Goal: Task Accomplishment & Management: Manage account settings

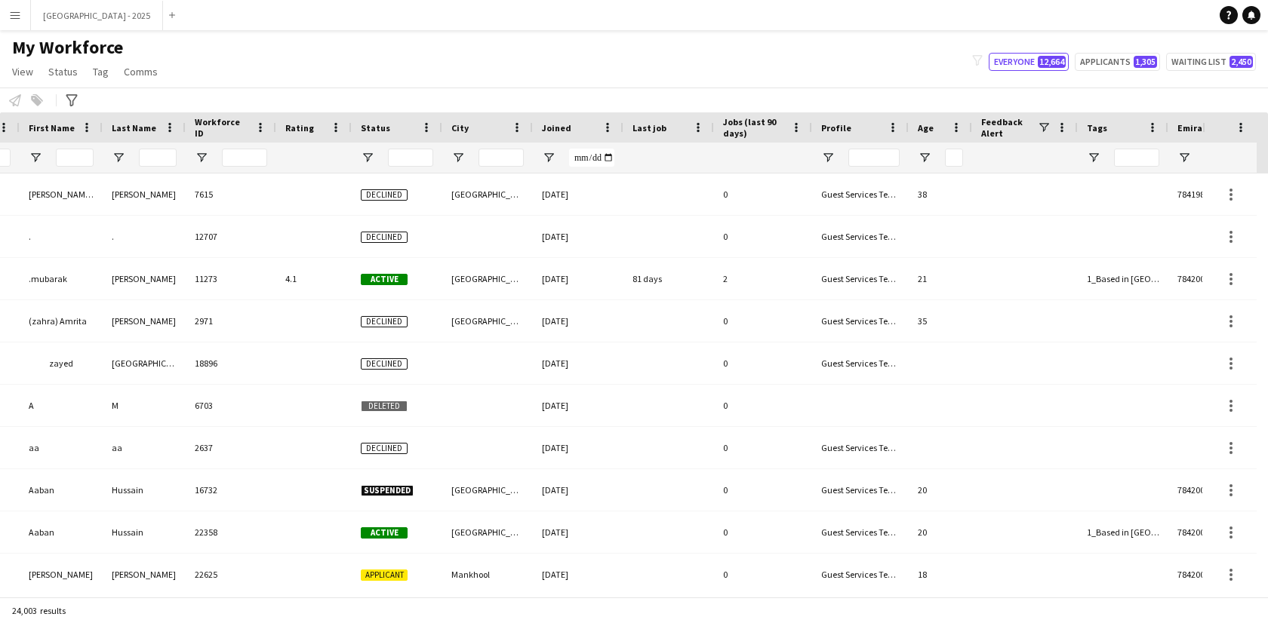
scroll to position [0, 339]
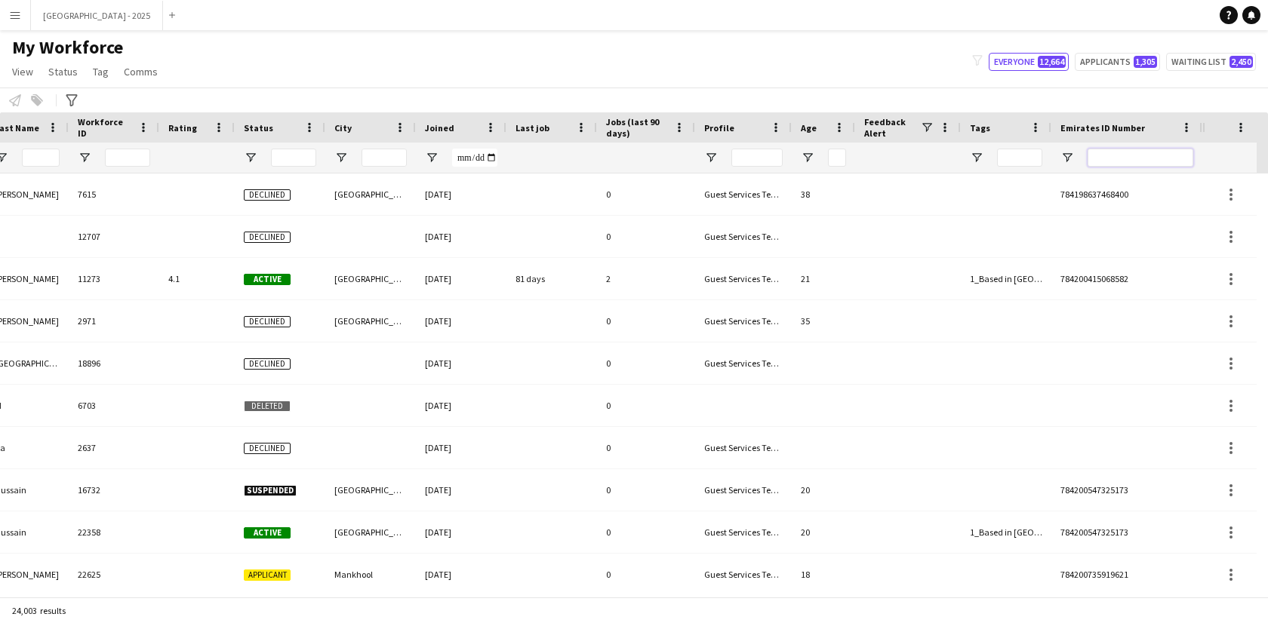
click at [1143, 156] on input "Emirates ID Number Filter Input" at bounding box center [1141, 158] width 106 height 18
paste input "********"
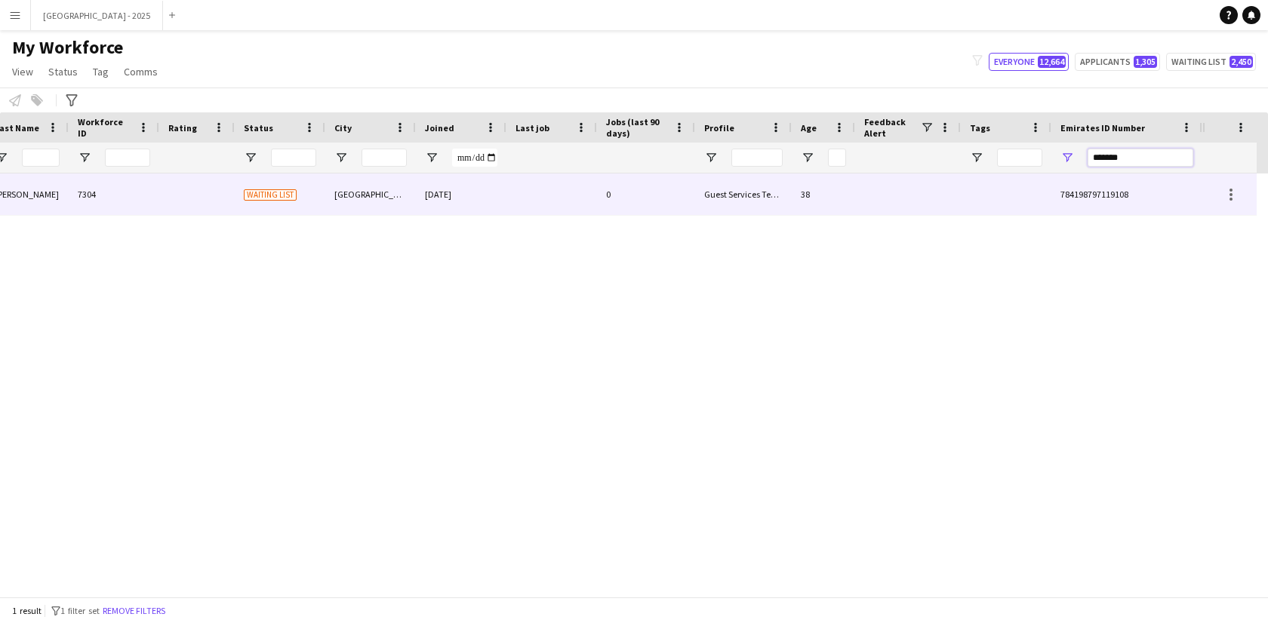
type input "*******"
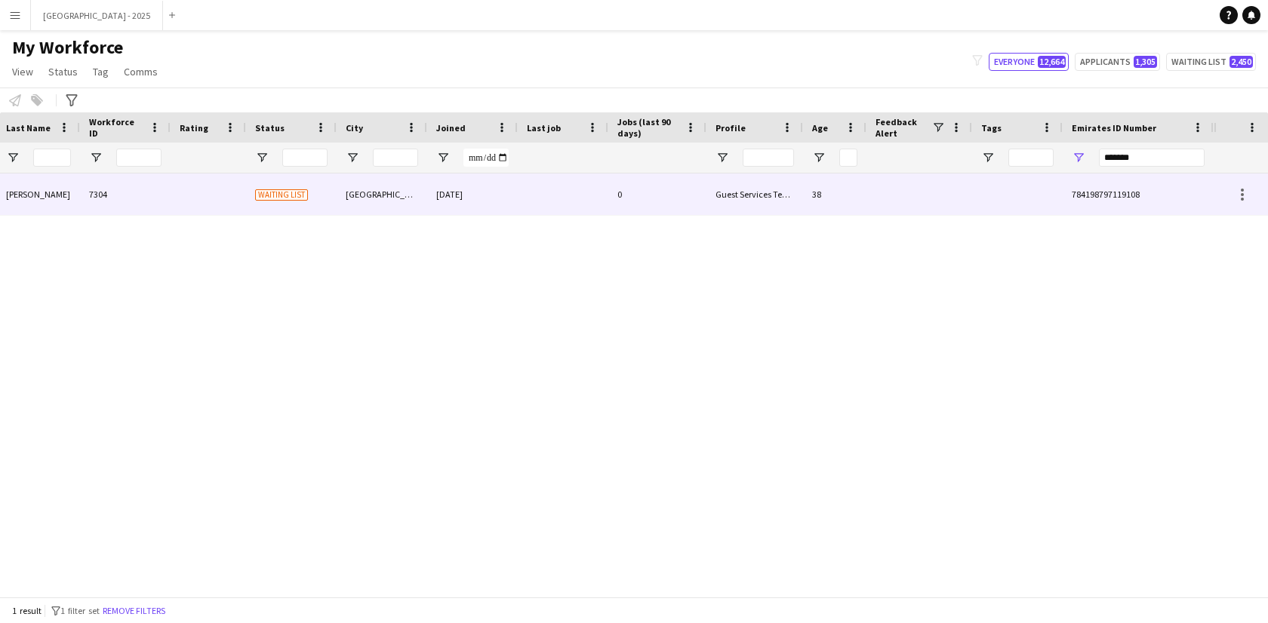
drag, startPoint x: 755, startPoint y: 180, endPoint x: 1073, endPoint y: 324, distance: 349.3
click at [754, 180] on div "Guest Services Team" at bounding box center [754, 195] width 97 height 42
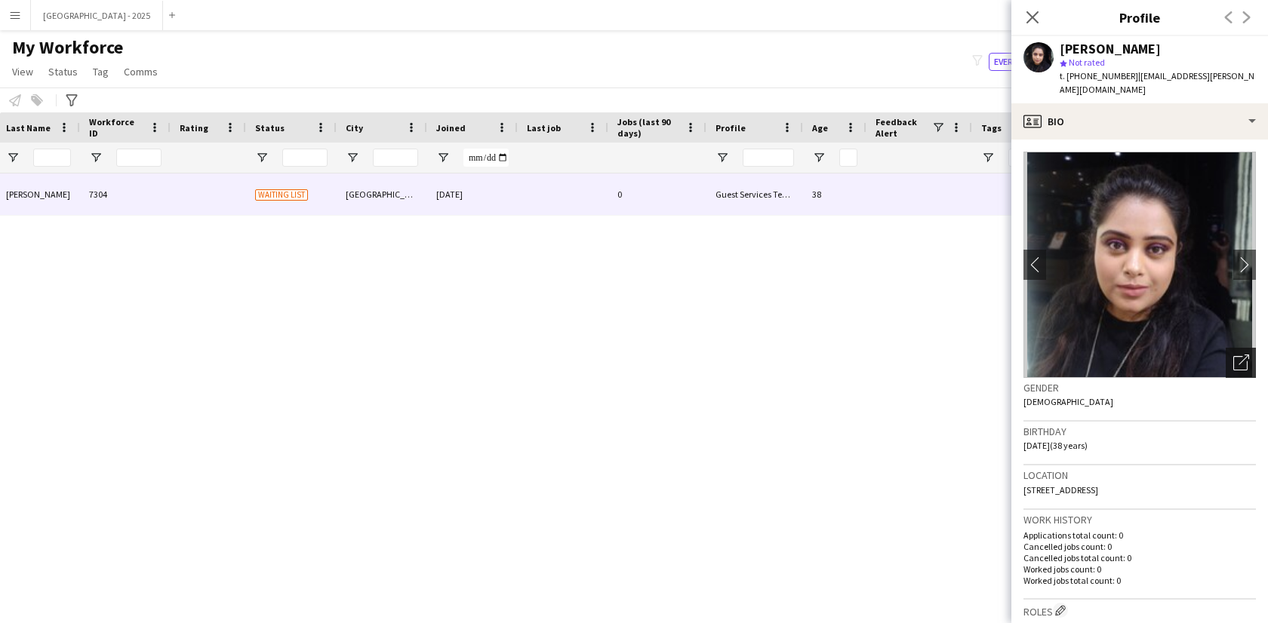
click at [1233, 355] on icon "Open photos pop-in" at bounding box center [1241, 363] width 16 height 16
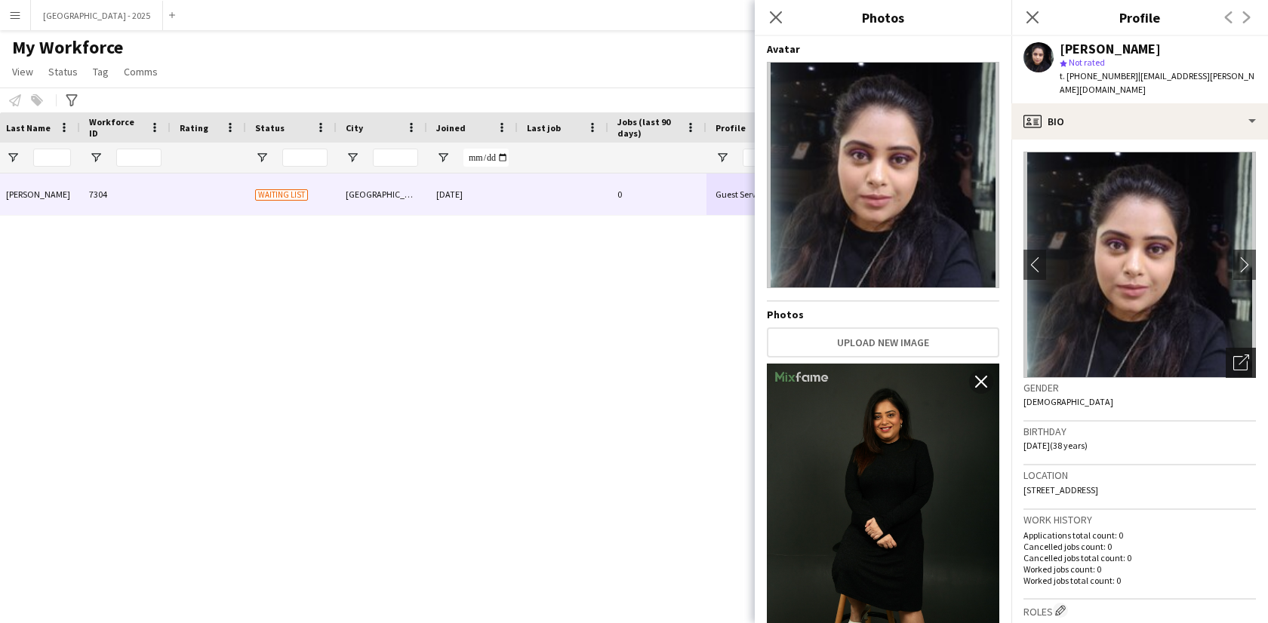
click at [1233, 355] on icon "Open photos pop-in" at bounding box center [1241, 363] width 16 height 16
click at [1108, 397] on div "Gender Female" at bounding box center [1139, 400] width 232 height 44
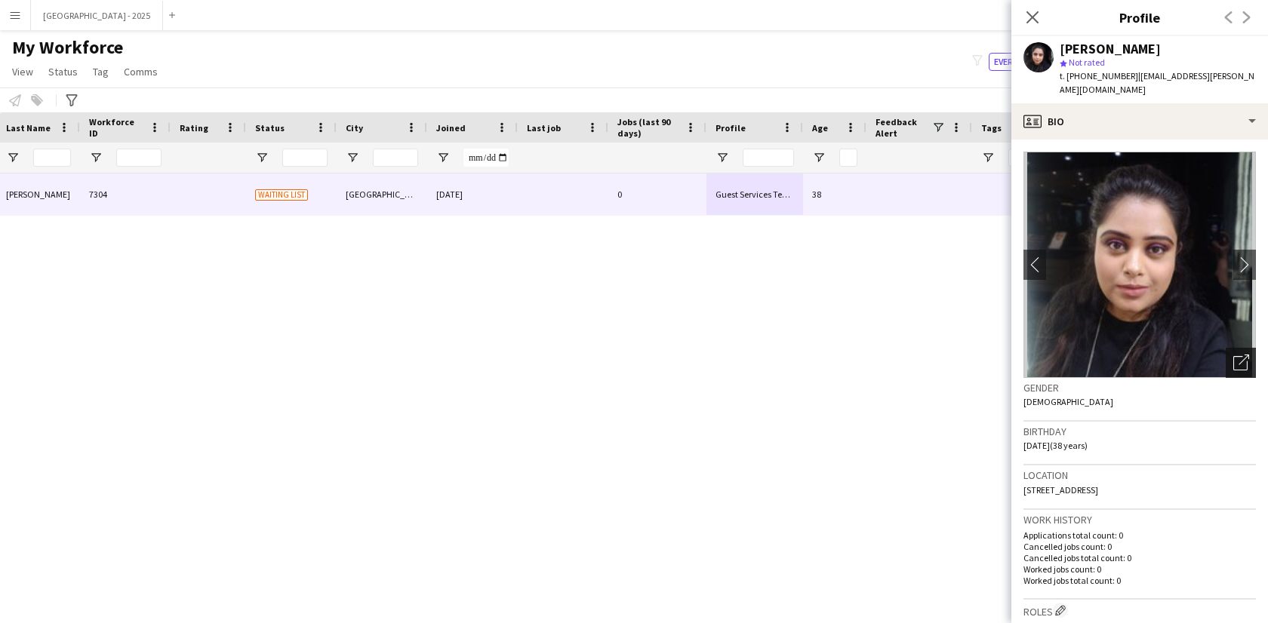
click at [1233, 355] on icon "Open photos pop-in" at bounding box center [1241, 363] width 16 height 16
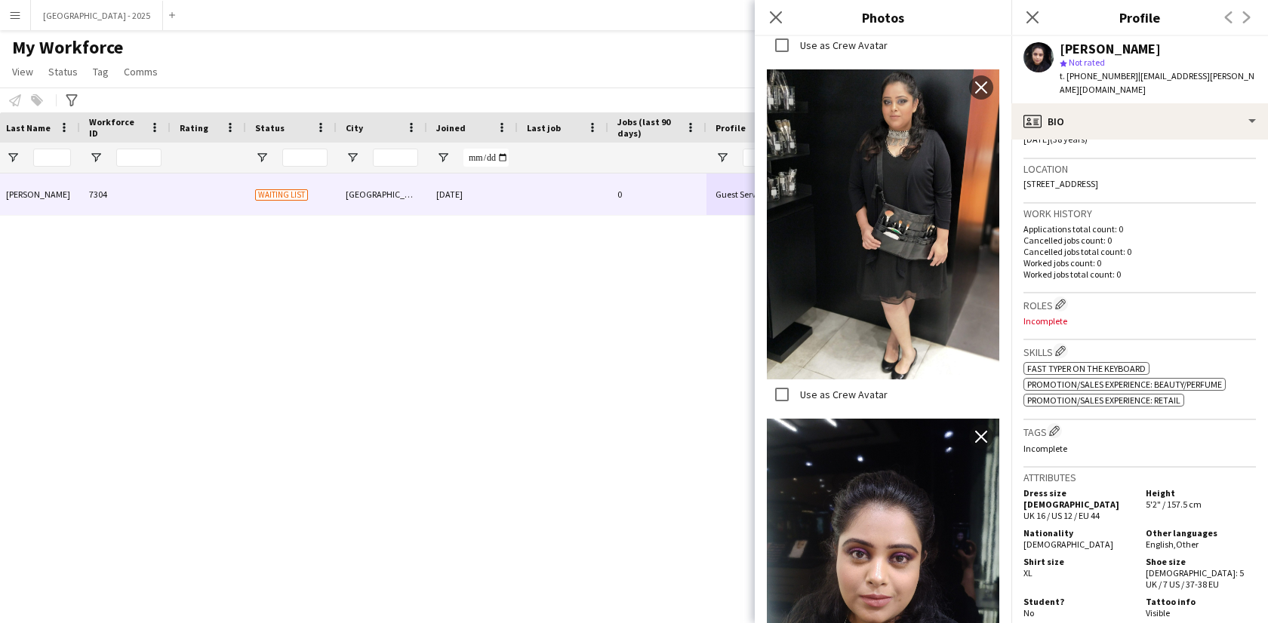
scroll to position [323, 0]
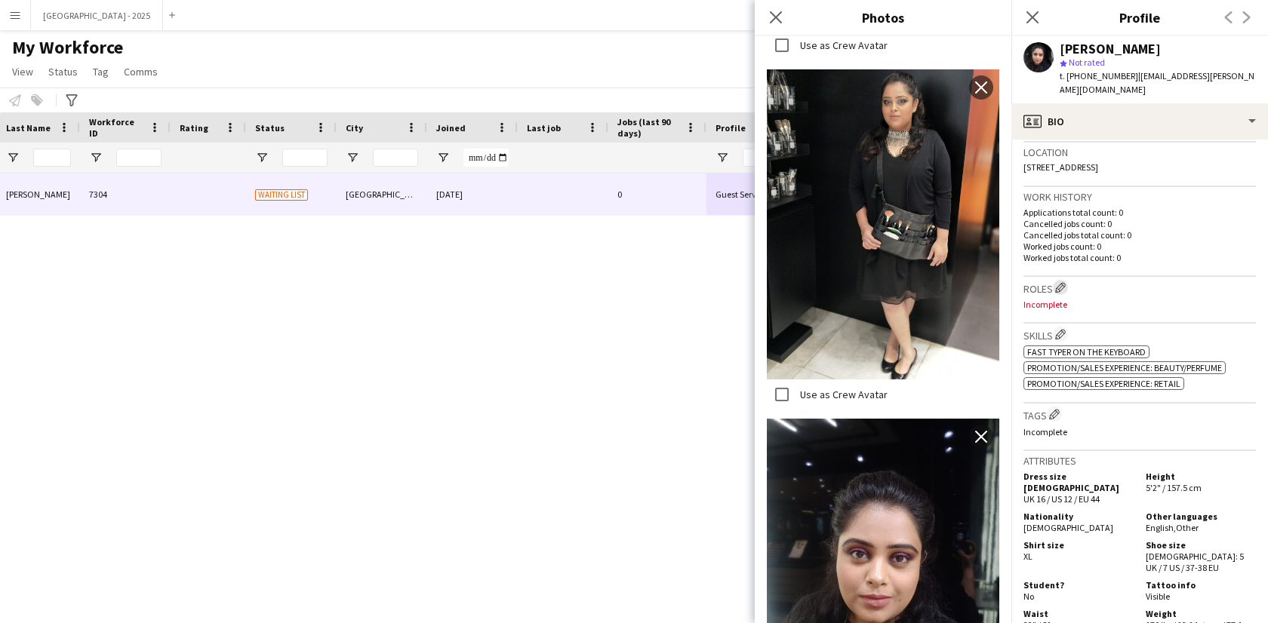
click at [1066, 282] on app-icon "Edit crew company roles" at bounding box center [1060, 287] width 11 height 11
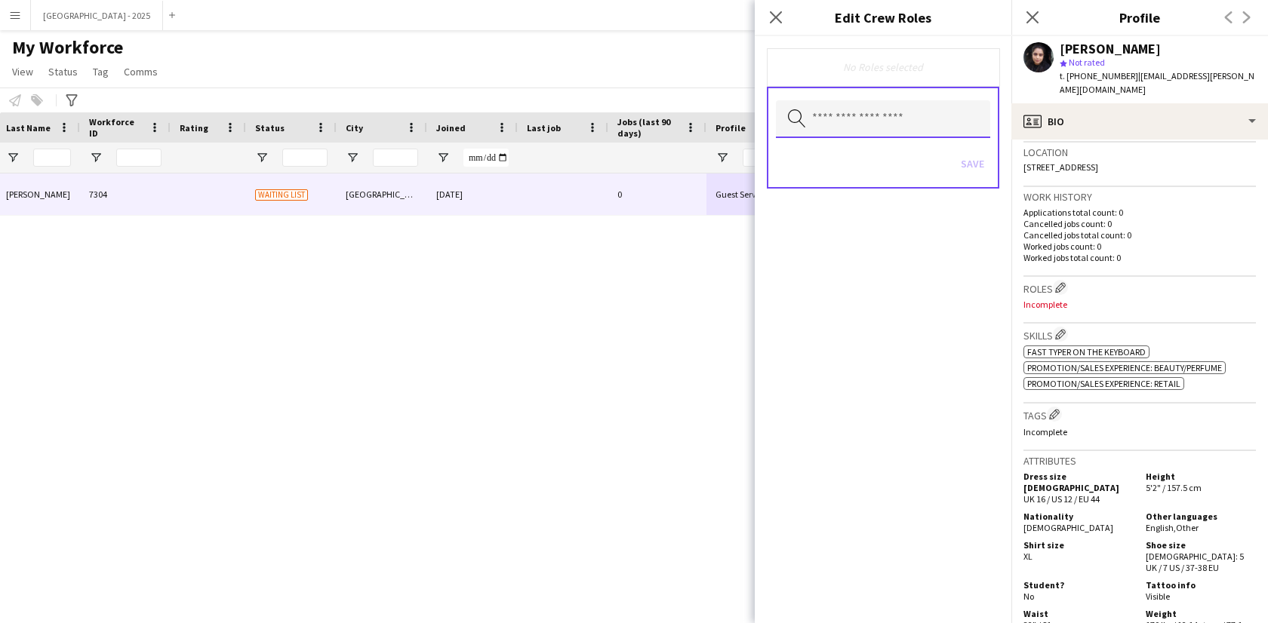
click at [897, 108] on input "text" at bounding box center [883, 119] width 214 height 38
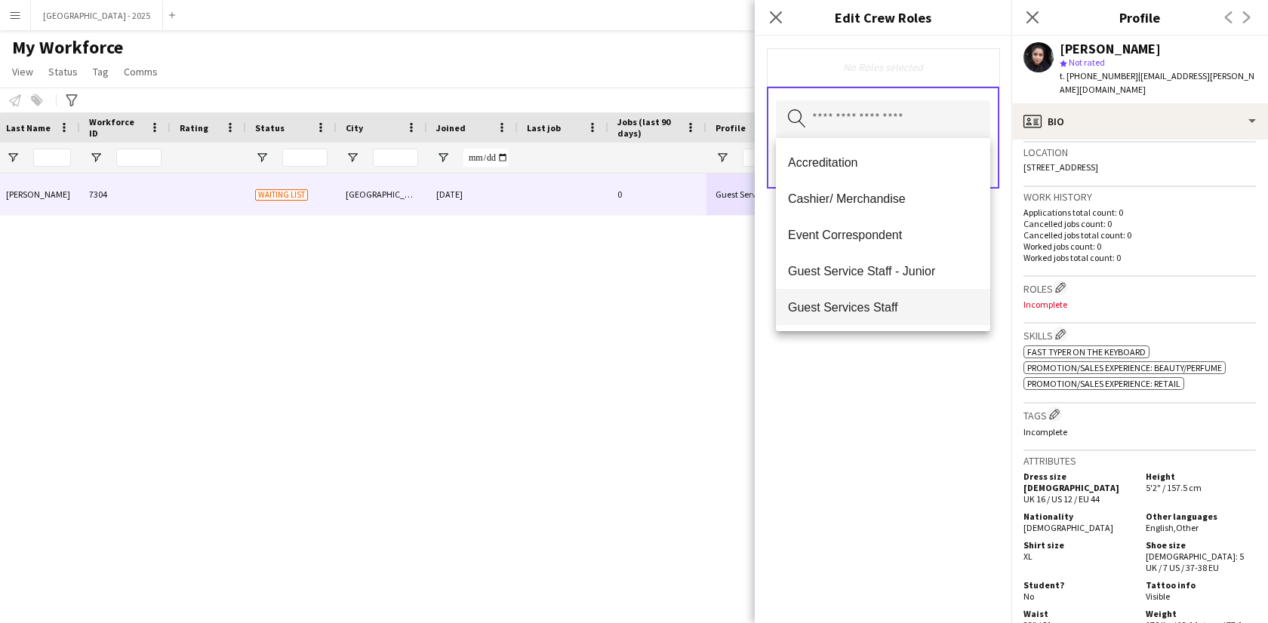
click at [905, 306] on span "Guest Services Staff" at bounding box center [883, 307] width 190 height 14
click at [905, 306] on span "Guest Services Staff - Senior" at bounding box center [883, 308] width 190 height 14
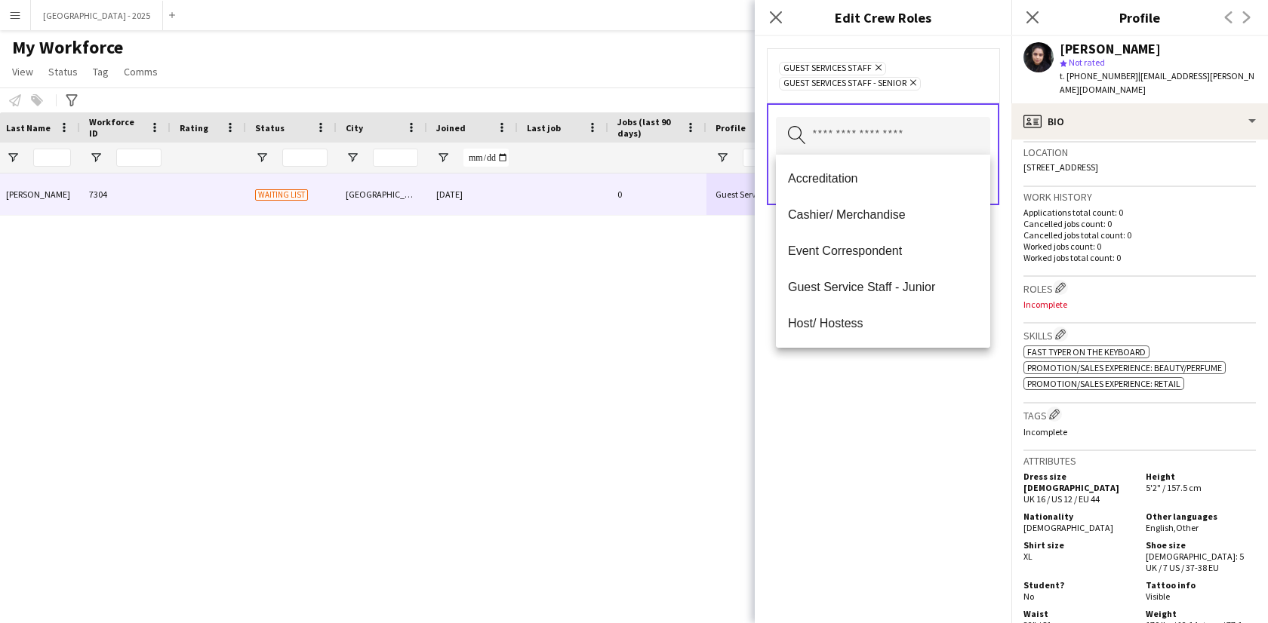
drag, startPoint x: 925, startPoint y: 407, endPoint x: 929, endPoint y: 228, distance: 178.9
click at [925, 406] on div "Guest Services Staff Remove Guest Services Staff - Senior Remove Search by role…" at bounding box center [883, 329] width 257 height 587
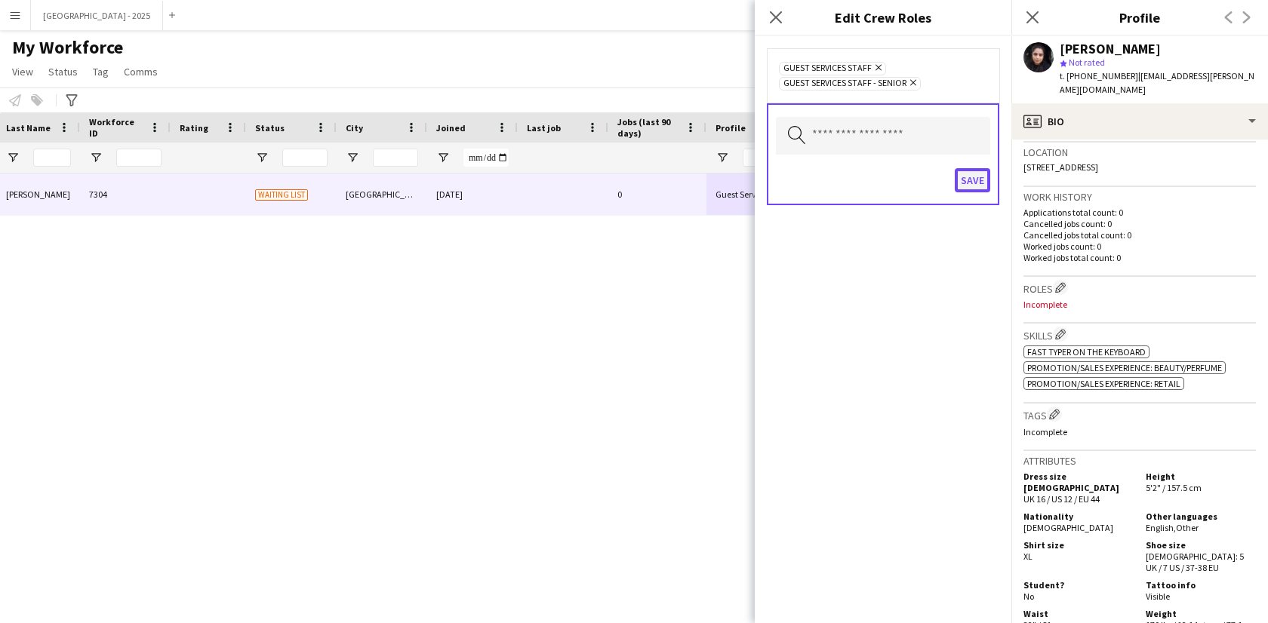
click at [964, 174] on button "Save" at bounding box center [972, 180] width 35 height 24
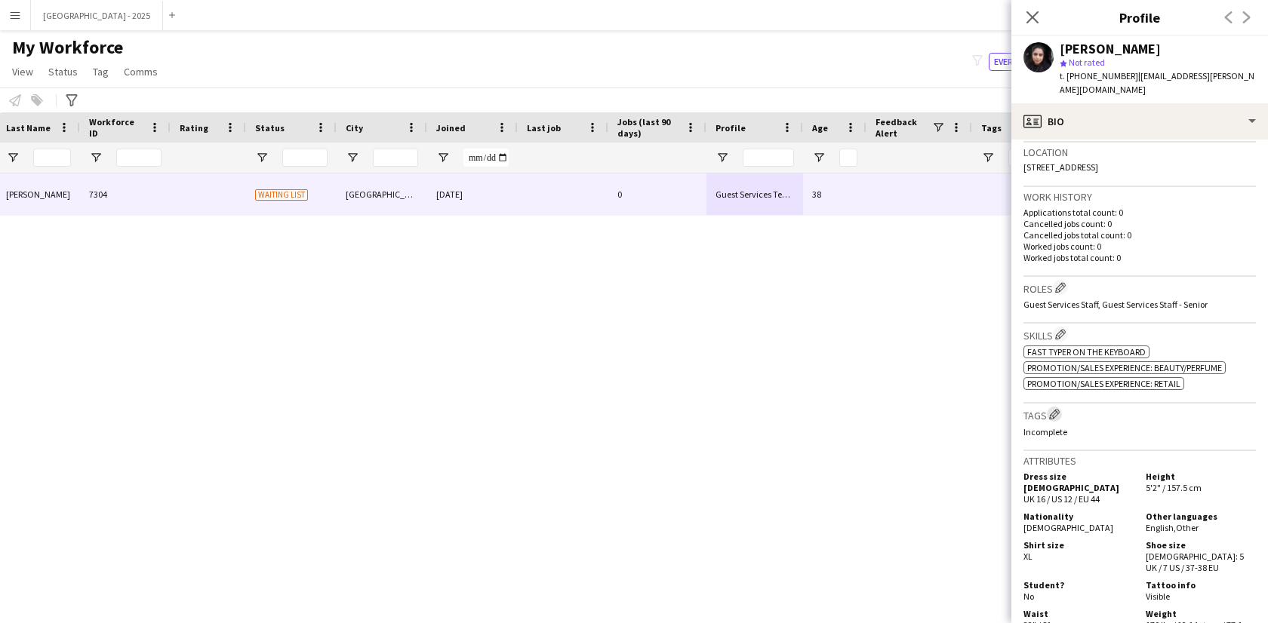
click at [1057, 409] on app-icon "Edit crew company tags" at bounding box center [1054, 414] width 11 height 11
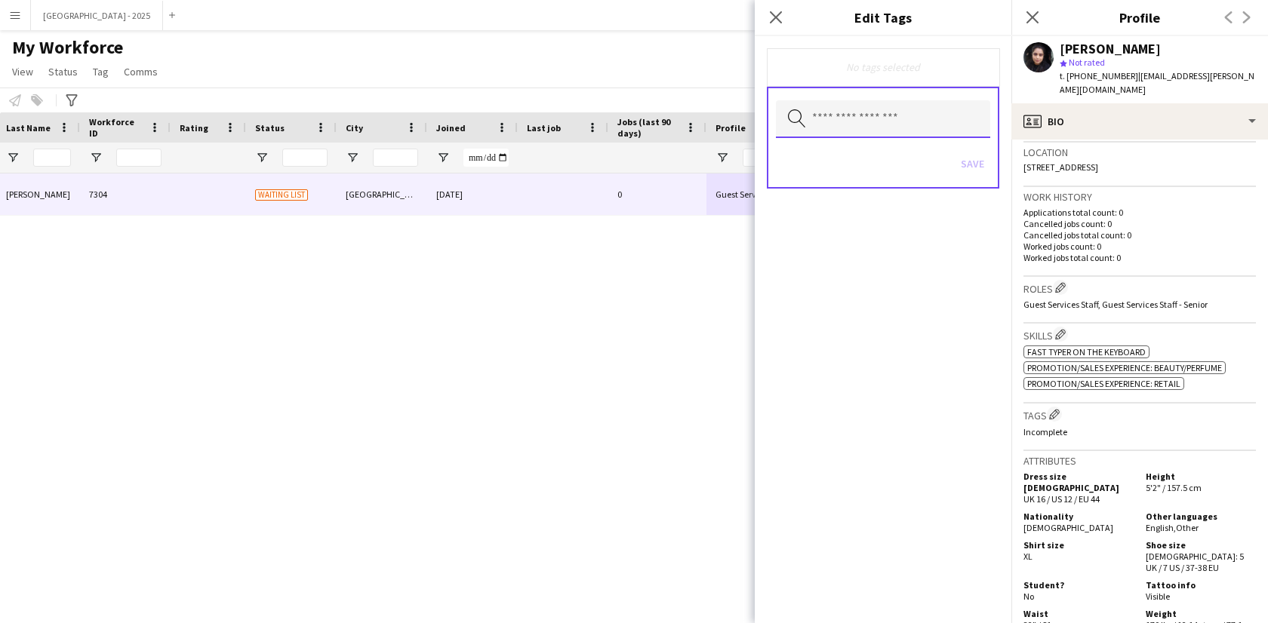
click at [837, 128] on input "text" at bounding box center [883, 119] width 214 height 38
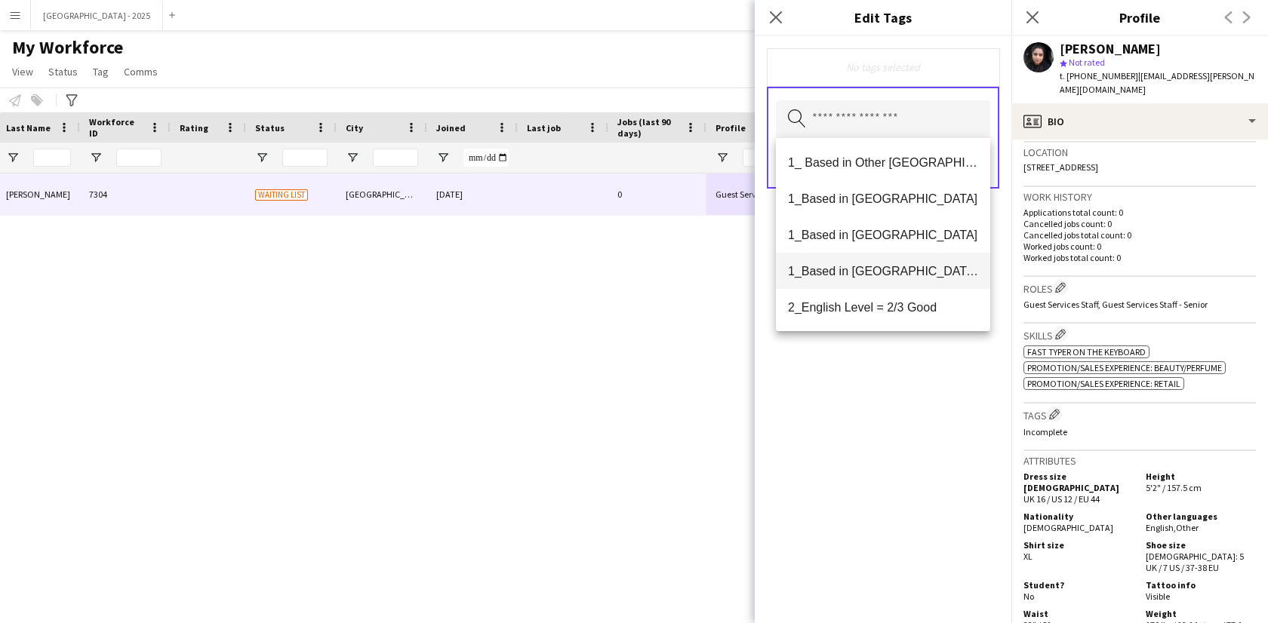
click at [915, 280] on mat-option "1_Based in [GEOGRAPHIC_DATA]/[GEOGRAPHIC_DATA]/Ajman" at bounding box center [883, 271] width 214 height 36
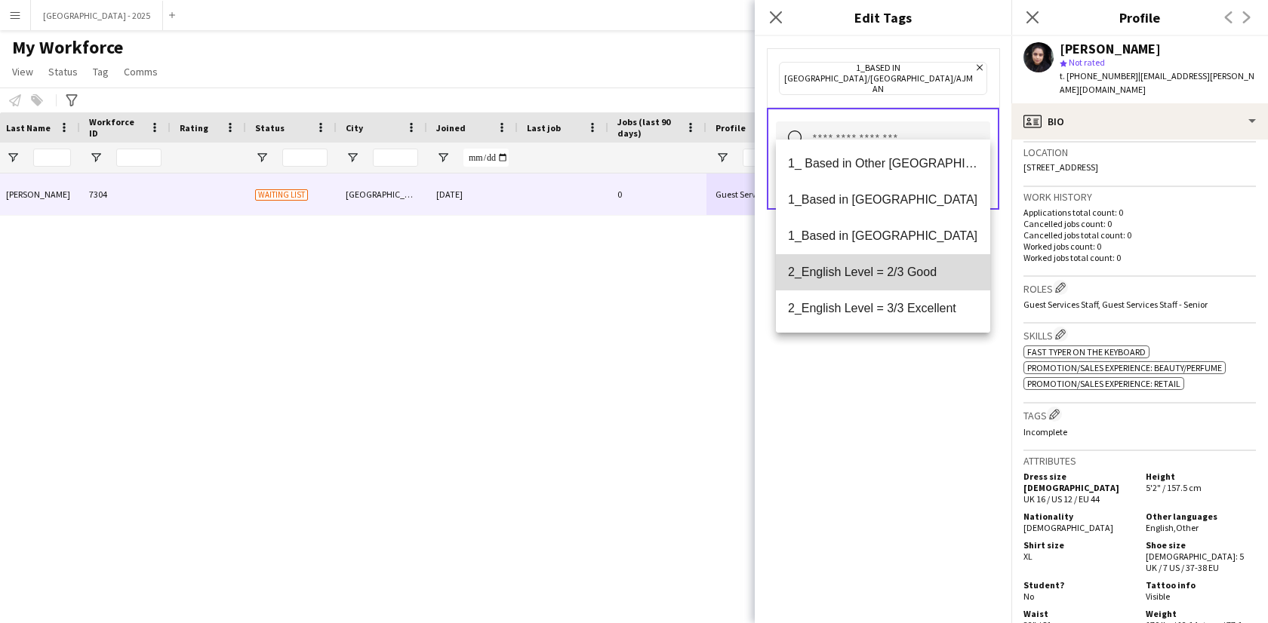
click at [916, 278] on span "2_English Level = 2/3 Good" at bounding box center [883, 272] width 190 height 14
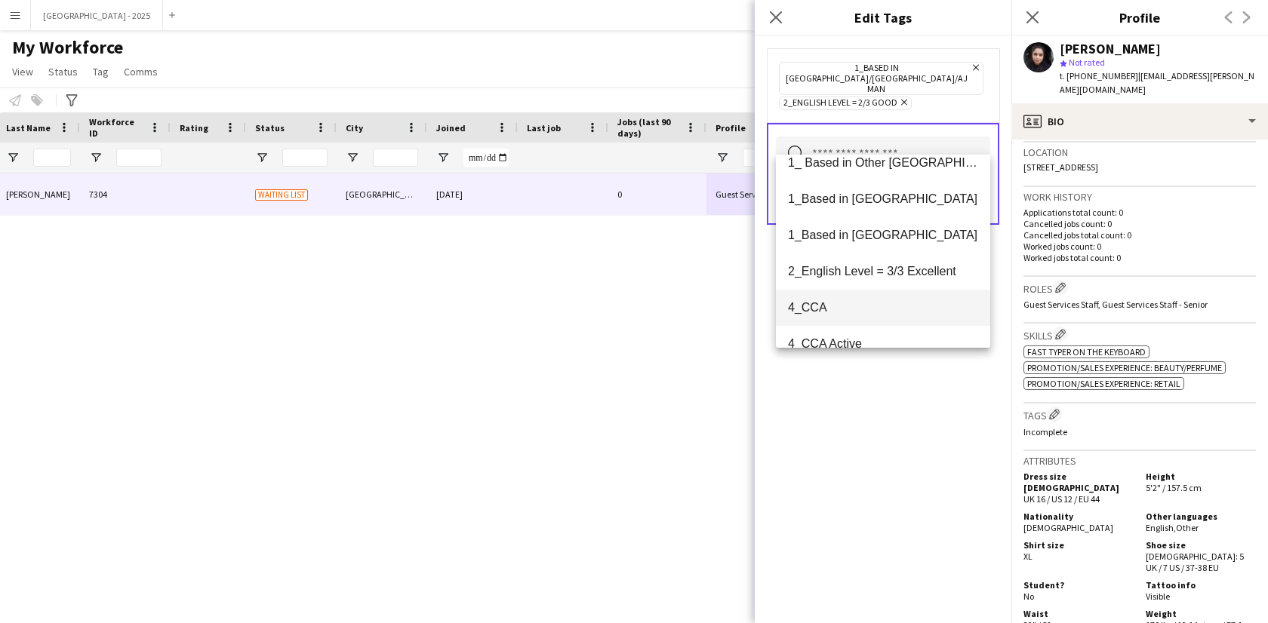
scroll to position [31, 0]
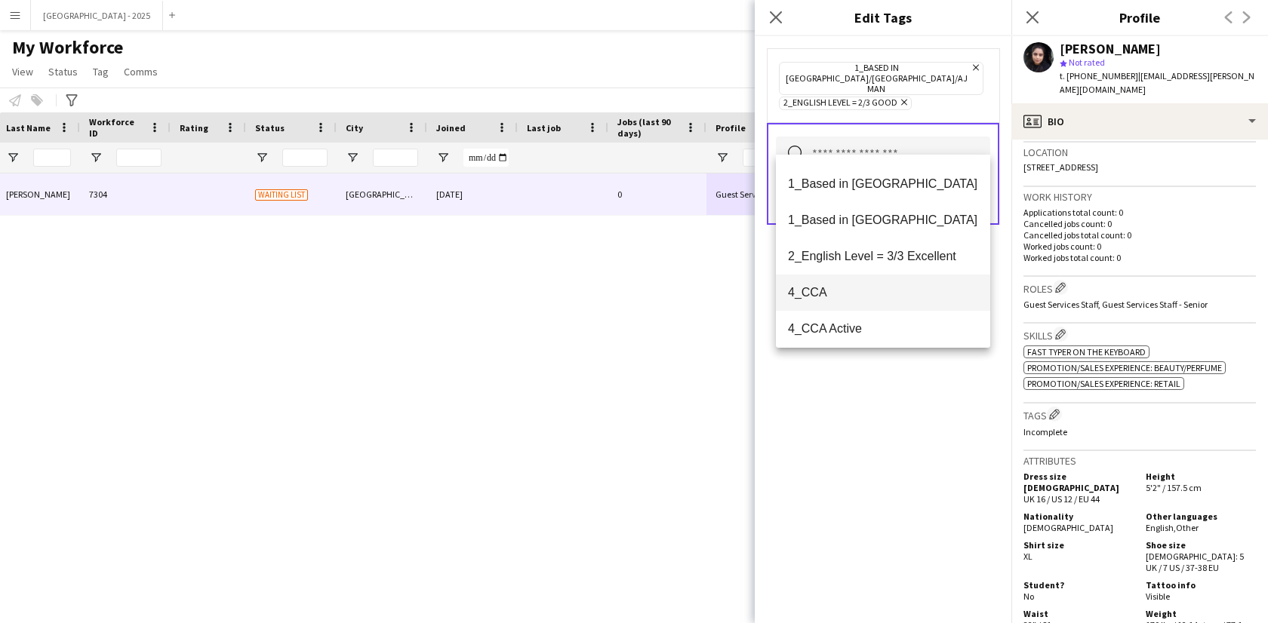
click at [888, 297] on span "4_CCA" at bounding box center [883, 292] width 190 height 14
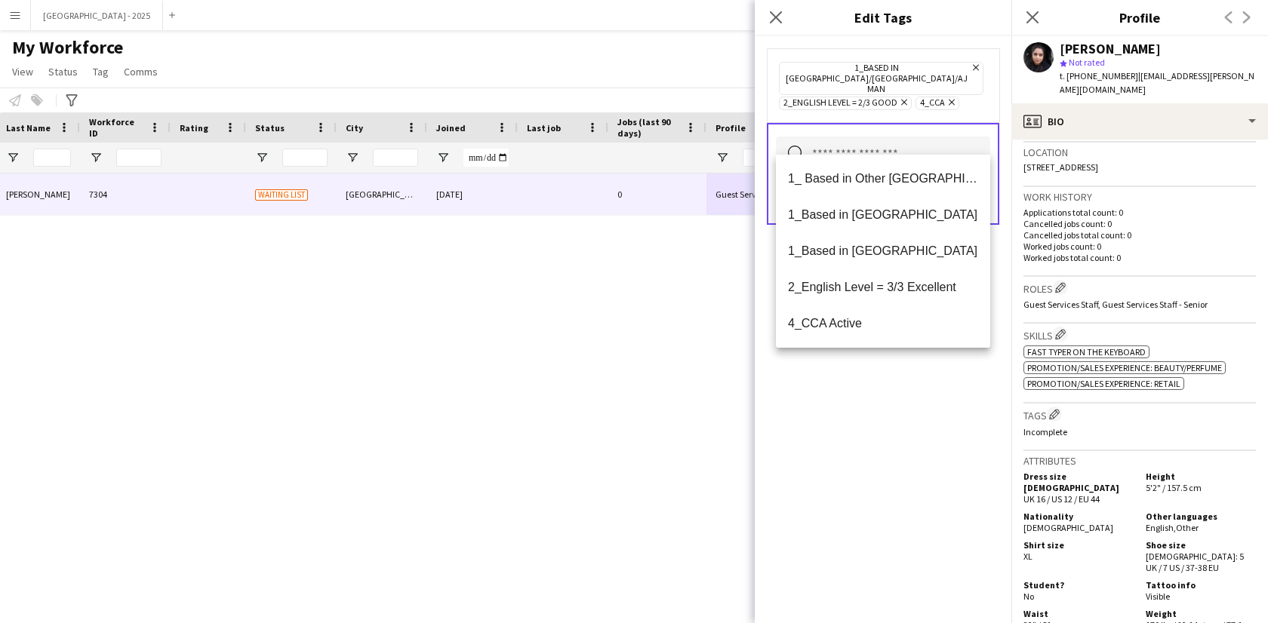
click at [921, 491] on div "1_Based in Dubai/Sharjah/Ajman Remove 2_English Level = 2/3 Good Remove 4_CCA R…" at bounding box center [883, 329] width 257 height 587
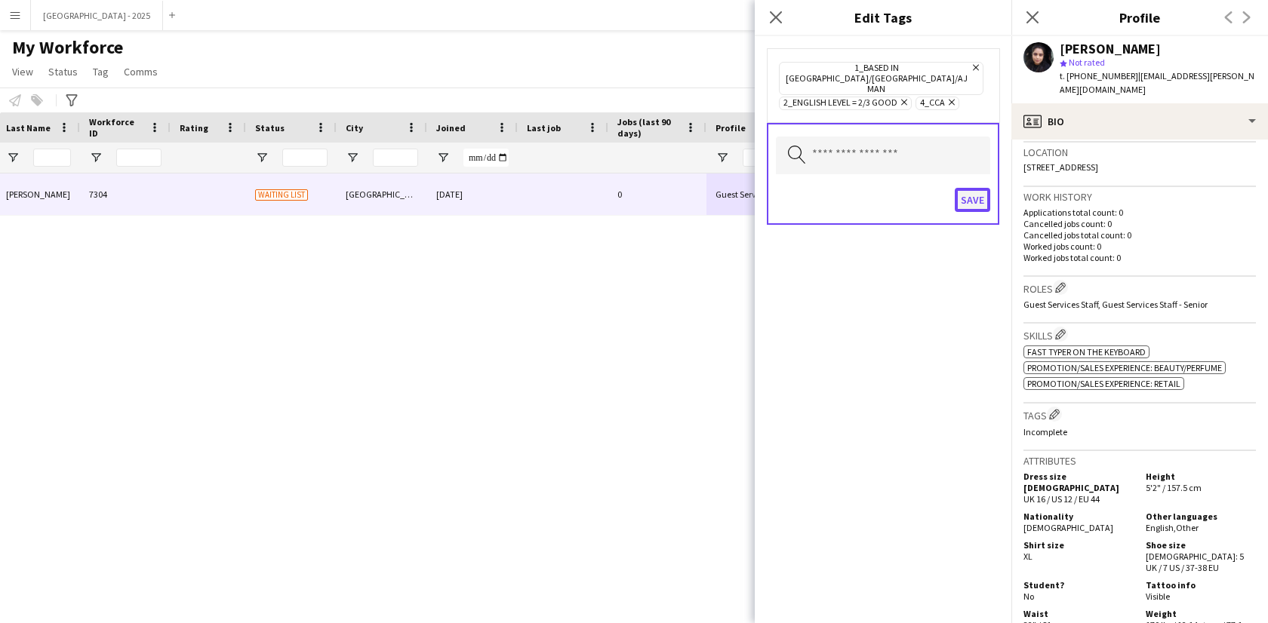
click at [963, 188] on button "Save" at bounding box center [972, 200] width 35 height 24
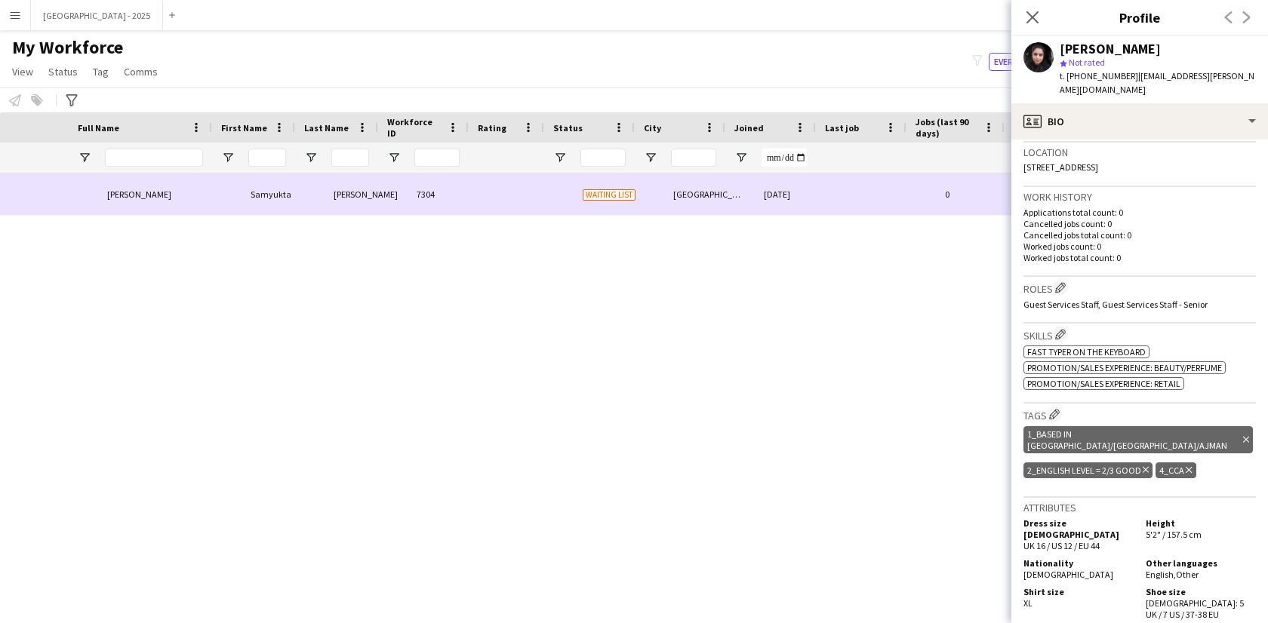
scroll to position [0, 0]
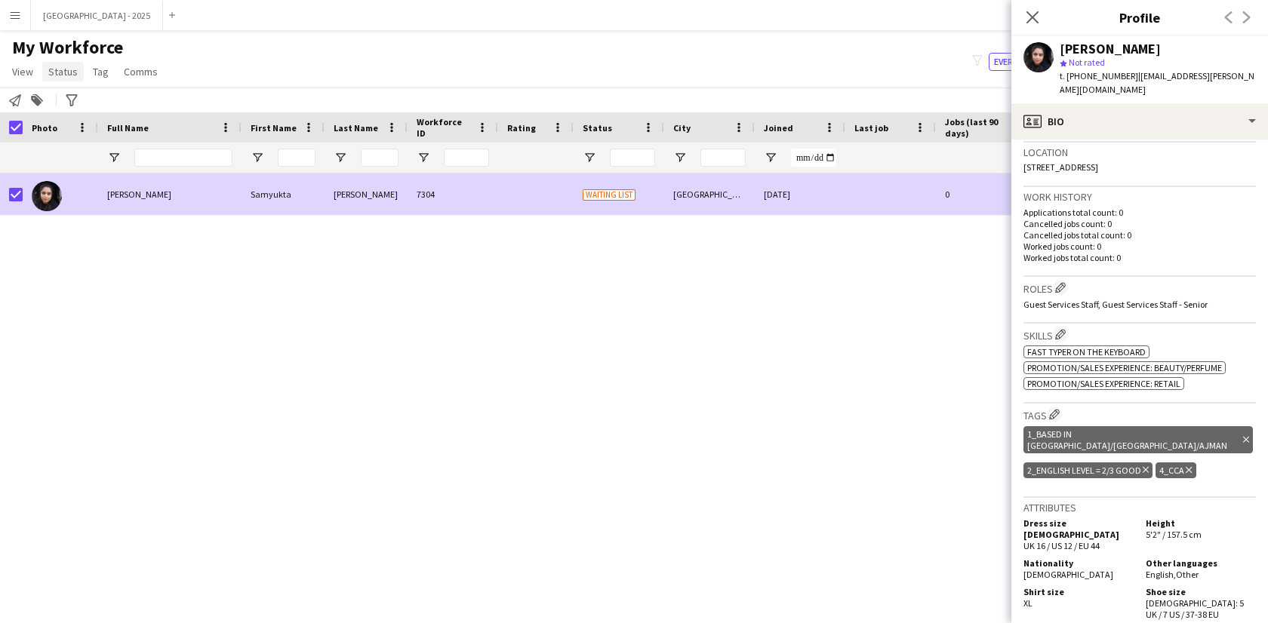
click at [69, 63] on link "Status" at bounding box center [63, 72] width 42 height 20
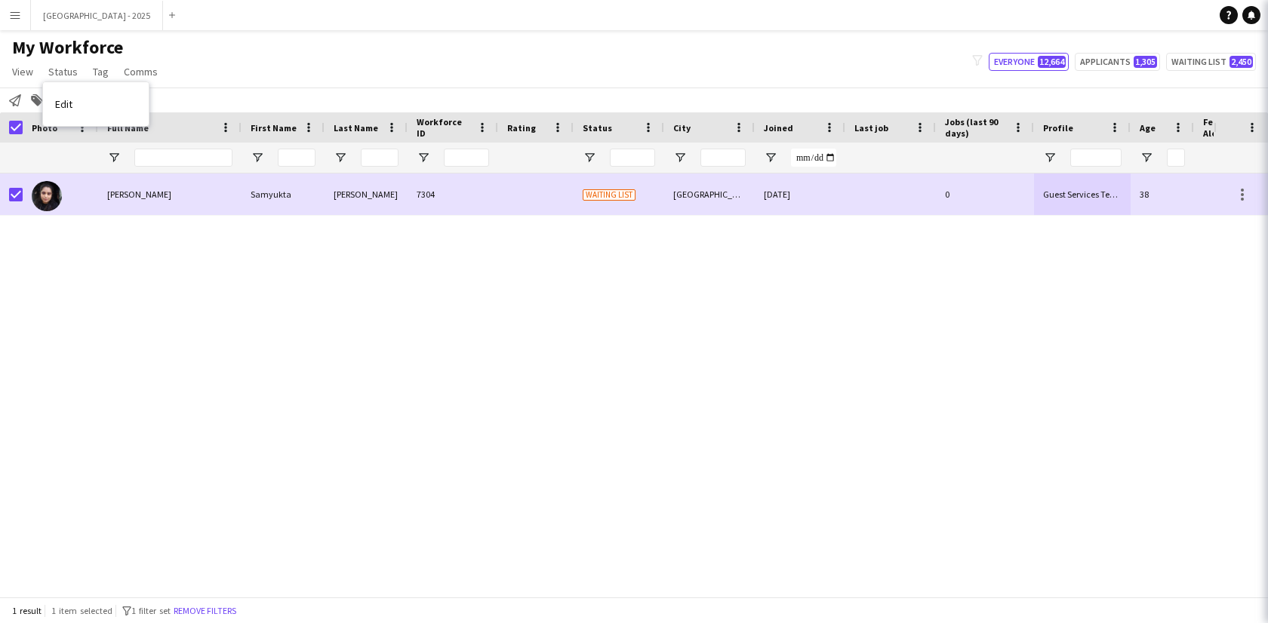
click at [80, 102] on link "Edit" at bounding box center [96, 104] width 106 height 32
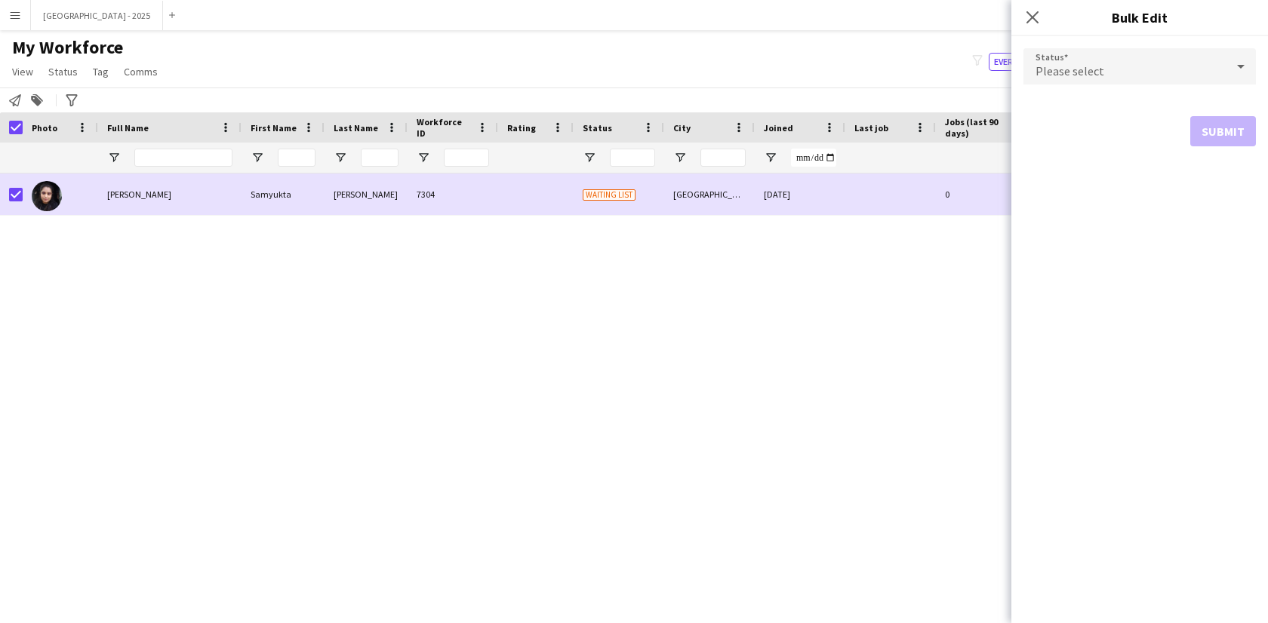
click at [1128, 64] on div "Please select" at bounding box center [1124, 66] width 202 height 36
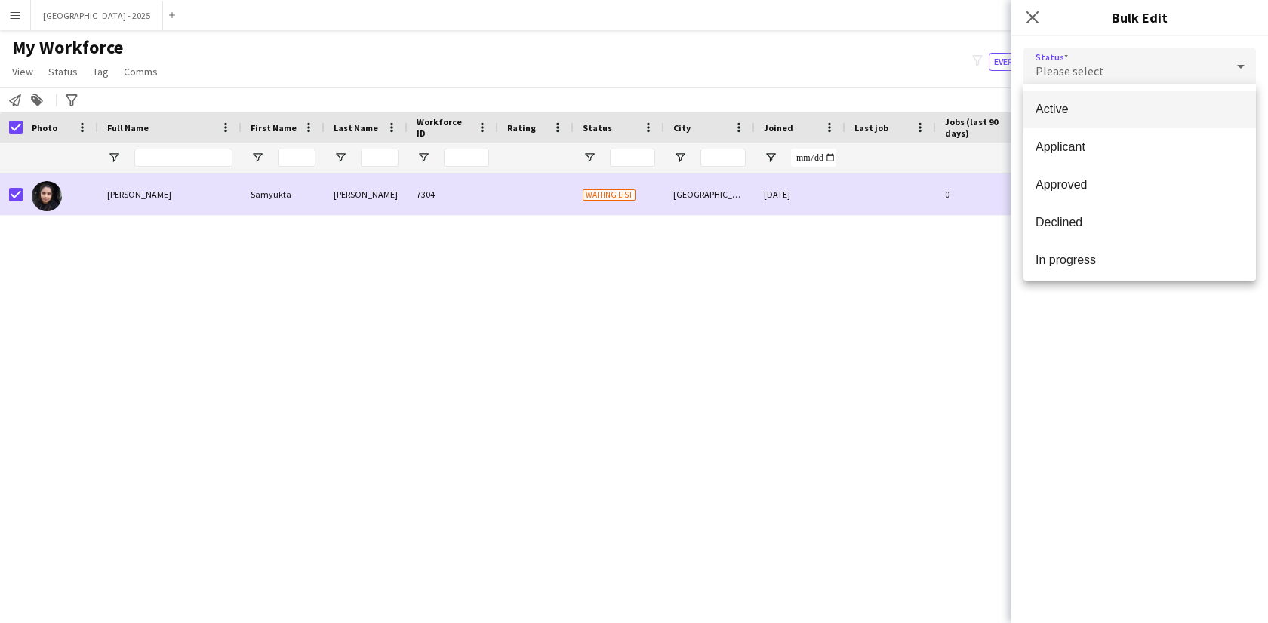
click at [1126, 106] on span "Active" at bounding box center [1140, 109] width 208 height 14
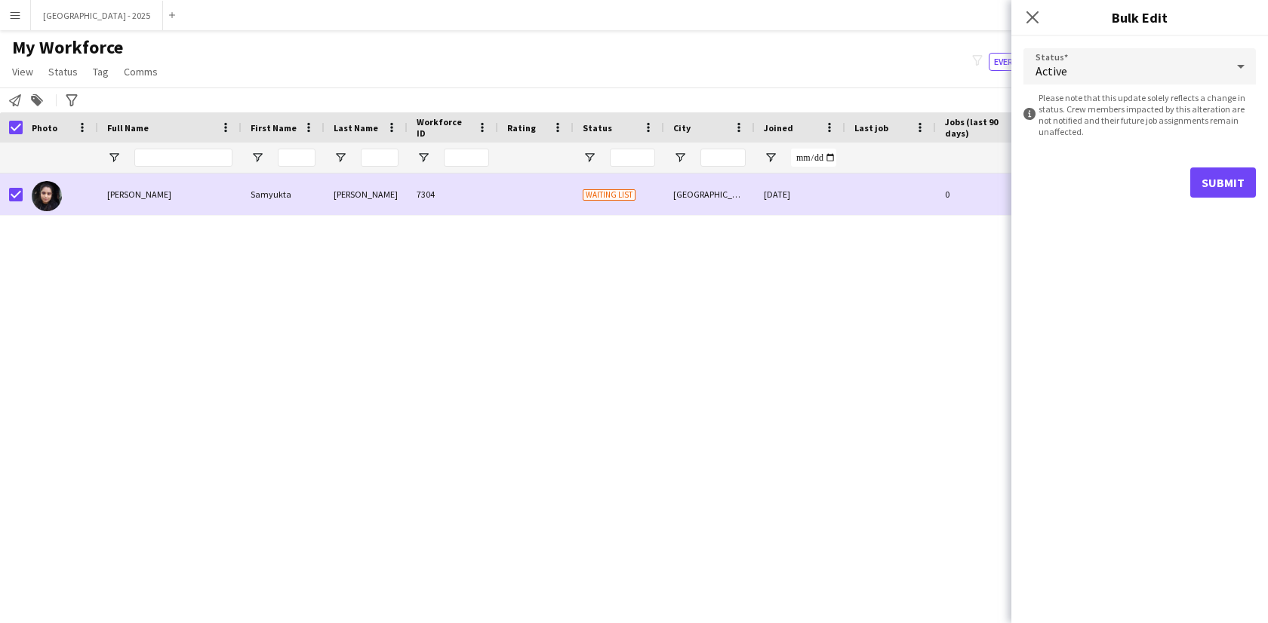
click at [1191, 163] on form "Status Active information-circle Please note that this update solely reflects a…" at bounding box center [1139, 123] width 232 height 174
click at [1195, 177] on button "Submit" at bounding box center [1223, 183] width 66 height 30
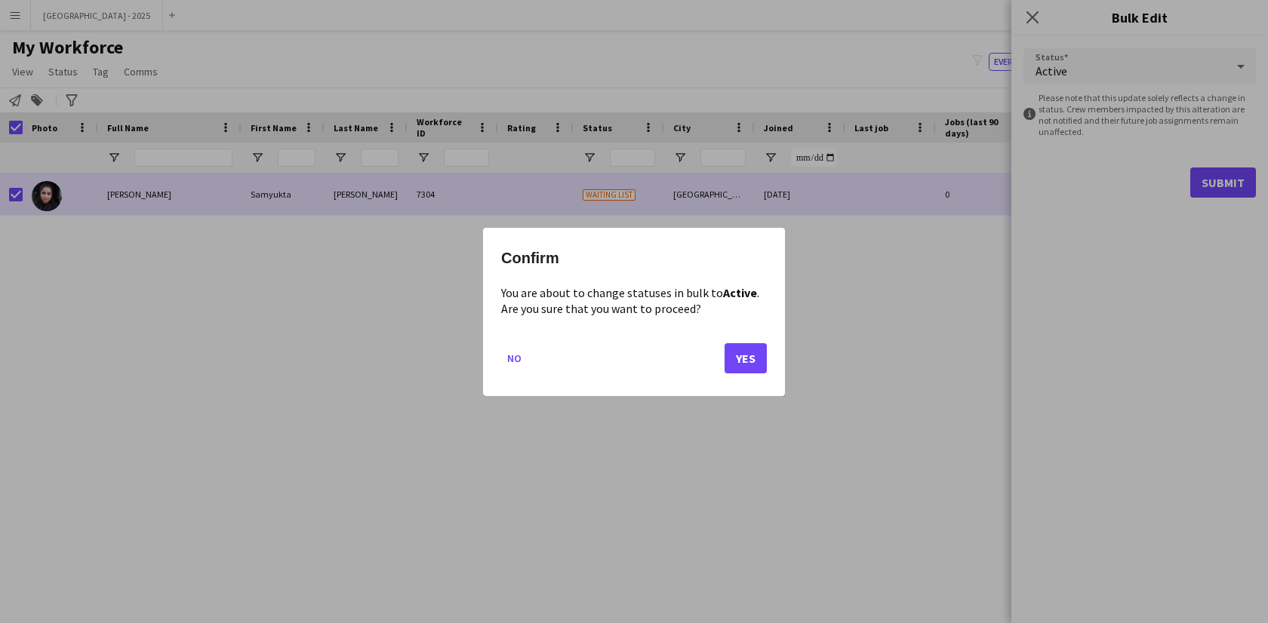
click at [744, 374] on mat-dialog-actions "No Yes" at bounding box center [634, 363] width 266 height 64
click at [749, 368] on button "Yes" at bounding box center [746, 358] width 42 height 30
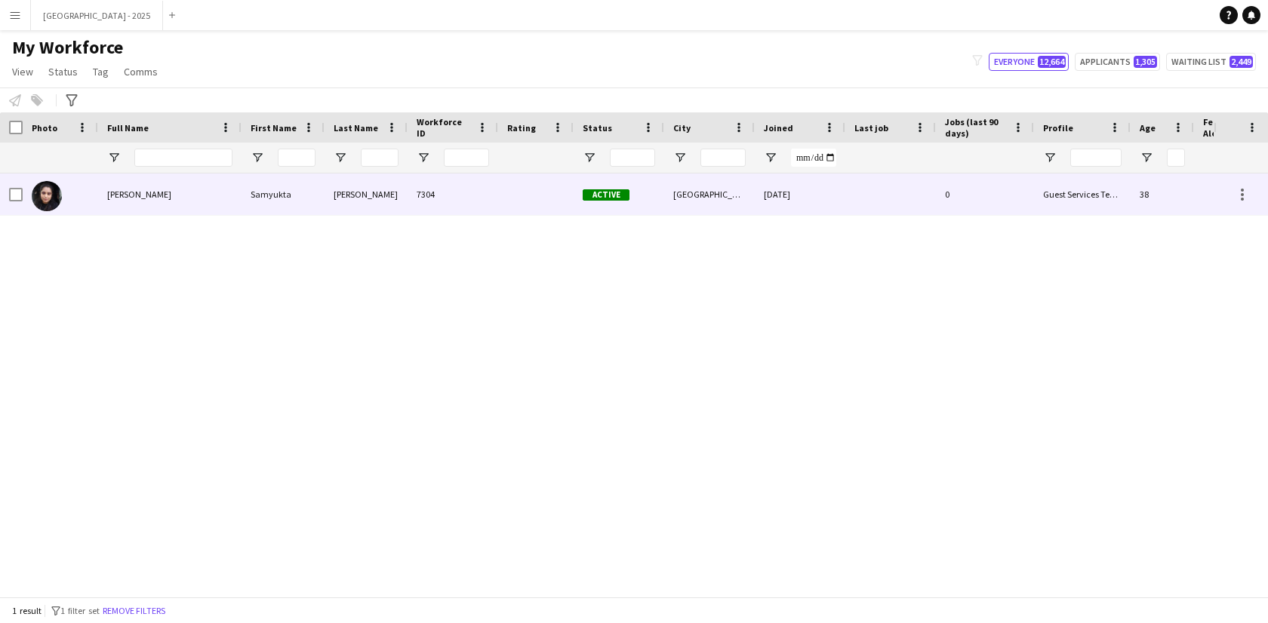
click at [63, 191] on div at bounding box center [60, 195] width 75 height 42
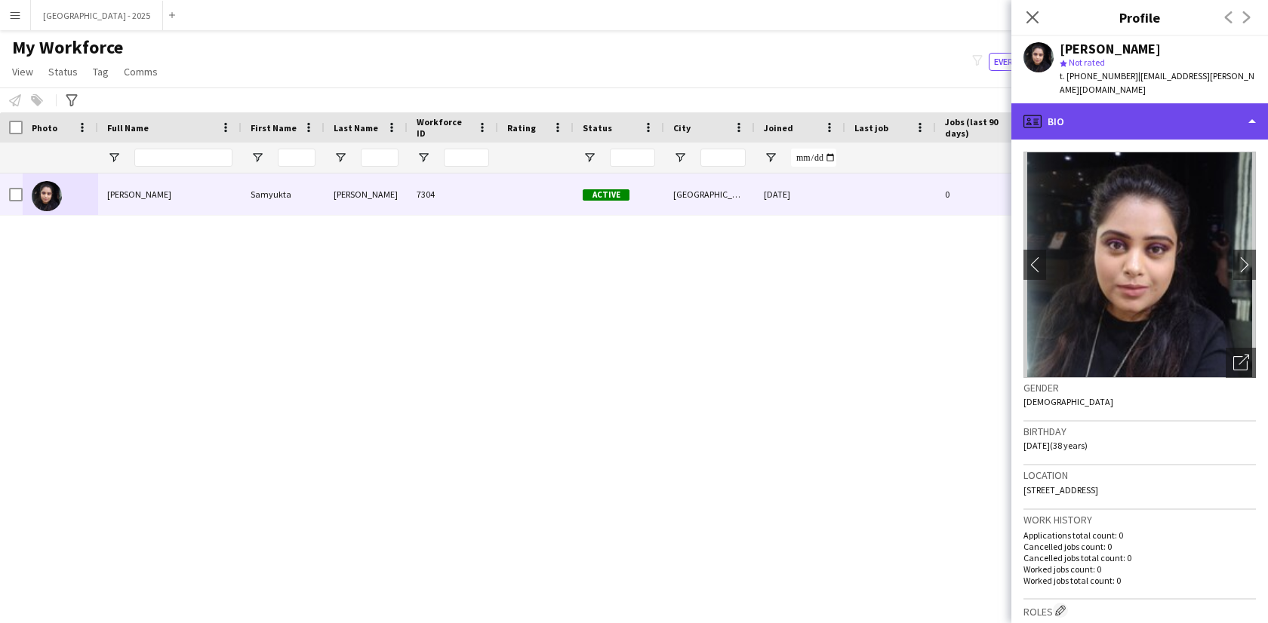
click at [1067, 112] on div "profile Bio" at bounding box center [1139, 121] width 257 height 36
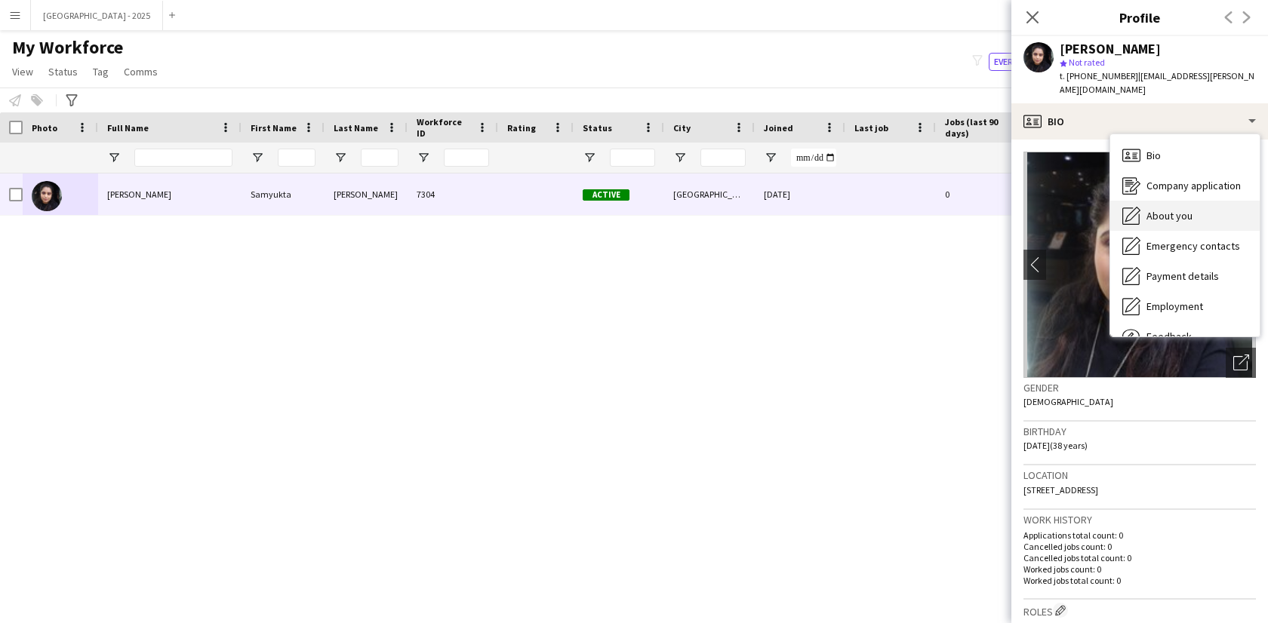
click at [1160, 209] on span "About you" at bounding box center [1169, 216] width 46 height 14
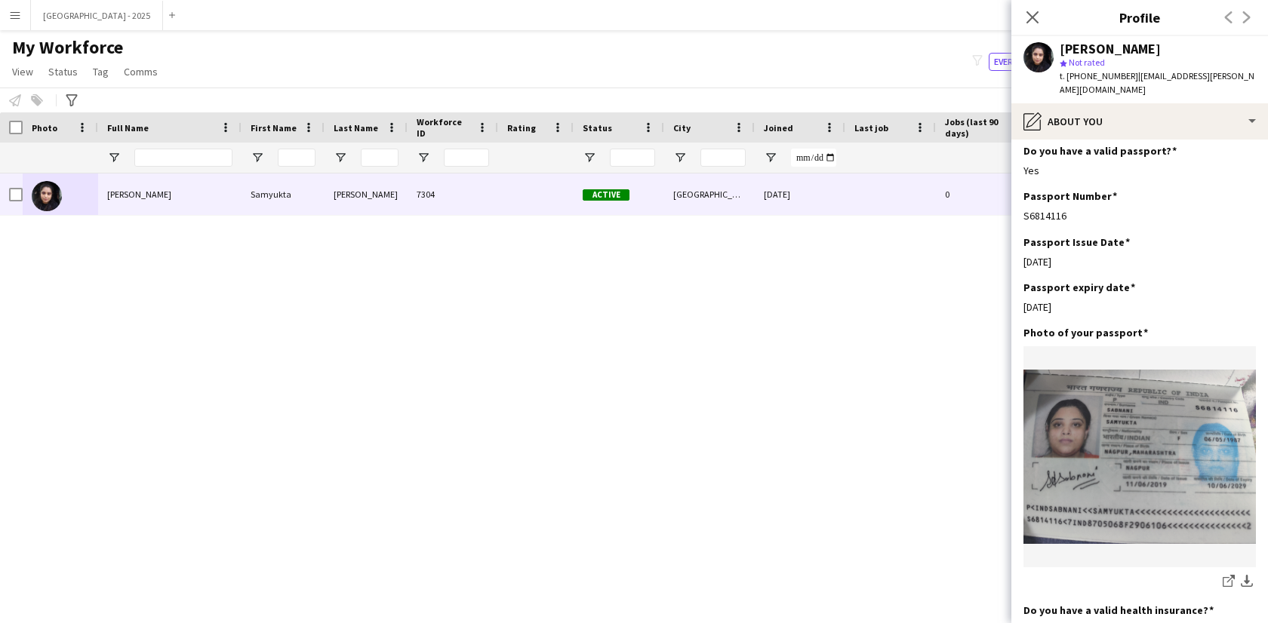
scroll to position [1652, 0]
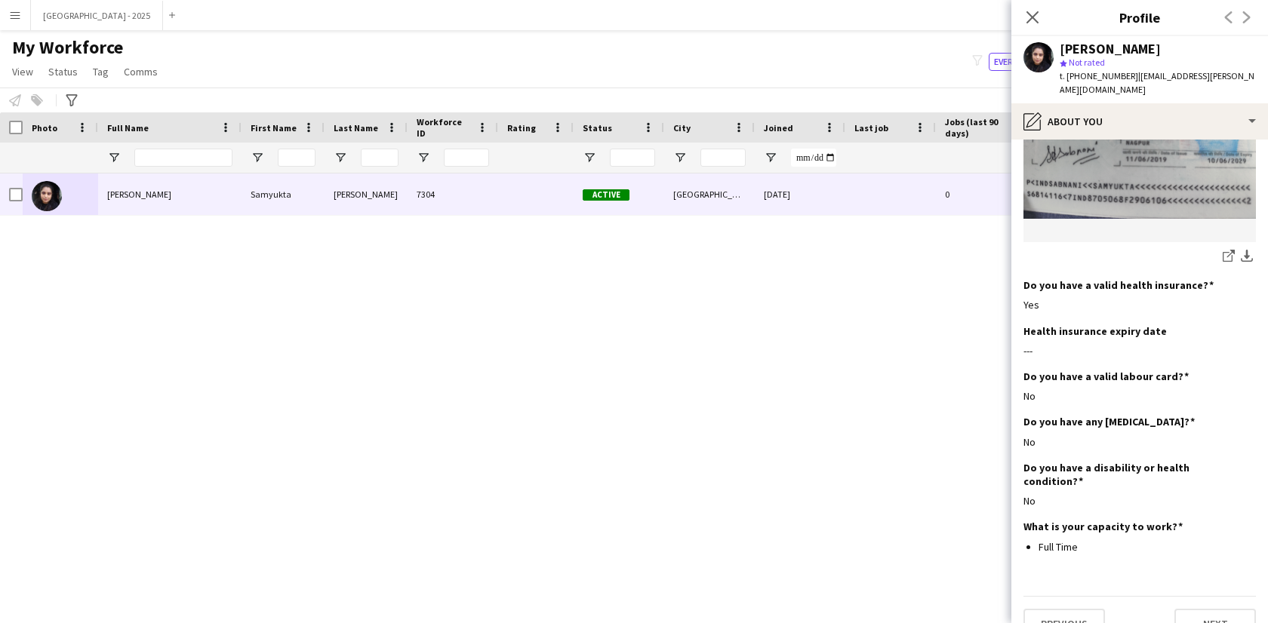
click at [1100, 76] on span "t. +971527783785" at bounding box center [1099, 75] width 78 height 11
click at [1100, 85] on div "Samyukta Sabnani star Not rated t. +971527783785 | samyukta.sabnani@gmail.com" at bounding box center [1139, 69] width 257 height 67
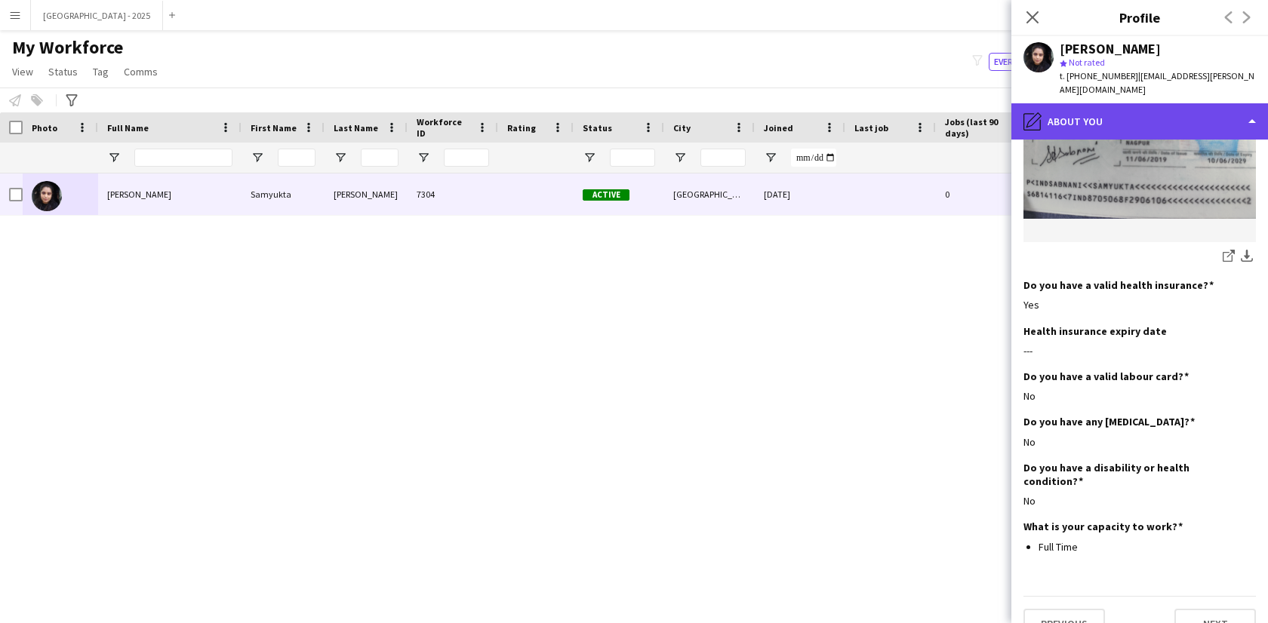
click at [1113, 106] on div "pencil4 About you" at bounding box center [1139, 121] width 257 height 36
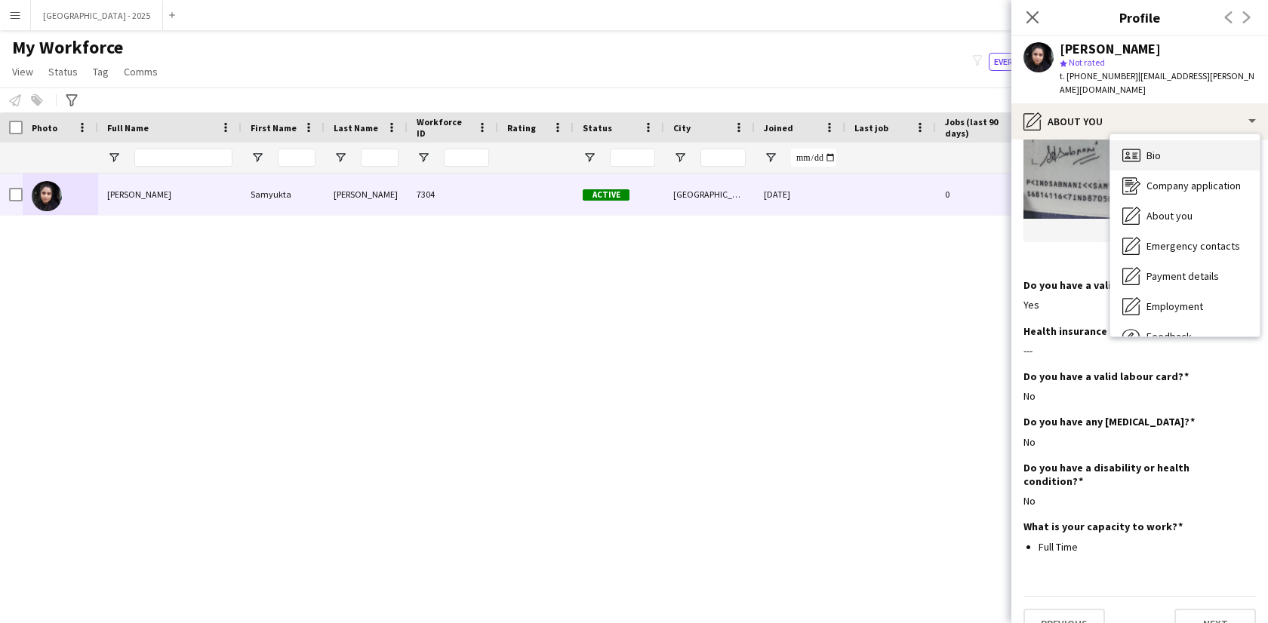
click at [1171, 140] on div "Bio Bio" at bounding box center [1184, 155] width 149 height 30
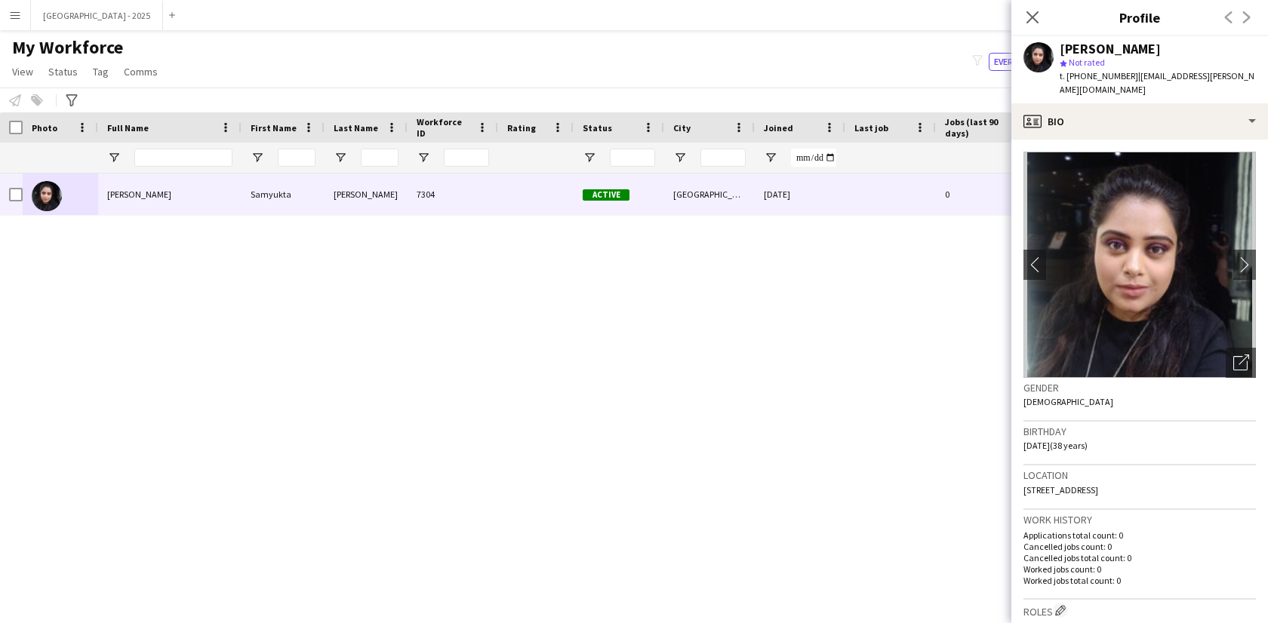
click at [1171, 140] on app-crew-profile-bio "chevron-left chevron-right Open photos pop-in Gender Female Birthday 06-05-1987…" at bounding box center [1139, 382] width 257 height 484
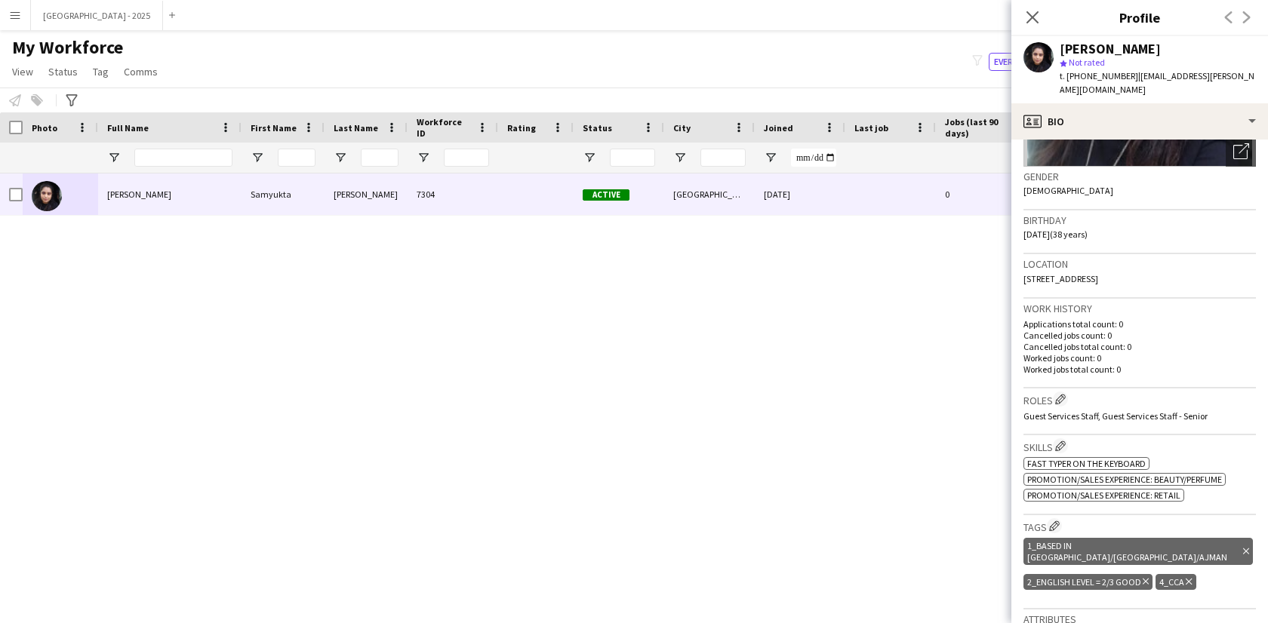
scroll to position [309, 0]
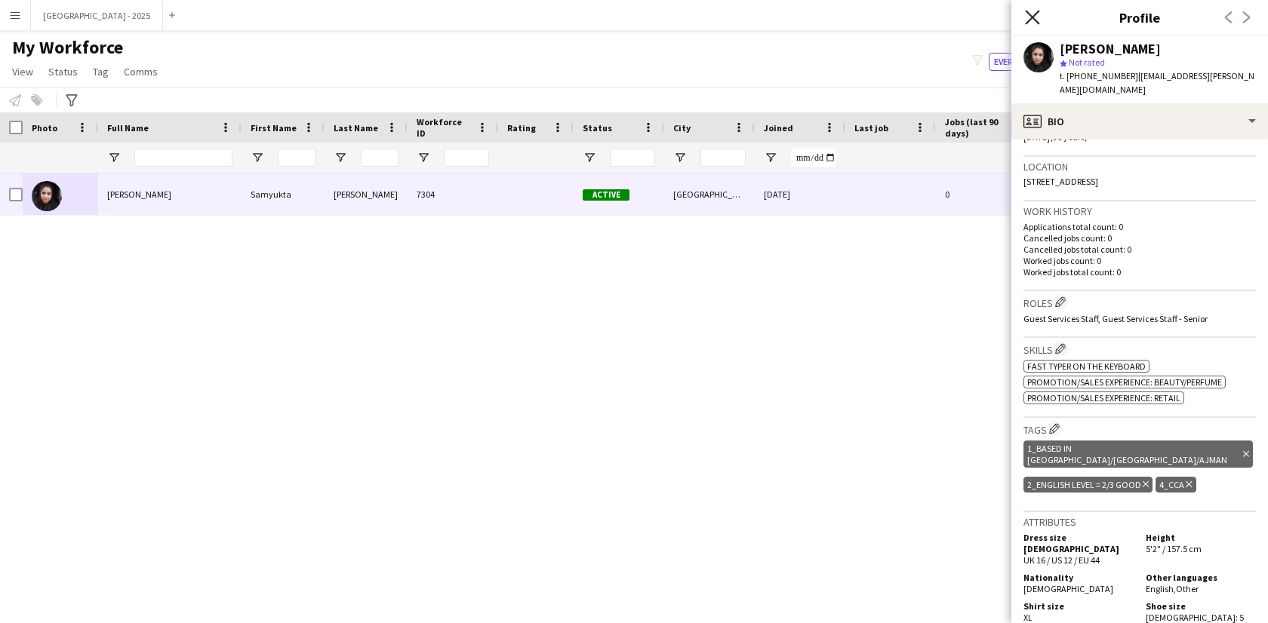
click at [1029, 13] on icon at bounding box center [1032, 17] width 14 height 14
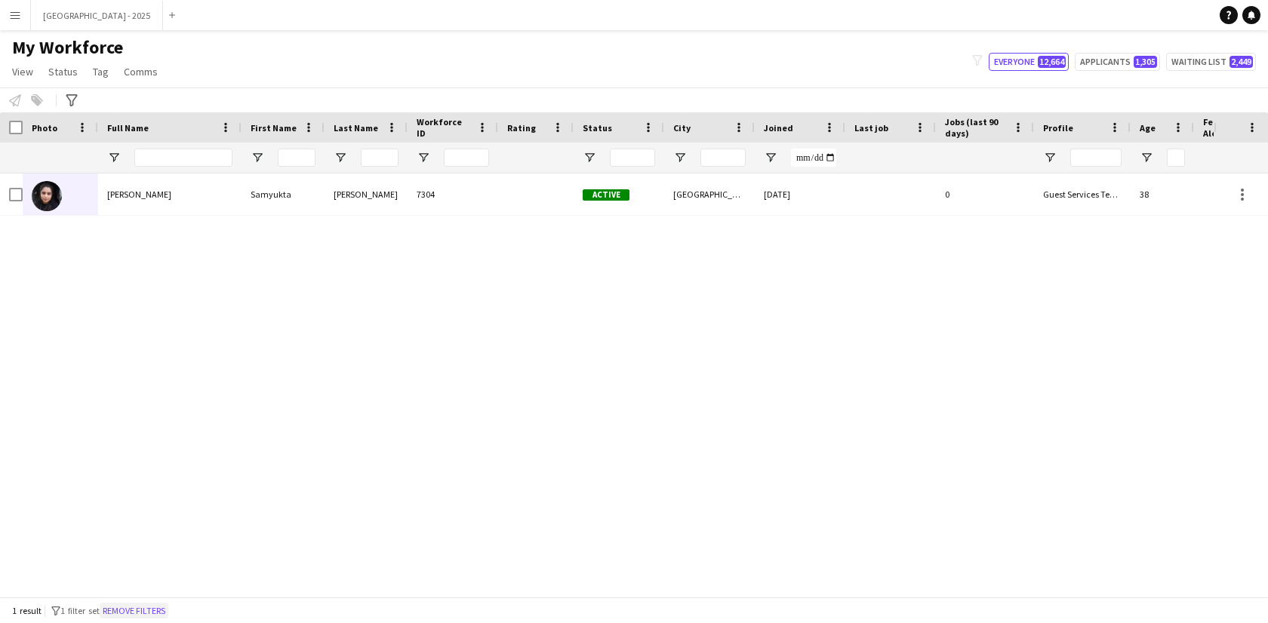
click at [168, 613] on button "Remove filters" at bounding box center [134, 611] width 69 height 17
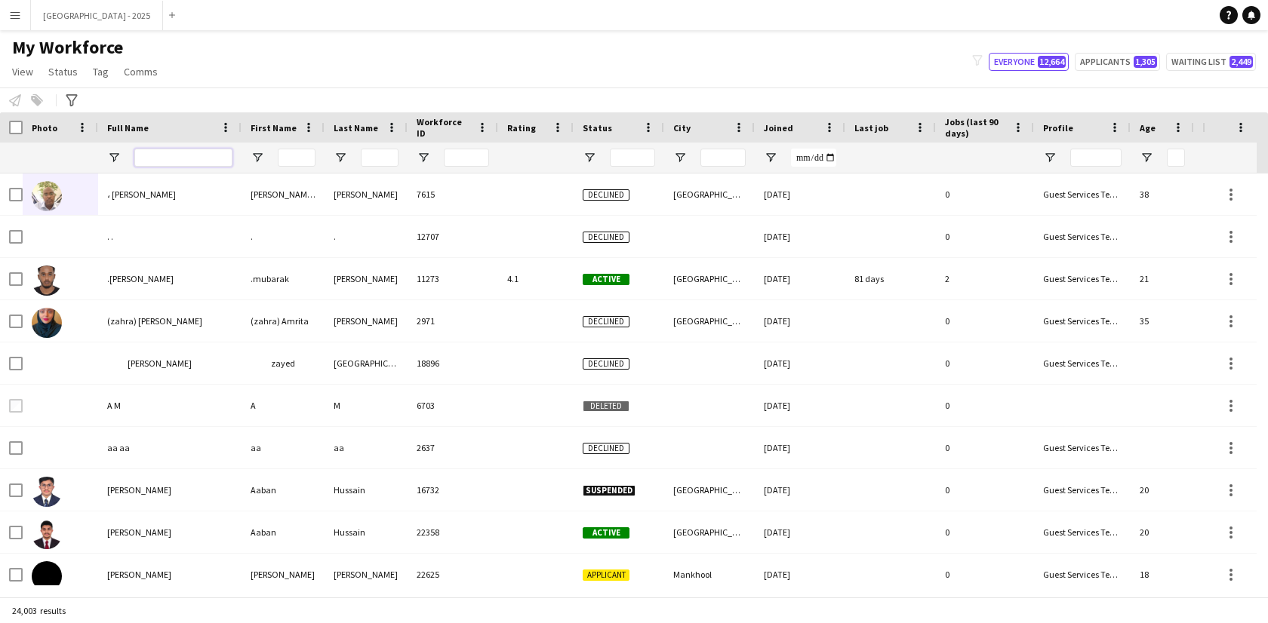
click at [190, 158] on input "Full Name Filter Input" at bounding box center [183, 158] width 98 height 18
type input "*"
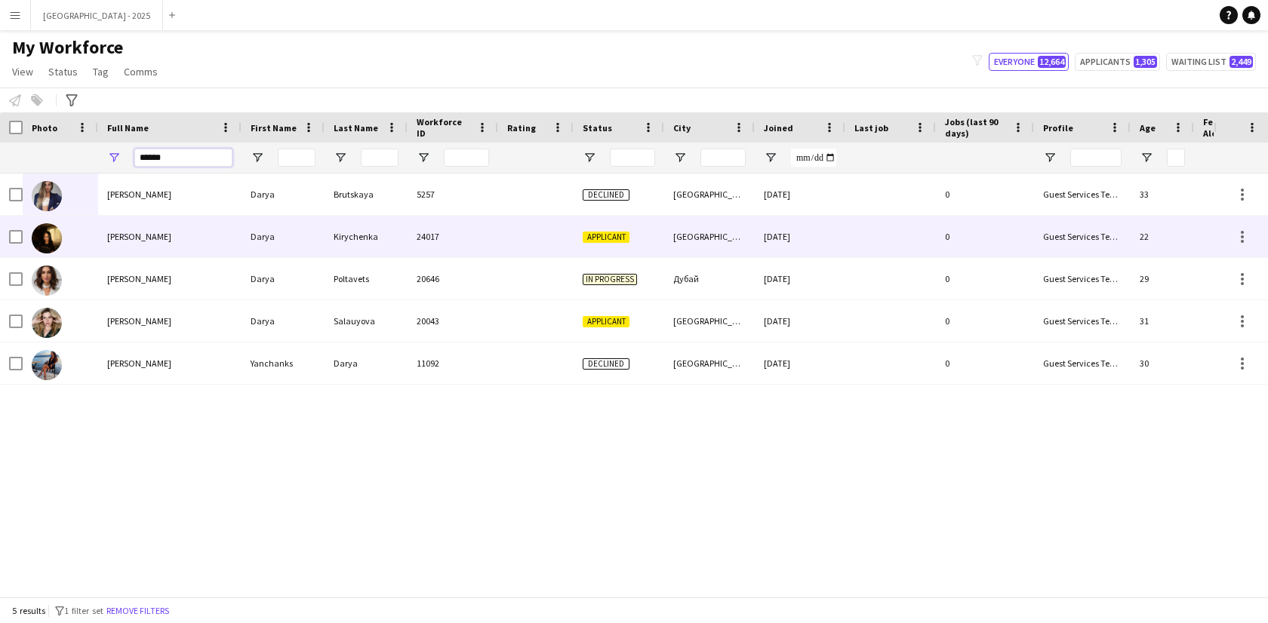
type input "*****"
click at [192, 244] on div "Darya Kirychenka" at bounding box center [169, 237] width 143 height 42
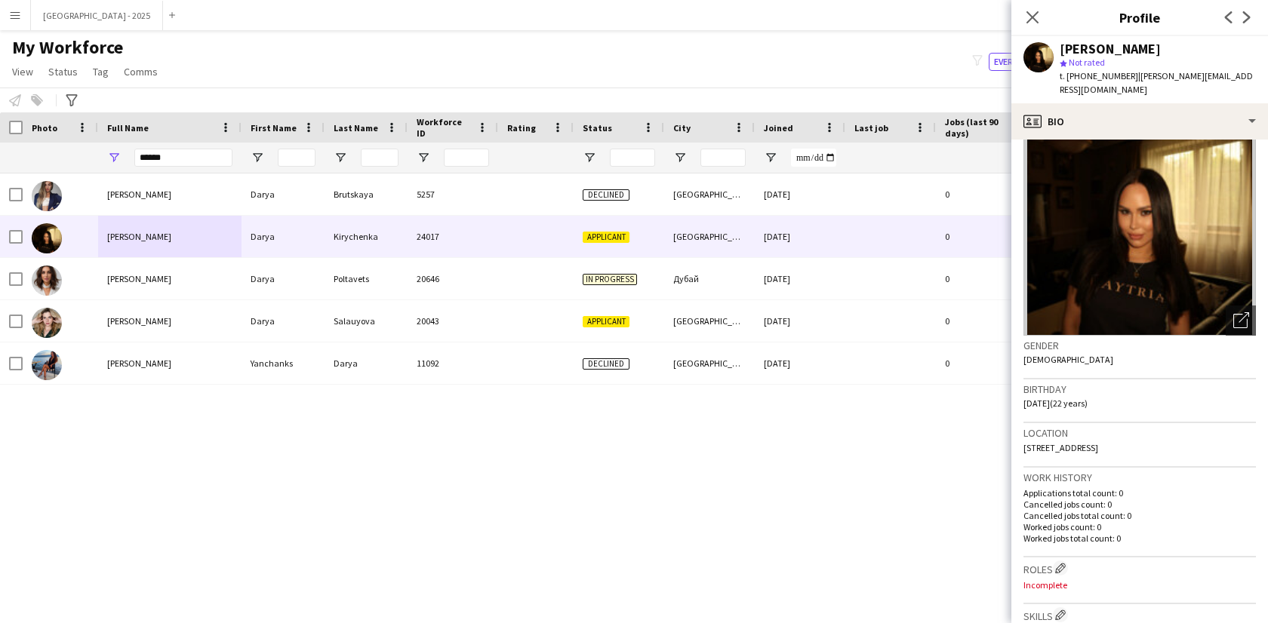
scroll to position [1, 0]
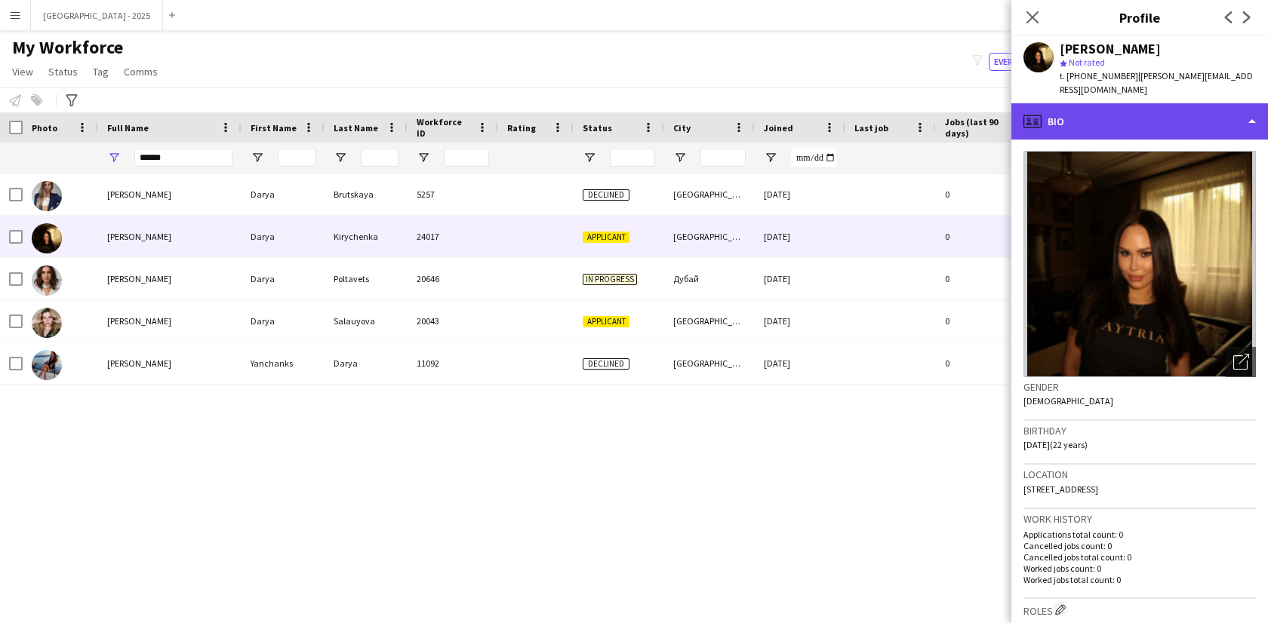
click at [1085, 112] on div "profile Bio" at bounding box center [1139, 121] width 257 height 36
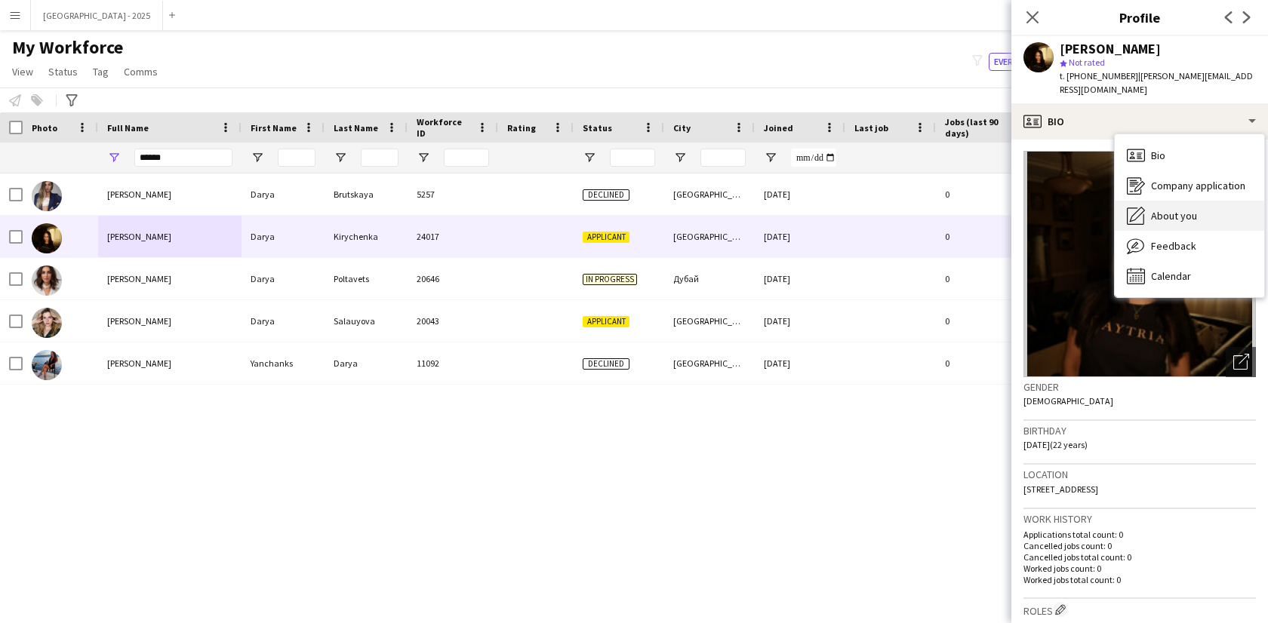
click at [1196, 201] on div "About you About you" at bounding box center [1189, 216] width 149 height 30
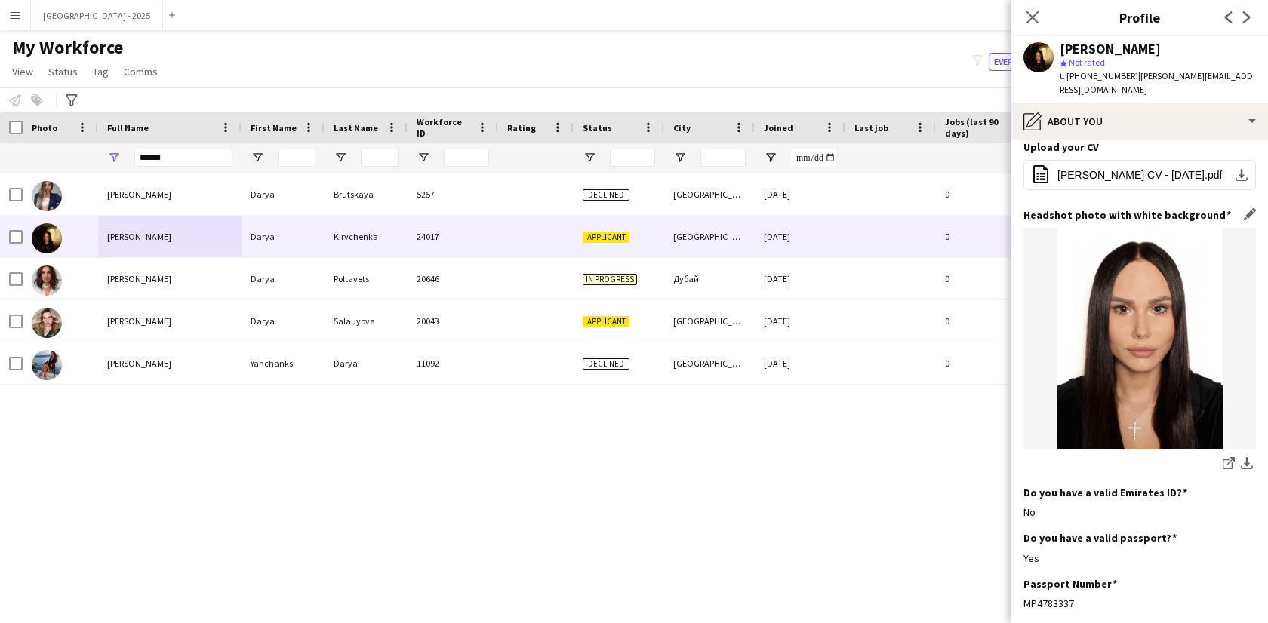
scroll to position [0, 0]
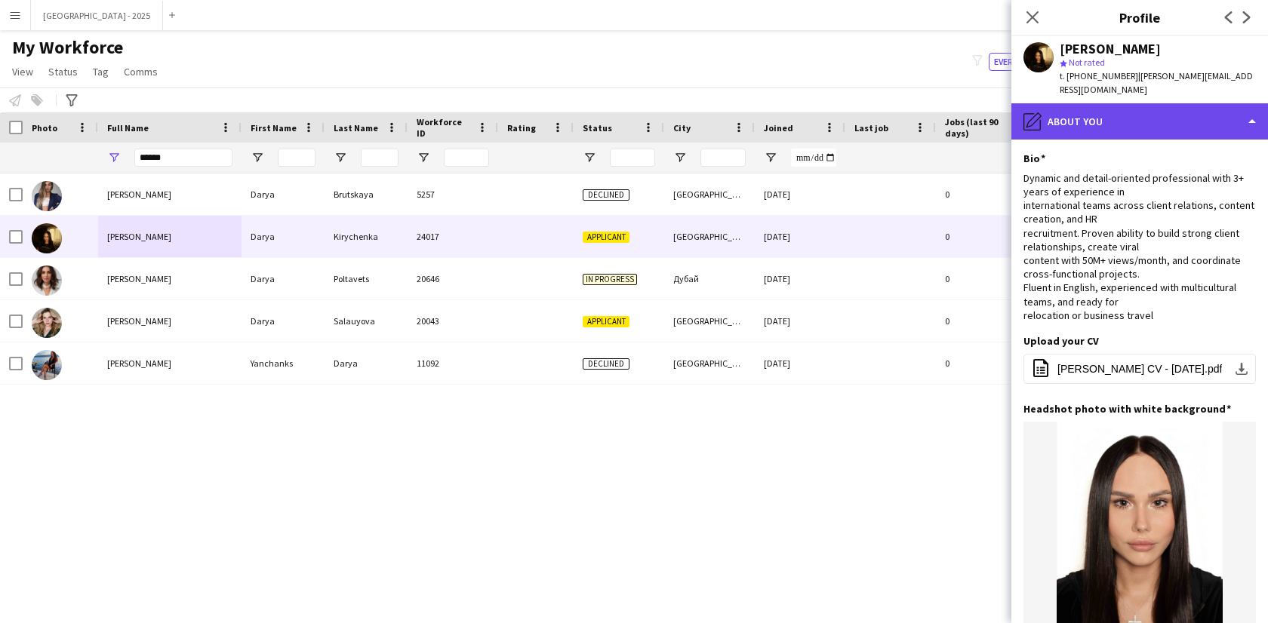
click at [1091, 112] on div "pencil4 About you" at bounding box center [1139, 121] width 257 height 36
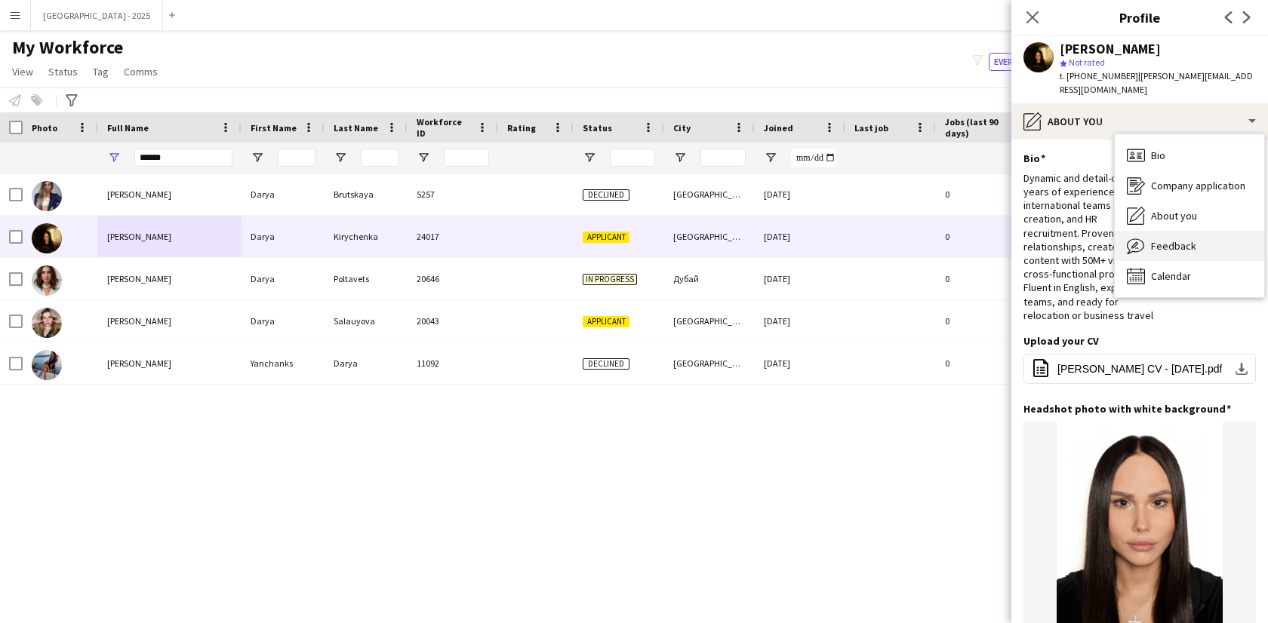
click at [1171, 239] on span "Feedback" at bounding box center [1173, 246] width 45 height 14
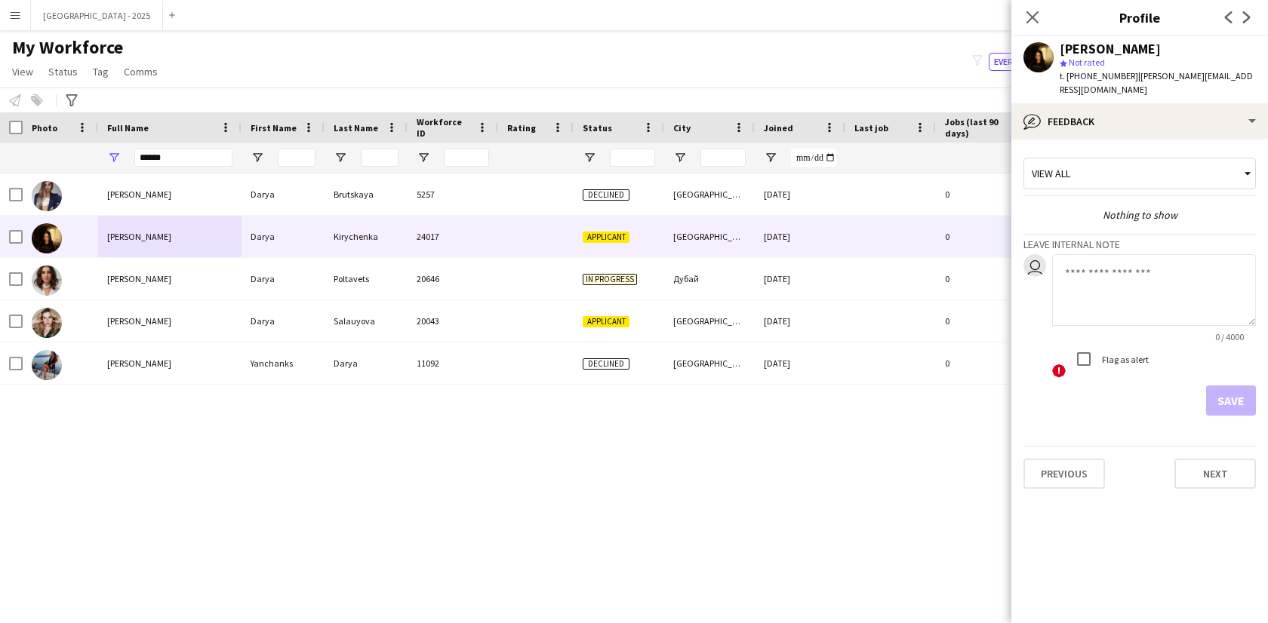
click at [1126, 285] on textarea at bounding box center [1154, 290] width 204 height 72
type textarea "*"
type textarea "******"
click at [1206, 386] on button "Save" at bounding box center [1231, 401] width 50 height 30
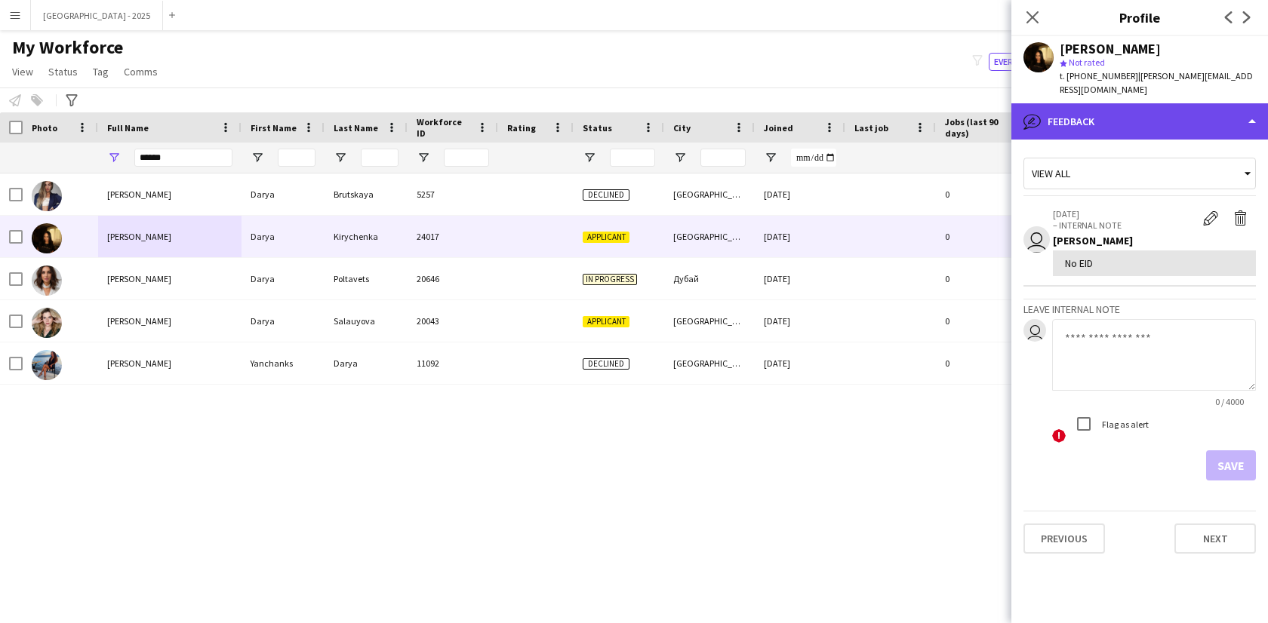
click at [1082, 109] on div "bubble-pencil Feedback" at bounding box center [1139, 121] width 257 height 36
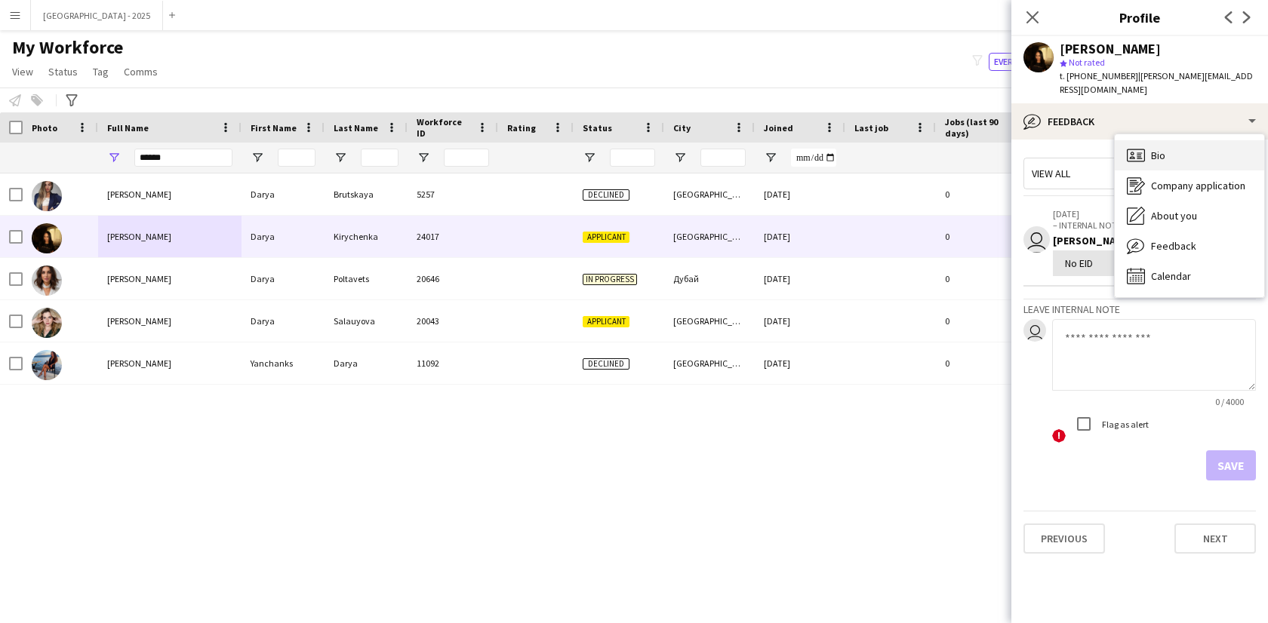
click at [1146, 141] on div "Bio Bio" at bounding box center [1189, 155] width 149 height 30
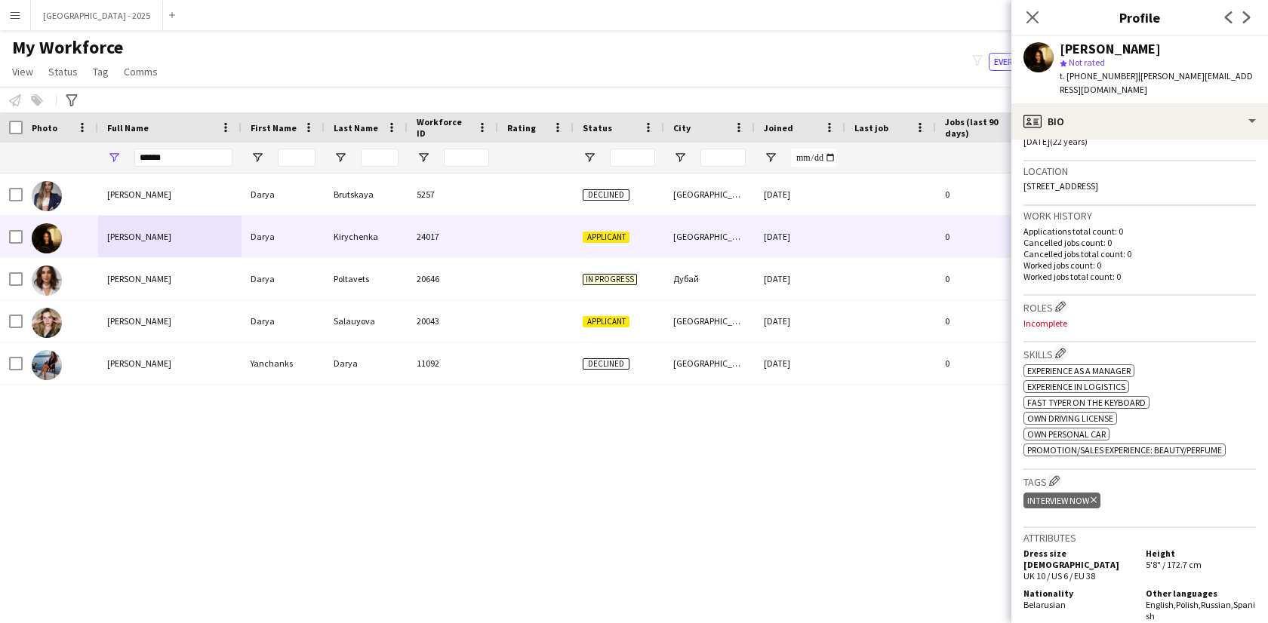
scroll to position [322, 0]
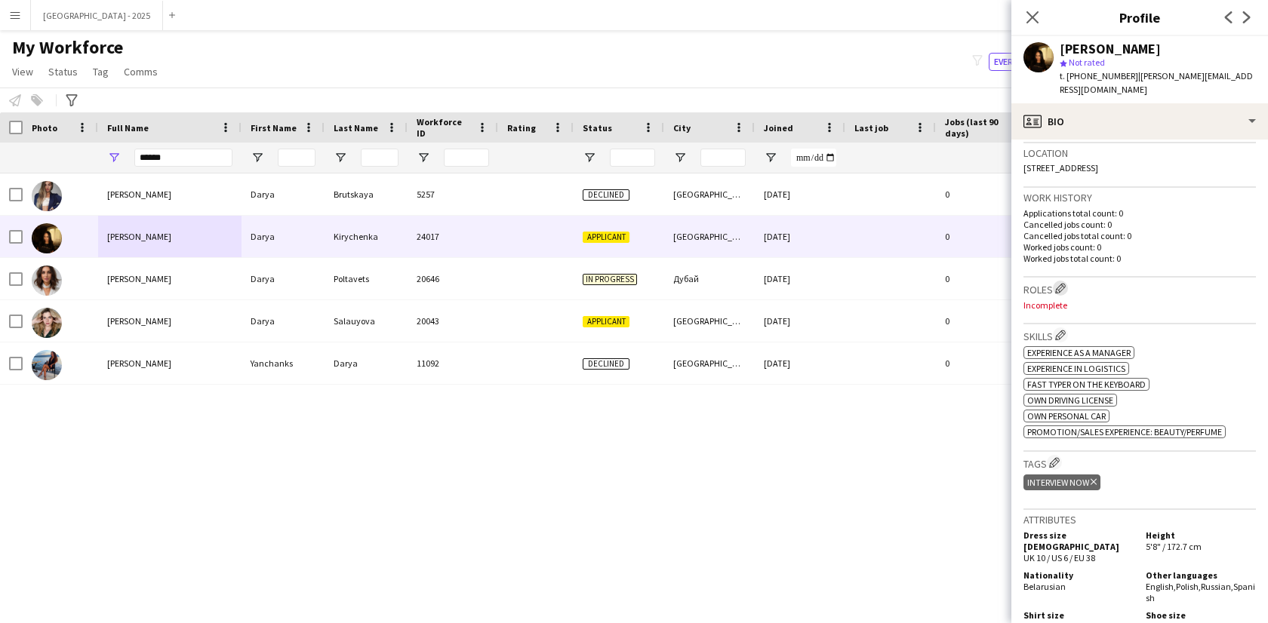
click at [1063, 283] on app-icon "Edit crew company roles" at bounding box center [1060, 288] width 11 height 11
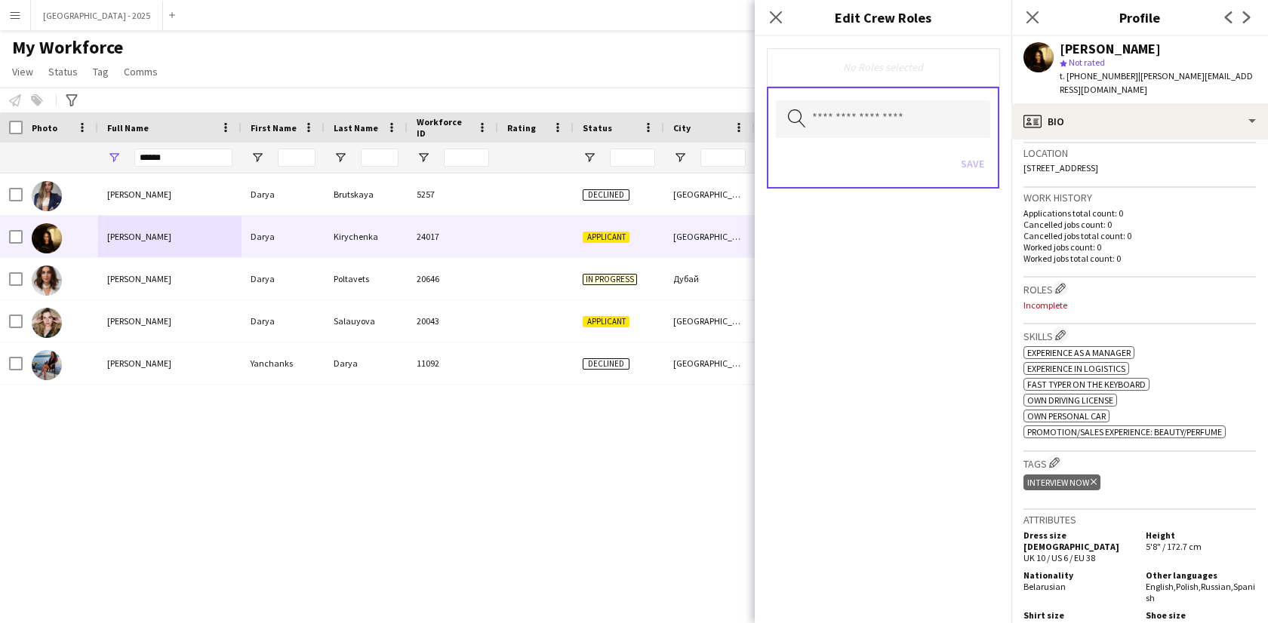
click at [916, 81] on div "No Roles selected" at bounding box center [883, 67] width 232 height 38
click at [916, 103] on input "text" at bounding box center [883, 119] width 214 height 38
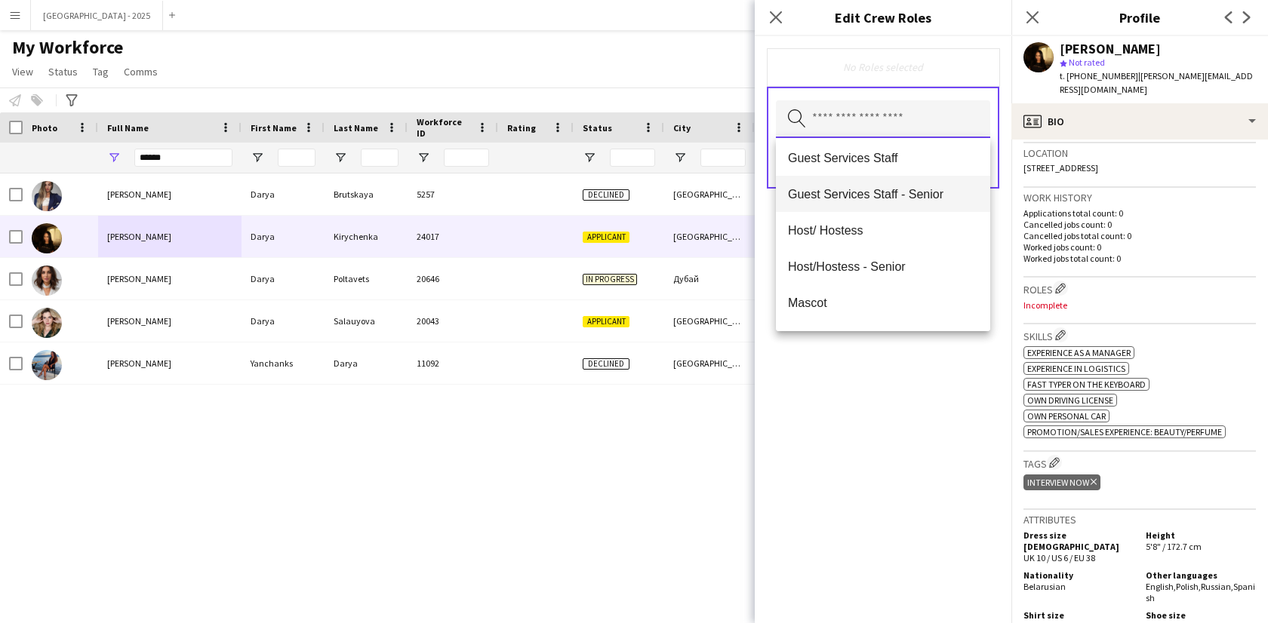
scroll to position [149, 0]
click at [878, 241] on mat-option "Host/ Hostess" at bounding box center [883, 230] width 214 height 36
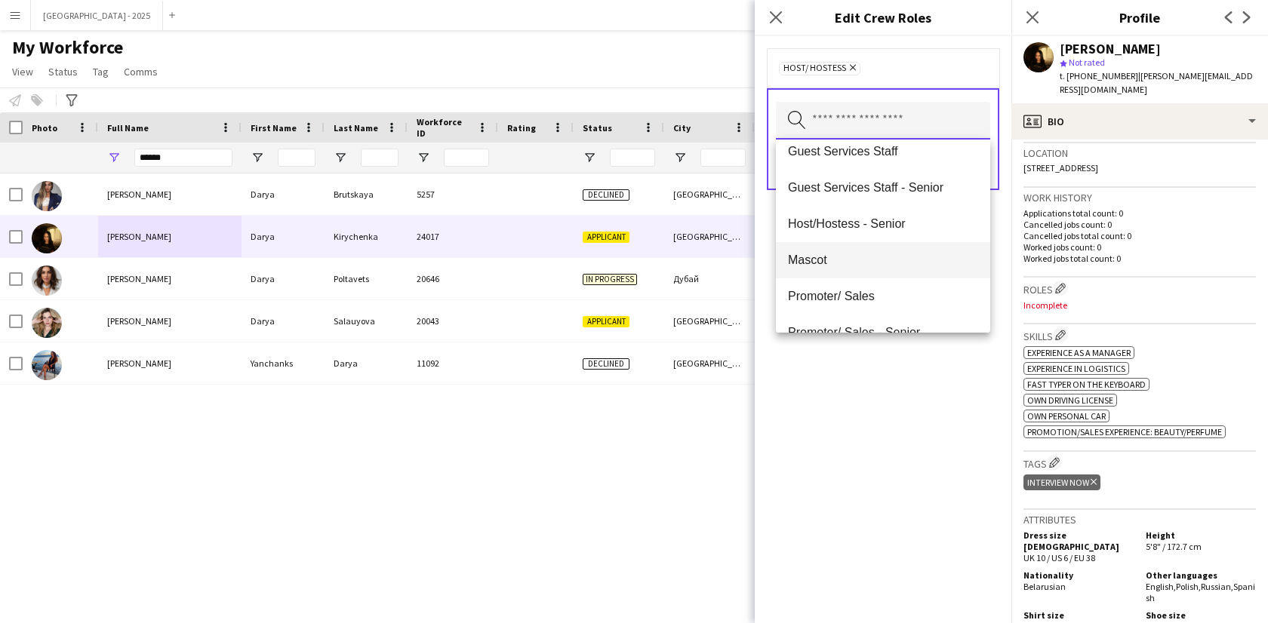
scroll to position [285, 0]
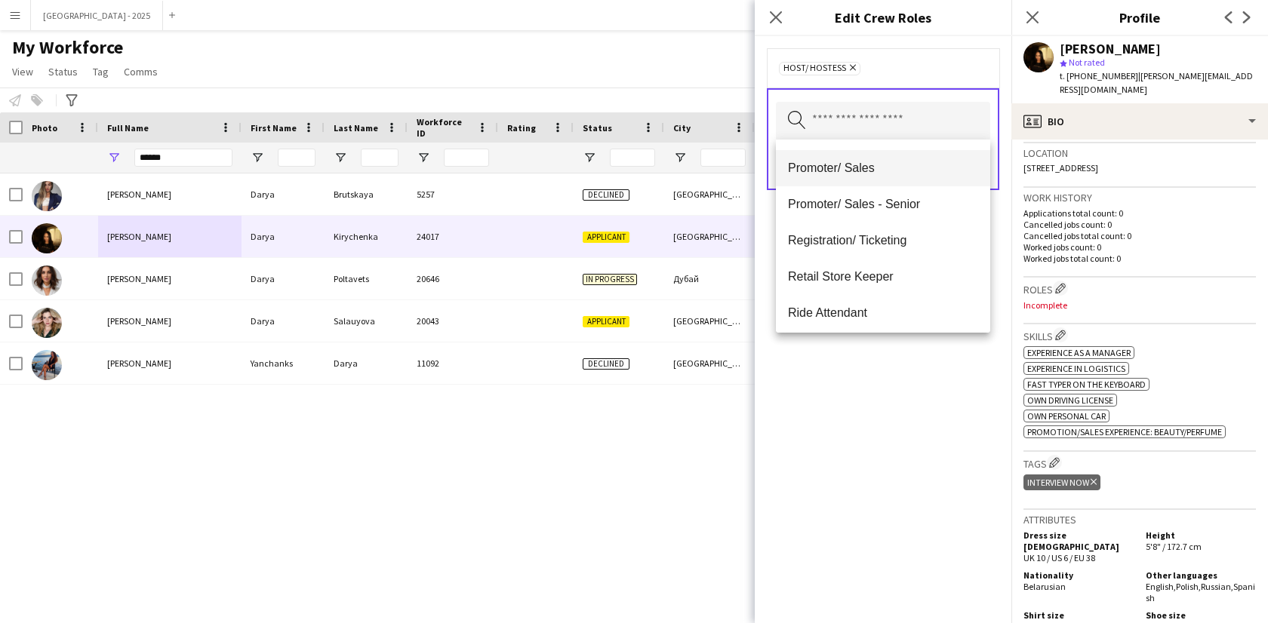
click at [869, 167] on span "Promoter/ Sales" at bounding box center [883, 168] width 190 height 14
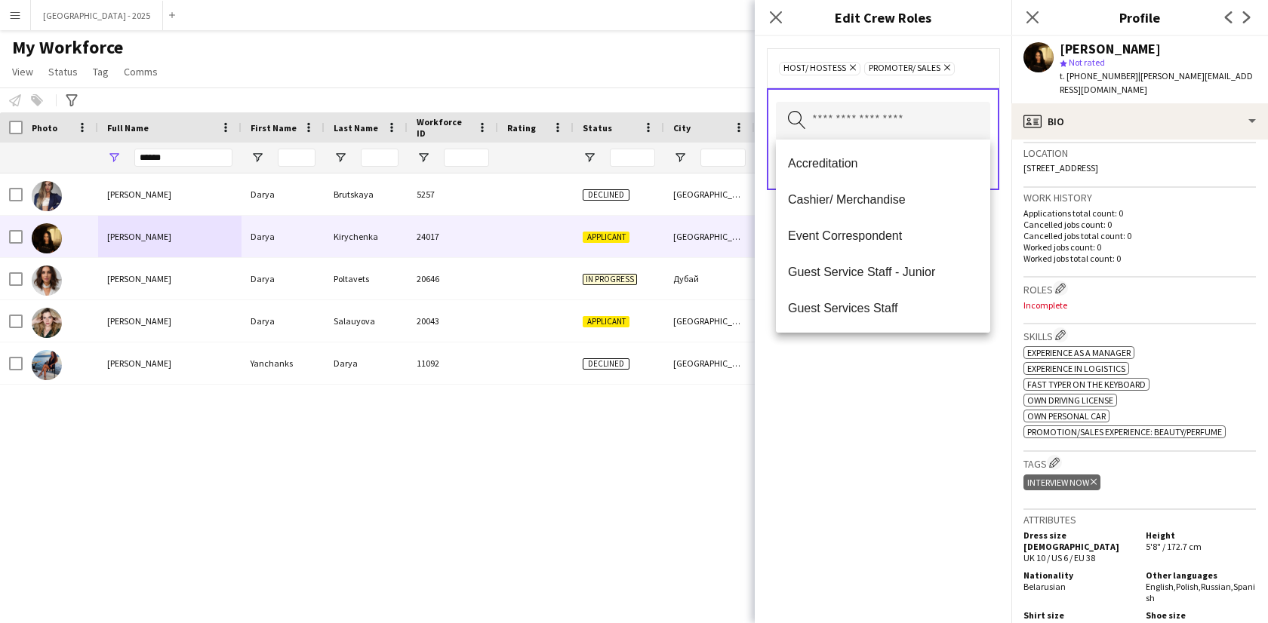
click at [876, 373] on div "Host/ Hostess Remove Promoter/ Sales Remove Search by role type Save" at bounding box center [883, 329] width 257 height 587
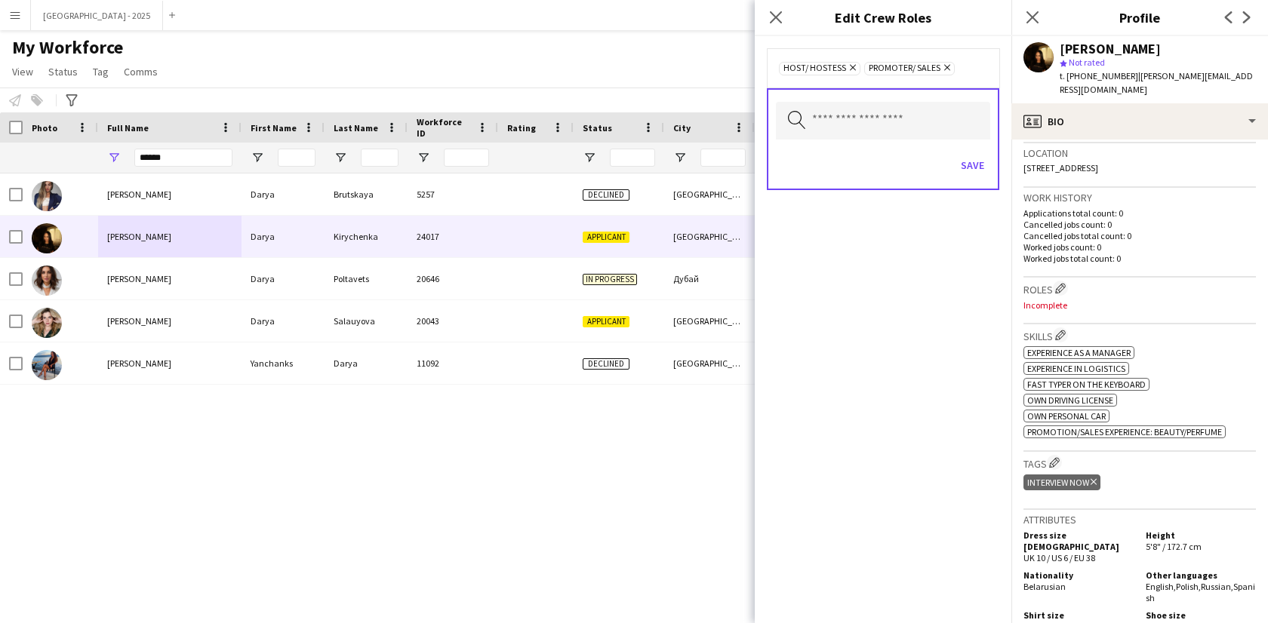
click at [954, 177] on div "Save" at bounding box center [883, 167] width 214 height 43
click at [995, 173] on div "Search by role type Save" at bounding box center [883, 139] width 232 height 102
drag, startPoint x: 955, startPoint y: 200, endPoint x: 954, endPoint y: 172, distance: 27.9
click at [954, 192] on form "Host/ Hostess Remove Promoter/ Sales Remove Search by role type Save" at bounding box center [883, 134] width 257 height 196
click at [953, 167] on div "Save" at bounding box center [883, 167] width 214 height 43
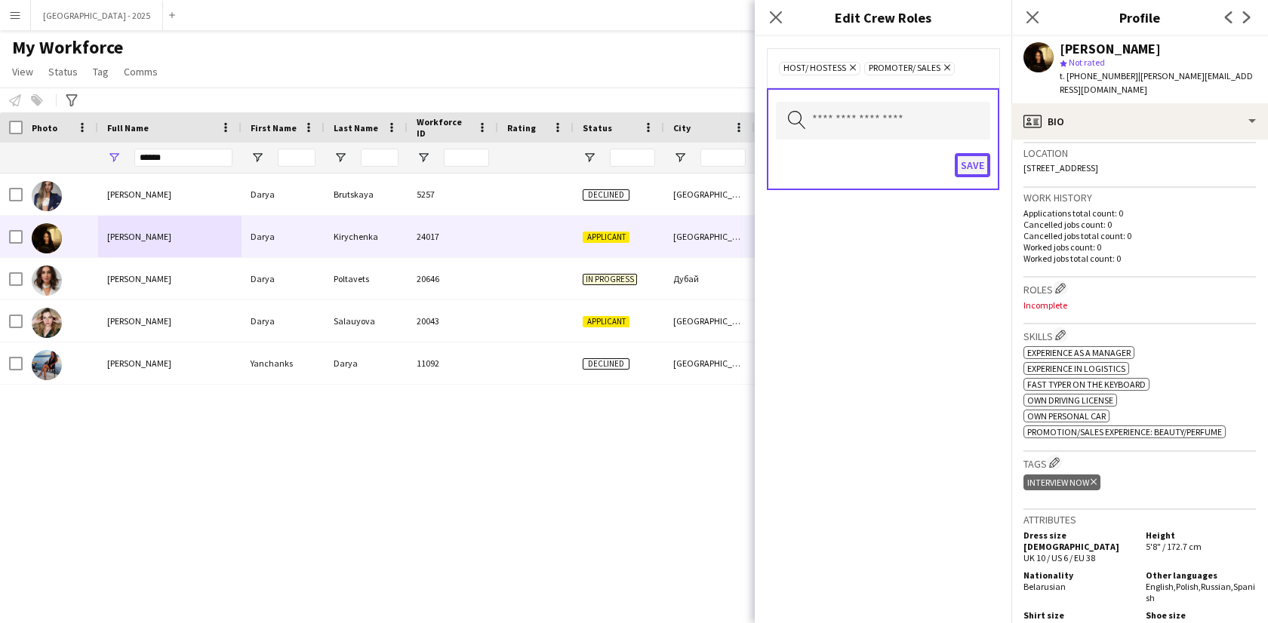
click at [961, 172] on button "Save" at bounding box center [972, 165] width 35 height 24
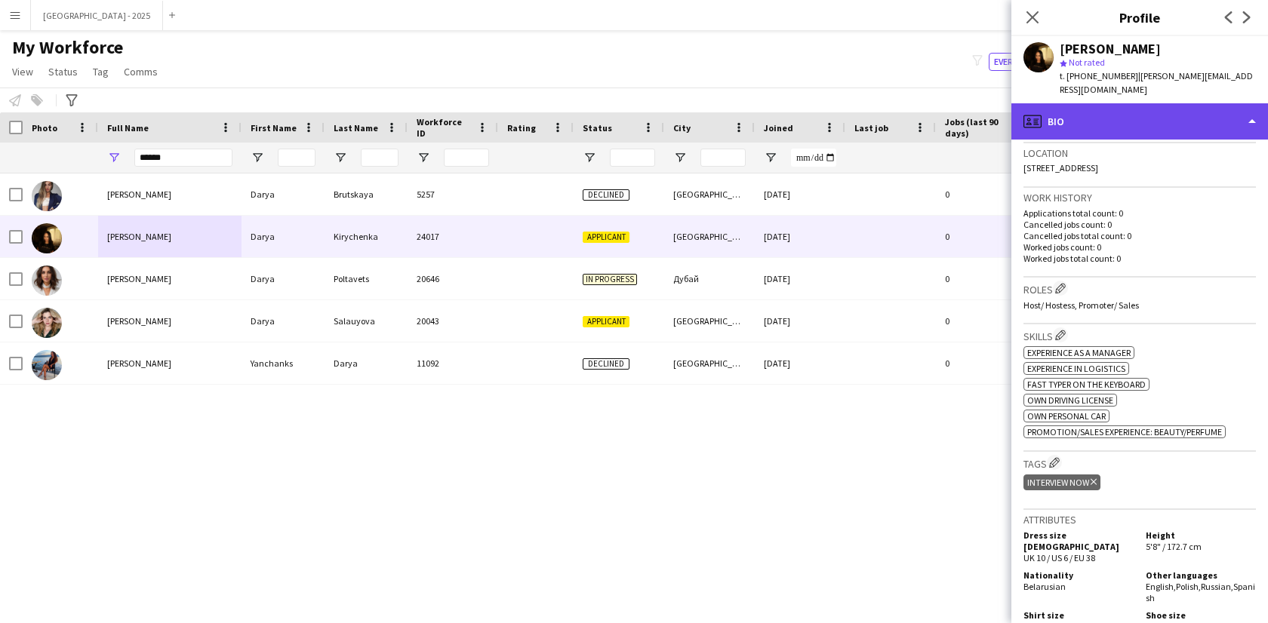
click at [1060, 107] on div "profile Bio" at bounding box center [1139, 121] width 257 height 36
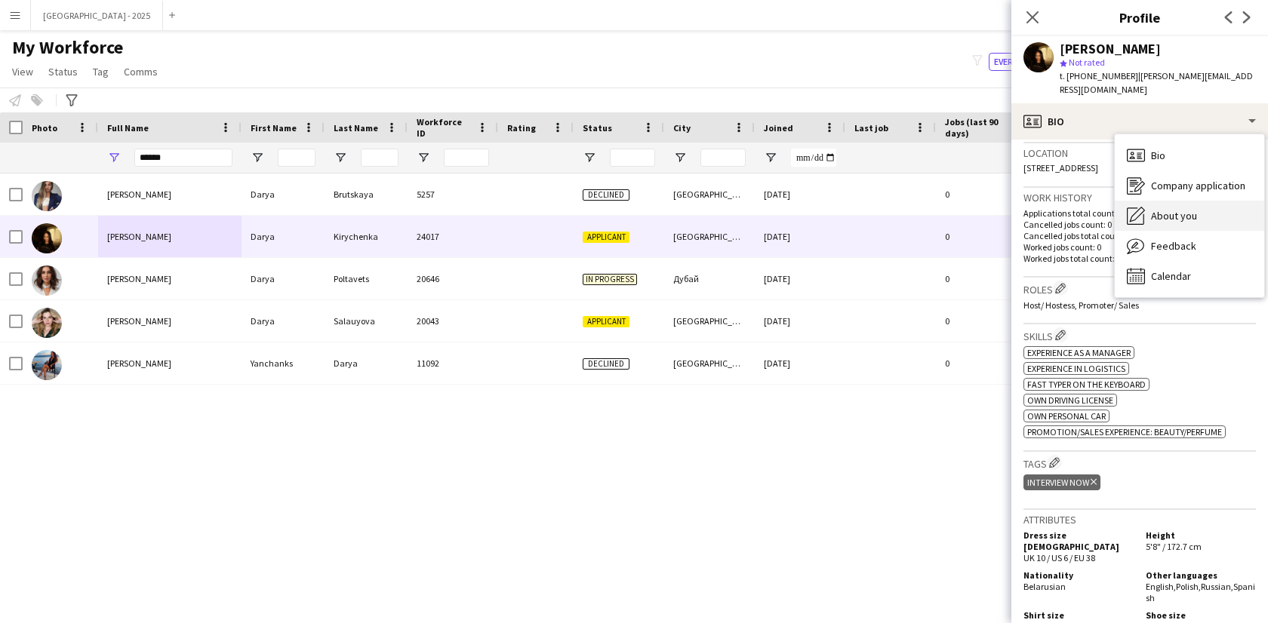
click at [1137, 201] on div "About you About you" at bounding box center [1189, 216] width 149 height 30
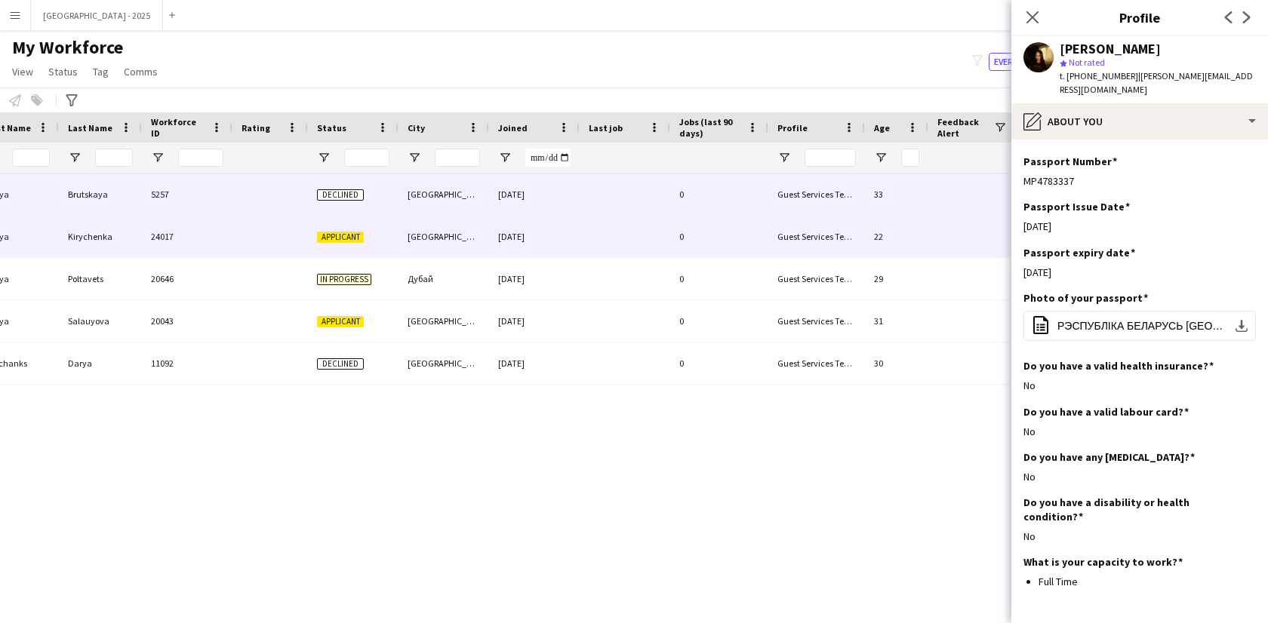
scroll to position [0, 328]
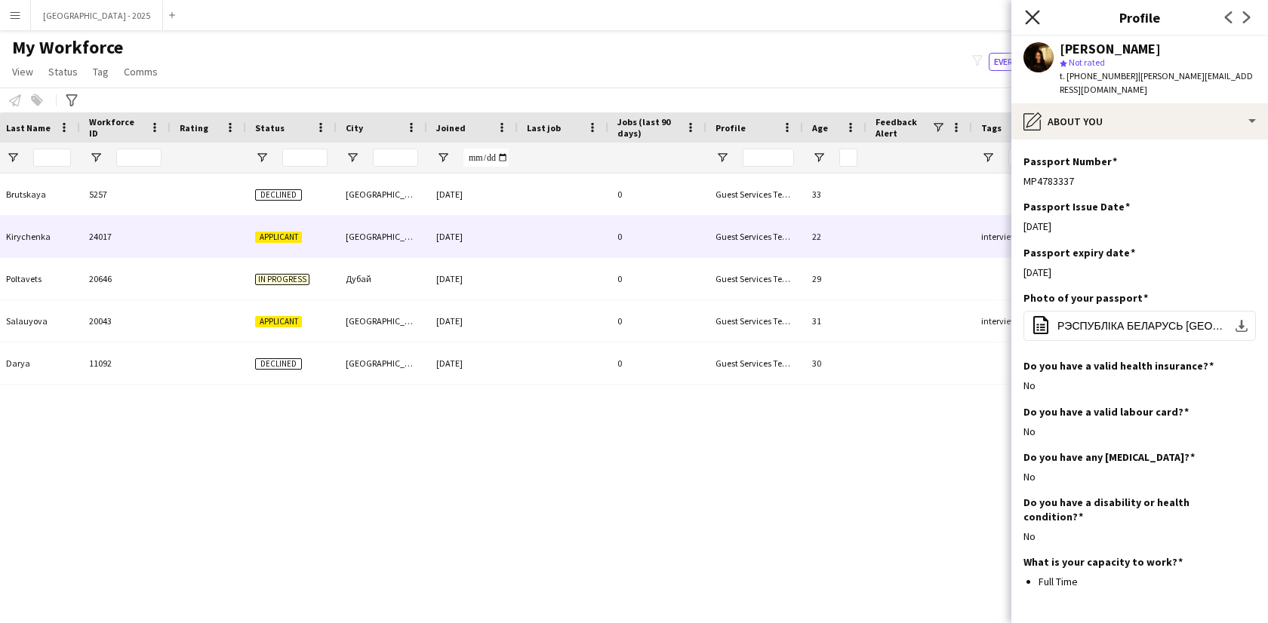
click at [1034, 18] on icon at bounding box center [1032, 17] width 14 height 14
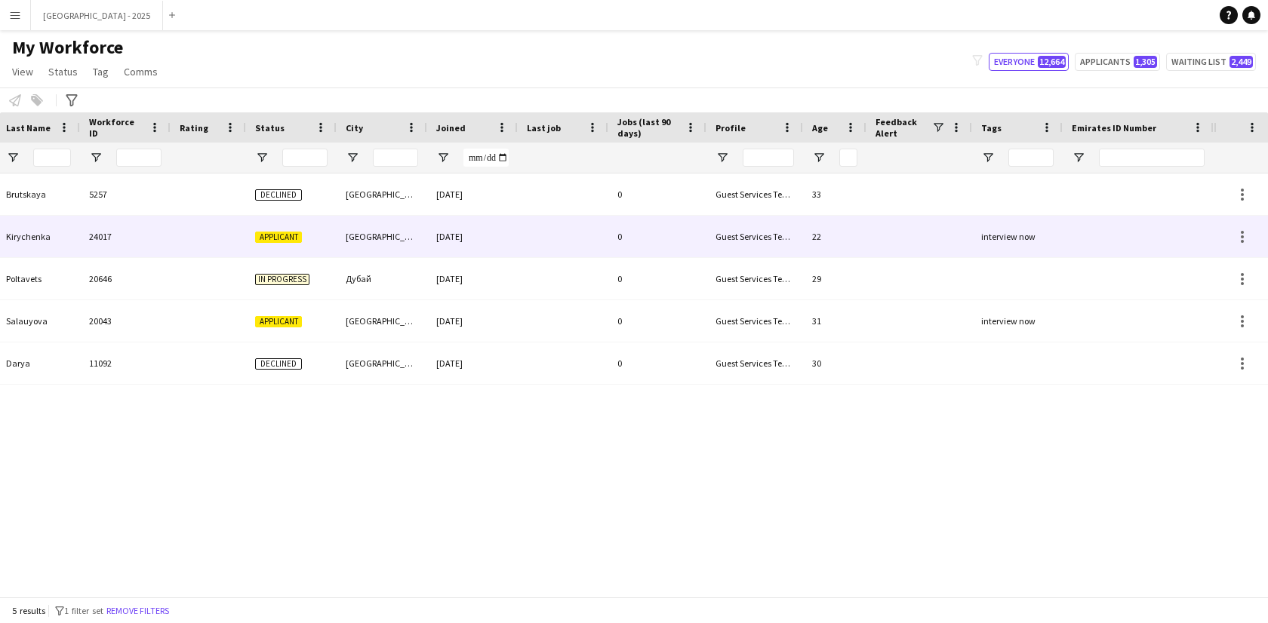
scroll to position [0, 0]
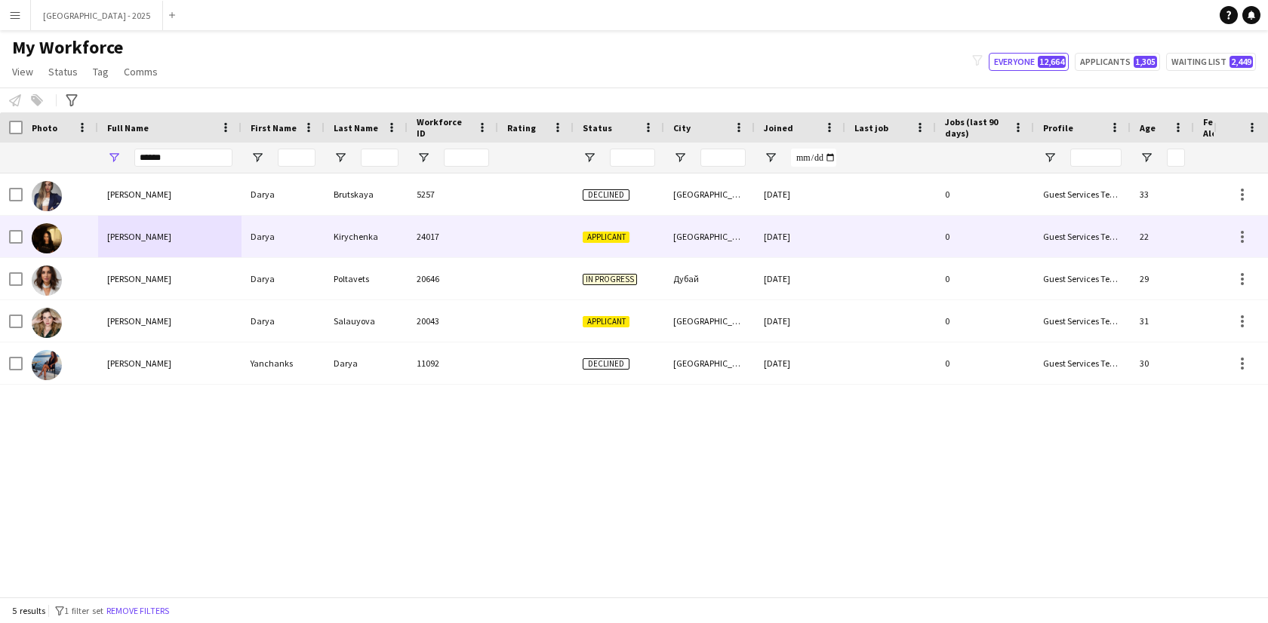
click at [54, 233] on img at bounding box center [47, 238] width 30 height 30
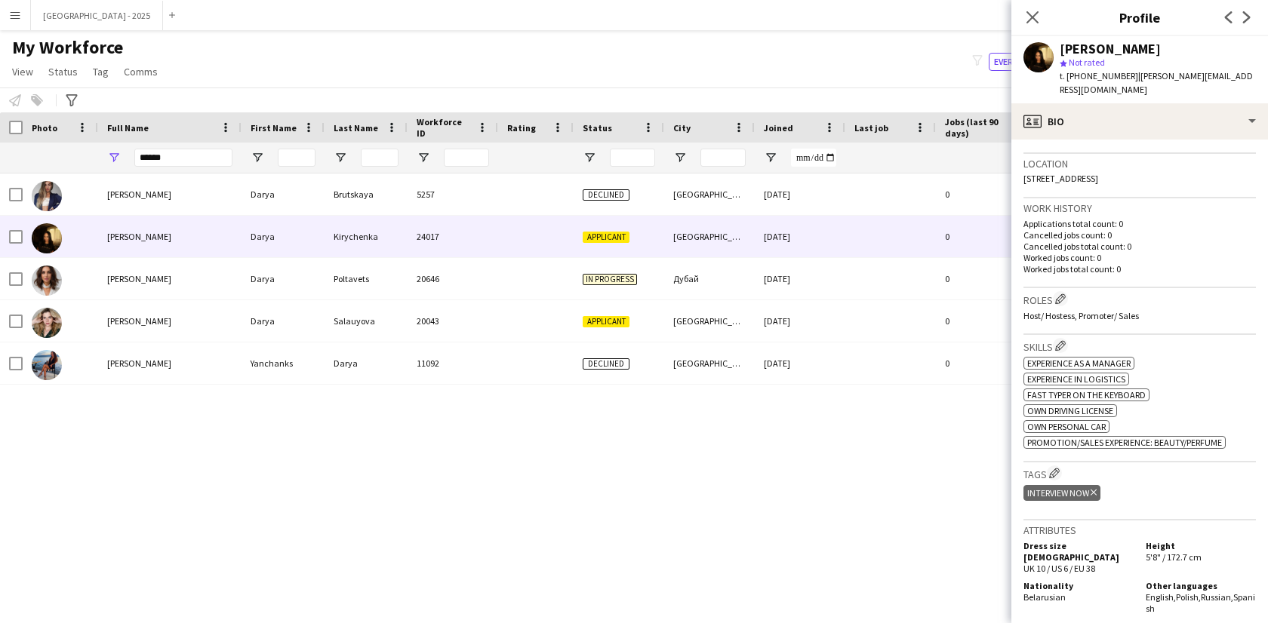
scroll to position [328, 0]
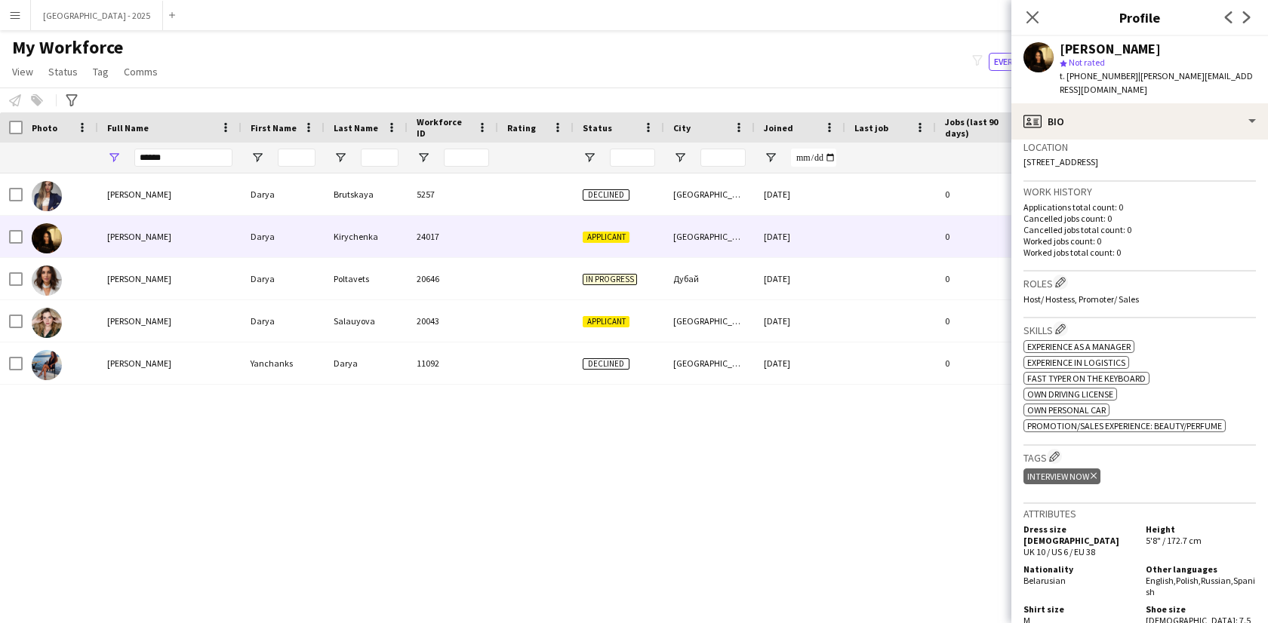
click at [1094, 472] on icon "Delete tag" at bounding box center [1094, 476] width 6 height 9
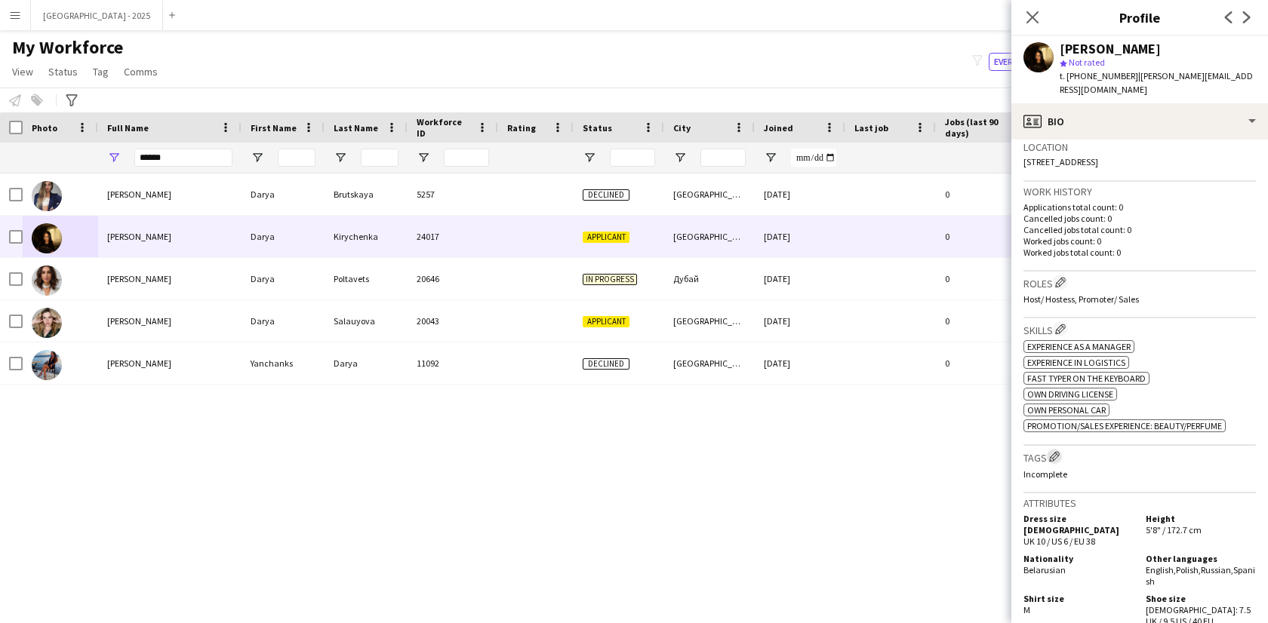
click at [1054, 451] on app-icon "Edit crew company tags" at bounding box center [1054, 456] width 11 height 11
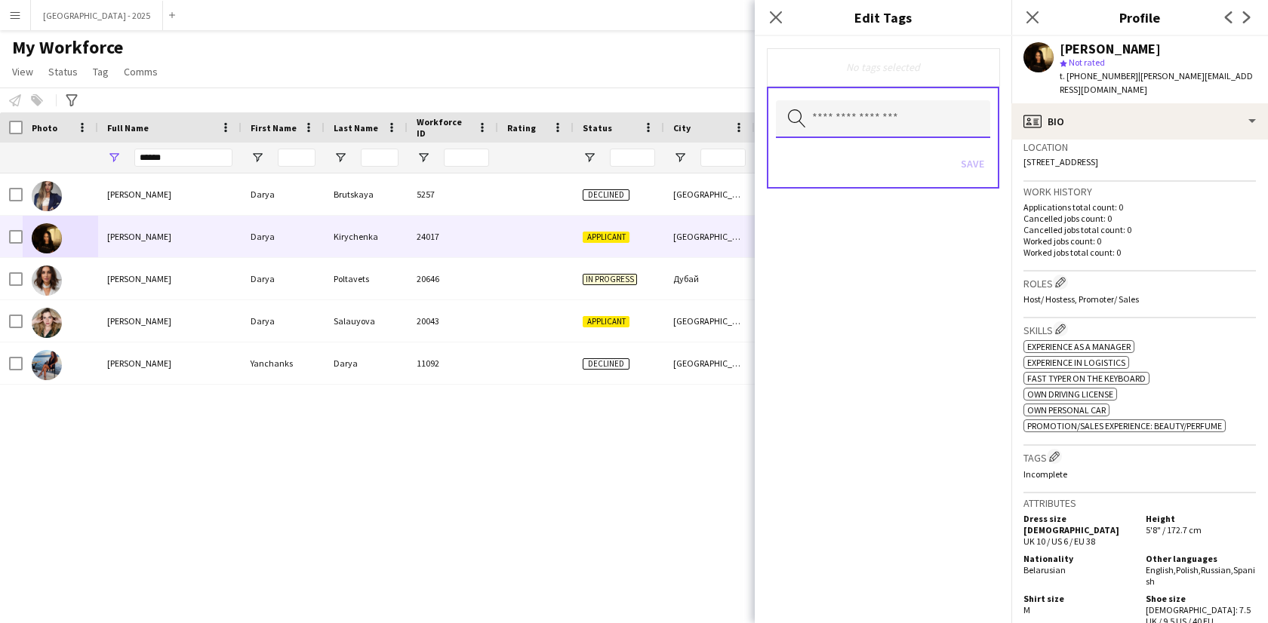
click at [899, 118] on input "text" at bounding box center [883, 119] width 214 height 38
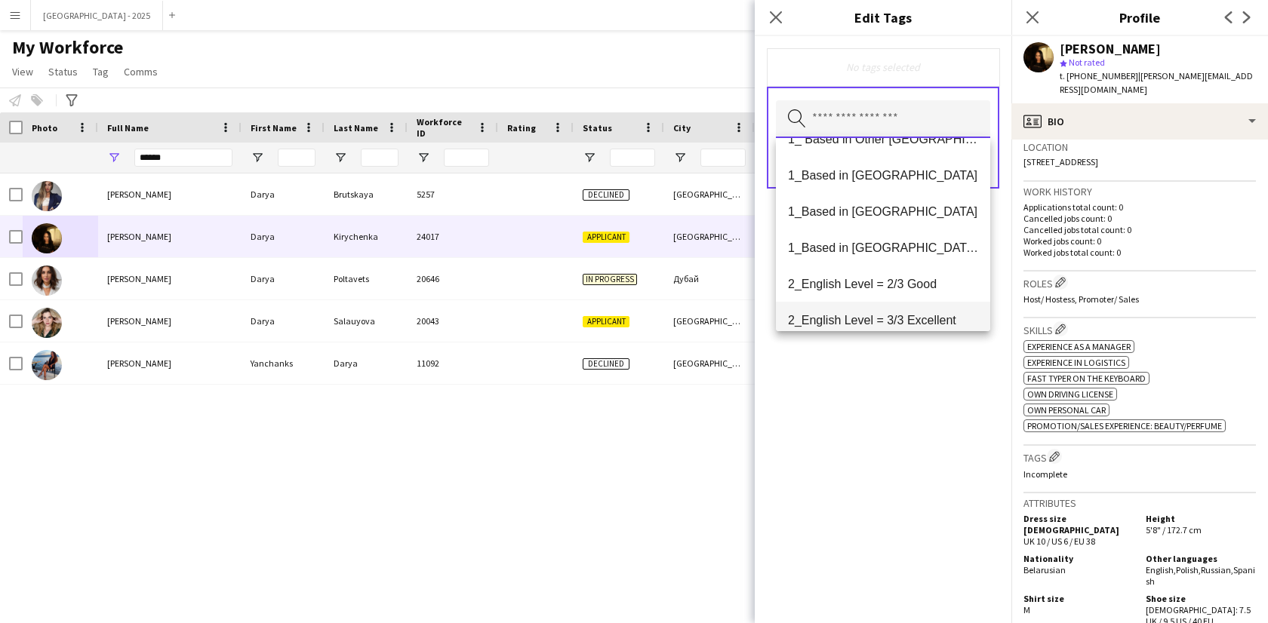
scroll to position [25, 0]
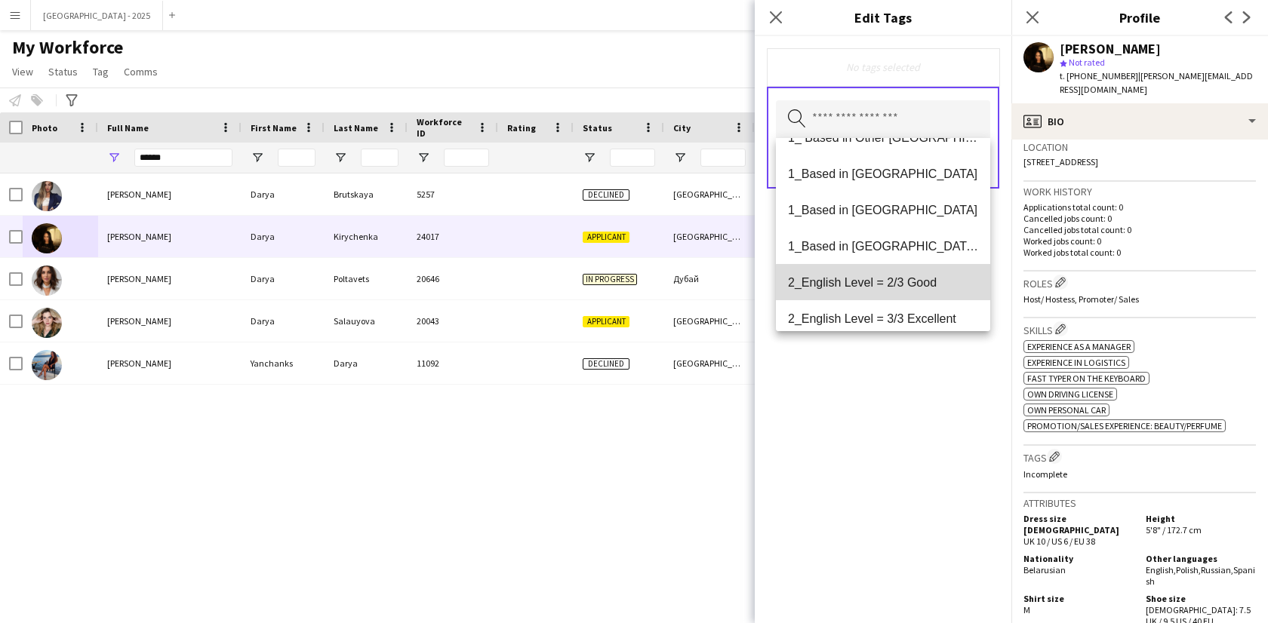
click at [908, 293] on mat-option "2_English Level = 2/3 Good" at bounding box center [883, 282] width 214 height 36
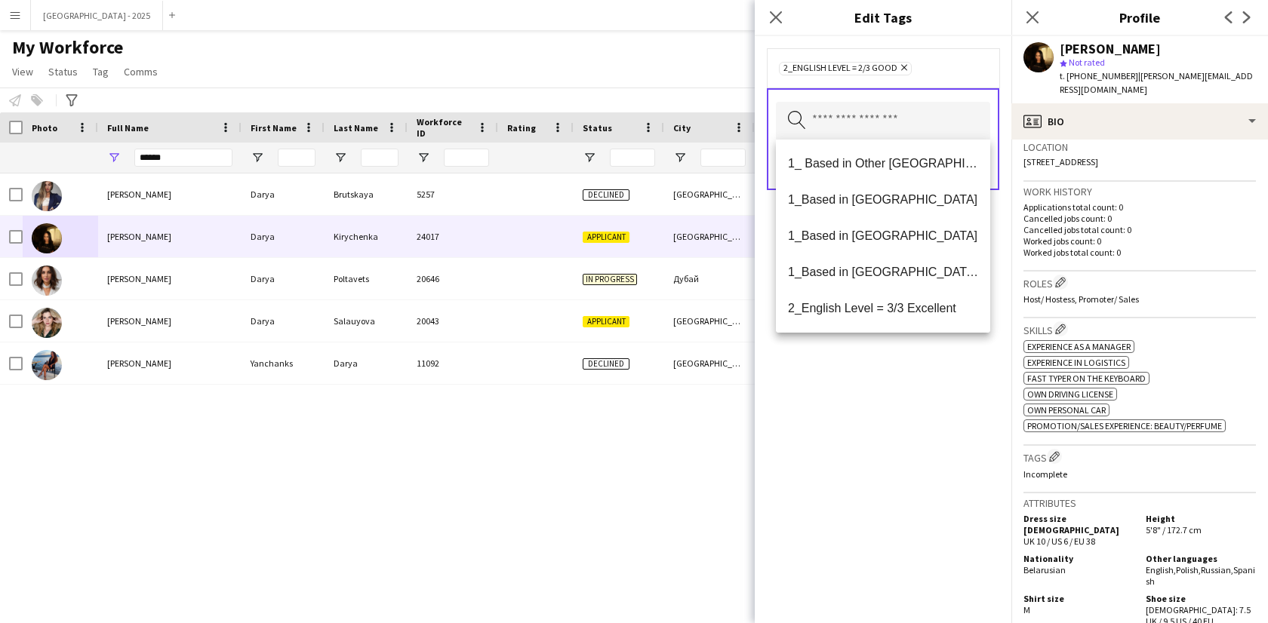
click at [914, 366] on div "2_English Level = 2/3 Good Remove Search by tag name Save" at bounding box center [883, 329] width 257 height 587
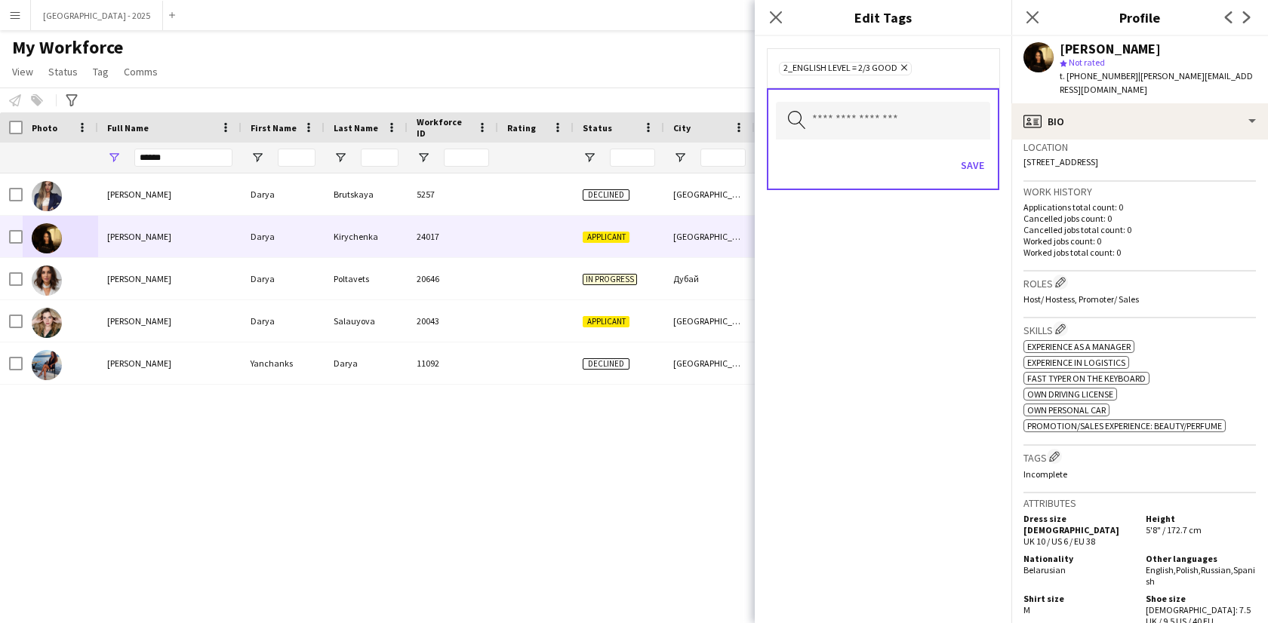
click at [972, 186] on div "Save" at bounding box center [883, 167] width 214 height 43
click at [969, 162] on button "Save" at bounding box center [972, 165] width 35 height 24
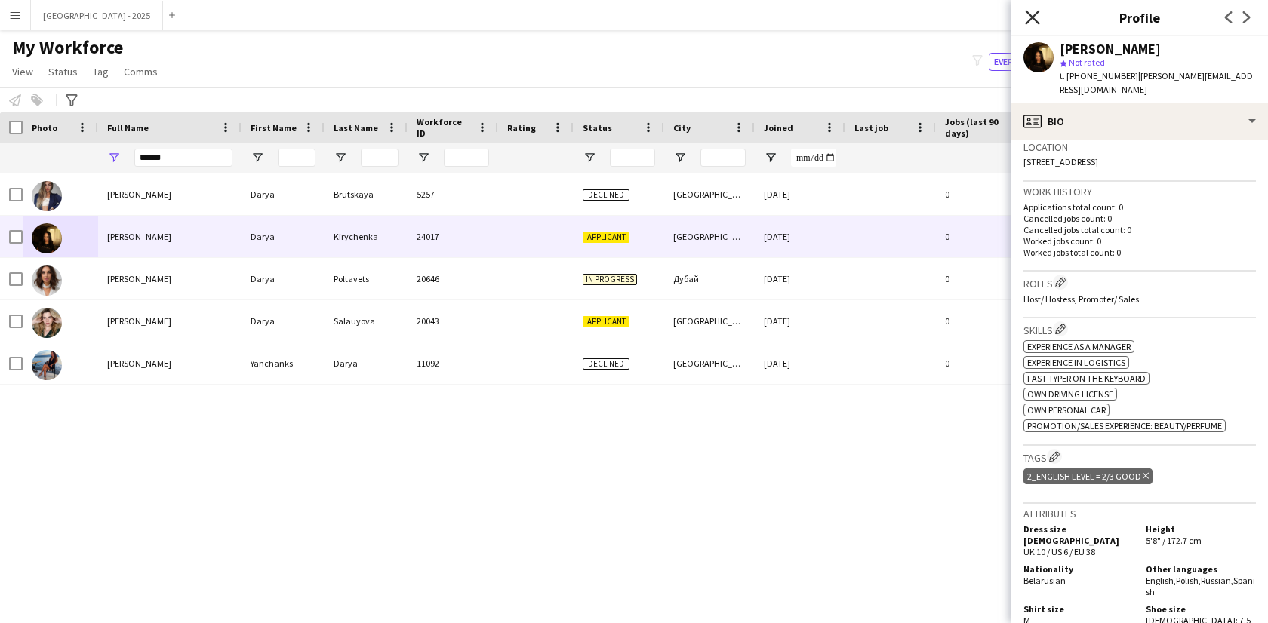
click at [1035, 23] on icon "Close pop-in" at bounding box center [1032, 17] width 14 height 14
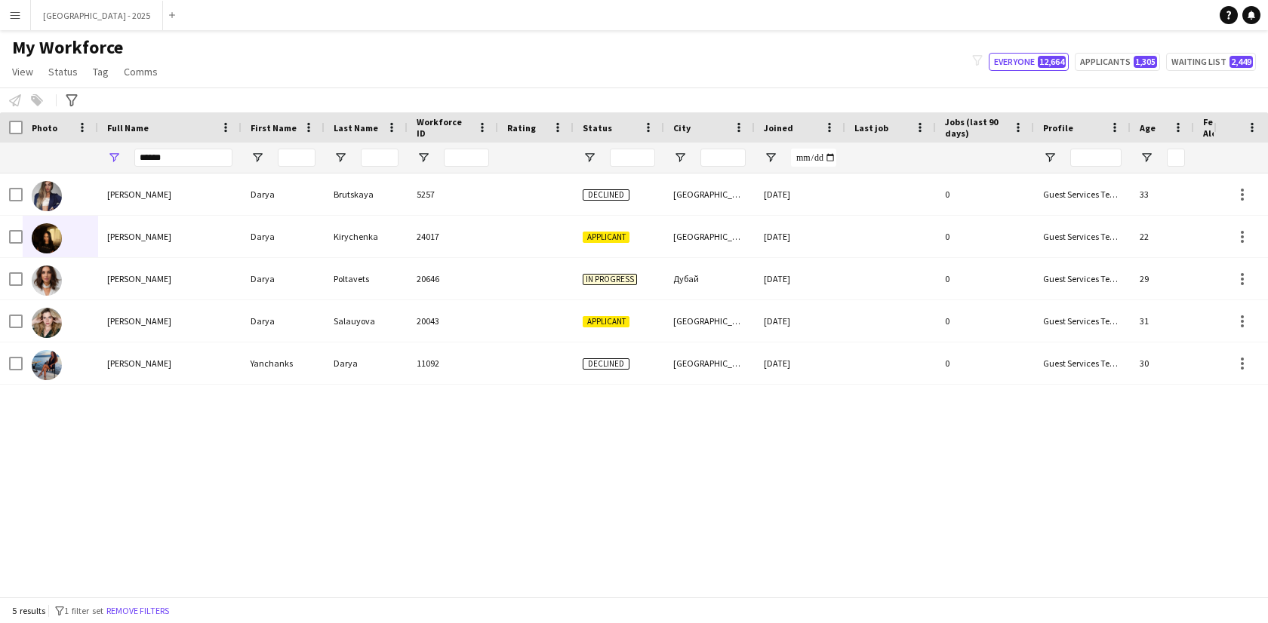
scroll to position [0, 328]
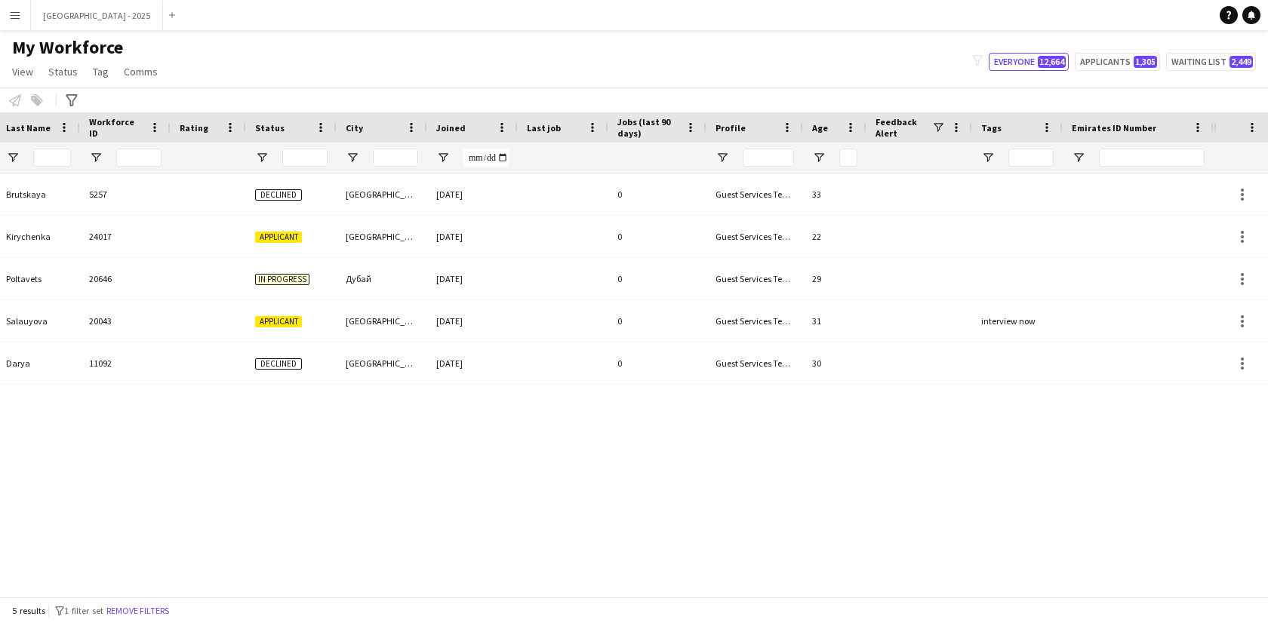
click at [1148, 168] on div at bounding box center [1152, 158] width 106 height 30
click at [1154, 158] on input "Emirates ID Number Filter Input" at bounding box center [1152, 158] width 106 height 18
paste input "*******"
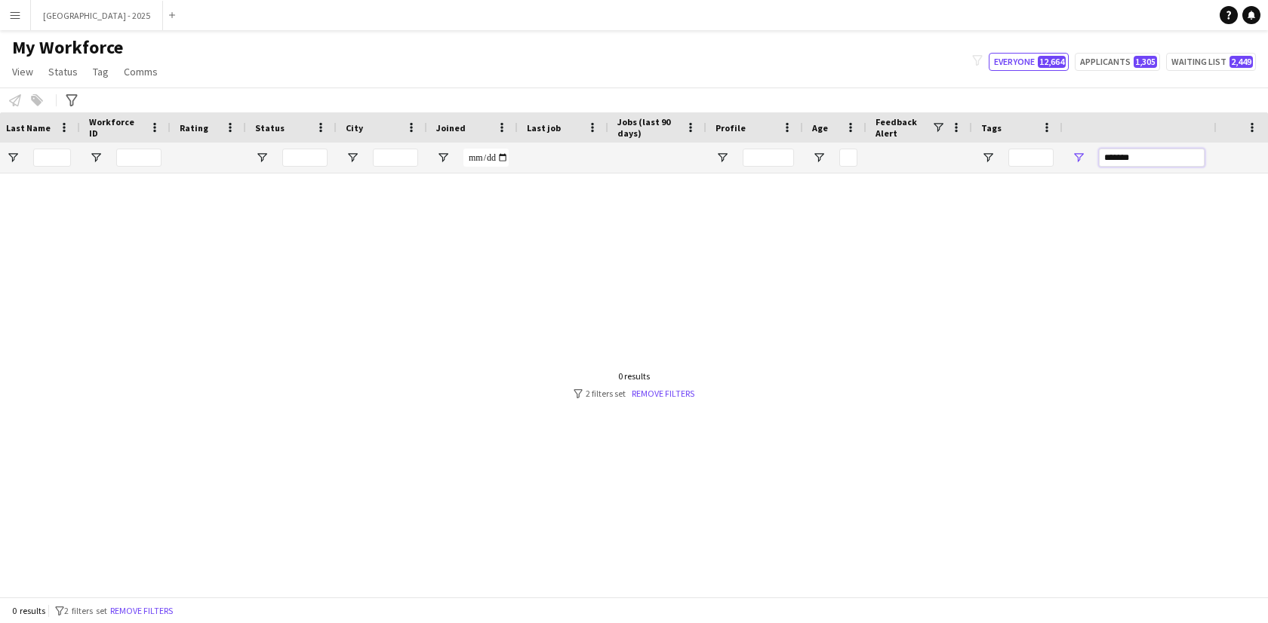
scroll to position [0, 0]
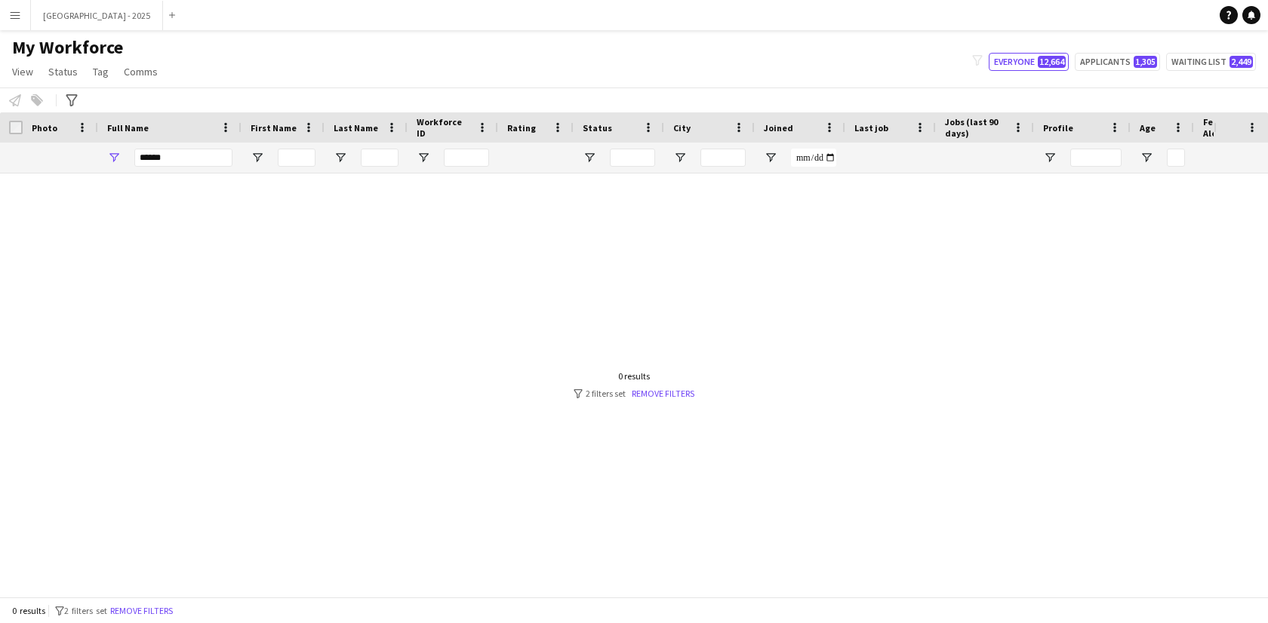
type input "*******"
click at [198, 149] on input "*****" at bounding box center [183, 158] width 98 height 18
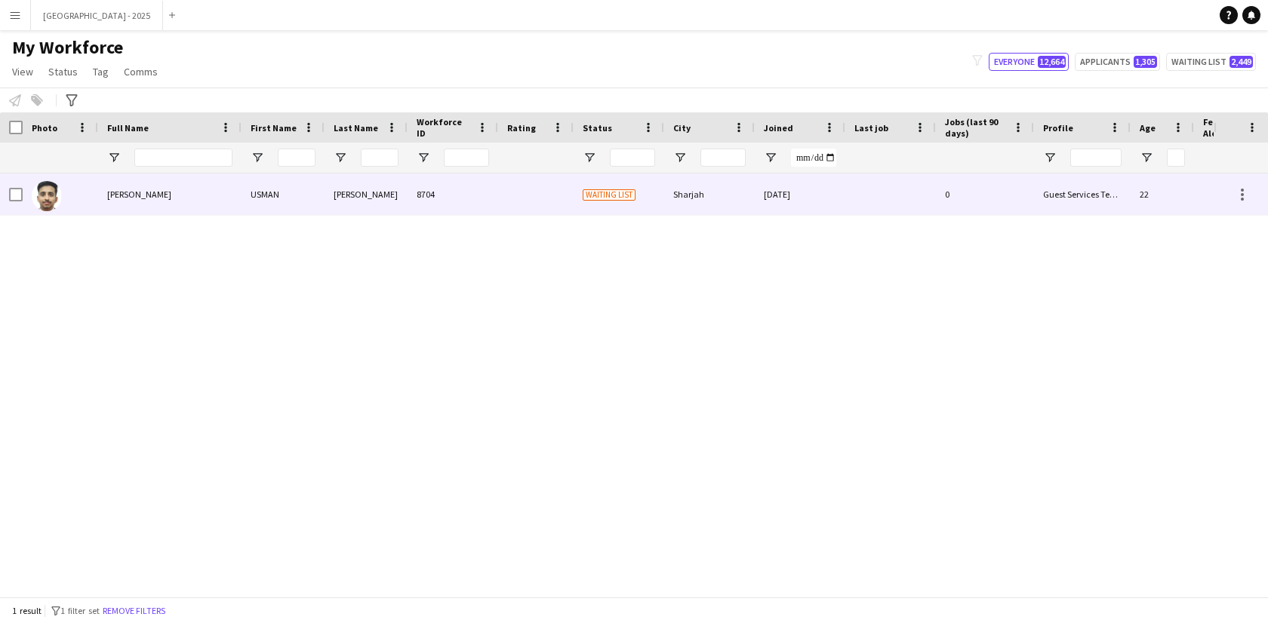
click at [167, 192] on div "USMAN Ali" at bounding box center [169, 195] width 143 height 42
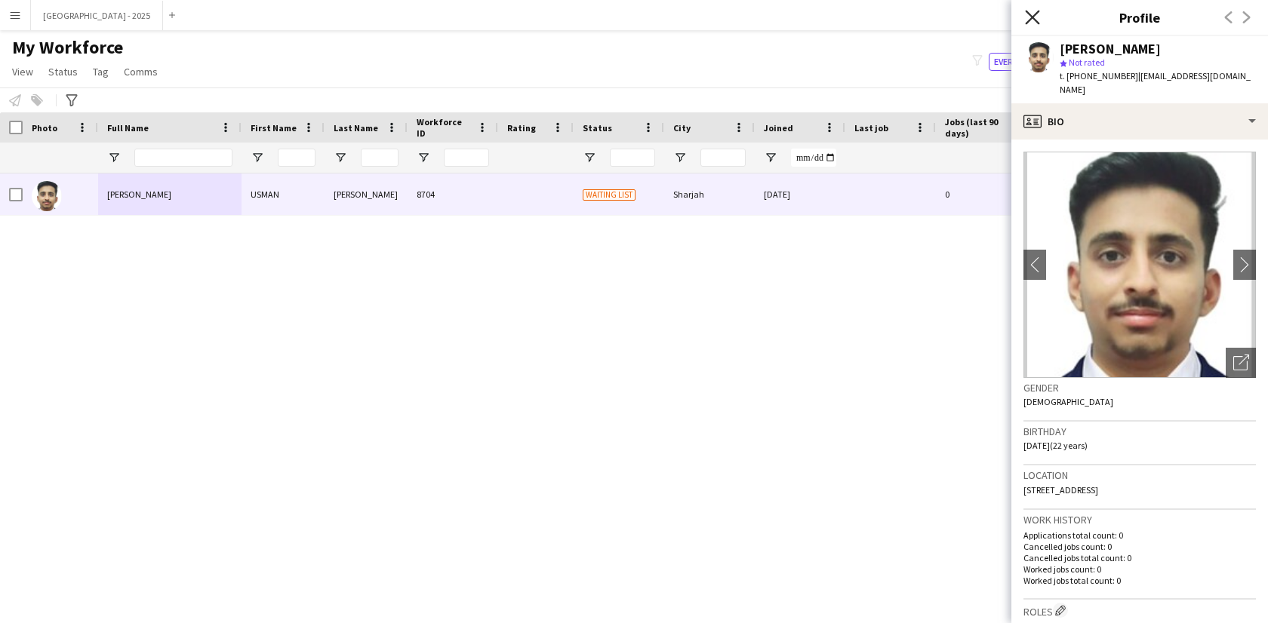
click at [1034, 11] on icon "Close pop-in" at bounding box center [1032, 17] width 14 height 14
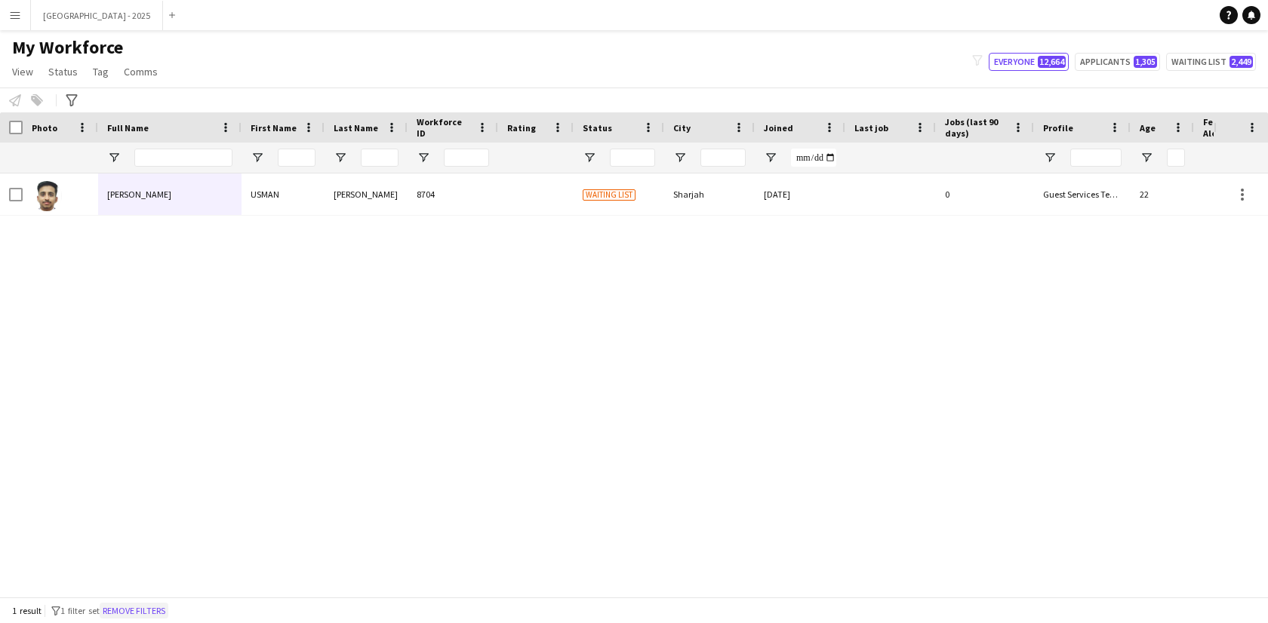
click at [168, 612] on button "Remove filters" at bounding box center [134, 611] width 69 height 17
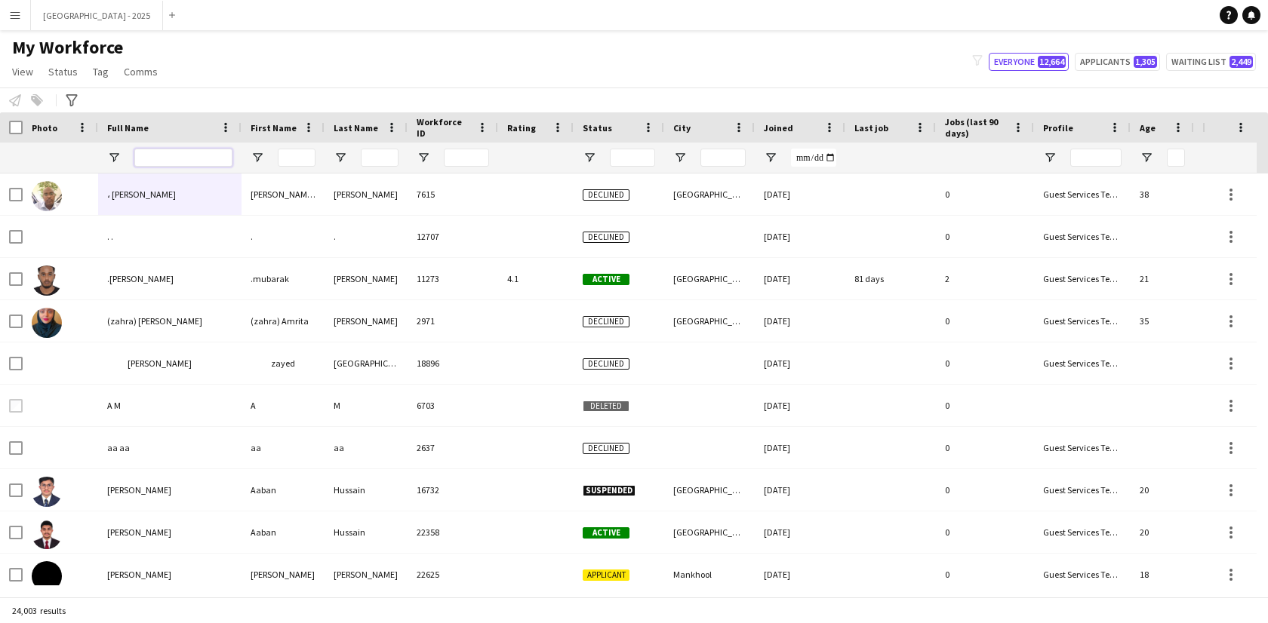
click at [151, 151] on input "Full Name Filter Input" at bounding box center [183, 158] width 98 height 18
paste input "**********"
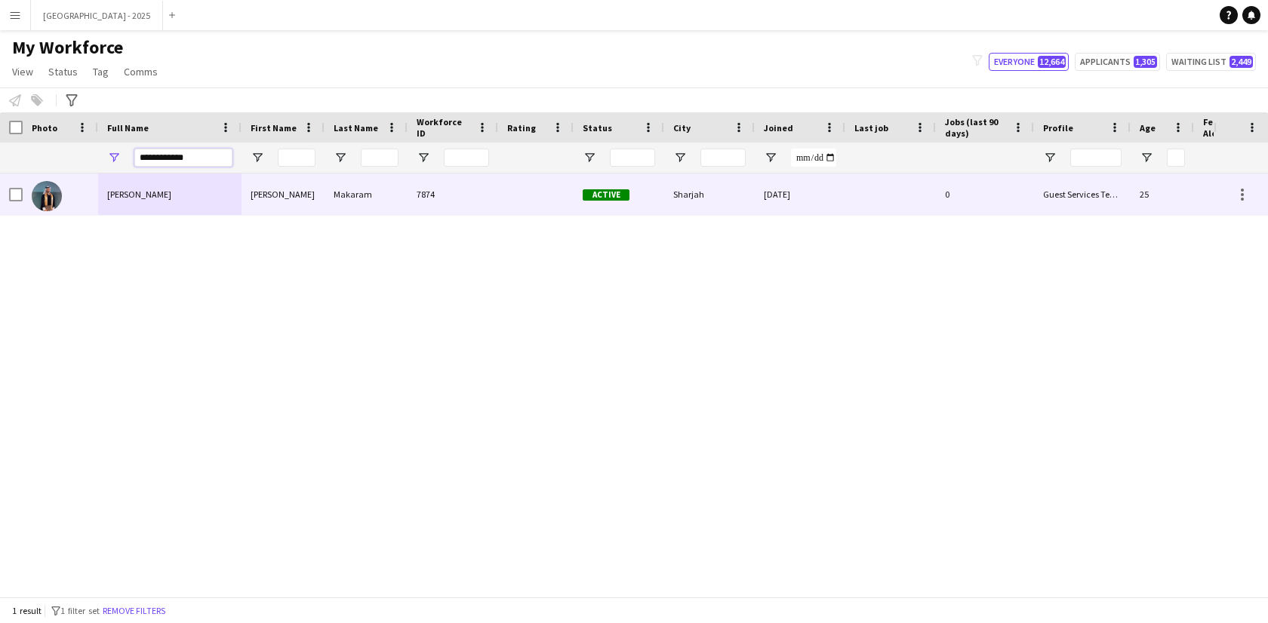
type input "**********"
click at [69, 200] on div at bounding box center [60, 195] width 75 height 42
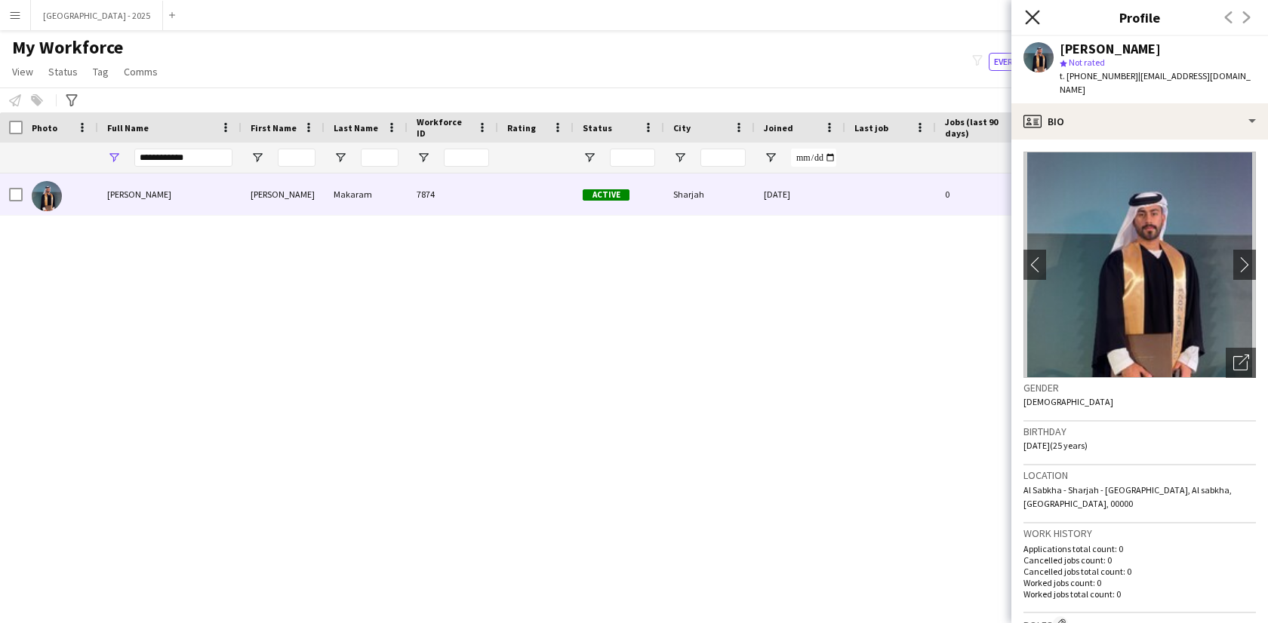
click at [1029, 18] on icon "Close pop-in" at bounding box center [1032, 17] width 14 height 14
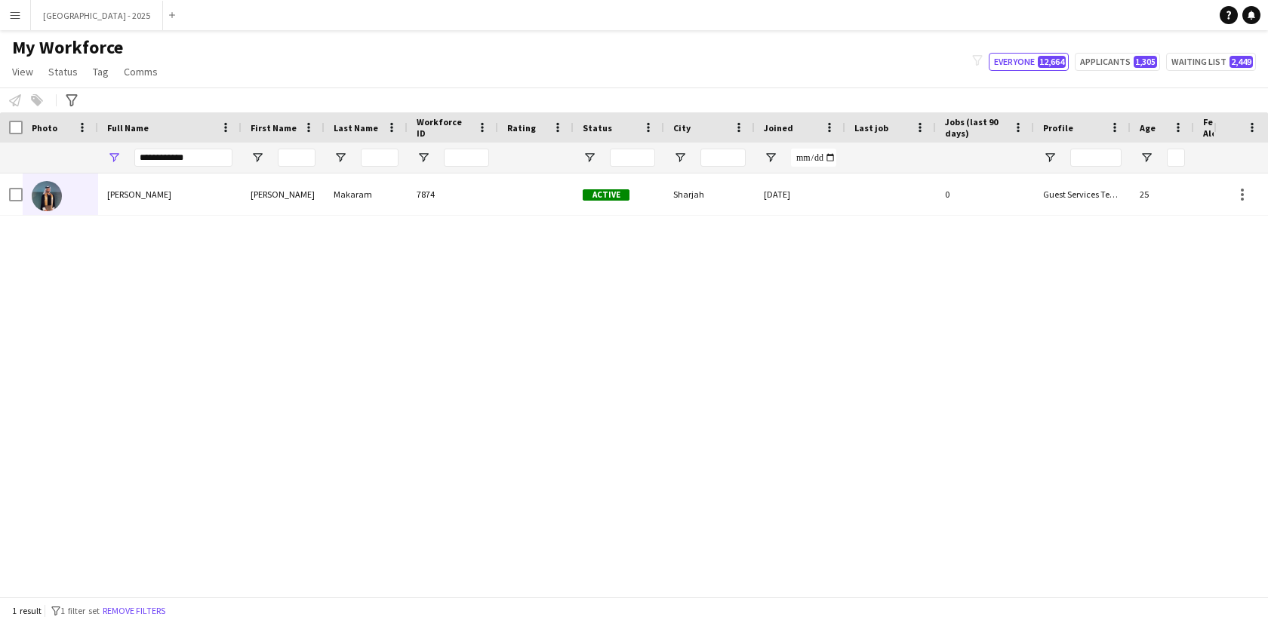
scroll to position [0, 328]
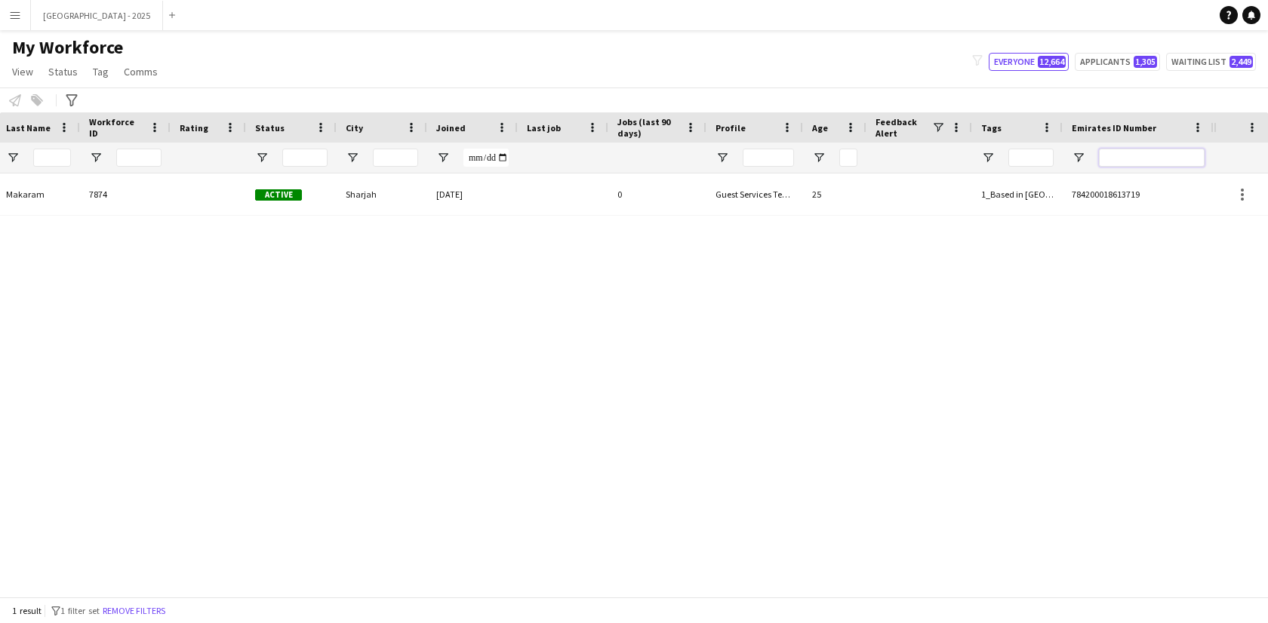
click at [1169, 162] on input "Emirates ID Number Filter Input" at bounding box center [1152, 158] width 106 height 18
paste input "*******"
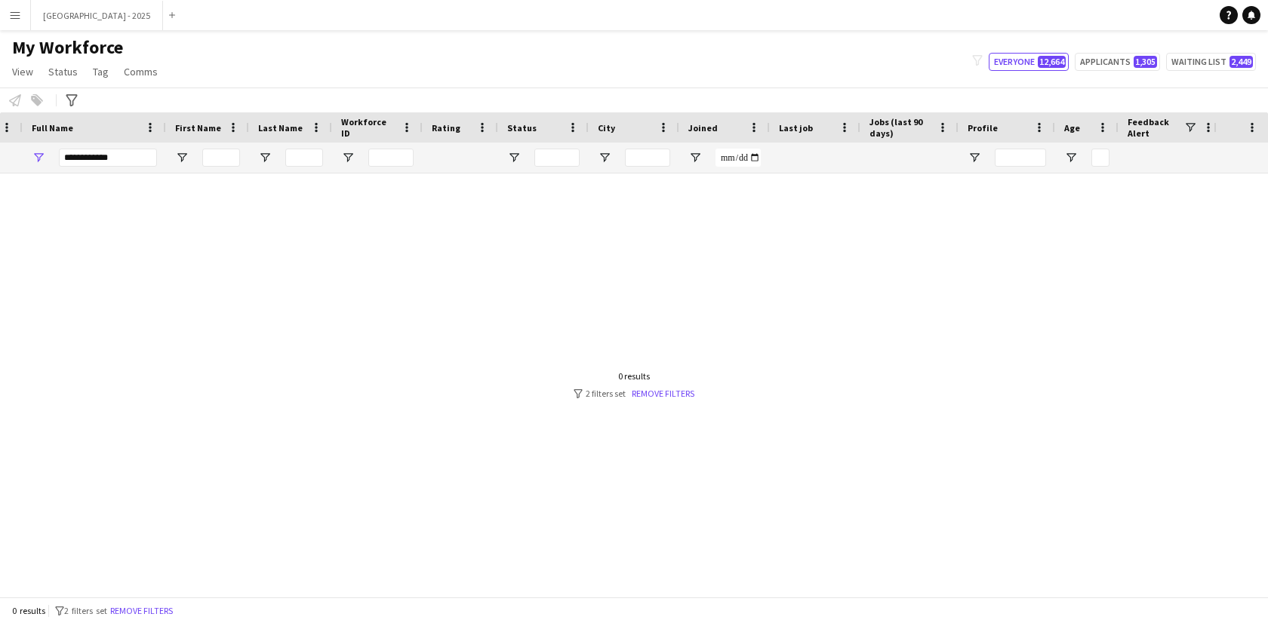
scroll to position [0, 0]
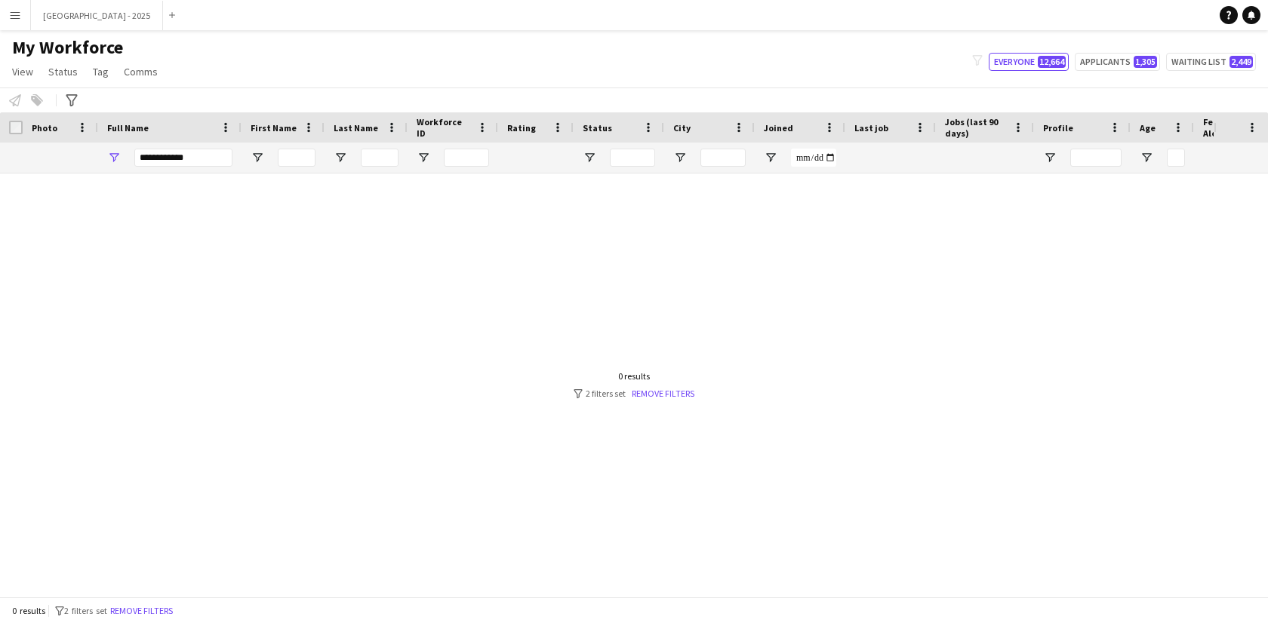
type input "*******"
click at [171, 149] on input "**********" at bounding box center [183, 158] width 98 height 18
click at [170, 149] on input "**********" at bounding box center [183, 158] width 98 height 18
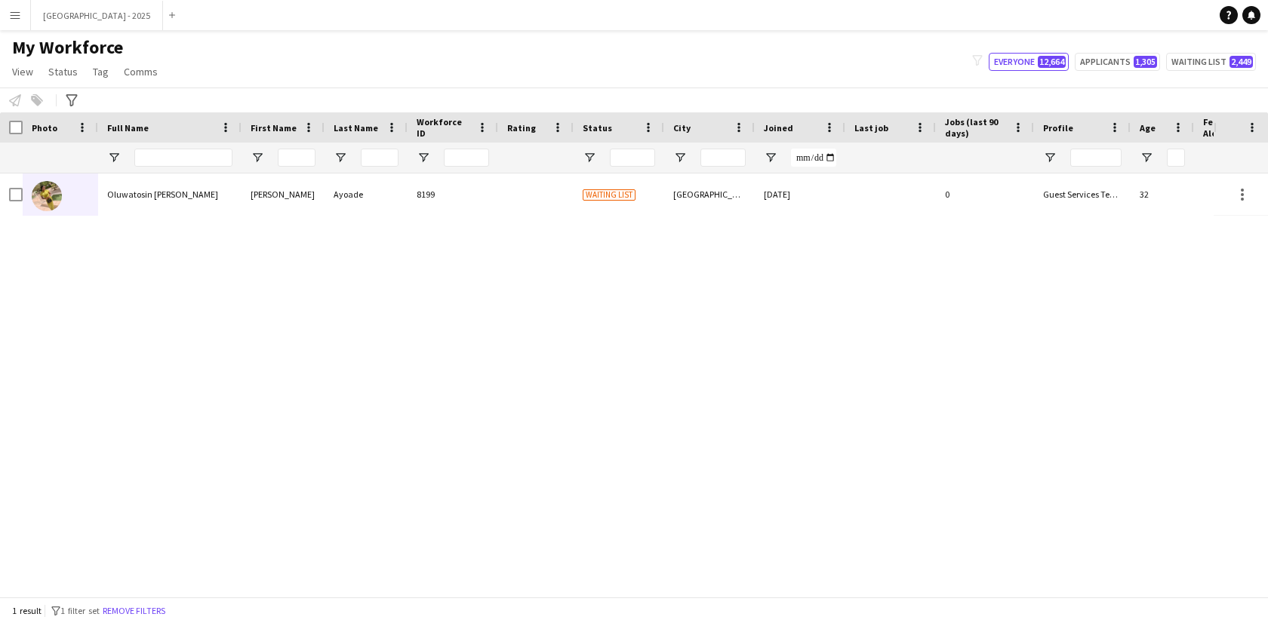
drag, startPoint x: 523, startPoint y: 215, endPoint x: 671, endPoint y: 289, distance: 165.4
click at [523, 215] on div "Oluwatosin Deborah Ayoade Oluwatosin Deborah Ayoade 8199 Waiting list Dubai 11-…" at bounding box center [770, 195] width 1541 height 42
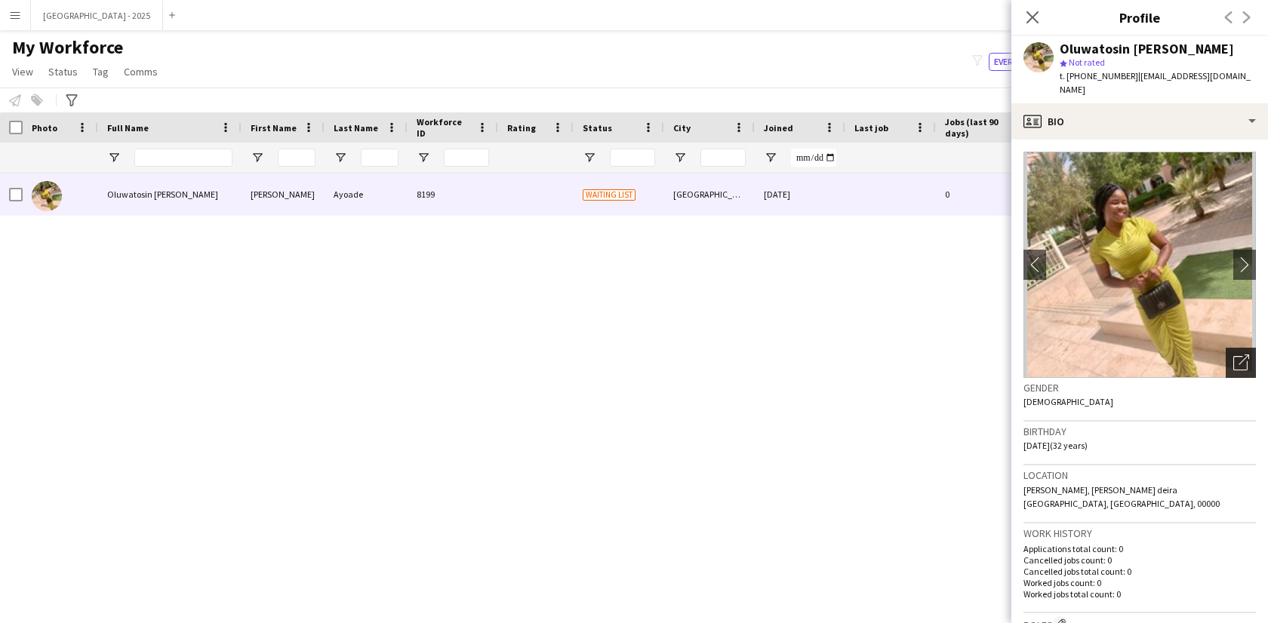
click at [1235, 355] on icon "Open photos pop-in" at bounding box center [1241, 363] width 16 height 16
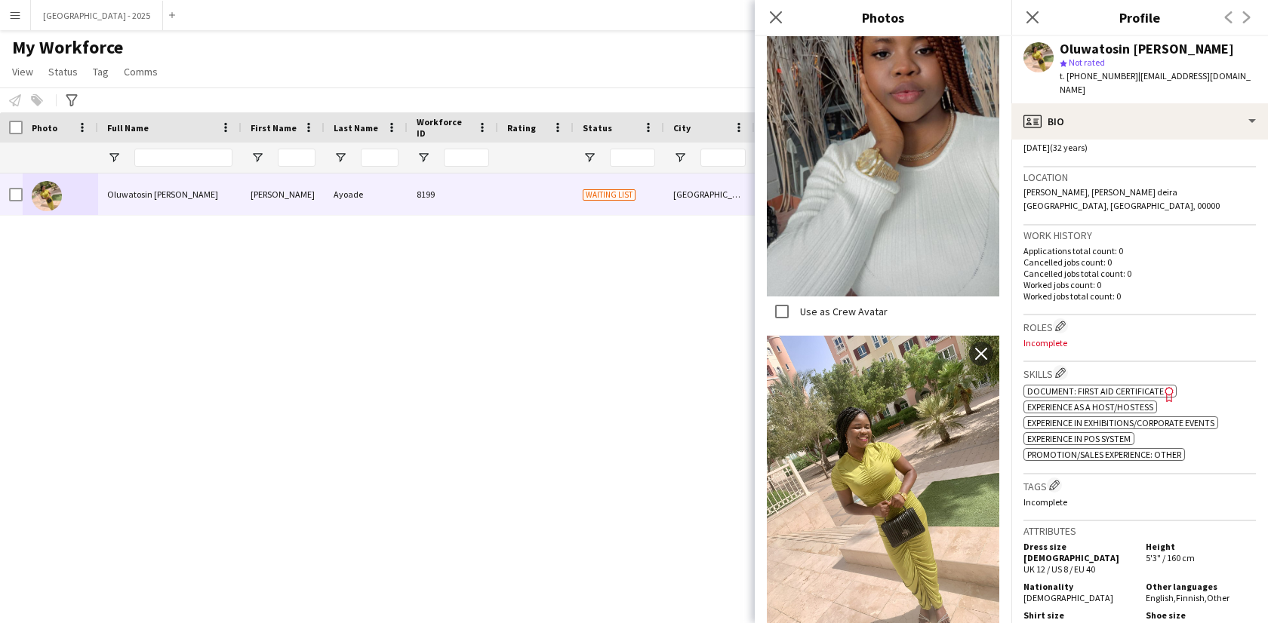
scroll to position [325, 0]
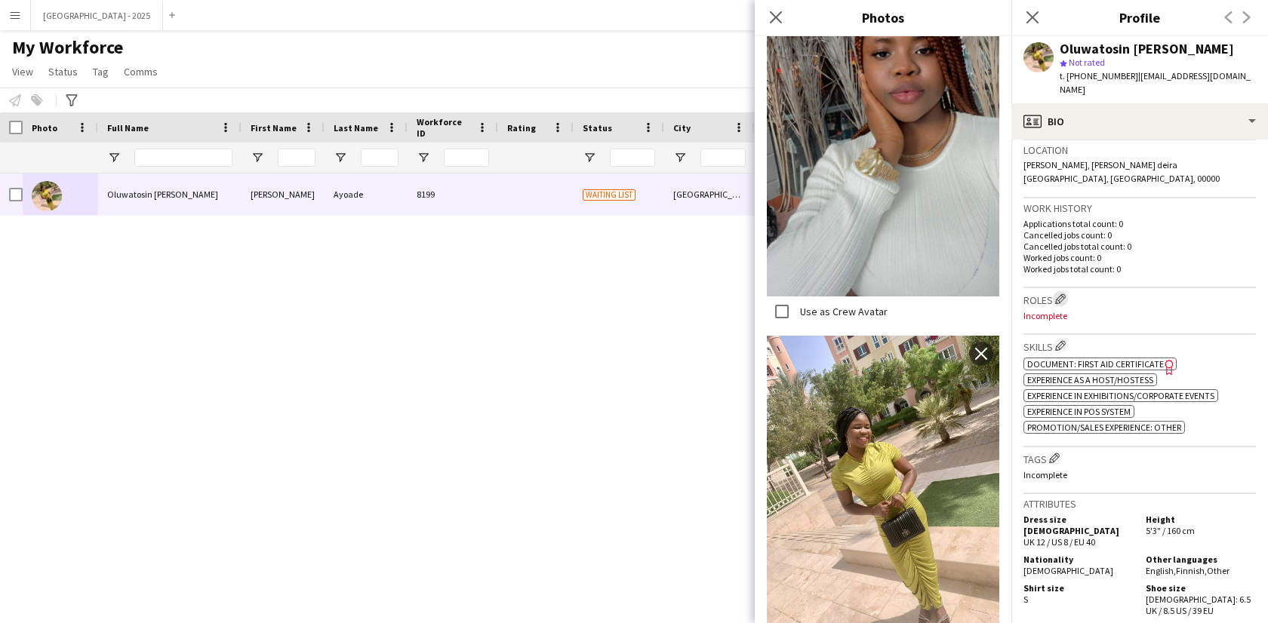
click at [1065, 294] on app-icon "Edit crew company roles" at bounding box center [1060, 299] width 11 height 11
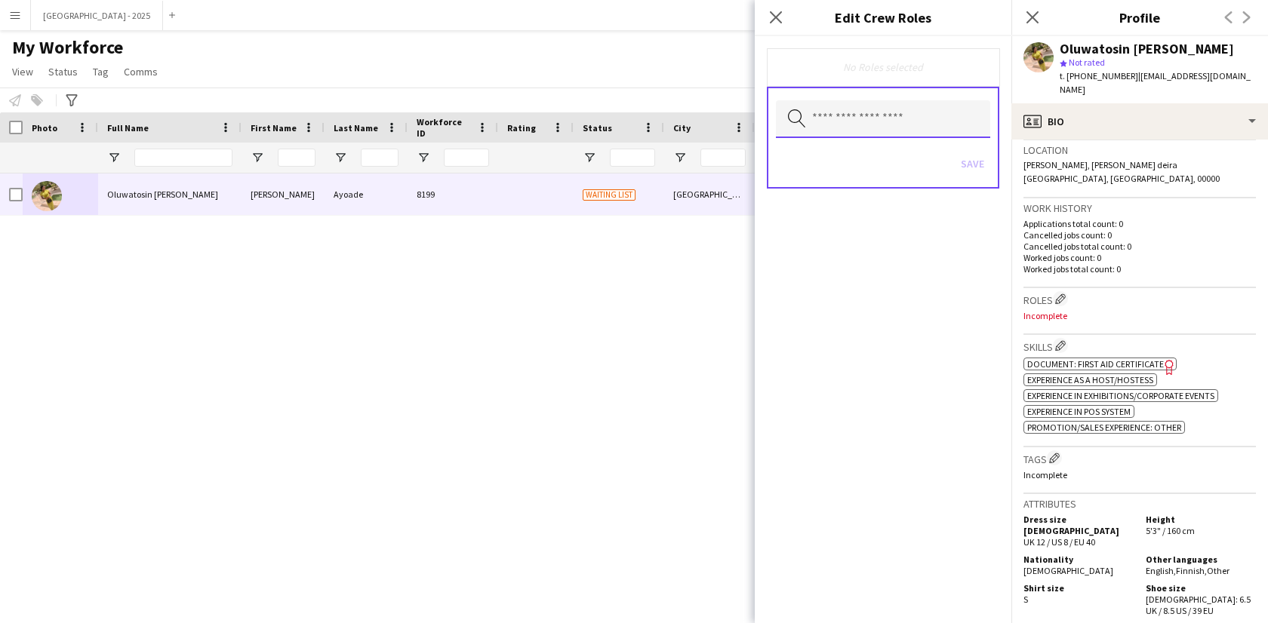
click at [938, 113] on input "text" at bounding box center [883, 119] width 214 height 38
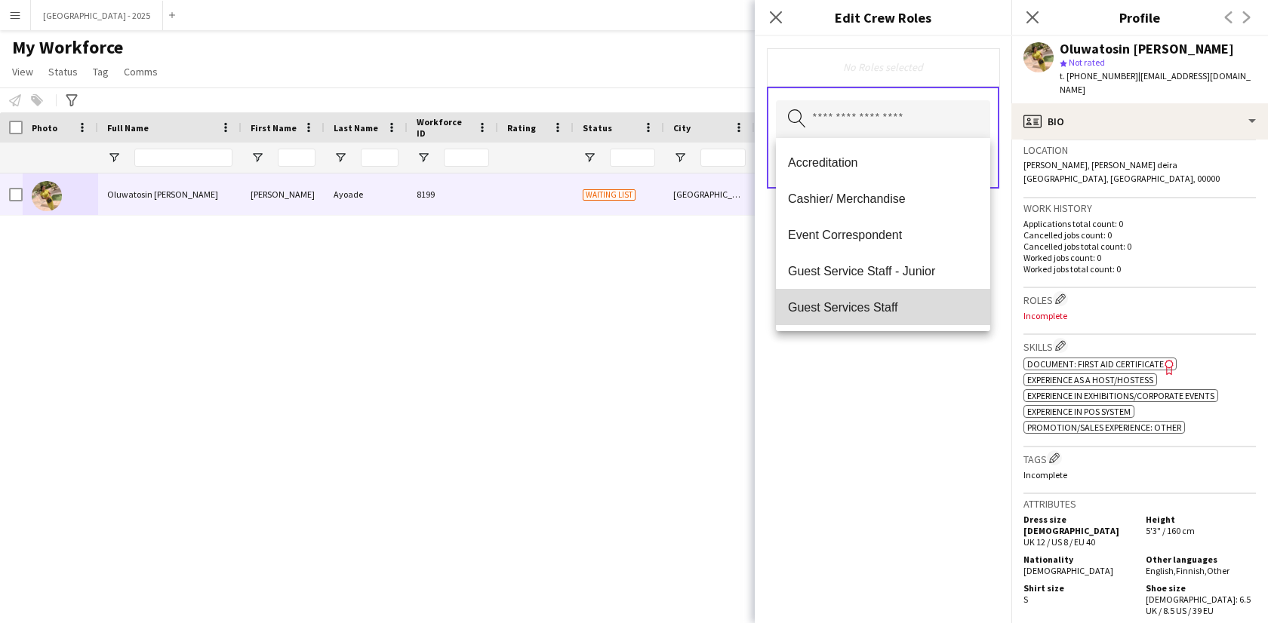
click at [914, 300] on span "Guest Services Staff" at bounding box center [883, 307] width 190 height 14
click at [914, 300] on mat-option "Guest Services Staff - Senior" at bounding box center [883, 309] width 214 height 36
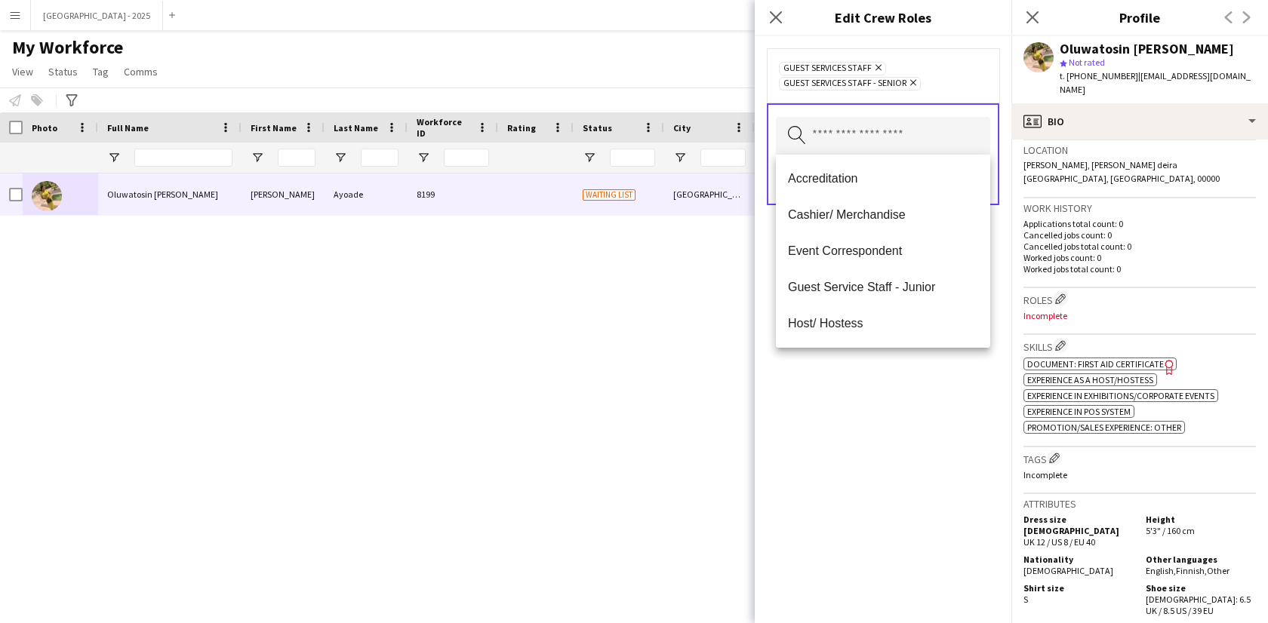
click at [917, 416] on div "Guest Services Staff Remove Guest Services Staff - Senior Remove Search by role…" at bounding box center [883, 329] width 257 height 587
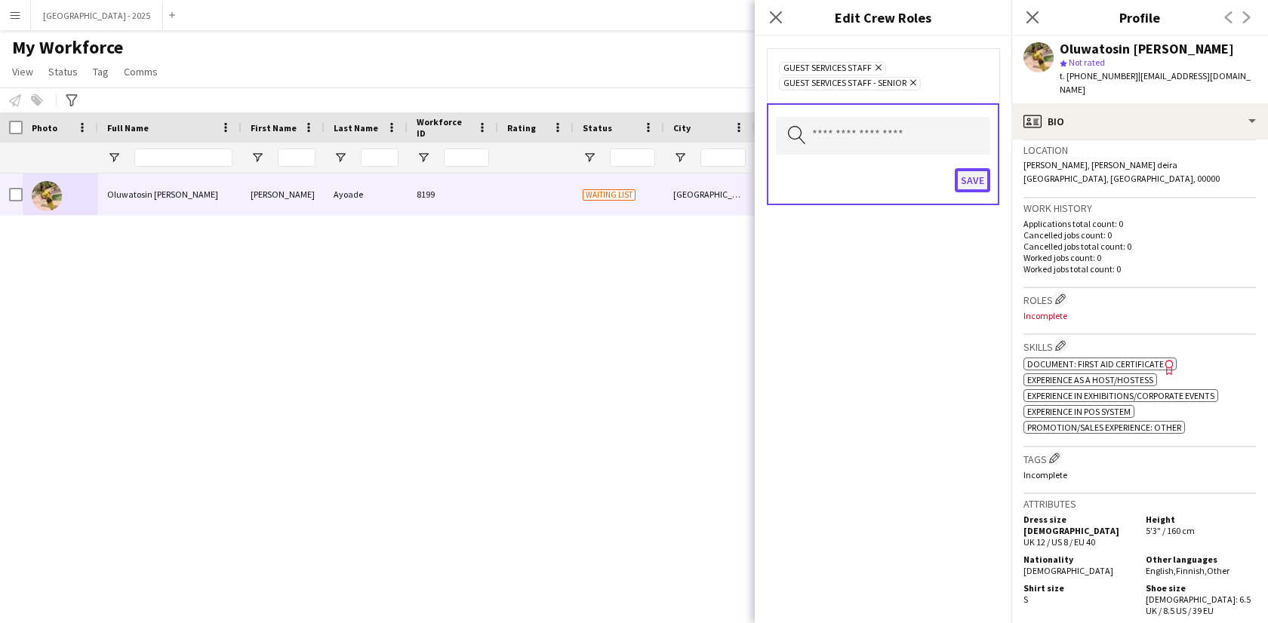
click at [967, 175] on button "Save" at bounding box center [972, 180] width 35 height 24
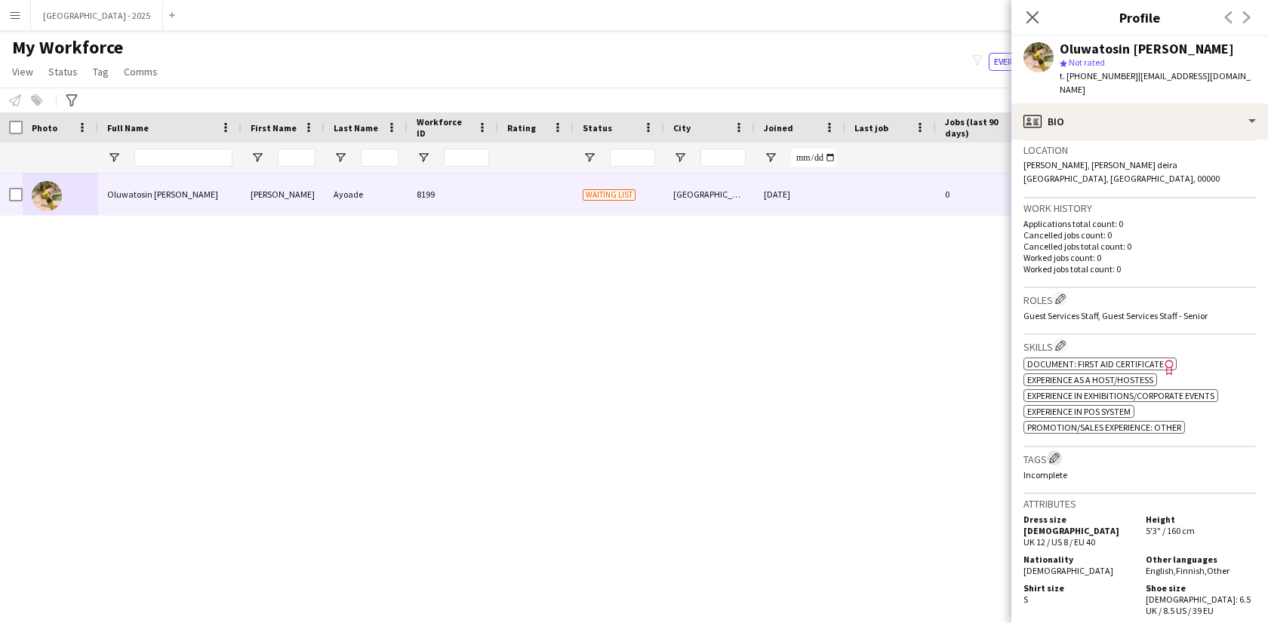
click at [1054, 453] on app-icon "Edit crew company tags" at bounding box center [1054, 458] width 11 height 11
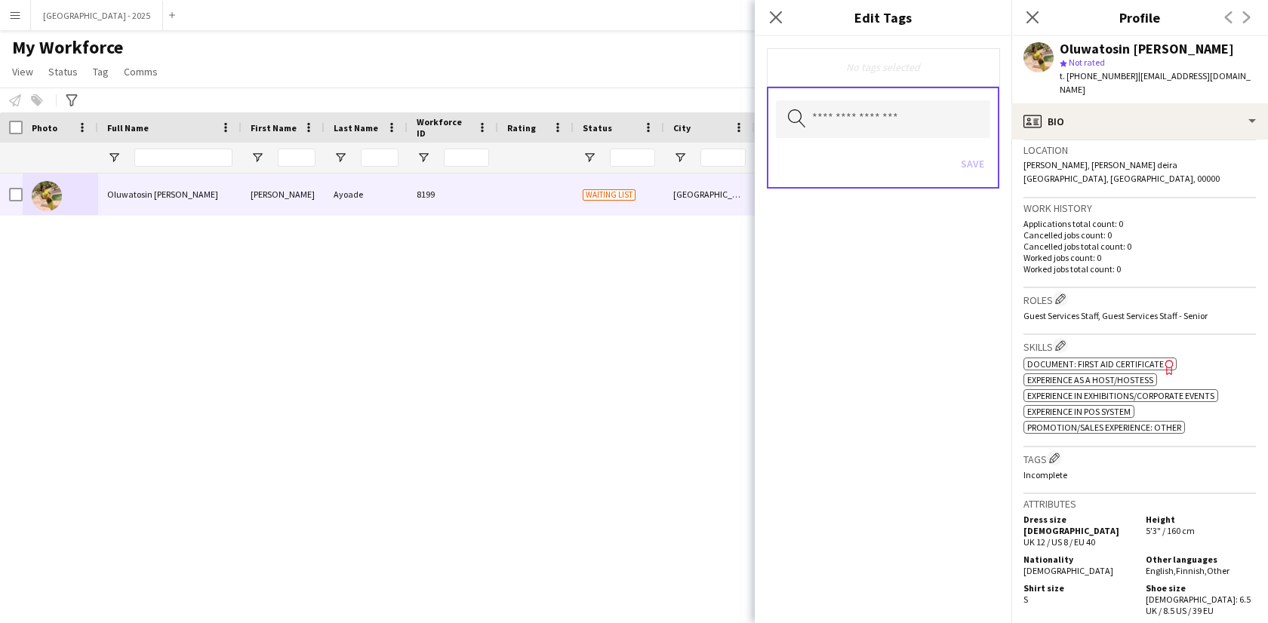
click at [872, 82] on div "No tags selected" at bounding box center [883, 67] width 232 height 38
click at [877, 112] on input "text" at bounding box center [883, 119] width 214 height 38
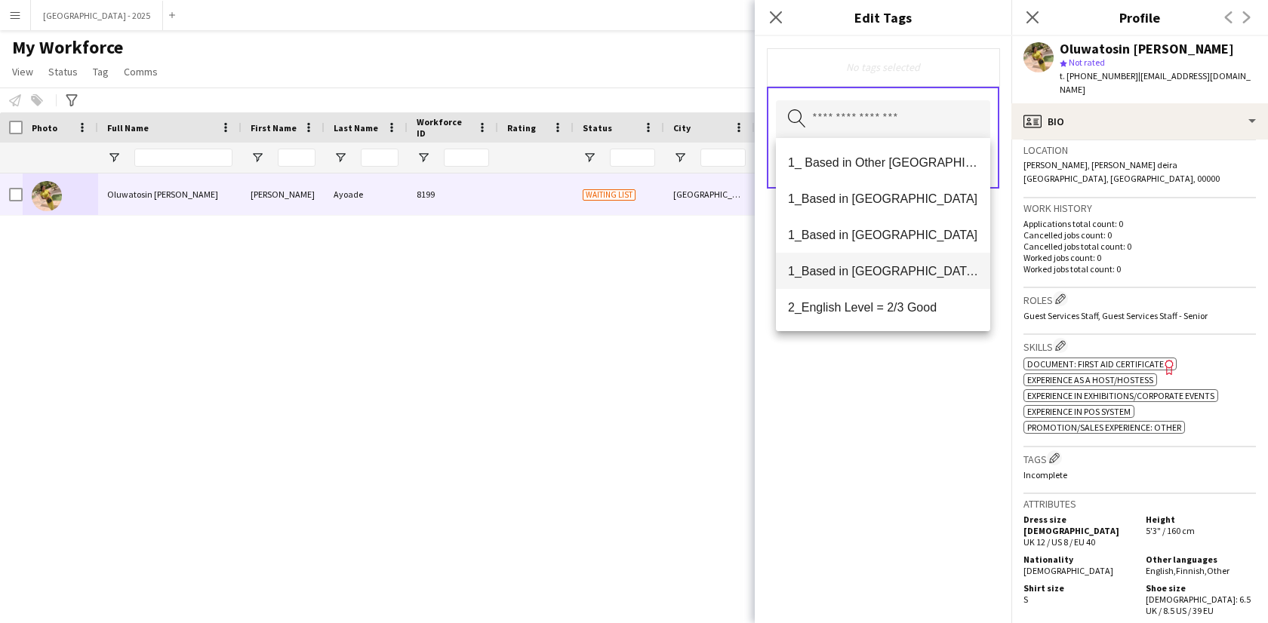
click at [897, 272] on span "1_Based in [GEOGRAPHIC_DATA]/[GEOGRAPHIC_DATA]/Ajman" at bounding box center [883, 271] width 190 height 14
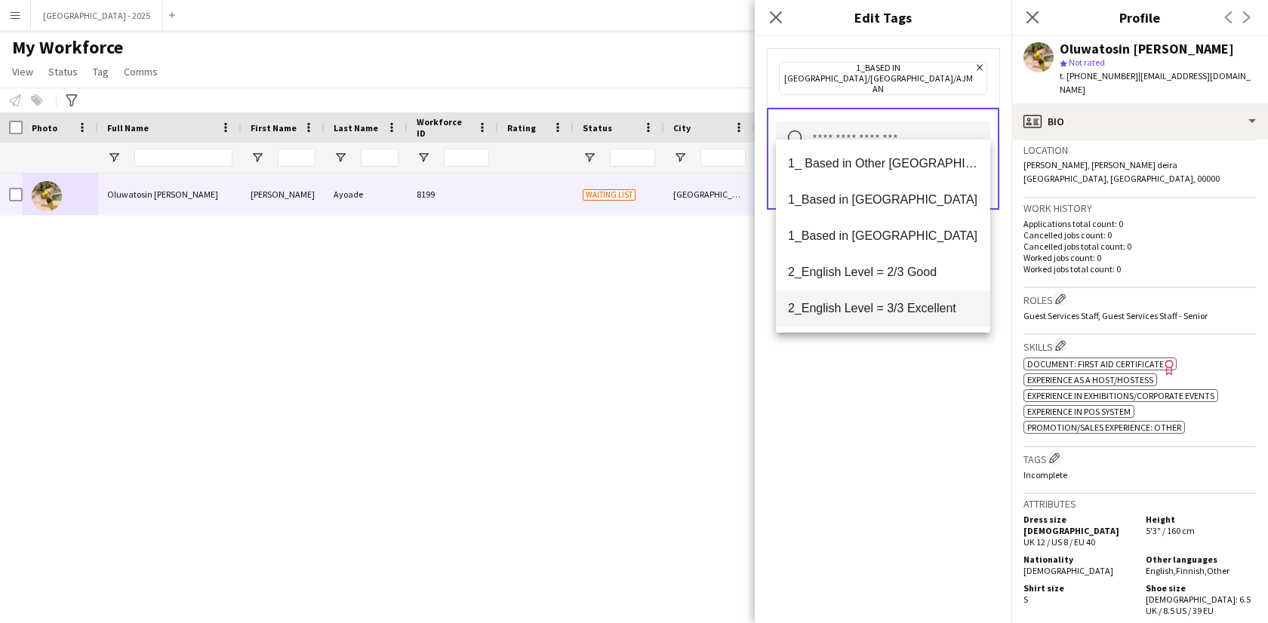
click at [898, 297] on mat-option "2_English Level = 3/3 Excellent" at bounding box center [883, 309] width 214 height 36
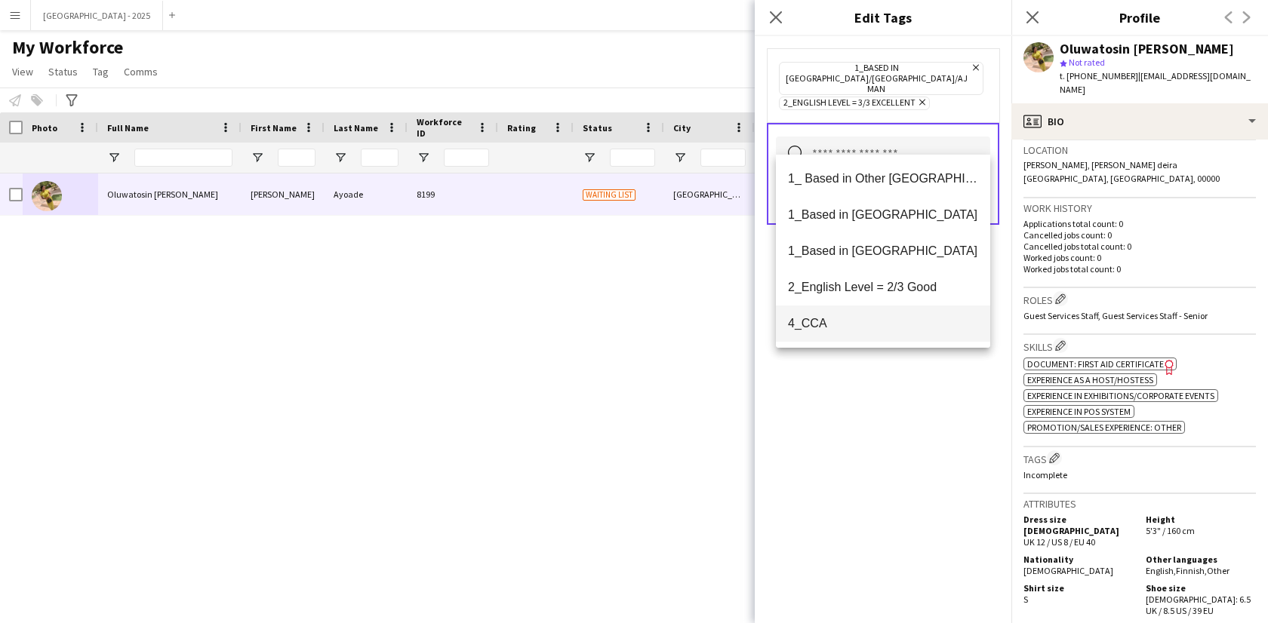
click at [894, 312] on mat-option "4_CCA" at bounding box center [883, 324] width 214 height 36
click at [909, 404] on div "1_Based in [GEOGRAPHIC_DATA]/[GEOGRAPHIC_DATA]/Ajman Remove 2_English Level = 3…" at bounding box center [883, 329] width 257 height 587
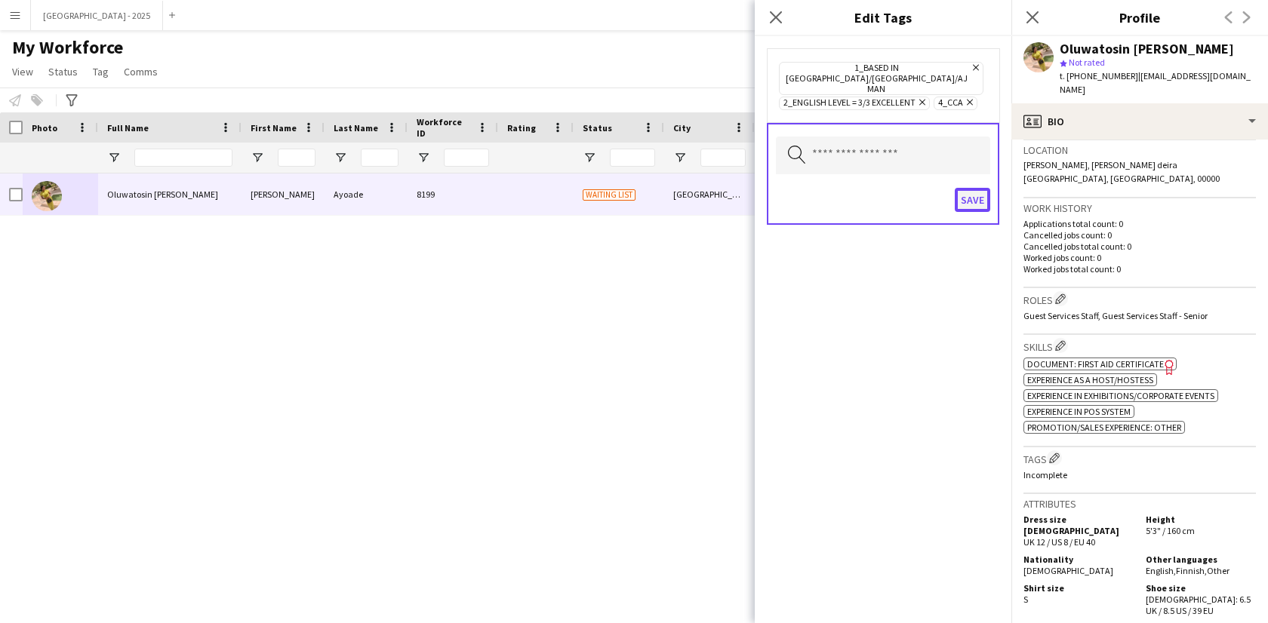
click at [986, 188] on button "Save" at bounding box center [972, 200] width 35 height 24
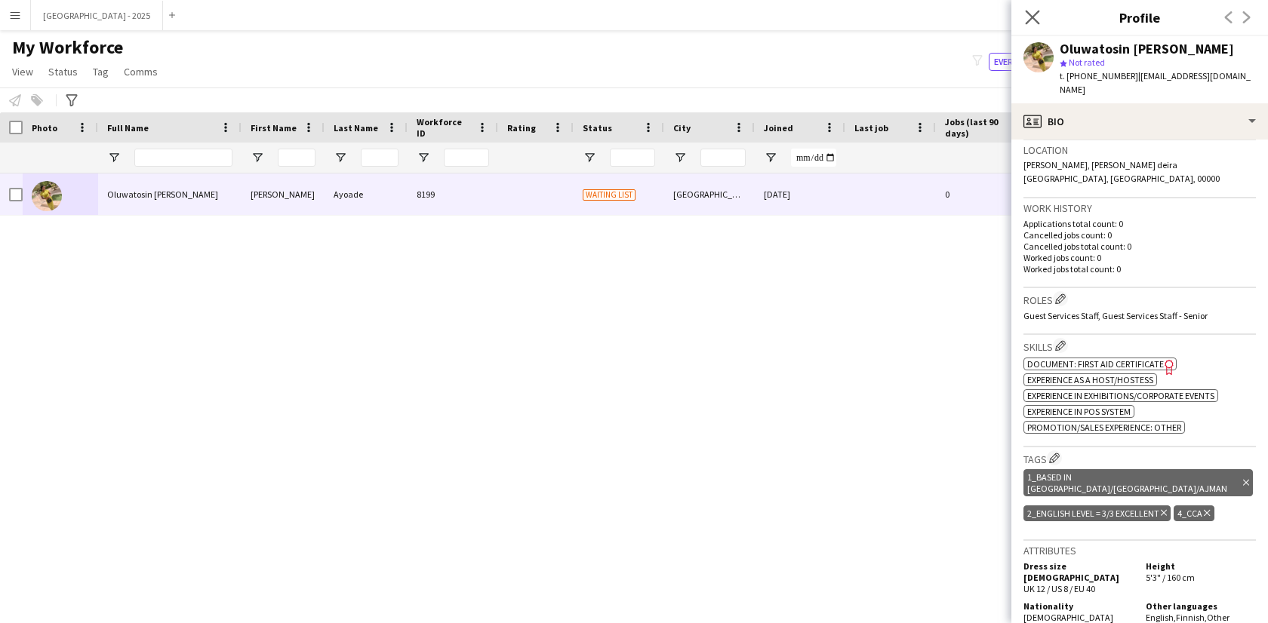
click at [1027, 8] on app-icon "Close pop-in" at bounding box center [1033, 18] width 22 height 22
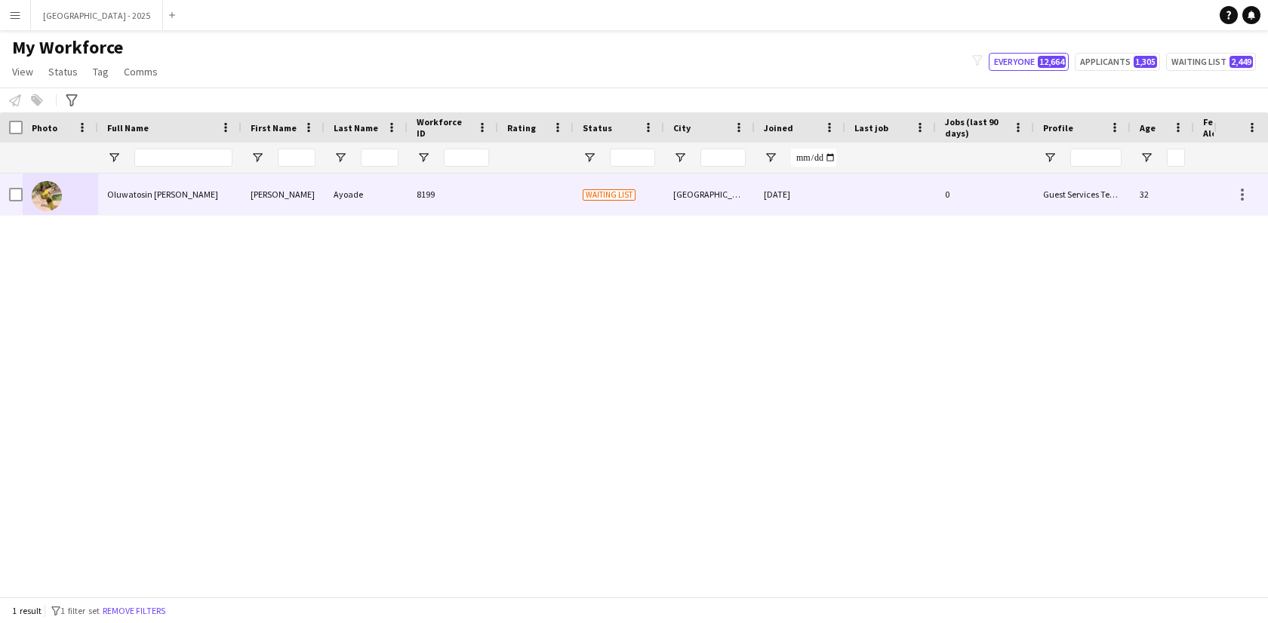
click at [951, 205] on div "0" at bounding box center [985, 195] width 98 height 42
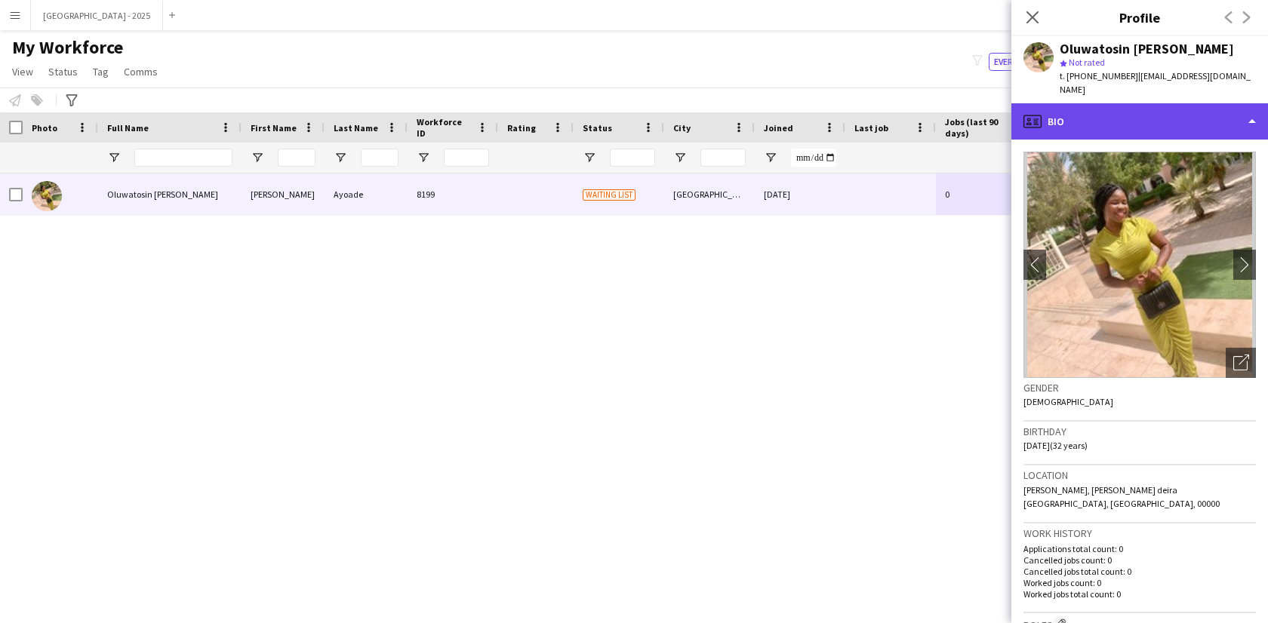
click at [1084, 106] on div "profile Bio" at bounding box center [1139, 121] width 257 height 36
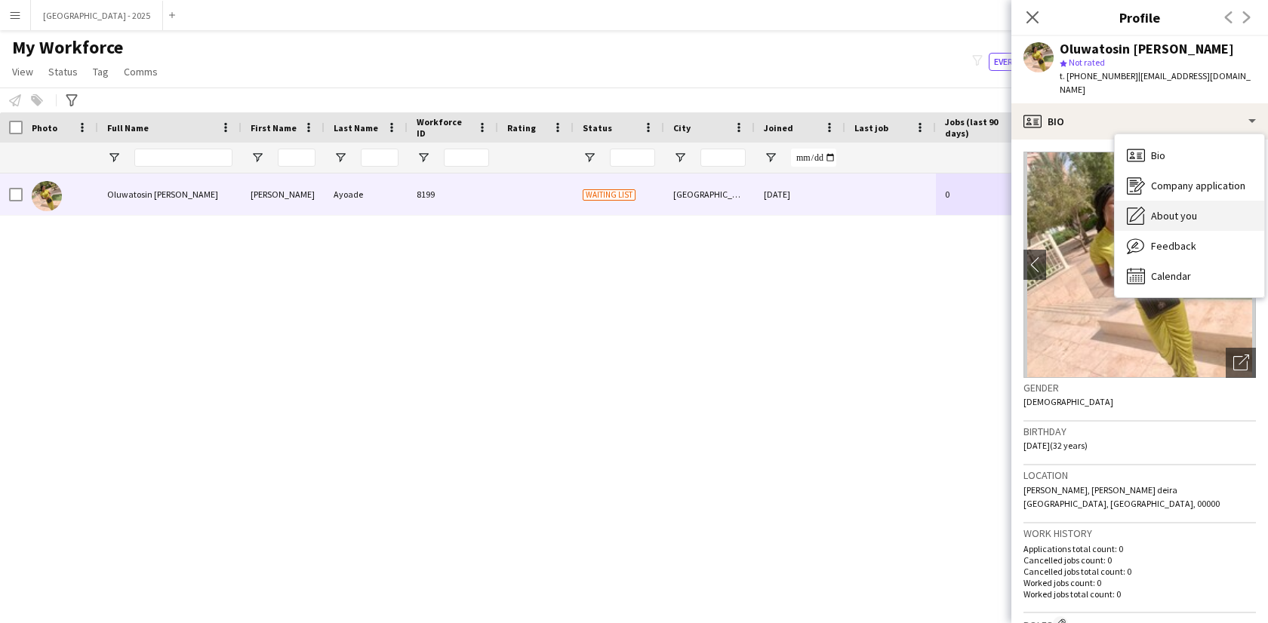
click at [1161, 201] on div "About you About you" at bounding box center [1189, 216] width 149 height 30
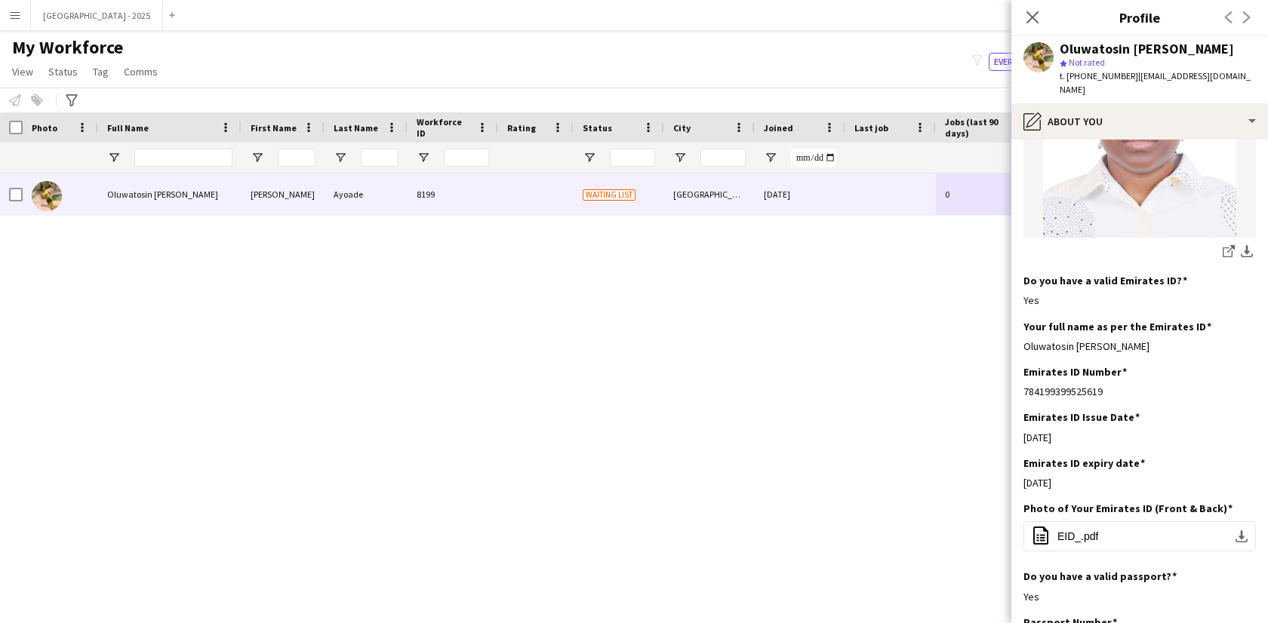
scroll to position [480, 0]
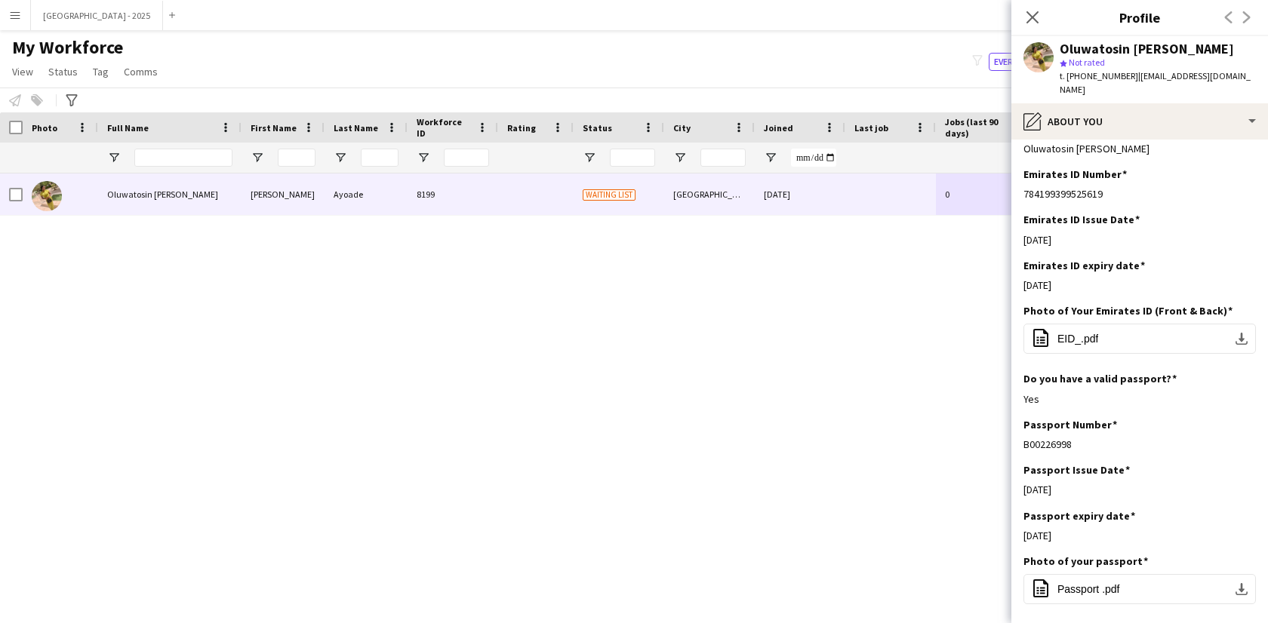
click at [1037, 20] on icon "Close pop-in" at bounding box center [1032, 17] width 12 height 12
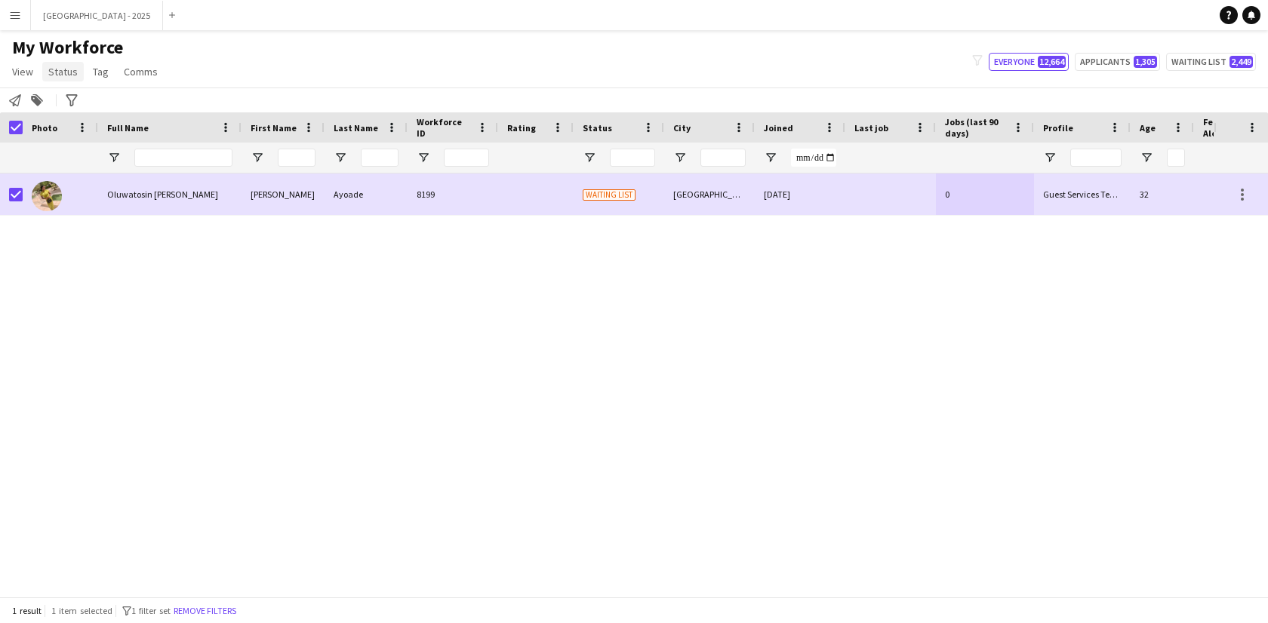
click at [68, 74] on span "Status" at bounding box center [62, 72] width 29 height 14
click at [71, 103] on span "Edit" at bounding box center [63, 104] width 17 height 14
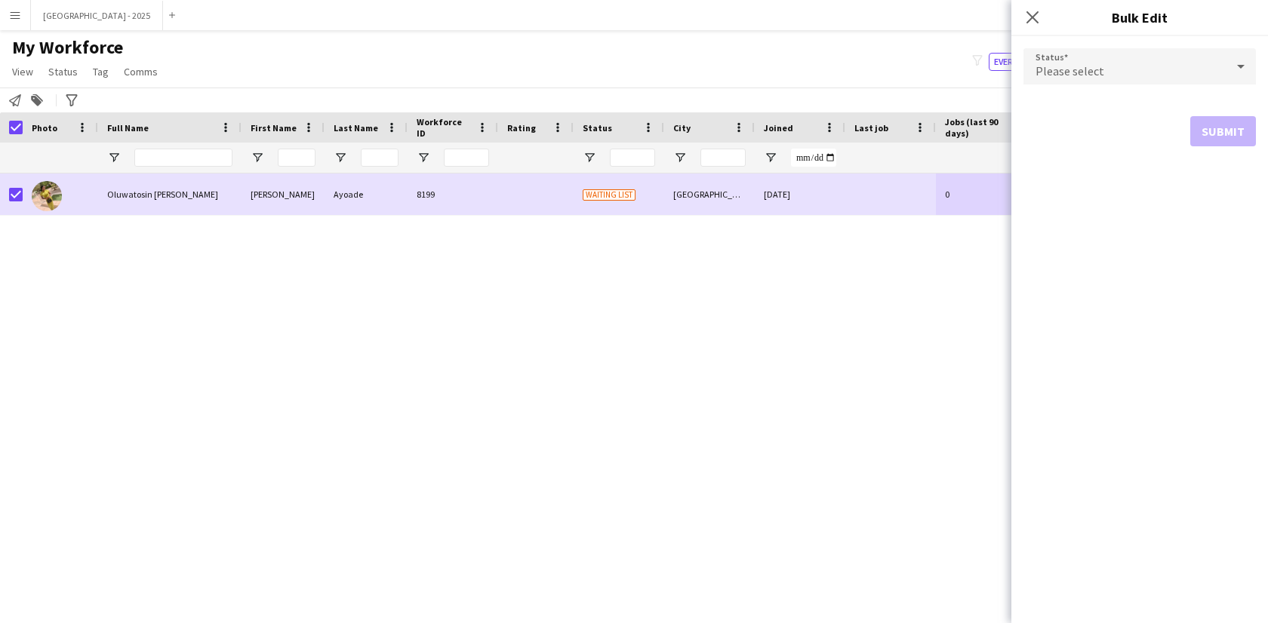
click at [1081, 57] on div "Please select" at bounding box center [1124, 66] width 202 height 36
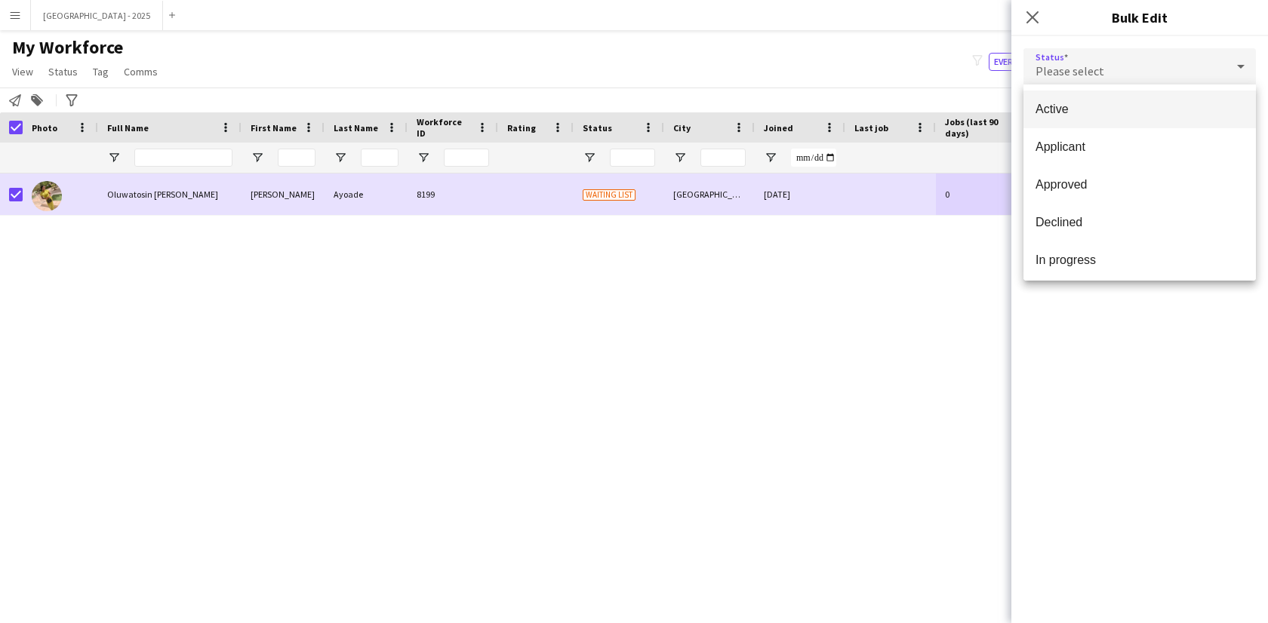
click at [1079, 106] on span "Active" at bounding box center [1140, 109] width 208 height 14
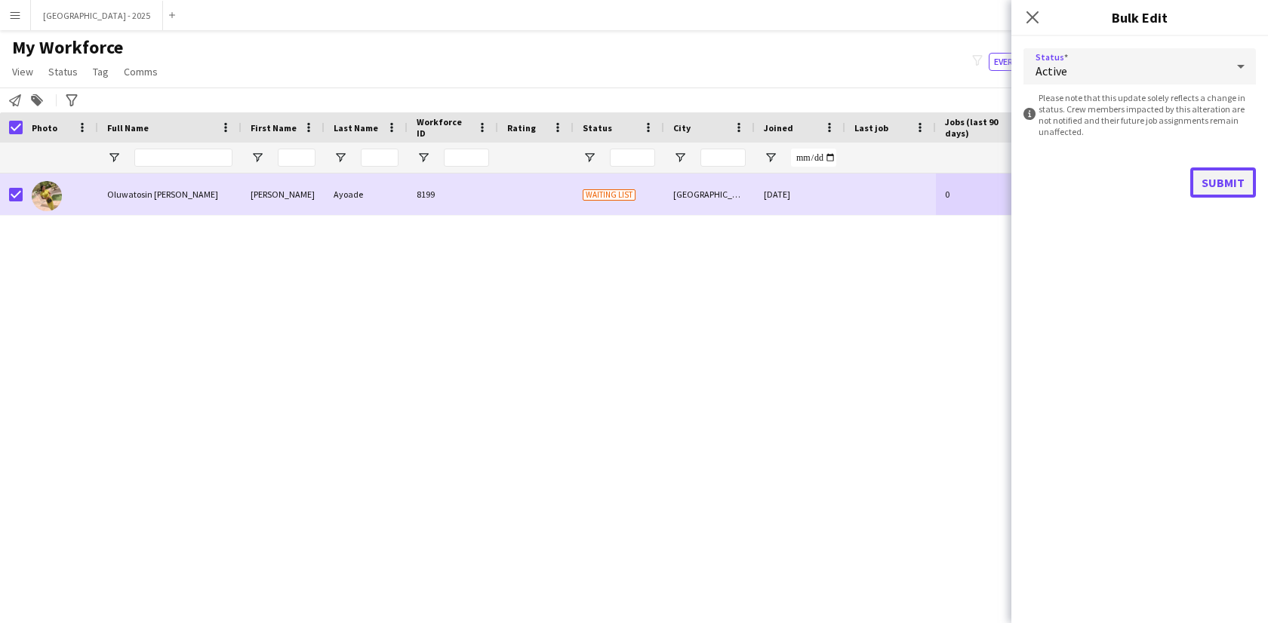
click at [1214, 187] on button "Submit" at bounding box center [1223, 183] width 66 height 30
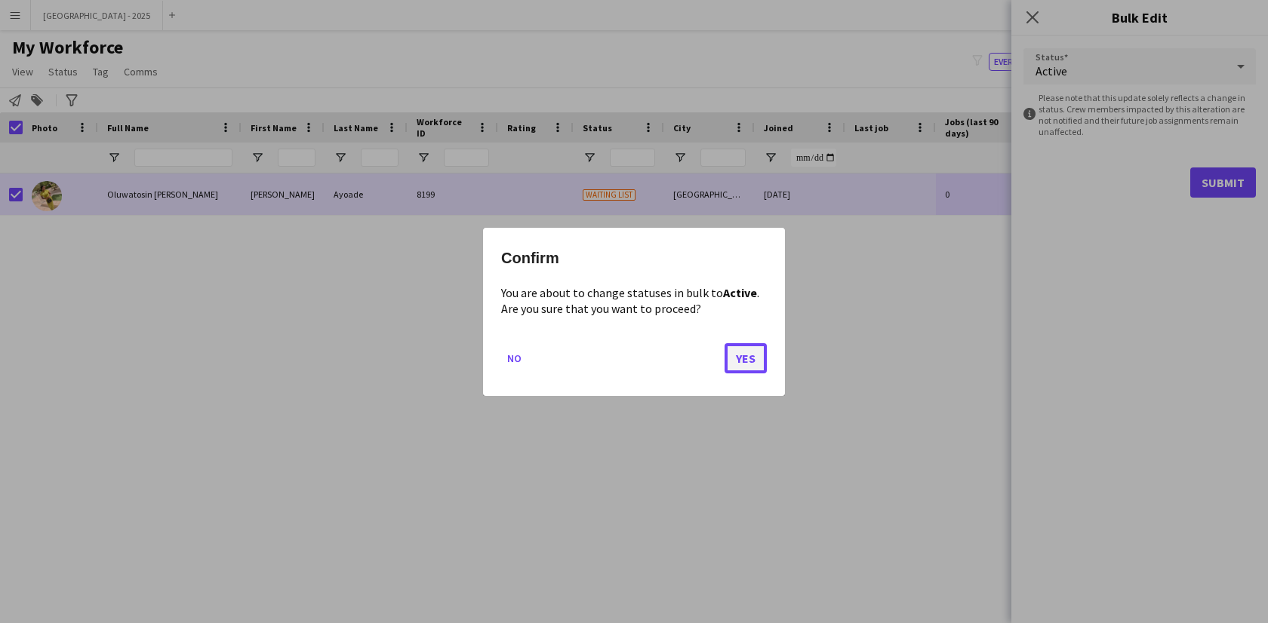
click at [740, 361] on button "Yes" at bounding box center [746, 358] width 42 height 30
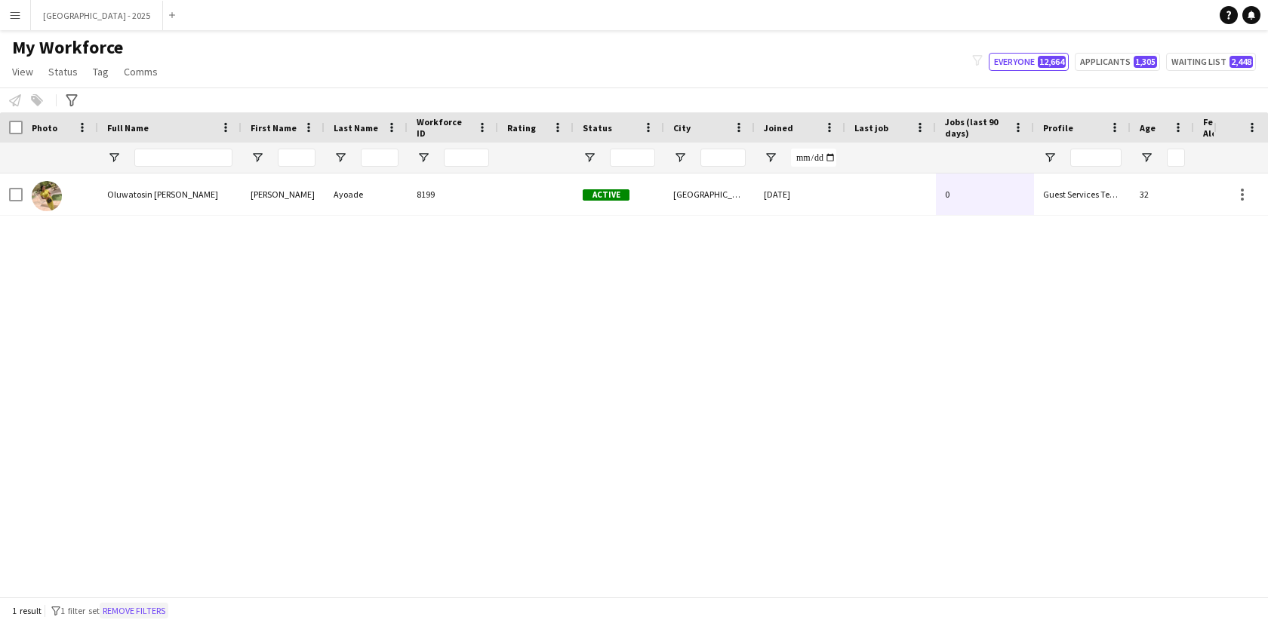
click at [151, 608] on button "Remove filters" at bounding box center [134, 611] width 69 height 17
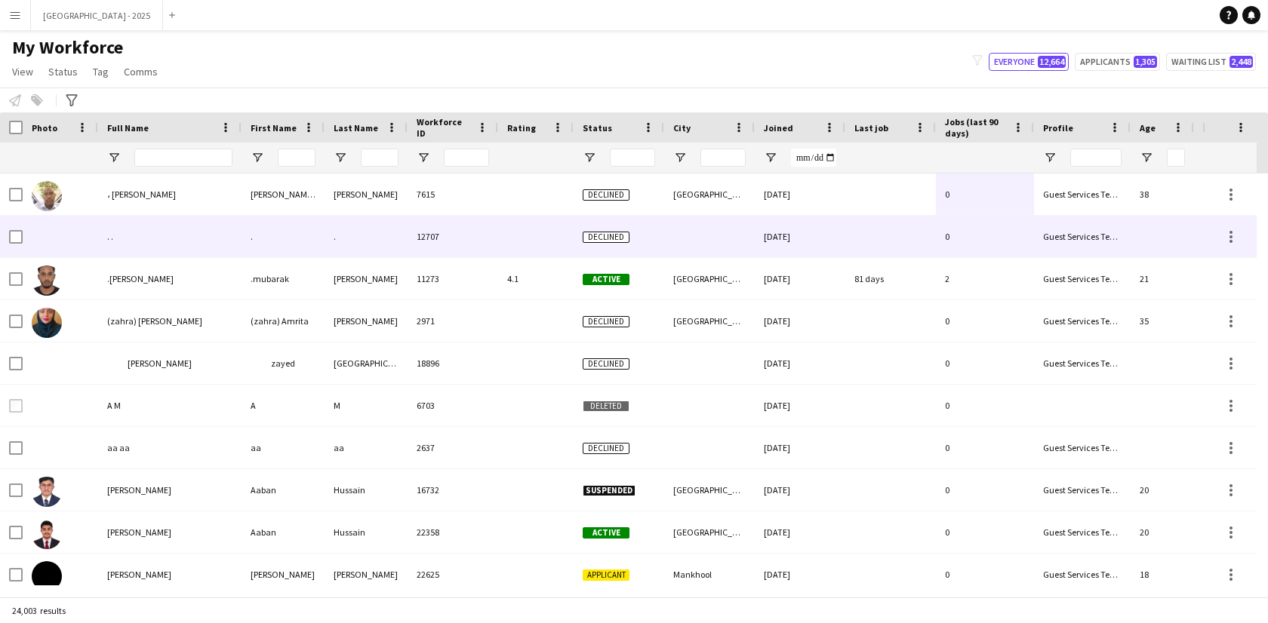
scroll to position [0, 339]
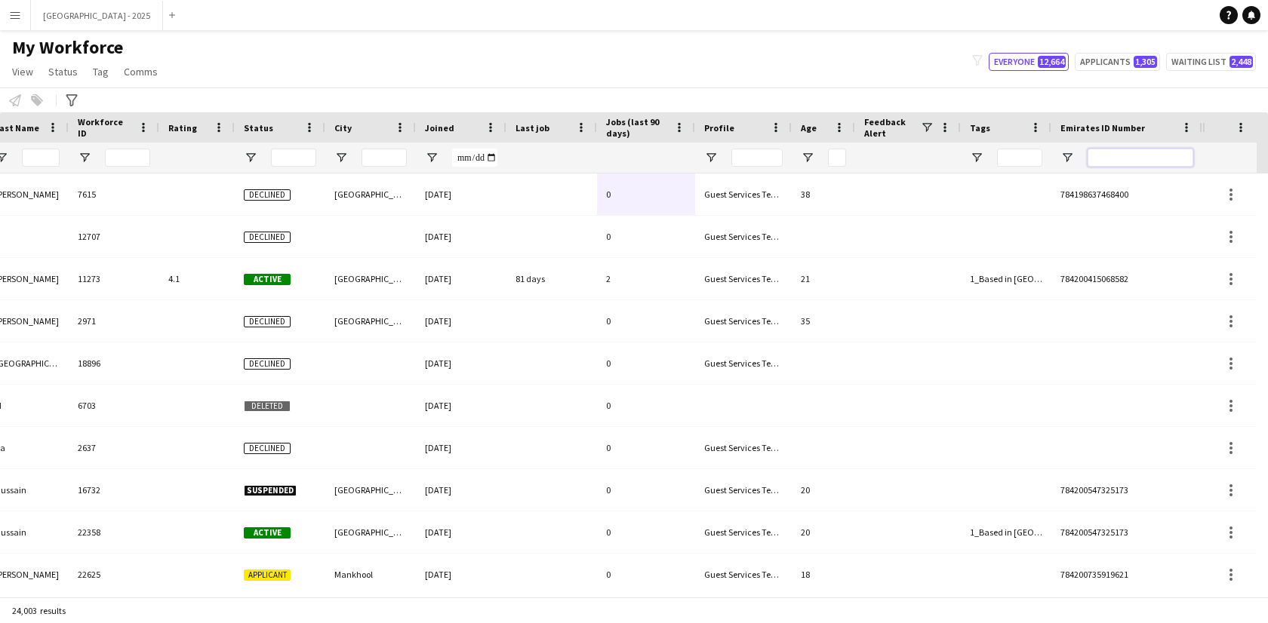
click at [1112, 150] on input "Emirates ID Number Filter Input" at bounding box center [1141, 158] width 106 height 18
paste input "*******"
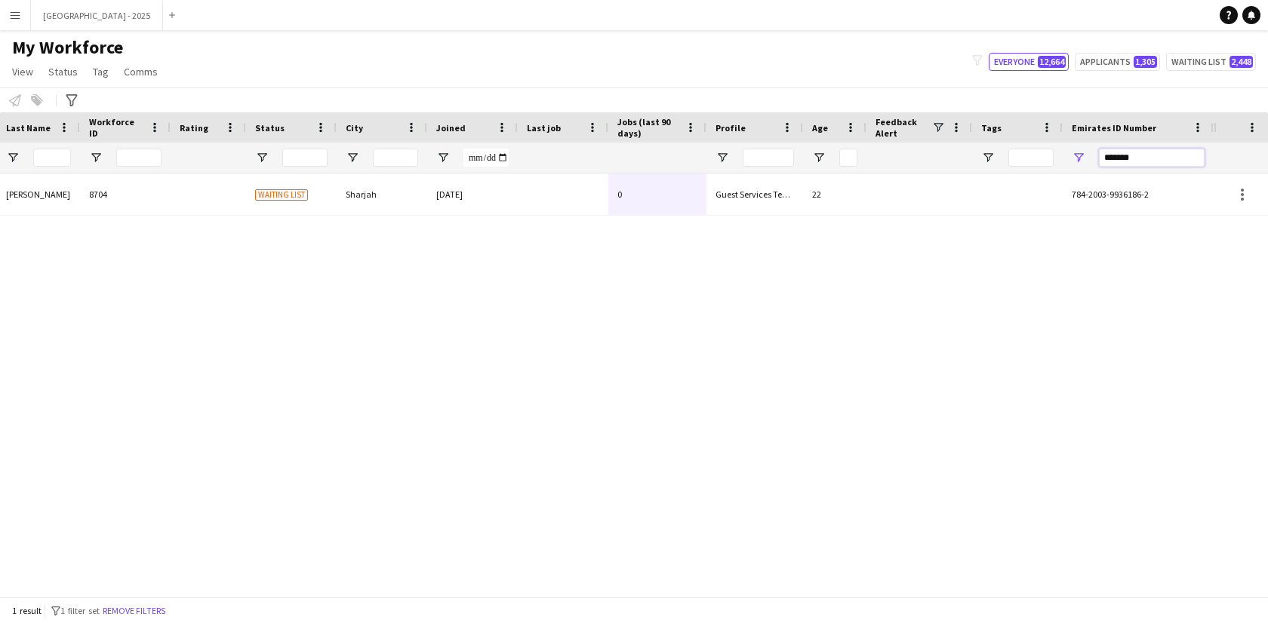
scroll to position [0, 328]
type input "*******"
click at [363, 223] on div "USMAN Ali USMAN Ali 8704 Waiting list Sharjah 16-07-2024 0 Guest Services Team …" at bounding box center [607, 380] width 1214 height 412
click at [367, 223] on div "USMAN Ali USMAN Ali 8704 Waiting list Sharjah 16-07-2024 0 Guest Services Team …" at bounding box center [607, 380] width 1214 height 412
click at [379, 217] on div "USMAN Ali USMAN Ali 8704 Waiting list Sharjah 16-07-2024 0 Guest Services Team …" at bounding box center [607, 380] width 1214 height 412
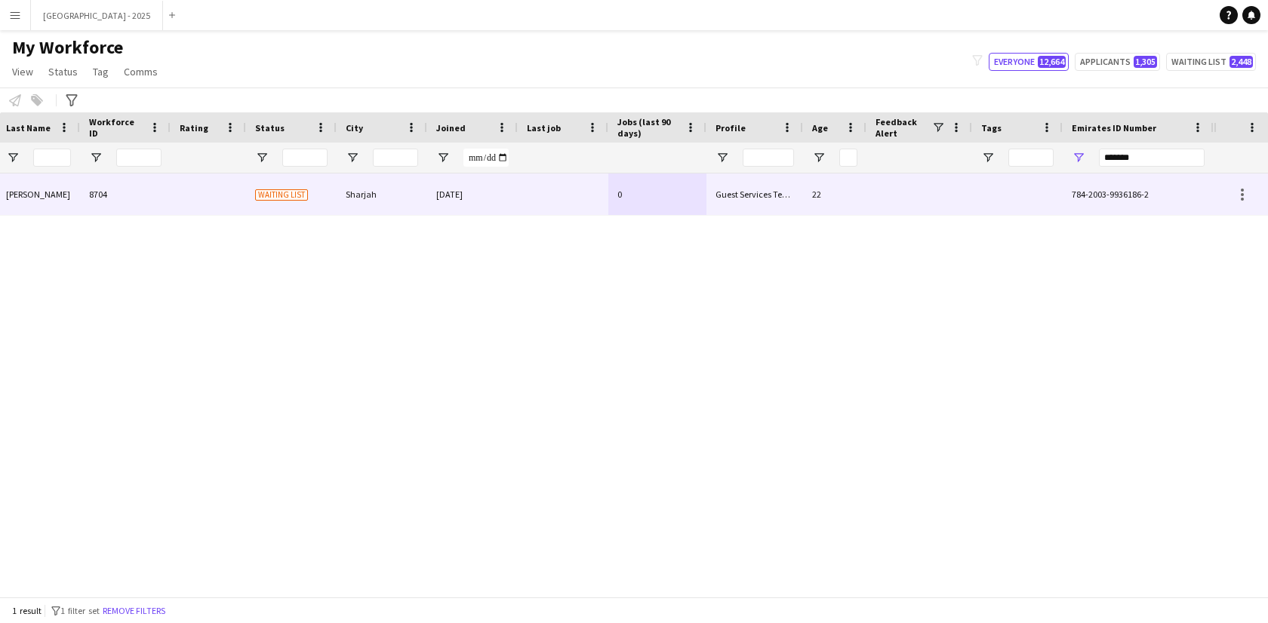
click at [797, 198] on div "Guest Services Team" at bounding box center [754, 195] width 97 height 42
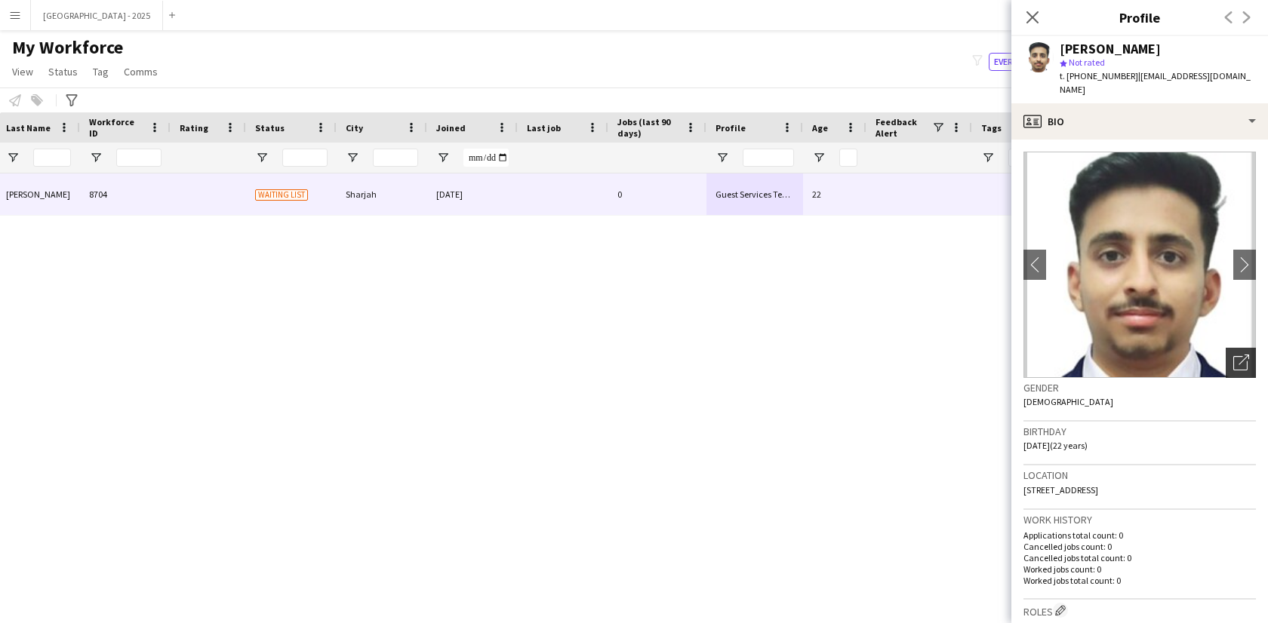
click at [1238, 352] on div "Open photos pop-in" at bounding box center [1241, 363] width 30 height 30
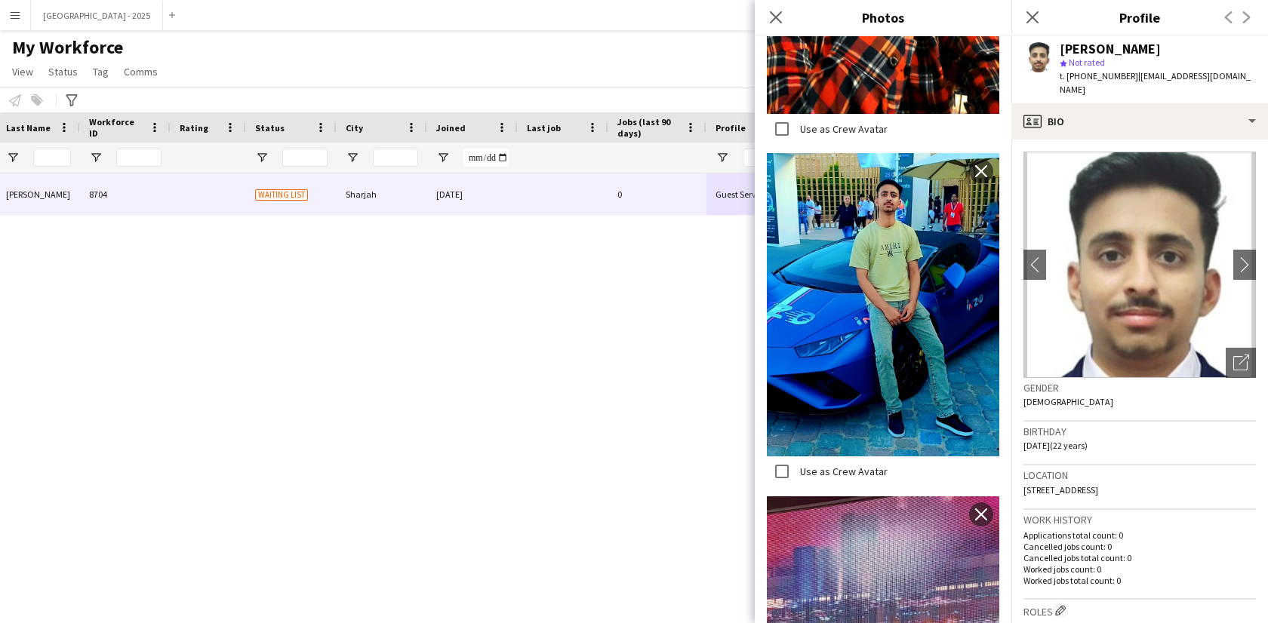
scroll to position [2353, 0]
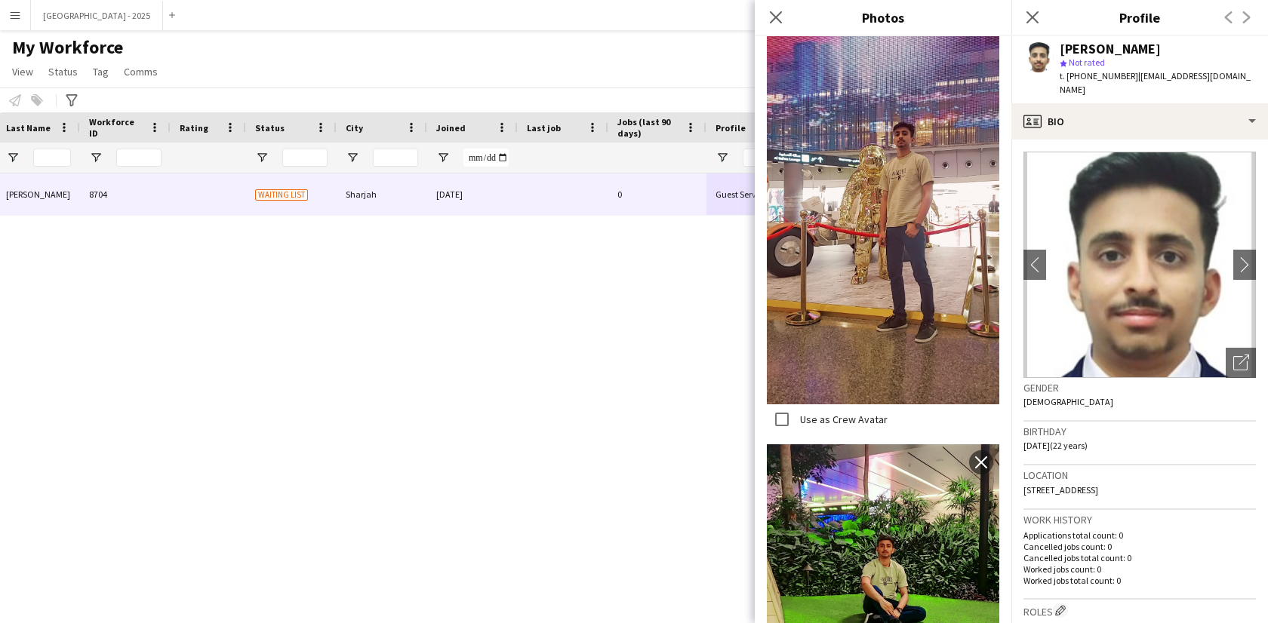
click at [1088, 442] on div "Birthday 09-05-2003 (22 years)" at bounding box center [1139, 444] width 232 height 44
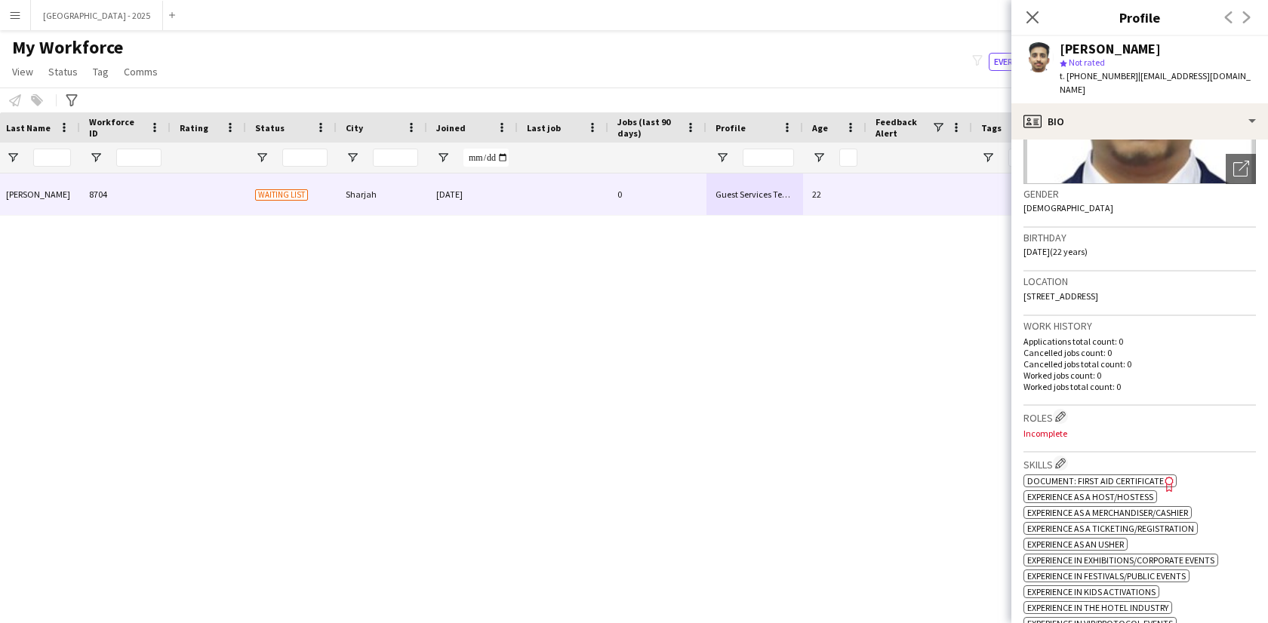
scroll to position [297, 0]
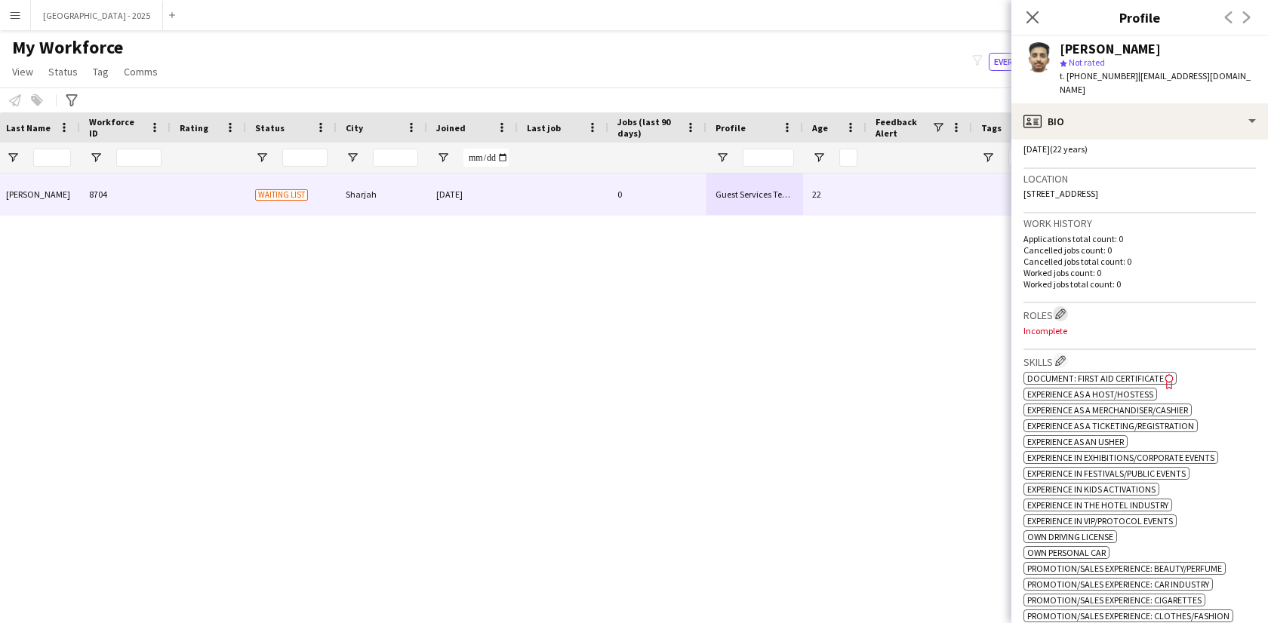
click at [1068, 306] on button "Edit crew company roles" at bounding box center [1060, 313] width 15 height 15
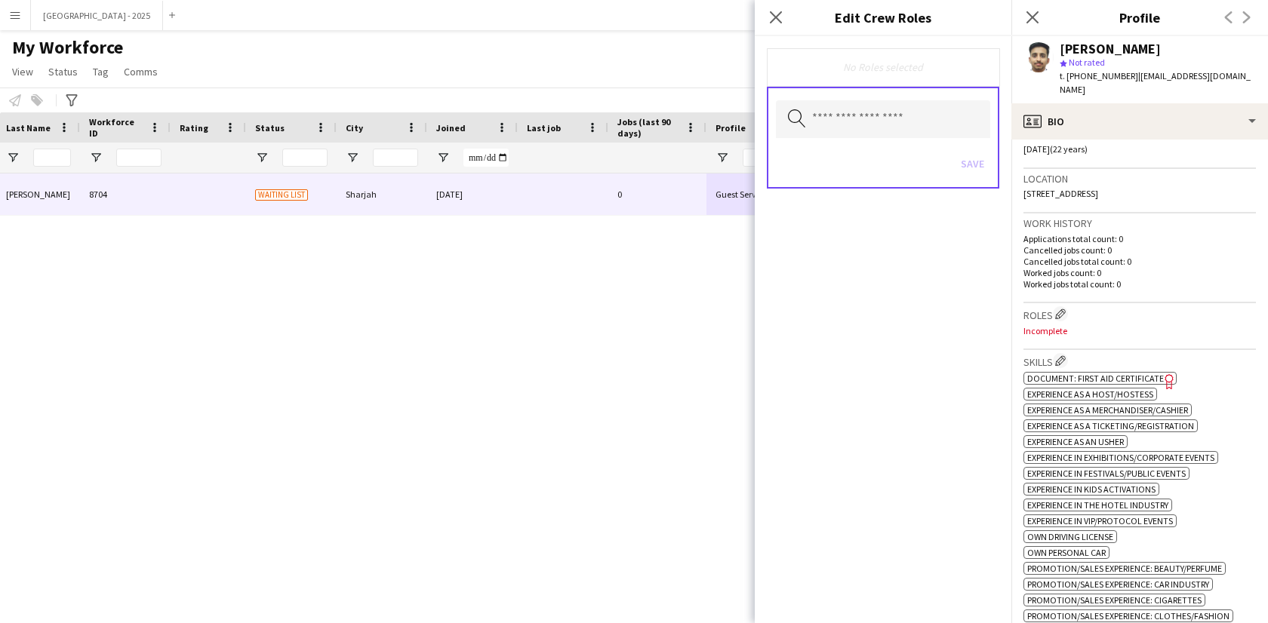
click at [906, 92] on div "Search by role type Save" at bounding box center [883, 138] width 232 height 102
click at [905, 109] on input "text" at bounding box center [883, 119] width 214 height 38
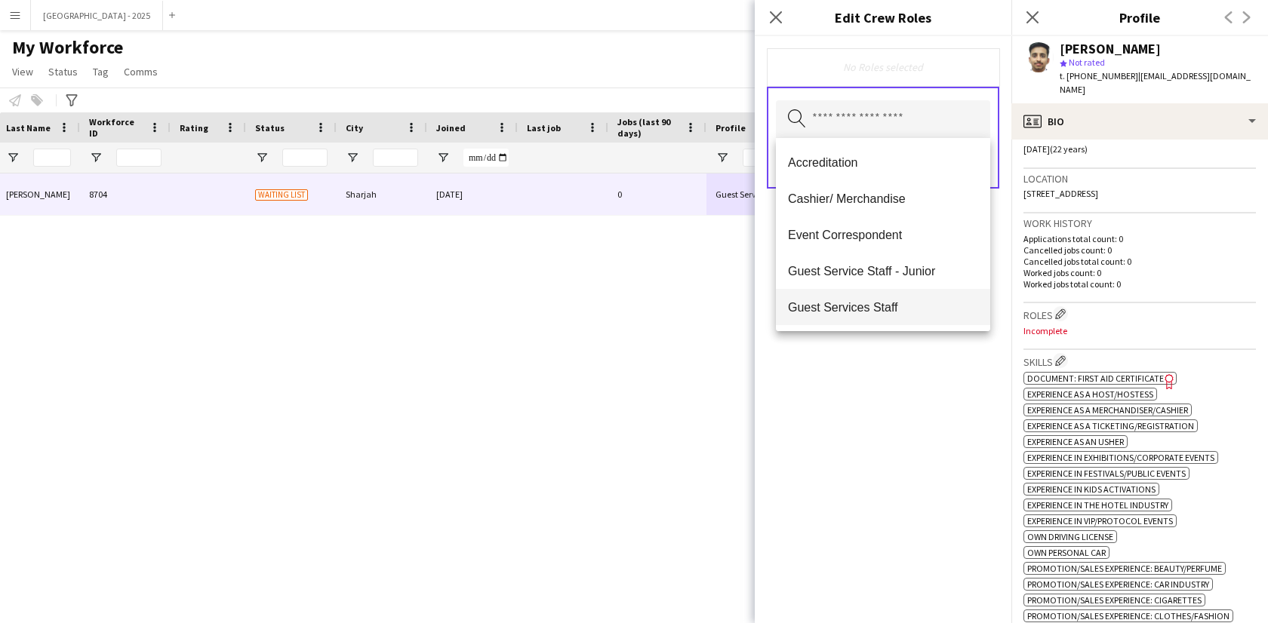
click at [885, 297] on mat-option "Guest Services Staff" at bounding box center [883, 307] width 214 height 36
click at [938, 371] on div "Guest Services Staff Remove Search by role type Save" at bounding box center [883, 329] width 257 height 587
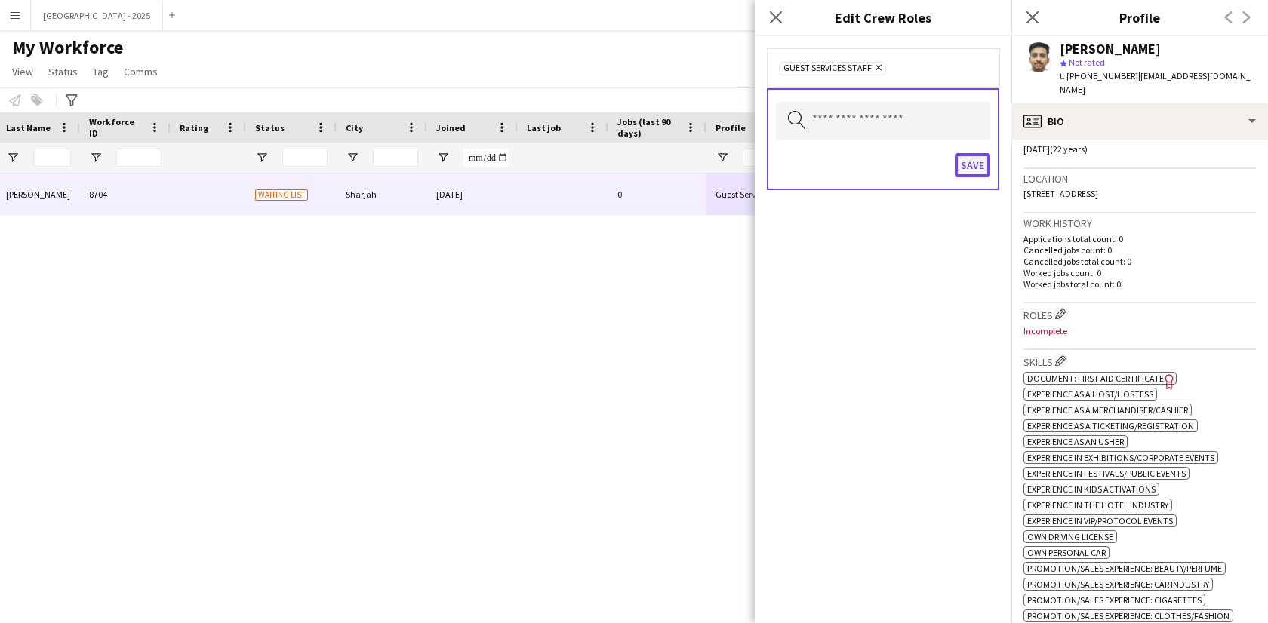
click at [974, 155] on button "Save" at bounding box center [972, 165] width 35 height 24
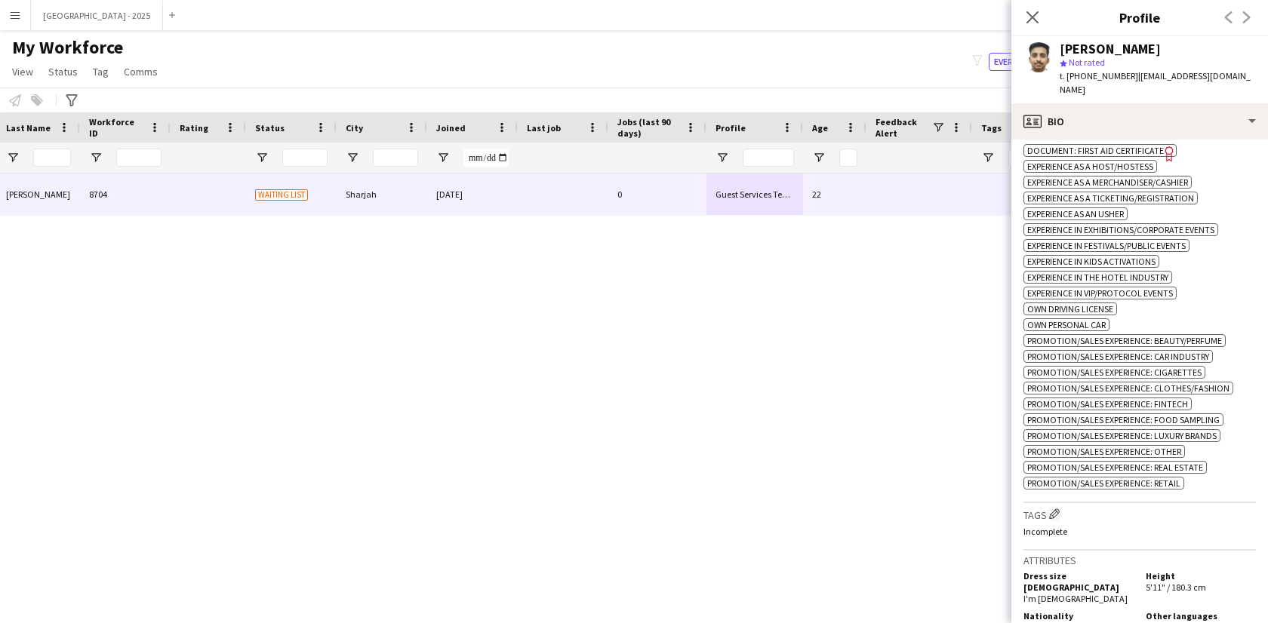
scroll to position [620, 0]
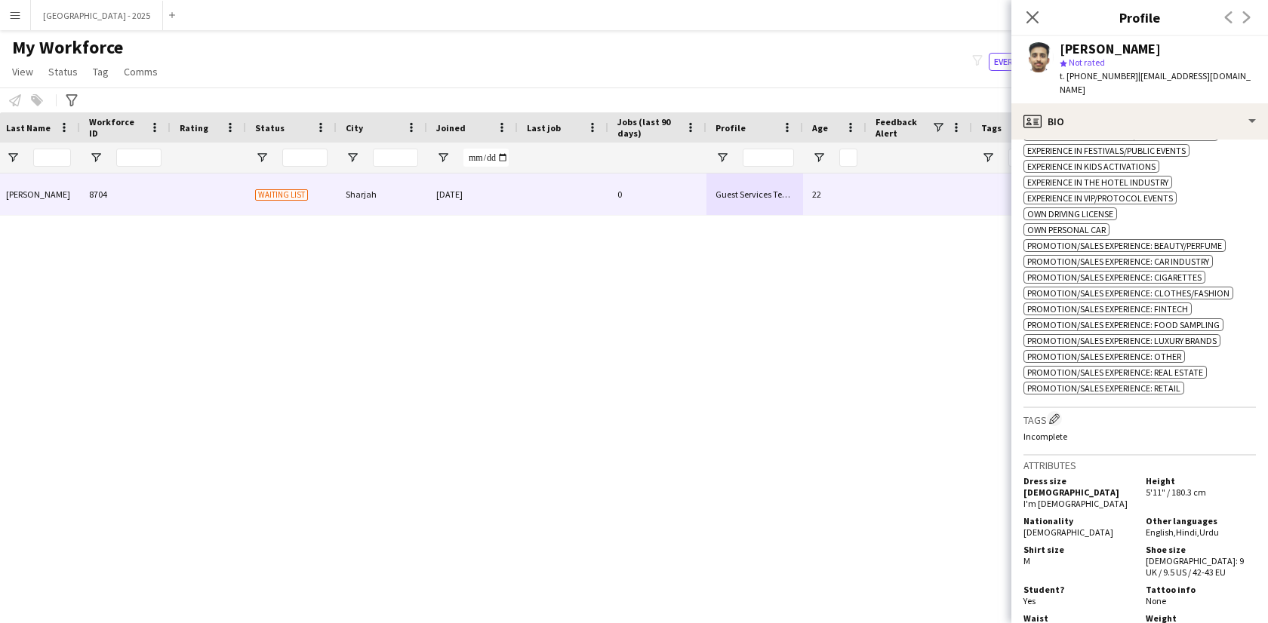
click at [1063, 411] on div "Tags Edit crew company tags Incomplete" at bounding box center [1139, 431] width 232 height 47
click at [1060, 416] on button "Edit crew company tags" at bounding box center [1054, 418] width 15 height 15
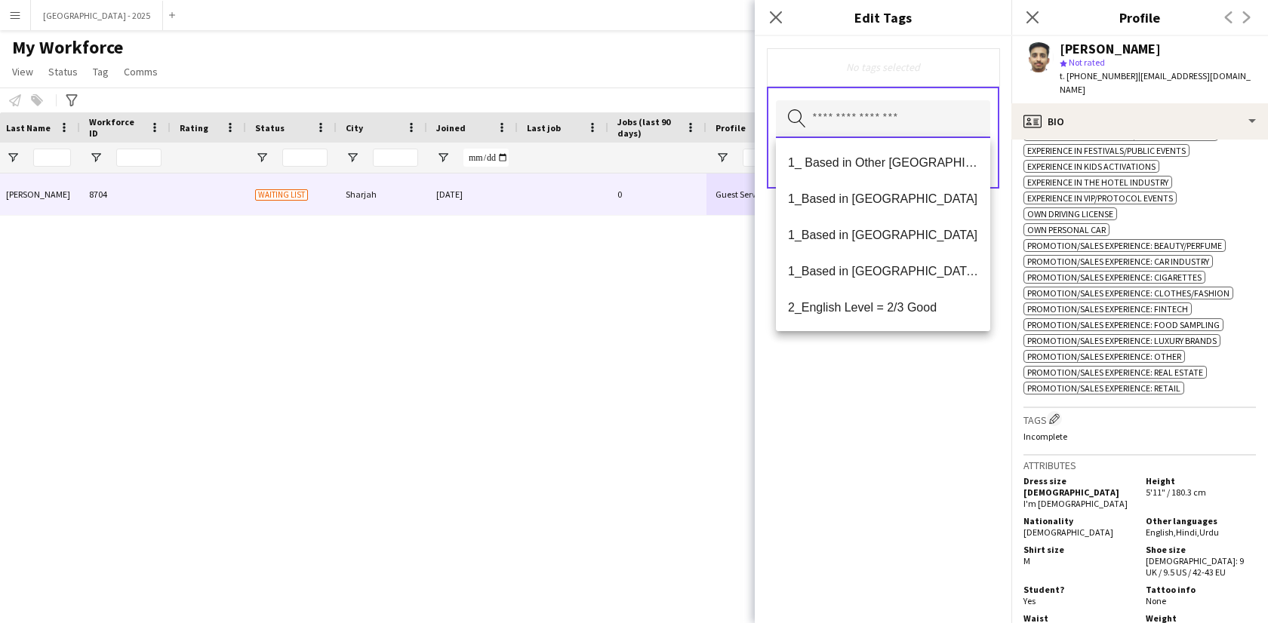
click at [908, 112] on input "text" at bounding box center [883, 119] width 214 height 38
click at [908, 263] on mat-option "1_Based in [GEOGRAPHIC_DATA]/[GEOGRAPHIC_DATA]/Ajman" at bounding box center [883, 271] width 214 height 36
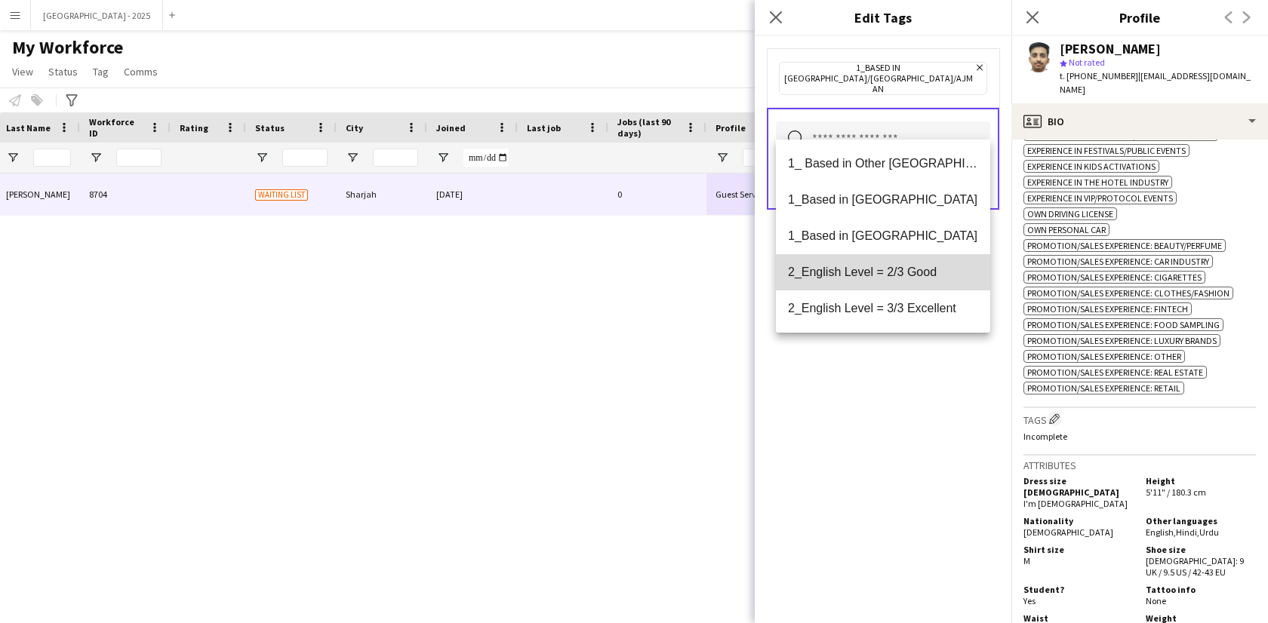
click at [911, 279] on span "2_English Level = 2/3 Good" at bounding box center [883, 272] width 190 height 14
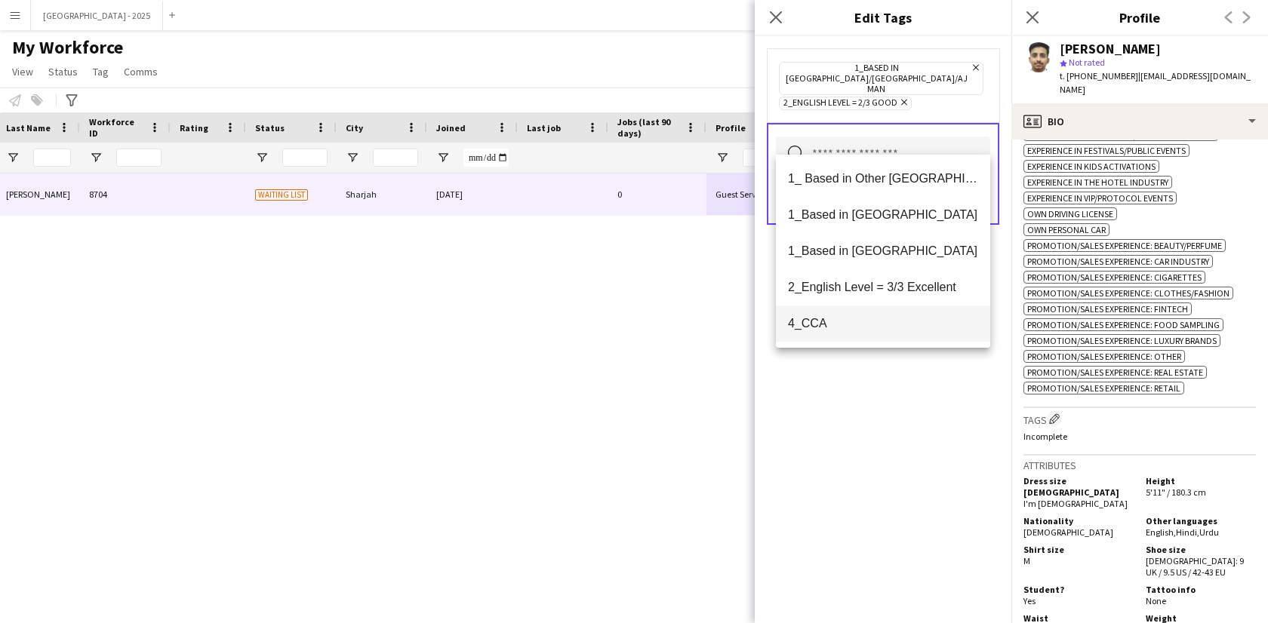
click at [885, 324] on span "4_CCA" at bounding box center [883, 323] width 190 height 14
click at [893, 414] on div "1_Based in Dubai/Sharjah/Ajman Remove 2_English Level = 2/3 Good Remove 4_CCA R…" at bounding box center [883, 329] width 257 height 587
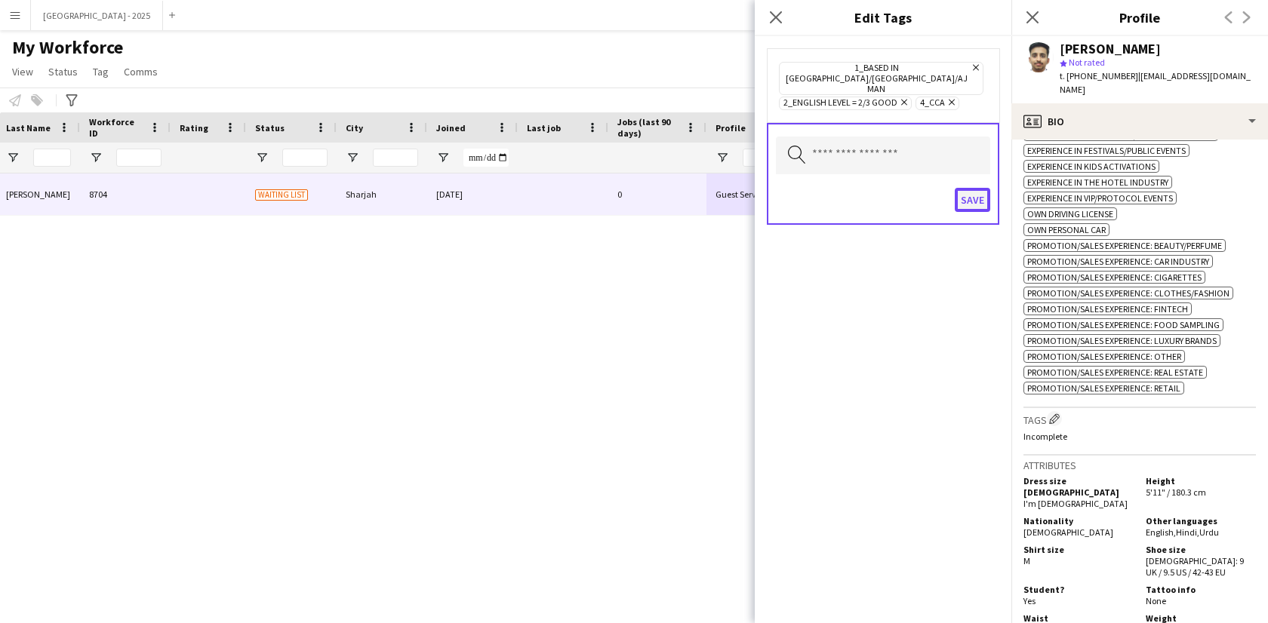
click at [957, 189] on button "Save" at bounding box center [972, 200] width 35 height 24
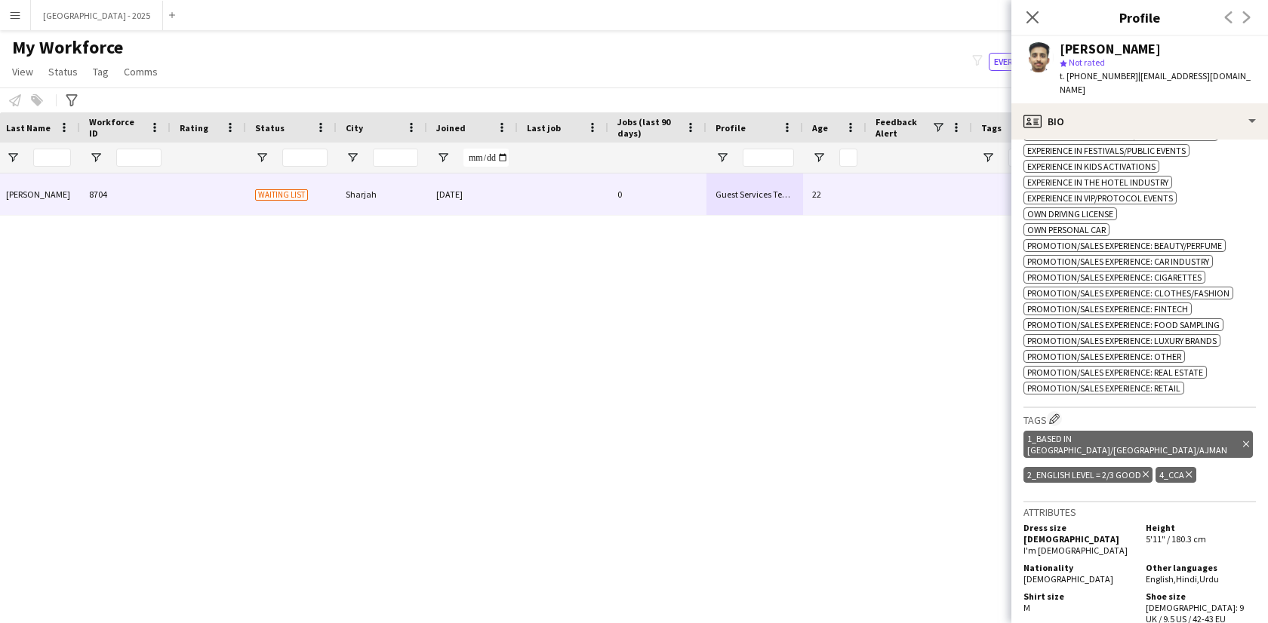
scroll to position [0, 0]
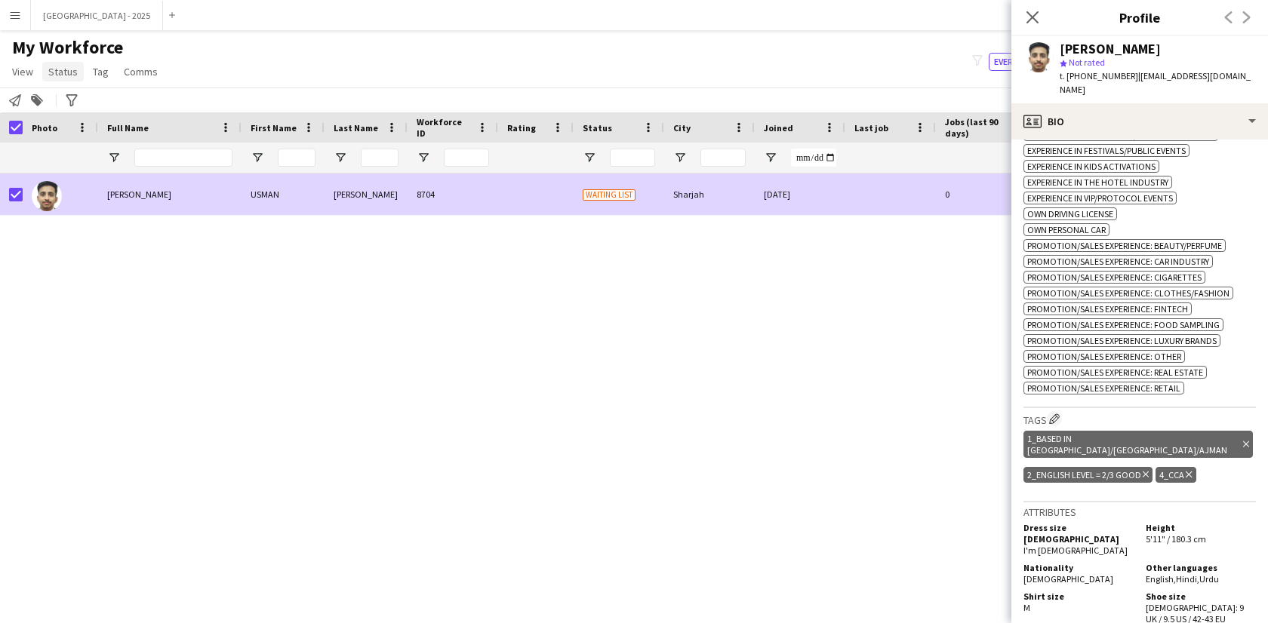
click at [76, 75] on link "Status" at bounding box center [63, 72] width 42 height 20
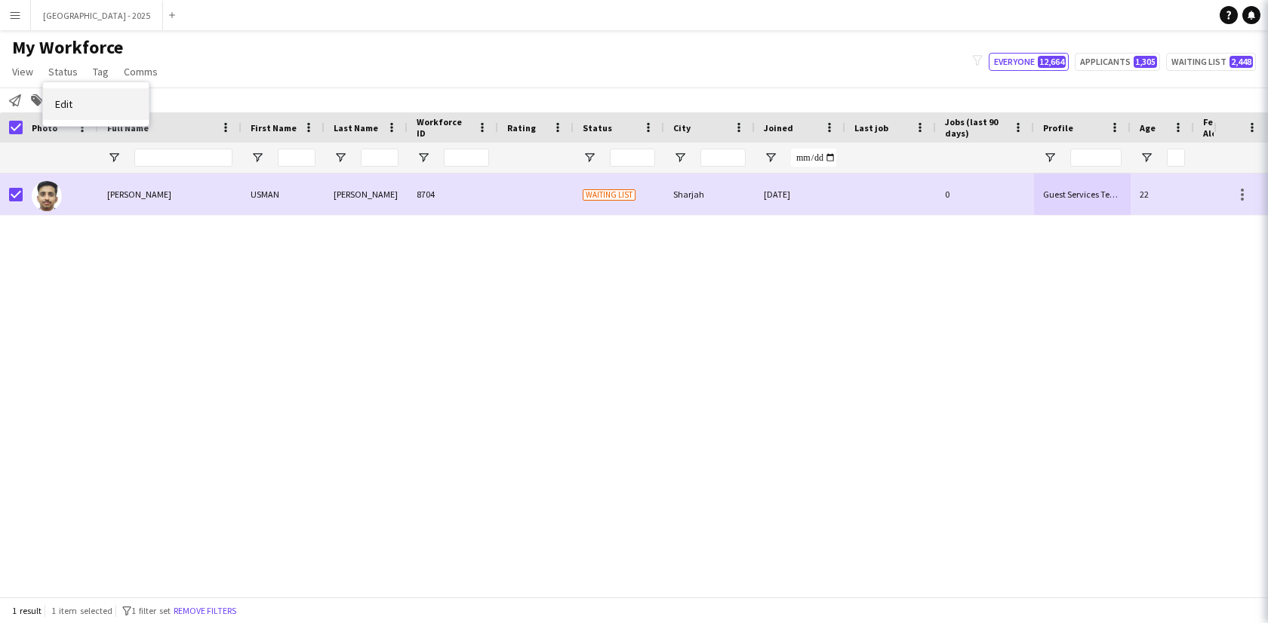
click at [111, 103] on link "Edit" at bounding box center [96, 104] width 106 height 32
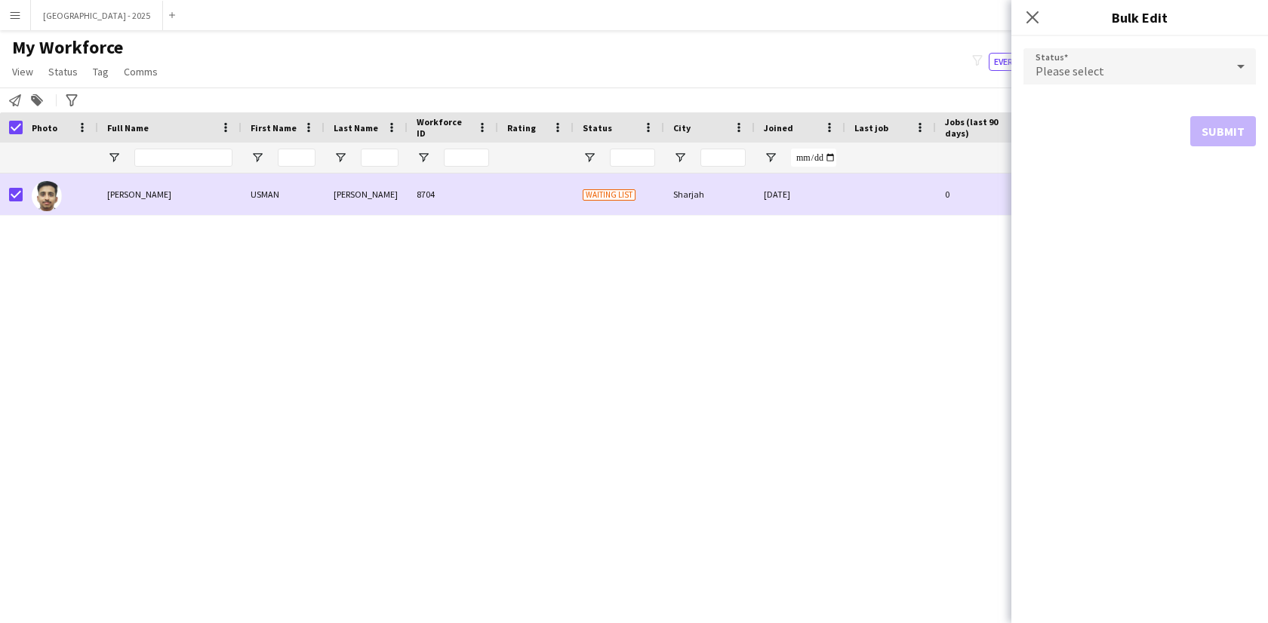
click at [1099, 83] on div "Please select" at bounding box center [1124, 66] width 202 height 36
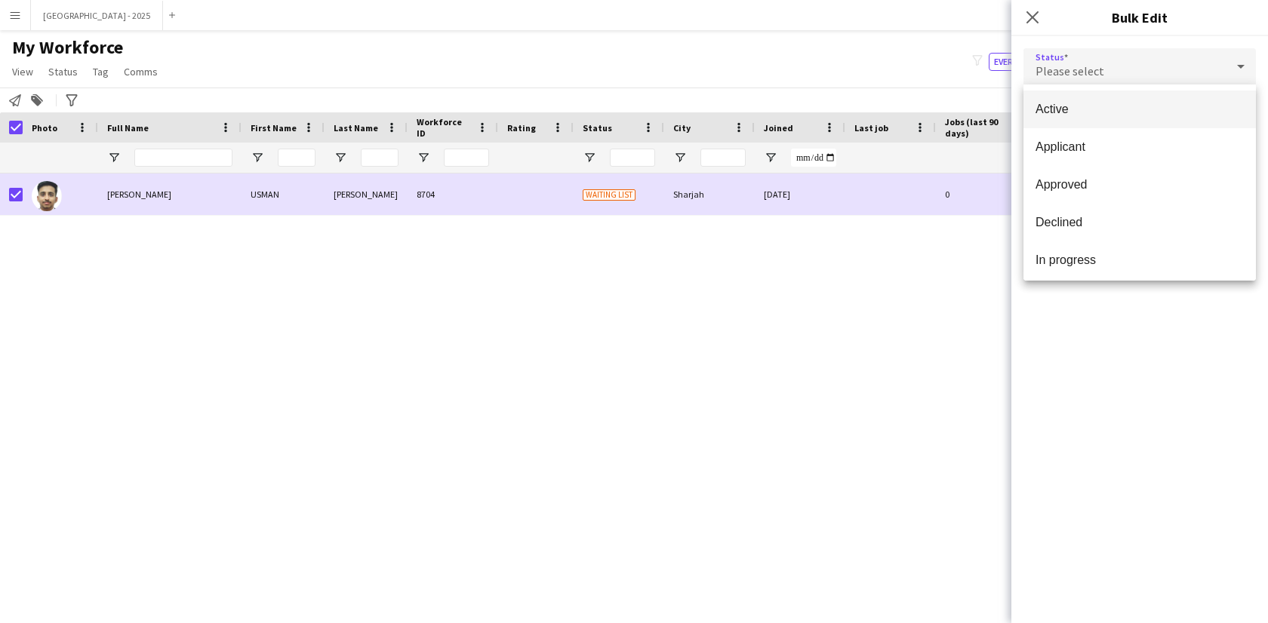
click at [1094, 127] on mat-option "Active" at bounding box center [1139, 110] width 232 height 38
click at [1232, 182] on button "Submit" at bounding box center [1223, 183] width 66 height 30
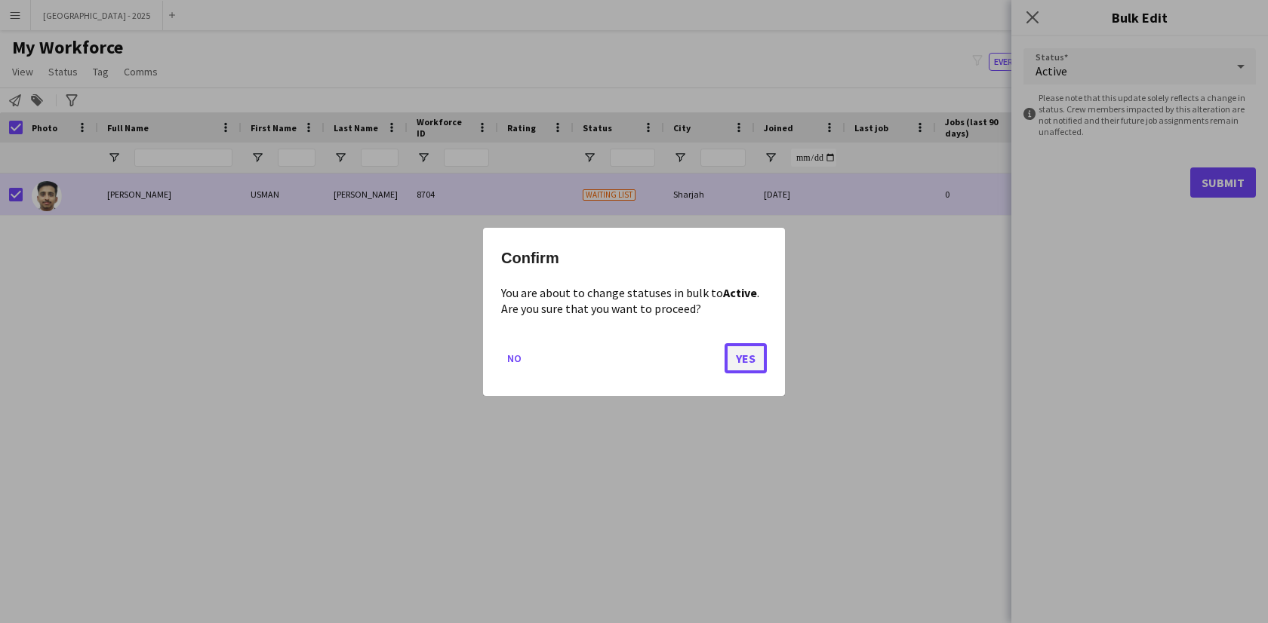
click at [758, 371] on button "Yes" at bounding box center [746, 358] width 42 height 30
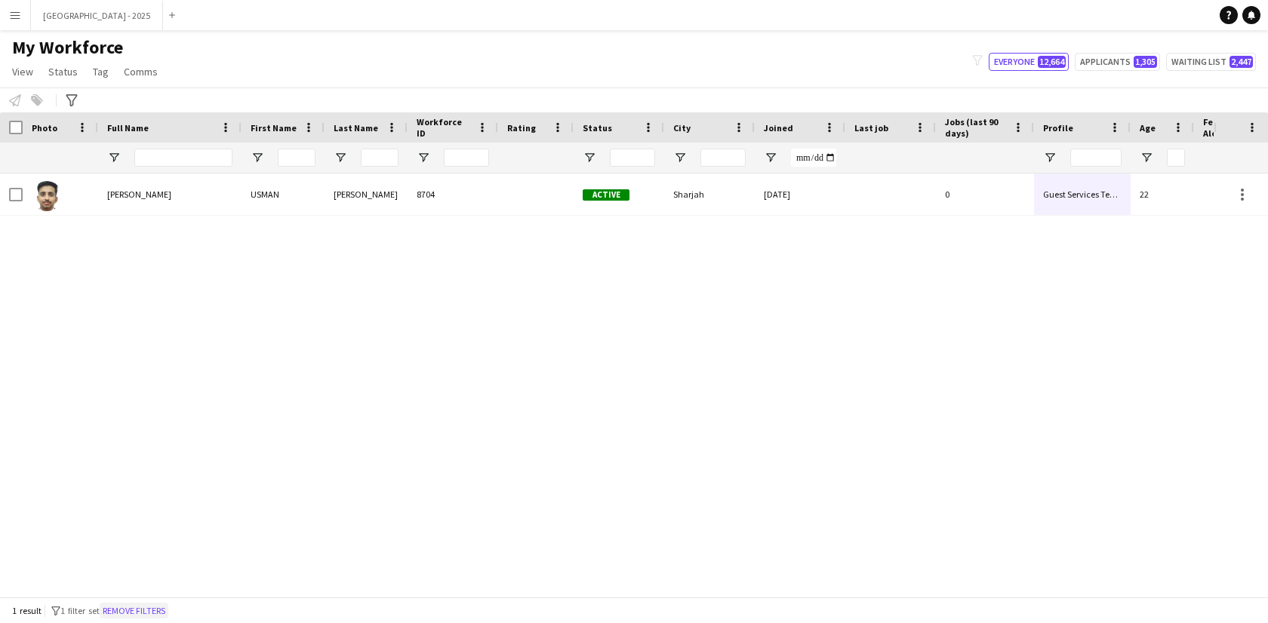
click at [148, 607] on button "Remove filters" at bounding box center [134, 611] width 69 height 17
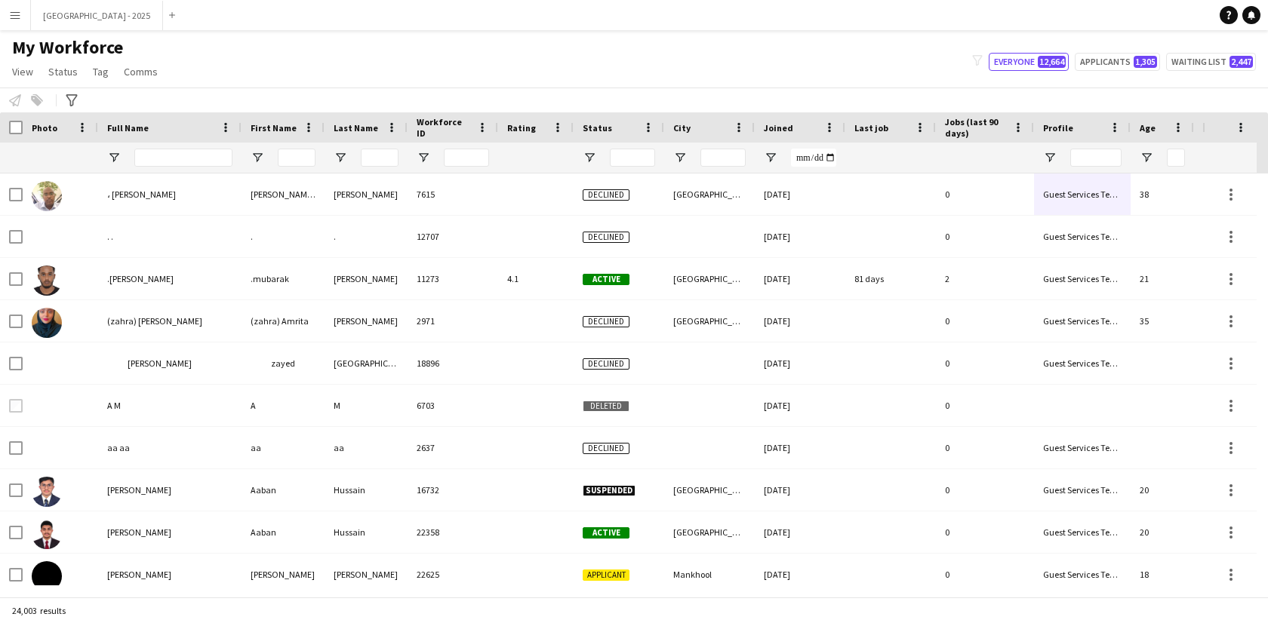
scroll to position [0, 339]
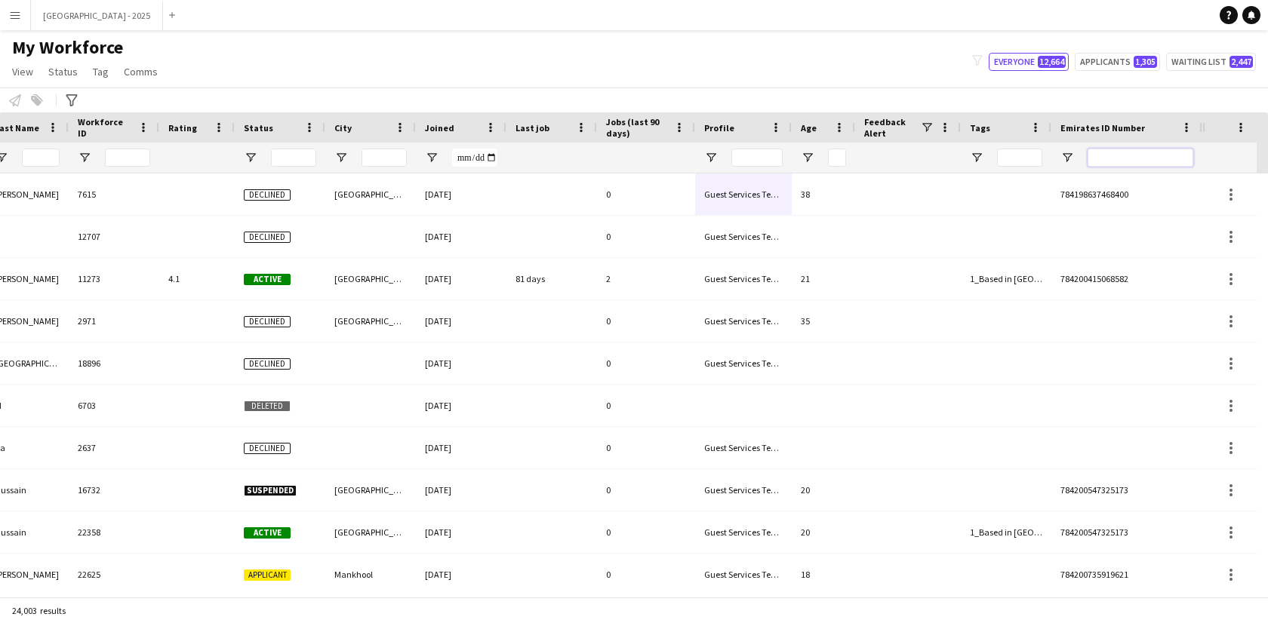
click at [1093, 152] on input "Emirates ID Number Filter Input" at bounding box center [1141, 158] width 106 height 18
paste input "*******"
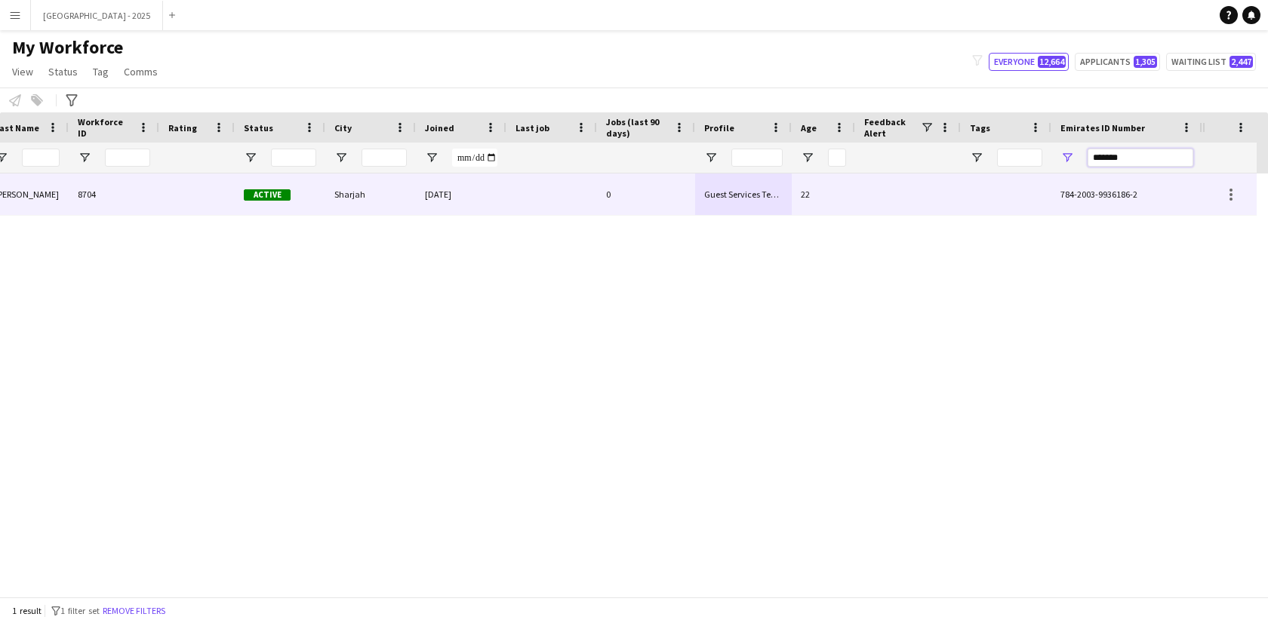
type input "*******"
click at [906, 208] on div at bounding box center [908, 195] width 106 height 42
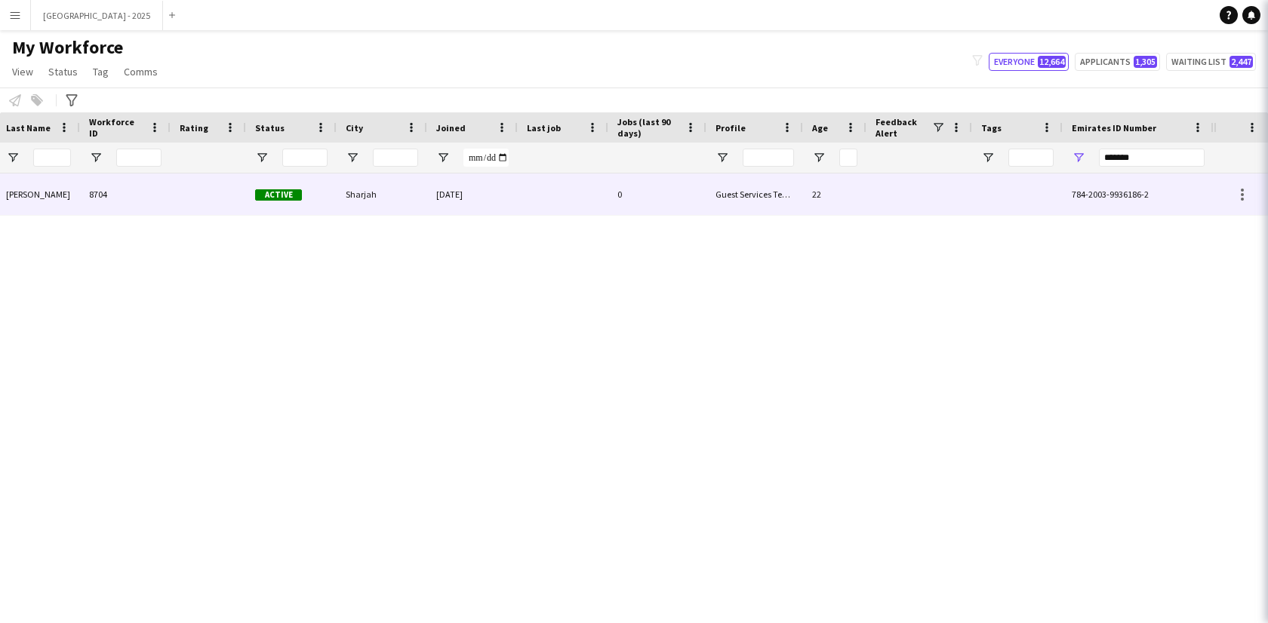
scroll to position [0, 328]
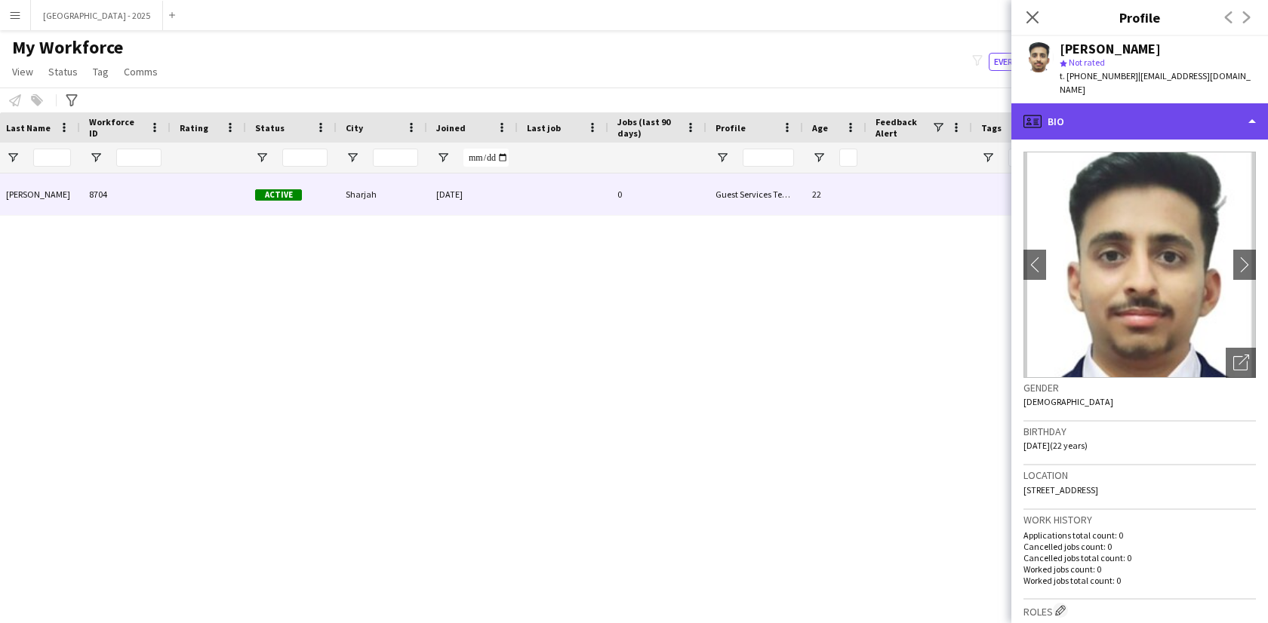
click at [1119, 122] on div "profile Bio" at bounding box center [1139, 121] width 257 height 36
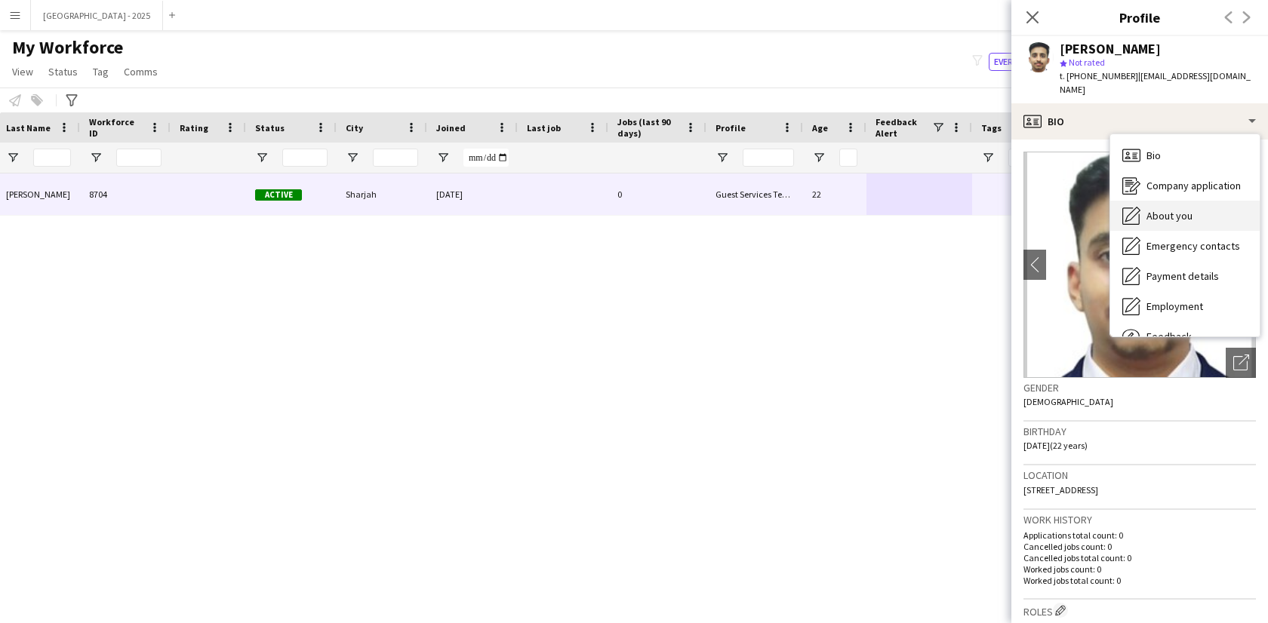
click at [1168, 209] on span "About you" at bounding box center [1169, 216] width 46 height 14
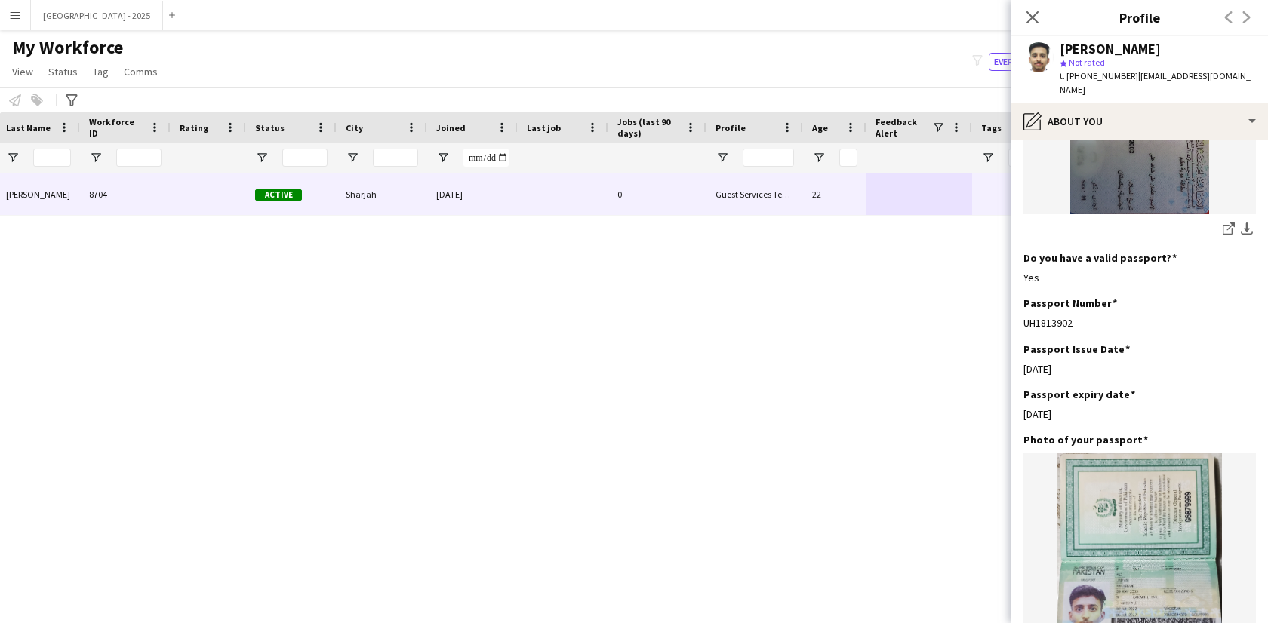
scroll to position [1288, 0]
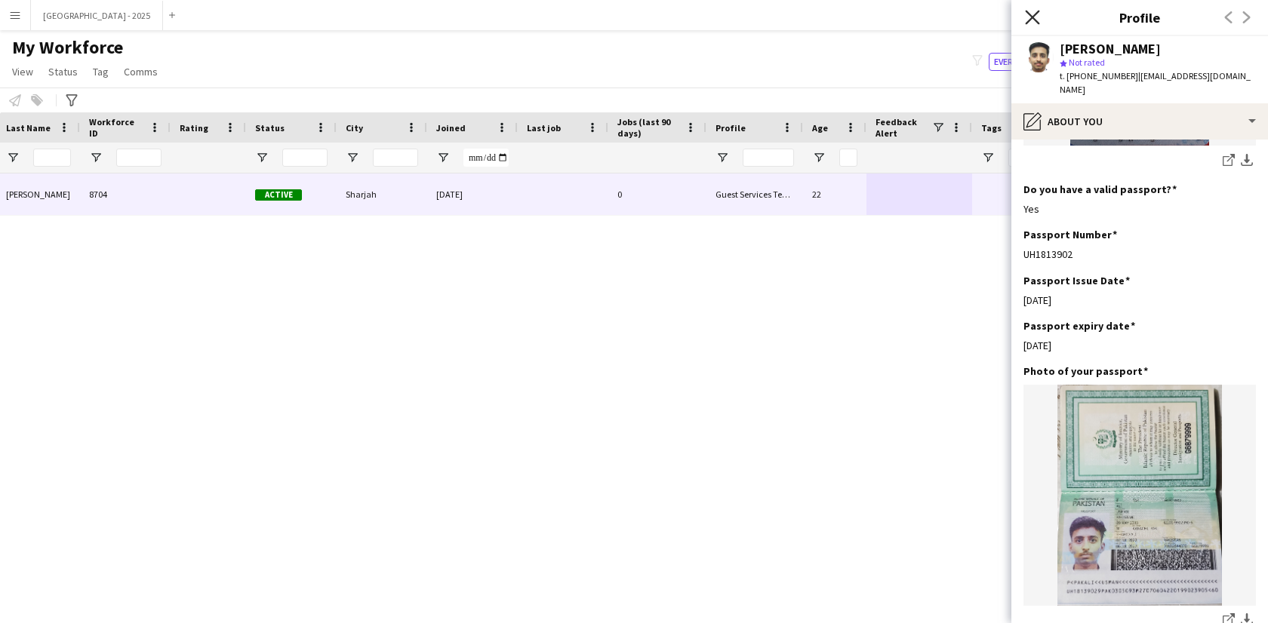
click at [1025, 15] on icon "Close pop-in" at bounding box center [1032, 17] width 14 height 14
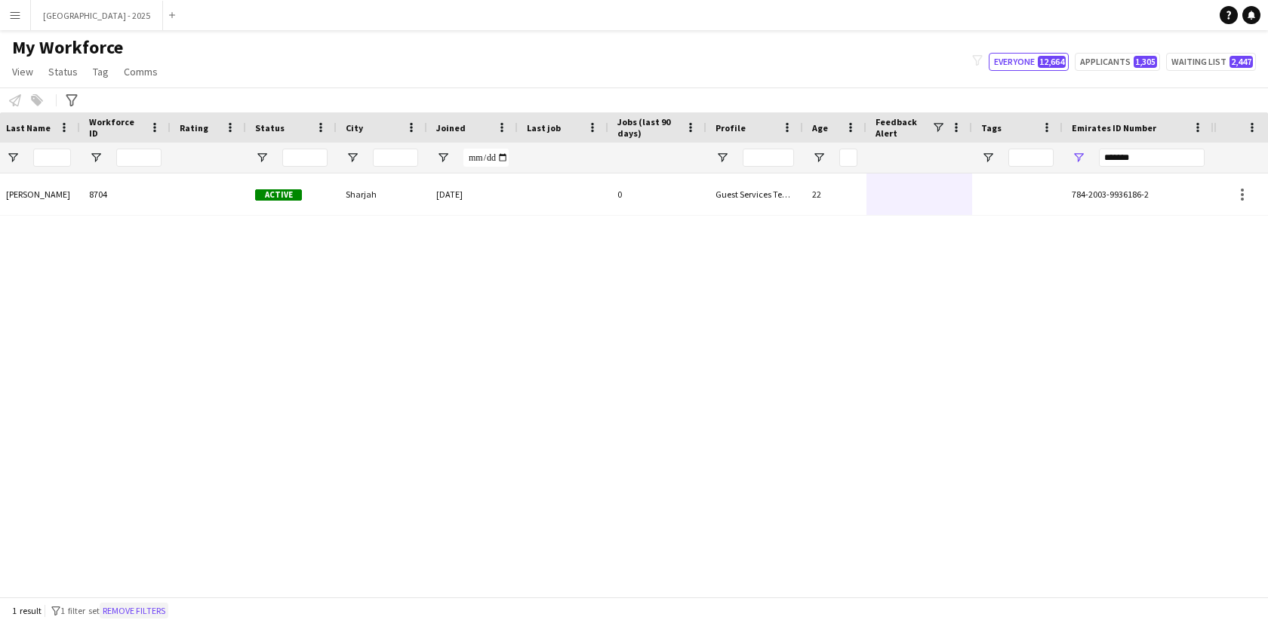
click at [151, 608] on button "Remove filters" at bounding box center [134, 611] width 69 height 17
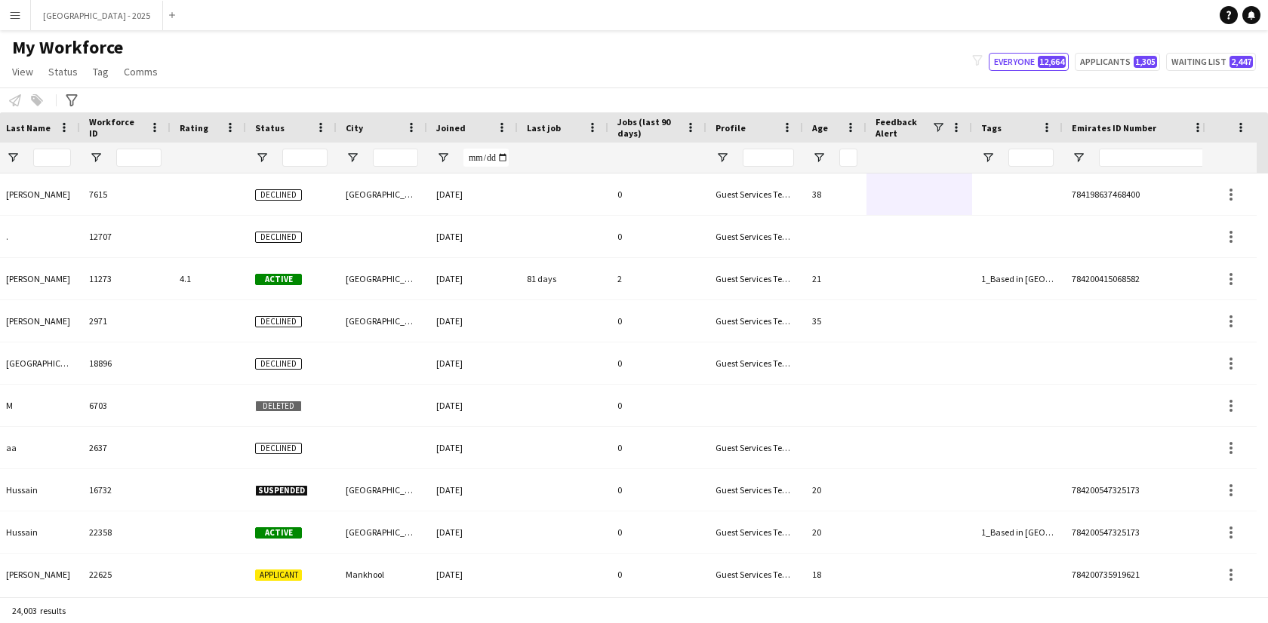
scroll to position [0, 339]
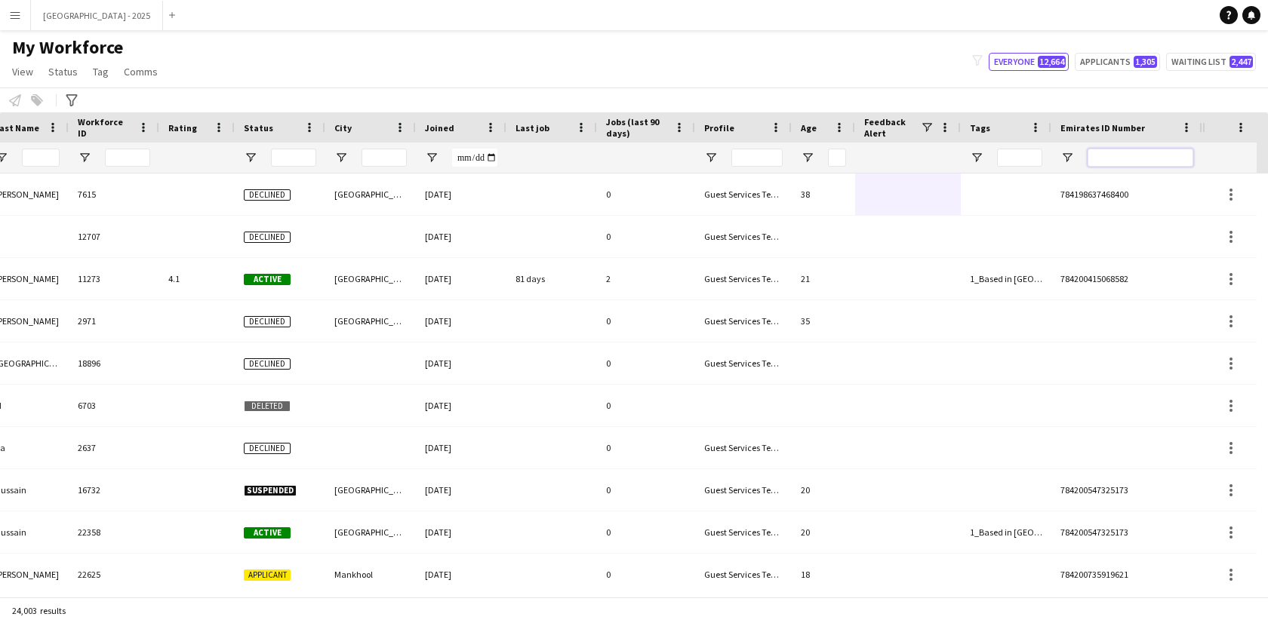
click at [1117, 158] on input "Emirates ID Number Filter Input" at bounding box center [1141, 158] width 106 height 18
paste input "*******"
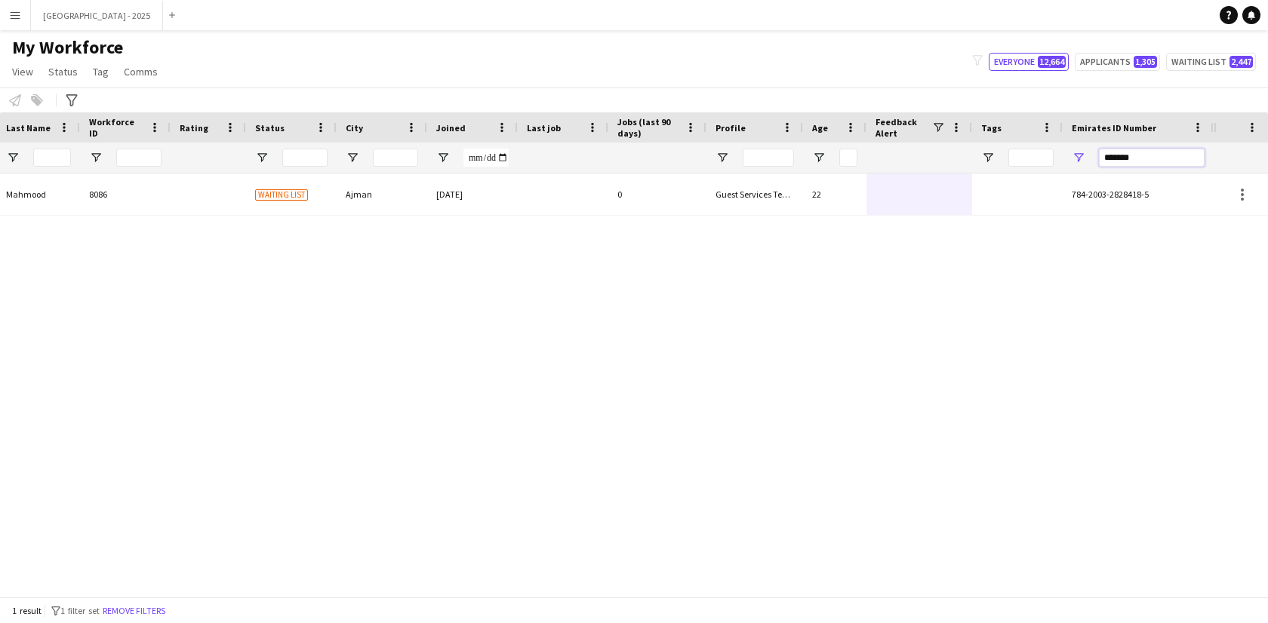
scroll to position [0, 328]
type input "*******"
click at [642, 232] on div "Zartash Mahmood Zartash Mahmood 8086 Waiting list Ajman 11-07-2024 0 Guest Serv…" at bounding box center [607, 380] width 1214 height 412
click at [641, 208] on div "0" at bounding box center [657, 195] width 98 height 42
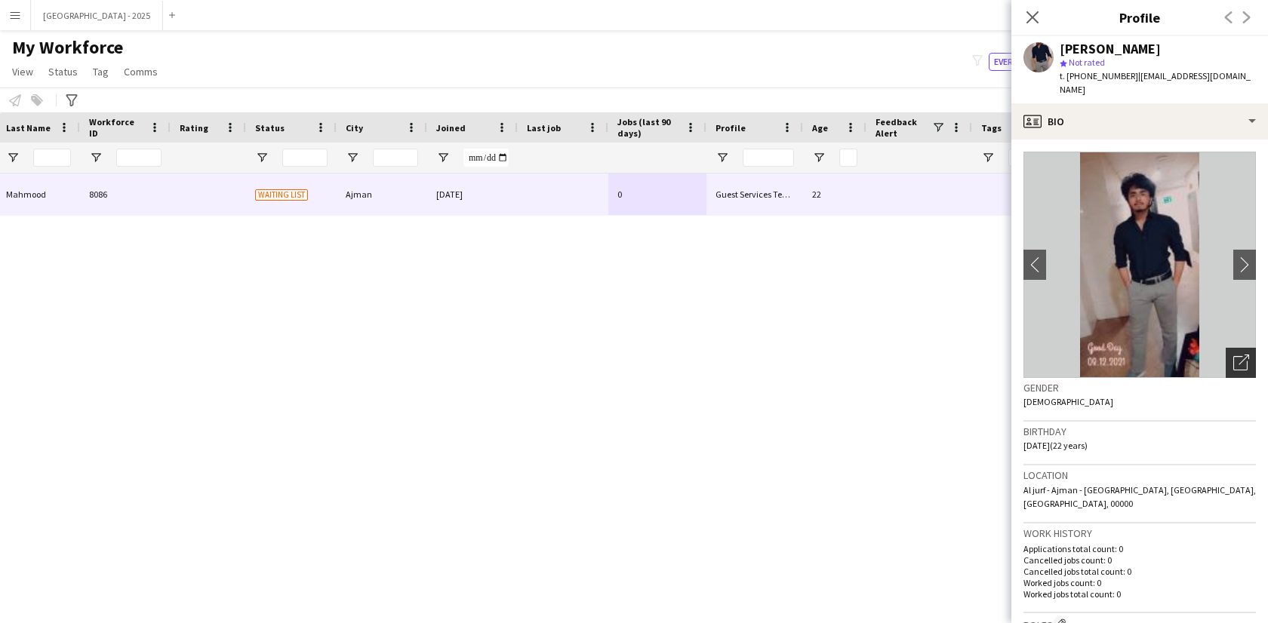
click at [1233, 355] on icon "Open photos pop-in" at bounding box center [1241, 363] width 16 height 16
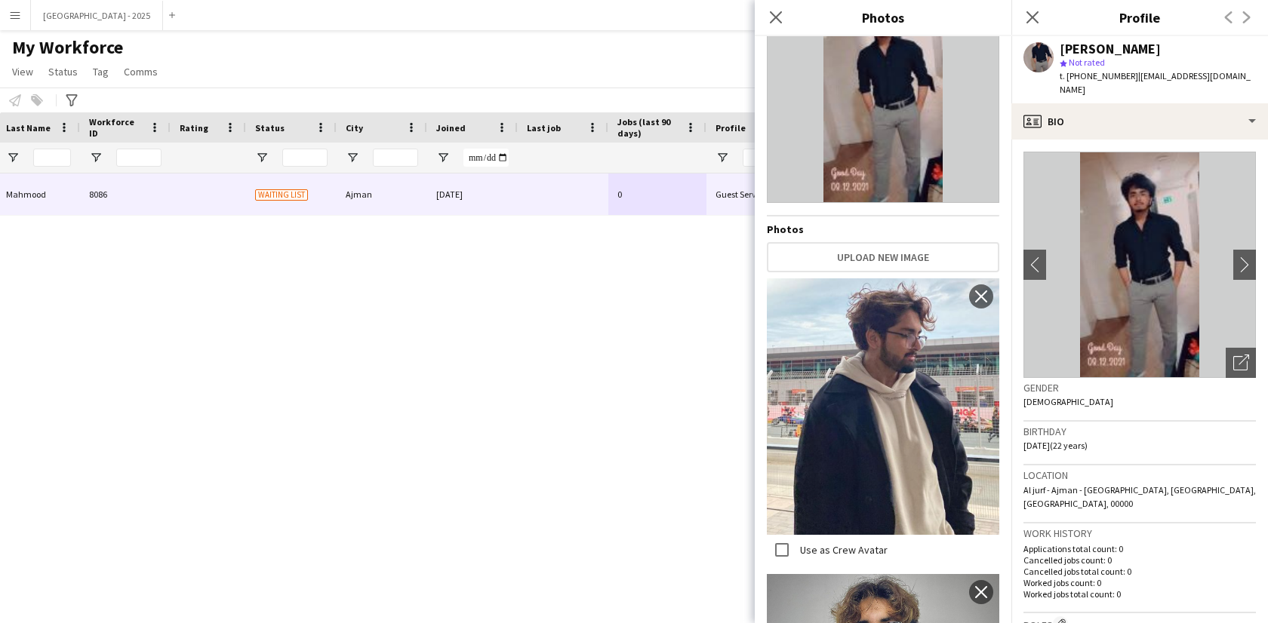
scroll to position [269, 0]
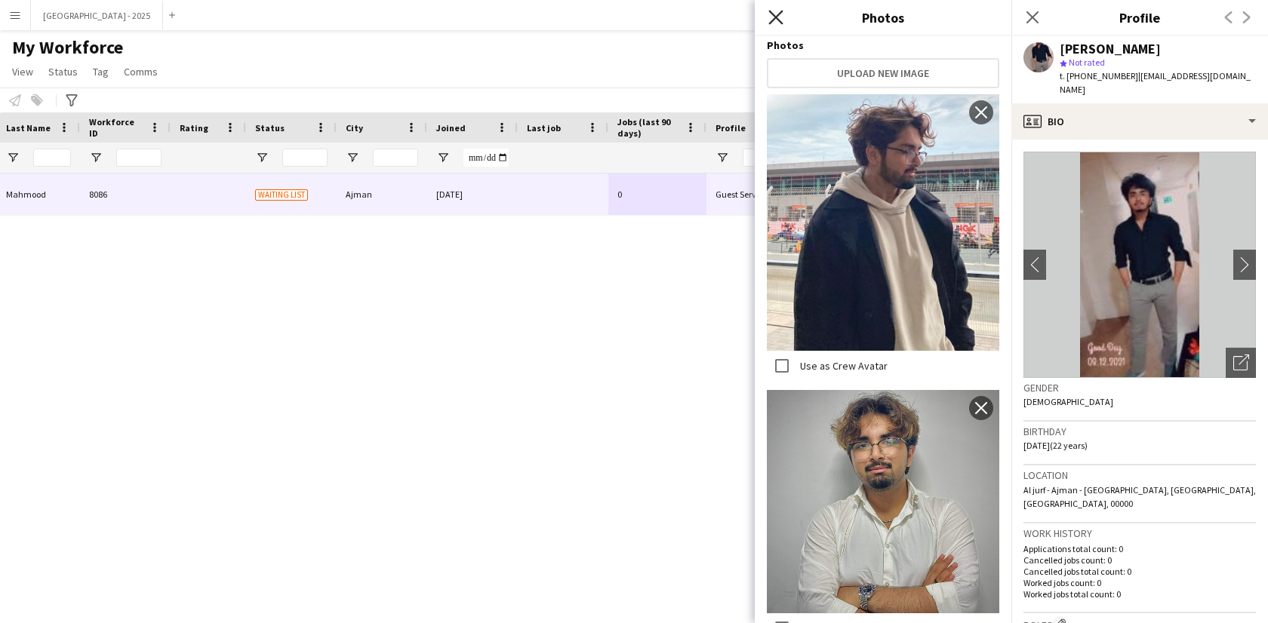
click at [774, 16] on icon at bounding box center [775, 17] width 14 height 14
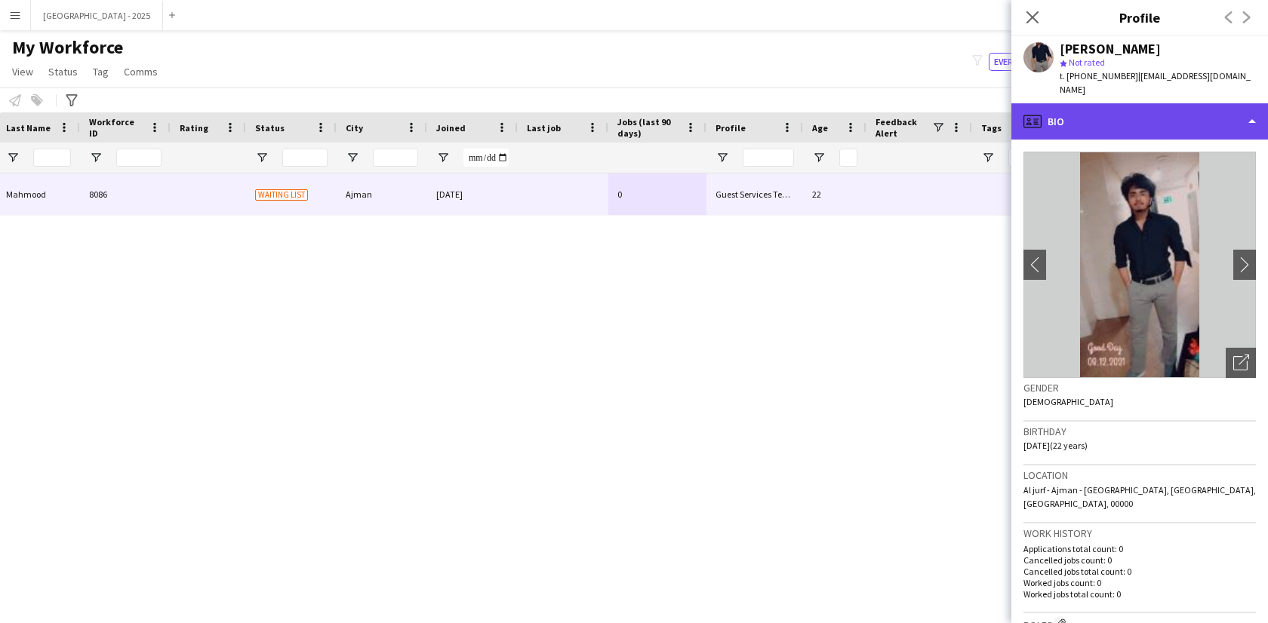
click at [1094, 109] on div "profile Bio" at bounding box center [1139, 121] width 257 height 36
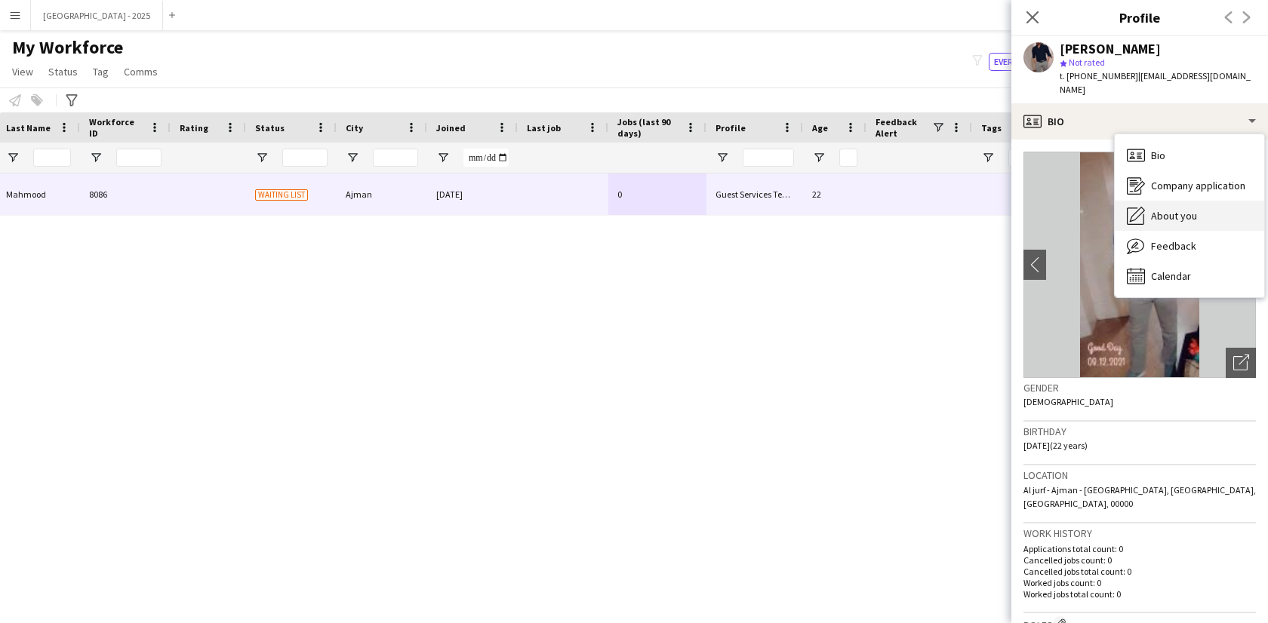
click at [1166, 209] on span "About you" at bounding box center [1174, 216] width 46 height 14
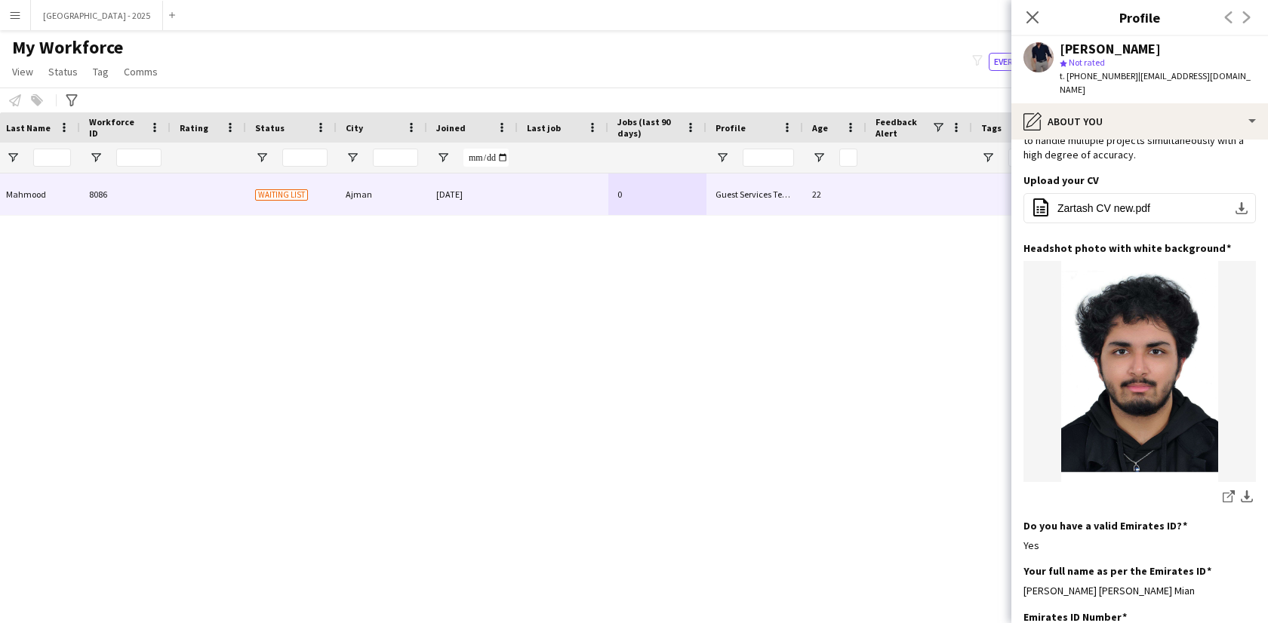
scroll to position [0, 0]
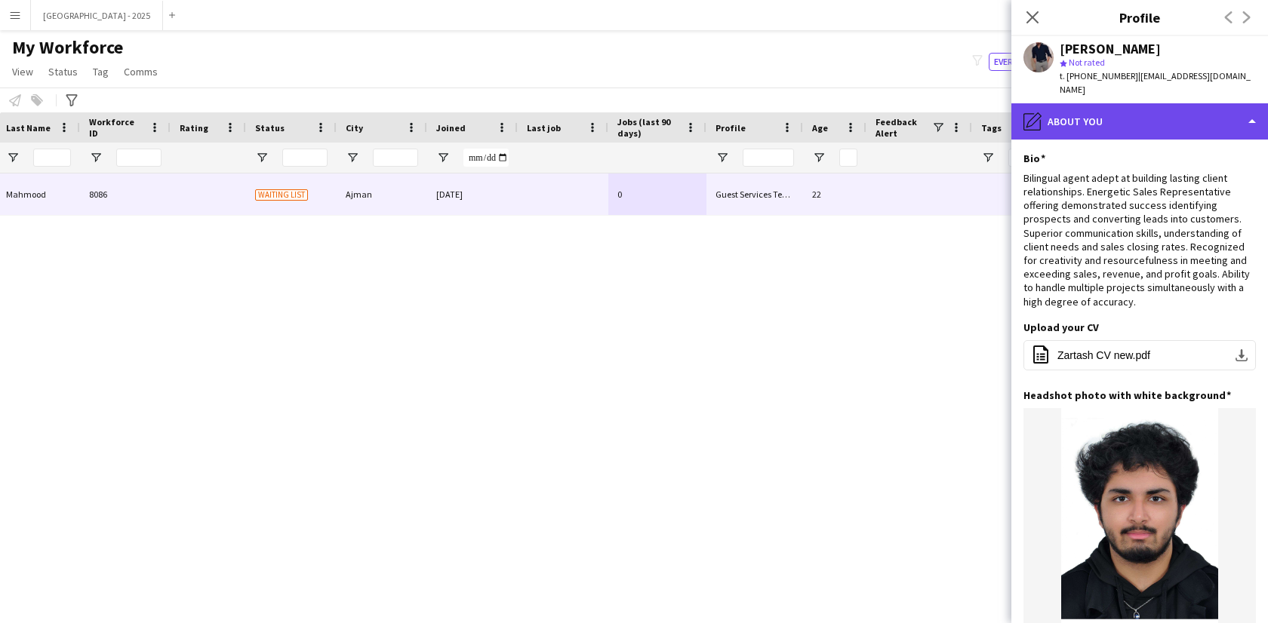
click at [1084, 118] on div "pencil4 About you" at bounding box center [1139, 121] width 257 height 36
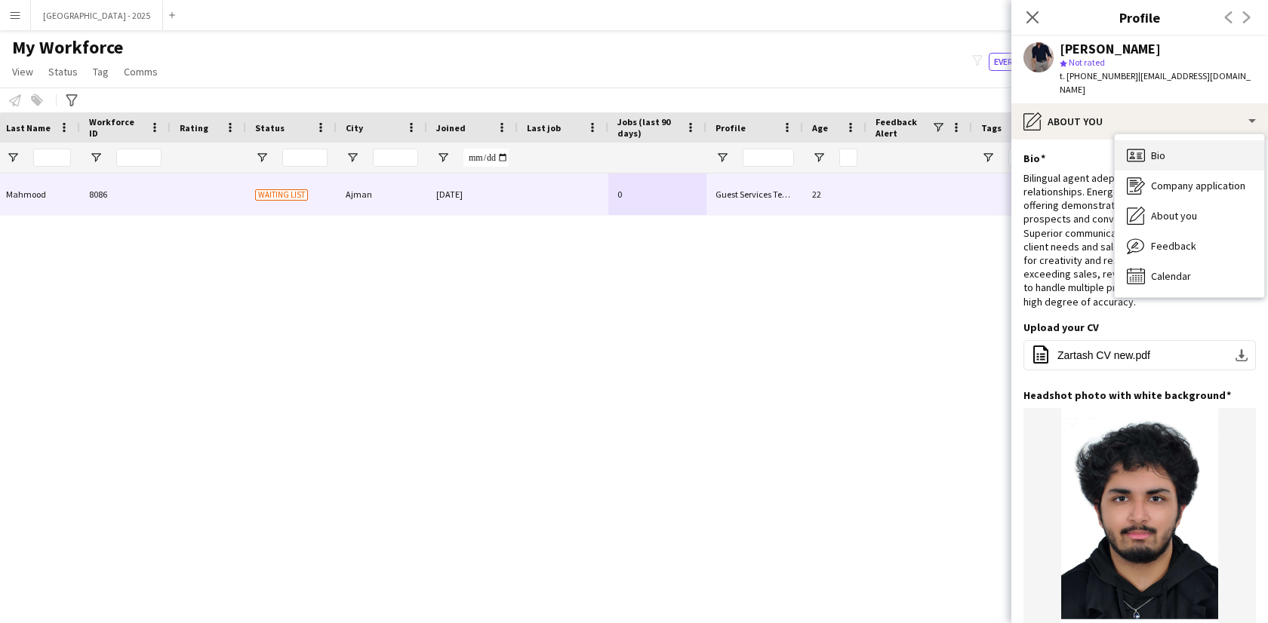
click at [1145, 140] on div "Bio Bio" at bounding box center [1189, 155] width 149 height 30
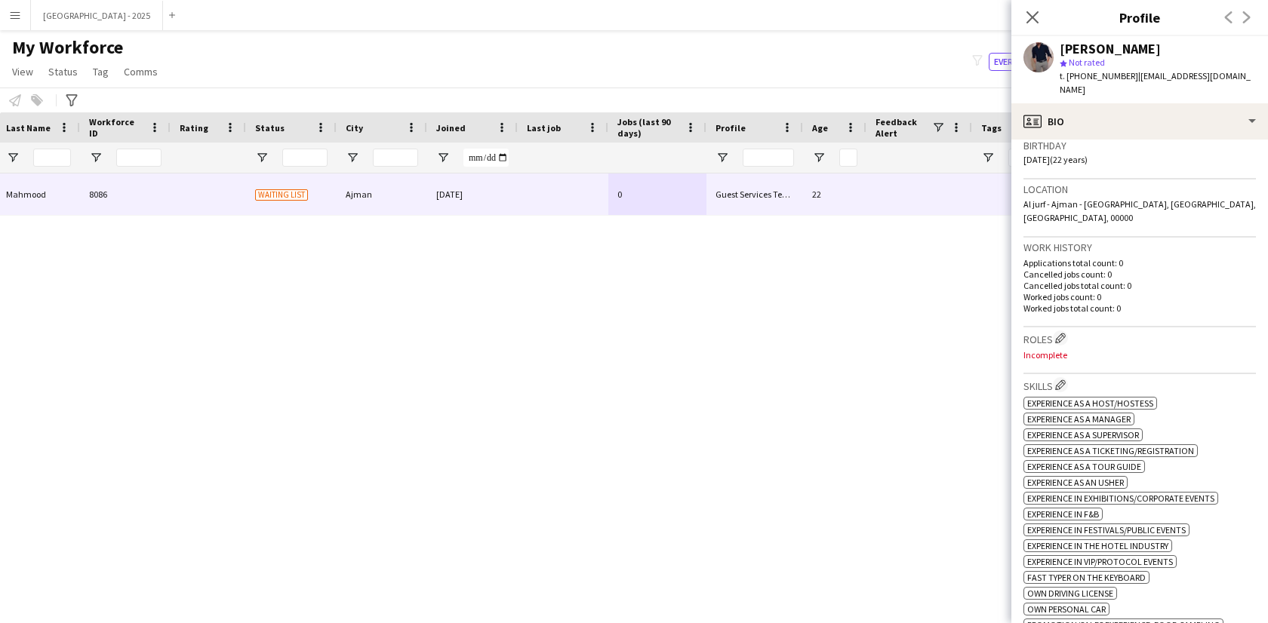
scroll to position [287, 0]
click at [1050, 308] on div "Work history Applications total count: 0 Cancelled jobs count: 0 Cancelled jobs…" at bounding box center [1139, 282] width 232 height 90
click at [1066, 332] on app-icon "Edit crew company roles" at bounding box center [1060, 337] width 11 height 11
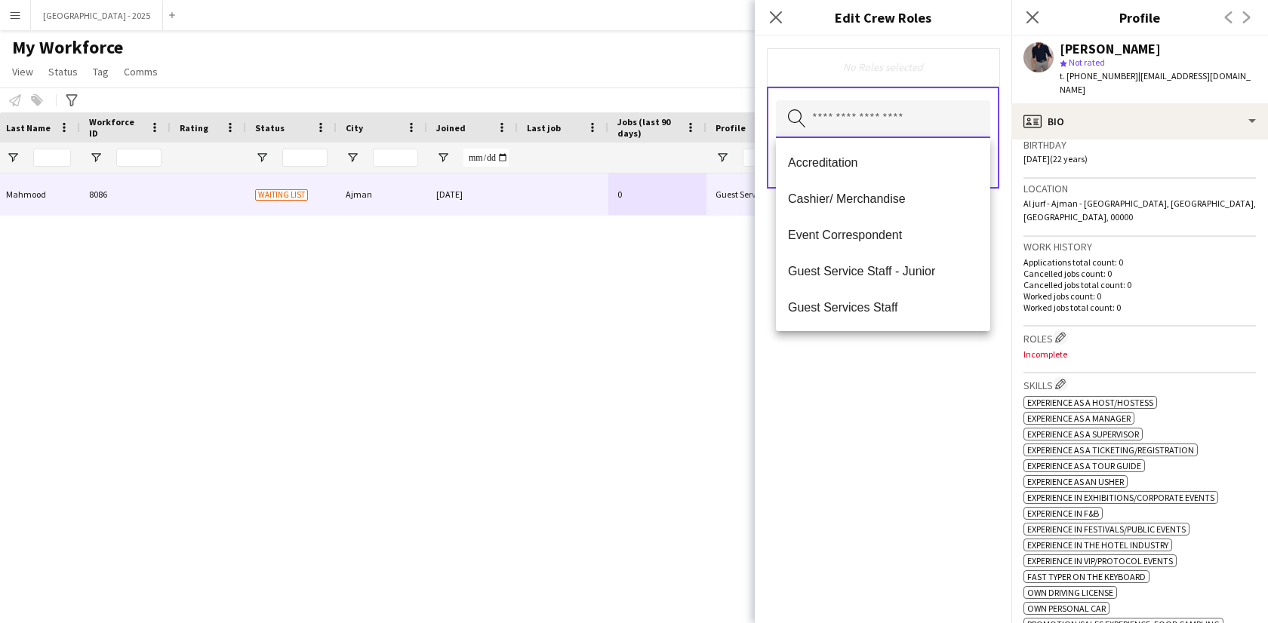
click at [839, 109] on input "text" at bounding box center [883, 119] width 214 height 38
click at [882, 303] on span "Guest Services Staff" at bounding box center [883, 307] width 190 height 14
click at [889, 314] on span "Guest Services Staff - Senior" at bounding box center [883, 308] width 190 height 14
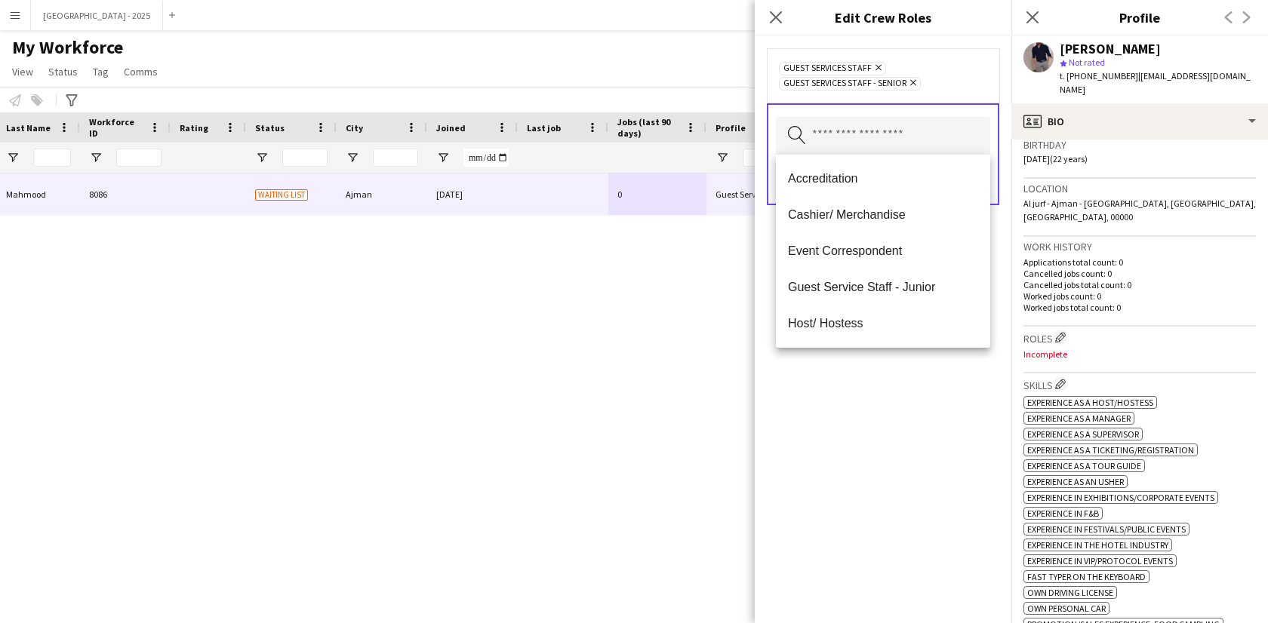
click at [903, 368] on div "Guest Services Staff Remove Guest Services Staff - Senior Remove Search by role…" at bounding box center [883, 329] width 257 height 587
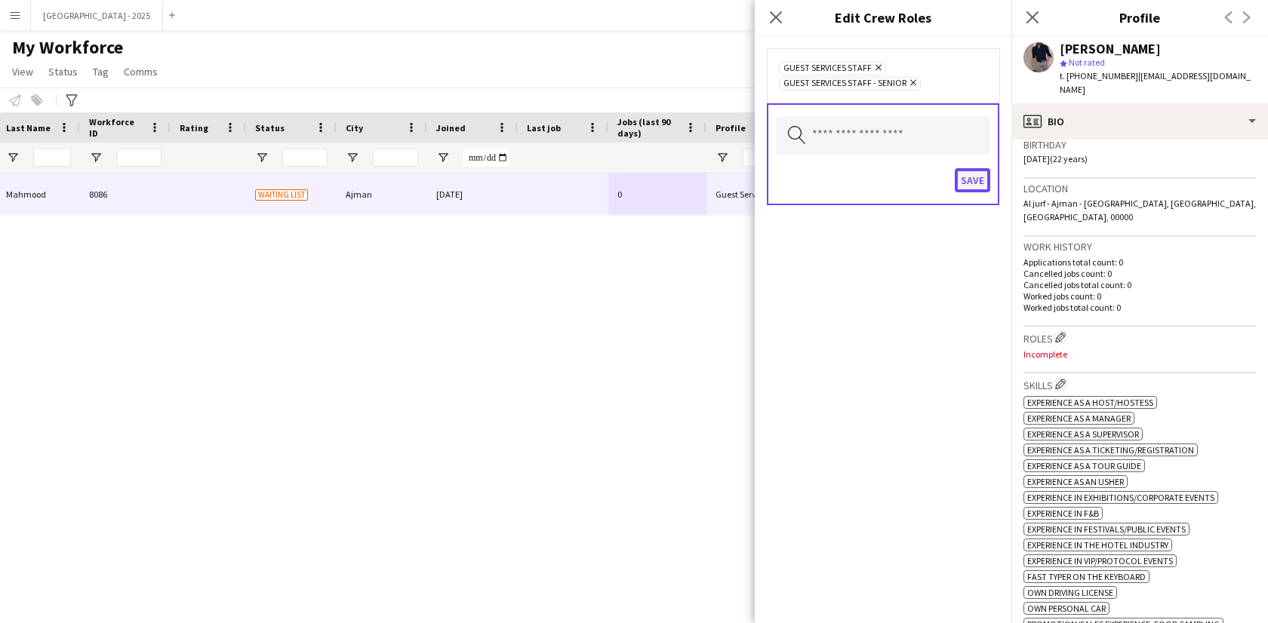
click at [977, 174] on button "Save" at bounding box center [972, 180] width 35 height 24
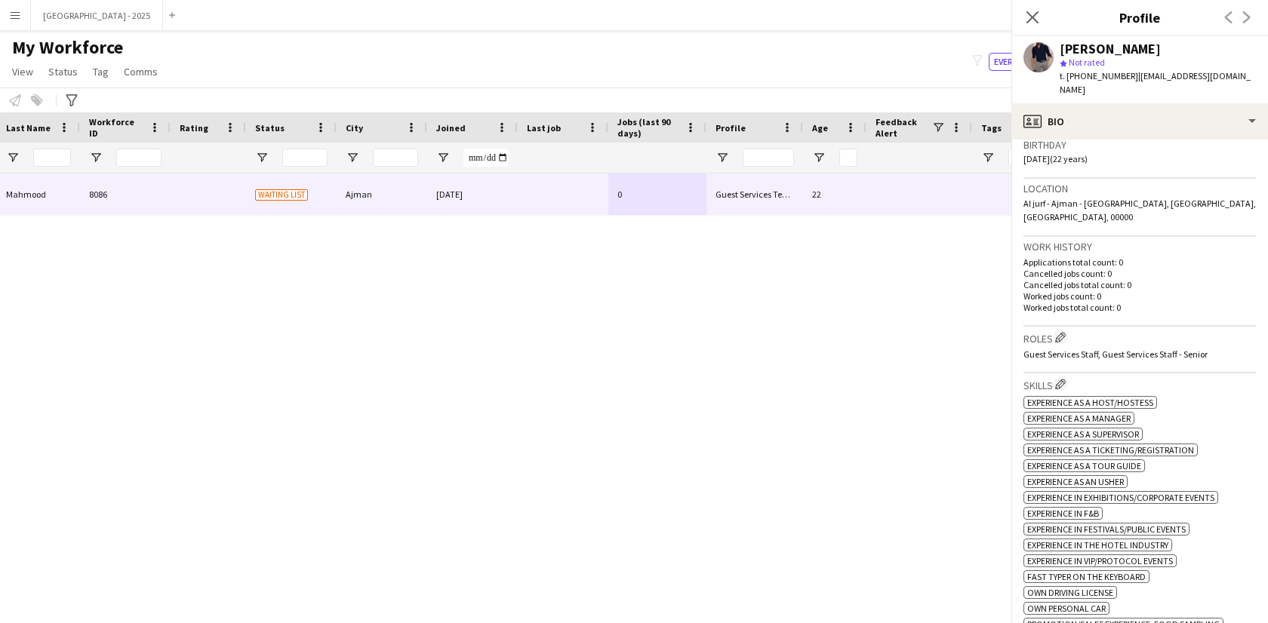
scroll to position [589, 0]
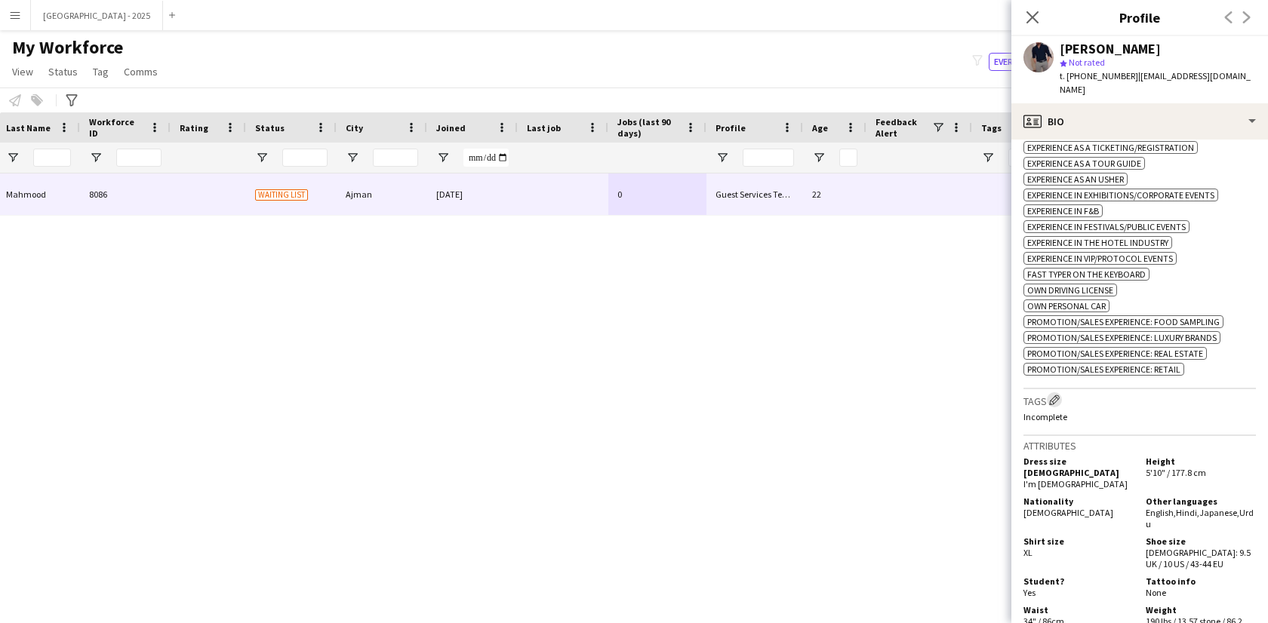
click at [1059, 401] on app-icon "Edit crew company tags" at bounding box center [1054, 400] width 11 height 11
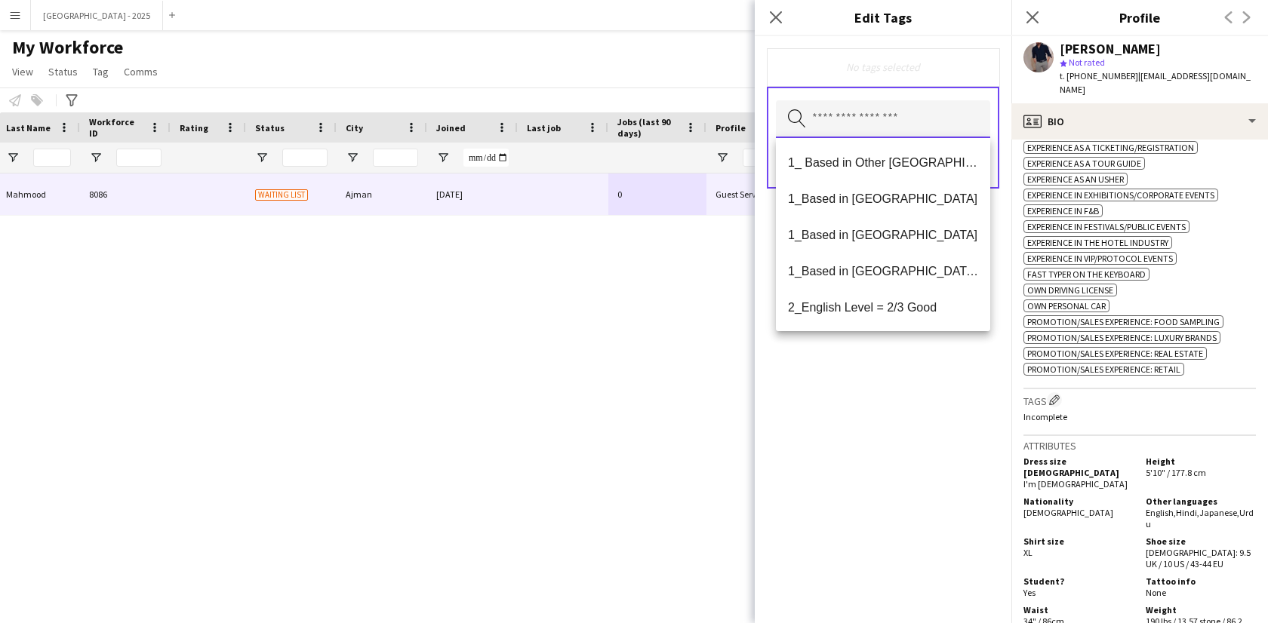
click at [920, 125] on input "text" at bounding box center [883, 119] width 214 height 38
click at [899, 288] on mat-option "1_Based in [GEOGRAPHIC_DATA]/[GEOGRAPHIC_DATA]/Ajman" at bounding box center [883, 271] width 214 height 36
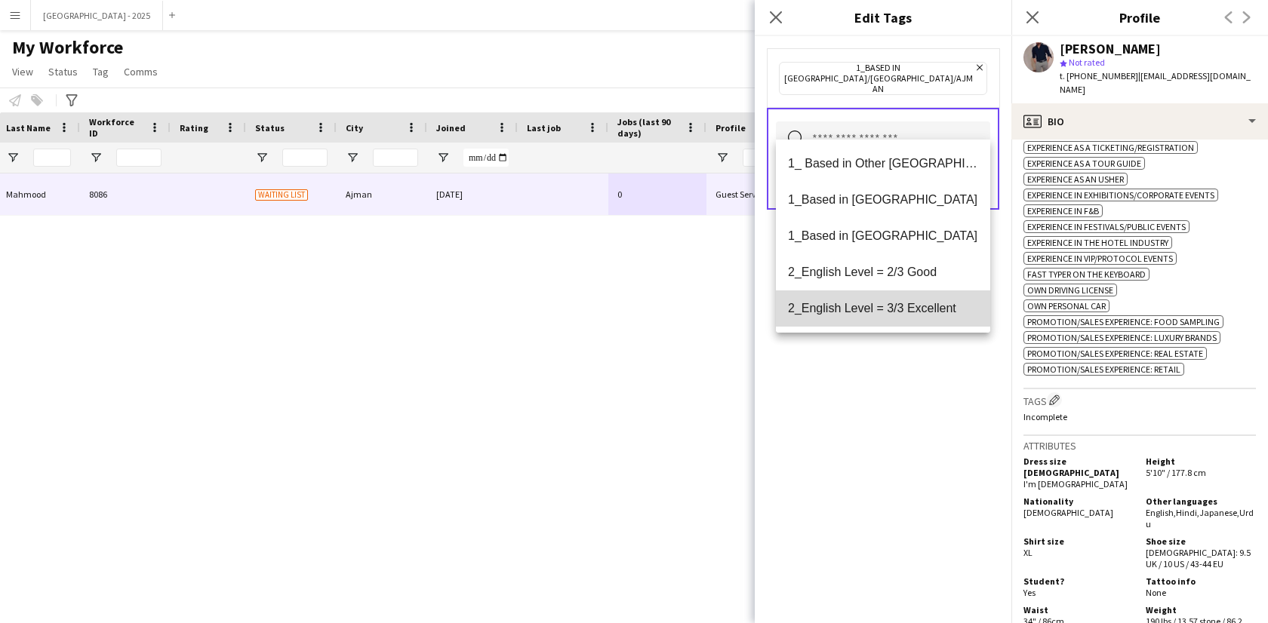
click at [933, 316] on mat-option "2_English Level = 3/3 Excellent" at bounding box center [883, 309] width 214 height 36
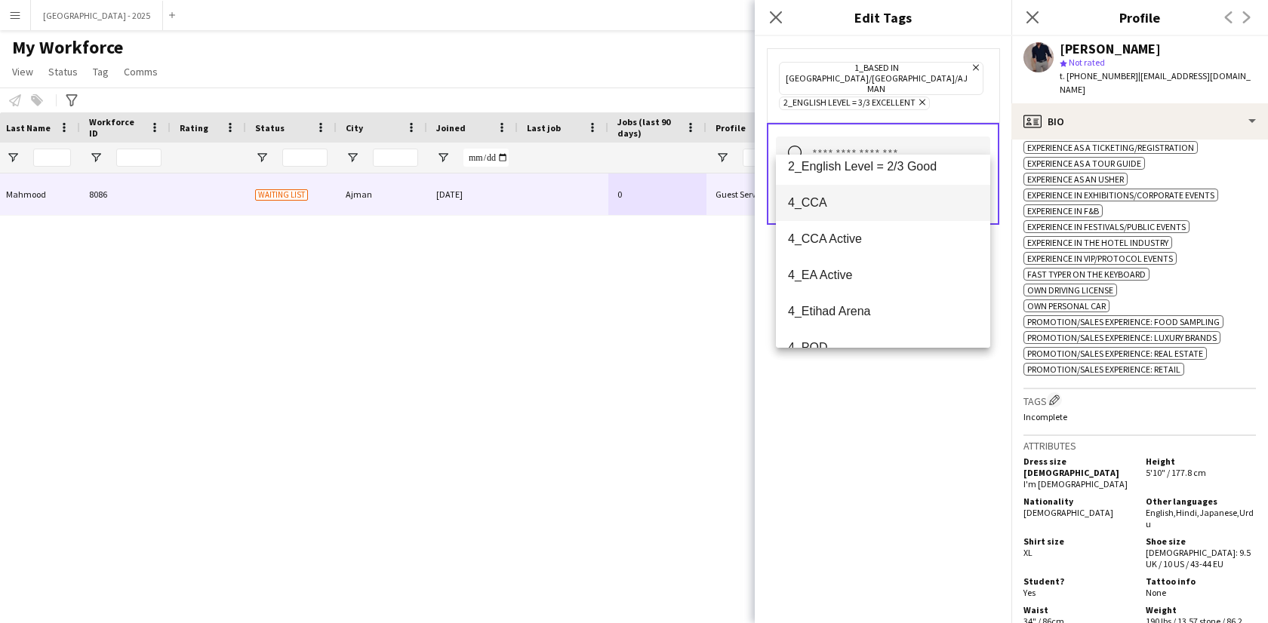
scroll to position [156, 0]
click at [848, 180] on mat-option "4_CCA" at bounding box center [883, 167] width 214 height 36
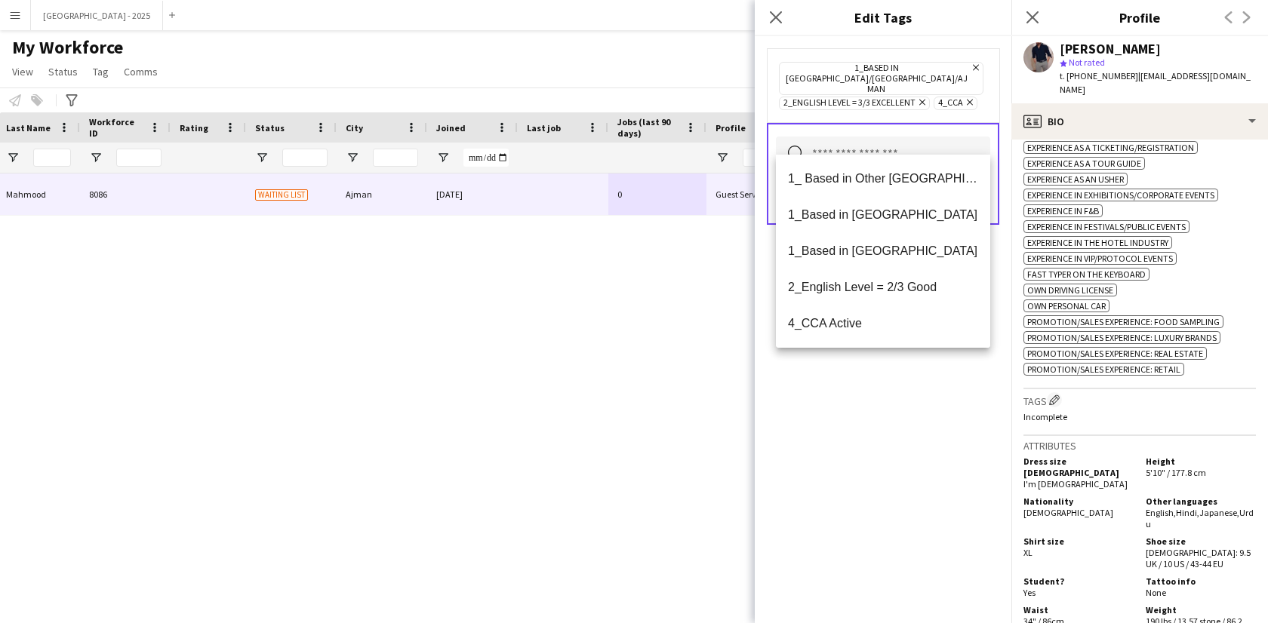
click at [909, 382] on div "1_Based in [GEOGRAPHIC_DATA]/[GEOGRAPHIC_DATA]/Ajman Remove 2_English Level = 3…" at bounding box center [883, 329] width 257 height 587
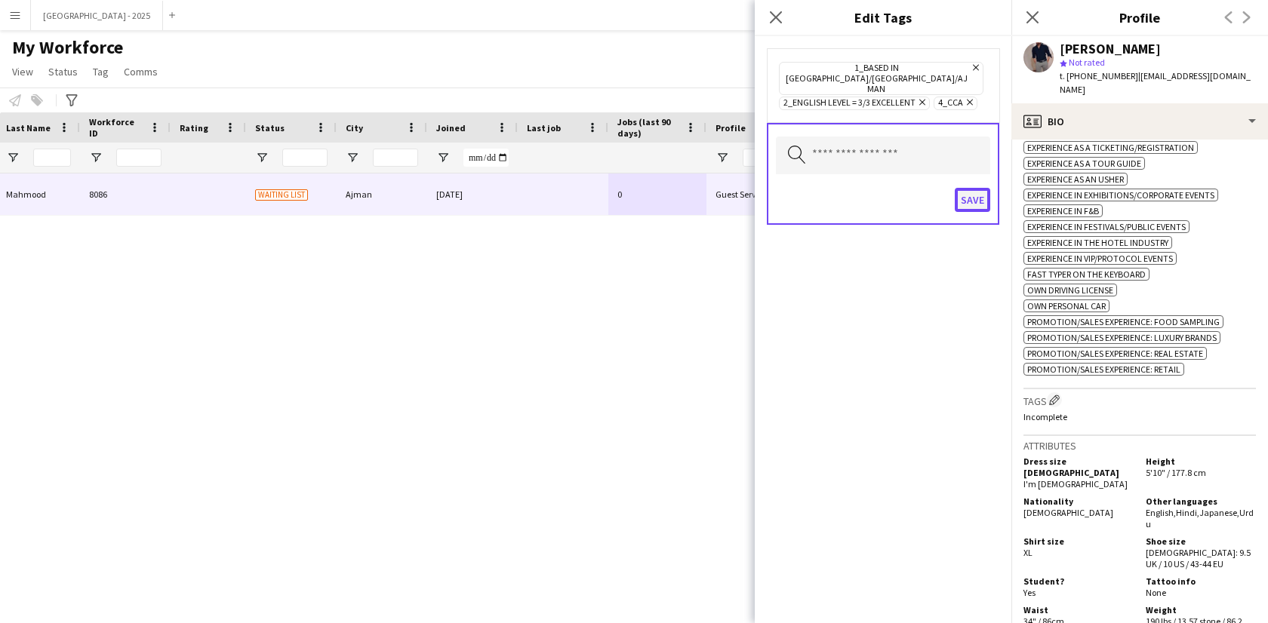
click at [980, 188] on button "Save" at bounding box center [972, 200] width 35 height 24
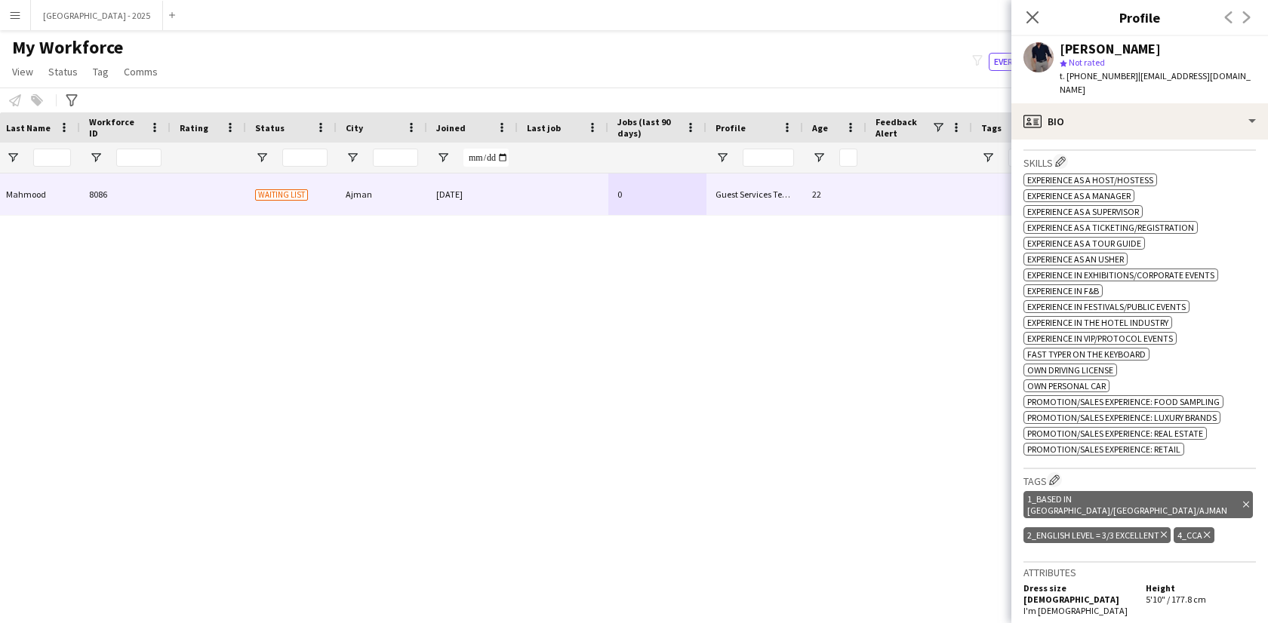
scroll to position [446, 0]
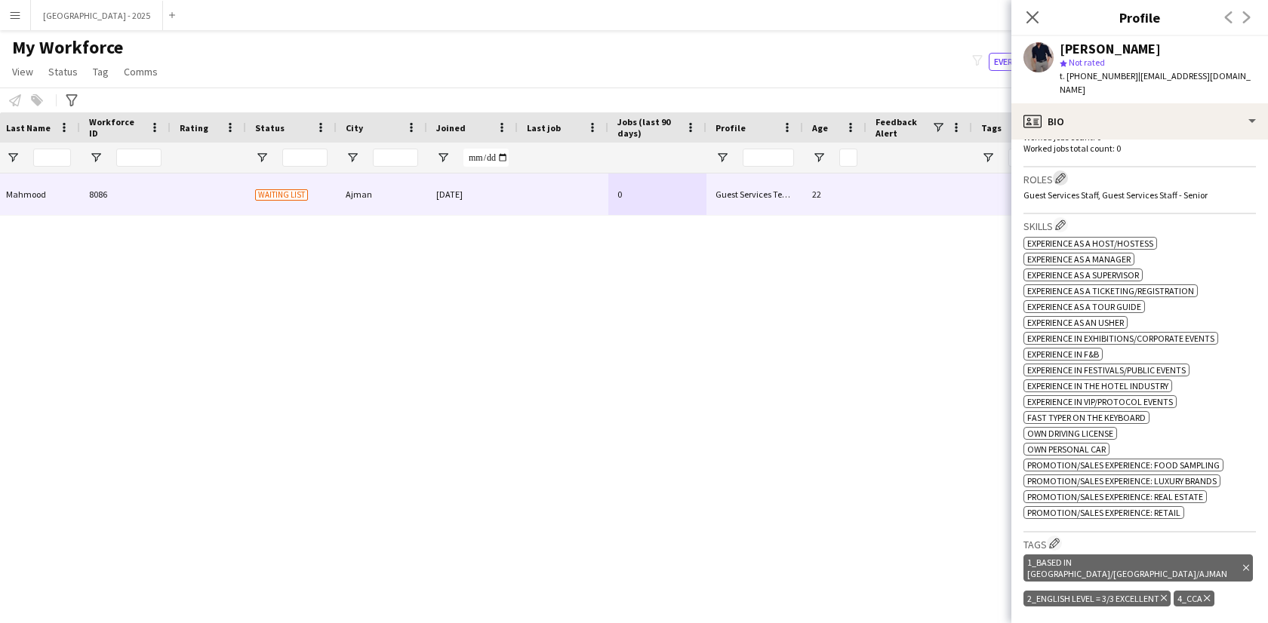
click at [1058, 173] on app-icon "Edit crew company roles" at bounding box center [1060, 178] width 11 height 11
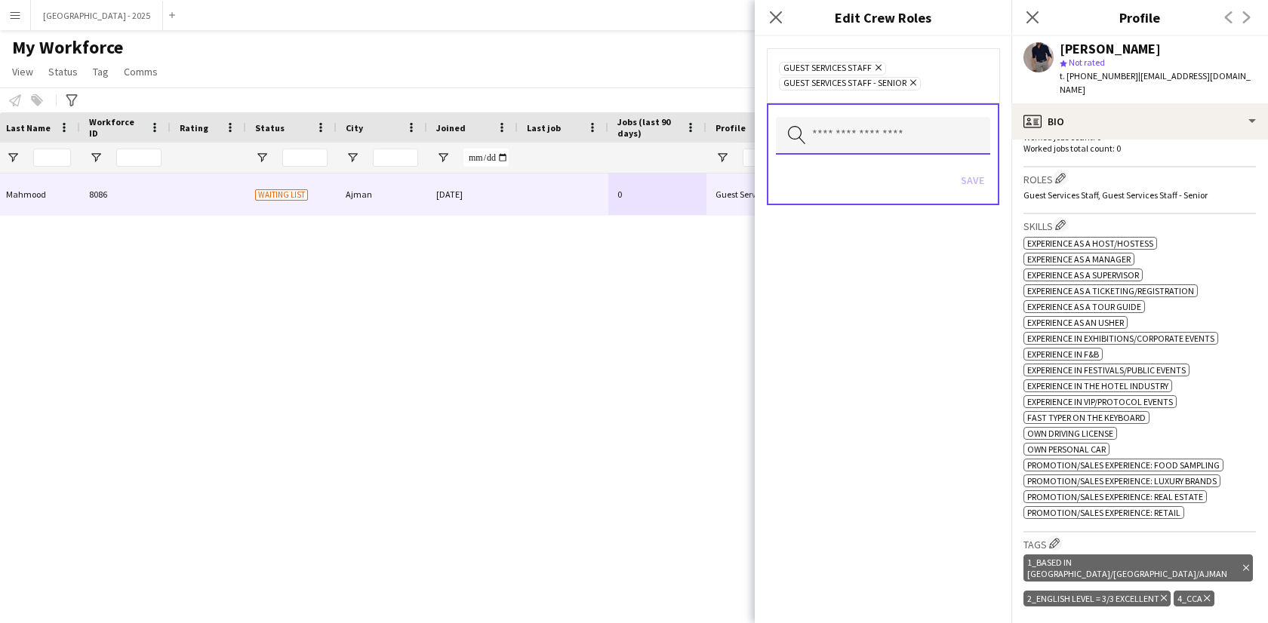
click at [900, 131] on input "text" at bounding box center [883, 136] width 214 height 38
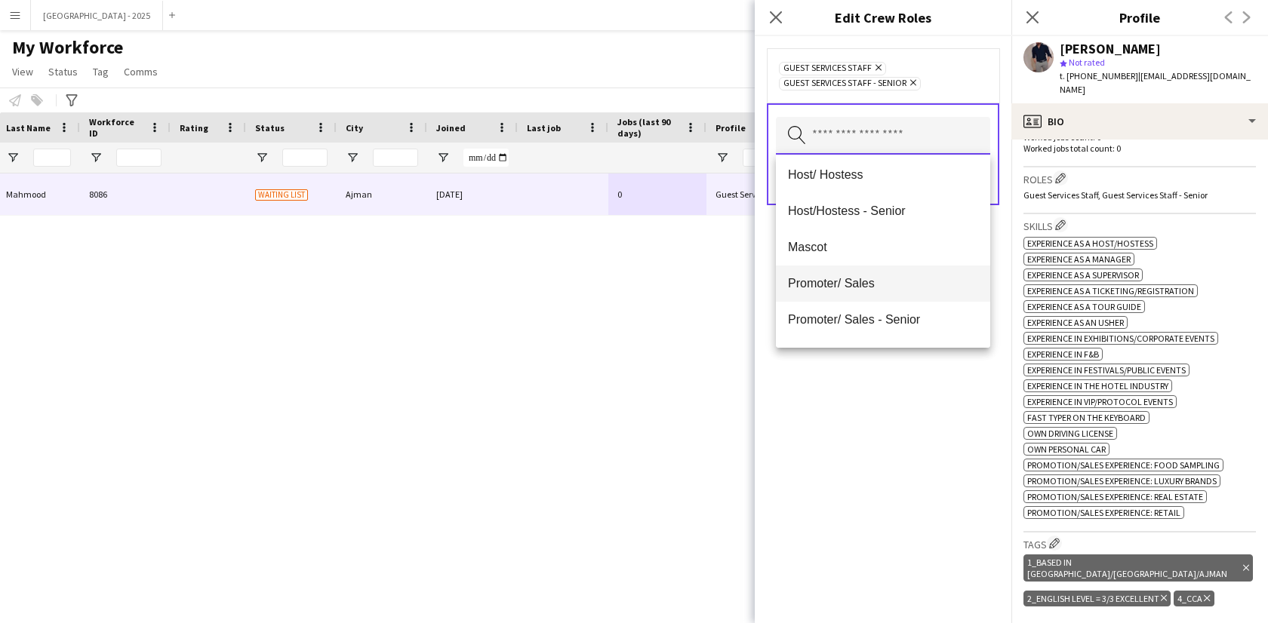
scroll to position [273, 0]
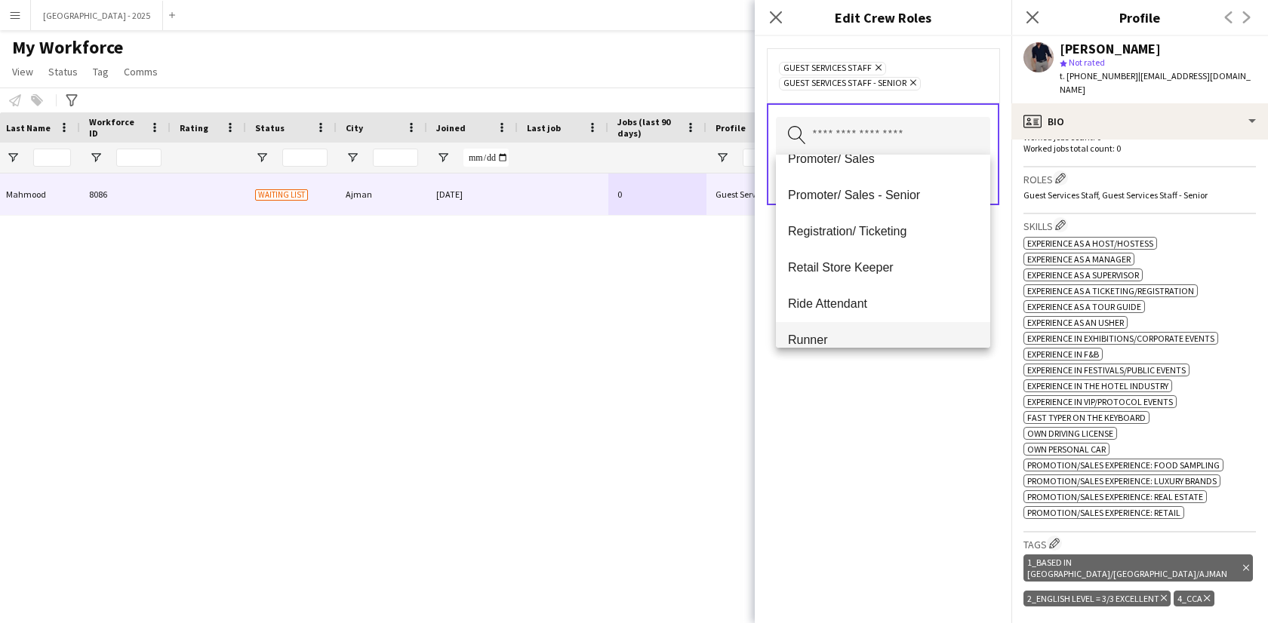
click at [854, 330] on mat-option "Runner" at bounding box center [883, 340] width 214 height 36
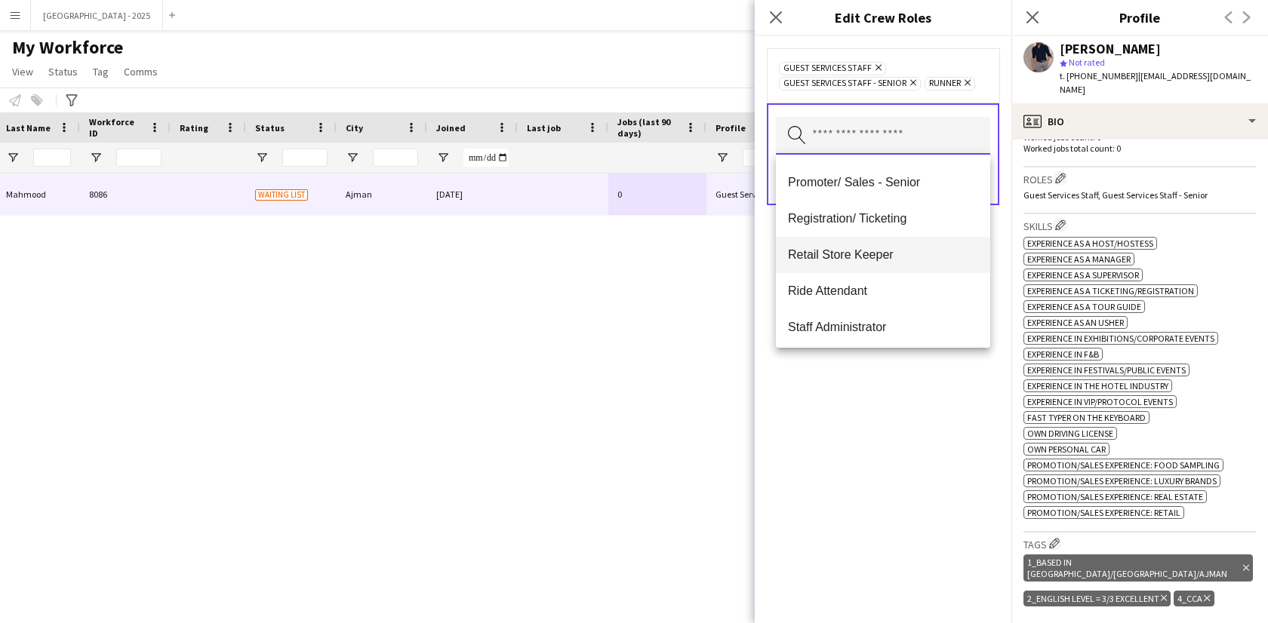
scroll to position [261, 0]
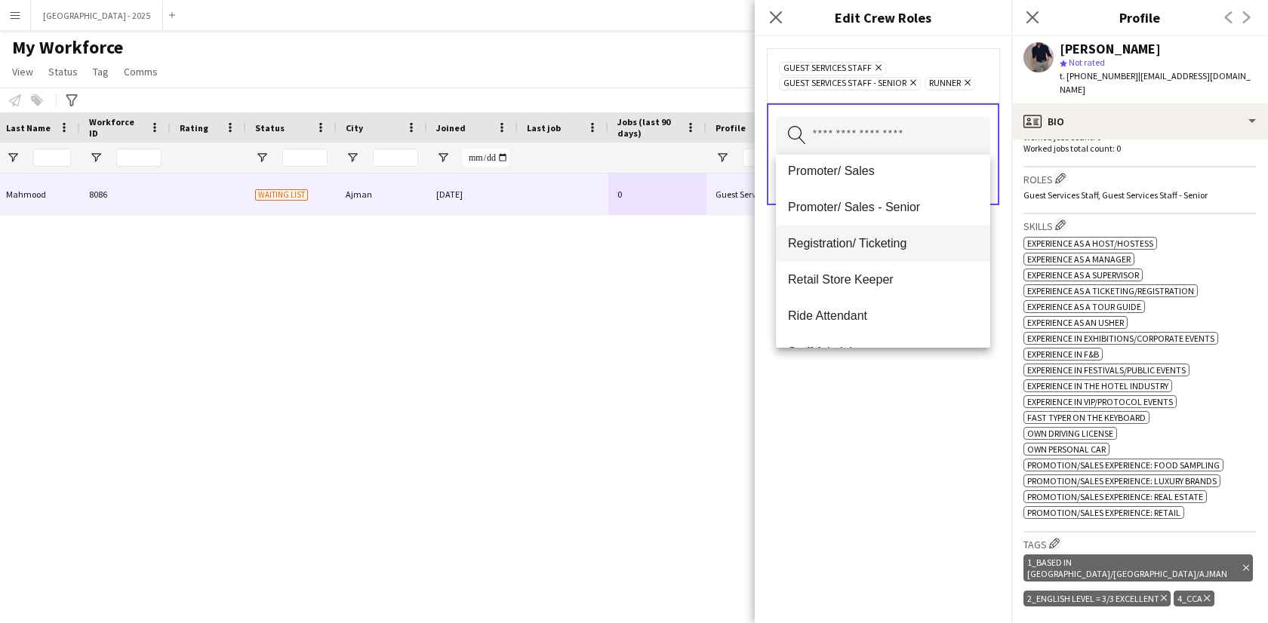
click at [884, 252] on mat-option "Registration/ Ticketing" at bounding box center [883, 244] width 214 height 36
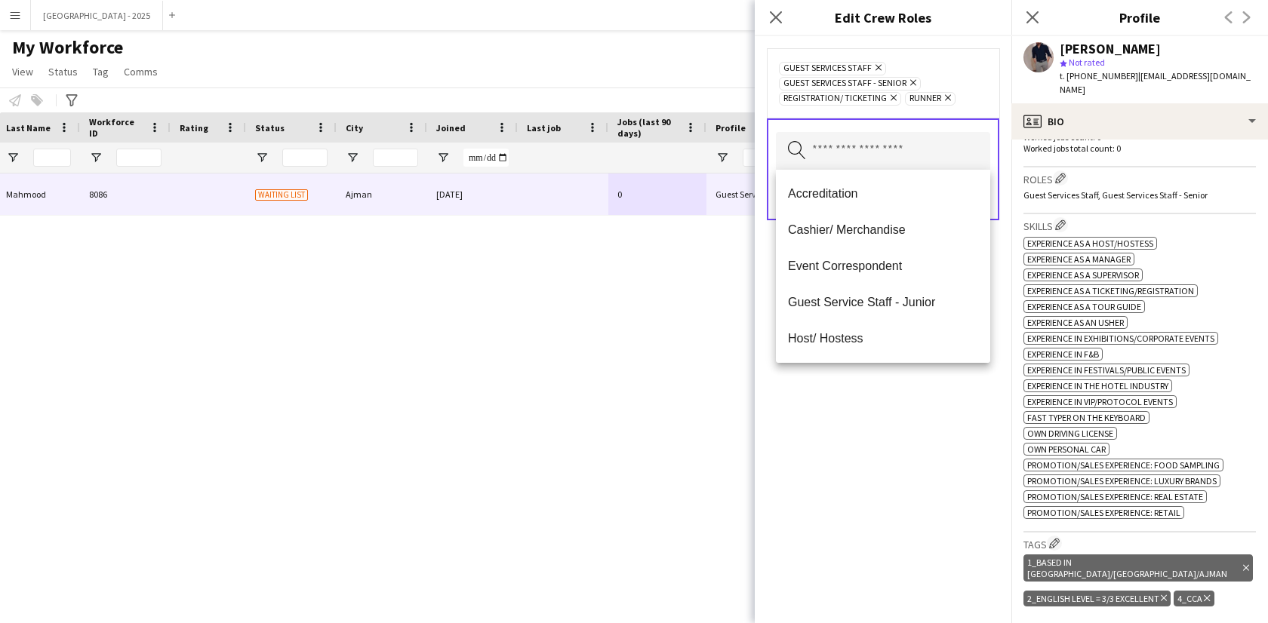
drag, startPoint x: 913, startPoint y: 449, endPoint x: 916, endPoint y: 439, distance: 10.1
click at [913, 449] on div "Guest Services Staff Remove Guest Services Staff - Senior Remove Registration/ …" at bounding box center [883, 329] width 257 height 587
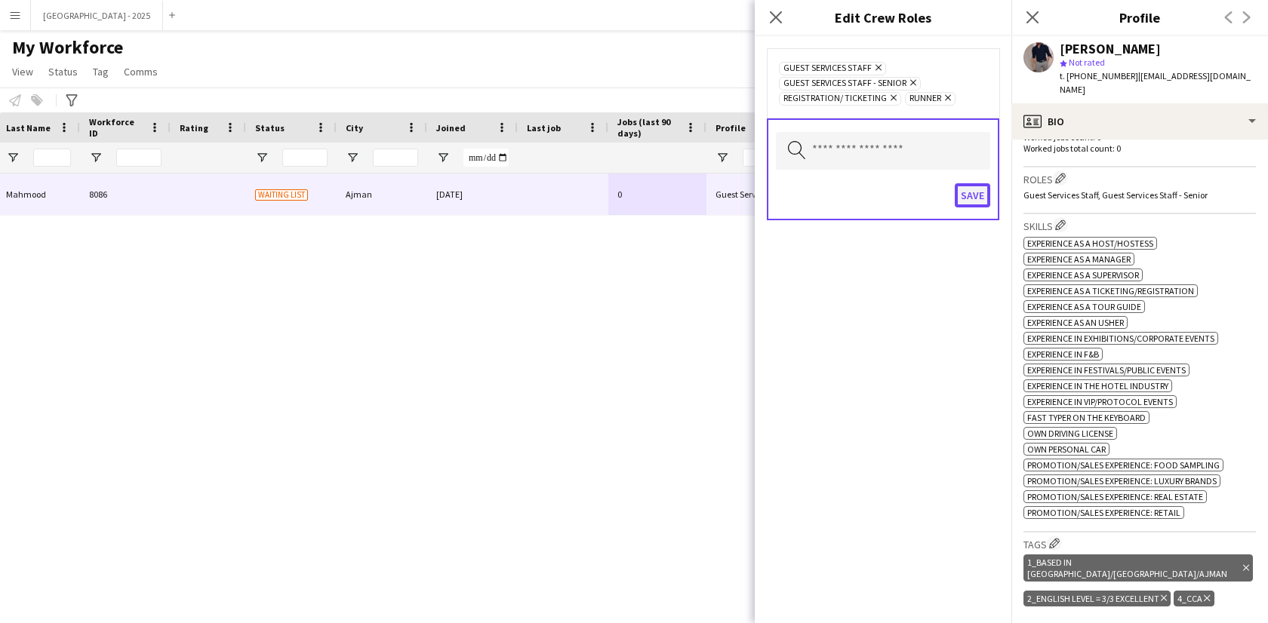
click at [976, 199] on button "Save" at bounding box center [972, 195] width 35 height 24
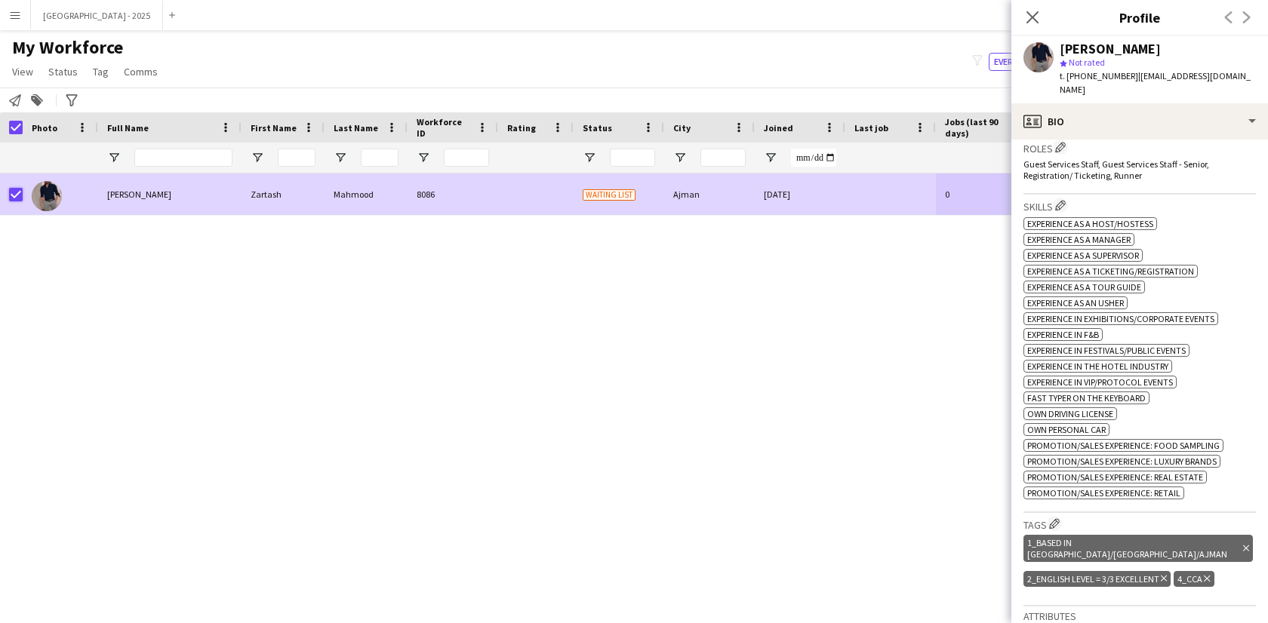
scroll to position [78, 0]
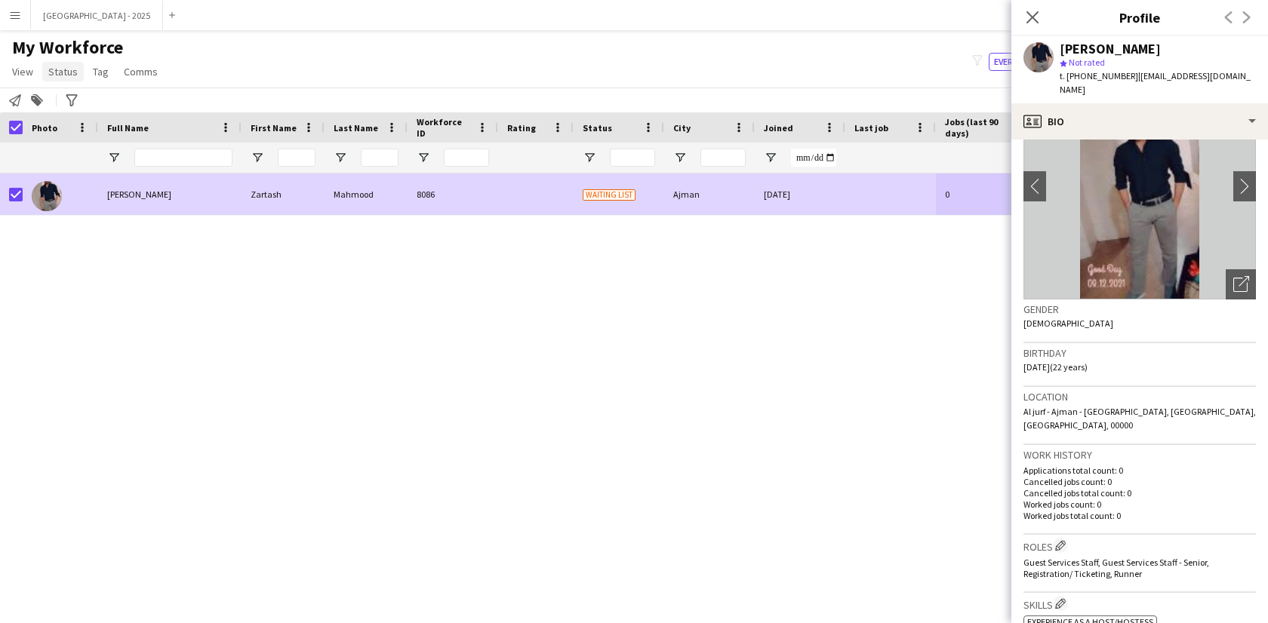
click at [52, 63] on link "Status" at bounding box center [63, 72] width 42 height 20
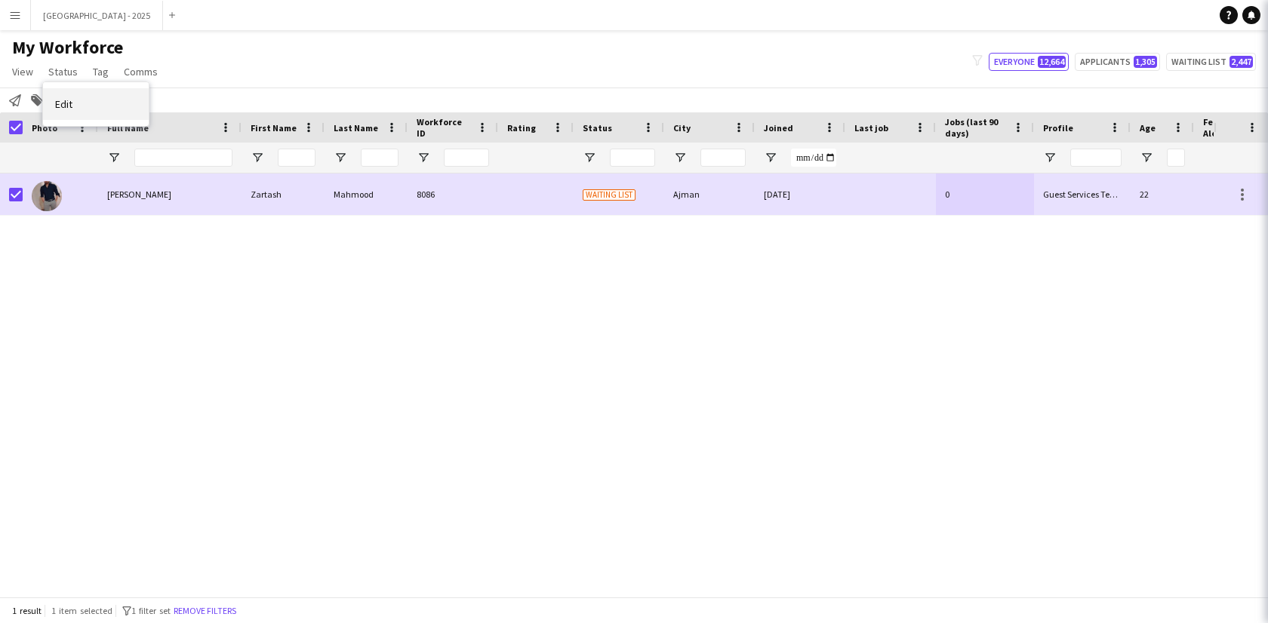
click at [77, 96] on link "Edit" at bounding box center [96, 104] width 106 height 32
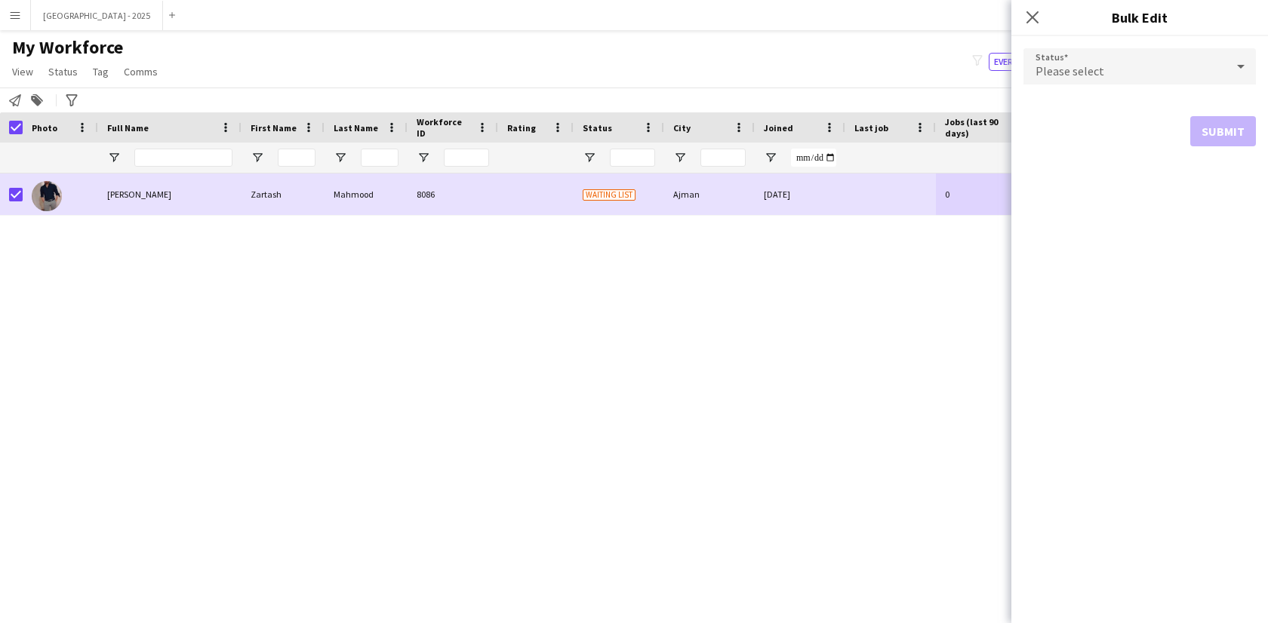
click at [1076, 61] on div "Please select" at bounding box center [1124, 66] width 202 height 36
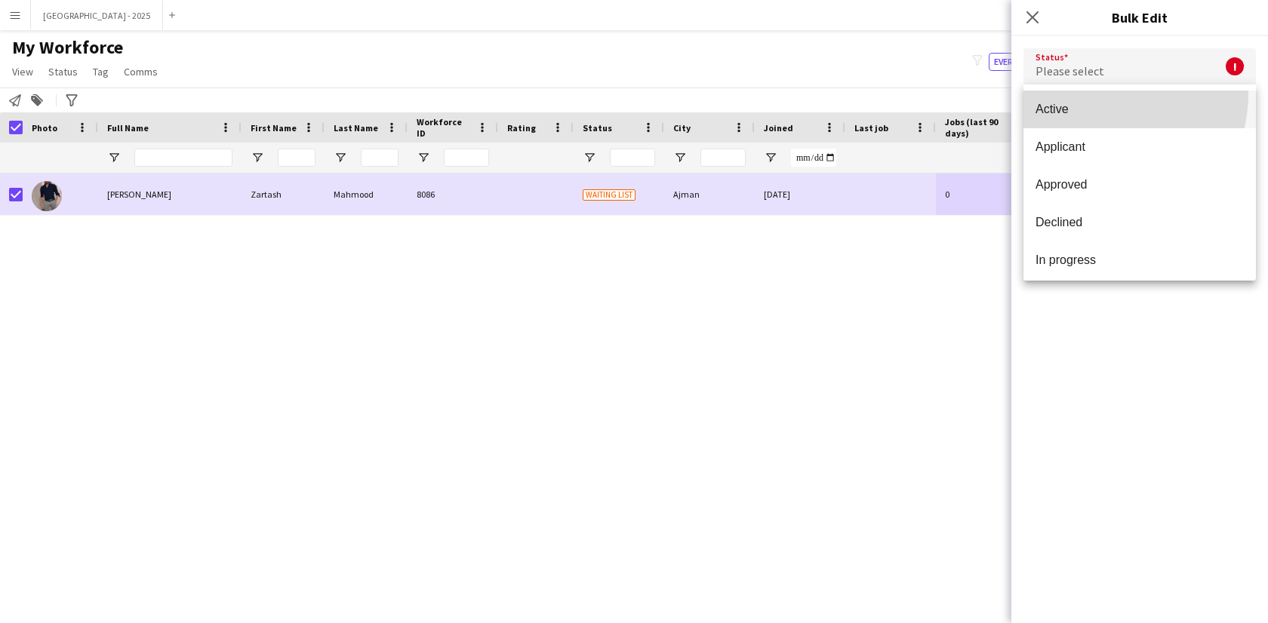
click at [1087, 94] on mat-option "Active" at bounding box center [1139, 110] width 232 height 38
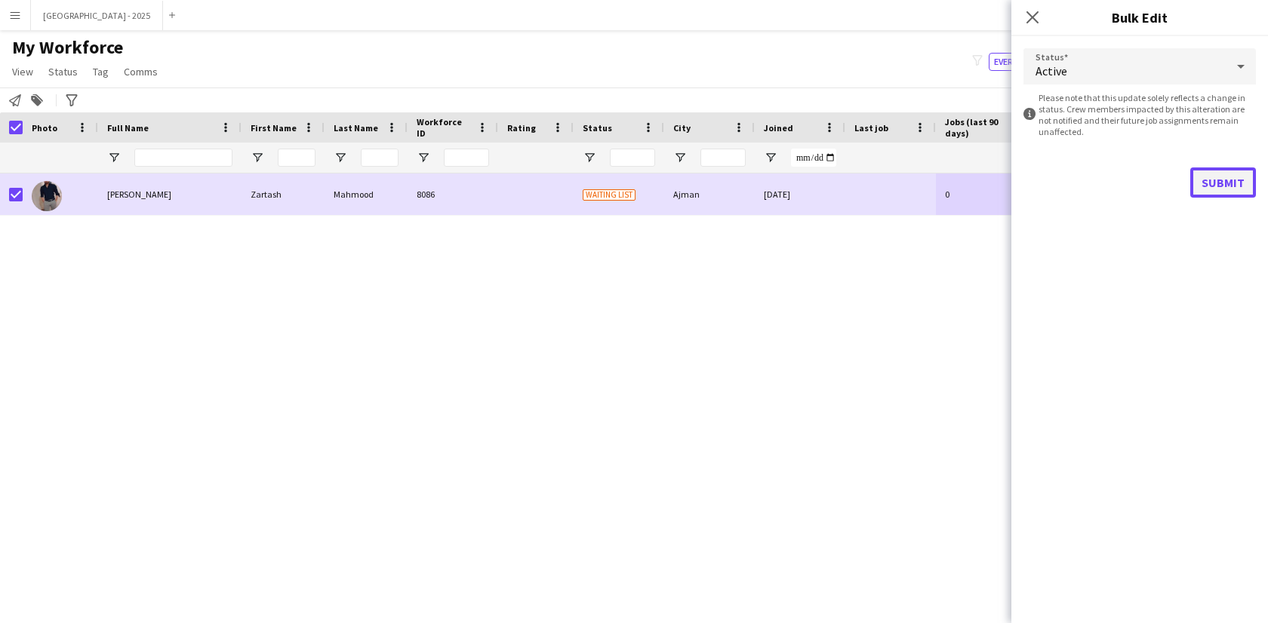
click at [1223, 180] on button "Submit" at bounding box center [1223, 183] width 66 height 30
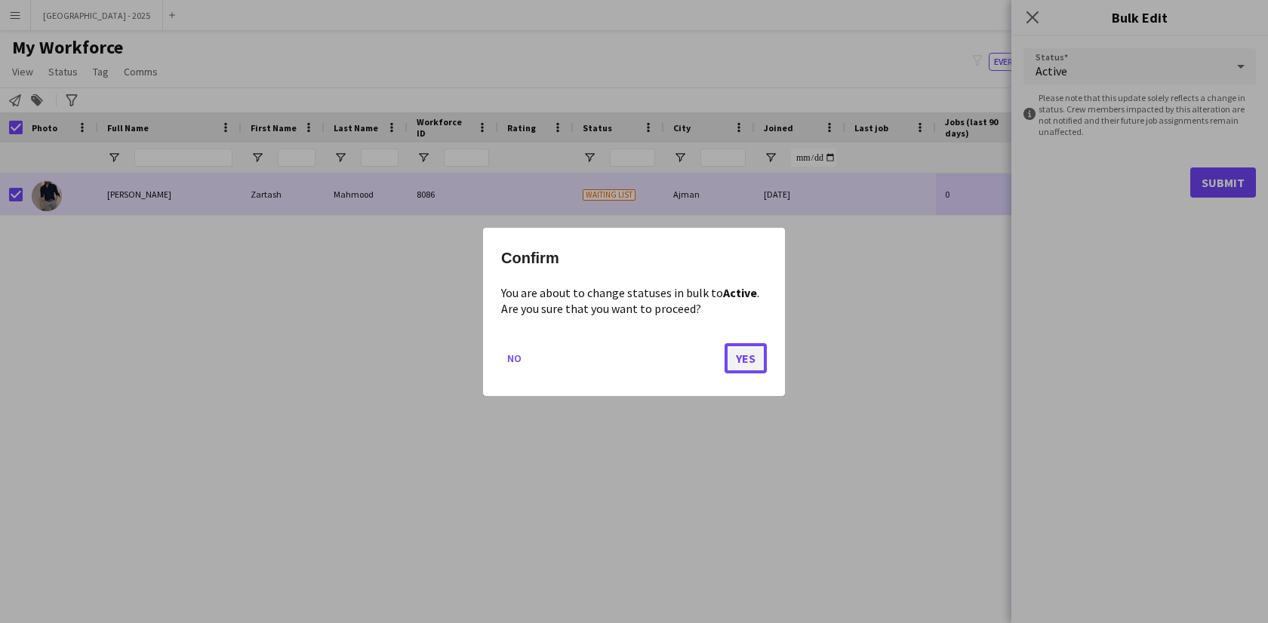
click at [755, 362] on button "Yes" at bounding box center [746, 358] width 42 height 30
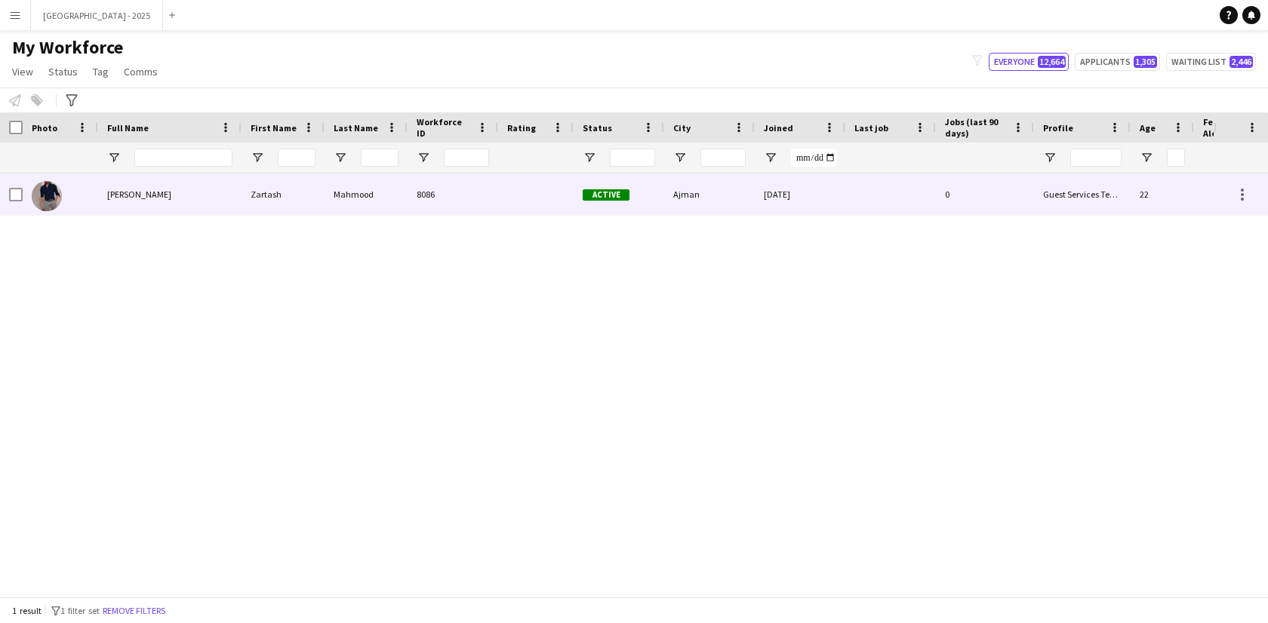
click at [87, 199] on div at bounding box center [60, 195] width 75 height 42
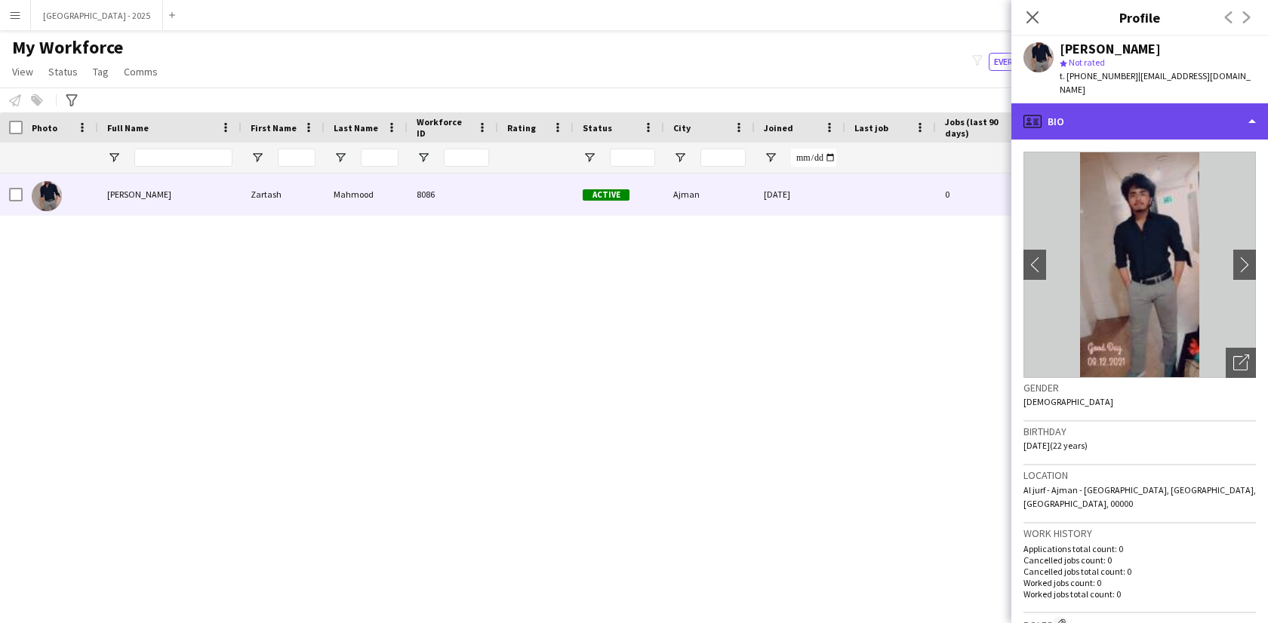
click at [1068, 111] on div "profile Bio" at bounding box center [1139, 121] width 257 height 36
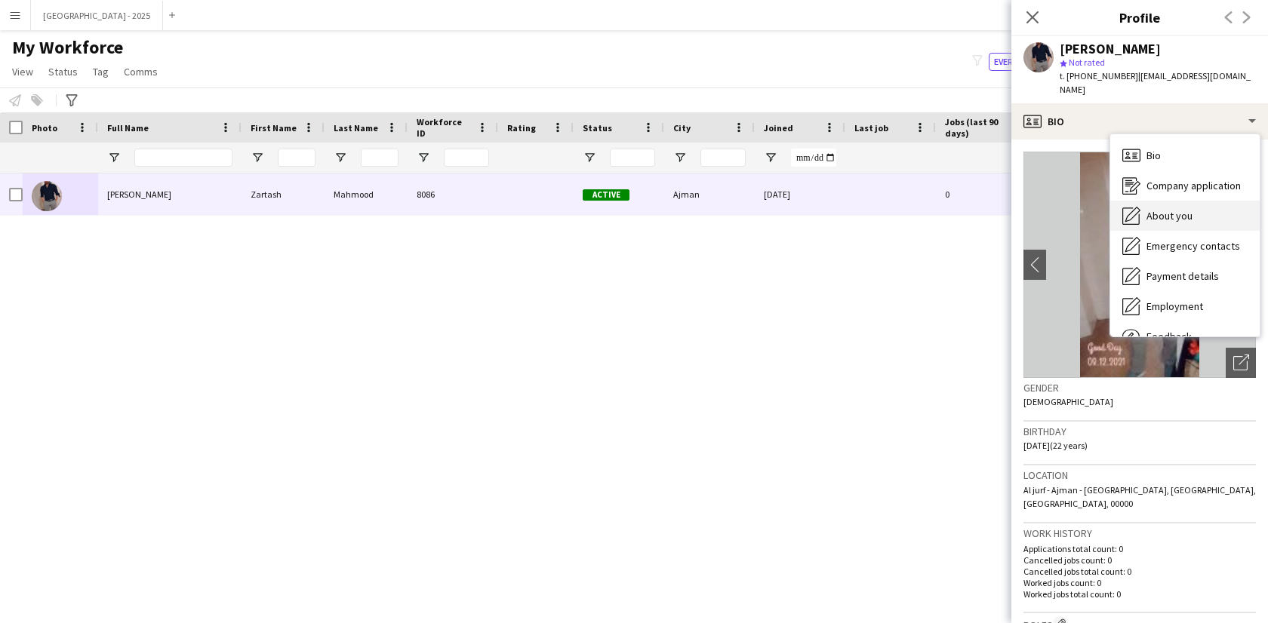
click at [1140, 201] on div "About you About you" at bounding box center [1184, 216] width 149 height 30
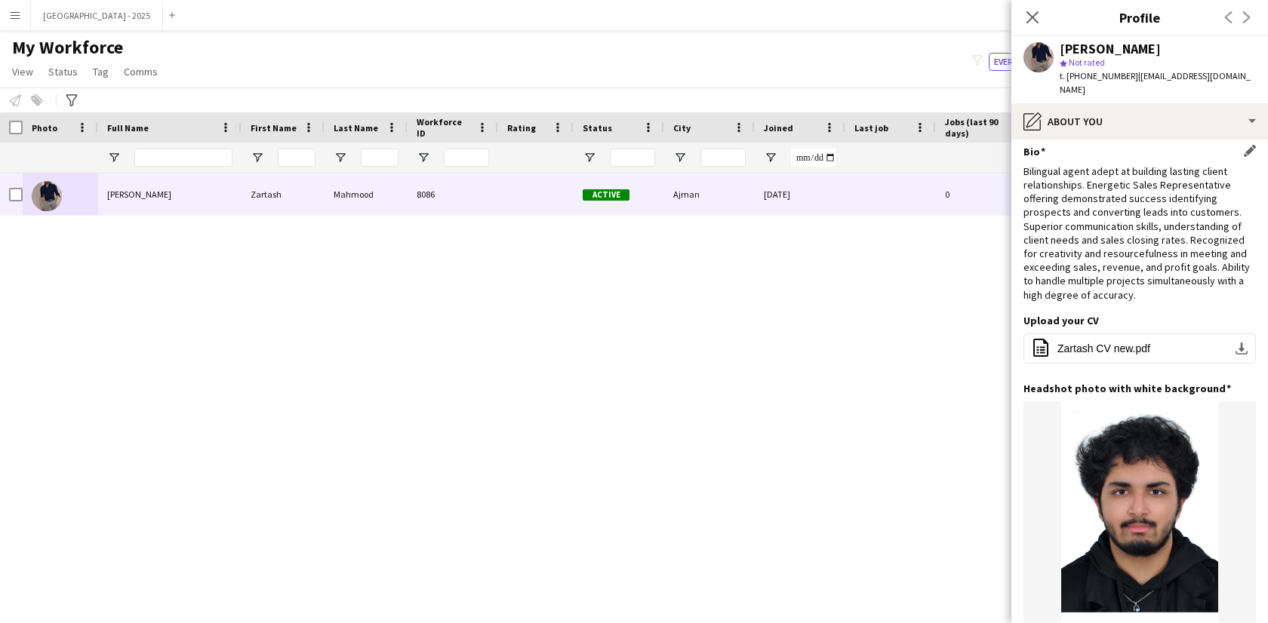
scroll to position [0, 0]
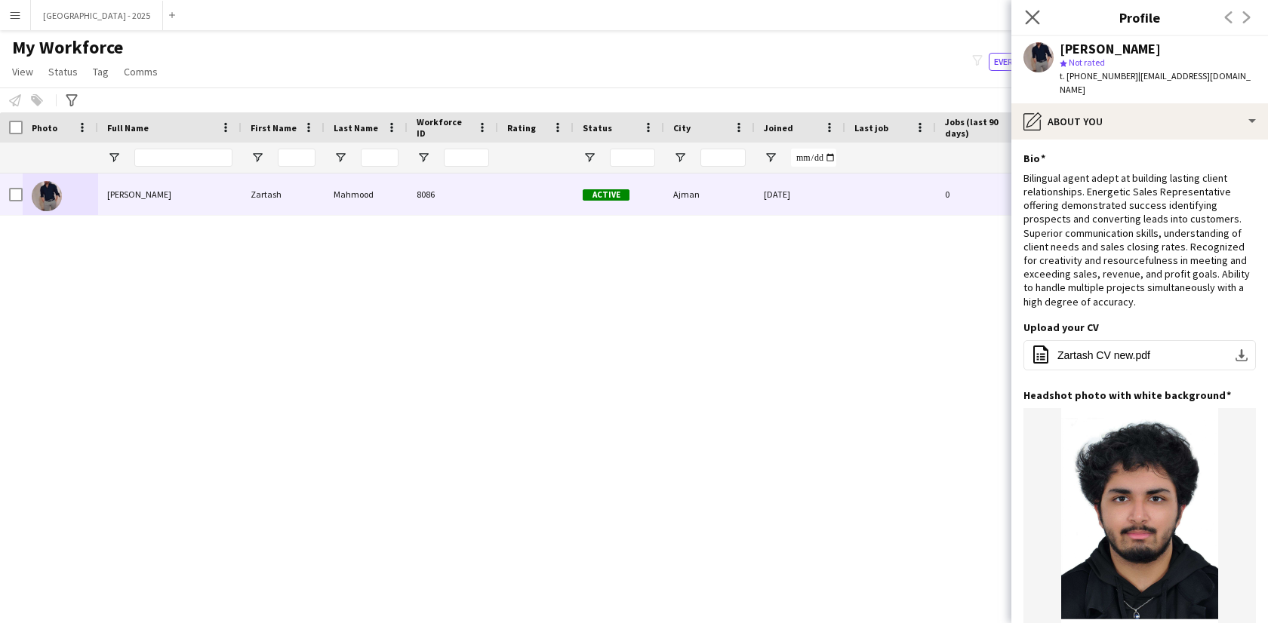
click at [1029, 10] on app-icon "Close pop-in" at bounding box center [1033, 18] width 22 height 22
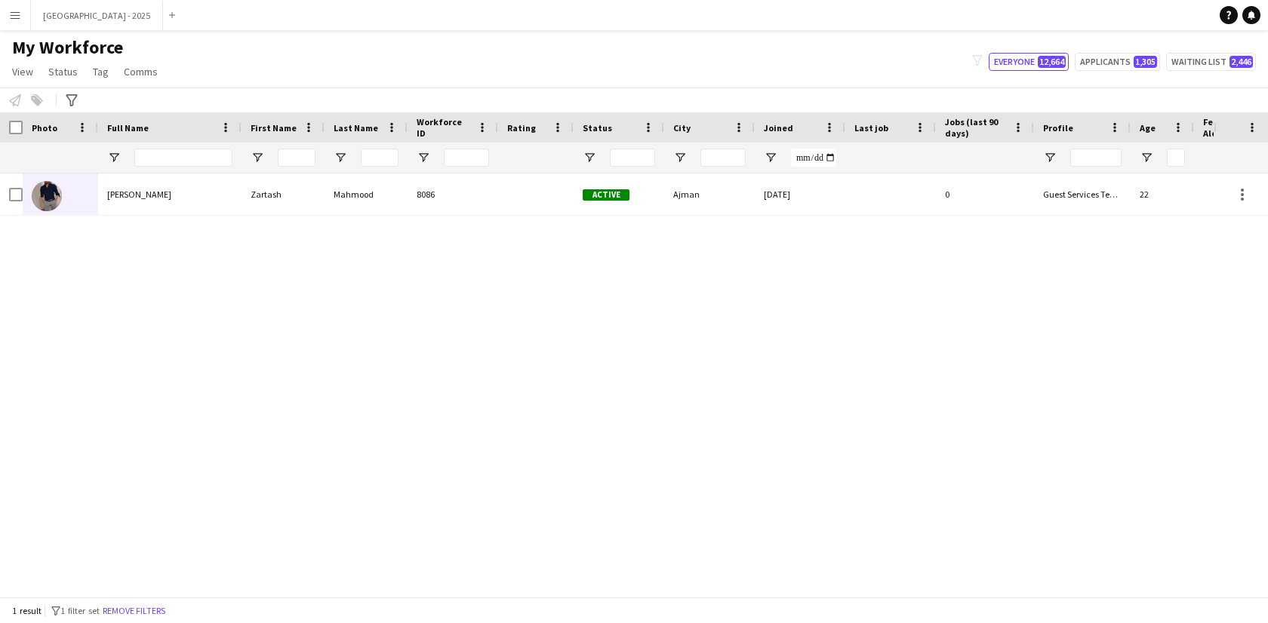
scroll to position [0, 328]
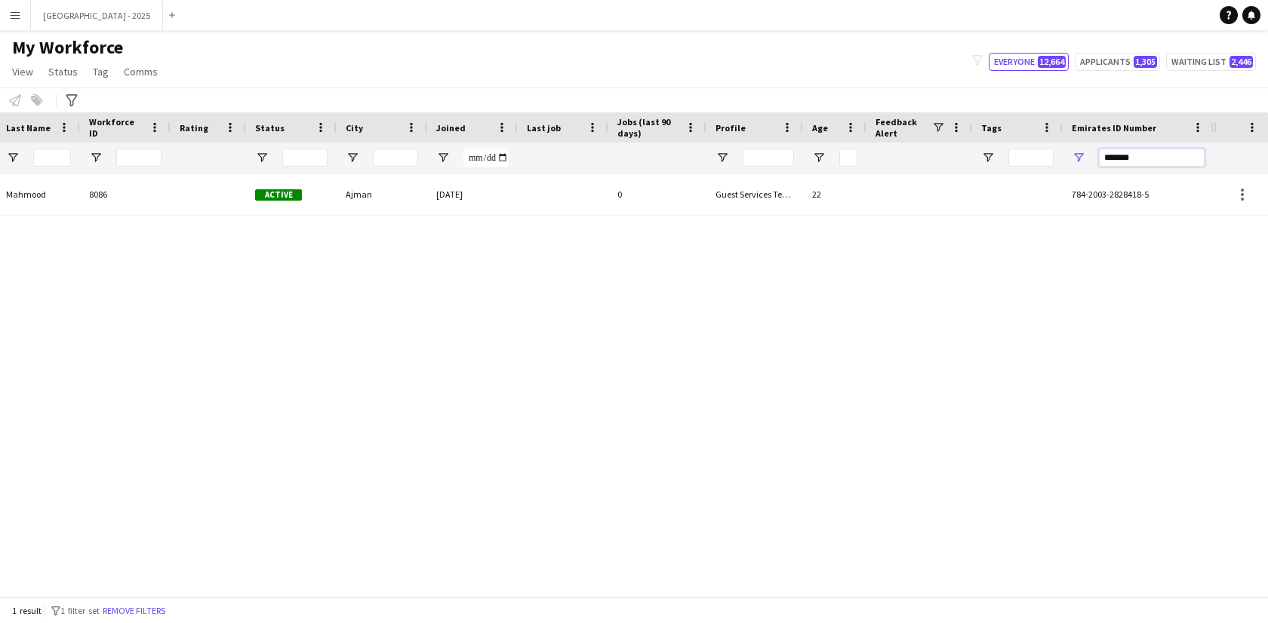
click at [1166, 154] on input "*******" at bounding box center [1152, 158] width 106 height 18
paste input "Emirates ID Number Filter Input"
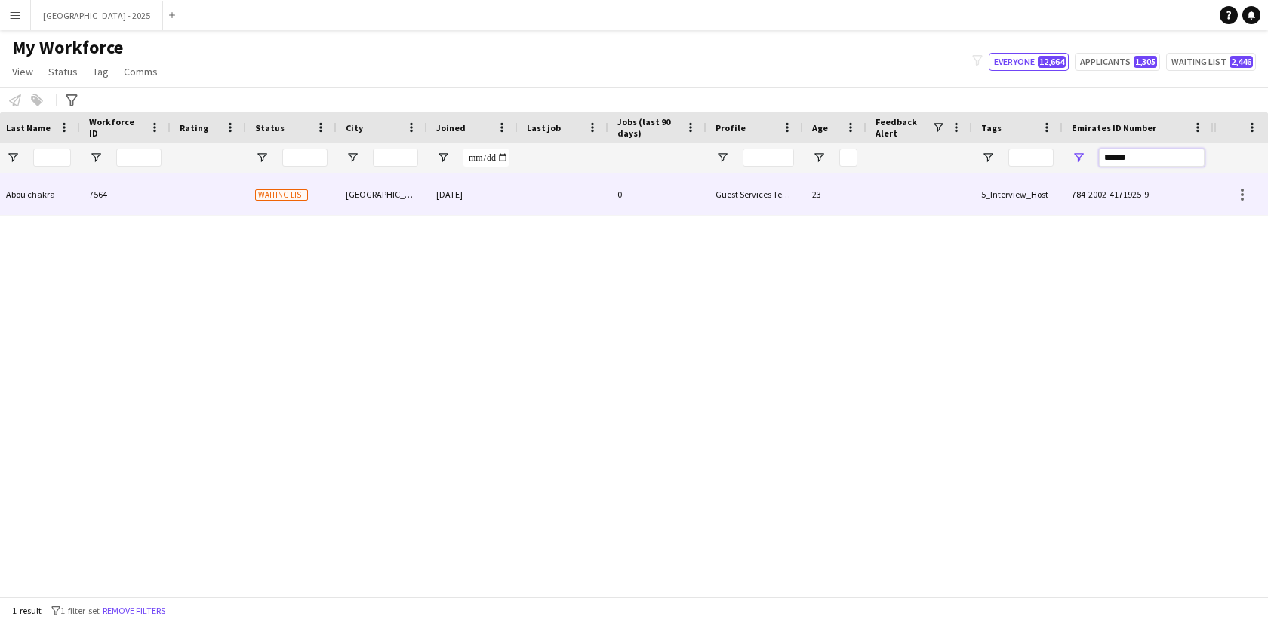
type input "******"
click at [873, 178] on div at bounding box center [919, 195] width 106 height 42
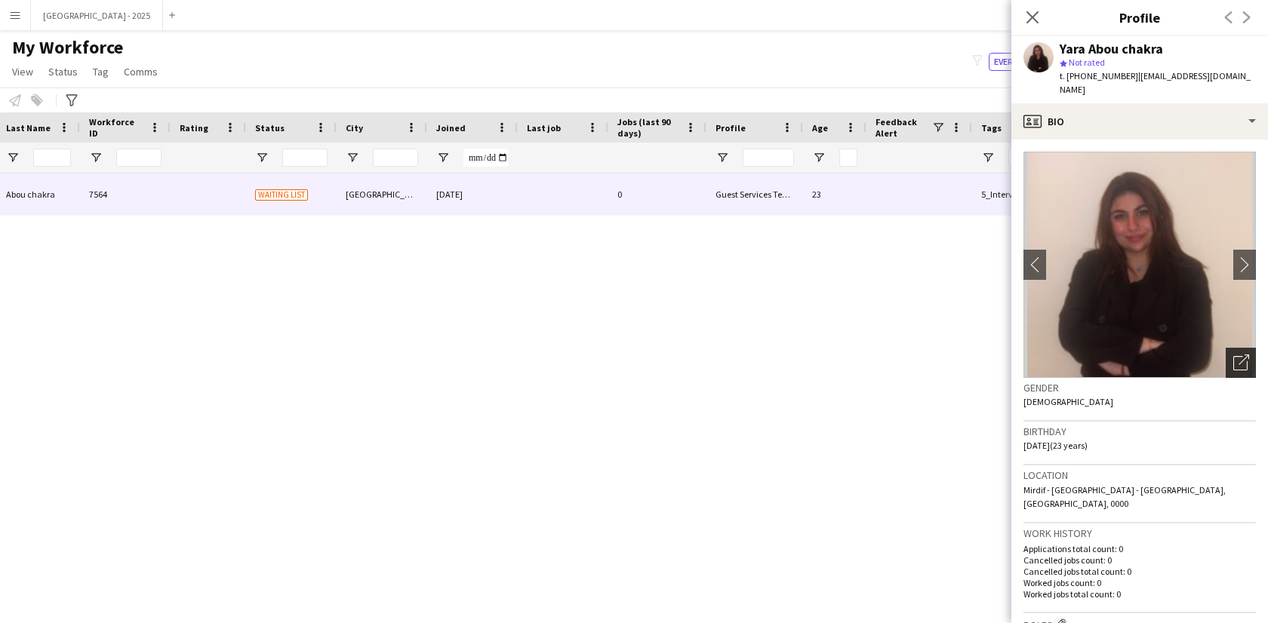
click at [1239, 355] on icon at bounding box center [1244, 360] width 11 height 11
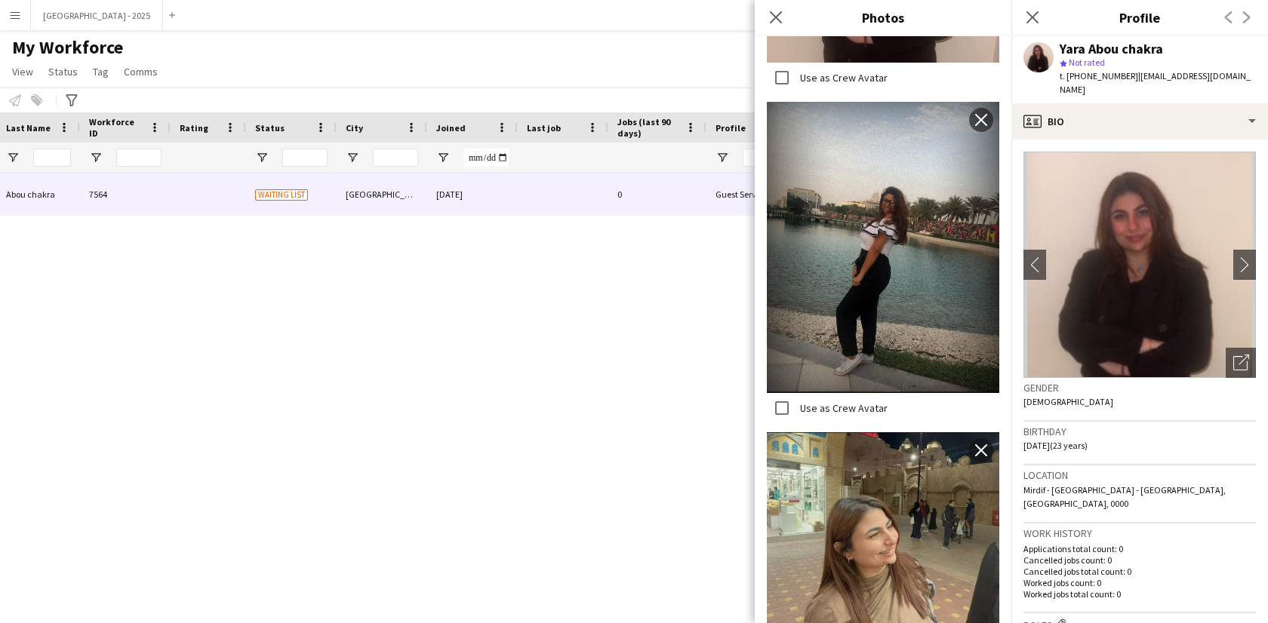
scroll to position [811, 0]
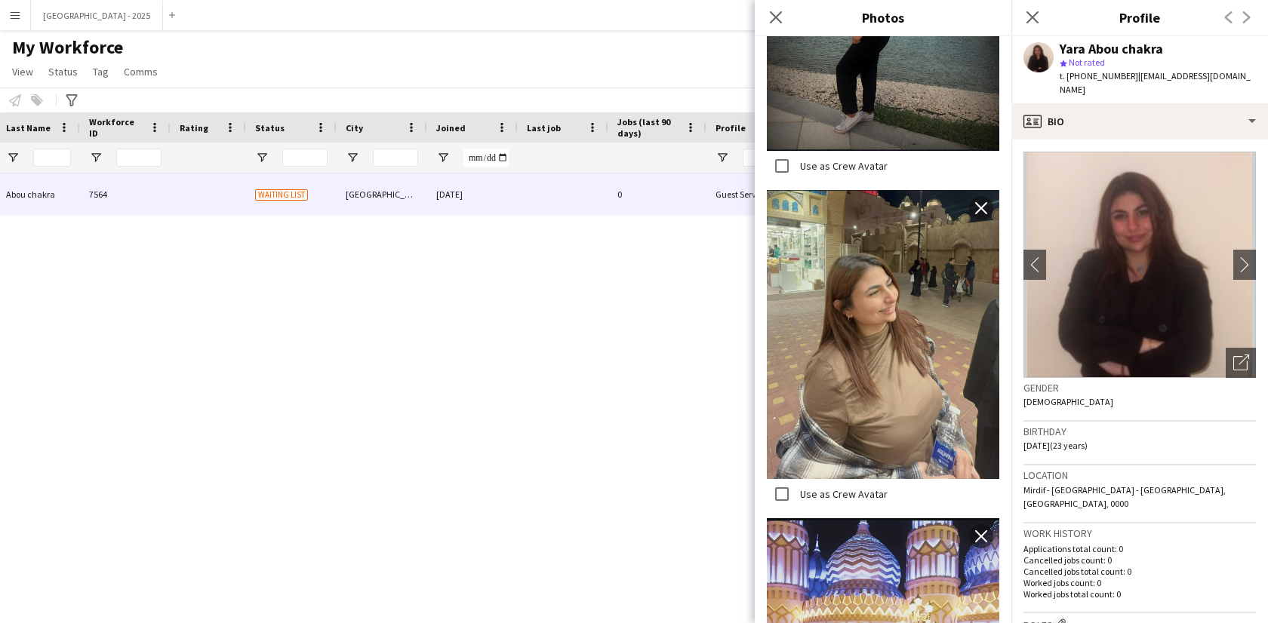
click at [1091, 425] on h3 "Birthday" at bounding box center [1139, 432] width 232 height 14
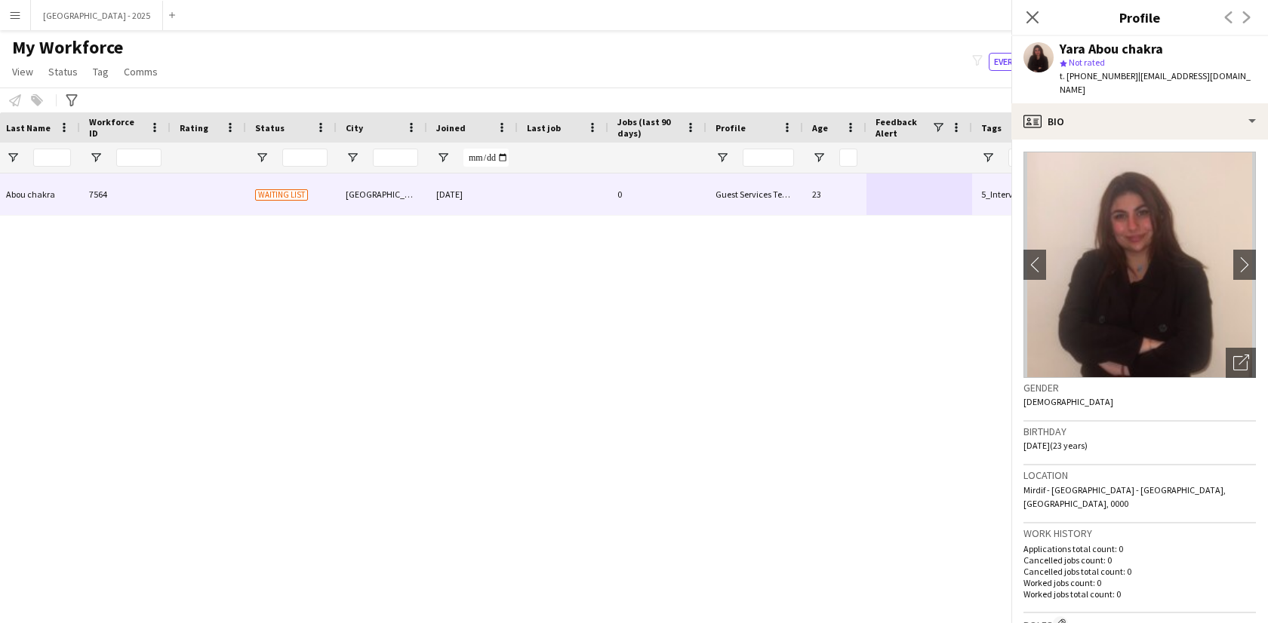
scroll to position [343, 0]
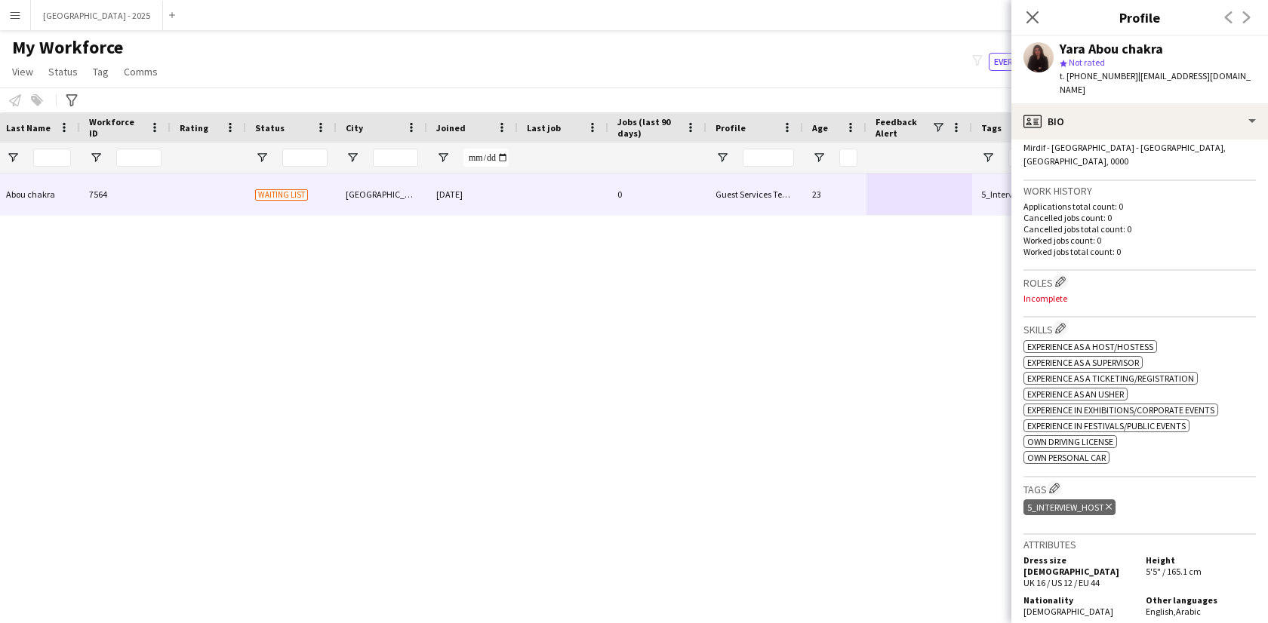
click at [1110, 503] on icon "Delete tag" at bounding box center [1109, 507] width 6 height 9
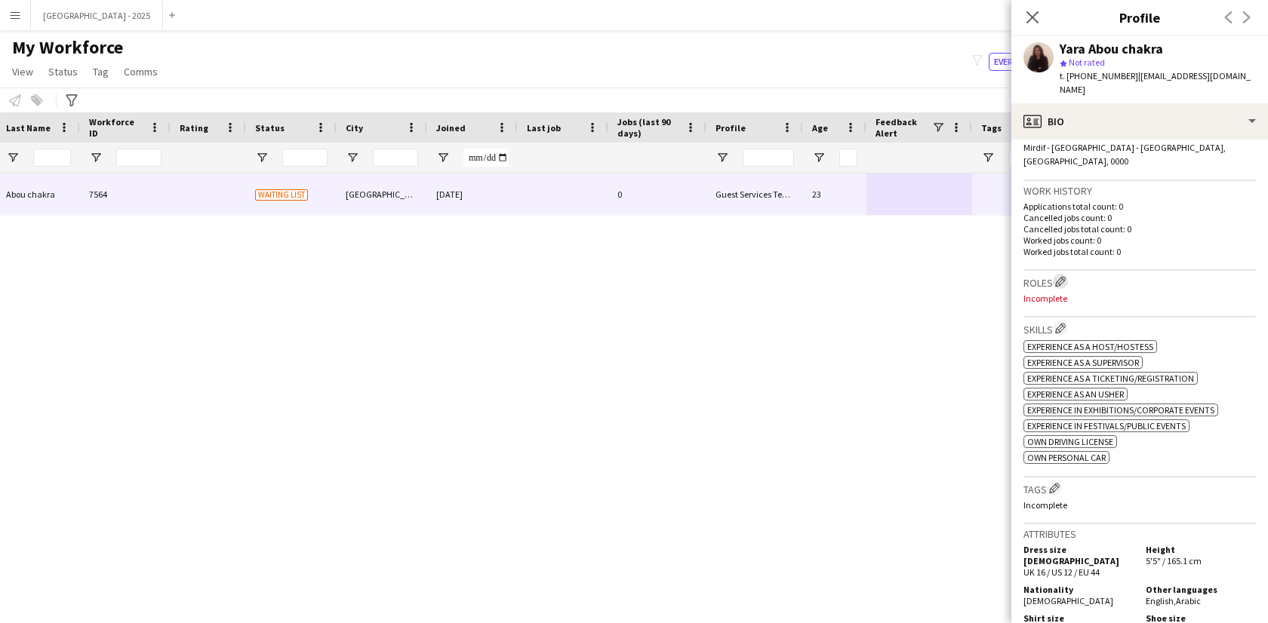
click at [1061, 276] on app-icon "Edit crew company roles" at bounding box center [1060, 281] width 11 height 11
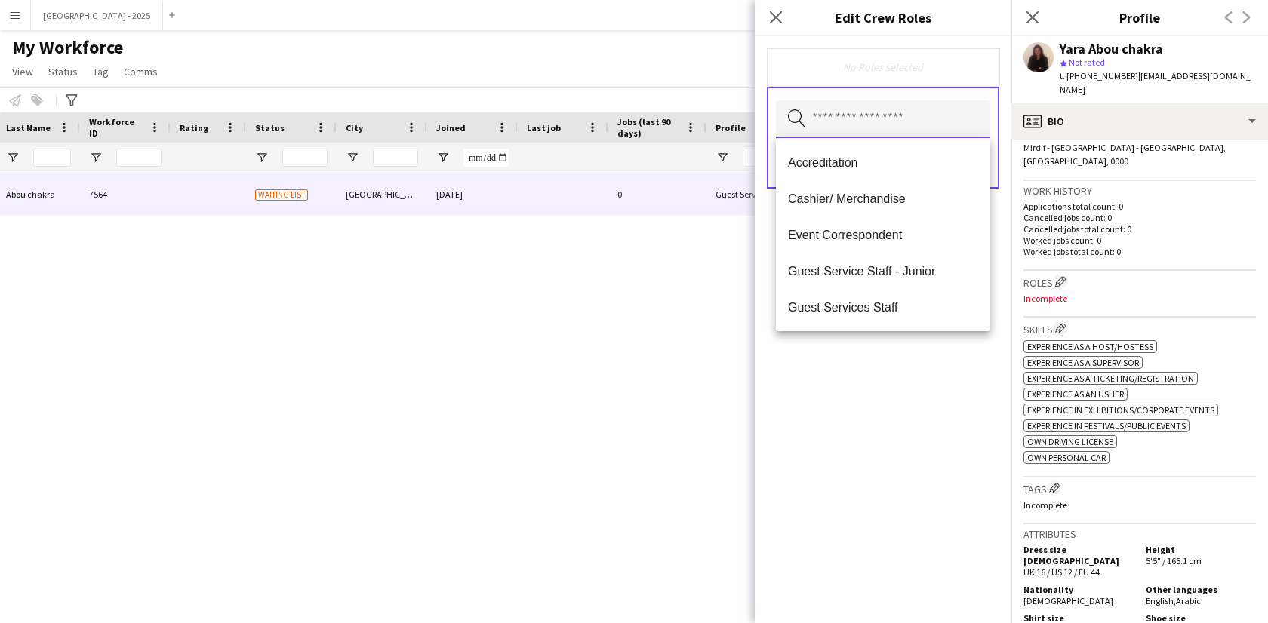
click at [885, 110] on input "text" at bounding box center [883, 119] width 214 height 38
click at [902, 303] on span "Guest Services Staff" at bounding box center [883, 307] width 190 height 14
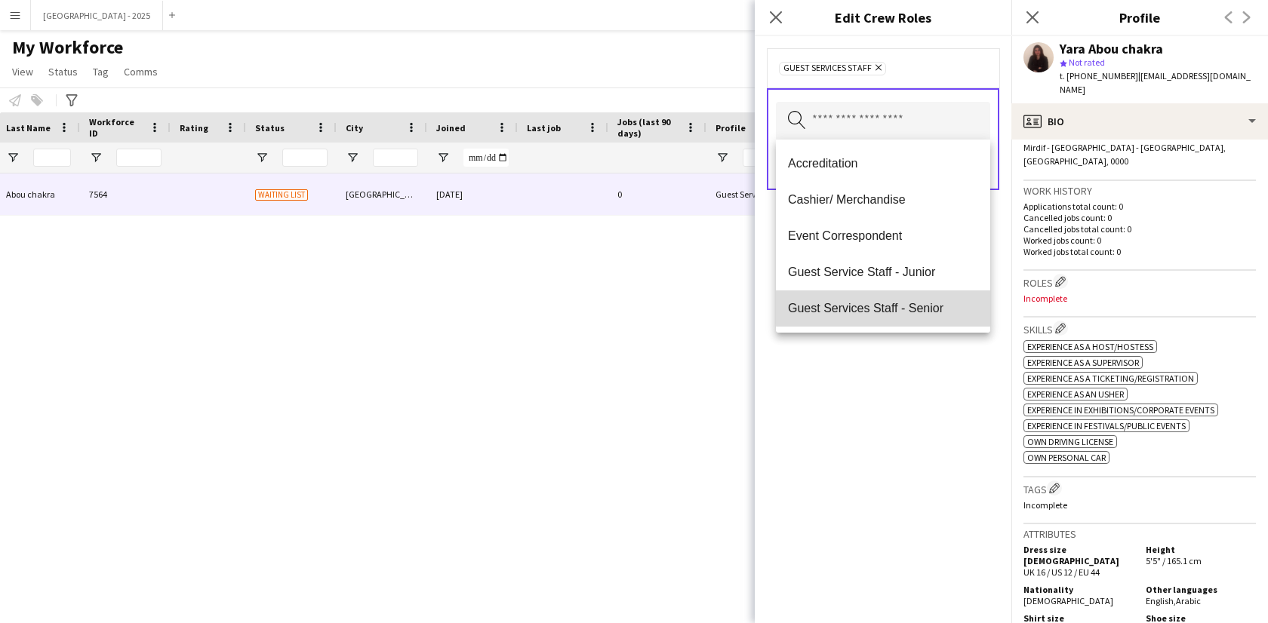
click at [902, 307] on span "Guest Services Staff - Senior" at bounding box center [883, 308] width 190 height 14
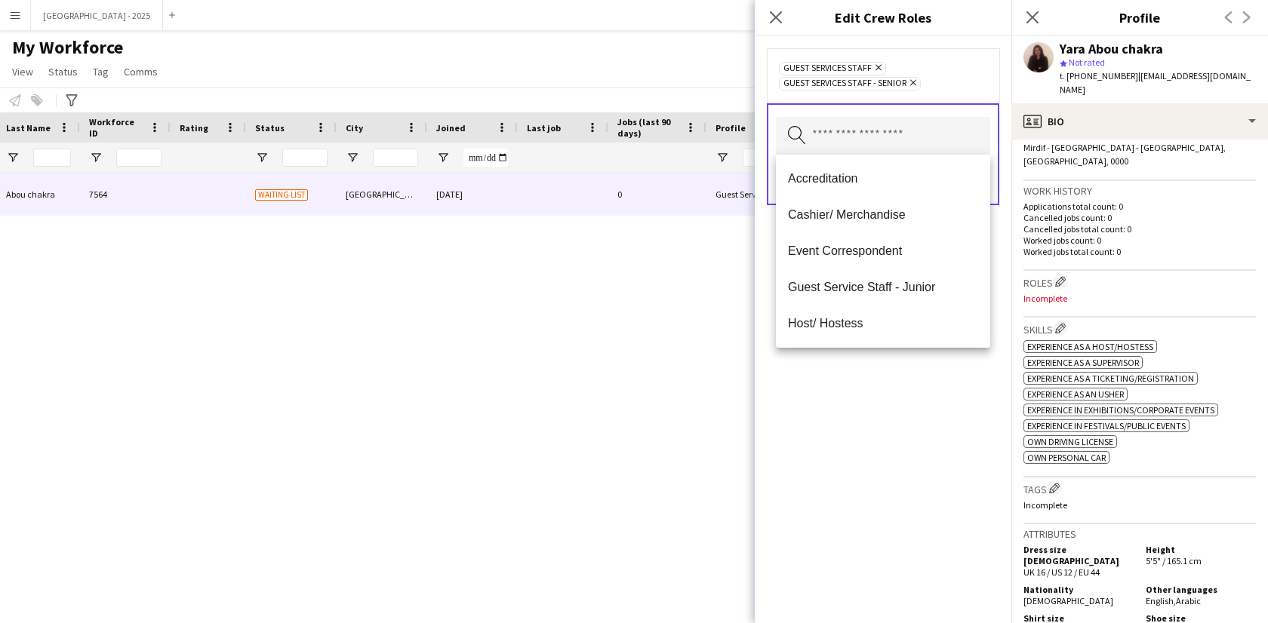
drag, startPoint x: 928, startPoint y: 396, endPoint x: 959, endPoint y: 286, distance: 114.3
click at [928, 396] on div "Guest Services Staff Remove Guest Services Staff - Senior Remove Search by role…" at bounding box center [883, 329] width 257 height 587
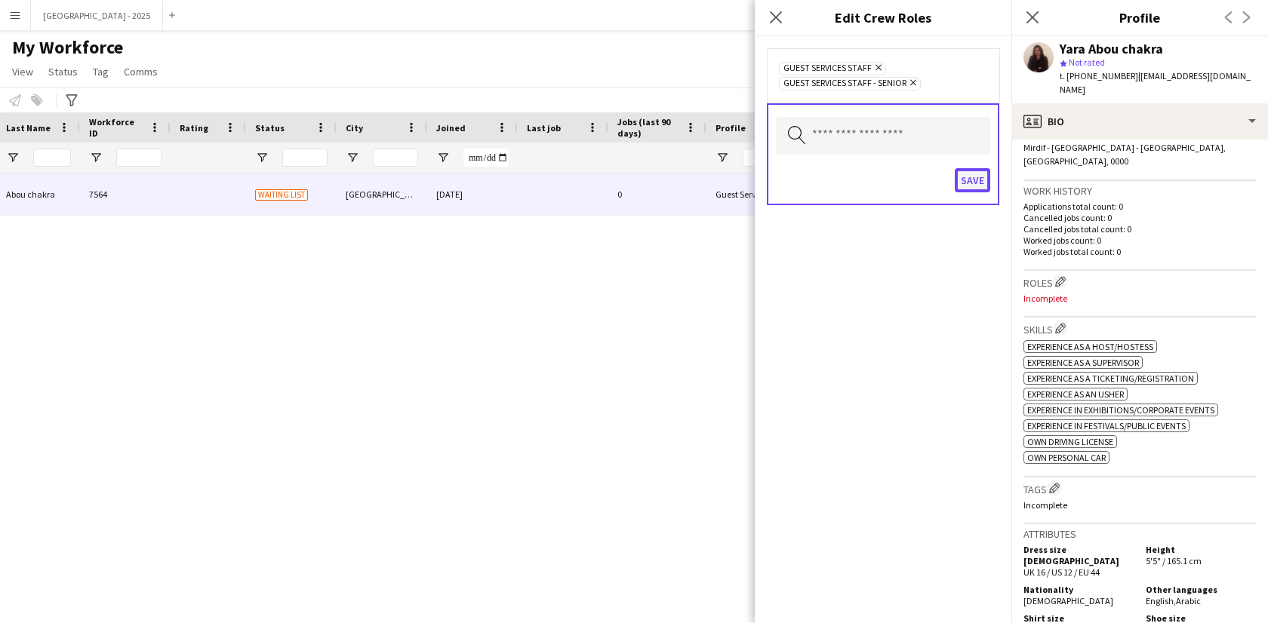
click at [981, 181] on button "Save" at bounding box center [972, 180] width 35 height 24
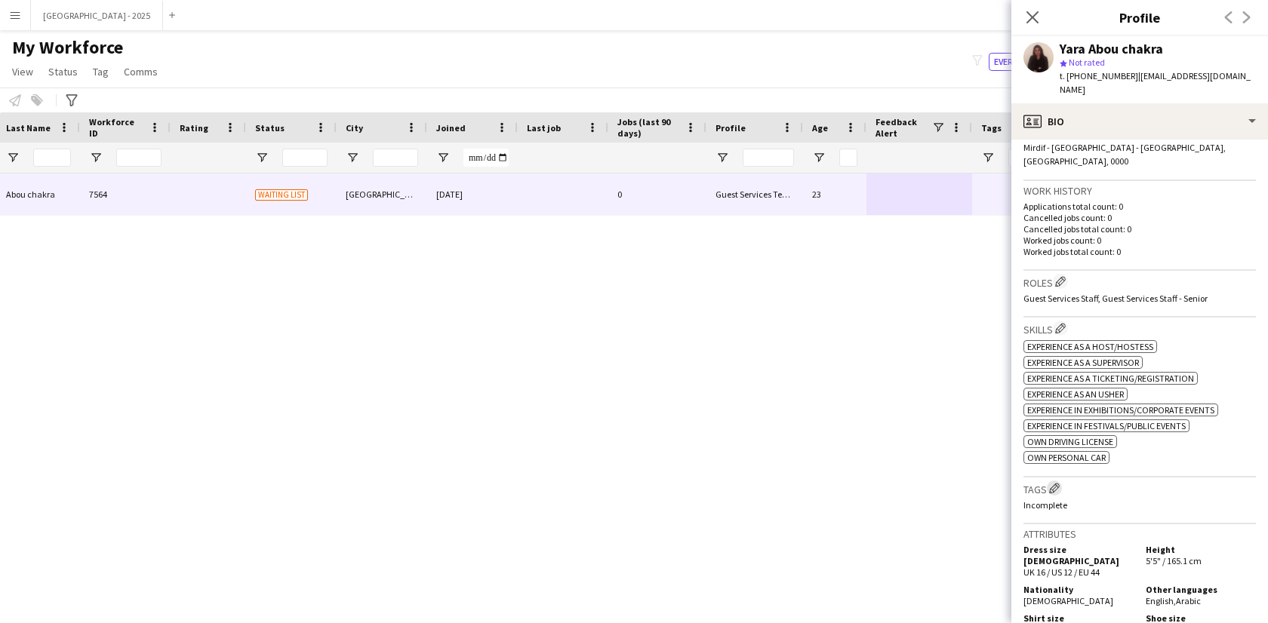
click at [1056, 481] on button "Edit crew company tags" at bounding box center [1054, 488] width 15 height 15
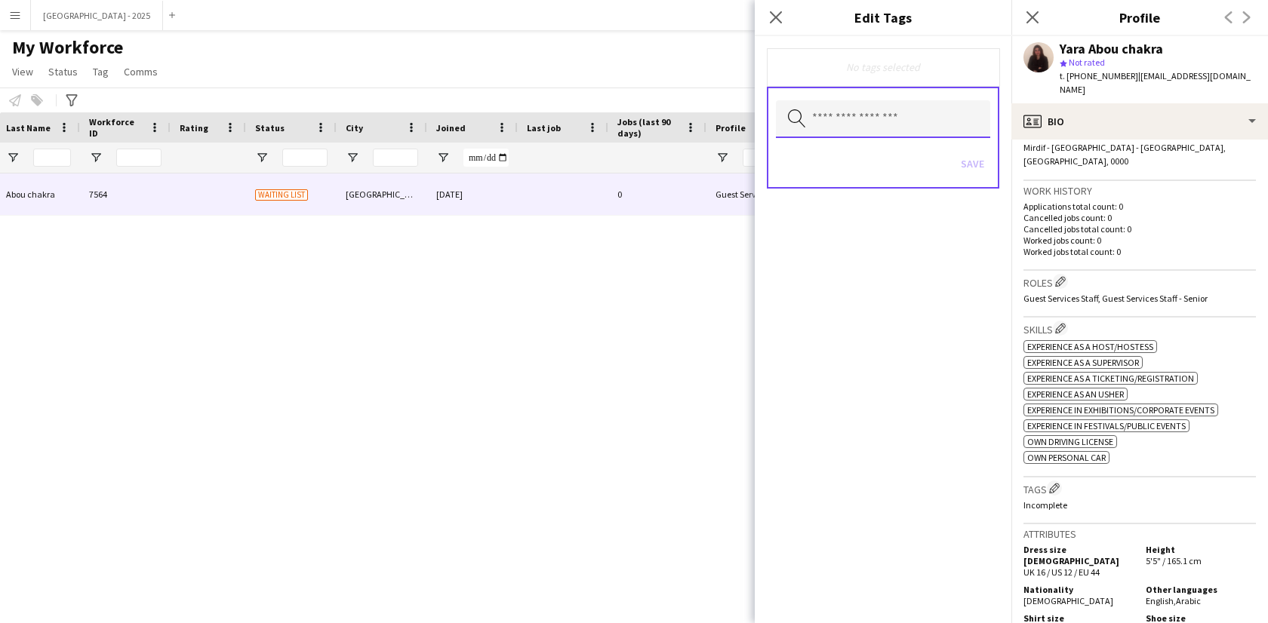
click at [912, 137] on input "text" at bounding box center [883, 119] width 214 height 38
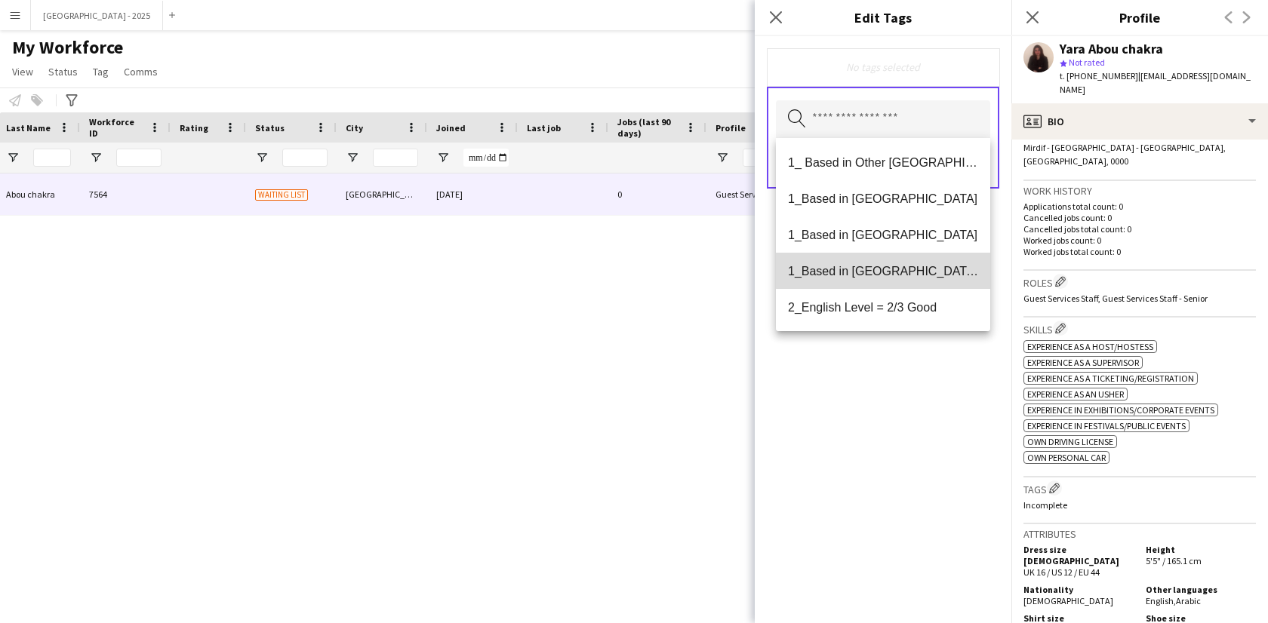
click at [897, 265] on span "1_Based in [GEOGRAPHIC_DATA]/[GEOGRAPHIC_DATA]/Ajman" at bounding box center [883, 271] width 190 height 14
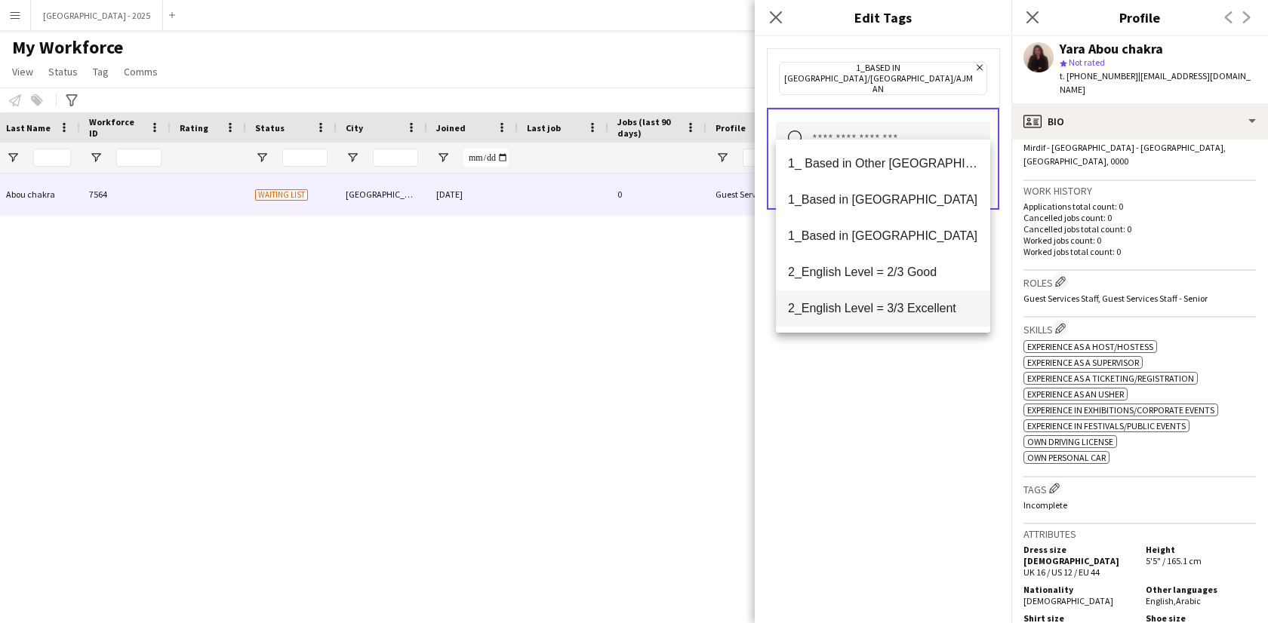
click at [904, 303] on span "2_English Level = 3/3 Excellent" at bounding box center [883, 308] width 190 height 14
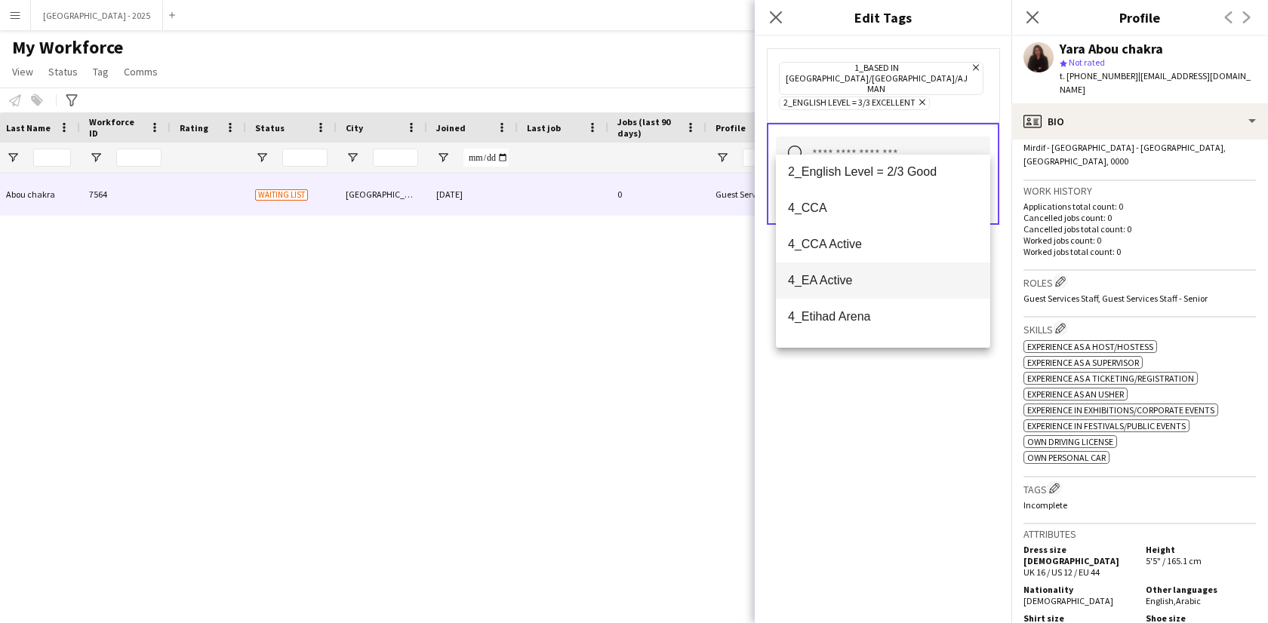
scroll to position [117, 0]
click at [848, 208] on span "4_CCA" at bounding box center [883, 206] width 190 height 14
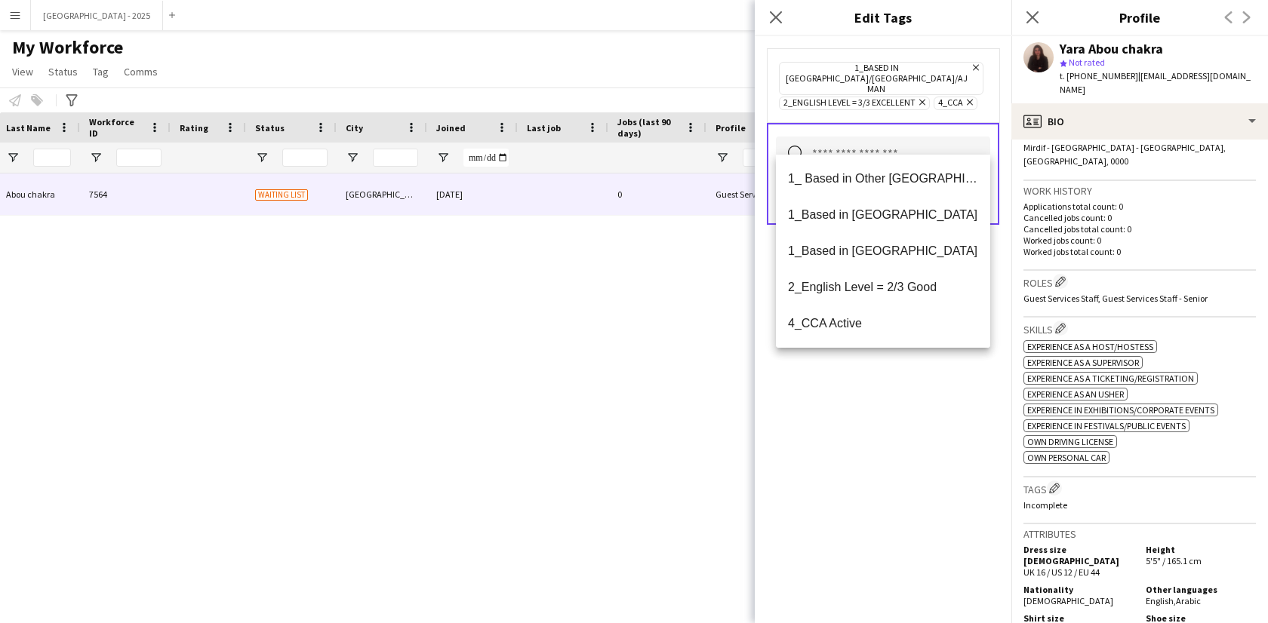
drag, startPoint x: 848, startPoint y: 444, endPoint x: 900, endPoint y: 288, distance: 164.4
click at [848, 442] on div "1_Based in [GEOGRAPHIC_DATA]/[GEOGRAPHIC_DATA]/Ajman Remove 2_English Level = 3…" at bounding box center [883, 329] width 257 height 587
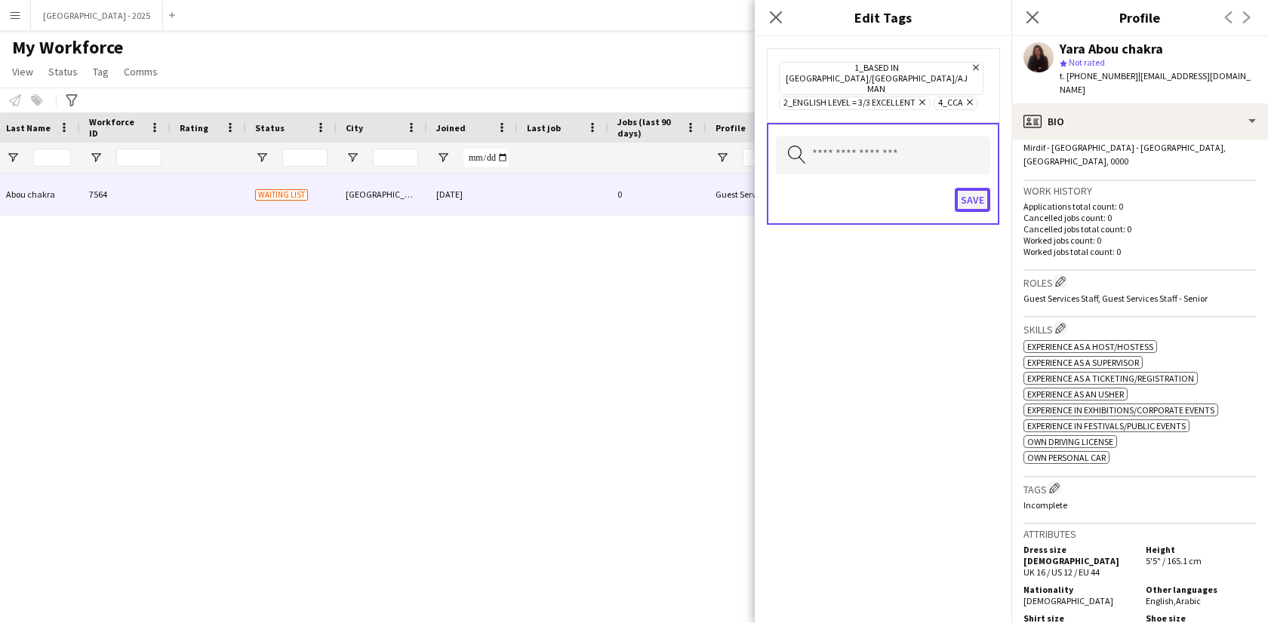
click at [975, 188] on button "Save" at bounding box center [972, 200] width 35 height 24
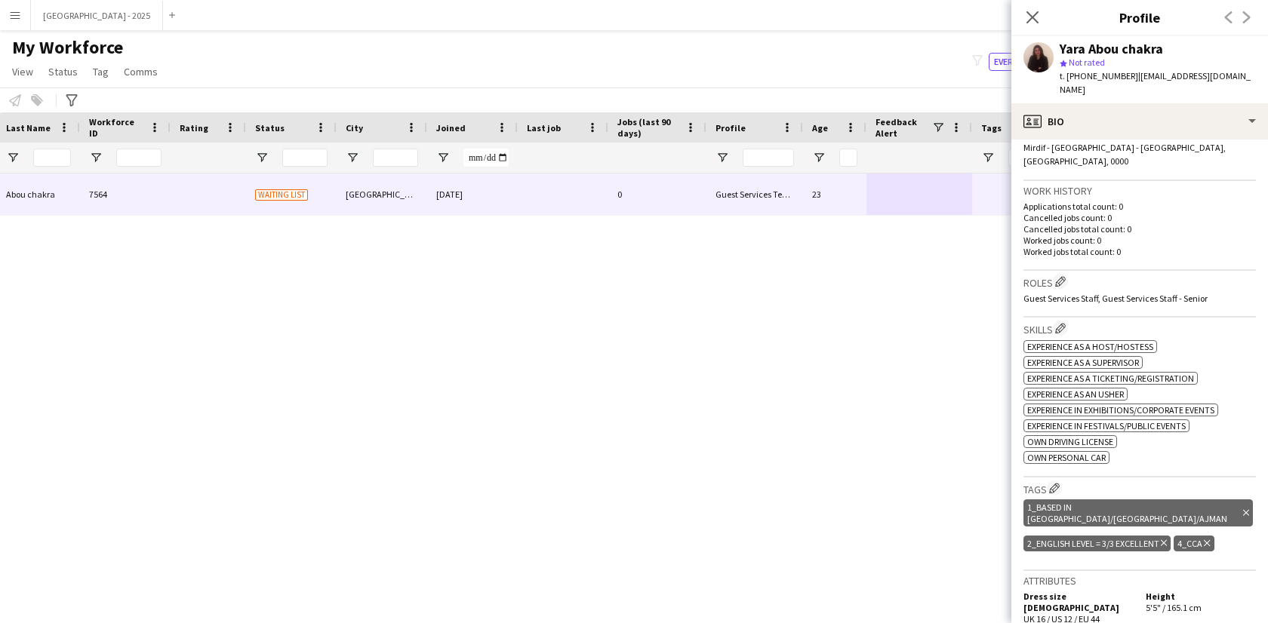
scroll to position [0, 0]
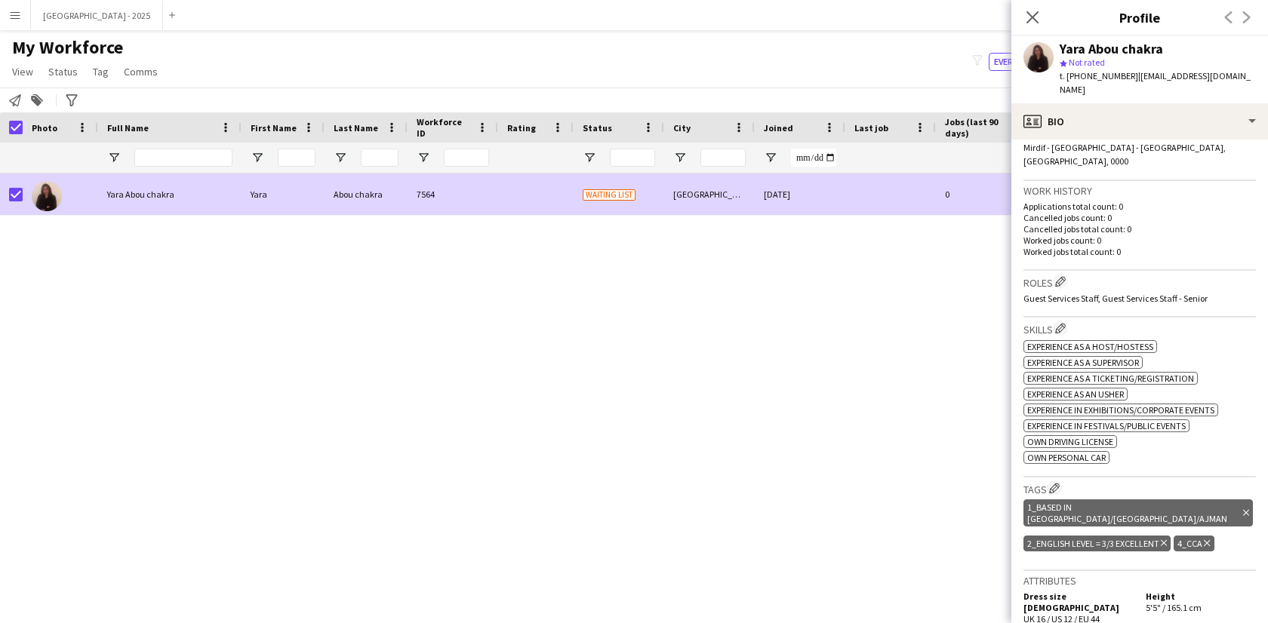
click at [60, 57] on span "My Workforce" at bounding box center [67, 47] width 111 height 23
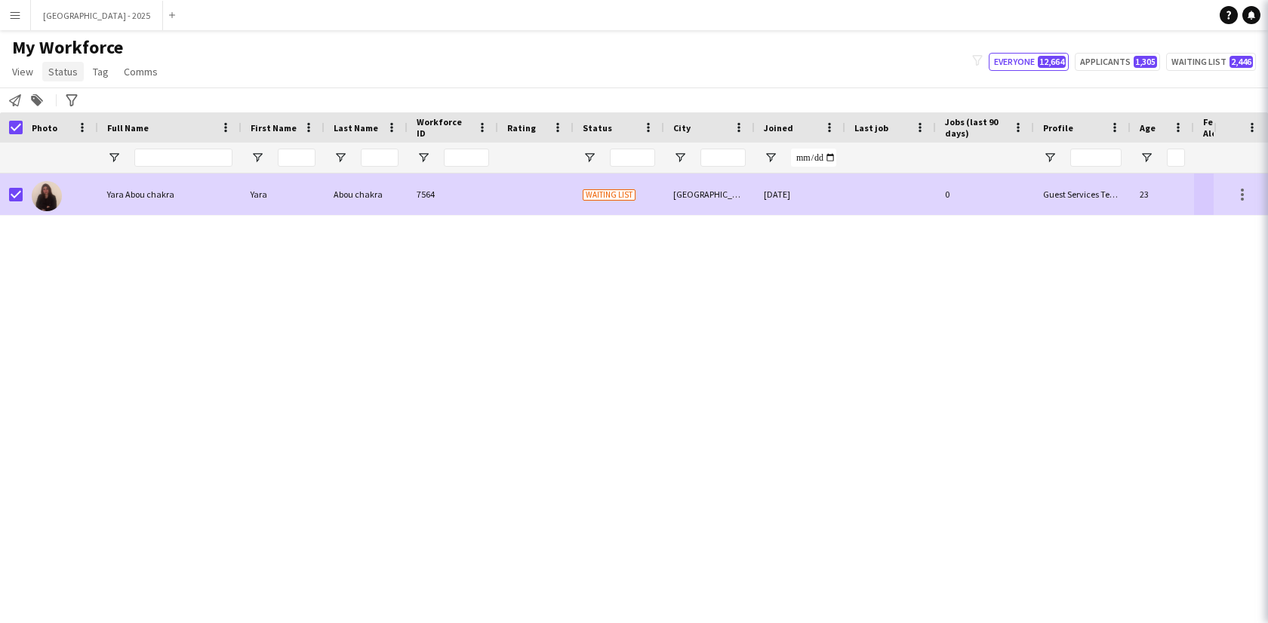
click at [59, 63] on link "Status" at bounding box center [63, 72] width 42 height 20
click at [59, 66] on span "Status" at bounding box center [62, 72] width 29 height 14
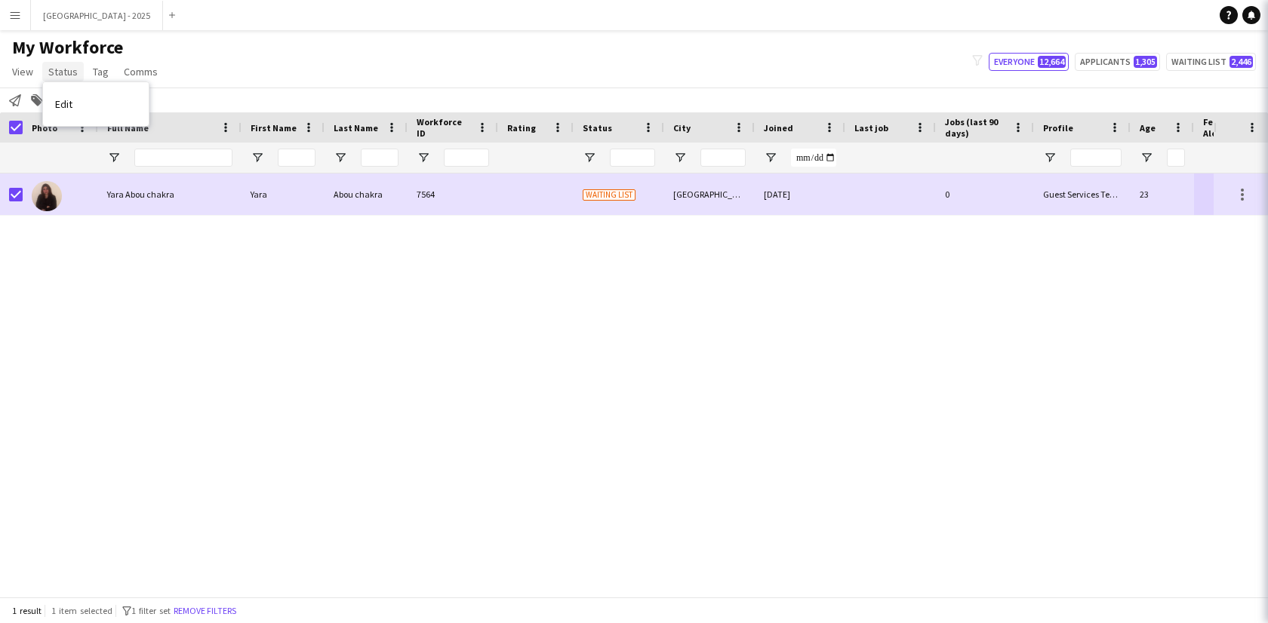
click at [59, 70] on span "Status" at bounding box center [62, 72] width 29 height 14
click at [68, 75] on span "Status" at bounding box center [62, 72] width 29 height 14
click at [88, 110] on link "Edit" at bounding box center [96, 104] width 106 height 32
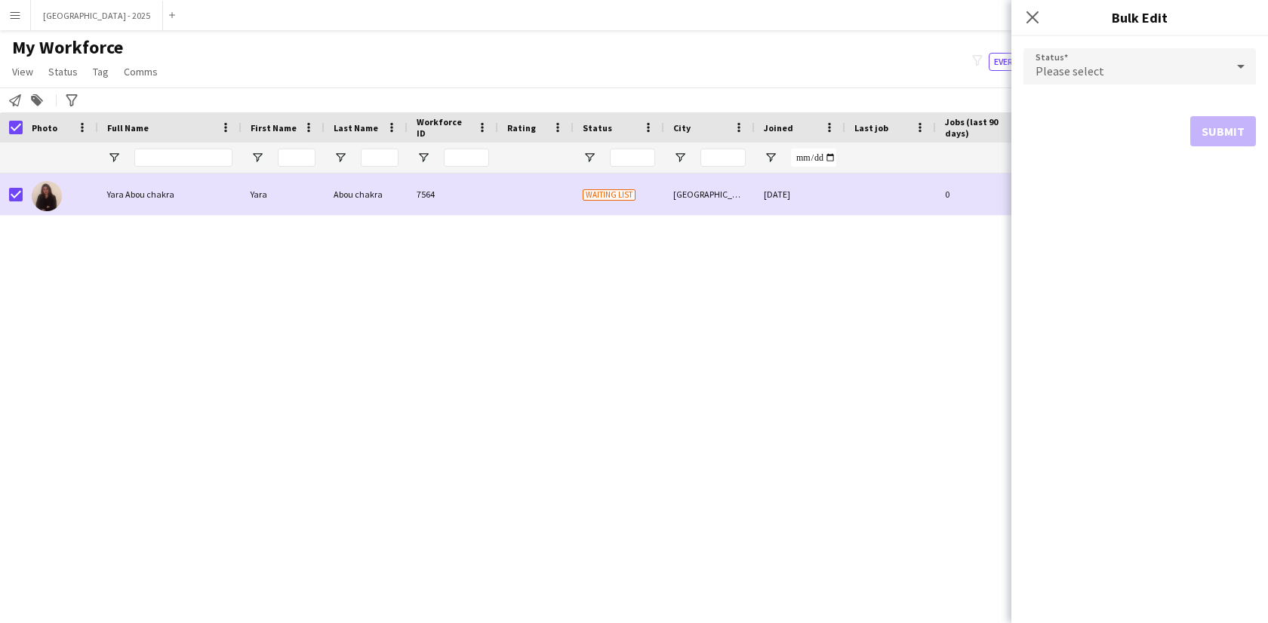
click at [1113, 77] on div "Please select" at bounding box center [1124, 66] width 202 height 36
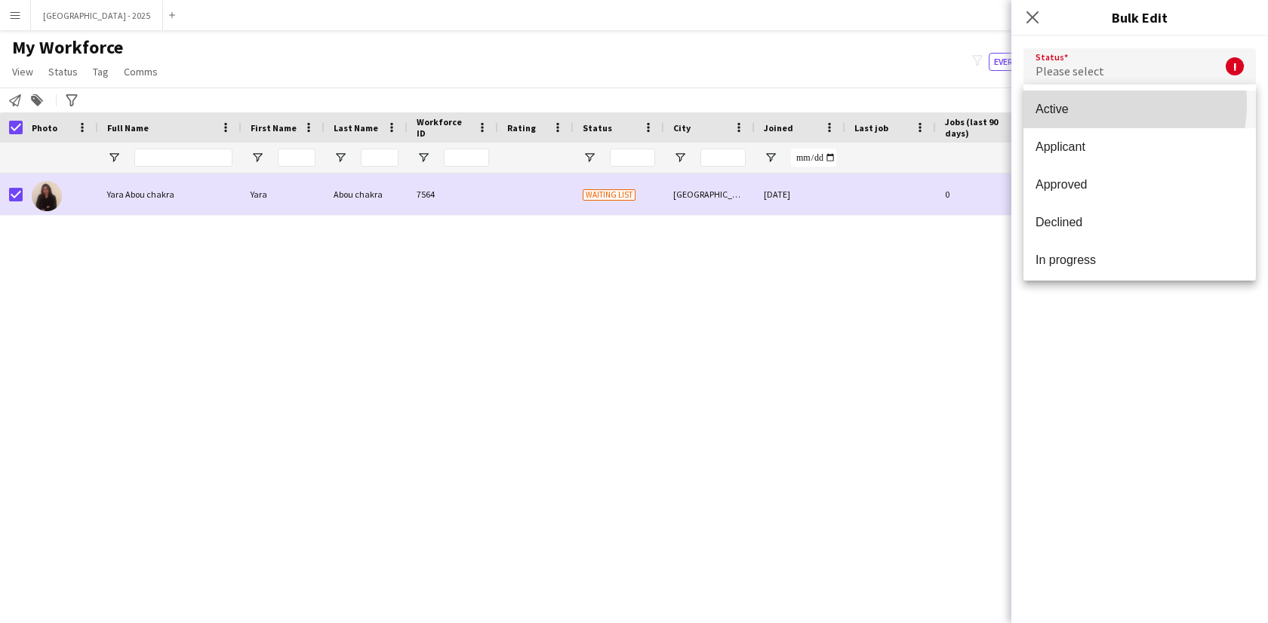
click at [1094, 103] on span "Active" at bounding box center [1140, 109] width 208 height 14
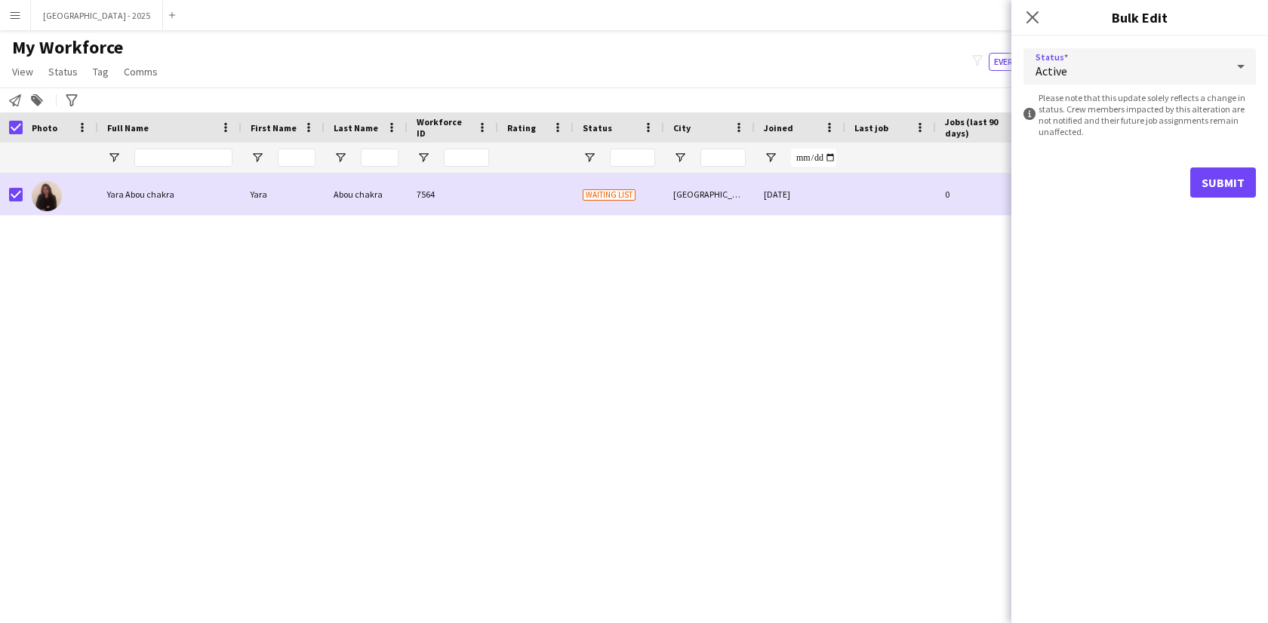
click at [1228, 156] on form "Status Active information-circle Please note that this update solely reflects a…" at bounding box center [1139, 123] width 232 height 174
click at [1210, 189] on button "Submit" at bounding box center [1223, 183] width 66 height 30
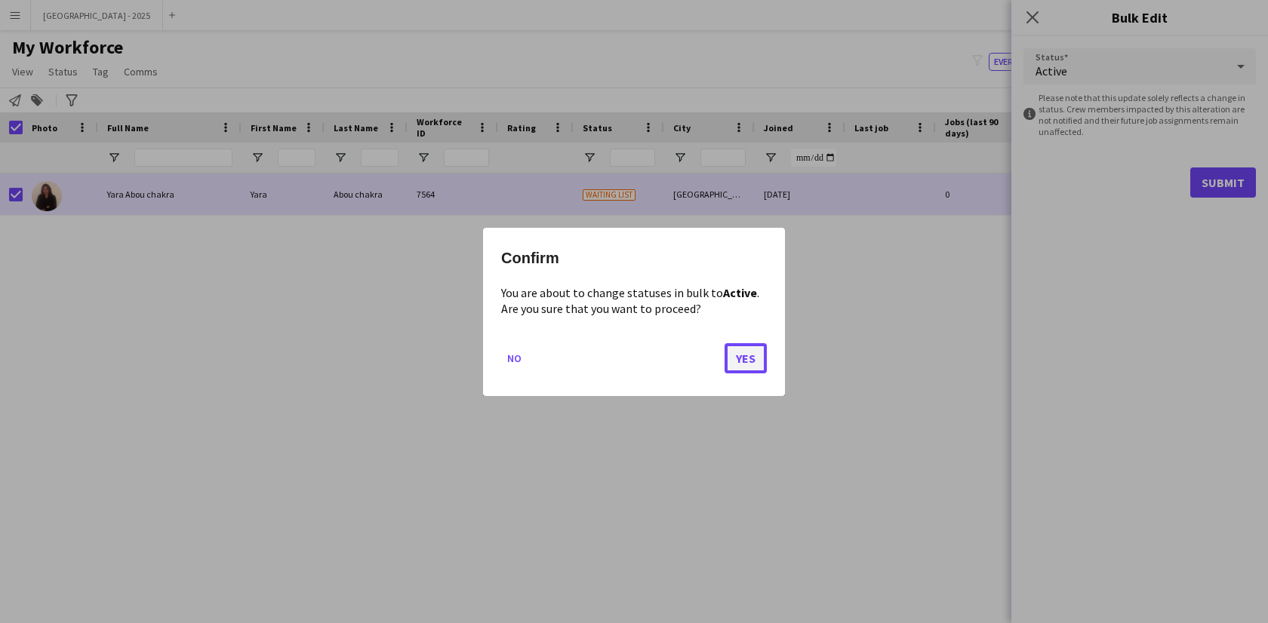
click at [762, 356] on button "Yes" at bounding box center [746, 358] width 42 height 30
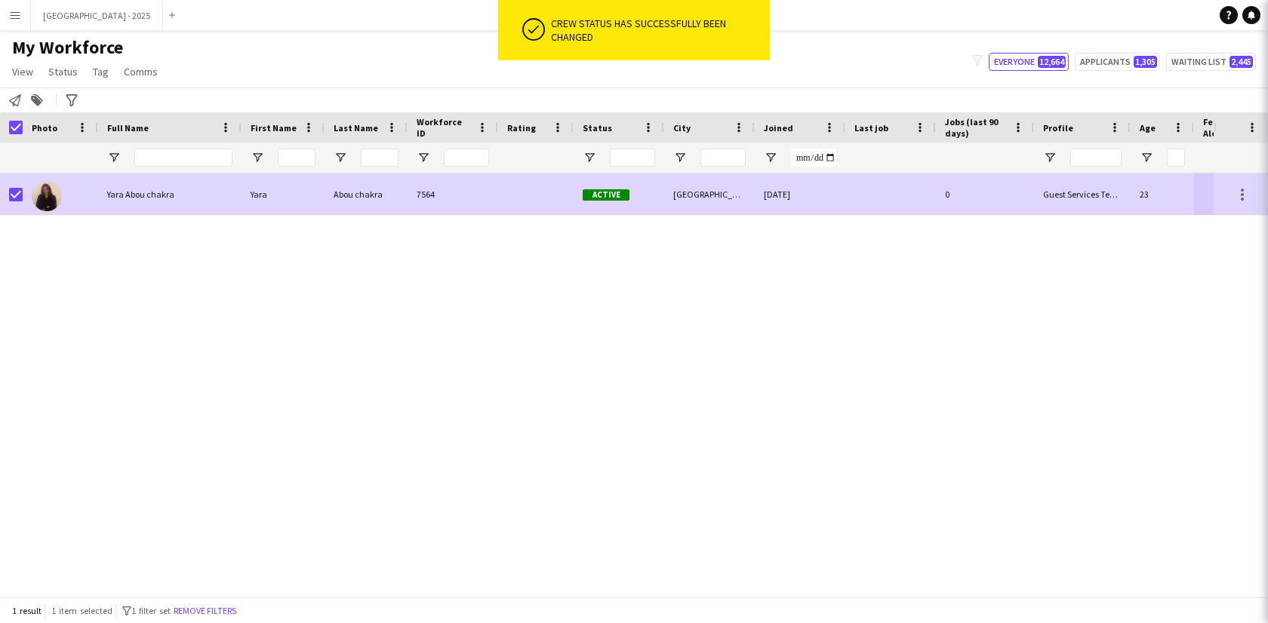
click at [799, 198] on div "[DATE]" at bounding box center [800, 195] width 91 height 42
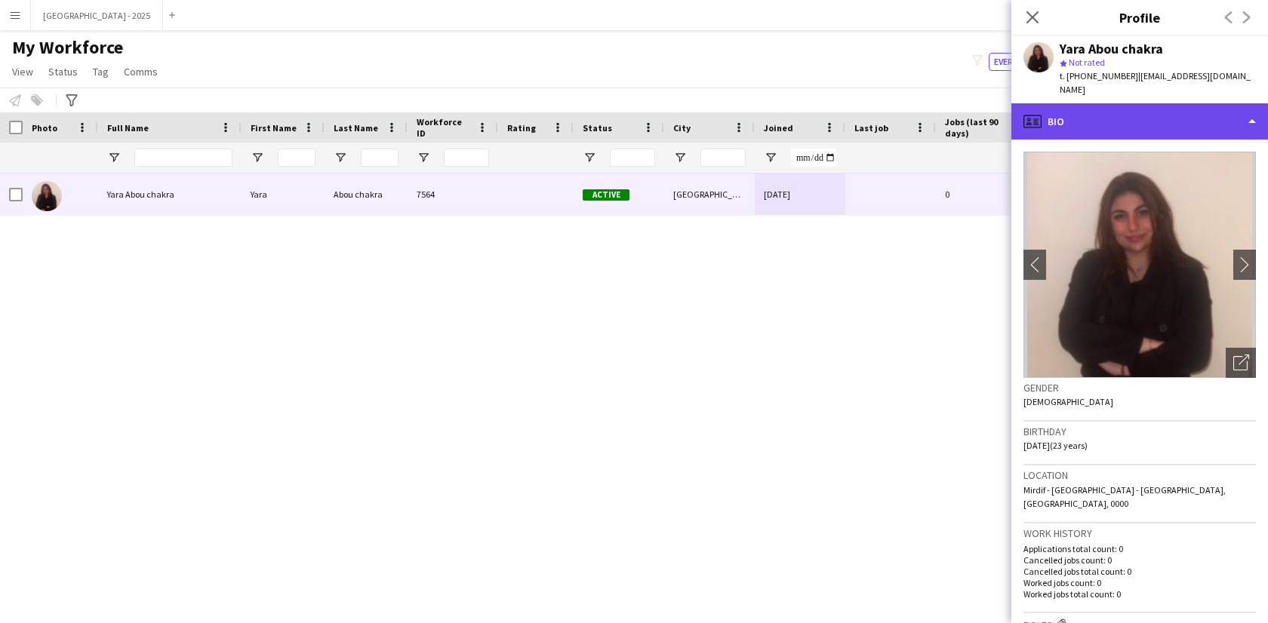
click at [1122, 112] on div "profile Bio" at bounding box center [1139, 121] width 257 height 36
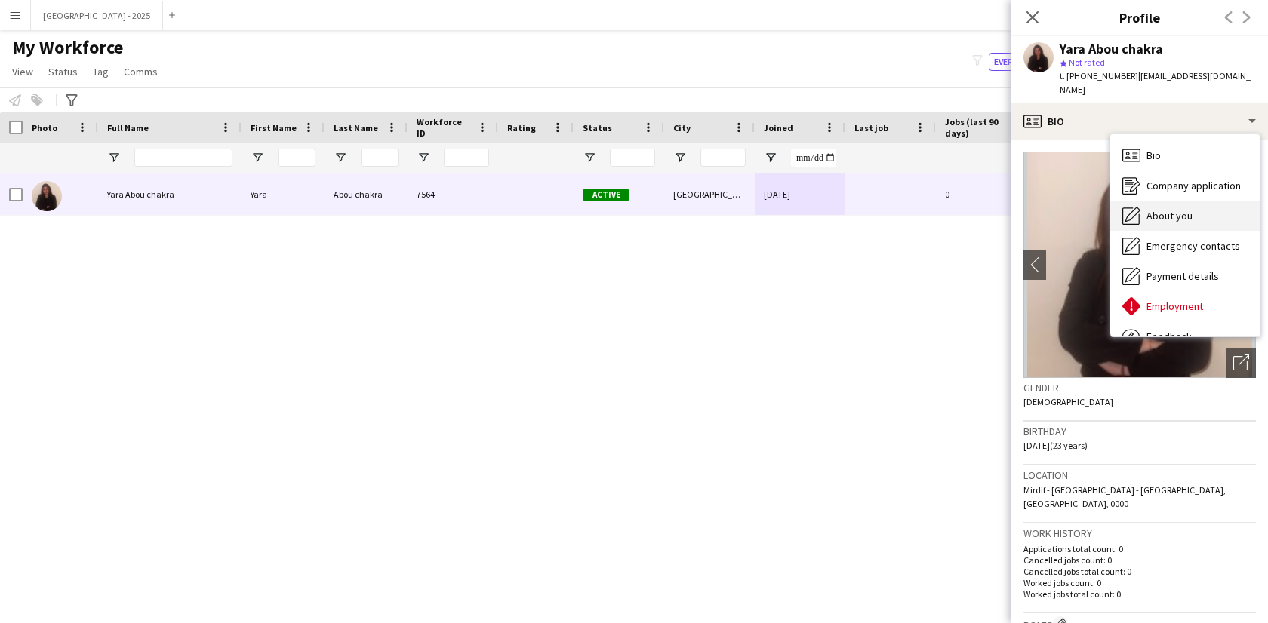
click at [1162, 209] on span "About you" at bounding box center [1169, 216] width 46 height 14
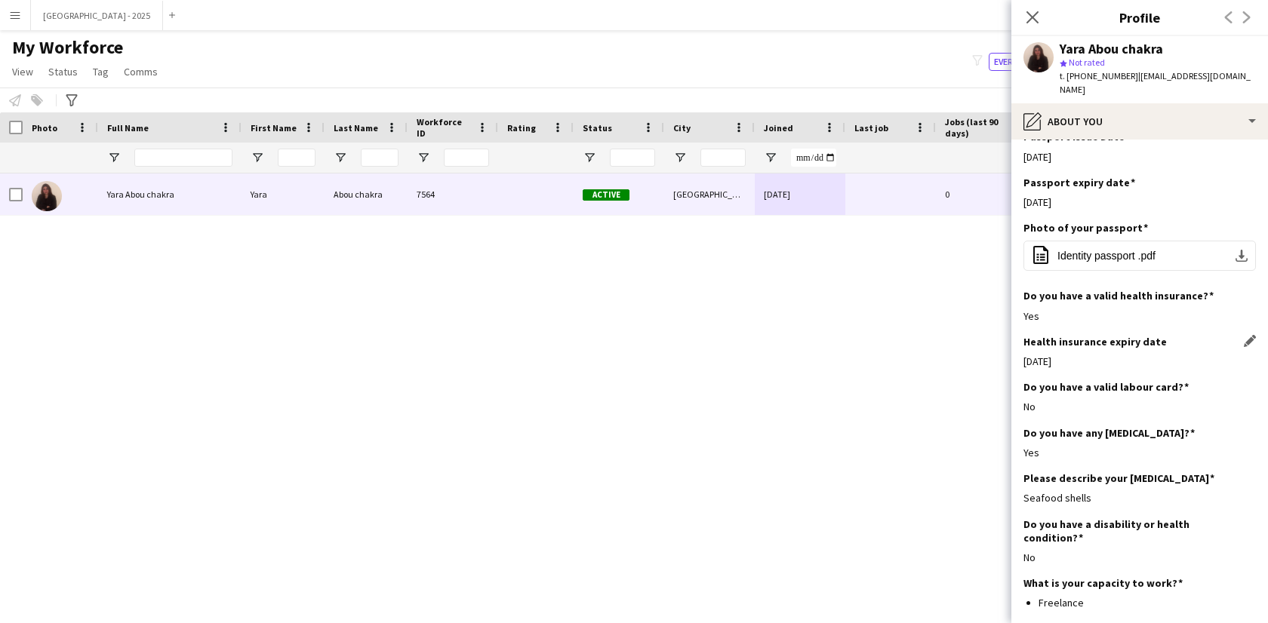
scroll to position [776, 0]
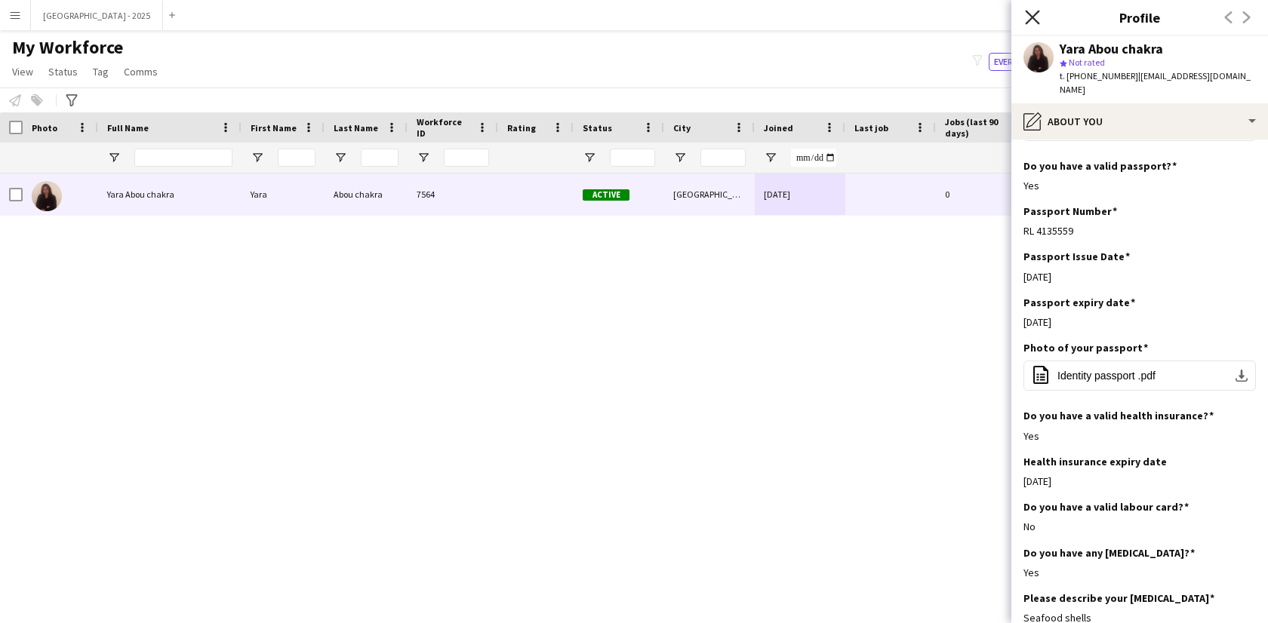
click at [1034, 18] on icon at bounding box center [1032, 17] width 14 height 14
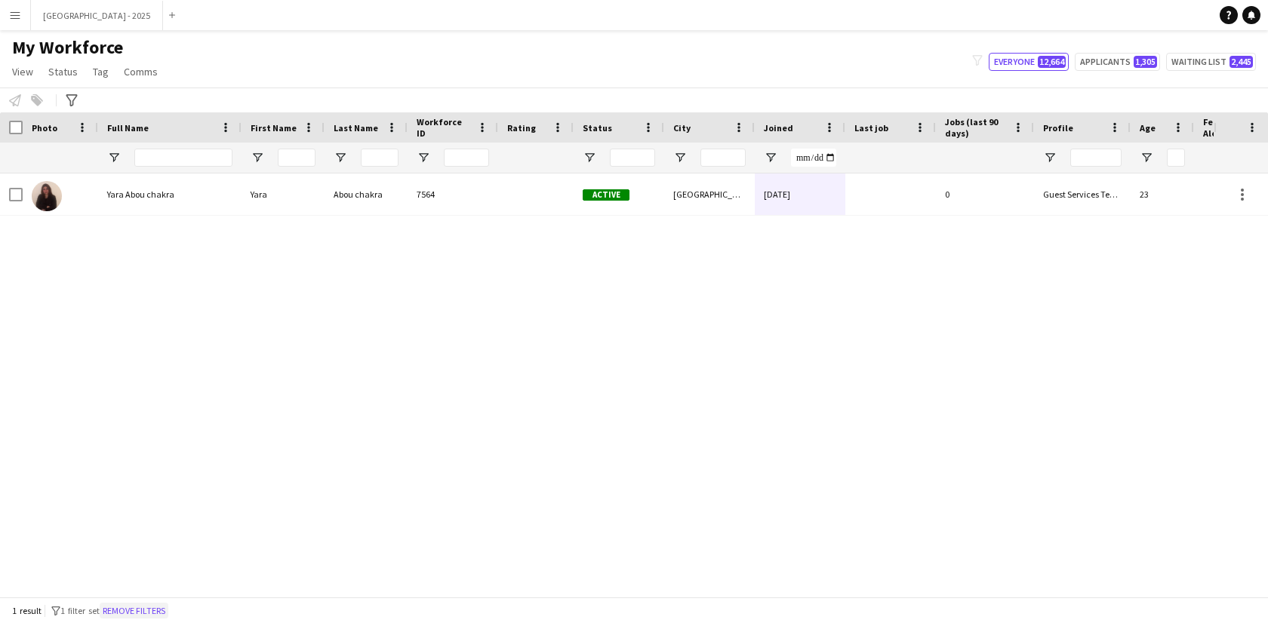
click at [146, 606] on button "Remove filters" at bounding box center [134, 611] width 69 height 17
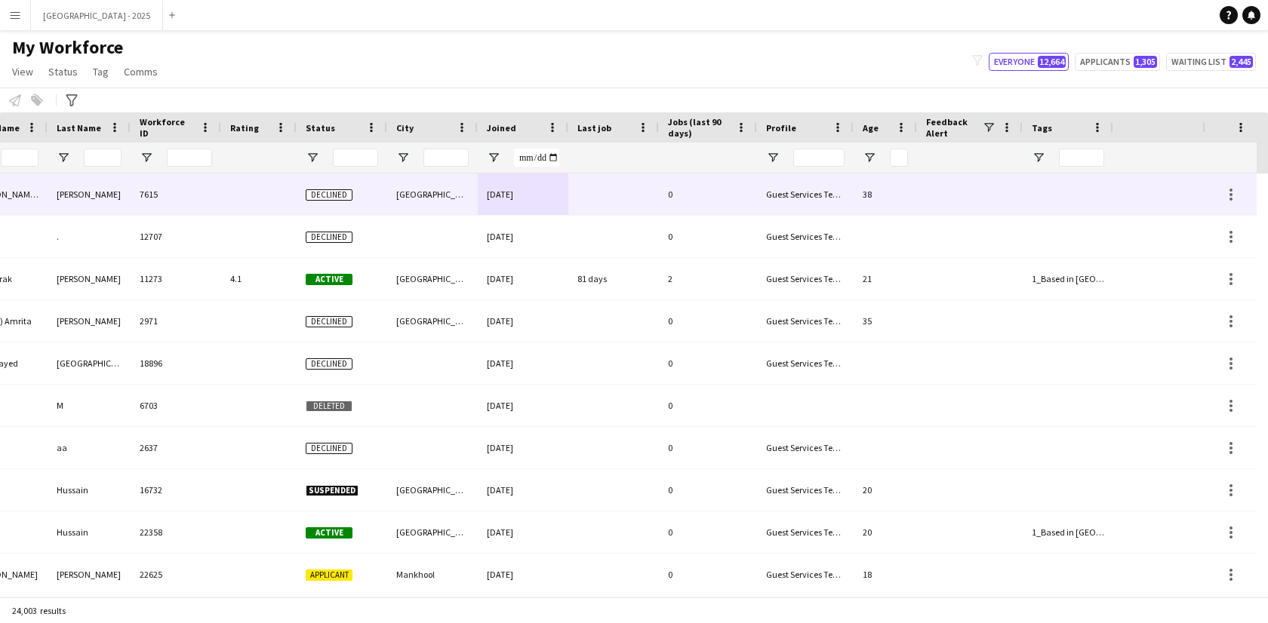
scroll to position [0, 339]
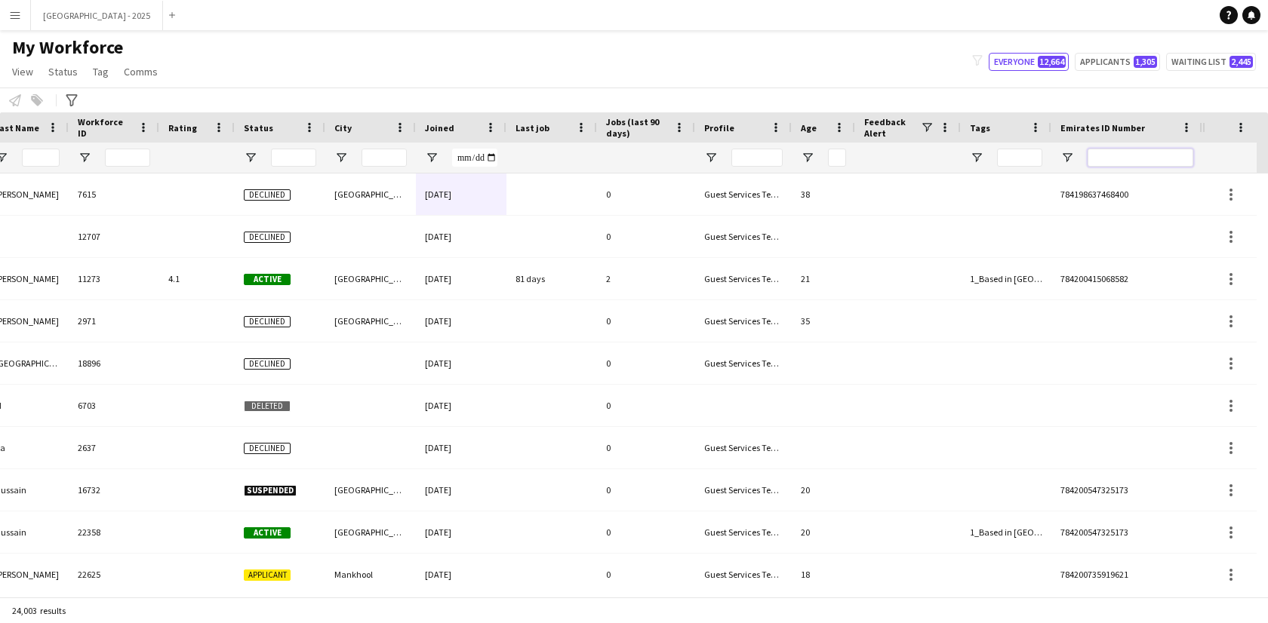
click at [1094, 159] on input "Emirates ID Number Filter Input" at bounding box center [1141, 158] width 106 height 18
paste input "*******"
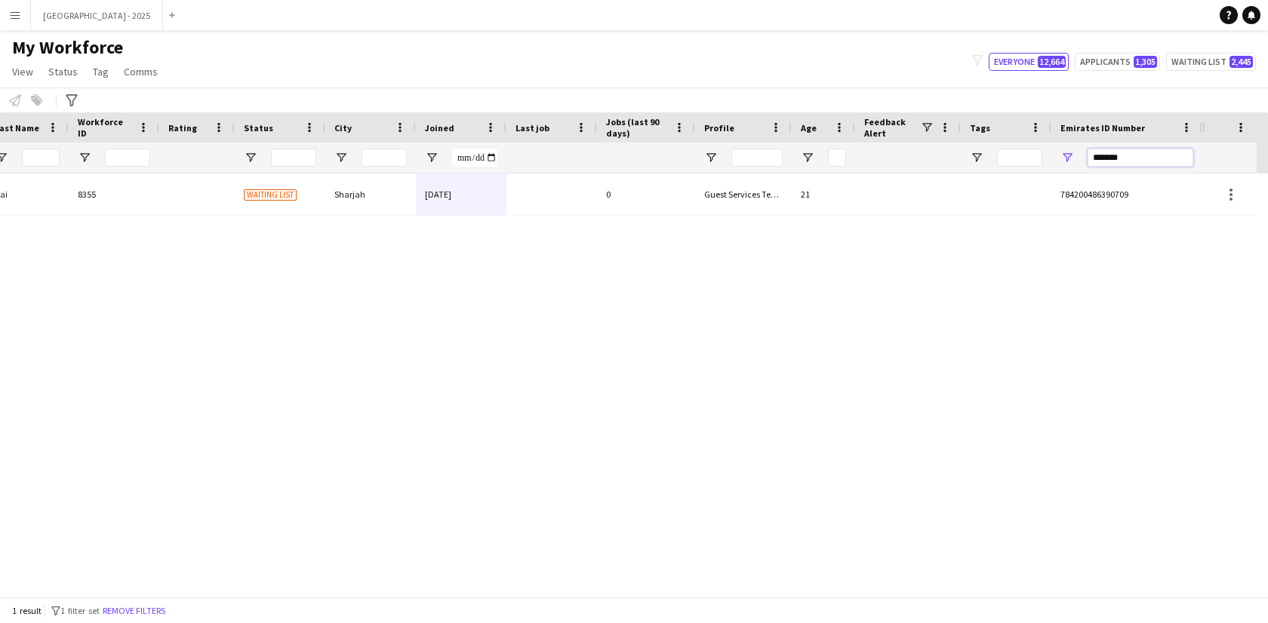
type input "*******"
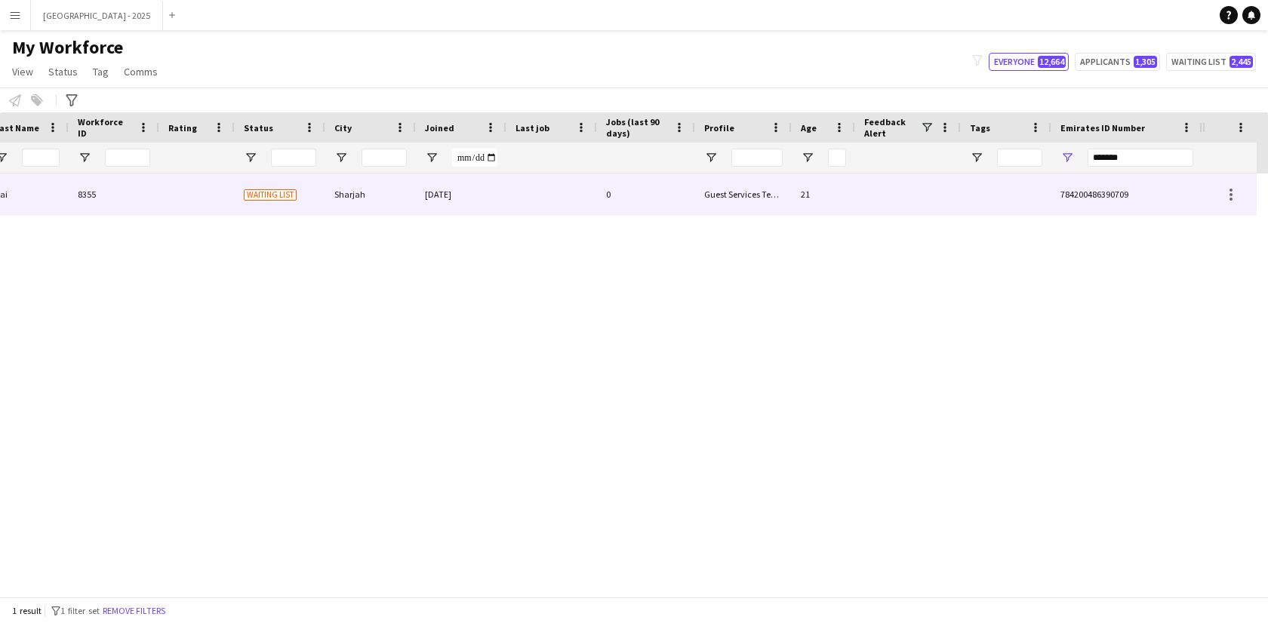
click at [400, 200] on div "Sharjah" at bounding box center [370, 195] width 91 height 42
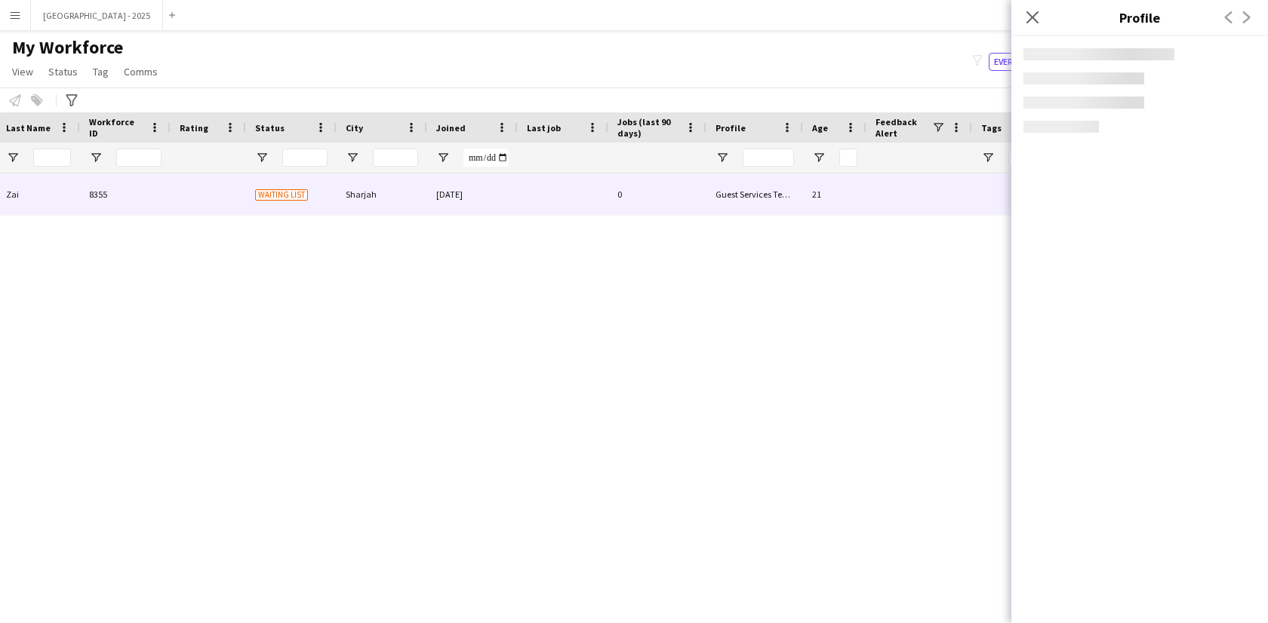
scroll to position [0, 328]
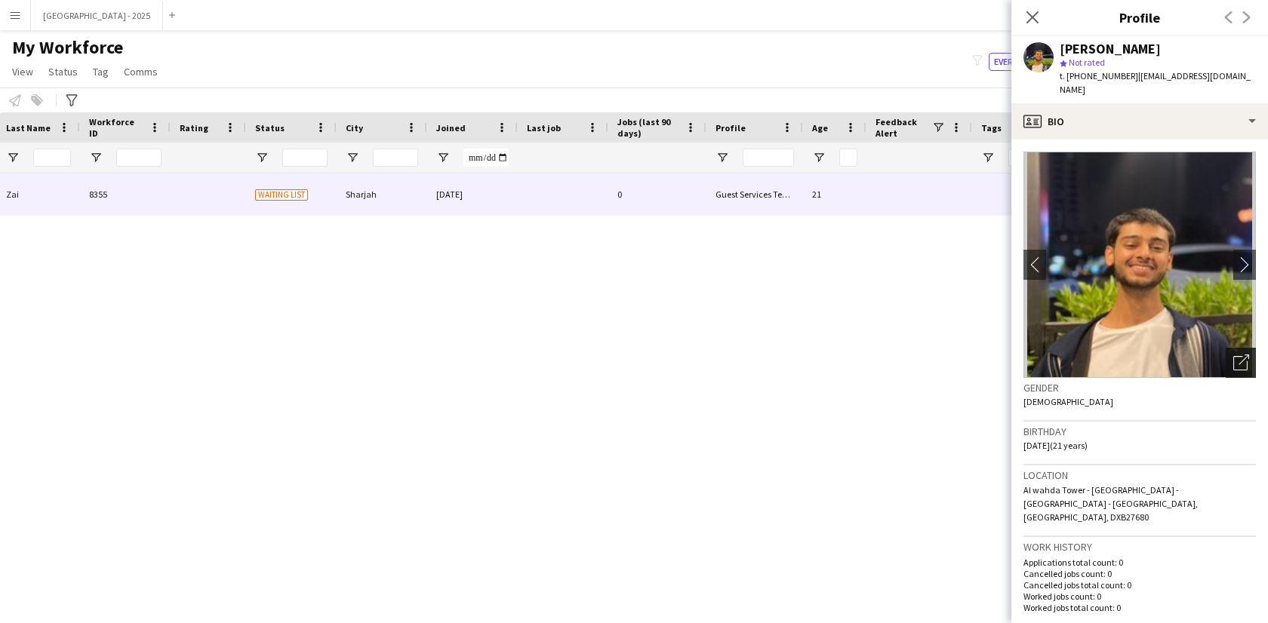
click at [1233, 355] on icon "Open photos pop-in" at bounding box center [1241, 363] width 16 height 16
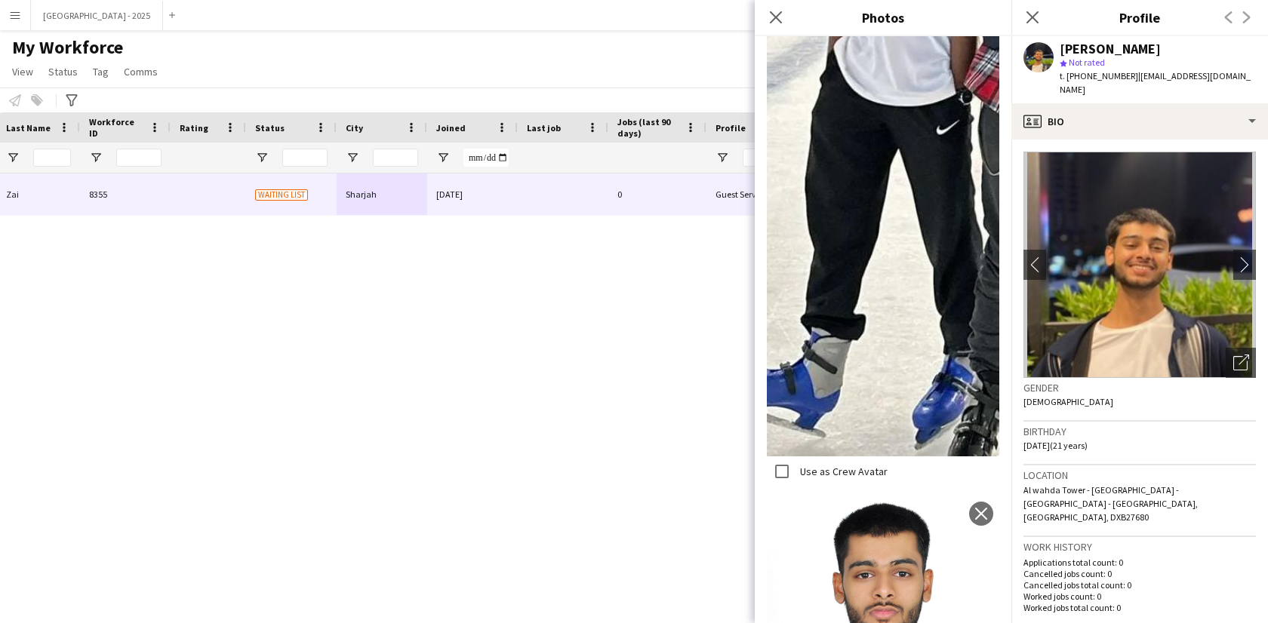
scroll to position [501, 0]
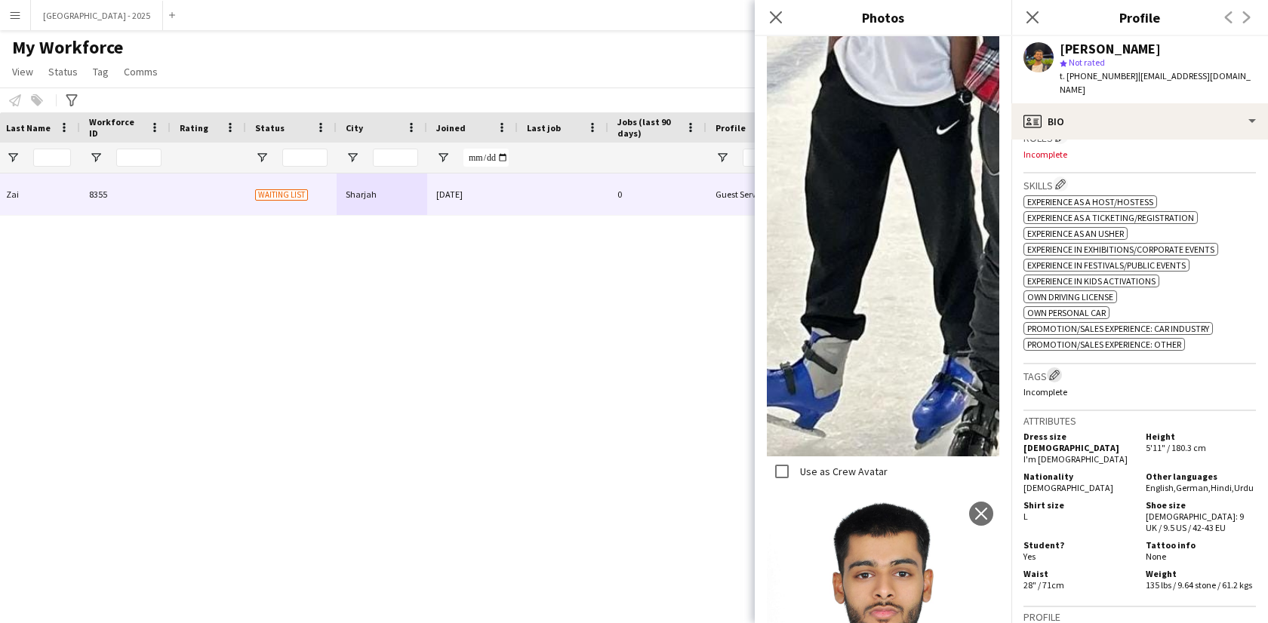
click at [1051, 370] on app-icon "Edit crew company tags" at bounding box center [1054, 375] width 11 height 11
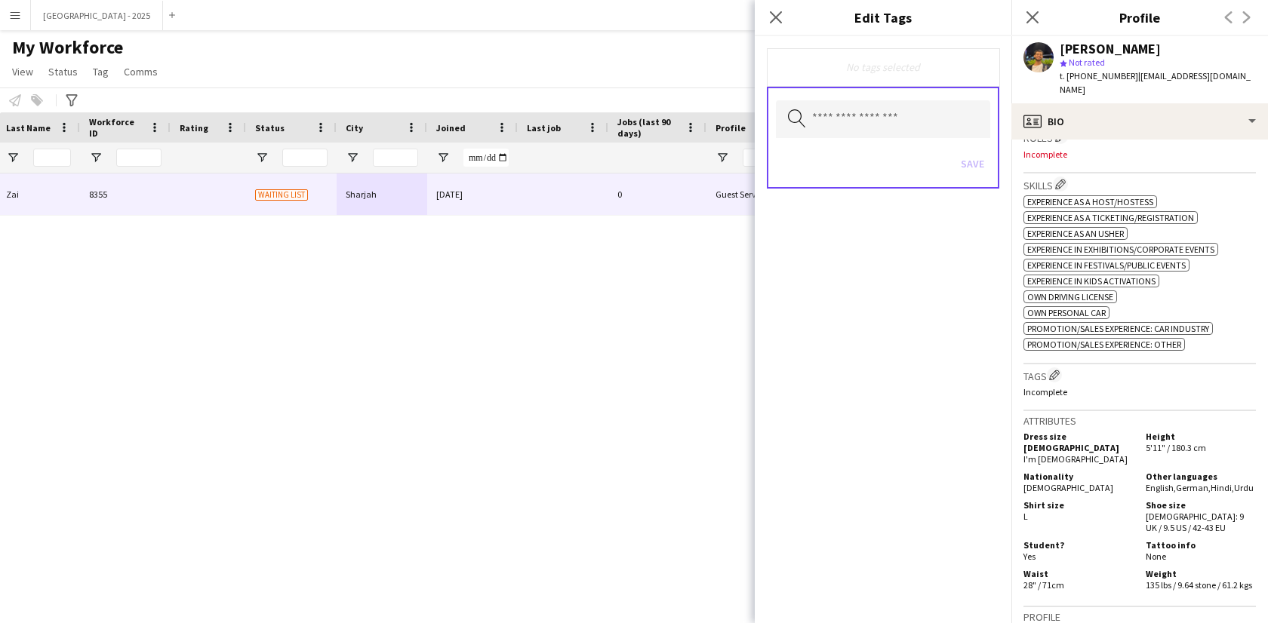
click at [912, 100] on div "Search by tag name Save" at bounding box center [883, 138] width 232 height 102
click at [911, 125] on input "text" at bounding box center [883, 119] width 214 height 38
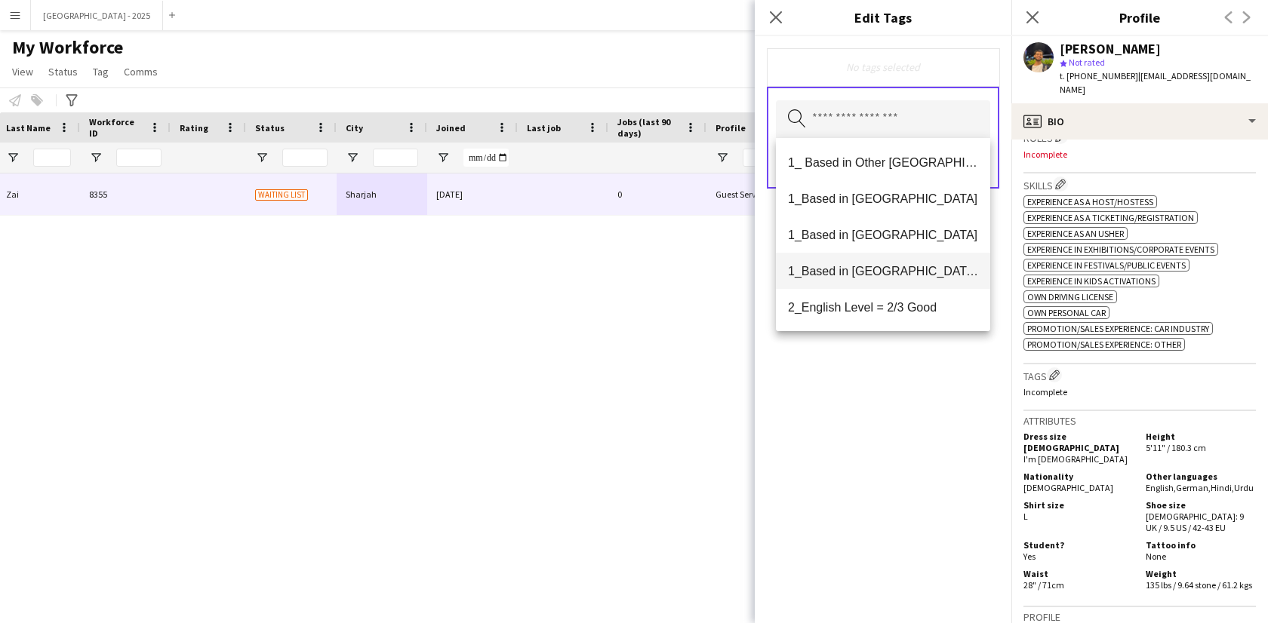
click at [903, 264] on span "1_Based in [GEOGRAPHIC_DATA]/[GEOGRAPHIC_DATA]/Ajman" at bounding box center [883, 271] width 190 height 14
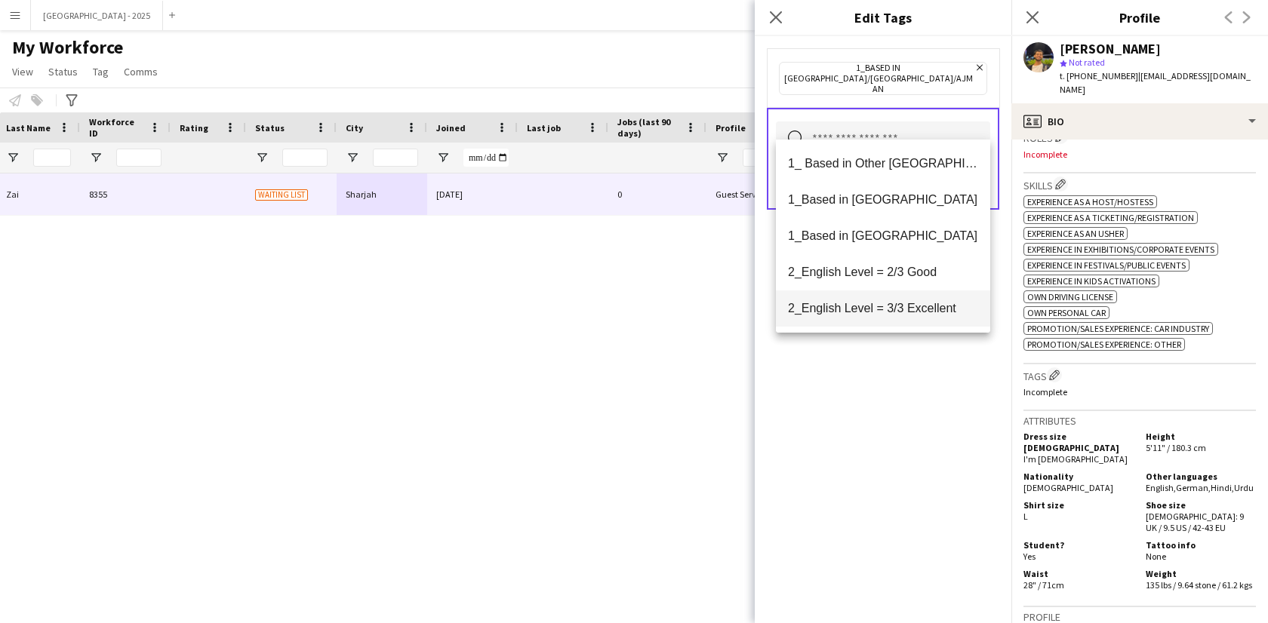
click at [908, 301] on span "2_English Level = 3/3 Excellent" at bounding box center [883, 308] width 190 height 14
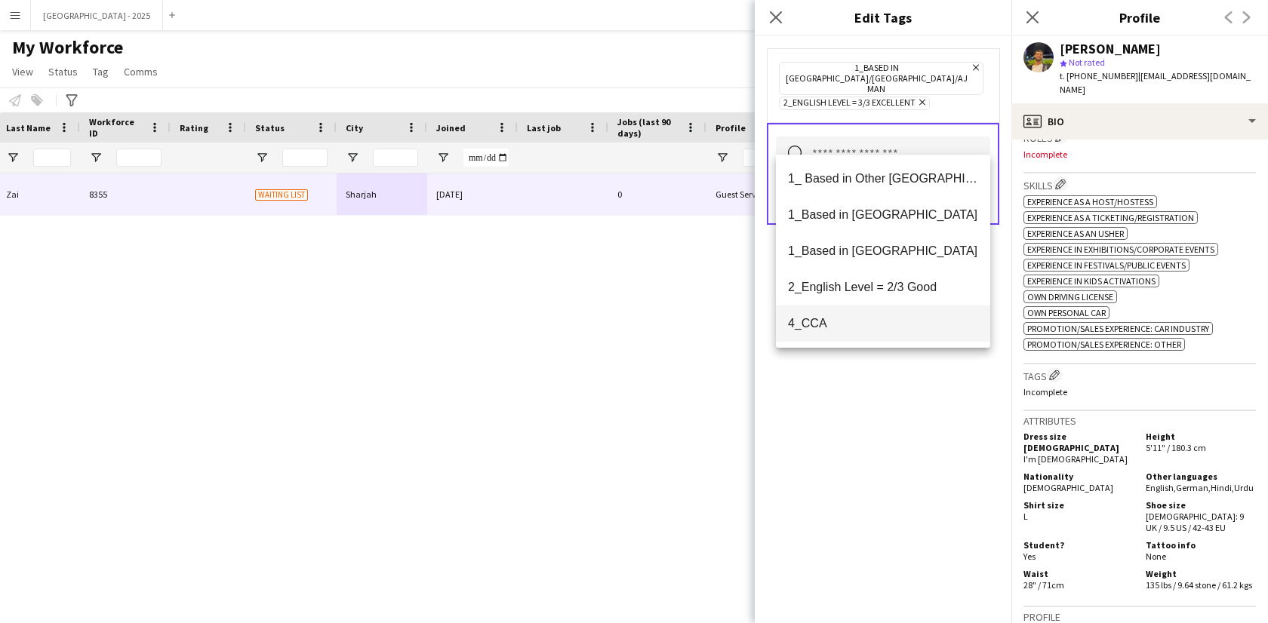
click at [899, 315] on mat-option "4_CCA" at bounding box center [883, 324] width 214 height 36
click at [903, 423] on div "1_Based in [GEOGRAPHIC_DATA]/[GEOGRAPHIC_DATA]/Ajman Remove 2_English Level = 3…" at bounding box center [883, 329] width 257 height 587
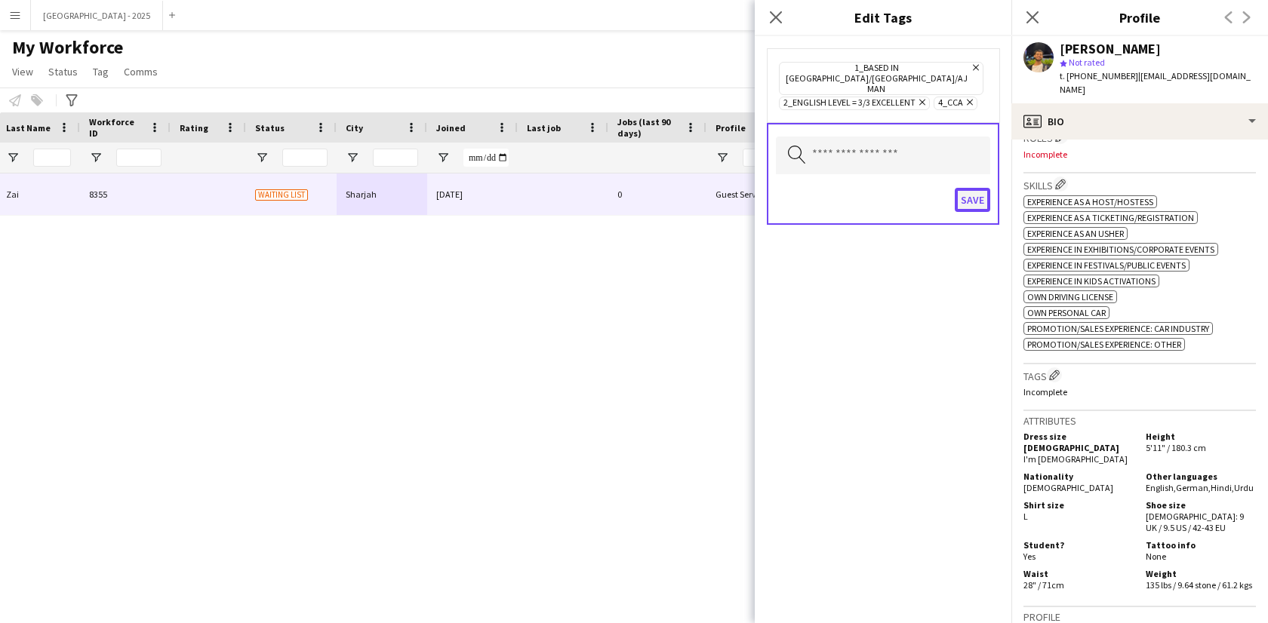
click at [967, 188] on button "Save" at bounding box center [972, 200] width 35 height 24
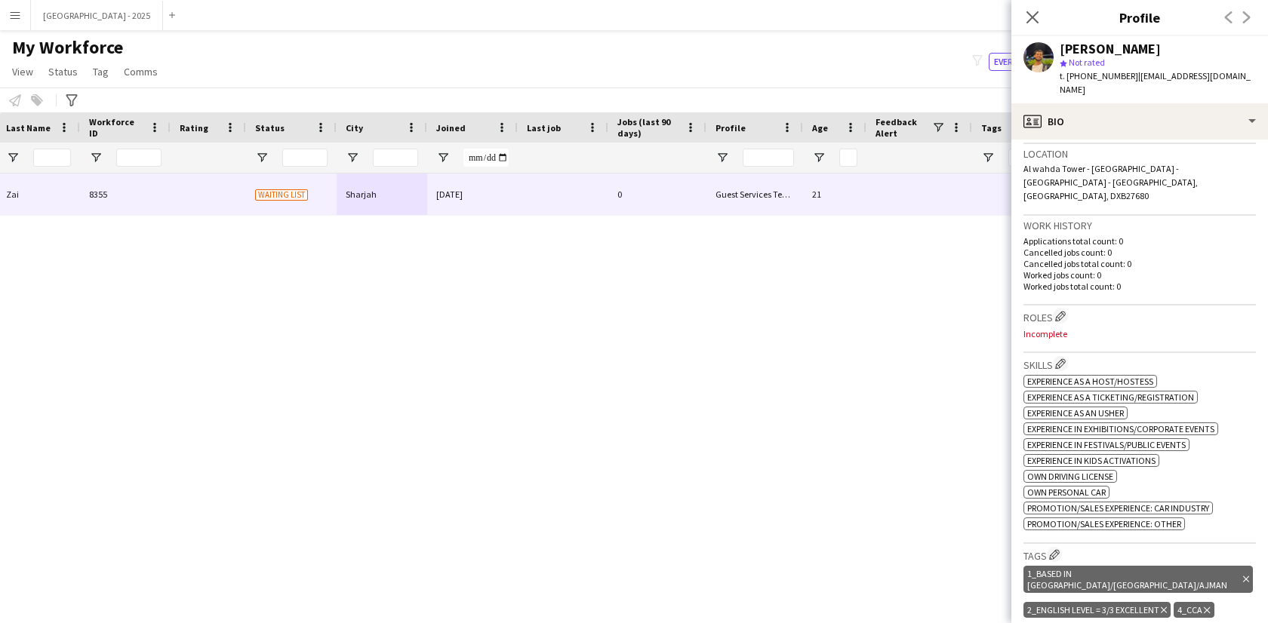
scroll to position [186, 0]
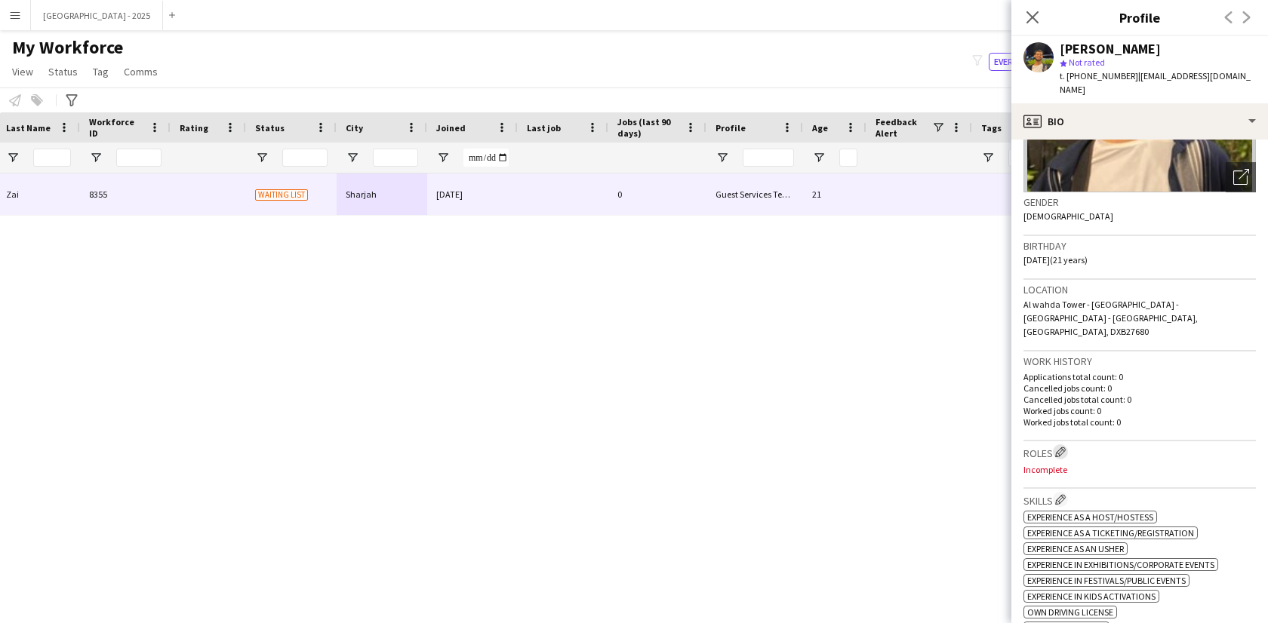
click at [1062, 447] on app-icon "Edit crew company roles" at bounding box center [1060, 452] width 11 height 11
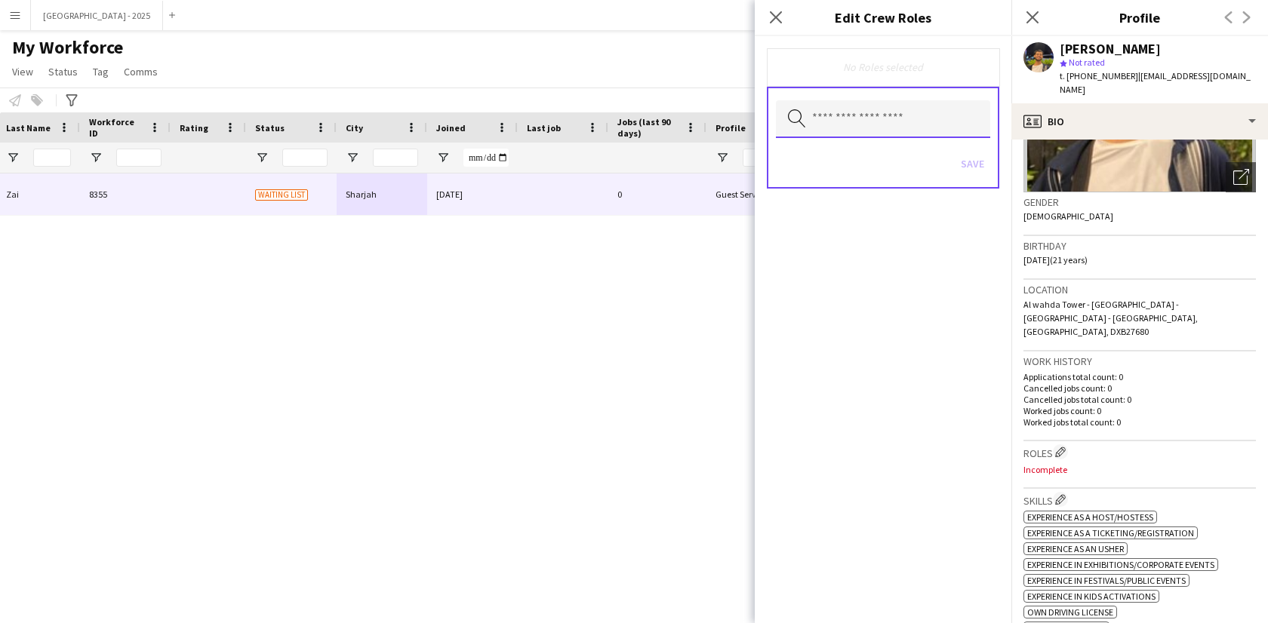
click at [931, 127] on input "text" at bounding box center [883, 119] width 214 height 38
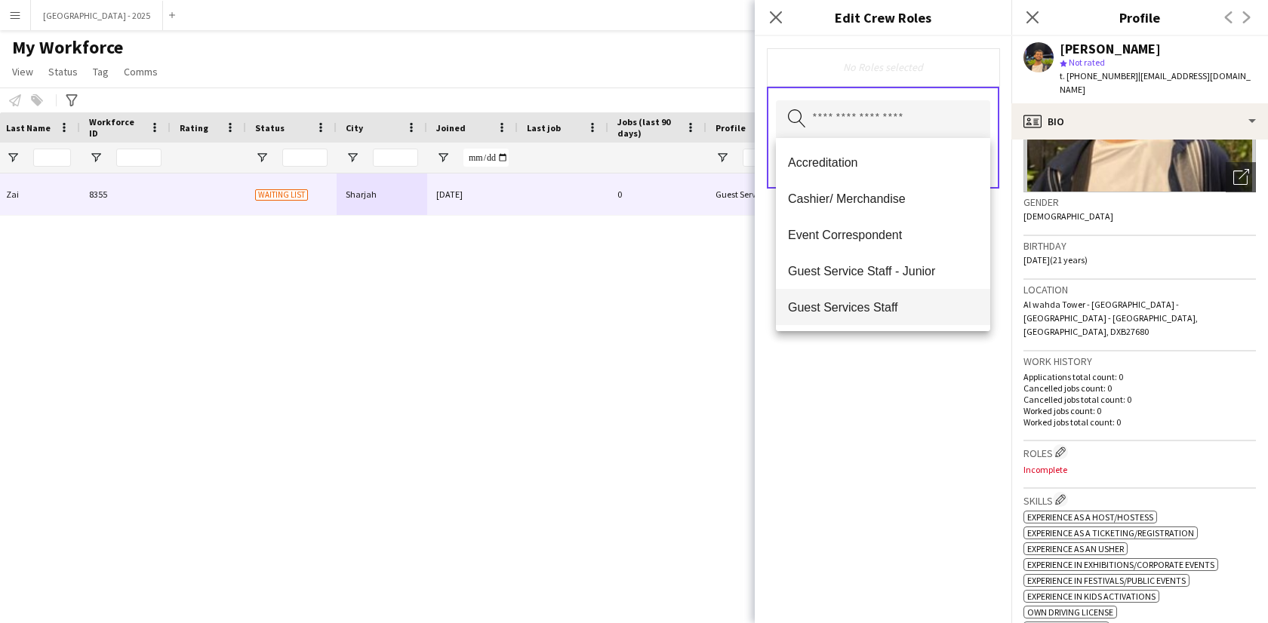
click at [903, 294] on mat-option "Guest Services Staff" at bounding box center [883, 307] width 214 height 36
click at [903, 304] on span "Guest Services Staff - Senior" at bounding box center [883, 308] width 190 height 14
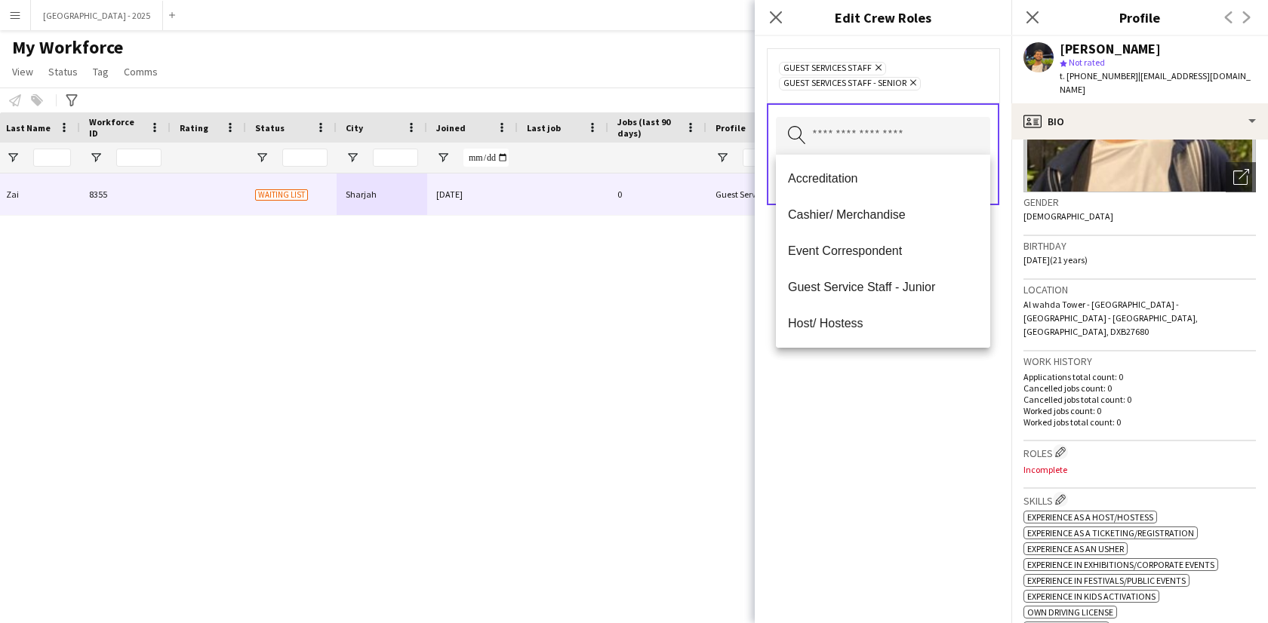
drag, startPoint x: 914, startPoint y: 379, endPoint x: 967, endPoint y: 233, distance: 155.0
click at [913, 379] on div "Guest Services Staff Remove Guest Services Staff - Senior Remove Search by role…" at bounding box center [883, 329] width 257 height 587
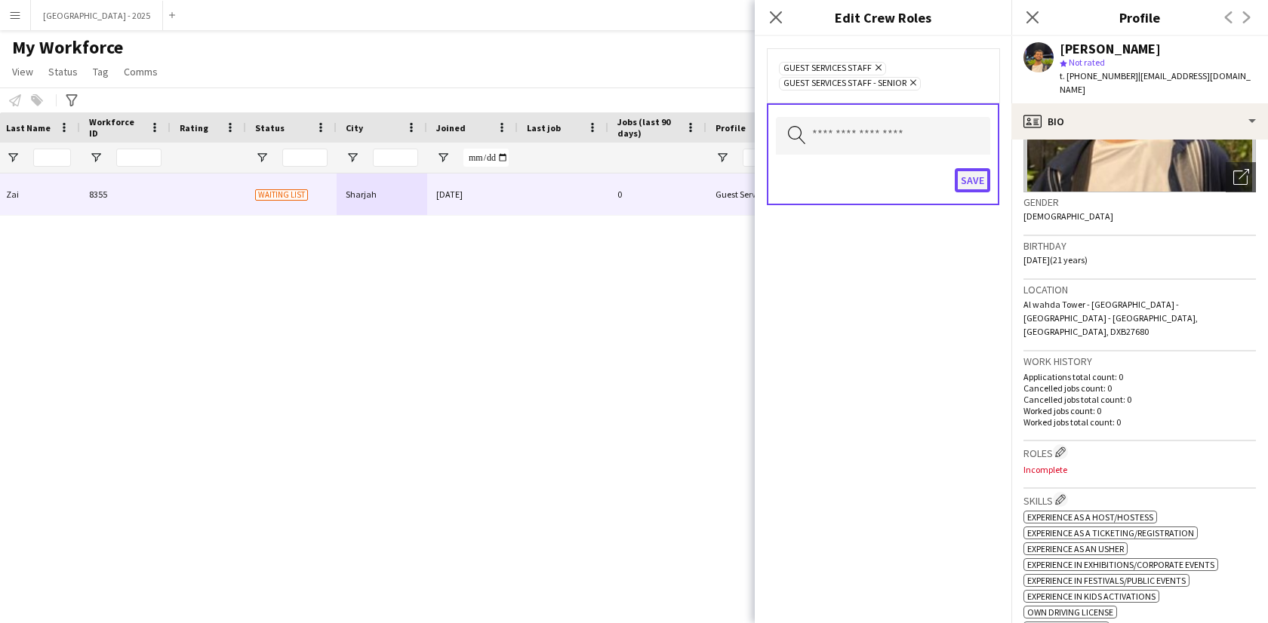
click at [980, 183] on button "Save" at bounding box center [972, 180] width 35 height 24
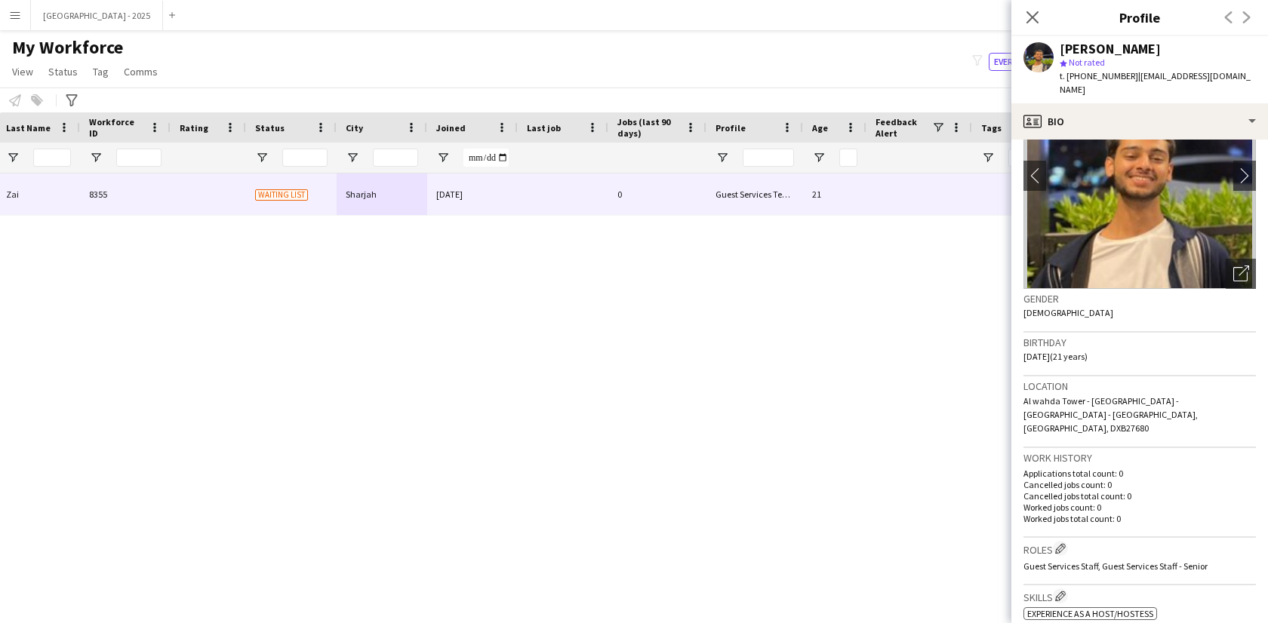
scroll to position [0, 0]
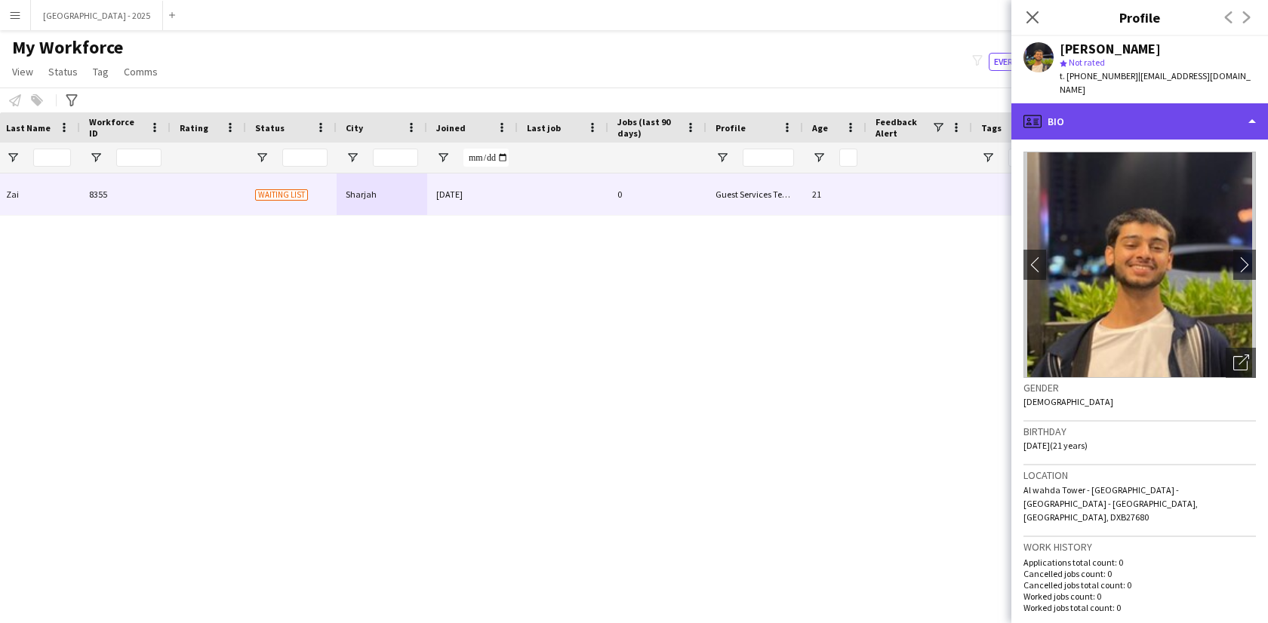
click at [1088, 111] on div "profile Bio" at bounding box center [1139, 121] width 257 height 36
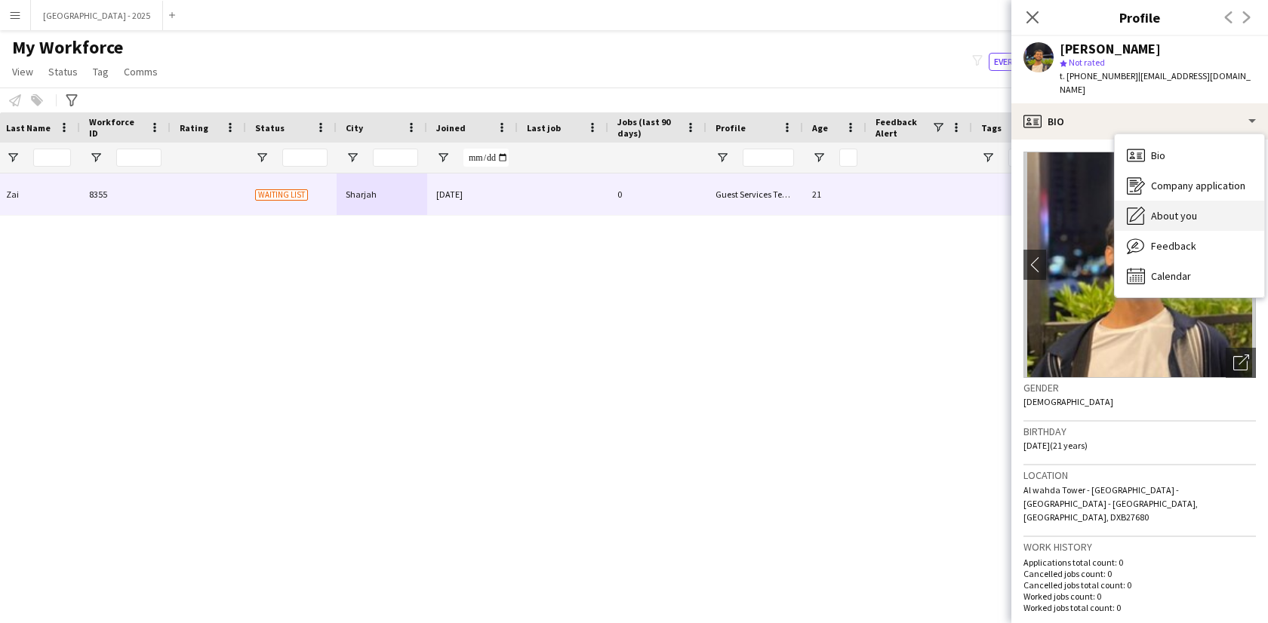
click at [1177, 209] on span "About you" at bounding box center [1174, 216] width 46 height 14
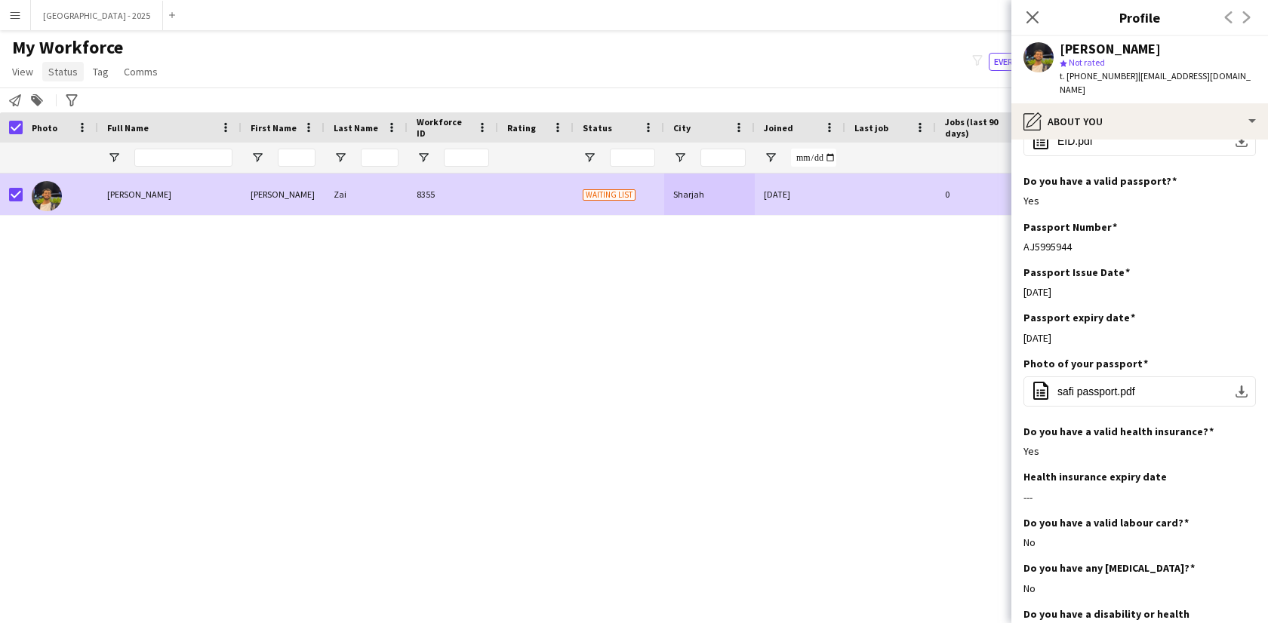
click at [51, 75] on span "Status" at bounding box center [62, 72] width 29 height 14
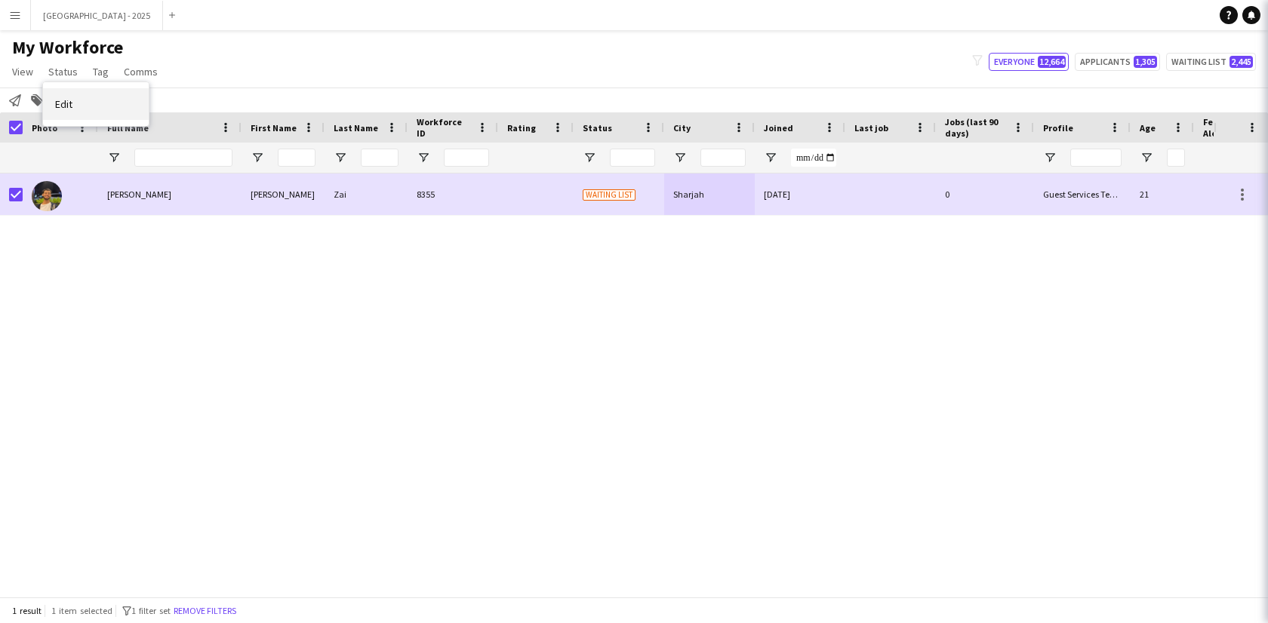
click at [93, 94] on link "Edit" at bounding box center [96, 104] width 106 height 32
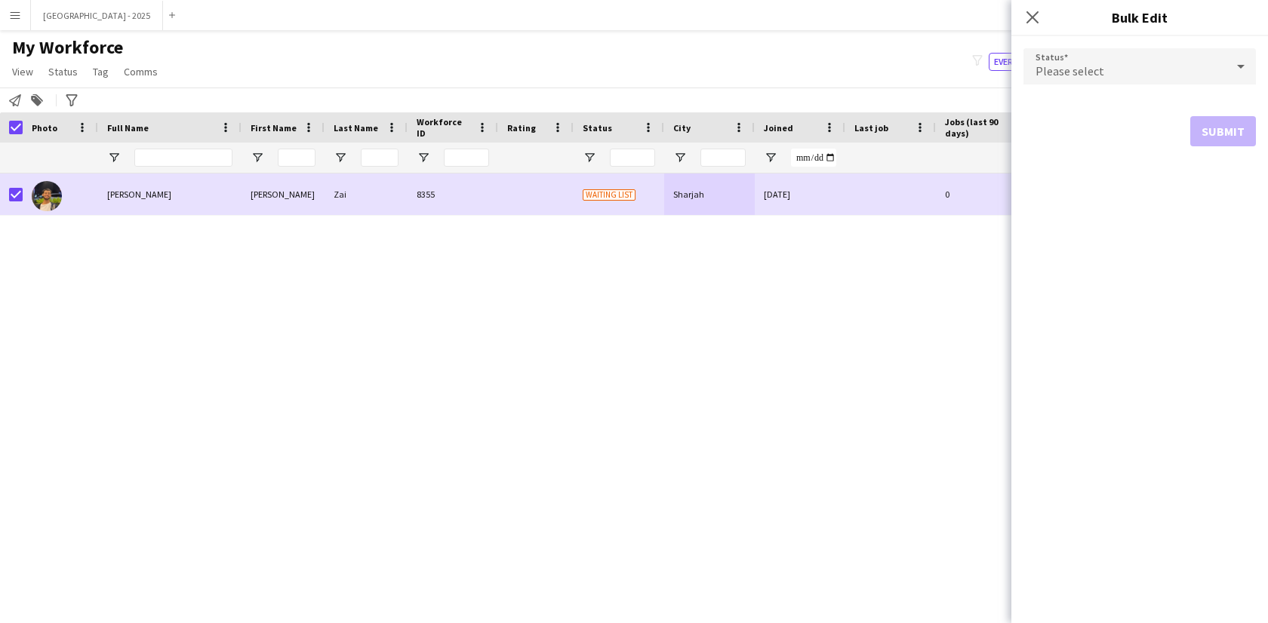
click at [1134, 76] on div "Please select" at bounding box center [1124, 66] width 202 height 36
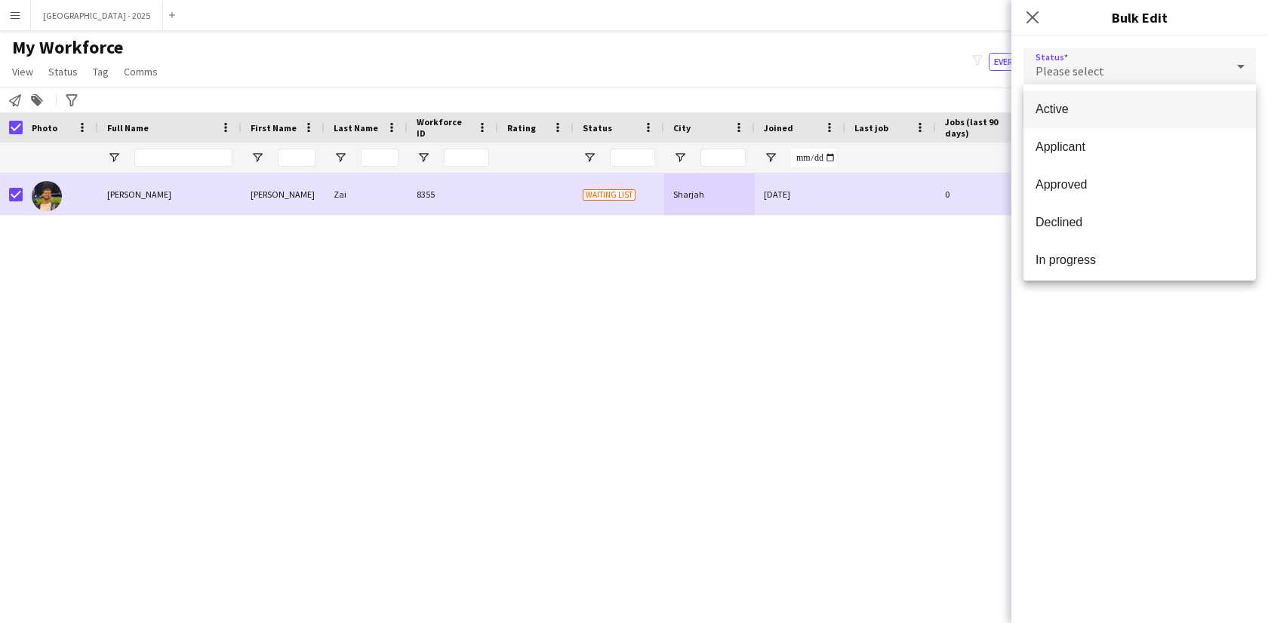
click at [1057, 114] on span "Active" at bounding box center [1140, 109] width 208 height 14
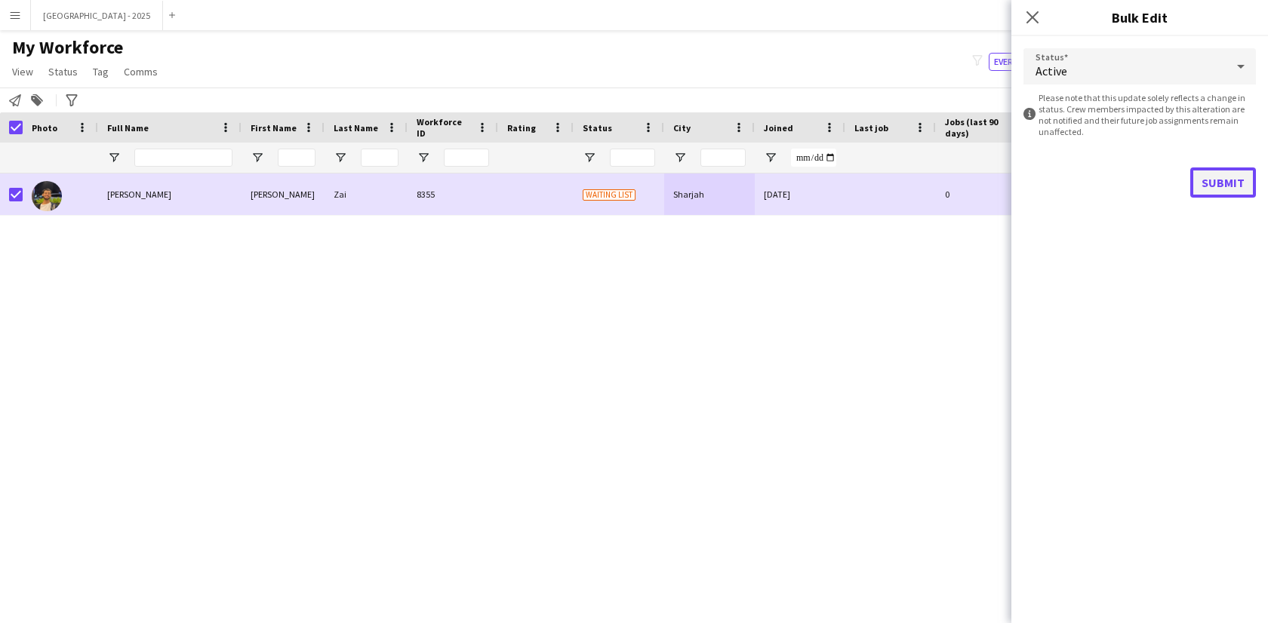
click at [1229, 187] on button "Submit" at bounding box center [1223, 183] width 66 height 30
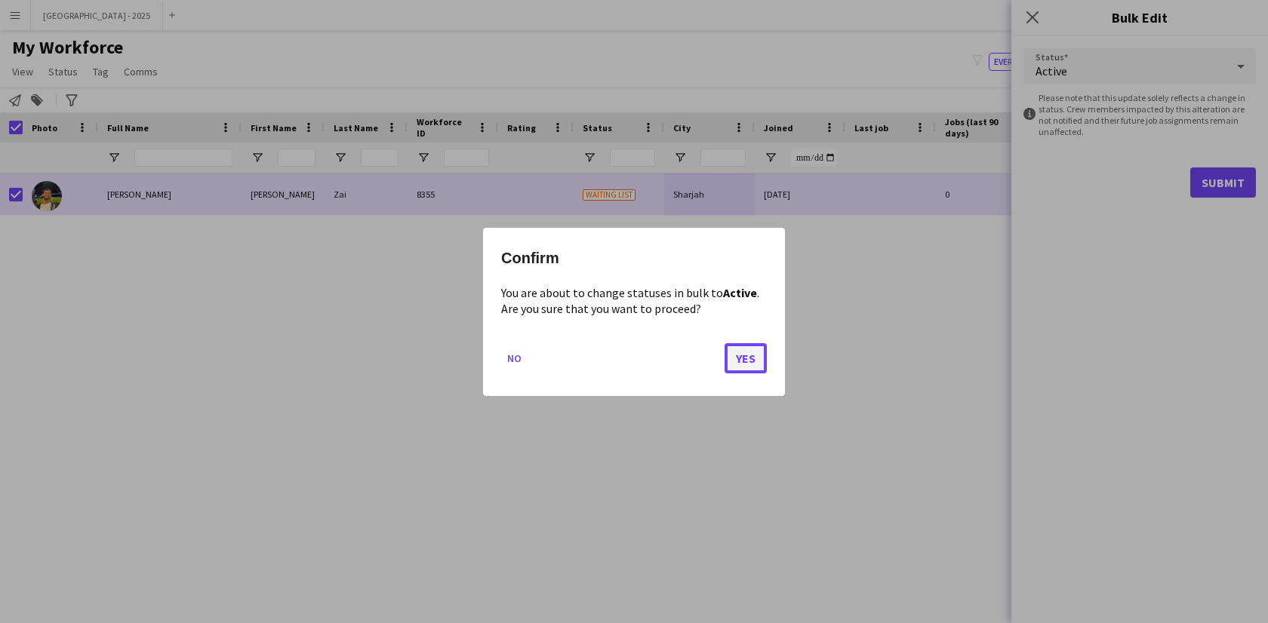
click at [752, 360] on button "Yes" at bounding box center [746, 358] width 42 height 30
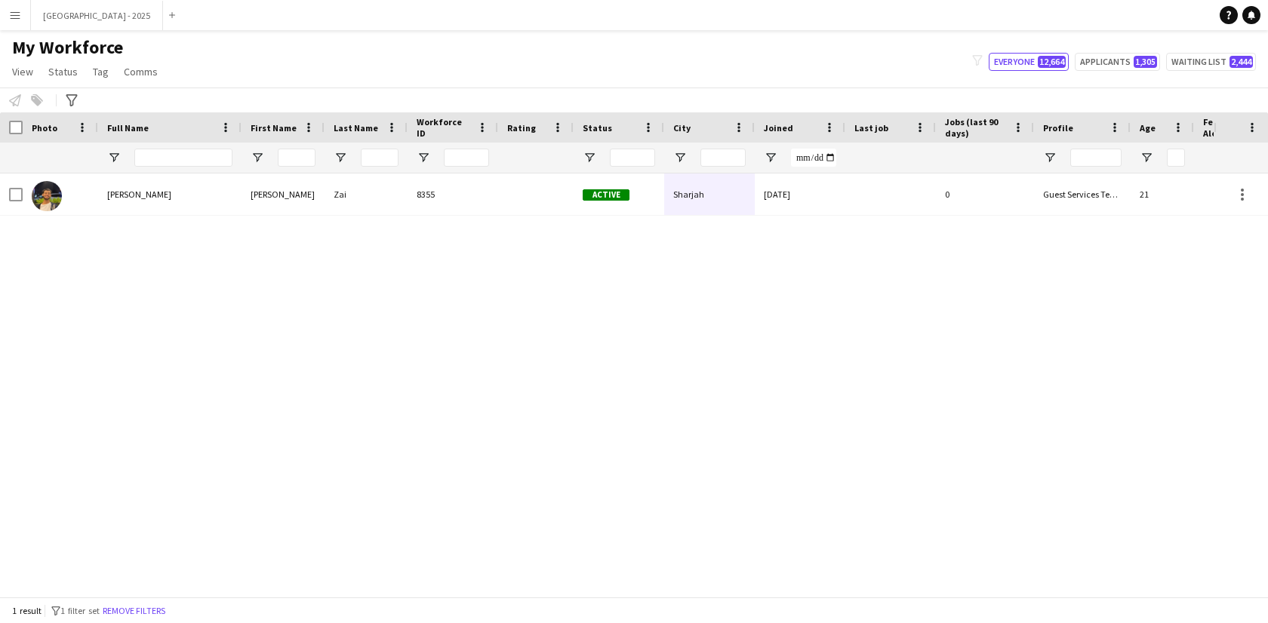
click at [166, 193] on span "Muhammad Safi Zai" at bounding box center [139, 194] width 64 height 11
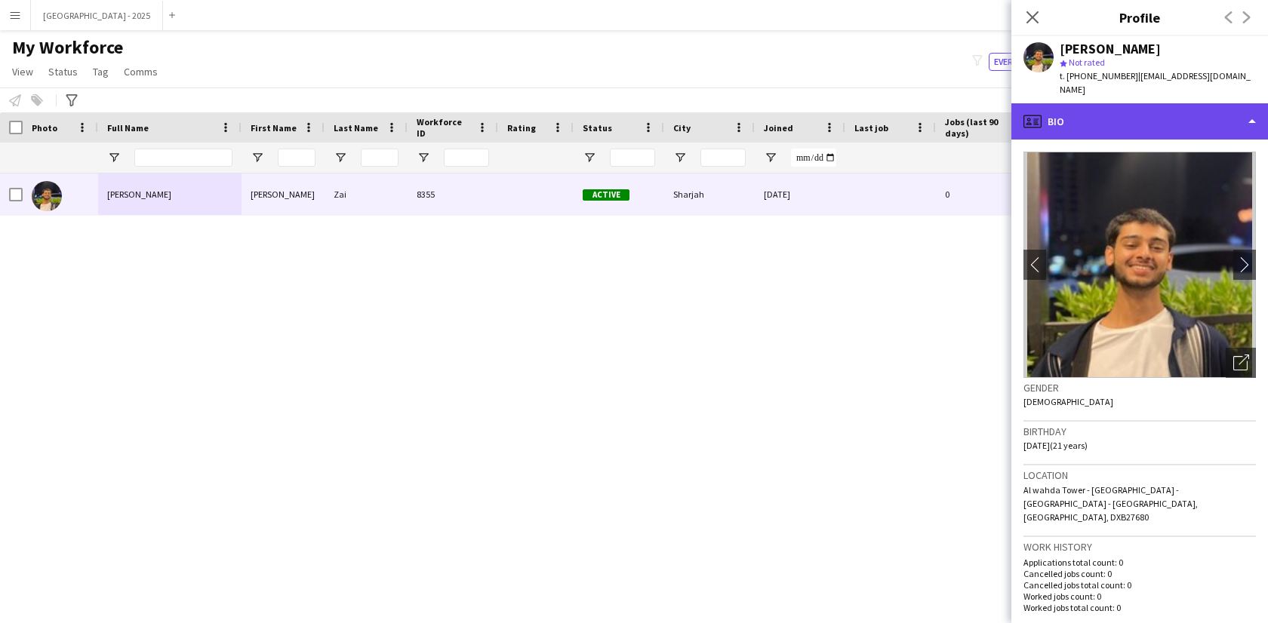
click at [1125, 103] on div "profile Bio" at bounding box center [1139, 121] width 257 height 36
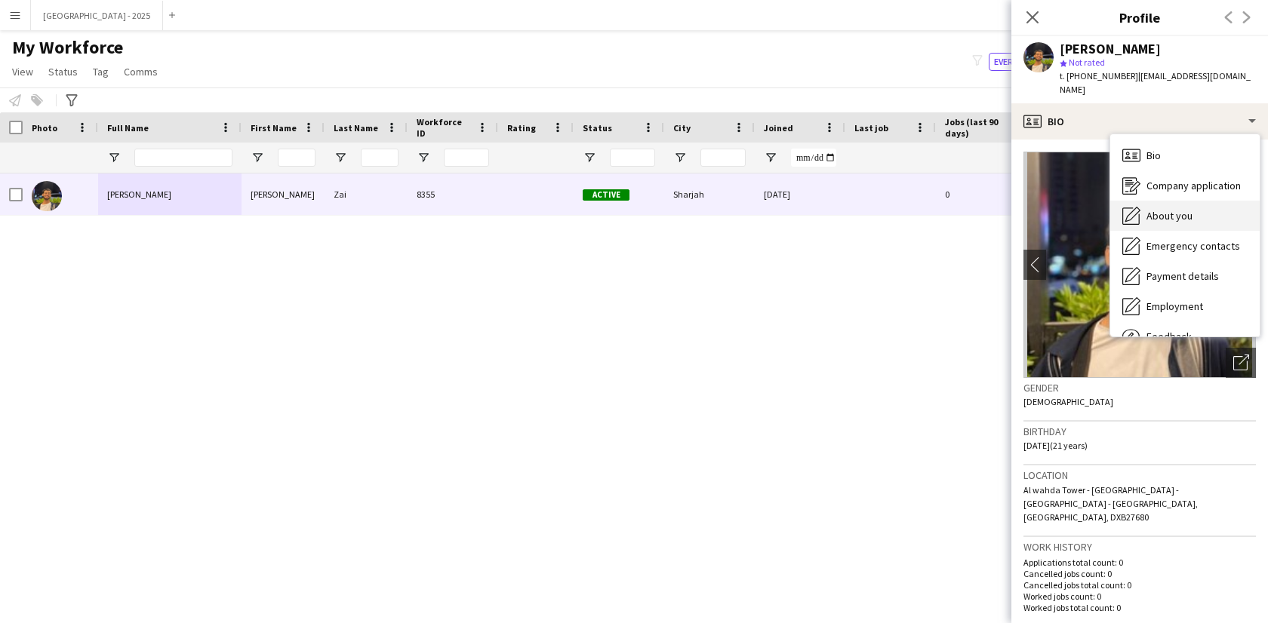
click at [1180, 209] on span "About you" at bounding box center [1169, 216] width 46 height 14
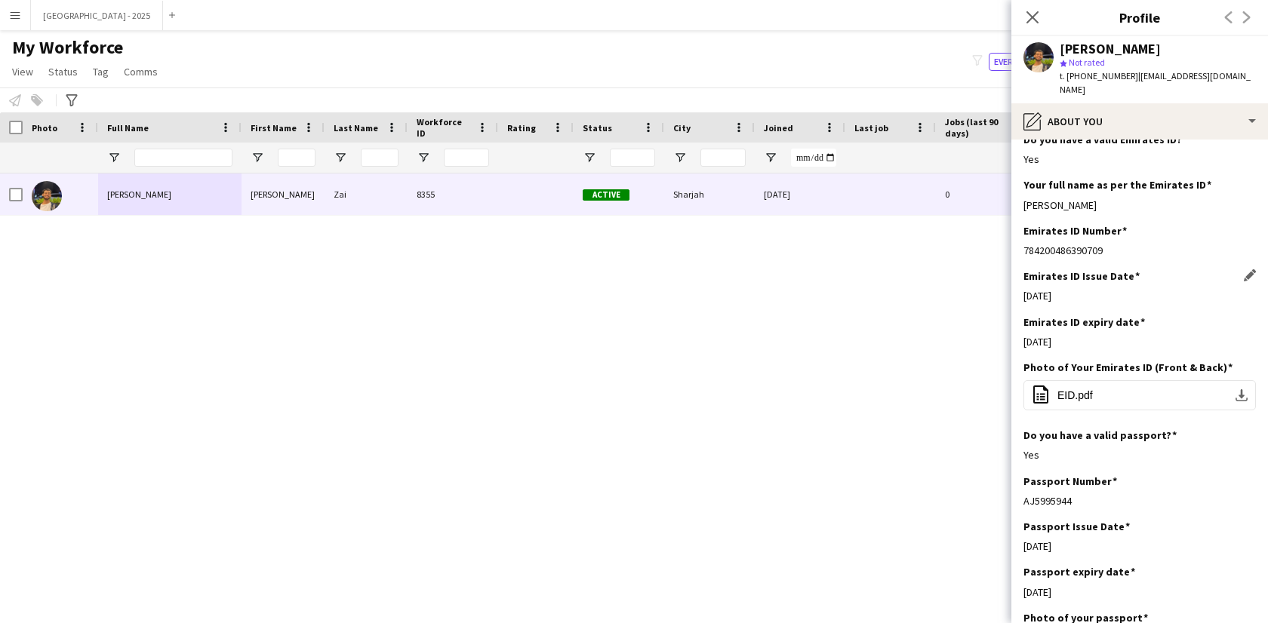
scroll to position [685, 0]
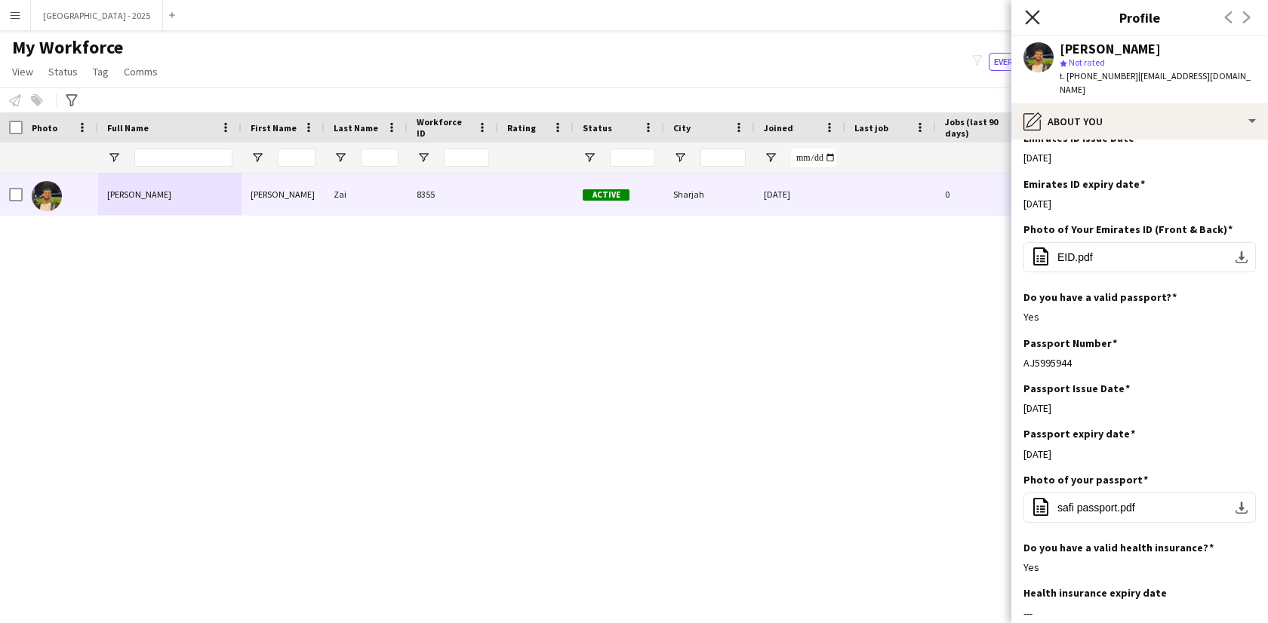
click at [1036, 17] on icon "Close pop-in" at bounding box center [1032, 17] width 14 height 14
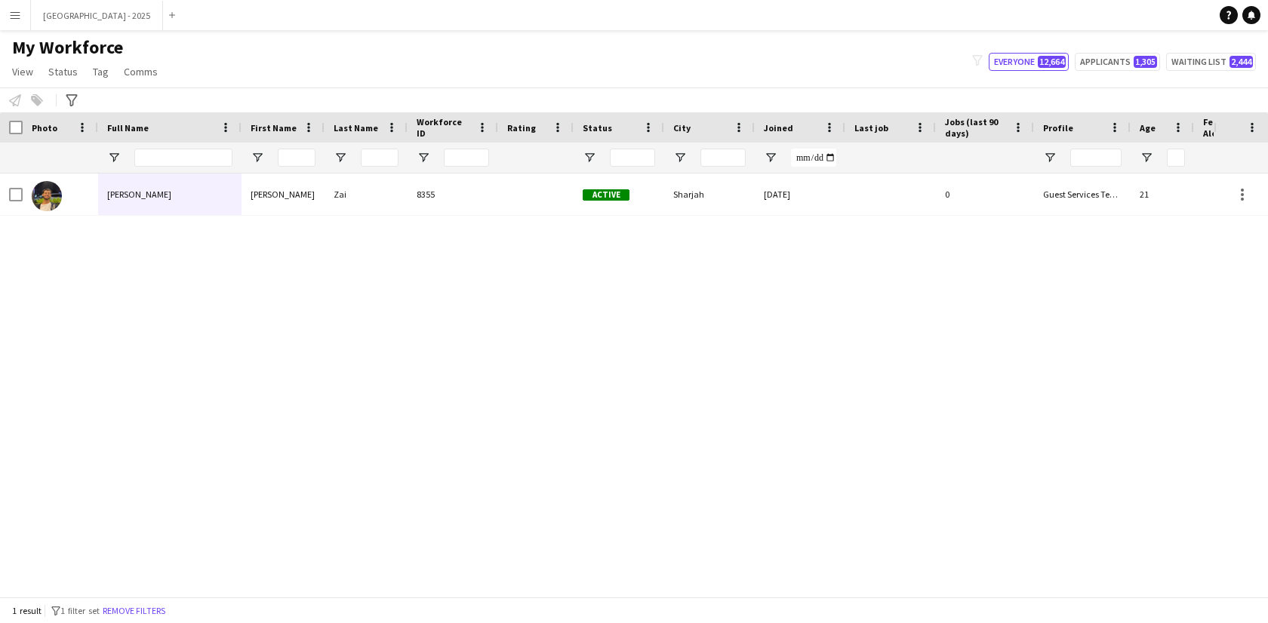
drag, startPoint x: 145, startPoint y: 604, endPoint x: 534, endPoint y: 16, distance: 705.2
click at [145, 603] on button "Remove filters" at bounding box center [134, 611] width 69 height 17
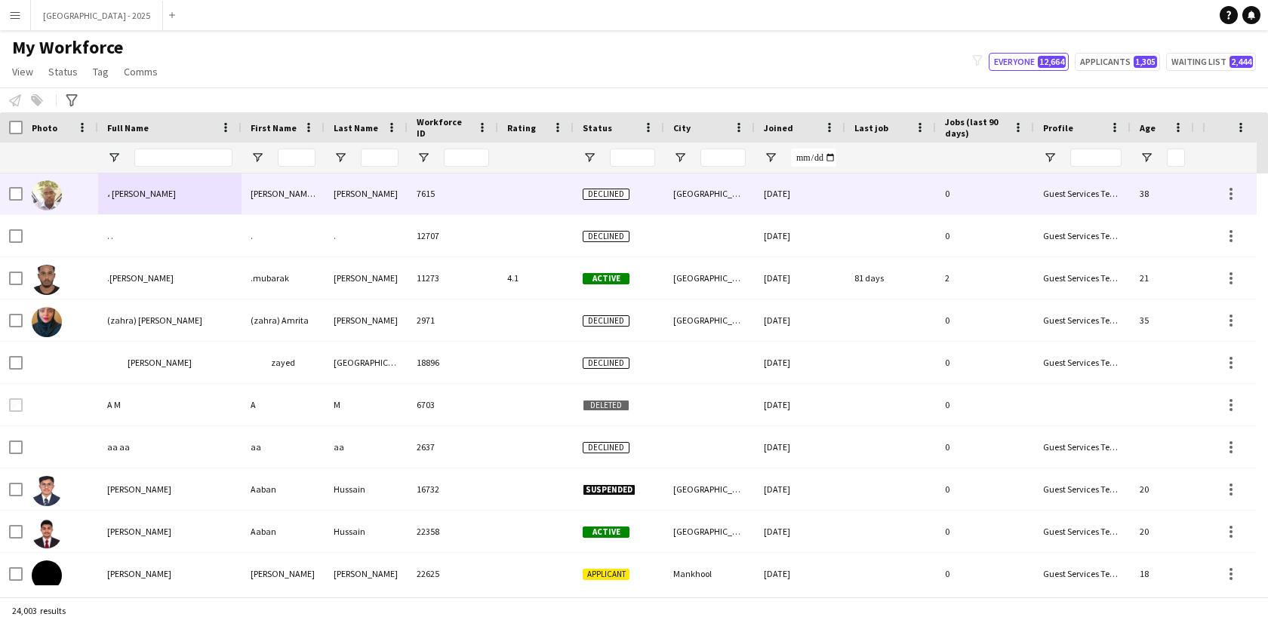
scroll to position [0, 339]
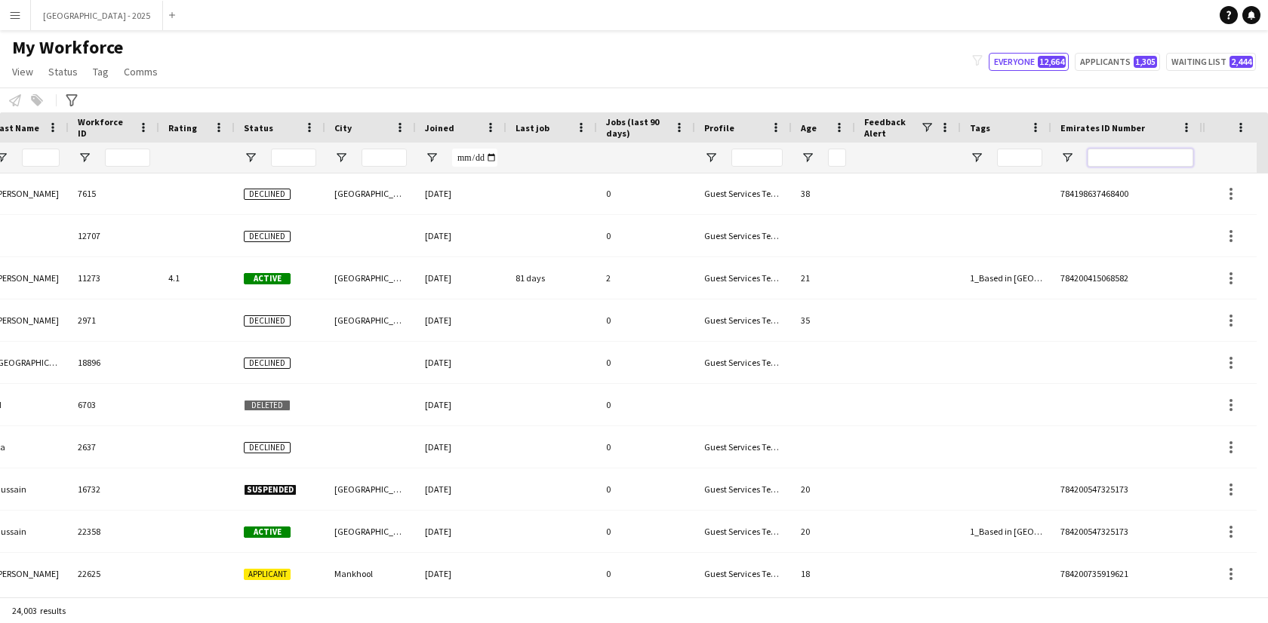
click at [1134, 154] on input "Emirates ID Number Filter Input" at bounding box center [1141, 158] width 106 height 18
paste input "*******"
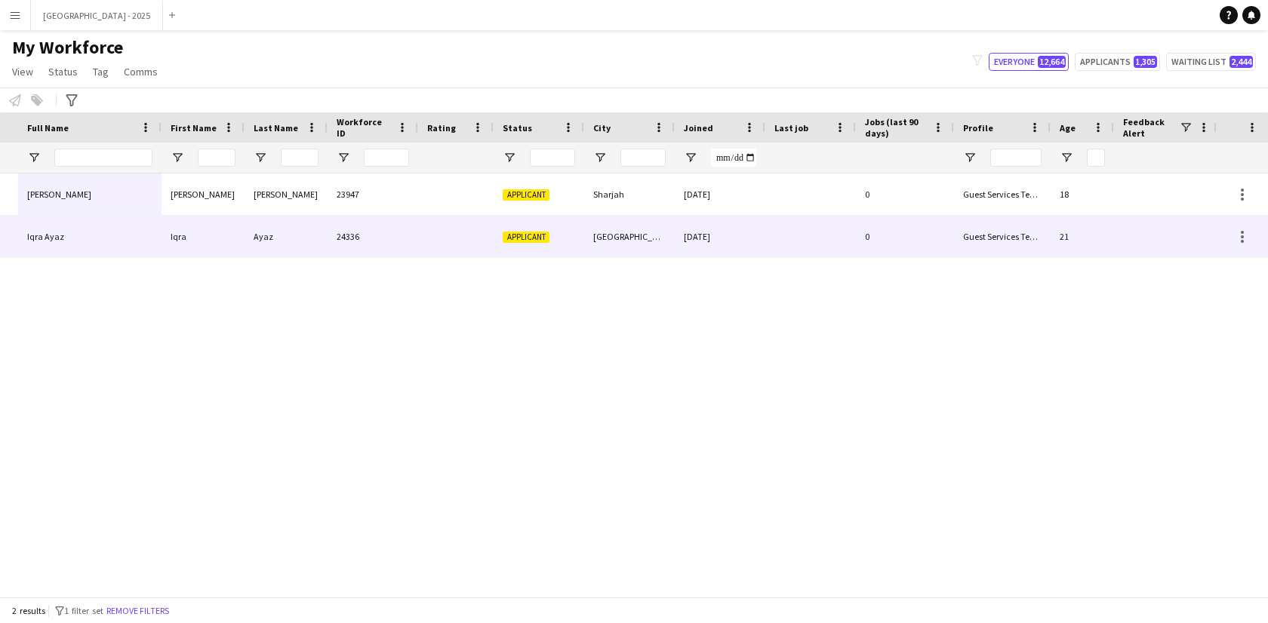
scroll to position [0, 0]
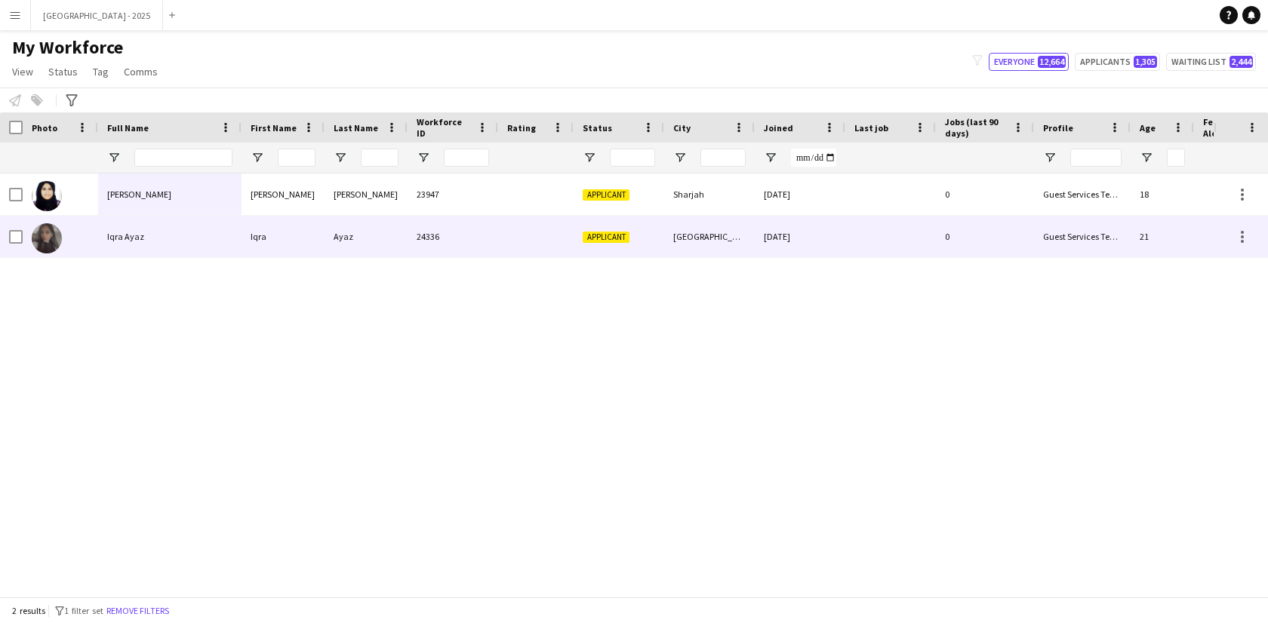
type input "*******"
click at [567, 236] on div at bounding box center [535, 237] width 75 height 42
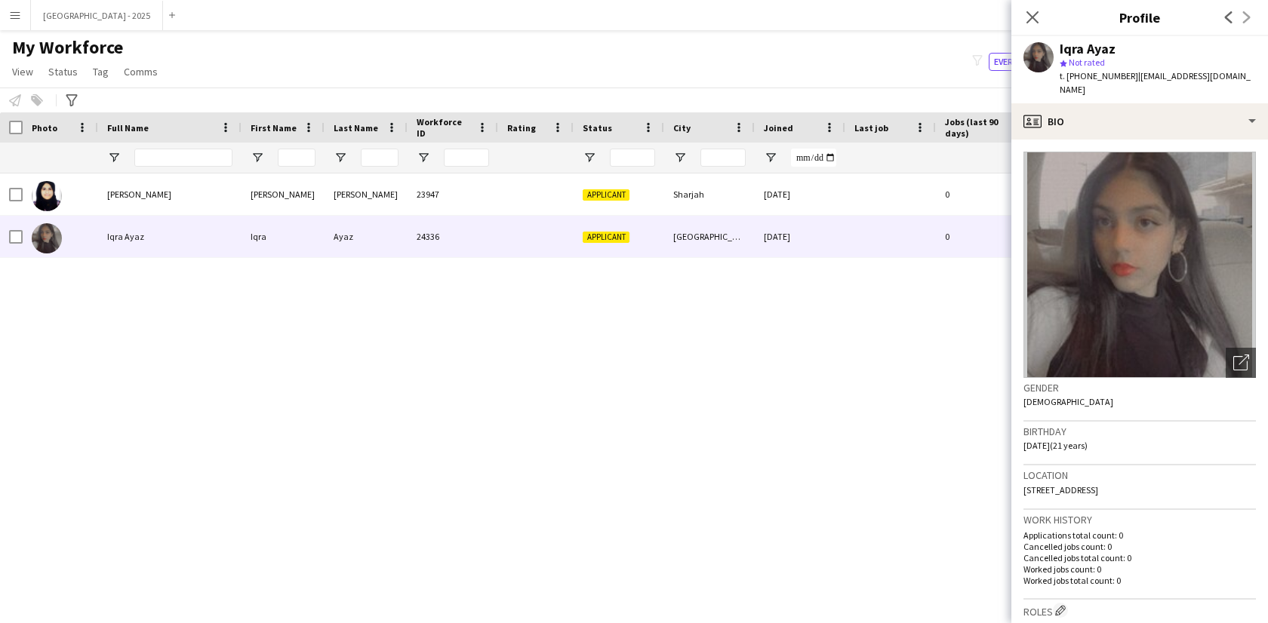
scroll to position [29, 0]
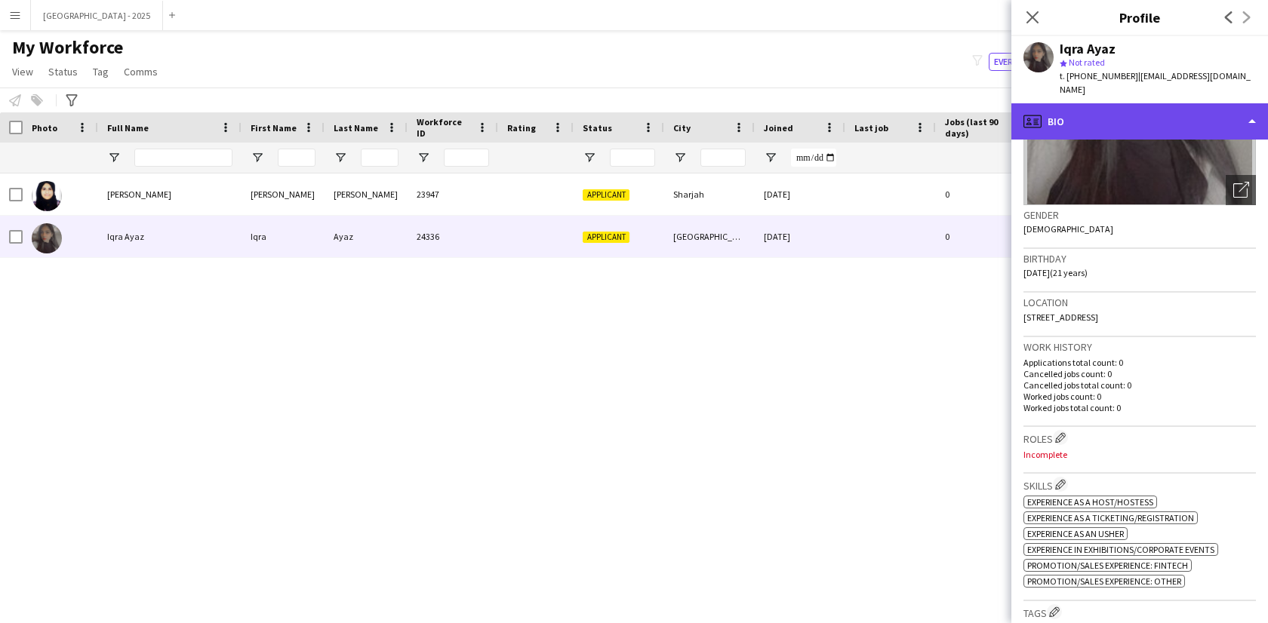
click at [1133, 103] on div "profile Bio" at bounding box center [1139, 121] width 257 height 36
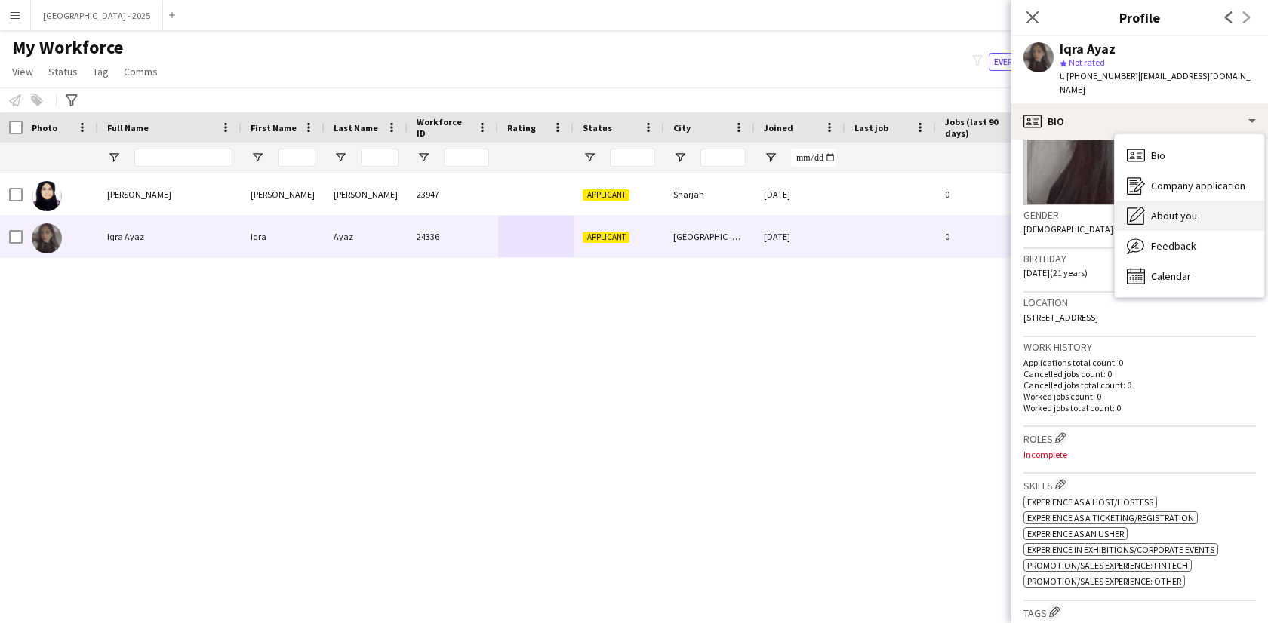
click at [1159, 209] on span "About you" at bounding box center [1174, 216] width 46 height 14
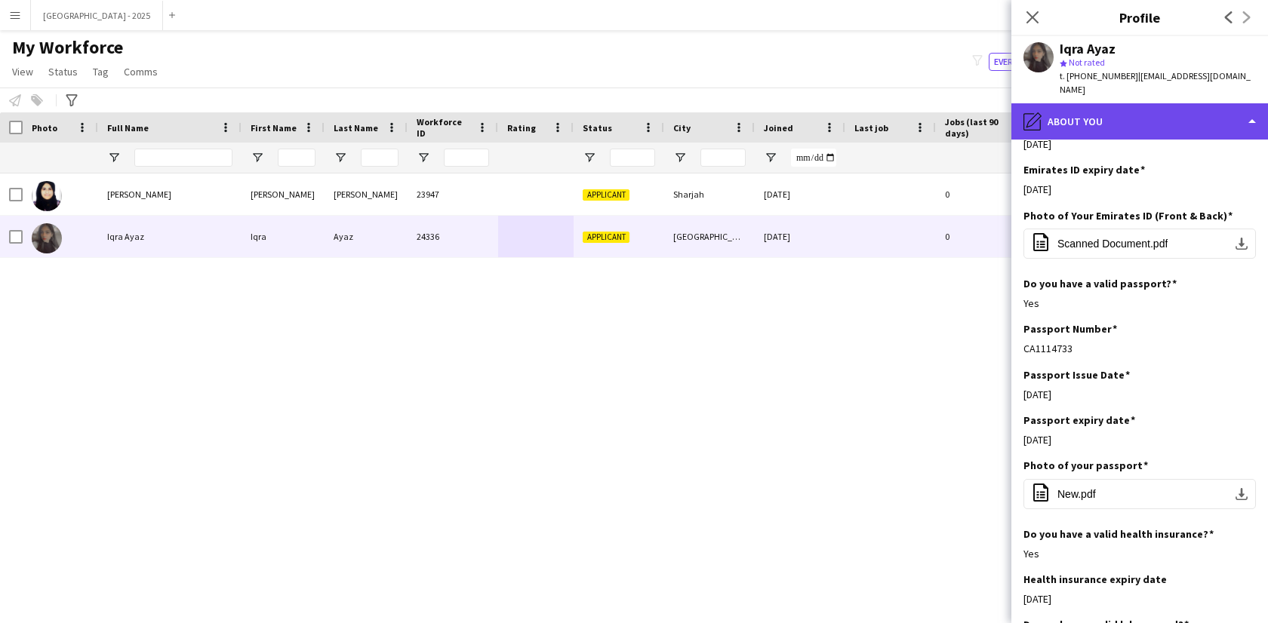
click at [1085, 118] on div "pencil4 About you" at bounding box center [1139, 121] width 257 height 36
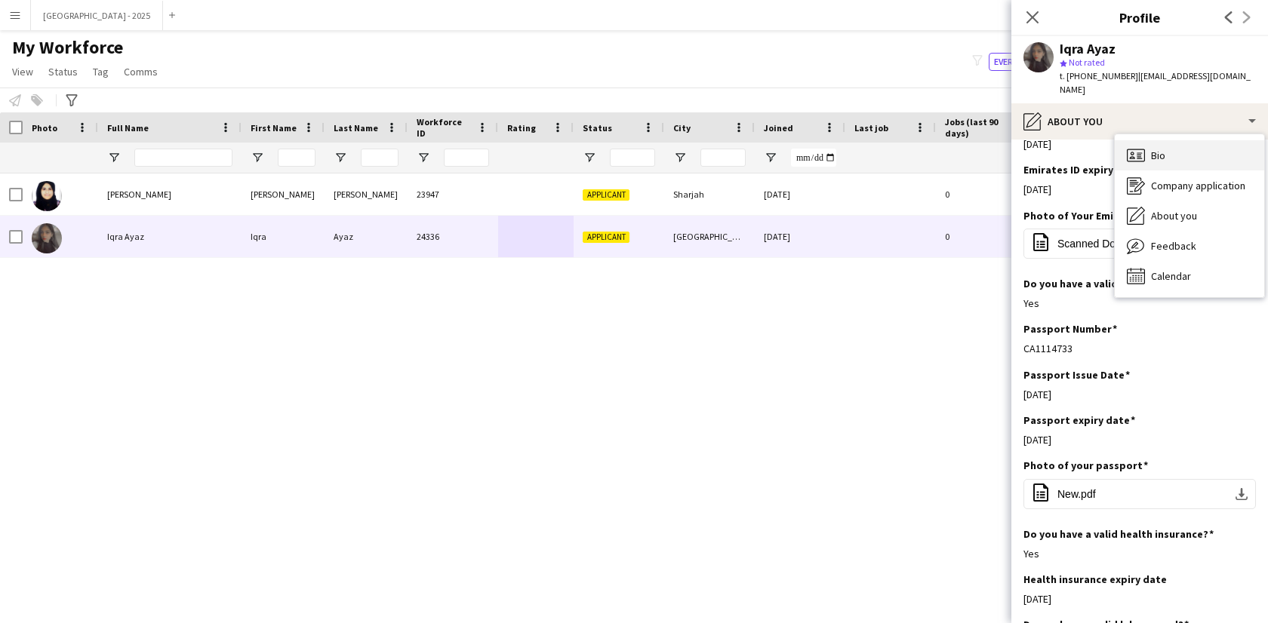
click at [1174, 143] on div "Bio Bio" at bounding box center [1189, 155] width 149 height 30
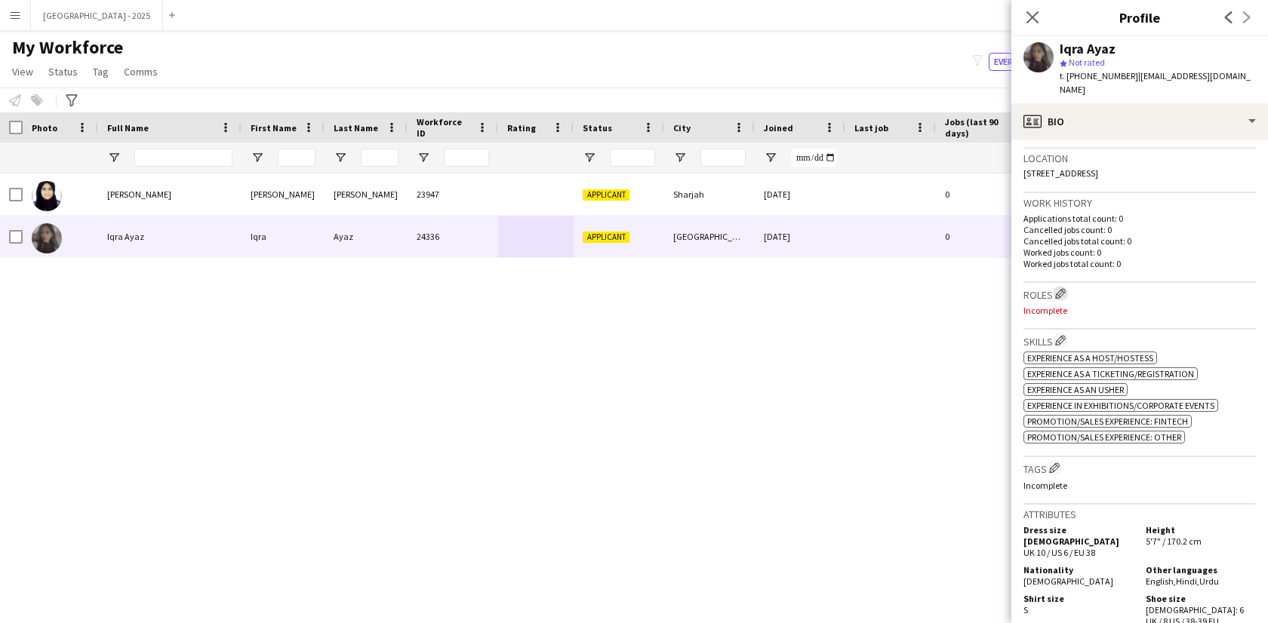
click at [1062, 288] on app-icon "Edit crew company roles" at bounding box center [1060, 293] width 11 height 11
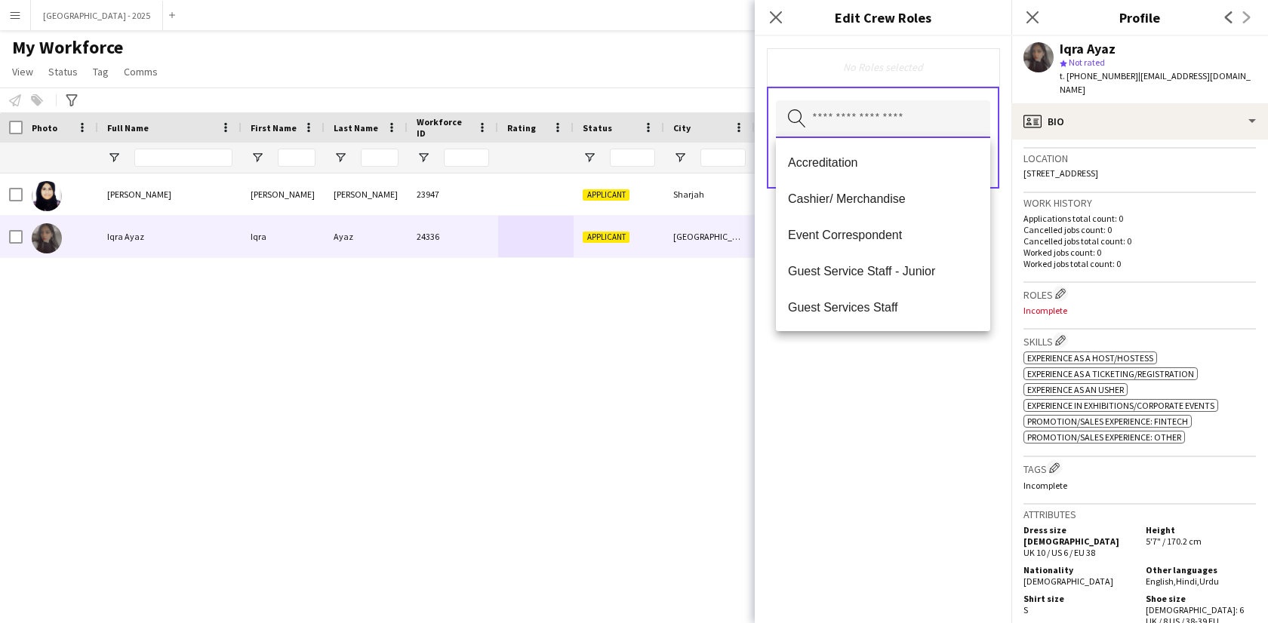
click at [812, 126] on input "text" at bounding box center [883, 119] width 214 height 38
click at [897, 293] on mat-option "Guest Services Staff" at bounding box center [883, 307] width 214 height 36
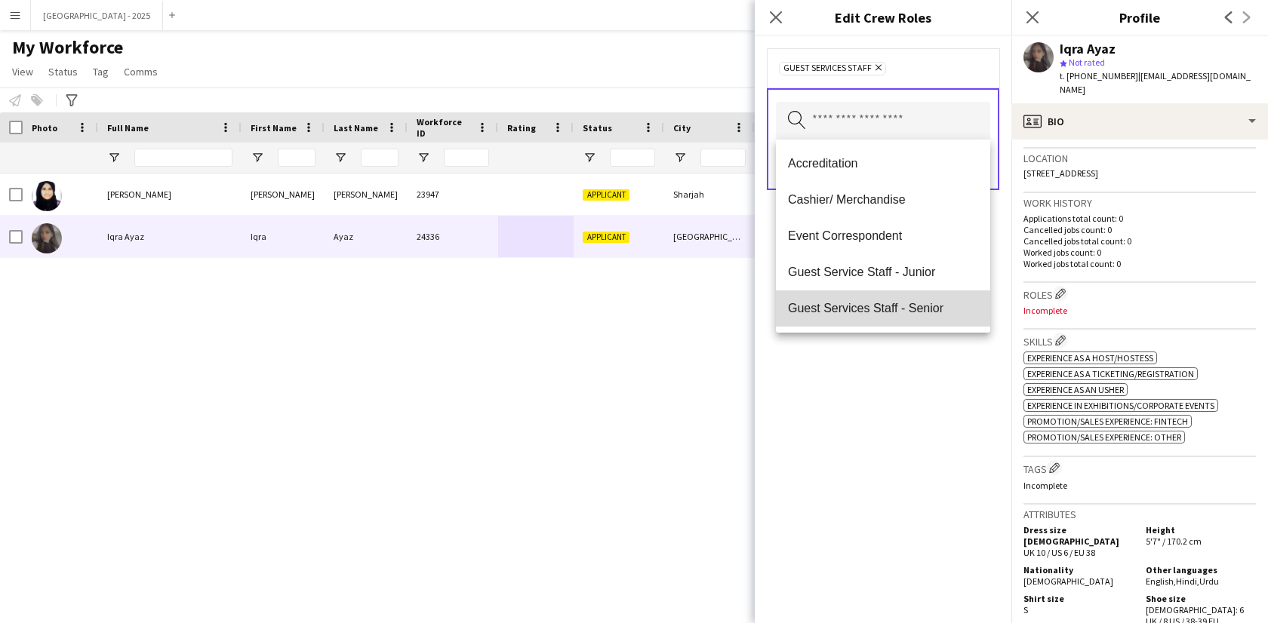
click at [898, 303] on span "Guest Services Staff - Senior" at bounding box center [883, 308] width 190 height 14
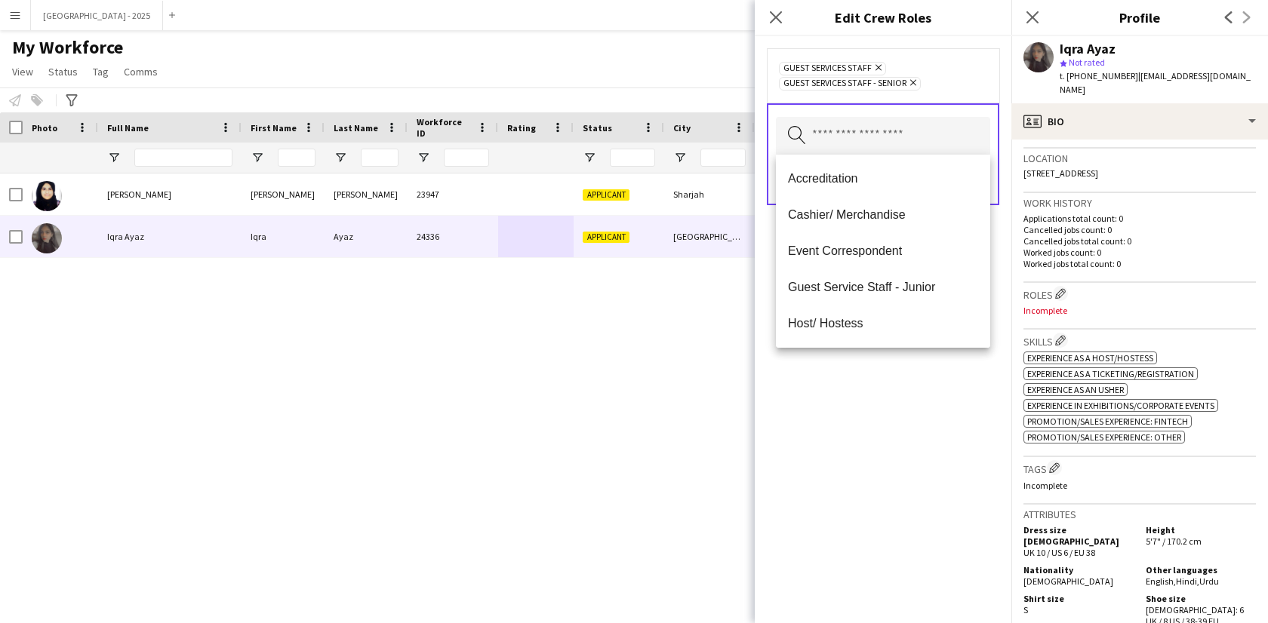
drag, startPoint x: 921, startPoint y: 394, endPoint x: 962, endPoint y: 234, distance: 165.3
click at [921, 394] on div "Guest Services Staff Remove Guest Services Staff - Senior Remove Search by role…" at bounding box center [883, 329] width 257 height 587
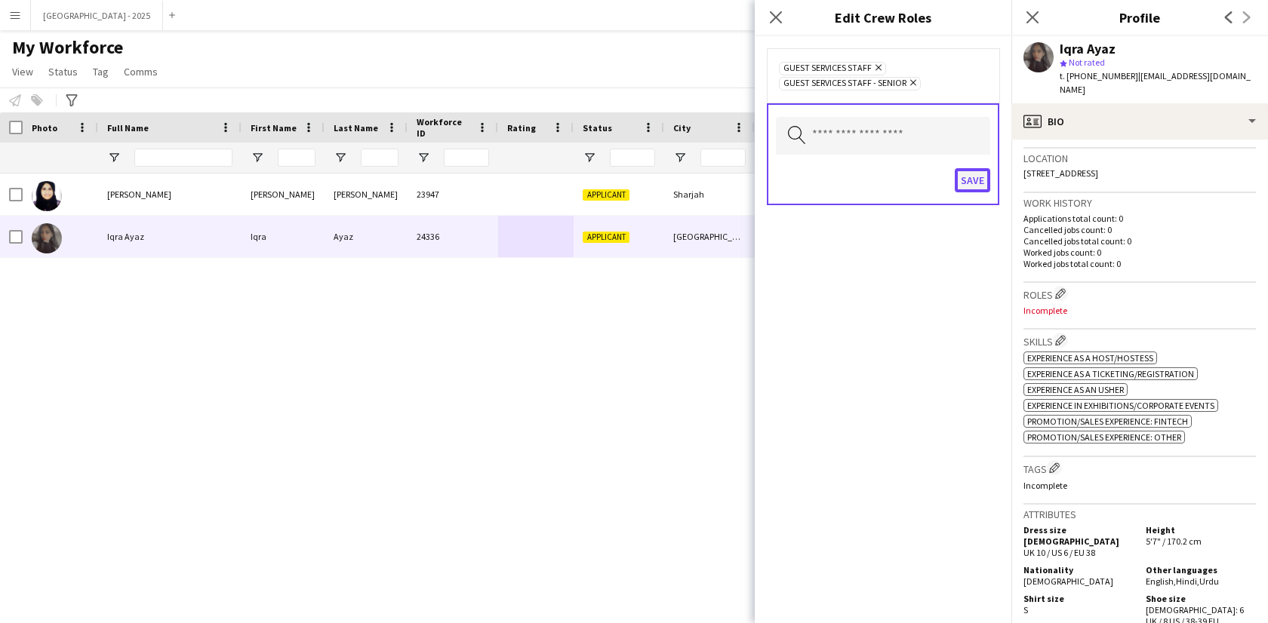
click at [977, 183] on button "Save" at bounding box center [972, 180] width 35 height 24
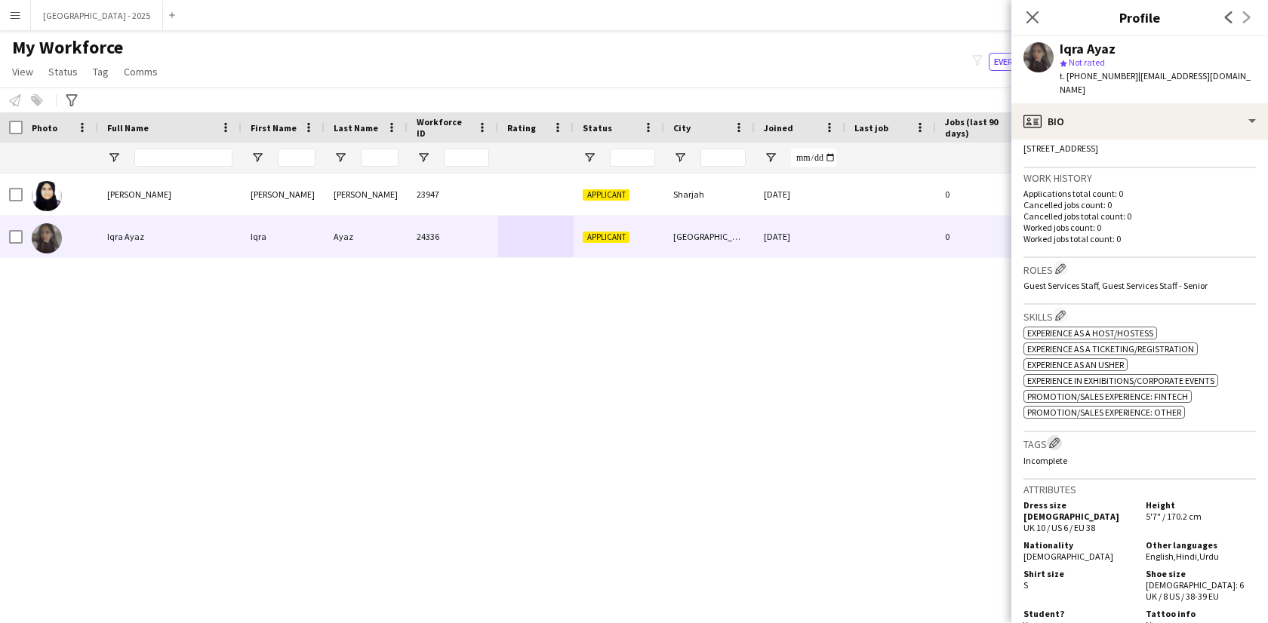
click at [1060, 438] on app-icon "Edit crew company tags" at bounding box center [1054, 443] width 11 height 11
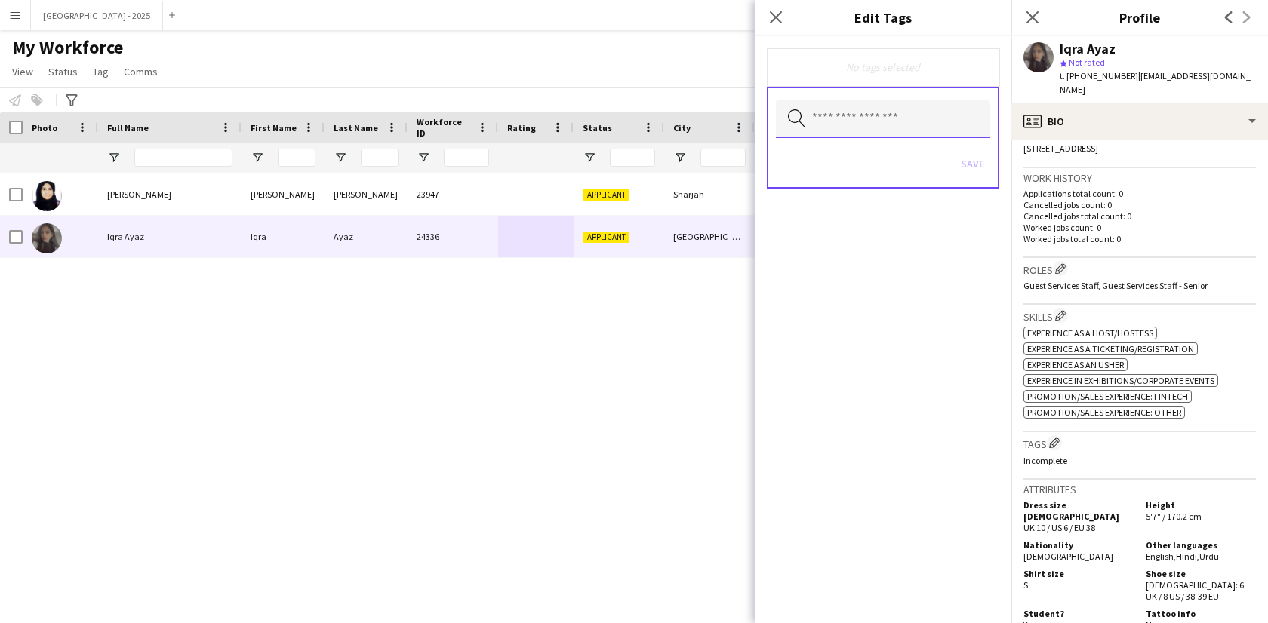
click at [887, 137] on input "text" at bounding box center [883, 119] width 214 height 38
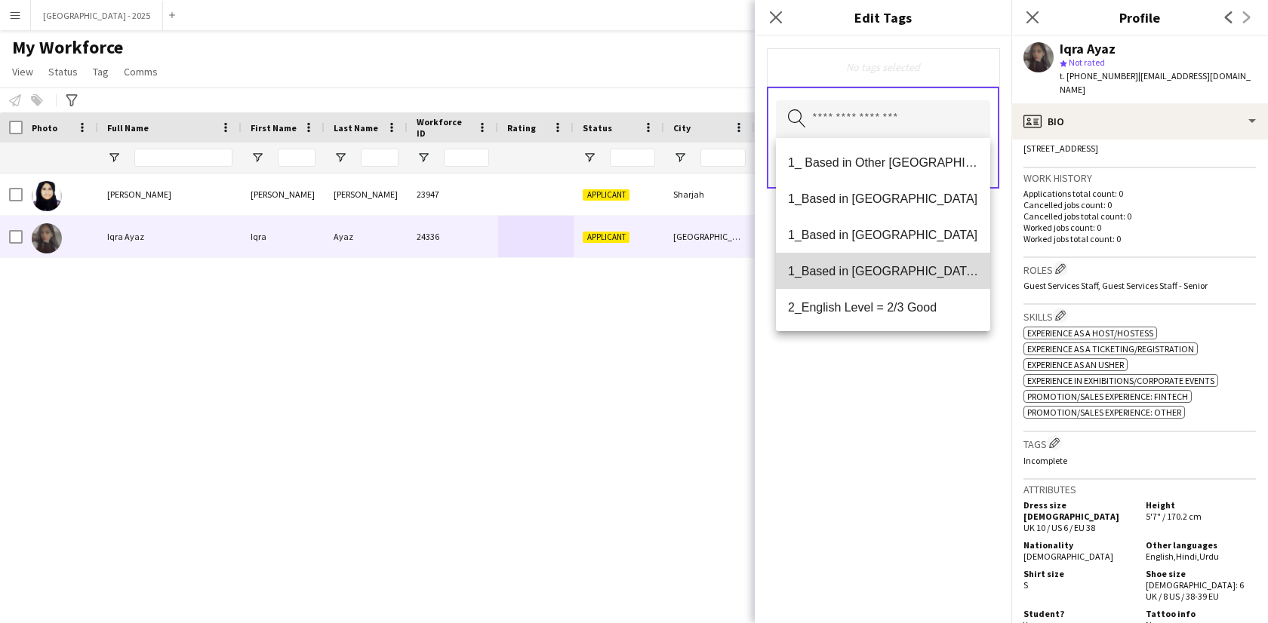
click at [922, 260] on mat-option "1_Based in [GEOGRAPHIC_DATA]/[GEOGRAPHIC_DATA]/Ajman" at bounding box center [883, 271] width 214 height 36
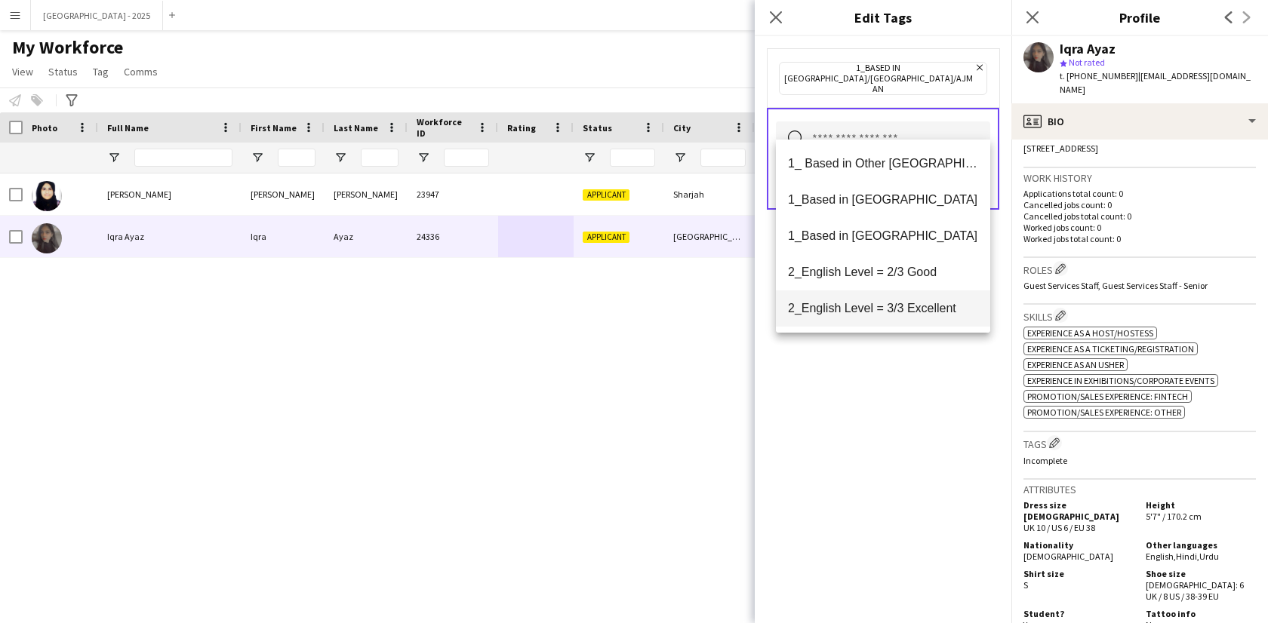
click at [920, 310] on span "2_English Level = 3/3 Excellent" at bounding box center [883, 308] width 190 height 14
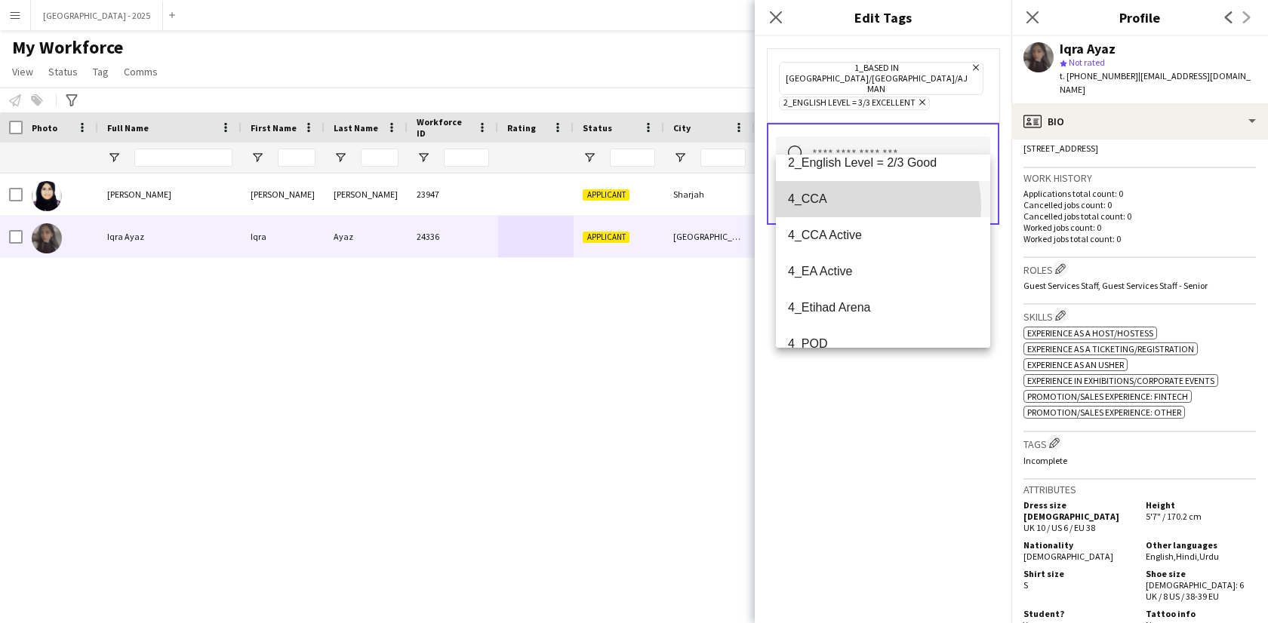
click at [847, 207] on mat-option "4_CCA" at bounding box center [883, 199] width 214 height 36
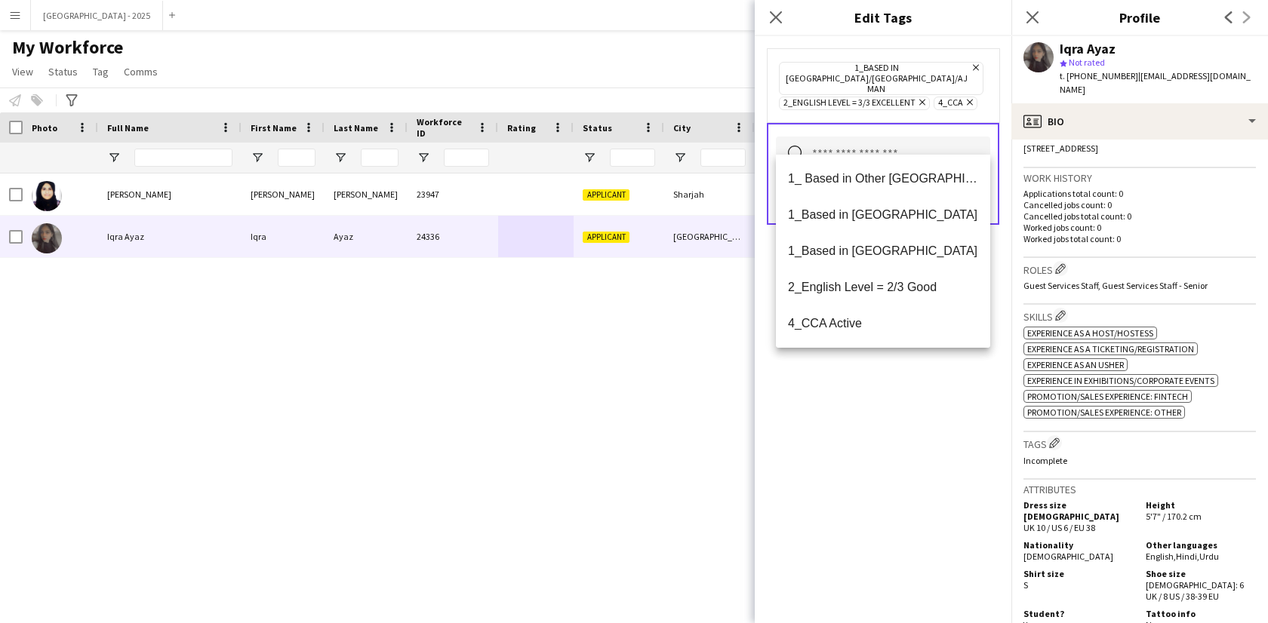
drag, startPoint x: 909, startPoint y: 426, endPoint x: 914, endPoint y: 389, distance: 36.6
click at [909, 426] on div "1_Based in [GEOGRAPHIC_DATA]/[GEOGRAPHIC_DATA]/Ajman Remove 2_English Level = 3…" at bounding box center [883, 329] width 257 height 587
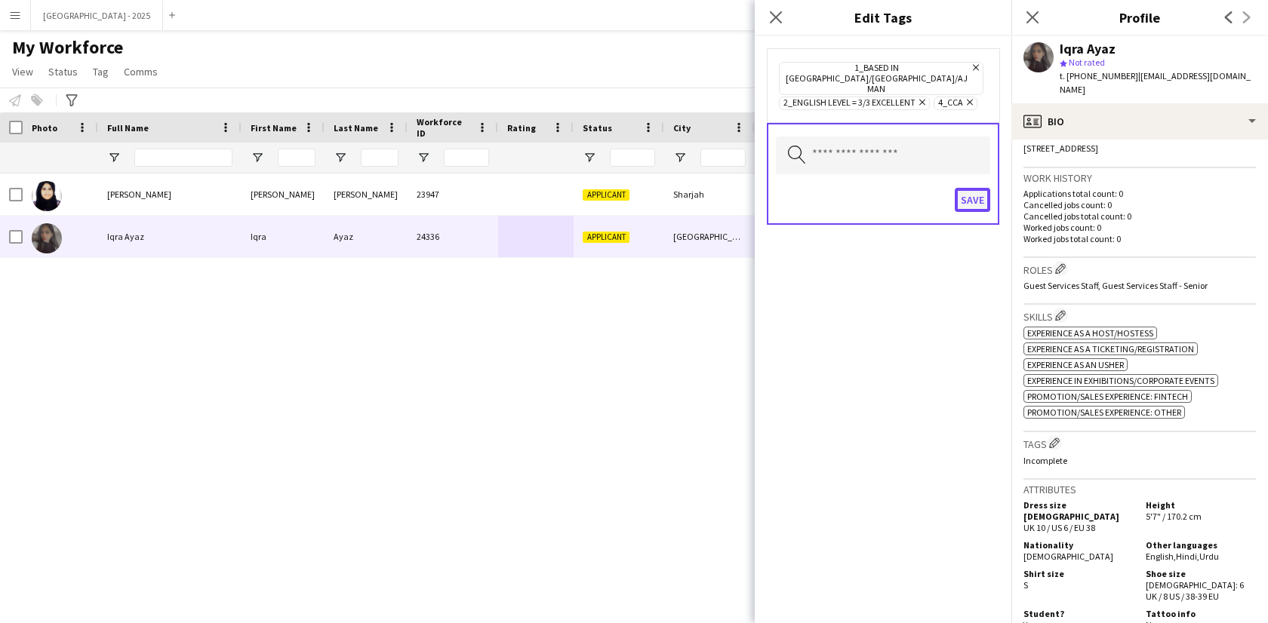
click at [963, 188] on button "Save" at bounding box center [972, 200] width 35 height 24
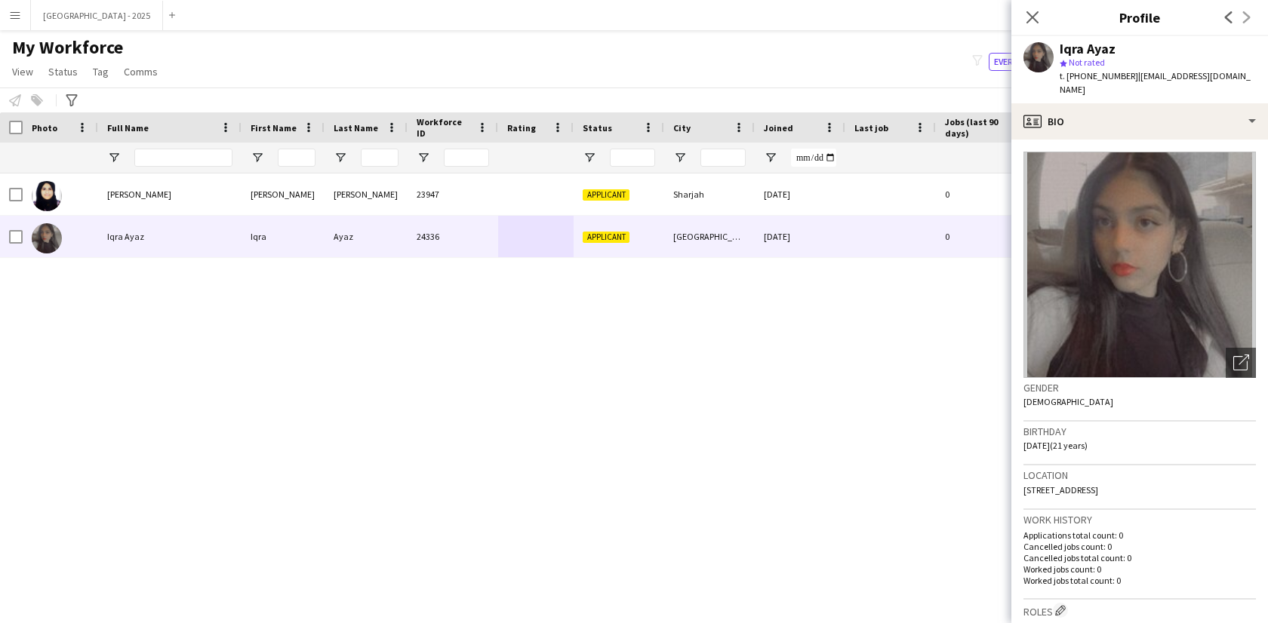
click at [1096, 376] on app-crew-profile-bio "Open photos pop-in Gender Female Birthday 22-06-2004 (21 years) Location Al bar…" at bounding box center [1139, 382] width 257 height 484
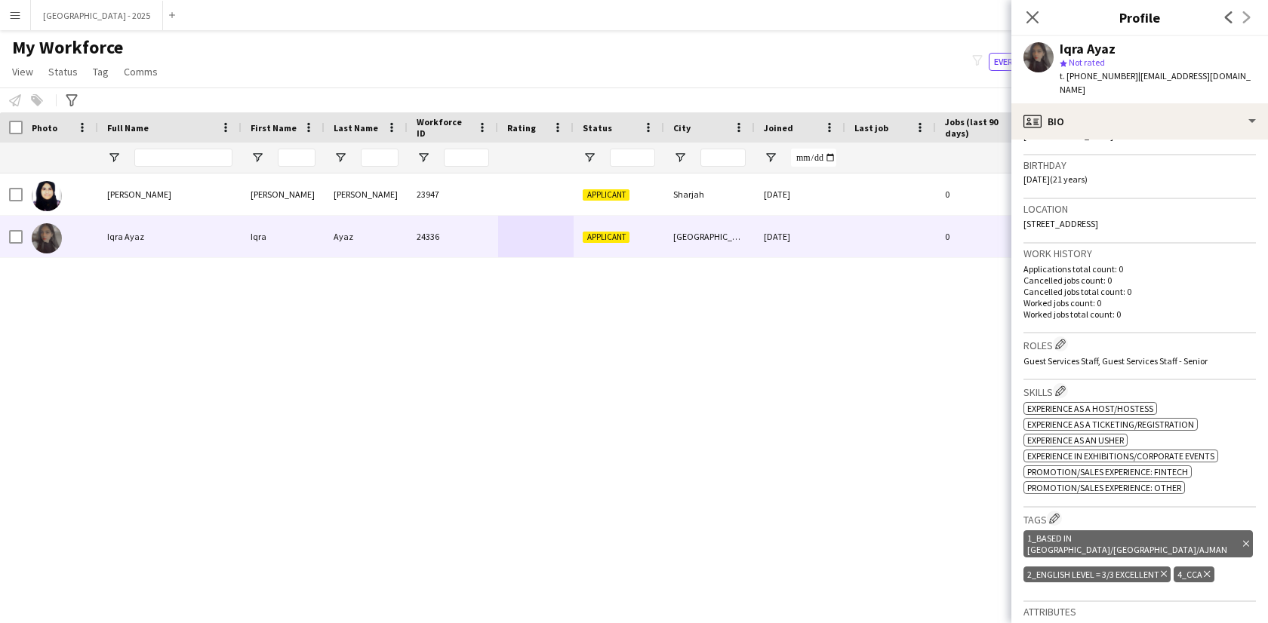
scroll to position [266, 0]
click at [1089, 337] on h3 "Roles Edit crew company roles" at bounding box center [1139, 345] width 232 height 16
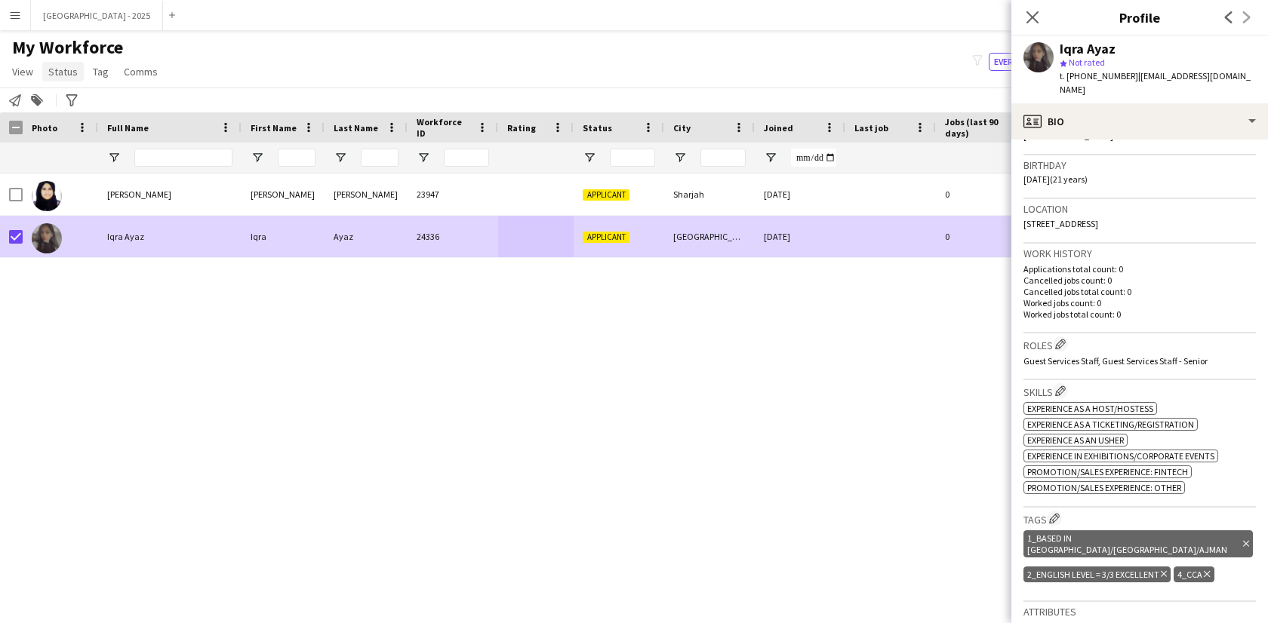
click at [56, 69] on span "Status" at bounding box center [62, 72] width 29 height 14
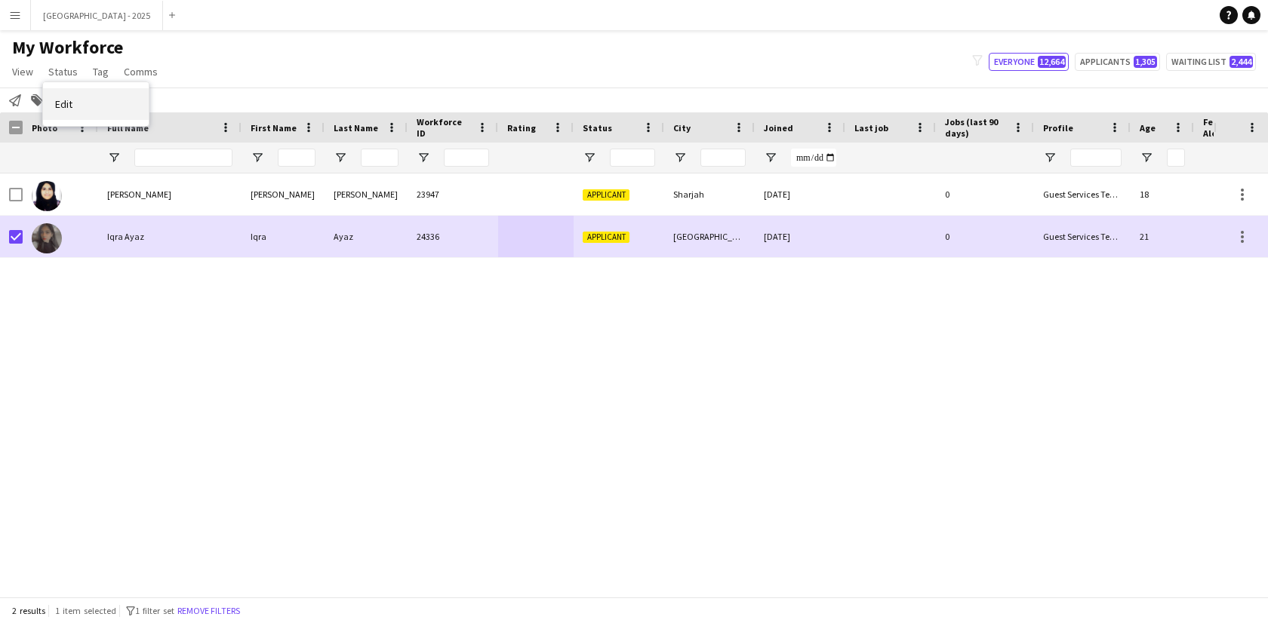
click at [72, 103] on span "Edit" at bounding box center [63, 104] width 17 height 14
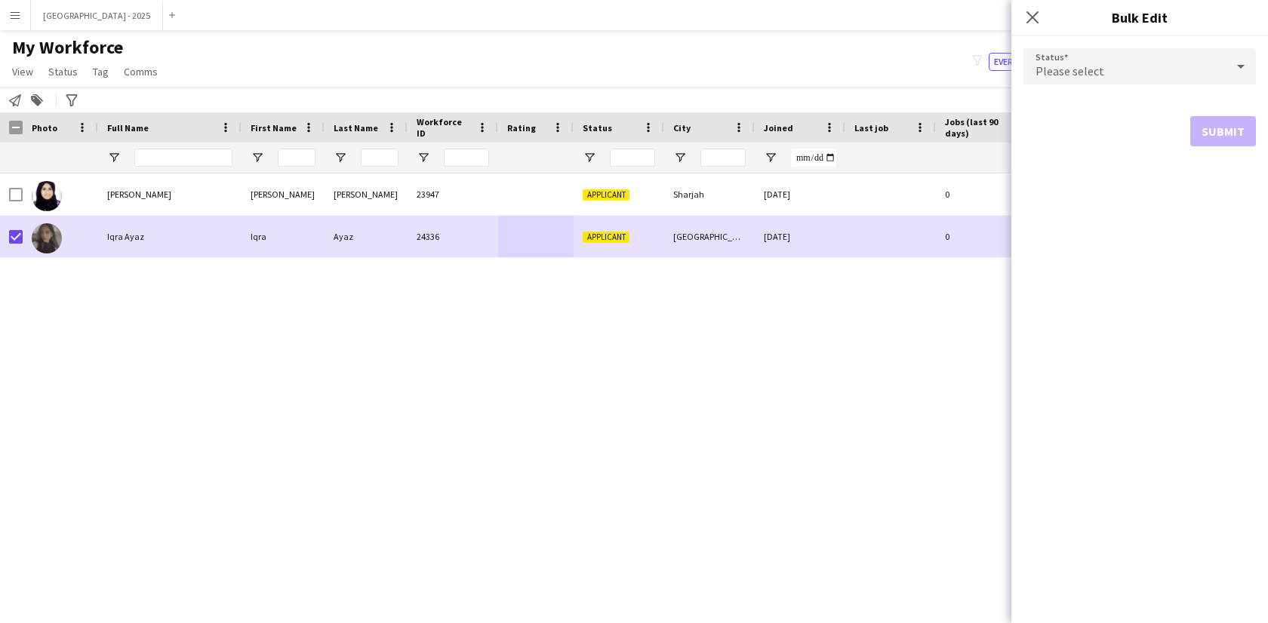
click at [1032, 66] on div "Please select" at bounding box center [1124, 66] width 202 height 36
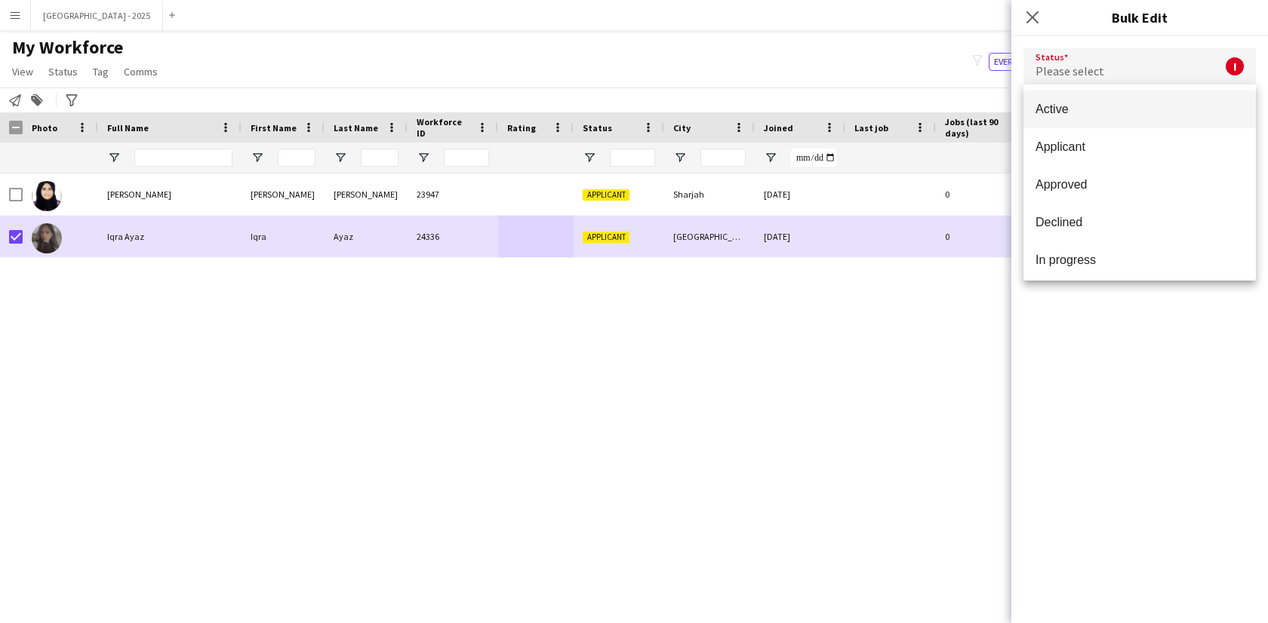
click at [1043, 75] on div at bounding box center [634, 311] width 1268 height 623
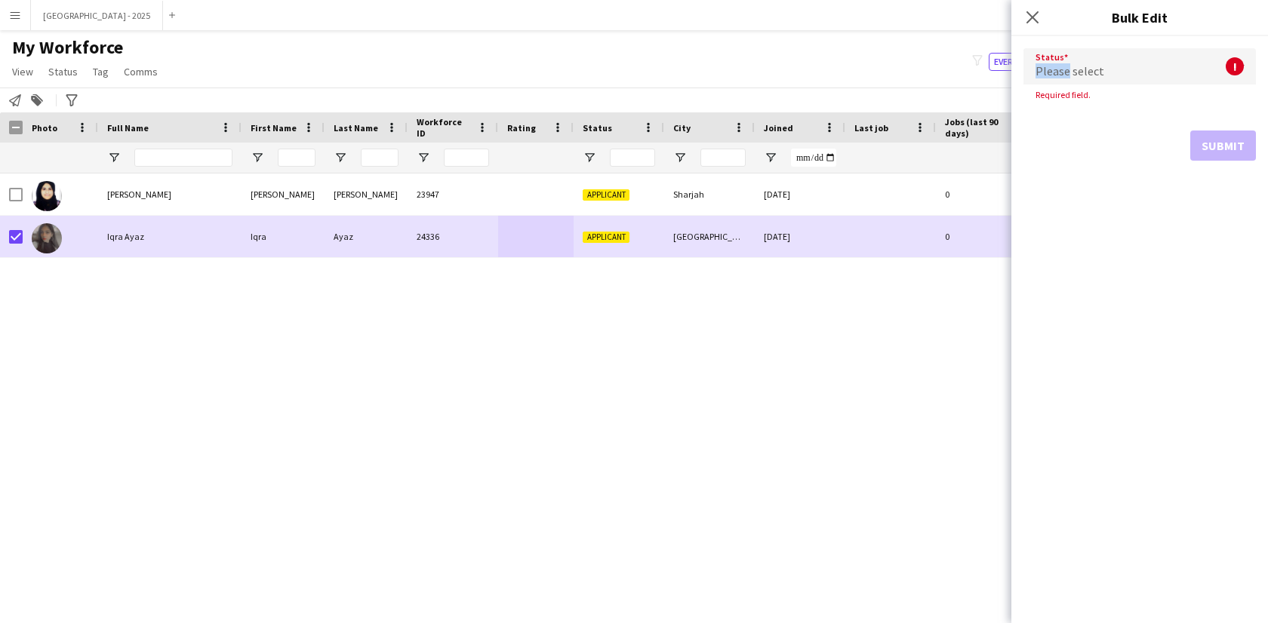
click at [1043, 75] on span "Please select" at bounding box center [1070, 70] width 69 height 15
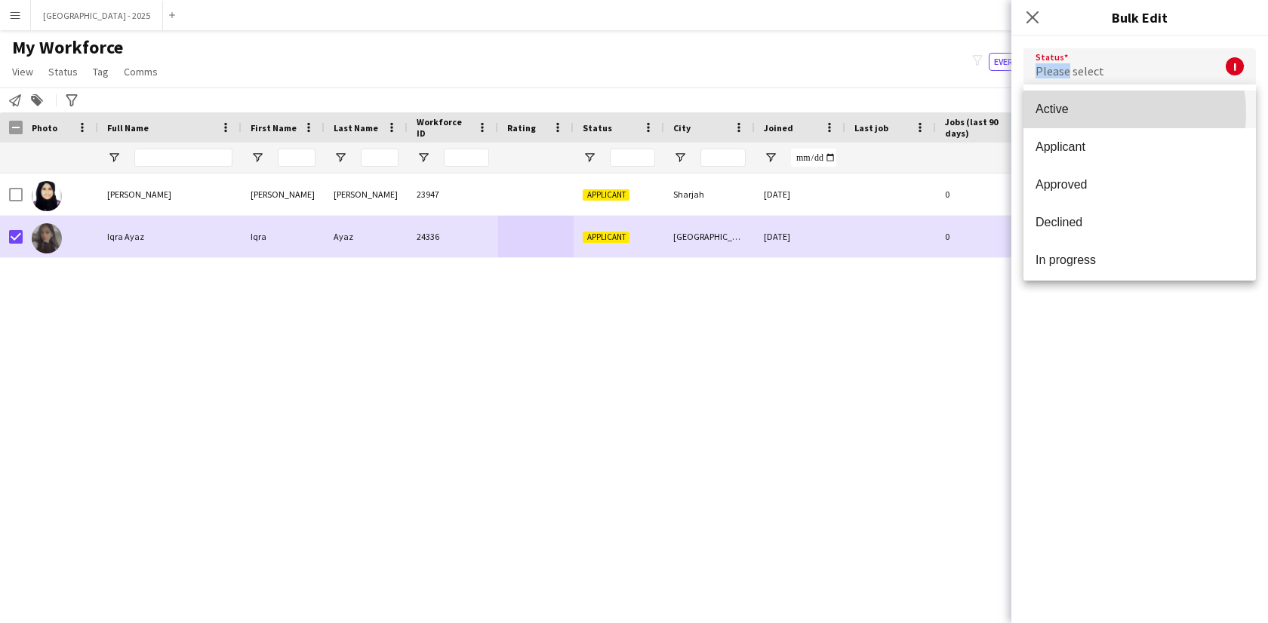
drag, startPoint x: 1092, startPoint y: 113, endPoint x: 1100, endPoint y: 118, distance: 9.8
click at [1093, 113] on span "Active" at bounding box center [1140, 109] width 208 height 14
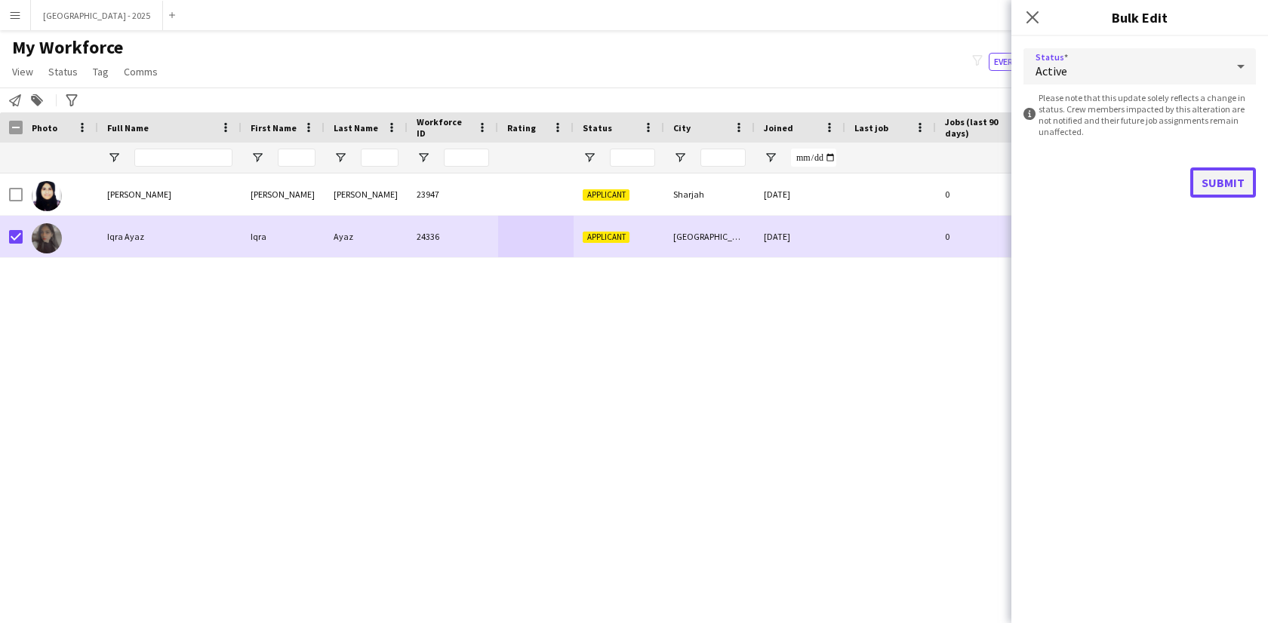
click at [1210, 183] on button "Submit" at bounding box center [1223, 183] width 66 height 30
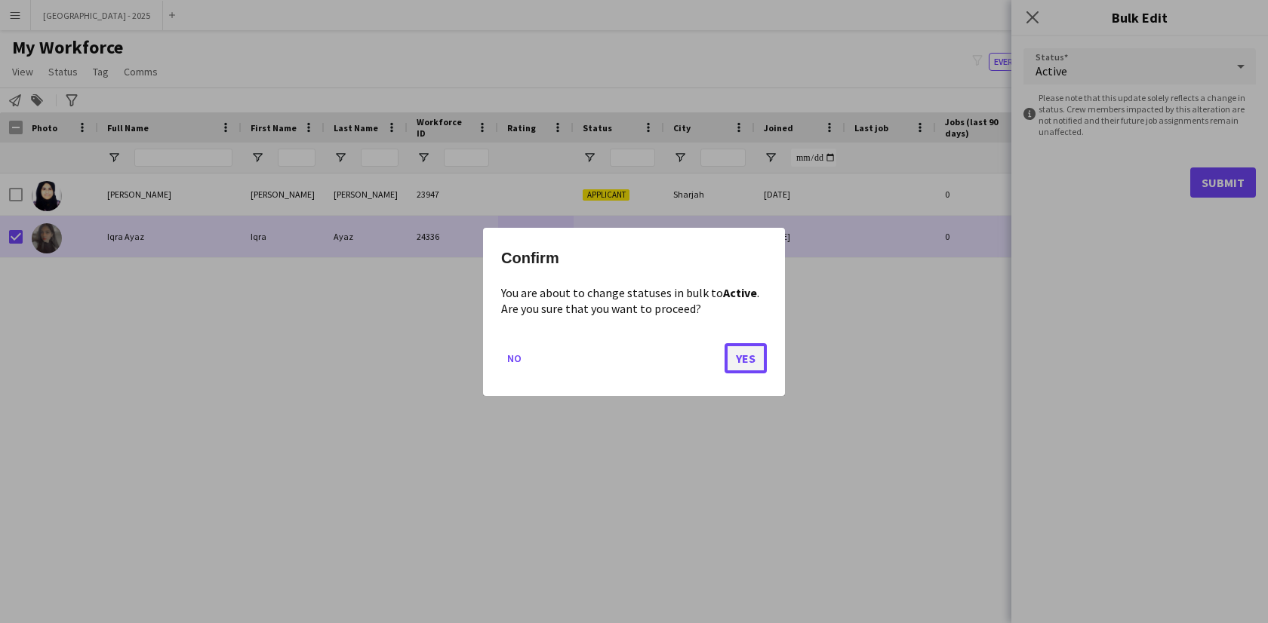
click at [739, 365] on button "Yes" at bounding box center [746, 358] width 42 height 30
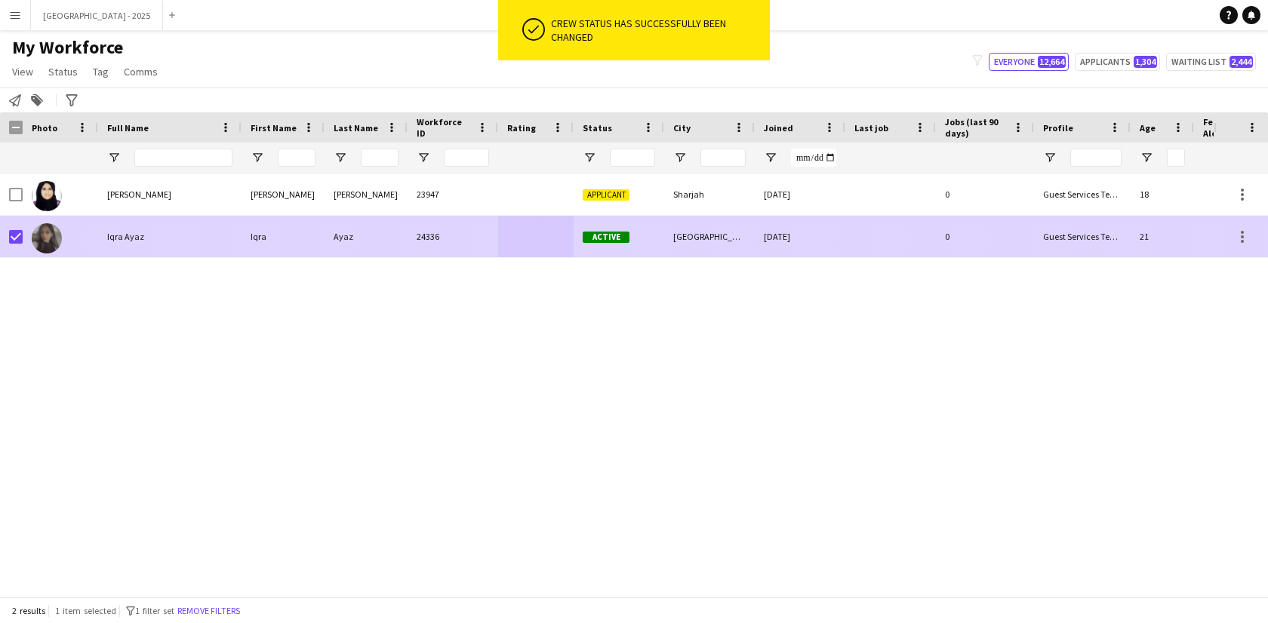
click at [18, 245] on div at bounding box center [16, 237] width 14 height 42
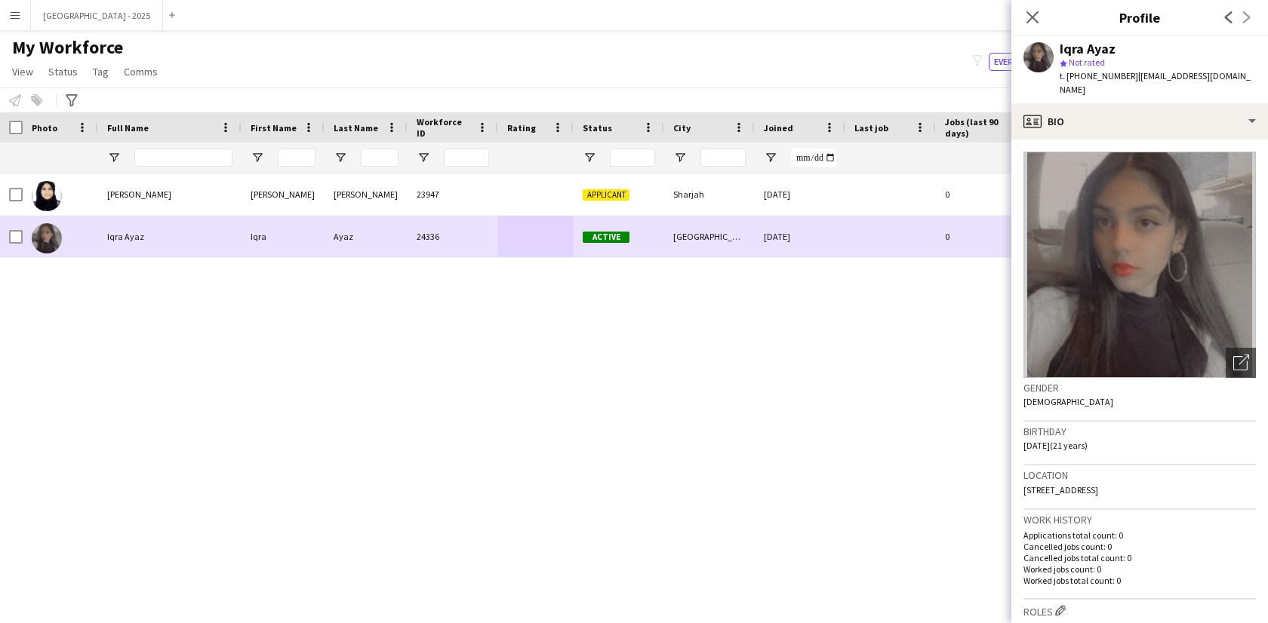
click at [72, 231] on div at bounding box center [60, 237] width 75 height 42
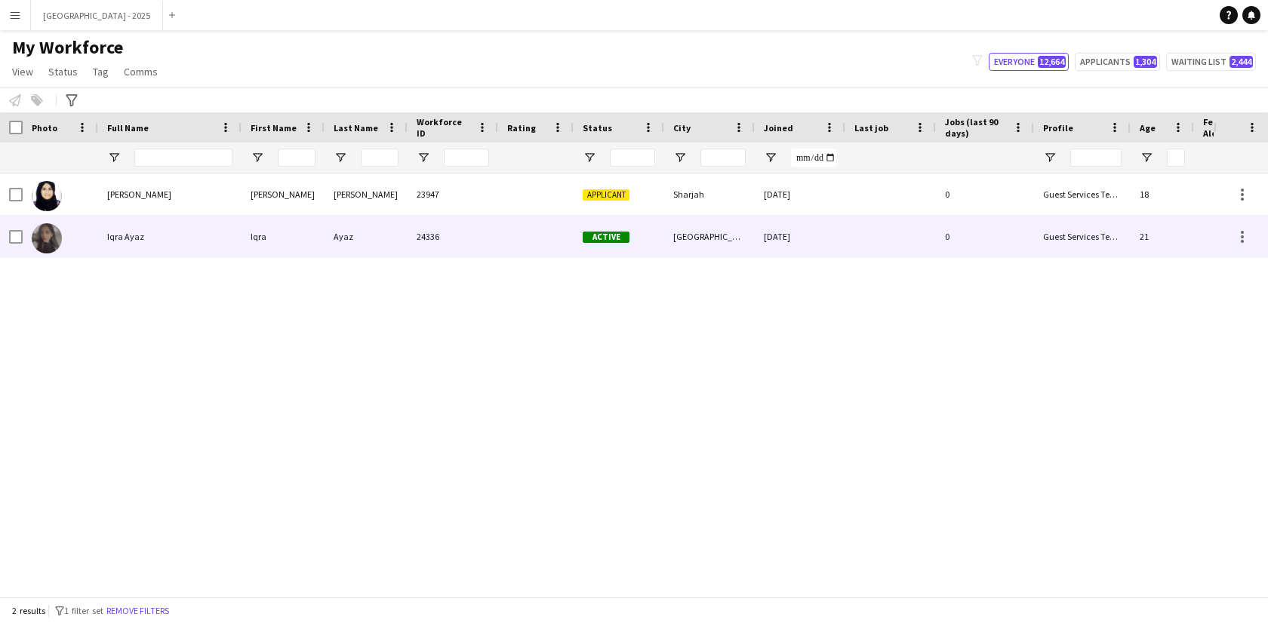
click at [468, 231] on div "24336" at bounding box center [453, 237] width 91 height 42
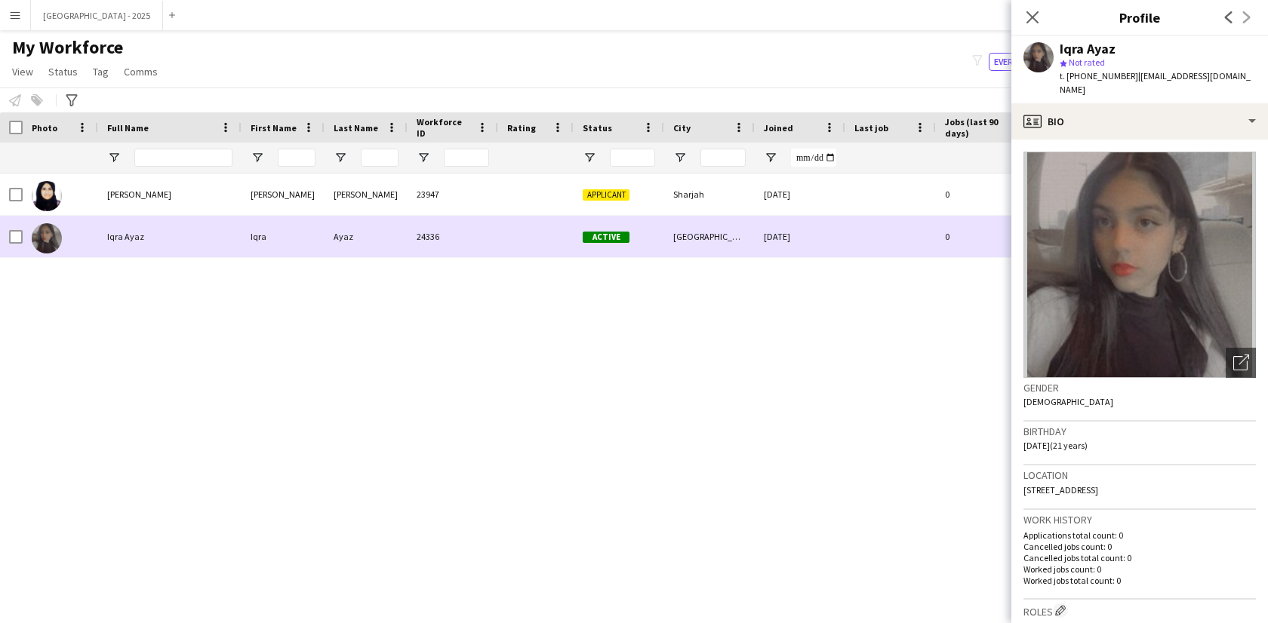
click at [179, 234] on div "Iqra Ayaz" at bounding box center [169, 237] width 143 height 42
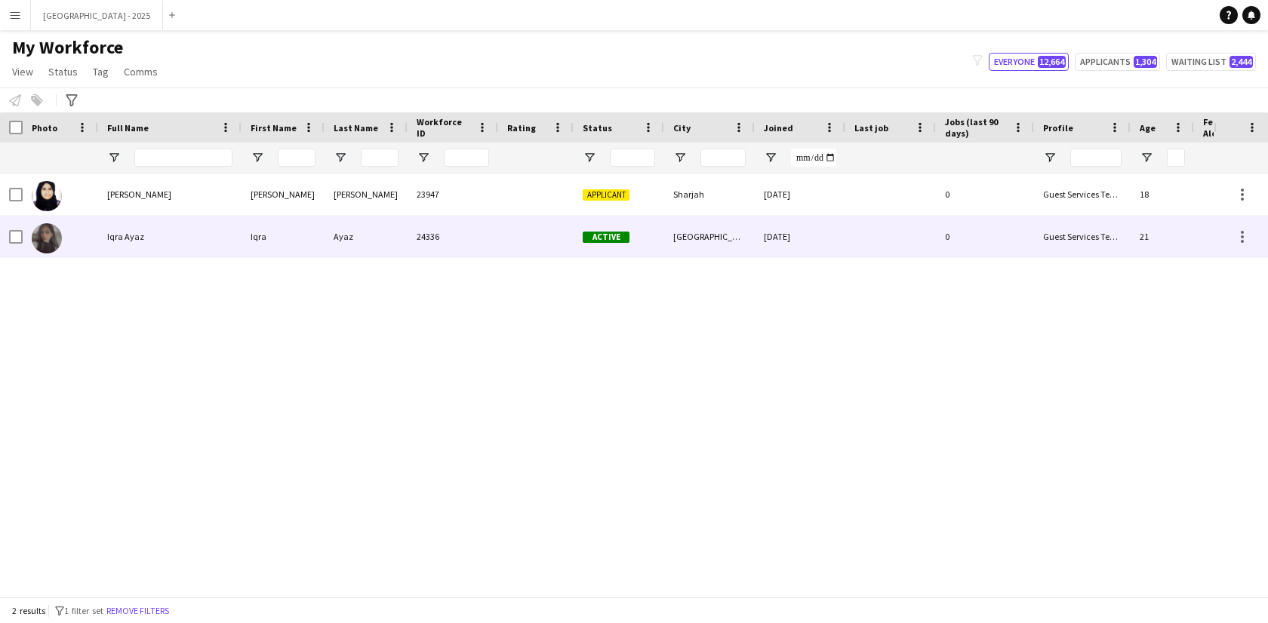
click at [179, 234] on div "Iqra Ayaz" at bounding box center [169, 237] width 143 height 42
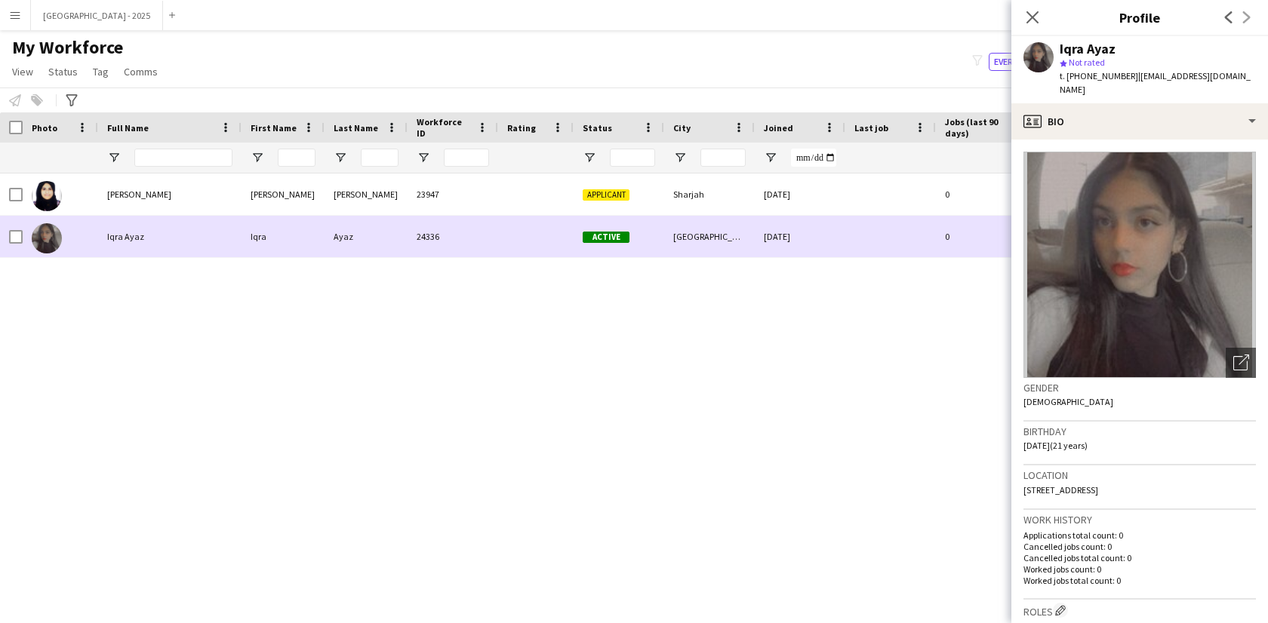
click at [179, 234] on div "Iqra Ayaz" at bounding box center [169, 237] width 143 height 42
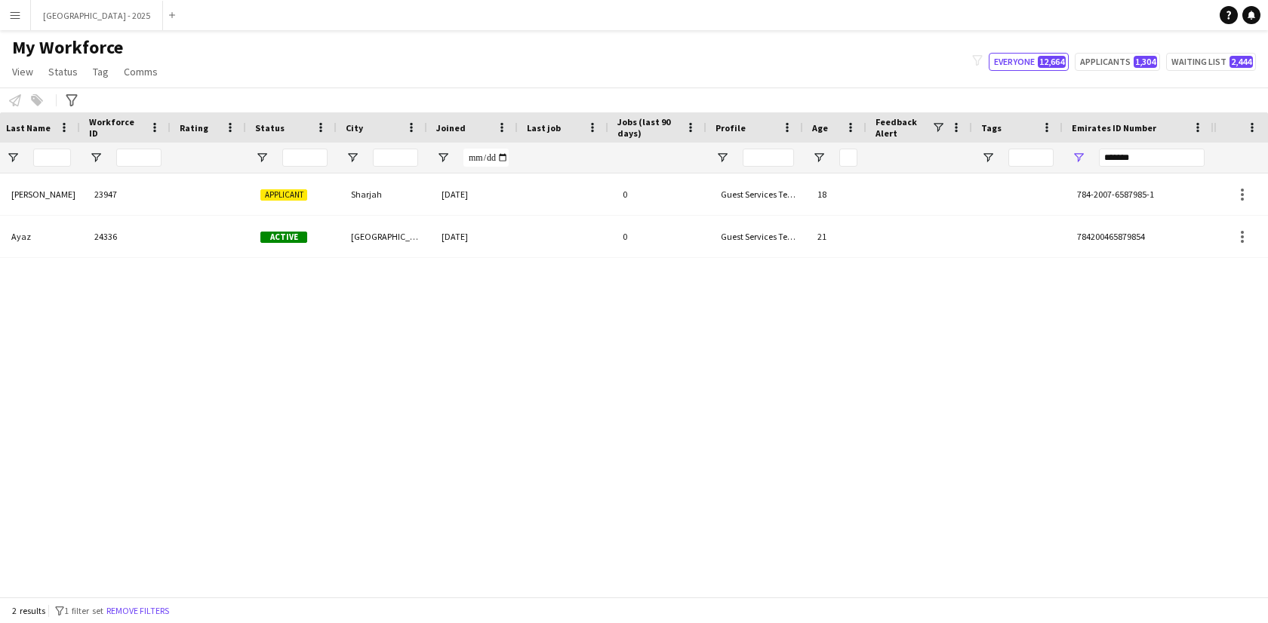
scroll to position [0, 328]
click at [1090, 147] on div "*******" at bounding box center [1138, 158] width 151 height 30
click at [1119, 149] on input "*******" at bounding box center [1152, 158] width 106 height 18
paste input "Emirates ID Number Filter Input"
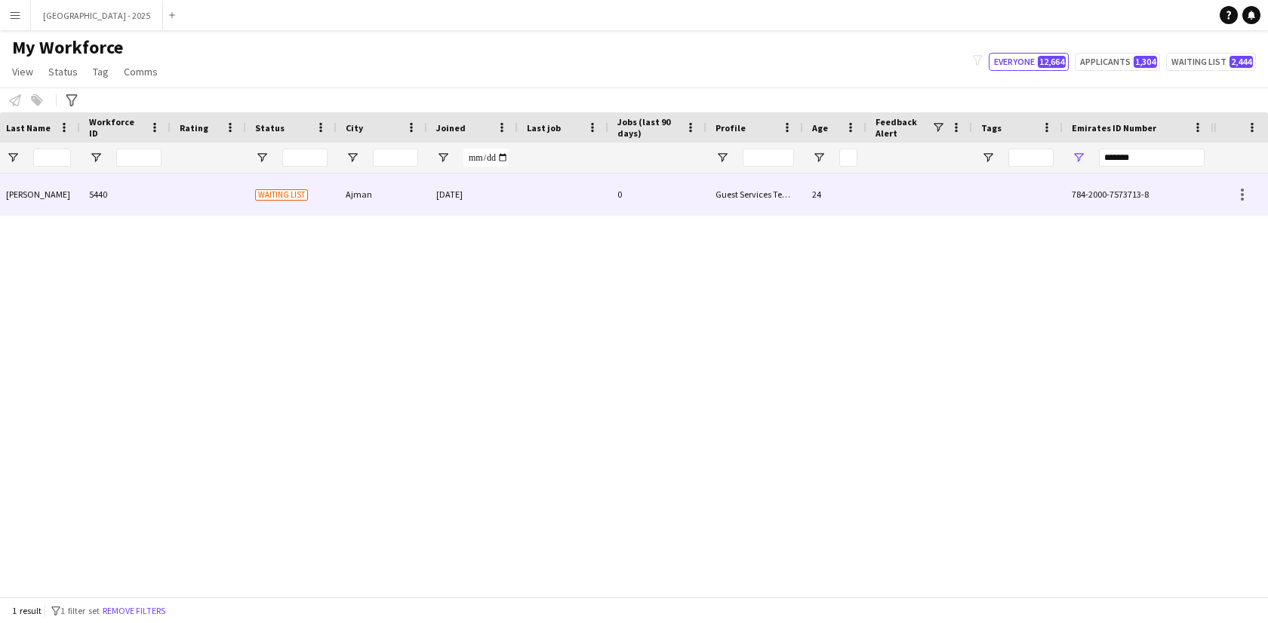
click at [614, 195] on div "0" at bounding box center [657, 195] width 98 height 42
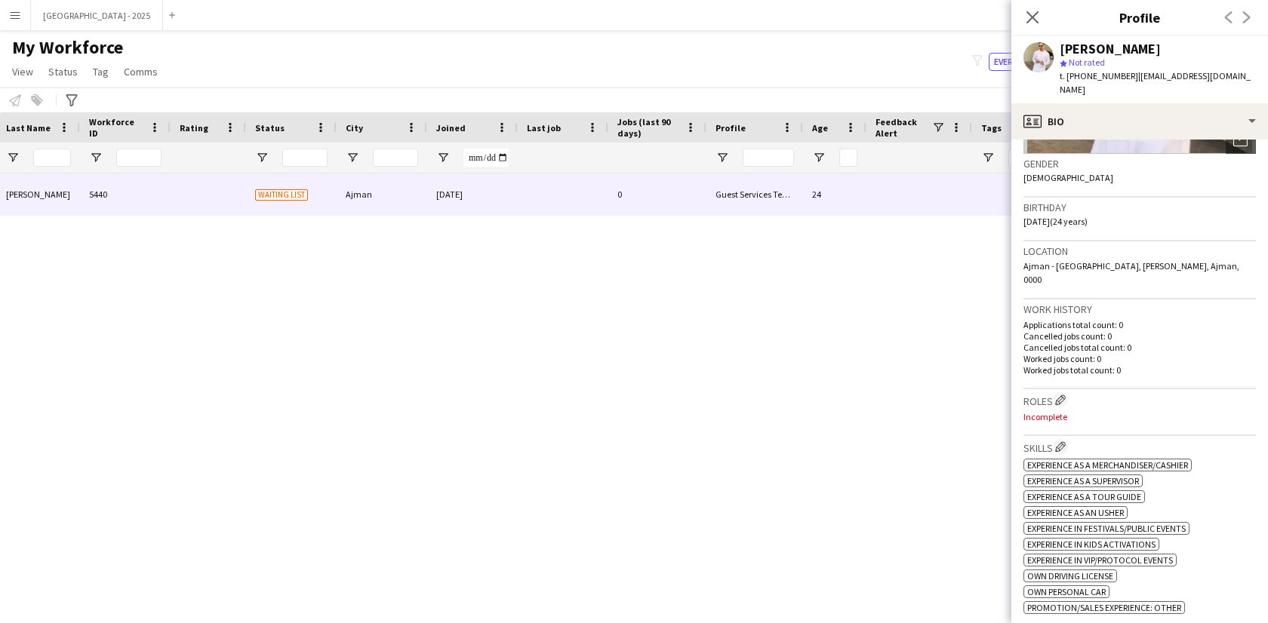
scroll to position [0, 0]
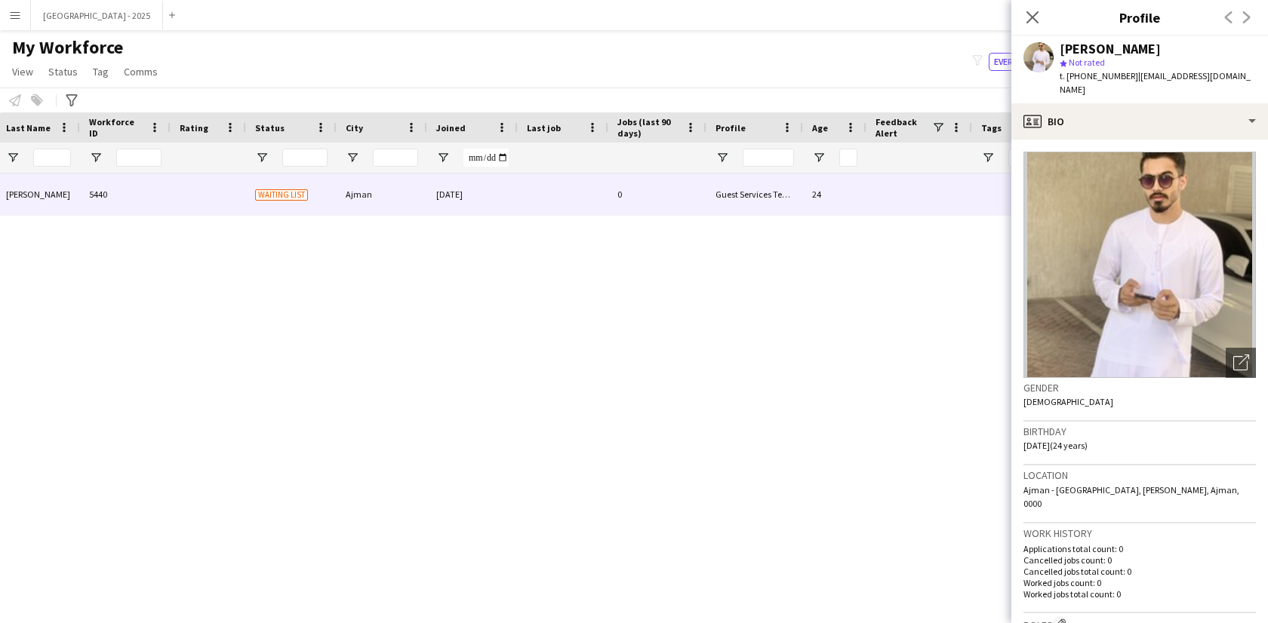
click at [1034, 21] on icon "Close pop-in" at bounding box center [1032, 17] width 12 height 12
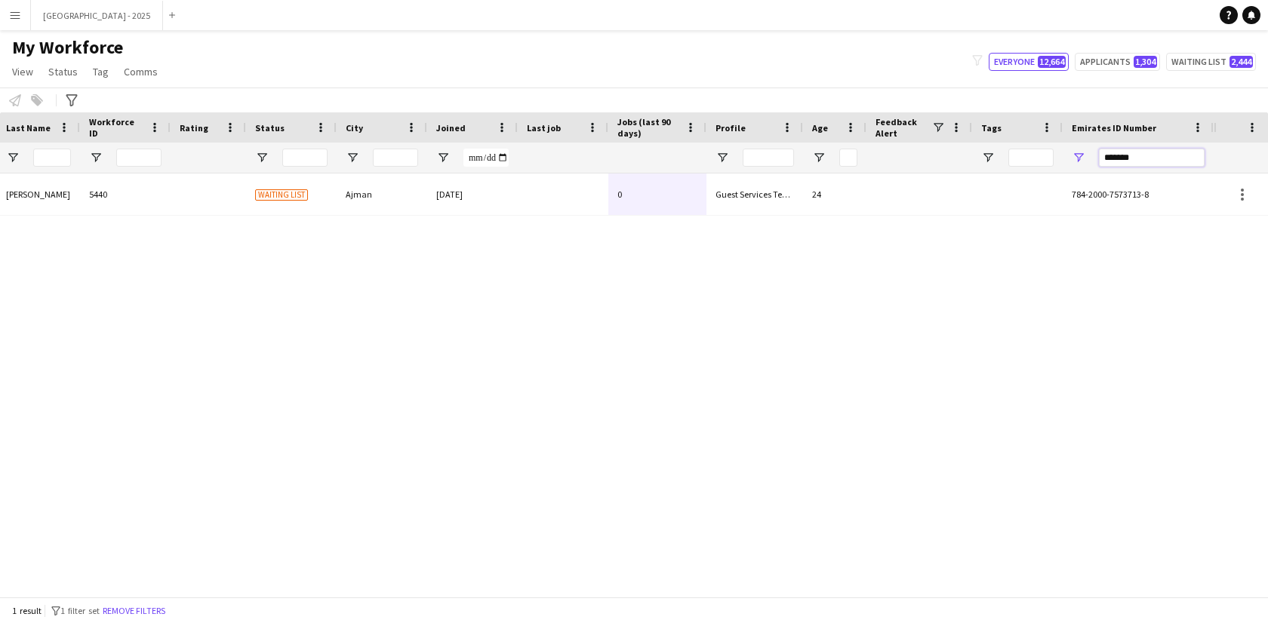
click at [1153, 155] on input "*******" at bounding box center [1152, 158] width 106 height 18
paste input "Emirates ID Number Filter Input"
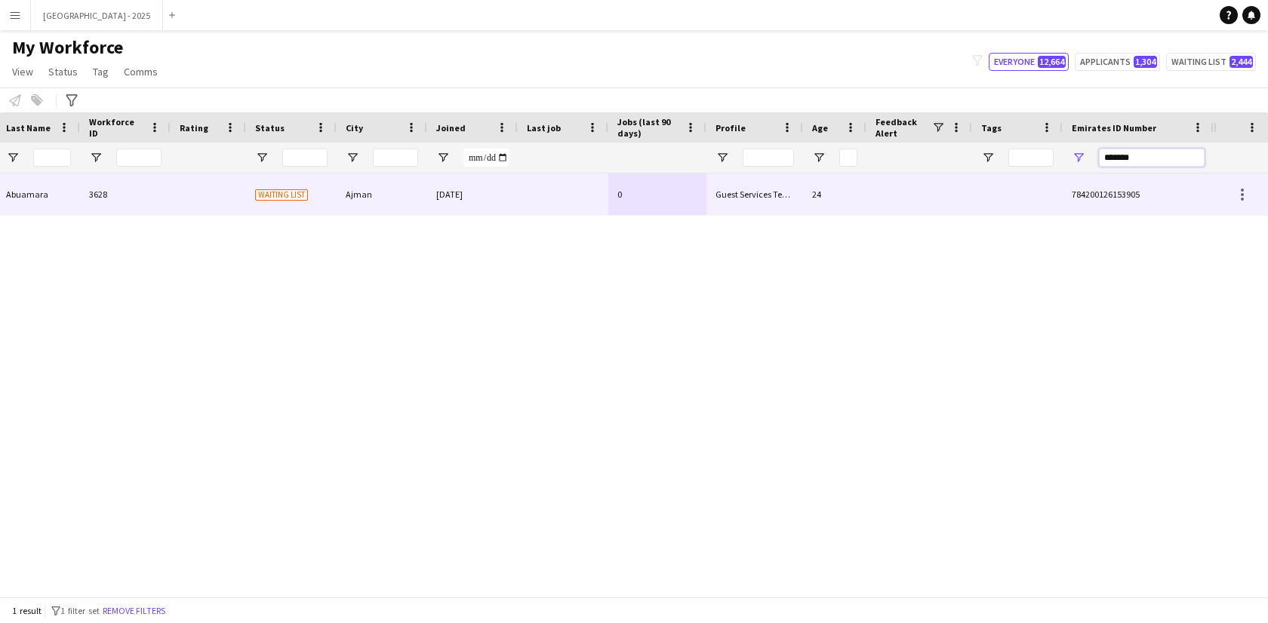
type input "*******"
click at [919, 205] on div at bounding box center [919, 195] width 106 height 42
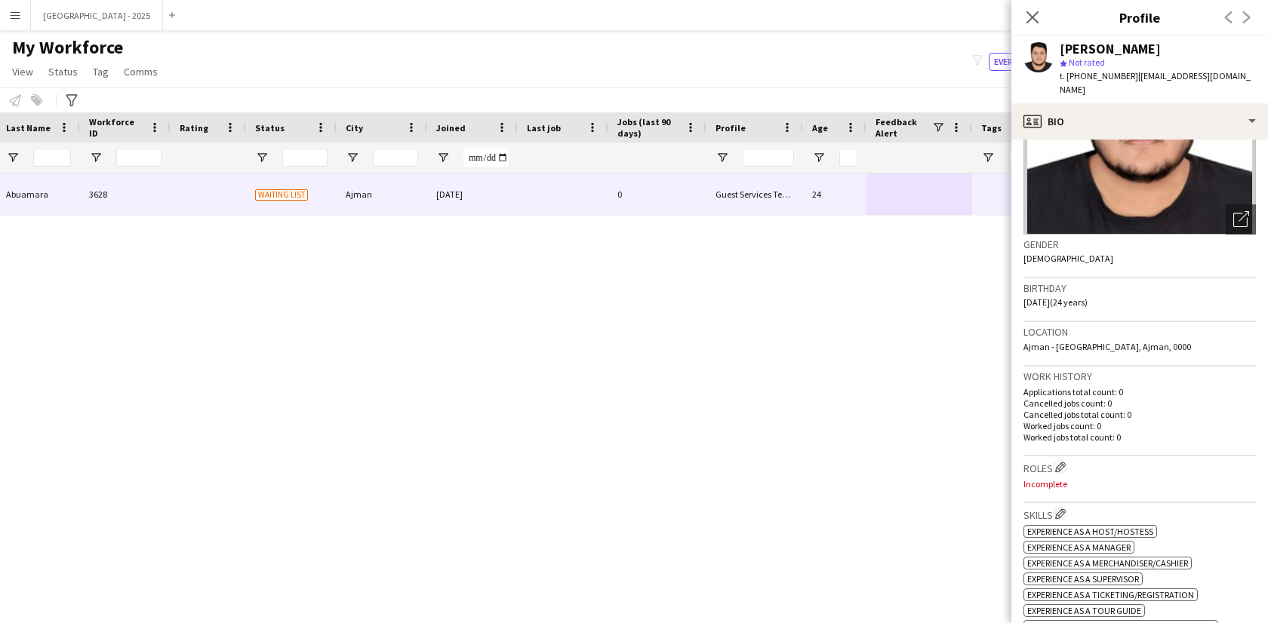
scroll to position [21, 0]
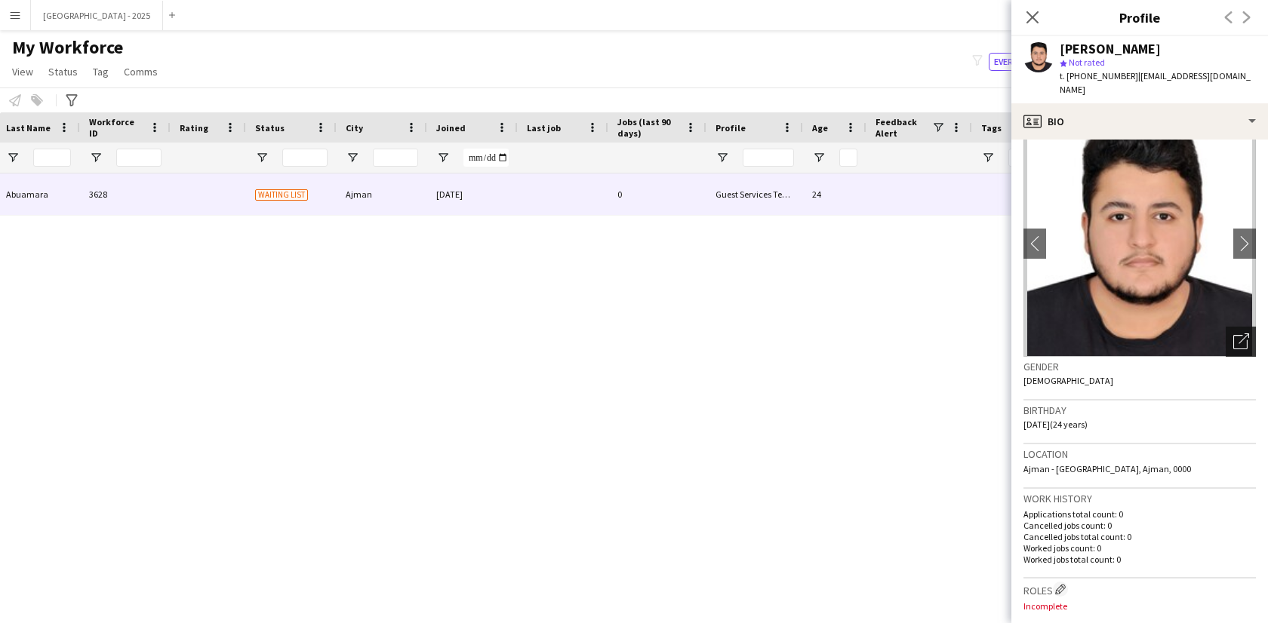
click at [1234, 334] on icon "Open photos pop-in" at bounding box center [1241, 342] width 16 height 16
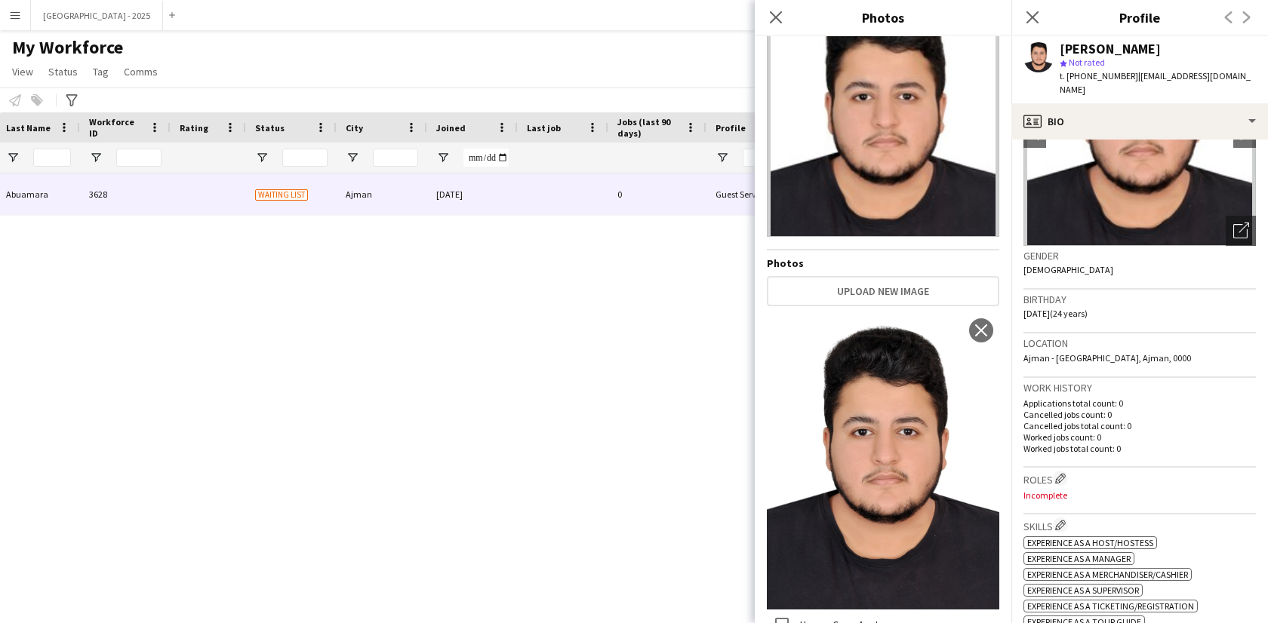
scroll to position [333, 0]
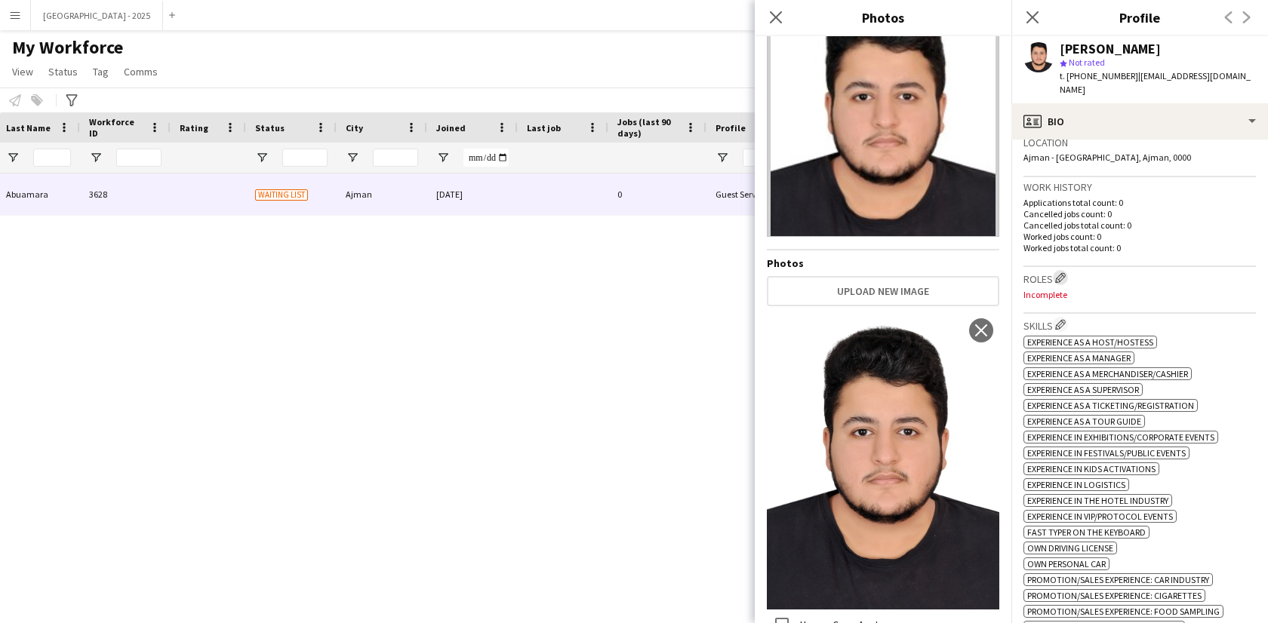
click at [1061, 272] on app-icon "Edit crew company roles" at bounding box center [1060, 277] width 11 height 11
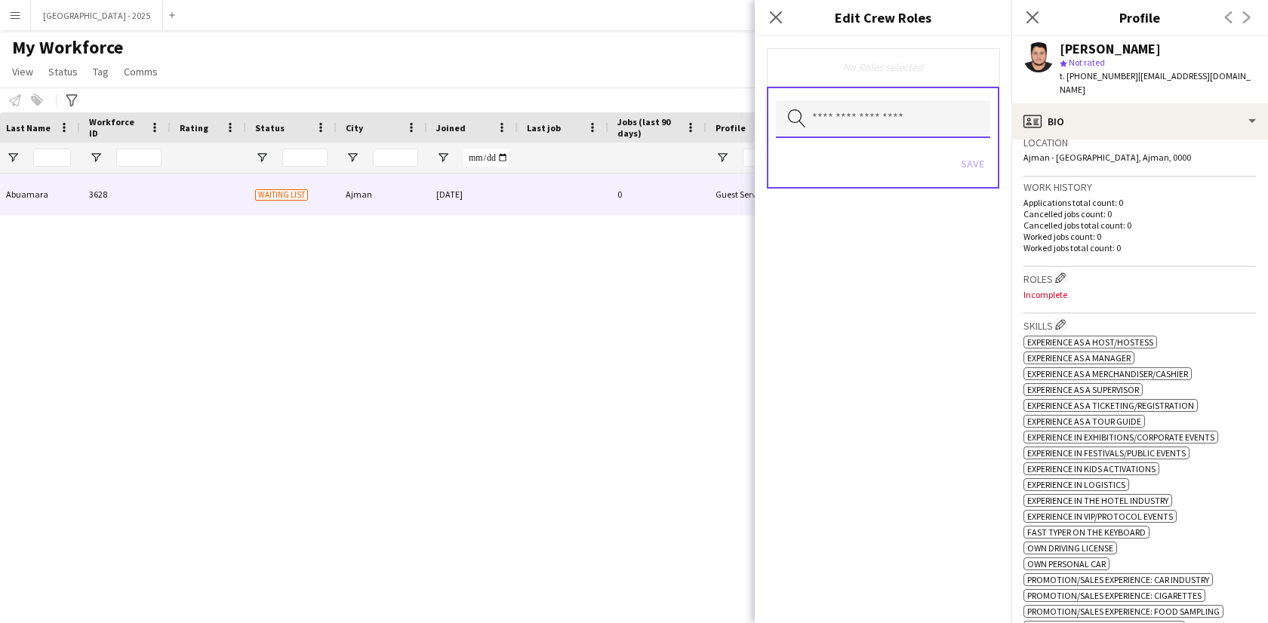
click at [874, 123] on input "text" at bounding box center [883, 119] width 214 height 38
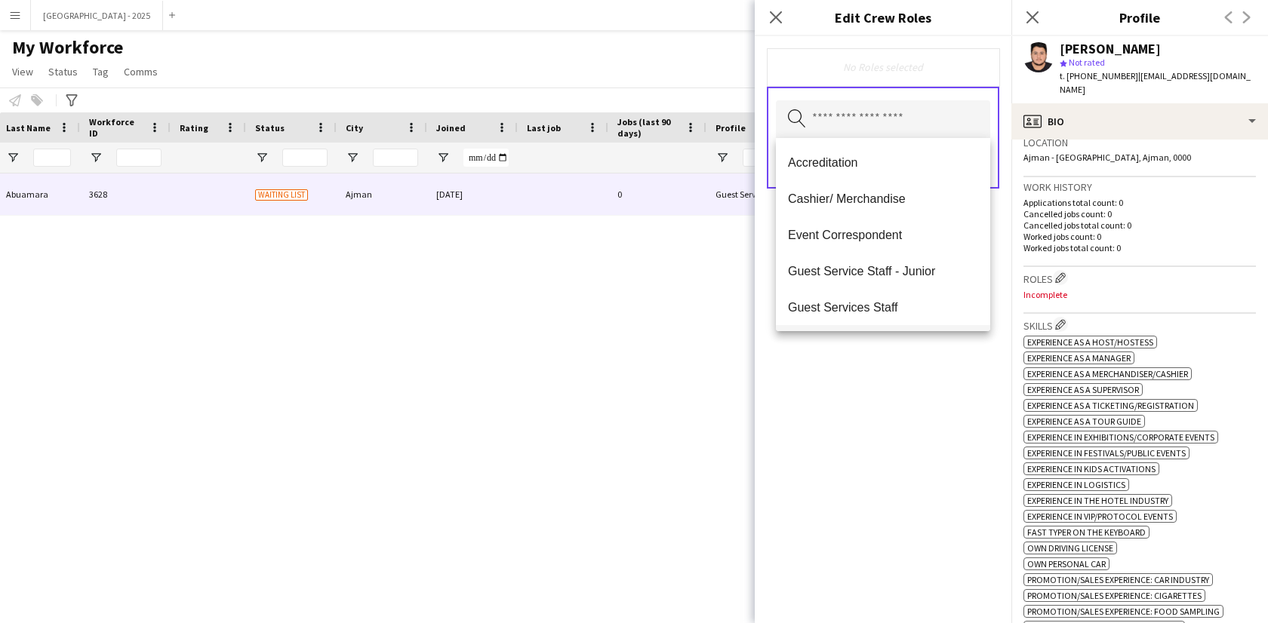
click at [900, 297] on mat-option "Guest Services Staff" at bounding box center [883, 307] width 214 height 36
click at [916, 372] on div "Guest Services Staff Remove Search by role type Save" at bounding box center [883, 329] width 257 height 587
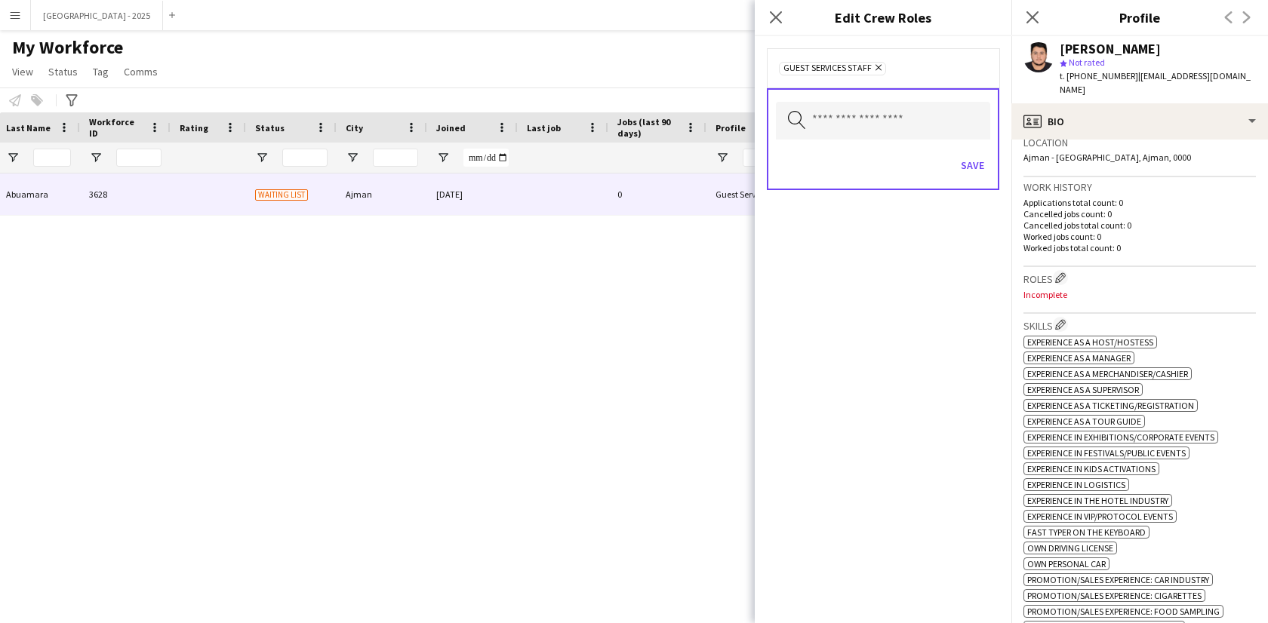
click at [965, 180] on div "Save" at bounding box center [883, 167] width 214 height 43
click at [968, 165] on button "Save" at bounding box center [972, 165] width 35 height 24
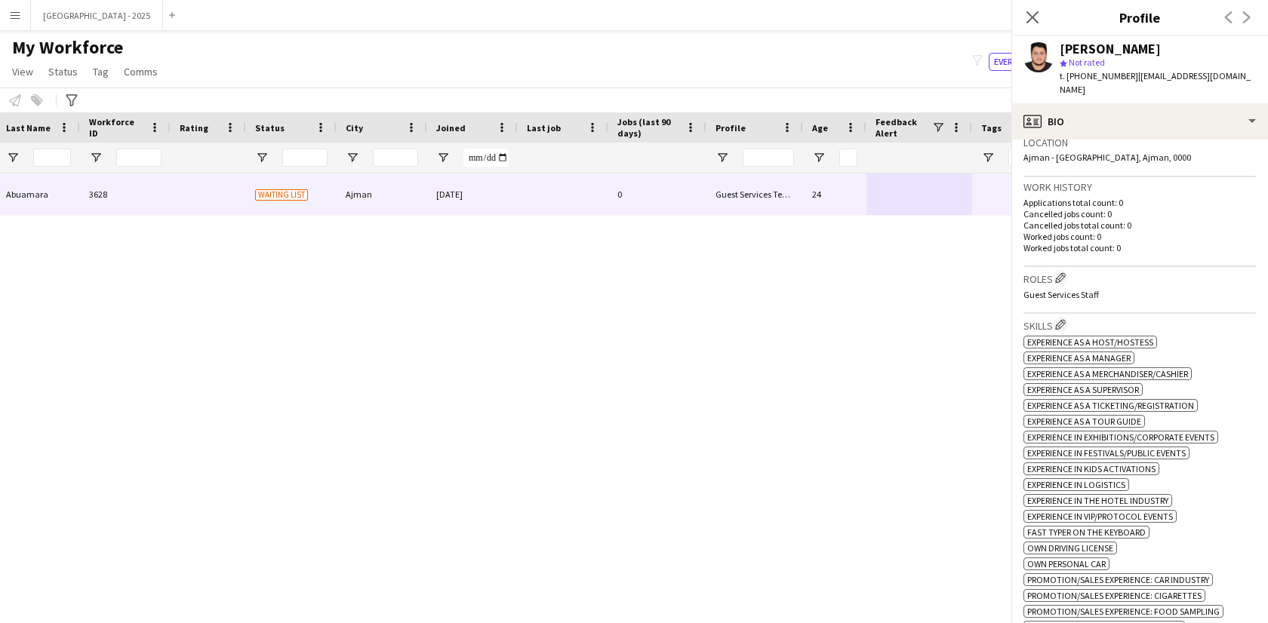
scroll to position [474, 0]
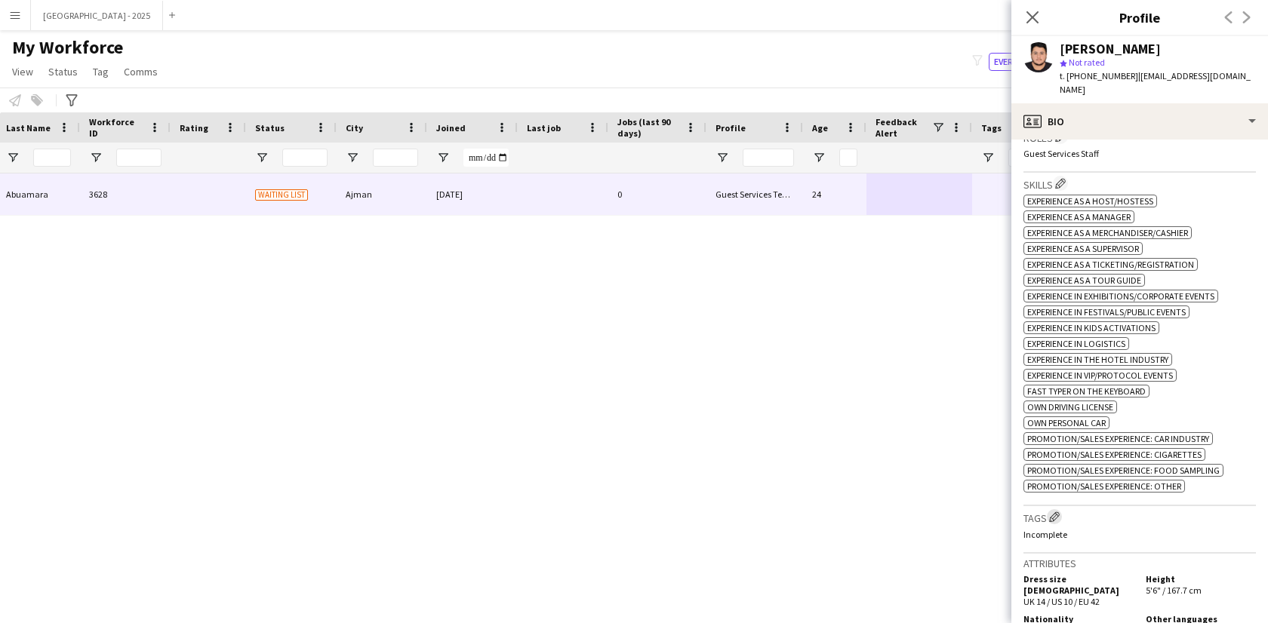
click at [1060, 515] on app-icon "Edit crew company tags" at bounding box center [1054, 517] width 11 height 11
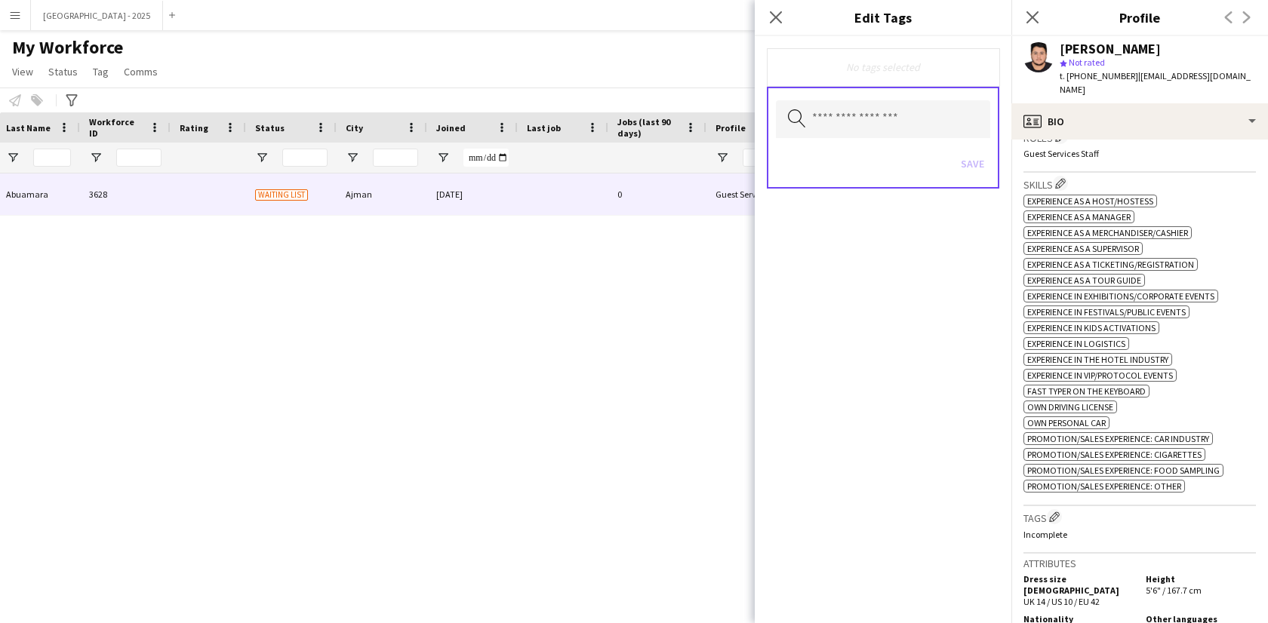
click at [874, 141] on div "Search by tag name Save" at bounding box center [883, 138] width 232 height 102
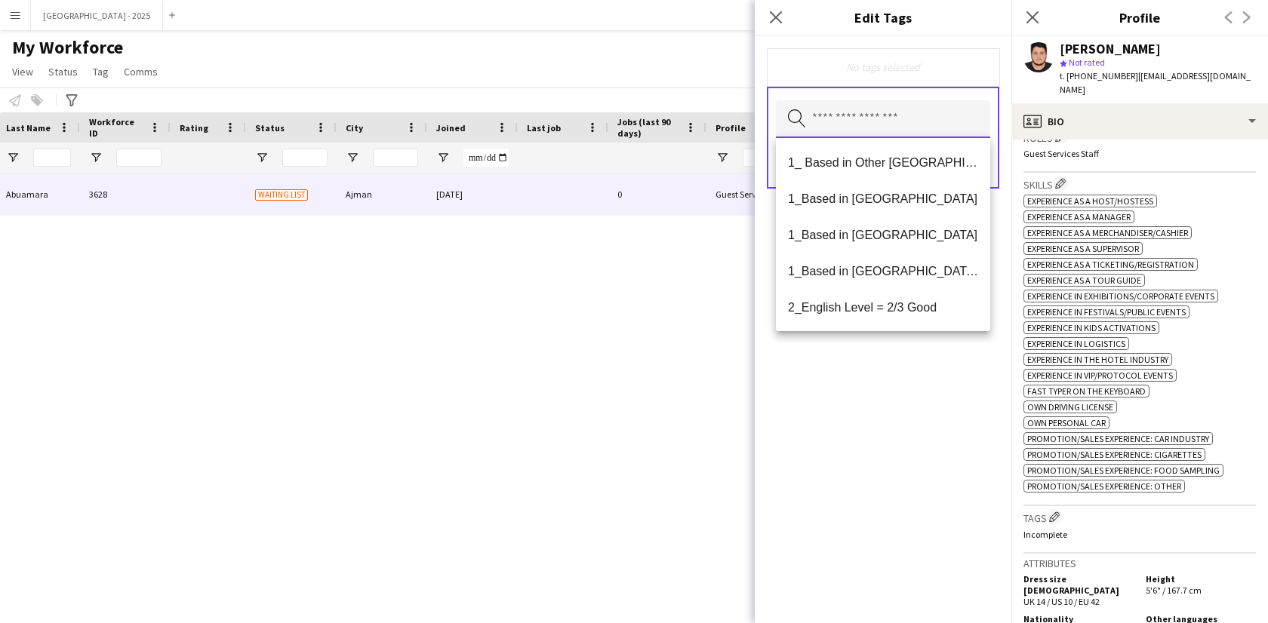
click at [876, 128] on input "text" at bounding box center [883, 119] width 214 height 38
click at [919, 277] on span "1_Based in [GEOGRAPHIC_DATA]/[GEOGRAPHIC_DATA]/Ajman" at bounding box center [883, 271] width 190 height 14
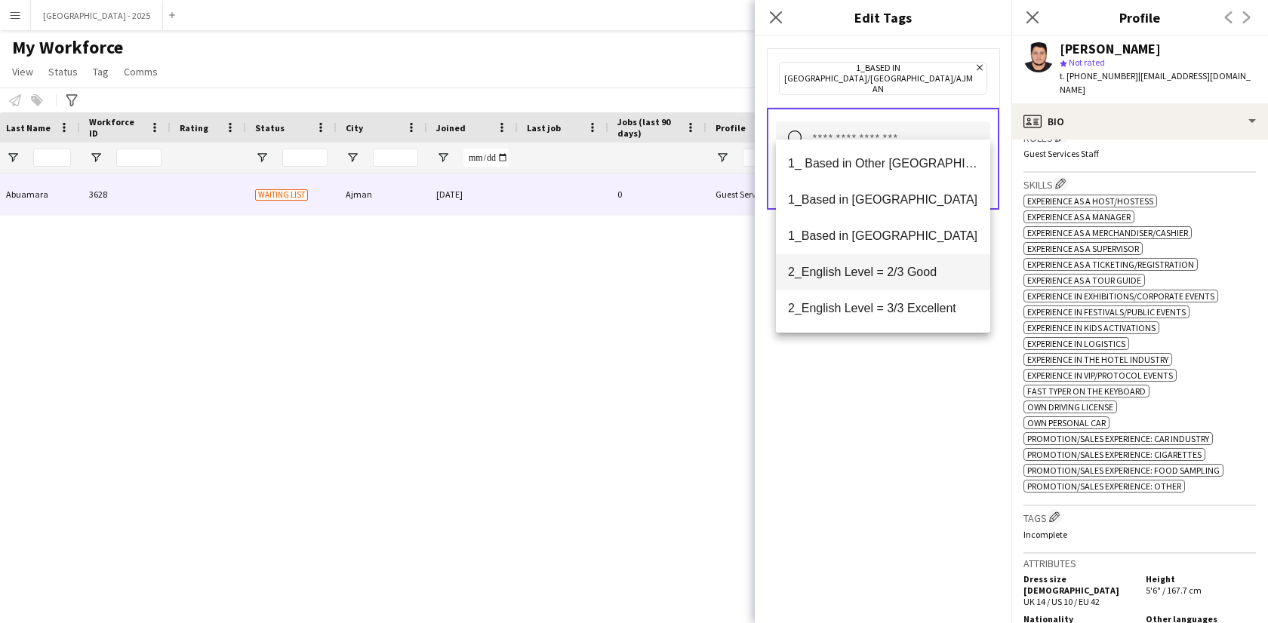
click at [917, 286] on mat-option "2_English Level = 2/3 Good" at bounding box center [883, 272] width 214 height 36
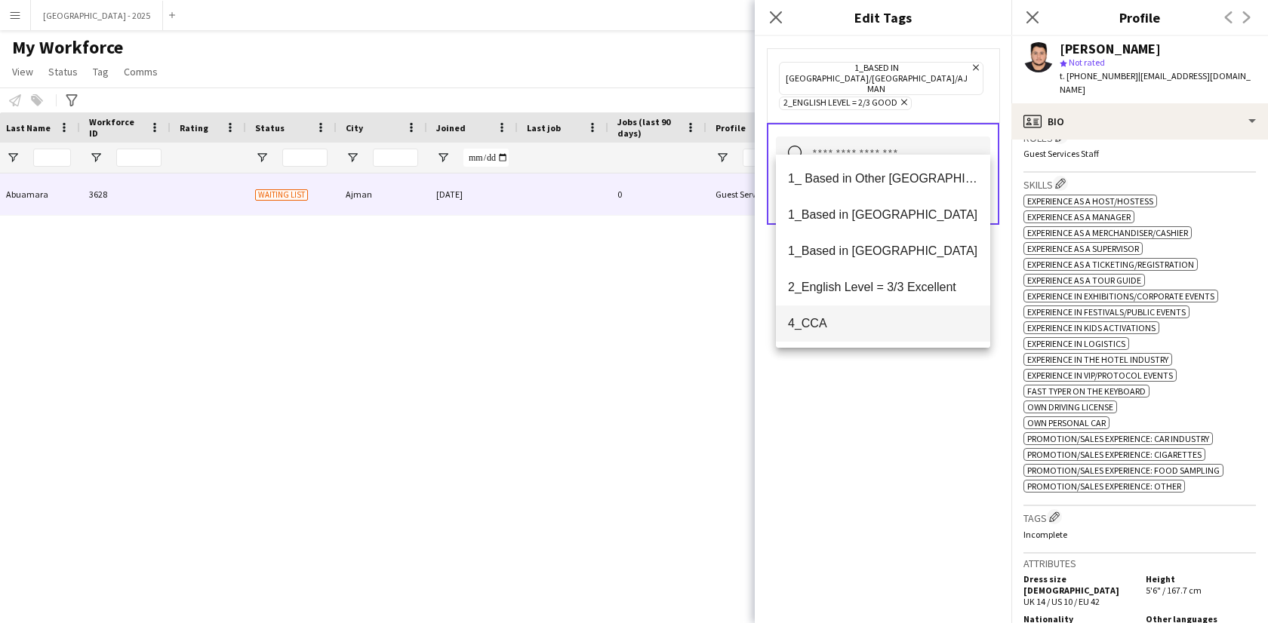
click at [878, 331] on mat-option "4_CCA" at bounding box center [883, 324] width 214 height 36
drag, startPoint x: 912, startPoint y: 407, endPoint x: 947, endPoint y: 271, distance: 140.4
click at [912, 405] on div "1_Based in Dubai/Sharjah/Ajman Remove 2_English Level = 2/3 Good Remove 4_CCA R…" at bounding box center [883, 329] width 257 height 587
click at [979, 148] on input "text" at bounding box center [883, 156] width 214 height 38
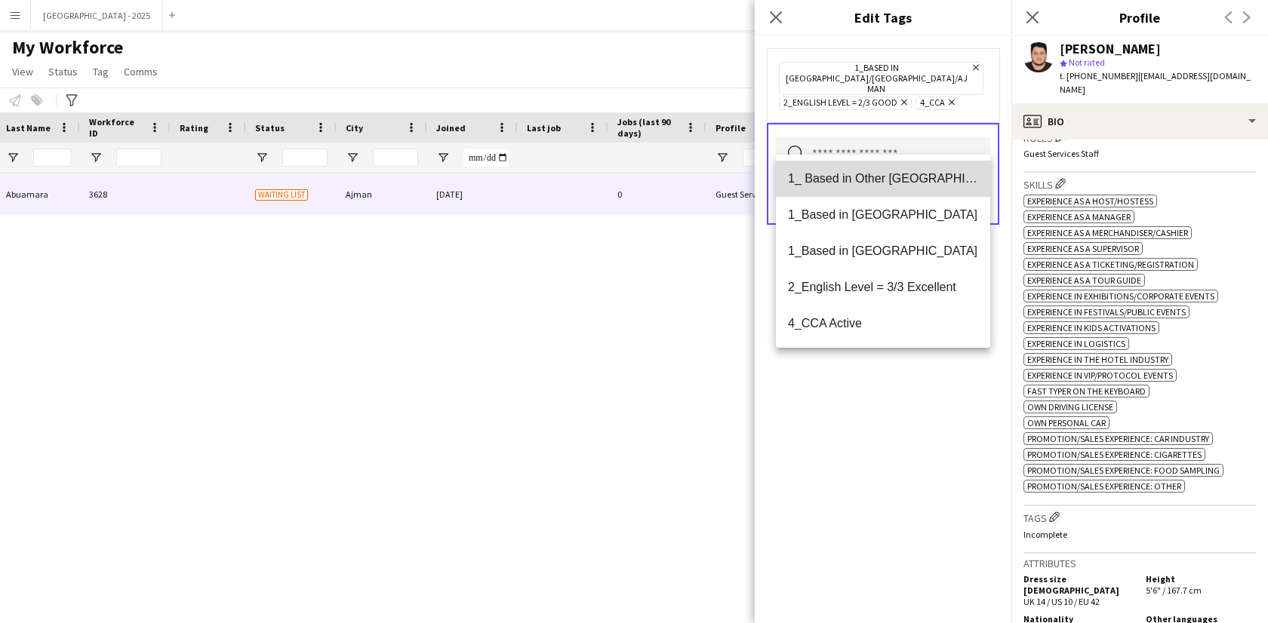
click at [976, 189] on mat-option "1_ Based in Other [GEOGRAPHIC_DATA]" at bounding box center [883, 179] width 214 height 36
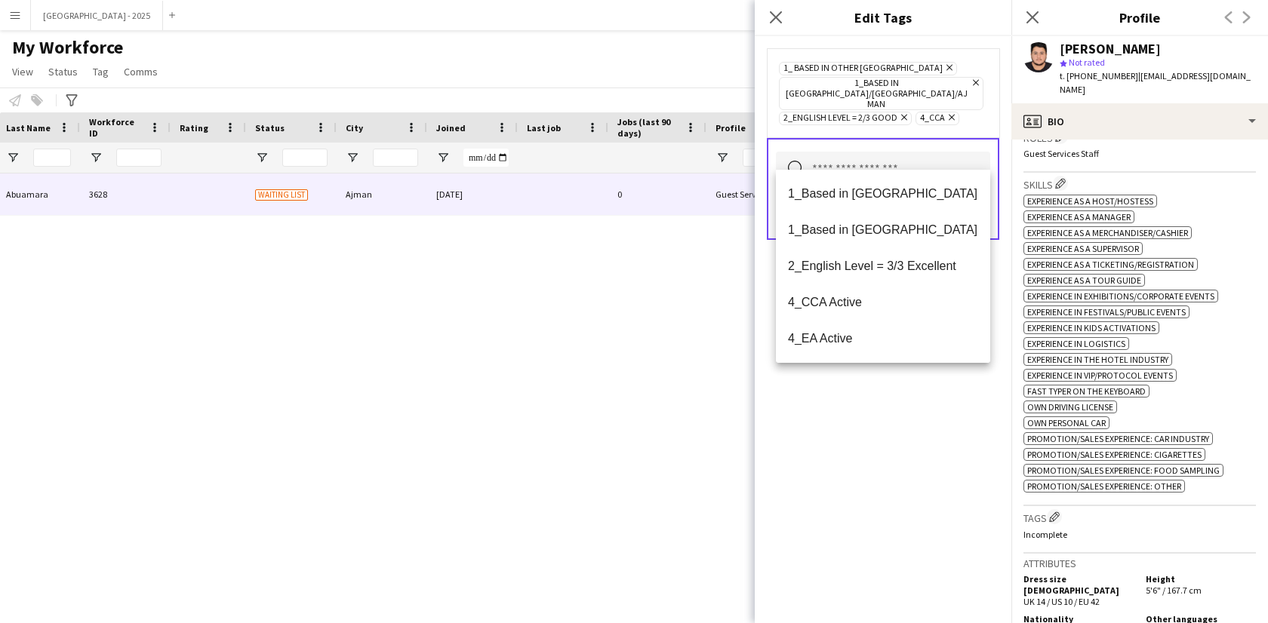
click at [943, 67] on icon "Remove" at bounding box center [948, 68] width 10 height 10
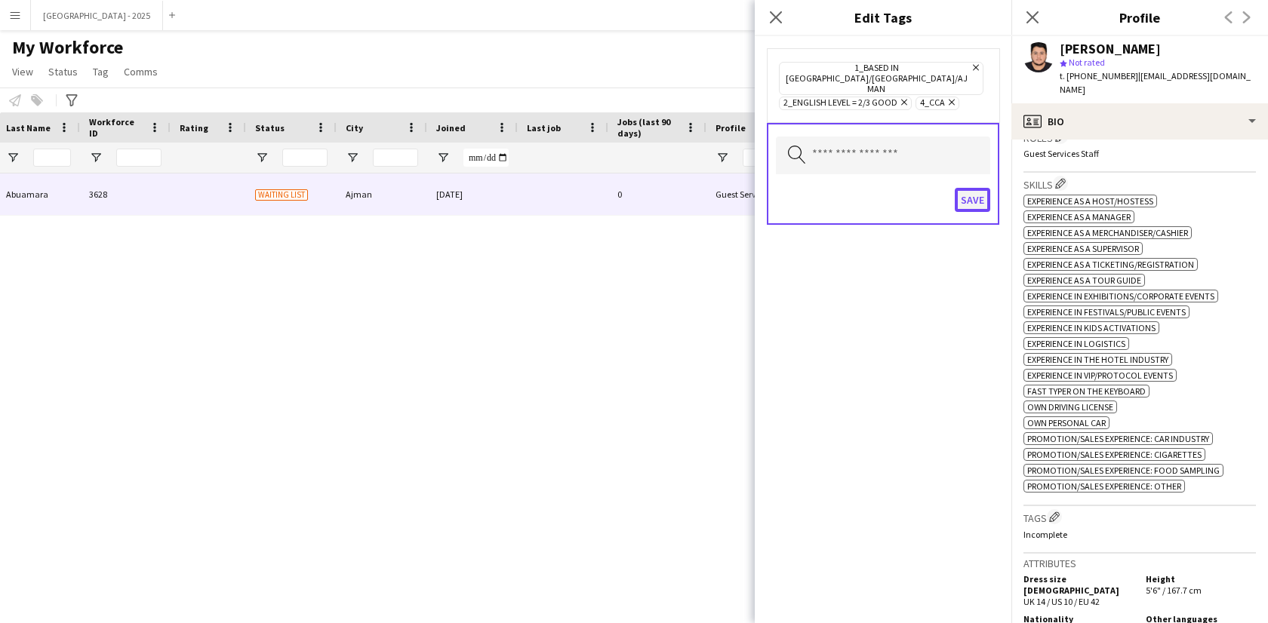
click at [974, 188] on button "Save" at bounding box center [972, 200] width 35 height 24
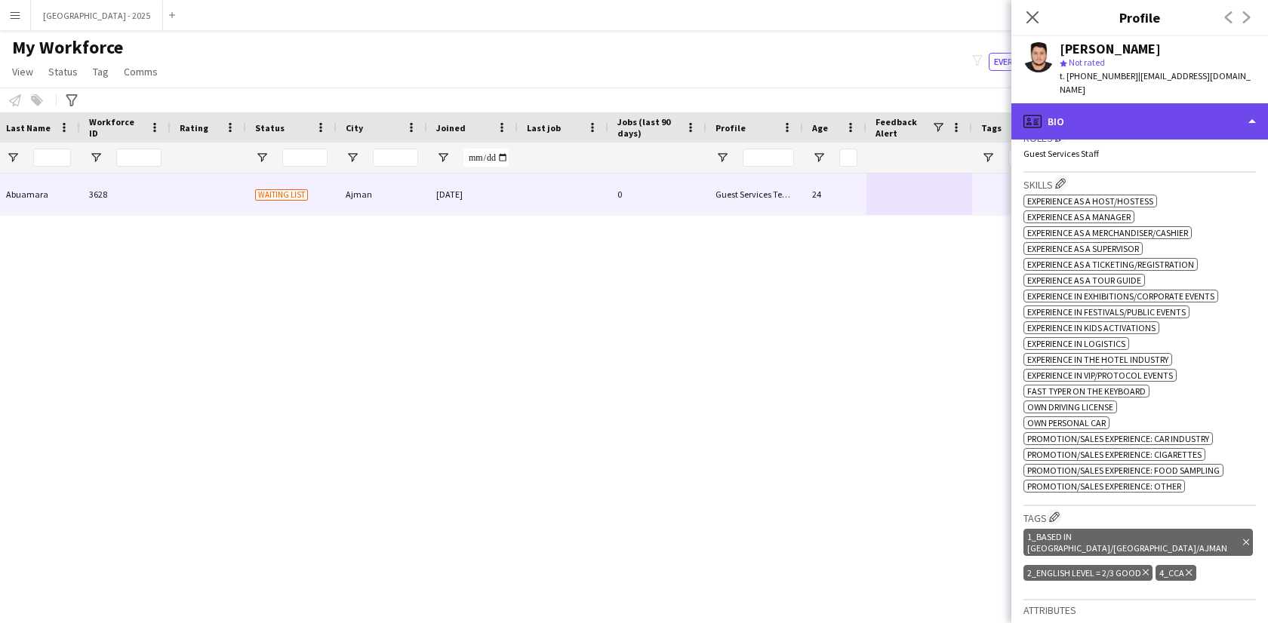
click at [1063, 103] on div "profile Bio" at bounding box center [1139, 121] width 257 height 36
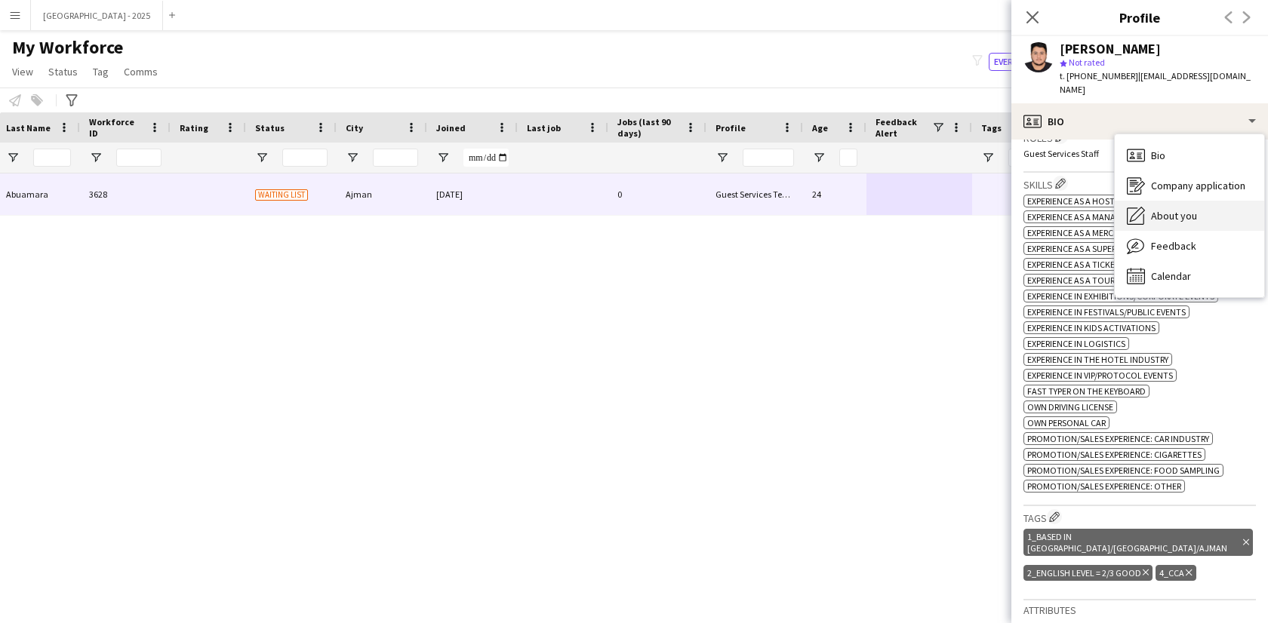
click at [1146, 201] on div "About you About you" at bounding box center [1189, 216] width 149 height 30
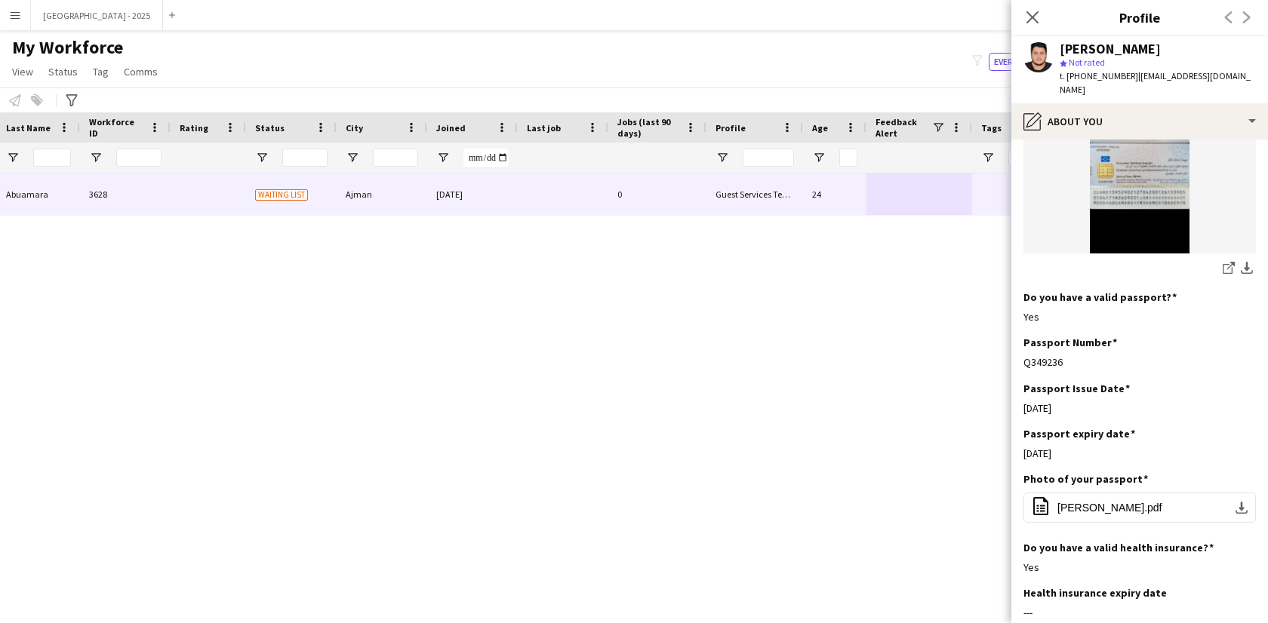
scroll to position [0, 0]
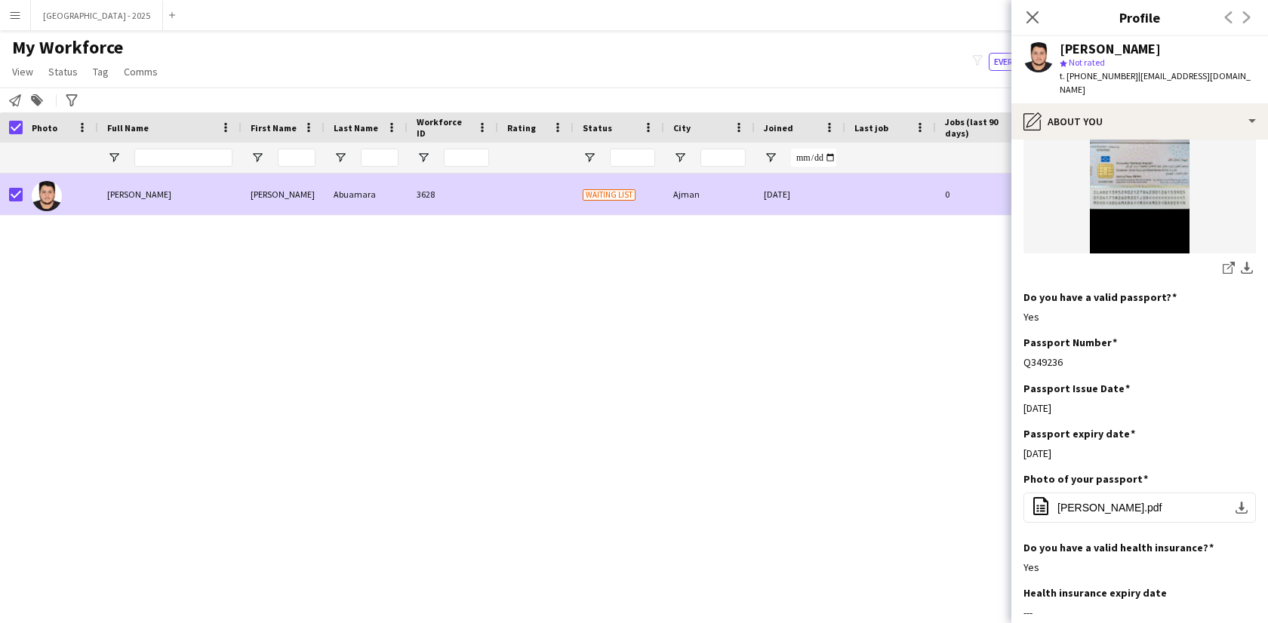
click at [66, 60] on app-page-menu "View Views Default view New view Update view Delete view Edit name Customise vi…" at bounding box center [86, 73] width 173 height 29
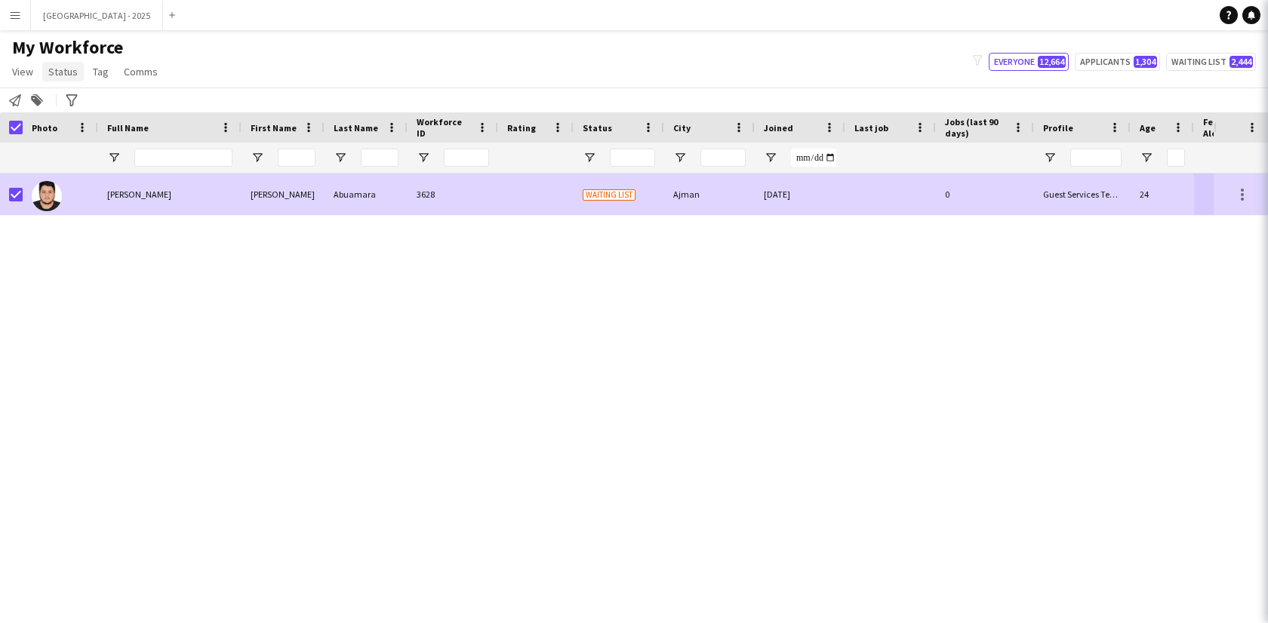
click at [63, 67] on span "Status" at bounding box center [62, 72] width 29 height 14
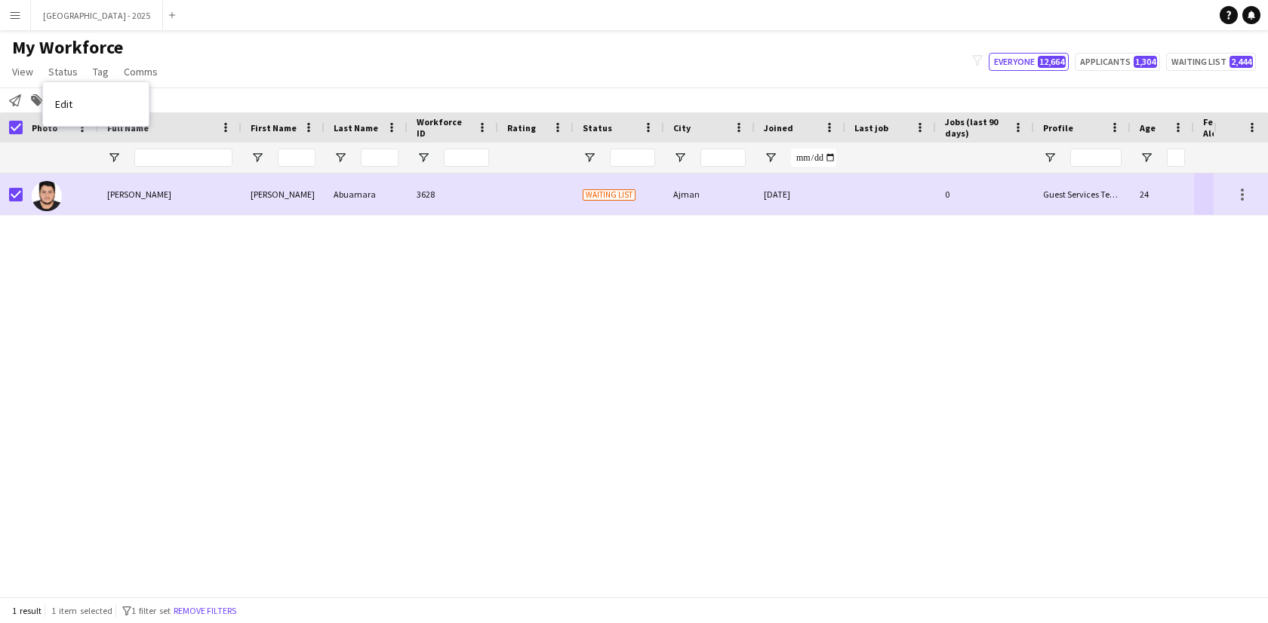
click at [82, 101] on link "Edit" at bounding box center [96, 104] width 106 height 32
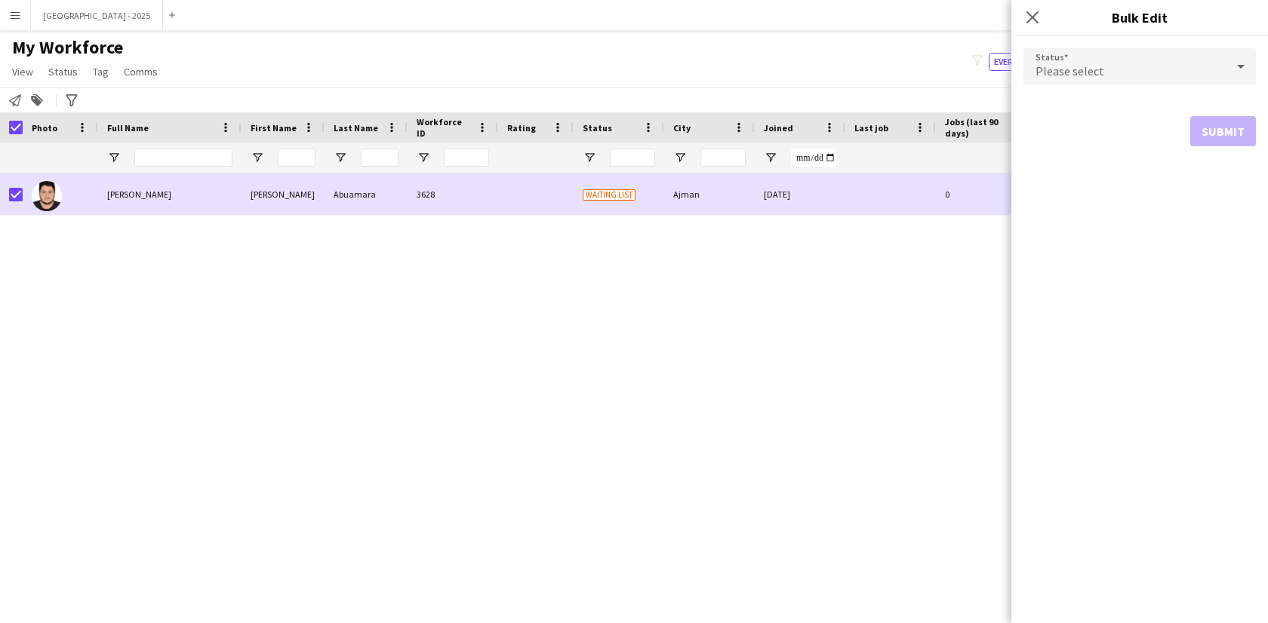
click at [1119, 54] on div "Please select" at bounding box center [1124, 66] width 202 height 36
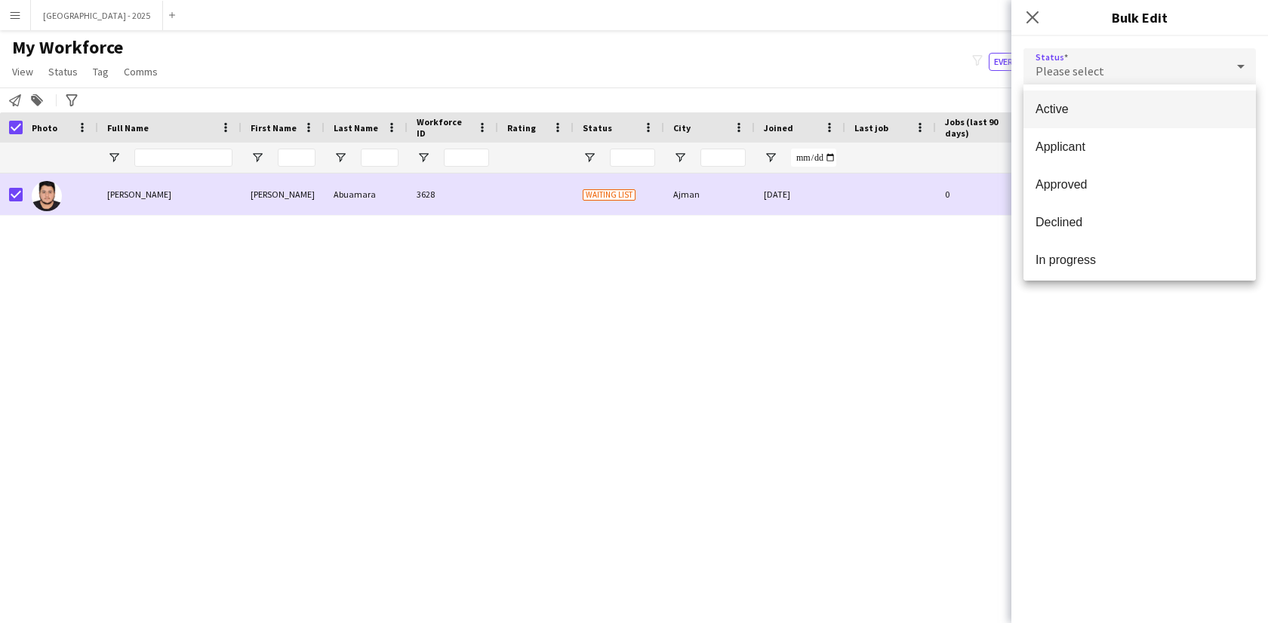
click at [1118, 116] on mat-option "Active" at bounding box center [1139, 110] width 232 height 38
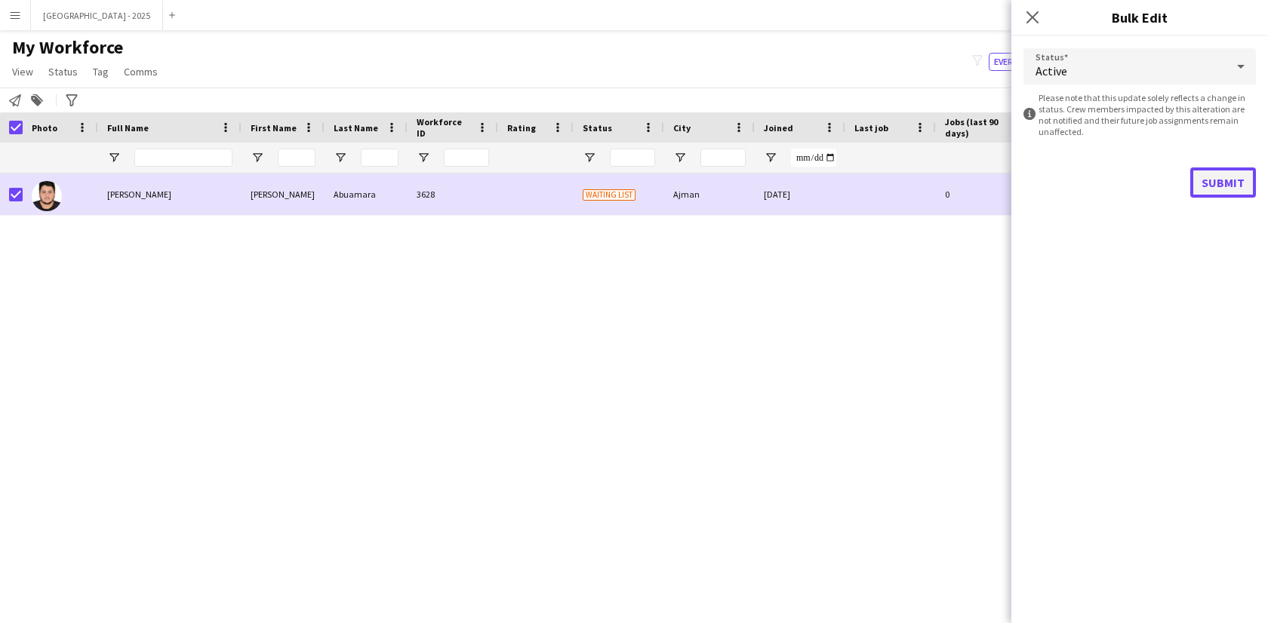
click at [1239, 172] on button "Submit" at bounding box center [1223, 183] width 66 height 30
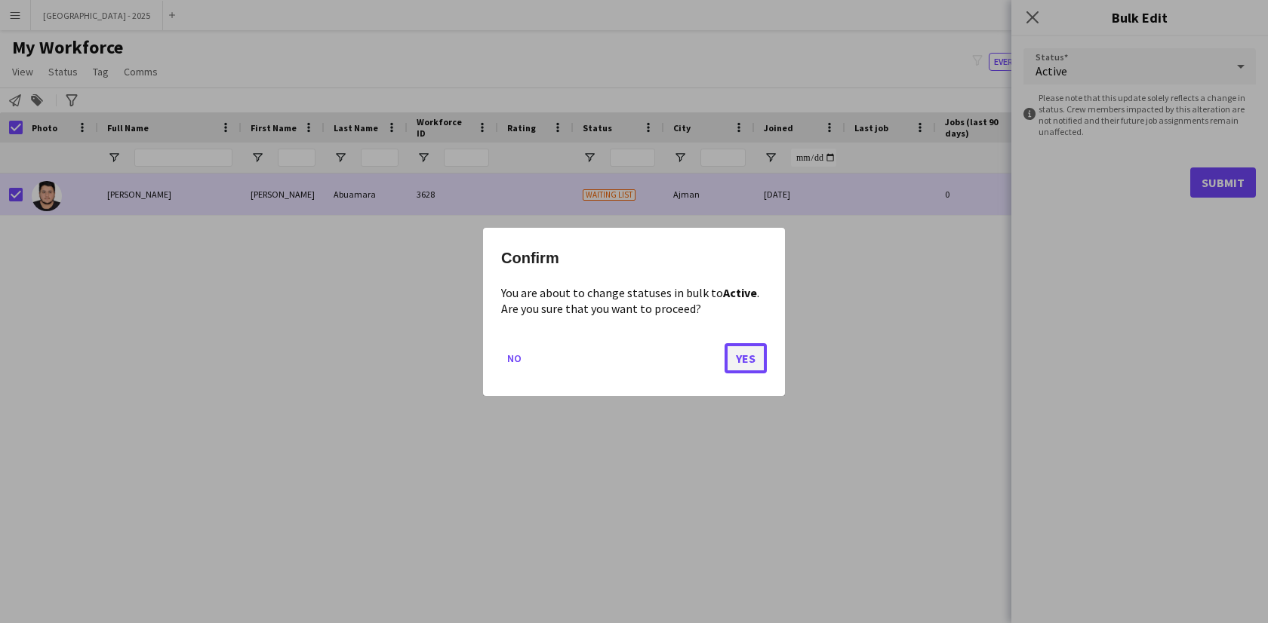
click at [759, 352] on button "Yes" at bounding box center [746, 358] width 42 height 30
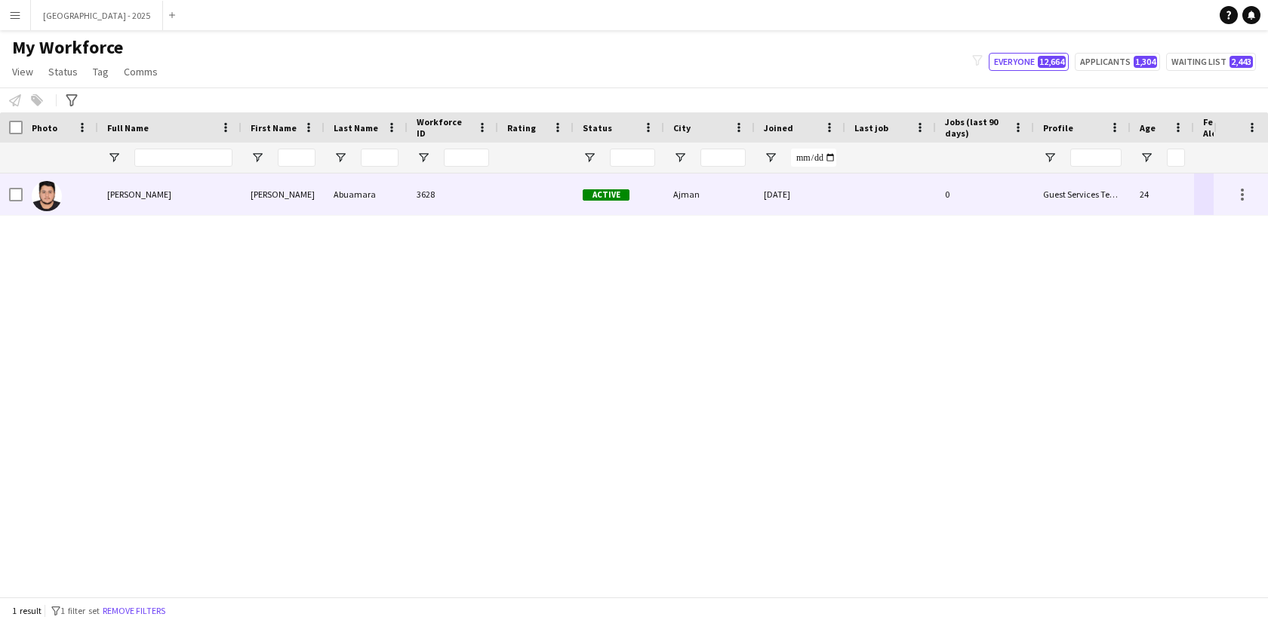
click at [130, 202] on div "Mohammed Abuamara" at bounding box center [169, 195] width 143 height 42
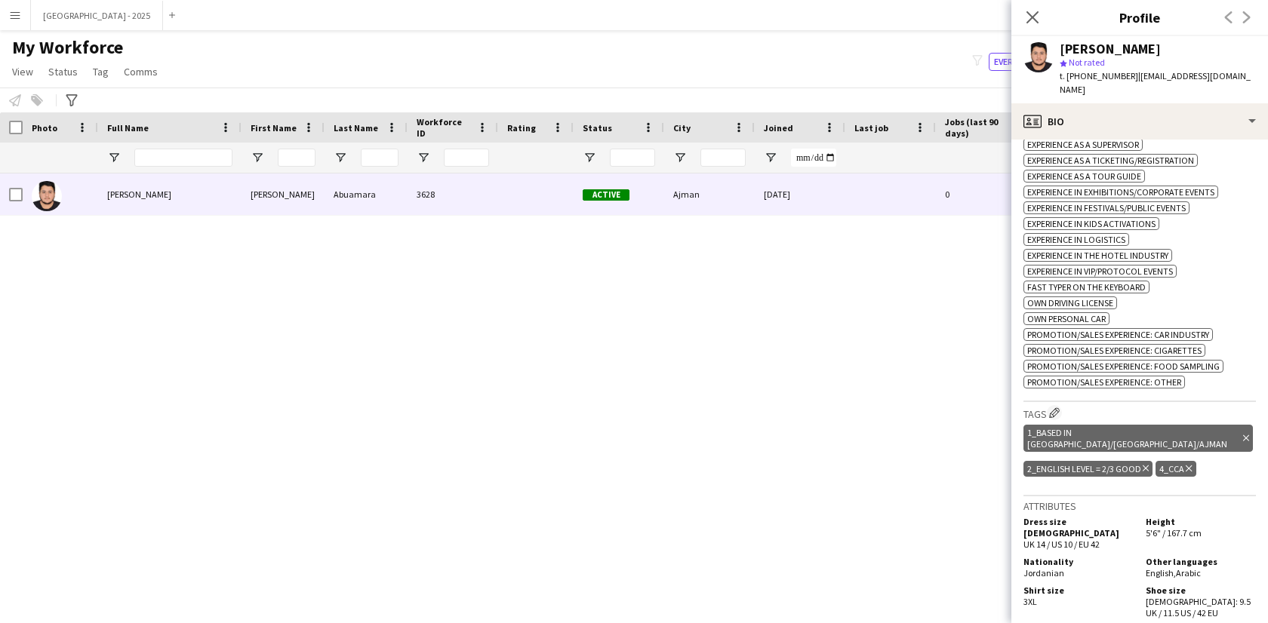
scroll to position [578, 0]
click at [1029, 12] on icon "Close pop-in" at bounding box center [1032, 17] width 14 height 14
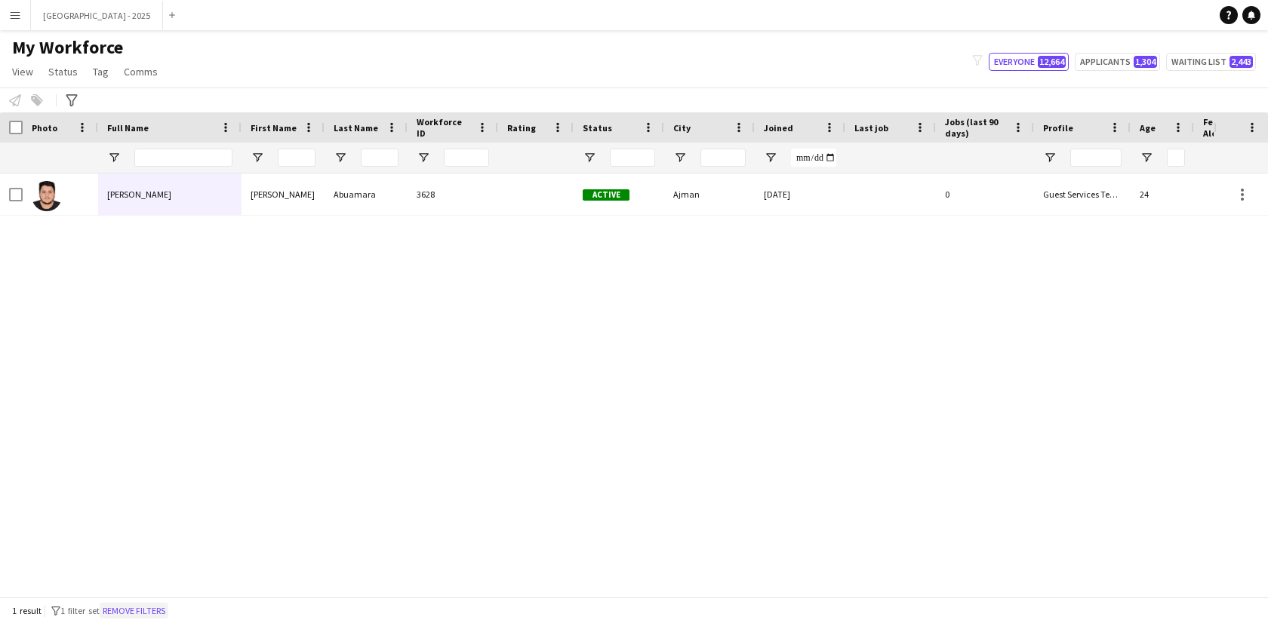
click at [165, 613] on button "Remove filters" at bounding box center [134, 611] width 69 height 17
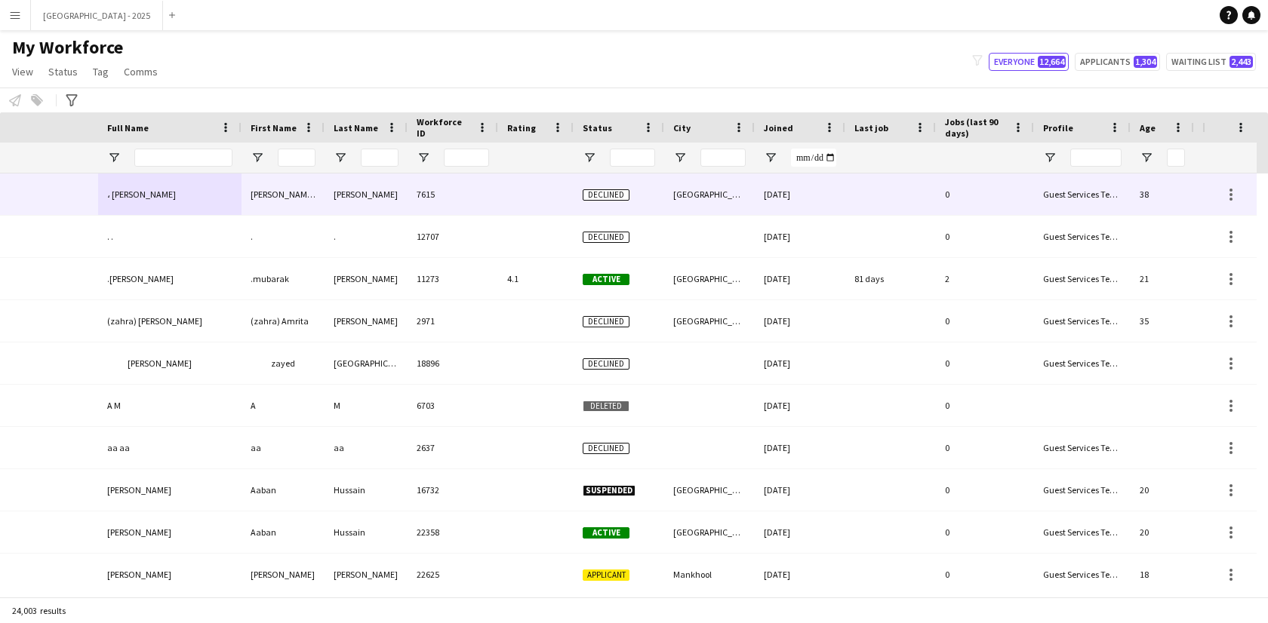
scroll to position [0, 339]
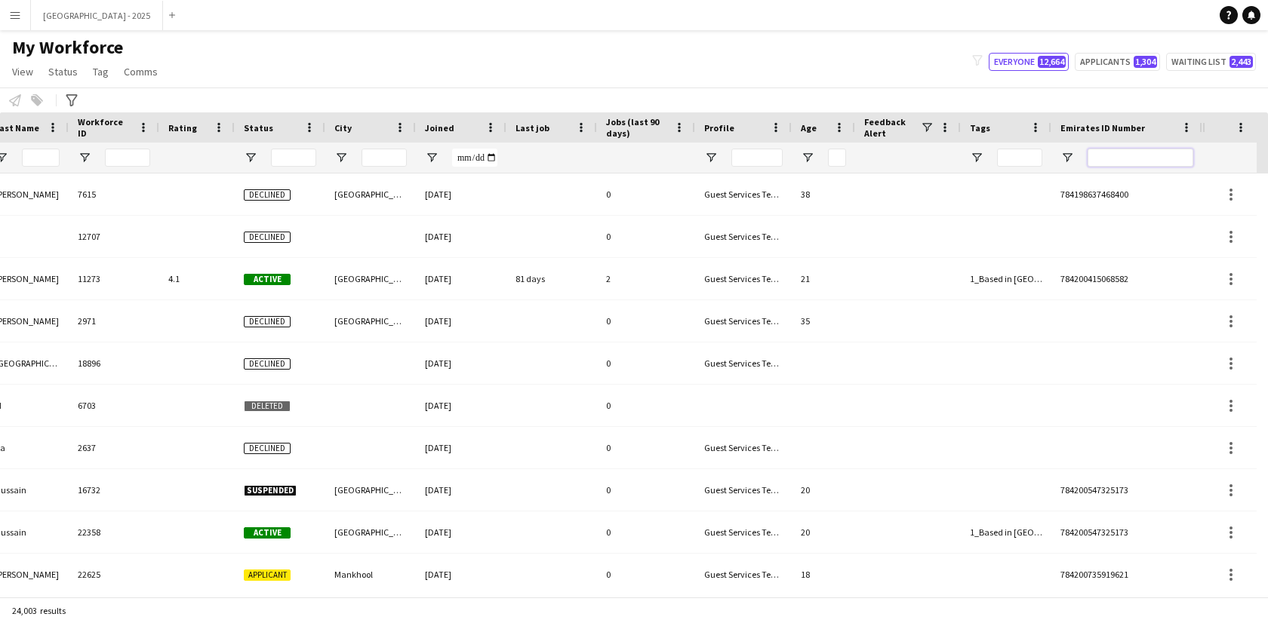
click at [1145, 164] on input "Emirates ID Number Filter Input" at bounding box center [1141, 158] width 106 height 18
paste input "*******"
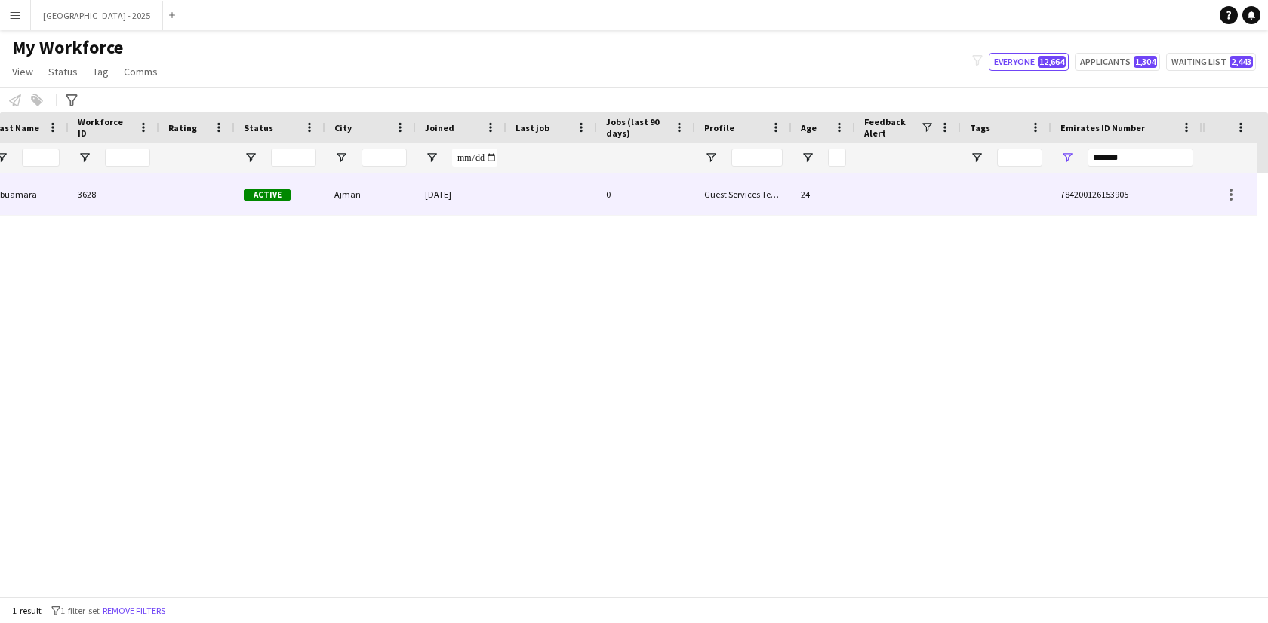
click at [524, 188] on div at bounding box center [551, 195] width 91 height 42
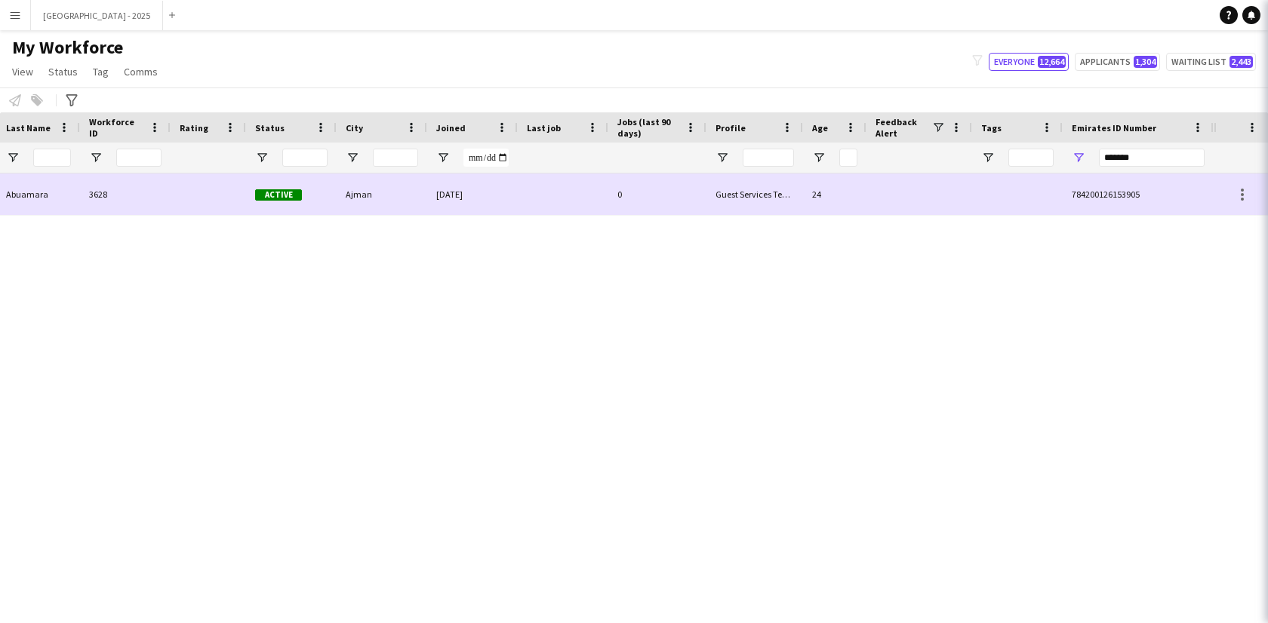
scroll to position [0, 328]
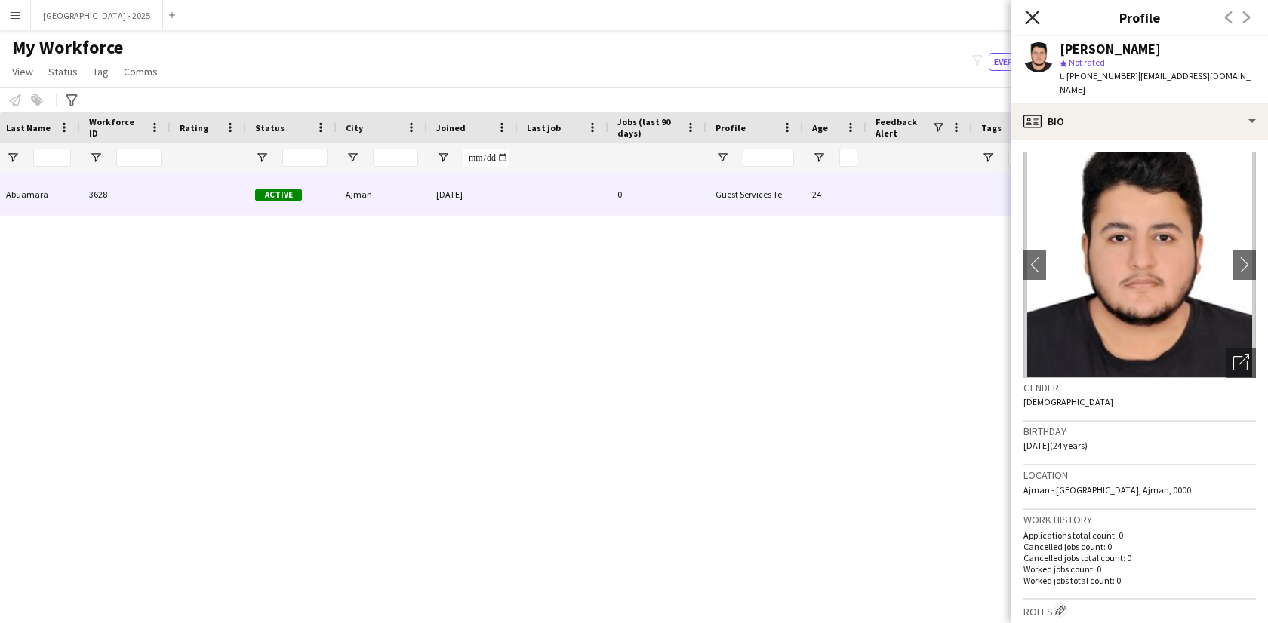
click at [1033, 17] on icon at bounding box center [1032, 17] width 14 height 14
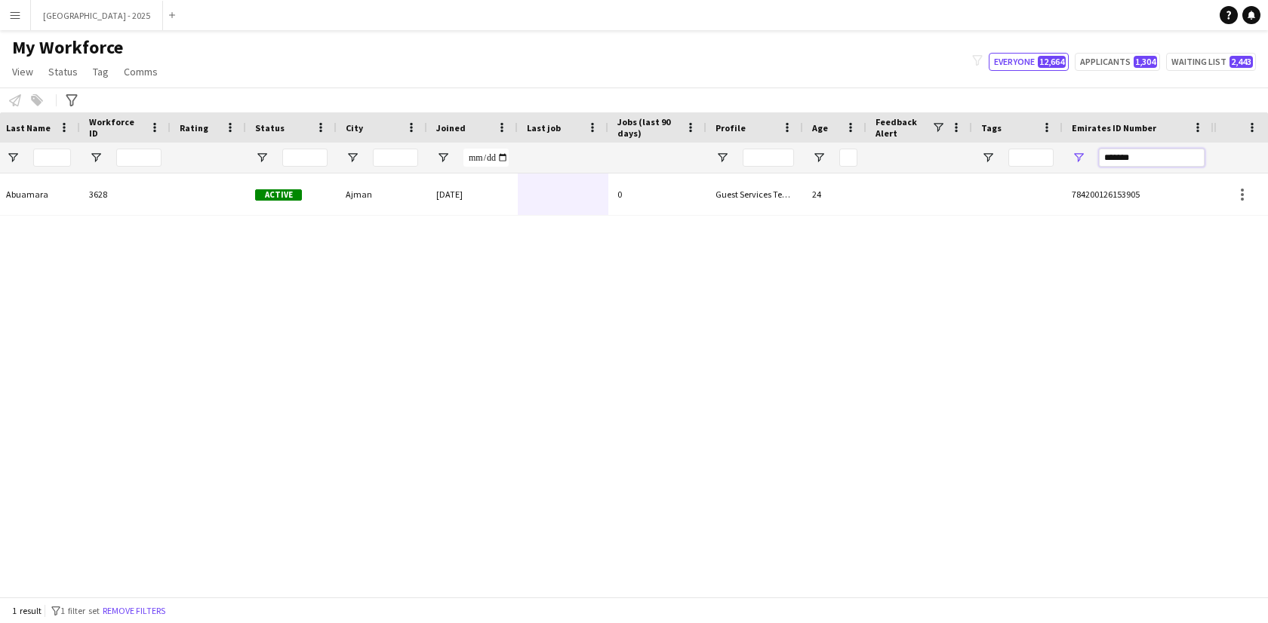
click at [1134, 160] on input "*******" at bounding box center [1152, 158] width 106 height 18
paste input "Emirates ID Number Filter Input"
type input "*******"
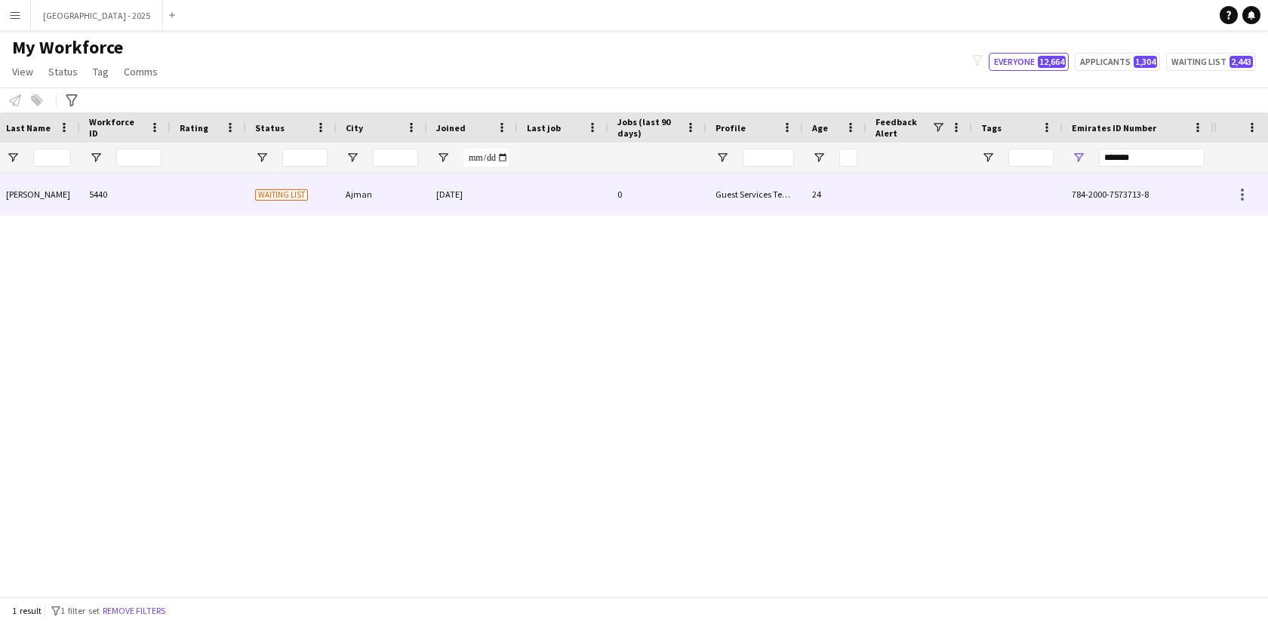
click at [1019, 212] on div at bounding box center [1017, 195] width 91 height 42
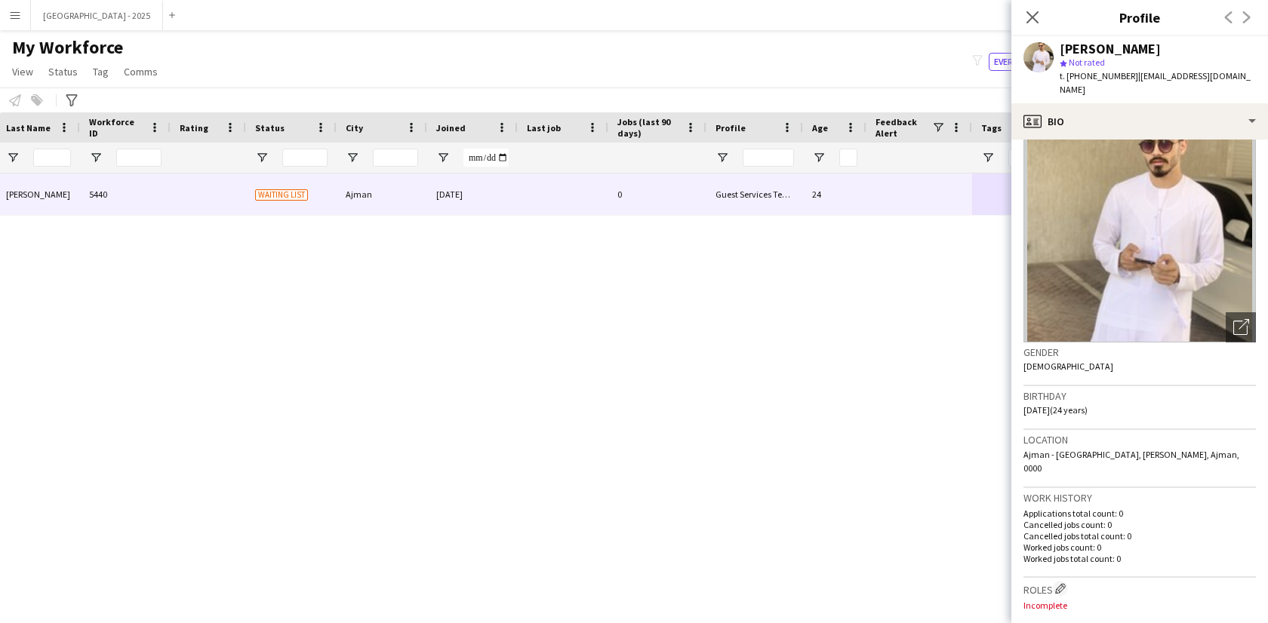
scroll to position [0, 0]
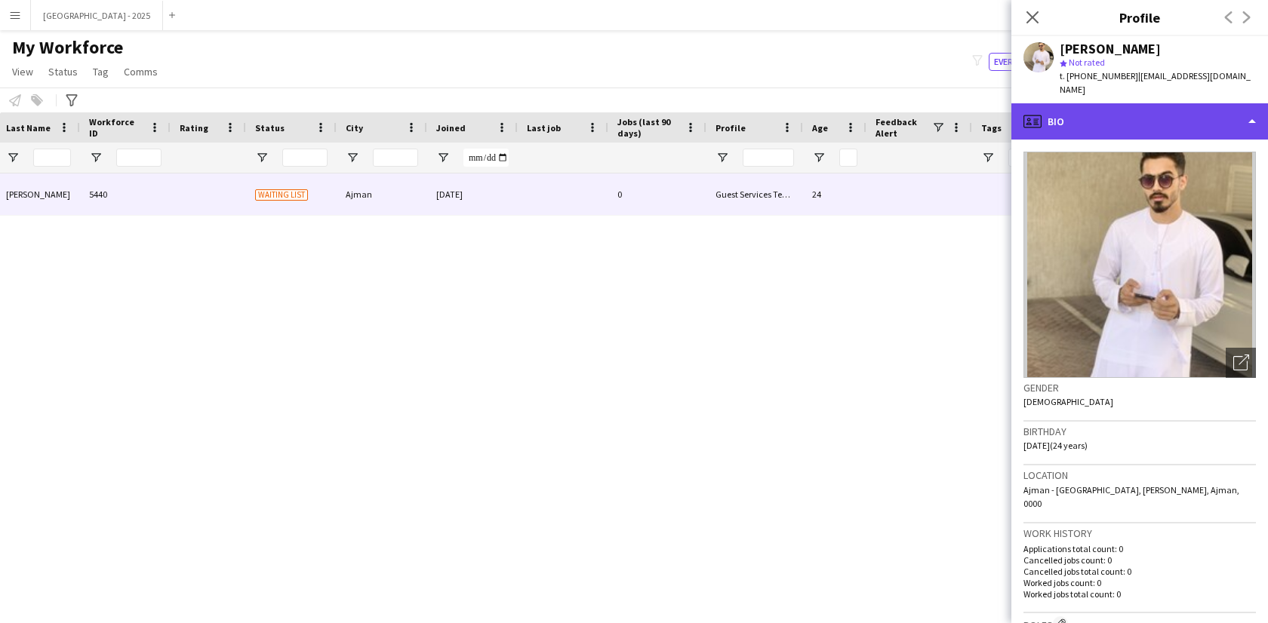
click at [1106, 118] on div "profile Bio" at bounding box center [1139, 121] width 257 height 36
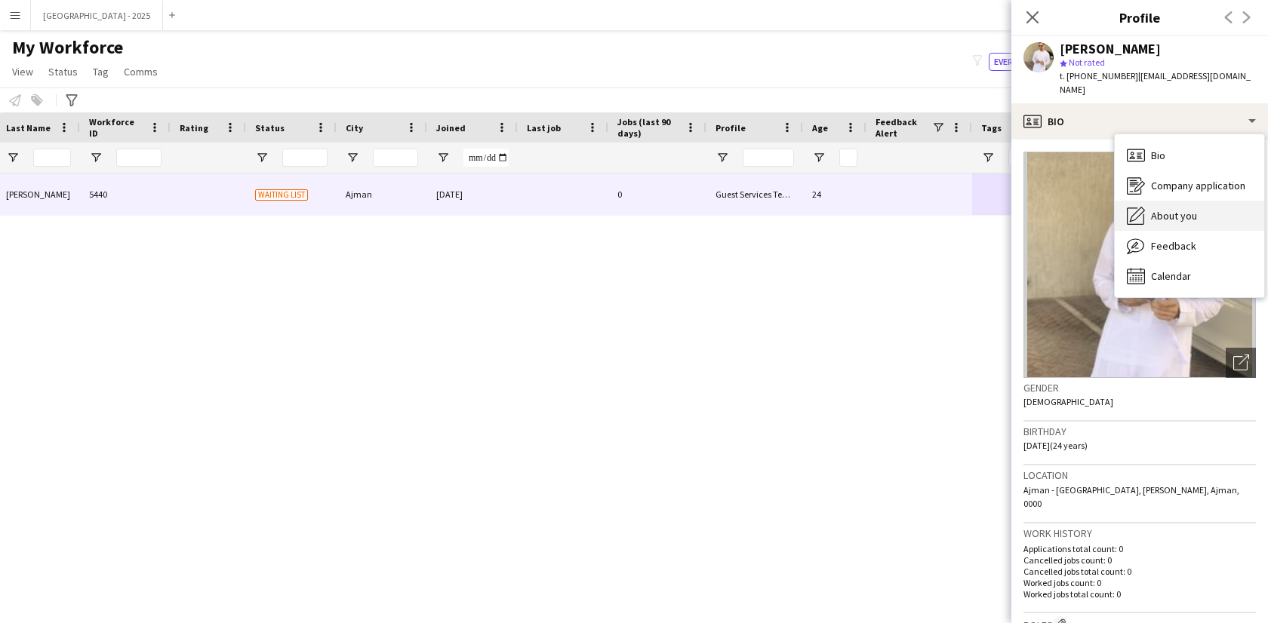
click at [1191, 212] on div "About you About you" at bounding box center [1189, 216] width 149 height 30
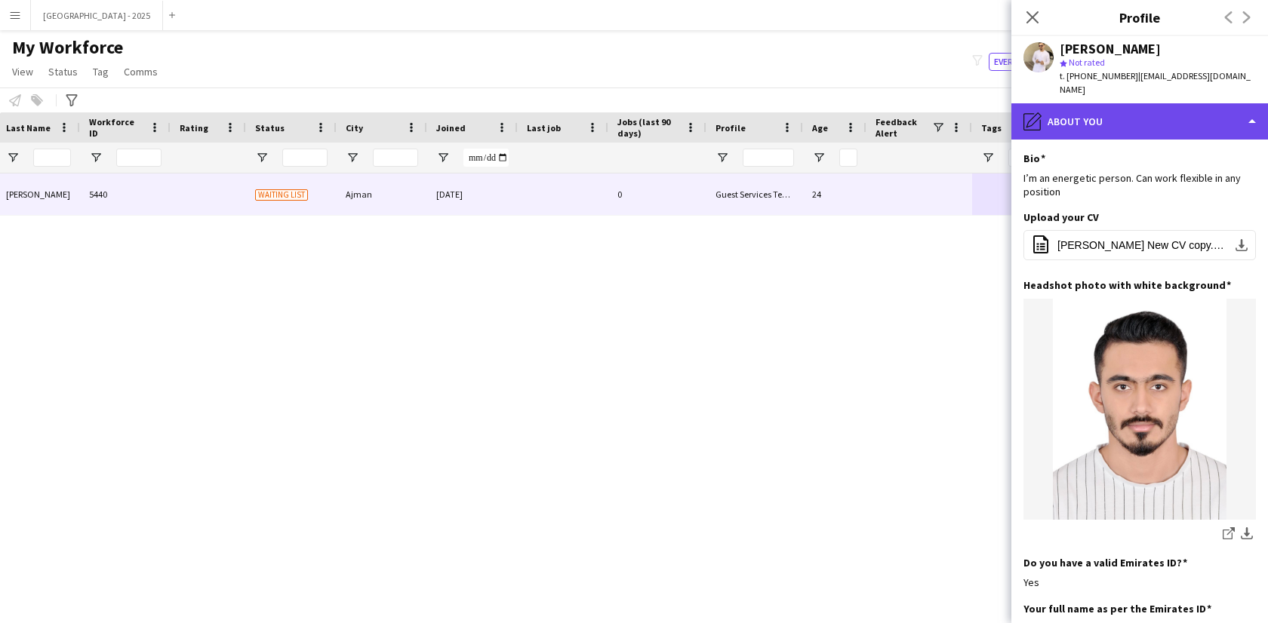
click at [1119, 103] on div "pencil4 About you" at bounding box center [1139, 121] width 257 height 36
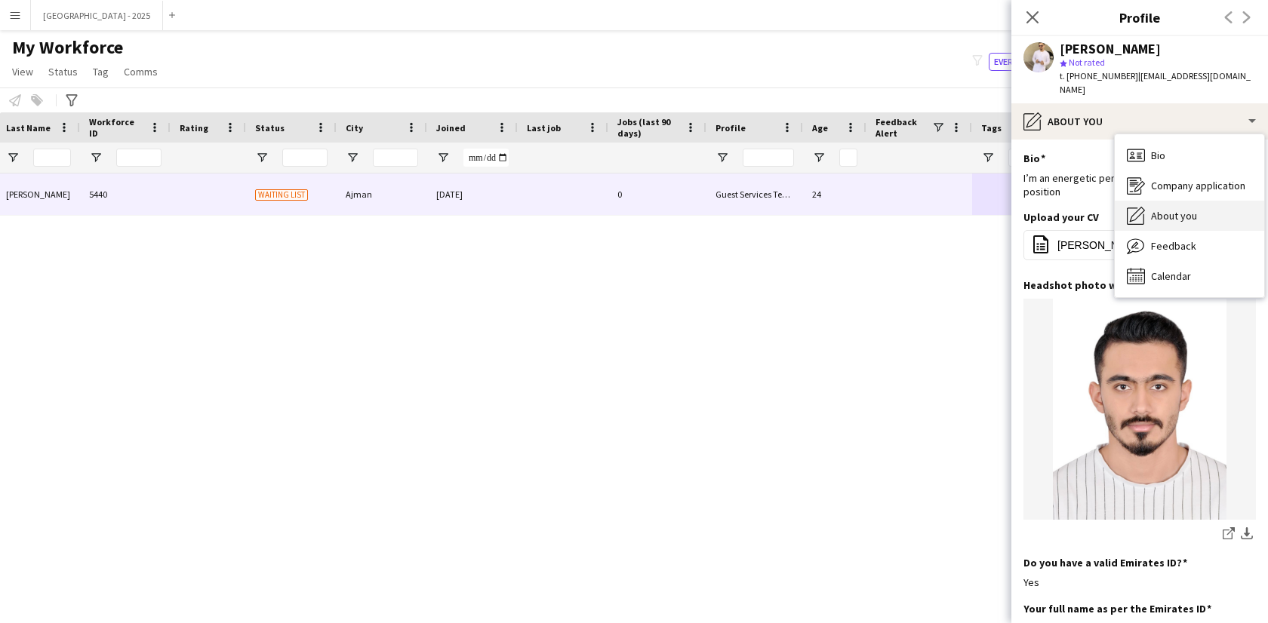
click at [1177, 209] on span "About you" at bounding box center [1174, 216] width 46 height 14
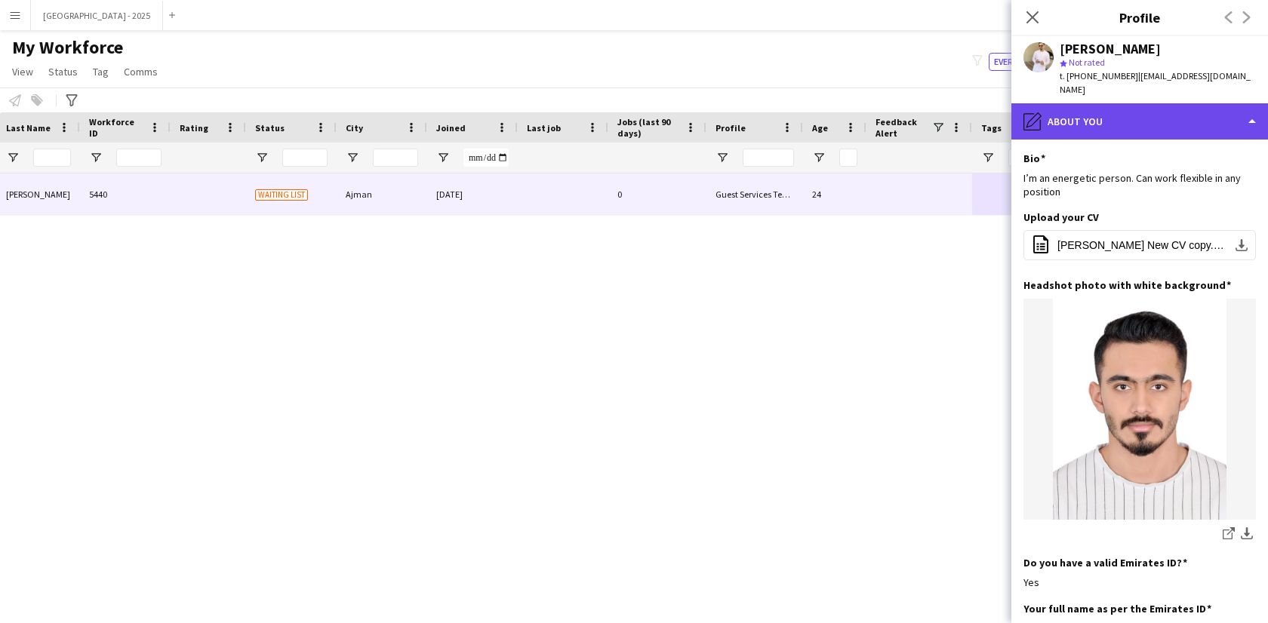
click at [1124, 118] on div "pencil4 About you" at bounding box center [1139, 121] width 257 height 36
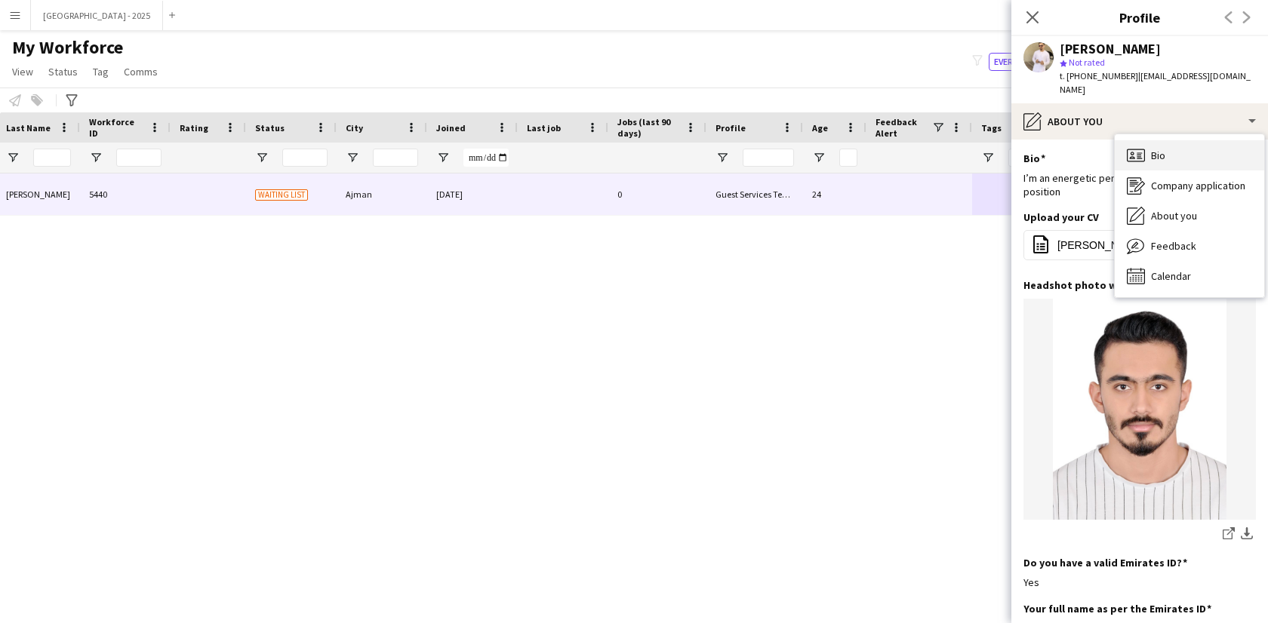
click at [1147, 153] on div "Bio Bio" at bounding box center [1189, 155] width 149 height 30
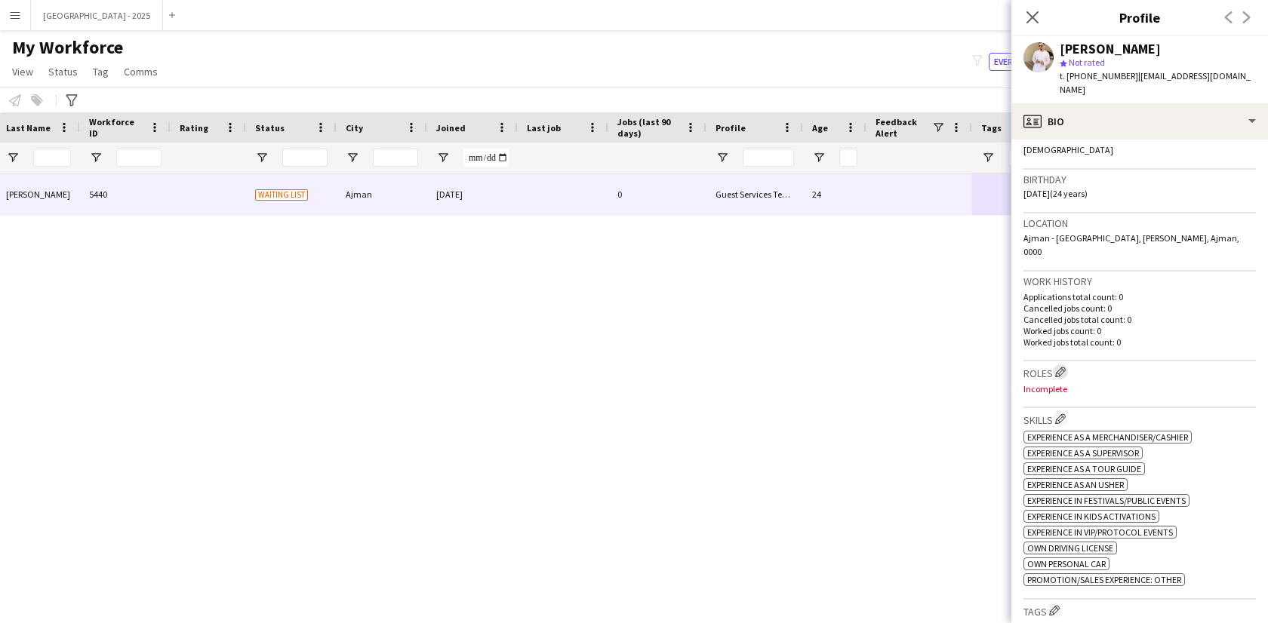
scroll to position [252, 0]
click at [1064, 367] on app-icon "Edit crew company roles" at bounding box center [1060, 372] width 11 height 11
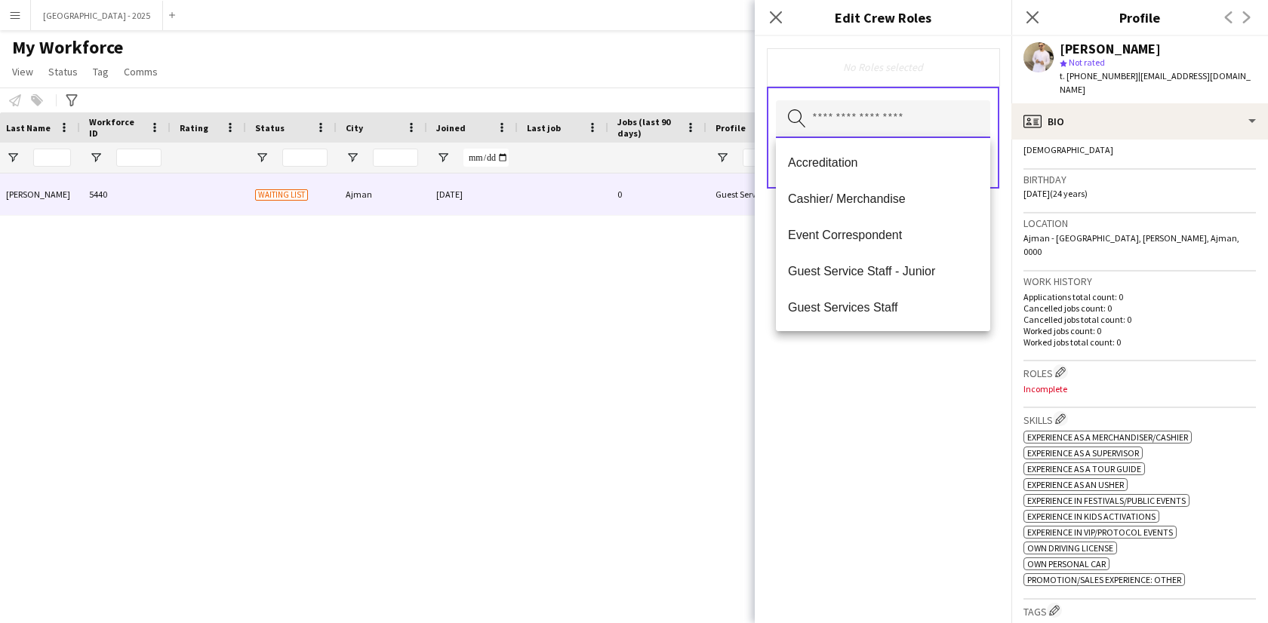
click at [846, 118] on input "text" at bounding box center [883, 119] width 214 height 38
click at [908, 299] on mat-option "Guest Services Staff" at bounding box center [883, 307] width 214 height 36
click at [916, 397] on div "Guest Services Staff Remove Search by role type Save" at bounding box center [883, 329] width 257 height 587
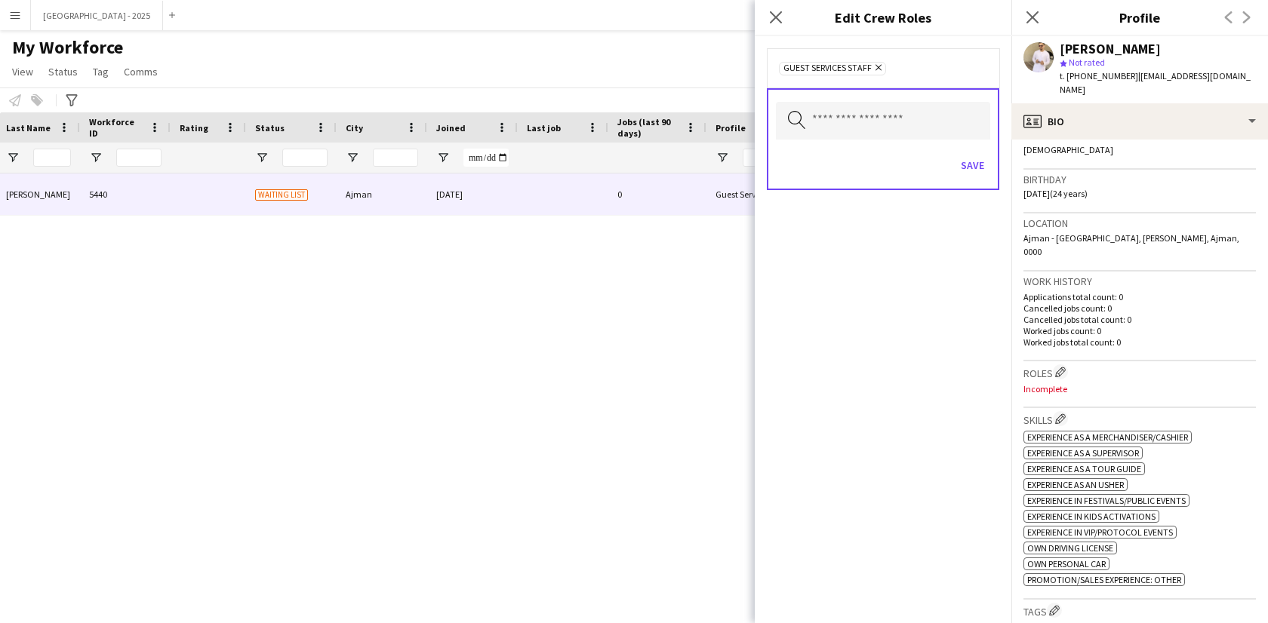
click at [946, 158] on div "Save" at bounding box center [883, 167] width 214 height 43
click at [974, 167] on button "Save" at bounding box center [972, 165] width 35 height 24
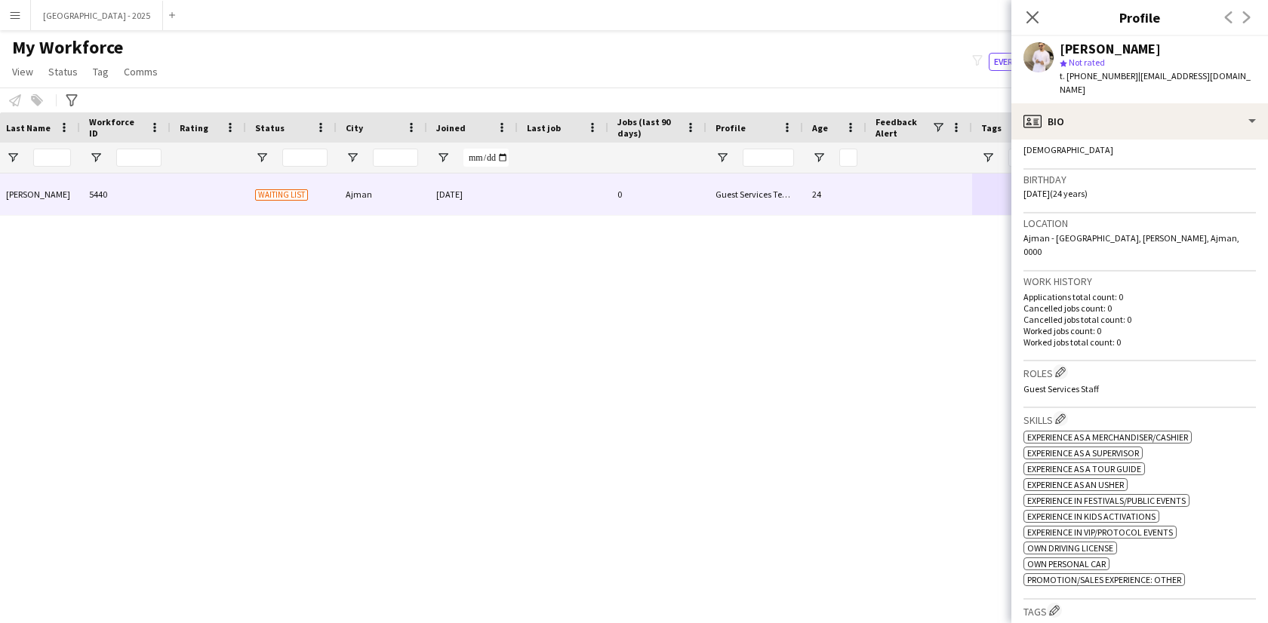
scroll to position [383, 0]
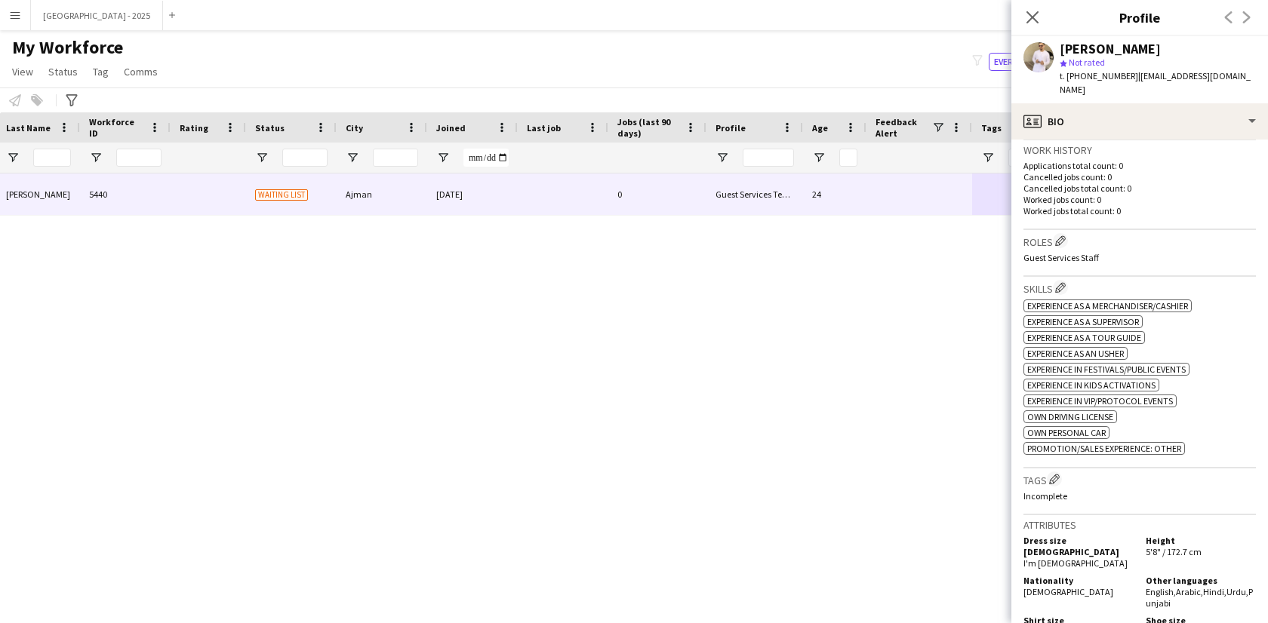
click at [1056, 482] on div "Tags Edit crew company tags Incomplete" at bounding box center [1139, 492] width 232 height 47
click at [1056, 469] on div "Tags Edit crew company tags Incomplete" at bounding box center [1139, 492] width 232 height 47
click at [1054, 474] on app-icon "Edit crew company tags" at bounding box center [1054, 479] width 11 height 11
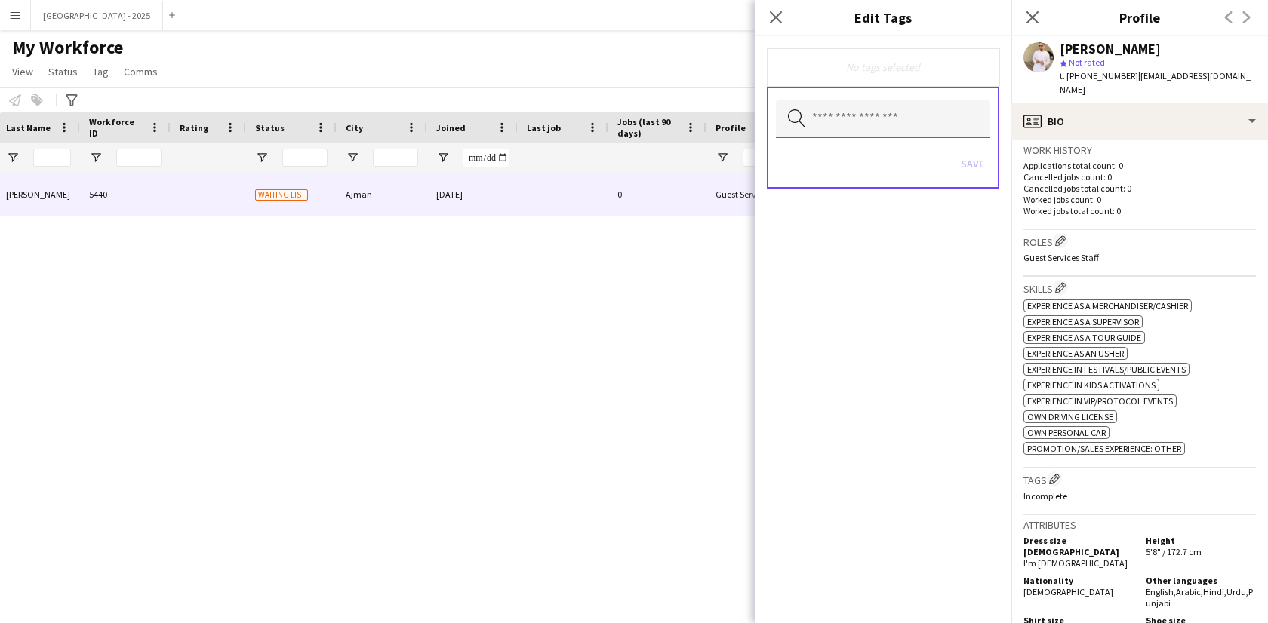
click at [875, 117] on input "text" at bounding box center [883, 119] width 214 height 38
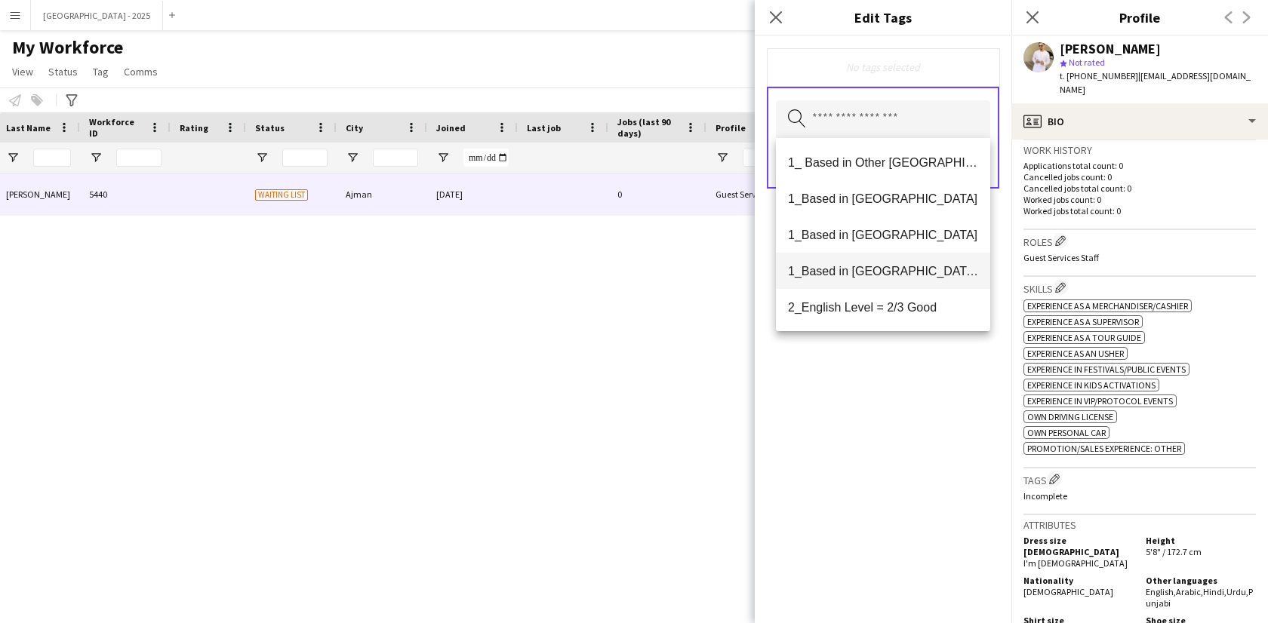
click at [900, 264] on span "1_Based in [GEOGRAPHIC_DATA]/[GEOGRAPHIC_DATA]/Ajman" at bounding box center [883, 271] width 190 height 14
click at [915, 279] on mat-option "2_English Level = 2/3 Good" at bounding box center [883, 272] width 214 height 36
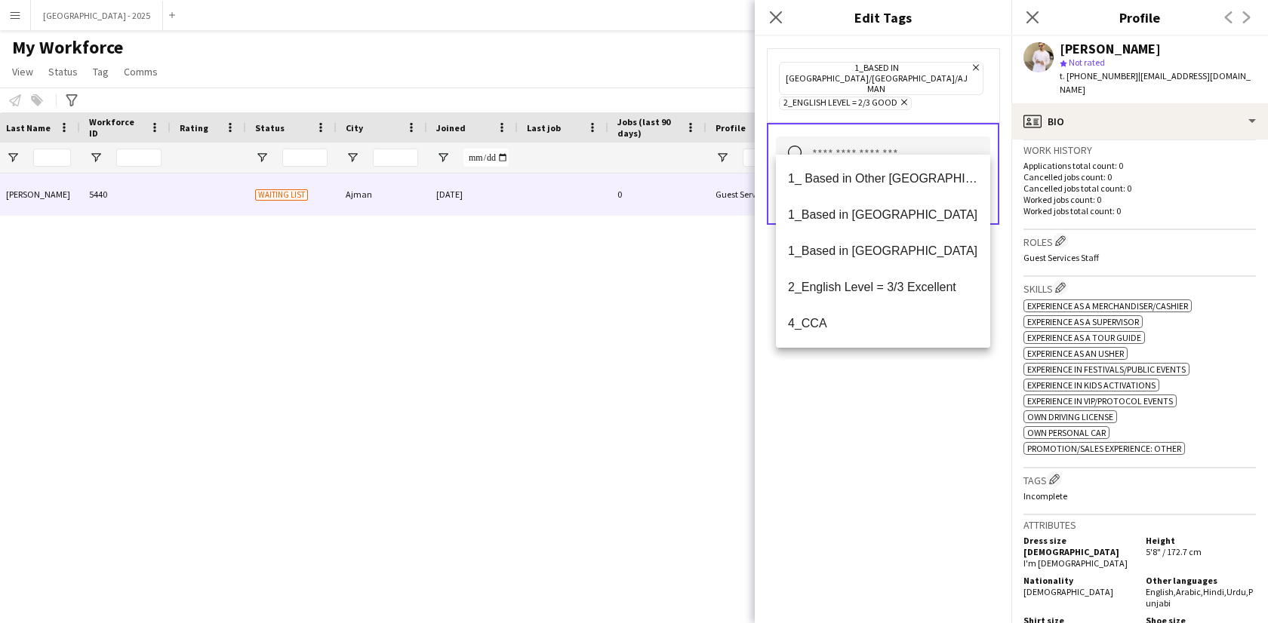
click at [916, 403] on div "1_Based in [GEOGRAPHIC_DATA]/[GEOGRAPHIC_DATA]/Ajman Remove 2_English Level = 2…" at bounding box center [883, 329] width 257 height 587
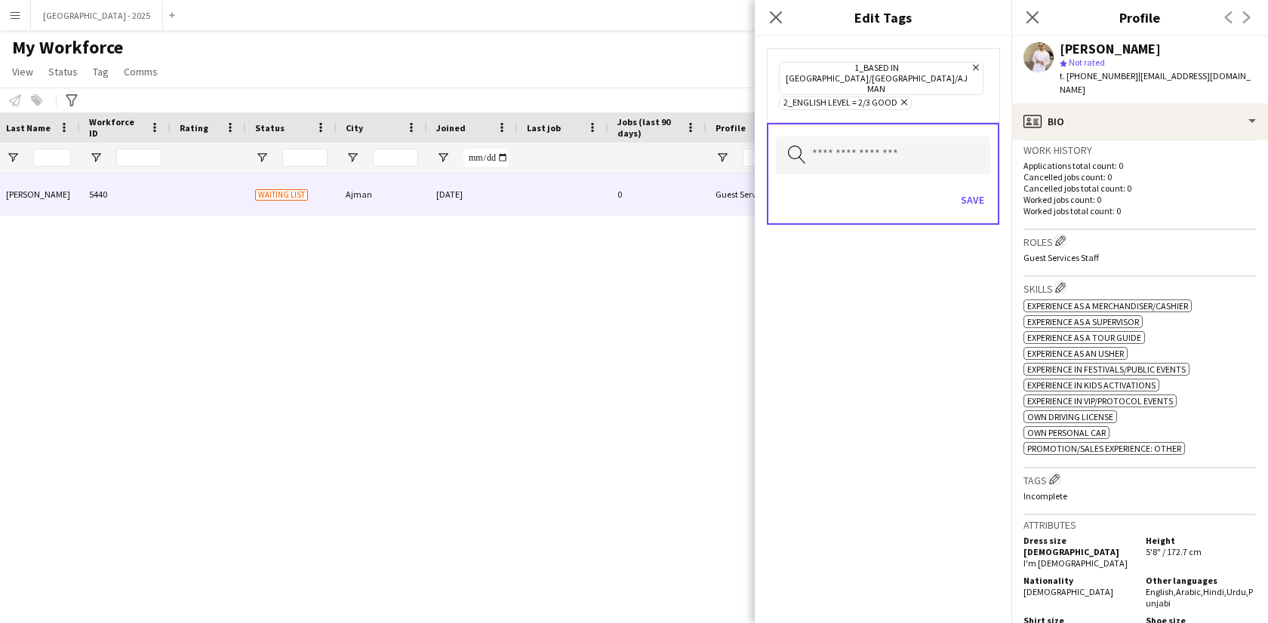
click at [948, 180] on div "Save" at bounding box center [883, 201] width 214 height 43
click at [961, 188] on button "Save" at bounding box center [972, 200] width 35 height 24
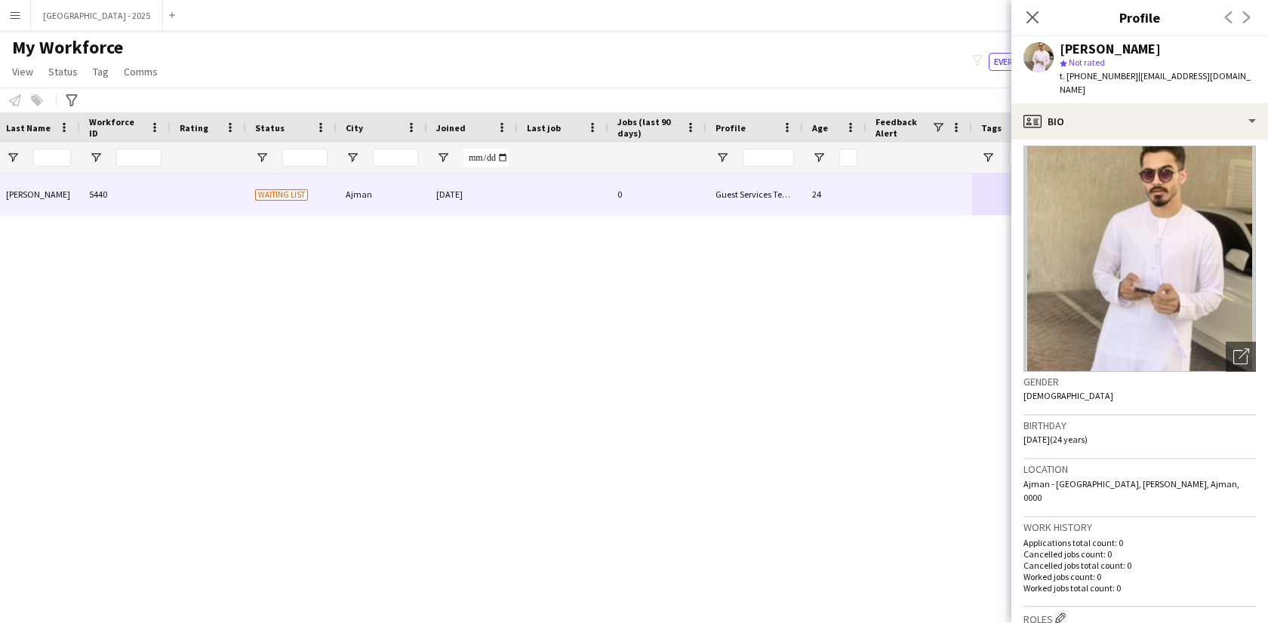
scroll to position [0, 0]
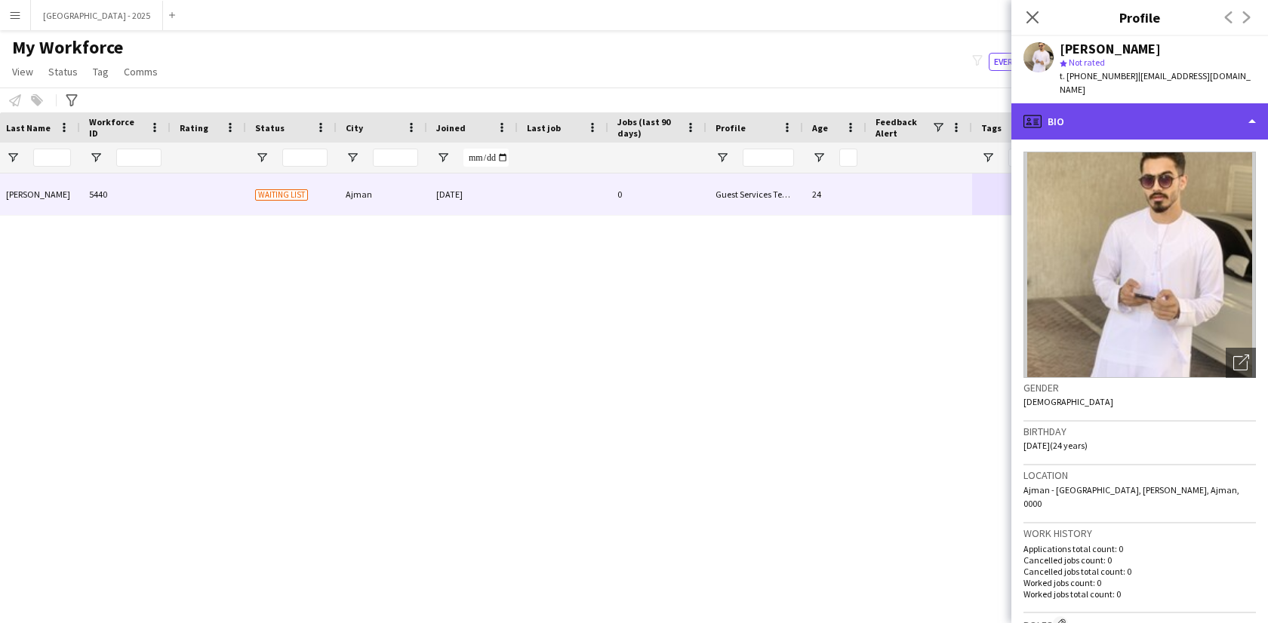
click at [1076, 103] on div "profile Bio" at bounding box center [1139, 121] width 257 height 36
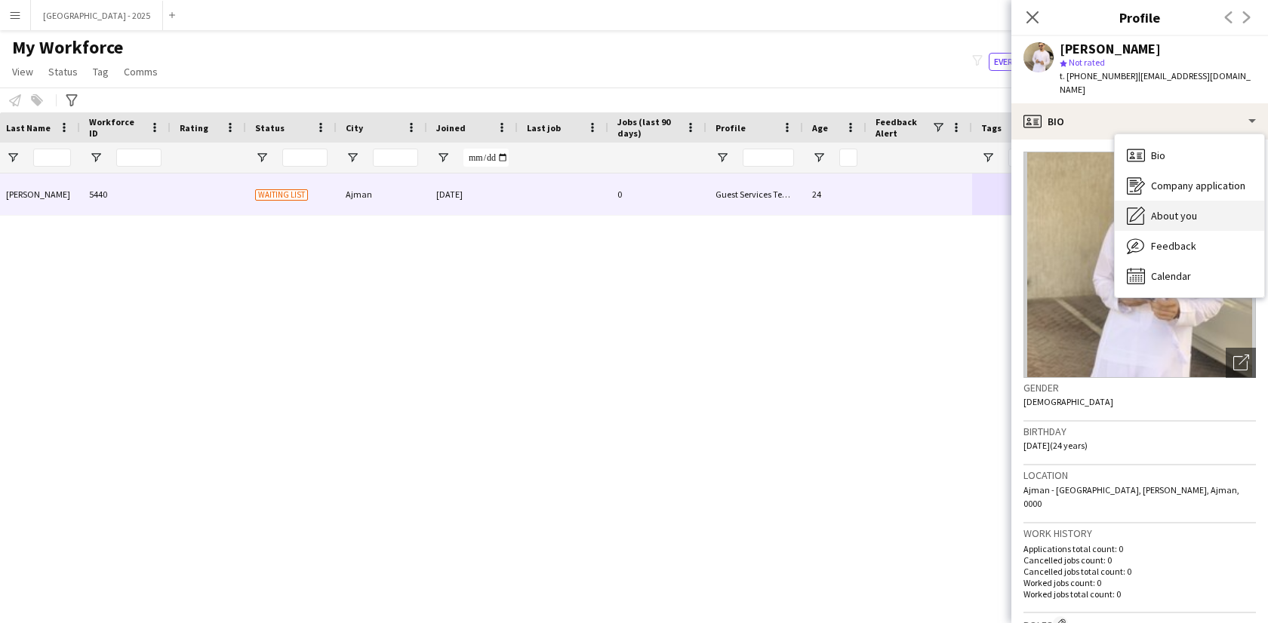
click at [1164, 209] on span "About you" at bounding box center [1174, 216] width 46 height 14
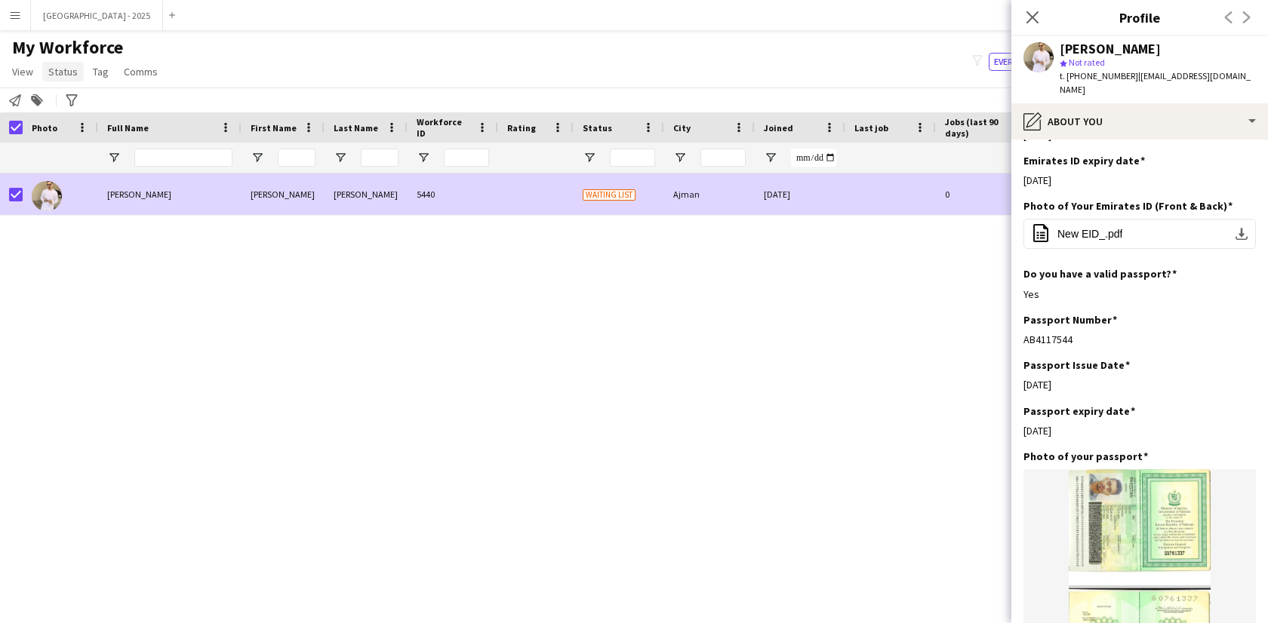
click at [66, 69] on span "Status" at bounding box center [62, 72] width 29 height 14
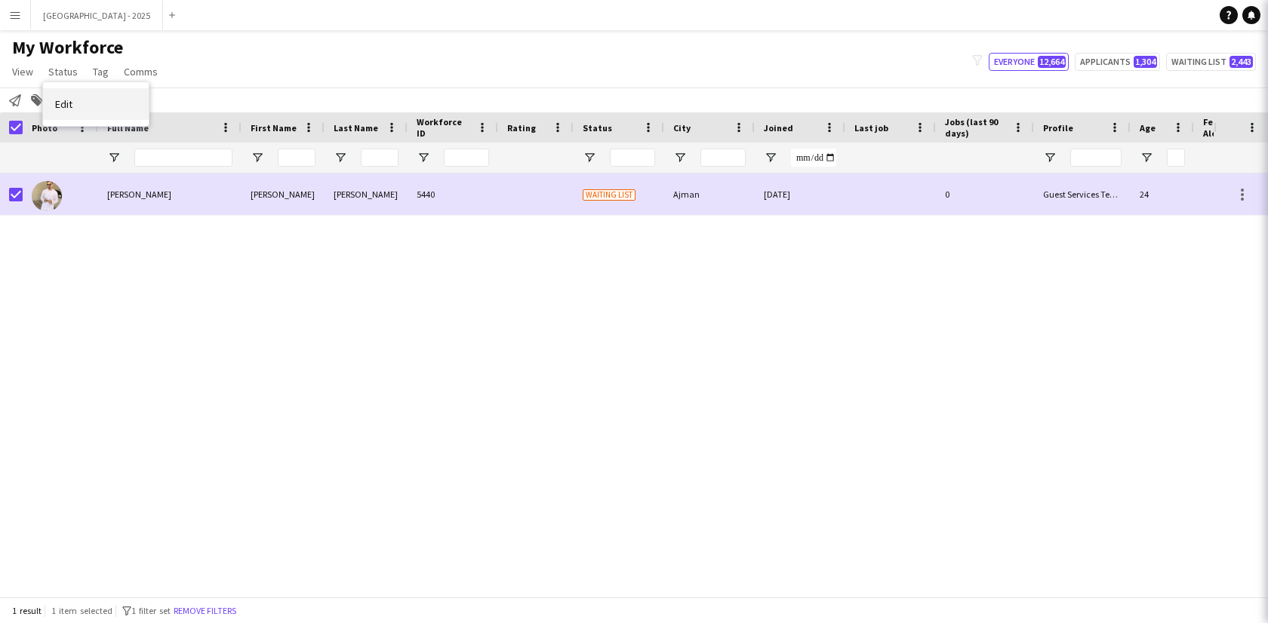
click at [91, 109] on link "Edit" at bounding box center [96, 104] width 106 height 32
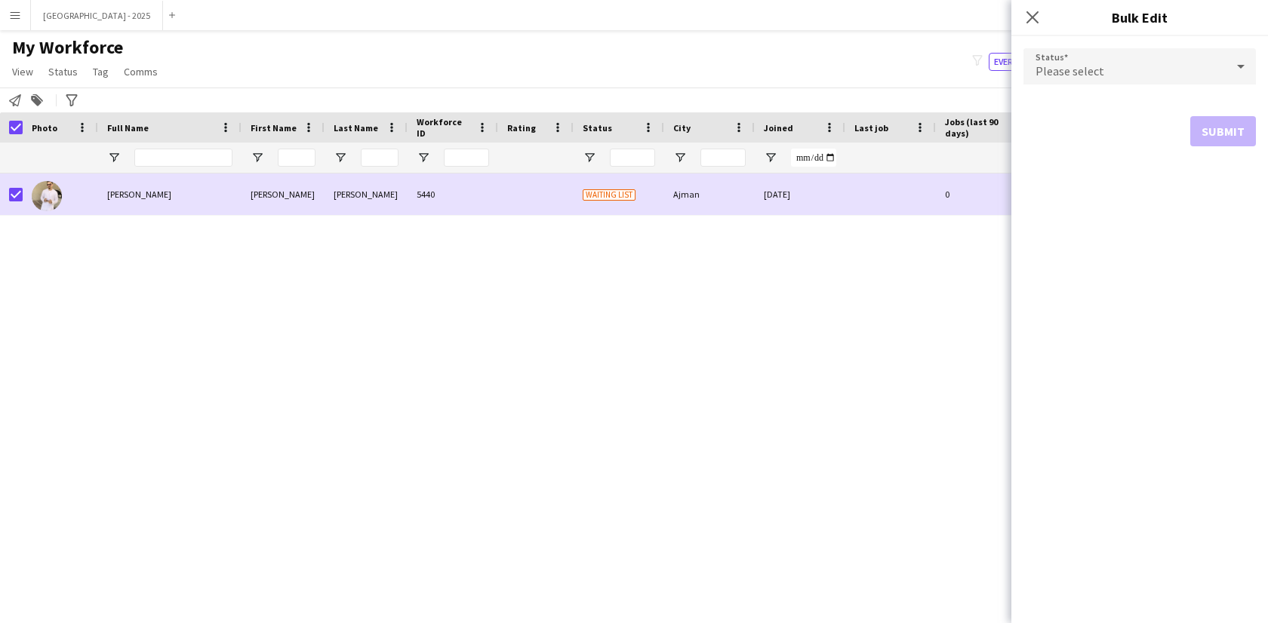
click at [1077, 63] on span "Please select" at bounding box center [1070, 70] width 69 height 15
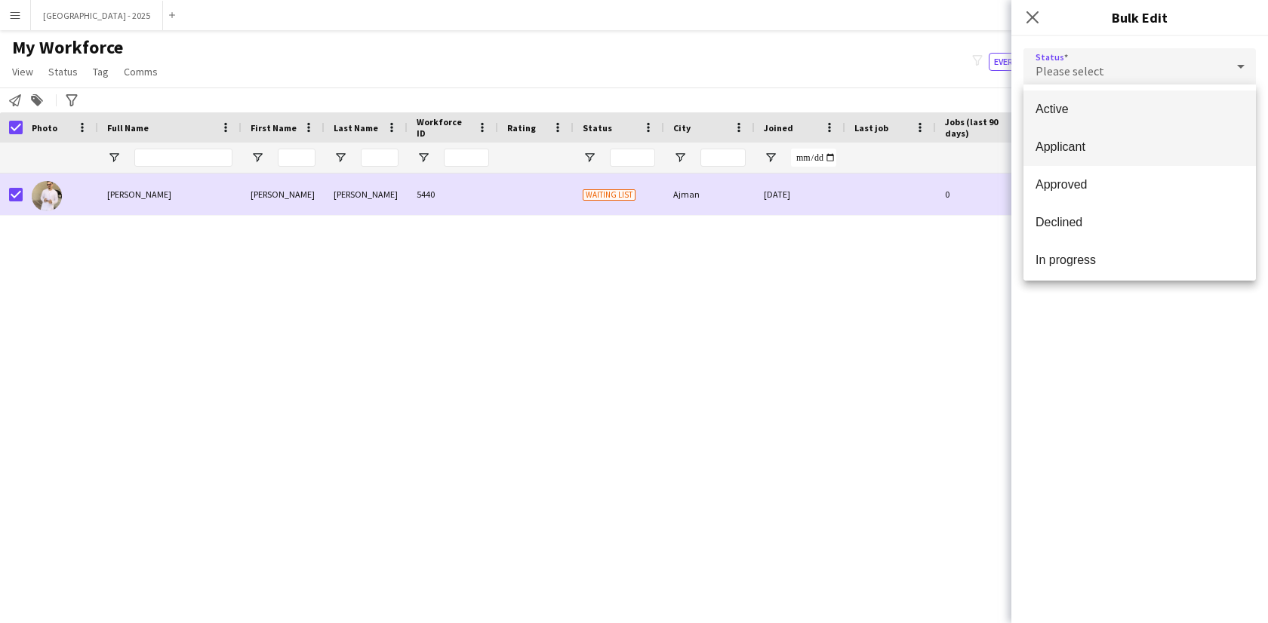
click at [1115, 144] on span "Applicant" at bounding box center [1140, 147] width 208 height 14
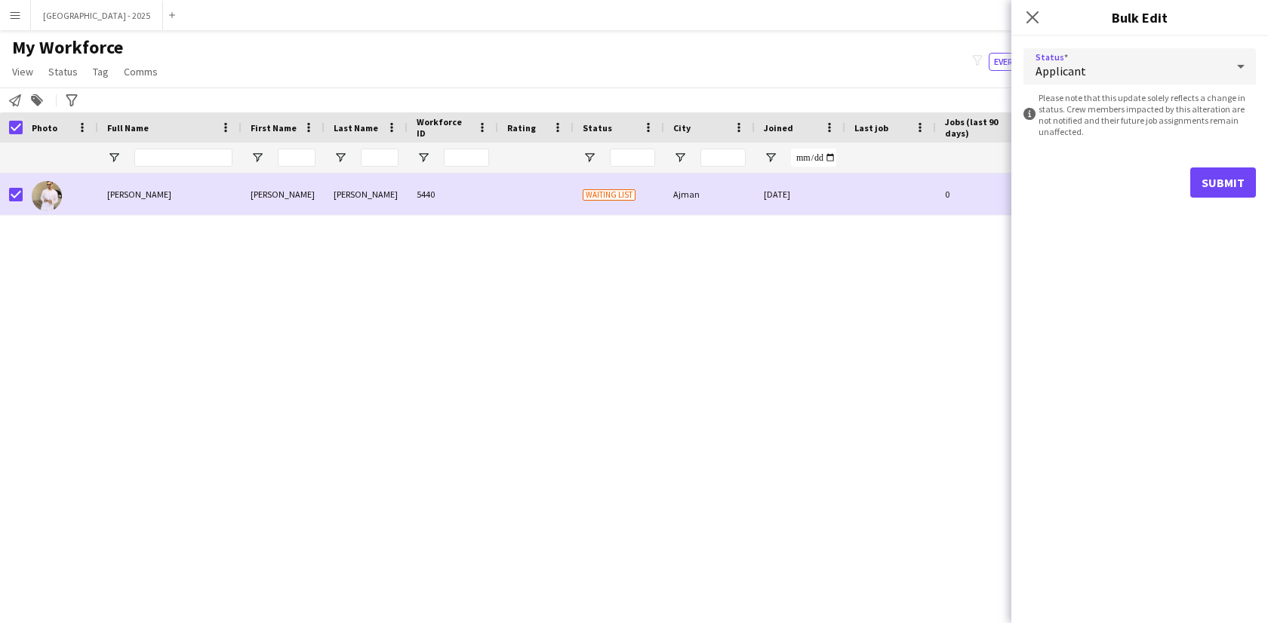
click at [1109, 83] on div "Applicant" at bounding box center [1124, 66] width 202 height 36
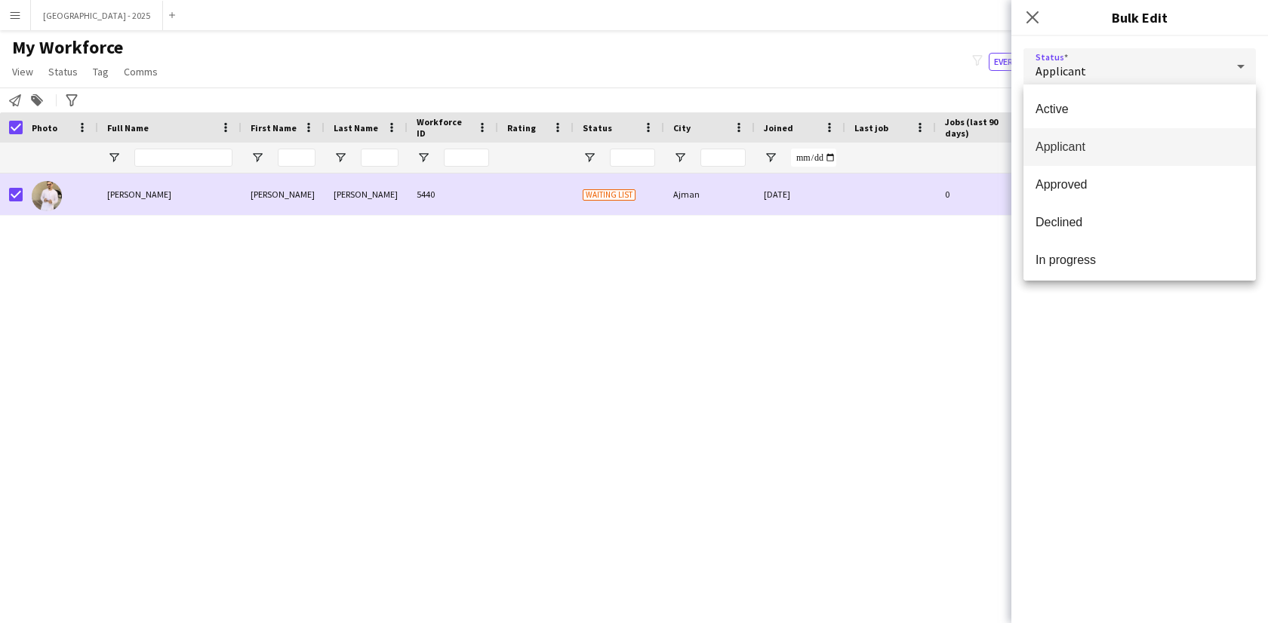
click at [1099, 74] on div at bounding box center [634, 311] width 1268 height 623
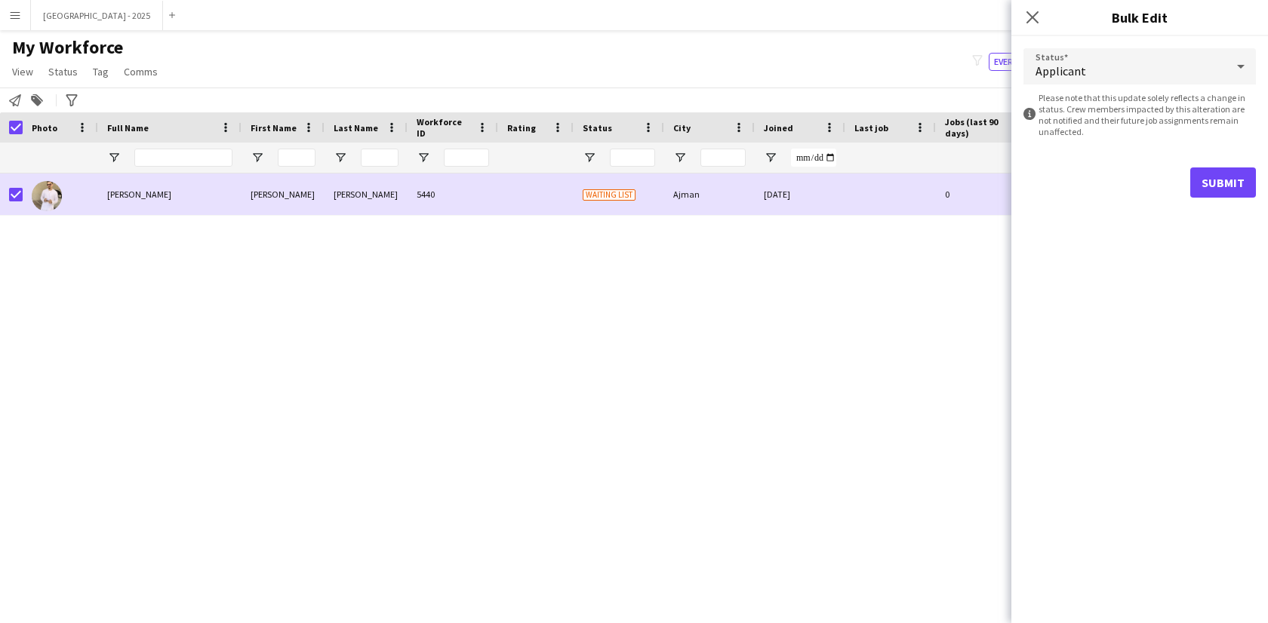
click at [1097, 94] on div "information-circle Please note that this update solely reflects a change in sta…" at bounding box center [1139, 114] width 232 height 45
click at [1092, 80] on div "Applicant" at bounding box center [1124, 66] width 202 height 36
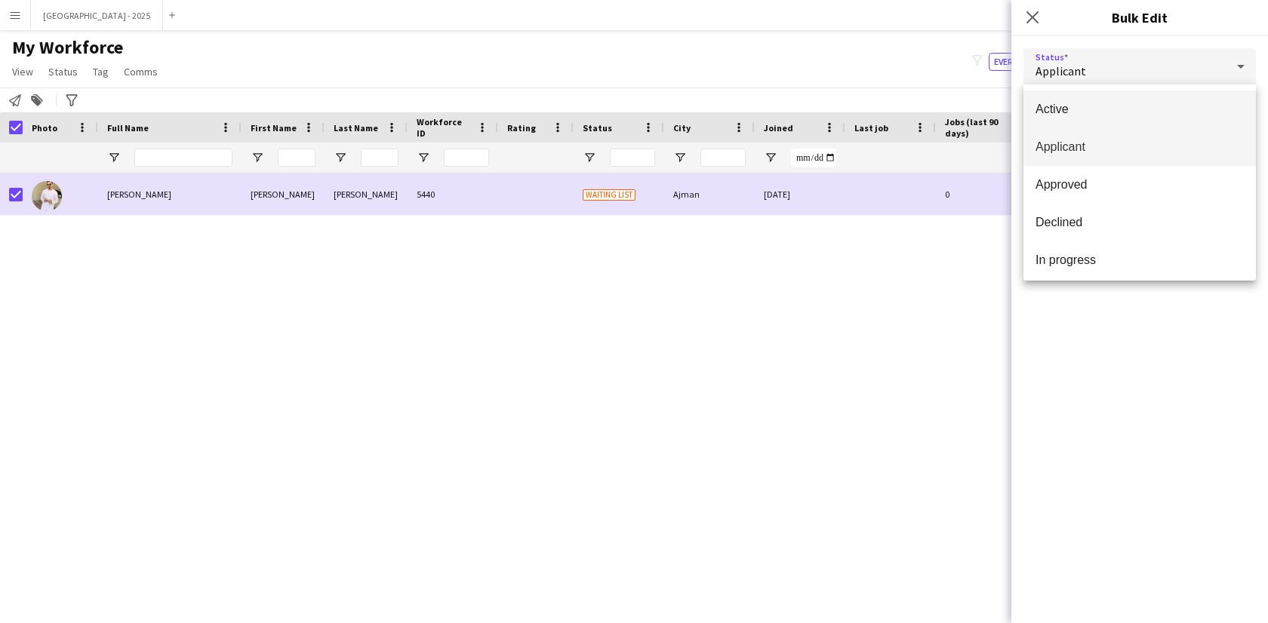
click at [1092, 106] on span "Active" at bounding box center [1140, 109] width 208 height 14
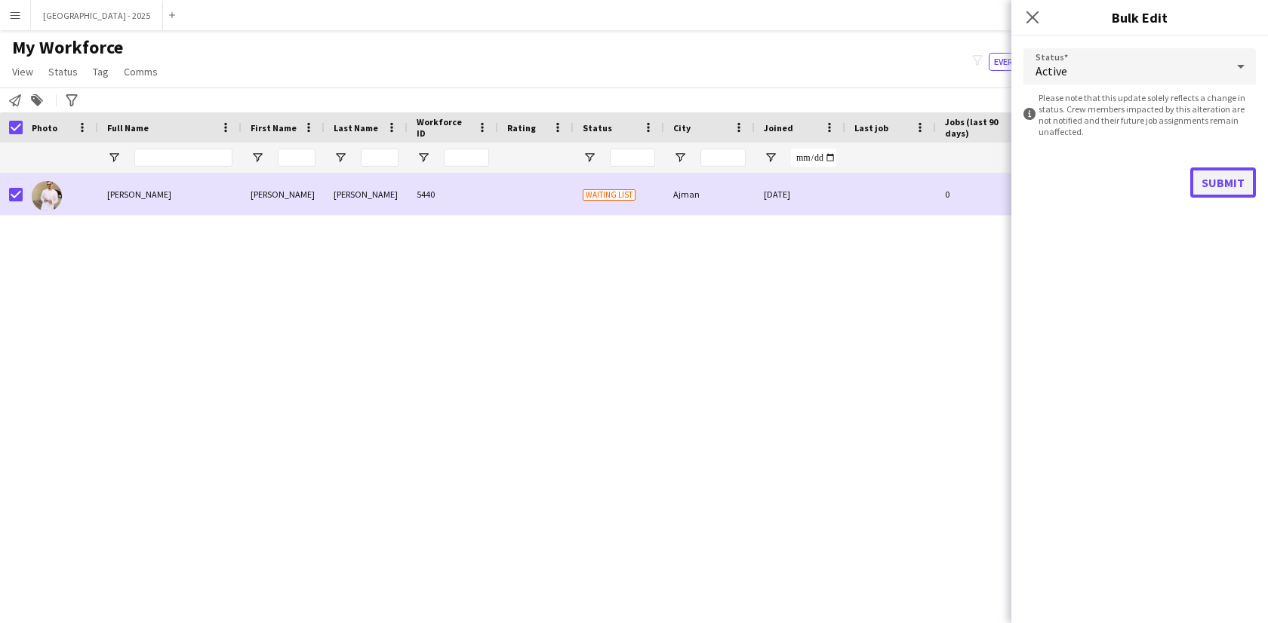
click at [1233, 183] on button "Submit" at bounding box center [1223, 183] width 66 height 30
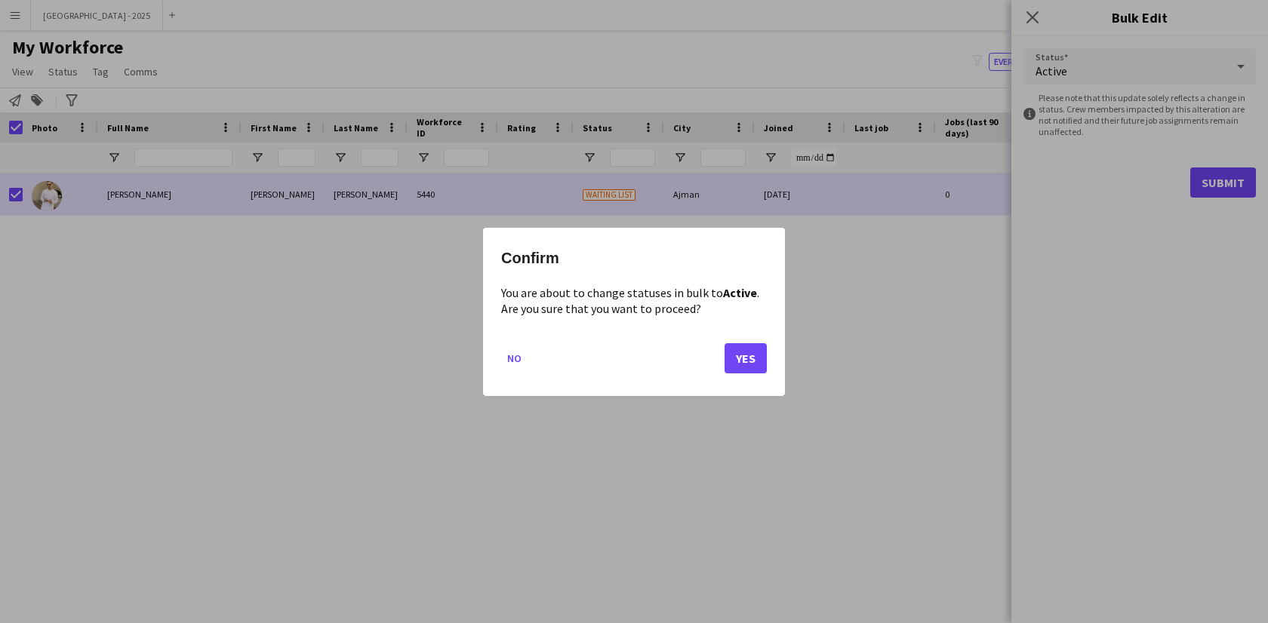
click at [772, 365] on div "Confirm You are about to change statuses in bulk to Active . Are you sure that …" at bounding box center [634, 312] width 302 height 168
click at [766, 363] on button "Yes" at bounding box center [746, 358] width 42 height 30
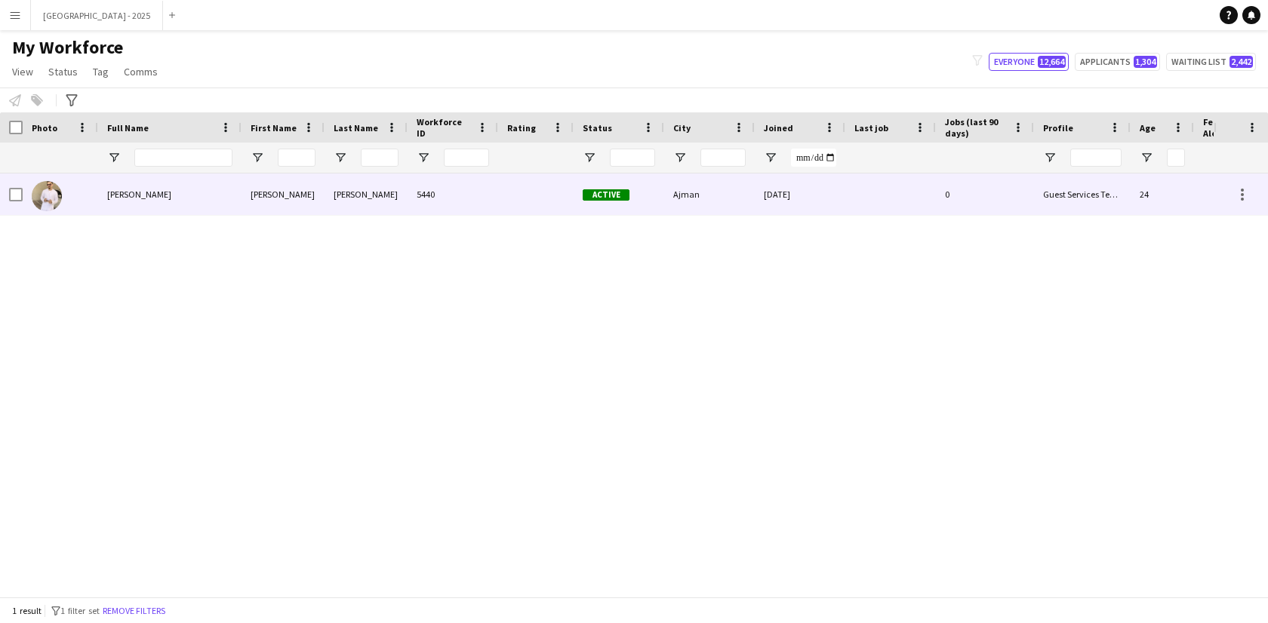
click at [126, 207] on div "Danyal Khizar" at bounding box center [169, 195] width 143 height 42
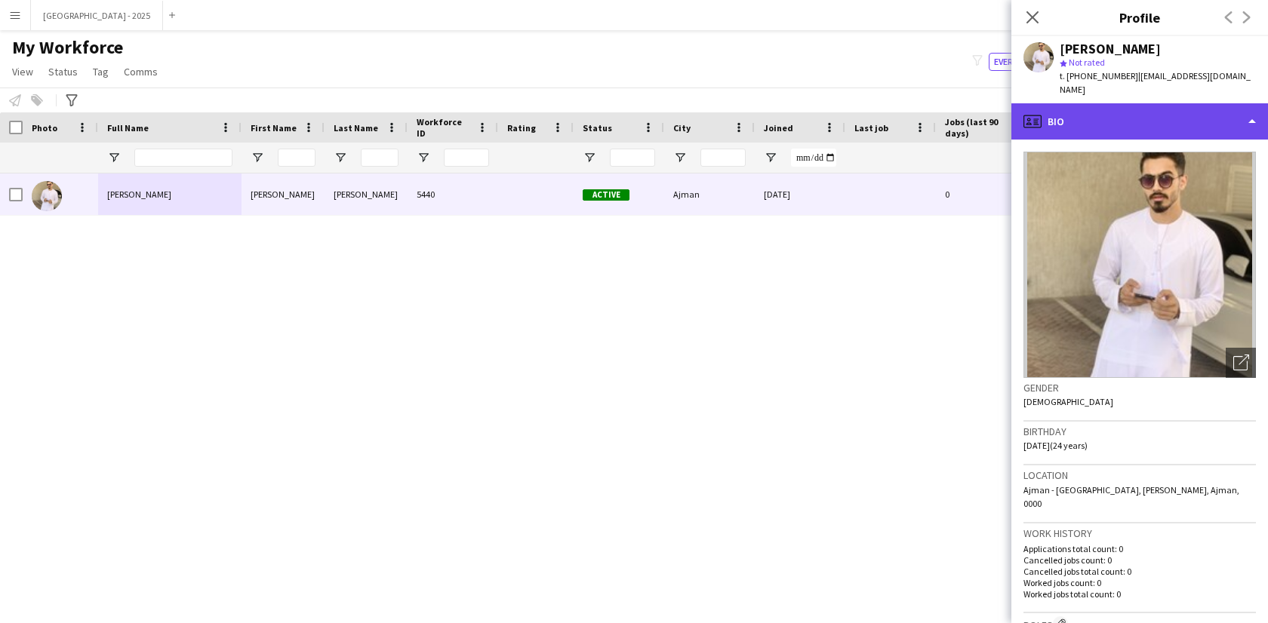
click at [1050, 109] on div "profile Bio" at bounding box center [1139, 121] width 257 height 36
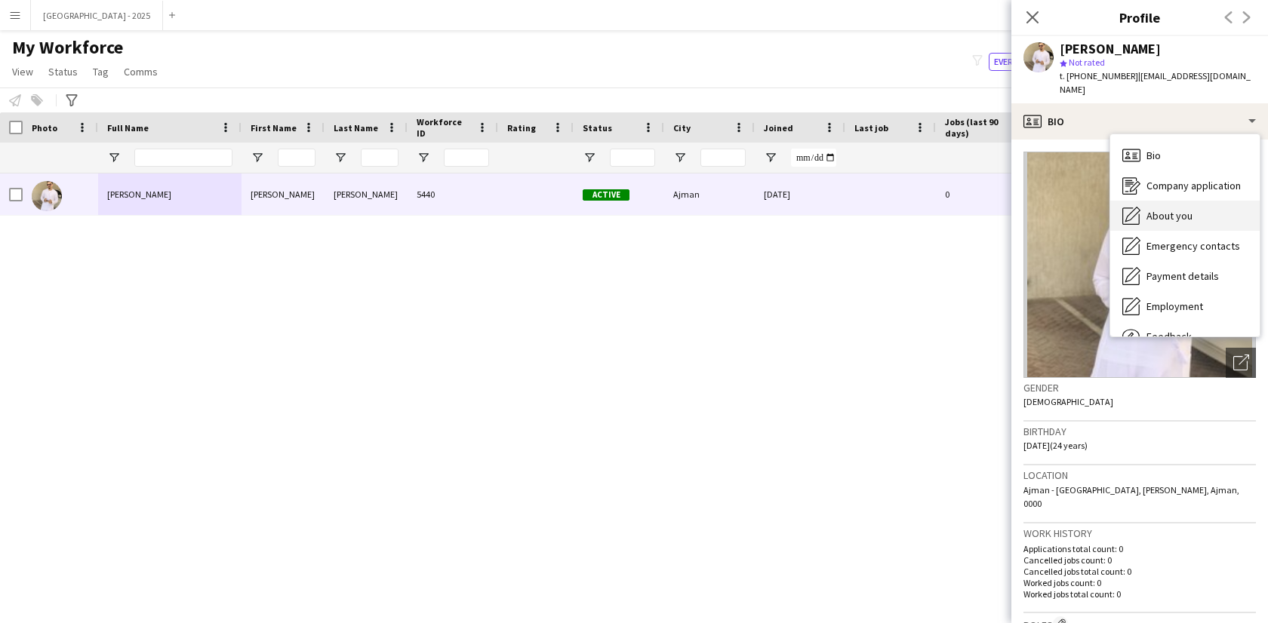
click at [1150, 209] on span "About you" at bounding box center [1169, 216] width 46 height 14
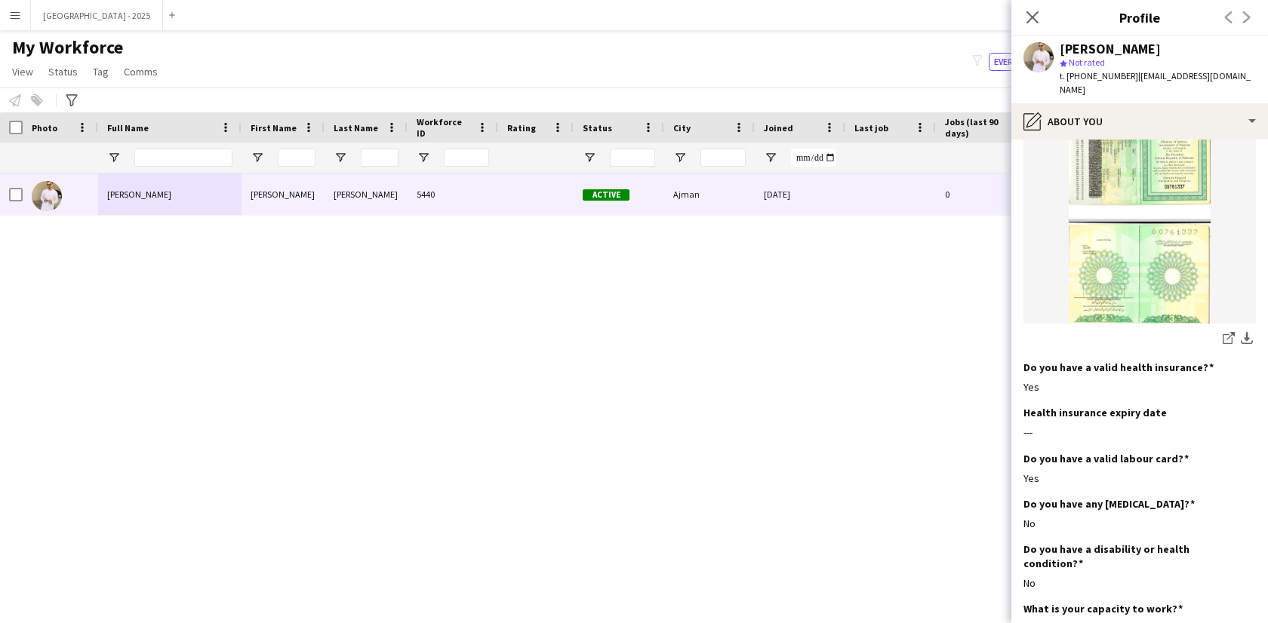
scroll to position [1061, 0]
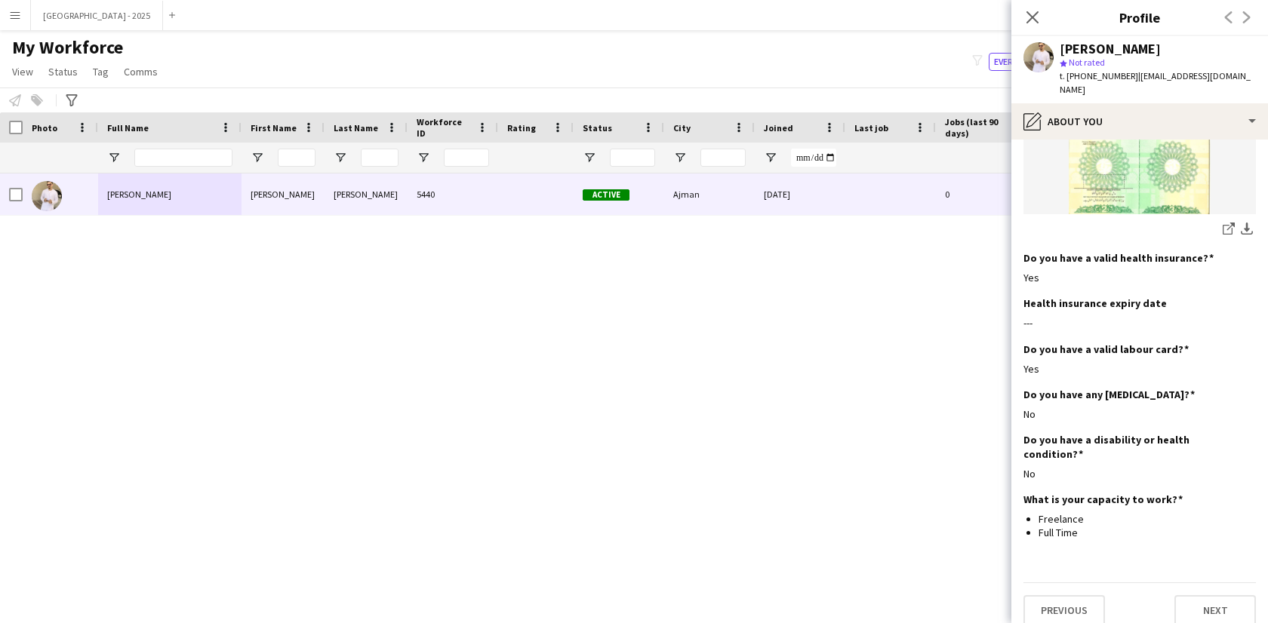
click at [1036, 15] on icon "Close pop-in" at bounding box center [1032, 17] width 12 height 12
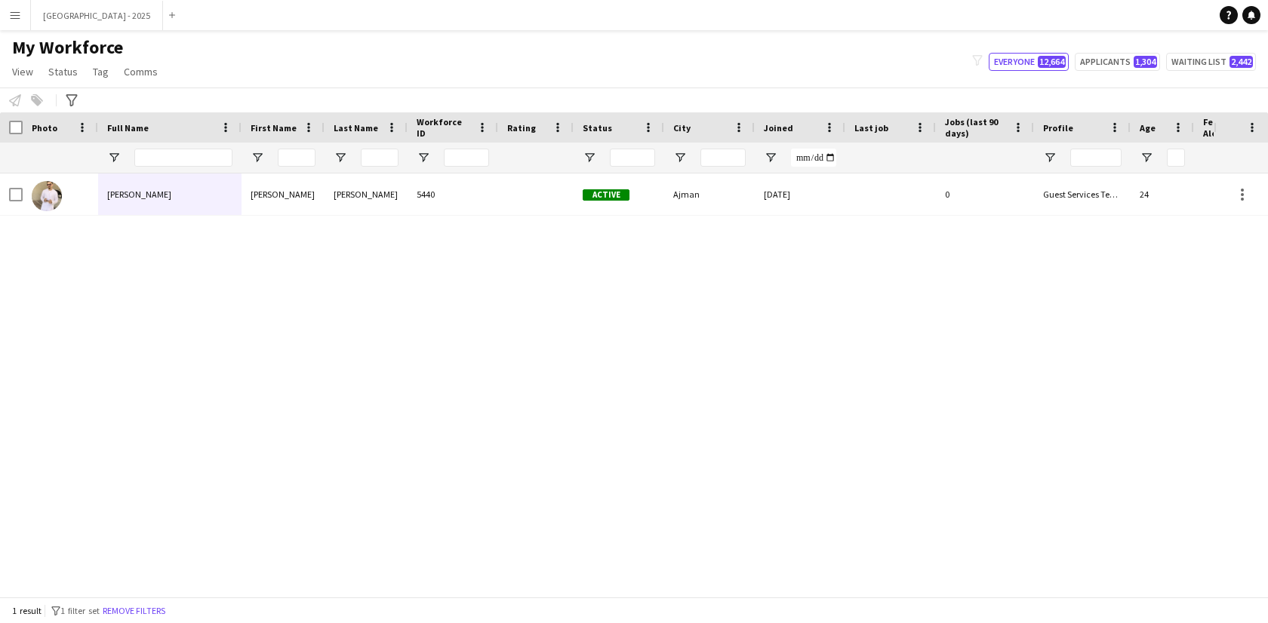
click at [155, 605] on button "Remove filters" at bounding box center [134, 611] width 69 height 17
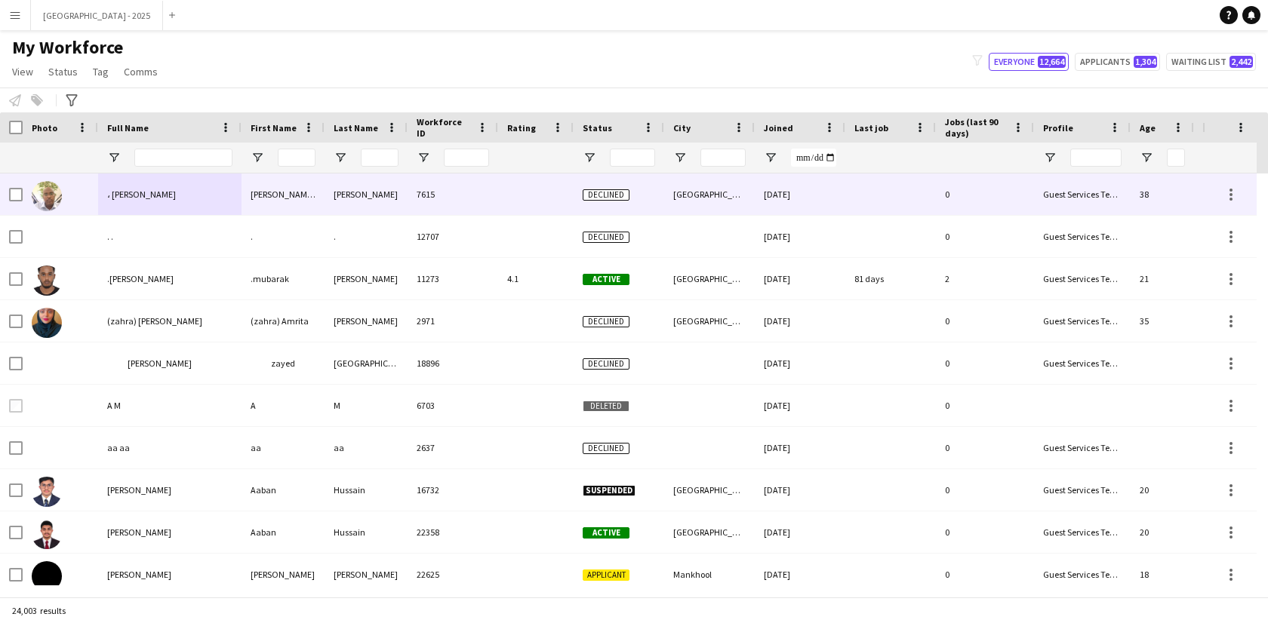
scroll to position [0, 339]
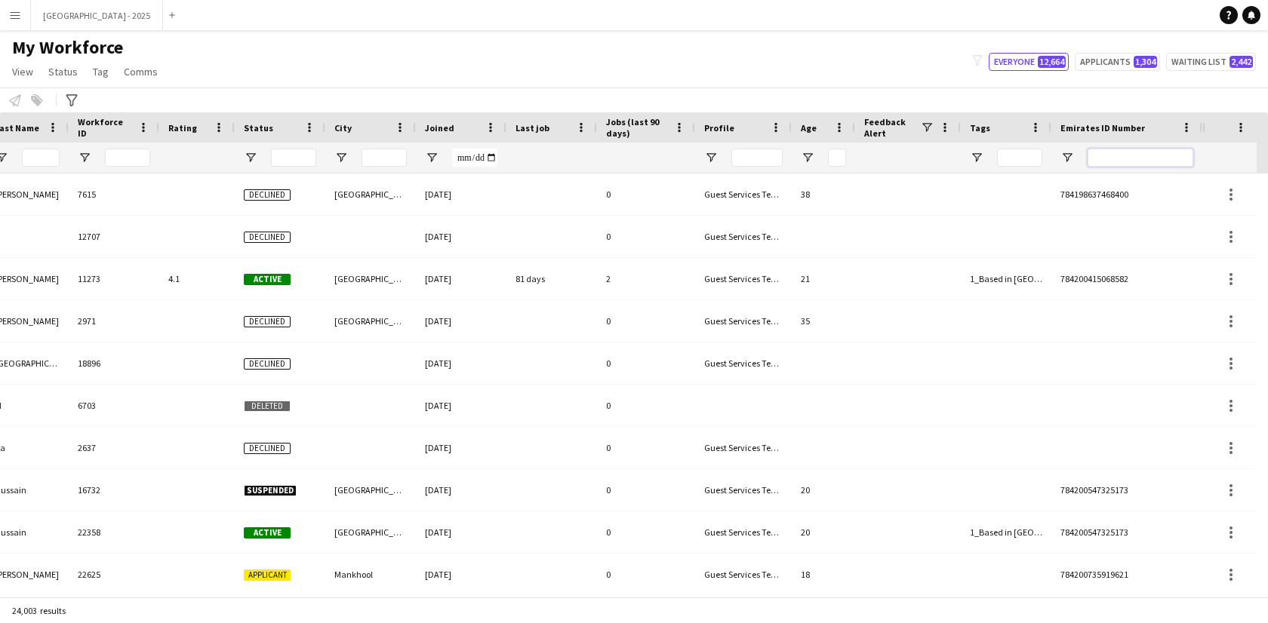
click at [1133, 153] on input "Emirates ID Number Filter Input" at bounding box center [1141, 158] width 106 height 18
paste input "*******"
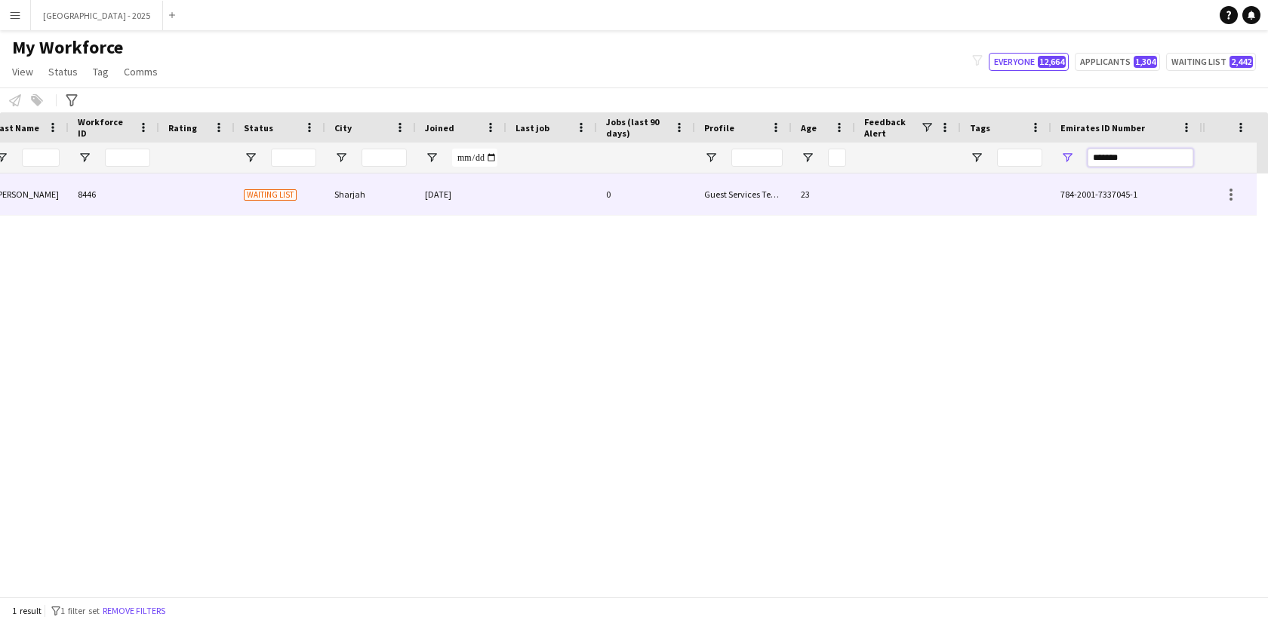
type input "*******"
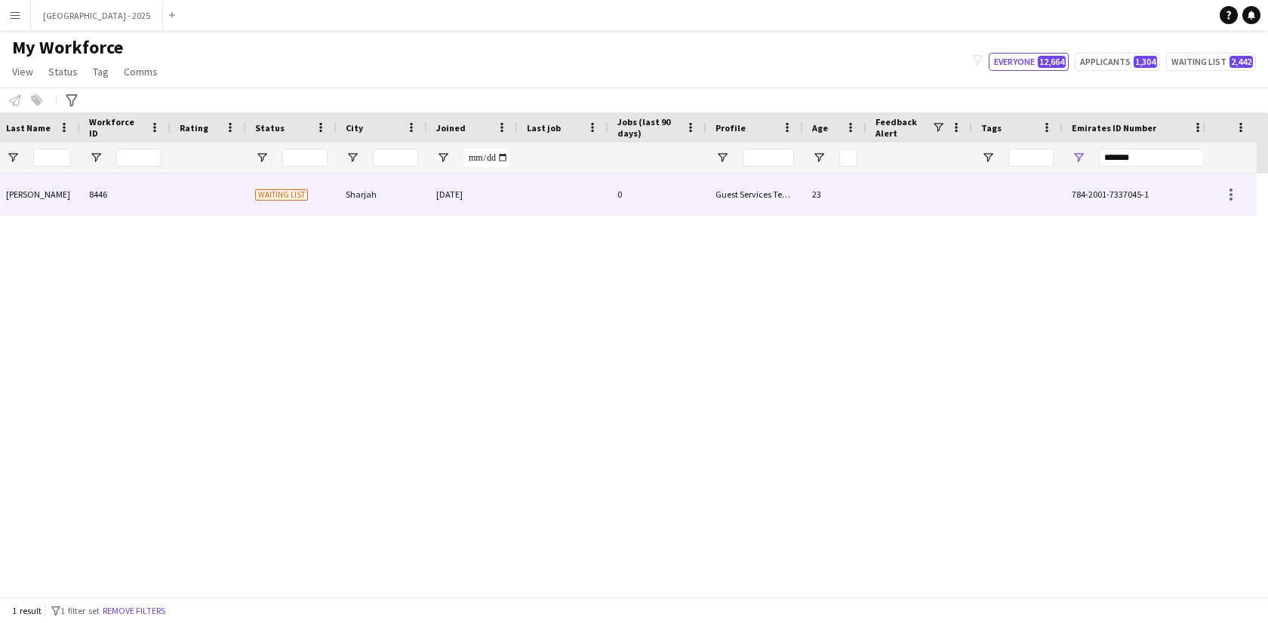
click at [449, 210] on div "12-07-2024" at bounding box center [472, 195] width 91 height 42
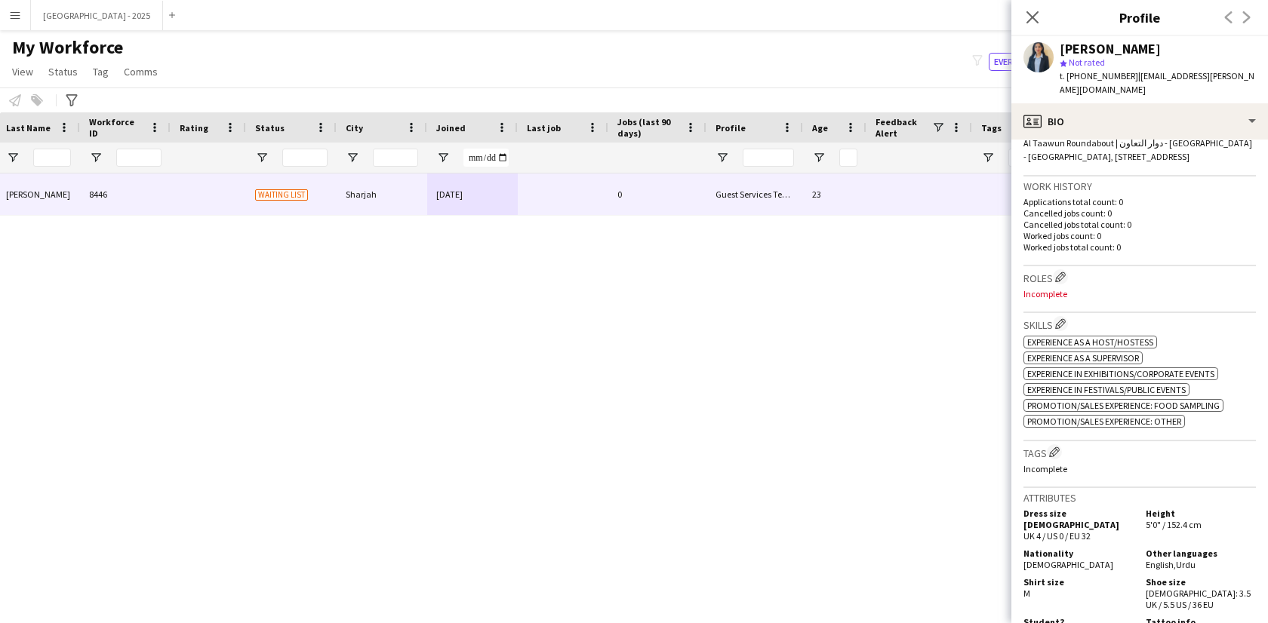
scroll to position [217, 0]
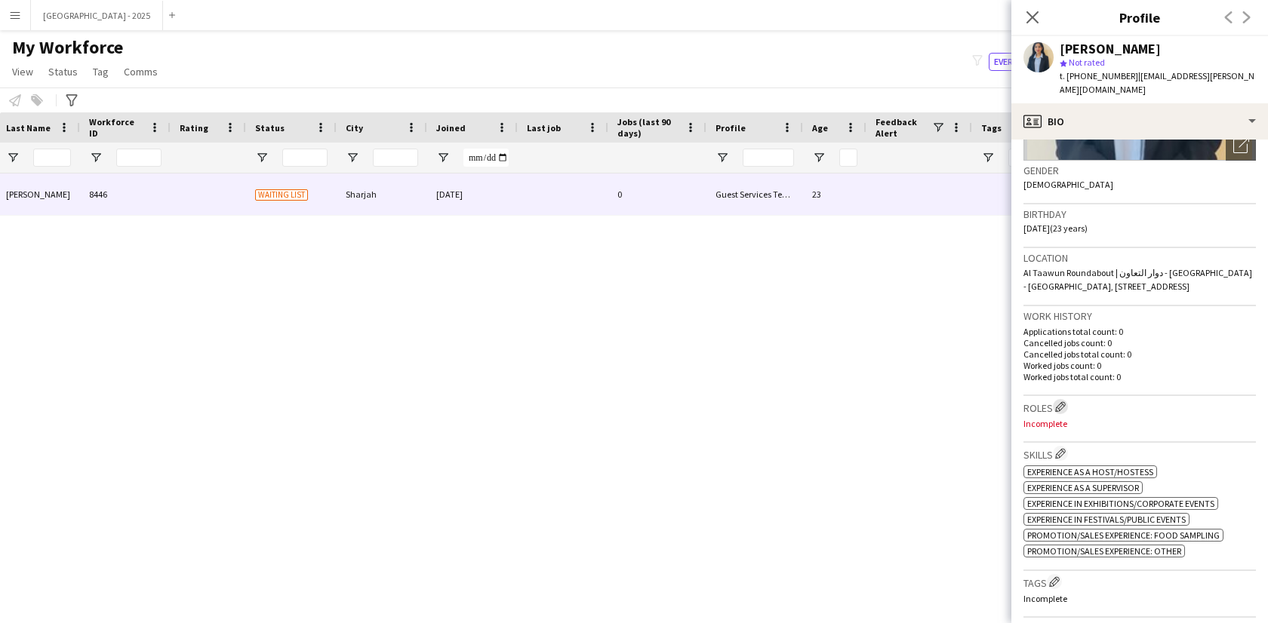
click at [1063, 406] on app-icon "Edit crew company roles" at bounding box center [1060, 407] width 11 height 11
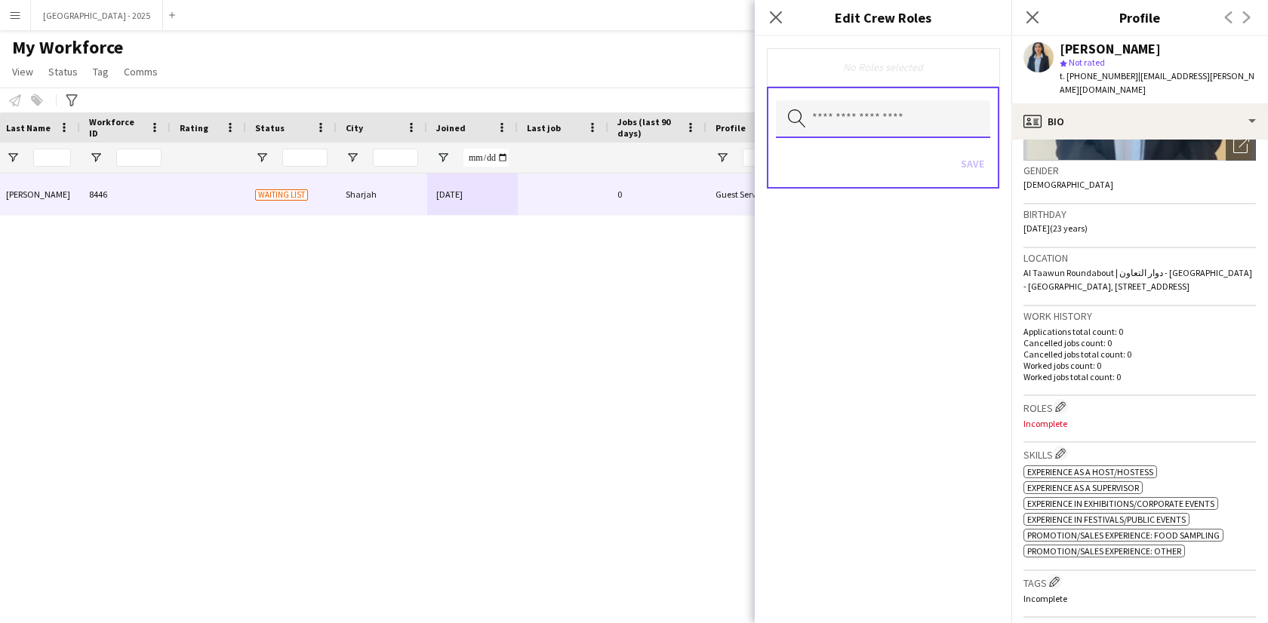
click at [839, 112] on input "text" at bounding box center [883, 119] width 214 height 38
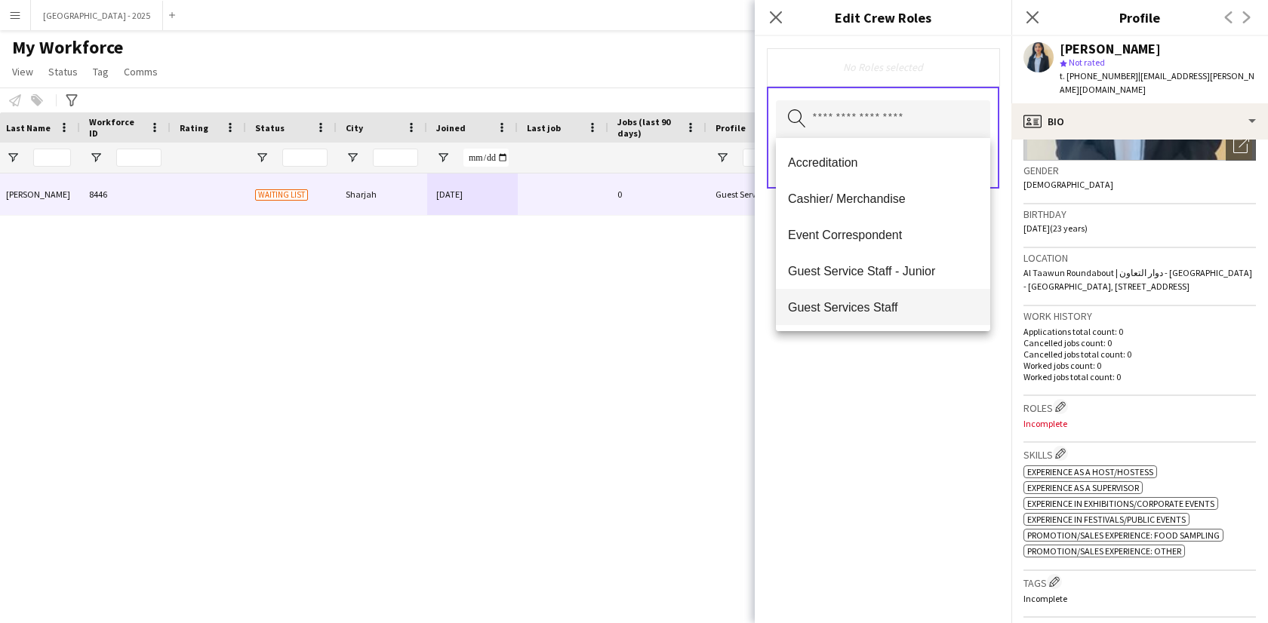
click at [912, 316] on mat-option "Guest Services Staff" at bounding box center [883, 307] width 214 height 36
click at [909, 314] on span "Guest Services Staff - Senior" at bounding box center [883, 308] width 190 height 14
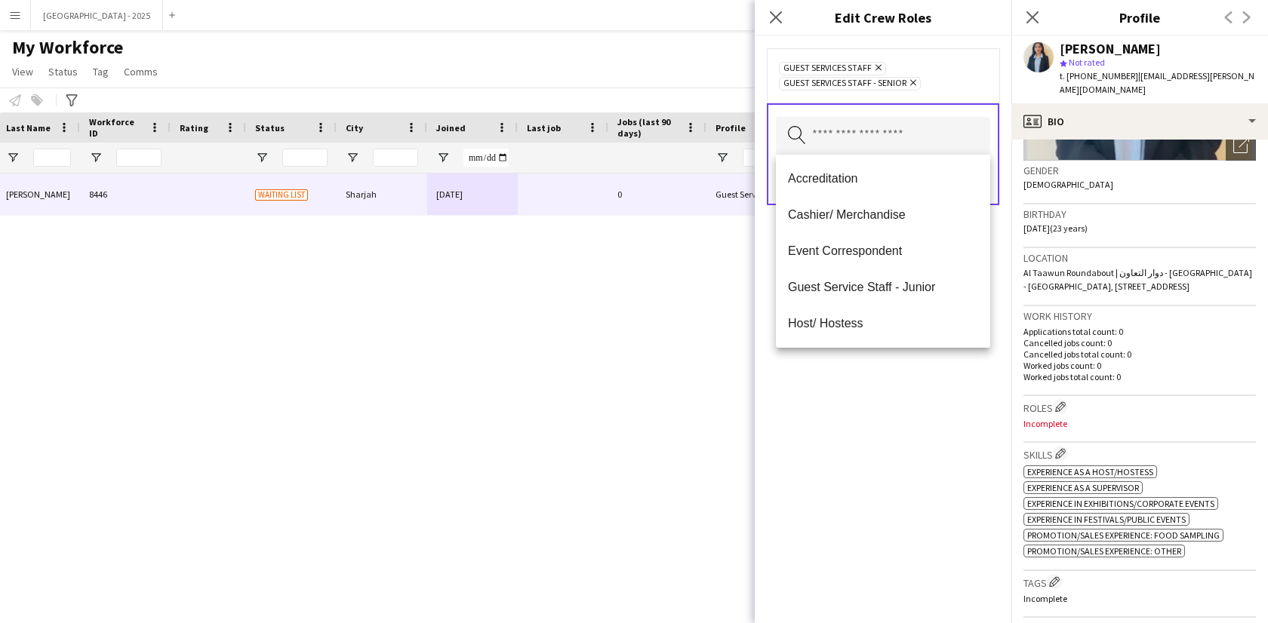
click at [909, 372] on div "Guest Services Staff Remove Guest Services Staff - Senior Remove Search by role…" at bounding box center [883, 329] width 257 height 587
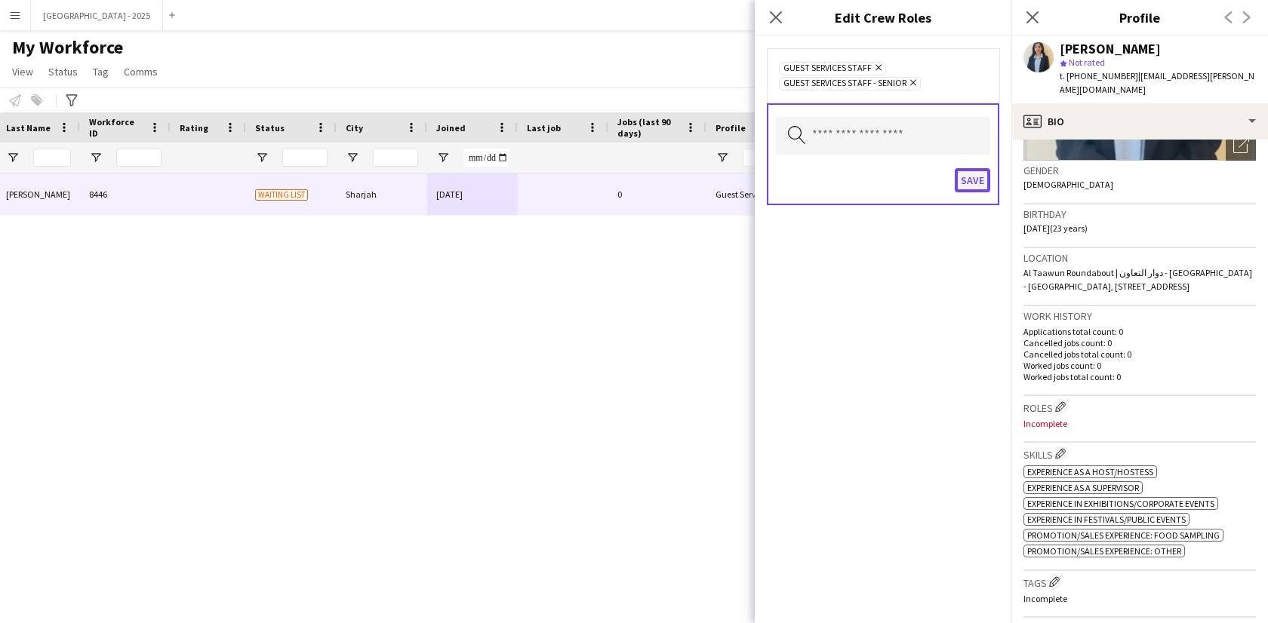
click at [970, 188] on button "Save" at bounding box center [972, 180] width 35 height 24
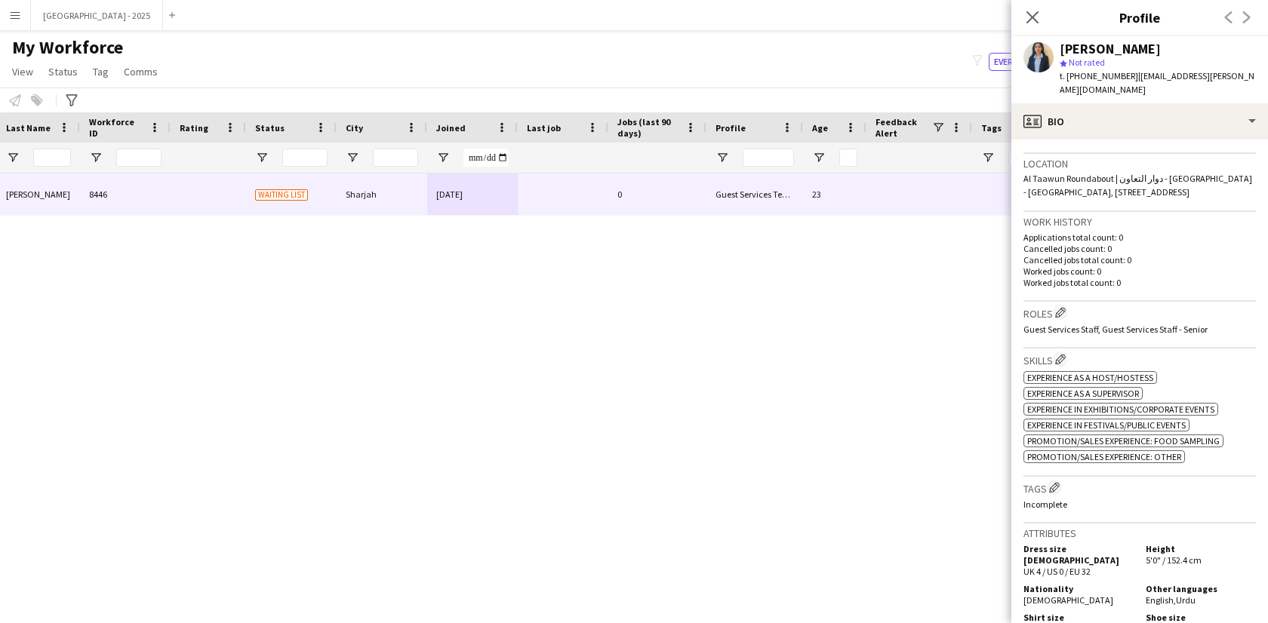
scroll to position [322, 0]
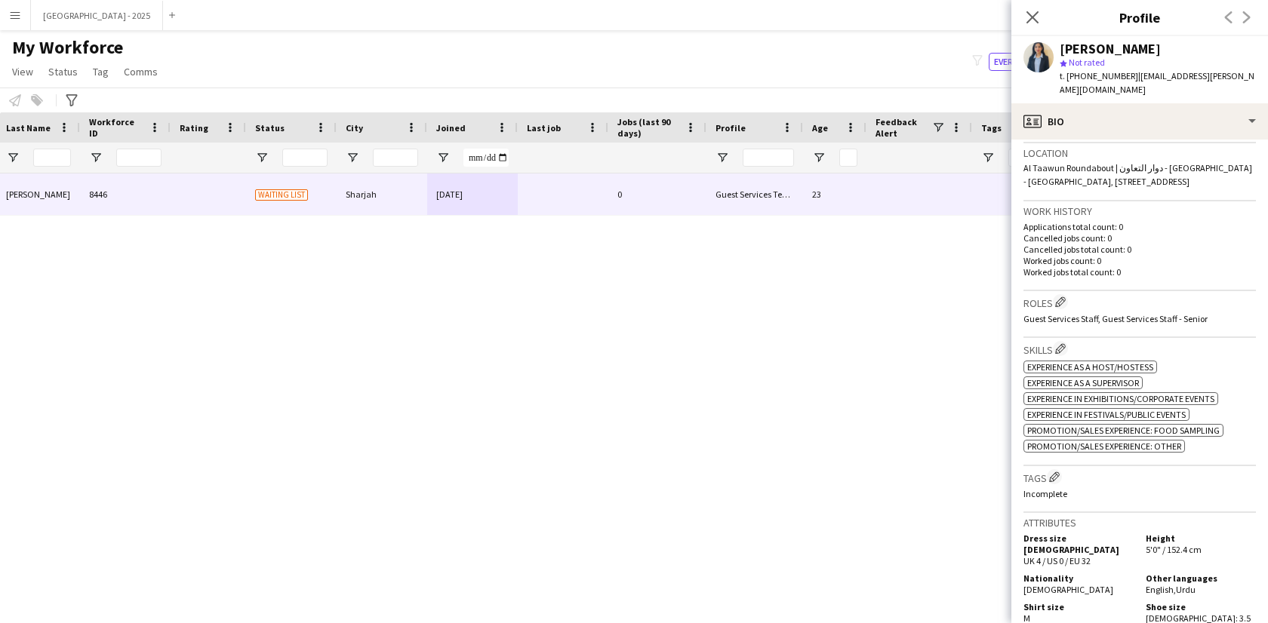
click at [1059, 492] on p "Incomplete" at bounding box center [1139, 493] width 232 height 11
click at [1060, 476] on app-icon "Edit crew company tags" at bounding box center [1054, 477] width 11 height 11
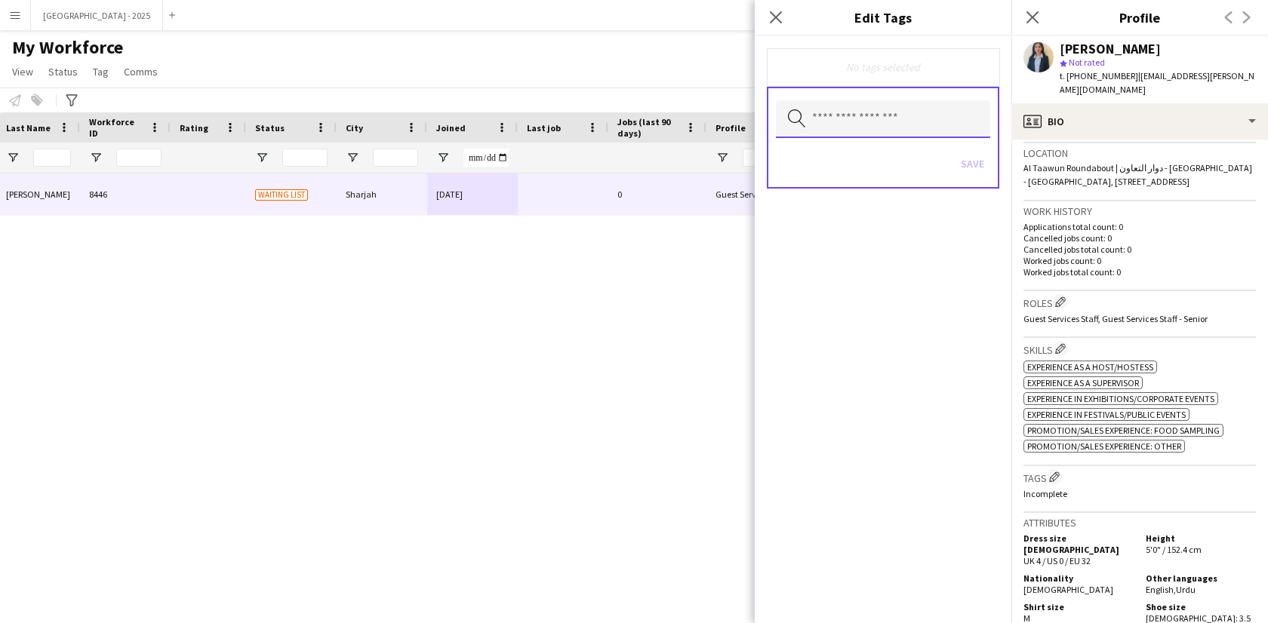
click at [844, 137] on body "Menu Boards Boards Boards All jobs Status Workforce Workforce My Workforce Recr…" at bounding box center [634, 311] width 1268 height 623
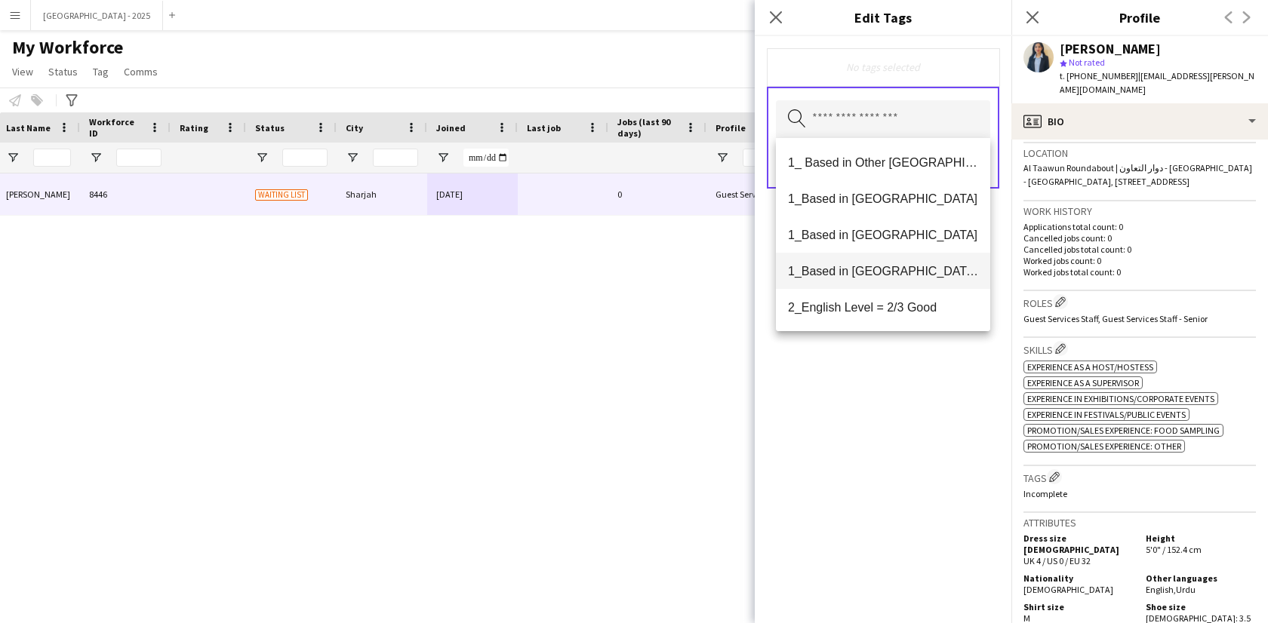
click at [885, 263] on mat-option "1_Based in [GEOGRAPHIC_DATA]/[GEOGRAPHIC_DATA]/Ajman" at bounding box center [883, 271] width 214 height 36
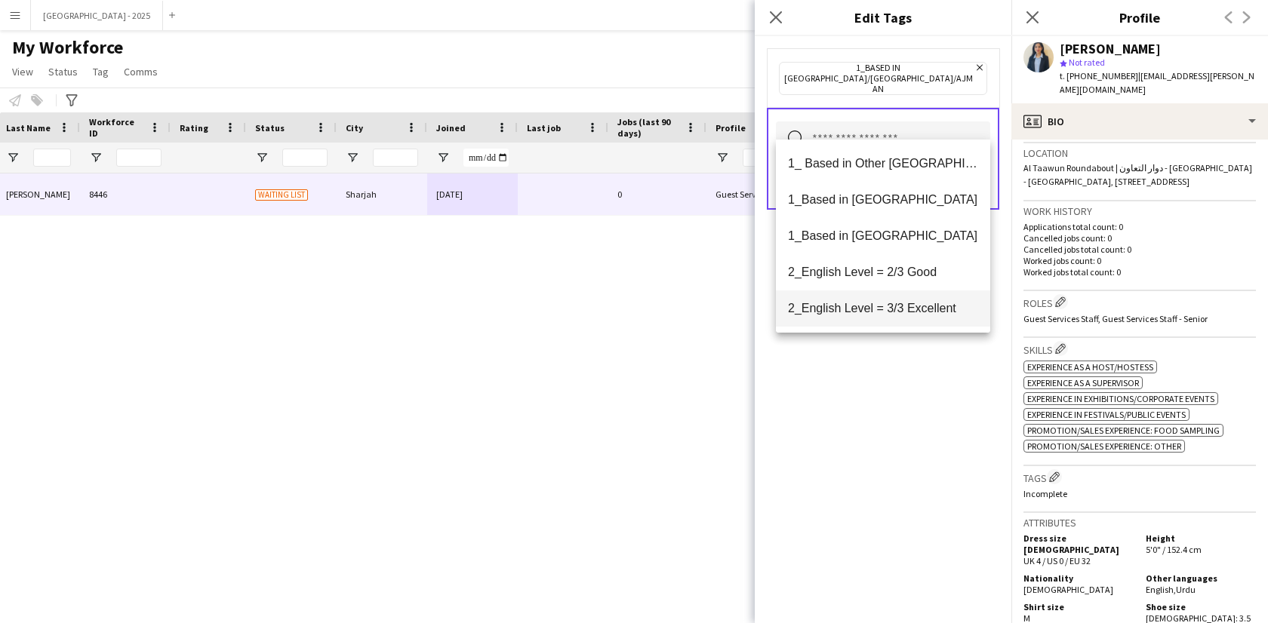
click at [892, 307] on span "2_English Level = 3/3 Excellent" at bounding box center [883, 308] width 190 height 14
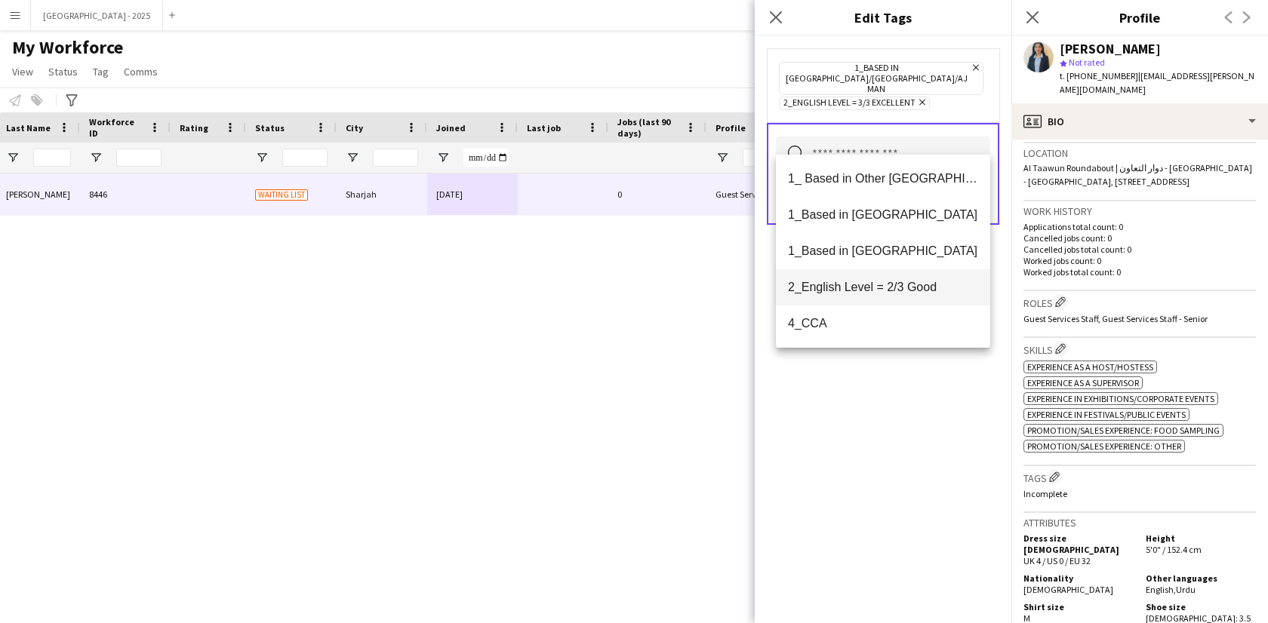
scroll to position [26, 0]
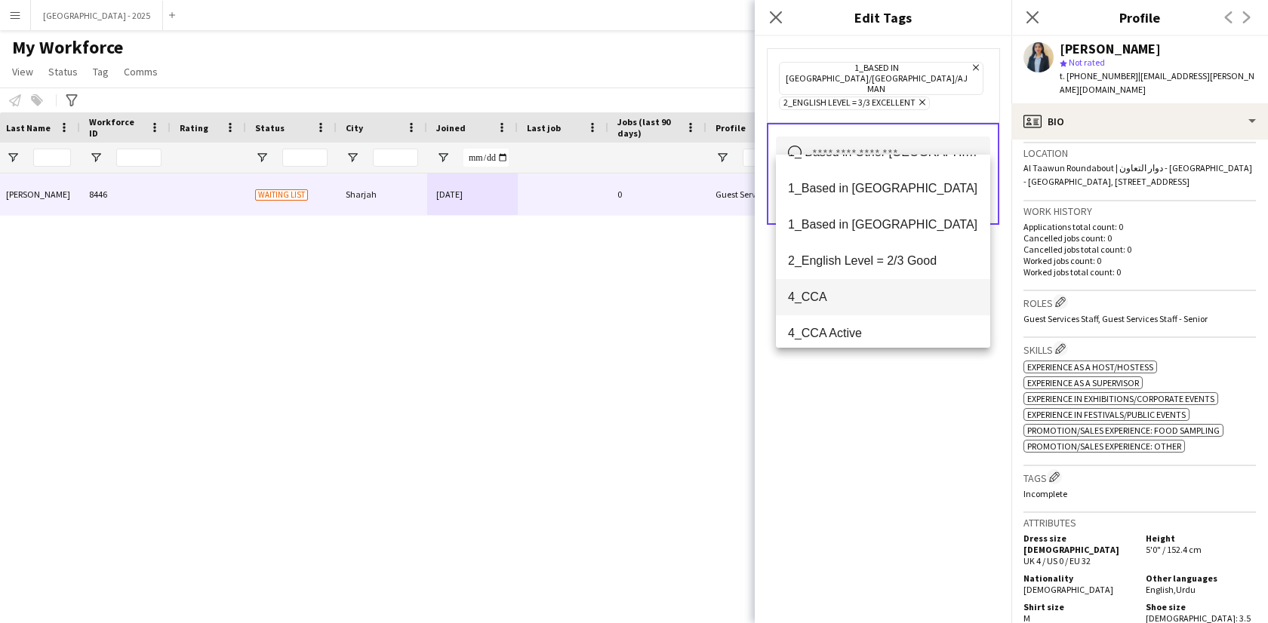
click at [883, 297] on span "4_CCA" at bounding box center [883, 297] width 190 height 14
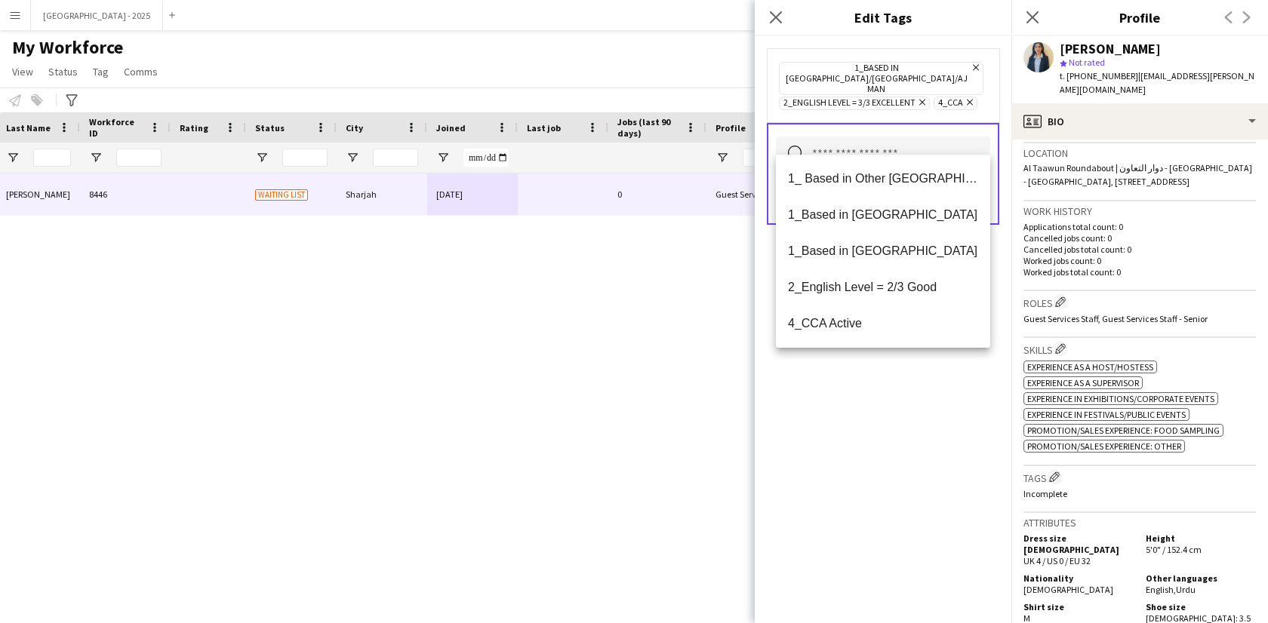
drag, startPoint x: 916, startPoint y: 407, endPoint x: 917, endPoint y: 387, distance: 19.7
click at [916, 407] on div "1_Based in [GEOGRAPHIC_DATA]/[GEOGRAPHIC_DATA]/Ajman Remove 2_English Level = 3…" at bounding box center [883, 329] width 257 height 587
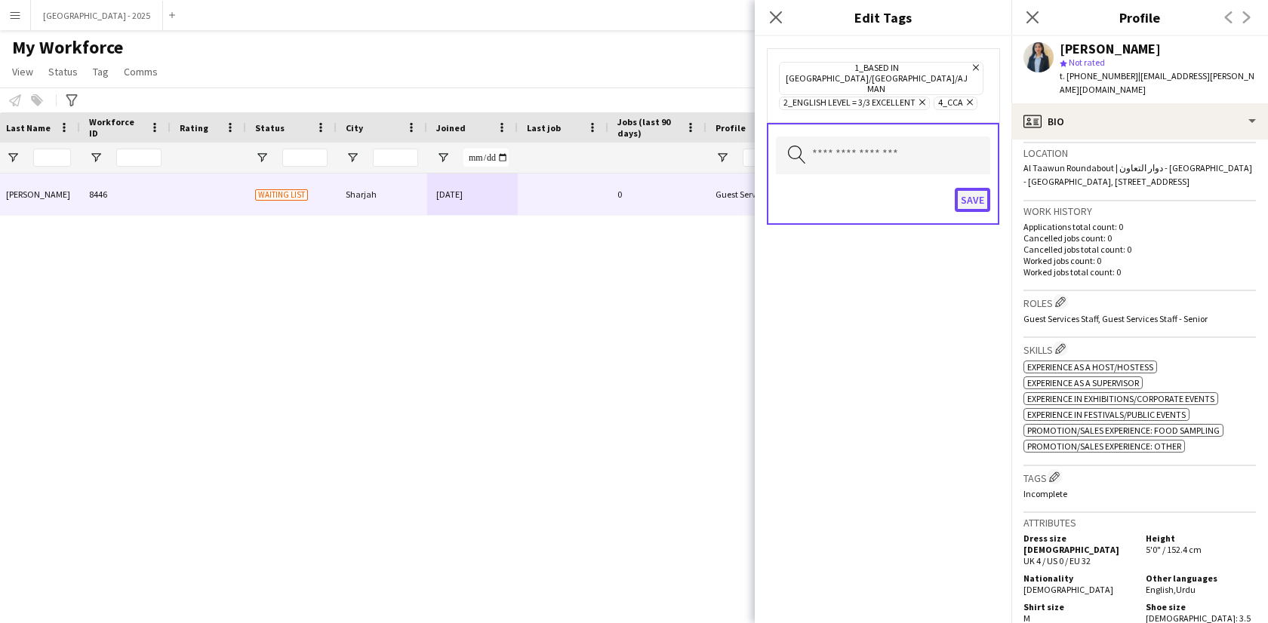
click at [970, 188] on button "Save" at bounding box center [972, 200] width 35 height 24
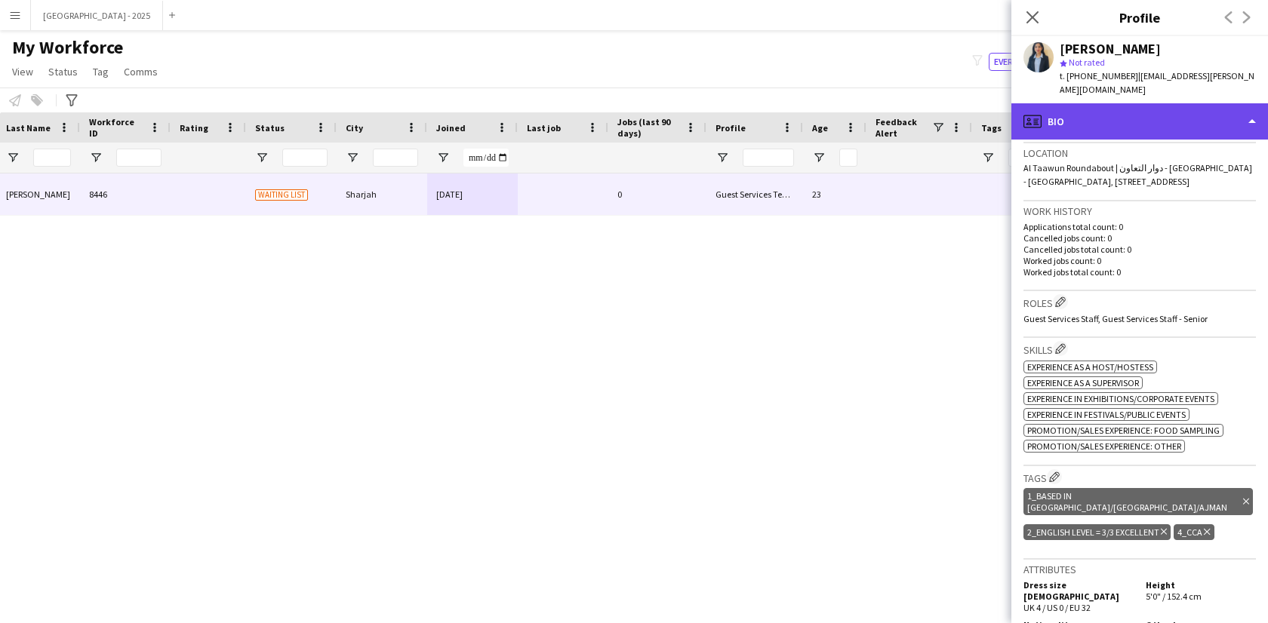
click at [1115, 104] on div "profile Bio" at bounding box center [1139, 121] width 257 height 36
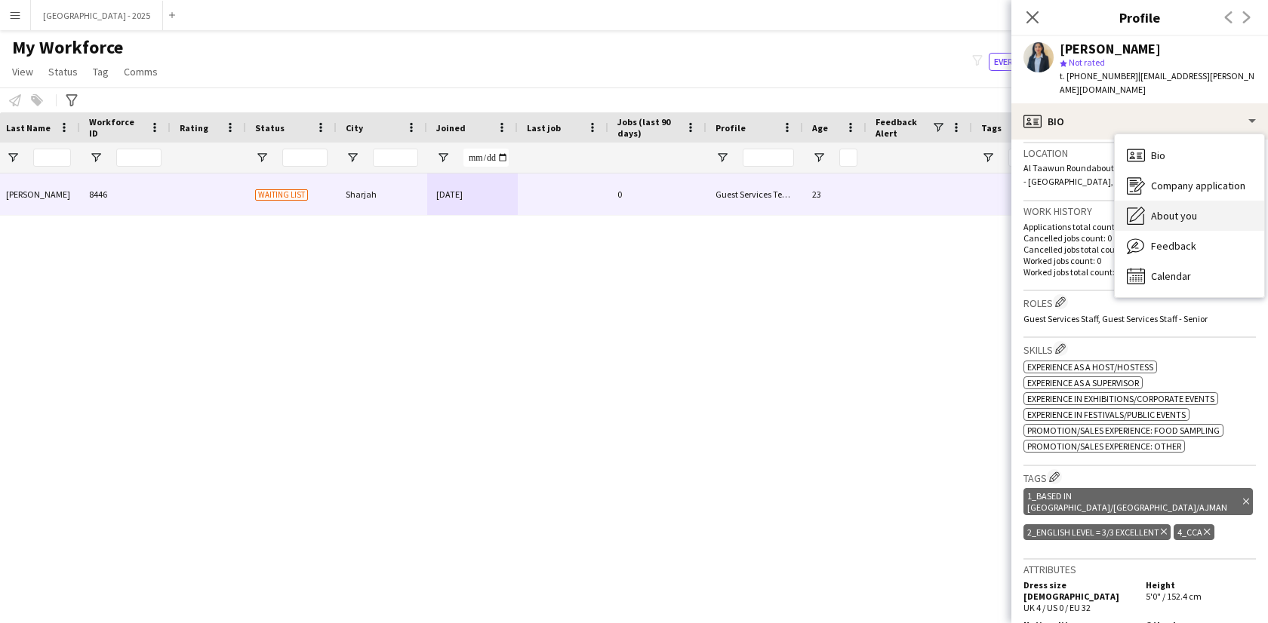
click at [1178, 201] on div "About you About you" at bounding box center [1189, 216] width 149 height 30
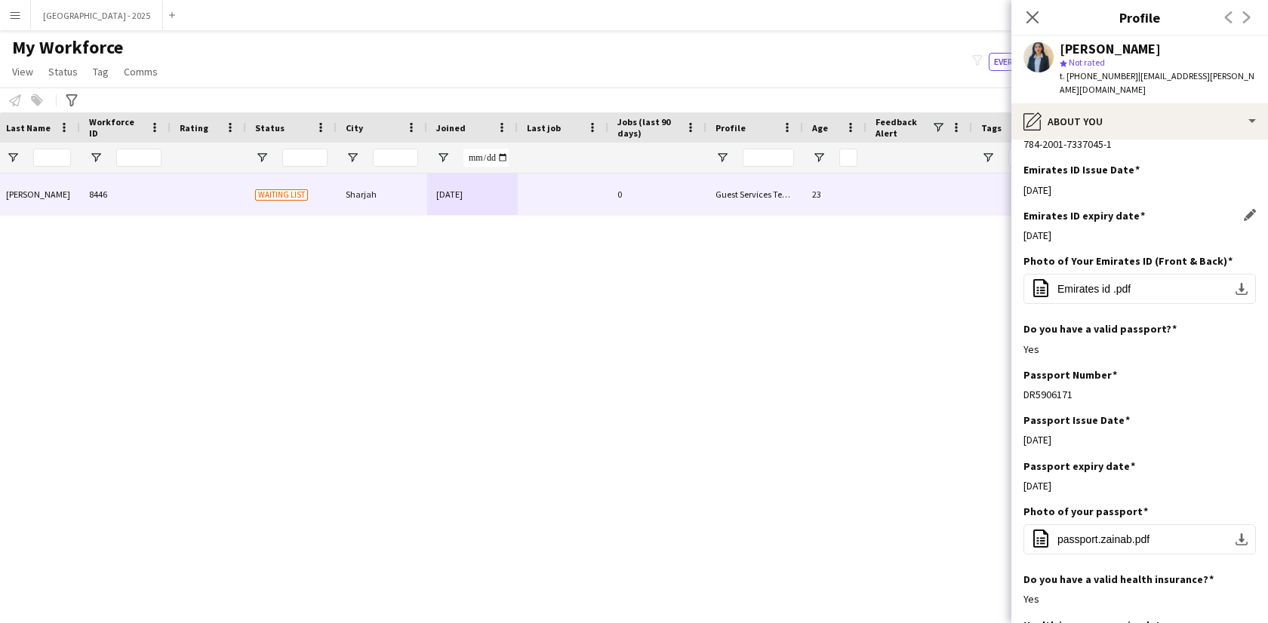
scroll to position [602, 0]
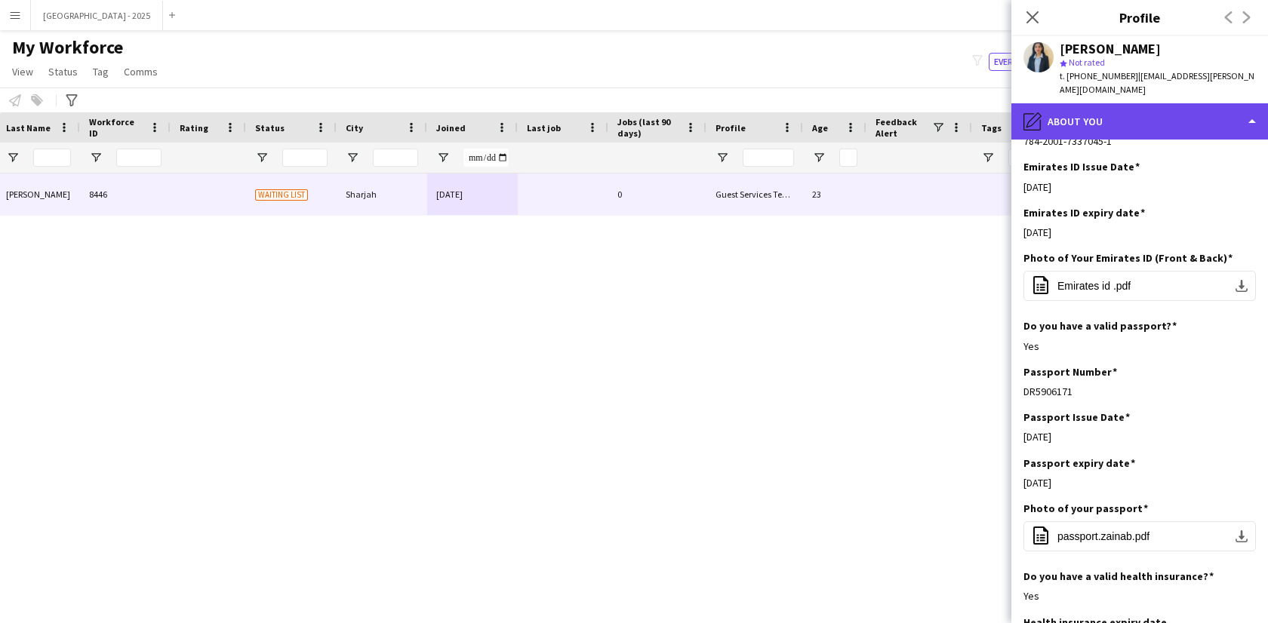
click at [1070, 103] on div "pencil4 About you" at bounding box center [1139, 121] width 257 height 36
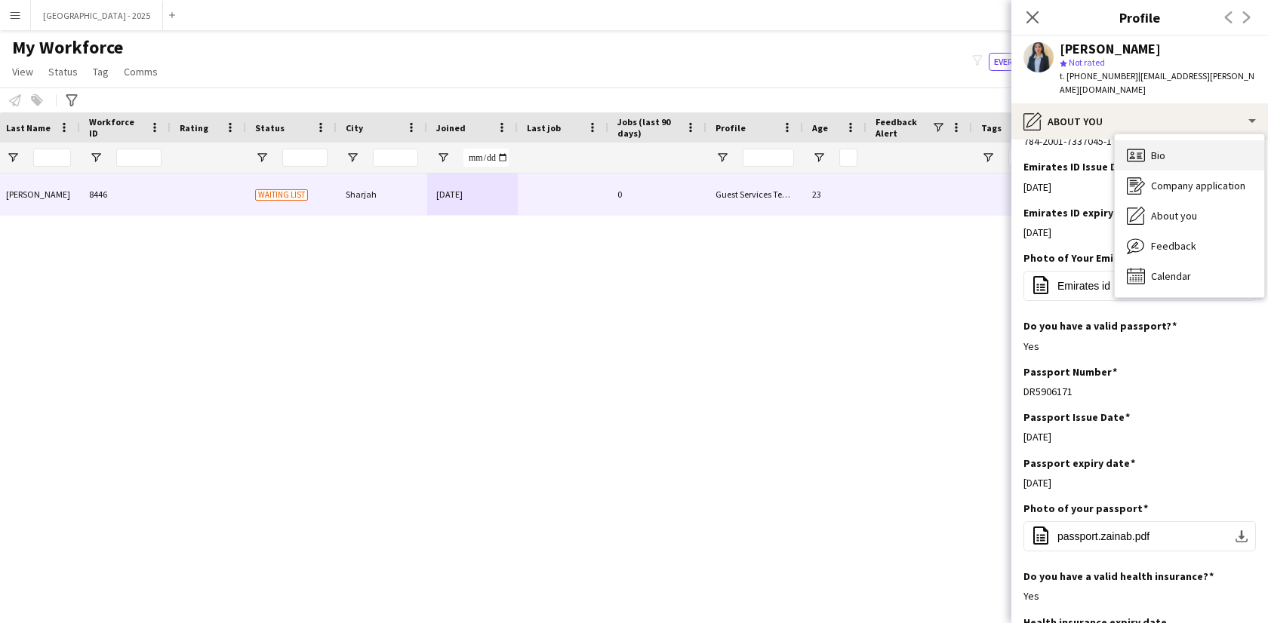
click at [1160, 149] on span "Bio" at bounding box center [1158, 156] width 14 height 14
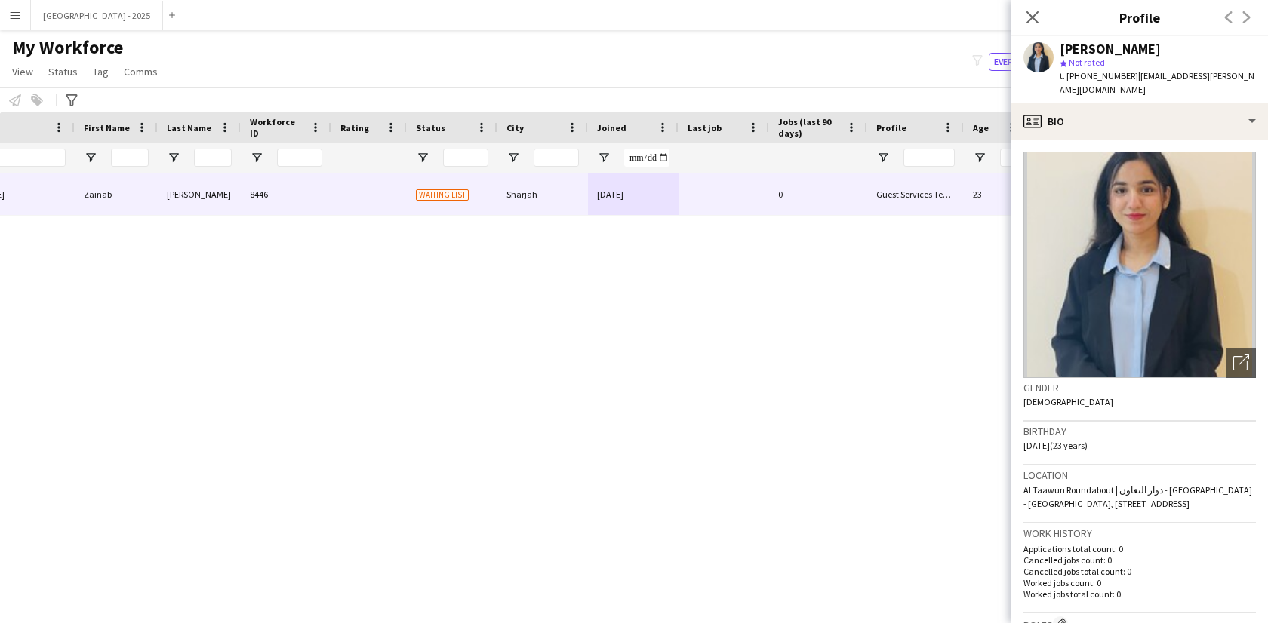
scroll to position [0, 0]
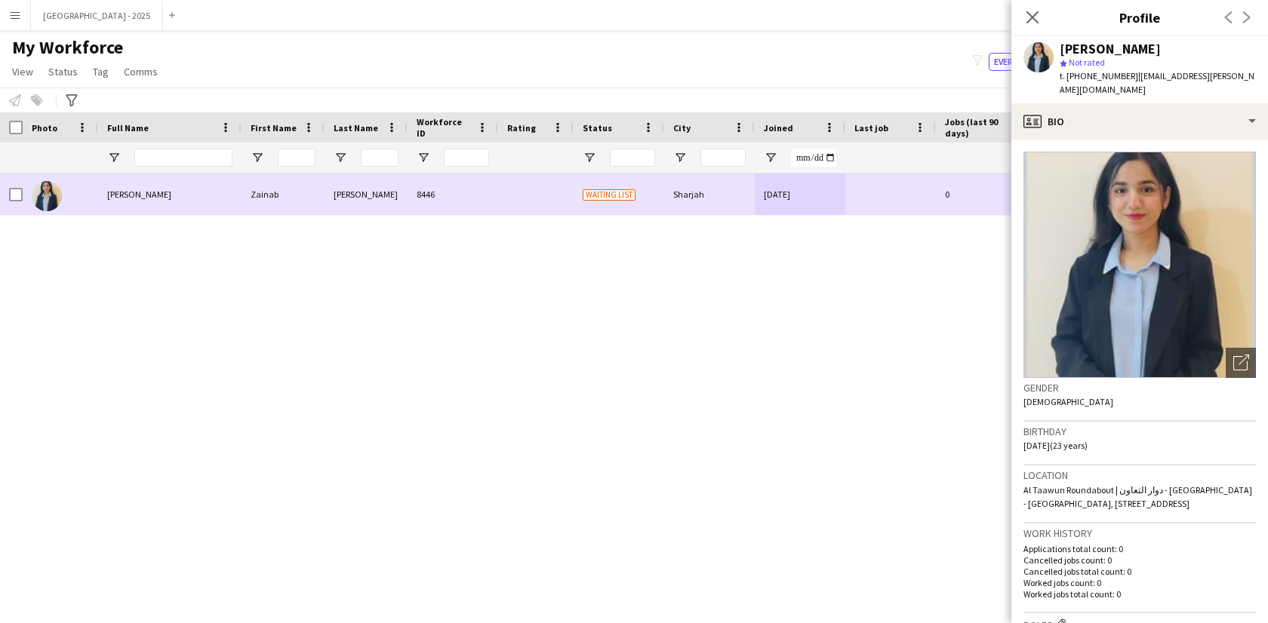
click at [23, 194] on div at bounding box center [60, 195] width 75 height 42
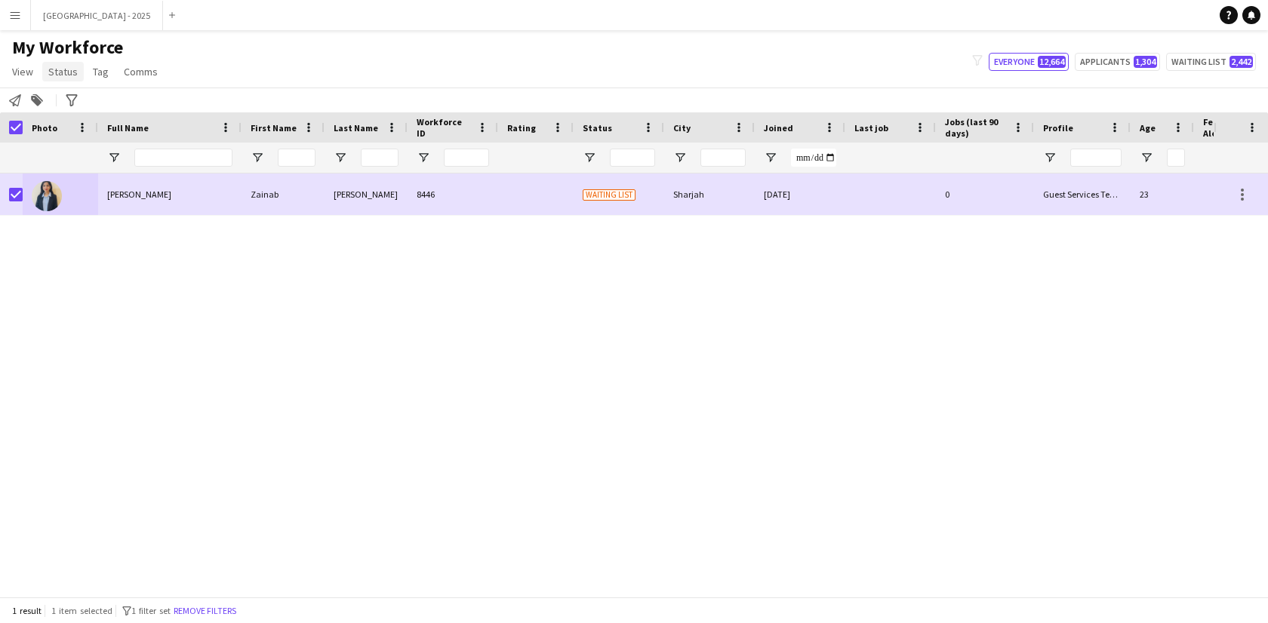
click at [72, 68] on span "Status" at bounding box center [62, 72] width 29 height 14
click at [84, 106] on link "Edit" at bounding box center [96, 104] width 106 height 32
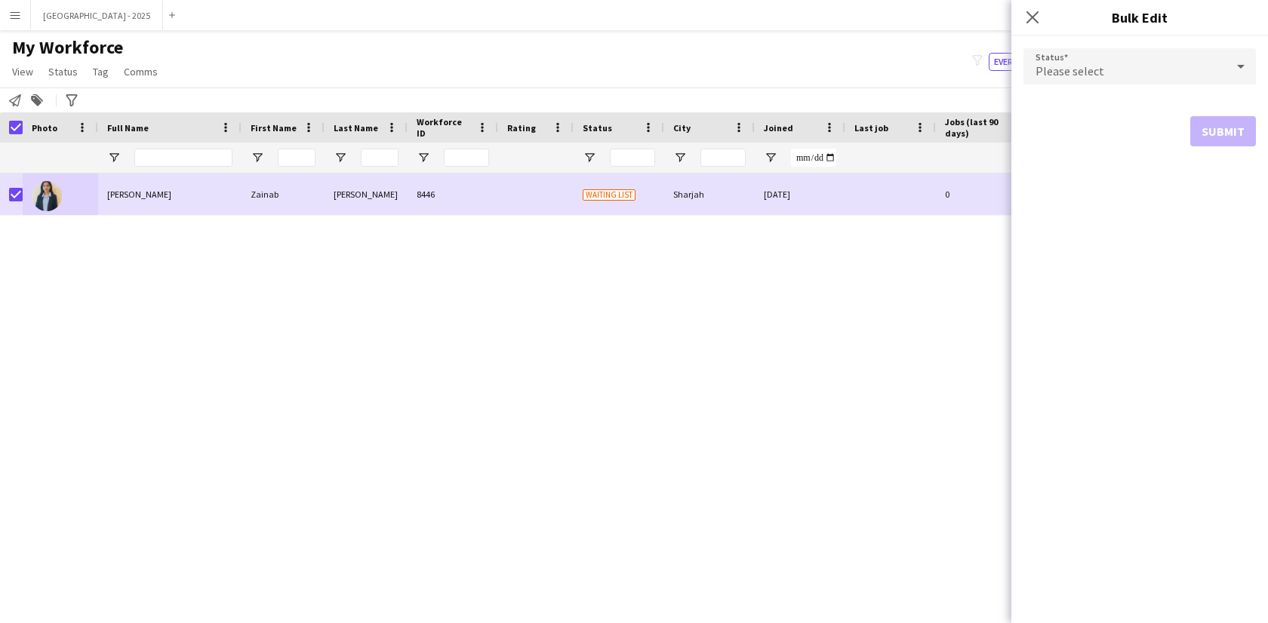
click at [1092, 69] on span "Please select" at bounding box center [1070, 70] width 69 height 15
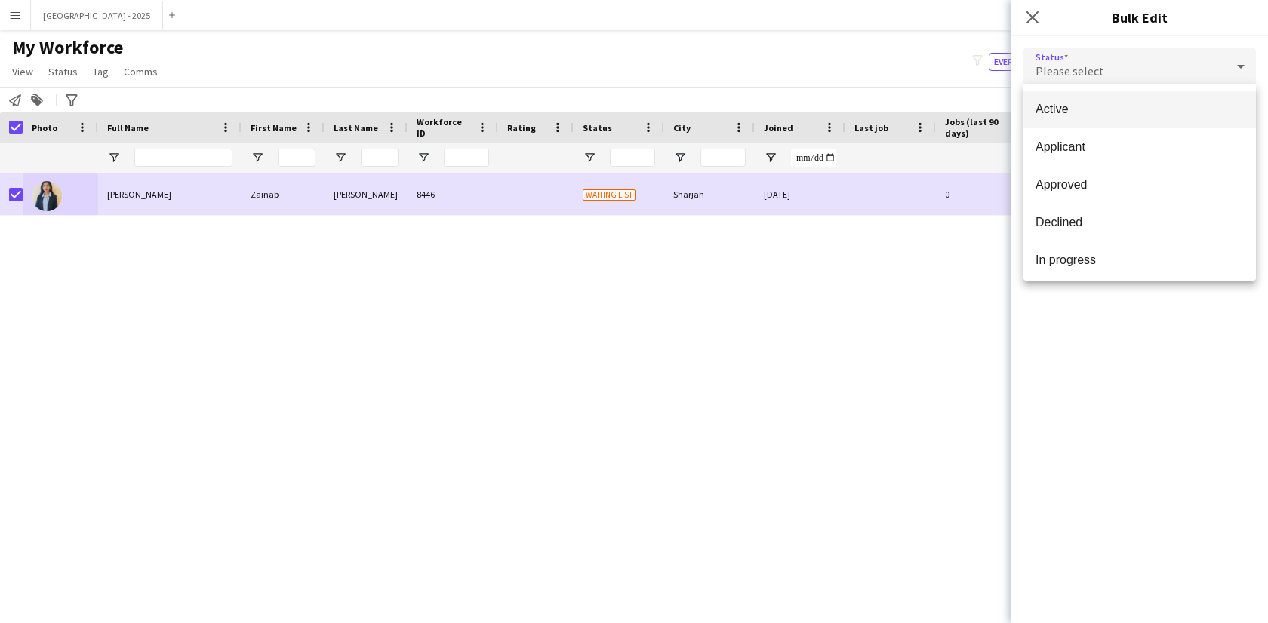
click at [1114, 103] on span "Active" at bounding box center [1140, 109] width 208 height 14
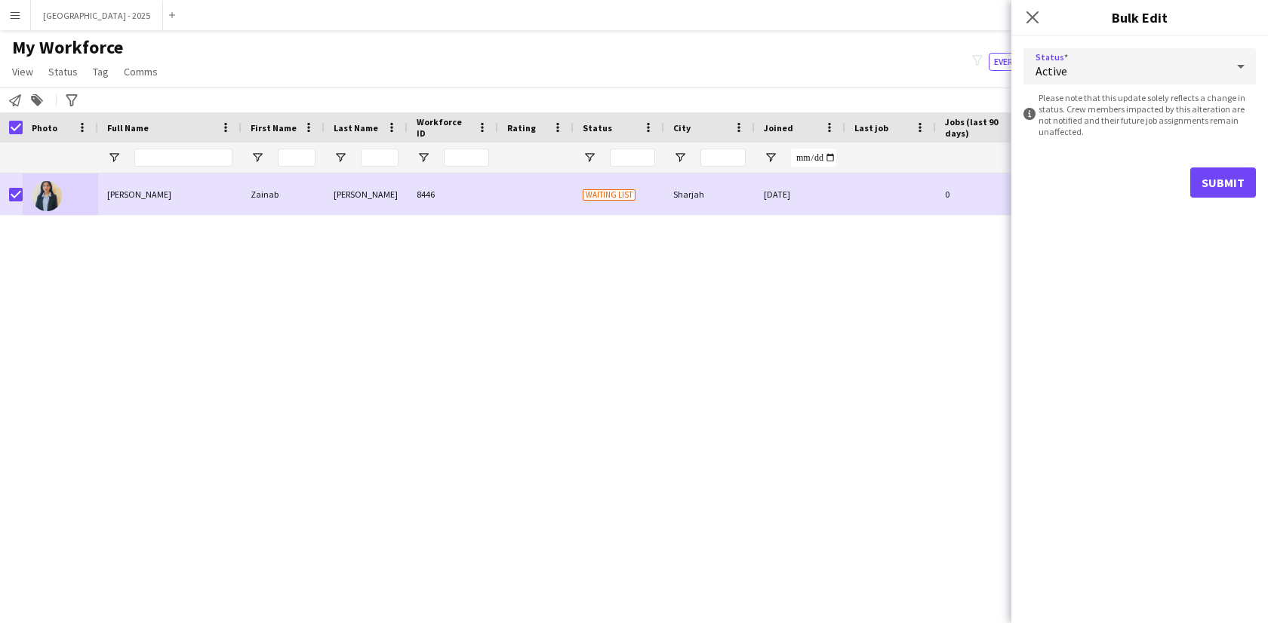
click at [1218, 212] on div "Status Active information-circle Please note that this update solely reflects a…" at bounding box center [1139, 329] width 257 height 587
click at [1214, 185] on button "Submit" at bounding box center [1223, 183] width 66 height 30
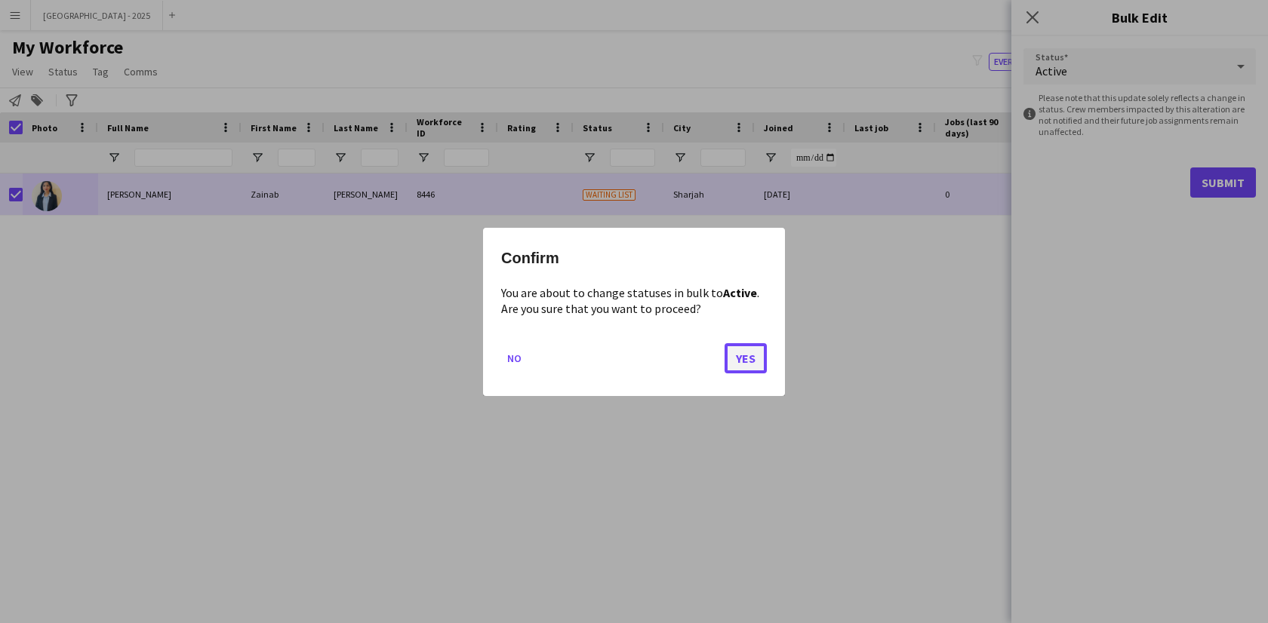
click at [744, 359] on button "Yes" at bounding box center [746, 358] width 42 height 30
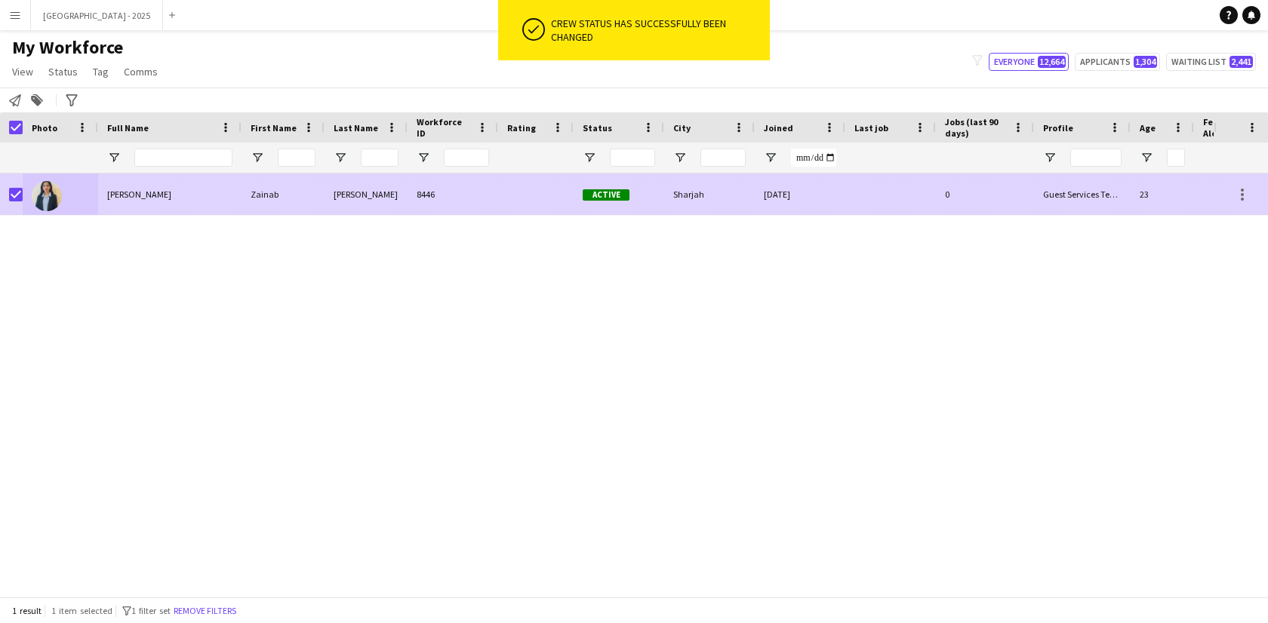
click at [696, 192] on div "Sharjah" at bounding box center [709, 195] width 91 height 42
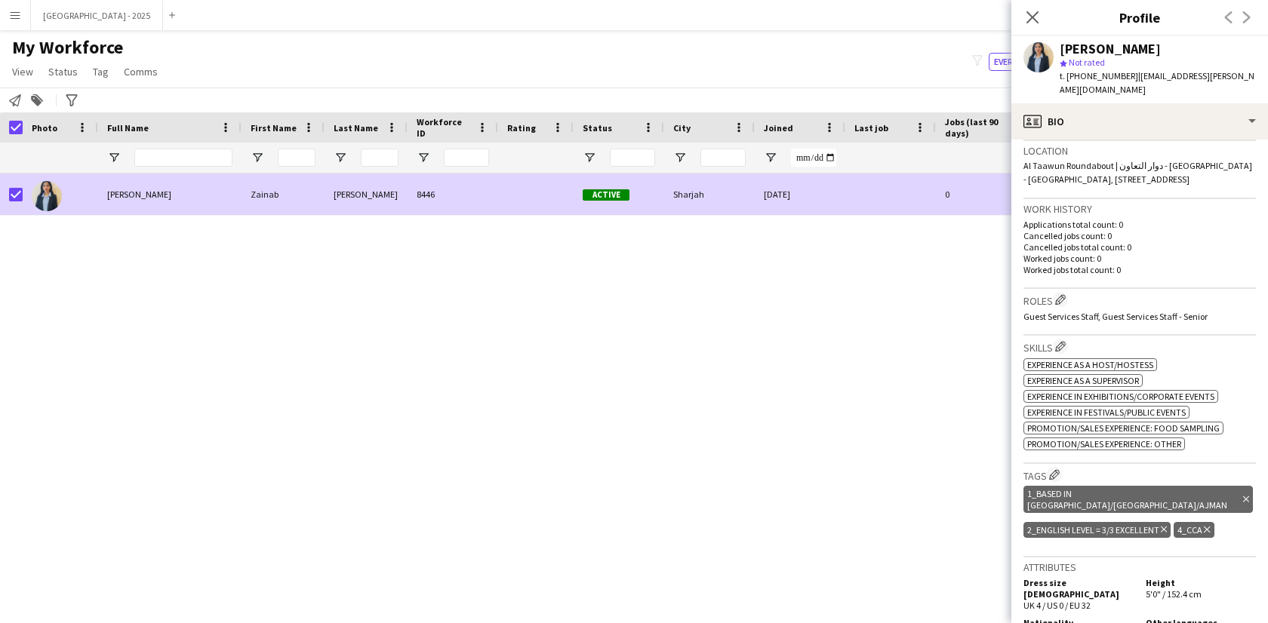
scroll to position [380, 0]
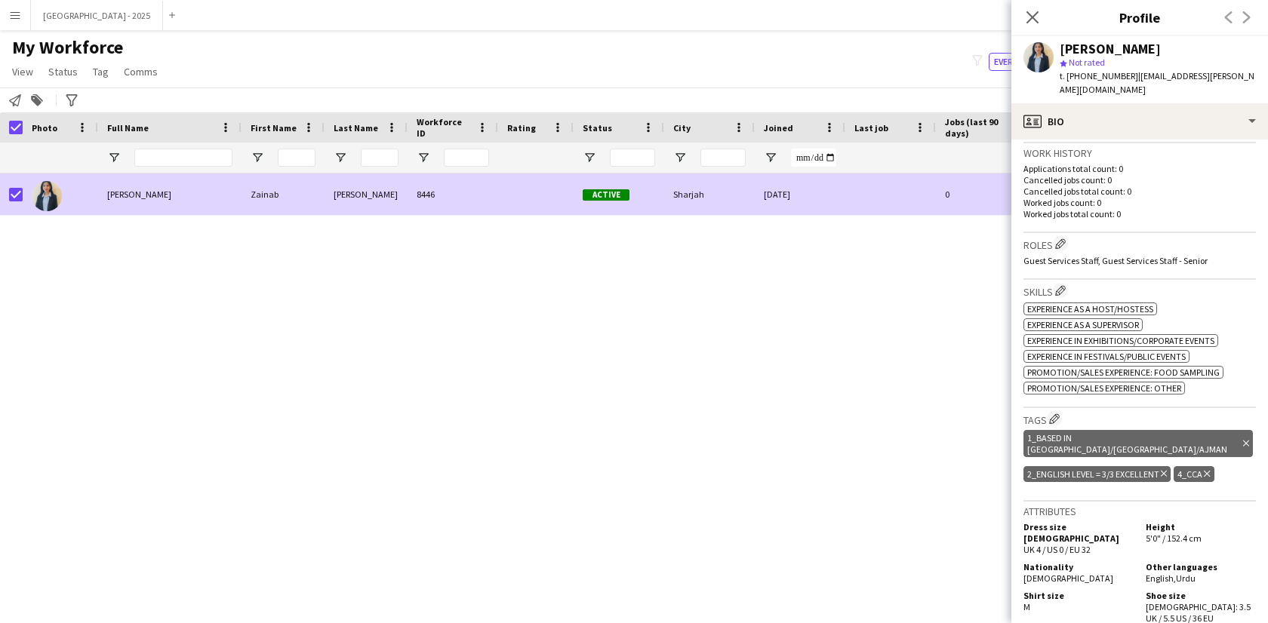
click at [1165, 470] on icon "Delete tag" at bounding box center [1164, 473] width 6 height 9
click at [1063, 242] on app-icon "Edit crew company roles" at bounding box center [1060, 244] width 11 height 11
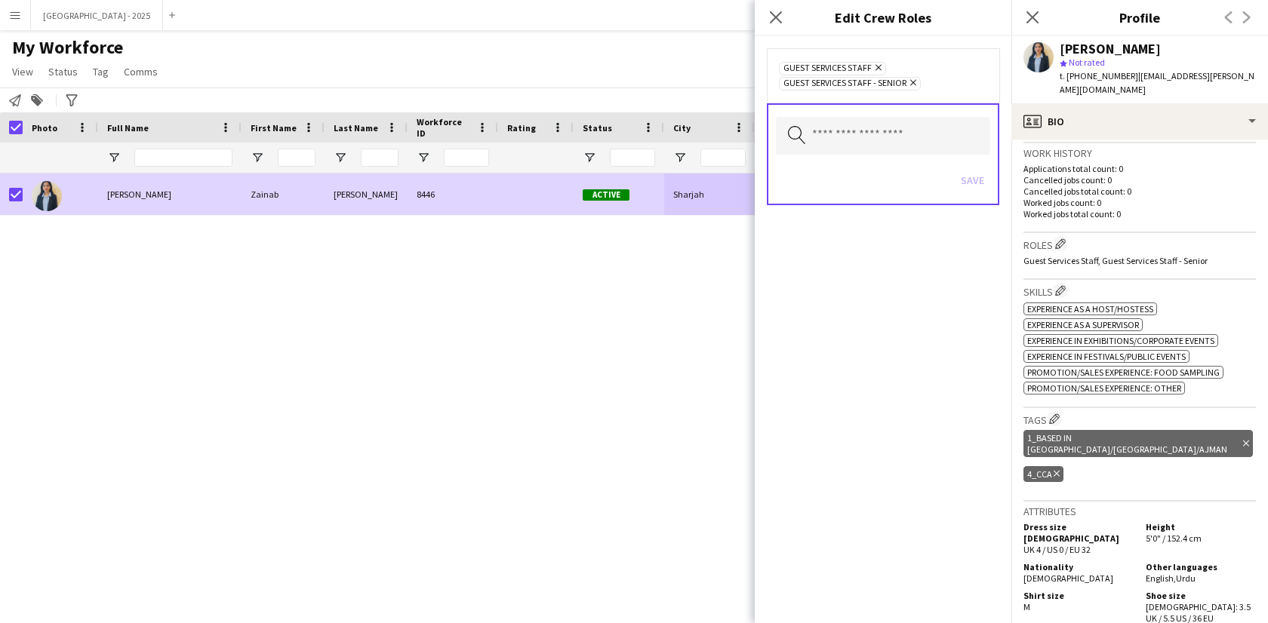
click at [916, 82] on icon "Remove" at bounding box center [911, 83] width 10 height 10
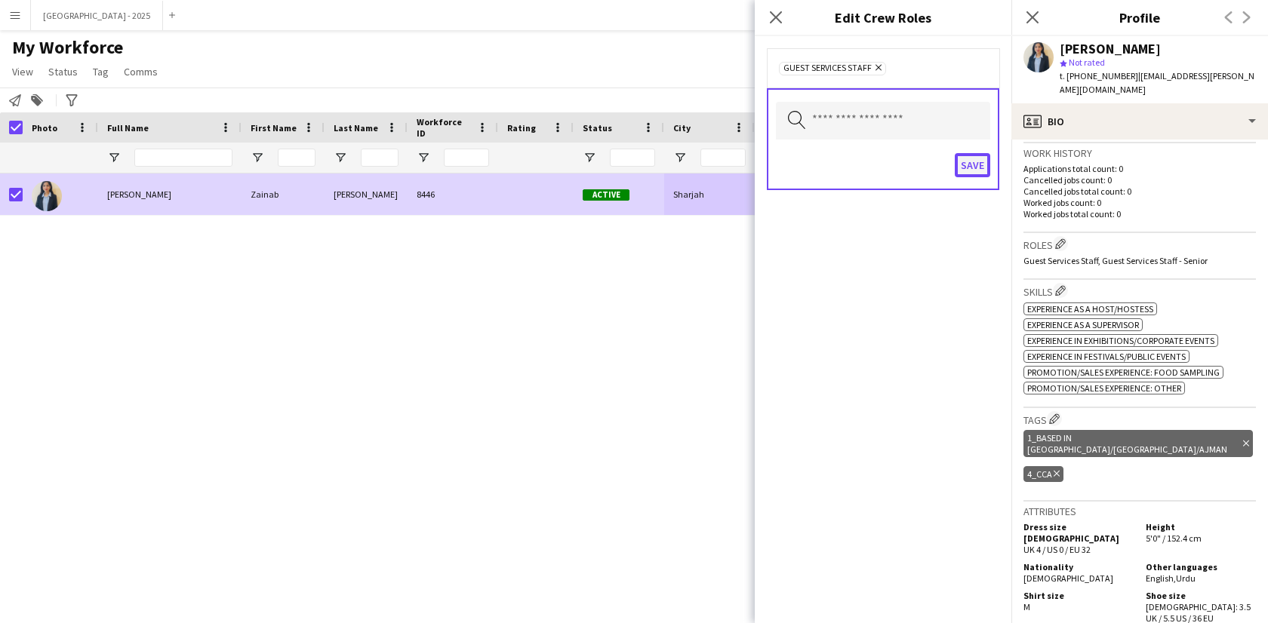
click at [980, 177] on button "Save" at bounding box center [972, 165] width 35 height 24
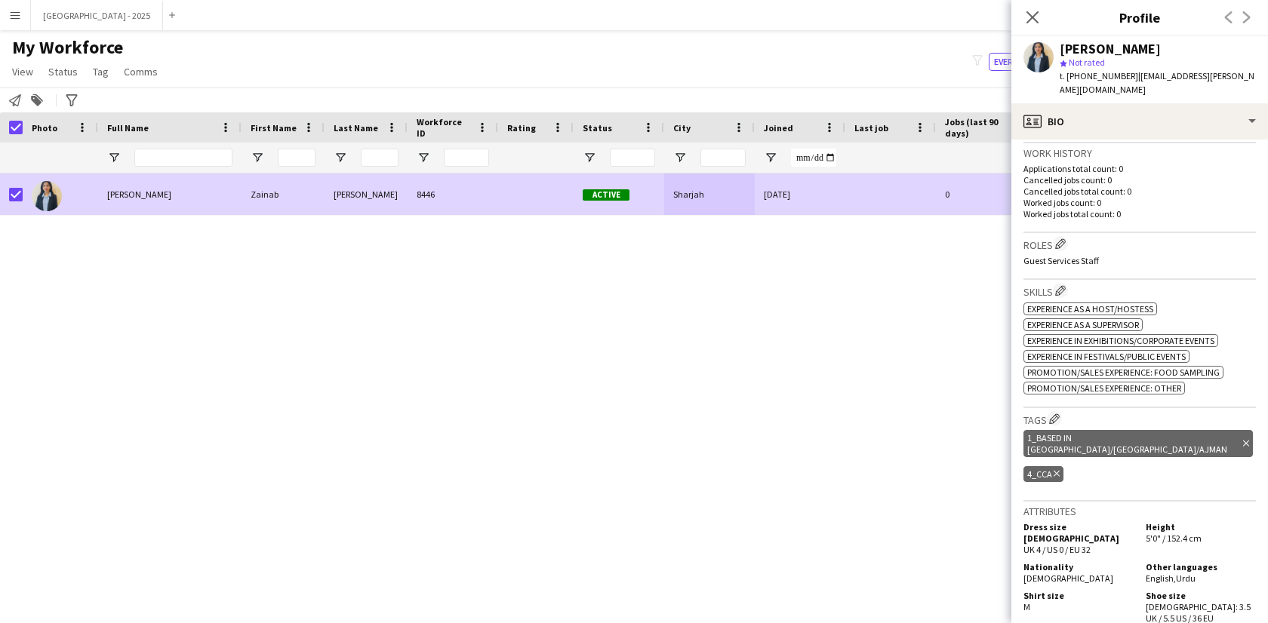
click at [1048, 419] on h3 "Tags Edit crew company tags" at bounding box center [1139, 419] width 232 height 16
click at [1050, 420] on button "Edit crew company tags" at bounding box center [1054, 418] width 15 height 15
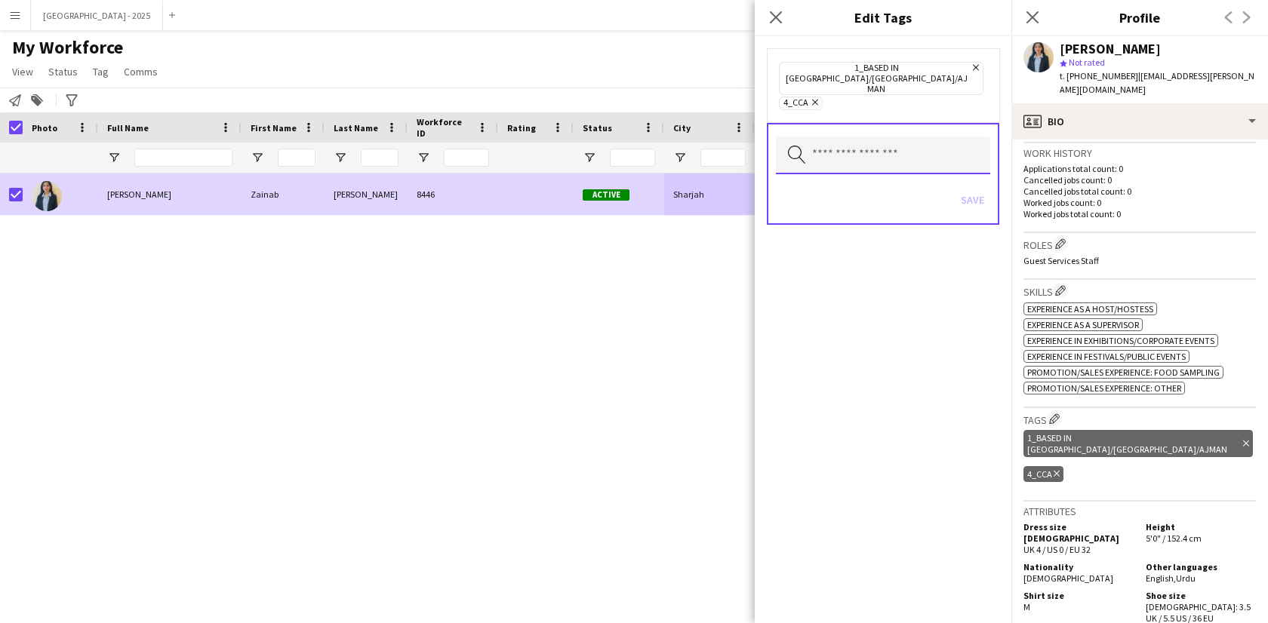
click at [897, 137] on input "text" at bounding box center [883, 156] width 214 height 38
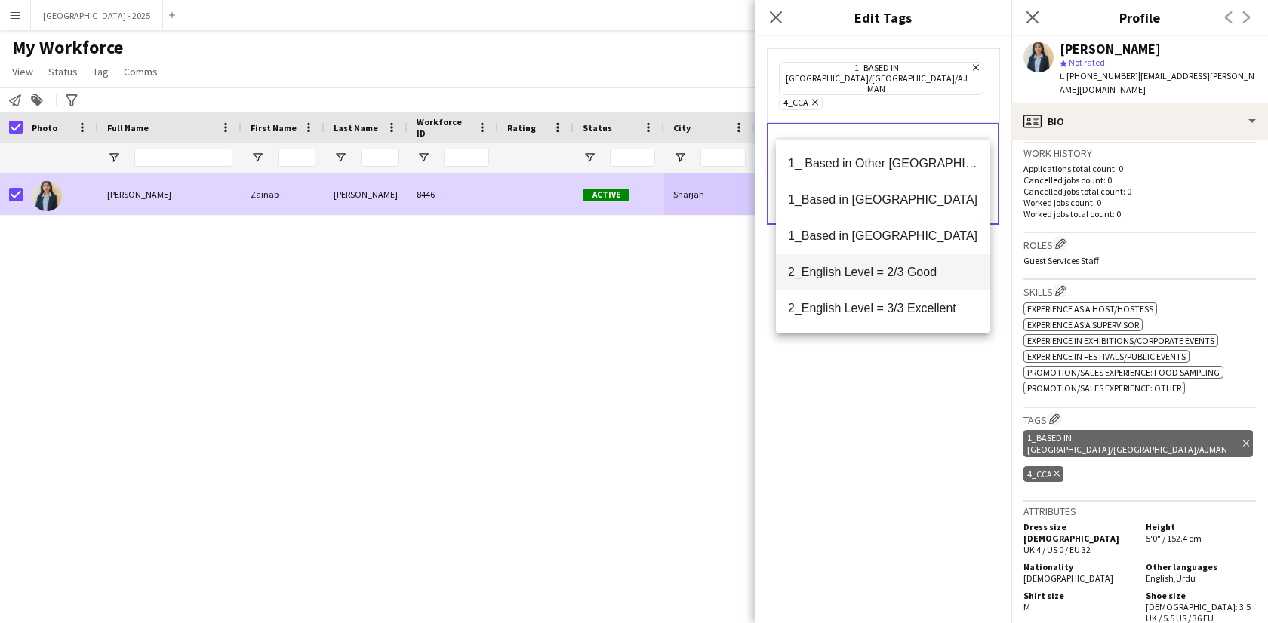
click at [894, 282] on mat-option "2_English Level = 2/3 Good" at bounding box center [883, 272] width 214 height 36
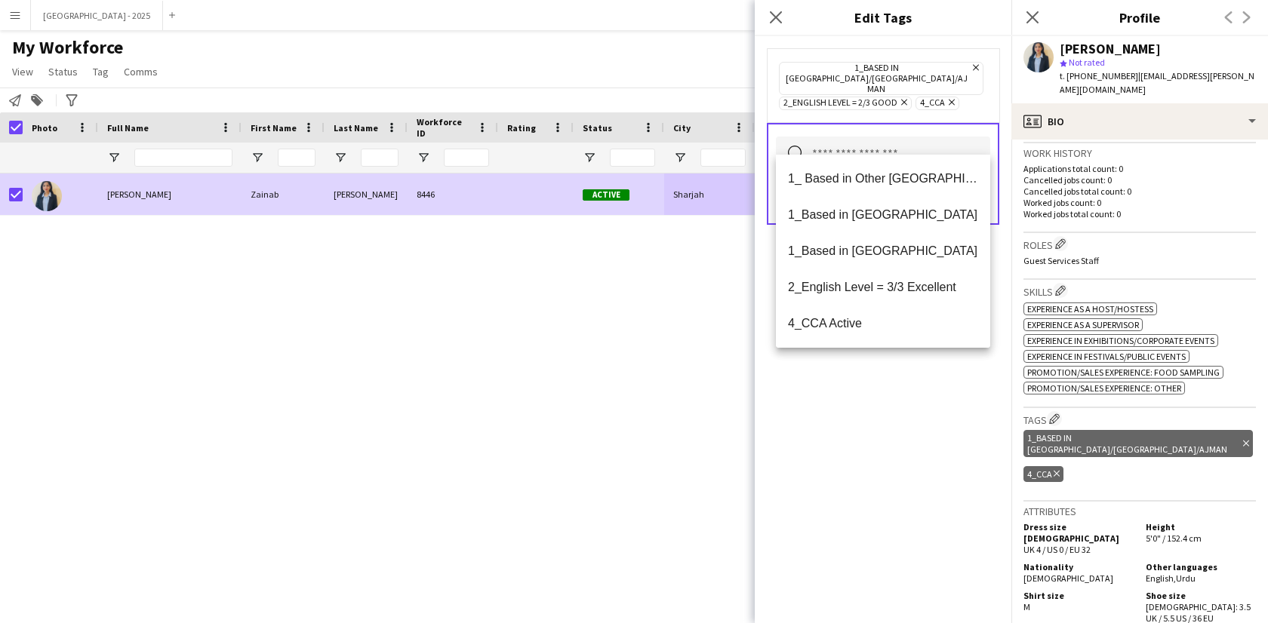
click at [906, 396] on div "1_Based in Dubai/Sharjah/Ajman Remove 2_English Level = 2/3 Good Remove 4_CCA R…" at bounding box center [883, 329] width 257 height 587
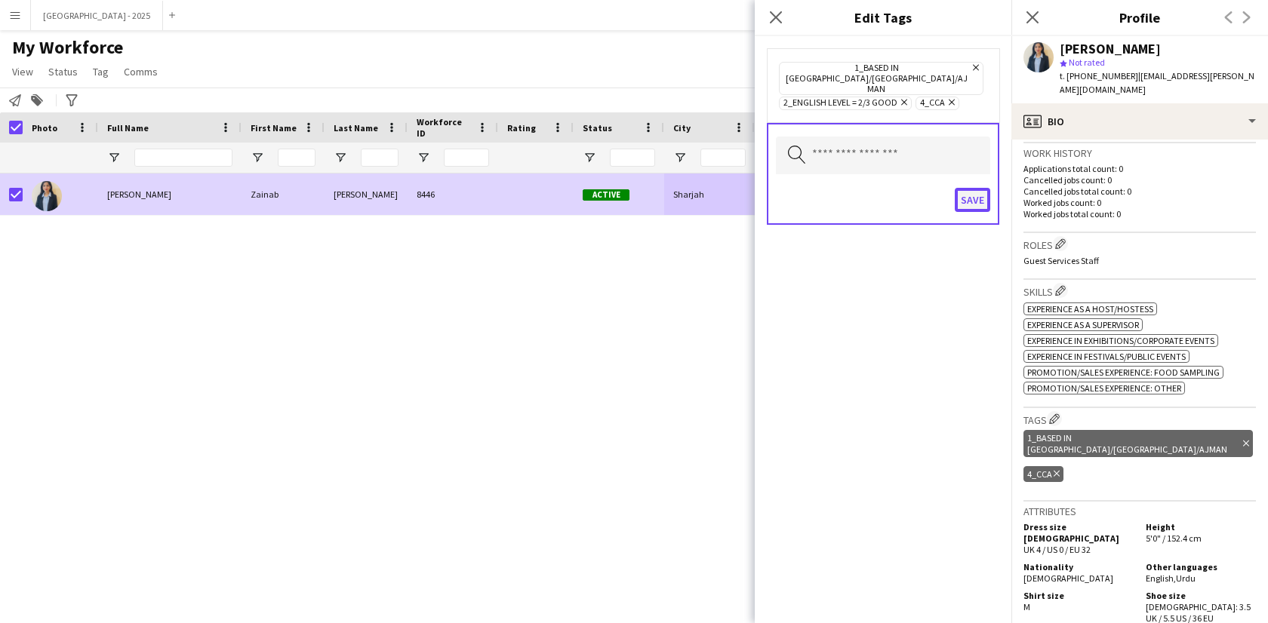
click at [973, 188] on button "Save" at bounding box center [972, 200] width 35 height 24
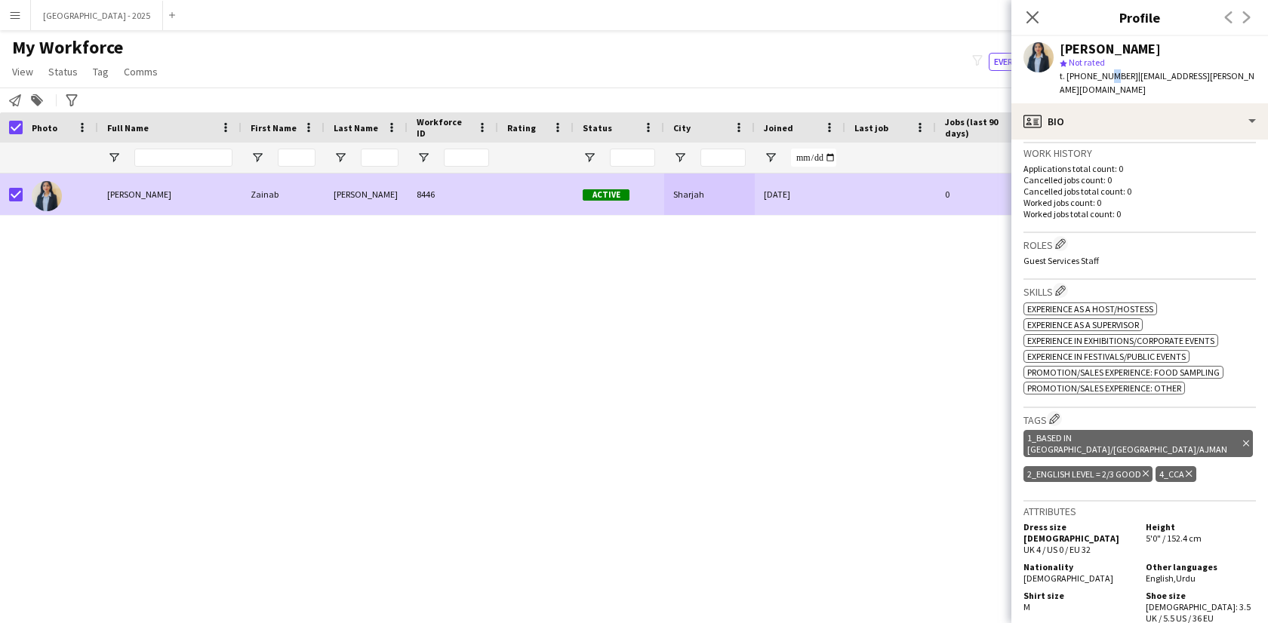
drag, startPoint x: 1106, startPoint y: 79, endPoint x: 1105, endPoint y: 90, distance: 10.6
click at [1106, 81] on span "t. +971543319374" at bounding box center [1099, 75] width 78 height 11
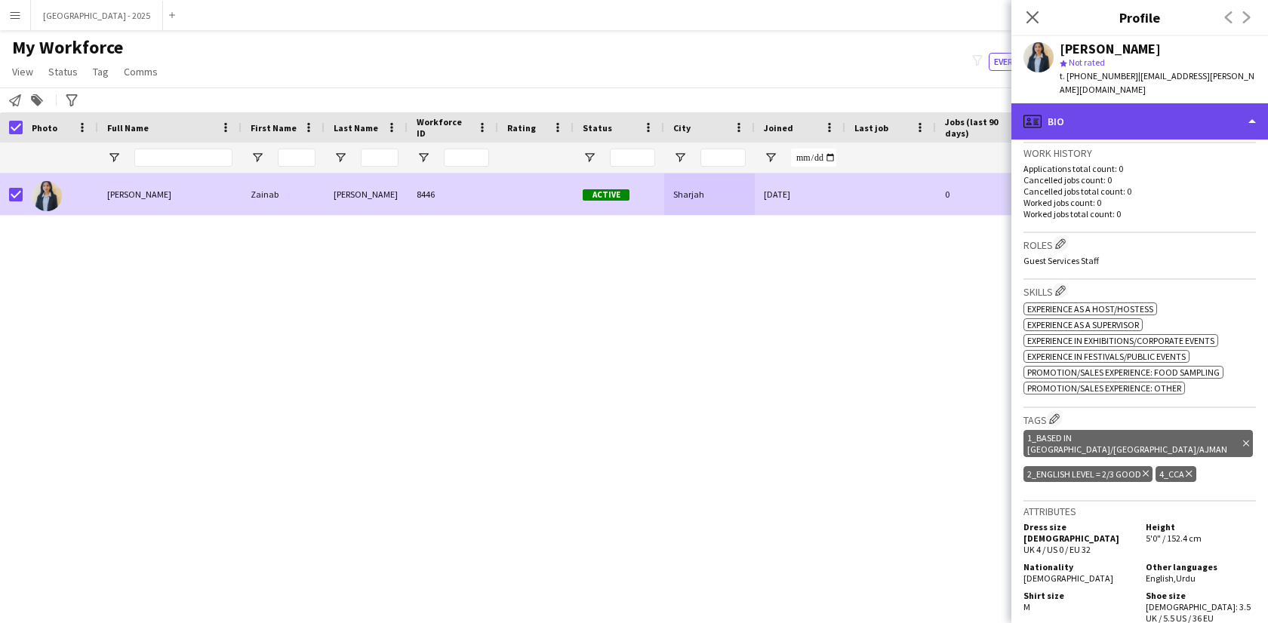
click at [1102, 115] on div "profile Bio" at bounding box center [1139, 121] width 257 height 36
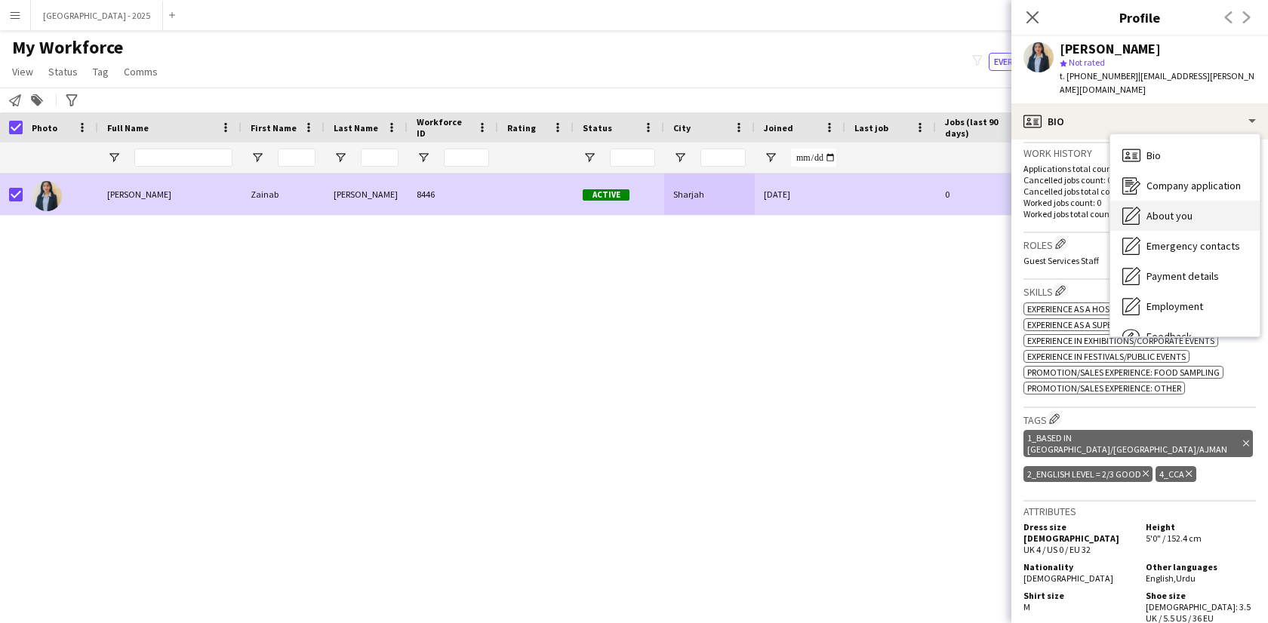
click at [1188, 209] on span "About you" at bounding box center [1169, 216] width 46 height 14
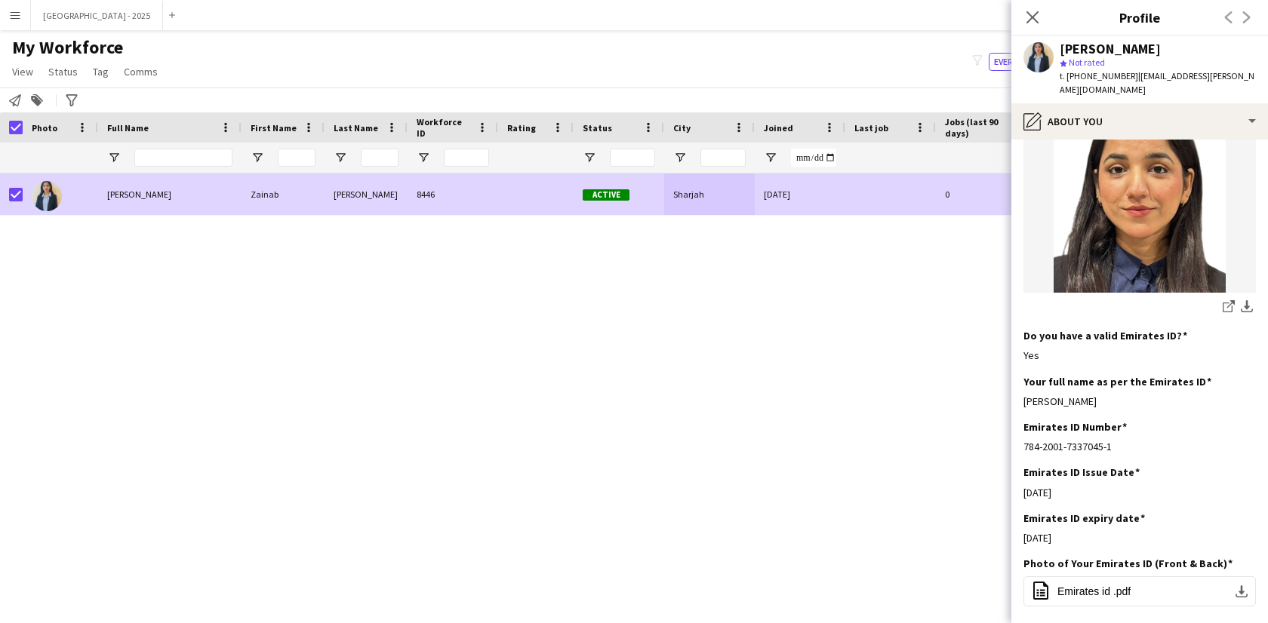
scroll to position [0, 0]
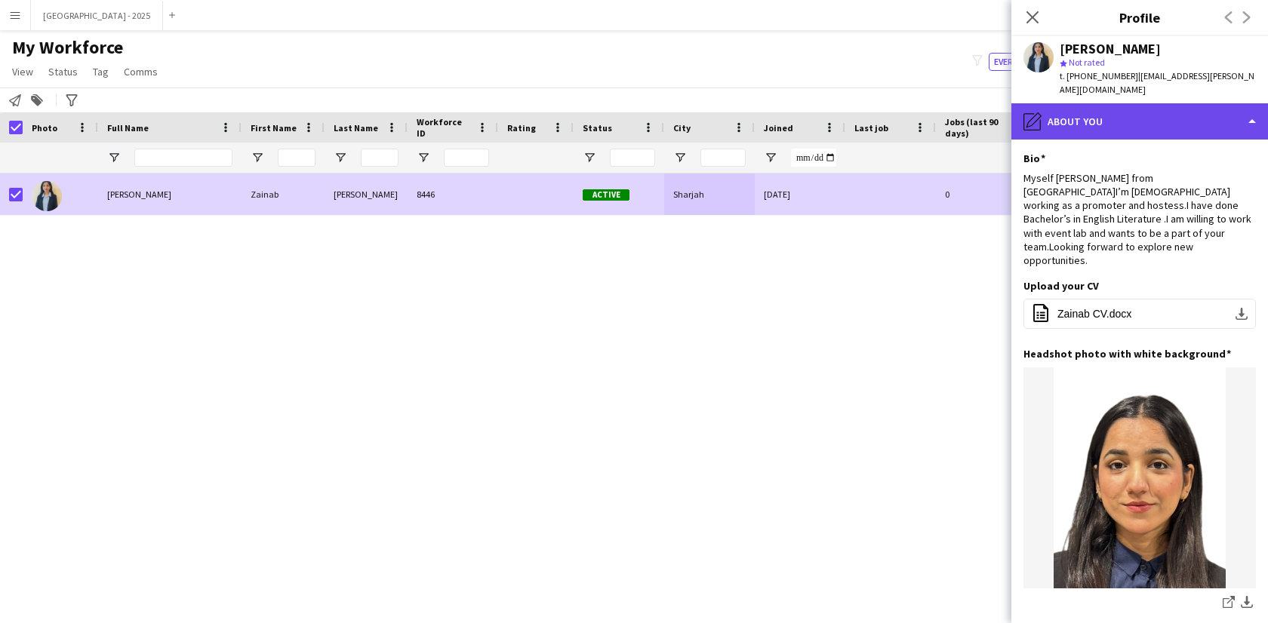
click at [1126, 103] on div "pencil4 About you" at bounding box center [1139, 121] width 257 height 36
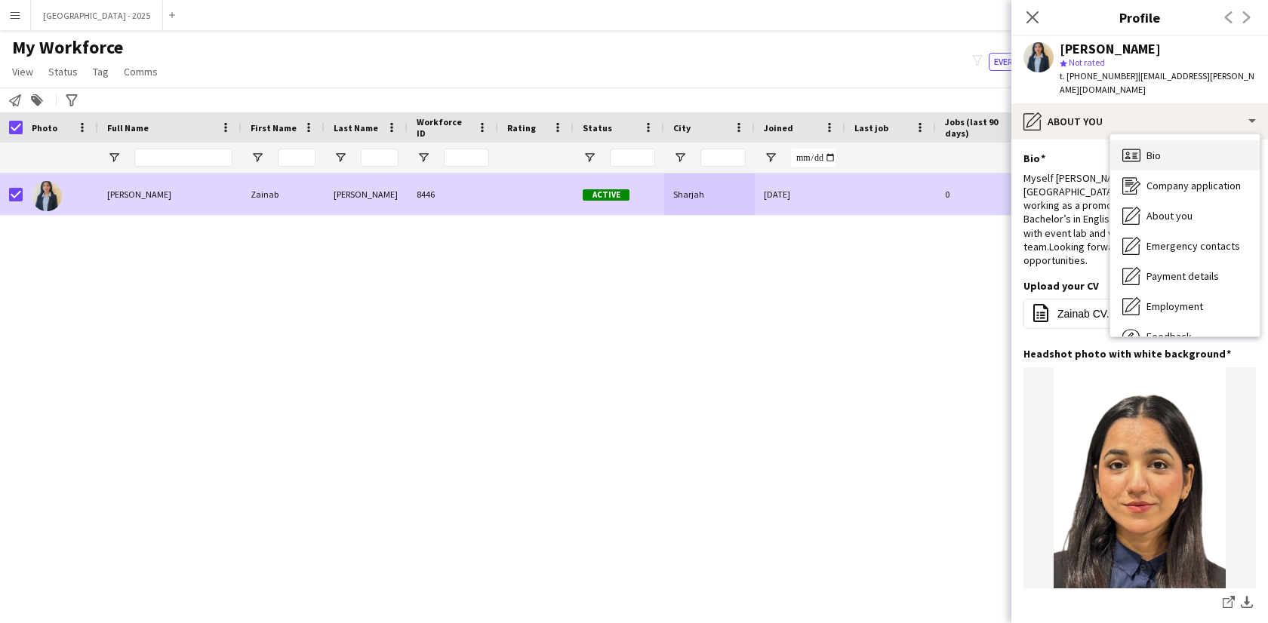
click at [1156, 140] on div "Bio Bio" at bounding box center [1184, 155] width 149 height 30
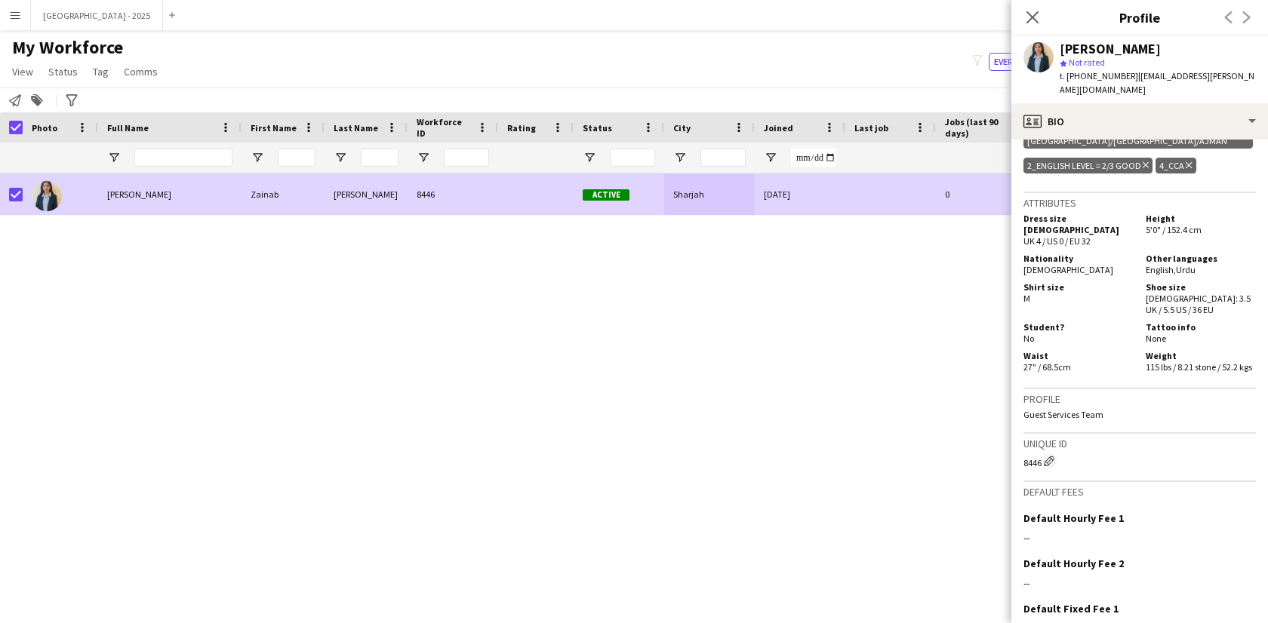
scroll to position [808, 0]
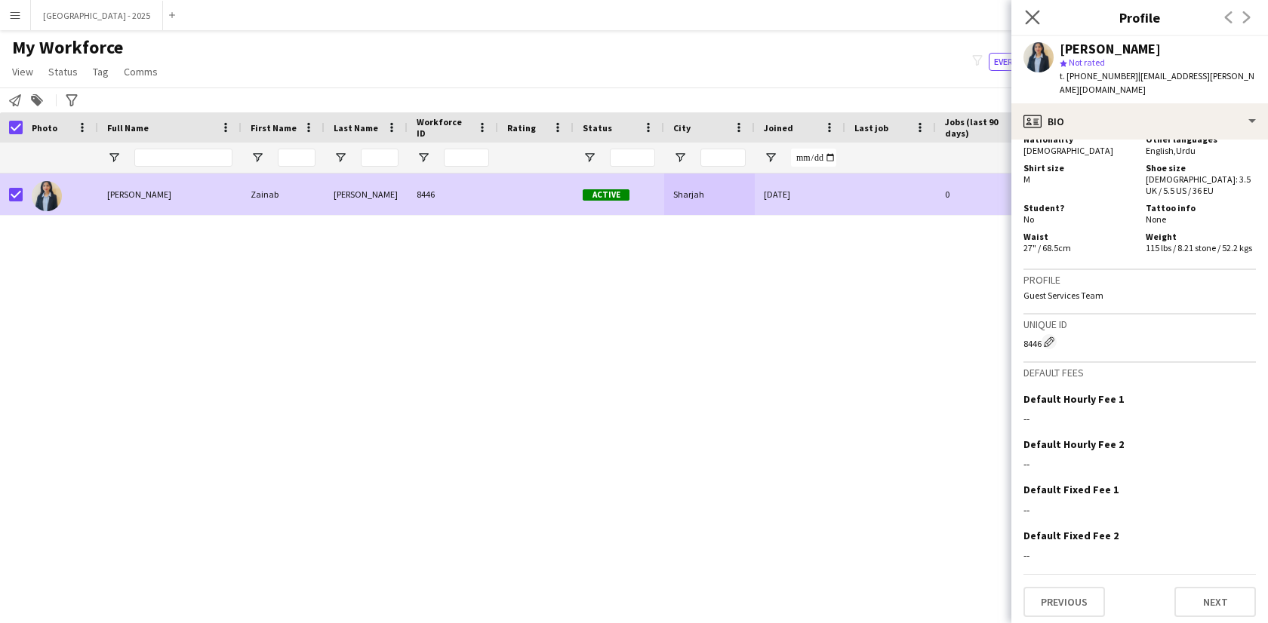
click at [1024, 18] on app-icon "Close pop-in" at bounding box center [1033, 18] width 22 height 22
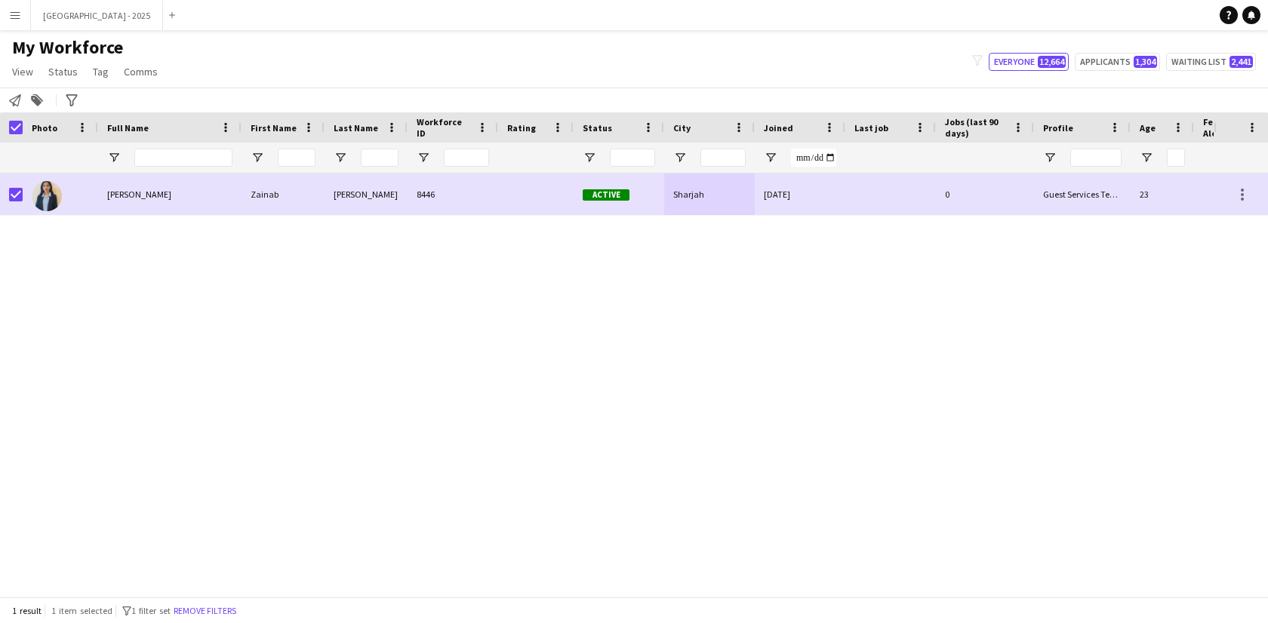
click at [223, 611] on button "Remove filters" at bounding box center [205, 611] width 69 height 17
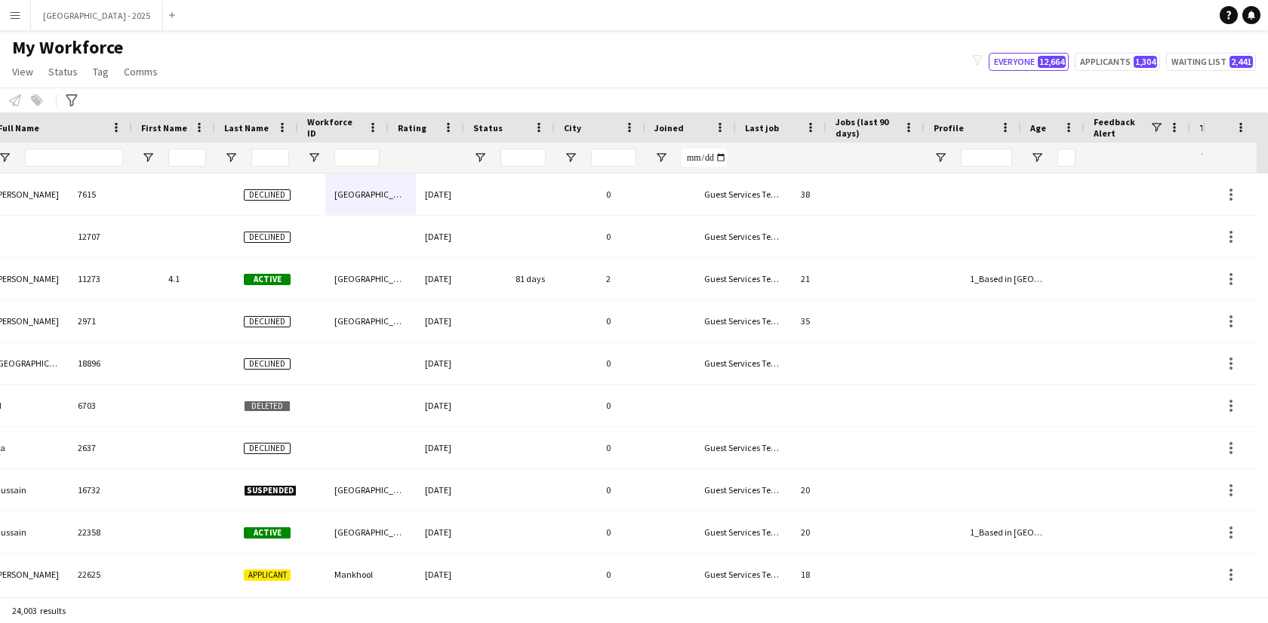
scroll to position [0, 339]
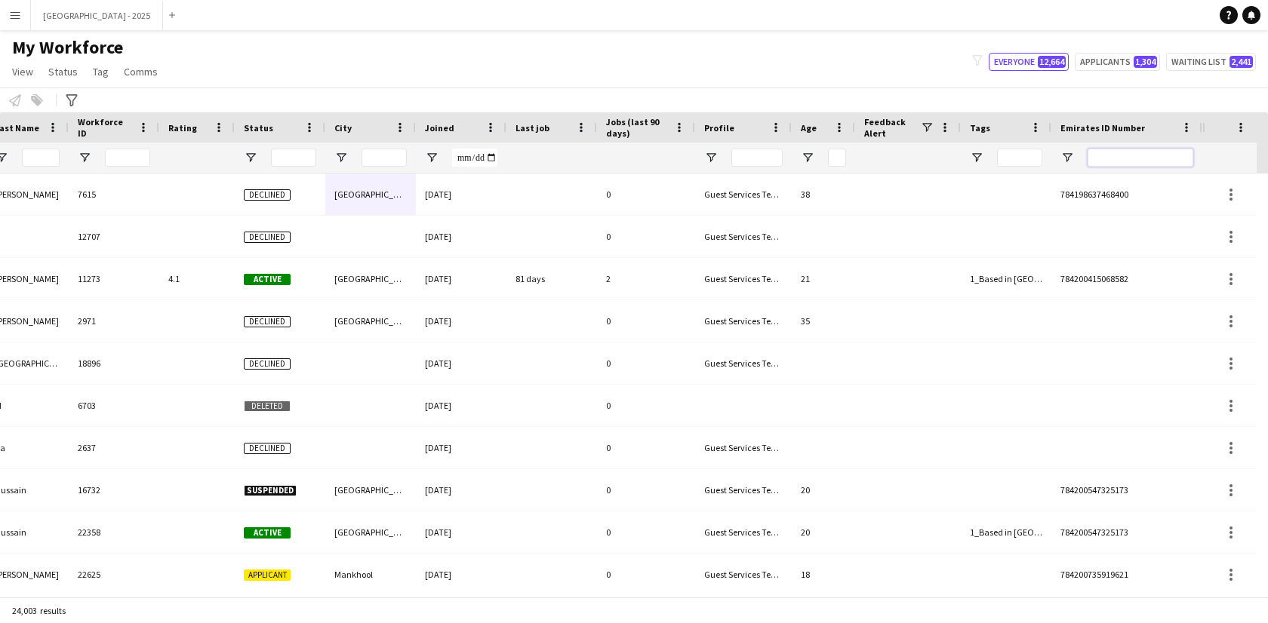
click at [1124, 161] on input "Emirates ID Number Filter Input" at bounding box center [1141, 158] width 106 height 18
paste input "*******"
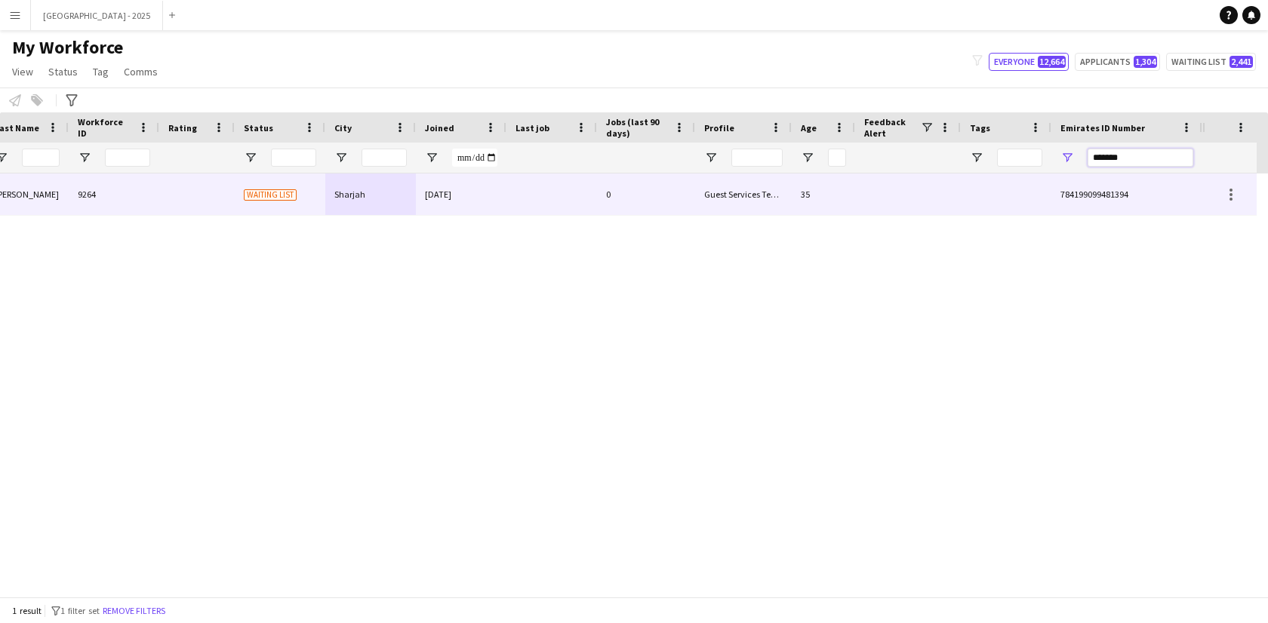
type input "*******"
click at [661, 215] on div "Fatima Yusuf Fatima Yusuf 9264 Waiting list Sharjah 23-07-2024 0 Guest Services…" at bounding box center [431, 195] width 1541 height 42
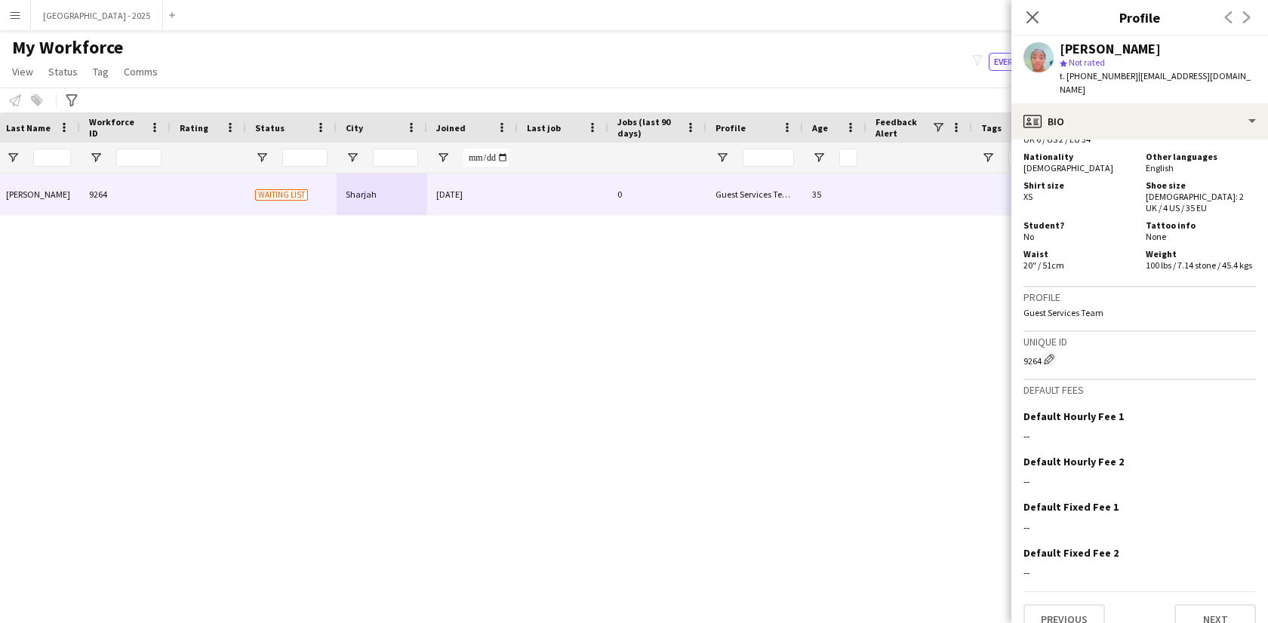
scroll to position [180, 0]
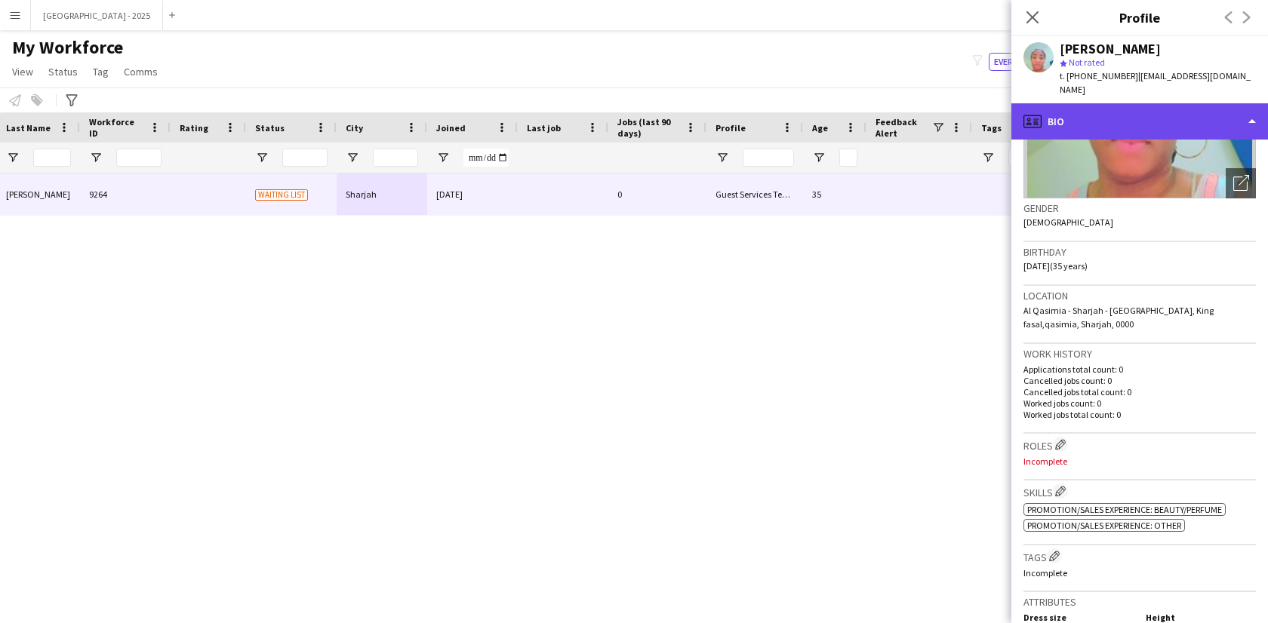
click at [1089, 108] on div "profile Bio" at bounding box center [1139, 121] width 257 height 36
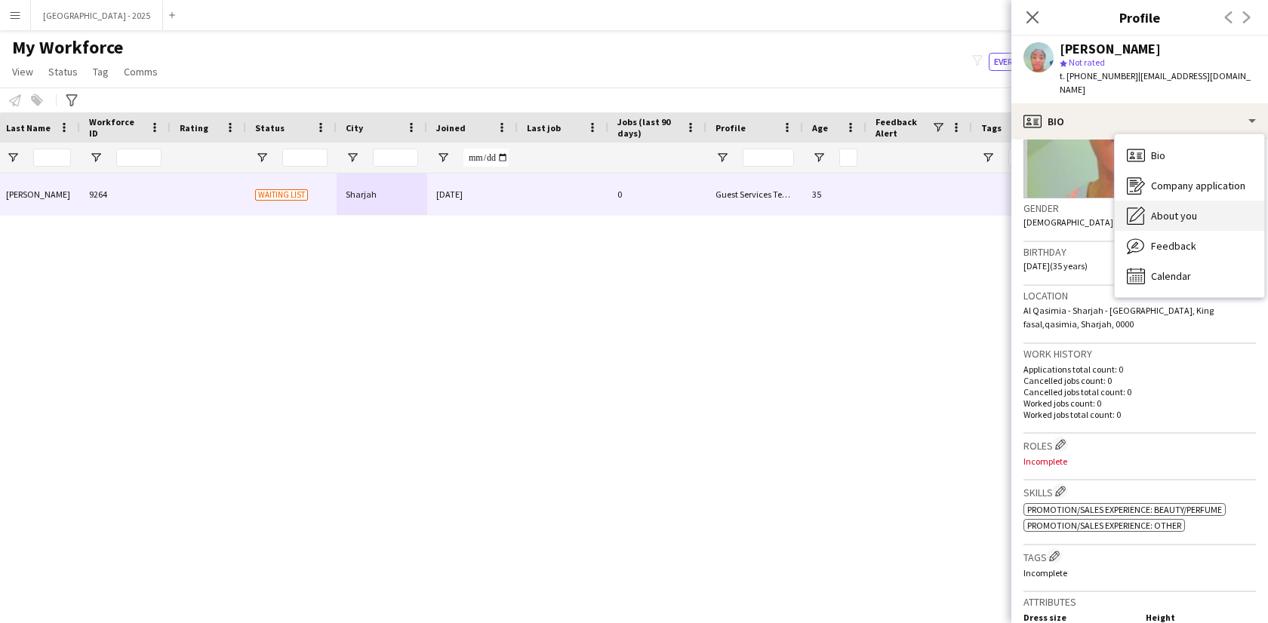
click at [1188, 209] on span "About you" at bounding box center [1174, 216] width 46 height 14
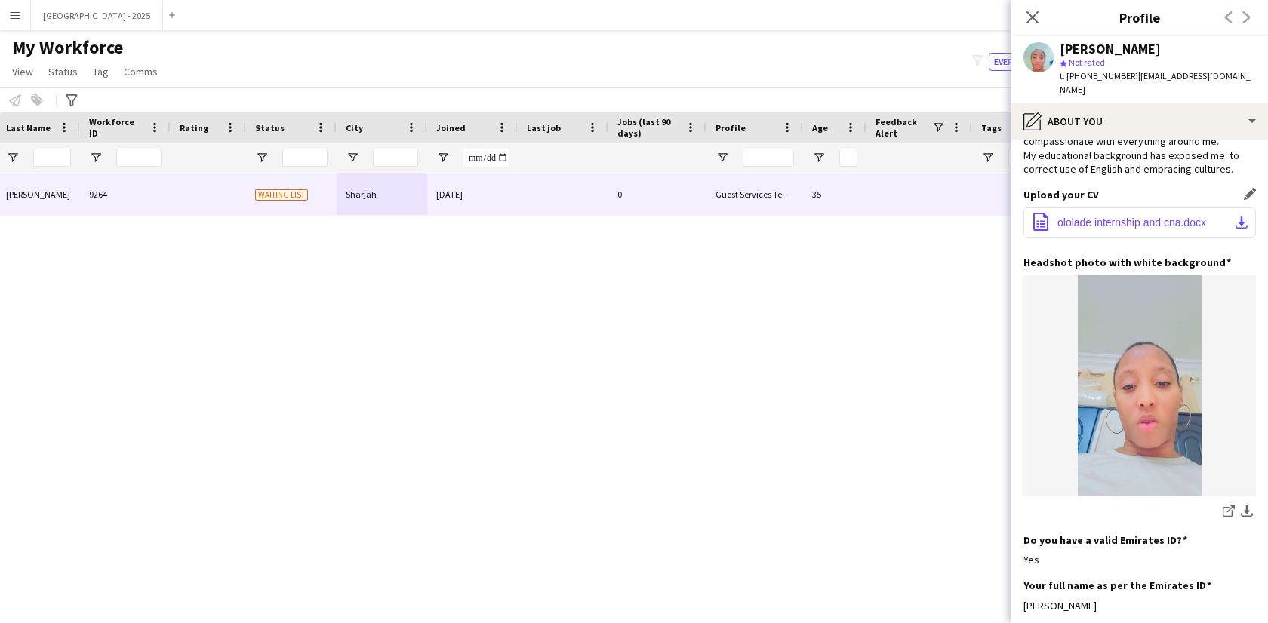
scroll to position [0, 0]
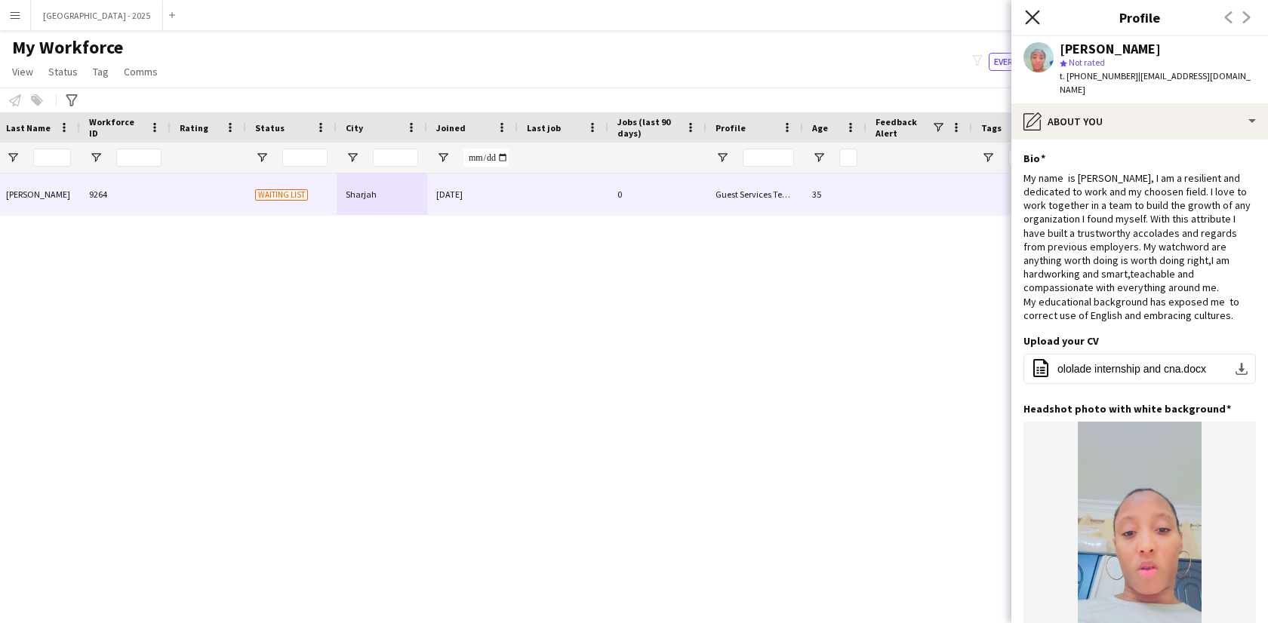
click at [1036, 21] on icon at bounding box center [1032, 17] width 14 height 14
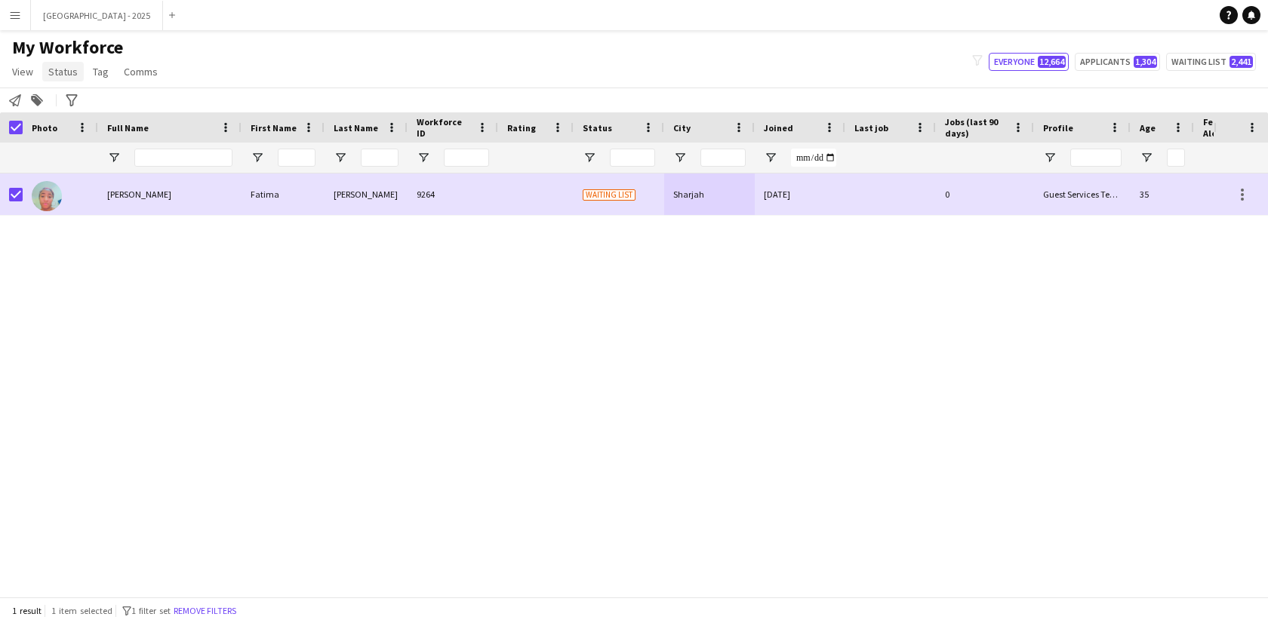
click at [64, 76] on span "Status" at bounding box center [62, 72] width 29 height 14
click at [71, 89] on link "Edit" at bounding box center [96, 104] width 106 height 32
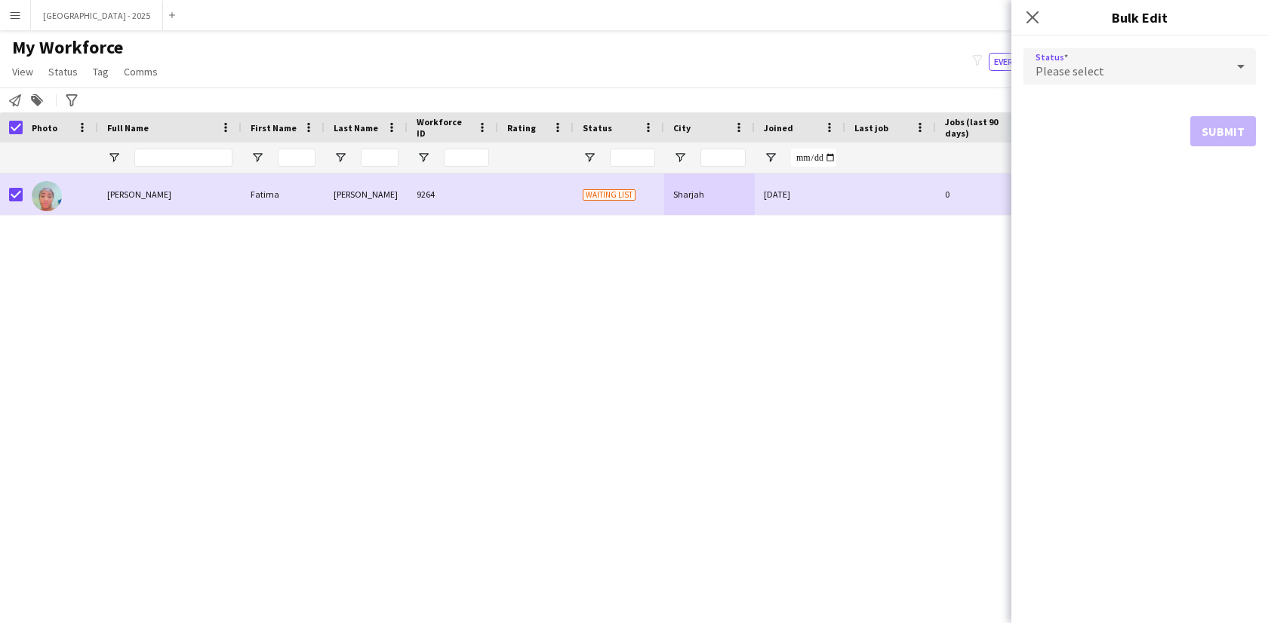
click at [1066, 74] on span "Please select" at bounding box center [1070, 70] width 69 height 15
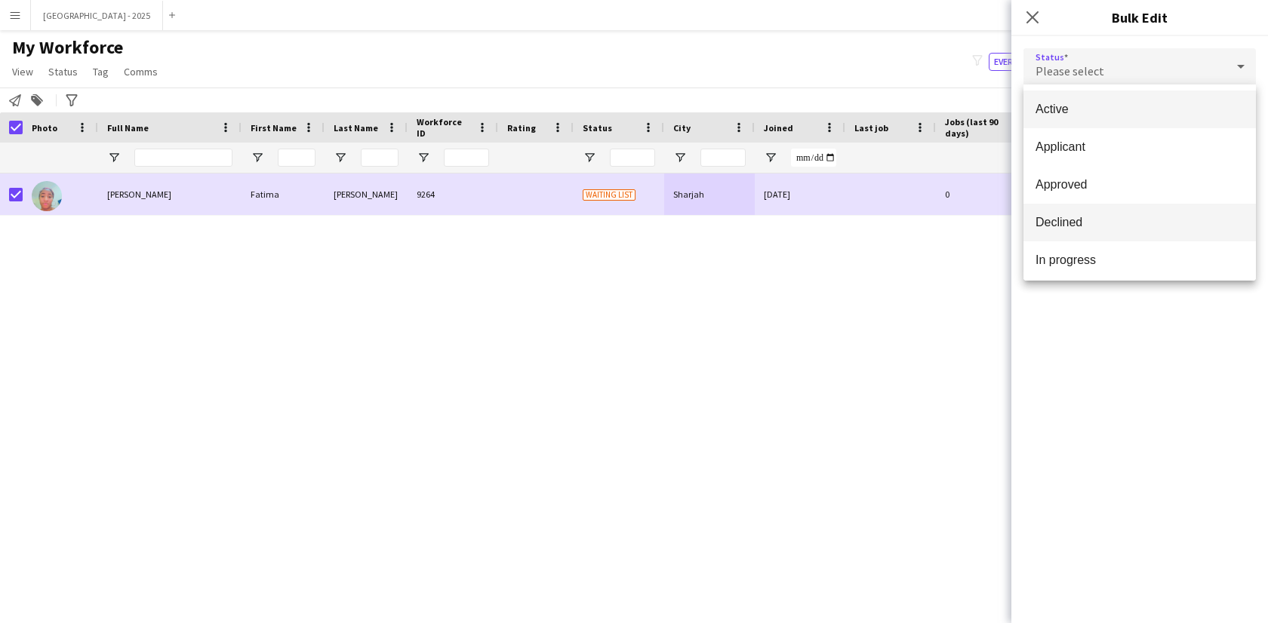
click at [1091, 239] on mat-option "Declined" at bounding box center [1139, 223] width 232 height 38
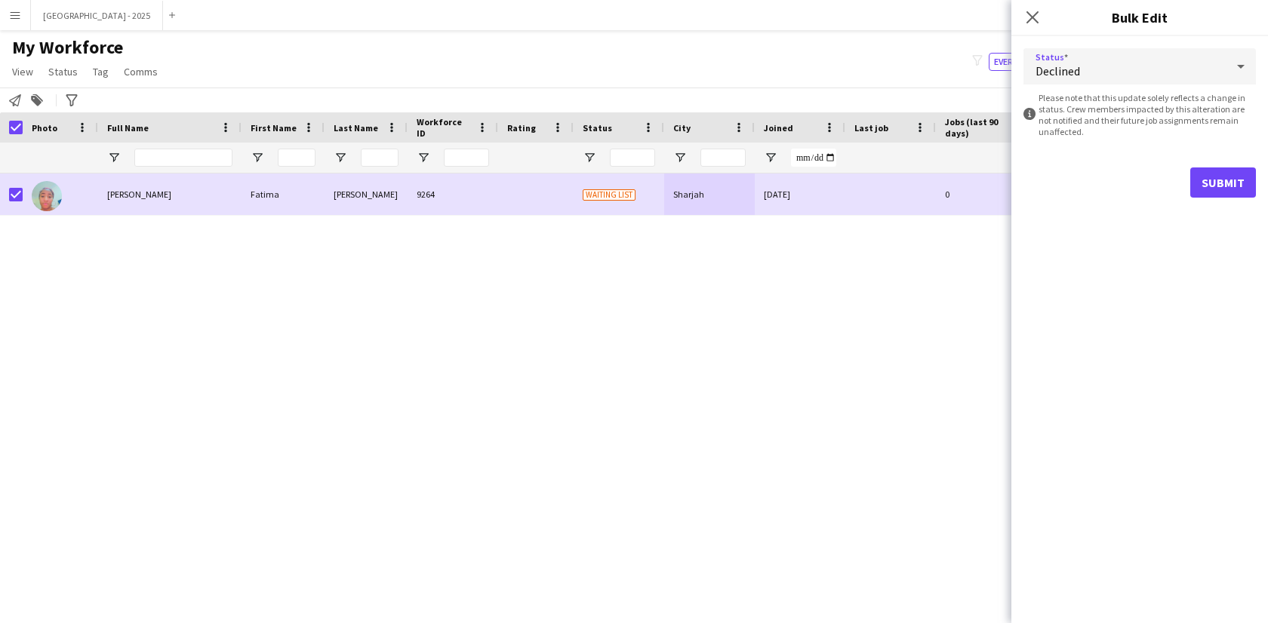
click at [1184, 184] on div "Submit" at bounding box center [1139, 183] width 232 height 30
click at [1209, 183] on button "Submit" at bounding box center [1223, 183] width 66 height 30
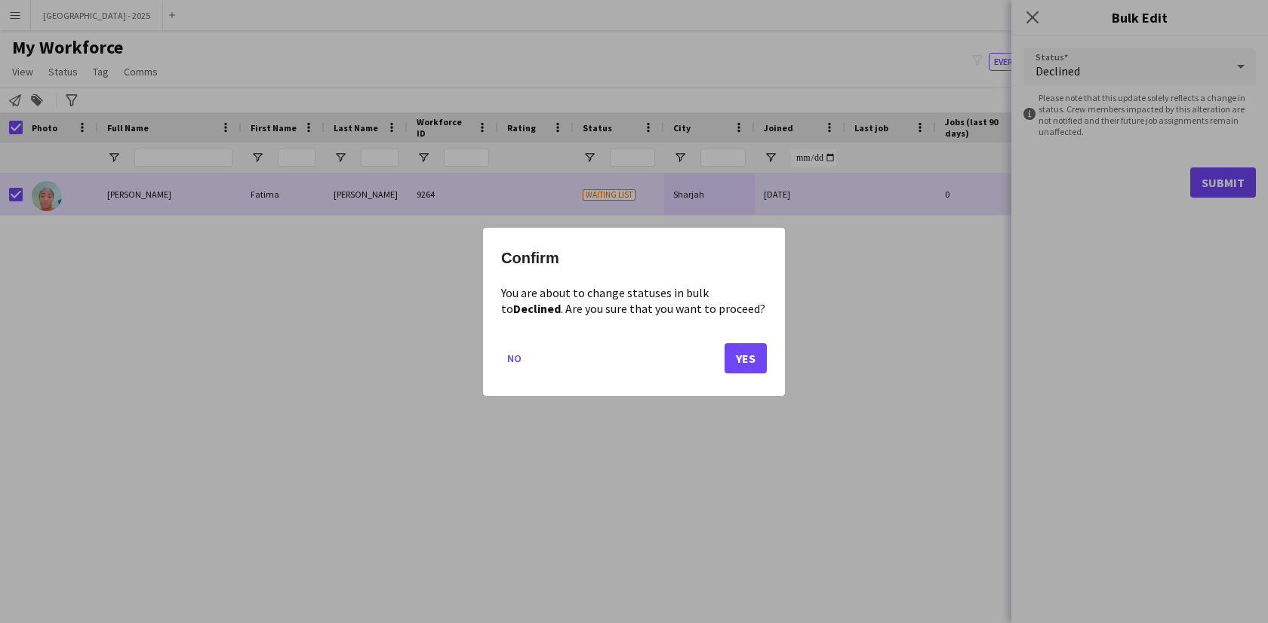
drag, startPoint x: 767, startPoint y: 357, endPoint x: 730, endPoint y: 355, distance: 37.0
click at [766, 357] on div "Confirm You are about to change statuses in bulk to Declined . Are you sure tha…" at bounding box center [634, 312] width 302 height 168
click at [726, 355] on button "Yes" at bounding box center [746, 358] width 42 height 30
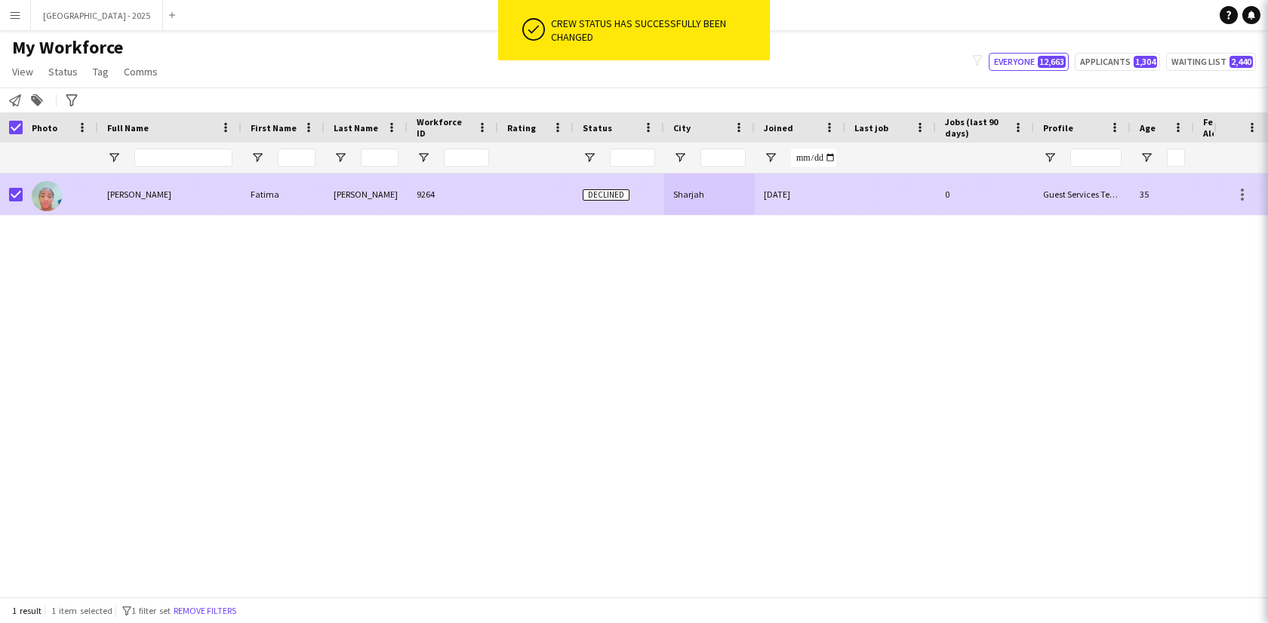
click at [417, 208] on div "9264" at bounding box center [453, 195] width 91 height 42
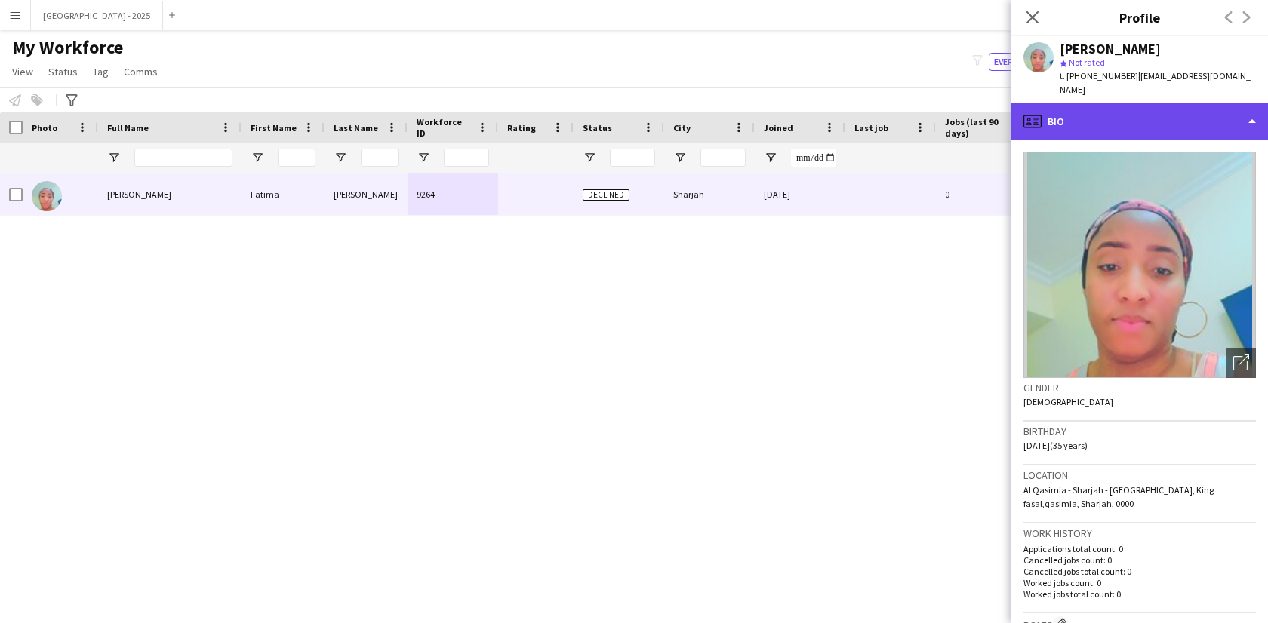
click at [1084, 113] on div "profile Bio" at bounding box center [1139, 121] width 257 height 36
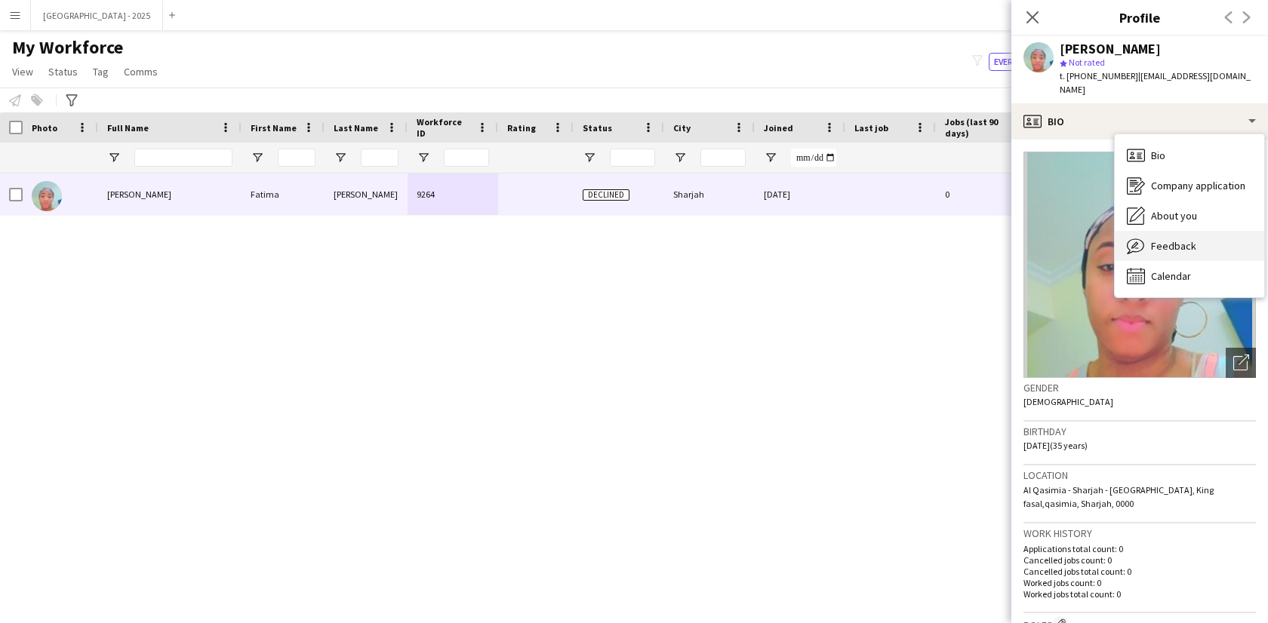
click at [1168, 239] on span "Feedback" at bounding box center [1173, 246] width 45 height 14
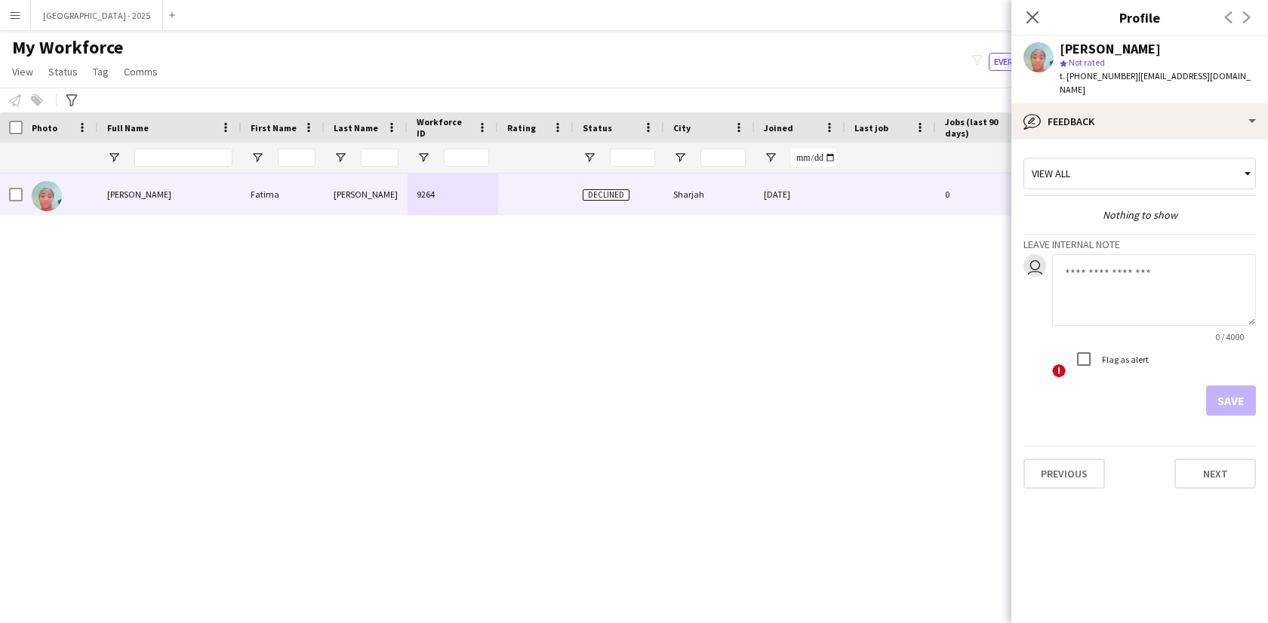
click at [1091, 273] on textarea at bounding box center [1154, 290] width 204 height 72
type textarea "**********"
click at [1238, 386] on button "Save" at bounding box center [1231, 401] width 50 height 30
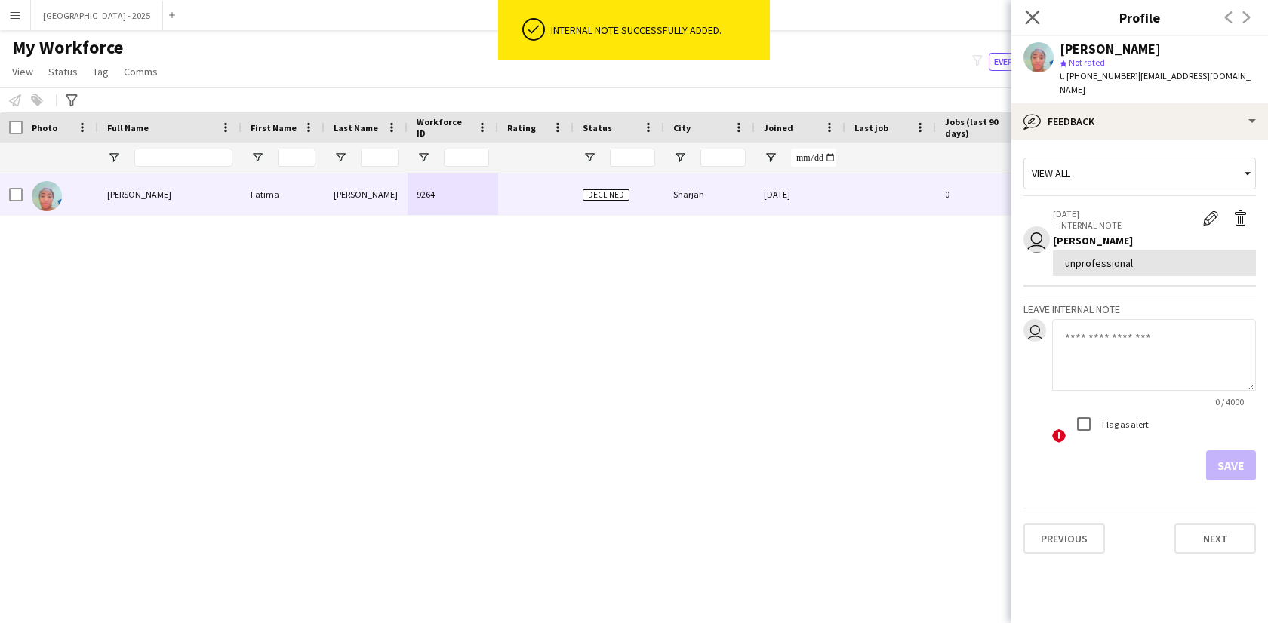
click at [1023, 19] on app-icon "Close pop-in" at bounding box center [1033, 18] width 22 height 22
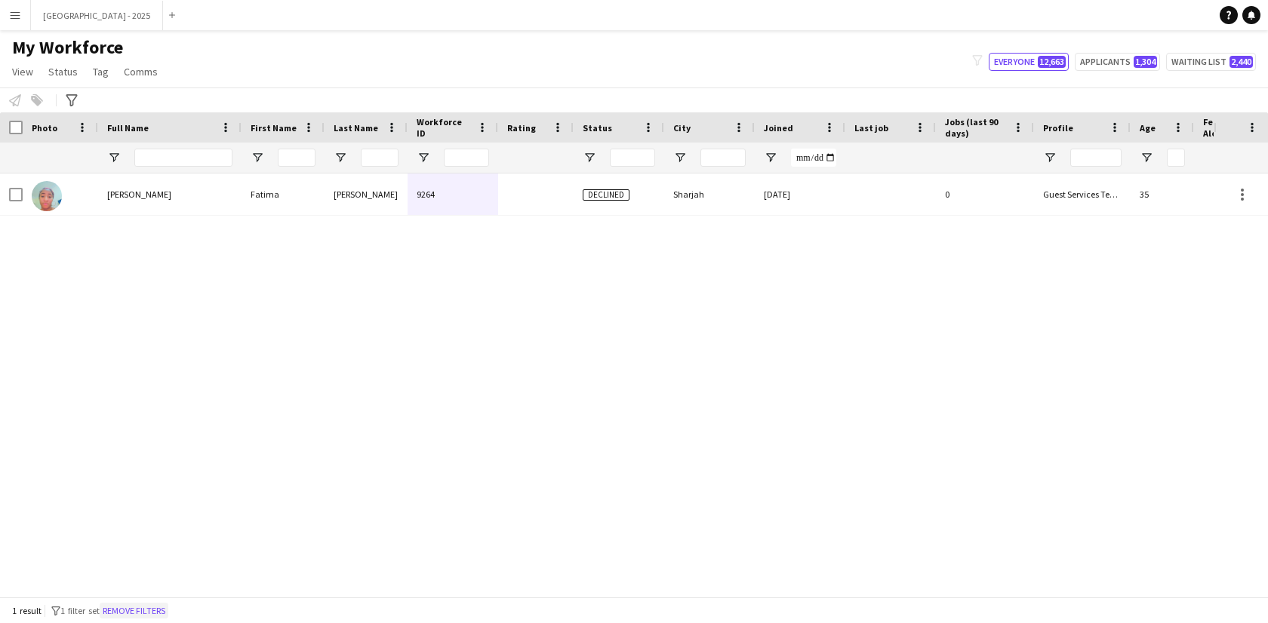
click at [161, 612] on button "Remove filters" at bounding box center [134, 611] width 69 height 17
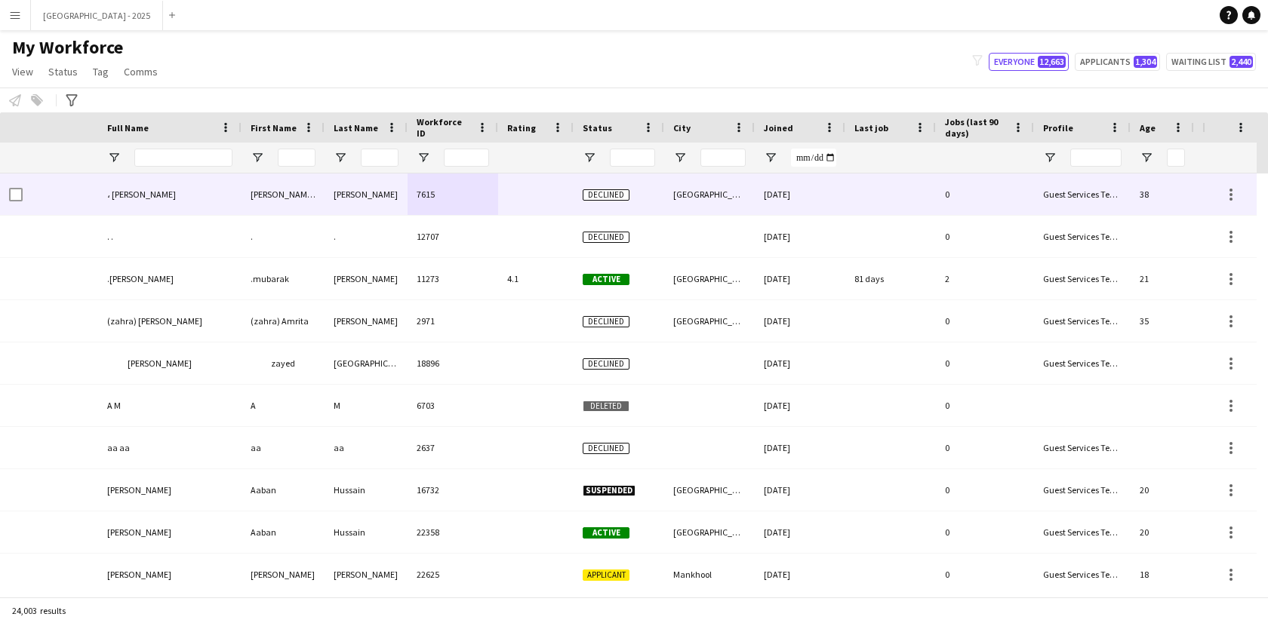
scroll to position [0, 339]
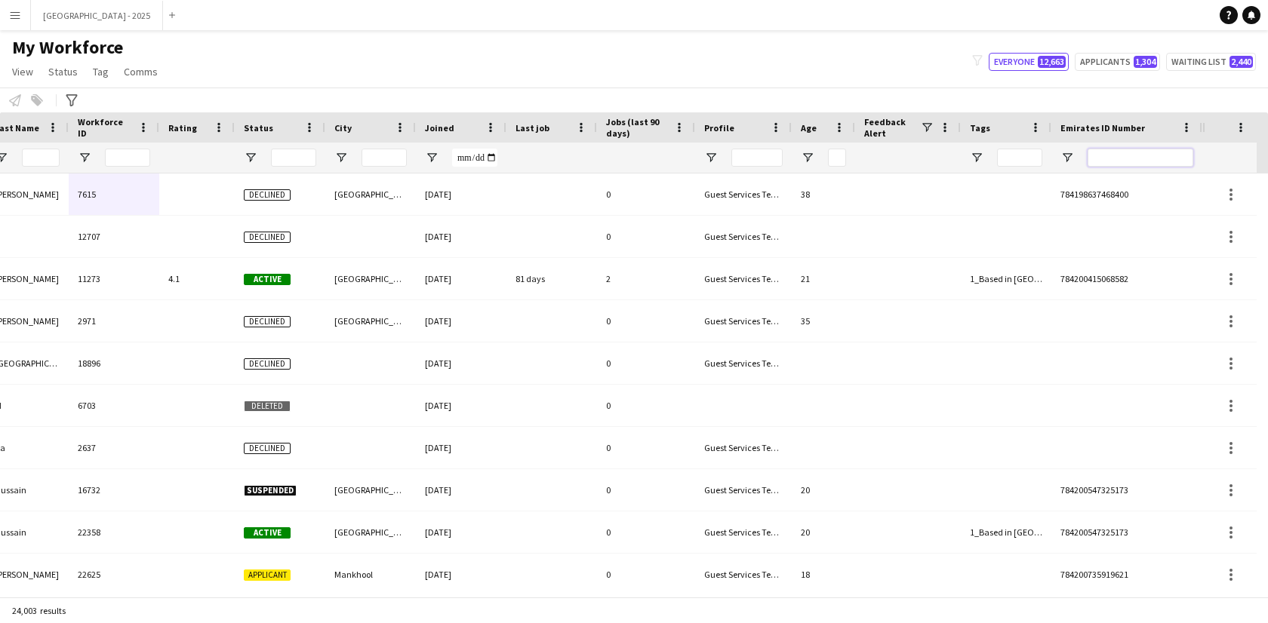
click at [1128, 165] on input "Emirates ID Number Filter Input" at bounding box center [1141, 158] width 106 height 18
paste input "*******"
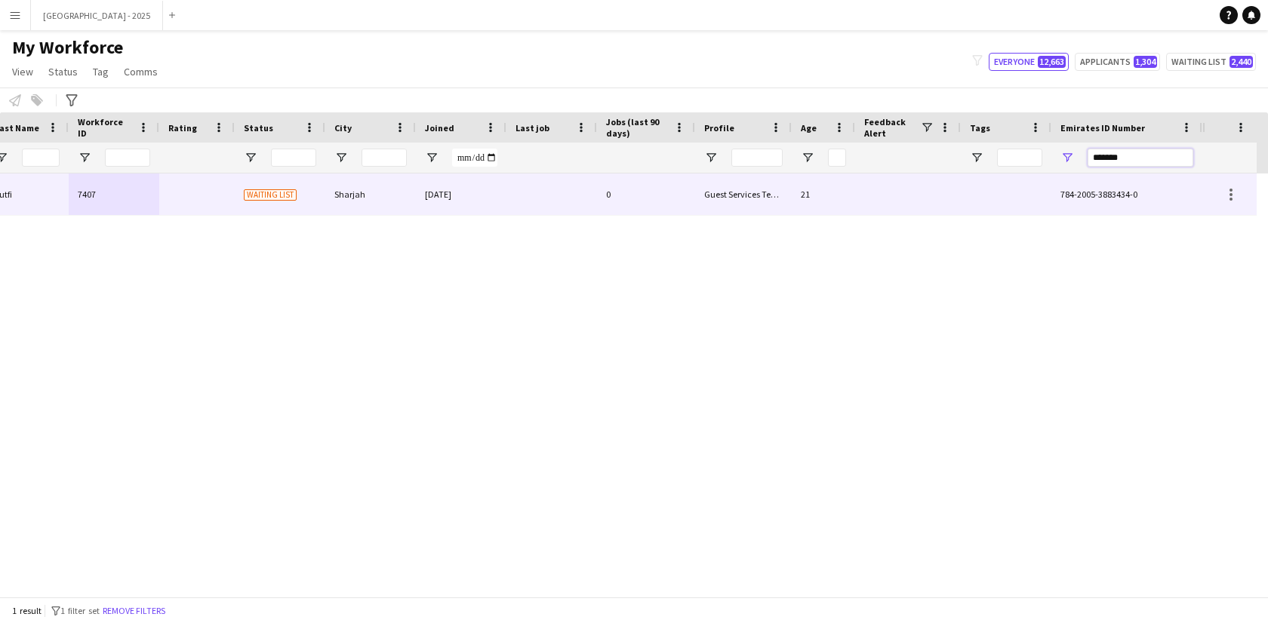
scroll to position [0, 328]
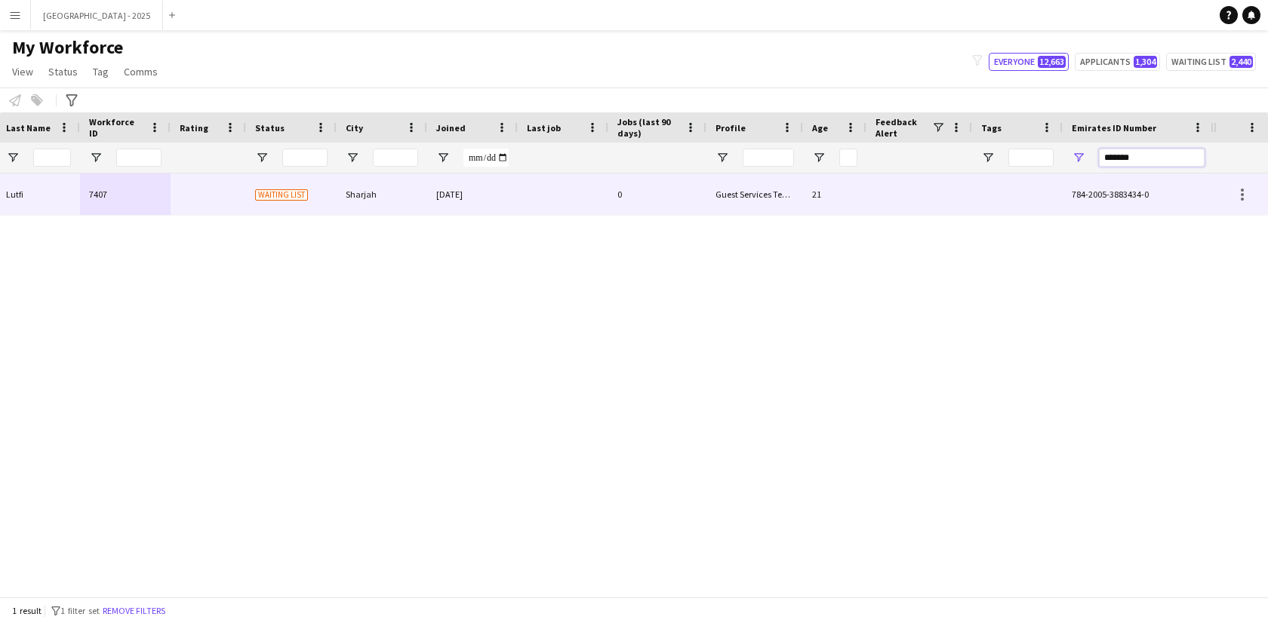
type input "*******"
click at [672, 210] on div "0" at bounding box center [657, 195] width 98 height 42
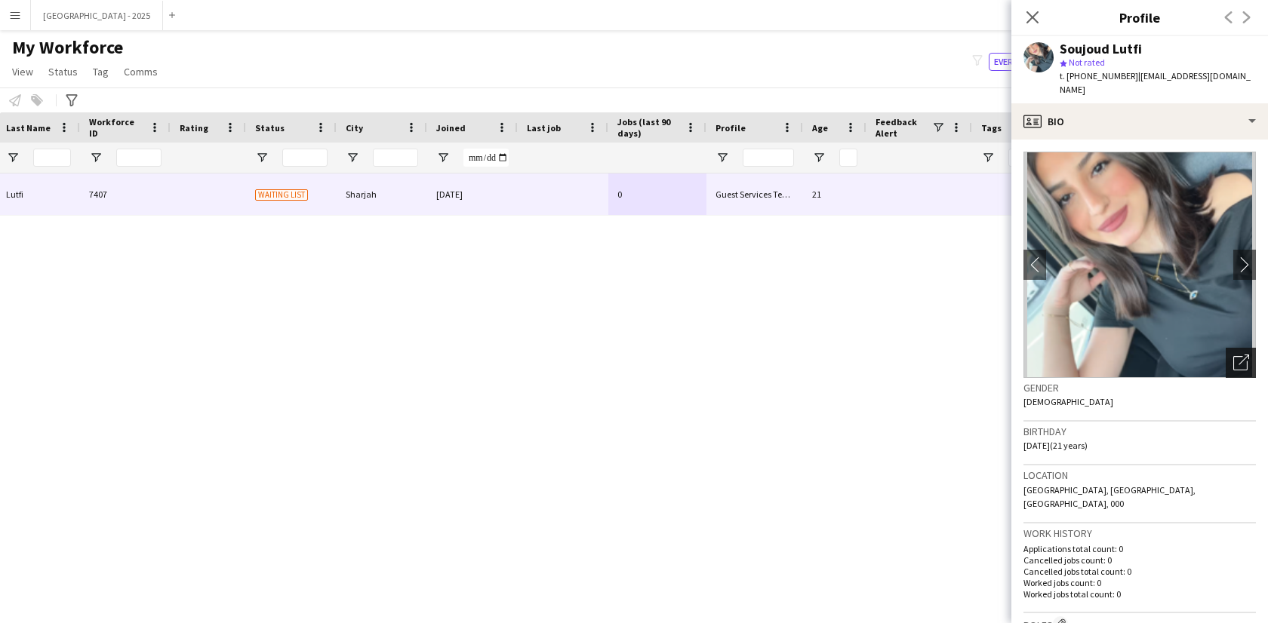
click at [1237, 355] on icon "Open photos pop-in" at bounding box center [1241, 363] width 16 height 16
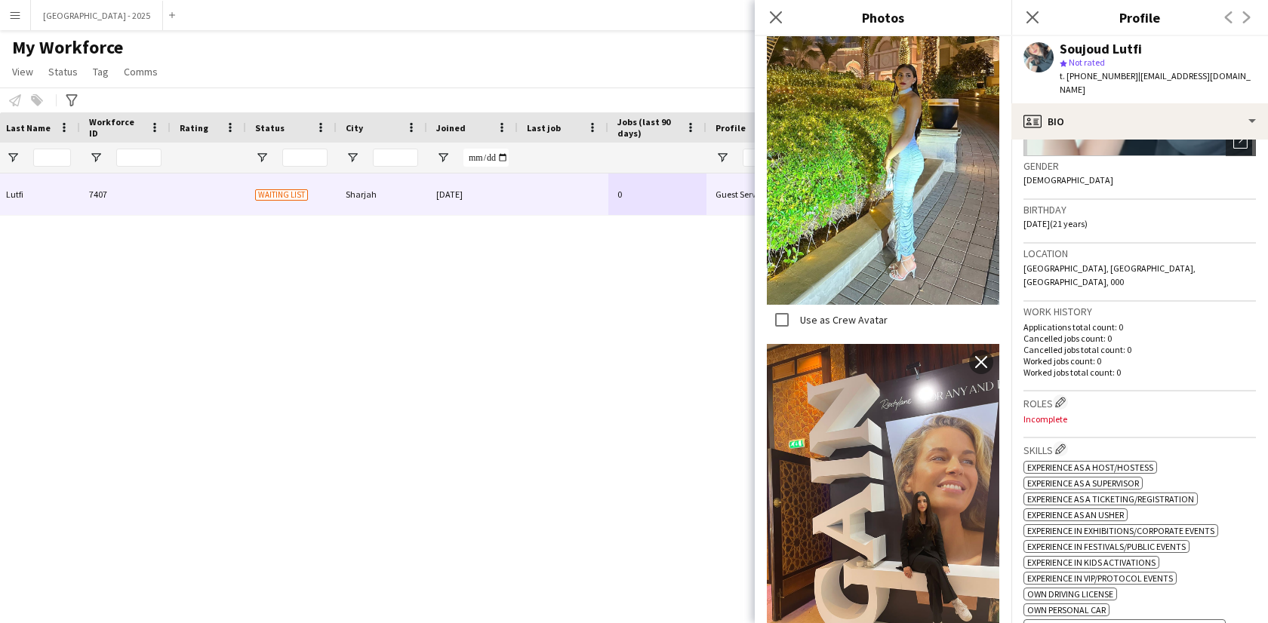
scroll to position [250, 0]
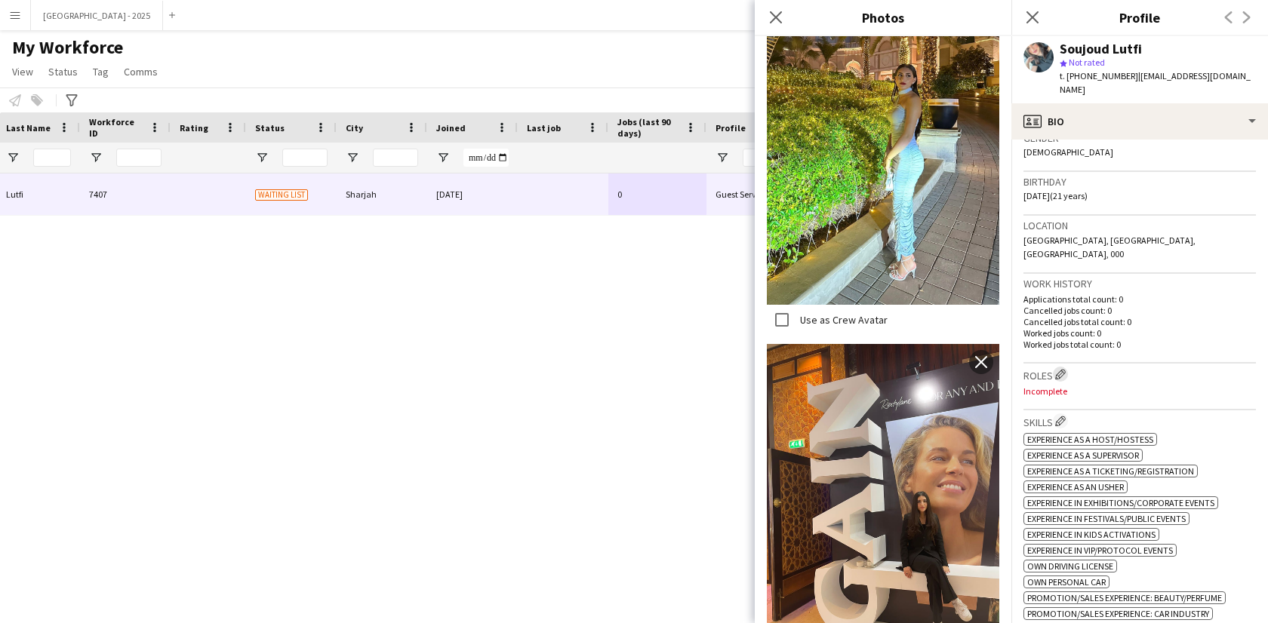
click at [1062, 369] on app-icon "Edit crew company roles" at bounding box center [1060, 374] width 11 height 11
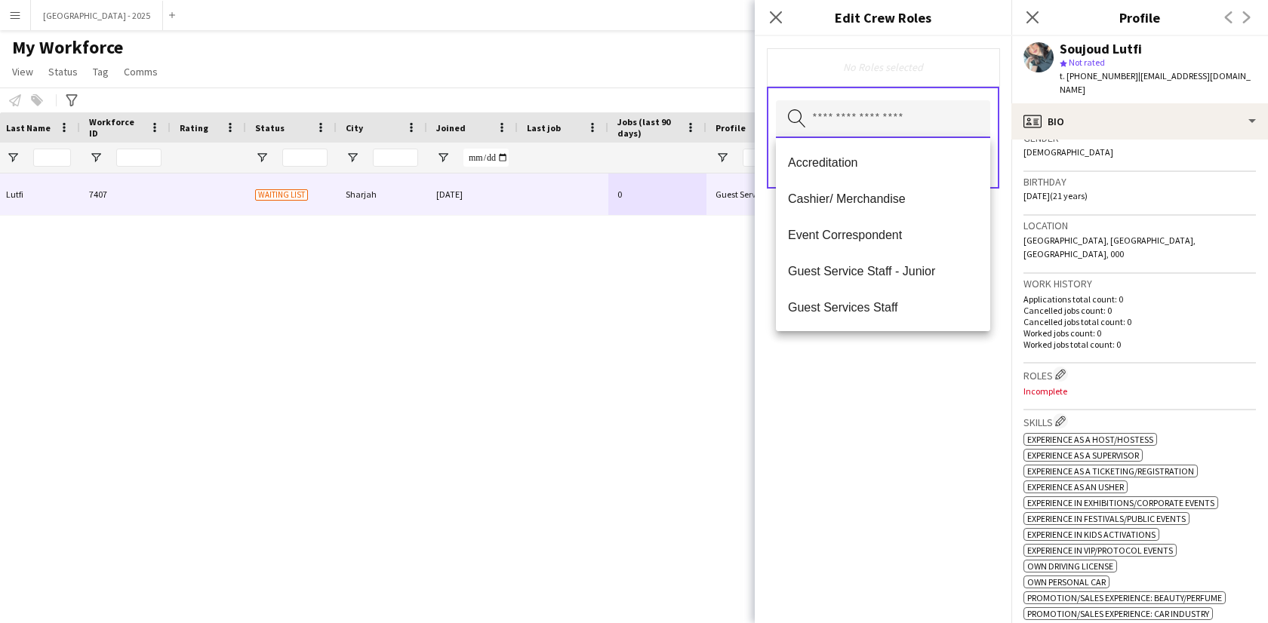
click at [866, 104] on input "text" at bounding box center [883, 119] width 214 height 38
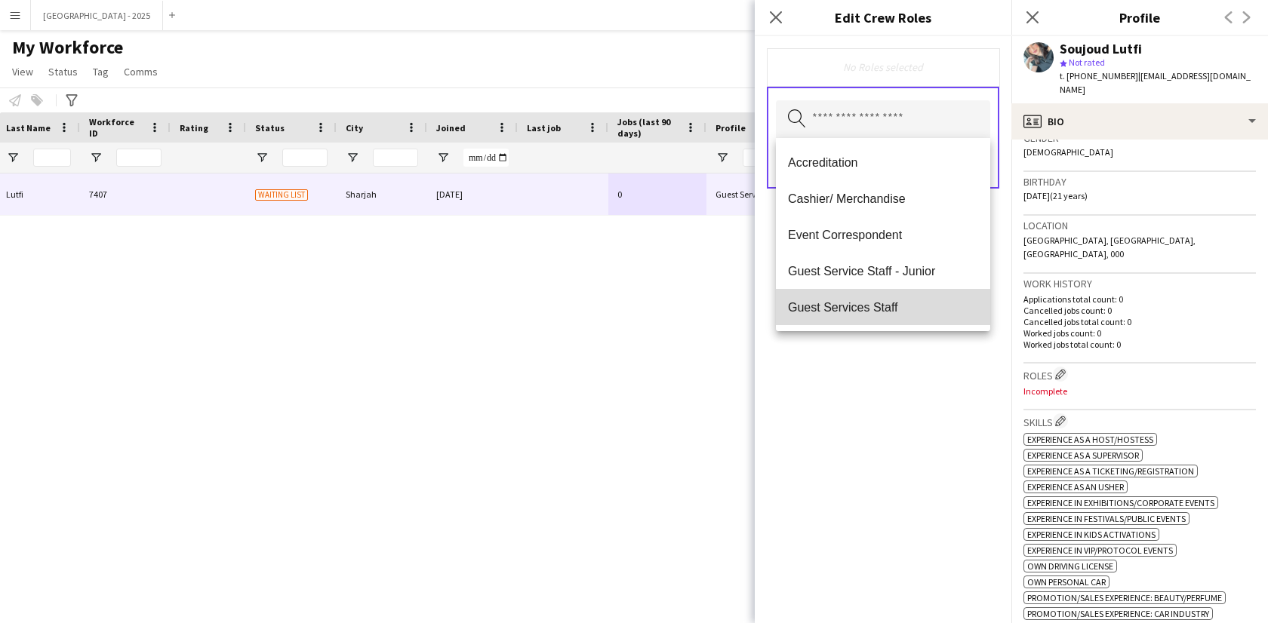
click at [906, 298] on mat-option "Guest Services Staff" at bounding box center [883, 307] width 214 height 36
click at [906, 300] on mat-option "Guest Services Staff - Senior" at bounding box center [883, 309] width 214 height 36
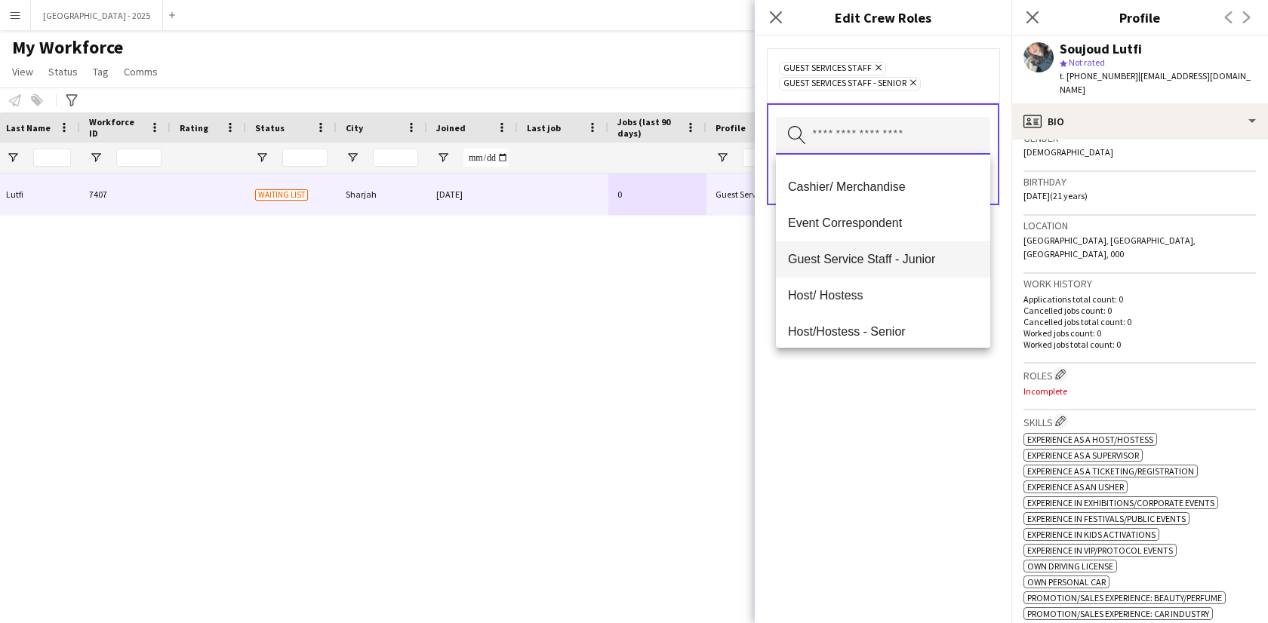
scroll to position [13, 0]
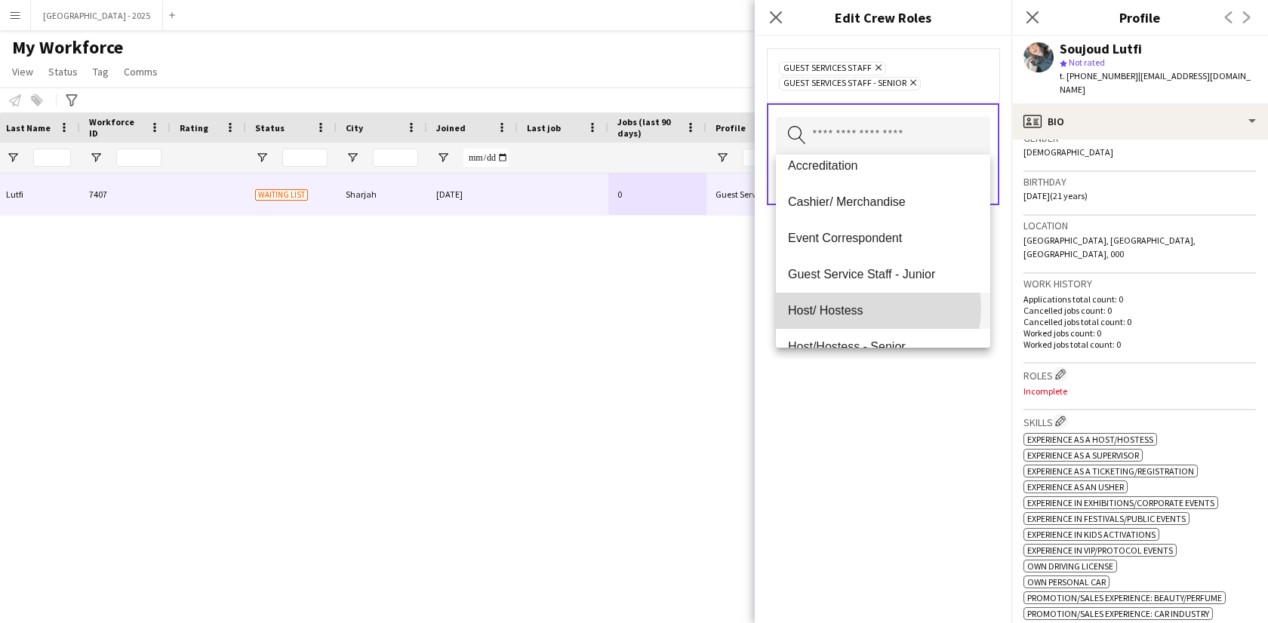
click at [866, 307] on span "Host/ Hostess" at bounding box center [883, 310] width 190 height 14
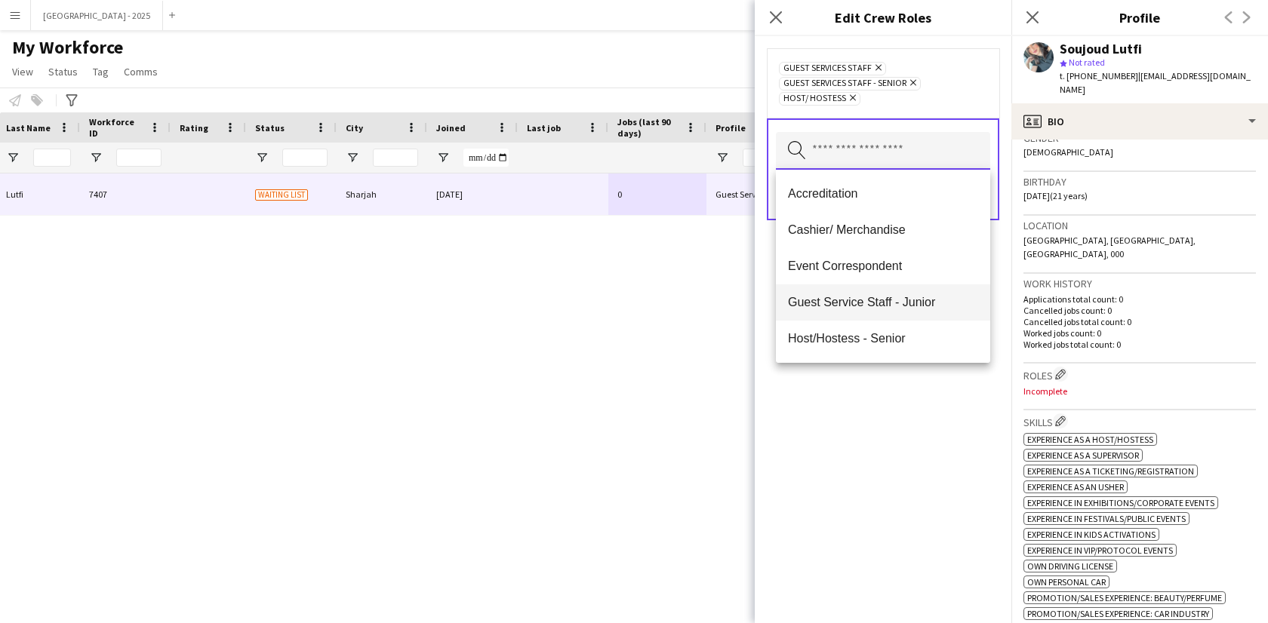
scroll to position [127, 0]
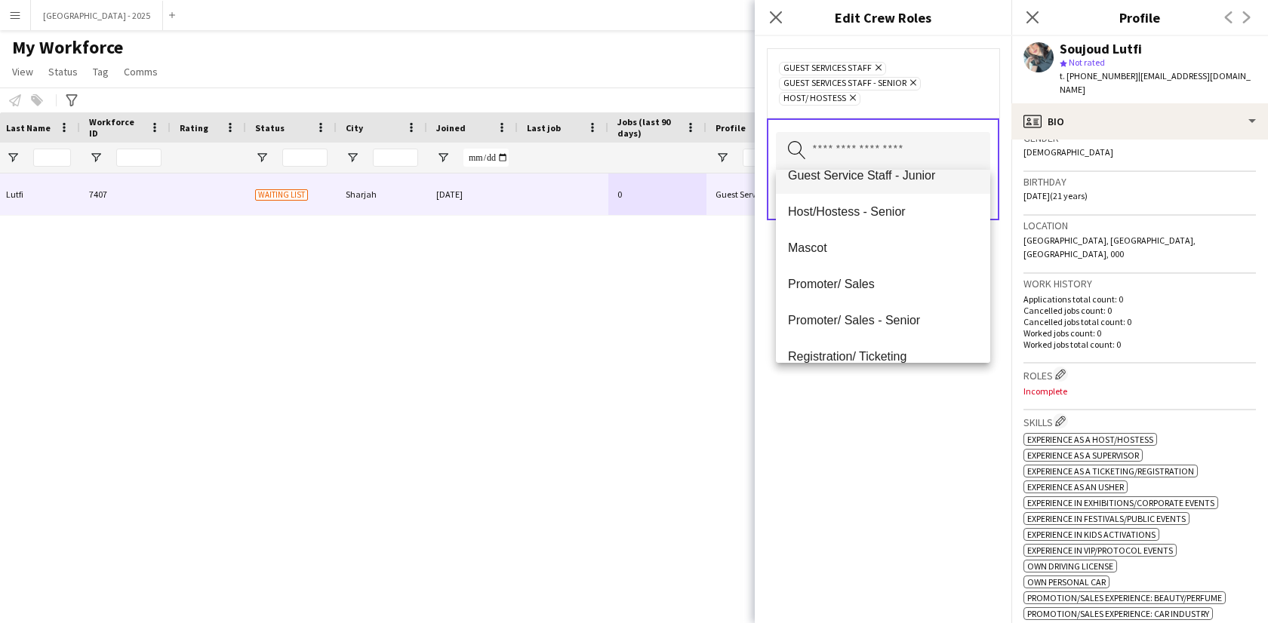
click at [869, 295] on mat-option "Promoter/ Sales" at bounding box center [883, 284] width 214 height 36
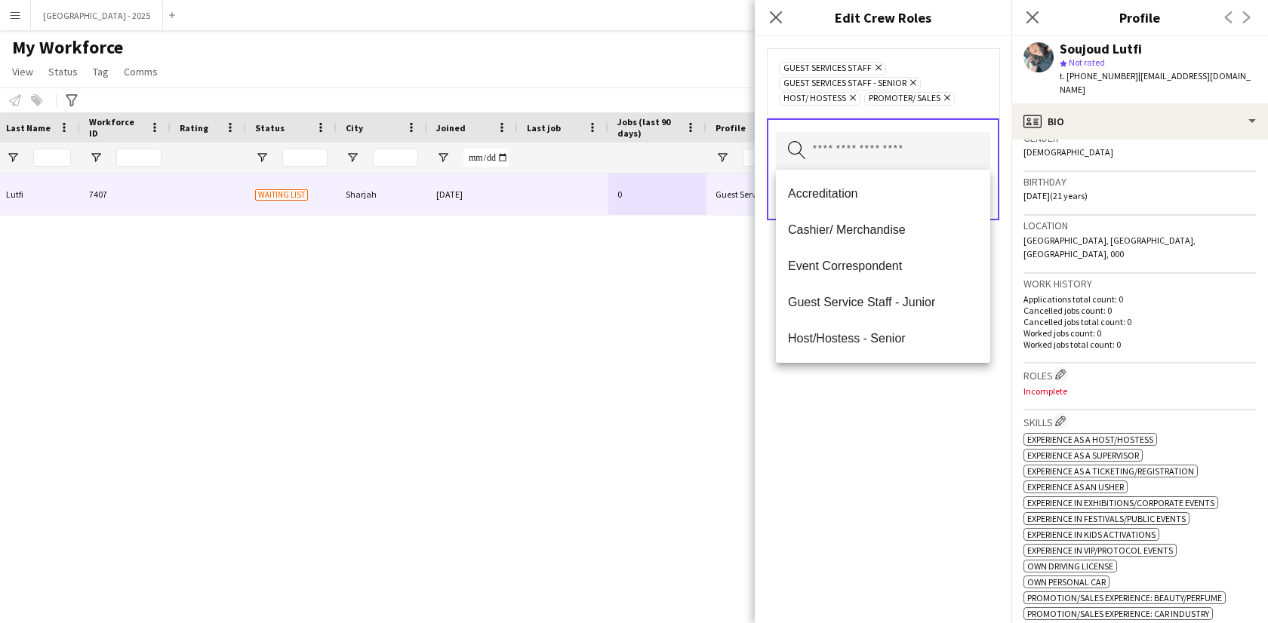
click at [883, 399] on div "Guest Services Staff Remove Guest Services Staff - Senior Remove Host/ Hostess …" at bounding box center [883, 329] width 257 height 587
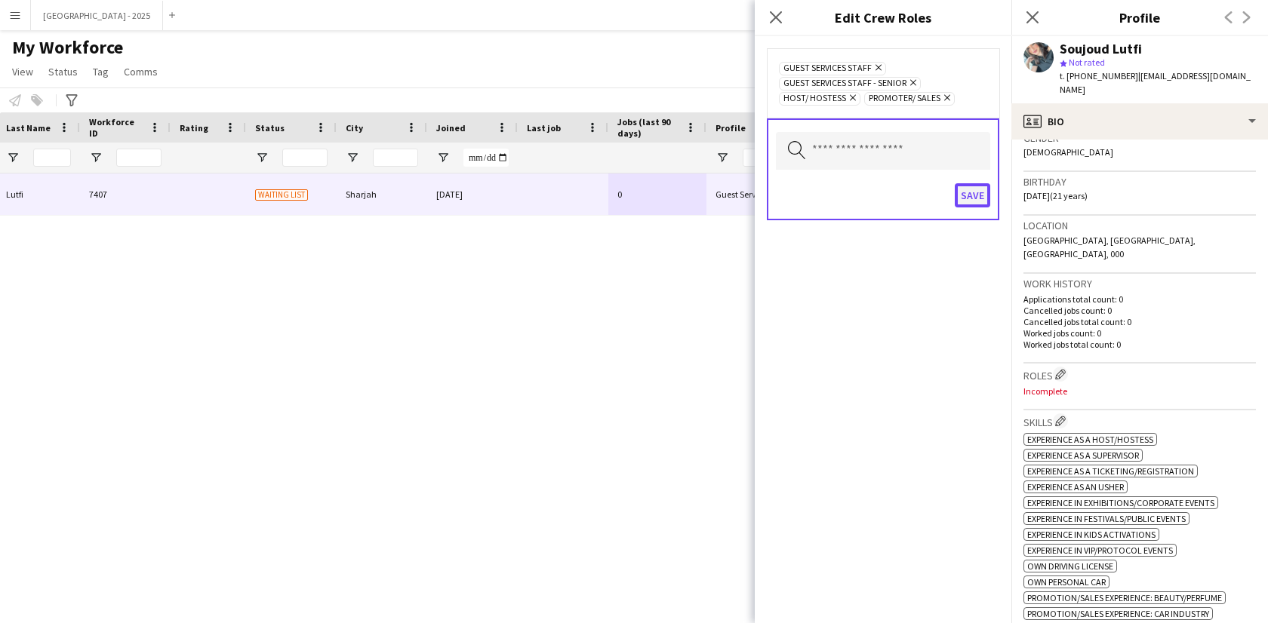
click at [963, 194] on button "Save" at bounding box center [972, 195] width 35 height 24
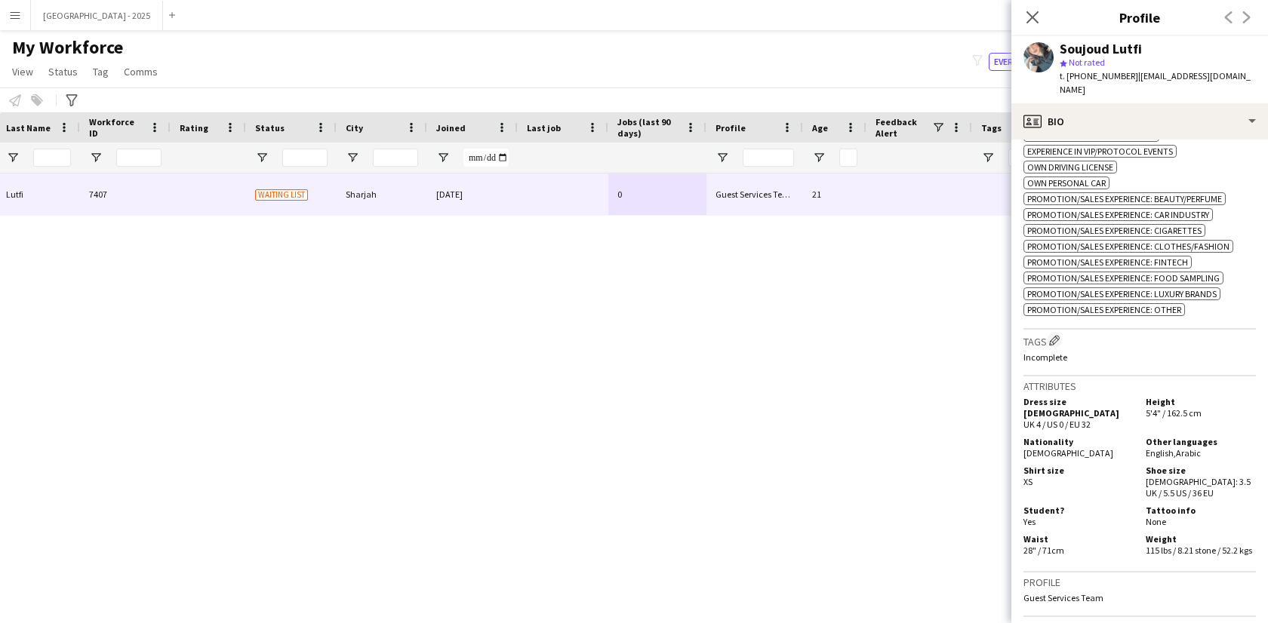
scroll to position [662, 0]
click at [1060, 334] on app-icon "Edit crew company tags" at bounding box center [1054, 339] width 11 height 11
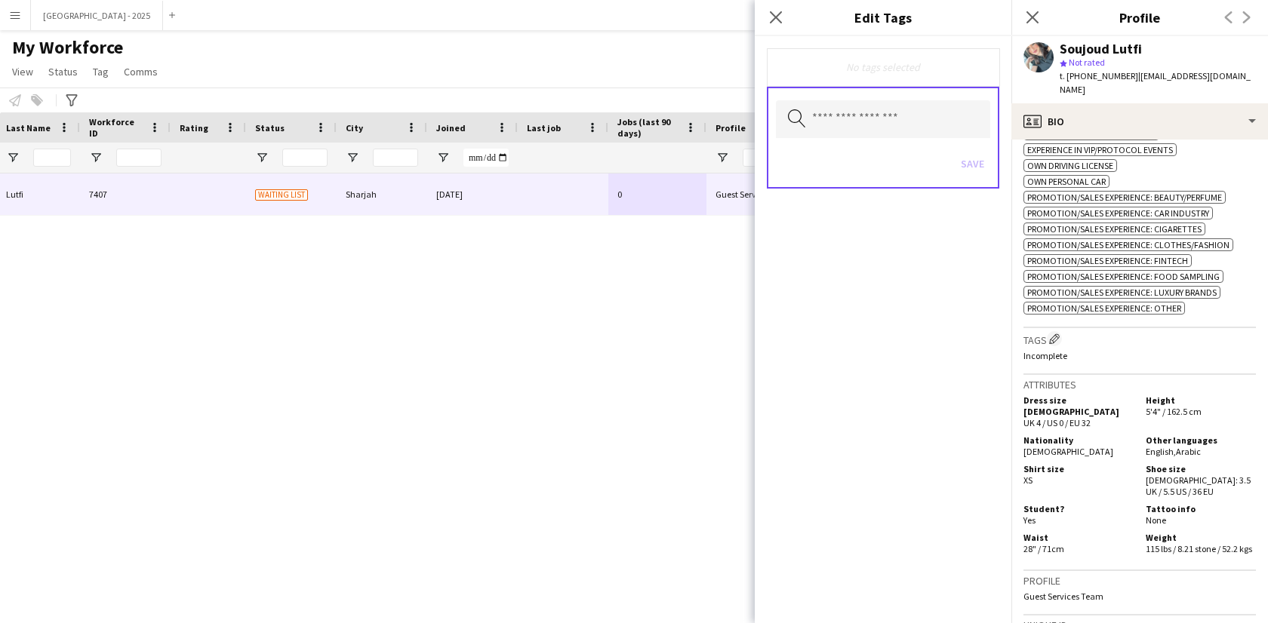
click at [894, 140] on div "Search by tag name Save" at bounding box center [883, 138] width 232 height 102
click at [894, 125] on input "text" at bounding box center [883, 119] width 214 height 38
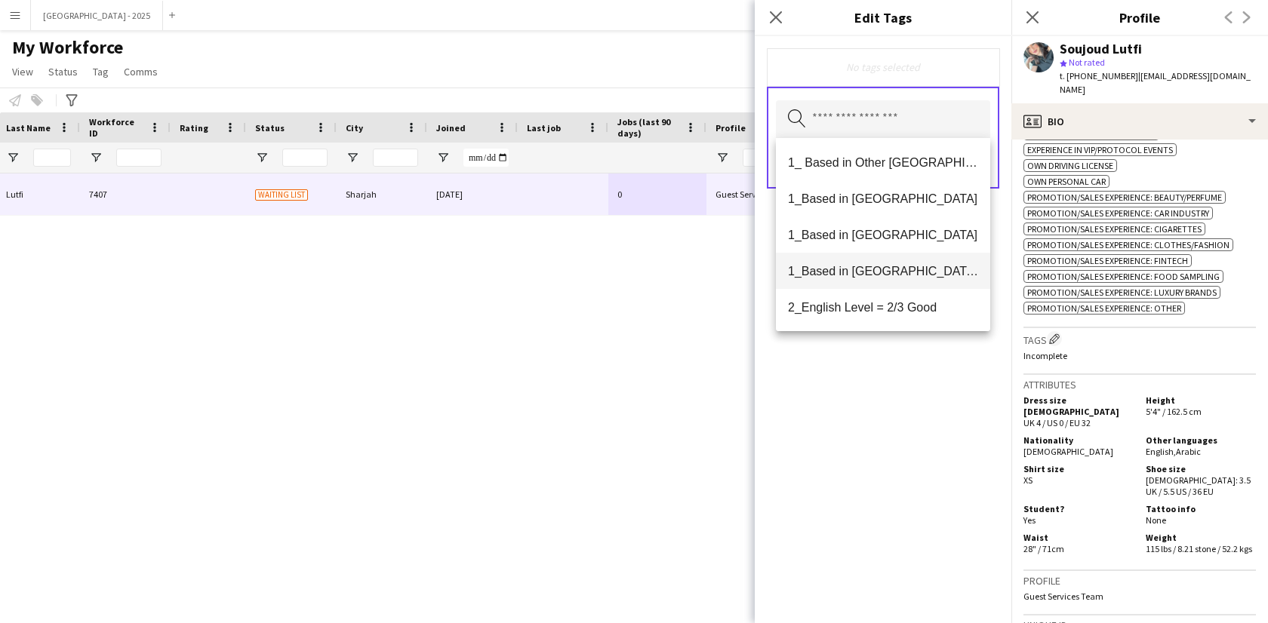
click at [919, 280] on mat-option "1_Based in [GEOGRAPHIC_DATA]/[GEOGRAPHIC_DATA]/Ajman" at bounding box center [883, 271] width 214 height 36
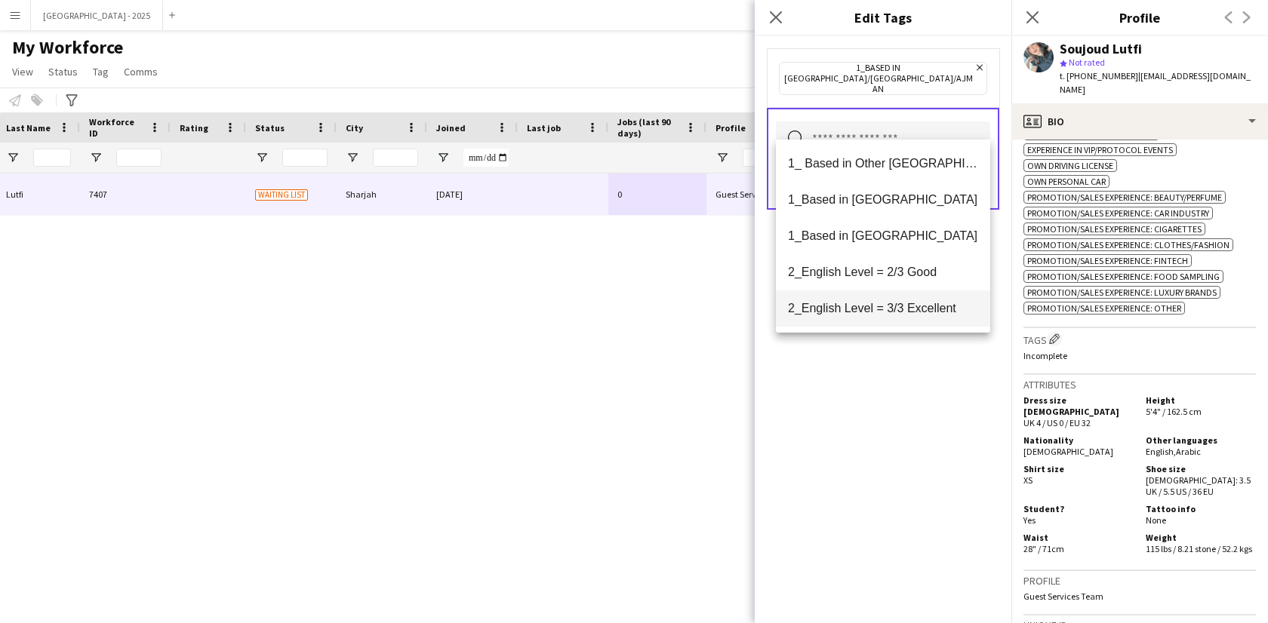
click at [917, 303] on span "2_English Level = 3/3 Excellent" at bounding box center [883, 308] width 190 height 14
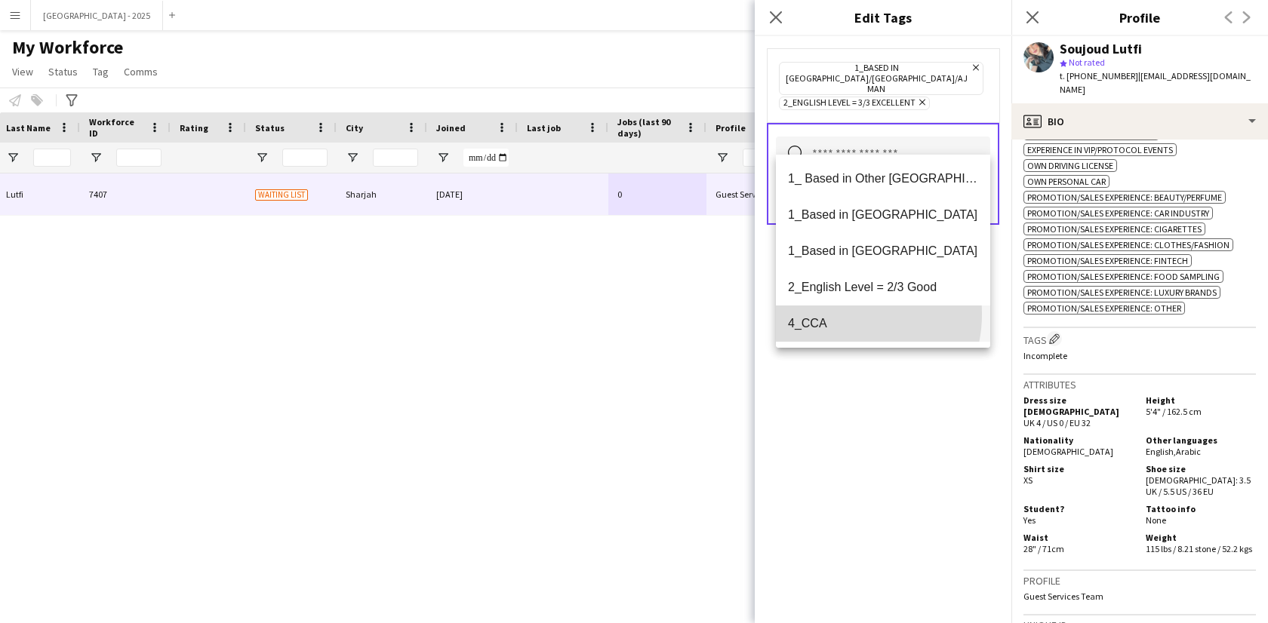
click at [838, 314] on mat-option "4_CCA" at bounding box center [883, 324] width 214 height 36
drag, startPoint x: 888, startPoint y: 386, endPoint x: 925, endPoint y: 317, distance: 78.0
click at [888, 385] on div "1_Based in [GEOGRAPHIC_DATA]/[GEOGRAPHIC_DATA]/Ajman Remove 2_English Level = 3…" at bounding box center [883, 329] width 257 height 587
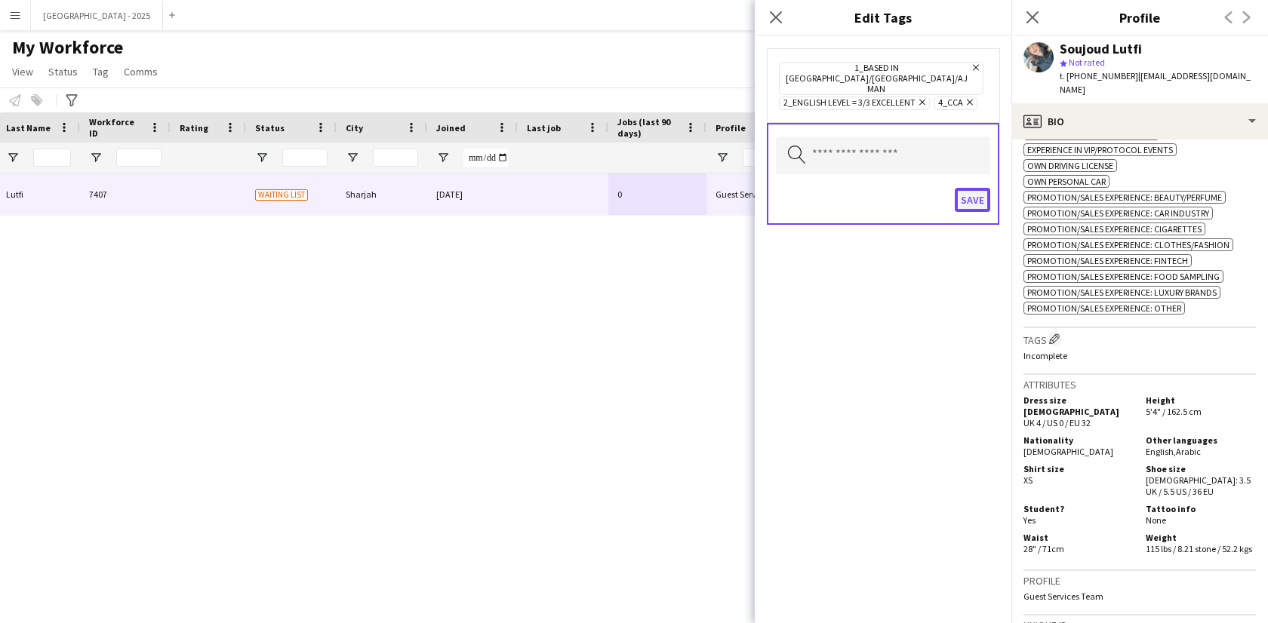
click at [965, 188] on button "Save" at bounding box center [972, 200] width 35 height 24
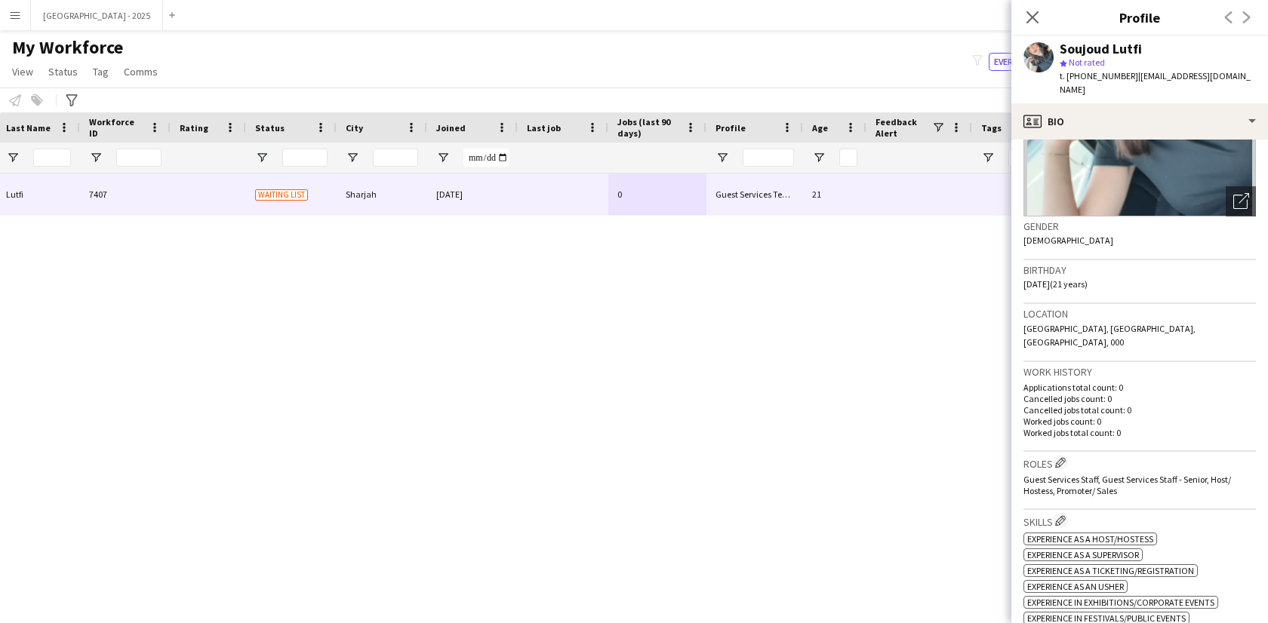
scroll to position [0, 0]
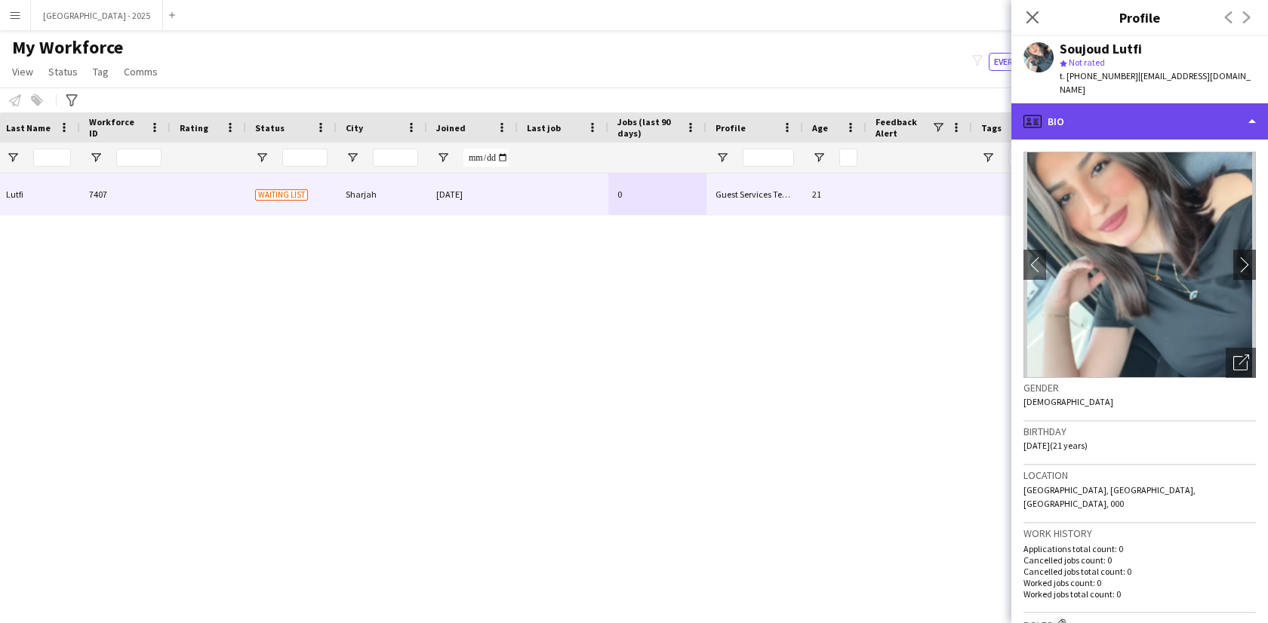
click at [1103, 108] on div "profile Bio" at bounding box center [1139, 121] width 257 height 36
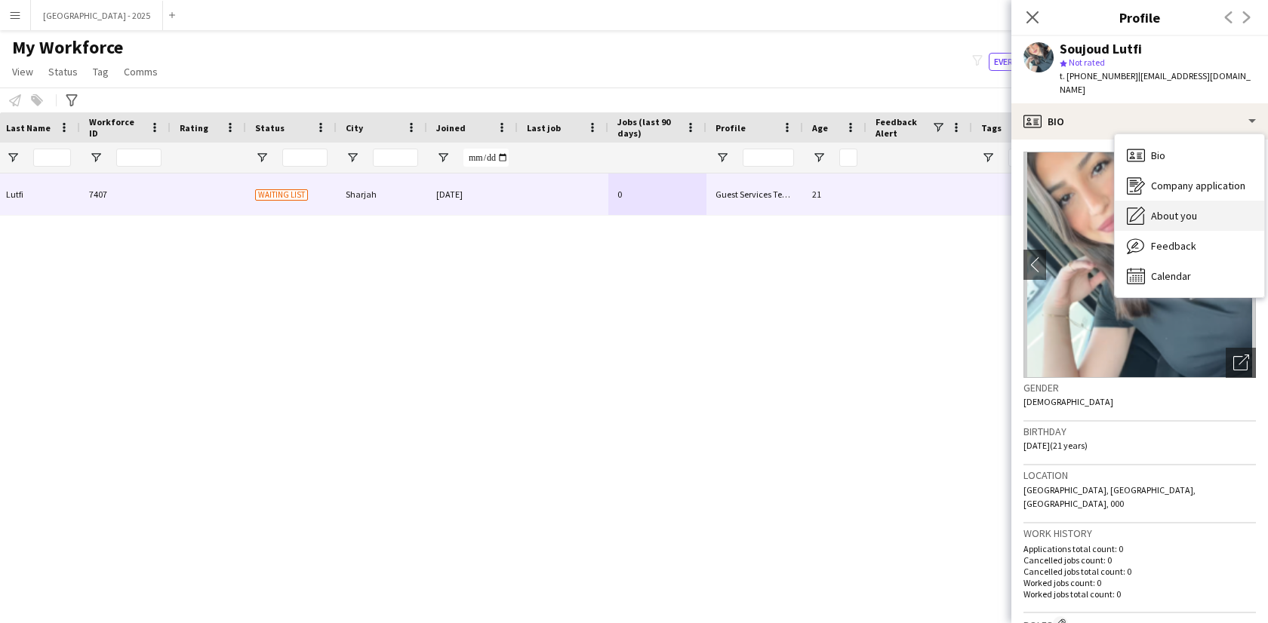
click at [1178, 209] on span "About you" at bounding box center [1174, 216] width 46 height 14
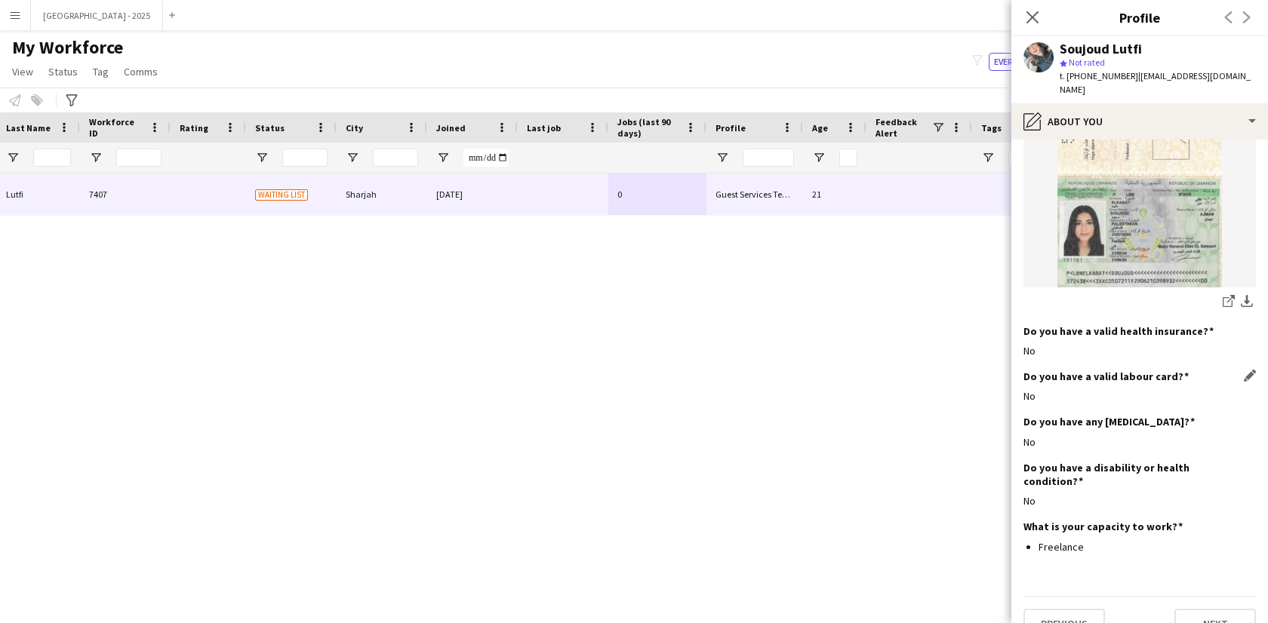
scroll to position [1280, 0]
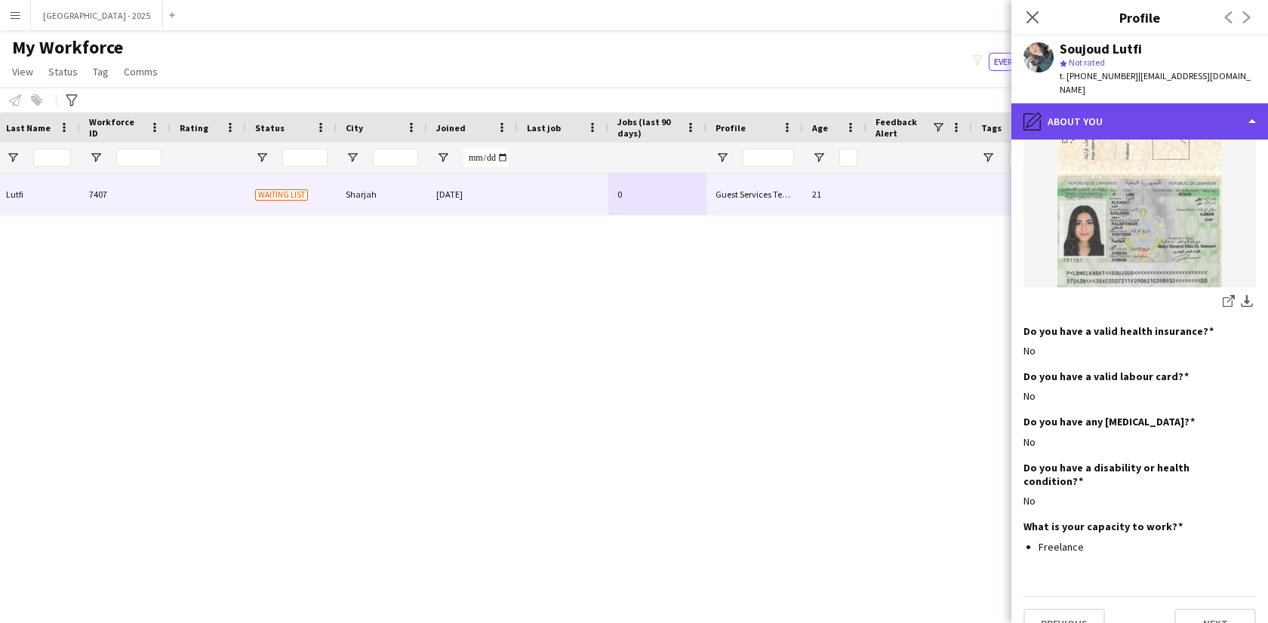
click at [1094, 114] on div "pencil4 About you" at bounding box center [1139, 121] width 257 height 36
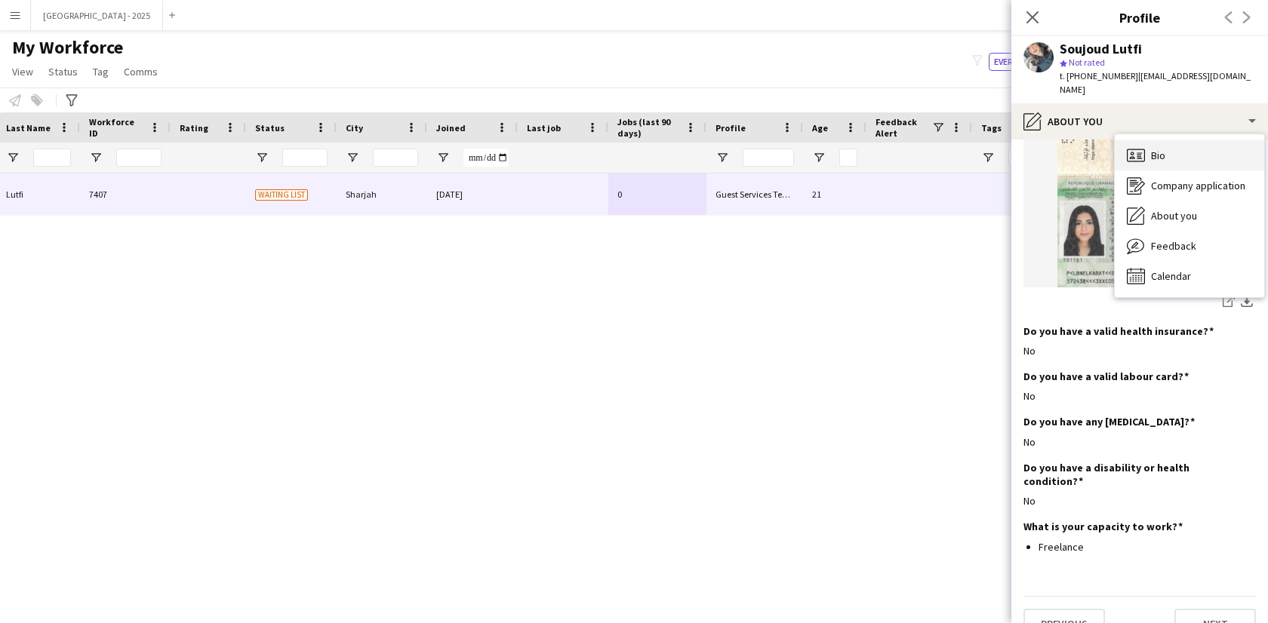
click at [1175, 140] on div "Bio Bio" at bounding box center [1189, 155] width 149 height 30
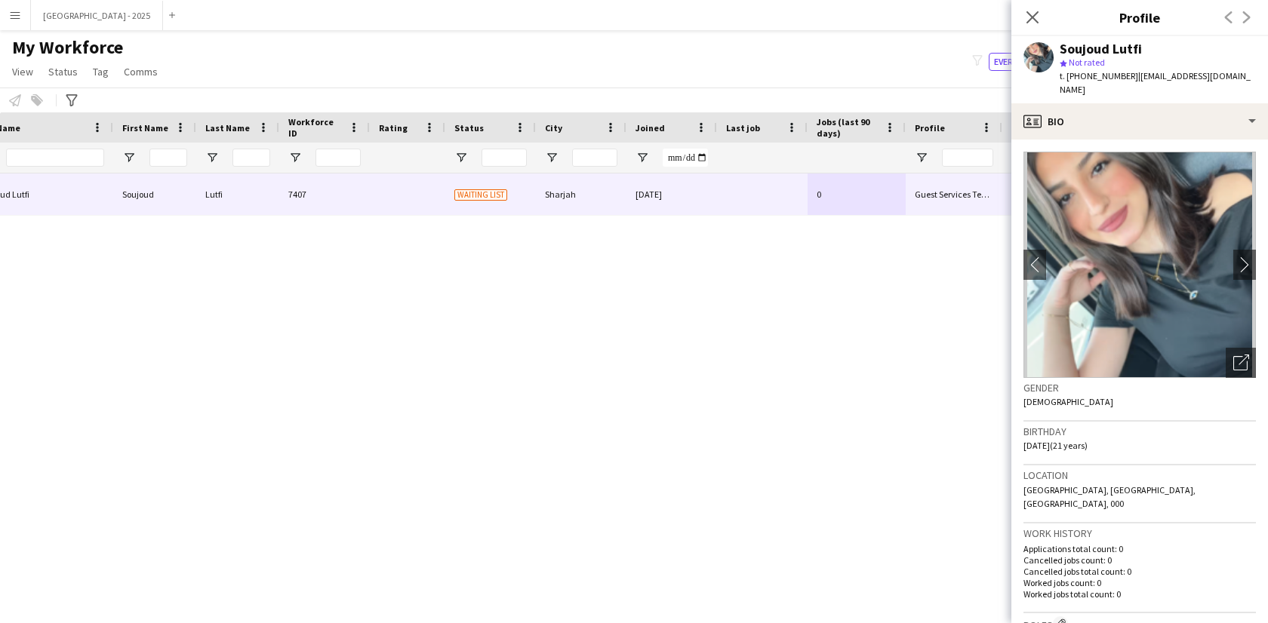
scroll to position [0, 0]
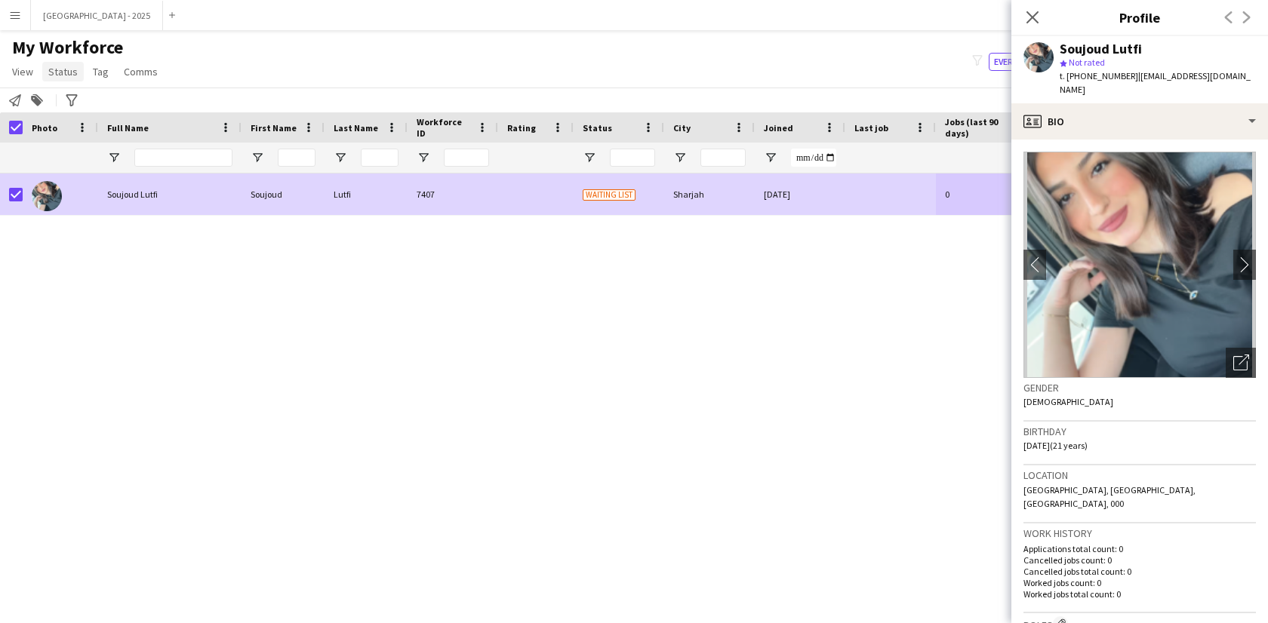
click at [67, 67] on span "Status" at bounding box center [62, 72] width 29 height 14
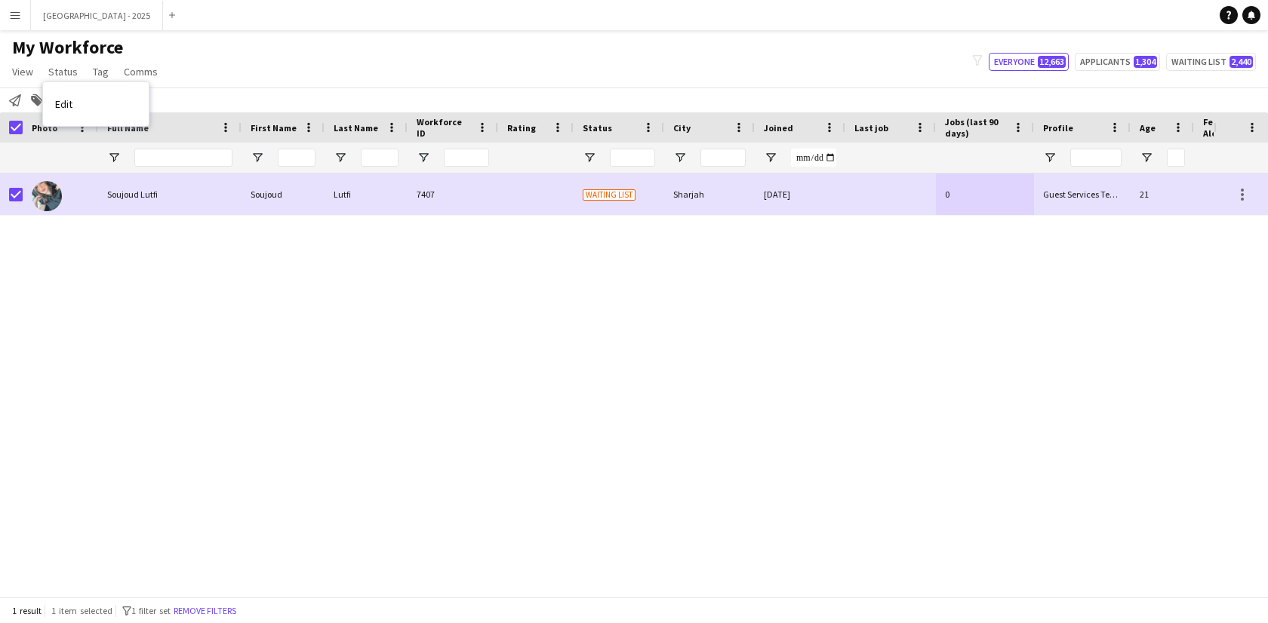
click at [84, 102] on link "Edit" at bounding box center [96, 104] width 106 height 32
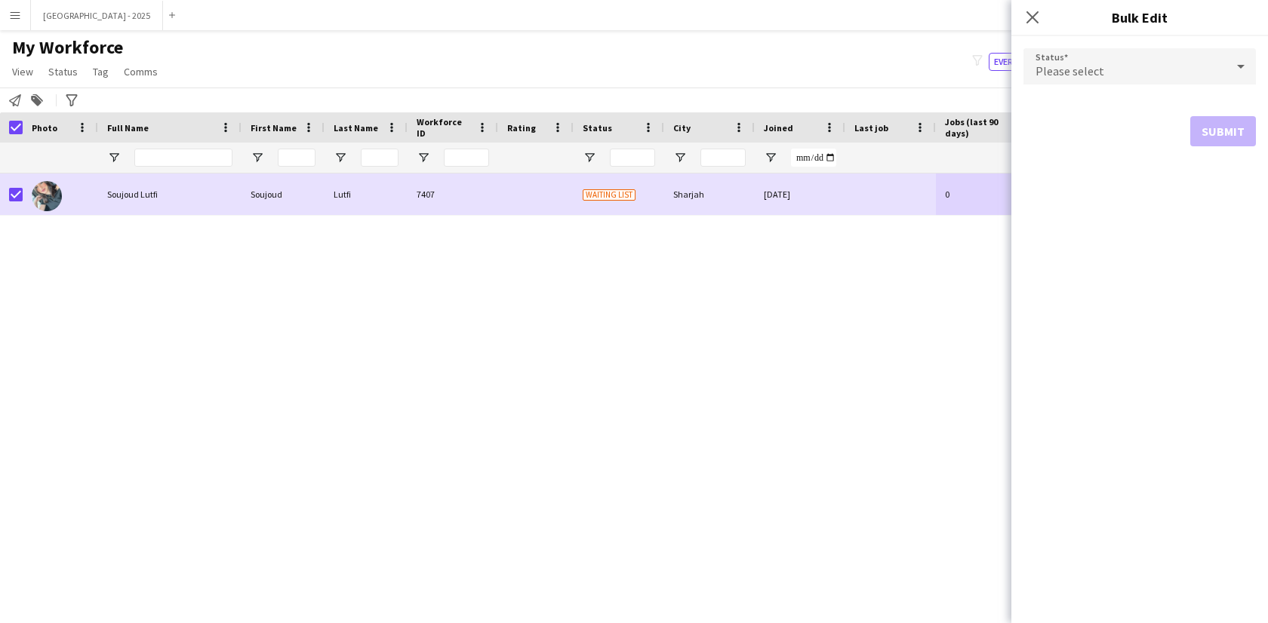
click at [1082, 62] on div "Please select" at bounding box center [1124, 66] width 202 height 36
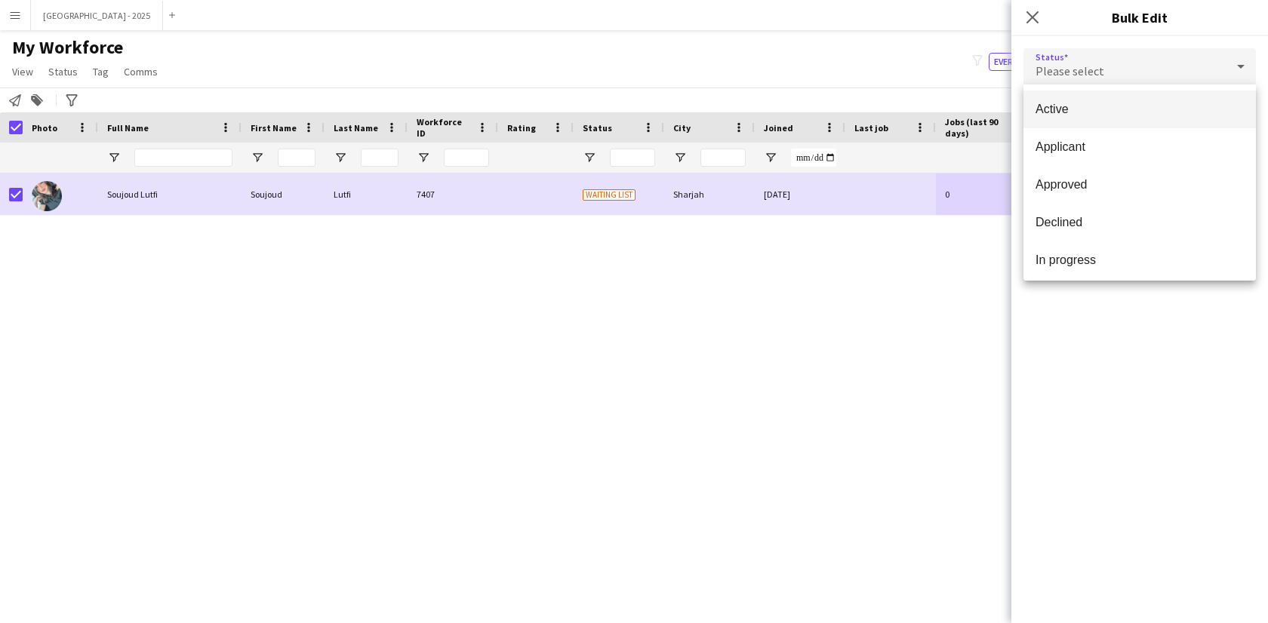
click at [1076, 119] on mat-option "Active" at bounding box center [1139, 110] width 232 height 38
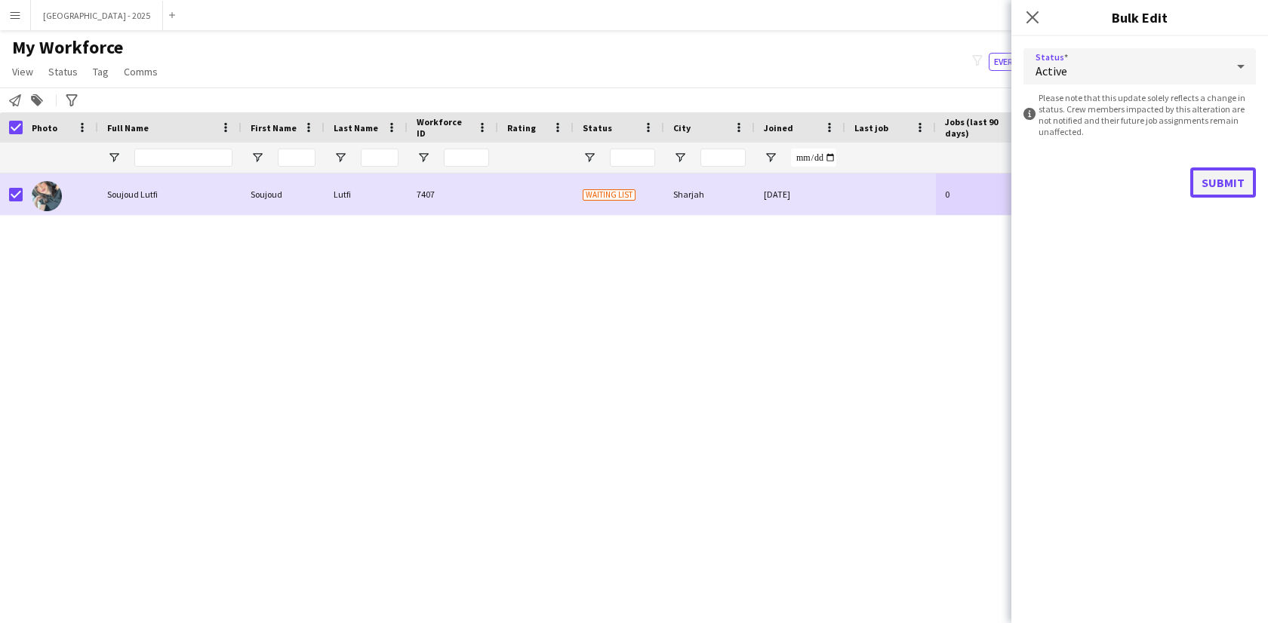
click at [1246, 195] on button "Submit" at bounding box center [1223, 183] width 66 height 30
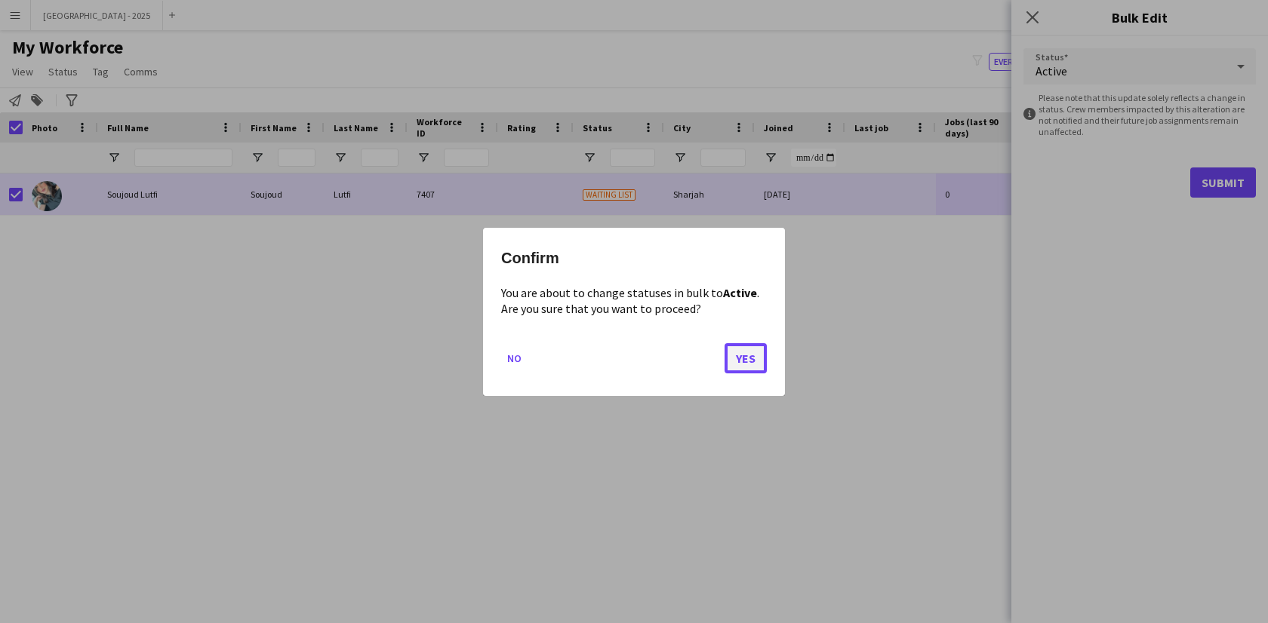
click at [754, 354] on button "Yes" at bounding box center [746, 358] width 42 height 30
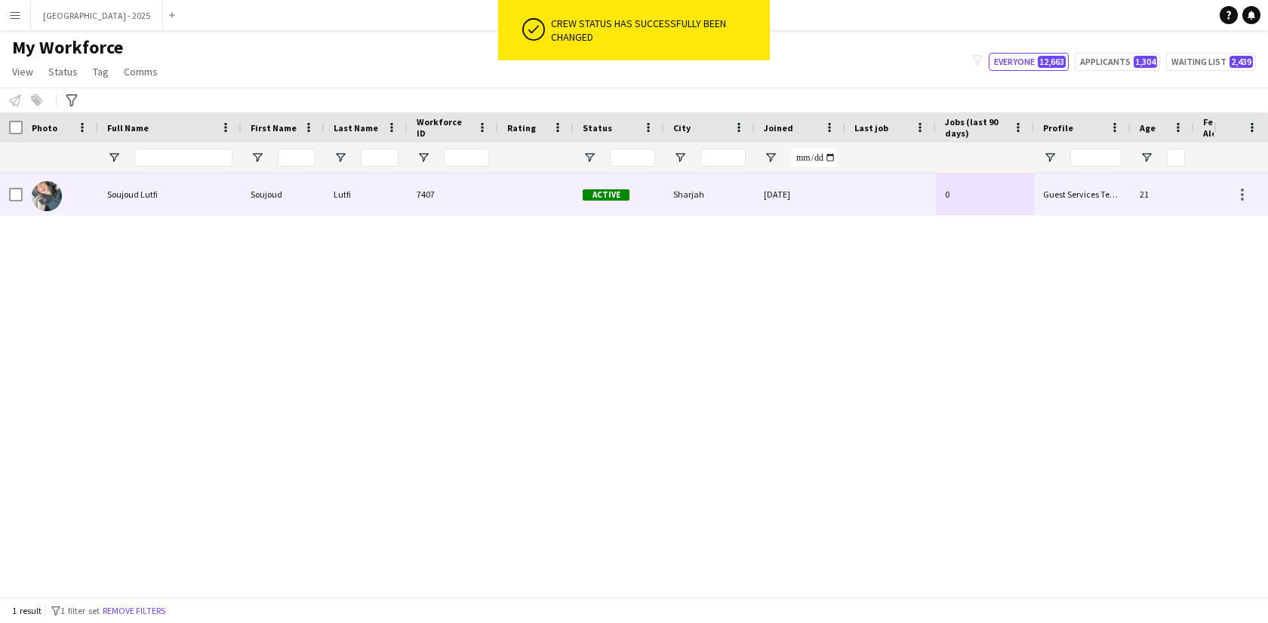
click at [85, 192] on div at bounding box center [60, 195] width 75 height 42
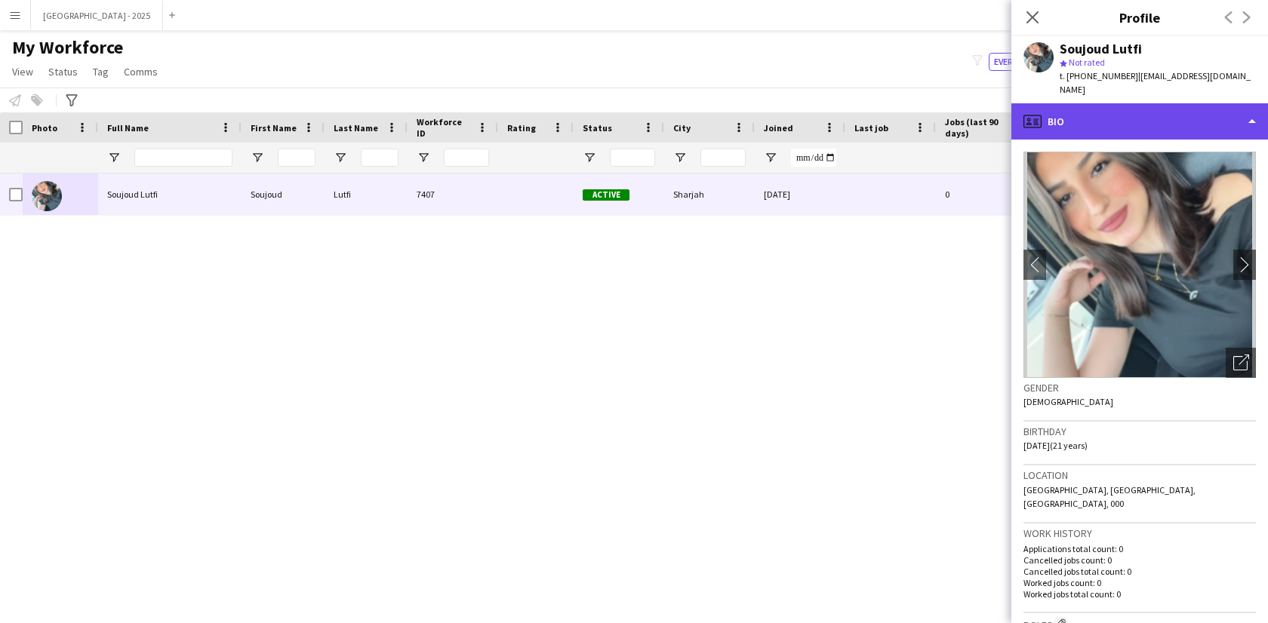
click at [1134, 105] on div "profile Bio" at bounding box center [1139, 121] width 257 height 36
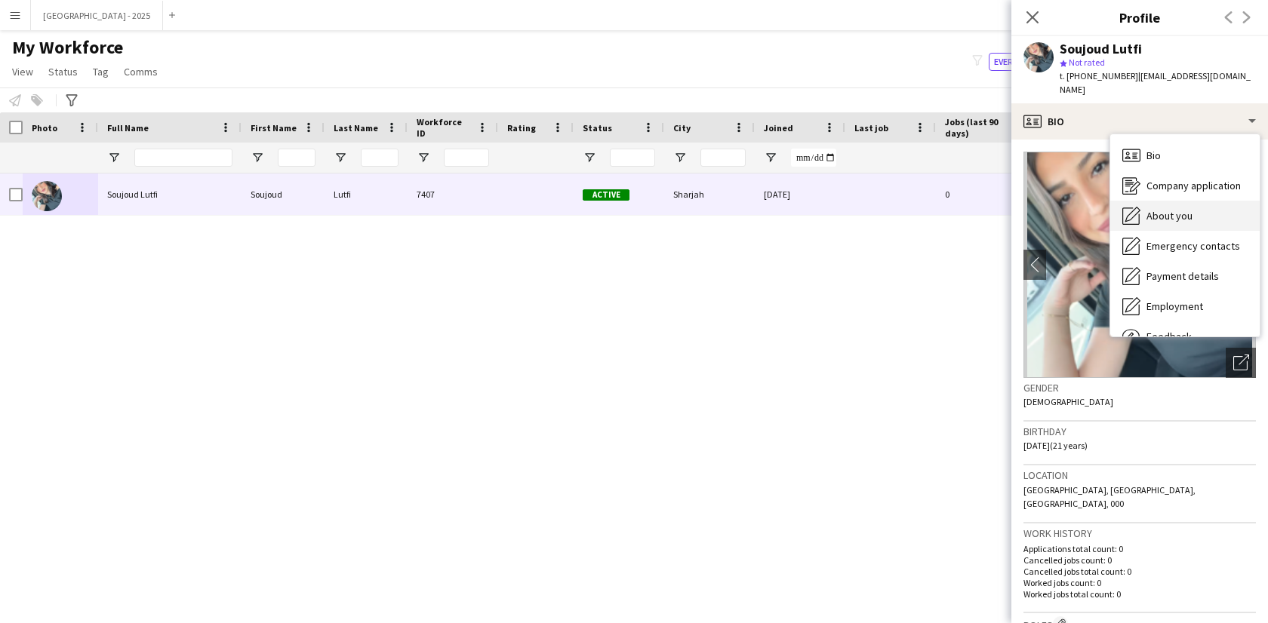
click at [1166, 209] on span "About you" at bounding box center [1169, 216] width 46 height 14
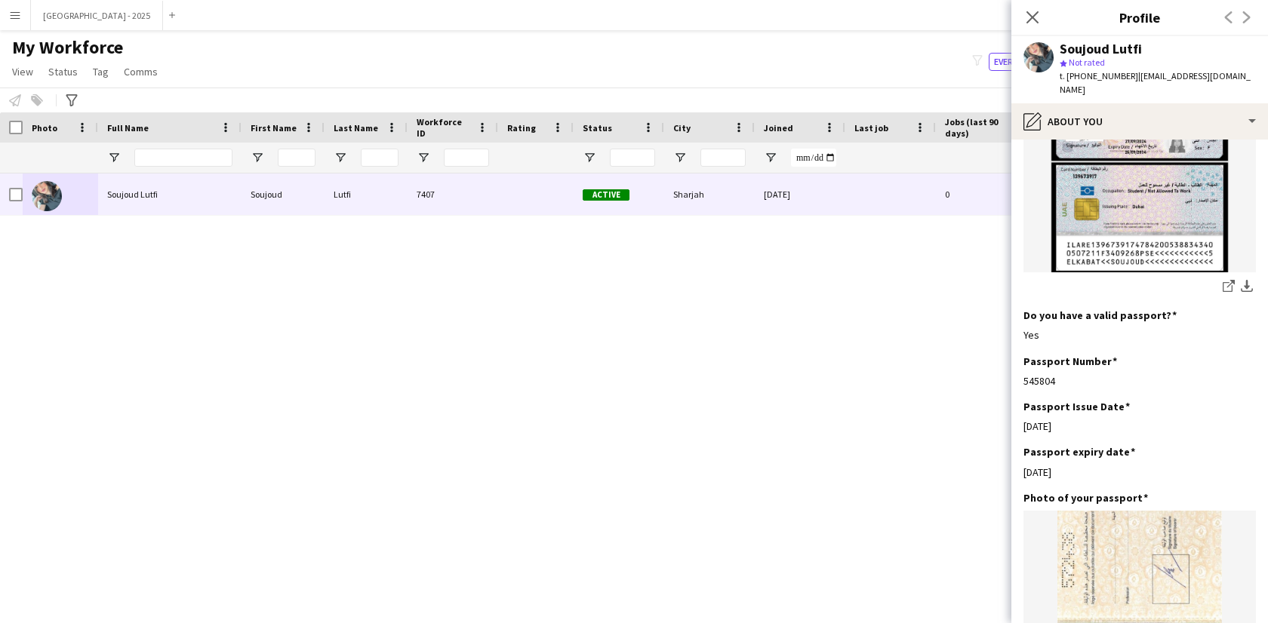
scroll to position [927, 0]
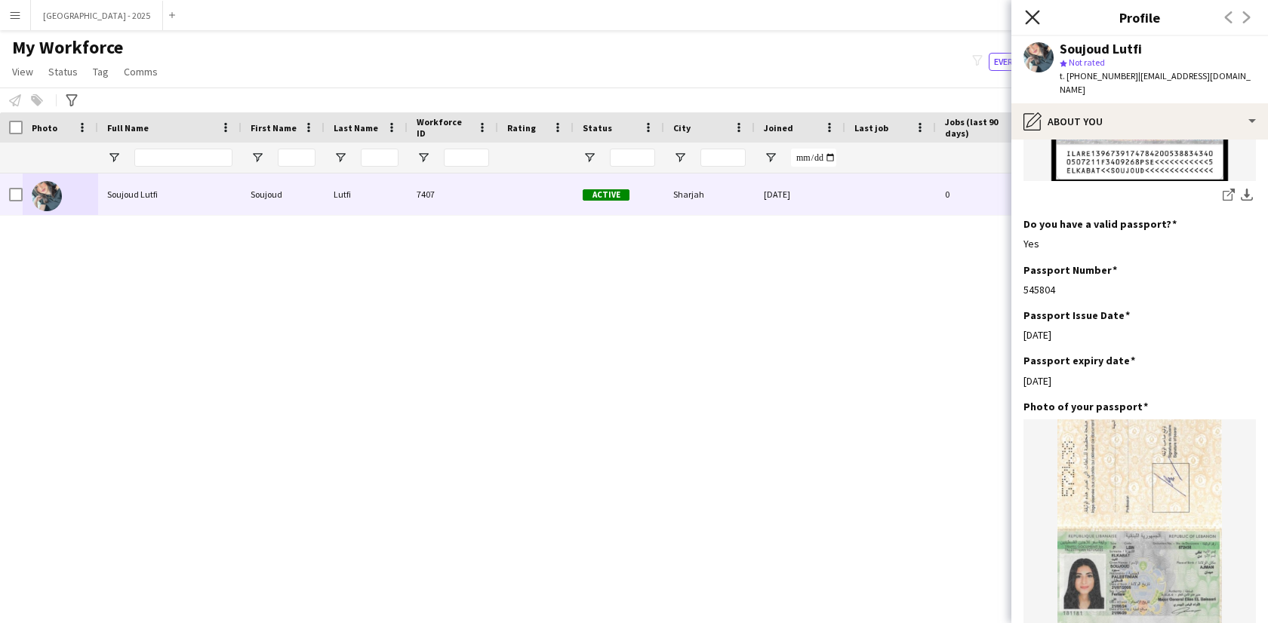
click at [1032, 21] on icon "Close pop-in" at bounding box center [1032, 17] width 14 height 14
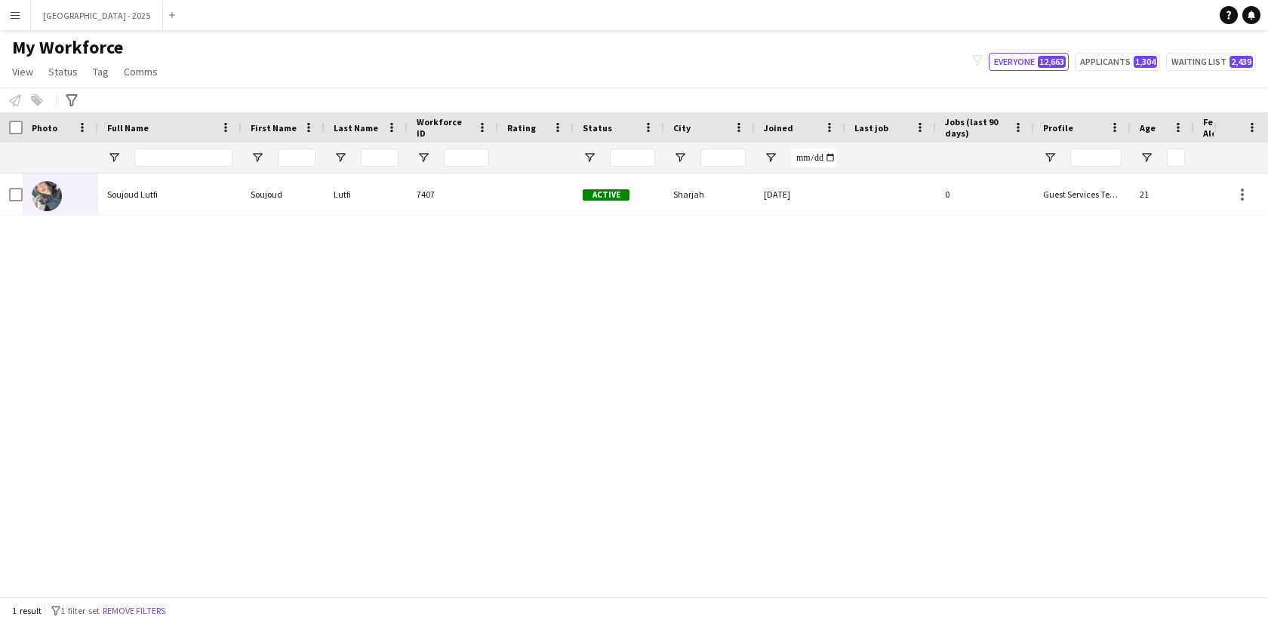
click at [165, 611] on button "Remove filters" at bounding box center [134, 611] width 69 height 17
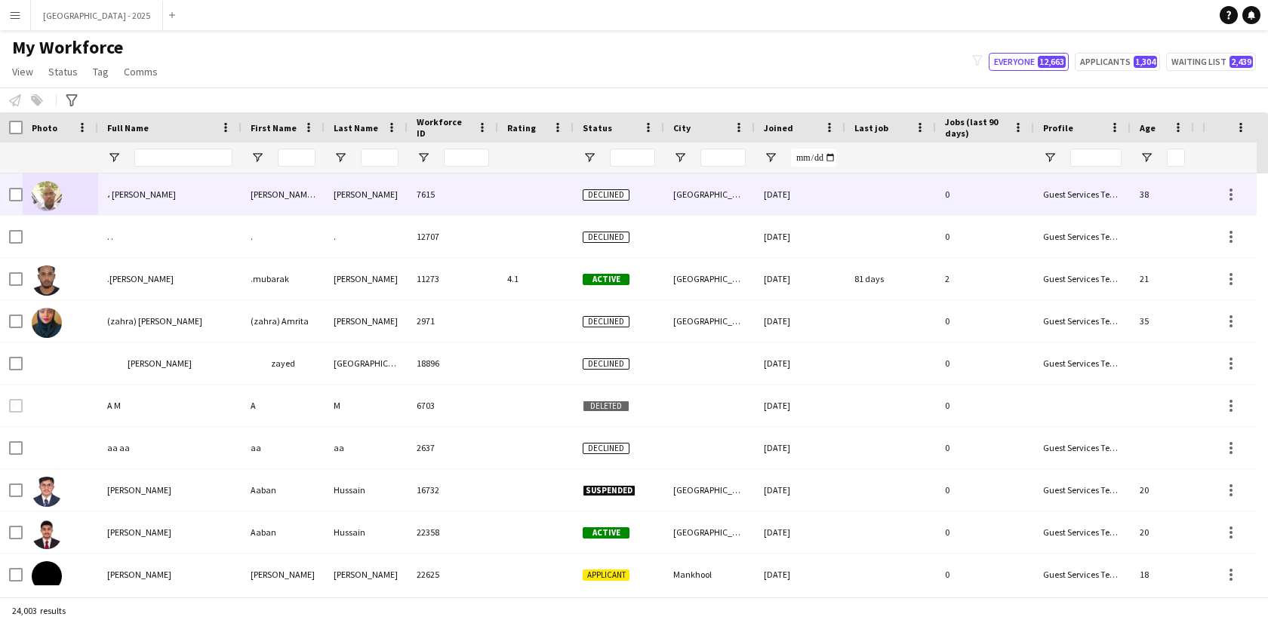
scroll to position [0, 339]
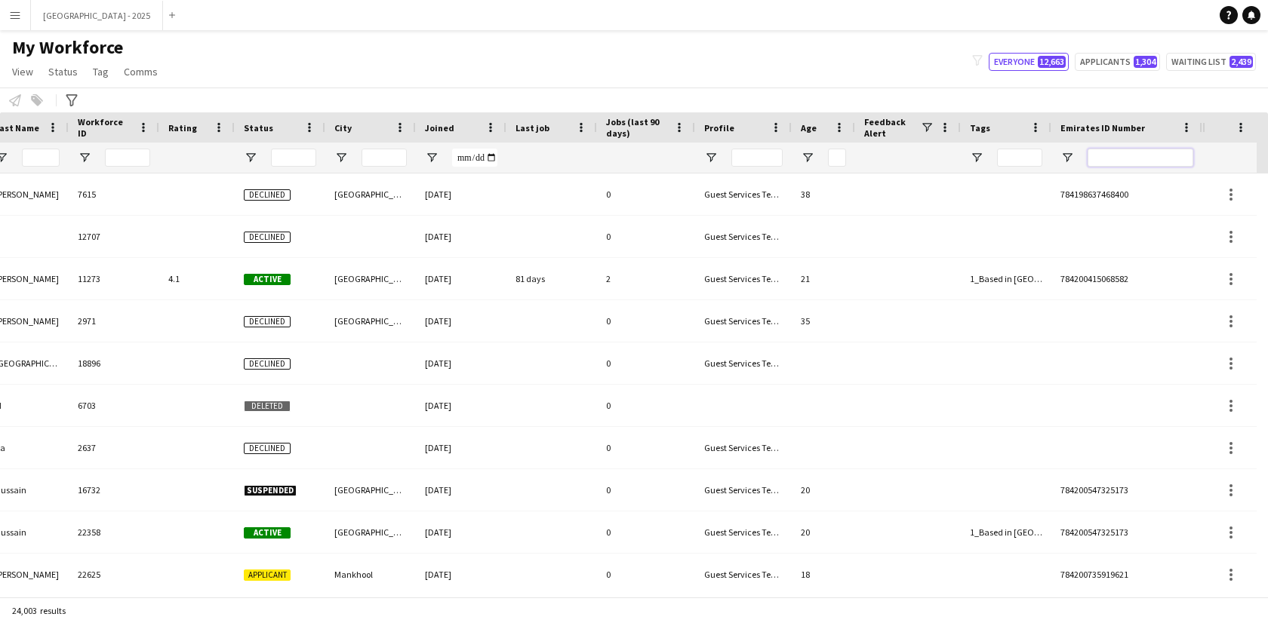
click at [1149, 153] on input "Emirates ID Number Filter Input" at bounding box center [1141, 158] width 106 height 18
paste input "*******"
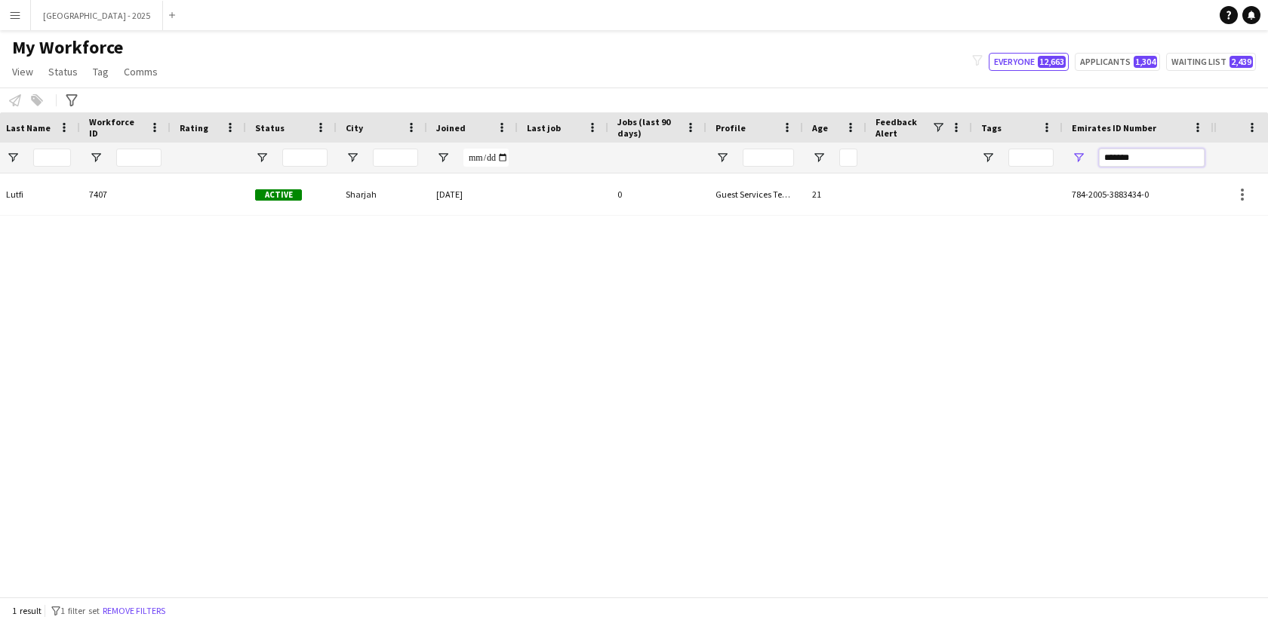
scroll to position [0, 328]
type input "*******"
click at [774, 218] on div "Soujoud Lutfi Soujoud Lutfi 7407 Active Sharjah 09-07-2024 0 Guest Services Tea…" at bounding box center [607, 380] width 1214 height 412
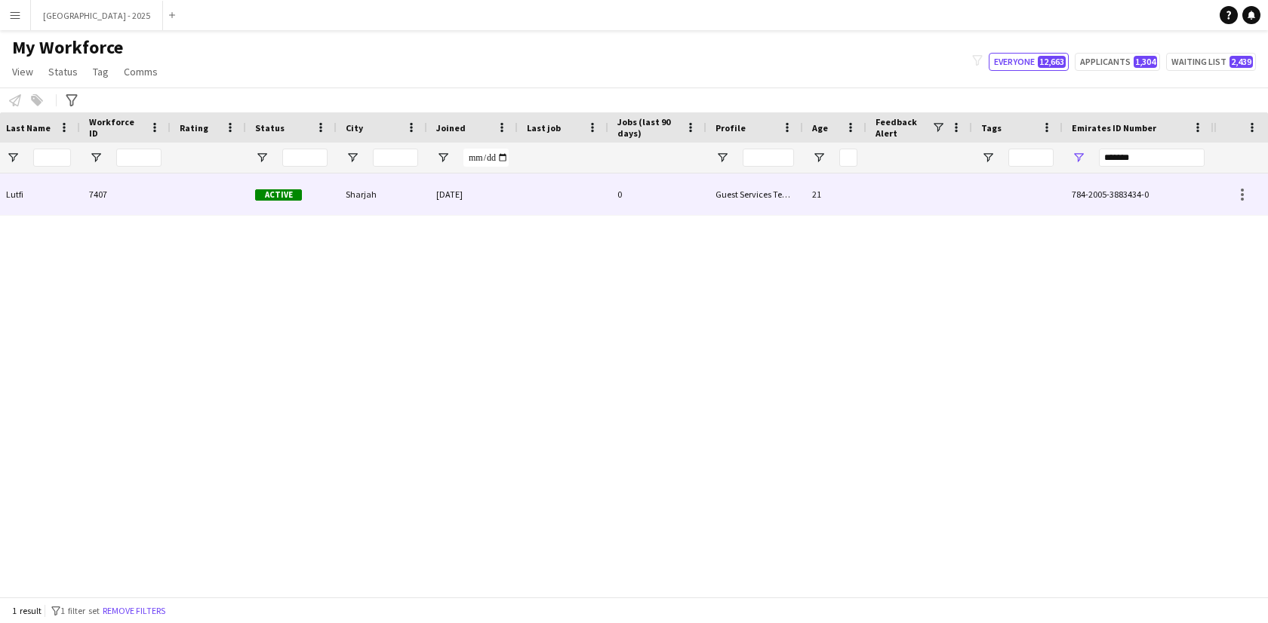
click at [776, 208] on div "Guest Services Team" at bounding box center [754, 195] width 97 height 42
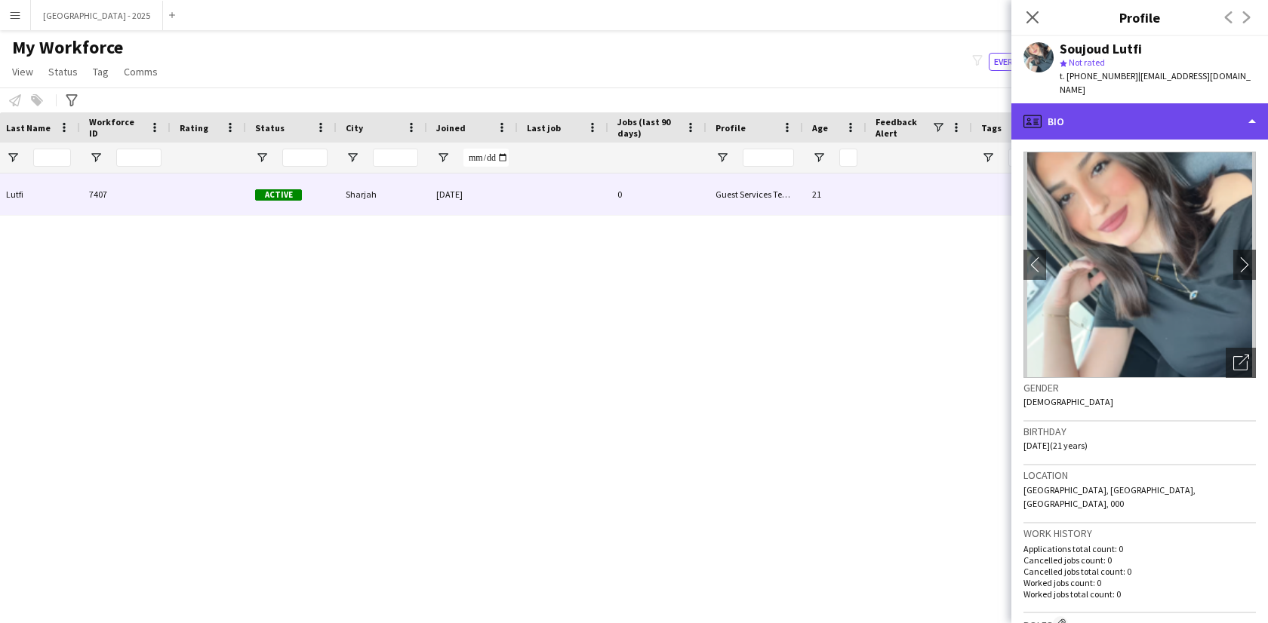
click at [1097, 123] on div "profile Bio" at bounding box center [1139, 121] width 257 height 36
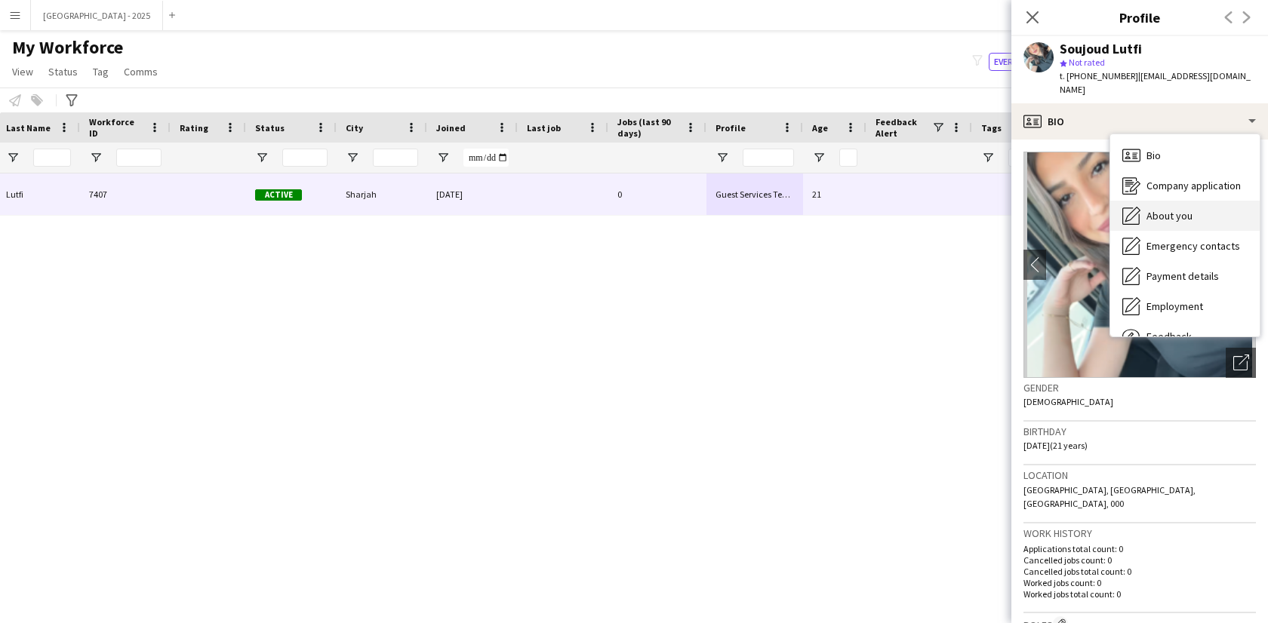
click at [1195, 216] on div "About you About you" at bounding box center [1184, 216] width 149 height 30
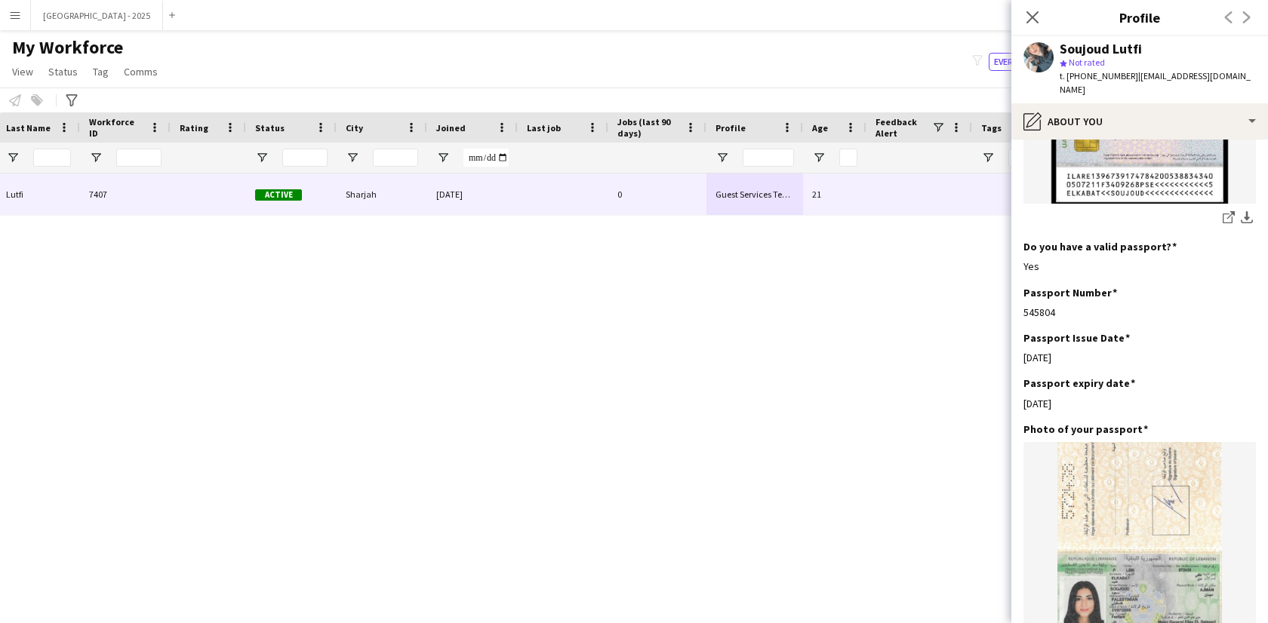
scroll to position [1100, 0]
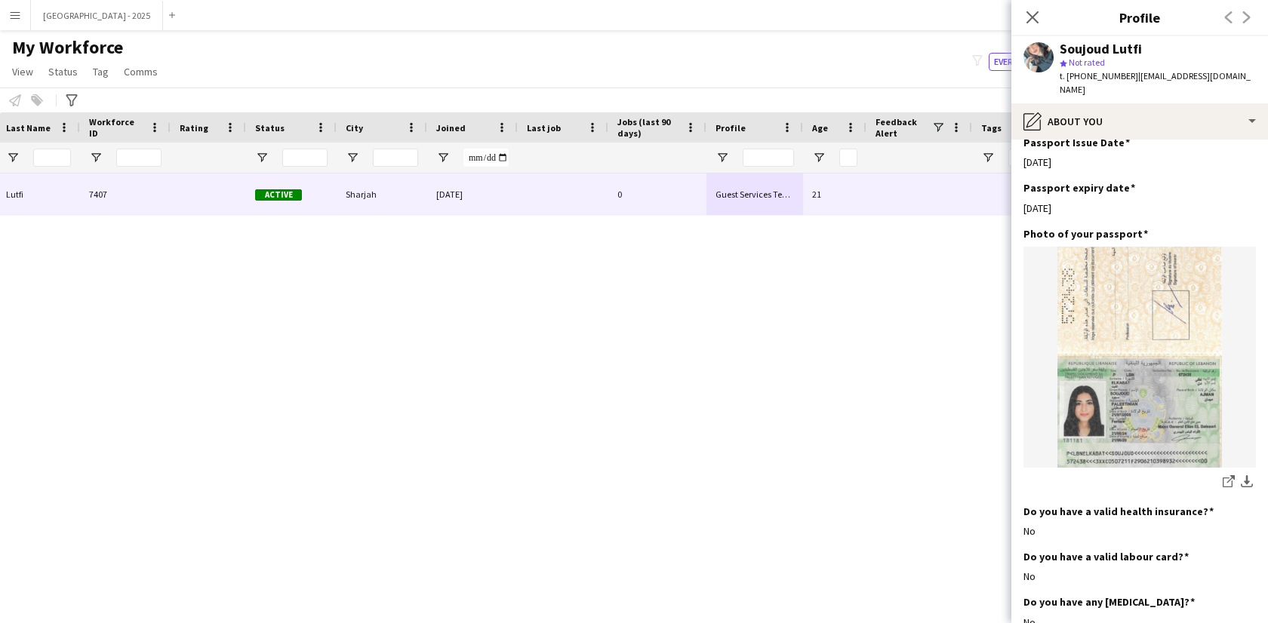
click at [1031, 23] on icon "Close pop-in" at bounding box center [1032, 17] width 12 height 12
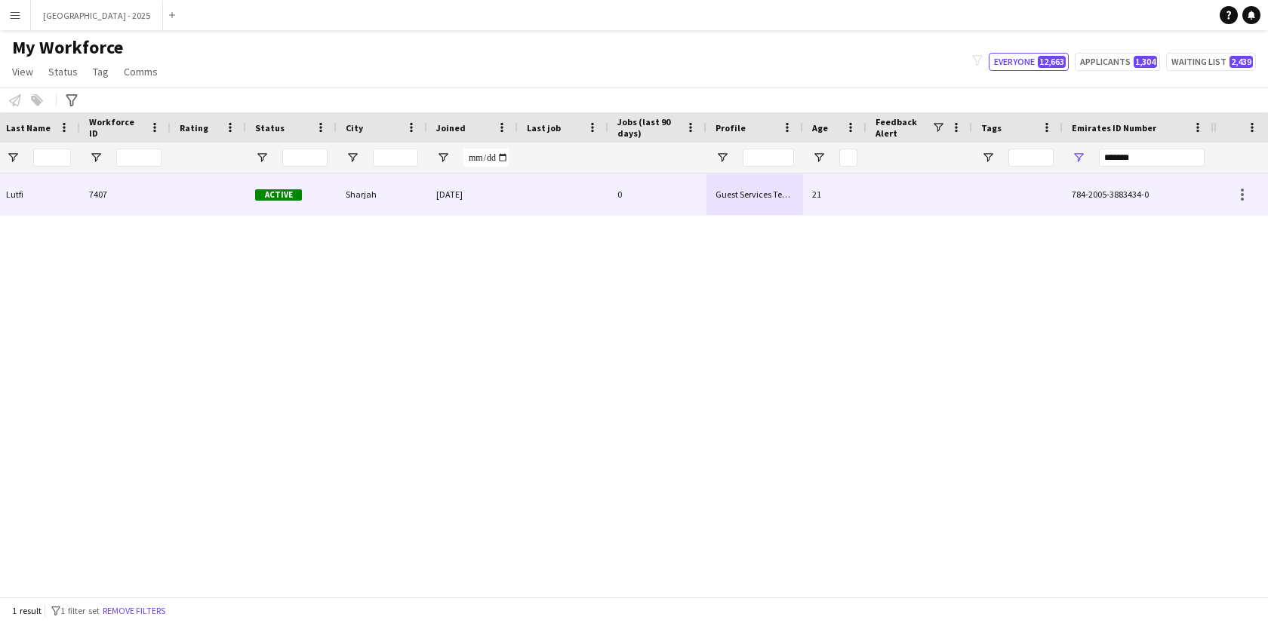
click at [771, 190] on div "Guest Services Team" at bounding box center [754, 195] width 97 height 42
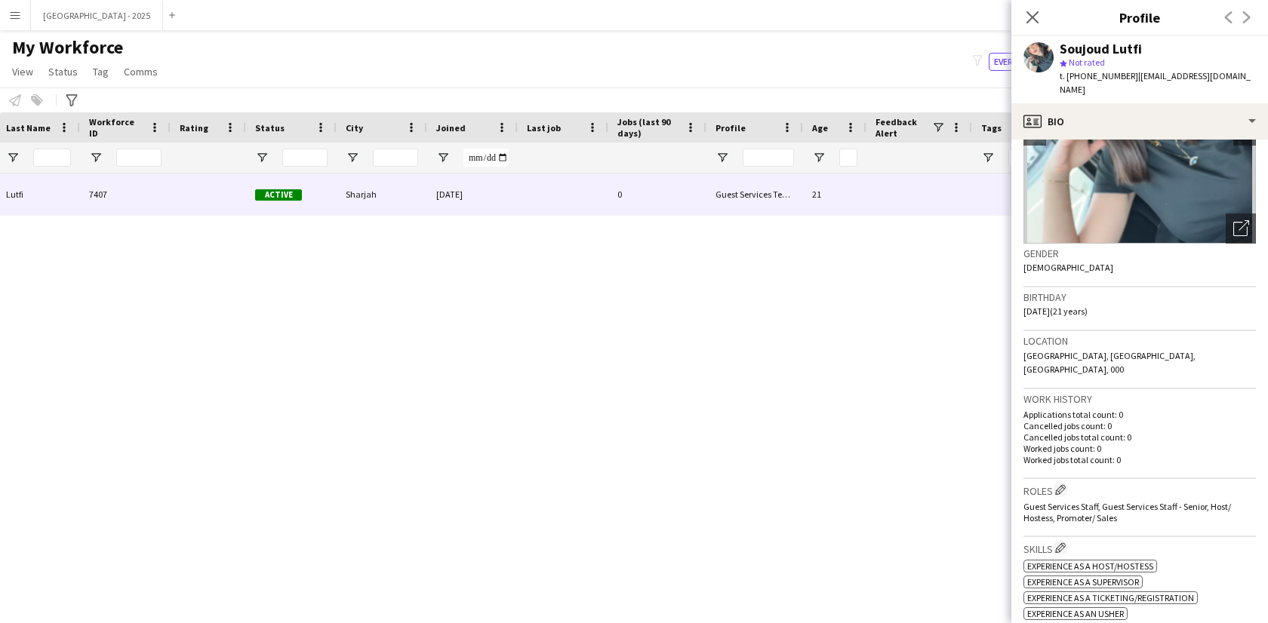
scroll to position [272, 0]
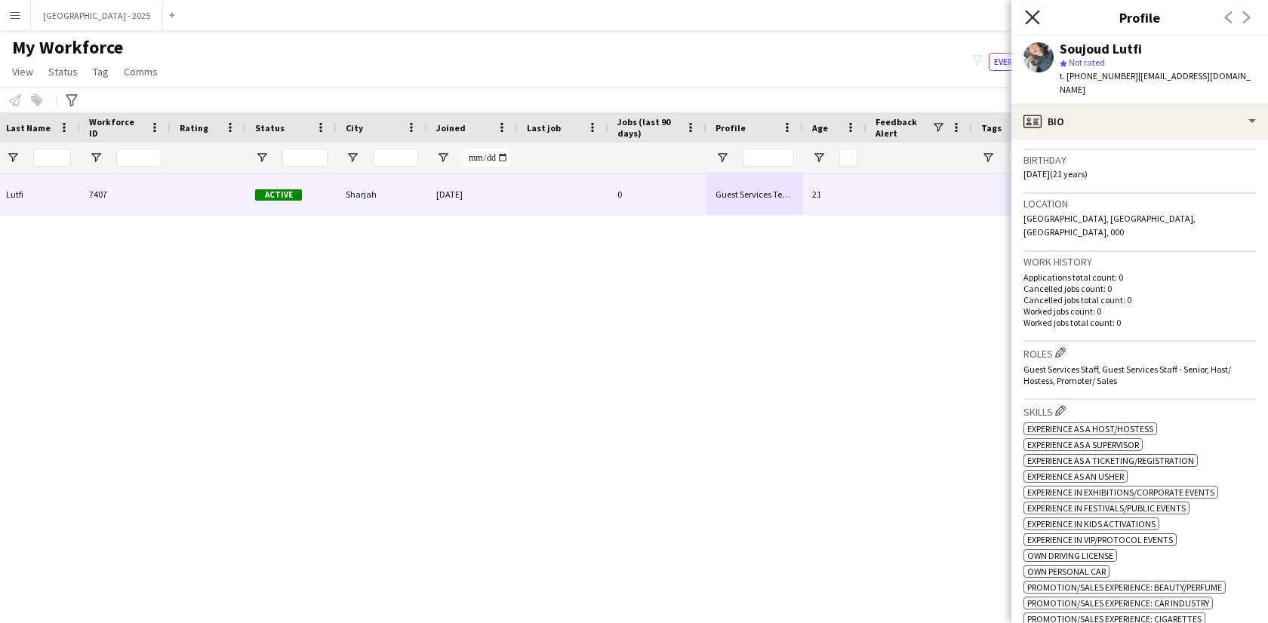
click at [1026, 15] on icon "Close pop-in" at bounding box center [1032, 17] width 14 height 14
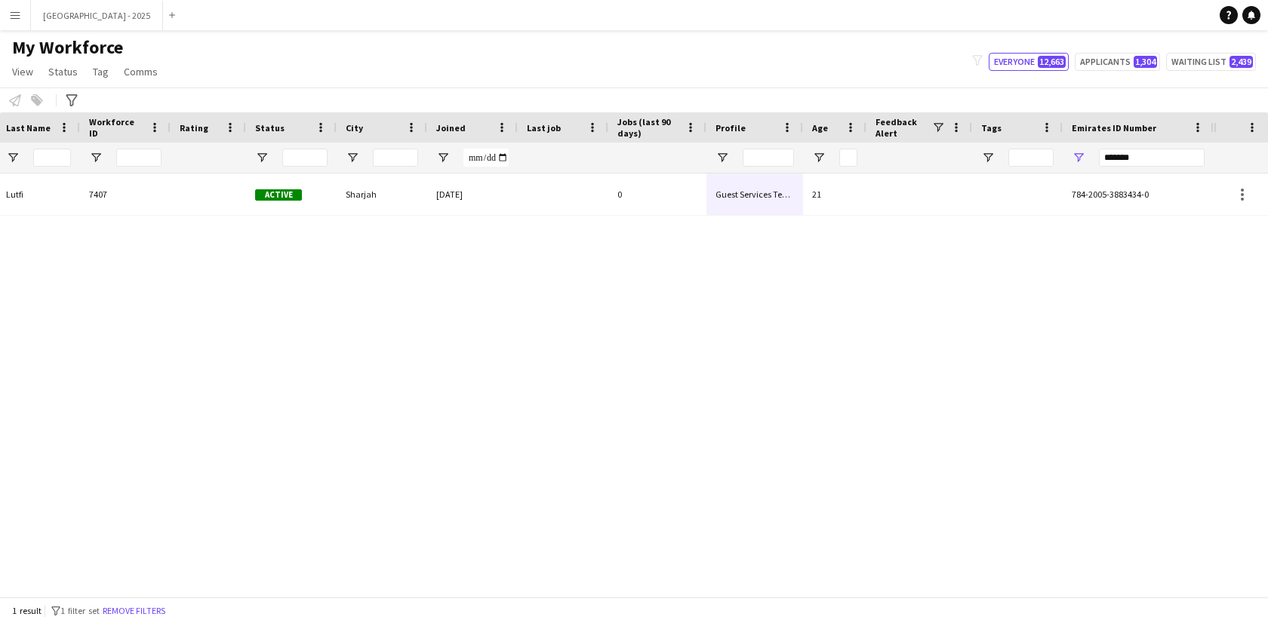
click at [164, 611] on button "Remove filters" at bounding box center [134, 611] width 69 height 17
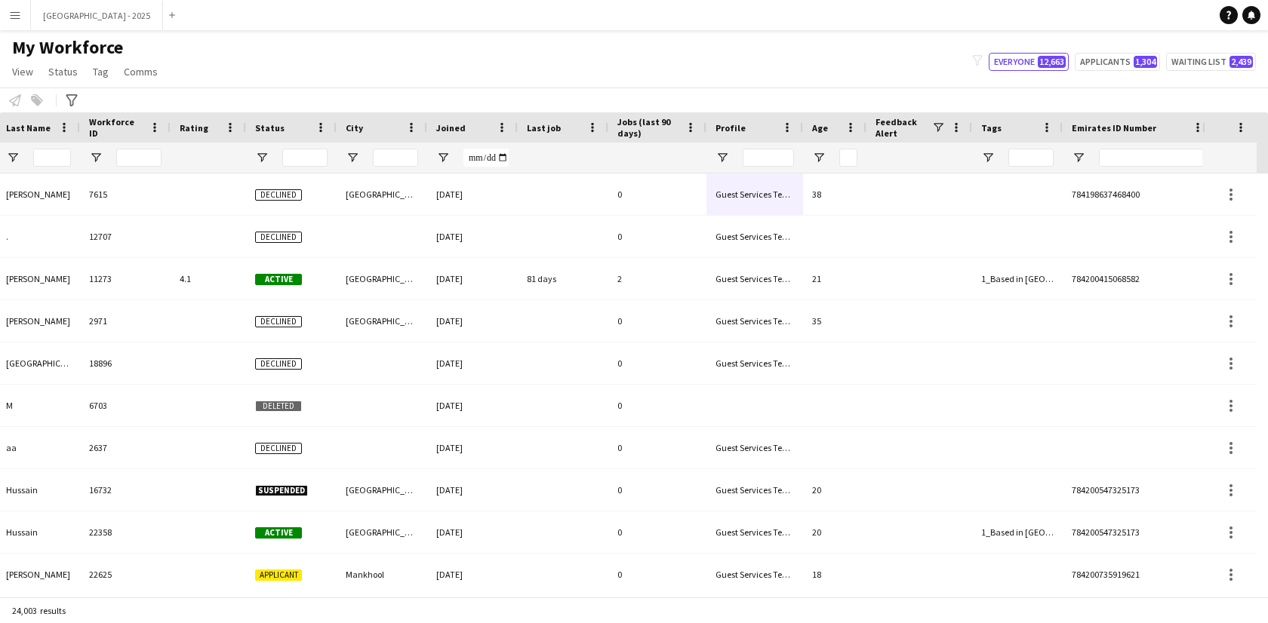
scroll to position [0, 339]
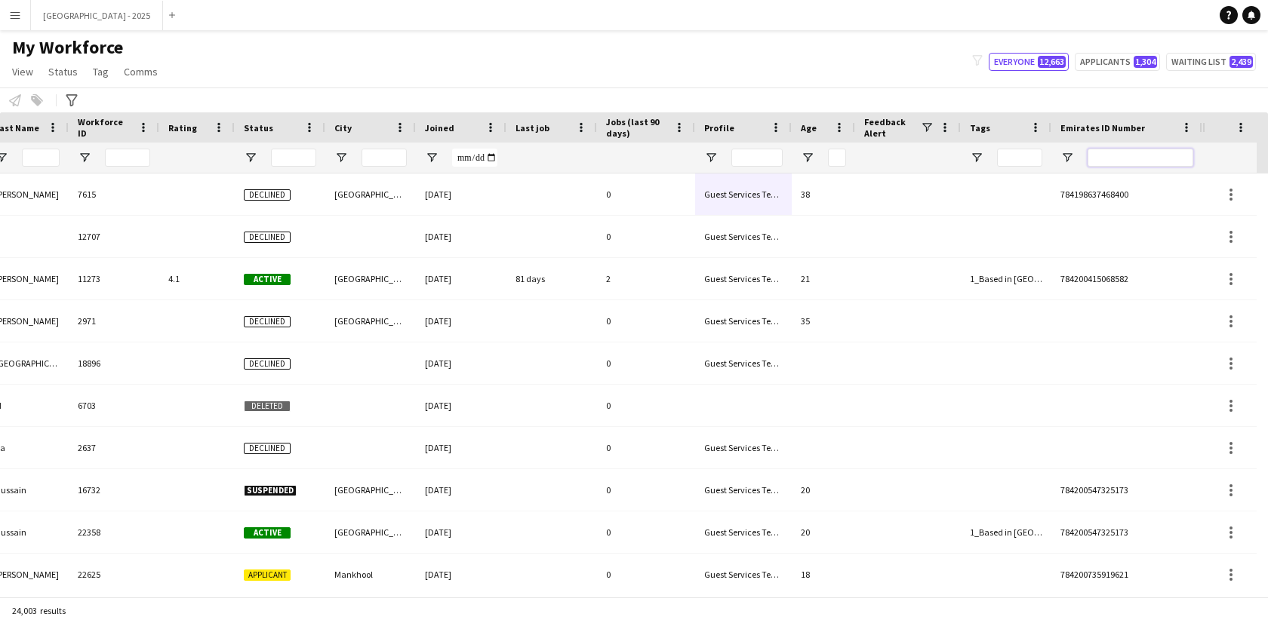
click at [1171, 162] on input "Emirates ID Number Filter Input" at bounding box center [1141, 158] width 106 height 18
paste input "*******"
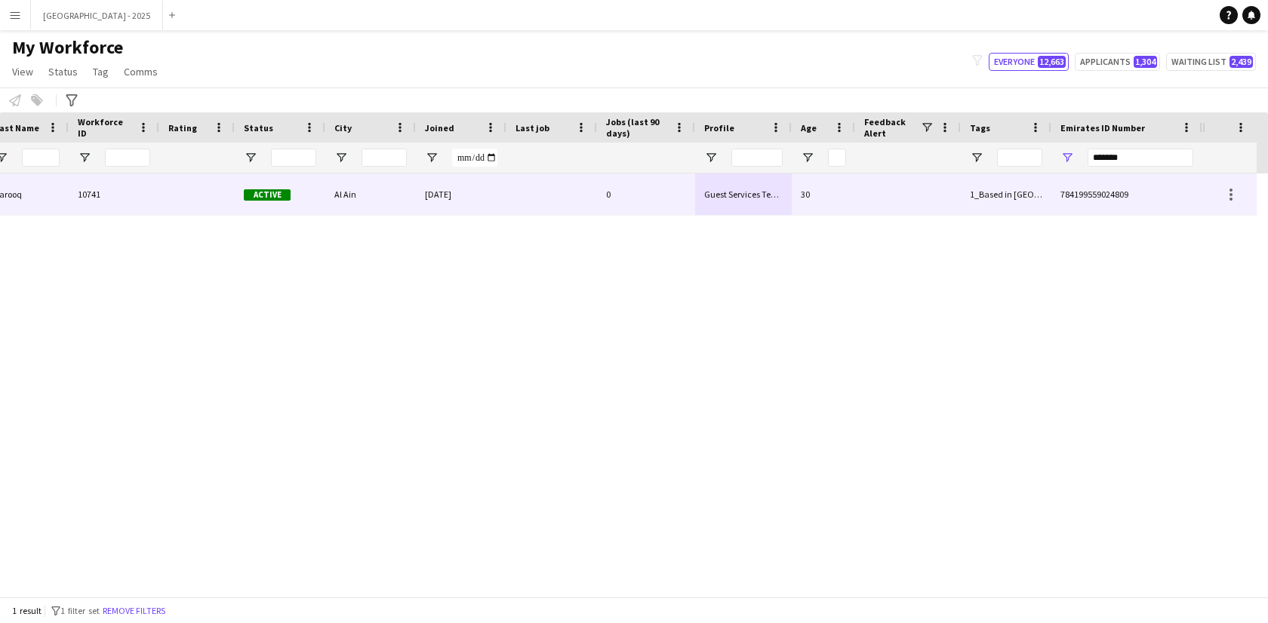
click at [599, 203] on div "Anam Farooq Anam Farooq 10741 Active Al Ain 12-08-2024 0 Guest Services Team 30…" at bounding box center [431, 195] width 1541 height 42
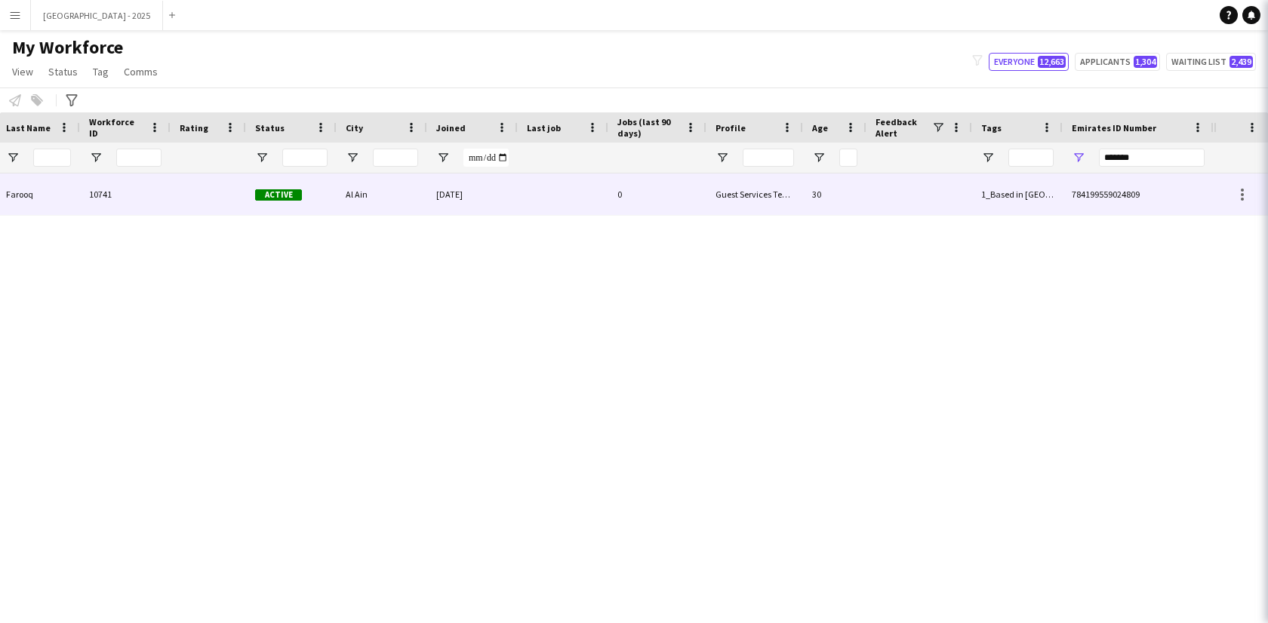
scroll to position [0, 328]
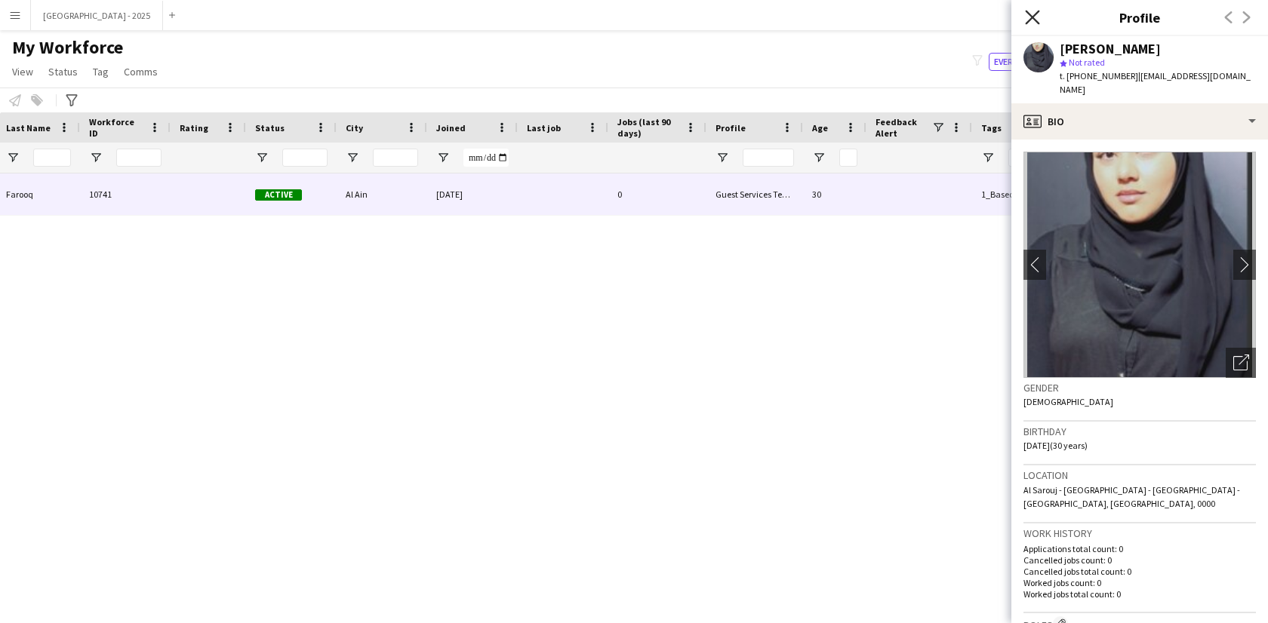
click at [1033, 18] on icon at bounding box center [1032, 17] width 14 height 14
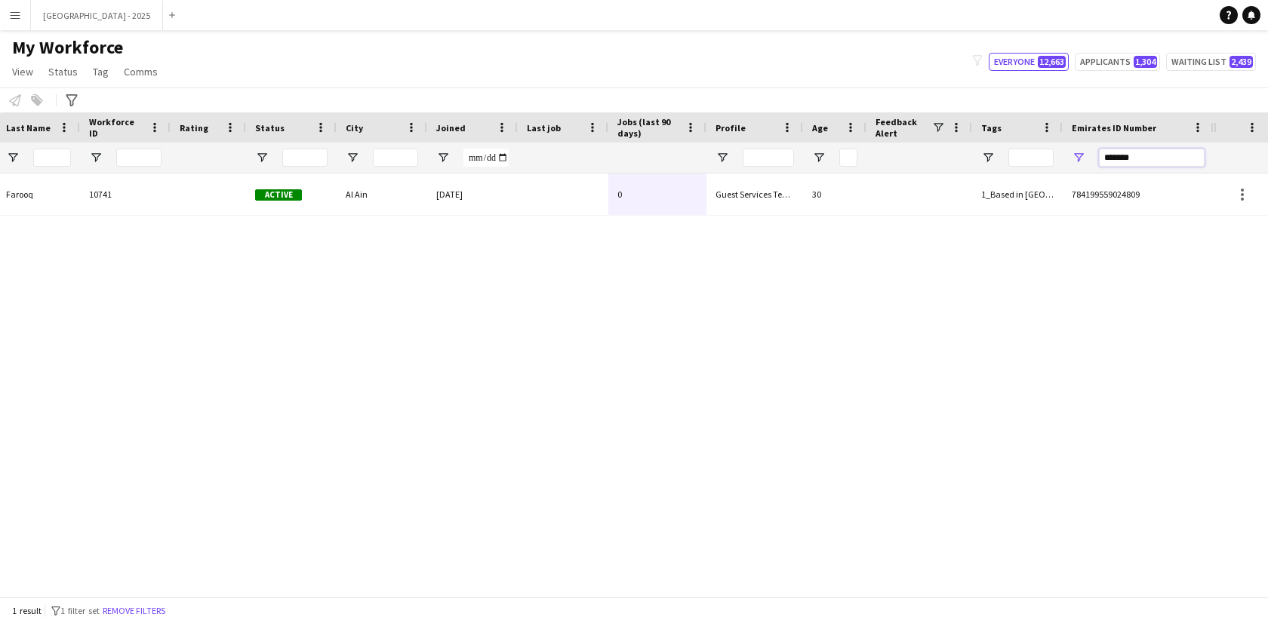
click at [1138, 162] on input "*******" at bounding box center [1152, 158] width 106 height 18
paste input "Emirates ID Number Filter Input"
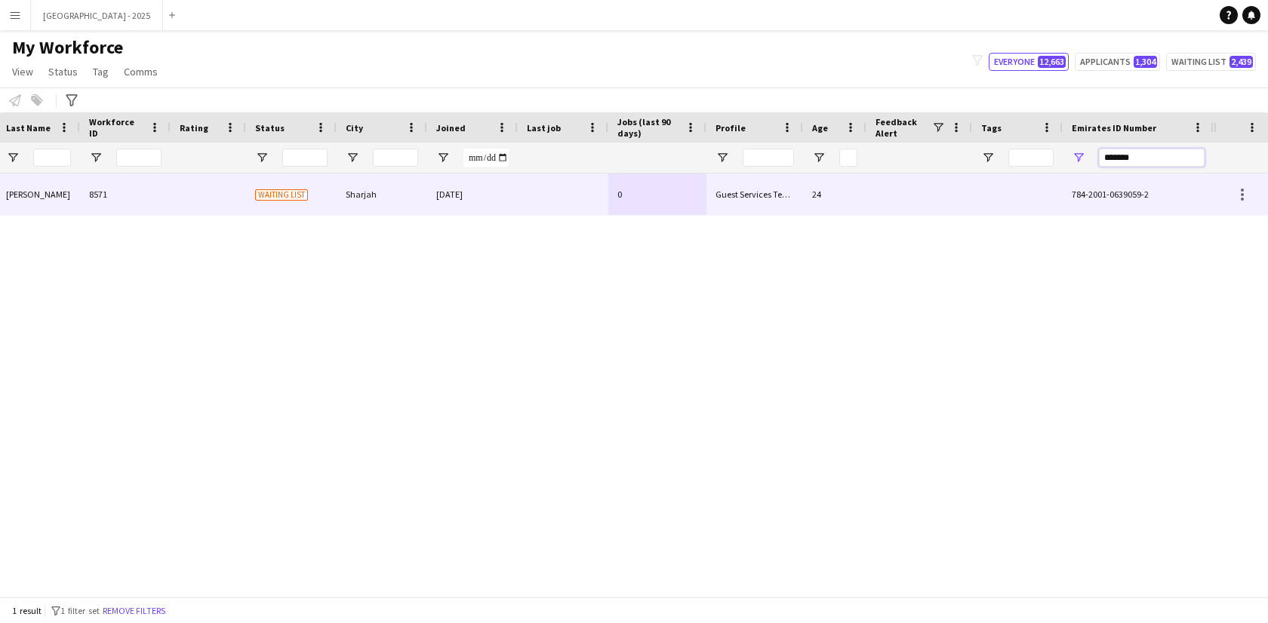
type input "*******"
click at [843, 198] on div "24" at bounding box center [834, 195] width 63 height 42
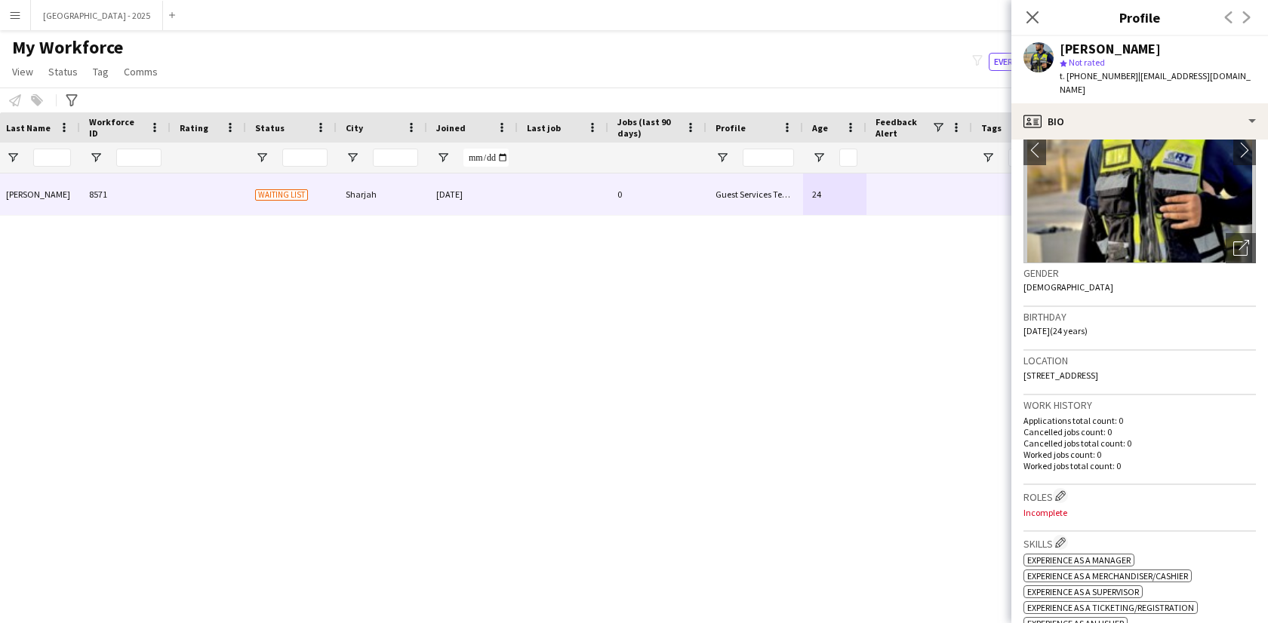
scroll to position [0, 0]
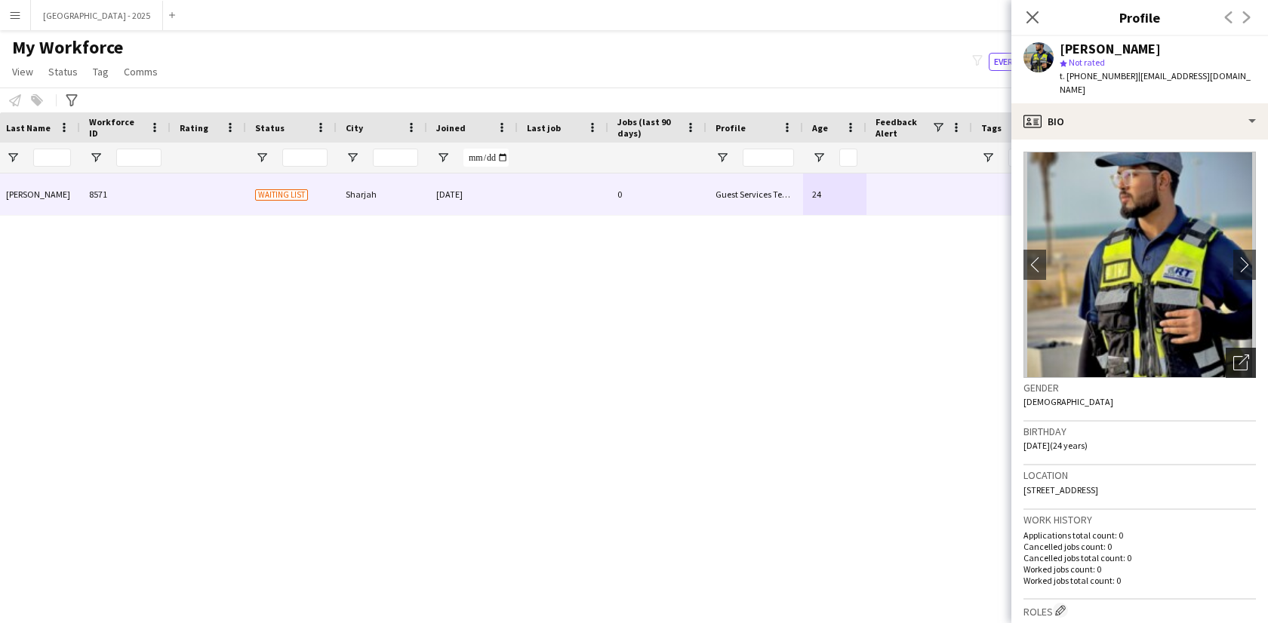
click at [1235, 356] on icon at bounding box center [1240, 363] width 14 height 14
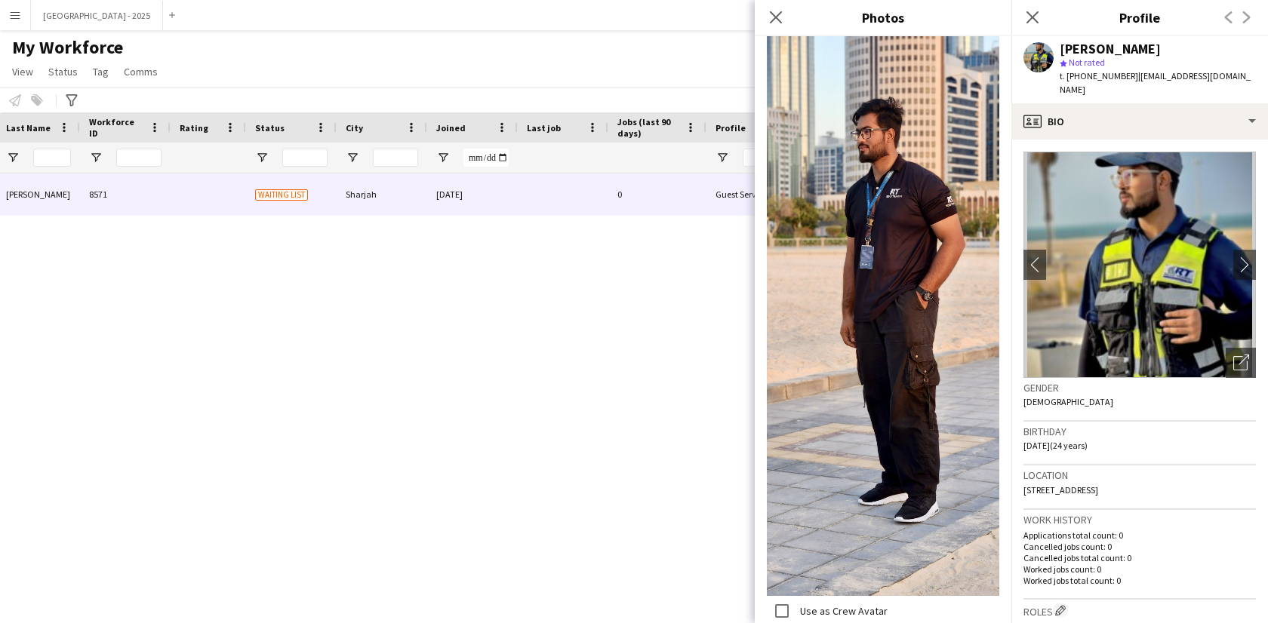
scroll to position [915, 0]
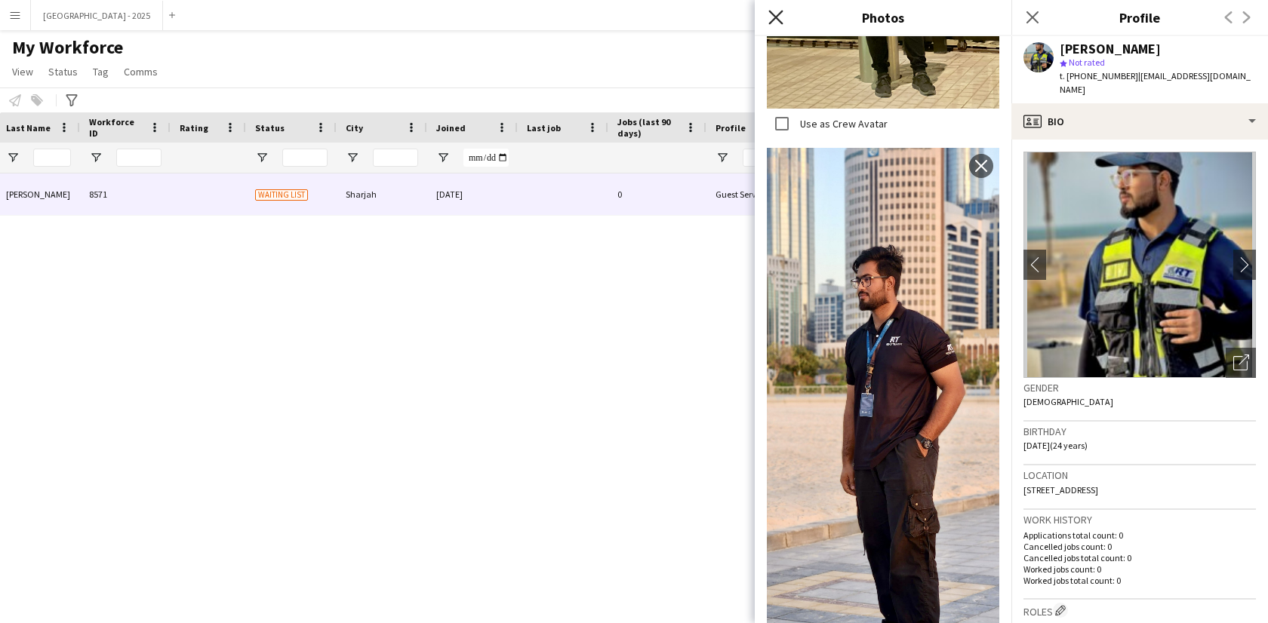
click at [771, 21] on icon at bounding box center [775, 17] width 14 height 14
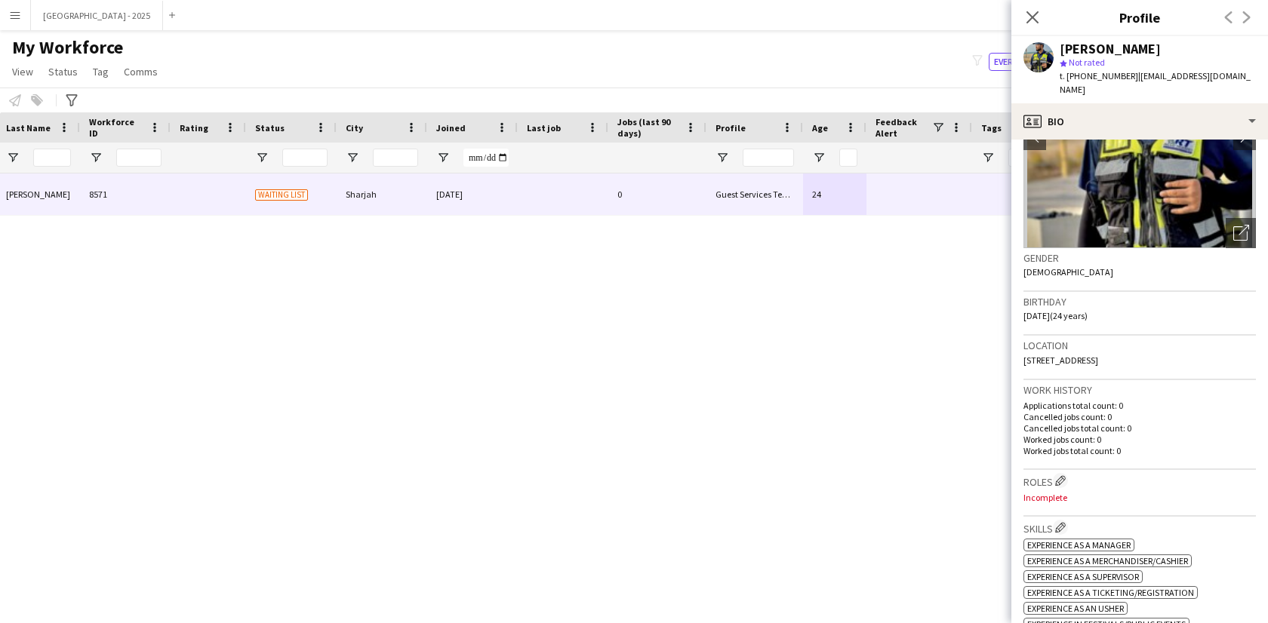
scroll to position [248, 0]
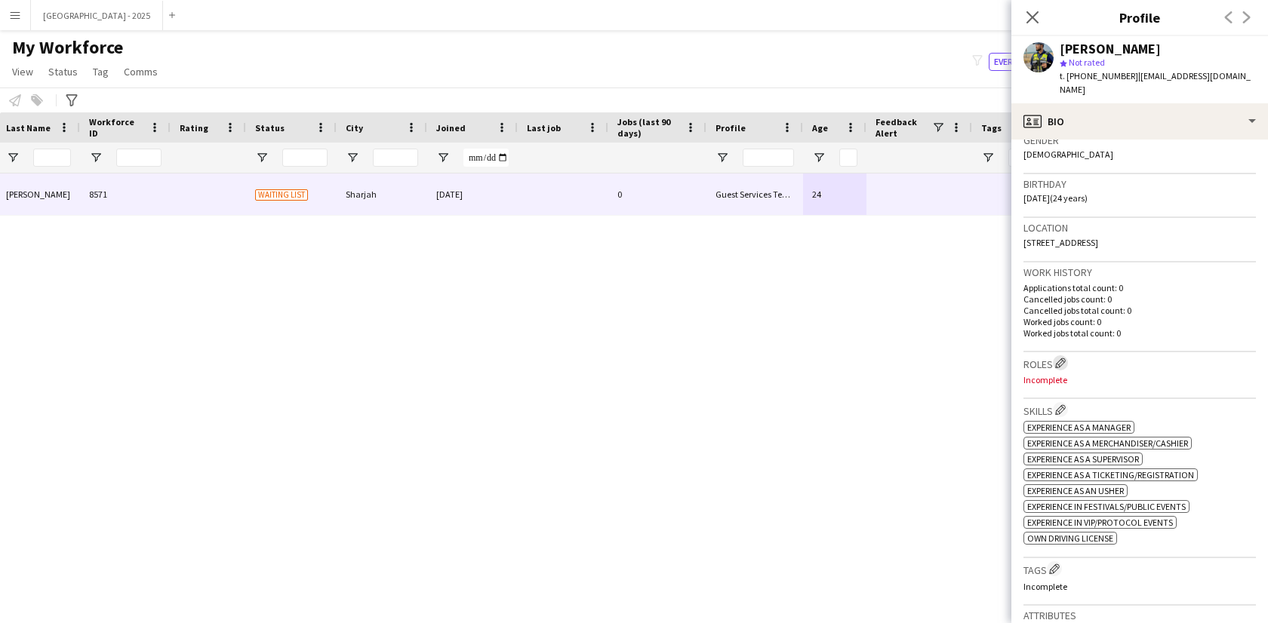
click at [1058, 358] on app-icon "Edit crew company roles" at bounding box center [1060, 363] width 11 height 11
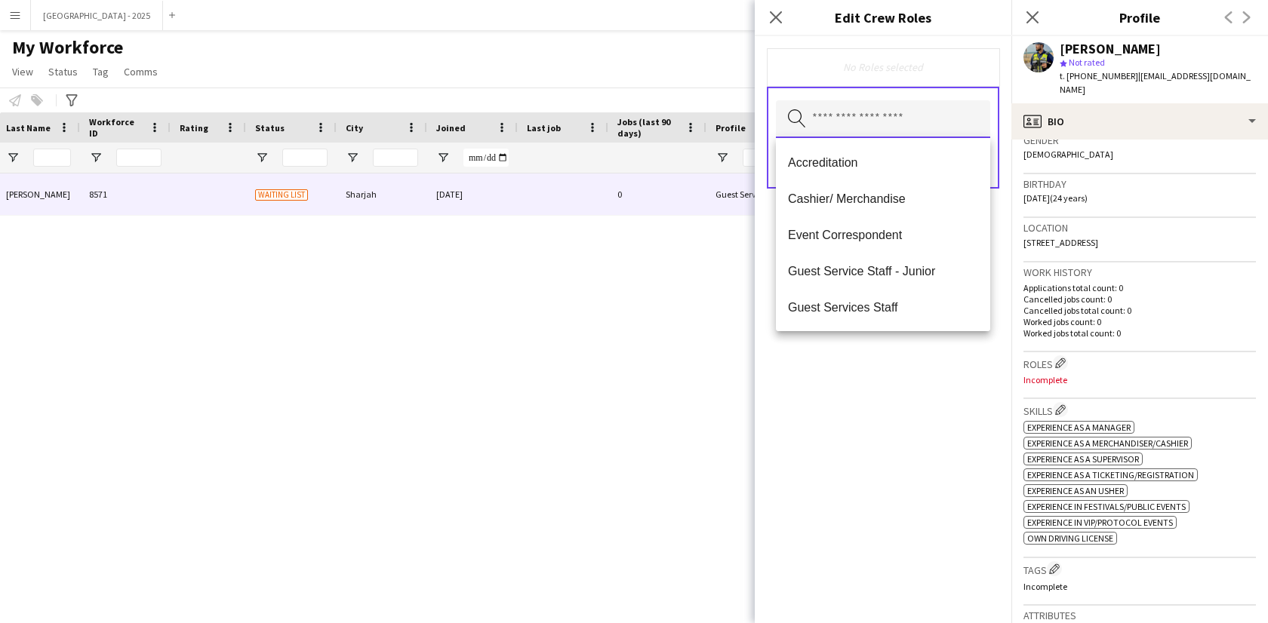
click at [859, 126] on input "text" at bounding box center [883, 119] width 214 height 38
click at [938, 299] on mat-option "Guest Services Staff" at bounding box center [883, 307] width 214 height 36
click at [927, 362] on div "Guest Services Staff Remove Search by role type Save" at bounding box center [883, 329] width 257 height 587
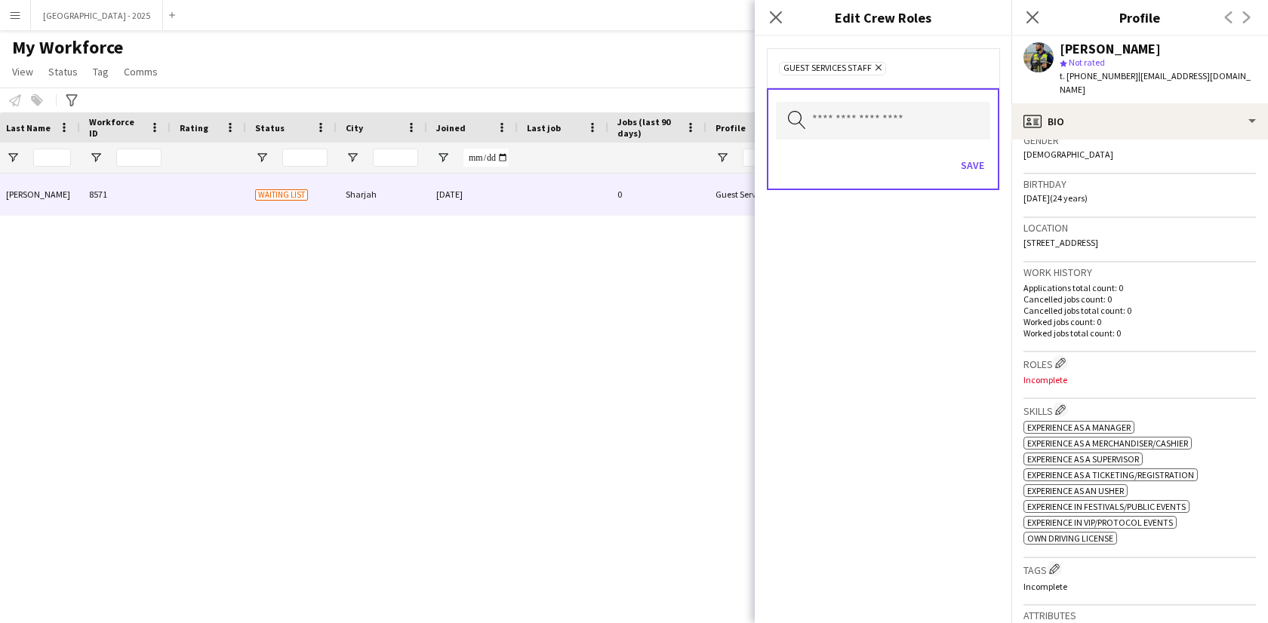
click at [949, 158] on div "Save" at bounding box center [883, 167] width 214 height 43
click at [975, 166] on button "Save" at bounding box center [972, 165] width 35 height 24
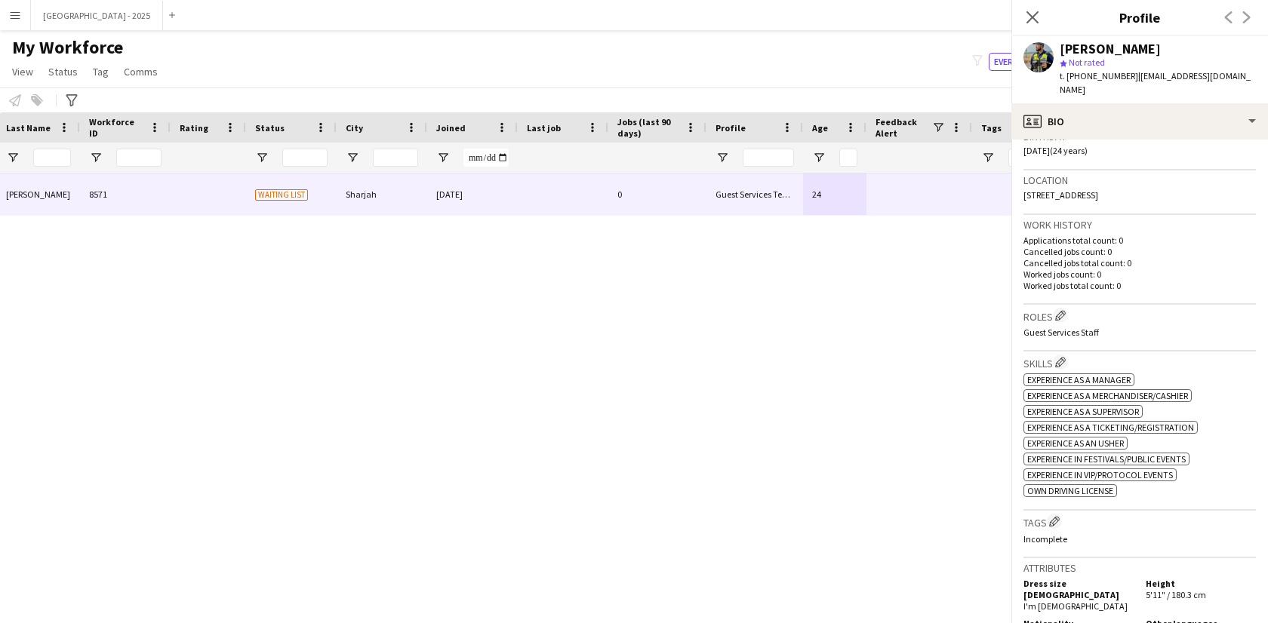
scroll to position [520, 0]
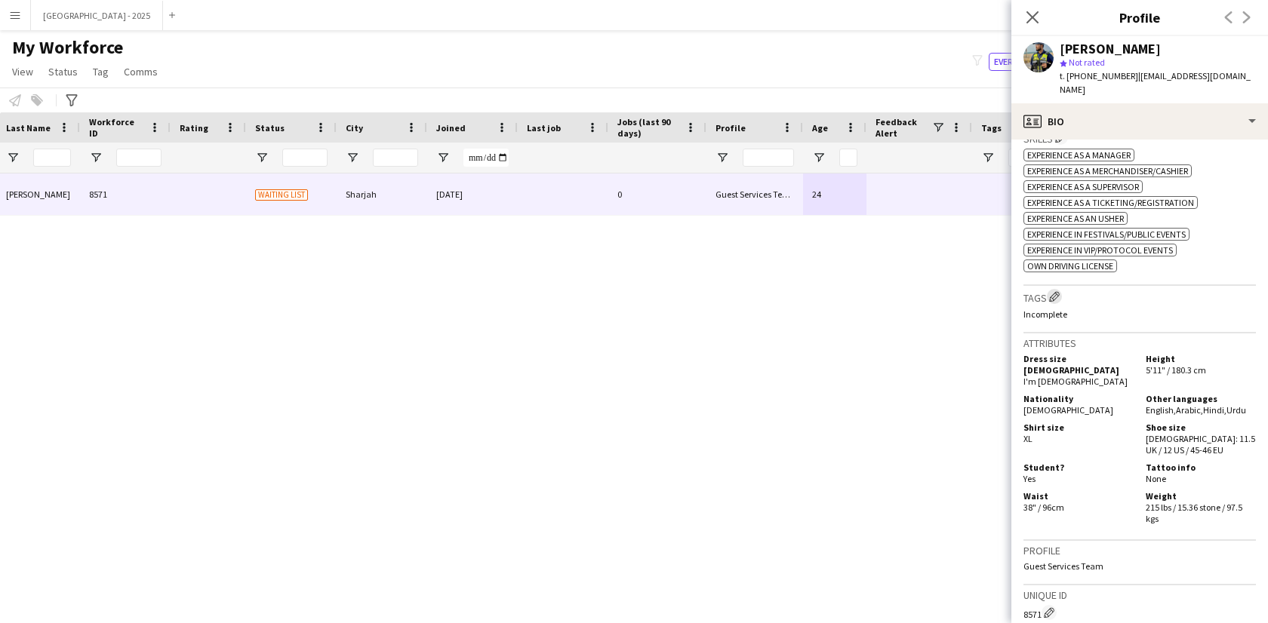
click at [1060, 291] on app-icon "Edit crew company tags" at bounding box center [1054, 296] width 11 height 11
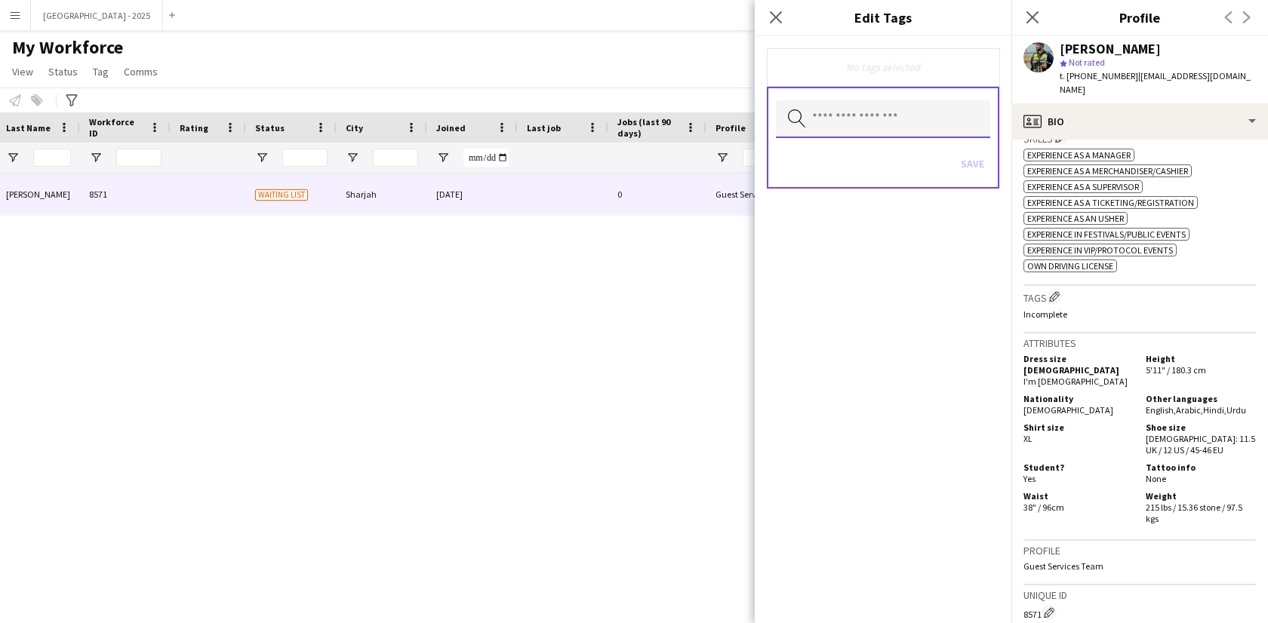
click at [892, 118] on input "text" at bounding box center [883, 119] width 214 height 38
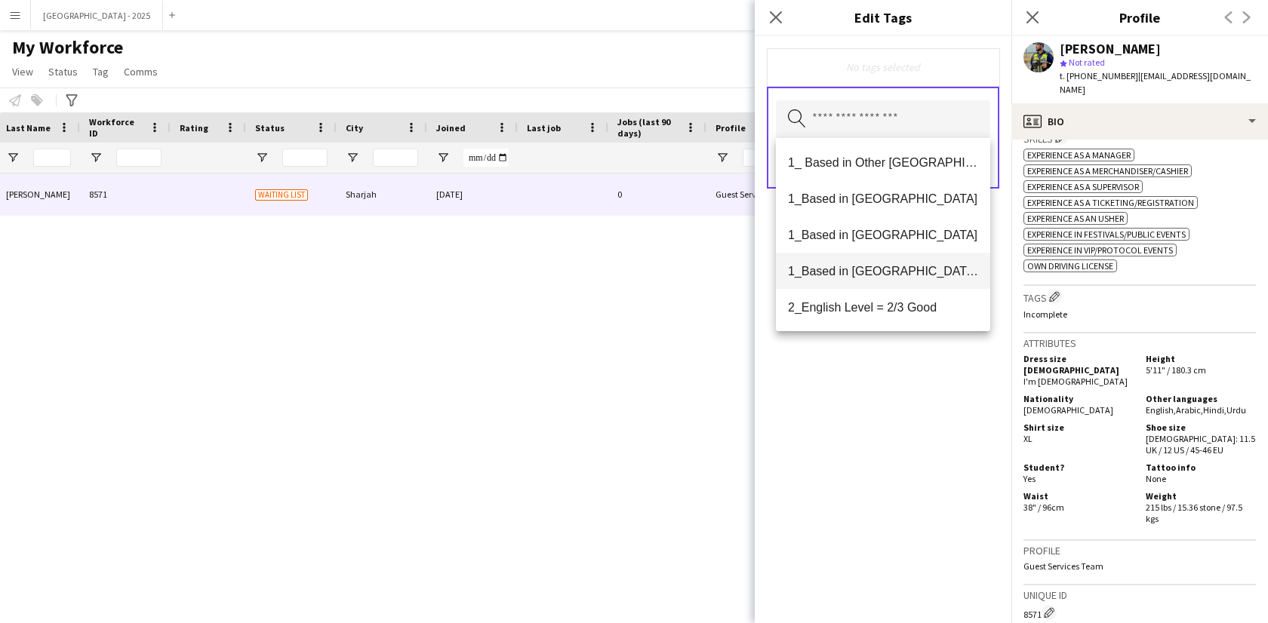
click at [911, 270] on span "1_Based in [GEOGRAPHIC_DATA]/[GEOGRAPHIC_DATA]/Ajman" at bounding box center [883, 271] width 190 height 14
click at [919, 279] on mat-option "2_English Level = 2/3 Good" at bounding box center [883, 272] width 214 height 36
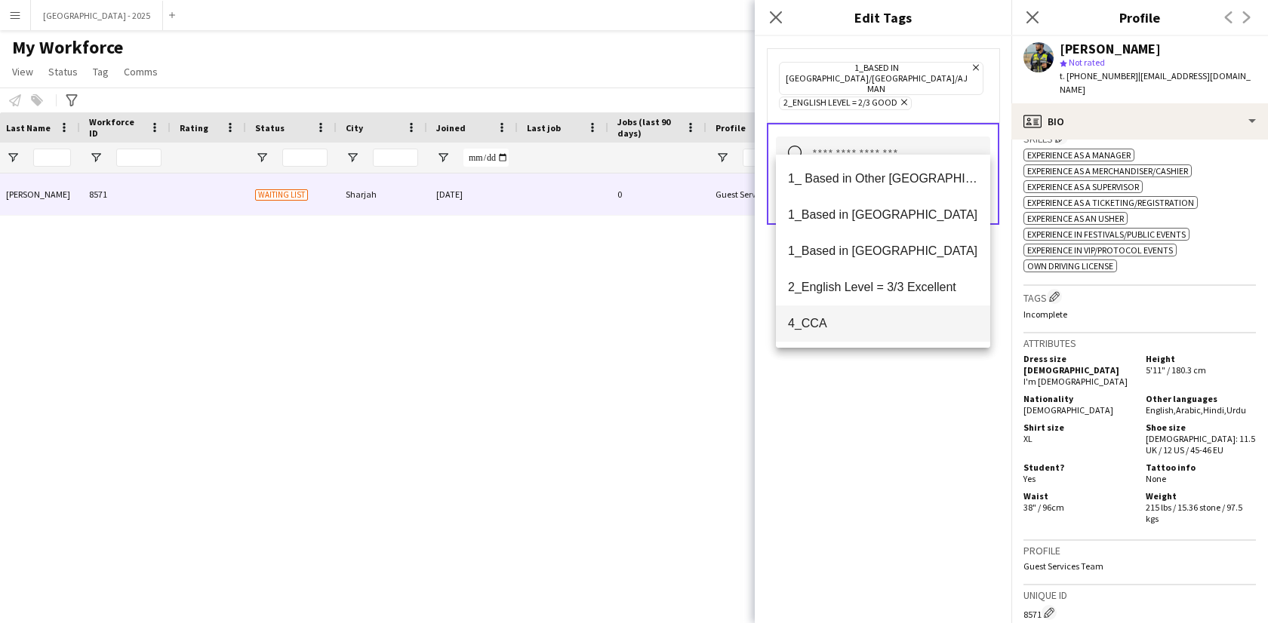
click at [897, 314] on mat-option "4_CCA" at bounding box center [883, 324] width 214 height 36
click at [905, 381] on div "1_Based in Dubai/Sharjah/Ajman Remove 2_English Level = 2/3 Good Remove 4_CCA R…" at bounding box center [883, 329] width 257 height 587
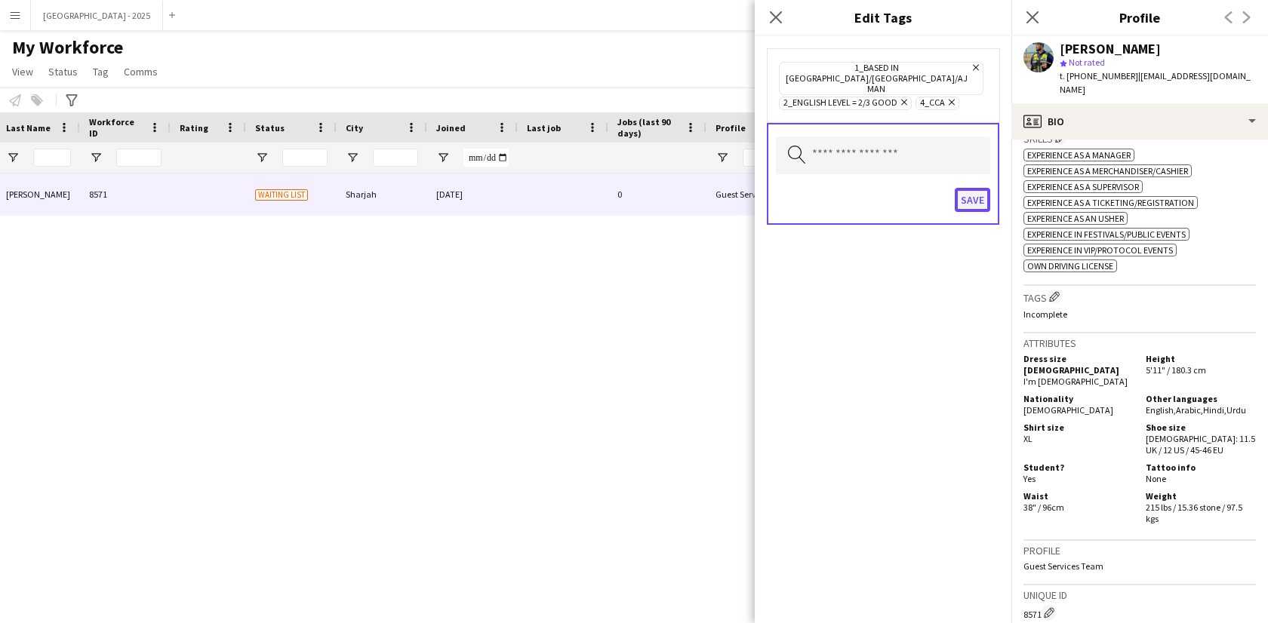
click at [978, 188] on button "Save" at bounding box center [972, 200] width 35 height 24
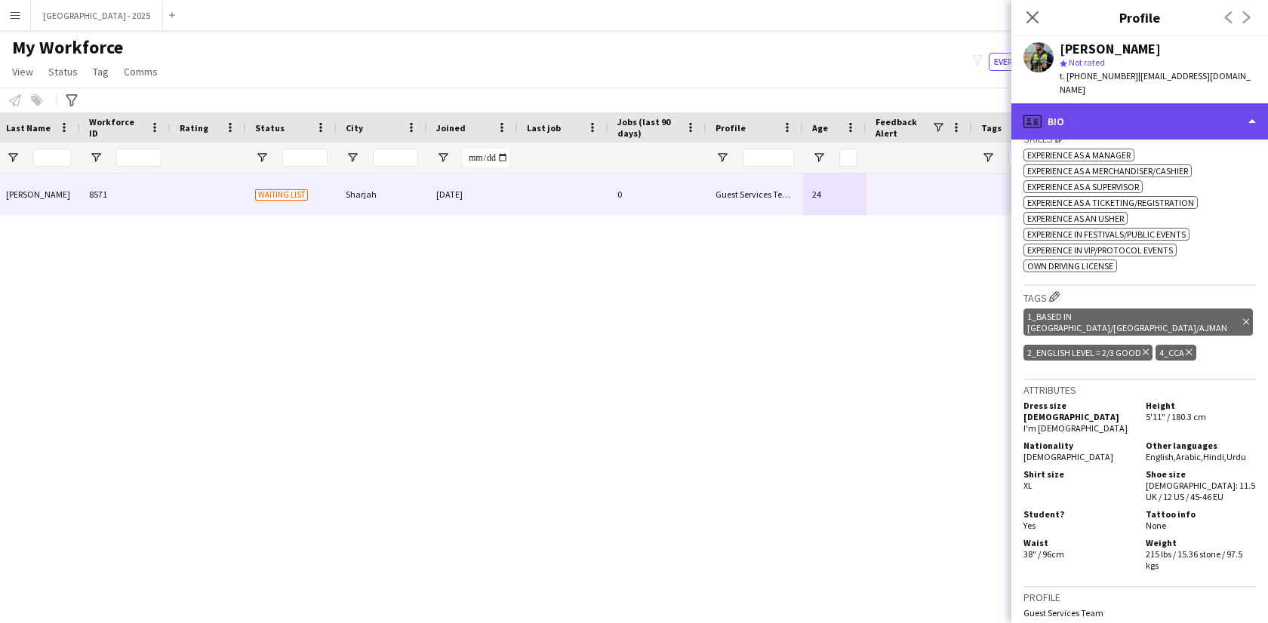
click at [1104, 103] on div "profile Bio" at bounding box center [1139, 121] width 257 height 36
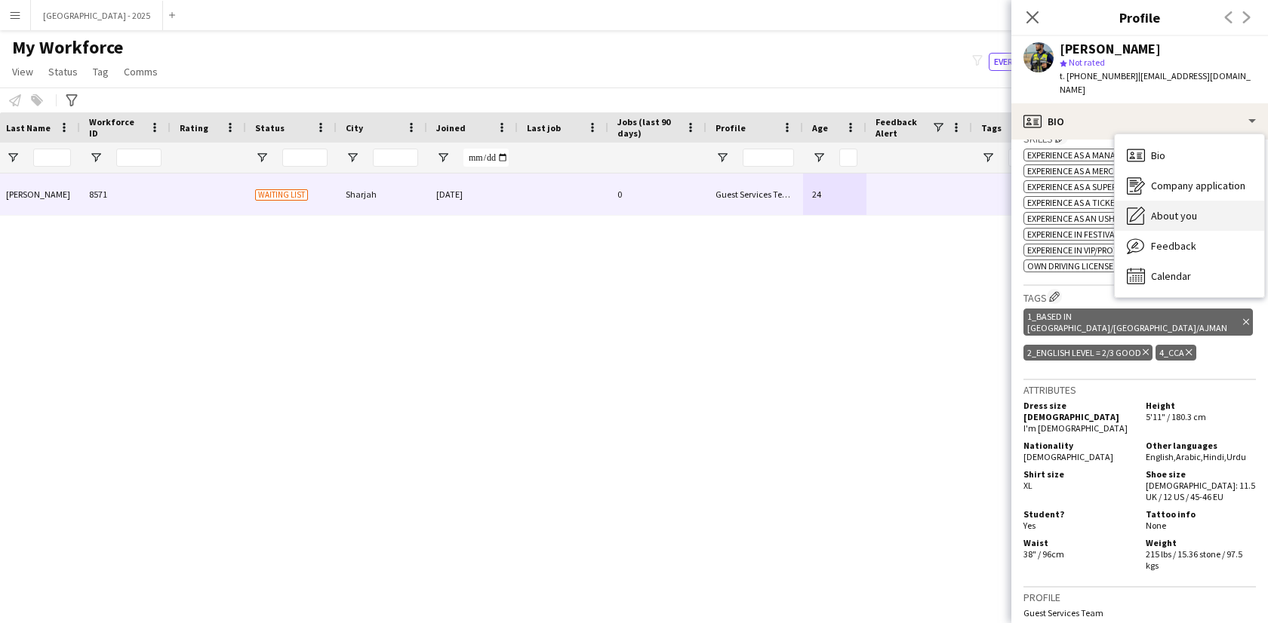
click at [1175, 201] on div "About you About you" at bounding box center [1189, 216] width 149 height 30
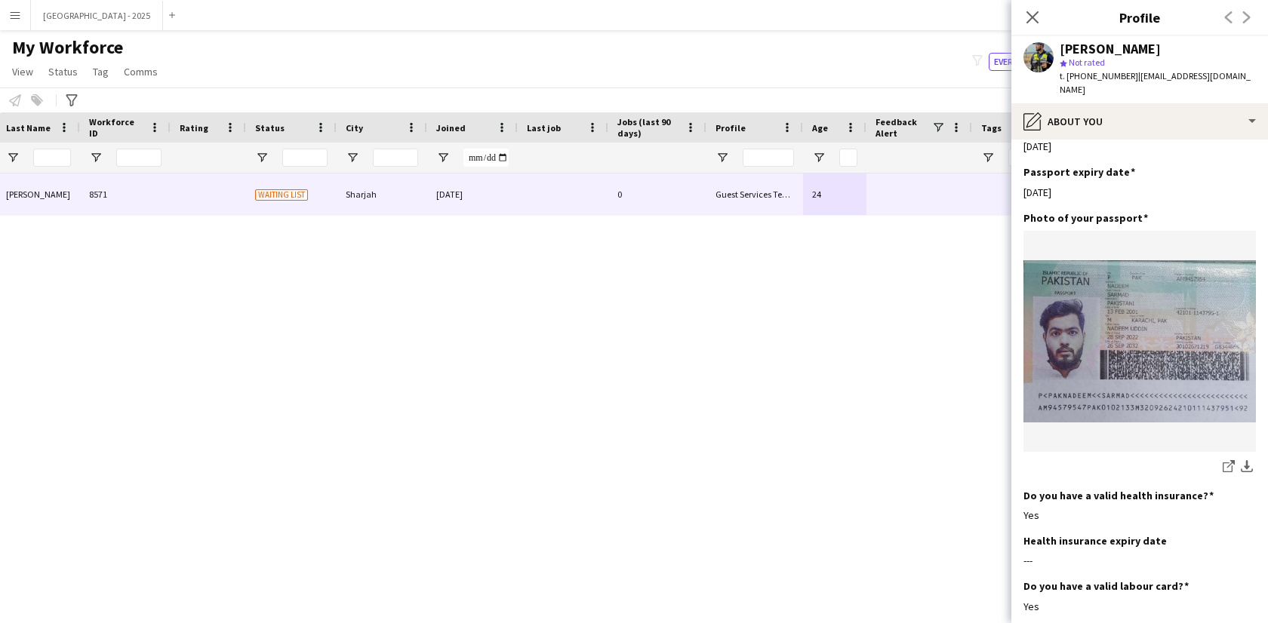
scroll to position [819, 0]
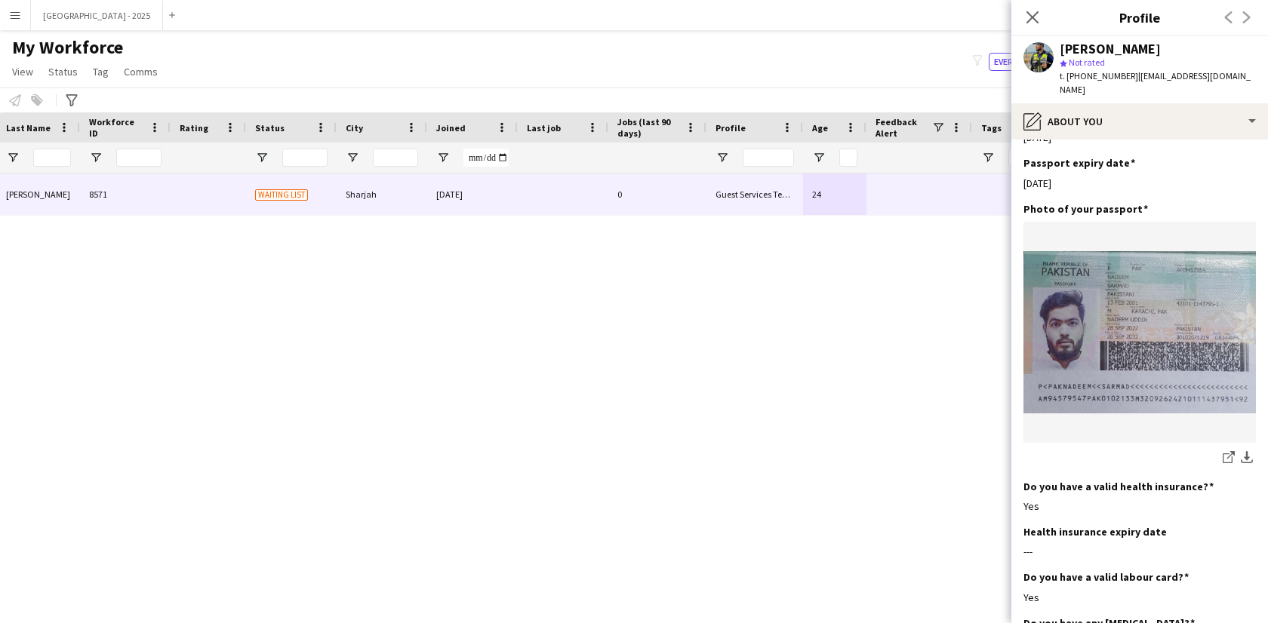
click at [1039, 82] on div "Sarmad Nadeem star Not rated t. +971565630285 | sarmadn123@gmail.com" at bounding box center [1139, 69] width 257 height 67
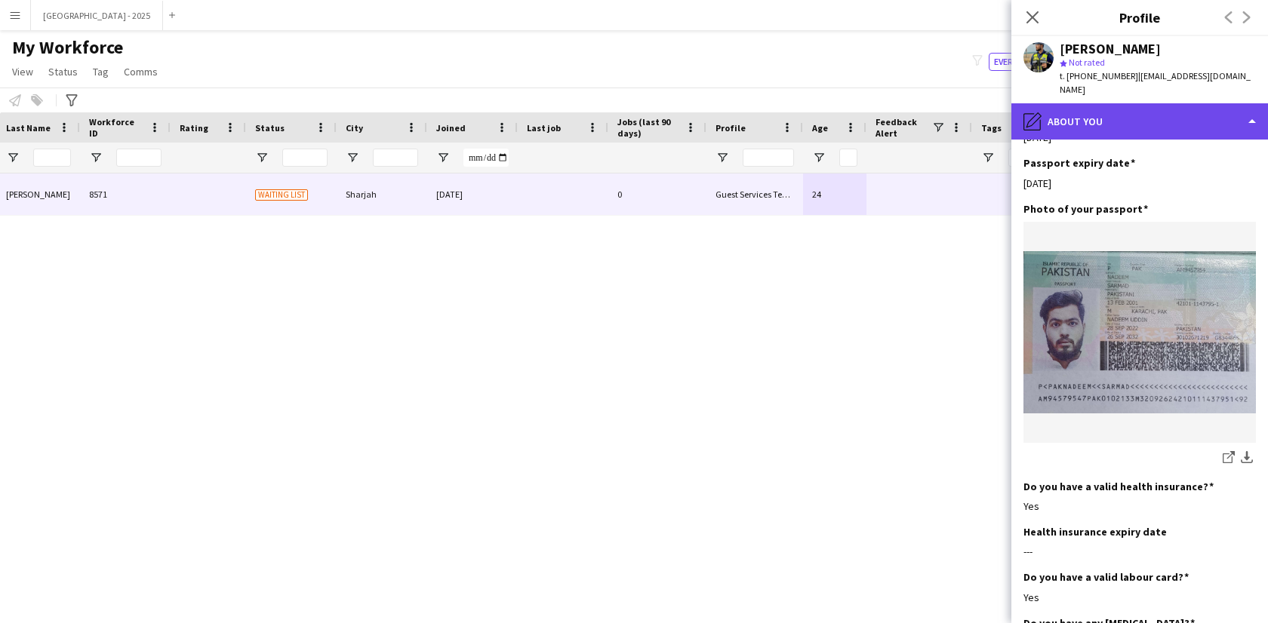
click at [1048, 103] on div "pencil4 About you" at bounding box center [1139, 121] width 257 height 36
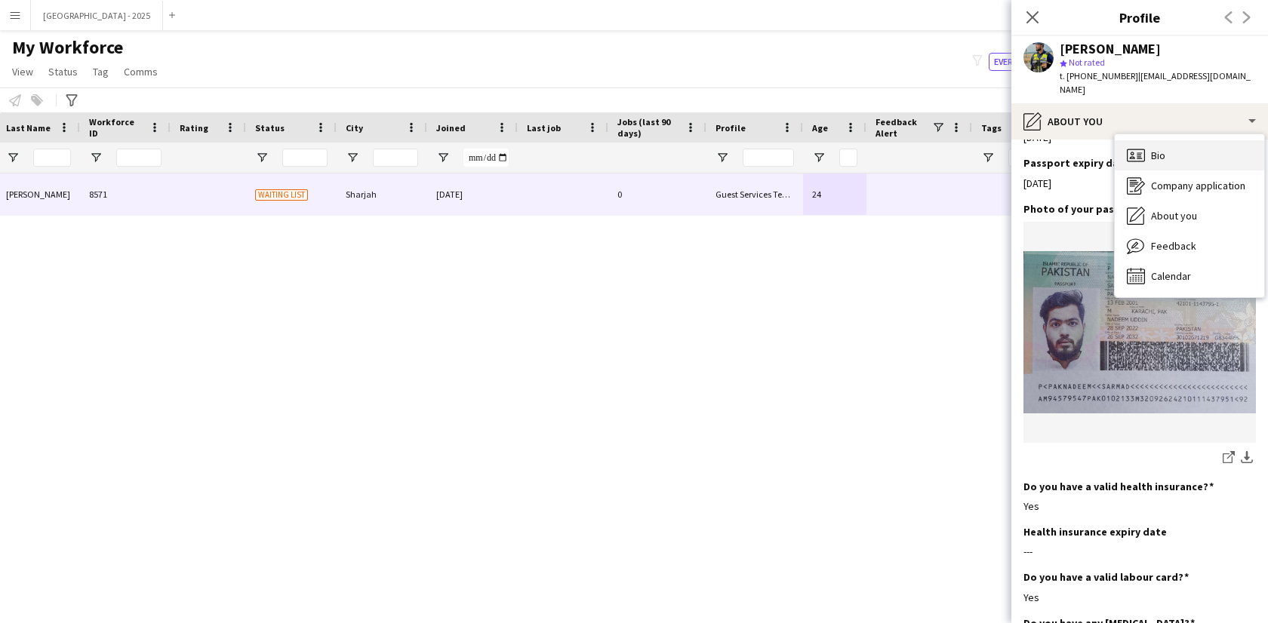
click at [1145, 140] on div "Bio Bio" at bounding box center [1189, 155] width 149 height 30
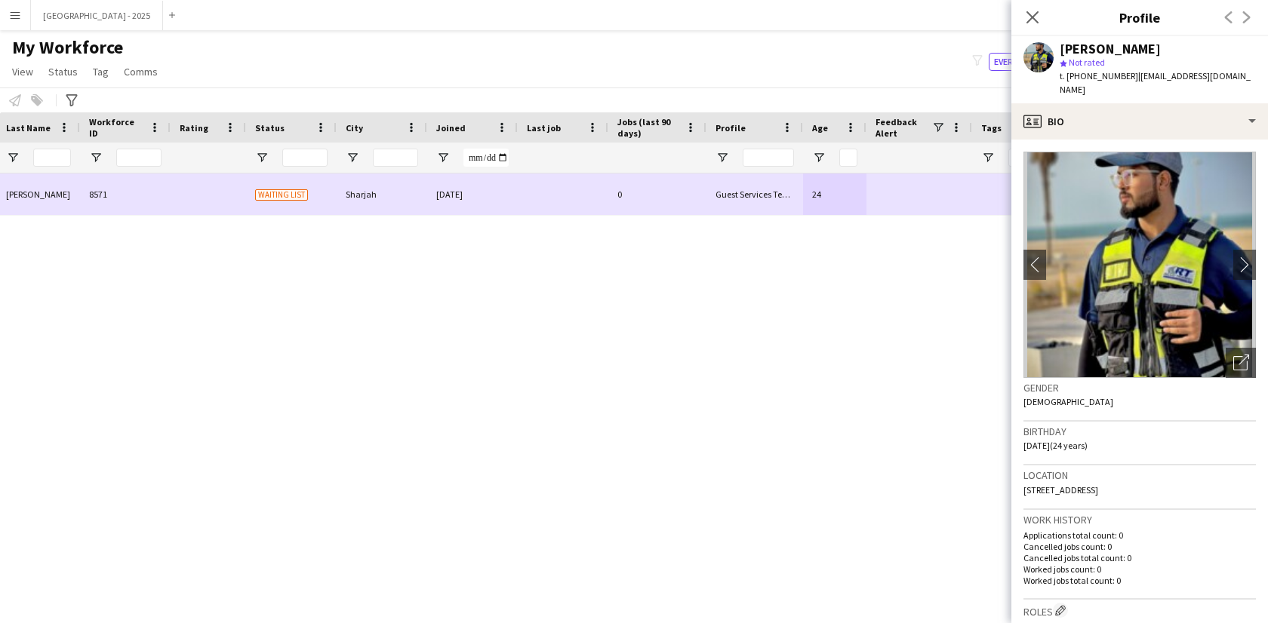
scroll to position [0, 0]
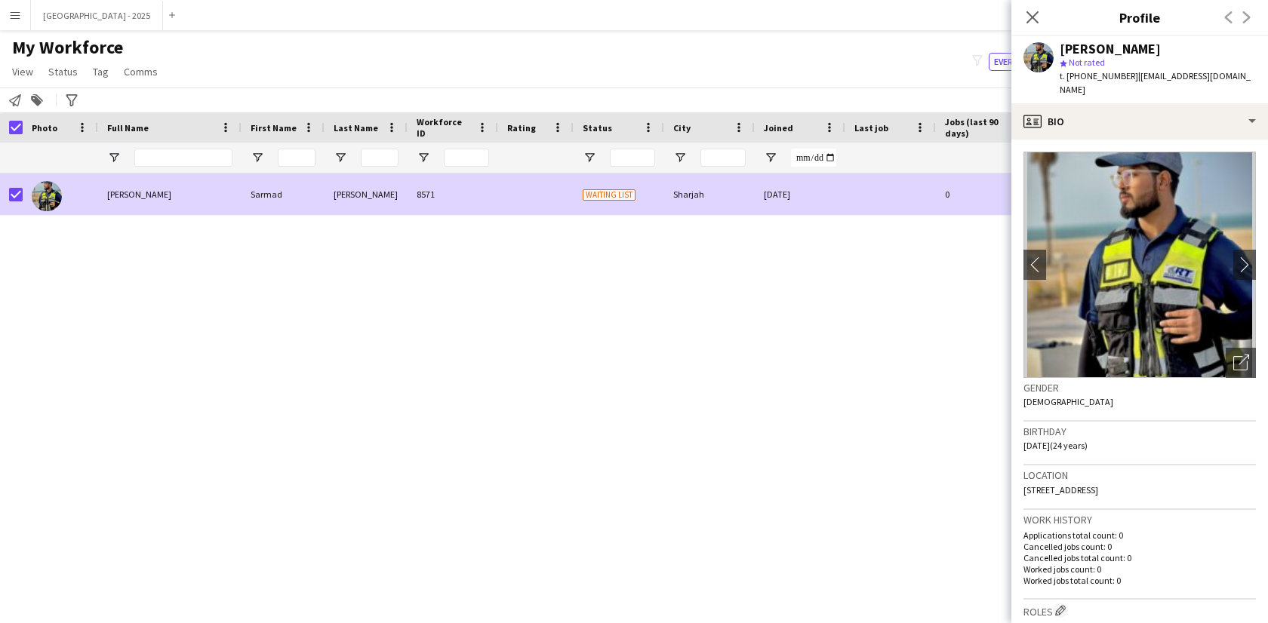
click at [60, 76] on span "Status" at bounding box center [62, 72] width 29 height 14
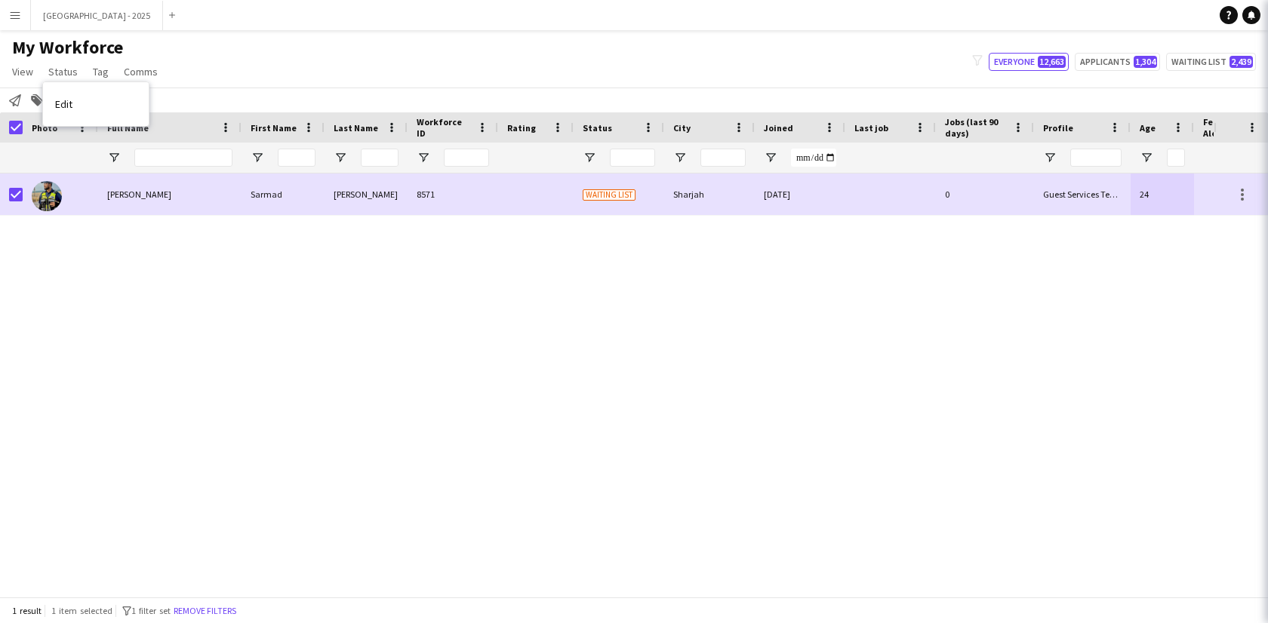
click at [88, 85] on div "Edit" at bounding box center [96, 104] width 106 height 44
click at [89, 94] on link "Edit" at bounding box center [96, 104] width 106 height 32
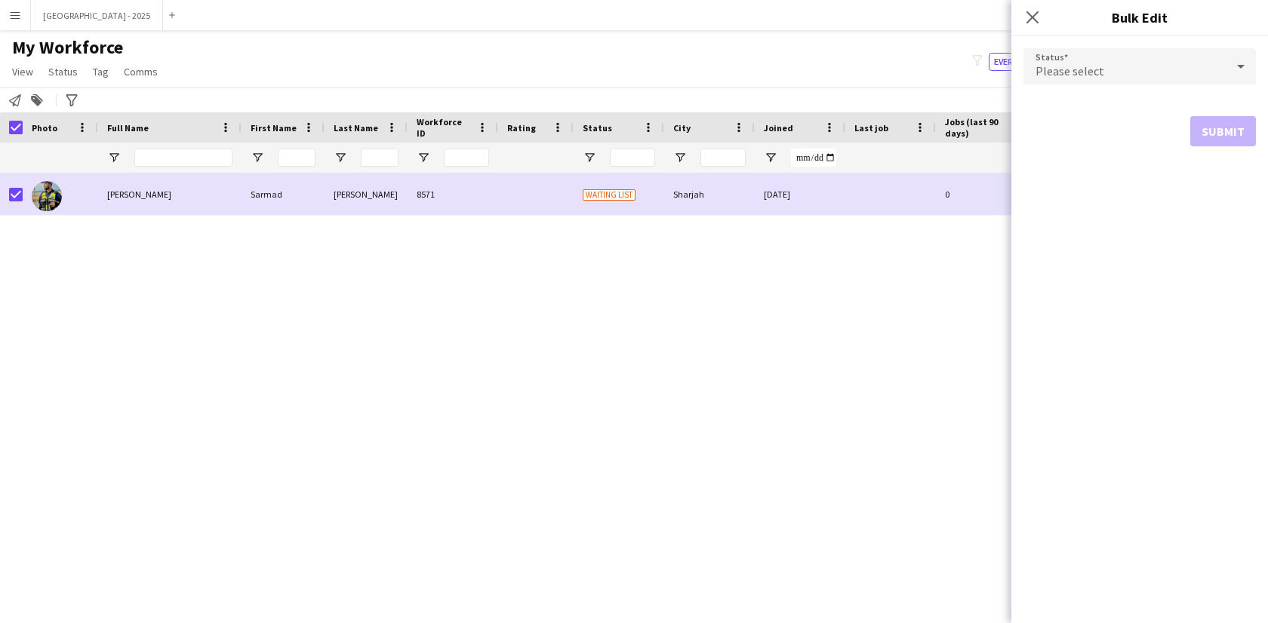
click at [1094, 74] on span "Please select" at bounding box center [1070, 70] width 69 height 15
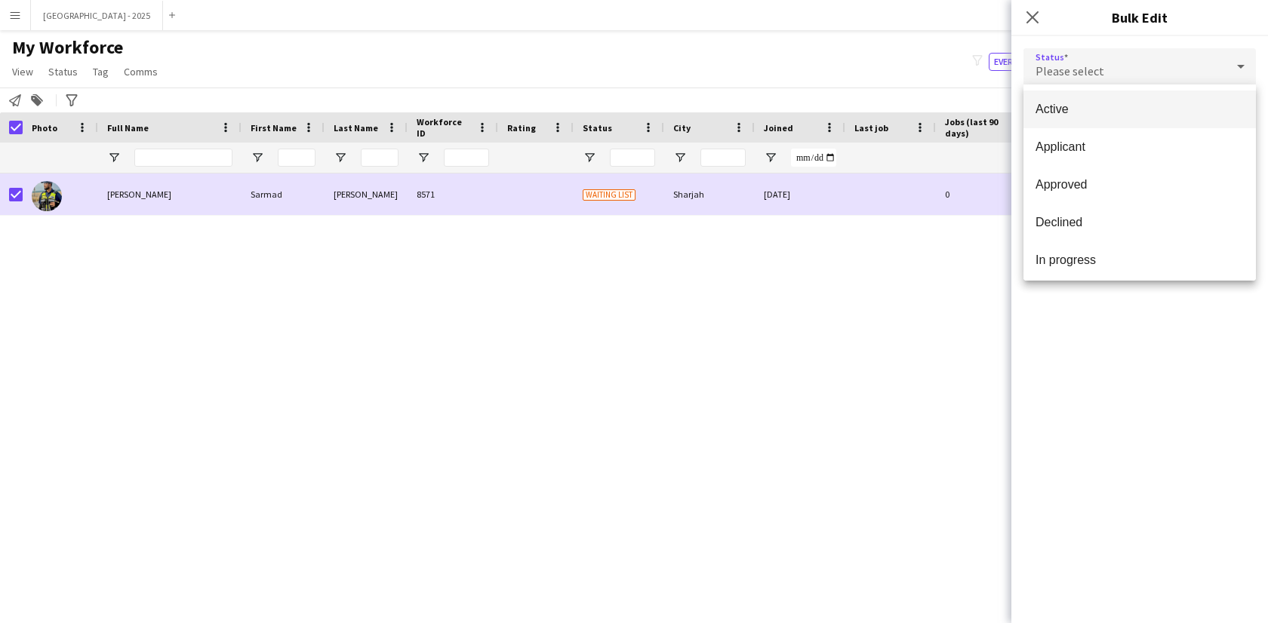
click at [1084, 119] on mat-option "Active" at bounding box center [1139, 110] width 232 height 38
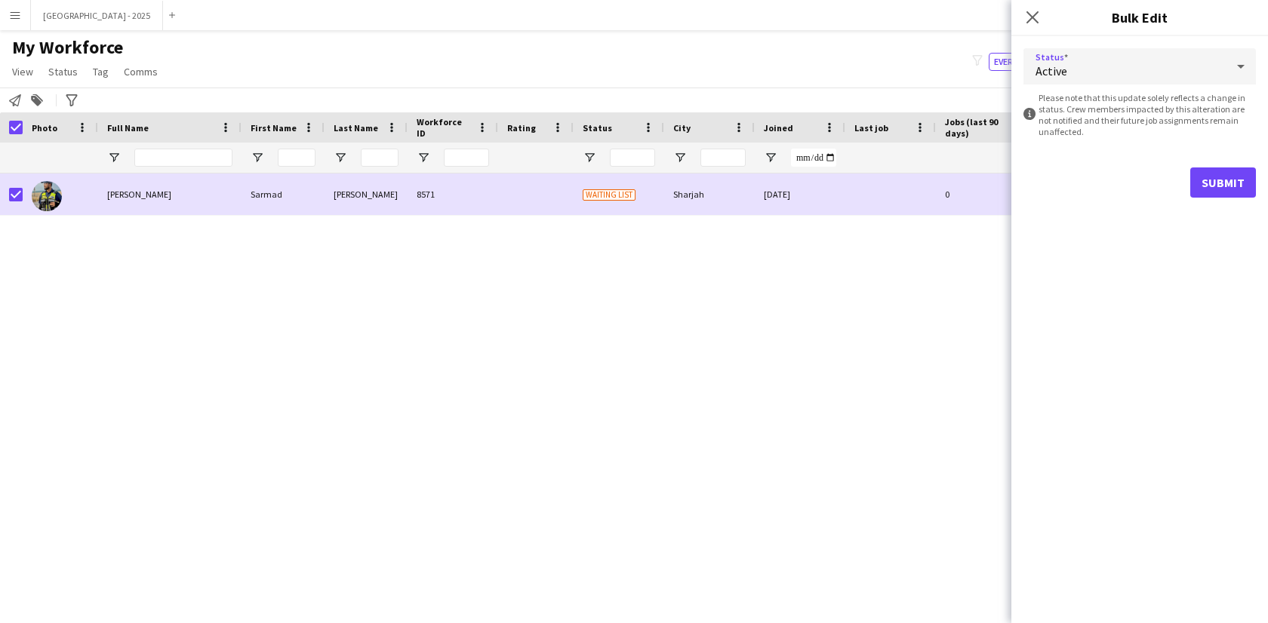
click at [1251, 153] on form "Status Active information-circle Please note that this update solely reflects a…" at bounding box center [1139, 123] width 232 height 174
click at [1245, 171] on button "Submit" at bounding box center [1223, 183] width 66 height 30
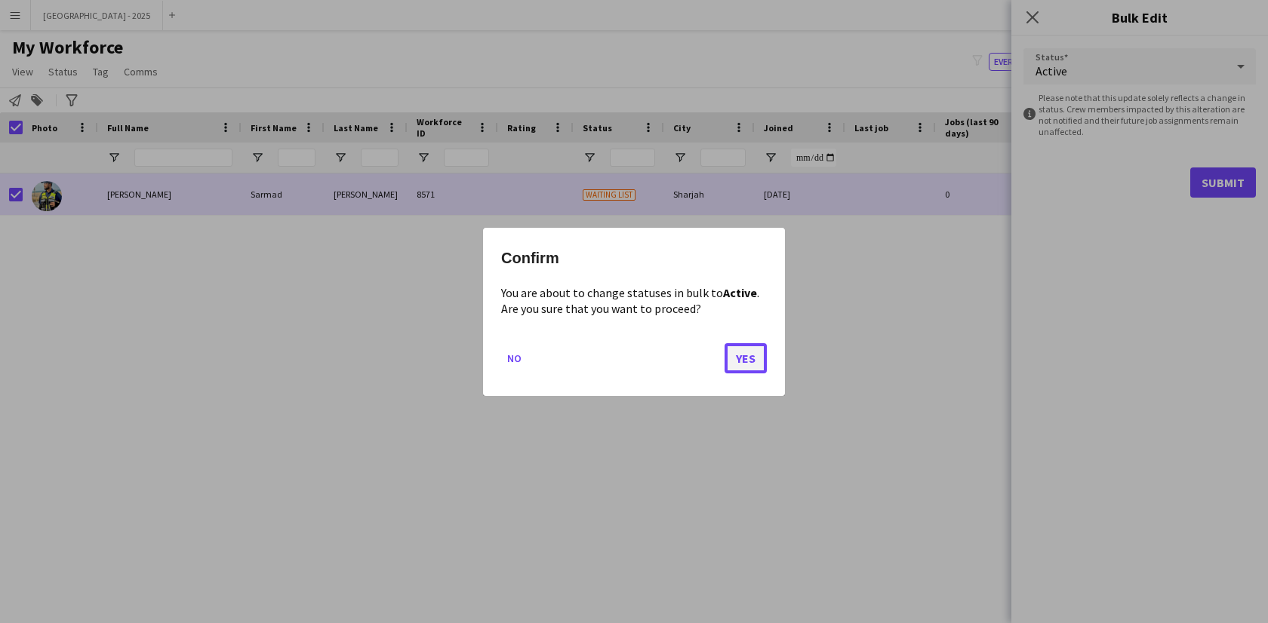
click at [743, 359] on button "Yes" at bounding box center [746, 358] width 42 height 30
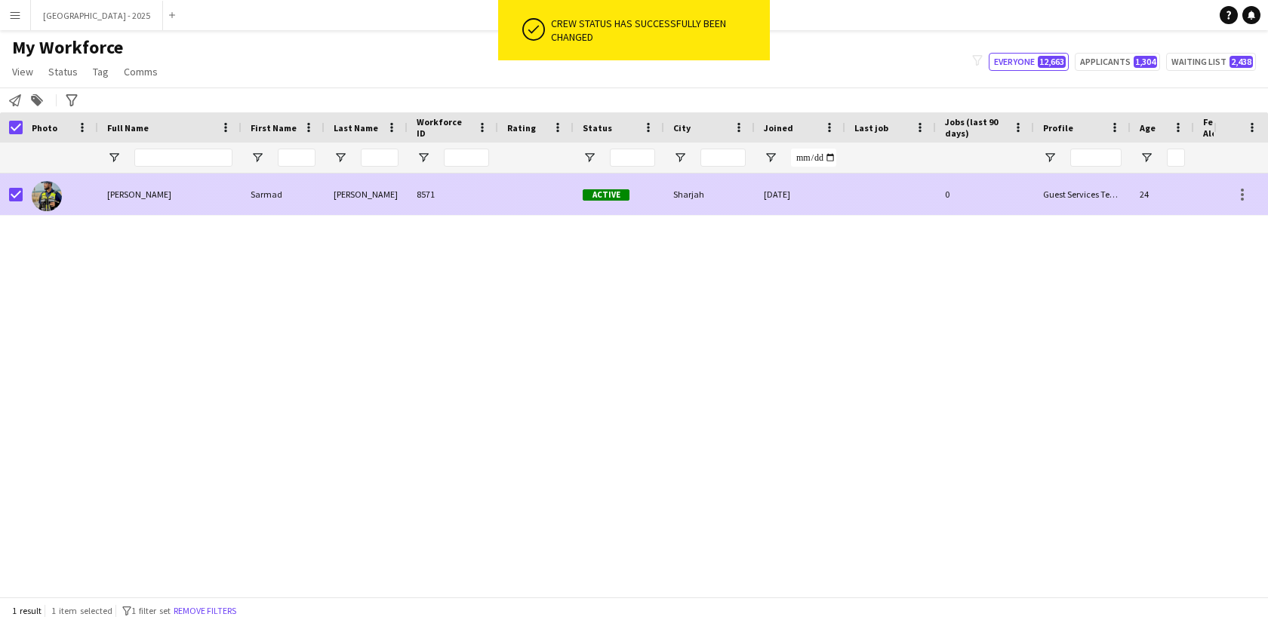
click at [8, 195] on div at bounding box center [11, 195] width 23 height 42
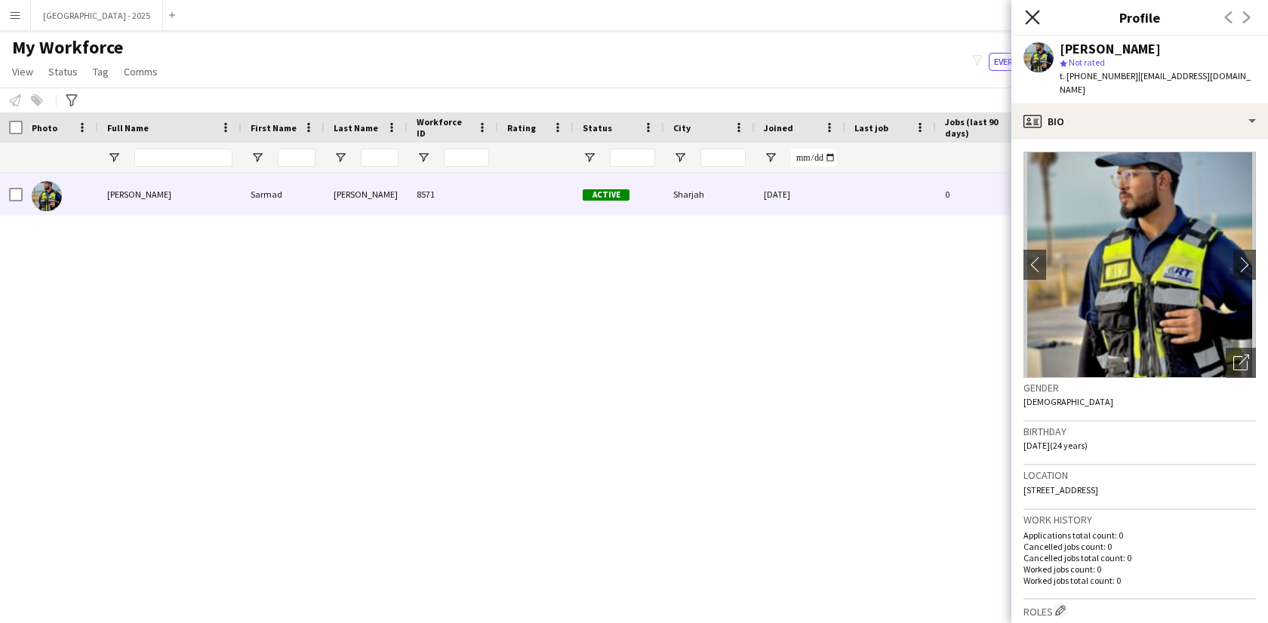
click at [1029, 20] on icon at bounding box center [1032, 17] width 14 height 14
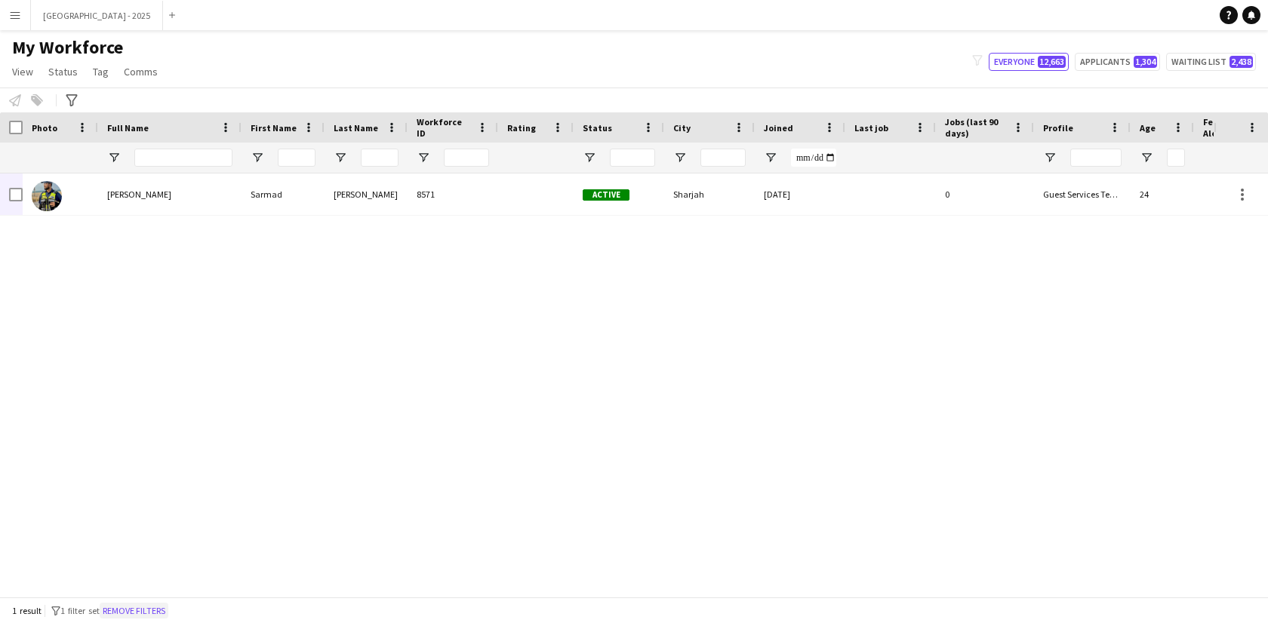
click at [168, 607] on button "Remove filters" at bounding box center [134, 611] width 69 height 17
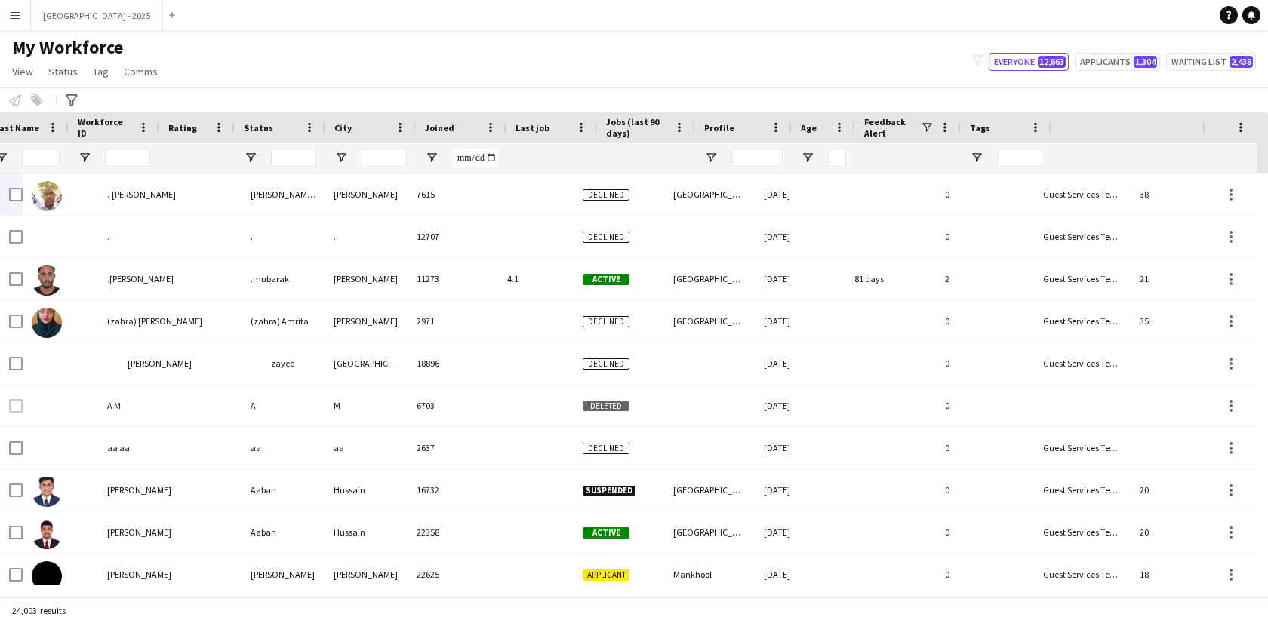
scroll to position [0, 339]
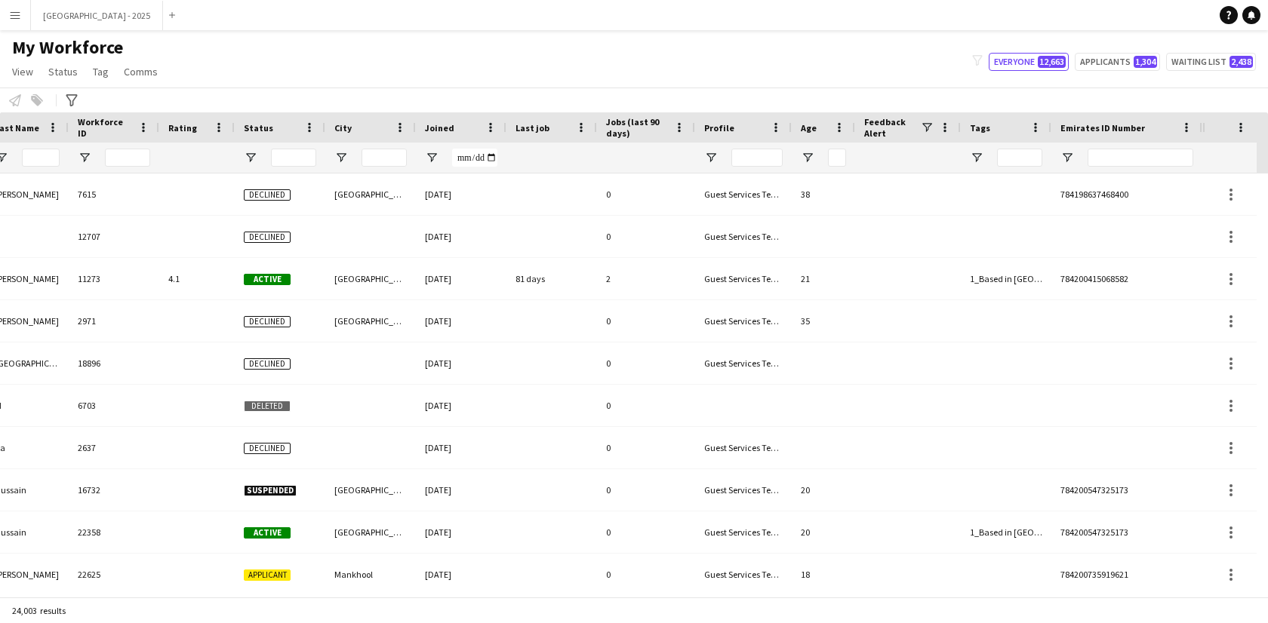
click at [1139, 144] on div at bounding box center [1141, 158] width 106 height 30
click at [1137, 154] on input "Emirates ID Number Filter Input" at bounding box center [1141, 158] width 106 height 18
paste input "*******"
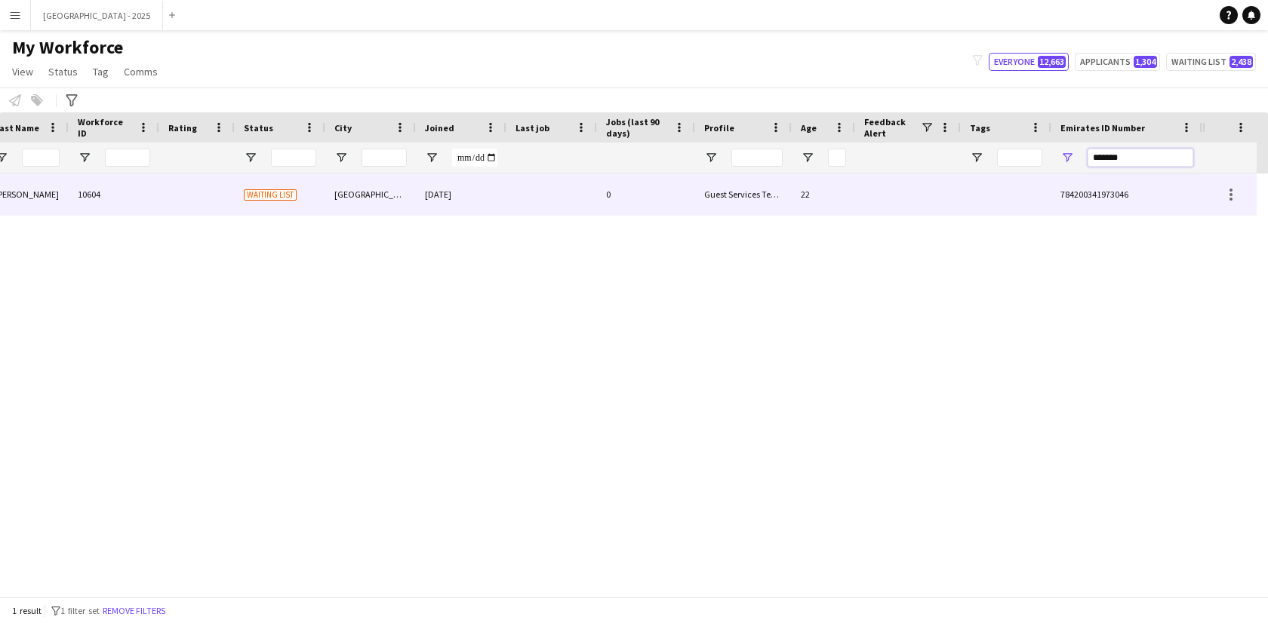
type input "*******"
click at [696, 210] on div "Muhammad Saif Shamsuddin Muhammad Saif Shamsuddin 10604 Waiting list Dubai 07-0…" at bounding box center [431, 195] width 1541 height 42
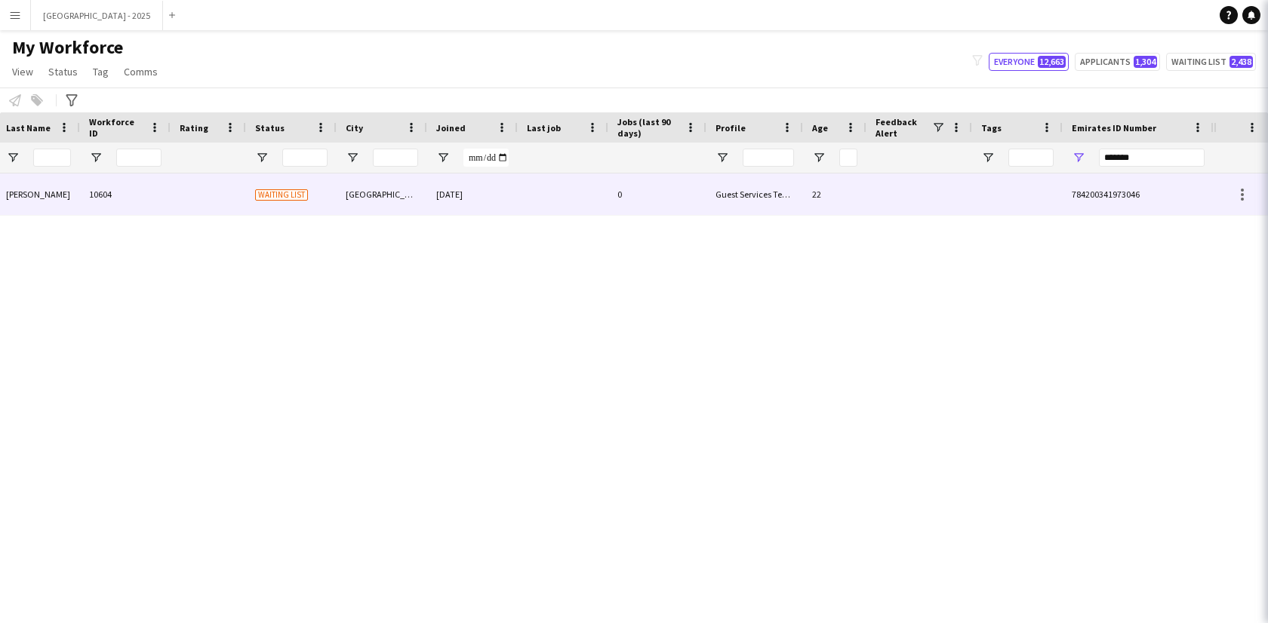
scroll to position [0, 328]
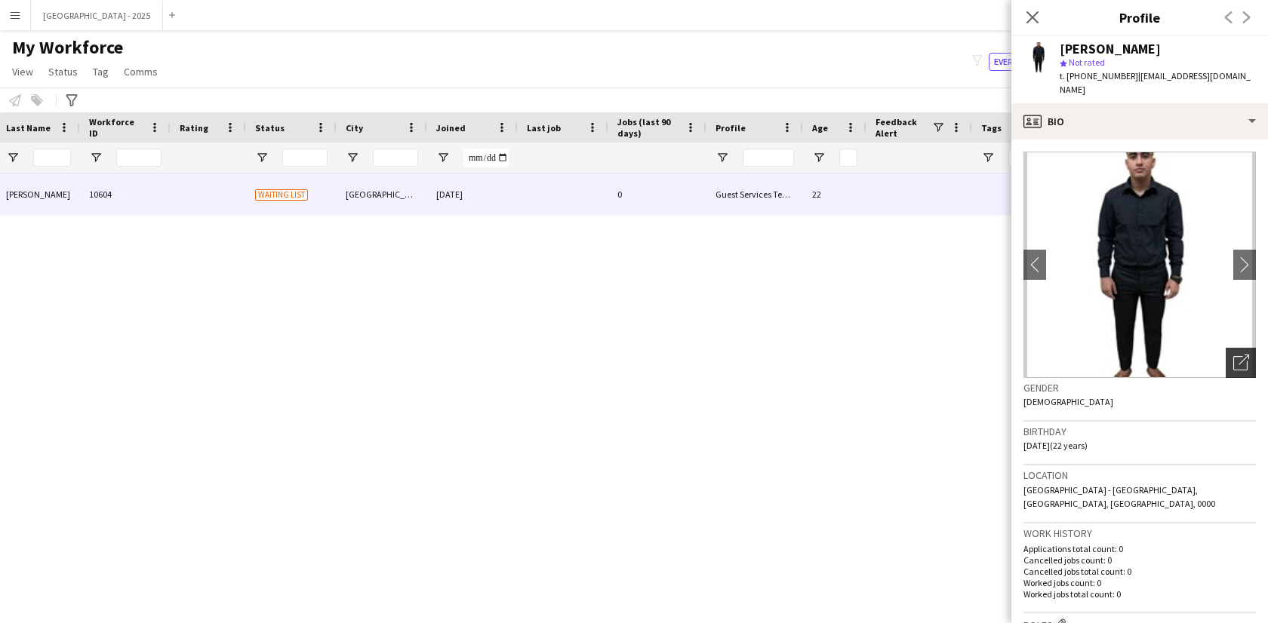
click at [1234, 355] on icon "Open photos pop-in" at bounding box center [1241, 363] width 16 height 16
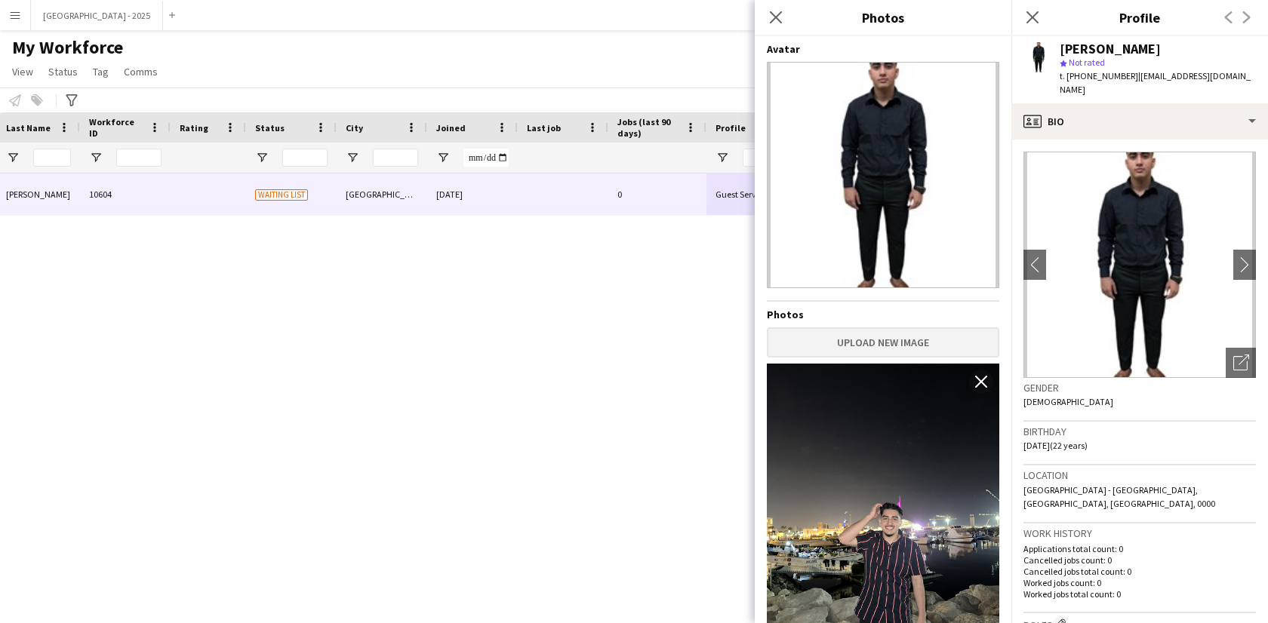
scroll to position [63, 0]
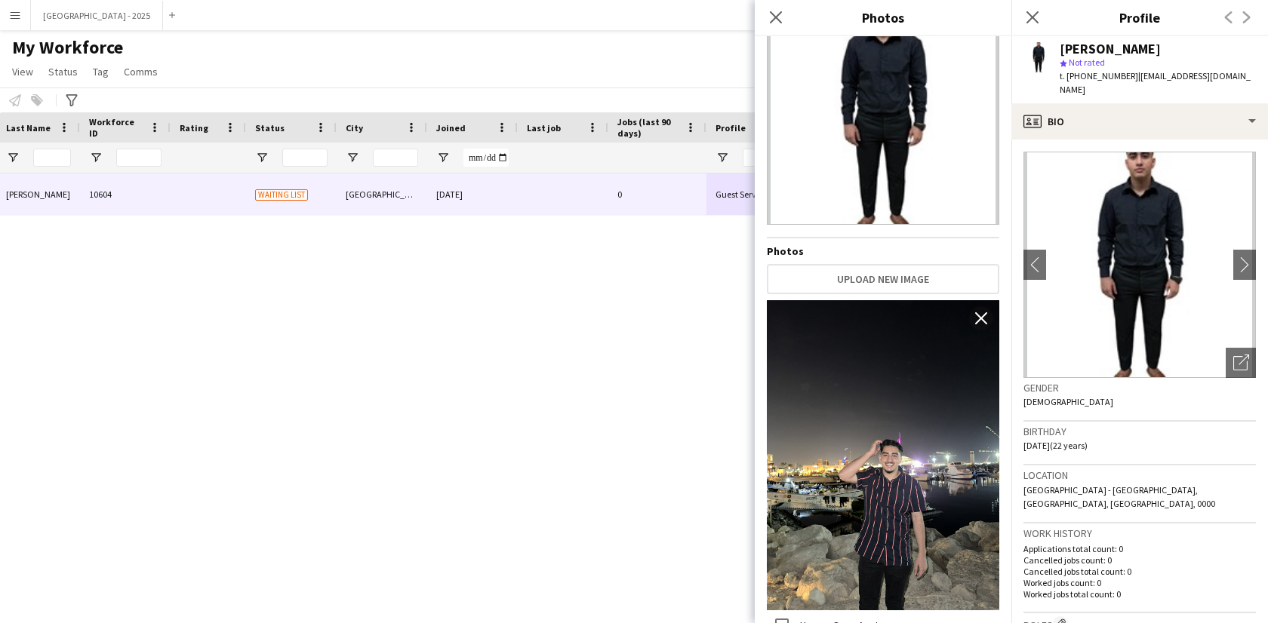
click at [1120, 431] on div "Birthday 21-06-2003 (22 years)" at bounding box center [1139, 444] width 232 height 44
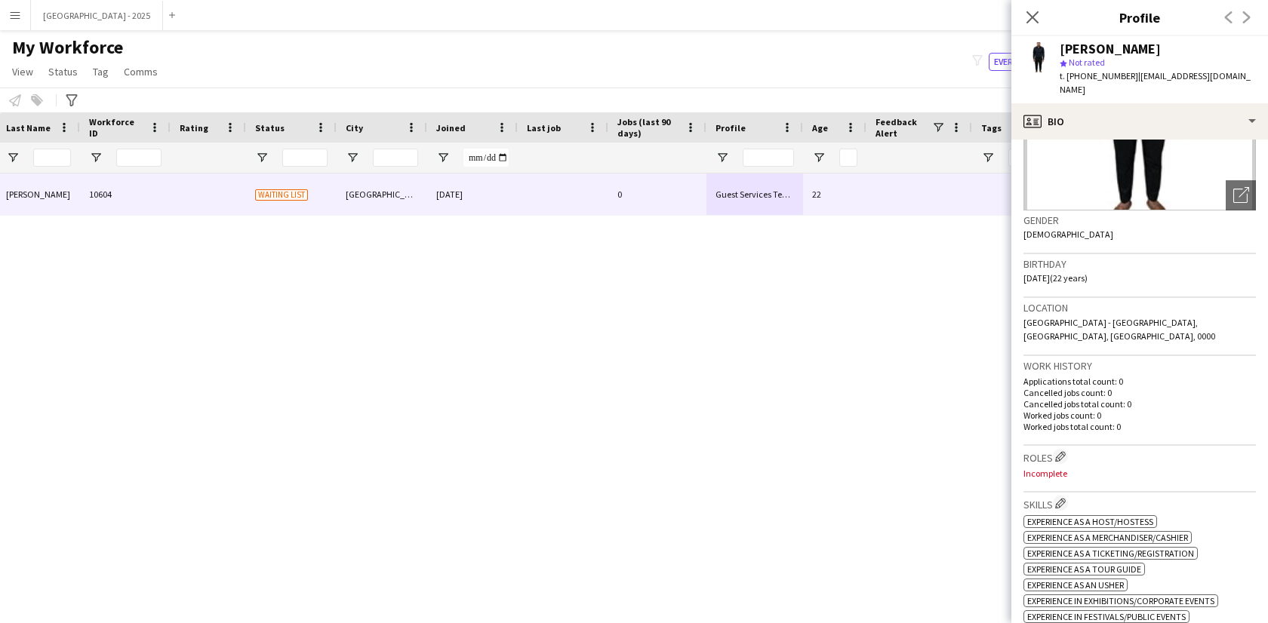
scroll to position [199, 0]
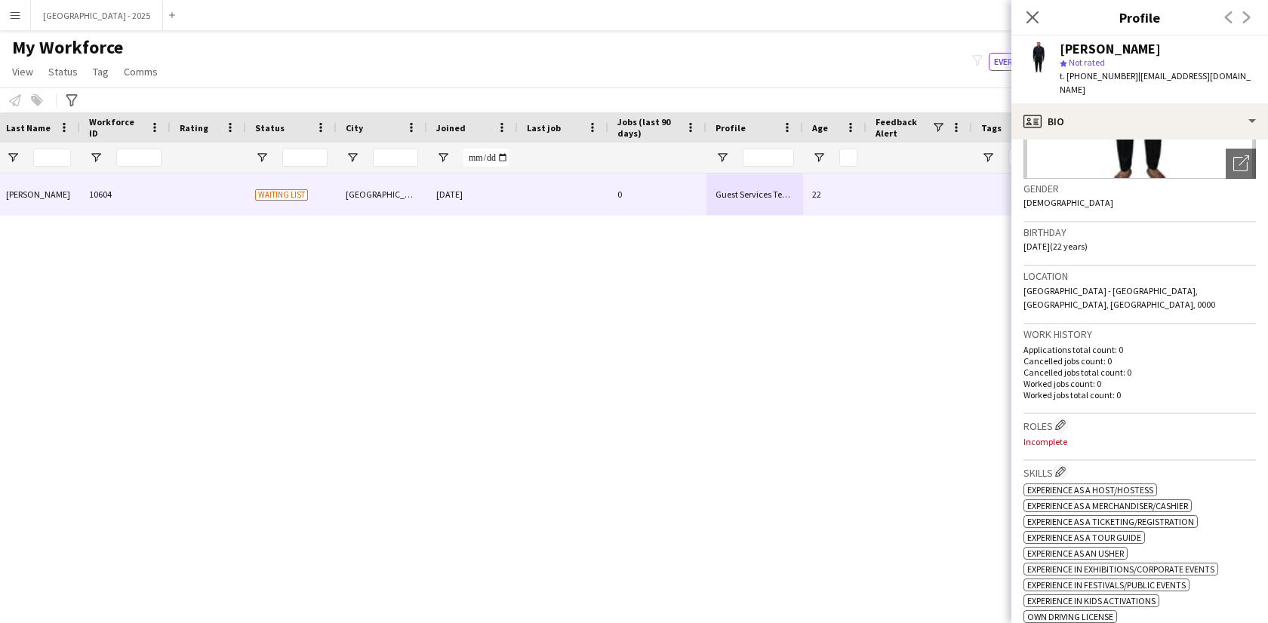
click at [1060, 414] on div "Roles Edit crew company roles Incomplete" at bounding box center [1139, 437] width 232 height 47
click at [1060, 420] on app-icon "Edit crew company roles" at bounding box center [1060, 425] width 11 height 11
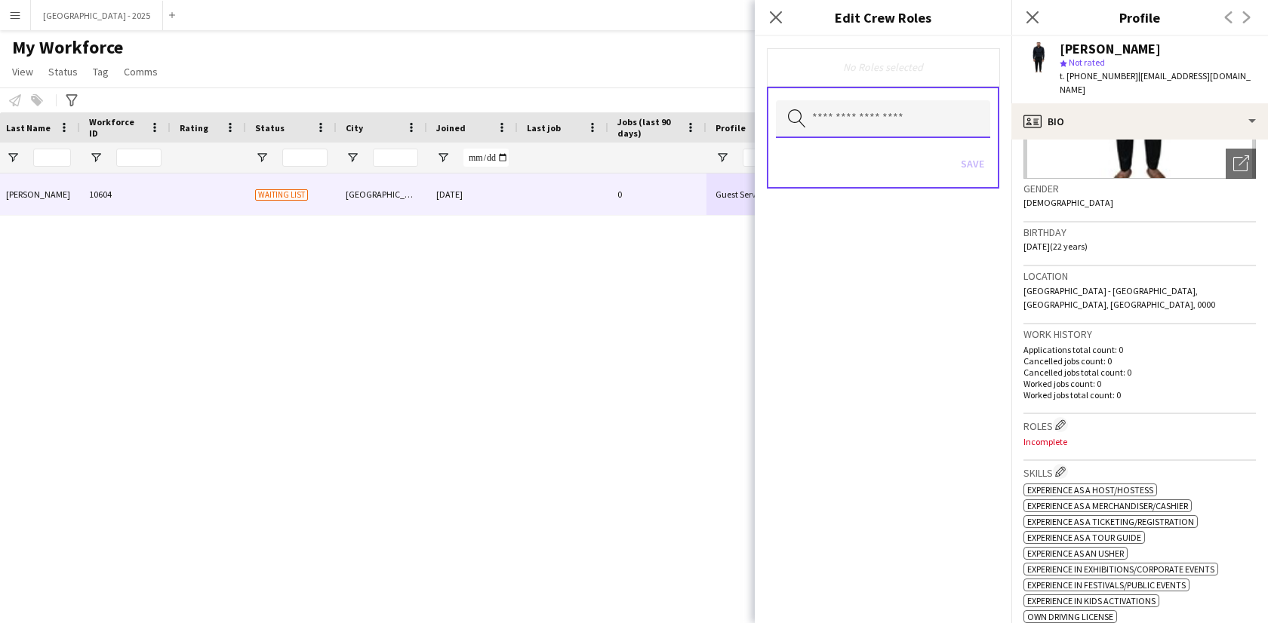
click at [898, 121] on input "text" at bounding box center [883, 119] width 214 height 38
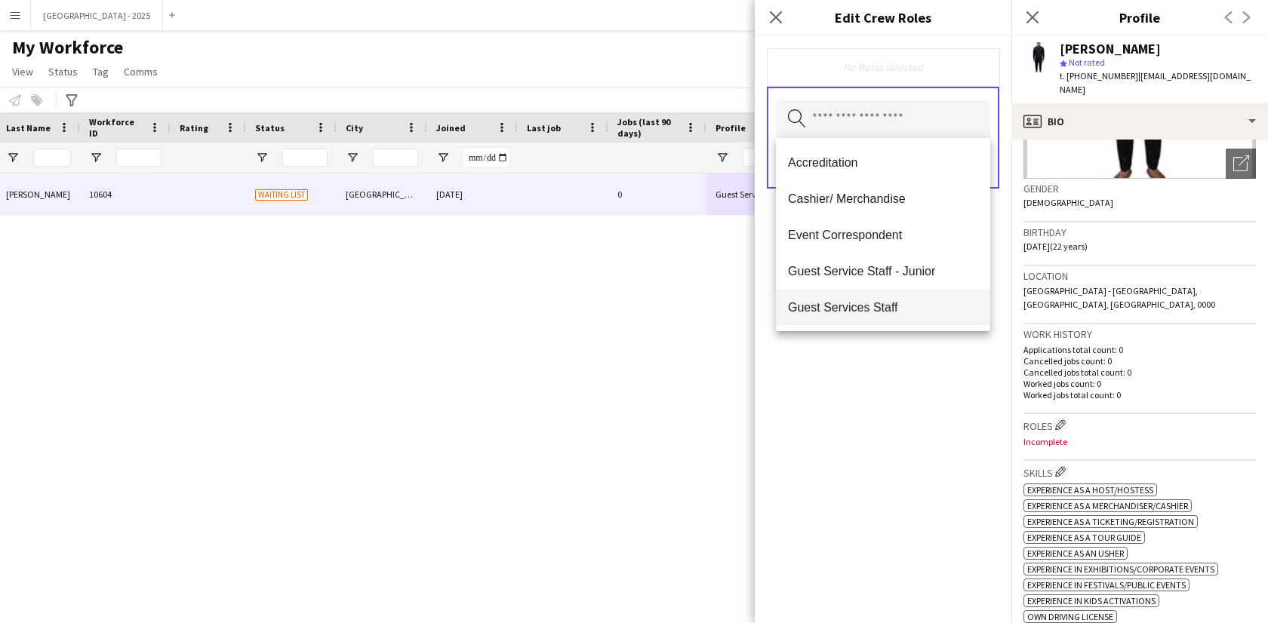
click at [912, 319] on mat-option "Guest Services Staff" at bounding box center [883, 307] width 214 height 36
click at [921, 349] on div "Guest Services Staff Remove Search by role type Save" at bounding box center [883, 329] width 257 height 587
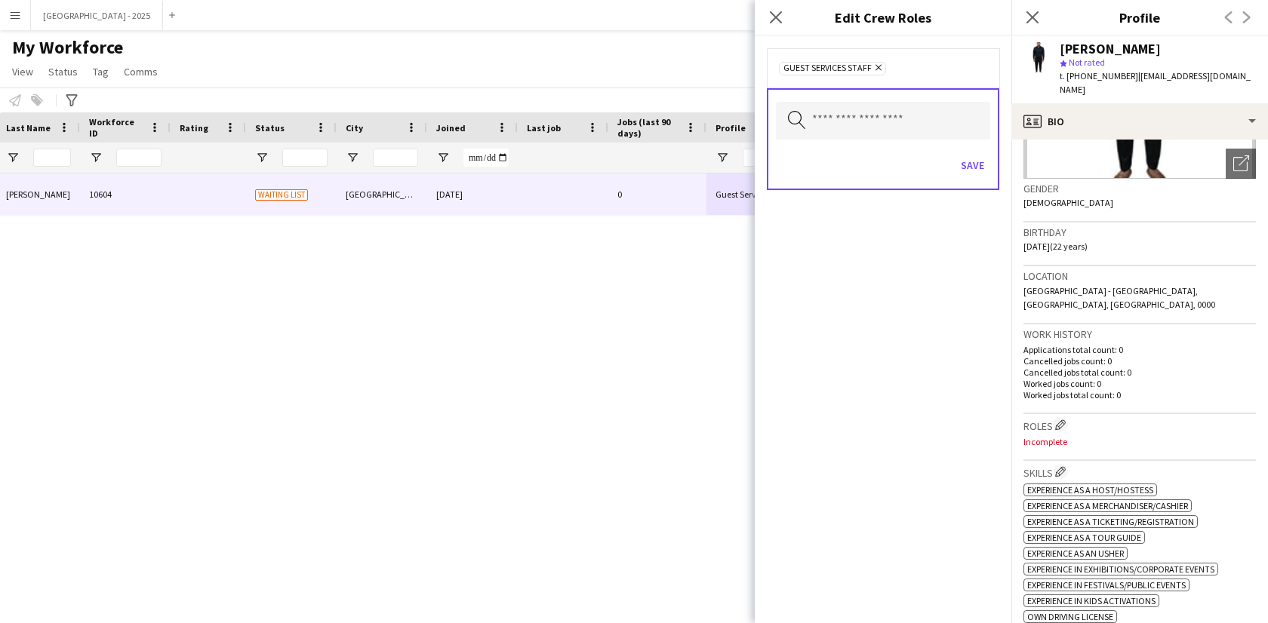
click at [964, 147] on div "Save" at bounding box center [883, 167] width 214 height 43
click at [967, 160] on button "Save" at bounding box center [972, 165] width 35 height 24
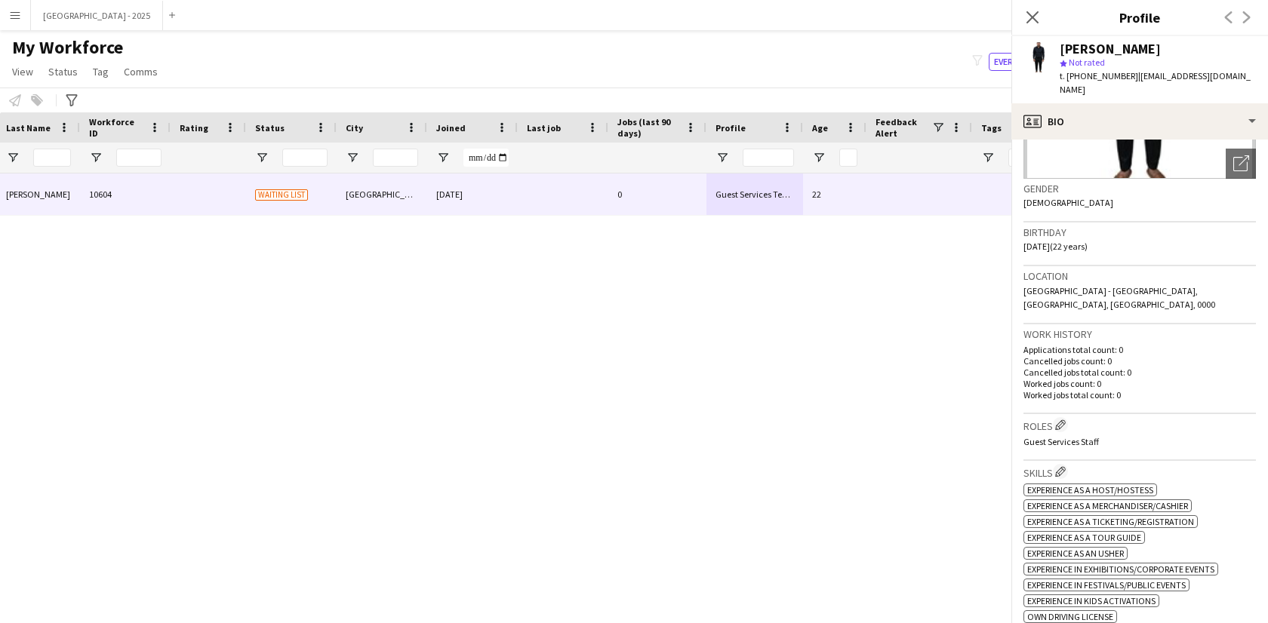
scroll to position [512, 0]
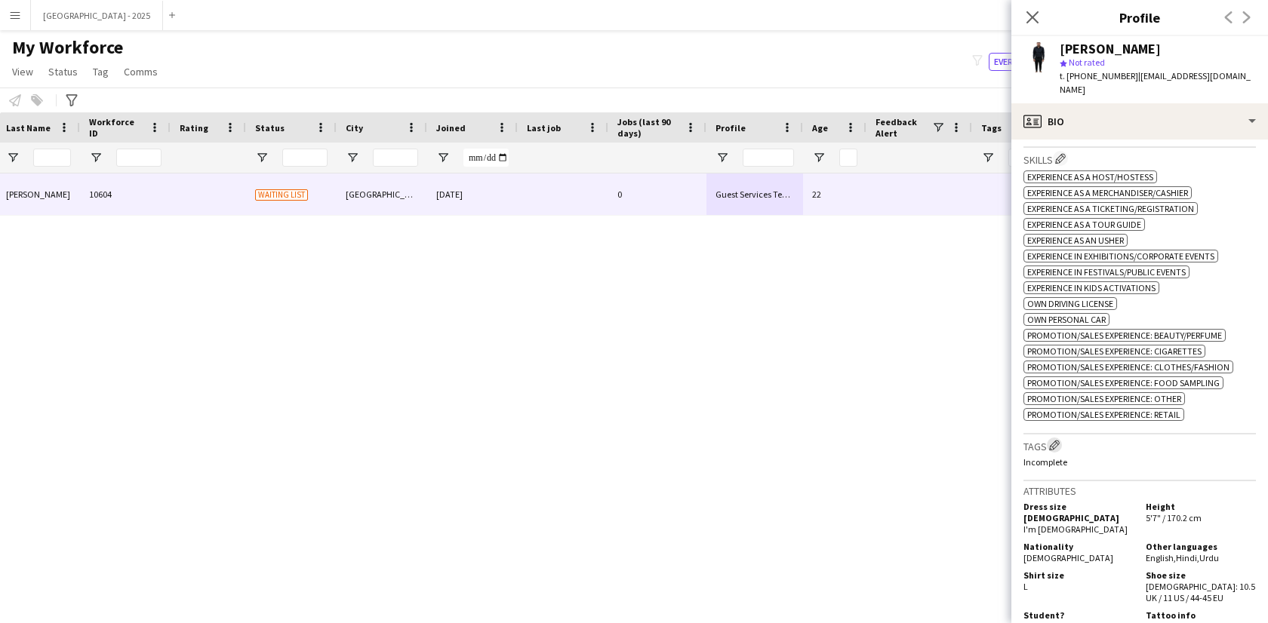
click at [1054, 440] on app-icon "Edit crew company tags" at bounding box center [1054, 445] width 11 height 11
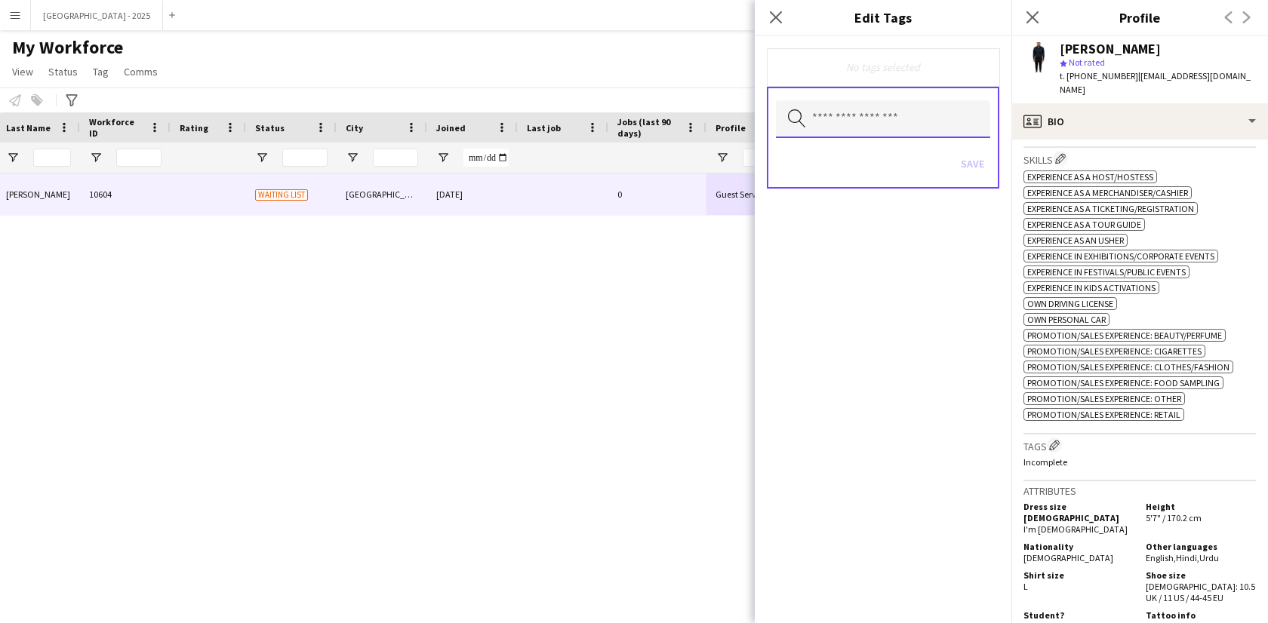
click at [918, 119] on input "text" at bounding box center [883, 119] width 214 height 38
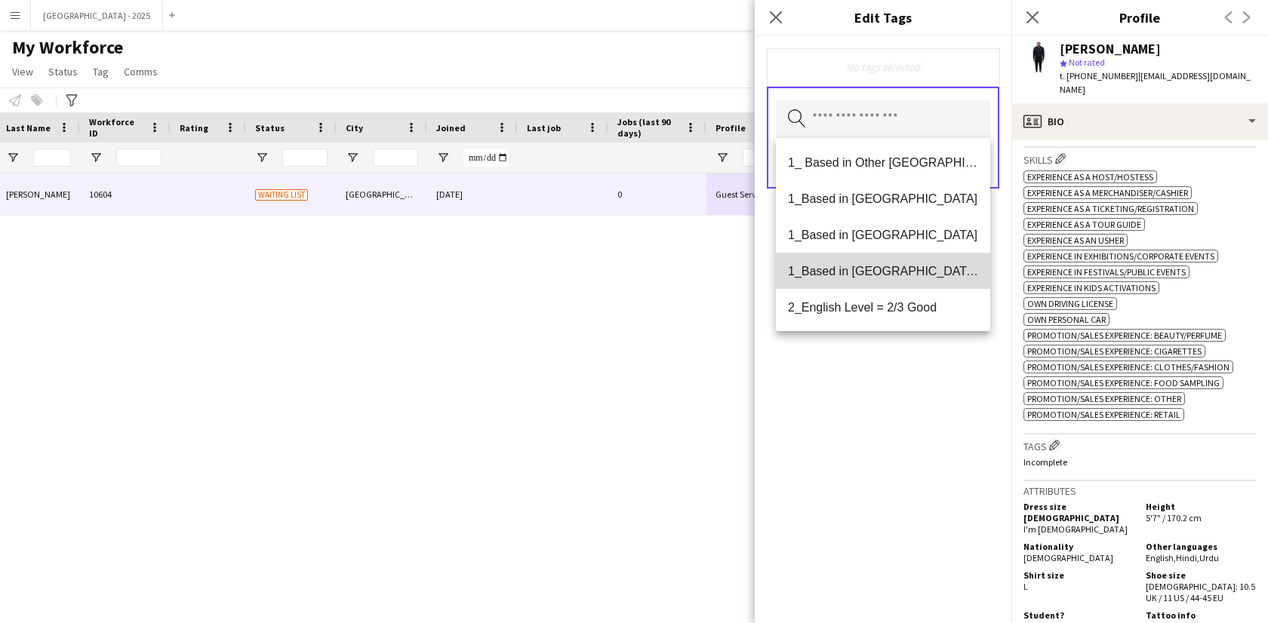
click at [906, 268] on span "1_Based in [GEOGRAPHIC_DATA]/[GEOGRAPHIC_DATA]/Ajman" at bounding box center [883, 271] width 190 height 14
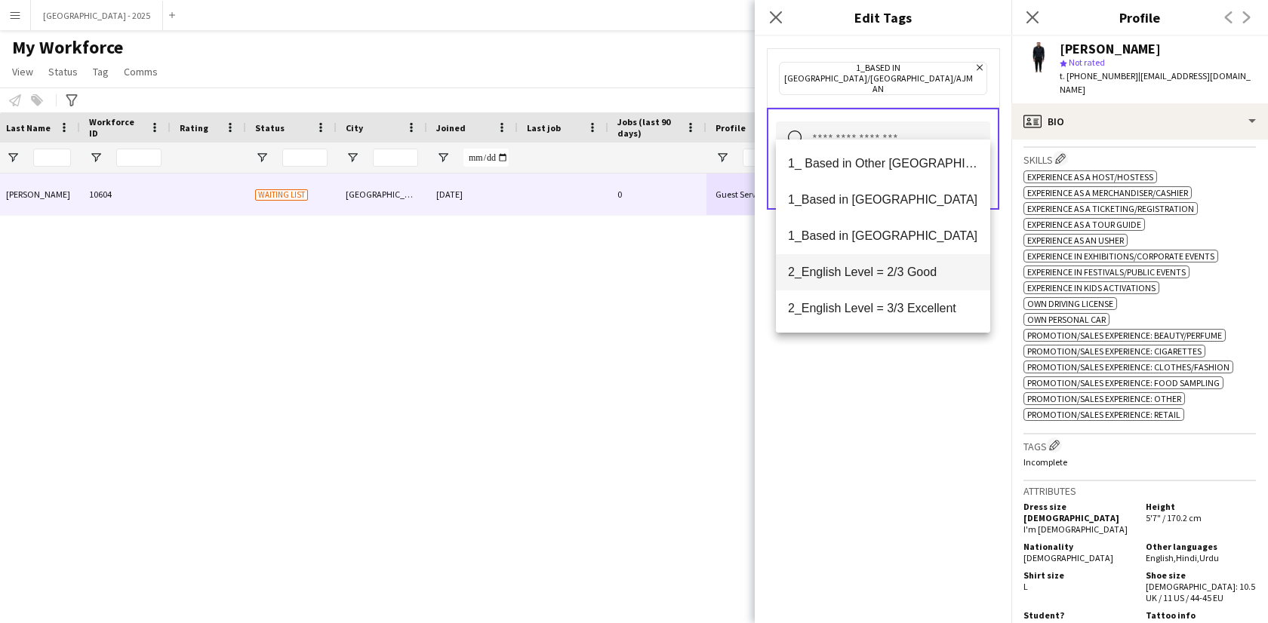
click at [906, 289] on mat-option "2_English Level = 2/3 Good" at bounding box center [883, 272] width 214 height 36
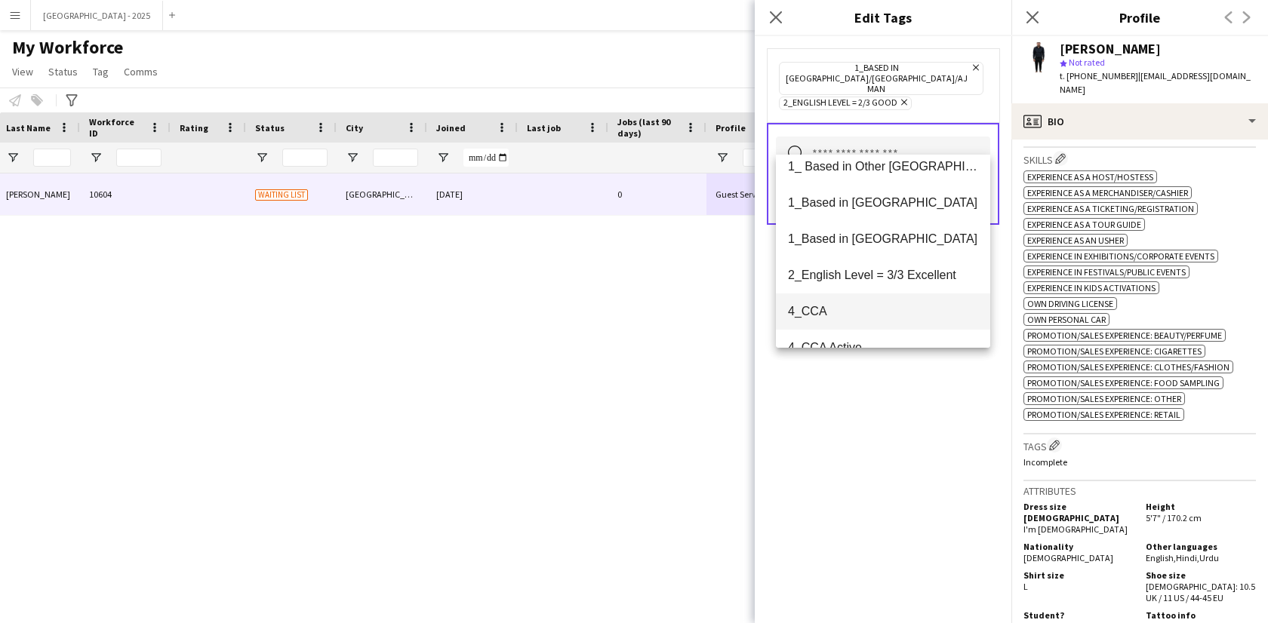
scroll to position [29, 0]
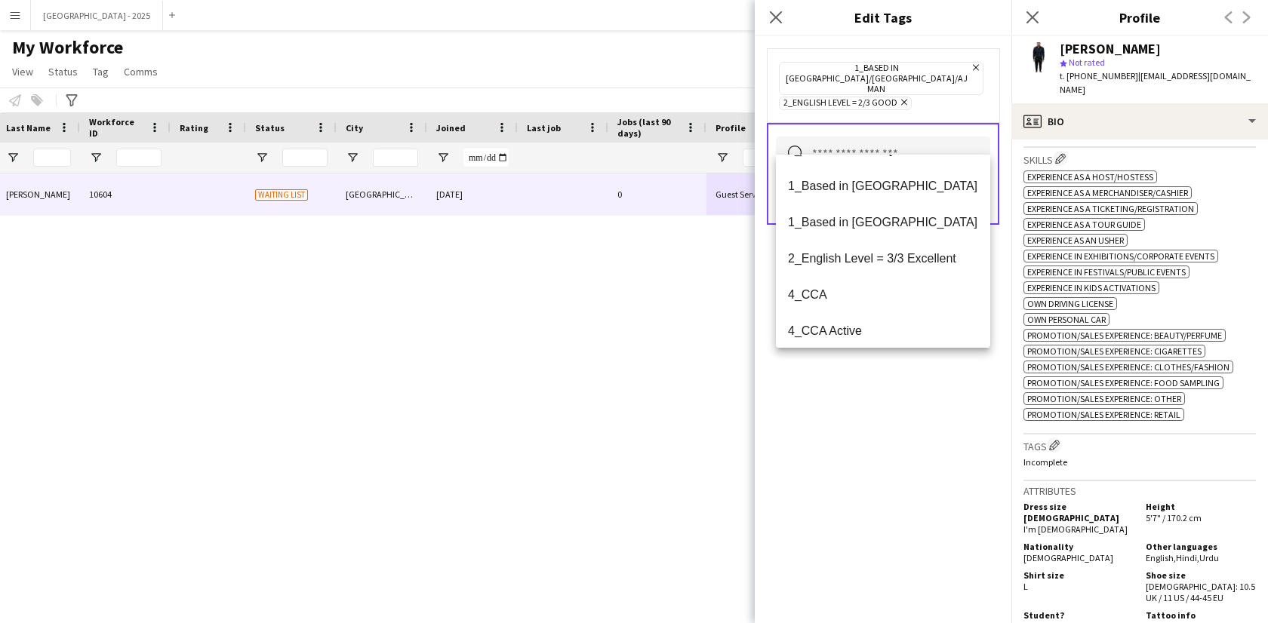
click at [899, 352] on div "1_Based in [GEOGRAPHIC_DATA]/[GEOGRAPHIC_DATA]/Ajman Remove 2_English Level = 2…" at bounding box center [883, 329] width 257 height 587
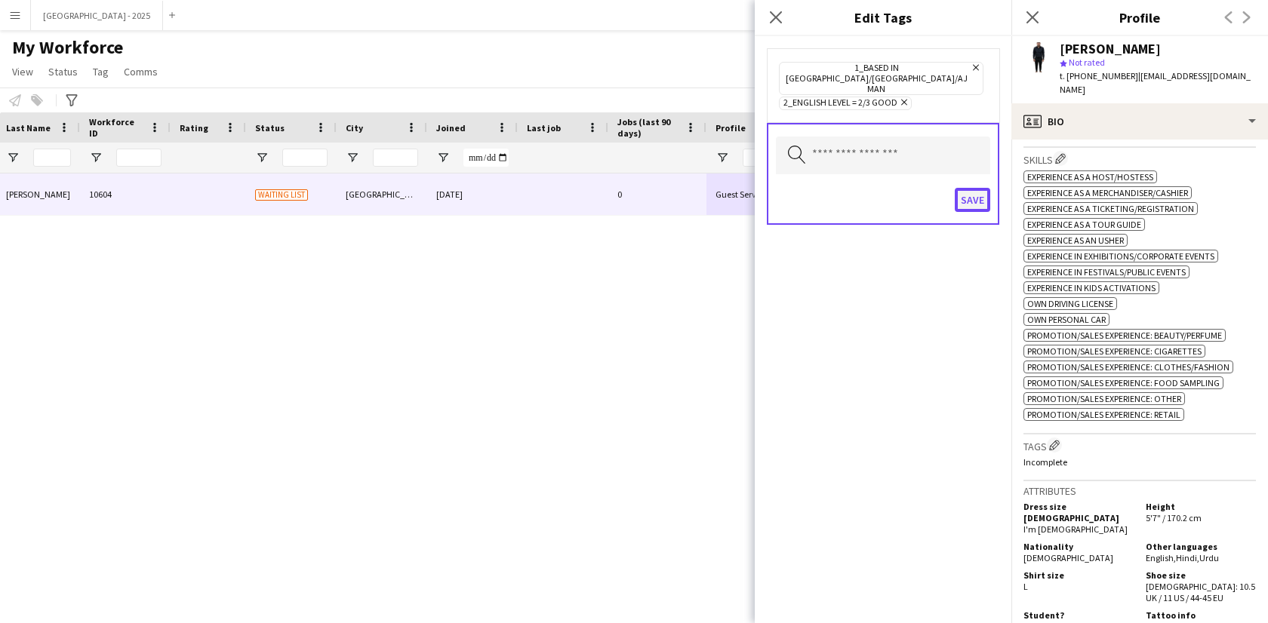
click at [964, 188] on button "Save" at bounding box center [972, 200] width 35 height 24
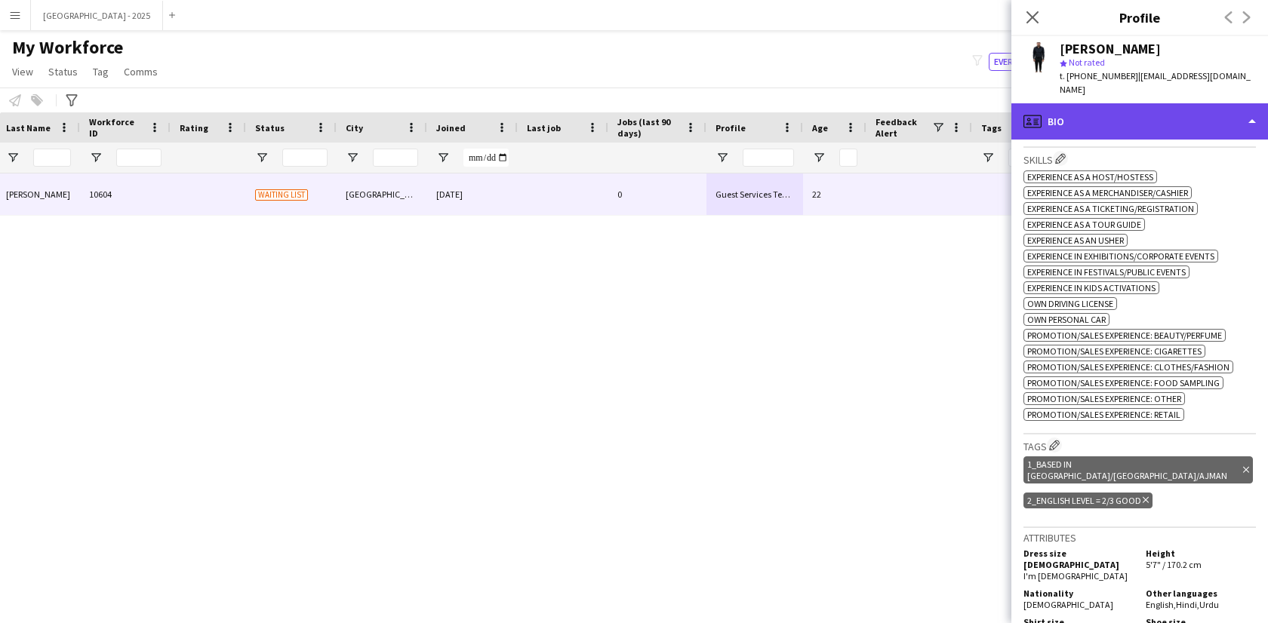
click at [1097, 103] on div "profile Bio" at bounding box center [1139, 121] width 257 height 36
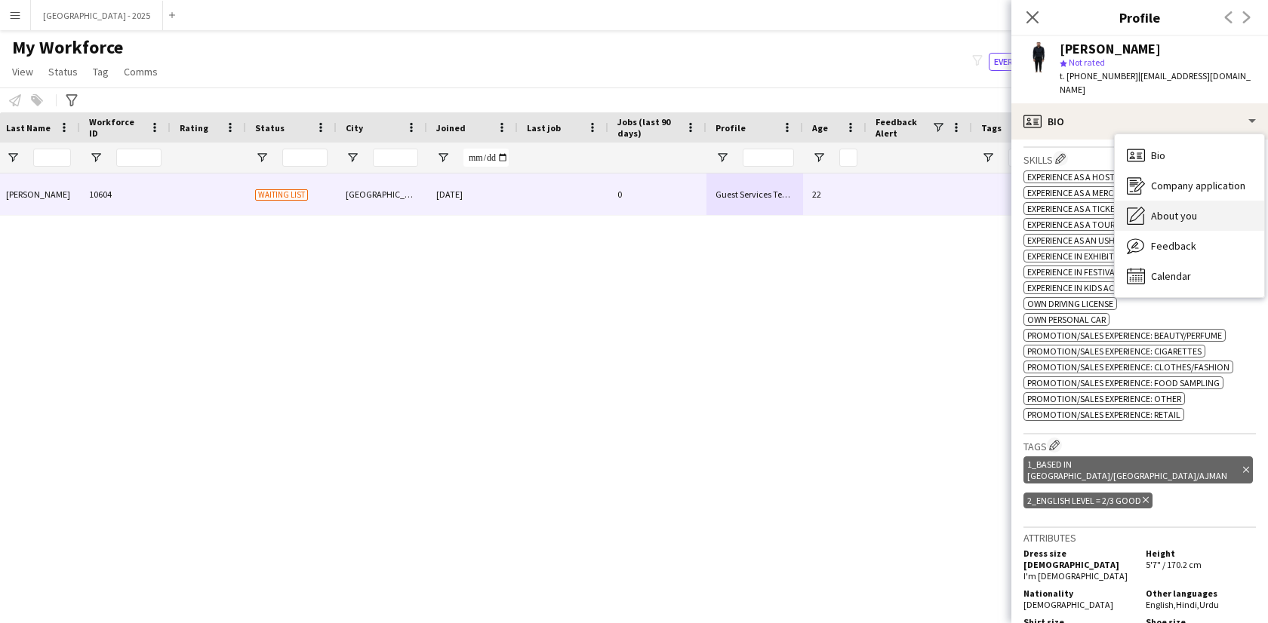
click at [1149, 204] on div "About you About you" at bounding box center [1189, 216] width 149 height 30
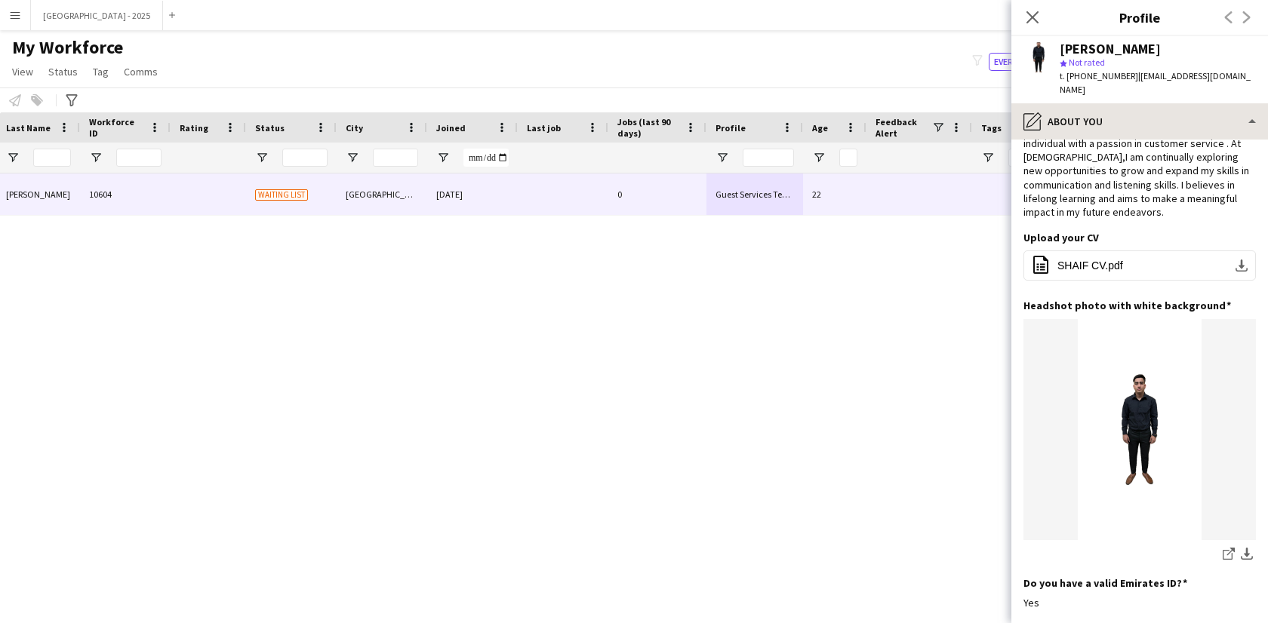
scroll to position [0, 0]
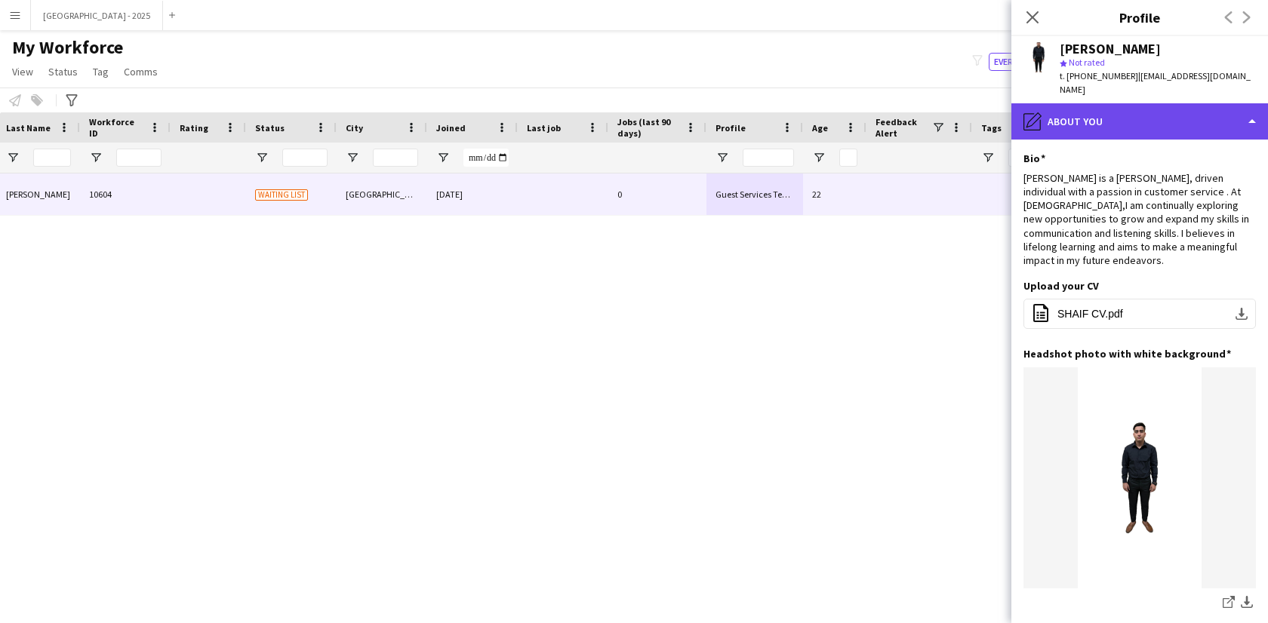
click at [1087, 103] on div "pencil4 About you" at bounding box center [1139, 121] width 257 height 36
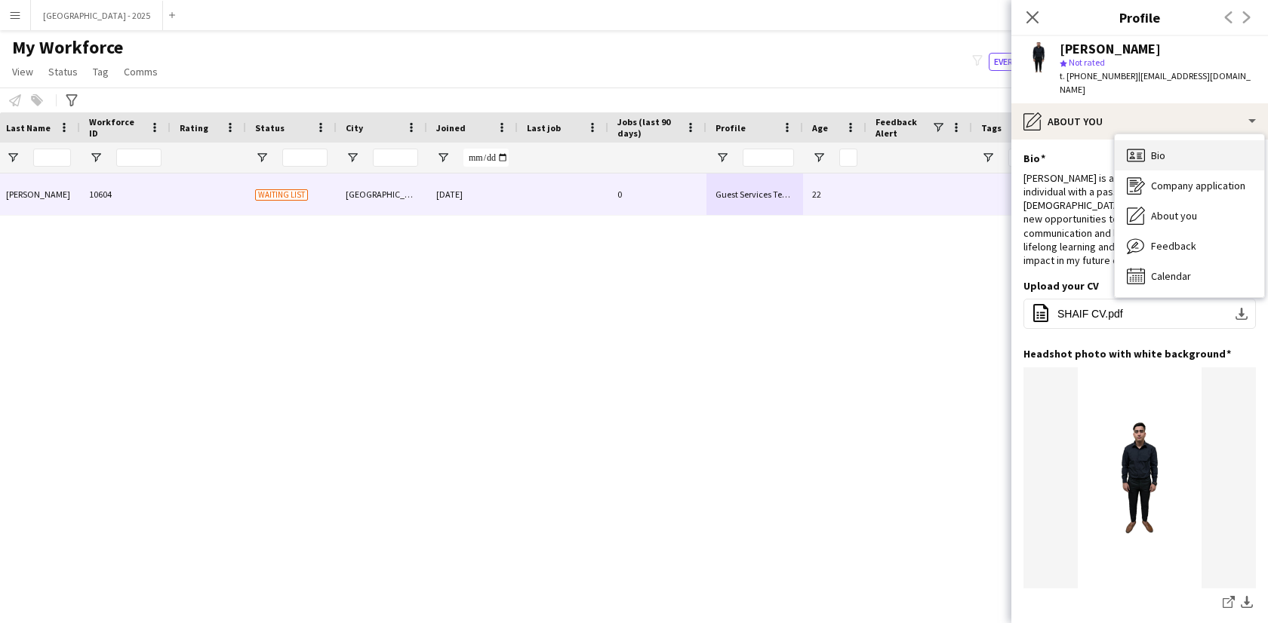
click at [1168, 140] on div "Bio Bio" at bounding box center [1189, 155] width 149 height 30
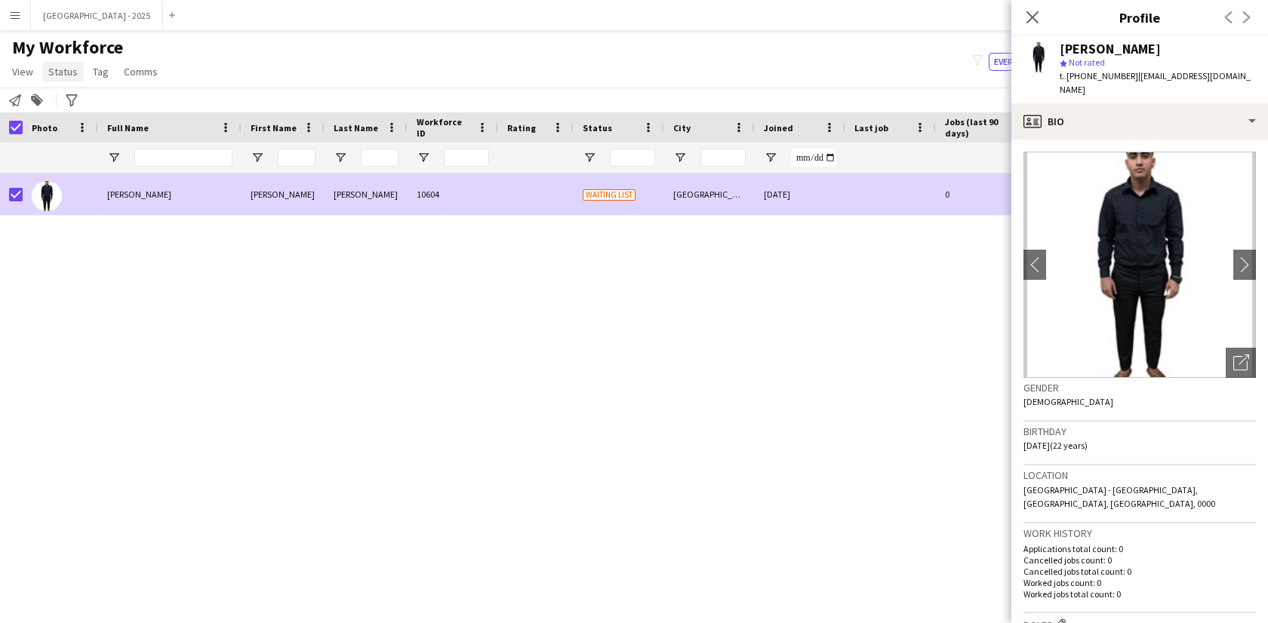
click at [78, 73] on link "Status" at bounding box center [63, 72] width 42 height 20
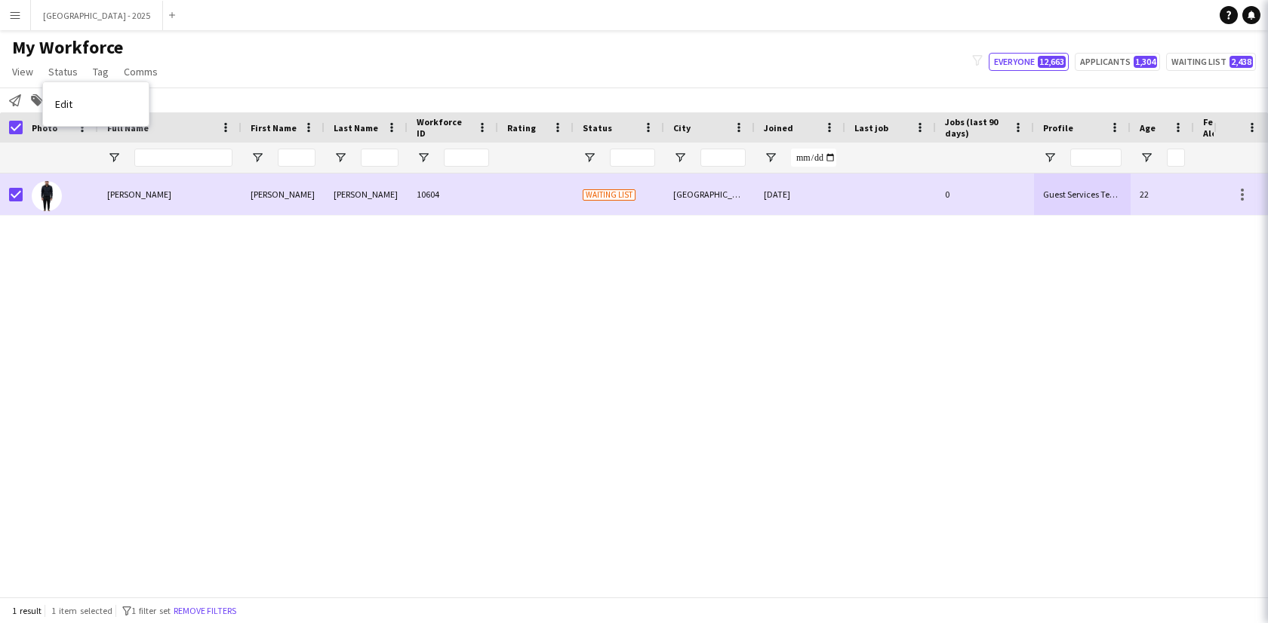
click at [88, 92] on link "Edit" at bounding box center [96, 104] width 106 height 32
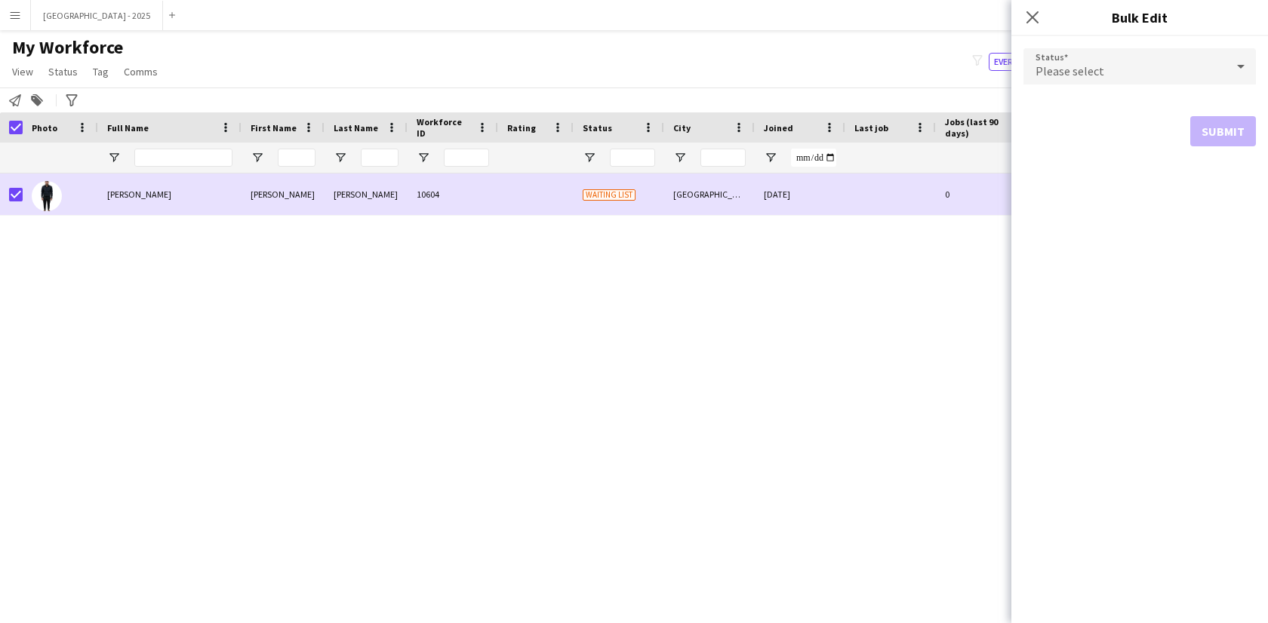
click at [1050, 65] on span "Please select" at bounding box center [1070, 70] width 69 height 15
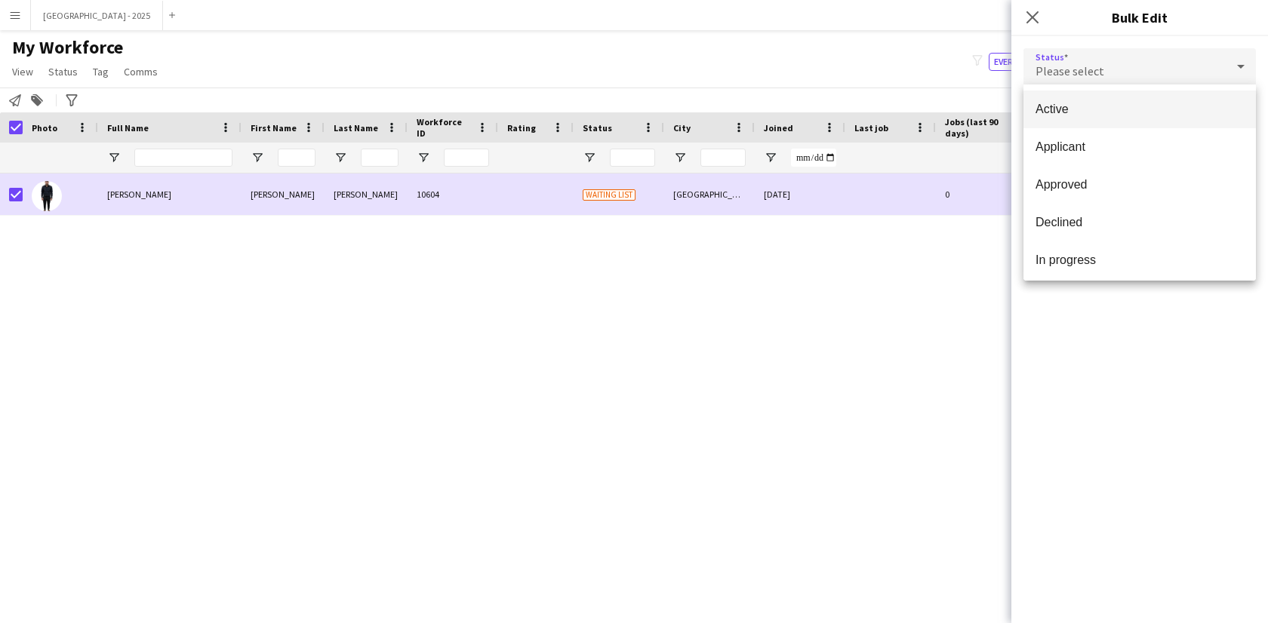
click at [1058, 95] on mat-option "Active" at bounding box center [1139, 110] width 232 height 38
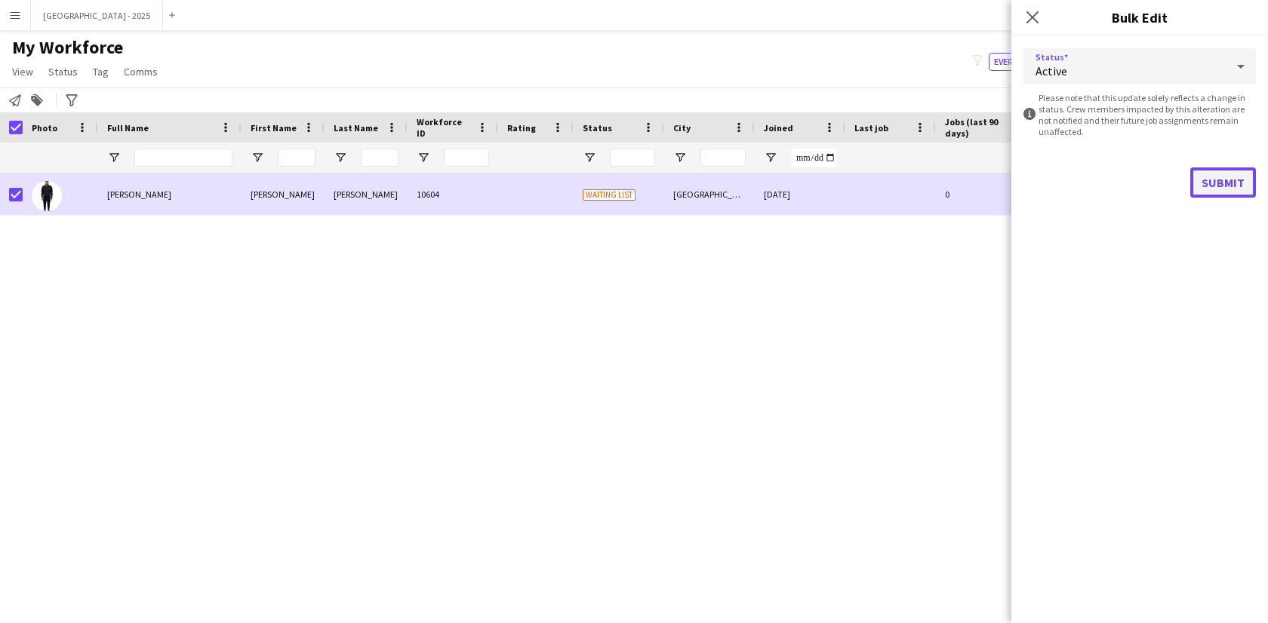
click at [1193, 189] on button "Submit" at bounding box center [1223, 183] width 66 height 30
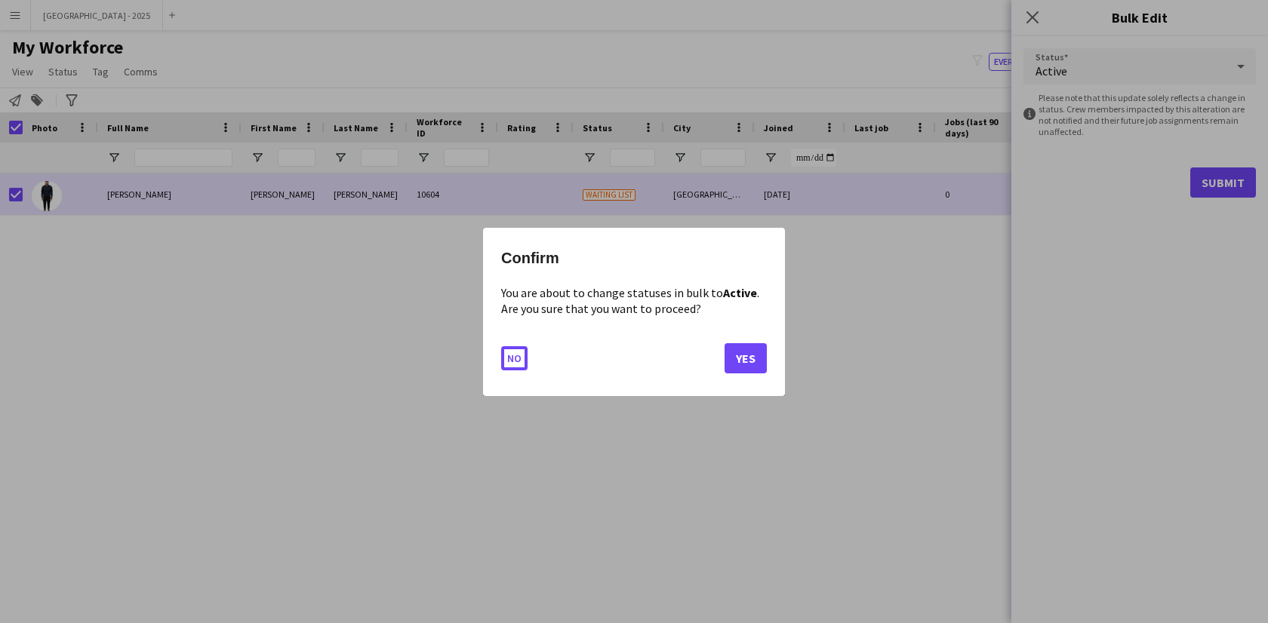
click at [764, 362] on button "Yes" at bounding box center [746, 358] width 42 height 30
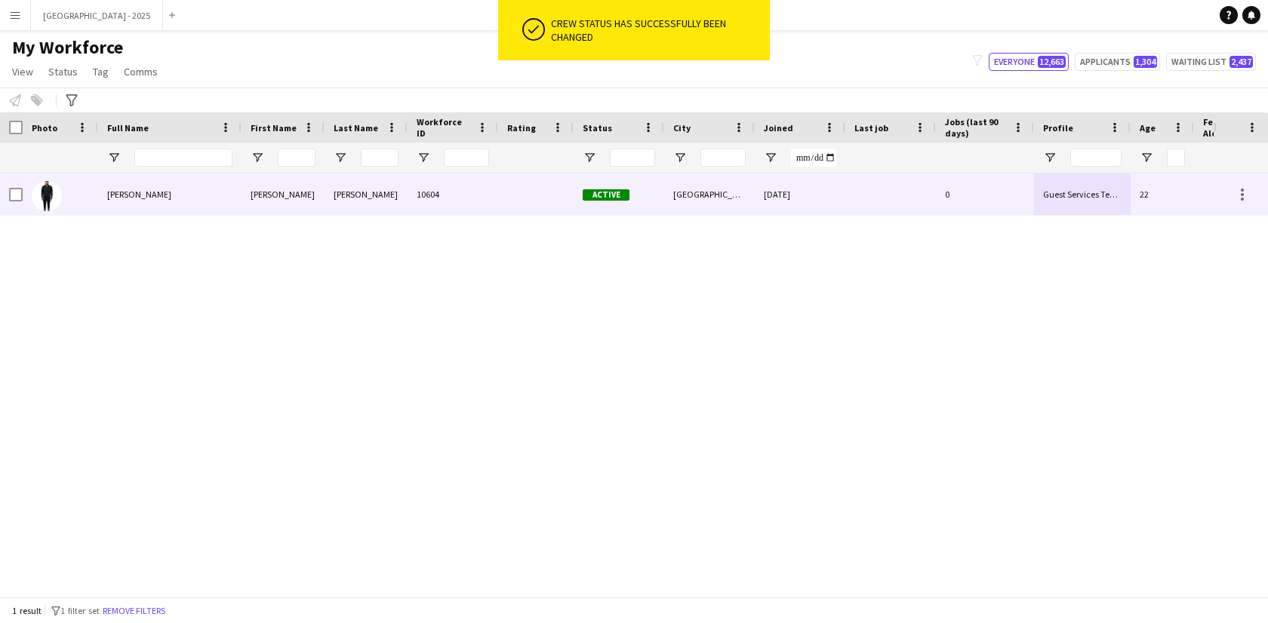
click at [122, 199] on span "Muhammad Saif Shamsuddin" at bounding box center [139, 194] width 64 height 11
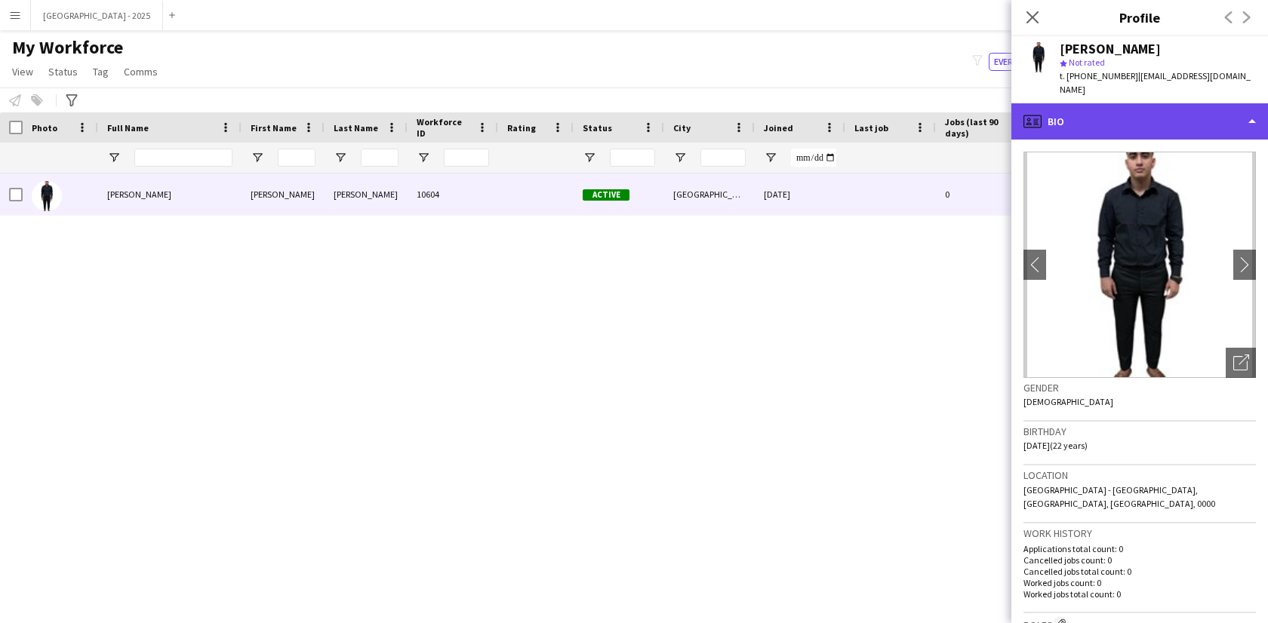
click at [1096, 112] on div "profile Bio" at bounding box center [1139, 121] width 257 height 36
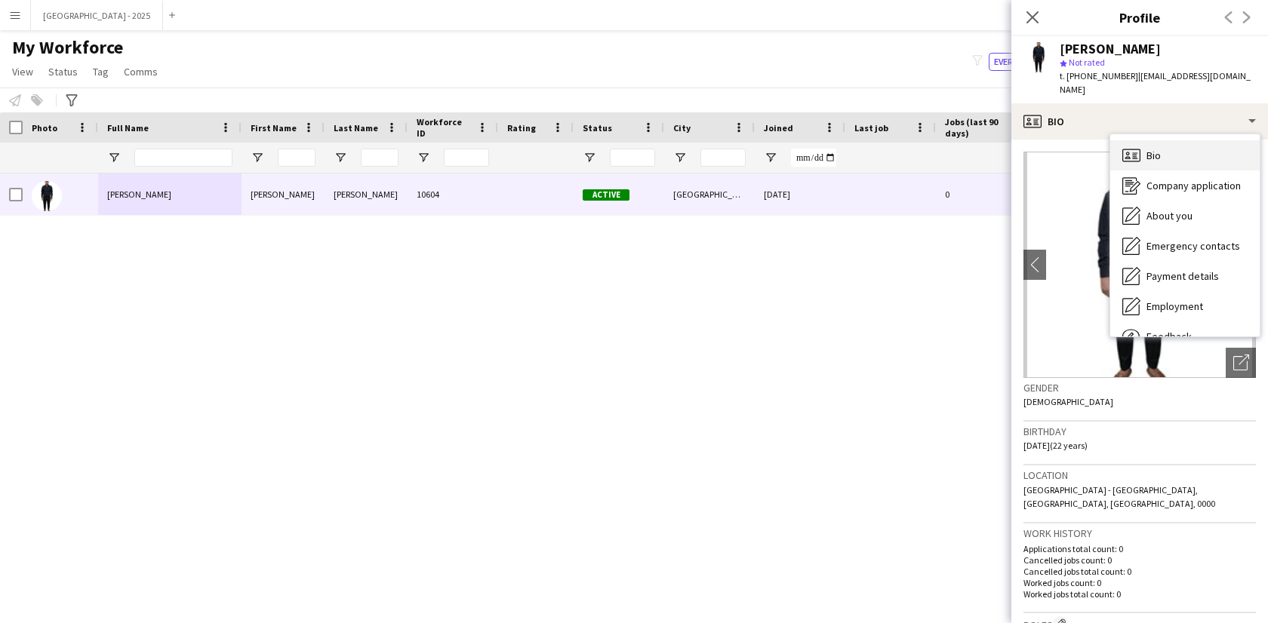
click at [1150, 149] on span "Bio" at bounding box center [1153, 156] width 14 height 14
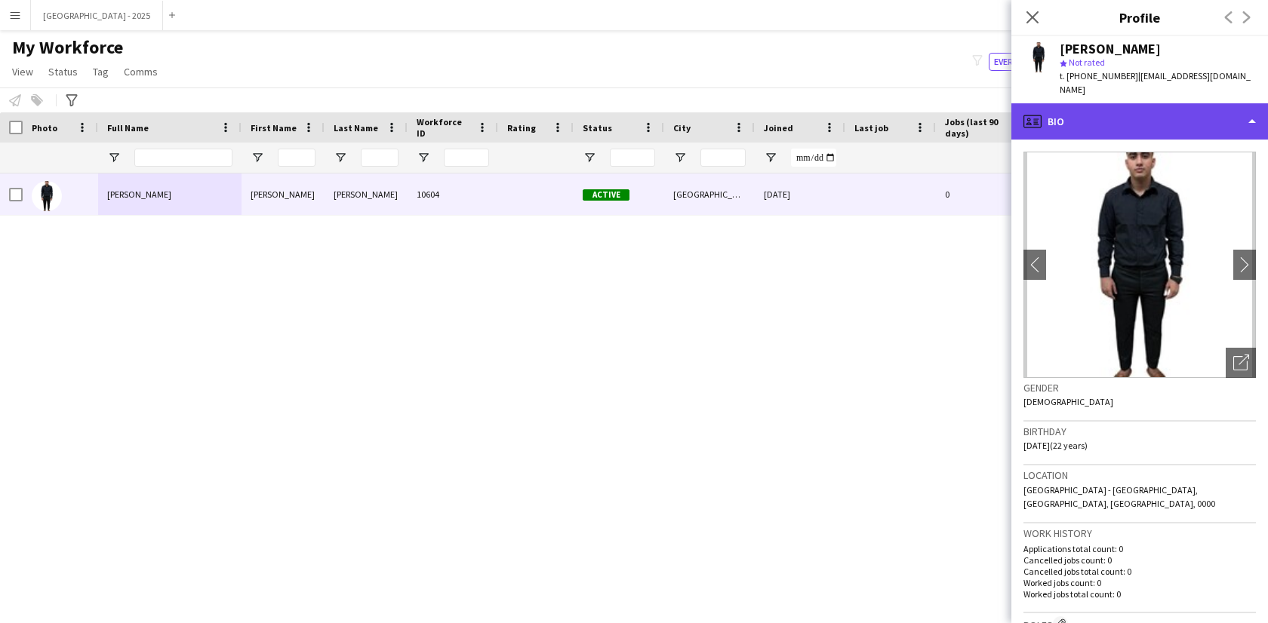
click at [1091, 103] on div "profile Bio" at bounding box center [1139, 121] width 257 height 36
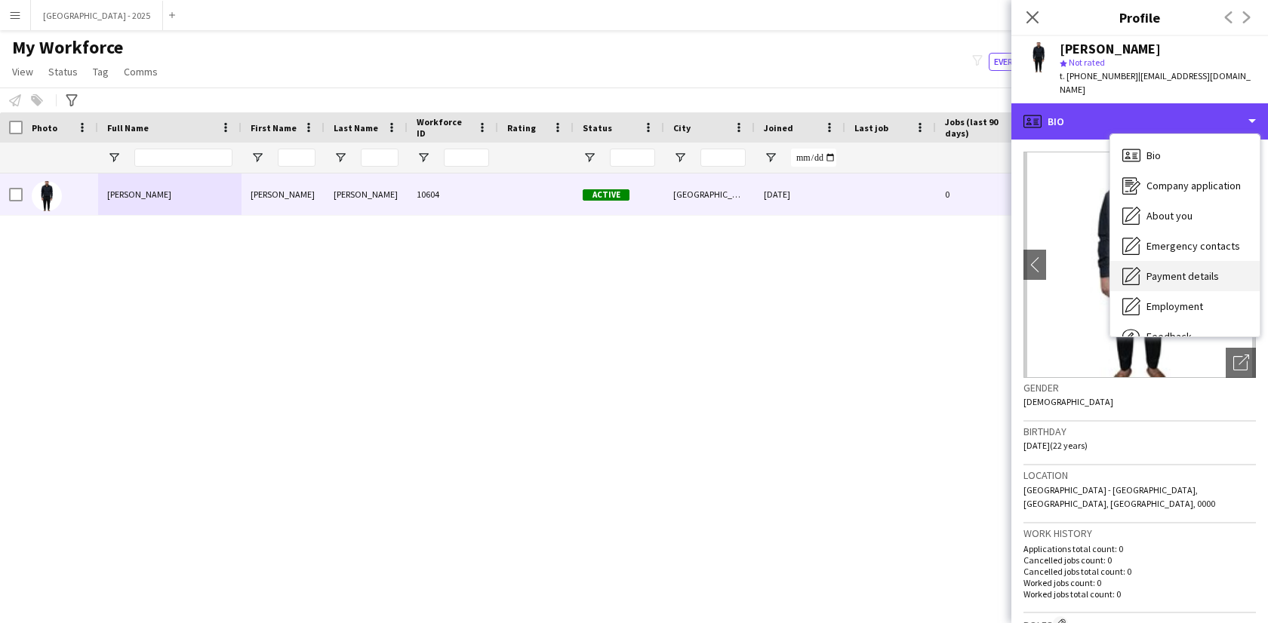
scroll to position [51, 0]
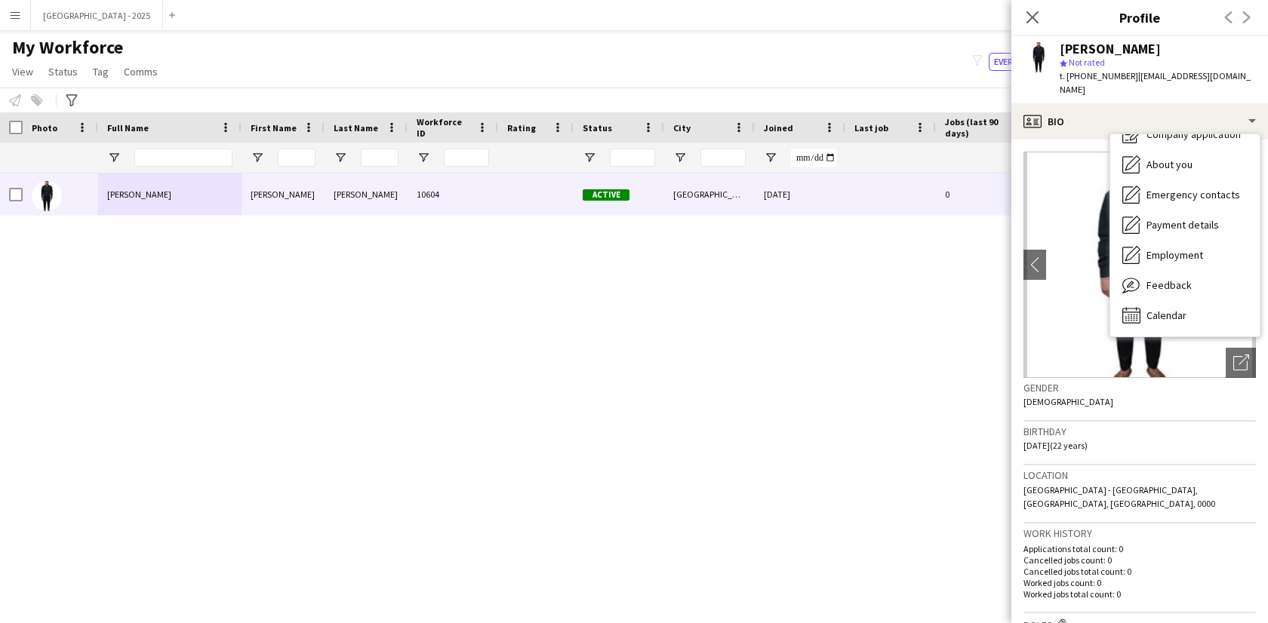
click at [1109, 447] on div "Birthday 21-06-2003 (22 years)" at bounding box center [1139, 444] width 232 height 44
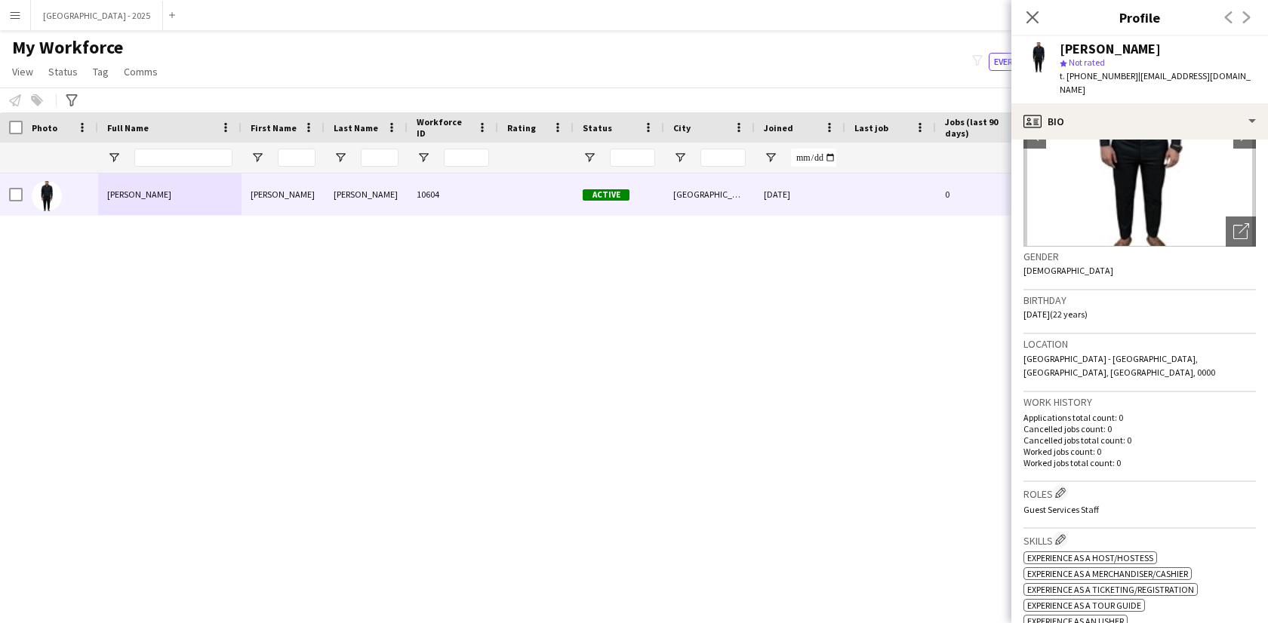
scroll to position [0, 0]
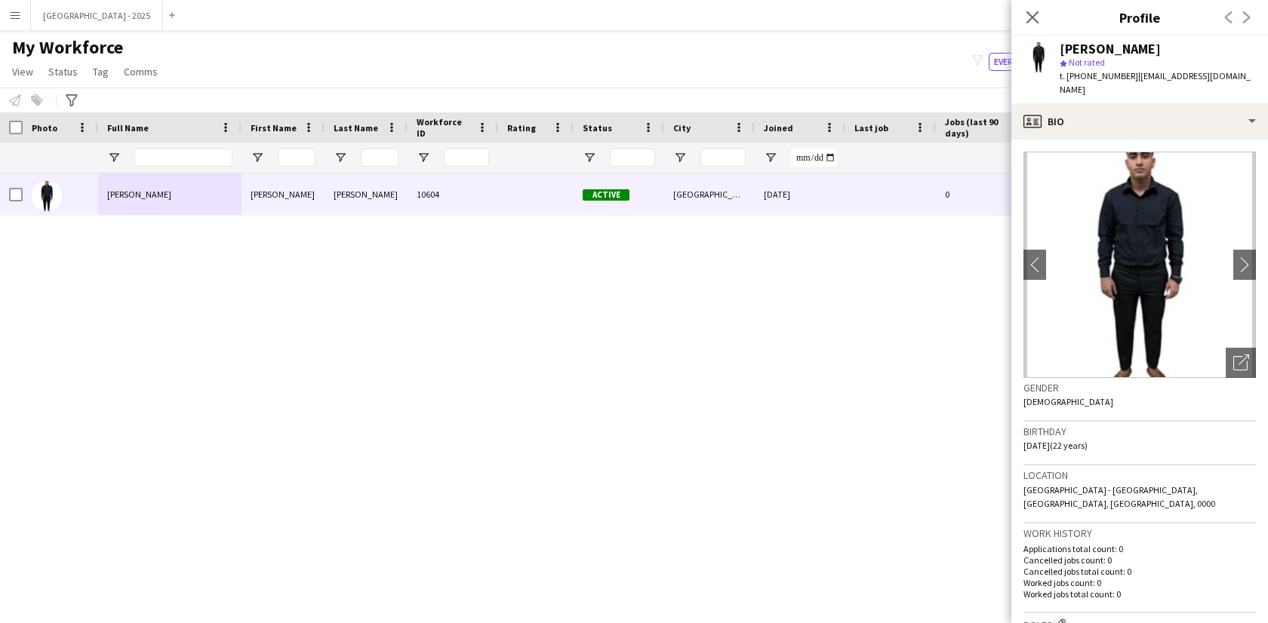
click at [1026, 14] on icon "Close pop-in" at bounding box center [1032, 17] width 12 height 12
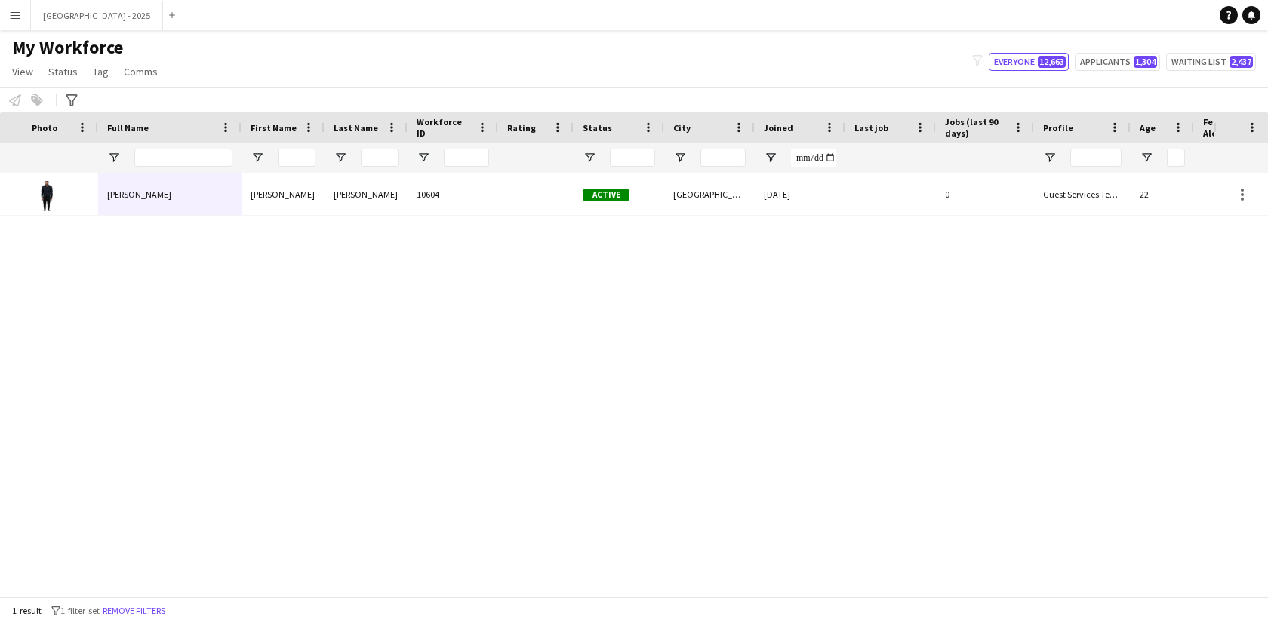
scroll to position [0, 328]
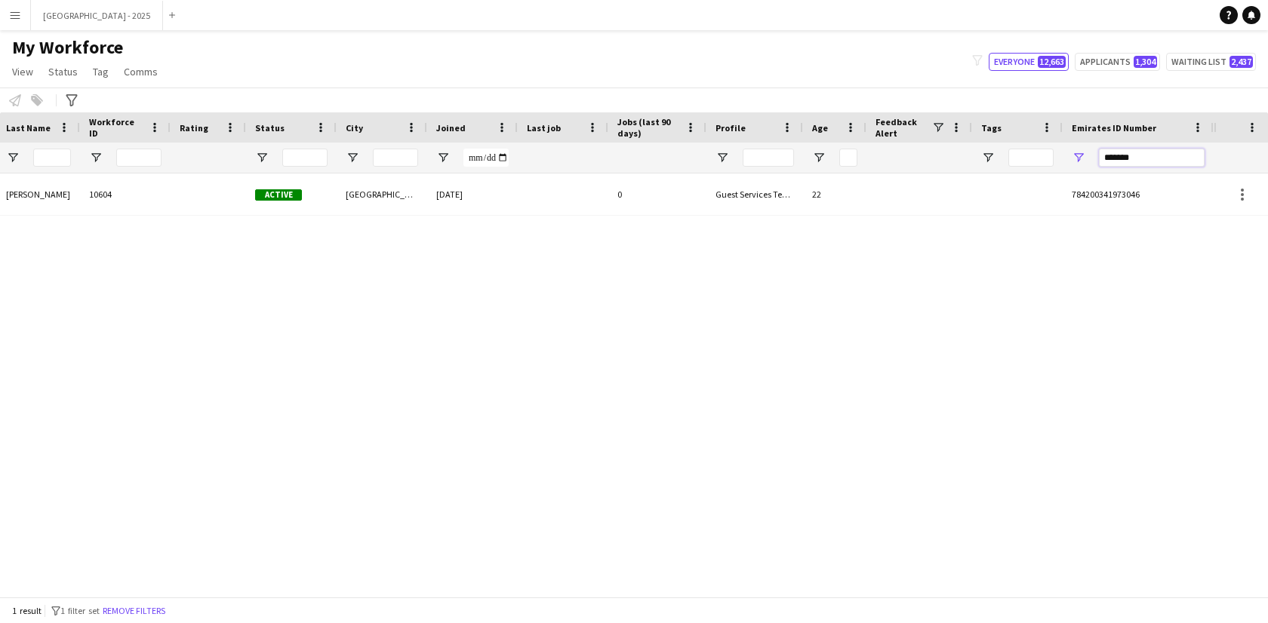
click at [1169, 155] on input "*******" at bounding box center [1152, 158] width 106 height 18
paste input "Emirates ID Number Filter Input"
type input "*******"
click at [1126, 155] on input "*******" at bounding box center [1152, 158] width 106 height 18
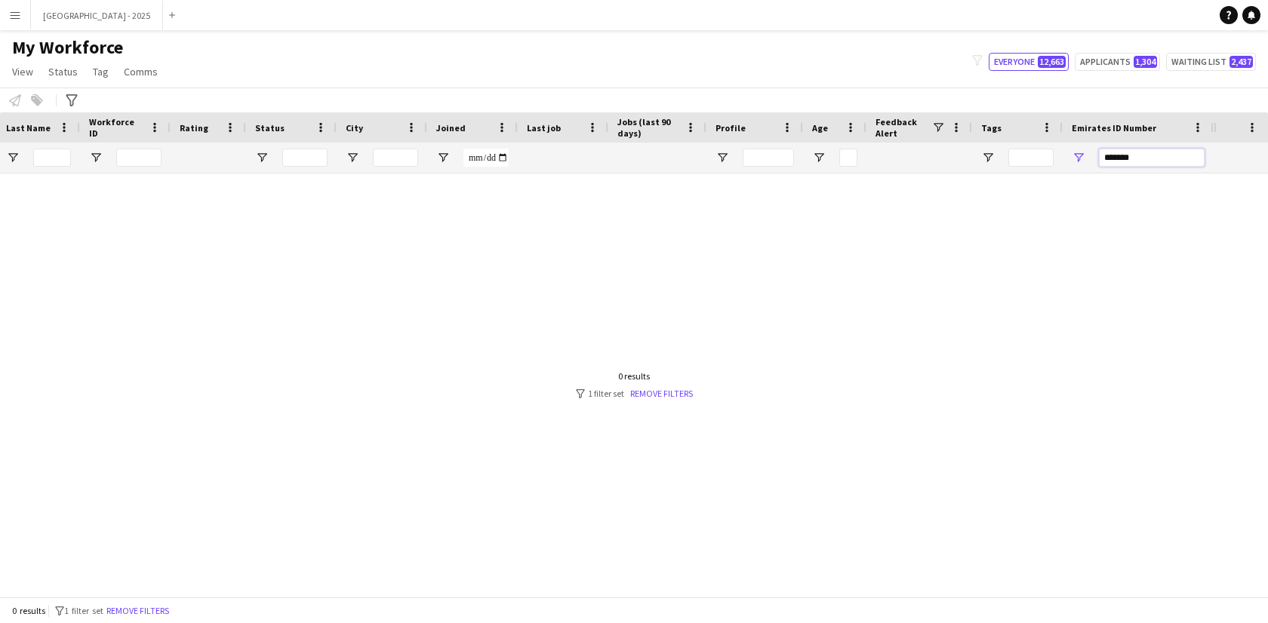
click at [1126, 155] on input "*******" at bounding box center [1152, 158] width 106 height 18
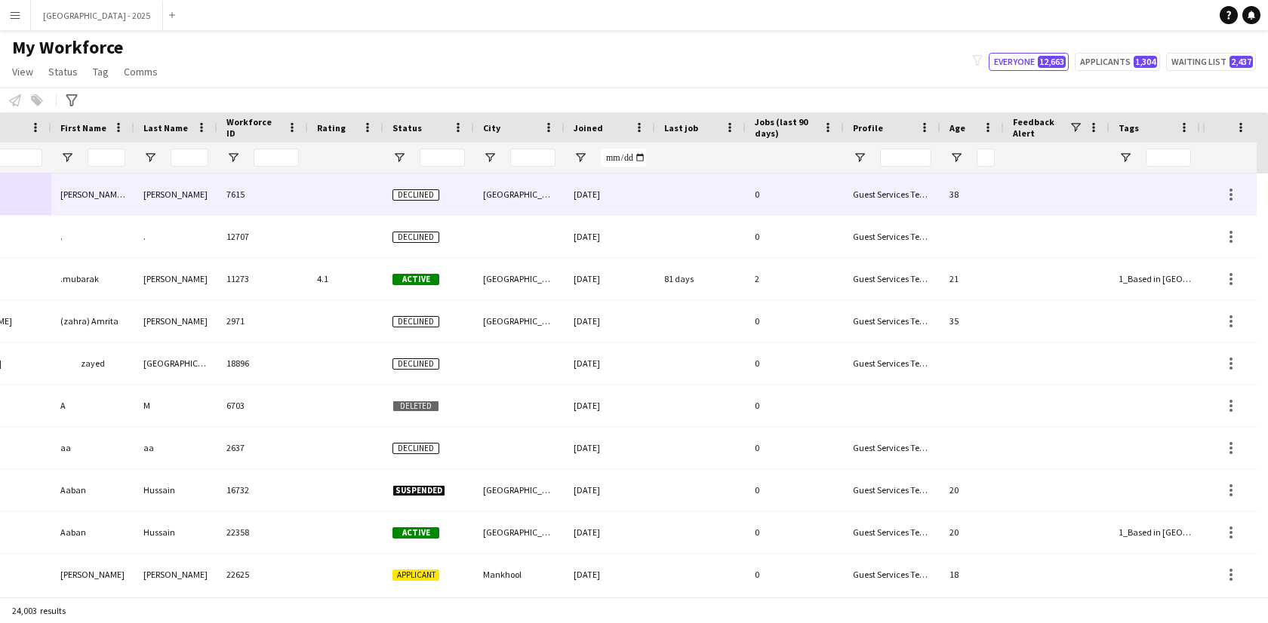
scroll to position [0, 0]
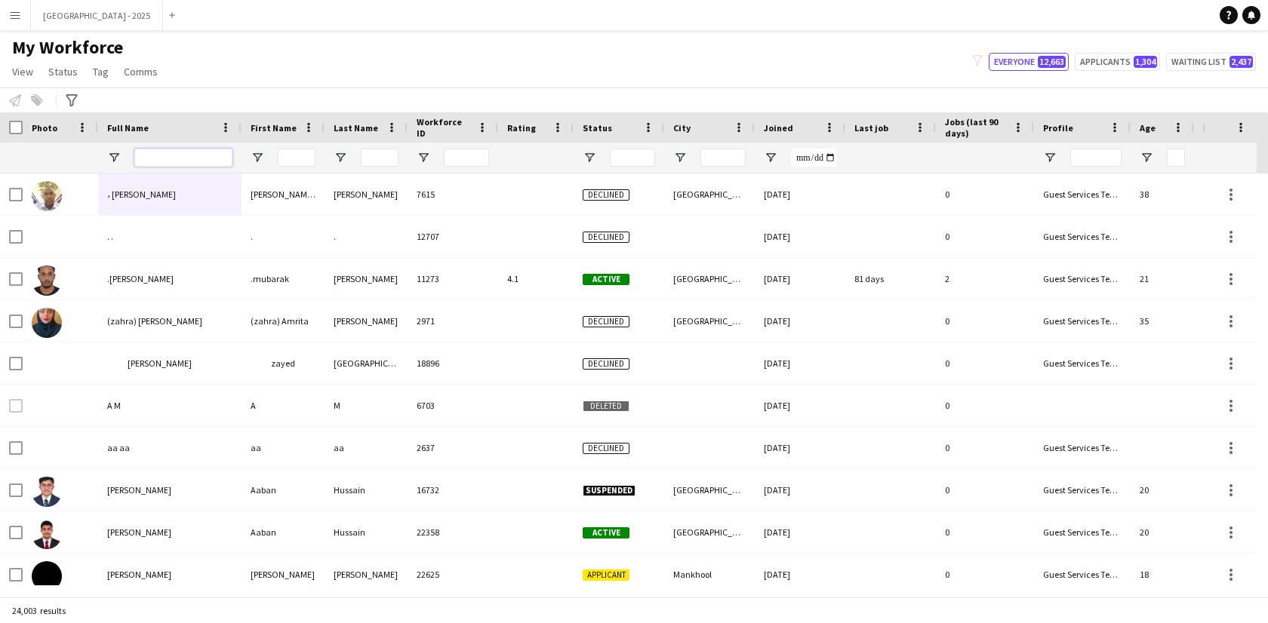
click at [147, 158] on input "Full Name Filter Input" at bounding box center [183, 158] width 98 height 18
paste input "**********"
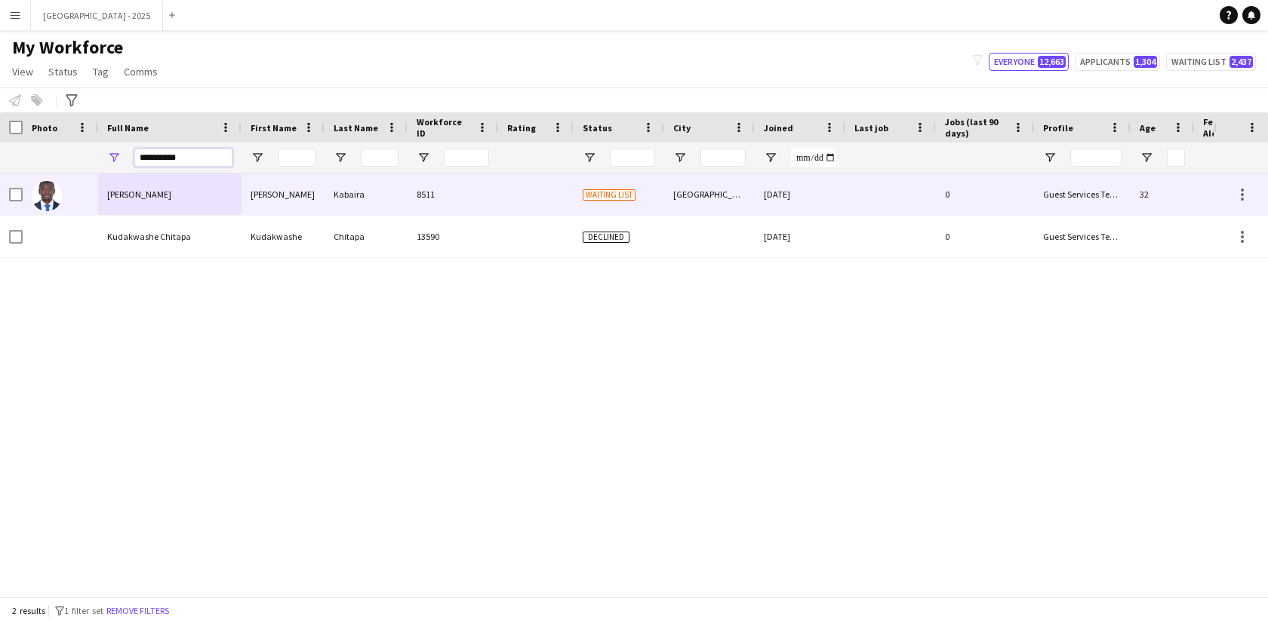
type input "**********"
click at [171, 193] on span "Kudakwashe Bryson Kabaira" at bounding box center [139, 194] width 64 height 11
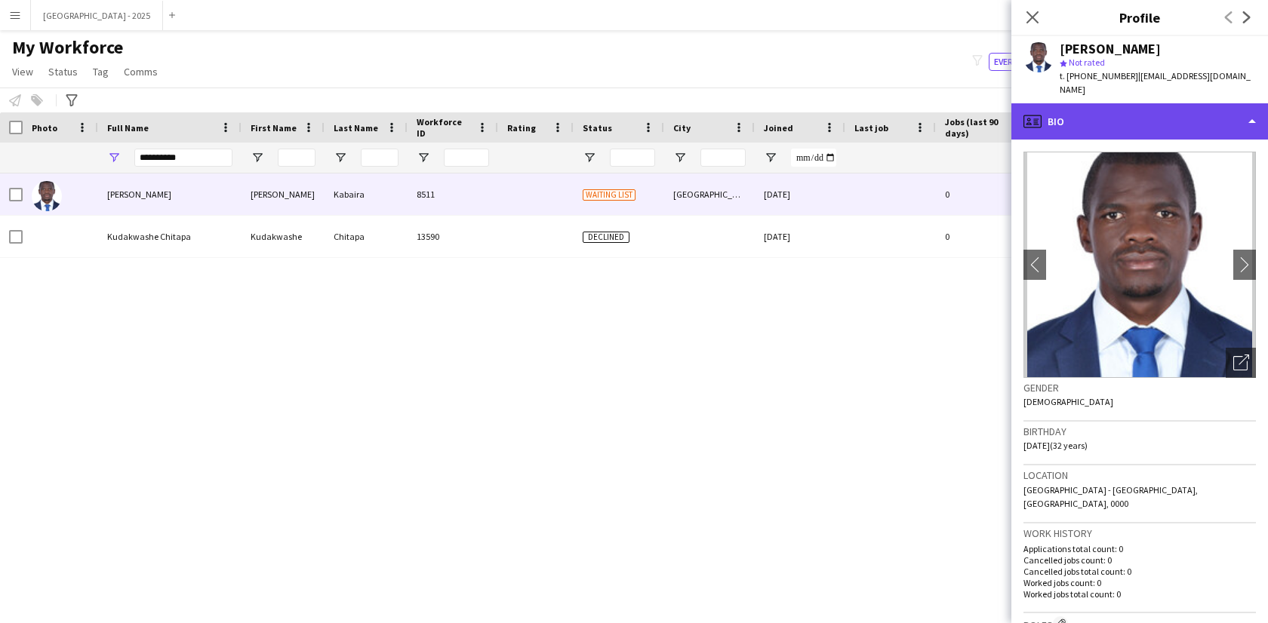
click at [1116, 116] on div "profile Bio" at bounding box center [1139, 121] width 257 height 36
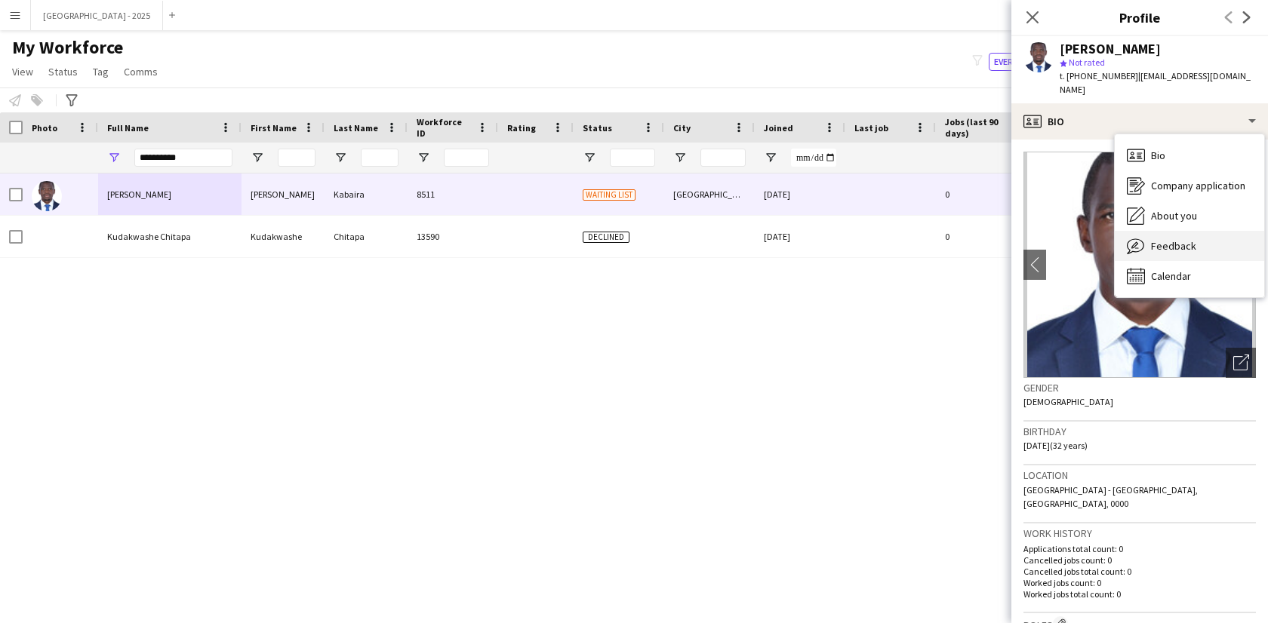
click at [1171, 239] on span "Feedback" at bounding box center [1173, 246] width 45 height 14
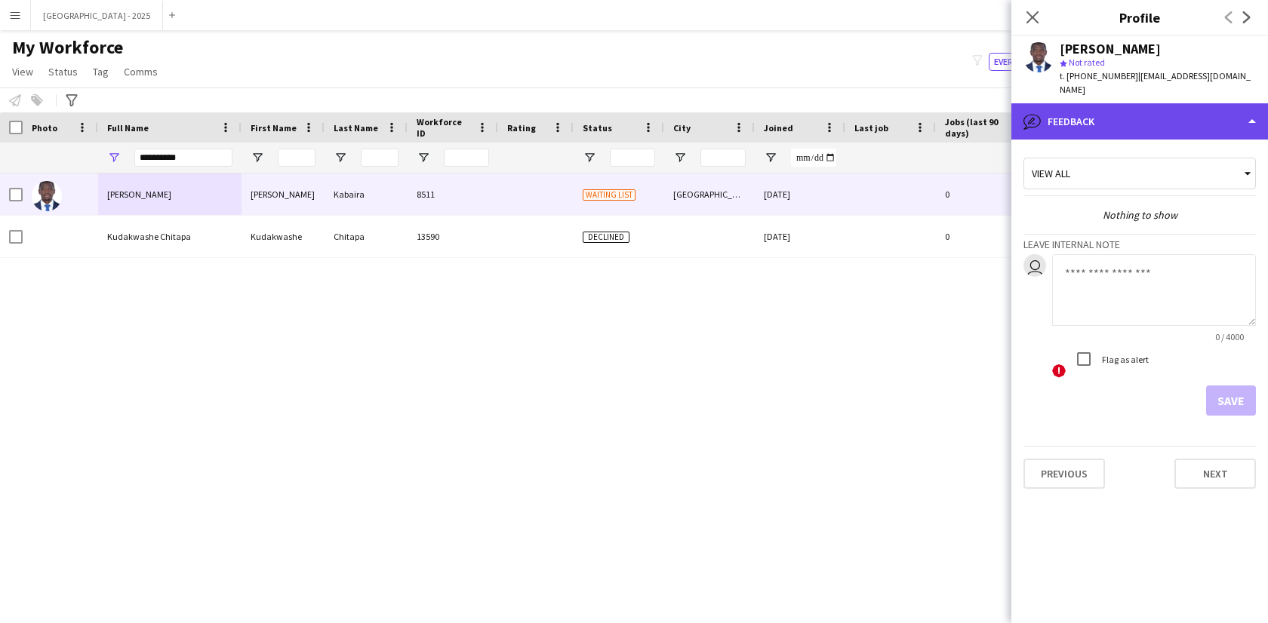
click at [1091, 114] on div "bubble-pencil Feedback" at bounding box center [1139, 121] width 257 height 36
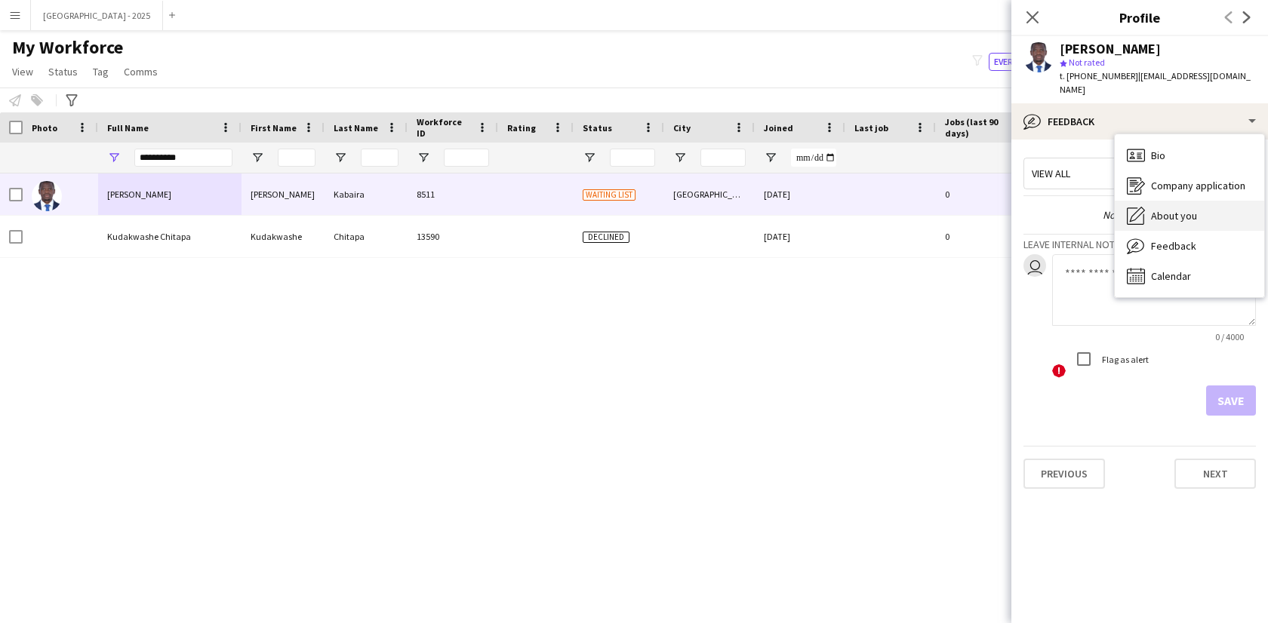
click at [1146, 201] on div "About you About you" at bounding box center [1189, 216] width 149 height 30
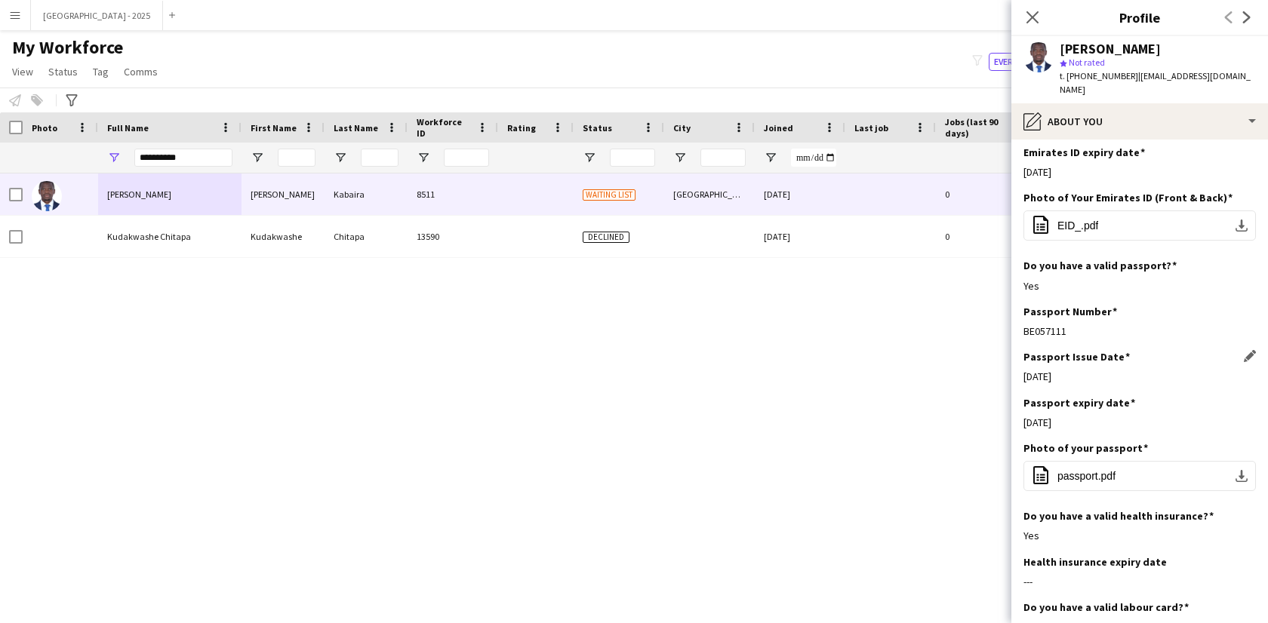
scroll to position [842, 0]
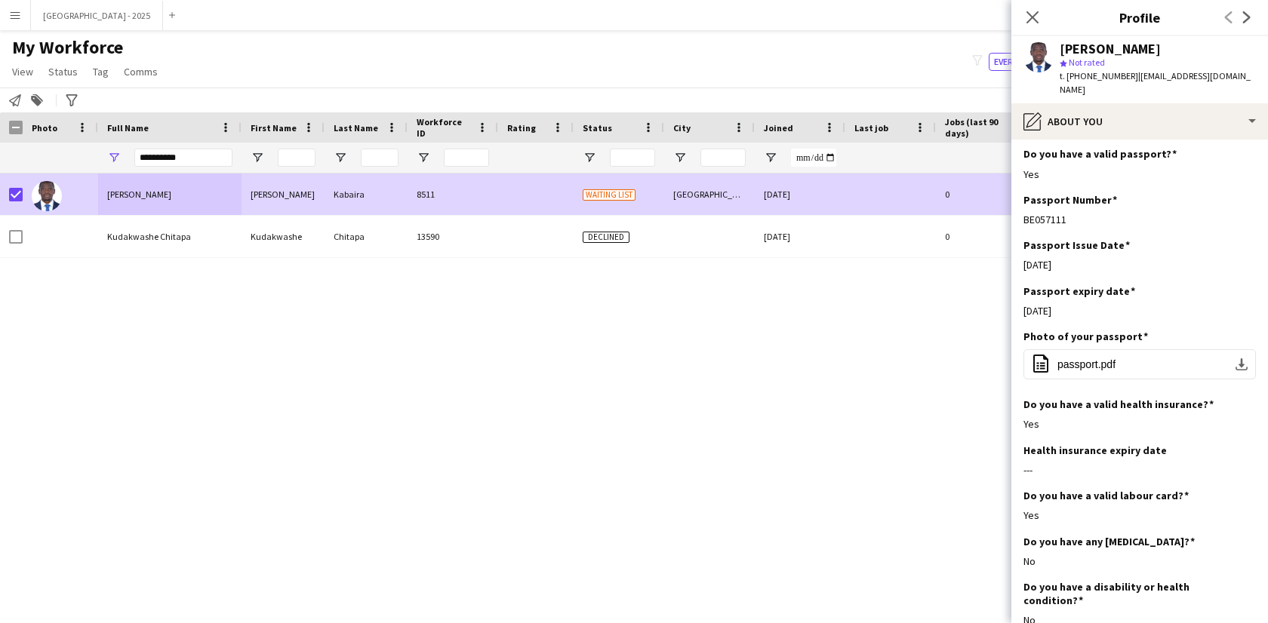
click at [51, 67] on span "Status" at bounding box center [62, 72] width 29 height 14
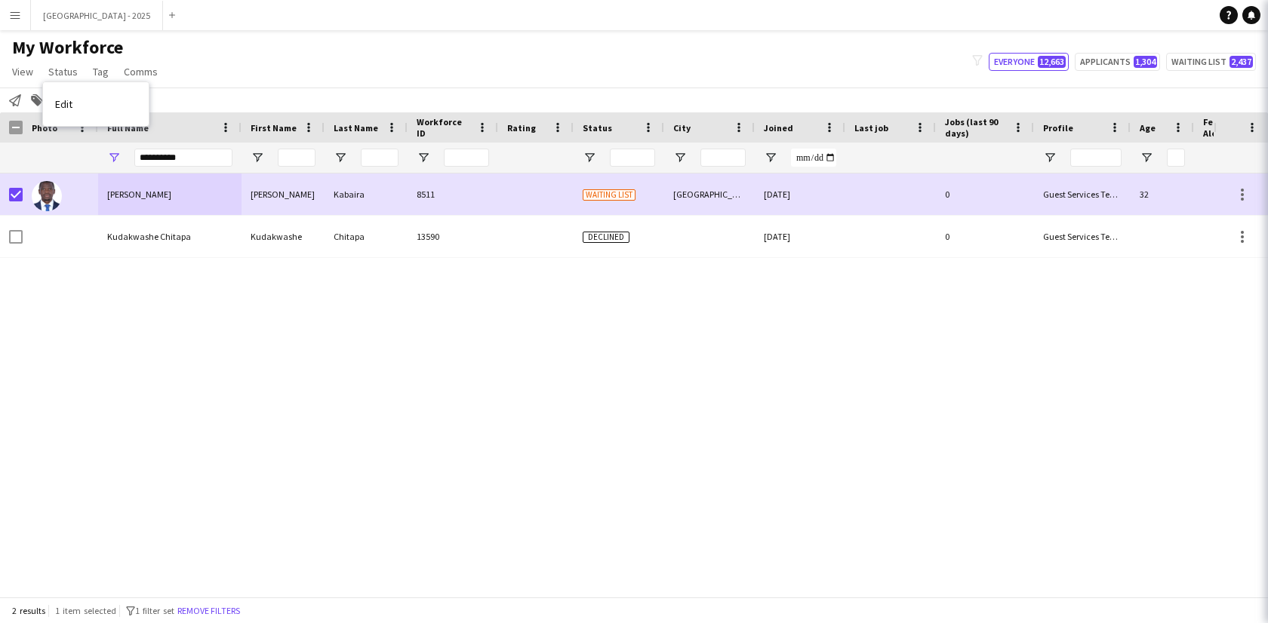
click at [85, 98] on link "Edit" at bounding box center [96, 104] width 106 height 32
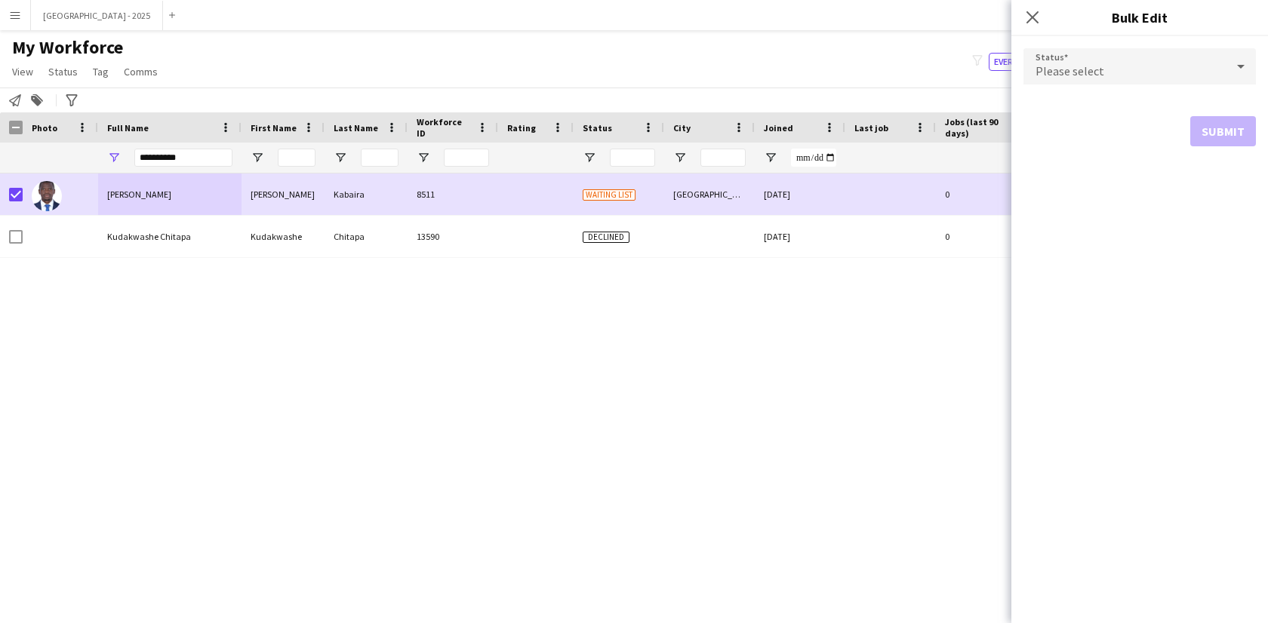
click at [1080, 63] on span "Please select" at bounding box center [1070, 70] width 69 height 15
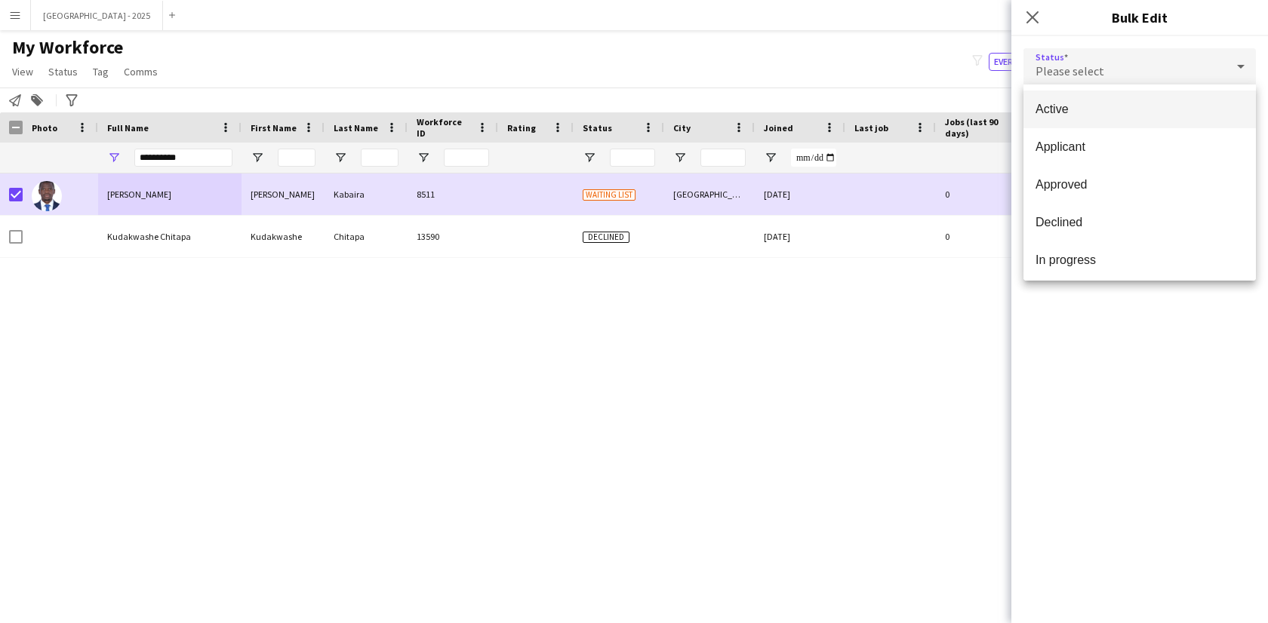
click at [1089, 113] on span "Active" at bounding box center [1140, 109] width 208 height 14
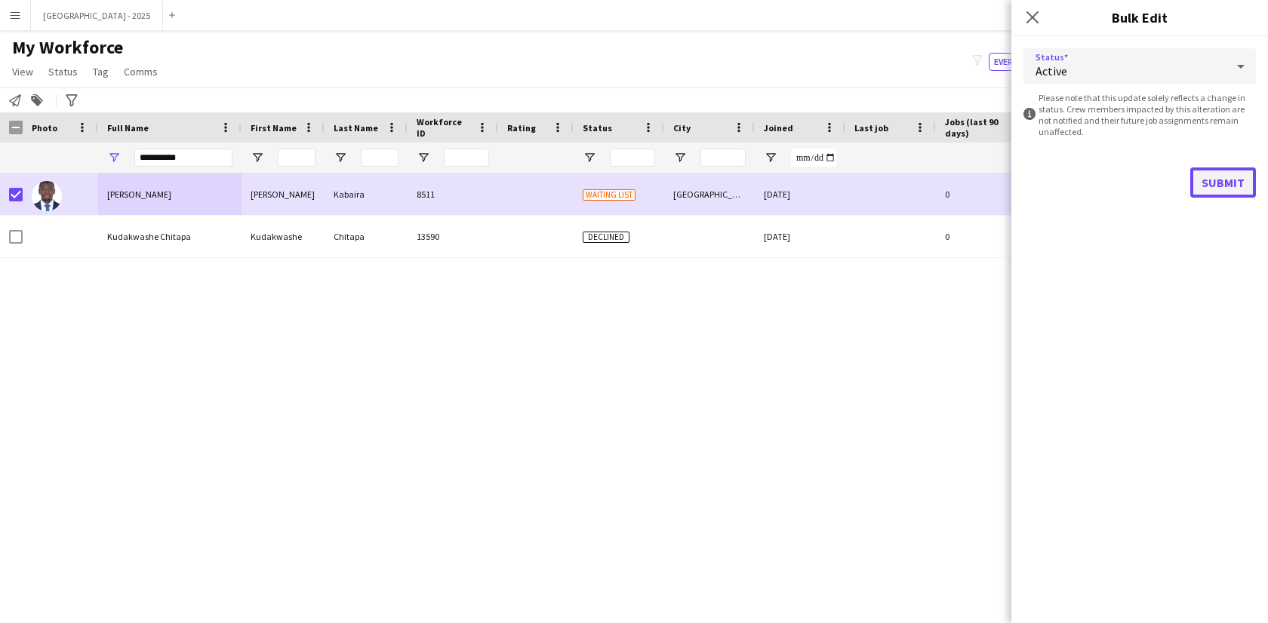
click at [1207, 187] on button "Submit" at bounding box center [1223, 183] width 66 height 30
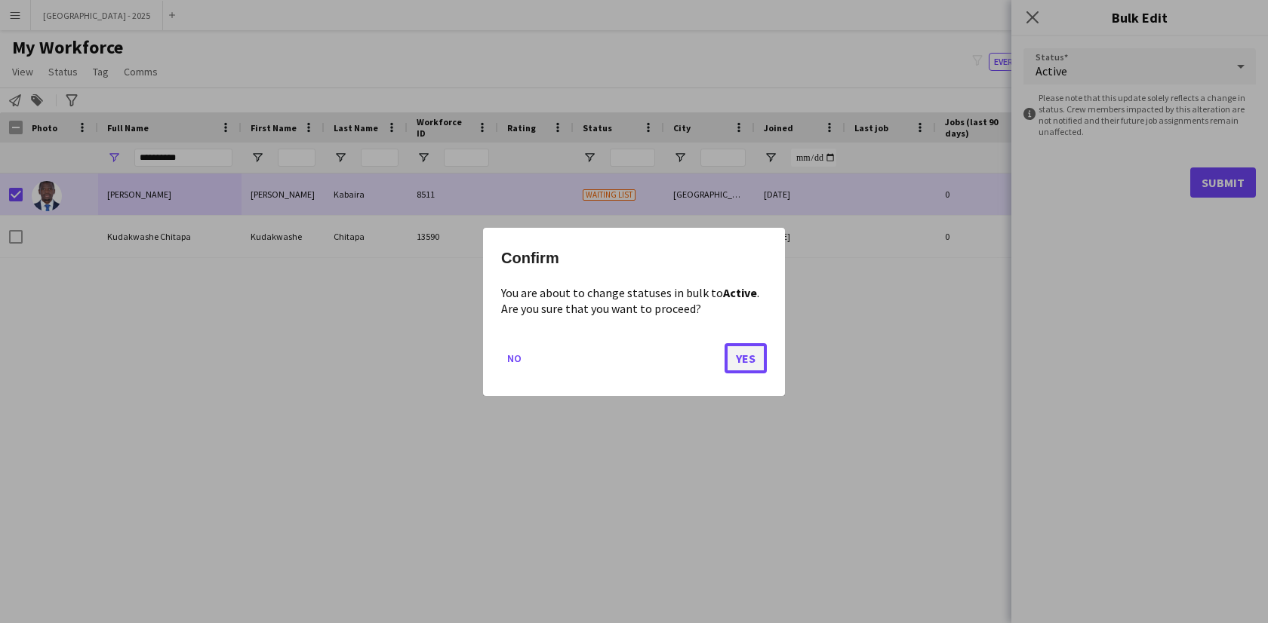
click at [754, 362] on button "Yes" at bounding box center [746, 358] width 42 height 30
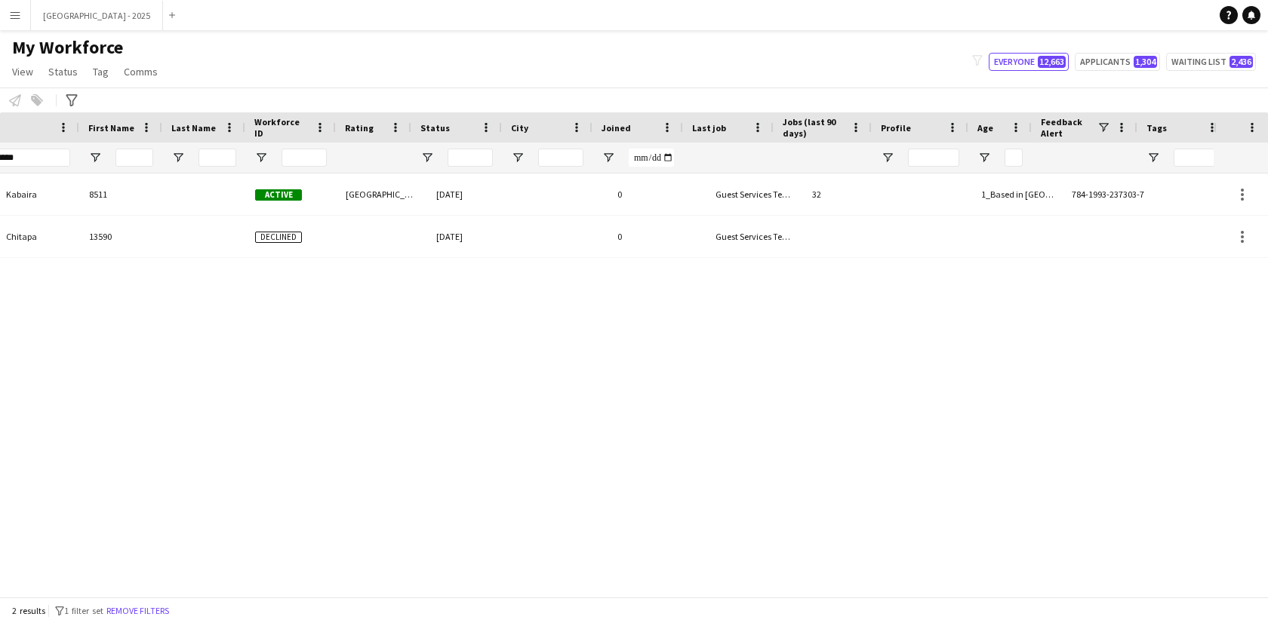
scroll to position [0, 328]
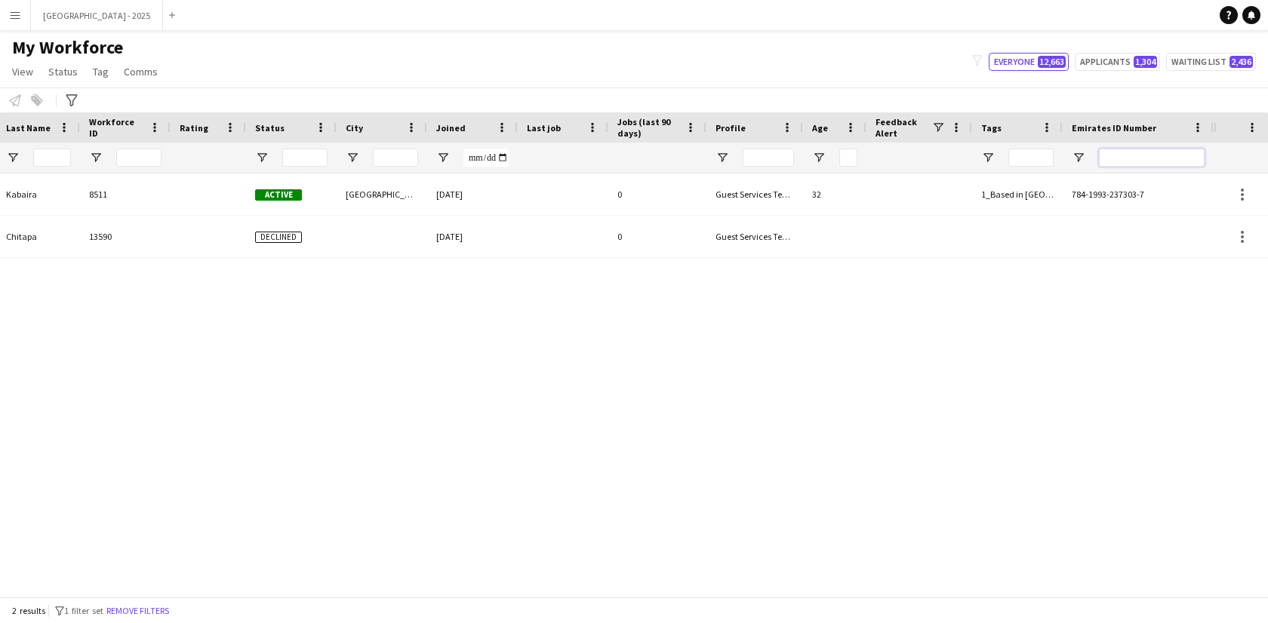
click at [1106, 153] on input "Emirates ID Number Filter Input" at bounding box center [1152, 158] width 106 height 18
paste input "********"
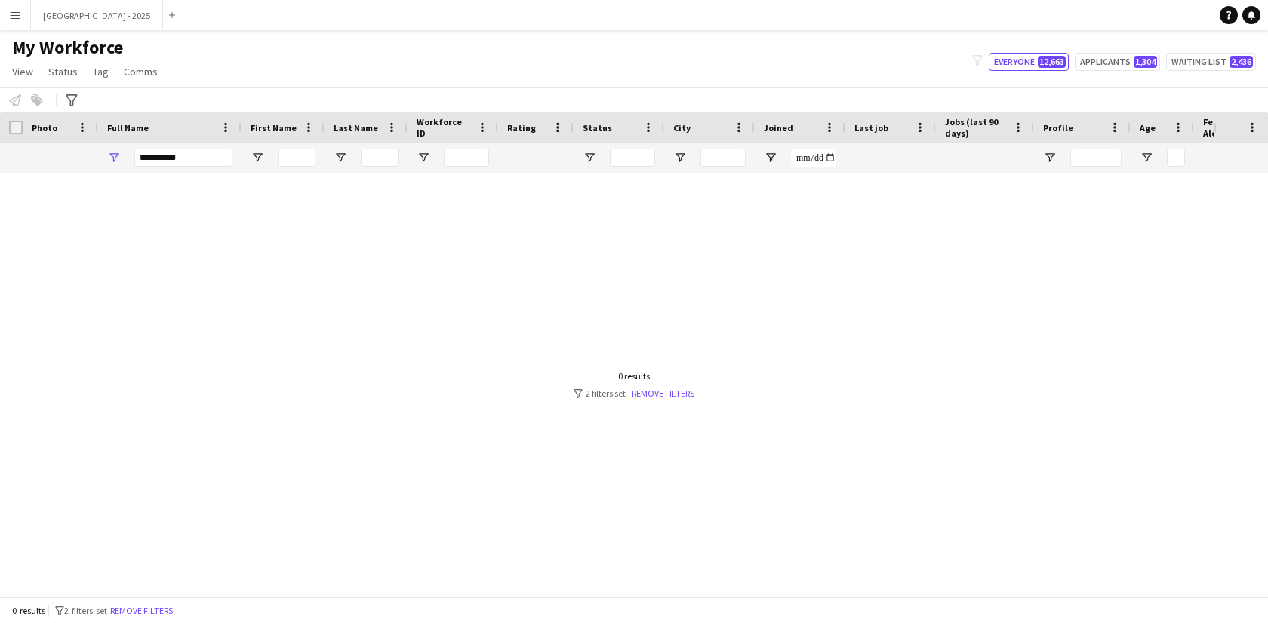
scroll to position [0, 0]
type input "*******"
click at [221, 156] on input "**********" at bounding box center [183, 158] width 98 height 18
click at [223, 156] on input "**********" at bounding box center [183, 158] width 98 height 18
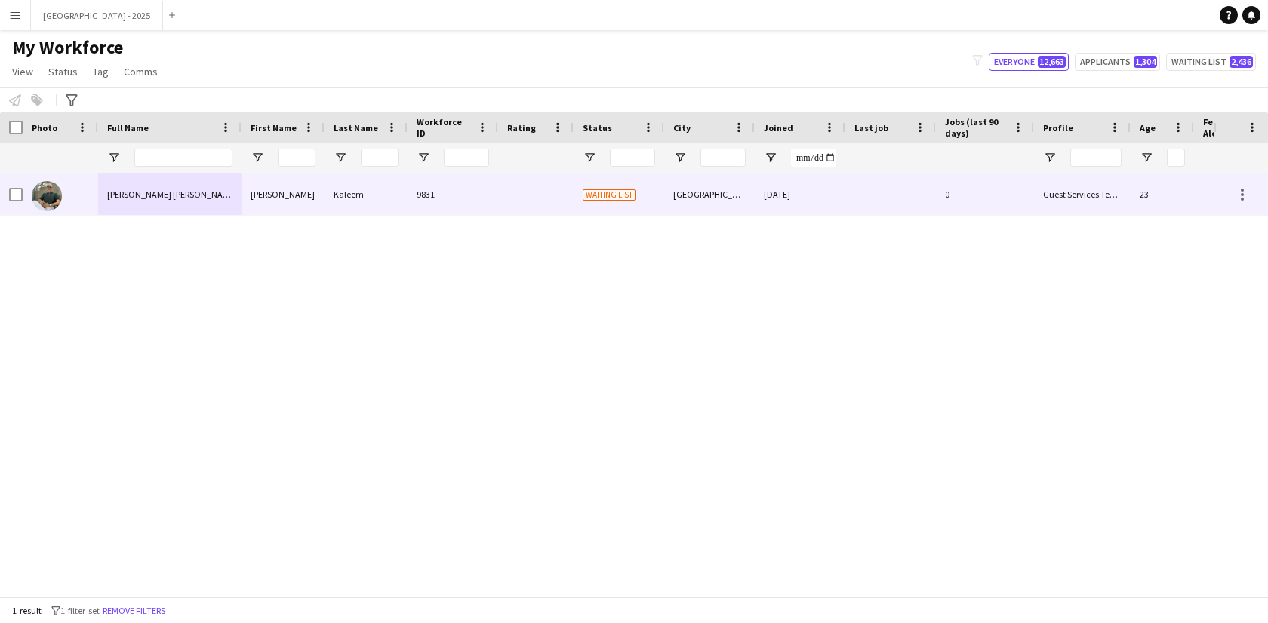
click at [196, 177] on div "Syed Arshad Kaleem" at bounding box center [169, 195] width 143 height 42
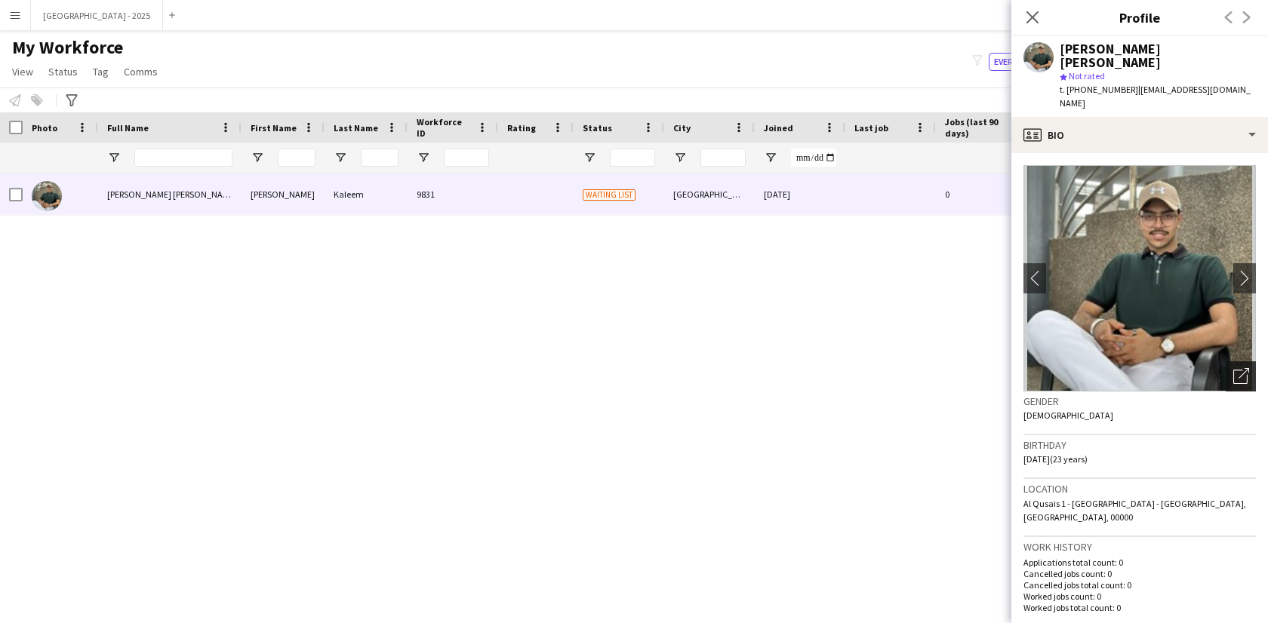
click at [1233, 368] on icon "Open photos pop-in" at bounding box center [1241, 376] width 16 height 16
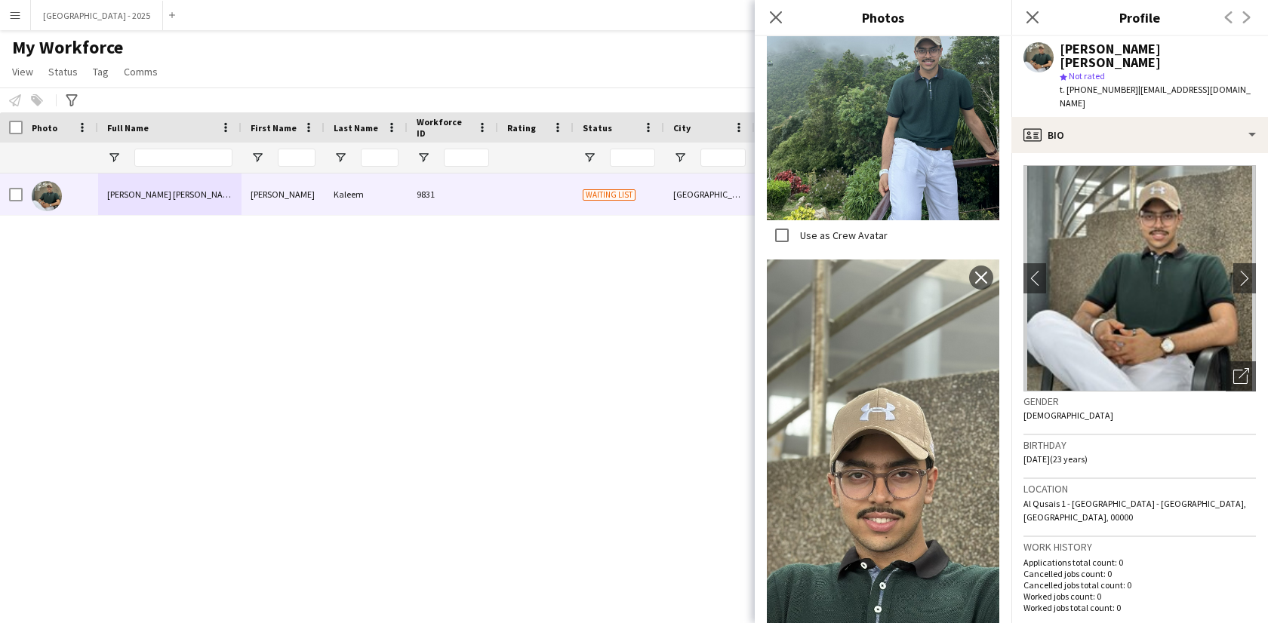
scroll to position [1455, 0]
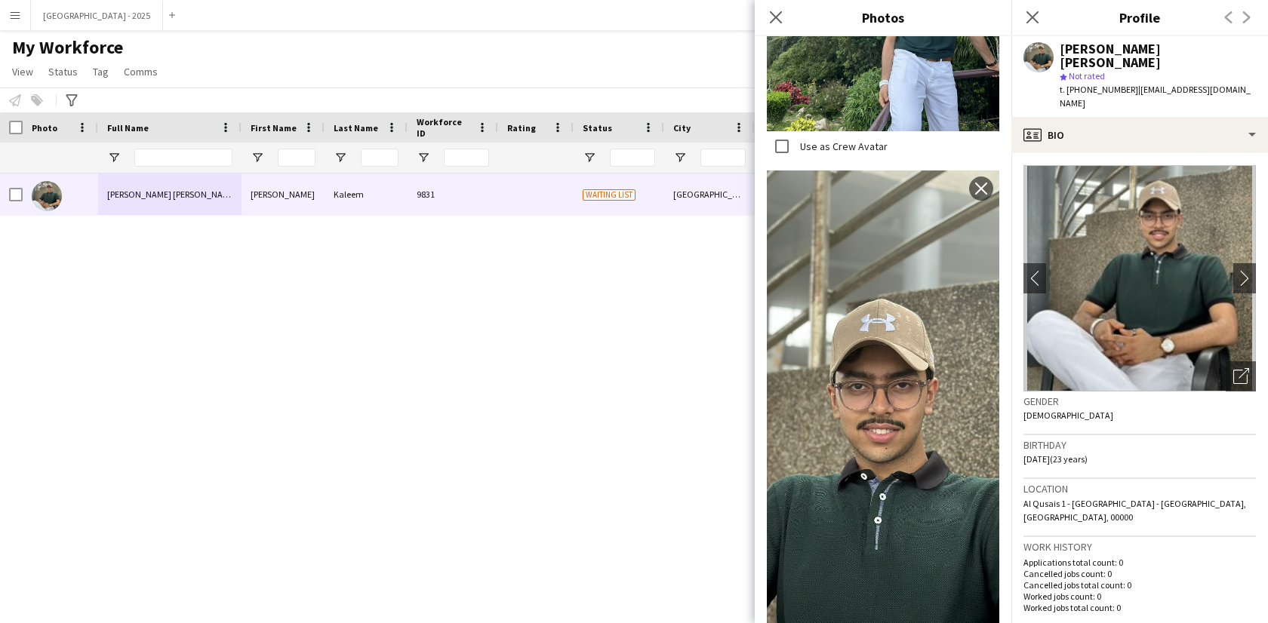
click at [1066, 439] on h3 "Birthday" at bounding box center [1139, 446] width 232 height 14
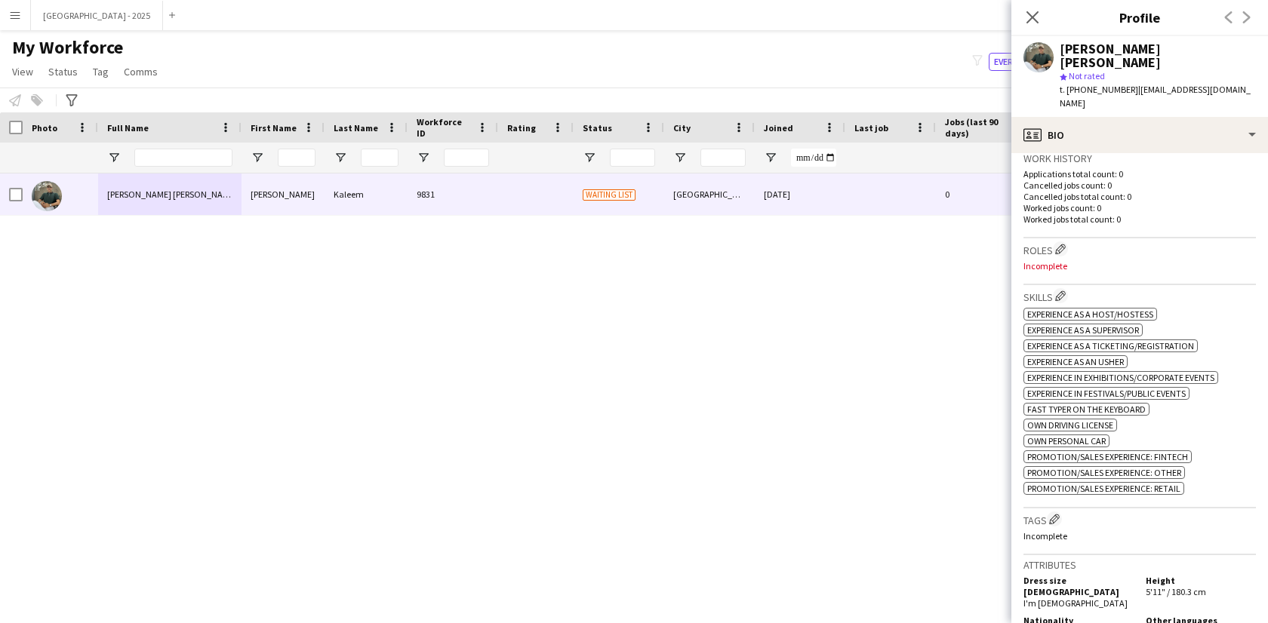
scroll to position [288, 0]
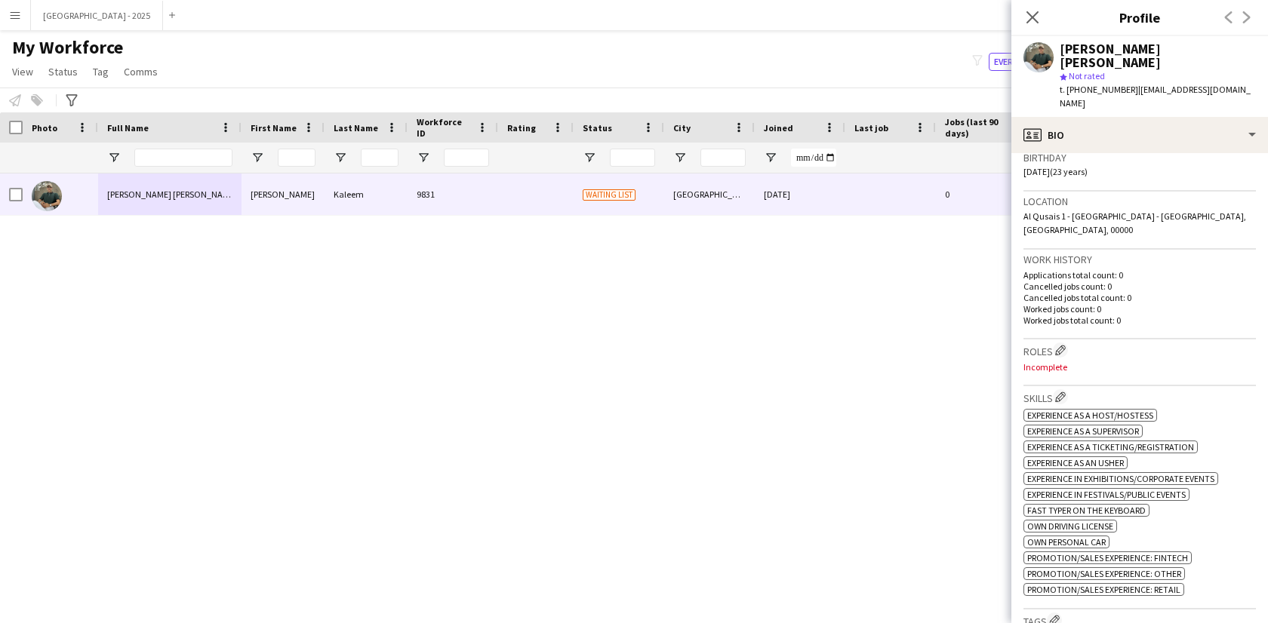
click at [1060, 340] on div "Roles Edit crew company roles Incomplete" at bounding box center [1139, 363] width 232 height 47
click at [1058, 345] on app-icon "Edit crew company roles" at bounding box center [1060, 350] width 11 height 11
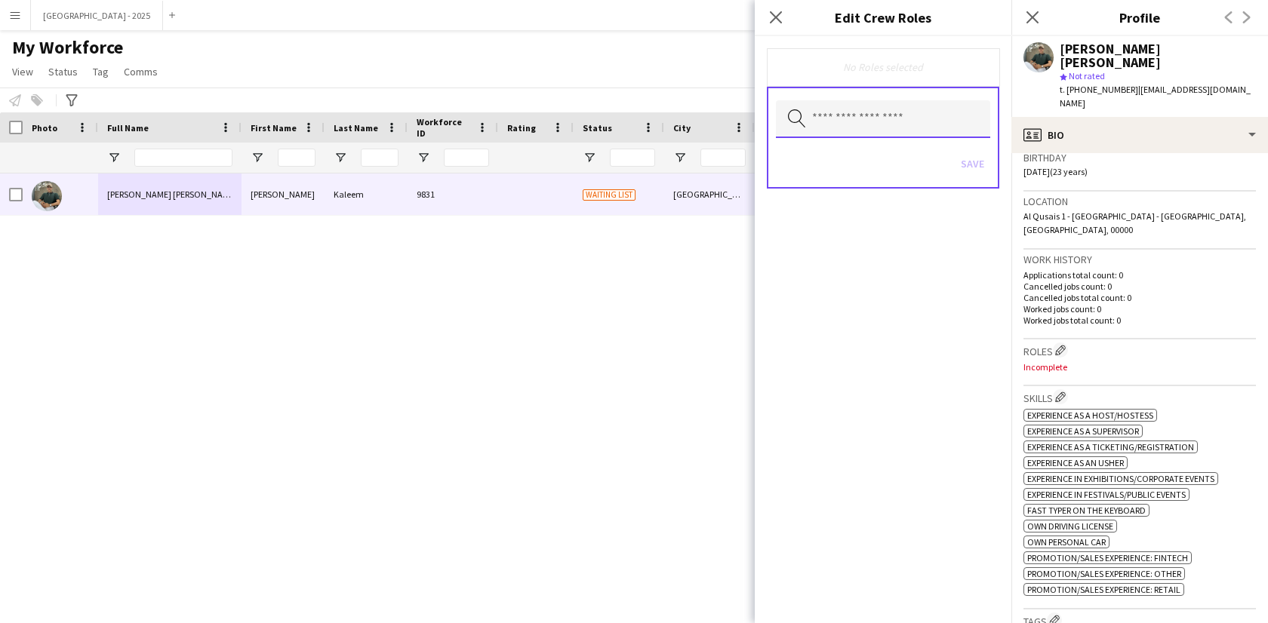
click at [899, 126] on input "text" at bounding box center [883, 119] width 214 height 38
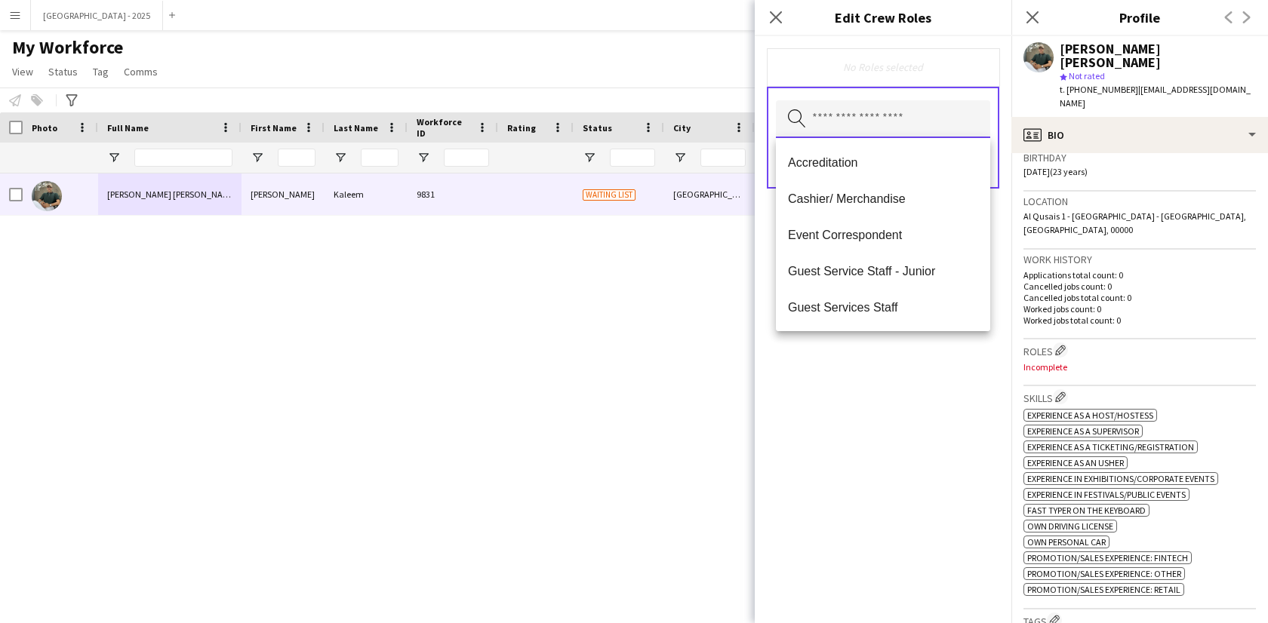
click at [899, 126] on input "text" at bounding box center [883, 119] width 214 height 38
click at [900, 307] on span "Guest Services Staff" at bounding box center [883, 307] width 190 height 14
click at [901, 309] on span "Guest Services Staff - Senior" at bounding box center [883, 308] width 190 height 14
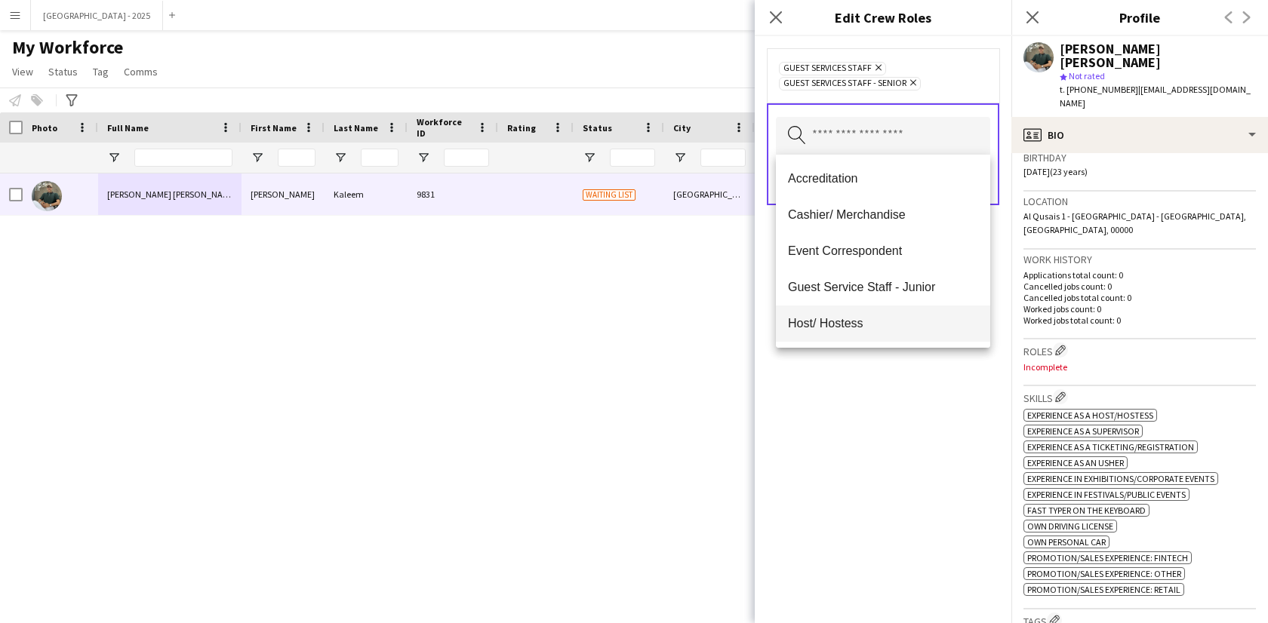
click at [865, 312] on mat-option "Host/ Hostess" at bounding box center [883, 324] width 214 height 36
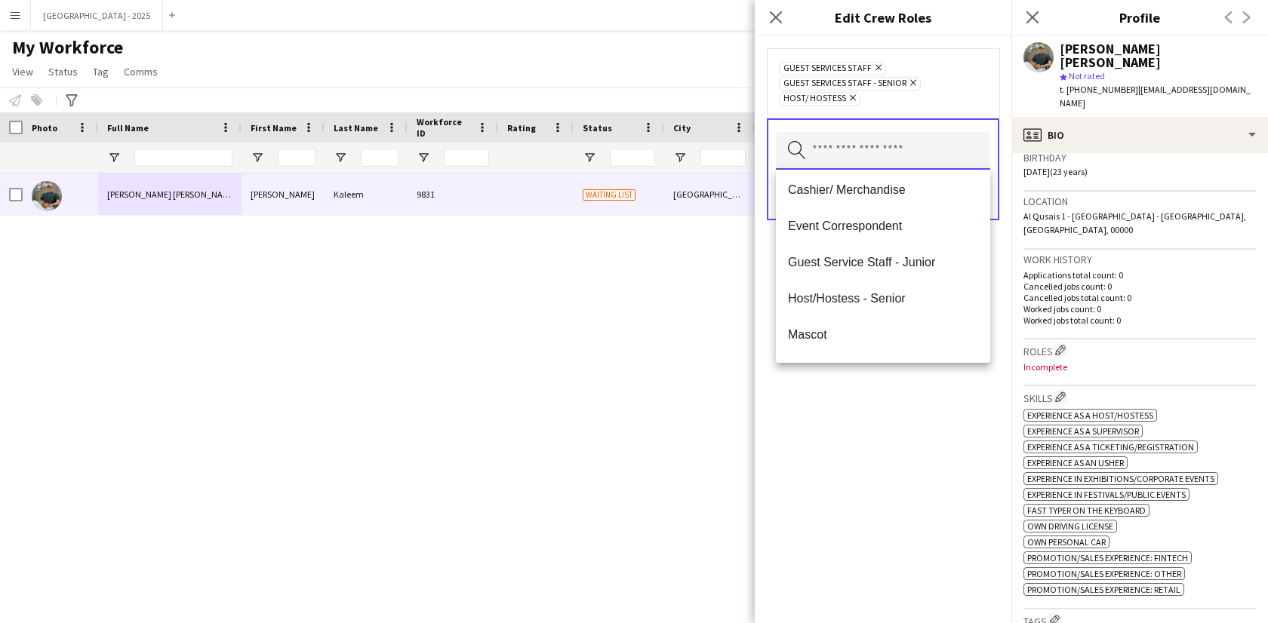
scroll to position [106, 0]
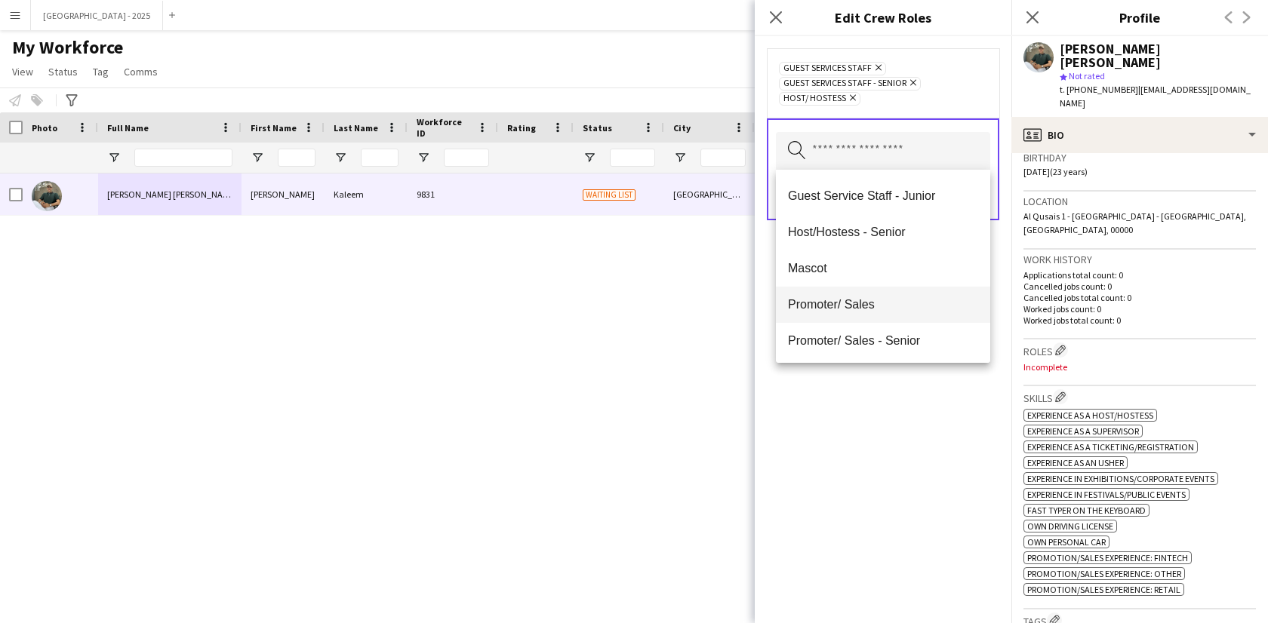
click at [859, 306] on span "Promoter/ Sales" at bounding box center [883, 304] width 190 height 14
drag, startPoint x: 900, startPoint y: 432, endPoint x: 914, endPoint y: 337, distance: 96.9
click at [900, 432] on div "Guest Services Staff Remove Guest Services Staff - Senior Remove Host/ Hostess …" at bounding box center [883, 329] width 257 height 587
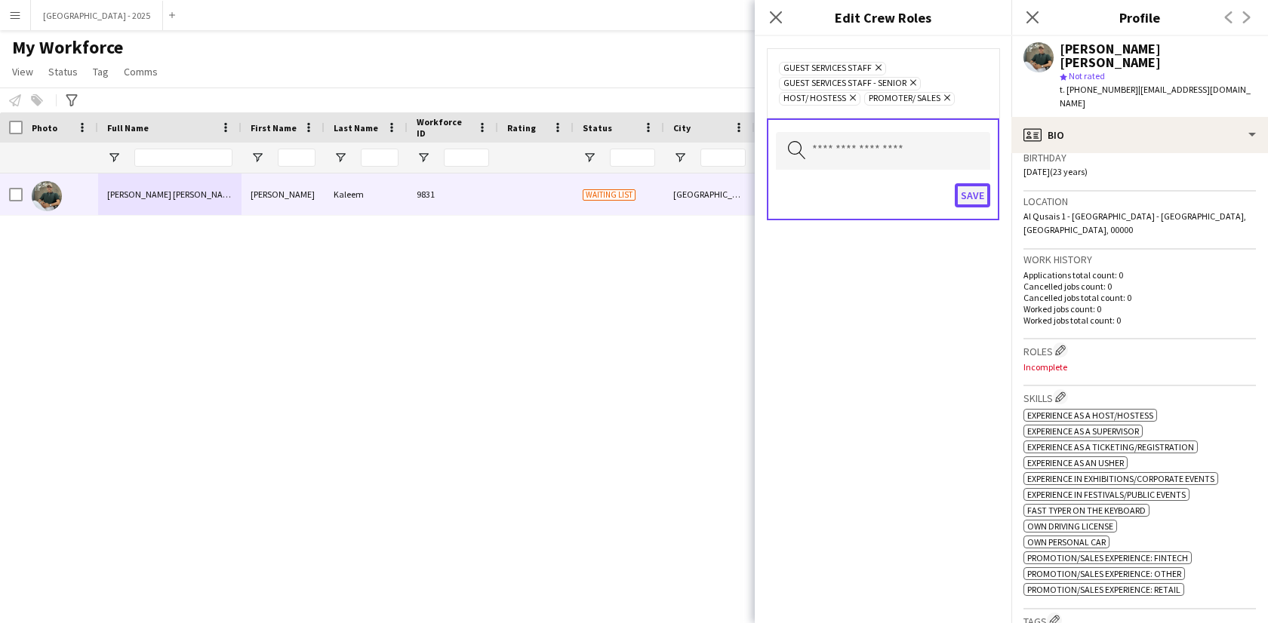
click at [979, 192] on button "Save" at bounding box center [972, 195] width 35 height 24
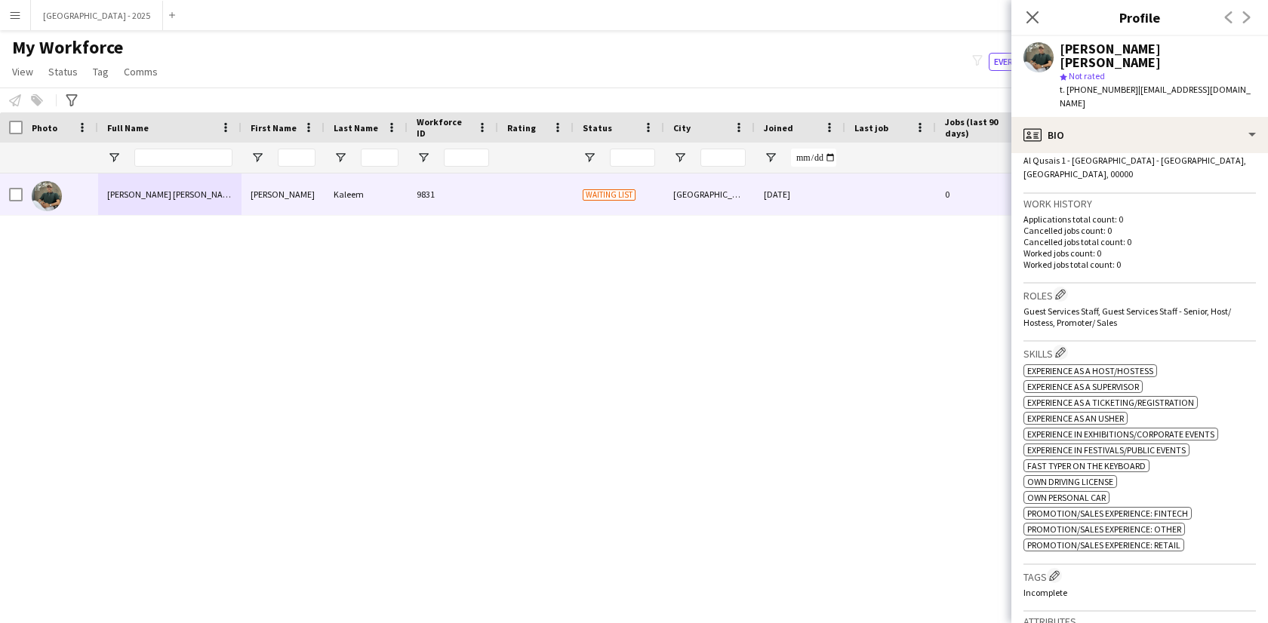
scroll to position [427, 0]
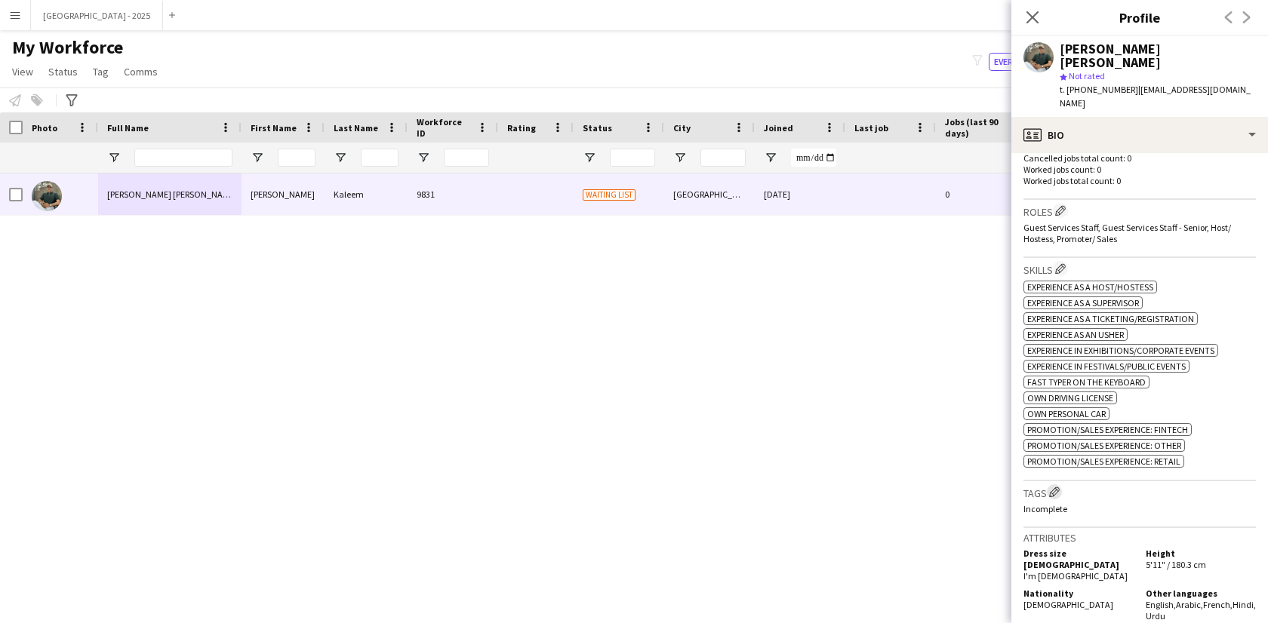
click at [1062, 485] on button "Edit crew company tags" at bounding box center [1054, 492] width 15 height 15
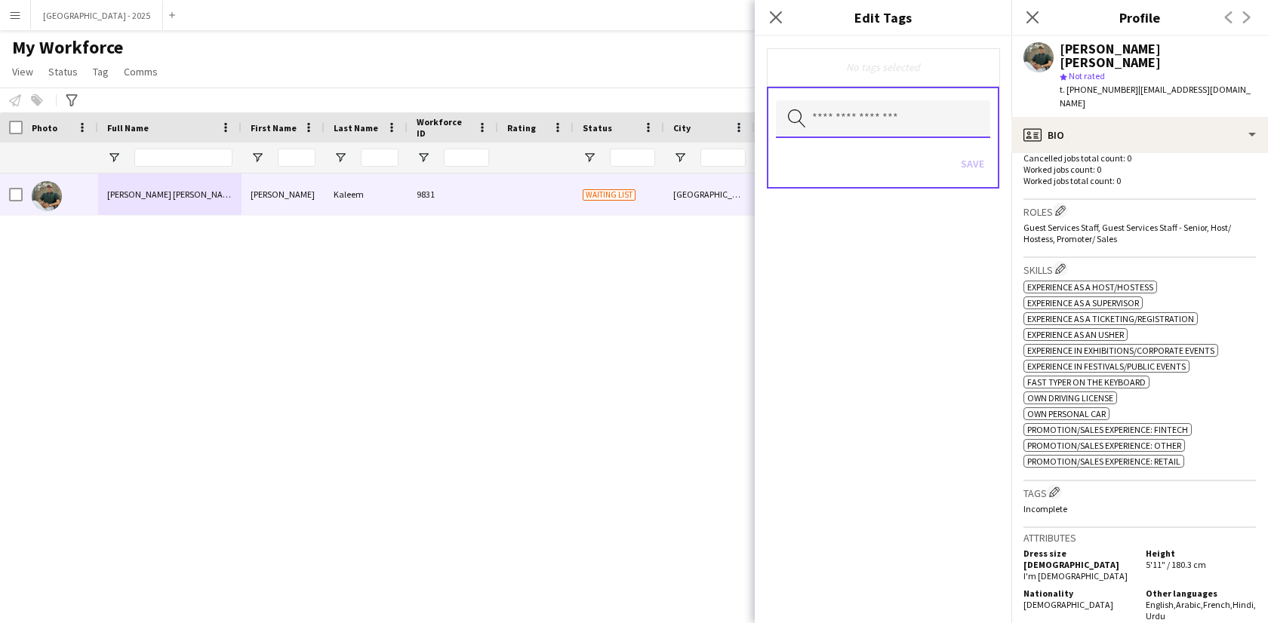
click at [842, 120] on input "text" at bounding box center [883, 119] width 214 height 38
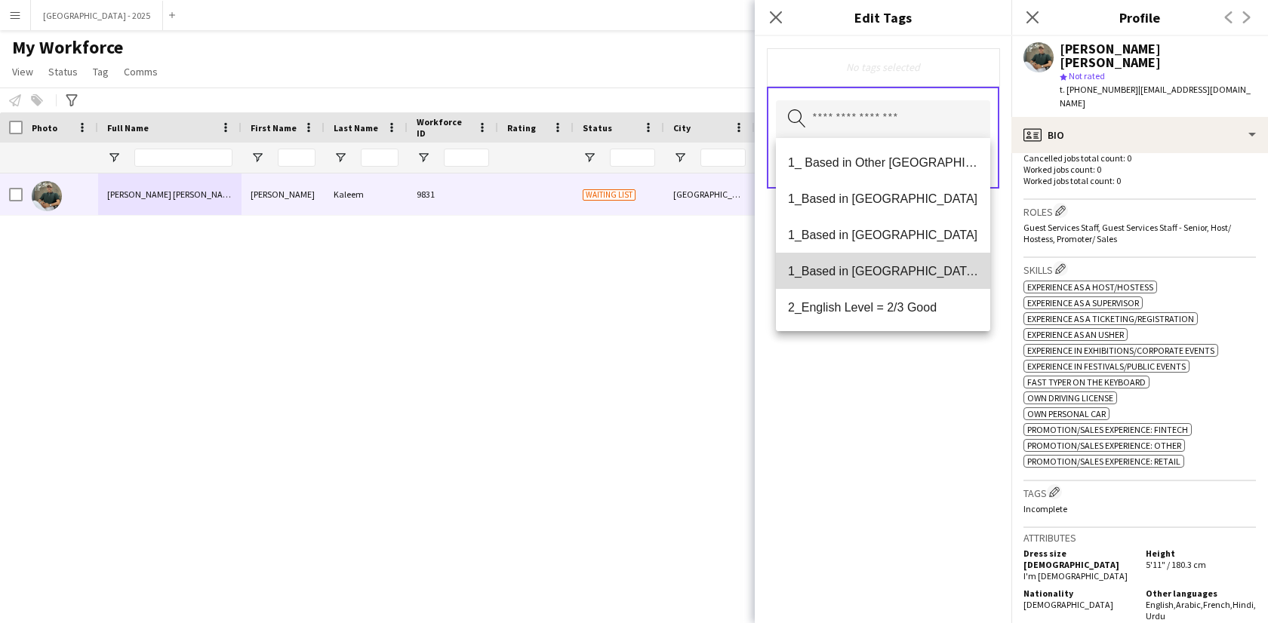
click at [890, 266] on span "1_Based in [GEOGRAPHIC_DATA]/[GEOGRAPHIC_DATA]/Ajman" at bounding box center [883, 271] width 190 height 14
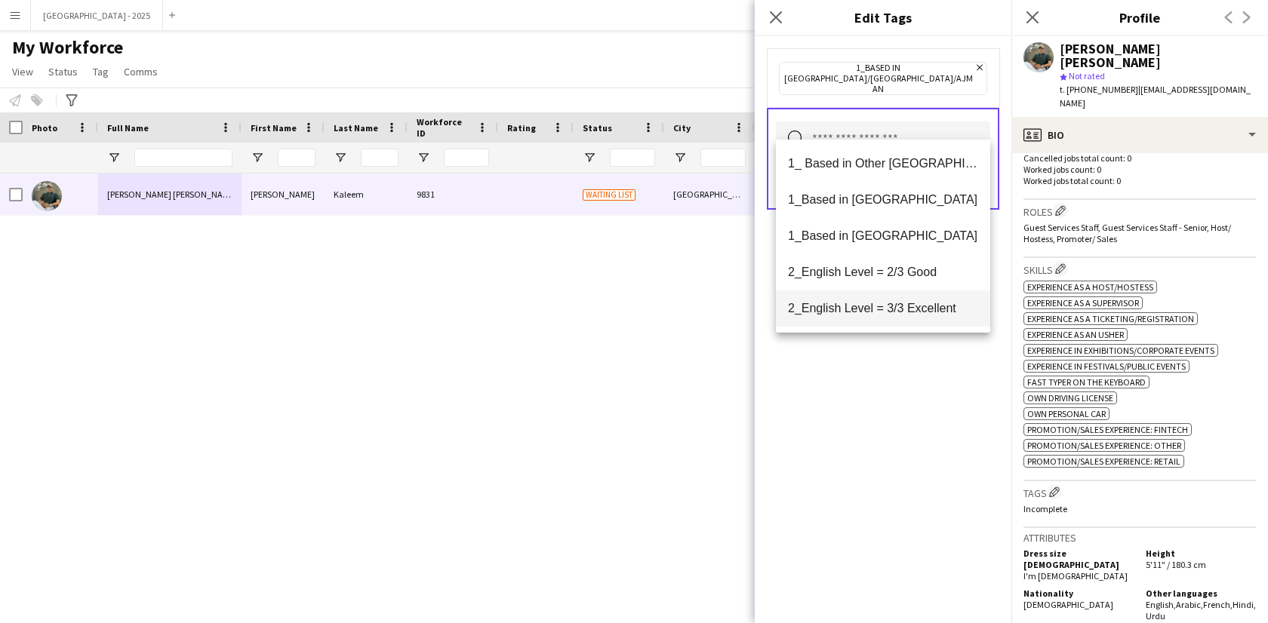
click at [900, 307] on span "2_English Level = 3/3 Excellent" at bounding box center [883, 308] width 190 height 14
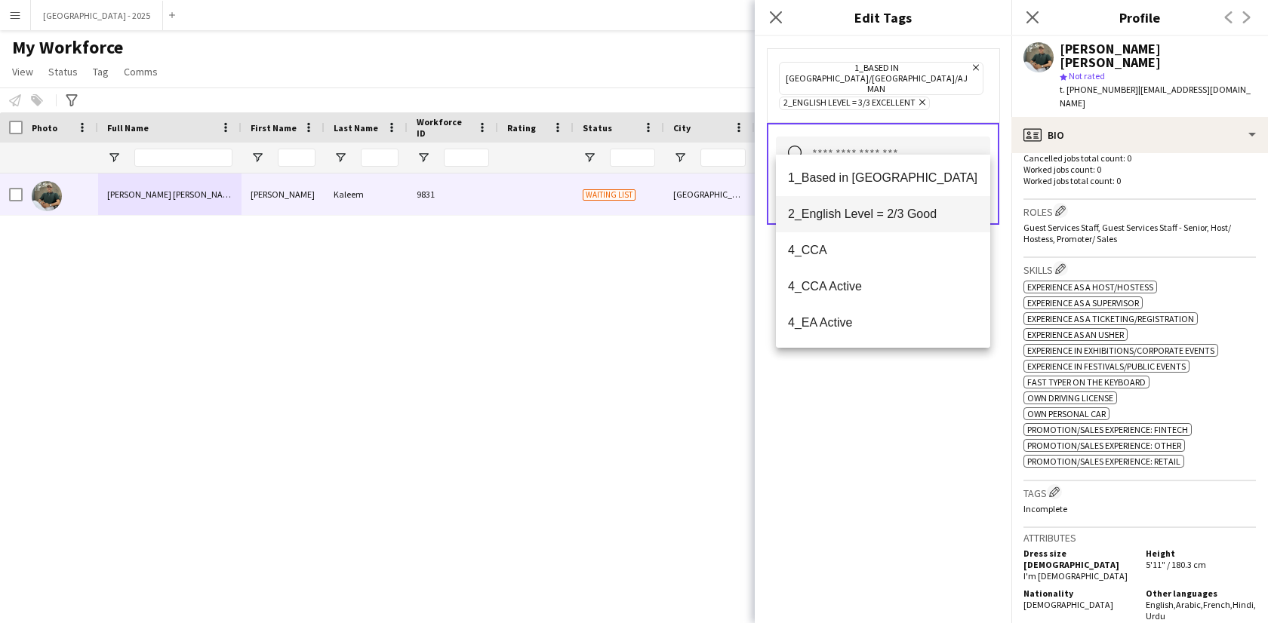
scroll to position [77, 0]
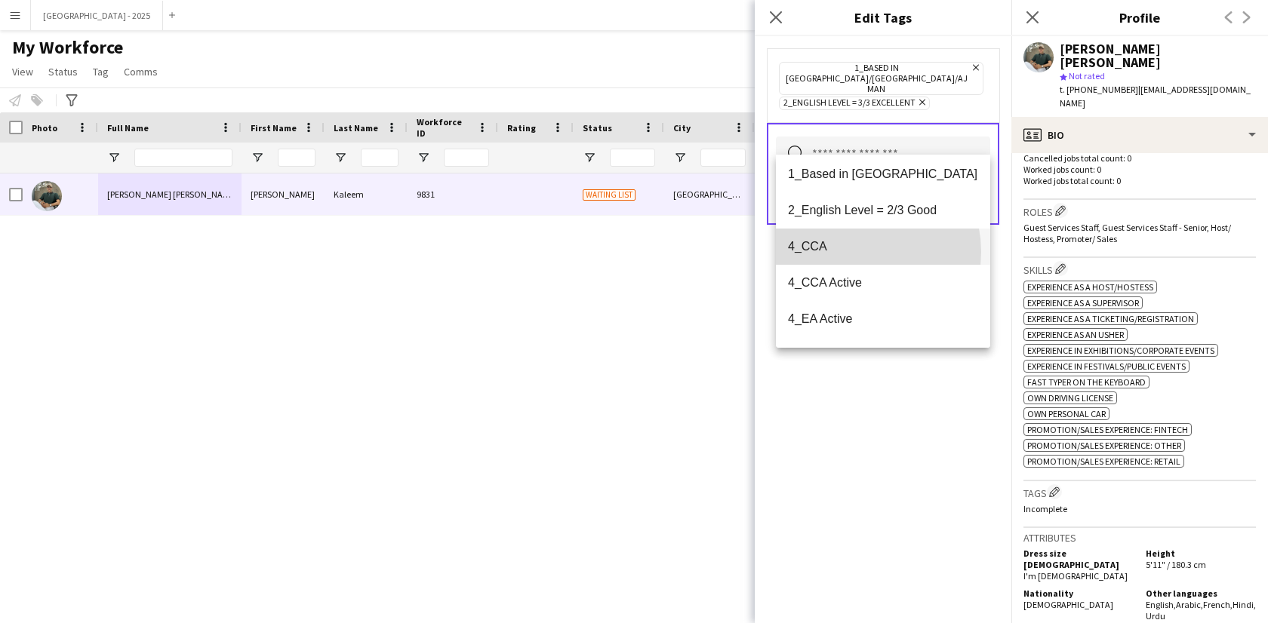
click at [857, 251] on span "4_CCA" at bounding box center [883, 246] width 190 height 14
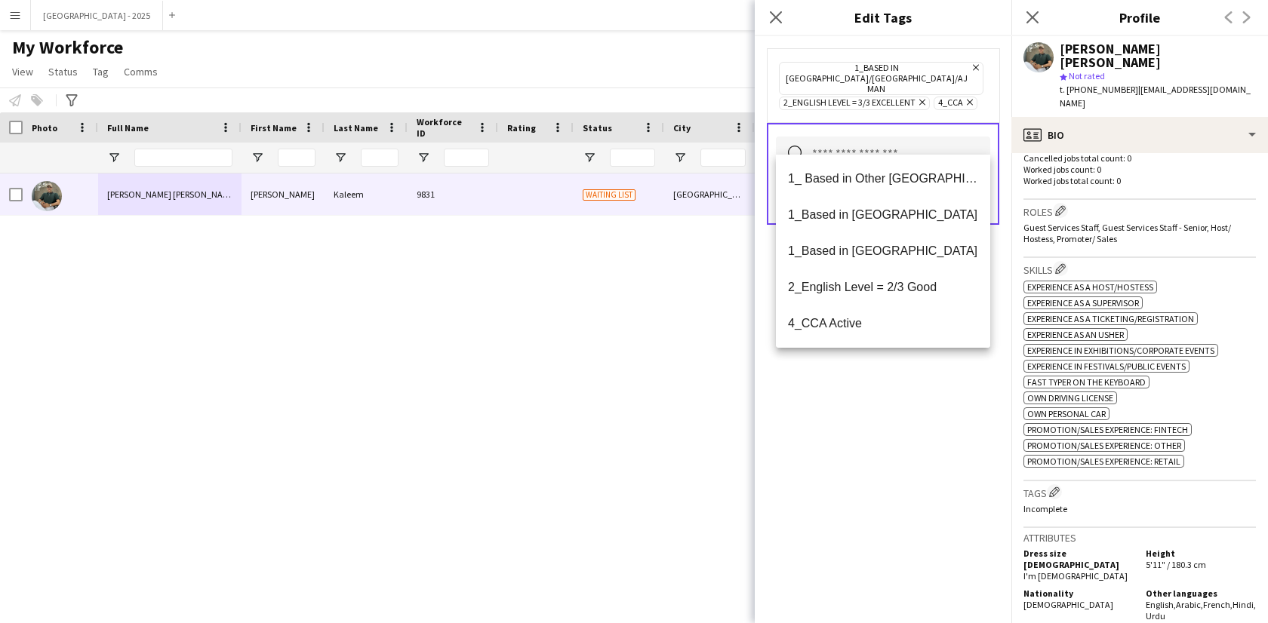
click at [902, 429] on div "1_Based in [GEOGRAPHIC_DATA]/[GEOGRAPHIC_DATA]/Ajman Remove 2_English Level = 3…" at bounding box center [883, 329] width 257 height 587
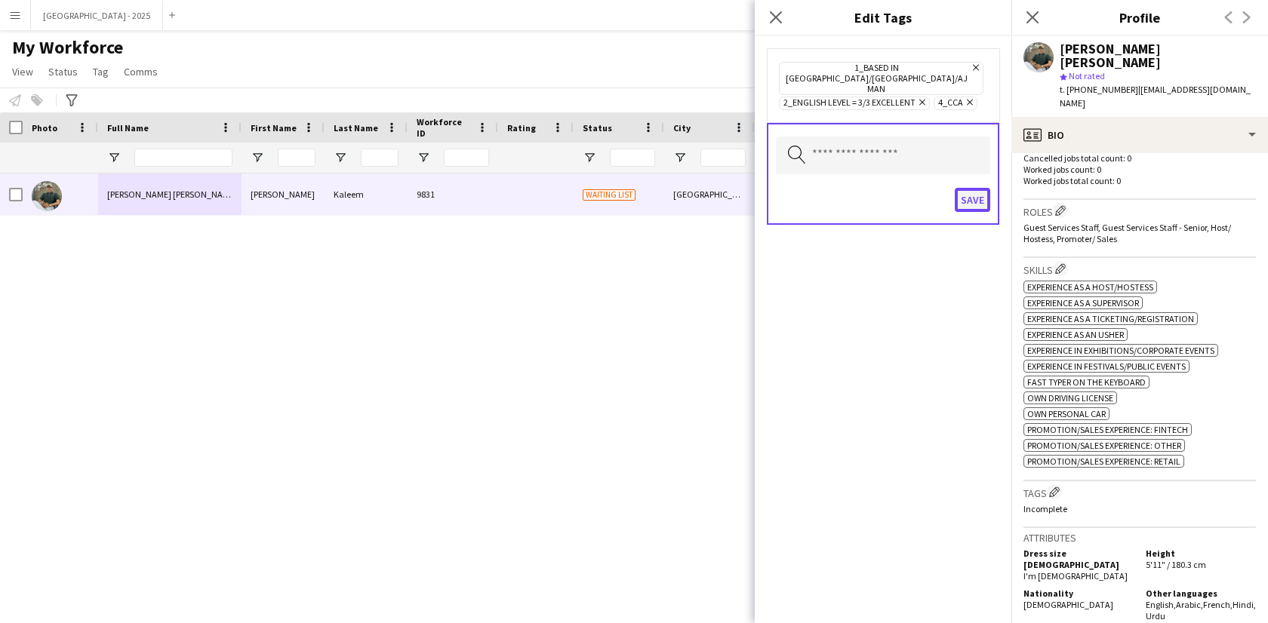
click at [968, 188] on button "Save" at bounding box center [972, 200] width 35 height 24
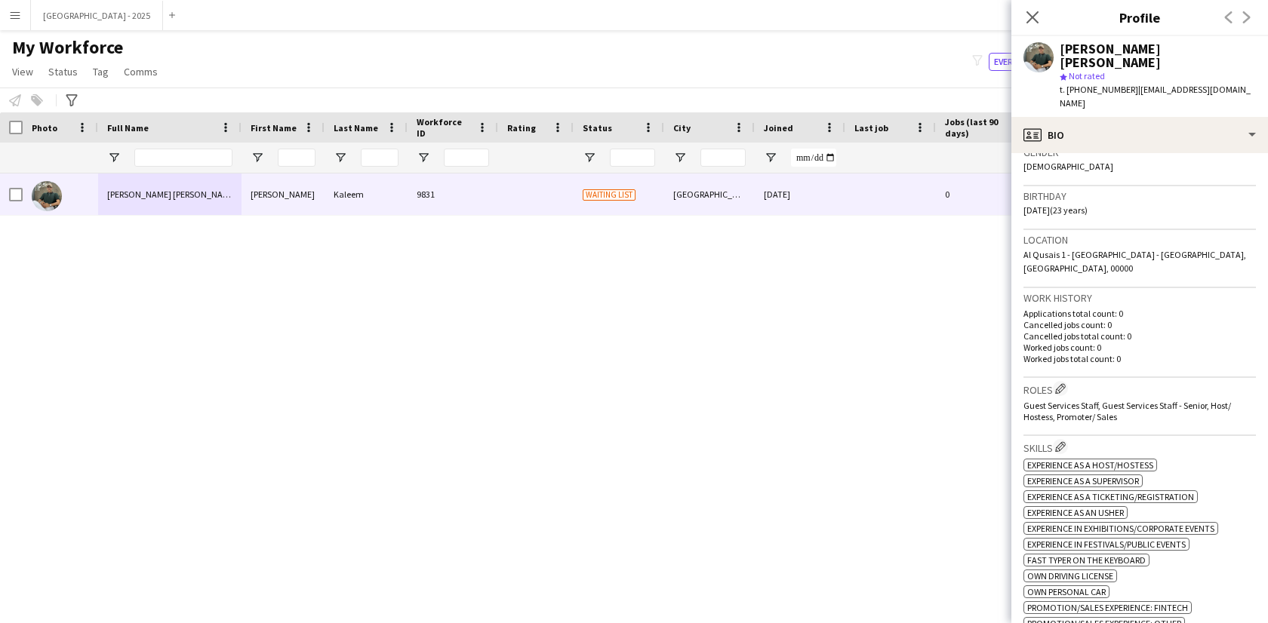
scroll to position [3, 0]
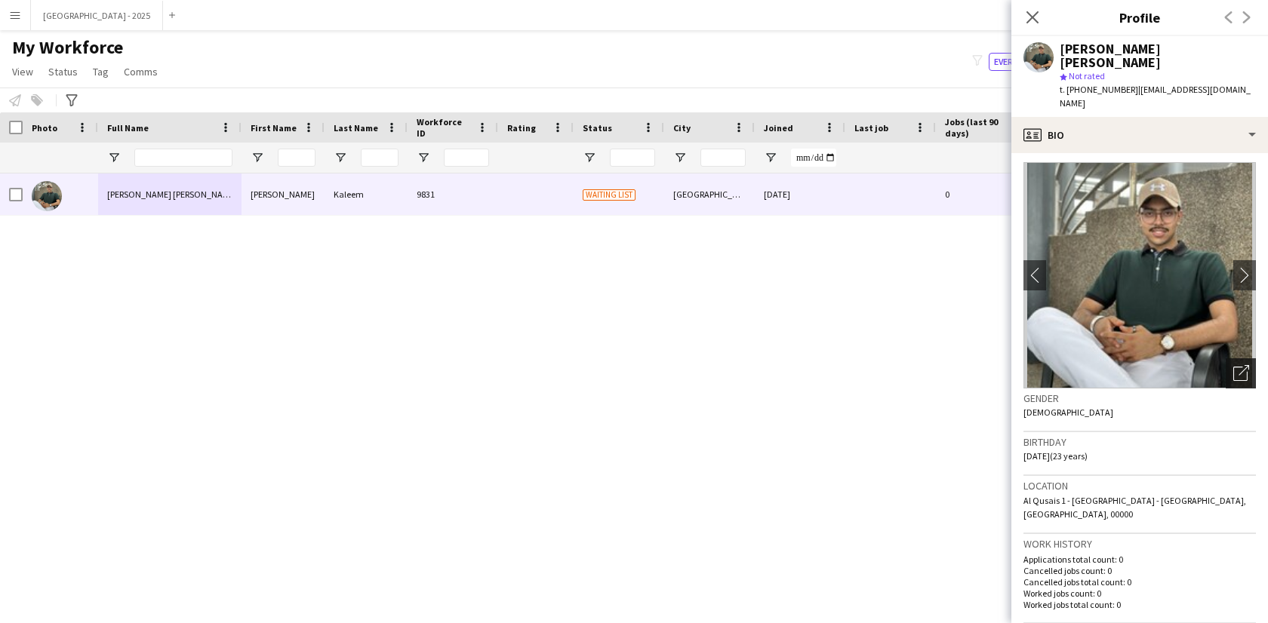
click at [1236, 365] on icon "Open photos pop-in" at bounding box center [1241, 373] width 16 height 16
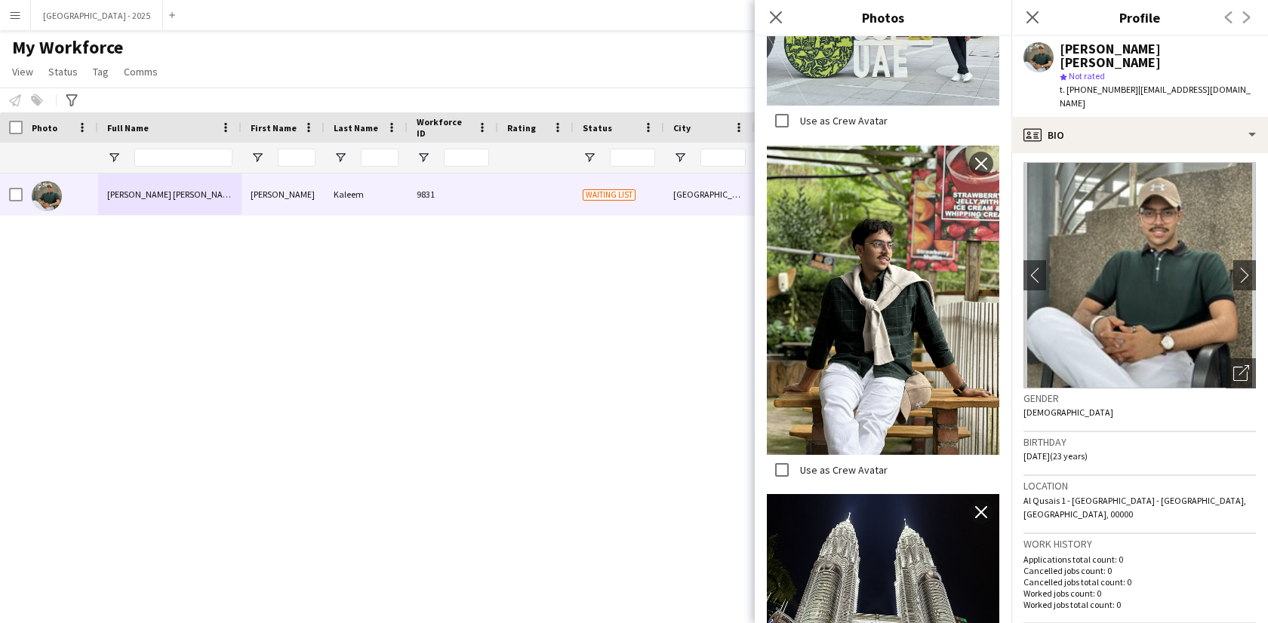
scroll to position [435, 0]
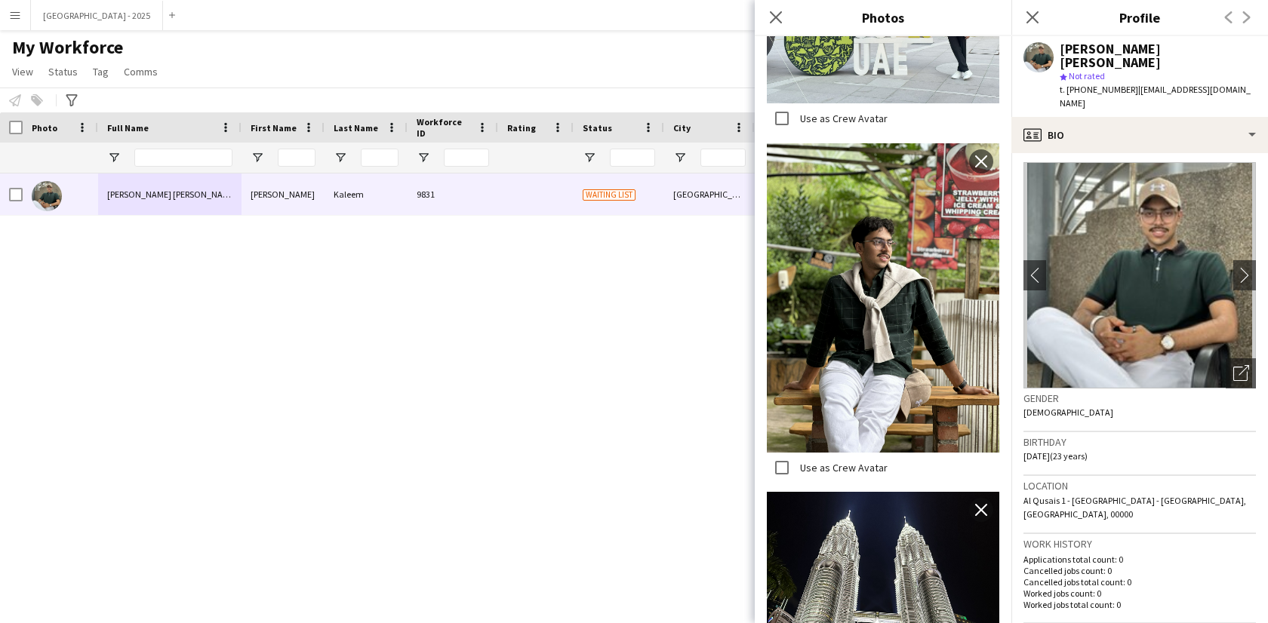
click at [1106, 393] on div "Gender Male" at bounding box center [1139, 411] width 232 height 44
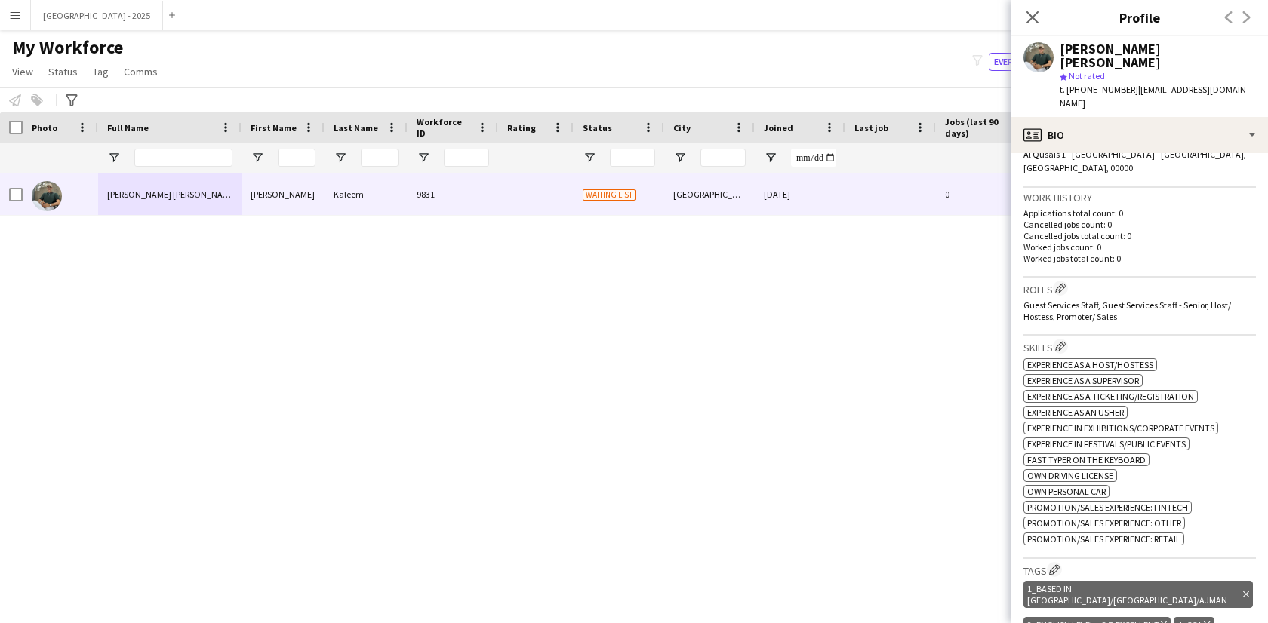
scroll to position [68, 0]
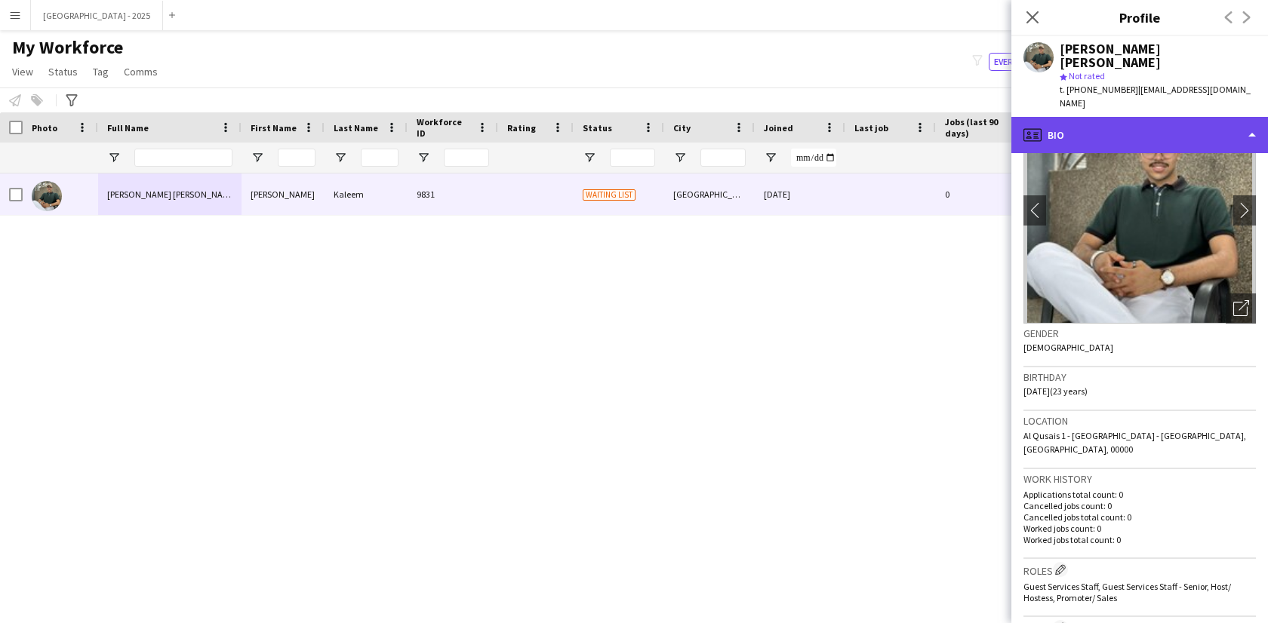
click at [1074, 117] on div "profile Bio" at bounding box center [1139, 135] width 257 height 36
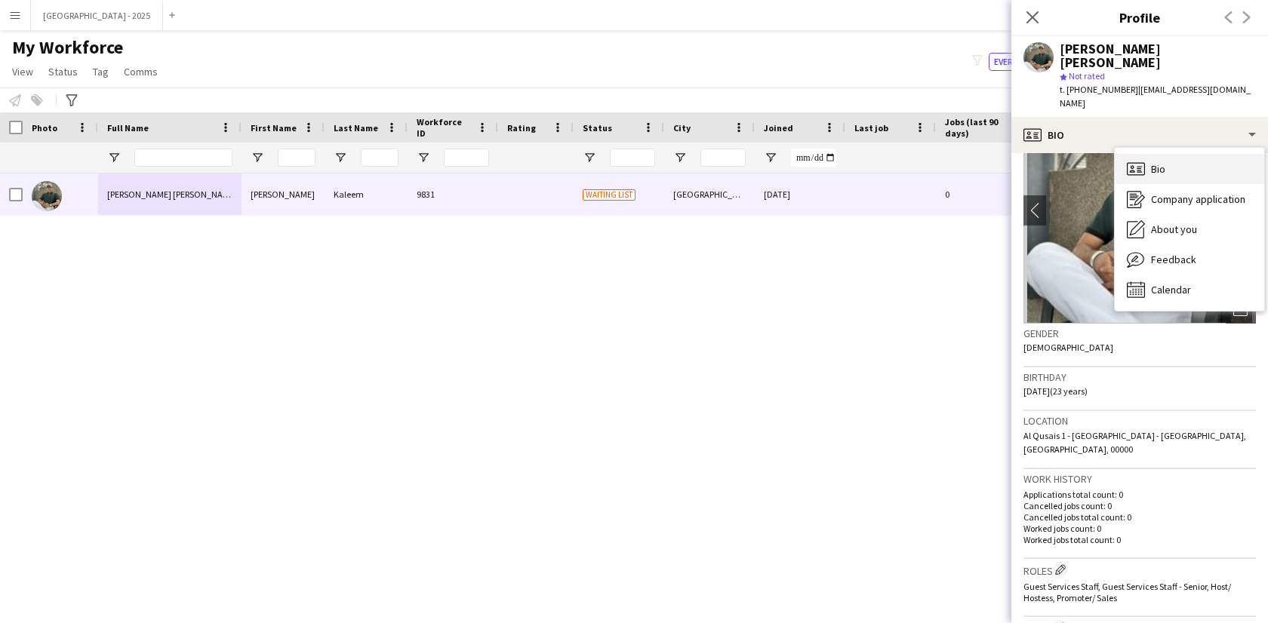
click at [1133, 154] on div "Bio Bio" at bounding box center [1189, 169] width 149 height 30
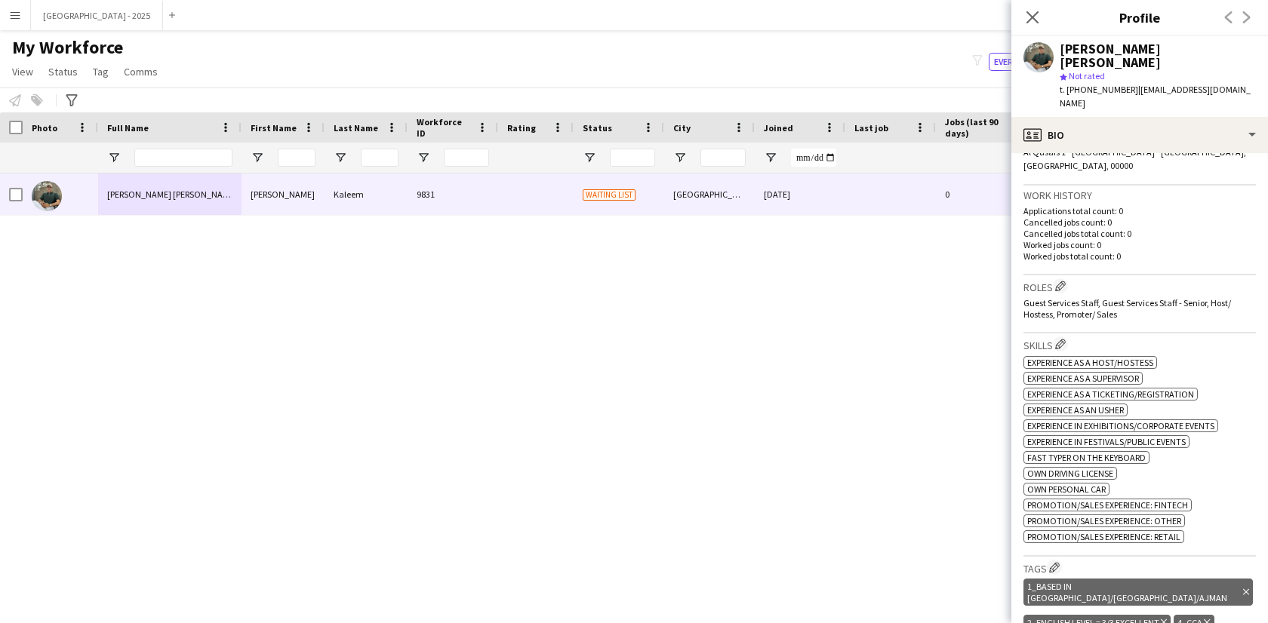
scroll to position [352, 0]
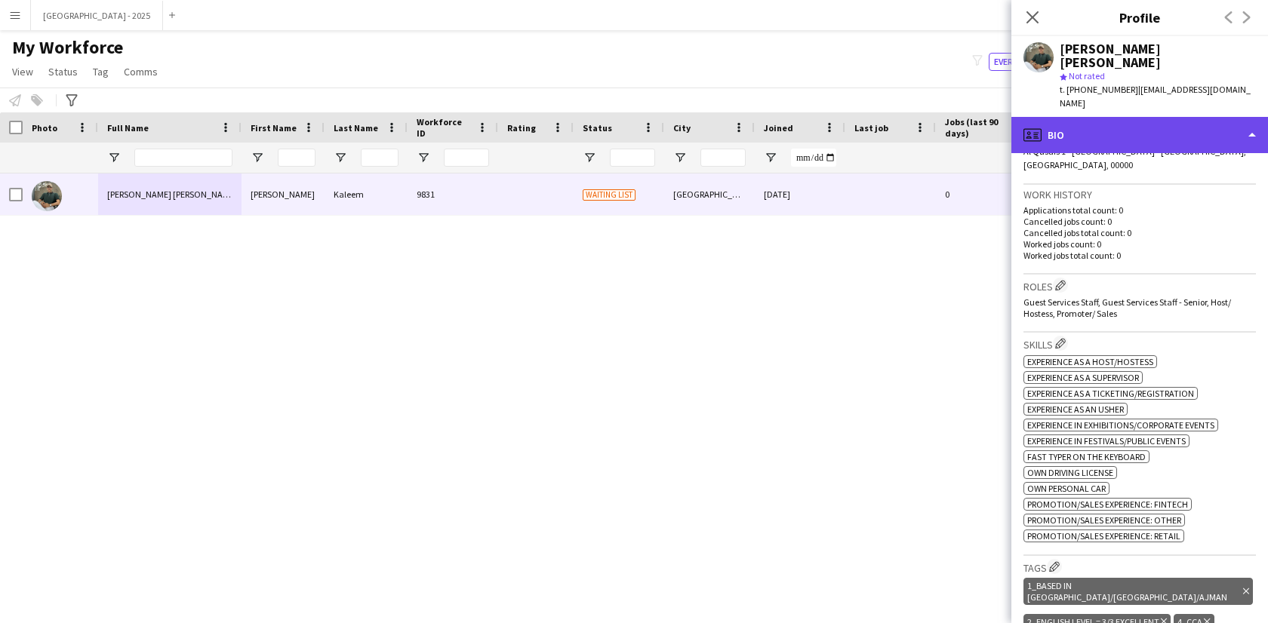
click at [1057, 117] on div "profile Bio" at bounding box center [1139, 135] width 257 height 36
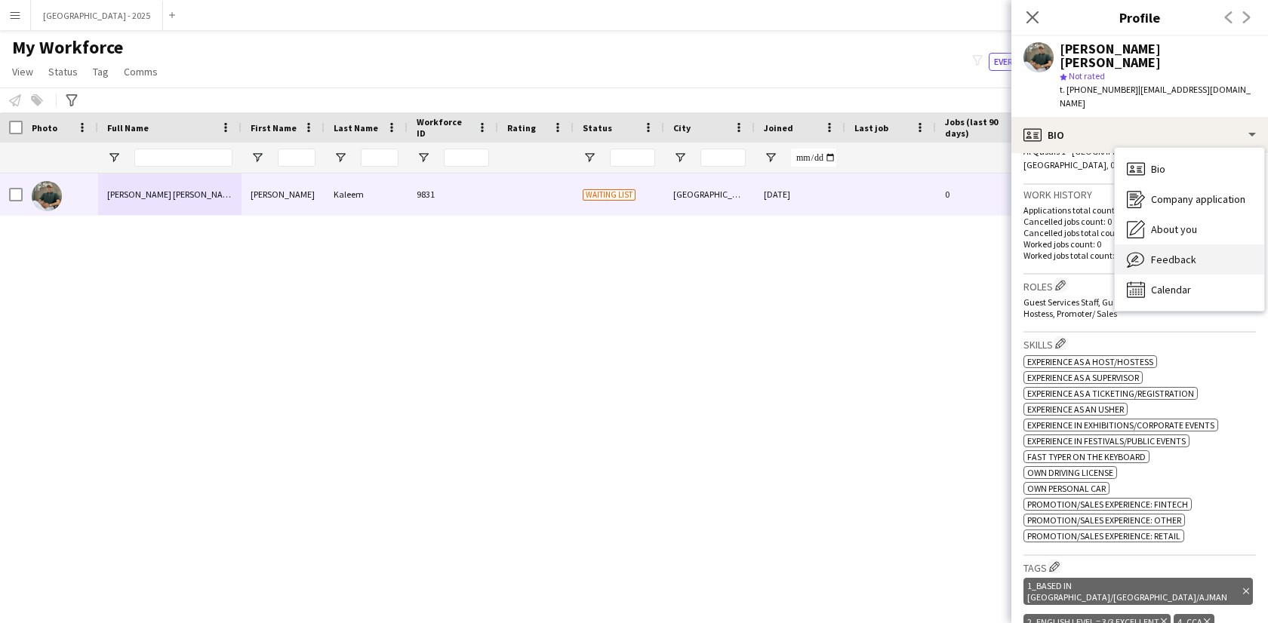
click at [1180, 245] on div "Feedback Feedback" at bounding box center [1189, 260] width 149 height 30
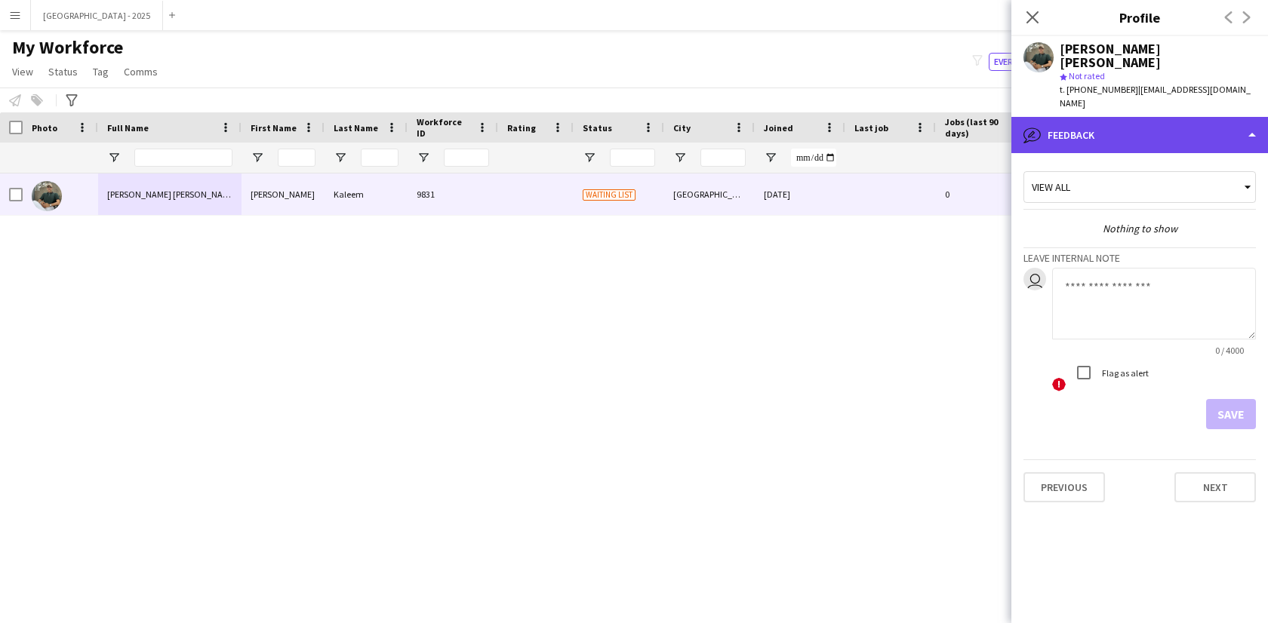
click at [1091, 117] on div "bubble-pencil Feedback" at bounding box center [1139, 135] width 257 height 36
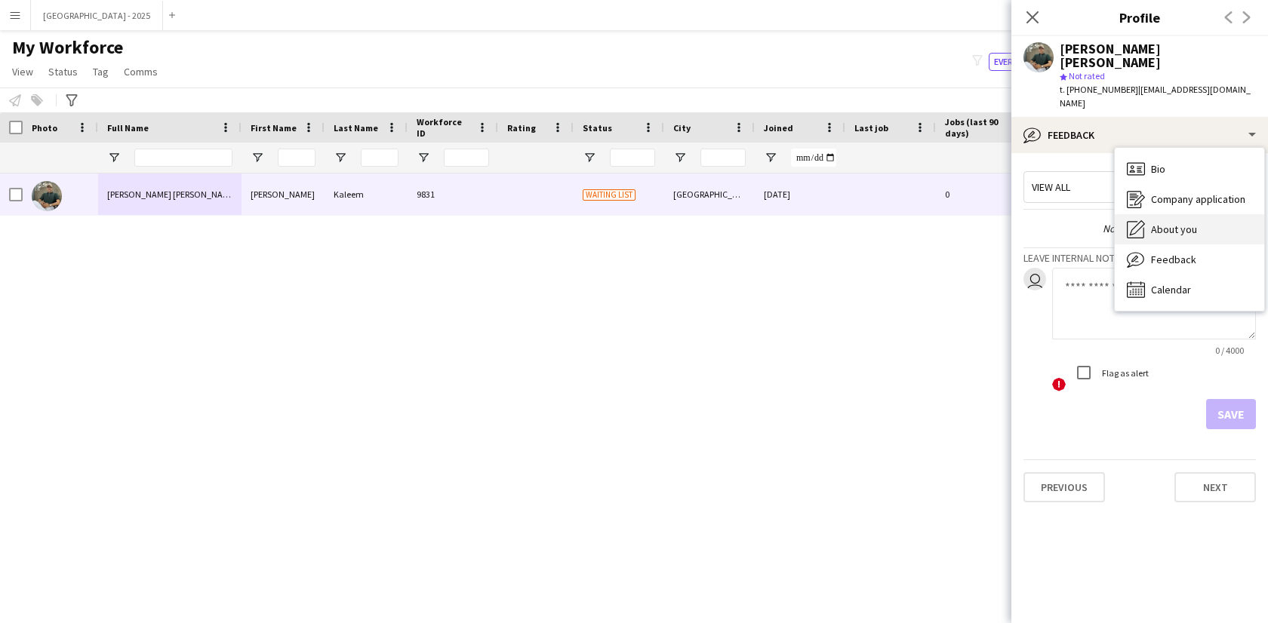
click at [1162, 223] on span "About you" at bounding box center [1174, 230] width 46 height 14
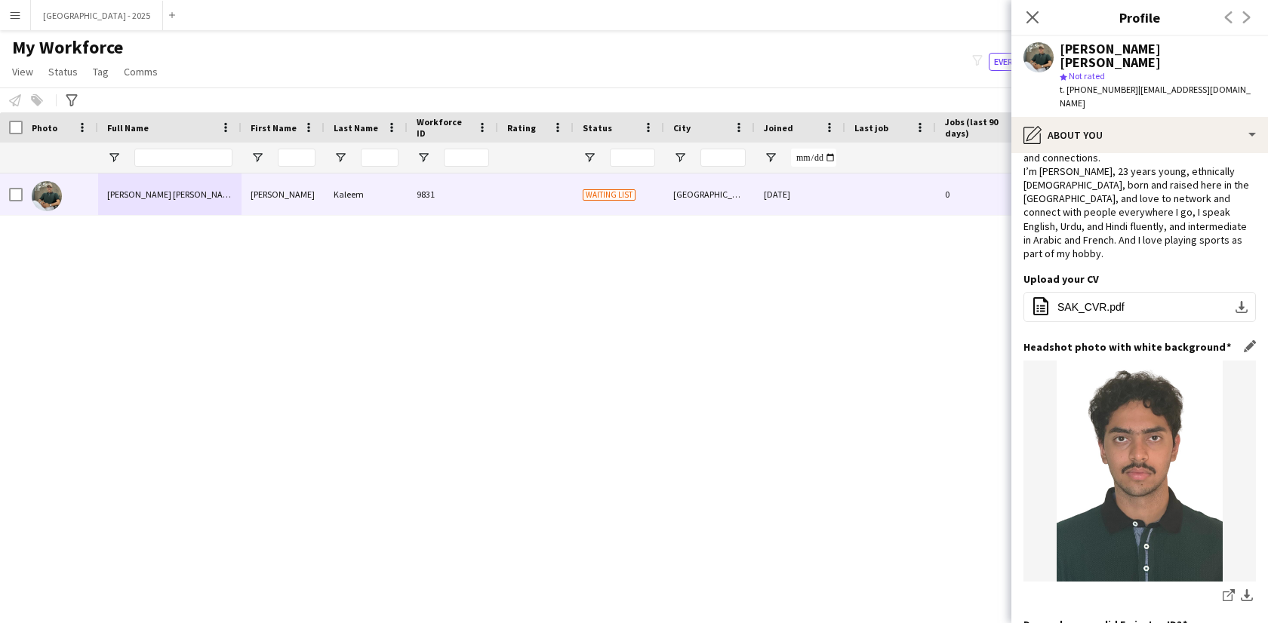
scroll to position [0, 0]
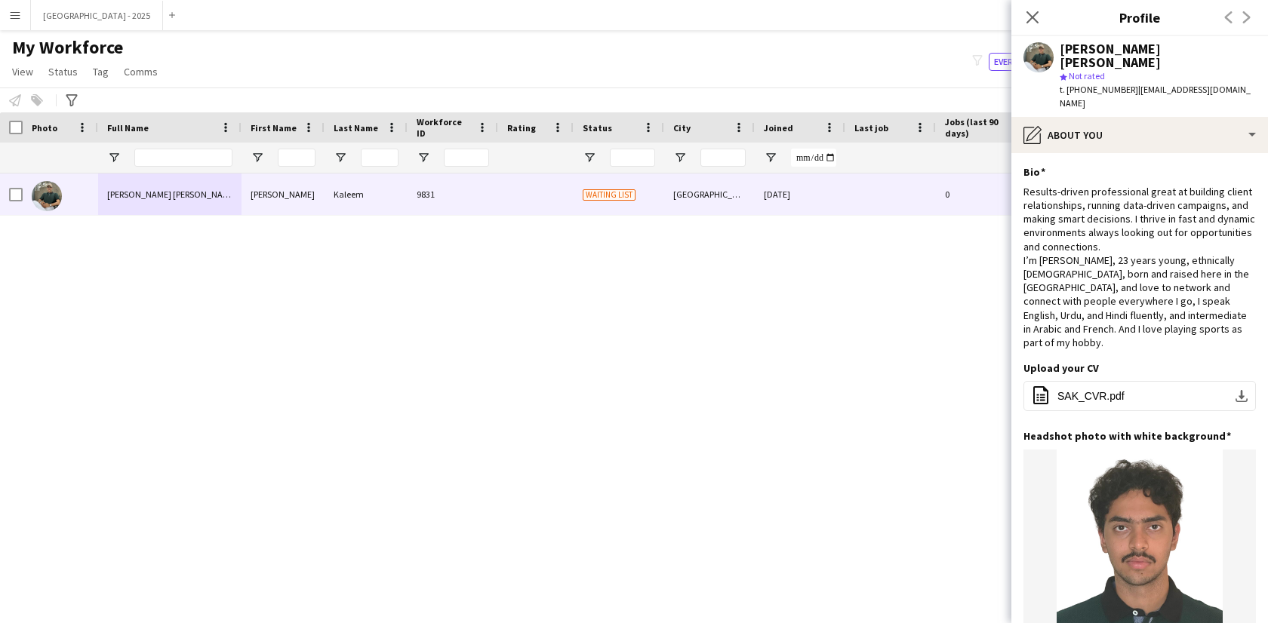
click at [1037, 21] on icon at bounding box center [1032, 17] width 12 height 12
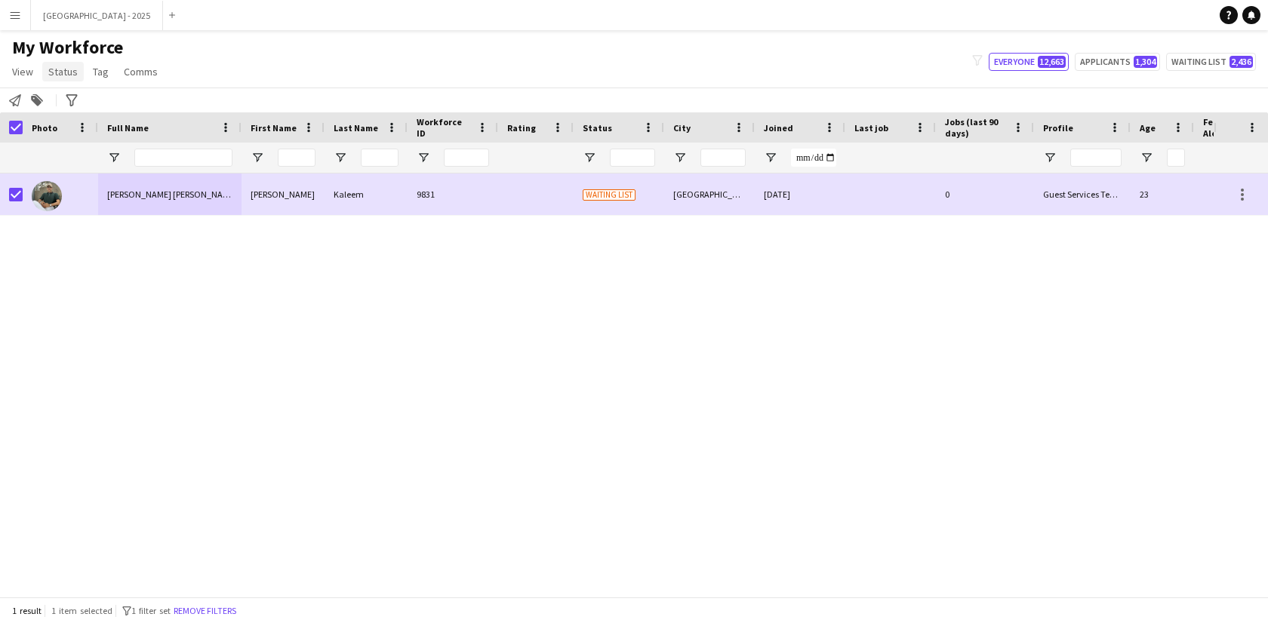
click at [56, 66] on span "Status" at bounding box center [62, 72] width 29 height 14
click at [98, 105] on link "Edit" at bounding box center [96, 104] width 106 height 32
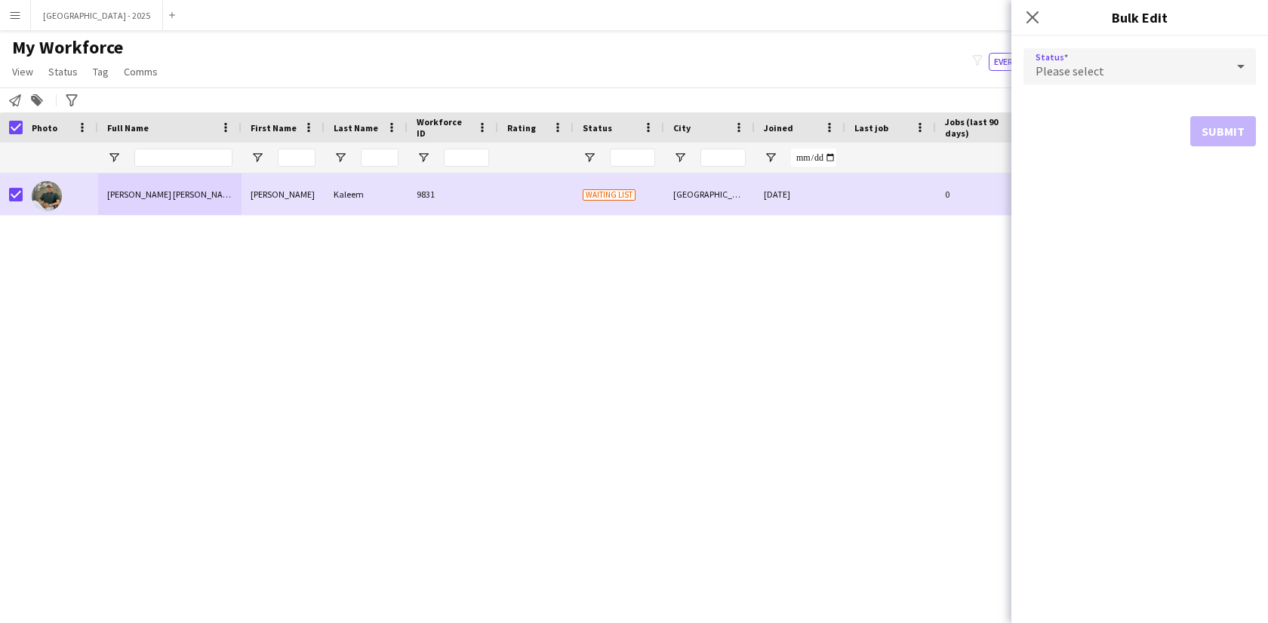
click at [1087, 72] on span "Please select" at bounding box center [1070, 70] width 69 height 15
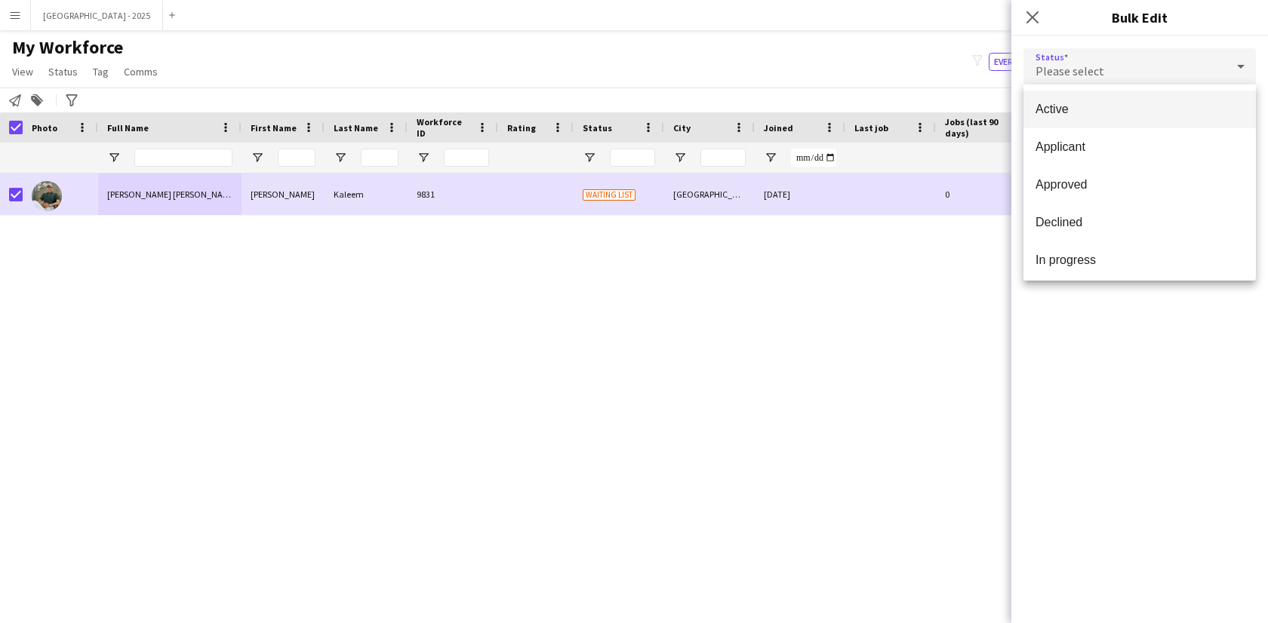
click at [1083, 115] on span "Active" at bounding box center [1140, 109] width 208 height 14
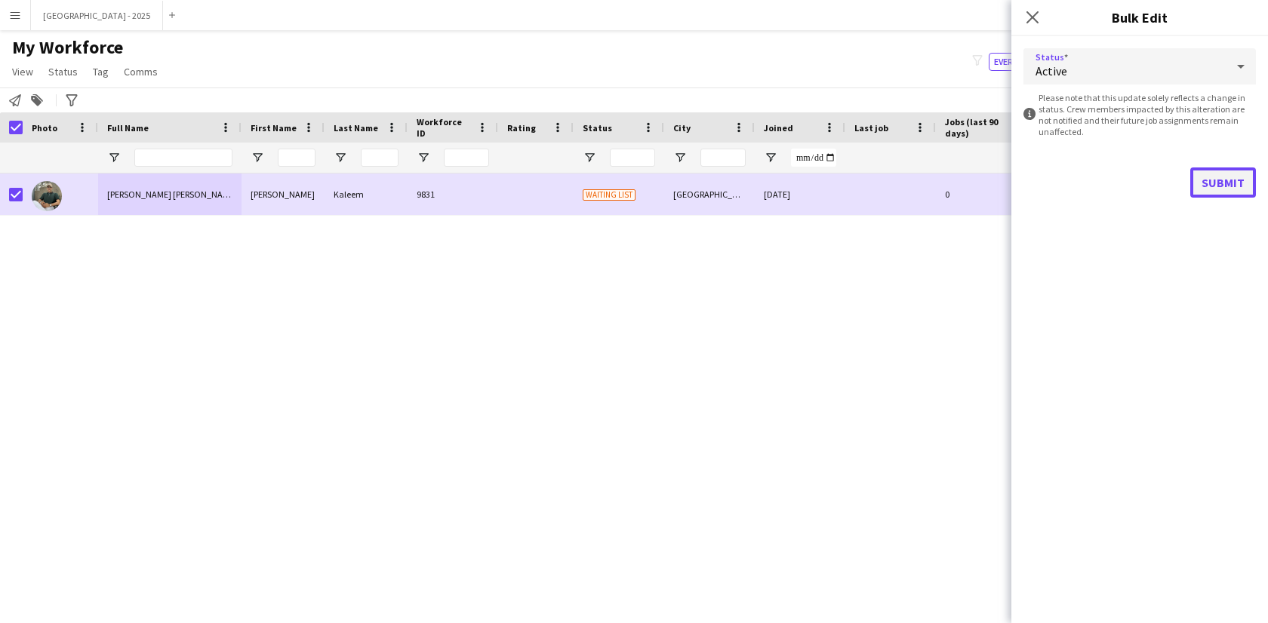
click at [1236, 194] on button "Submit" at bounding box center [1223, 183] width 66 height 30
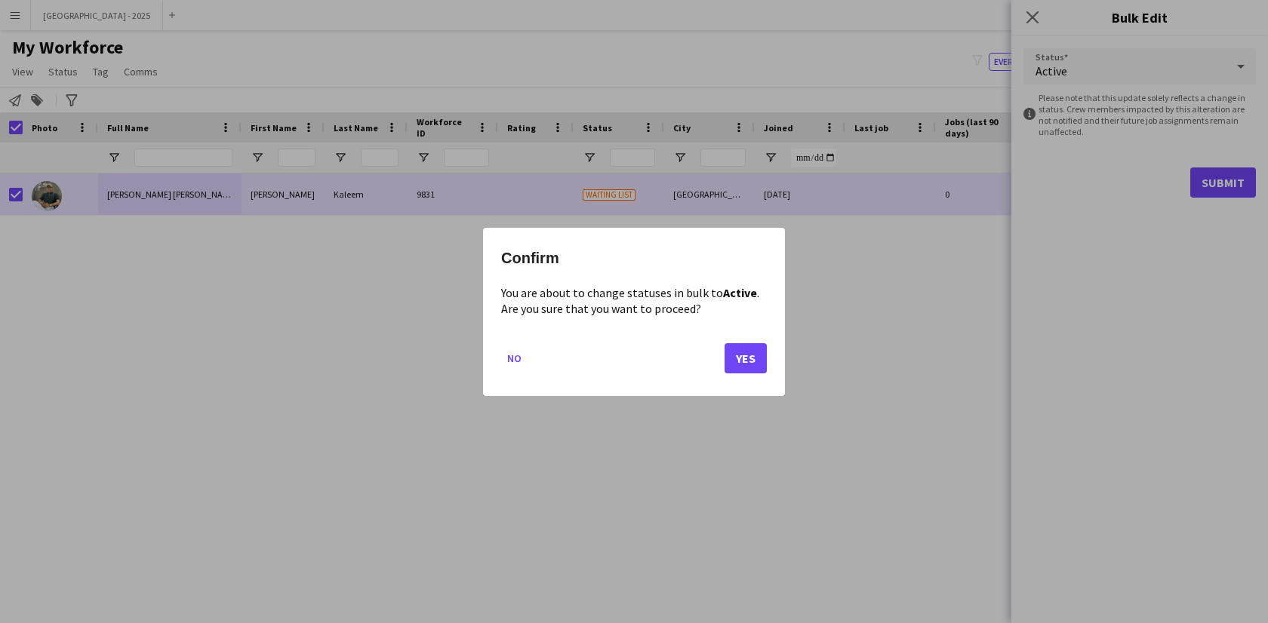
drag, startPoint x: 773, startPoint y: 363, endPoint x: 740, endPoint y: 358, distance: 32.9
click at [766, 362] on div "Confirm You are about to change statuses in bulk to Active . Are you sure that …" at bounding box center [634, 312] width 302 height 168
click at [740, 359] on button "Yes" at bounding box center [746, 358] width 42 height 30
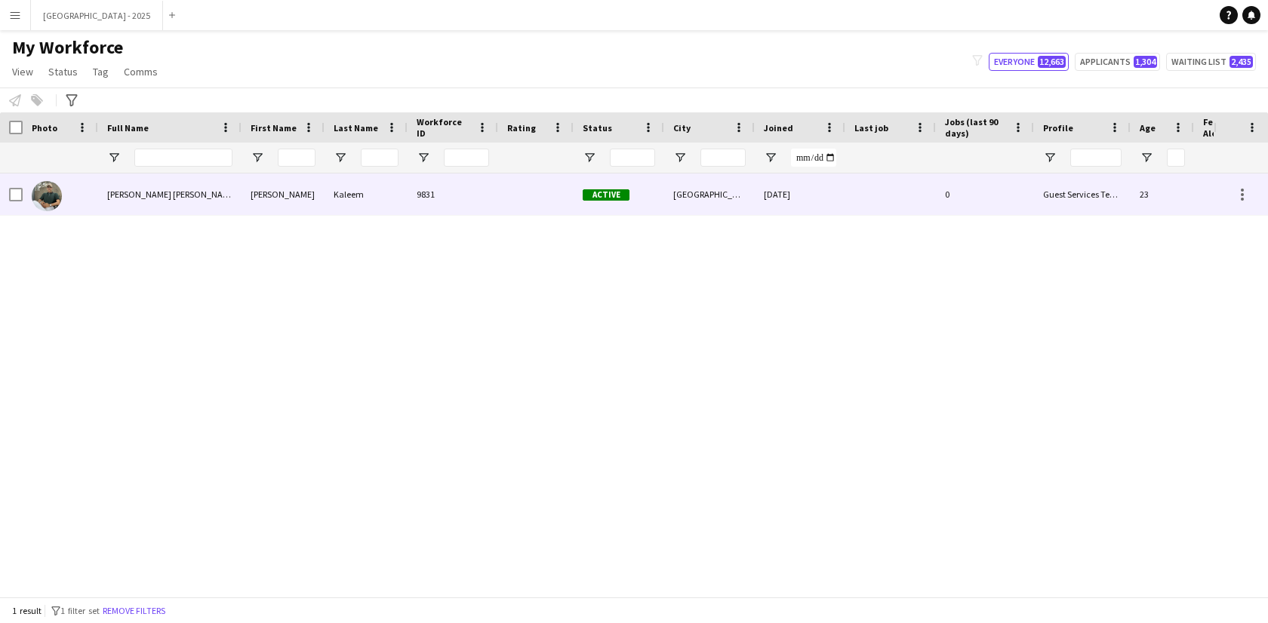
click at [297, 211] on div "Syed Arshad" at bounding box center [283, 195] width 83 height 42
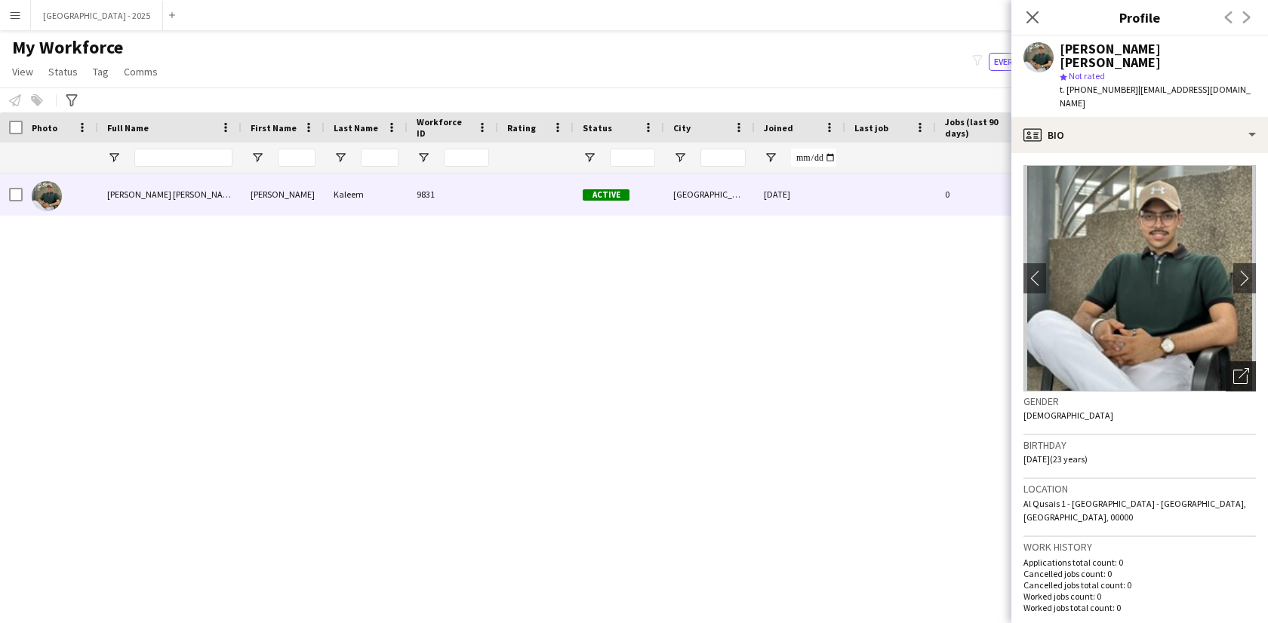
click at [1233, 368] on icon "Open photos pop-in" at bounding box center [1241, 376] width 16 height 16
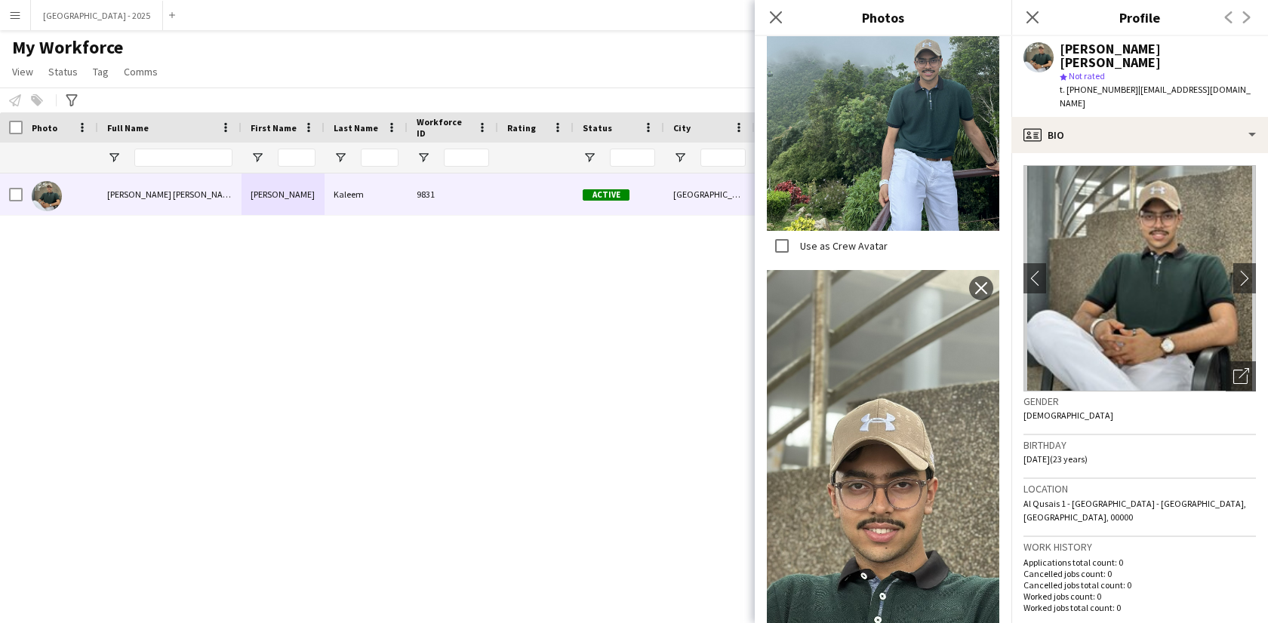
scroll to position [1455, 0]
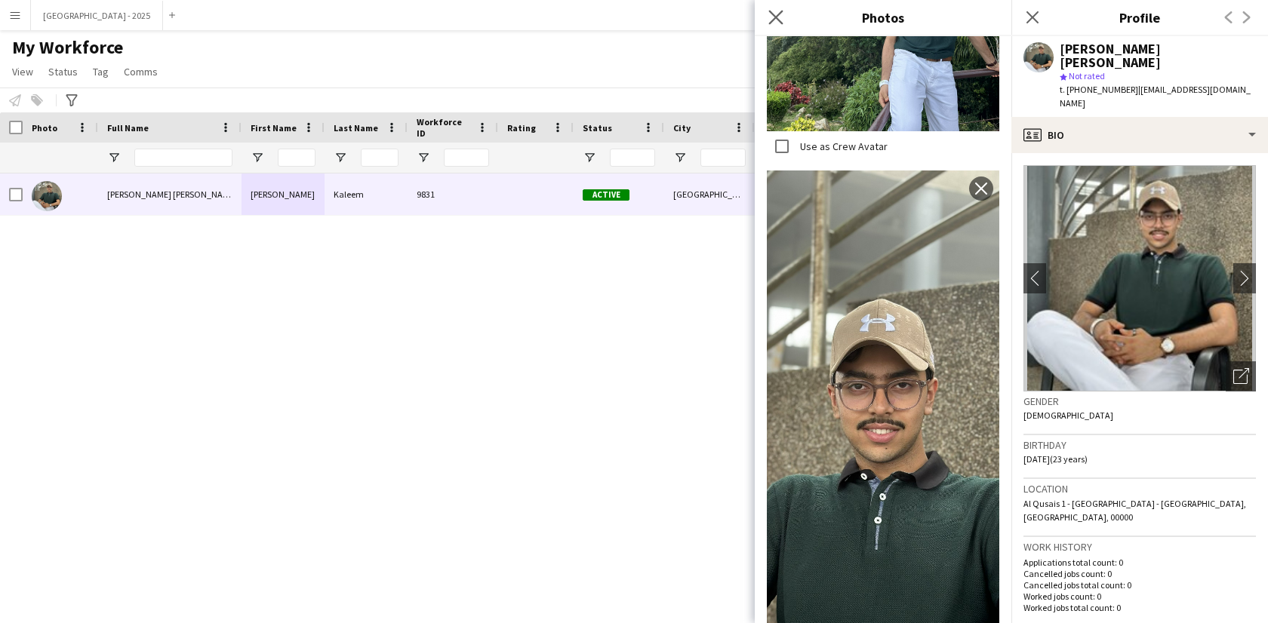
click at [768, 9] on app-icon "Close pop-in" at bounding box center [776, 18] width 22 height 22
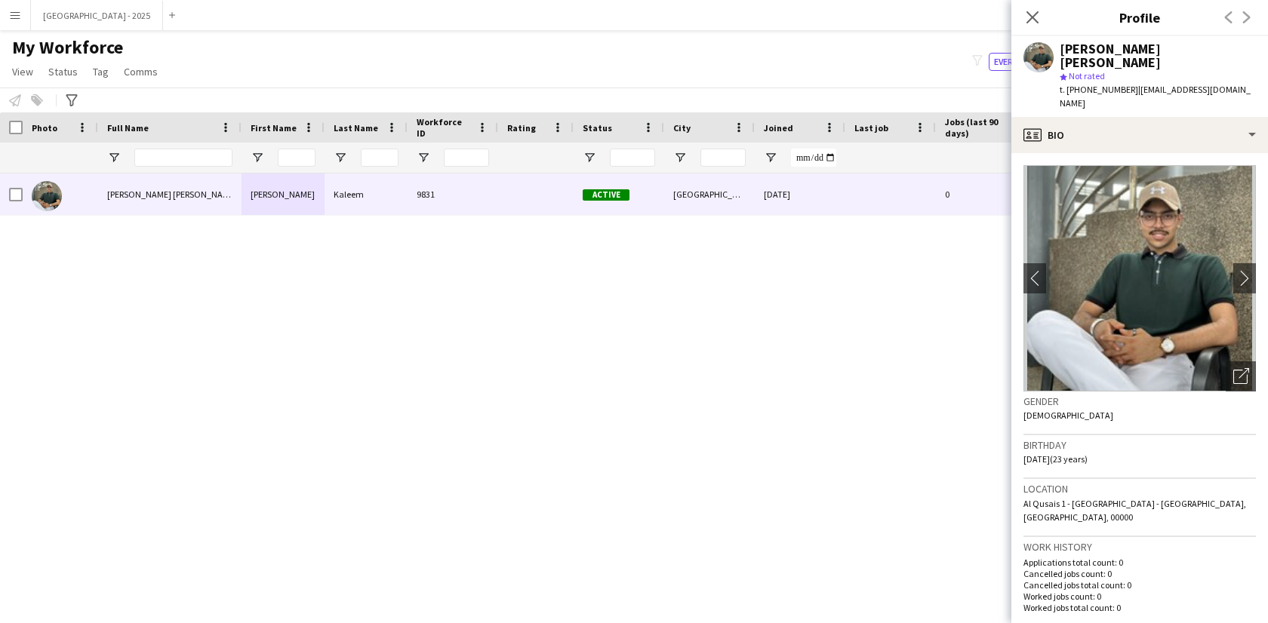
click at [1044, 17] on div "Close pop-in" at bounding box center [1032, 17] width 42 height 35
click at [1039, 17] on app-icon "Close pop-in" at bounding box center [1033, 18] width 22 height 22
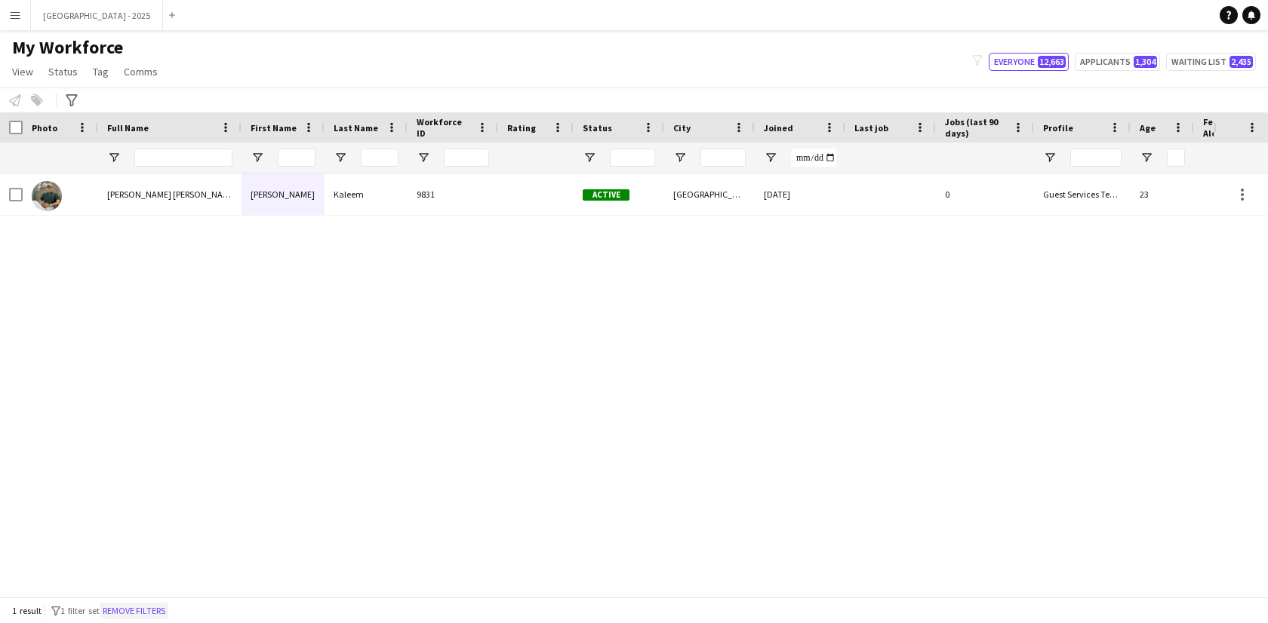
click at [168, 608] on button "Remove filters" at bounding box center [134, 611] width 69 height 17
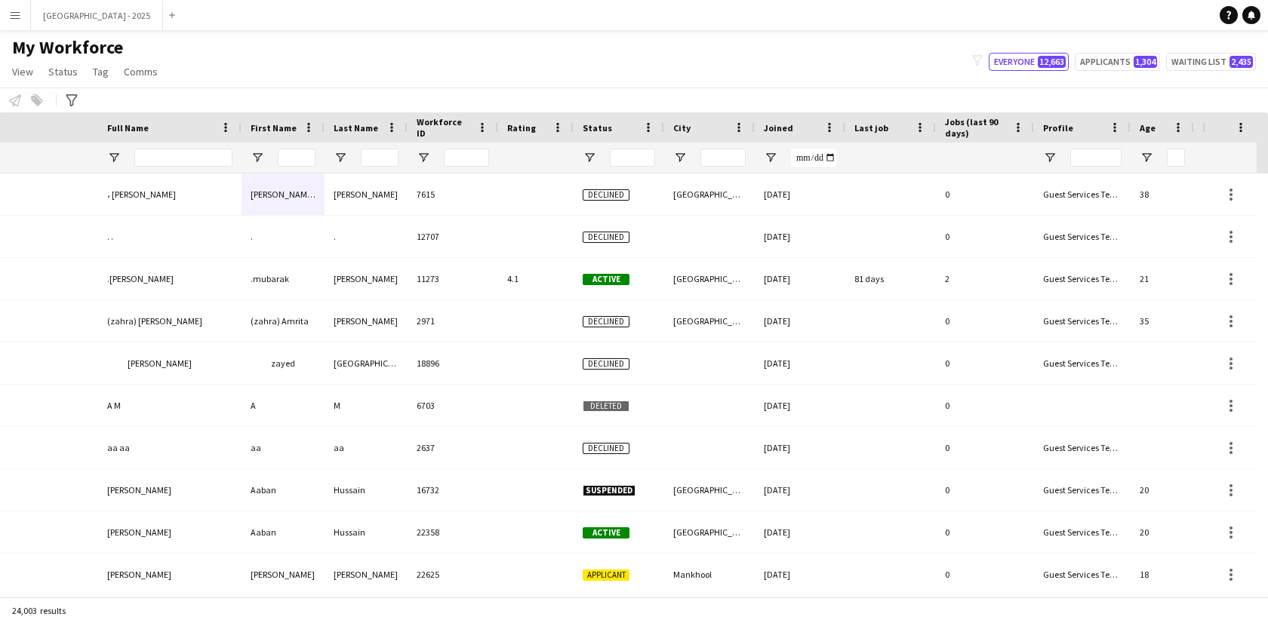
scroll to position [0, 339]
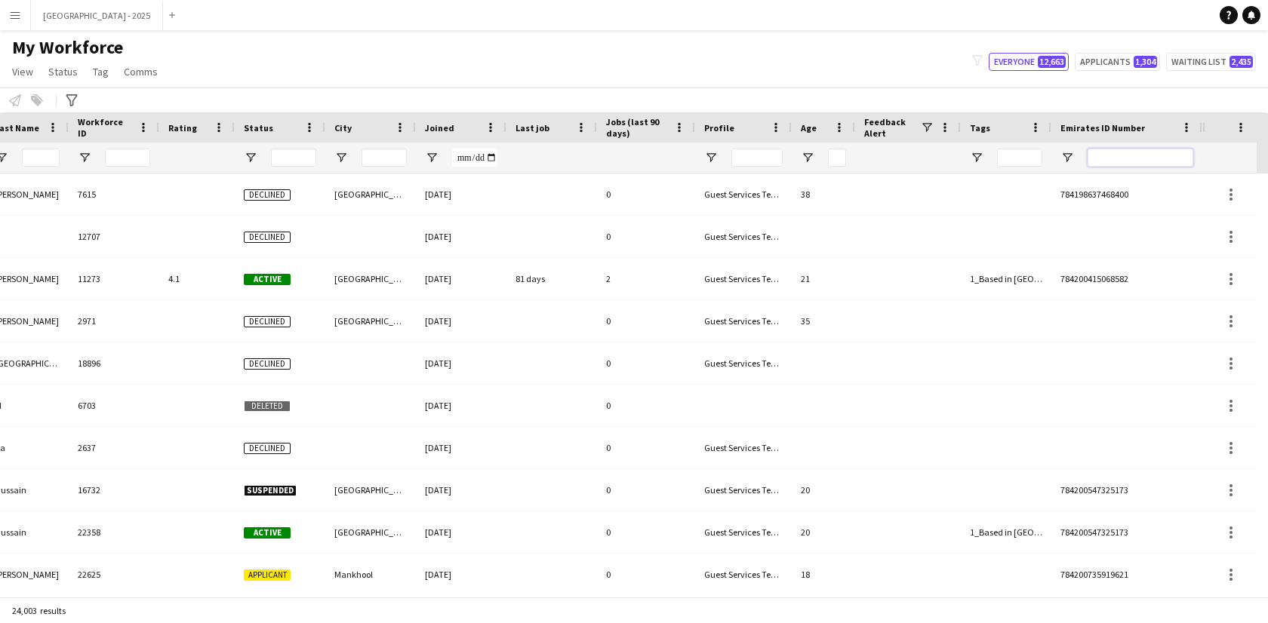
click at [1094, 155] on input "Emirates ID Number Filter Input" at bounding box center [1141, 158] width 106 height 18
paste input "*******"
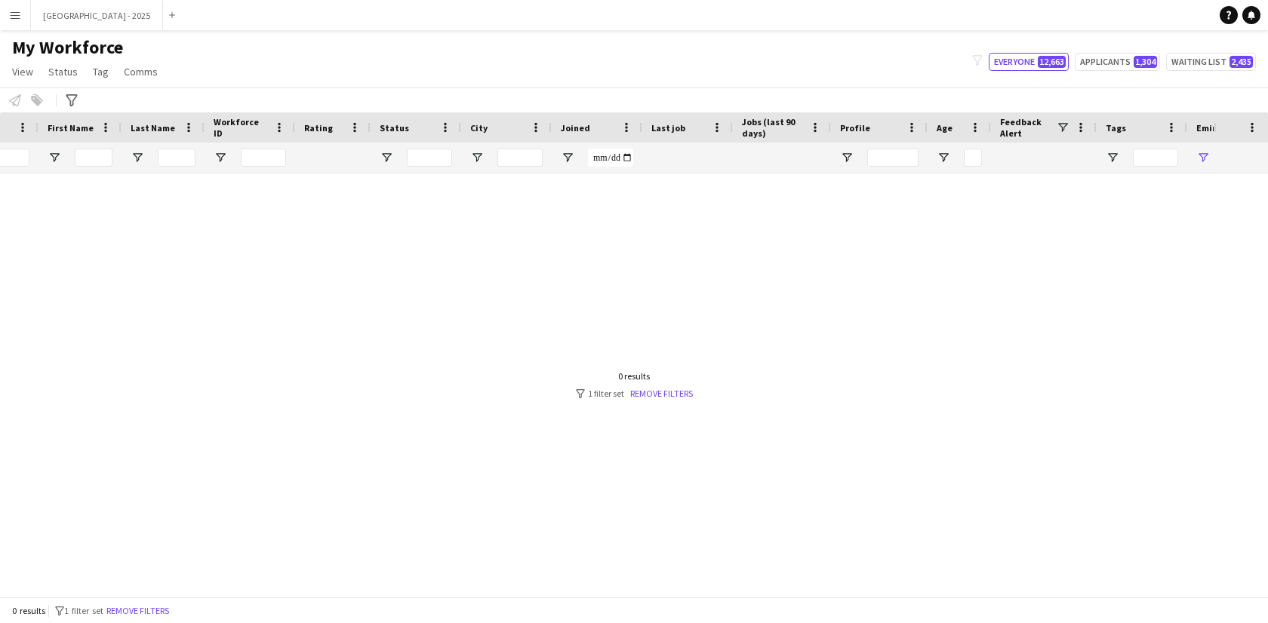
scroll to position [0, 0]
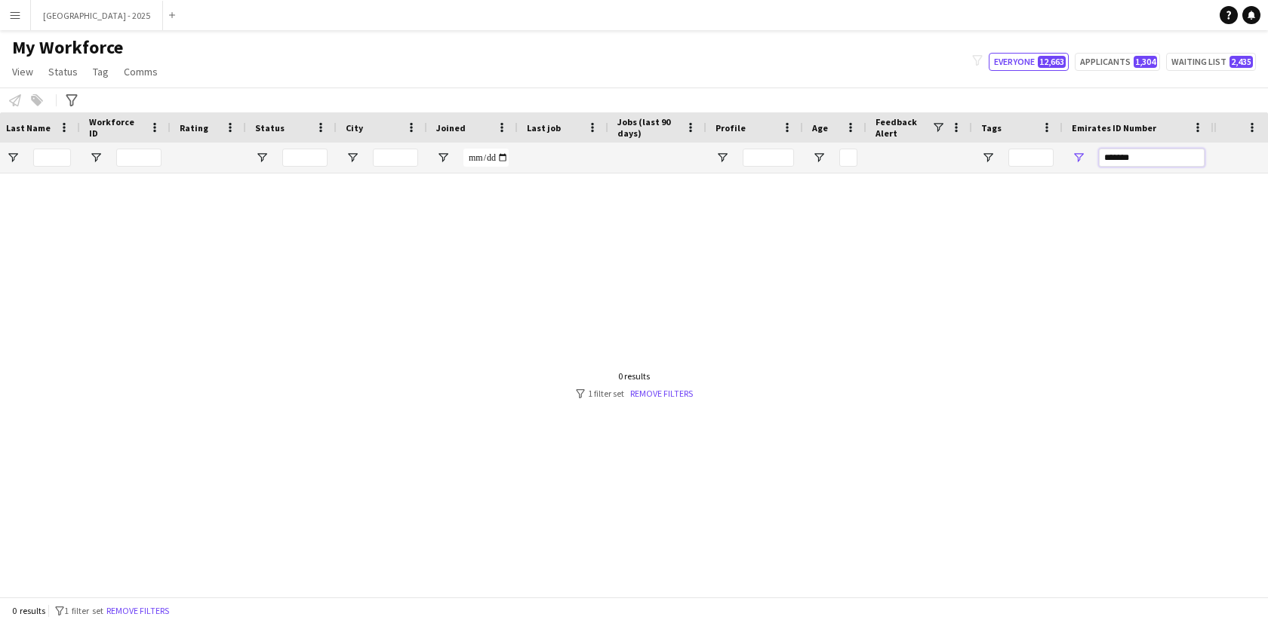
type input "*******"
click at [1134, 171] on div "*******" at bounding box center [1152, 158] width 106 height 30
click at [1131, 156] on input "*******" at bounding box center [1152, 158] width 106 height 18
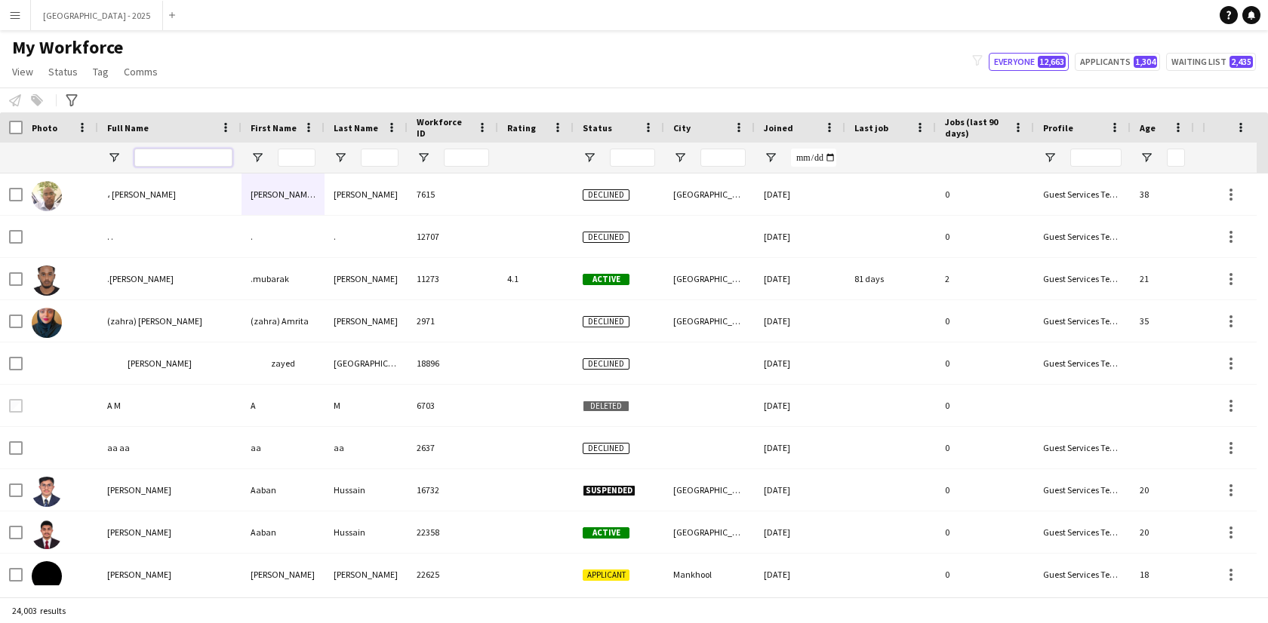
click at [160, 161] on input "Full Name Filter Input" at bounding box center [183, 158] width 98 height 18
type input "*"
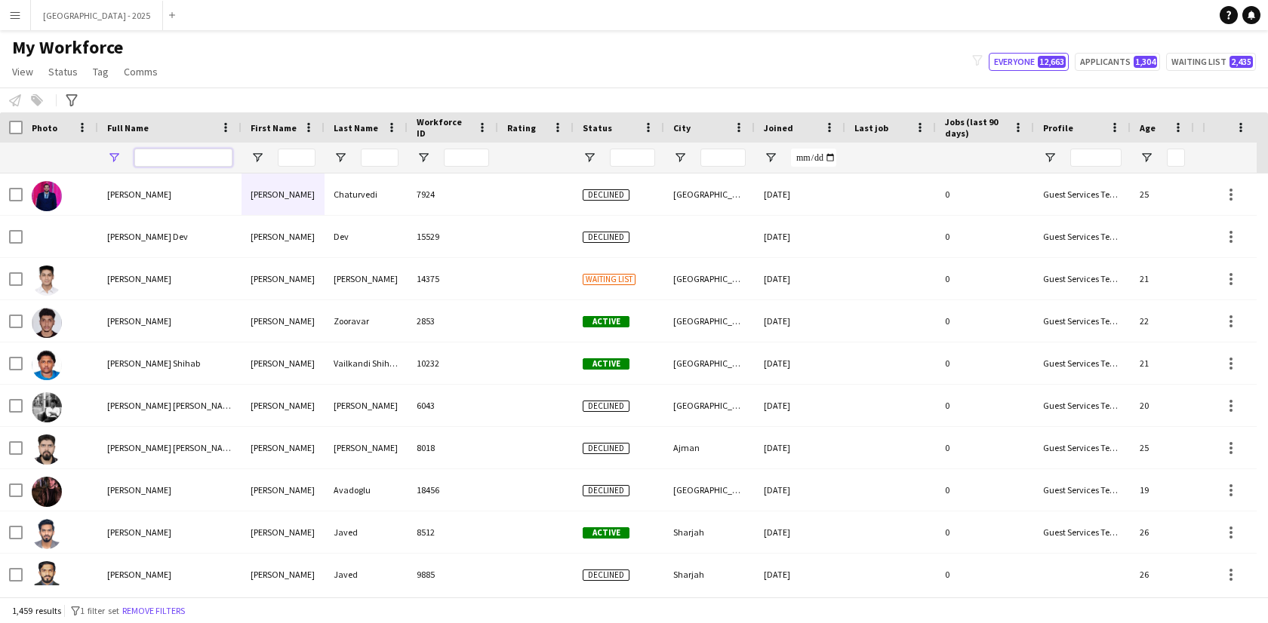
paste input "******"
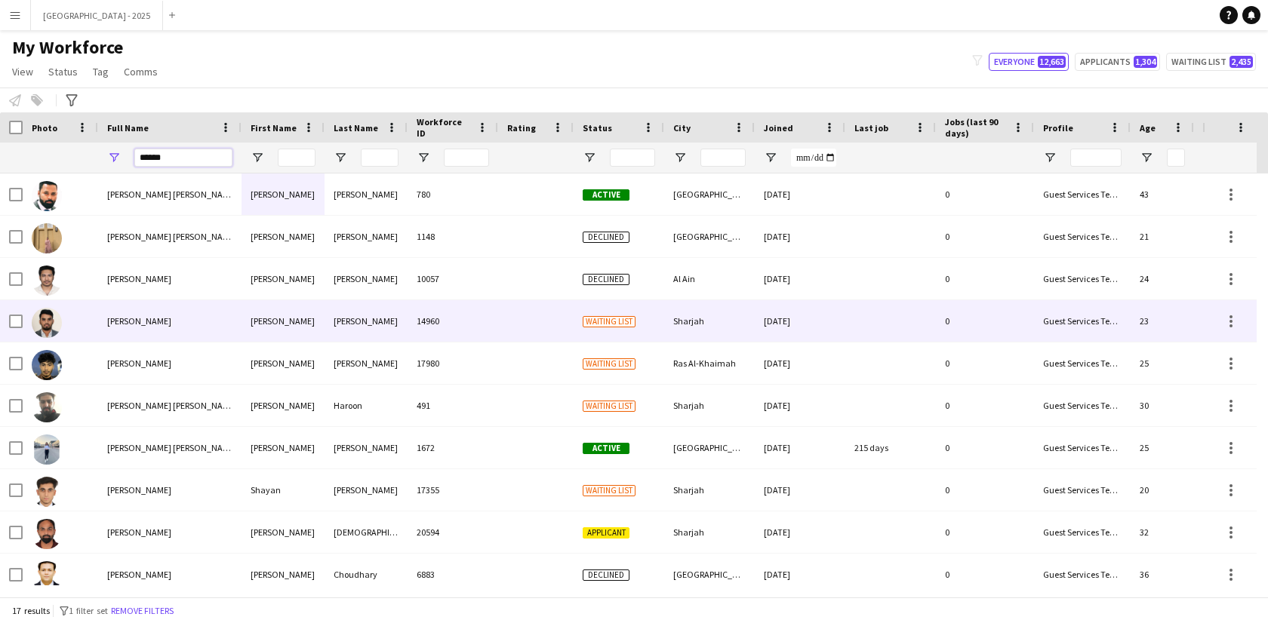
type input "******"
click at [242, 321] on div "Mohammed" at bounding box center [283, 321] width 83 height 42
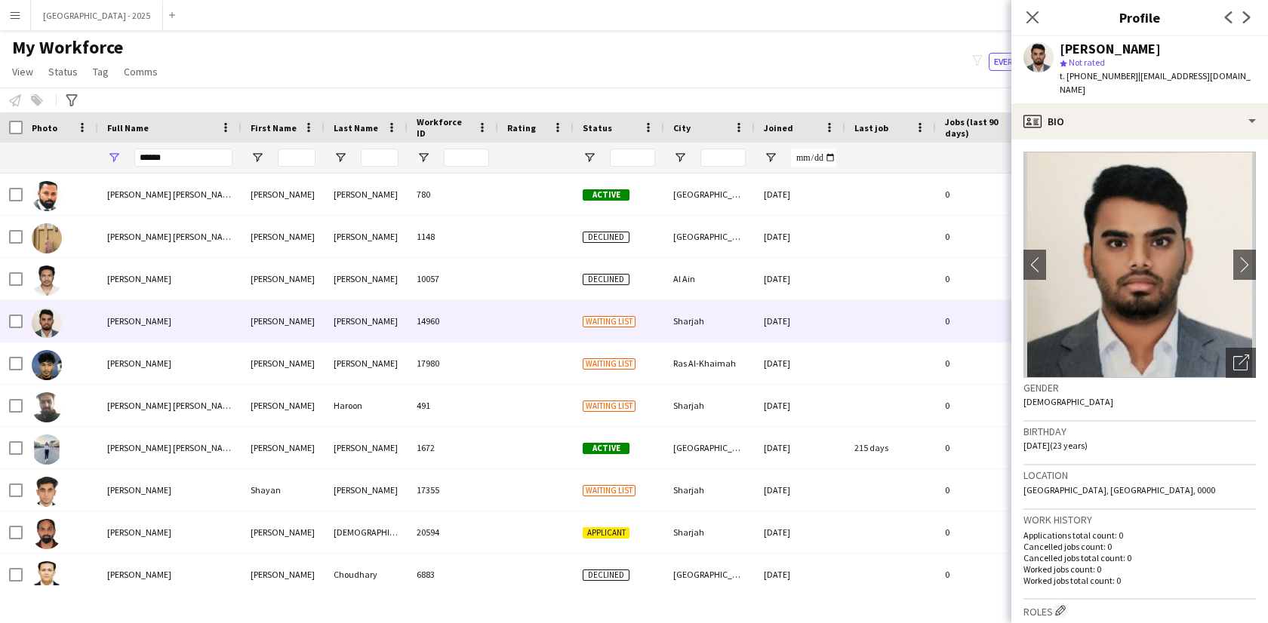
click at [1172, 100] on div "Mohammed Shoaib star Not rated t. +971564988753 | mohammedshoaibpsn@gmail.com" at bounding box center [1139, 69] width 257 height 67
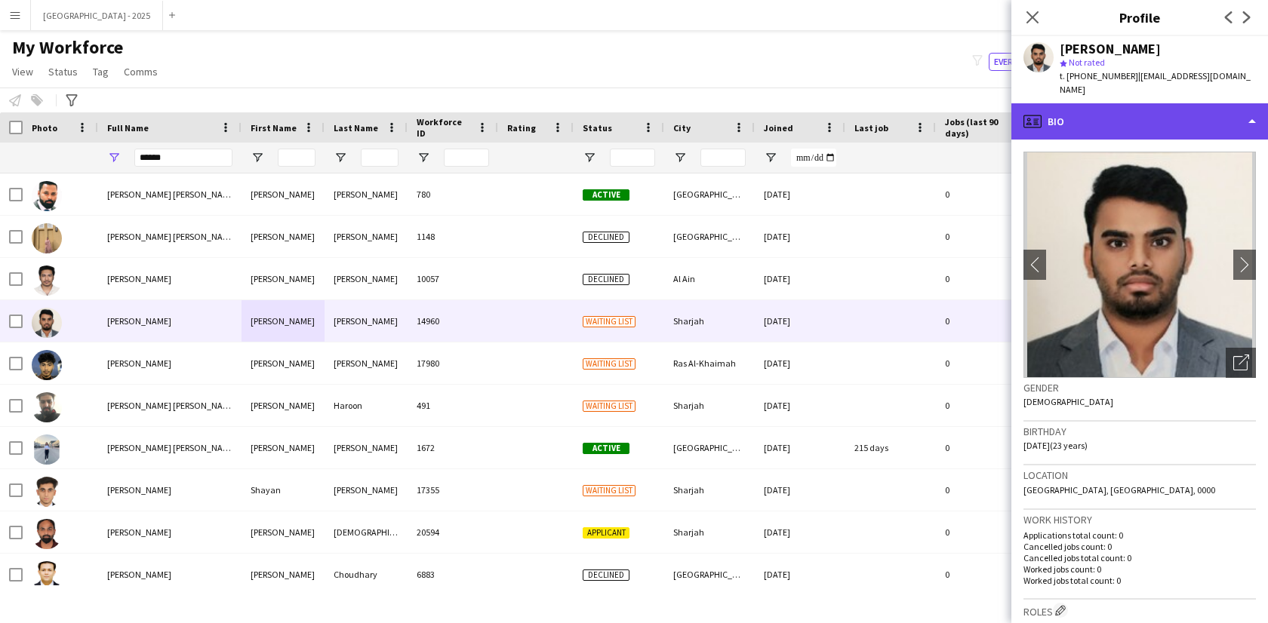
click at [1168, 132] on div "profile Bio" at bounding box center [1139, 121] width 257 height 36
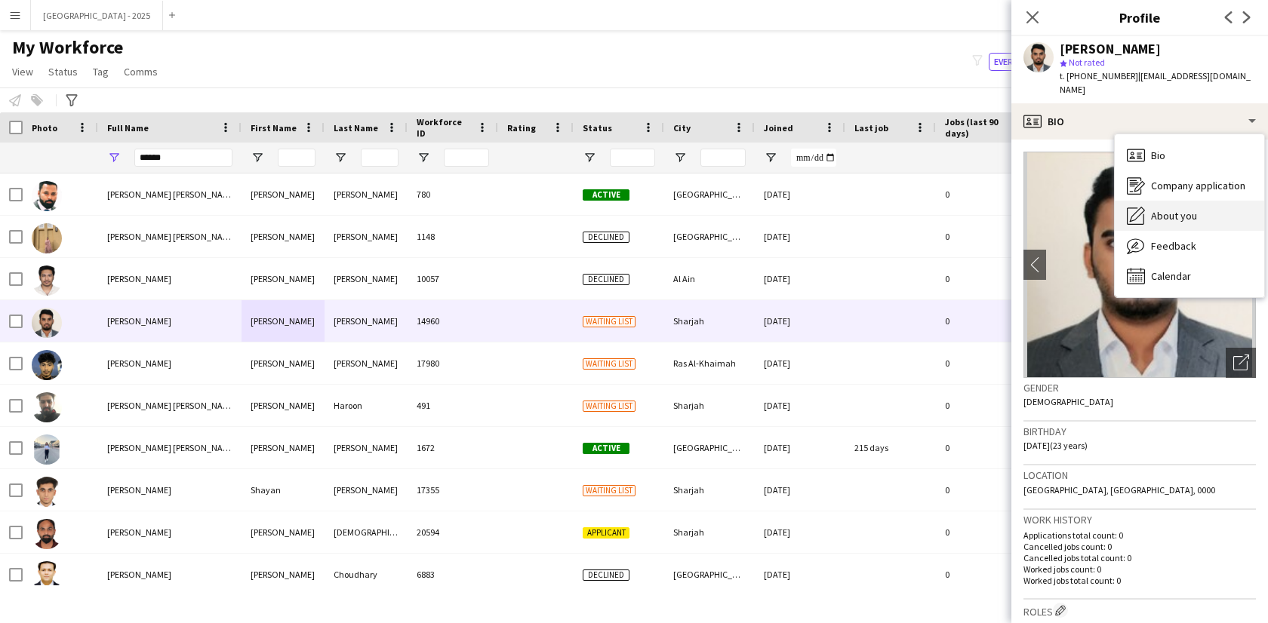
click at [1189, 206] on div "About you About you" at bounding box center [1189, 216] width 149 height 30
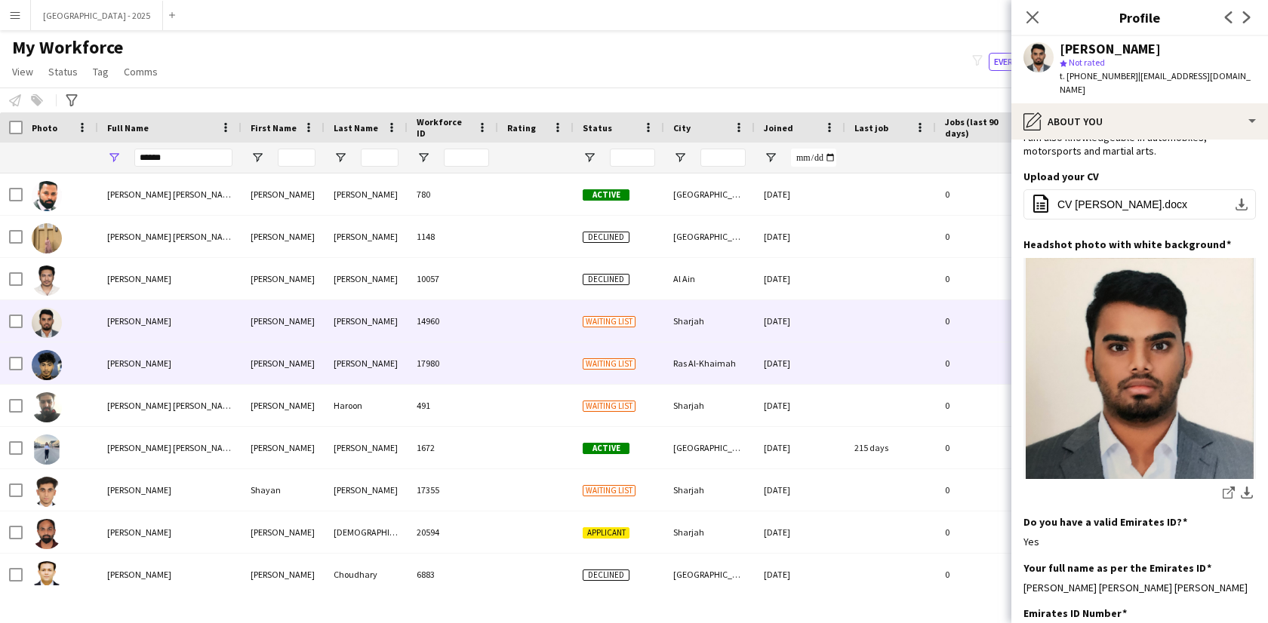
click at [783, 363] on div "22-11-2024" at bounding box center [800, 364] width 91 height 42
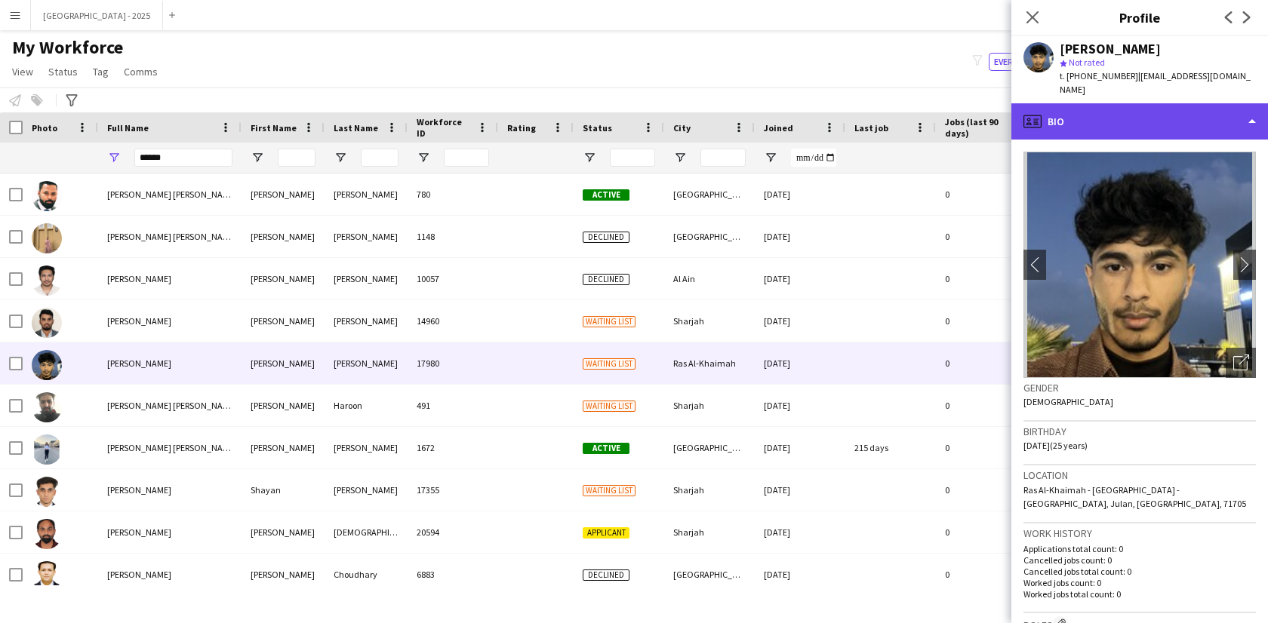
click at [1126, 122] on div "profile Bio" at bounding box center [1139, 121] width 257 height 36
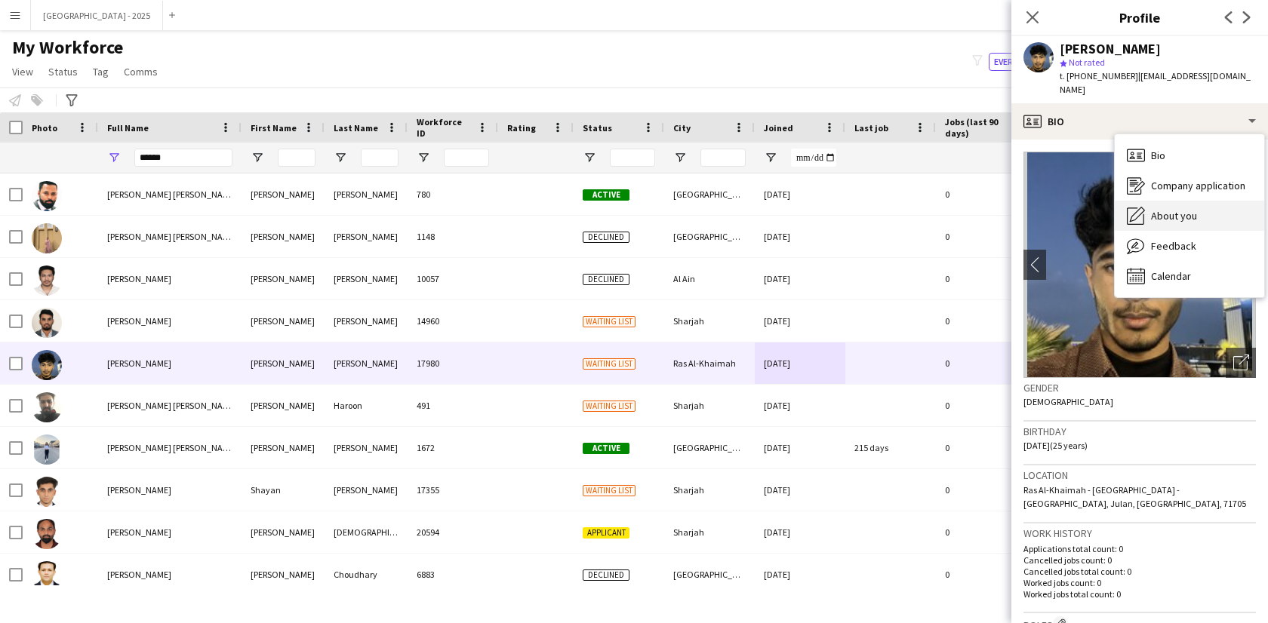
click at [1184, 214] on div "About you About you" at bounding box center [1189, 216] width 149 height 30
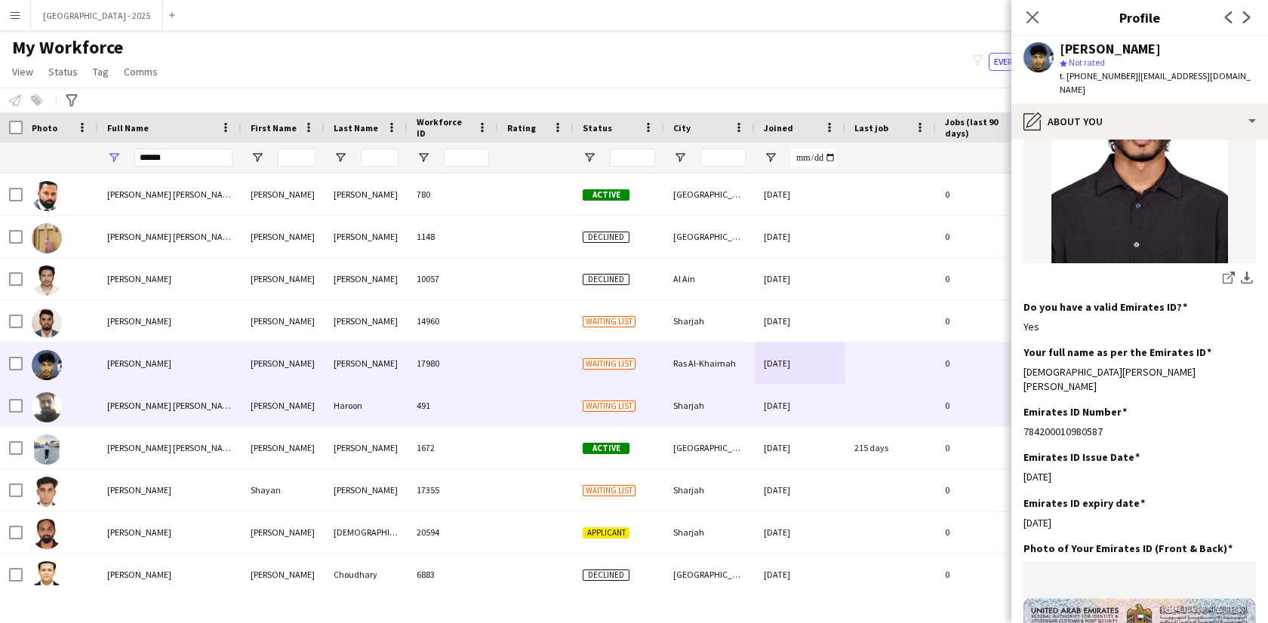
click at [716, 396] on div "Sharjah" at bounding box center [709, 406] width 91 height 42
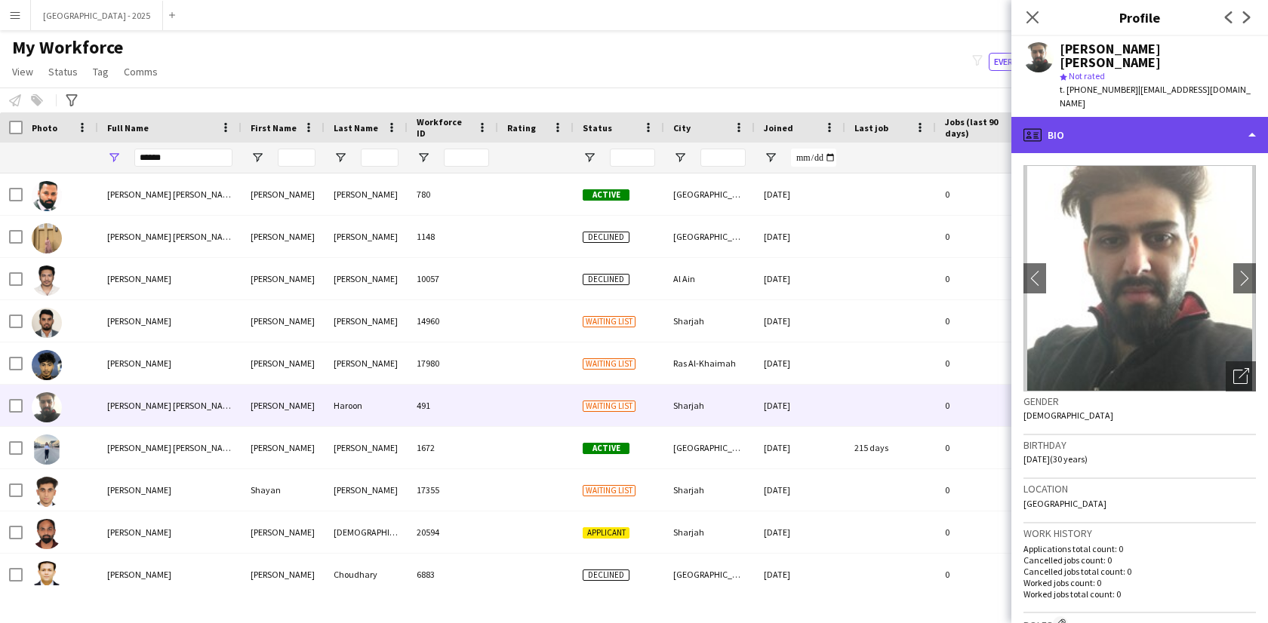
click at [1122, 119] on div "profile Bio" at bounding box center [1139, 135] width 257 height 36
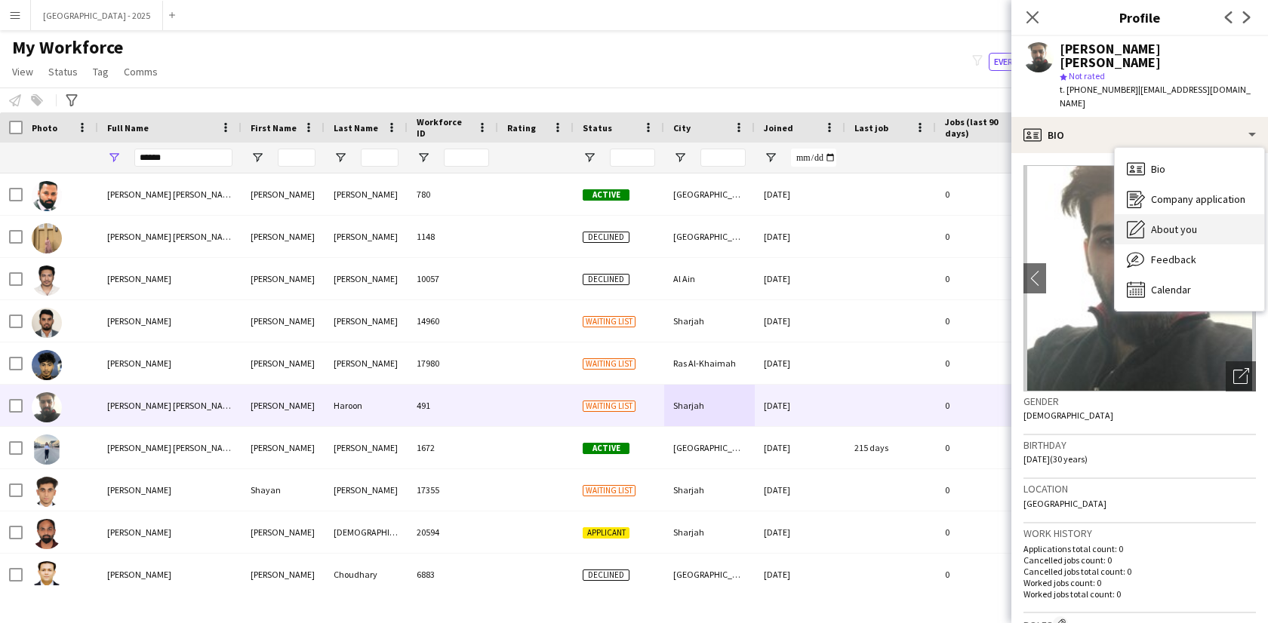
click at [1162, 214] on div "About you About you" at bounding box center [1189, 229] width 149 height 30
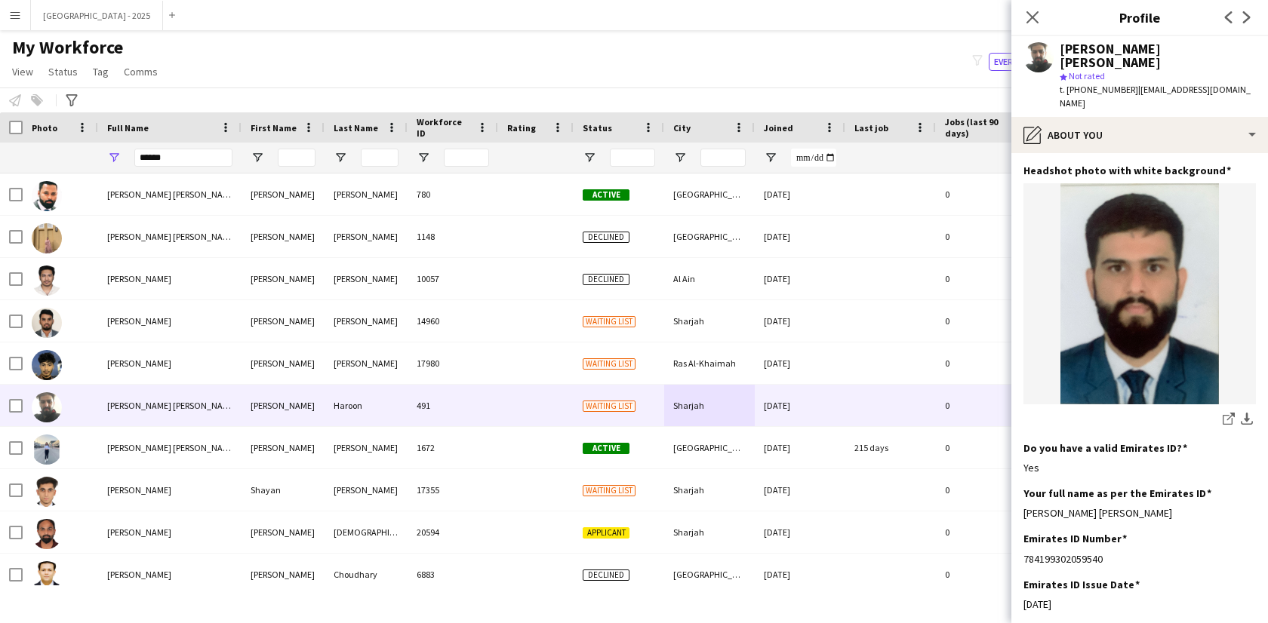
click at [1112, 94] on span "t. +971562006407" at bounding box center [1099, 89] width 78 height 11
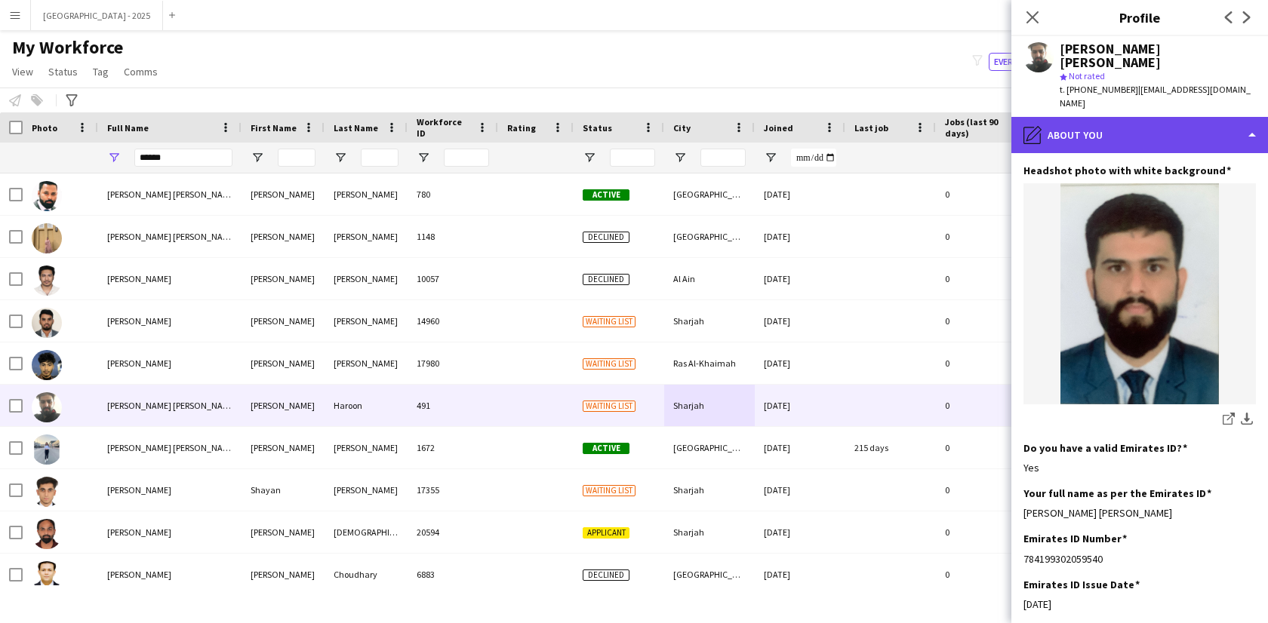
click at [1115, 117] on div "pencil4 About you" at bounding box center [1139, 135] width 257 height 36
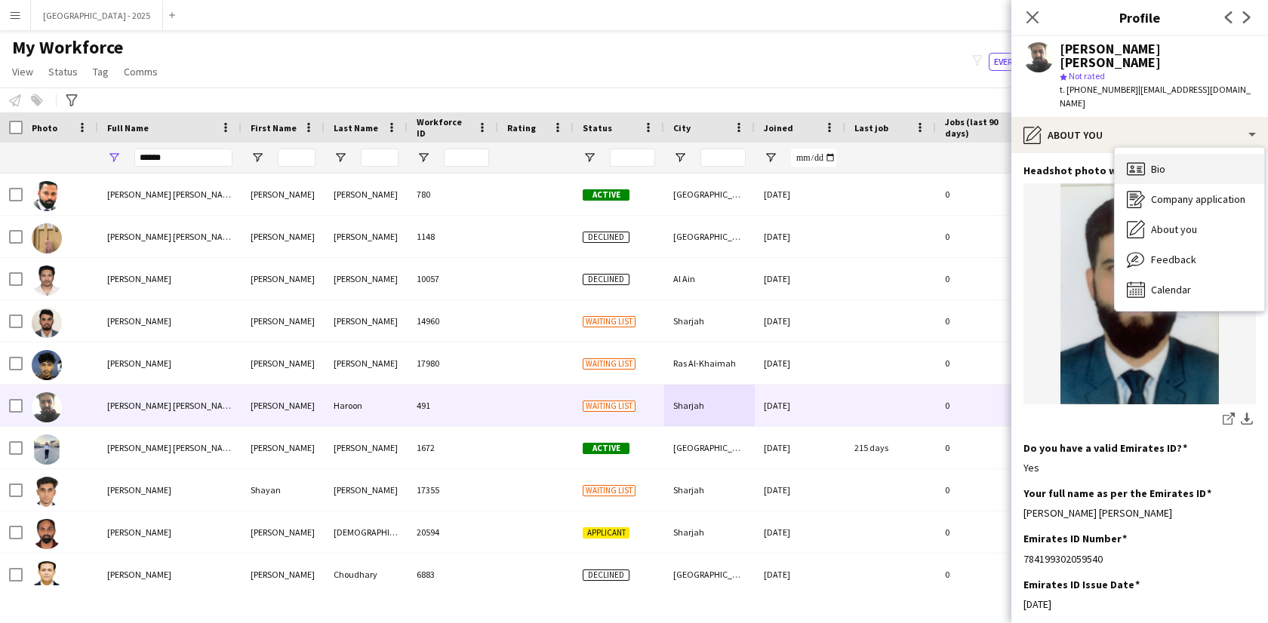
click at [1178, 154] on div "Bio Bio" at bounding box center [1189, 169] width 149 height 30
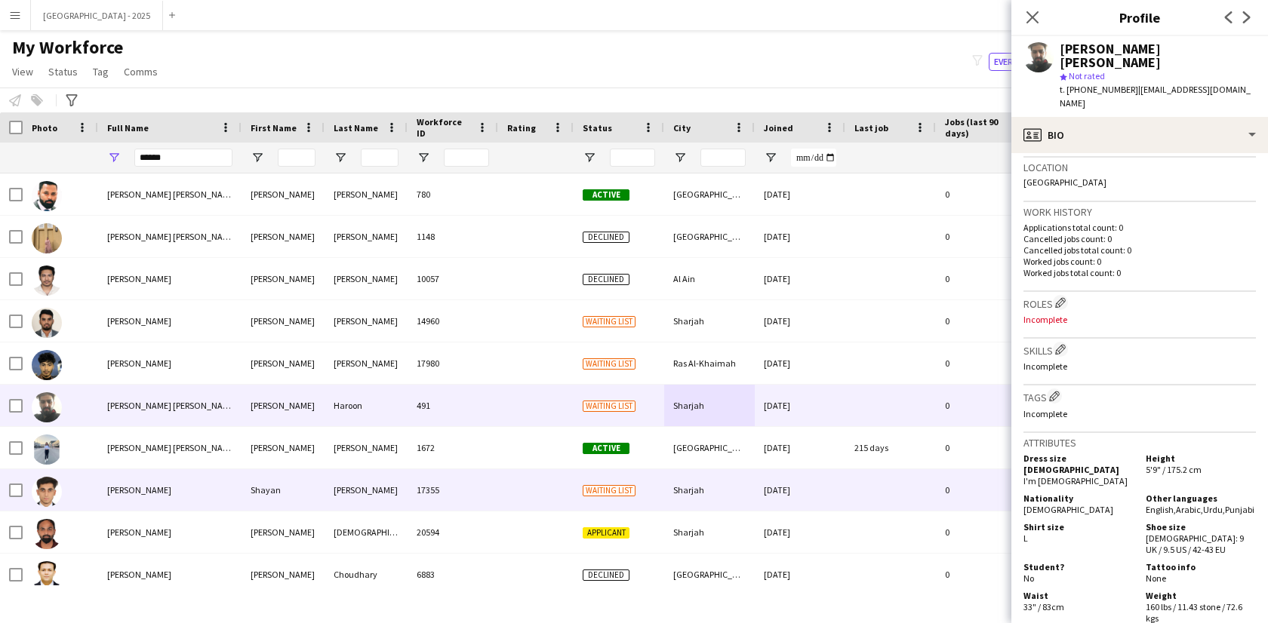
click at [611, 509] on div "Waiting list" at bounding box center [619, 490] width 91 height 42
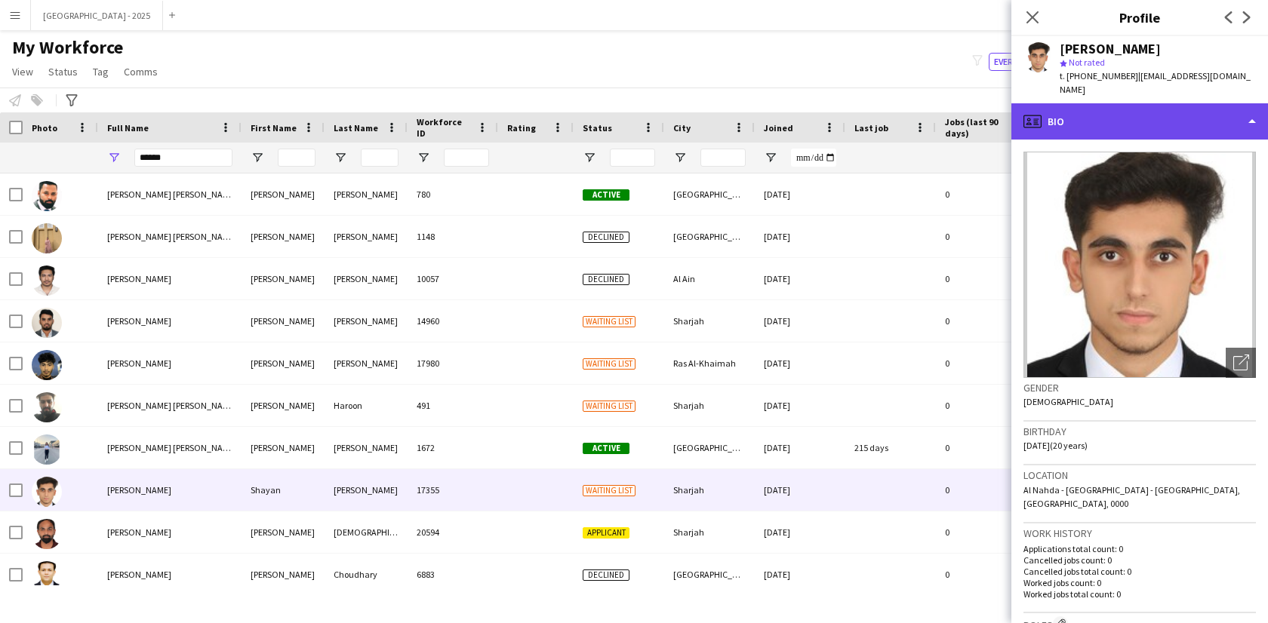
click at [1120, 103] on div "profile Bio" at bounding box center [1139, 121] width 257 height 36
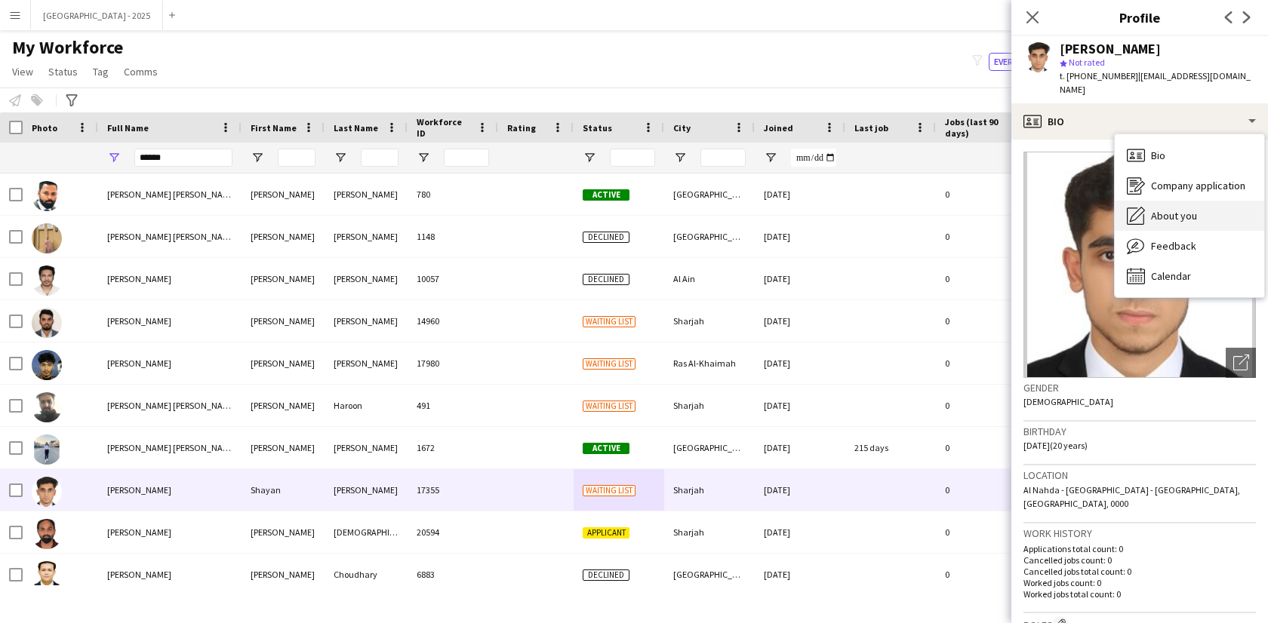
click at [1189, 209] on span "About you" at bounding box center [1174, 216] width 46 height 14
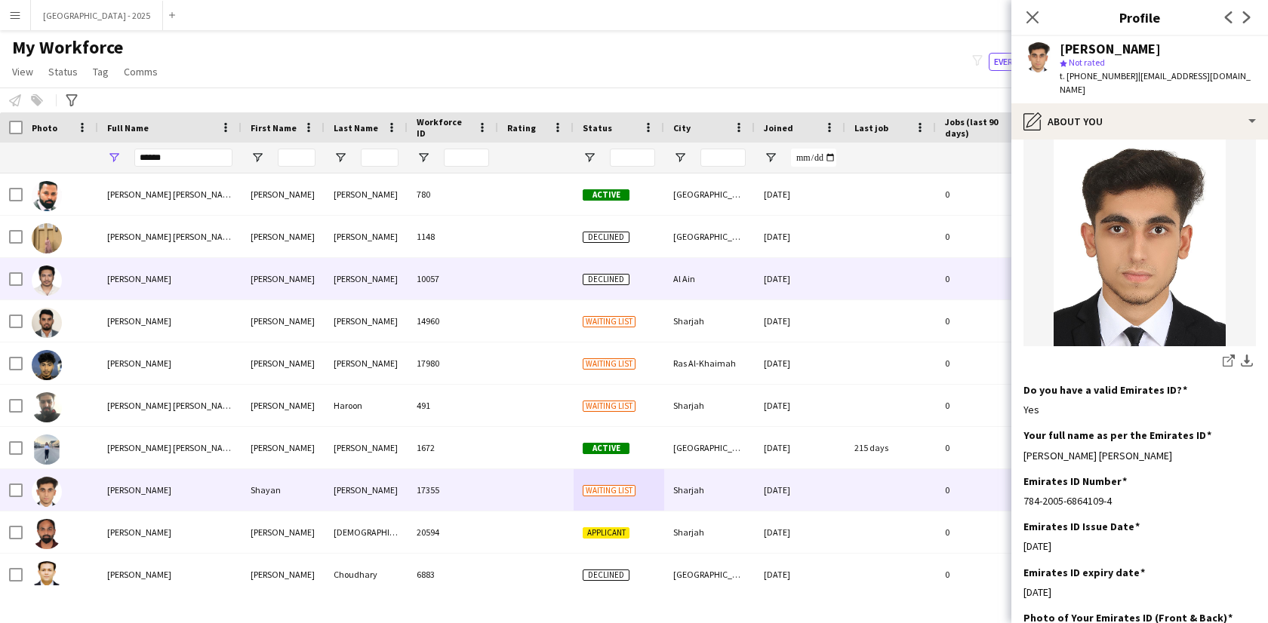
click at [482, 288] on div "10057" at bounding box center [453, 279] width 91 height 42
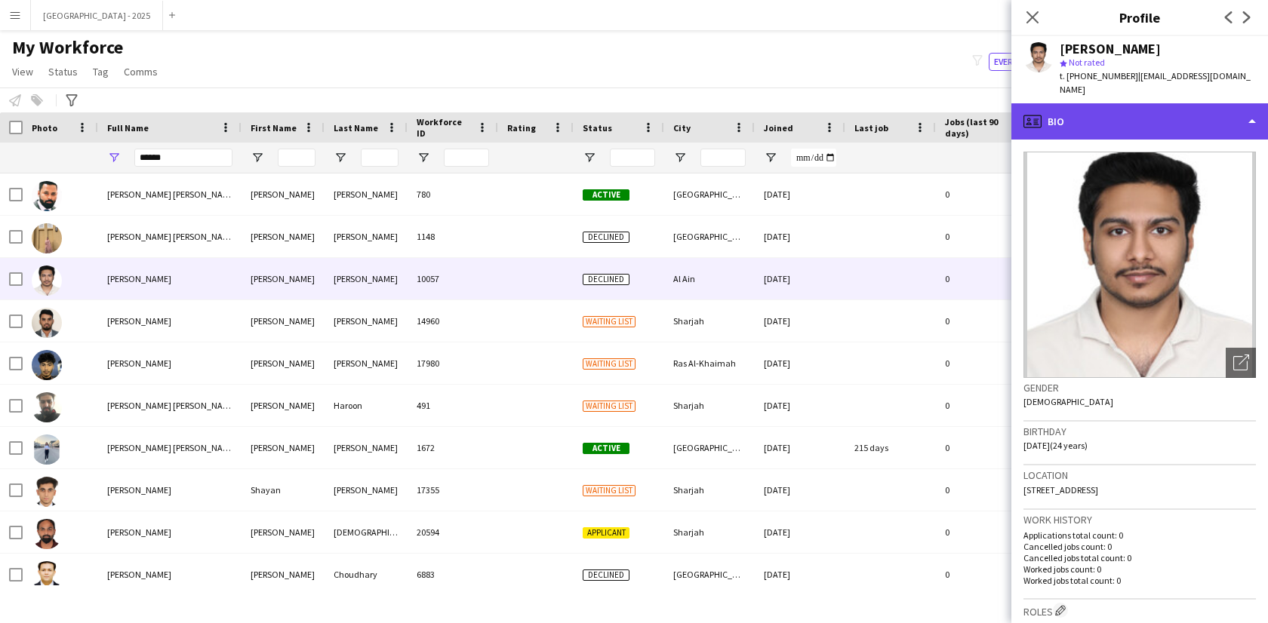
click at [1122, 112] on div "profile Bio" at bounding box center [1139, 121] width 257 height 36
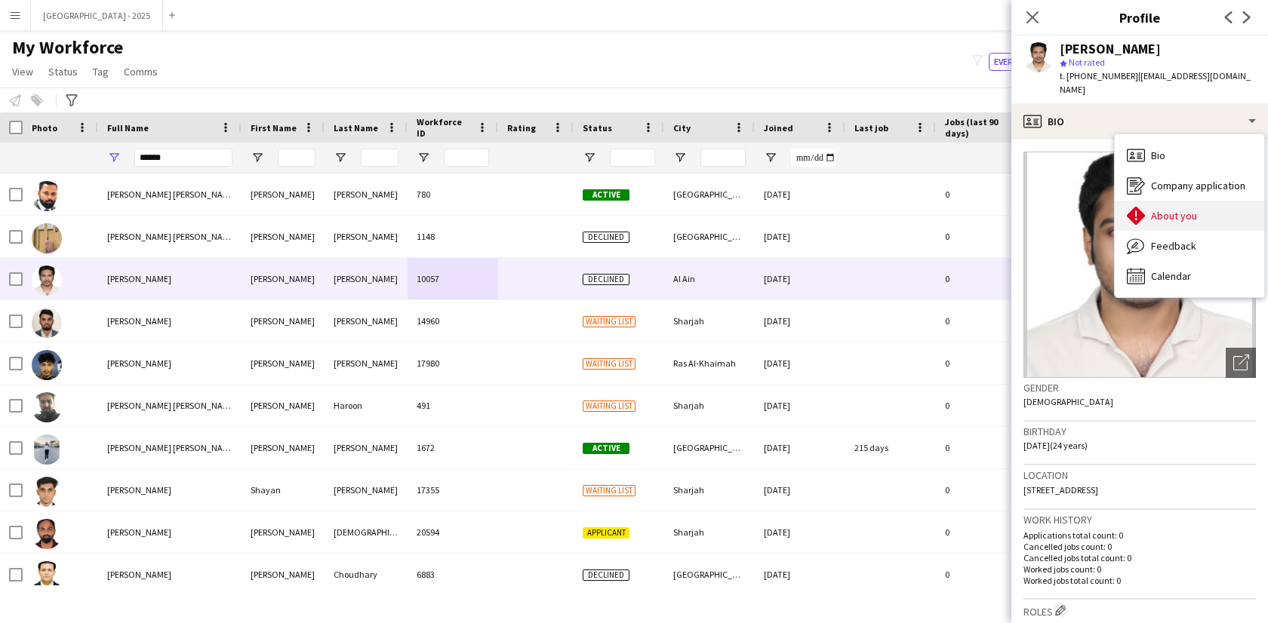
click at [1171, 209] on span "About you" at bounding box center [1174, 216] width 46 height 14
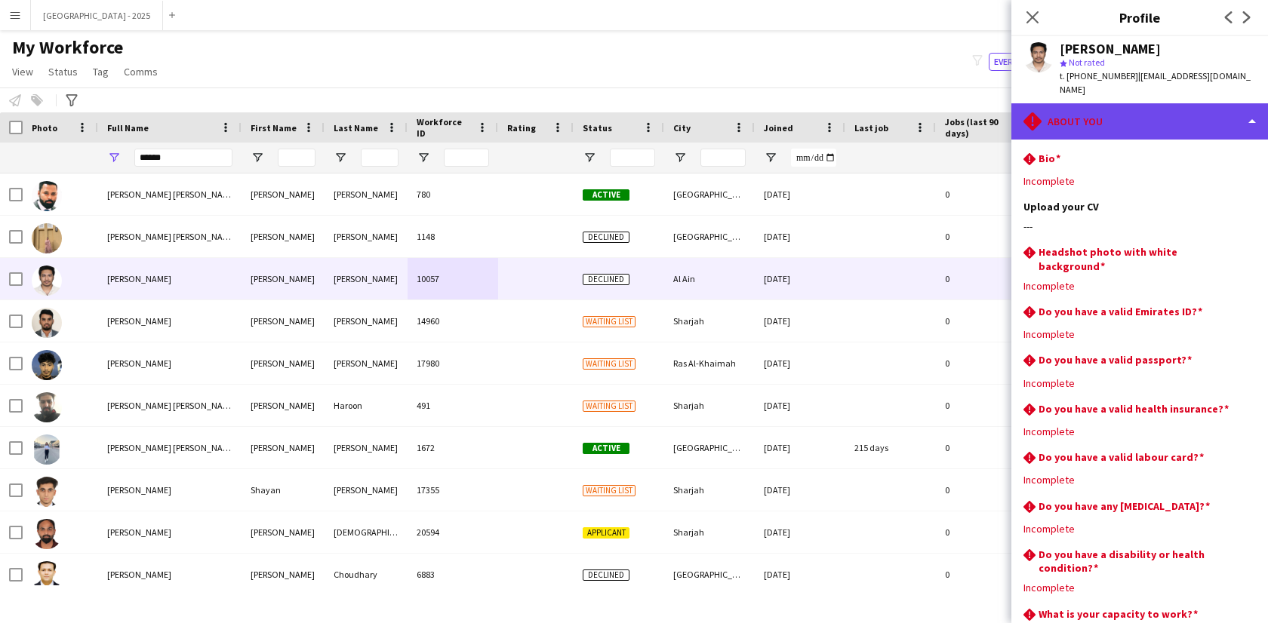
click at [1149, 105] on div "rhombus-alert About you" at bounding box center [1139, 121] width 257 height 36
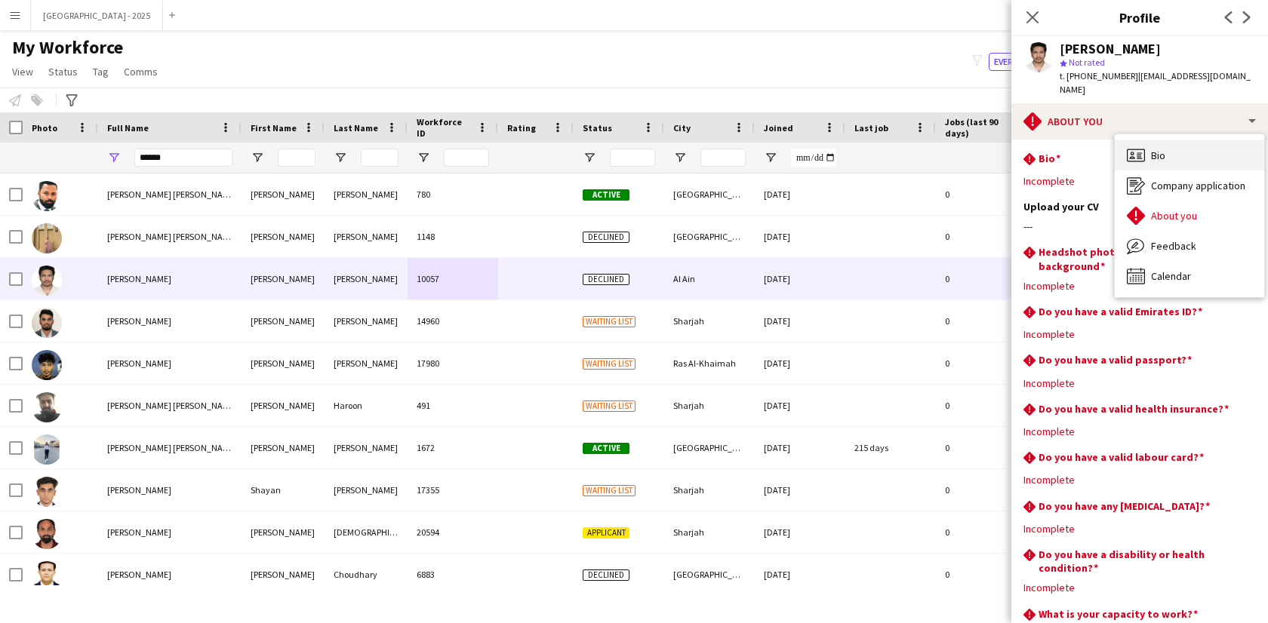
click at [1196, 143] on div "Bio Bio" at bounding box center [1189, 155] width 149 height 30
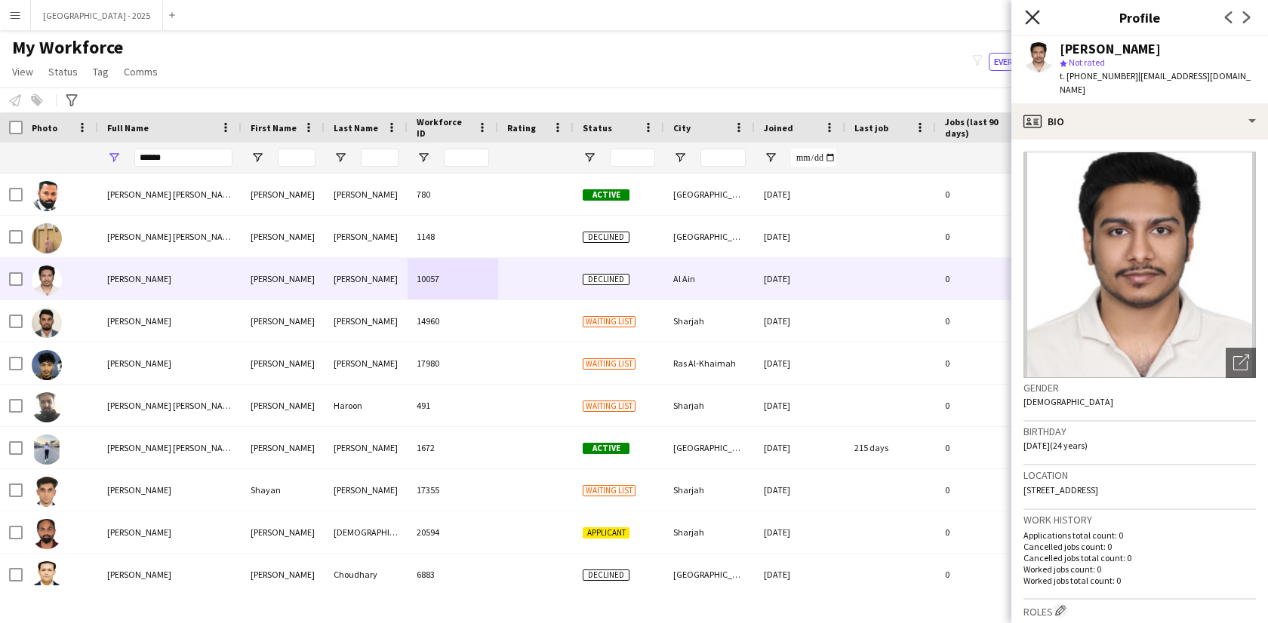
click at [1031, 11] on icon "Close pop-in" at bounding box center [1032, 17] width 14 height 14
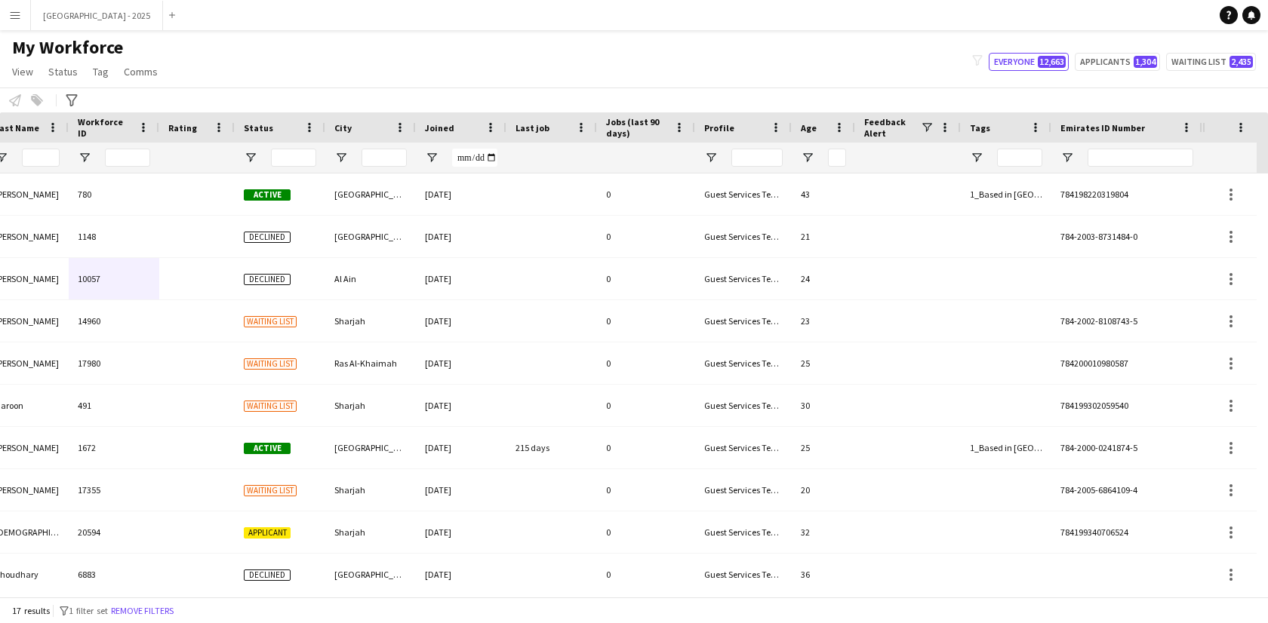
scroll to position [0, 197]
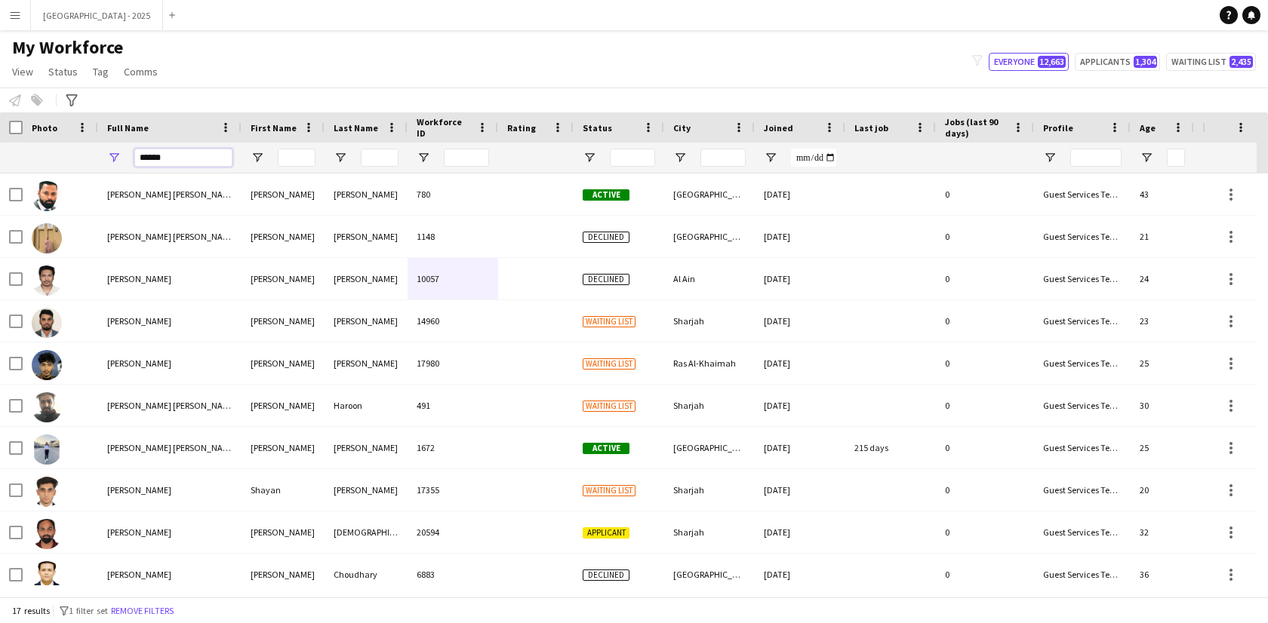
click at [172, 165] on input "******" at bounding box center [183, 158] width 98 height 18
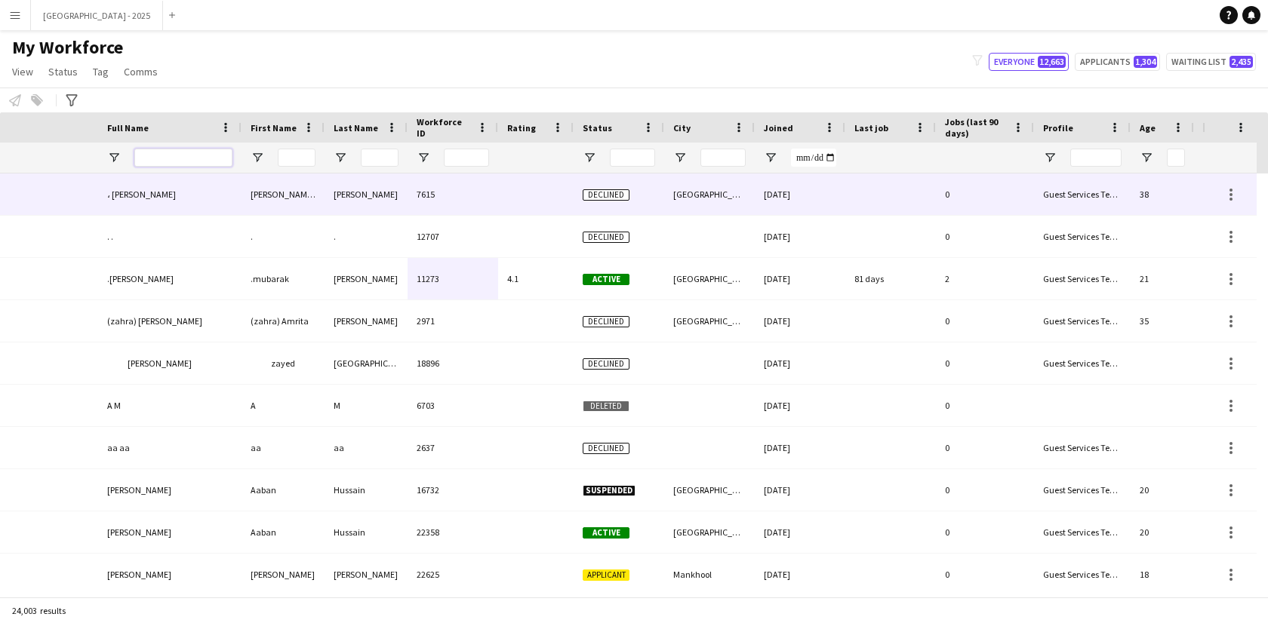
scroll to position [0, 339]
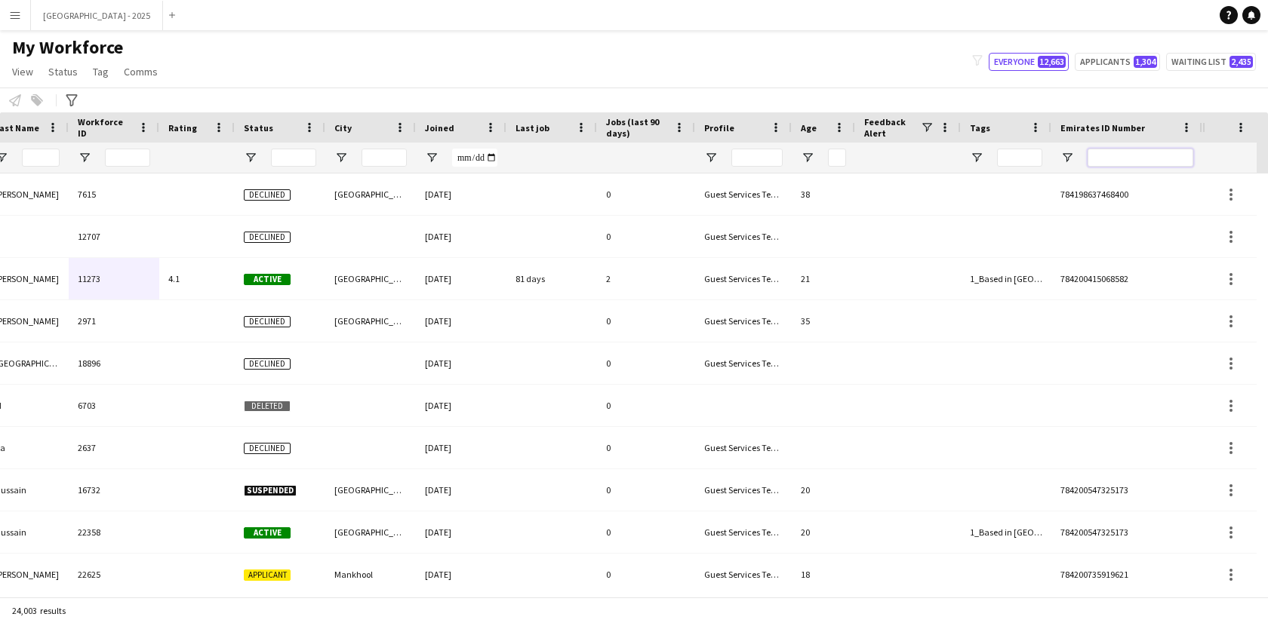
click at [1134, 163] on input "Emirates ID Number Filter Input" at bounding box center [1141, 158] width 106 height 18
paste input "*******"
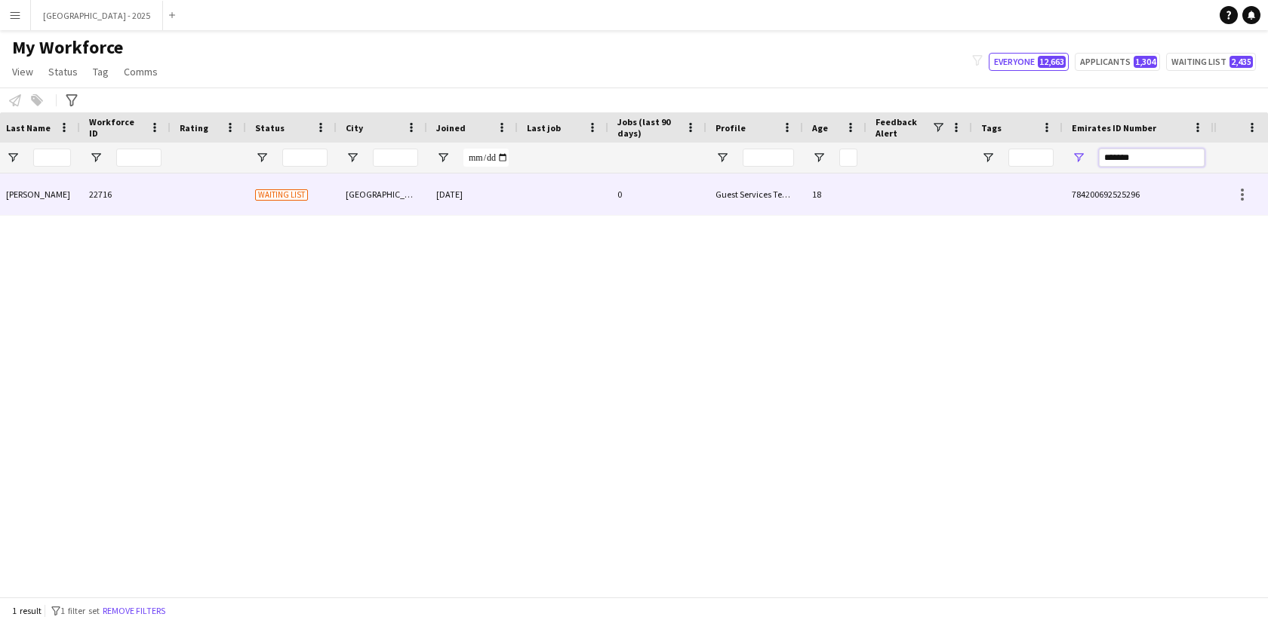
scroll to position [0, 328]
type input "*******"
click at [1031, 180] on div at bounding box center [1017, 195] width 91 height 42
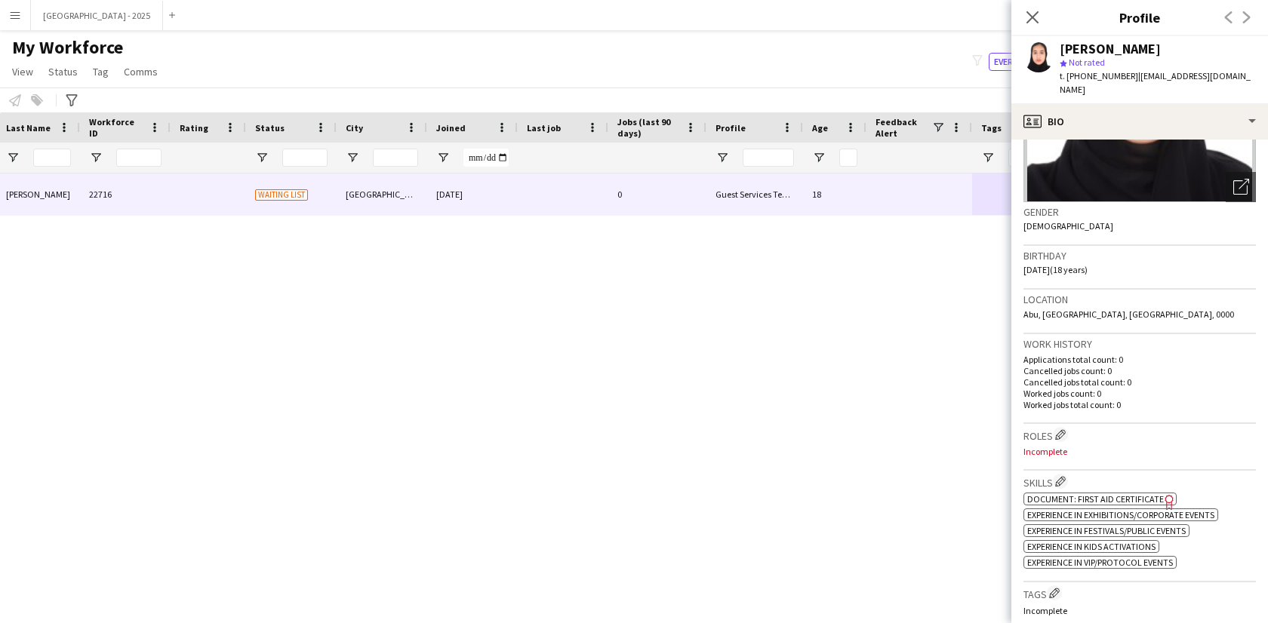
scroll to position [368, 0]
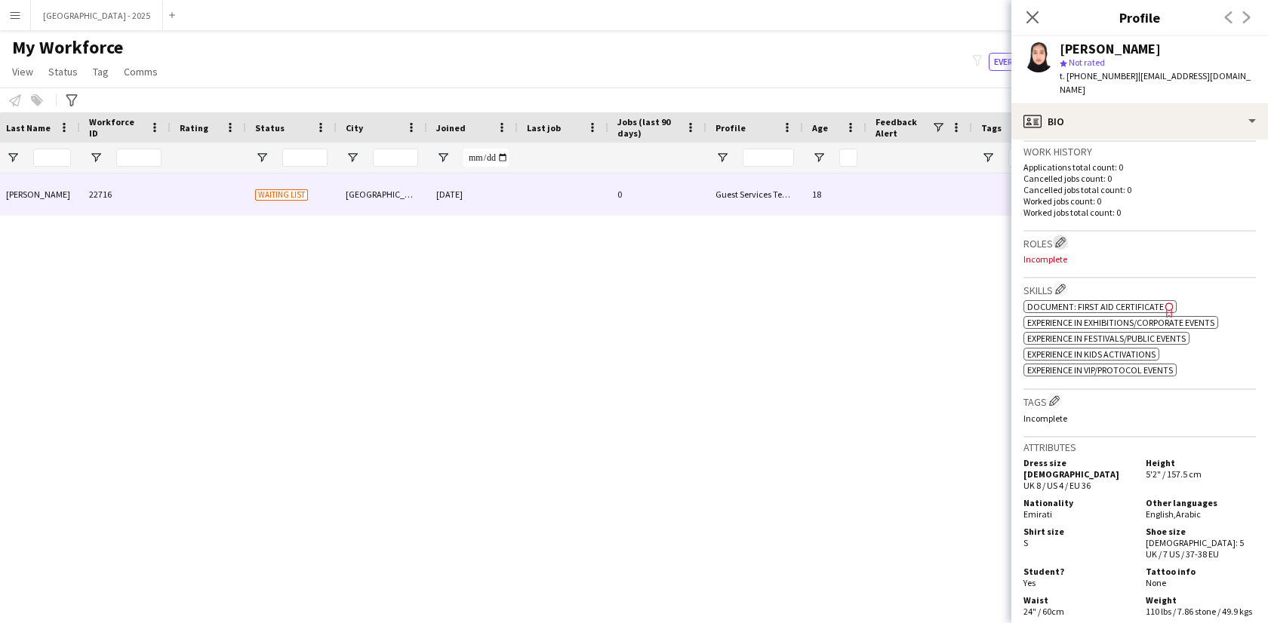
click at [1056, 235] on button "Edit crew company roles" at bounding box center [1060, 242] width 15 height 15
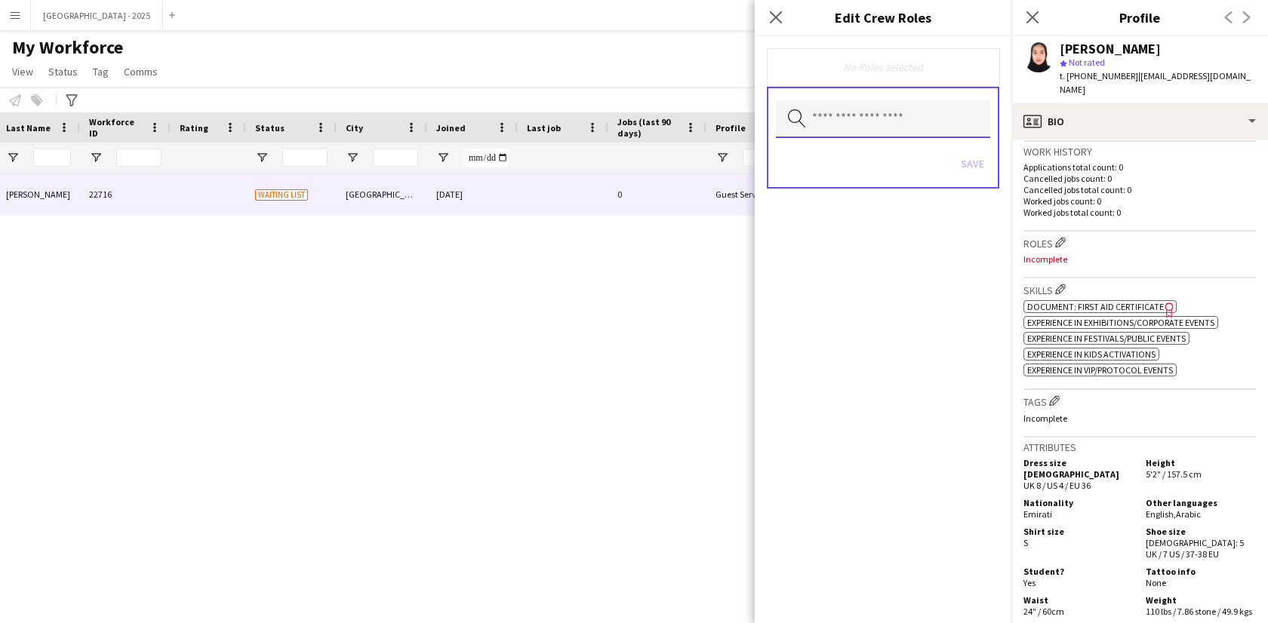
click at [857, 134] on input "text" at bounding box center [883, 119] width 214 height 38
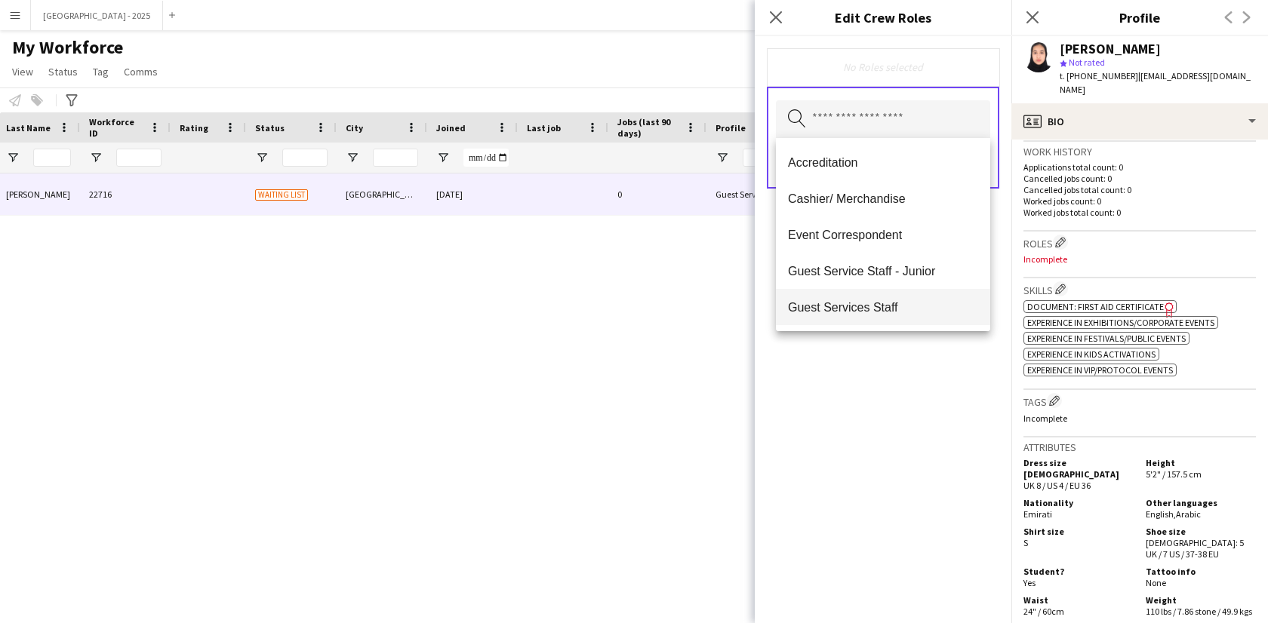
click at [891, 314] on mat-option "Guest Services Staff" at bounding box center [883, 307] width 214 height 36
click at [911, 343] on div "Guest Services Staff Remove Search by role type Save" at bounding box center [883, 329] width 257 height 587
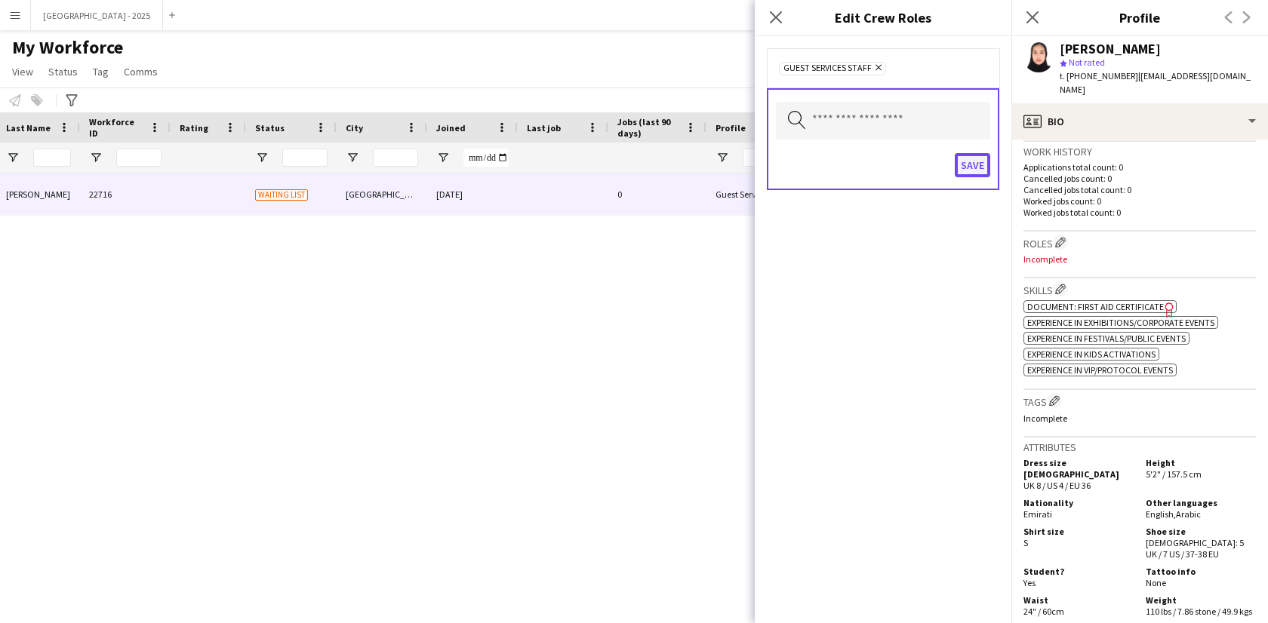
click at [964, 159] on button "Save" at bounding box center [972, 165] width 35 height 24
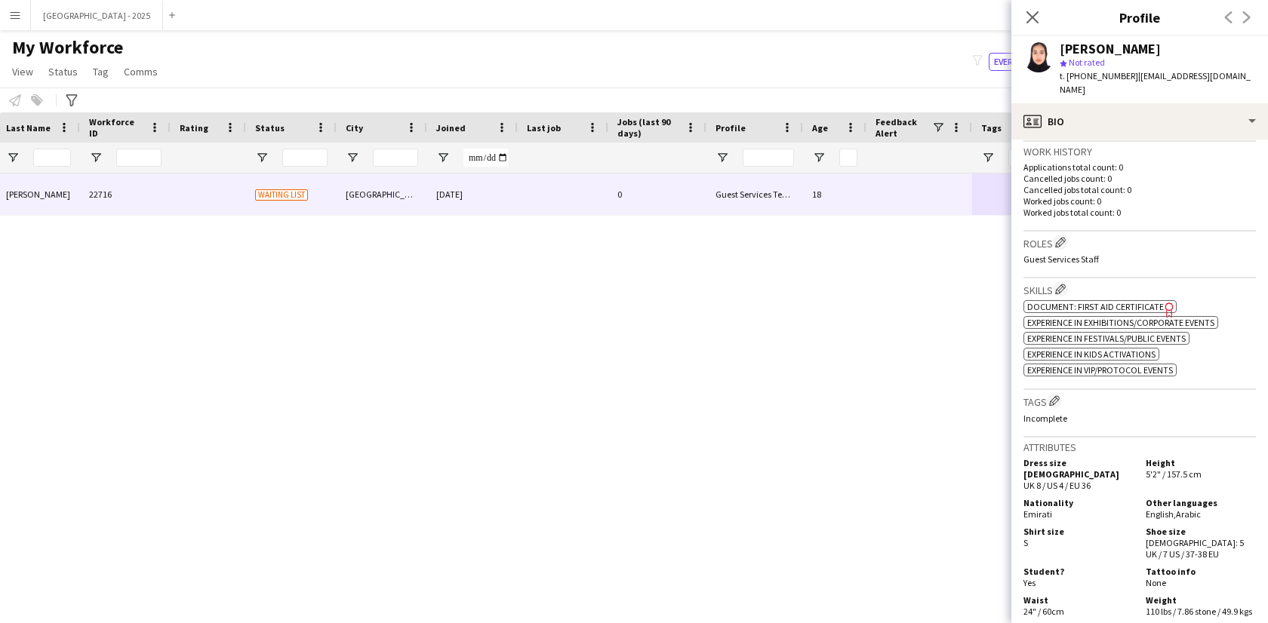
click at [1052, 398] on h3 "Tags Edit crew company tags" at bounding box center [1139, 401] width 232 height 16
click at [1051, 395] on app-icon "Edit crew company tags" at bounding box center [1054, 400] width 11 height 11
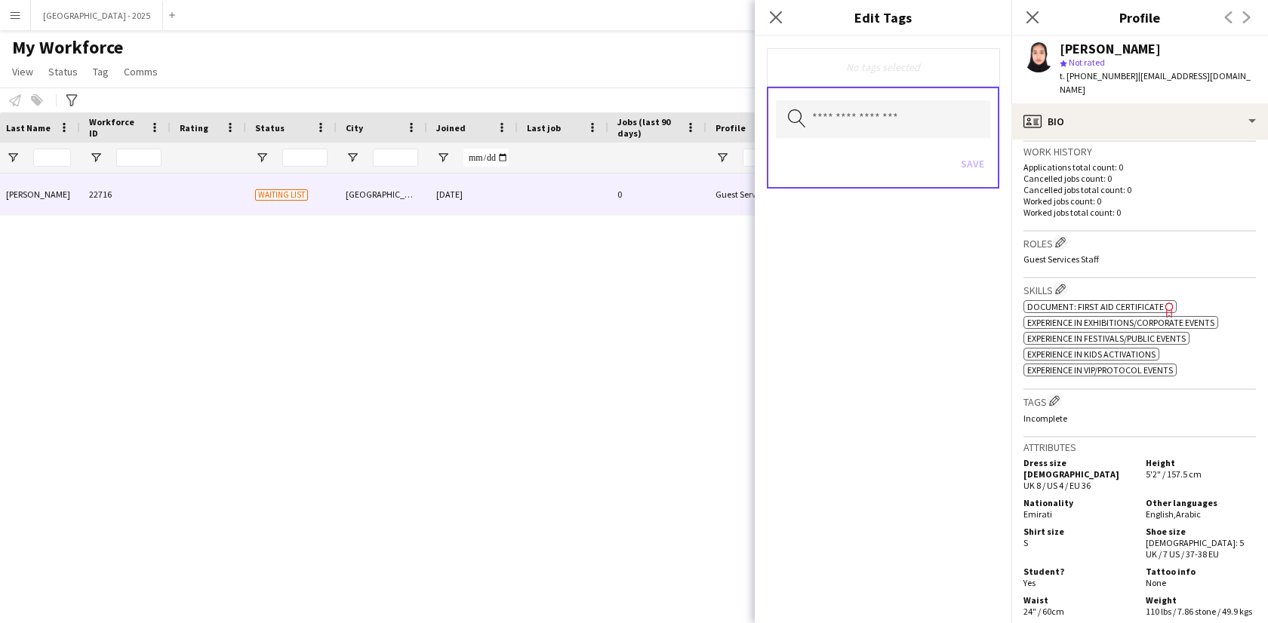
click at [869, 158] on div "Save" at bounding box center [883, 165] width 214 height 43
click at [869, 141] on div "Search by tag name Save" at bounding box center [883, 138] width 232 height 102
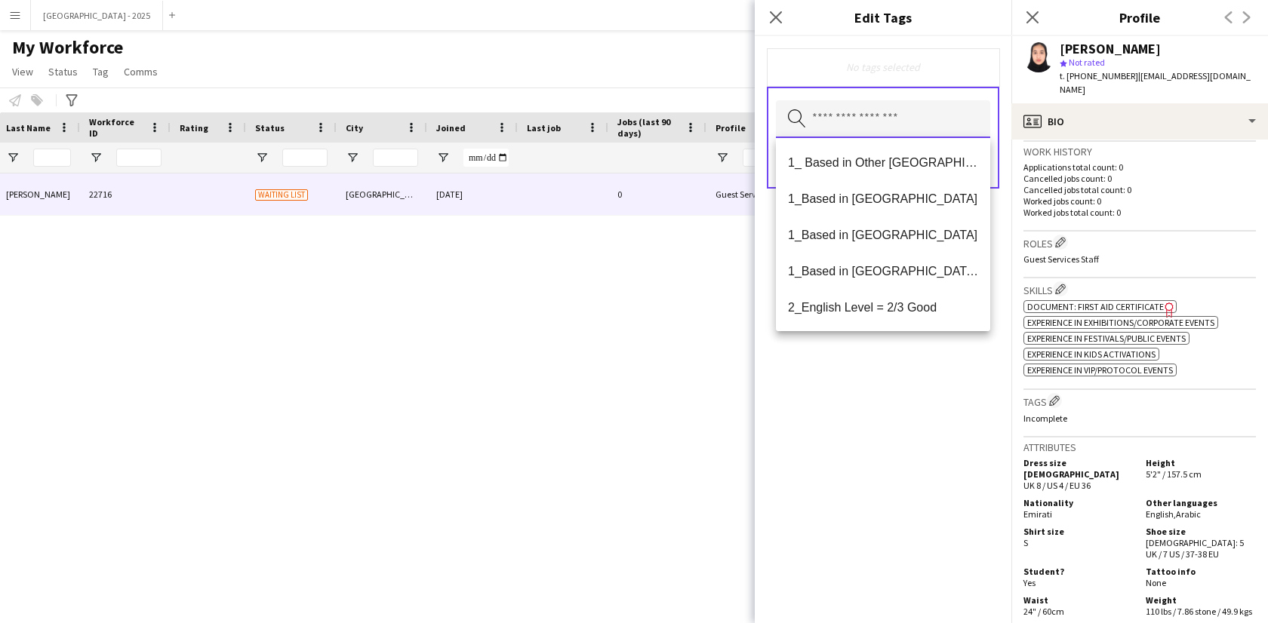
click at [870, 134] on input "text" at bounding box center [883, 119] width 214 height 38
click at [906, 201] on span "1_Based in [GEOGRAPHIC_DATA]" at bounding box center [883, 199] width 190 height 14
click at [928, 300] on mat-option "2_English Level = 3/3 Excellent" at bounding box center [883, 309] width 214 height 36
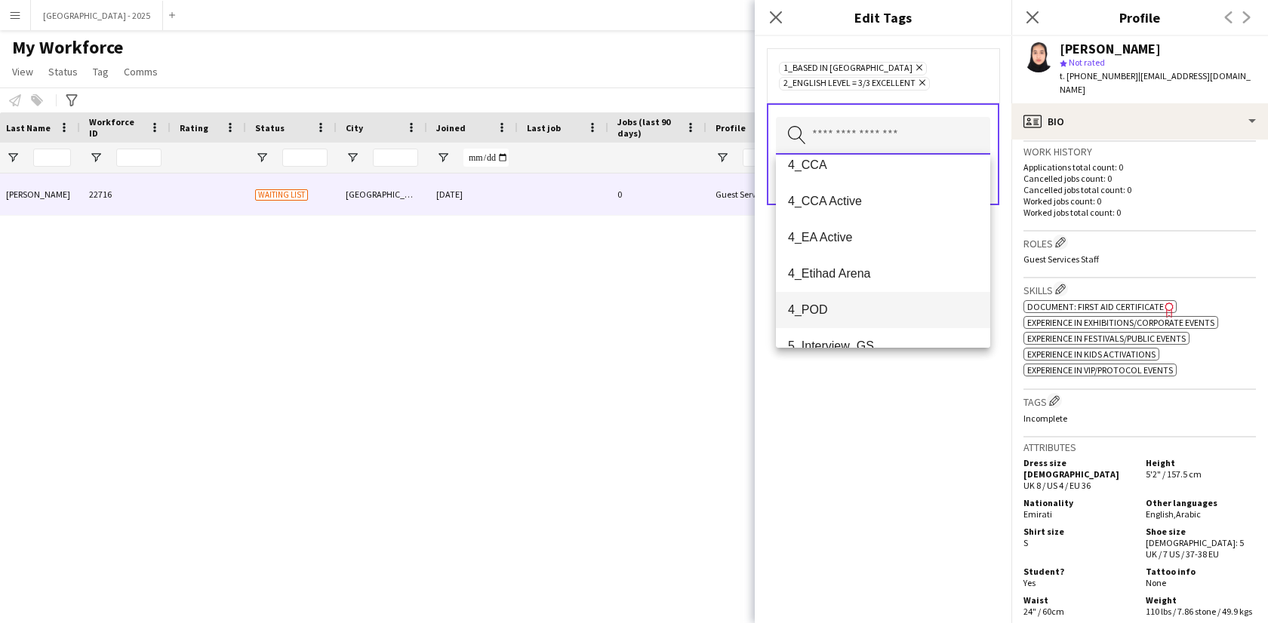
scroll to position [177, 0]
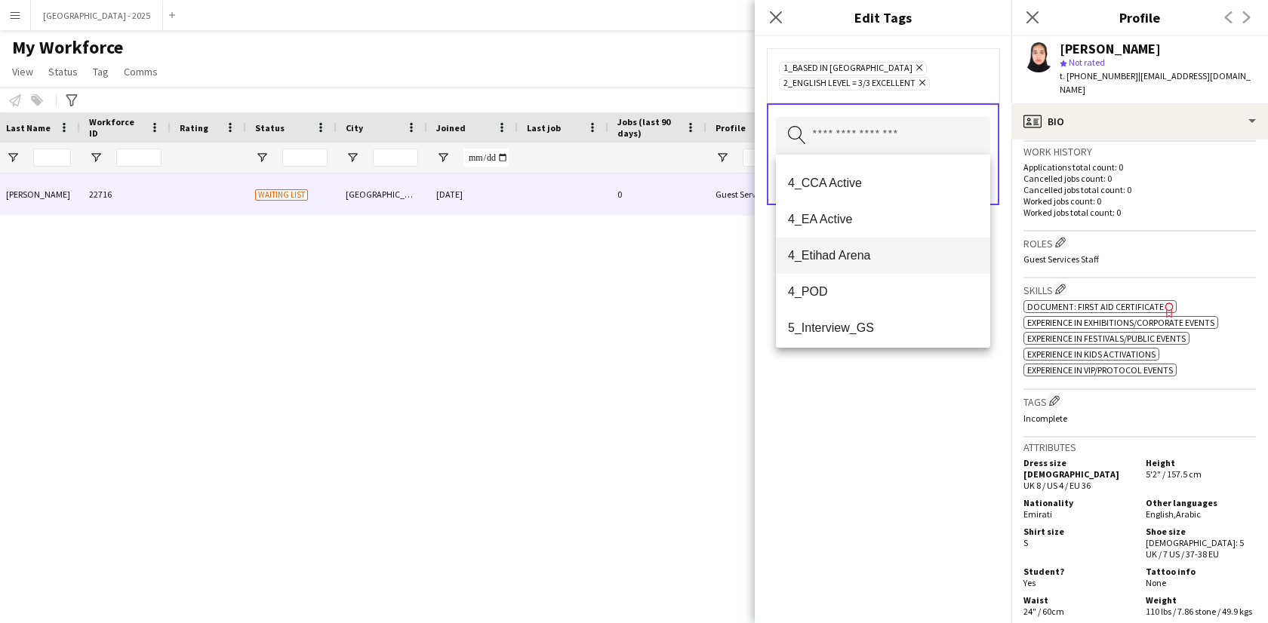
click at [853, 257] on span "4_Etihad Arena" at bounding box center [883, 255] width 190 height 14
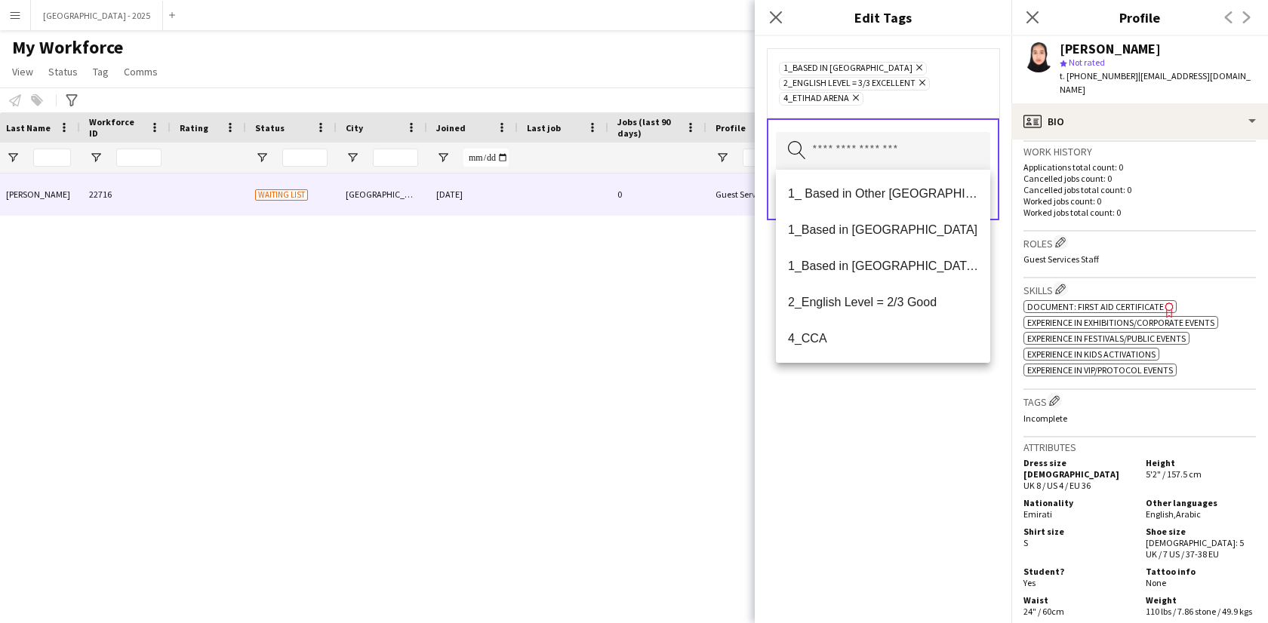
click at [868, 405] on div "1_Based in Abu Dhabi Remove 2_English Level = 3/3 Excellent Remove 4_Etihad Are…" at bounding box center [883, 329] width 257 height 587
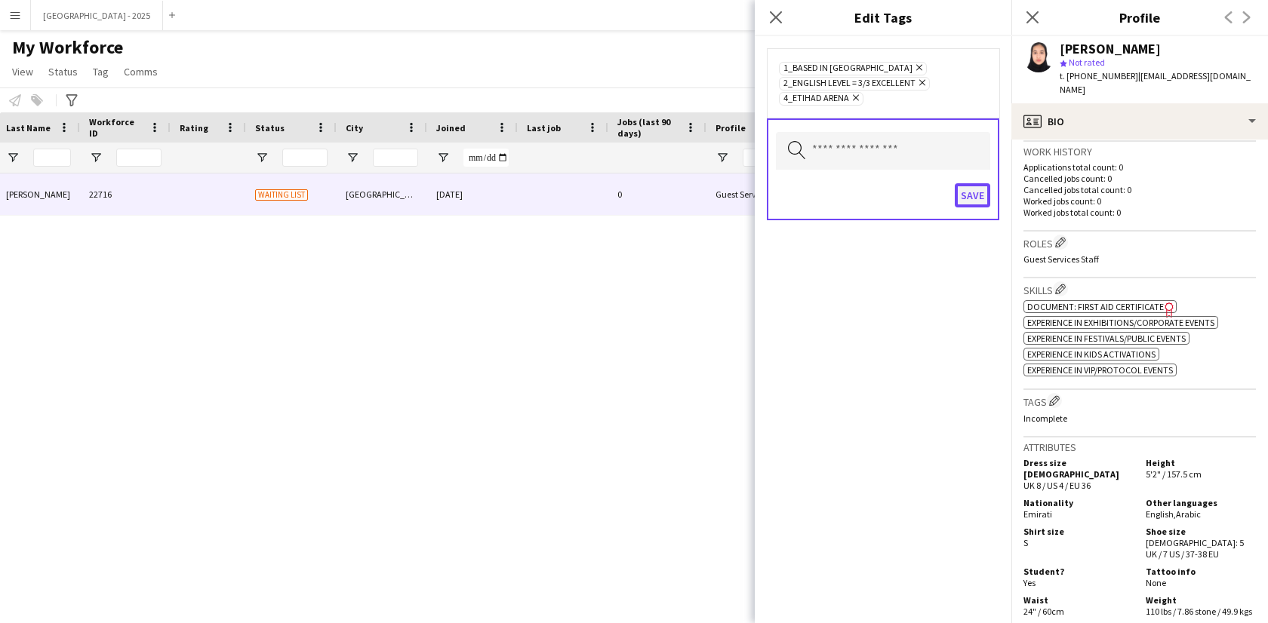
click at [972, 199] on button "Save" at bounding box center [972, 195] width 35 height 24
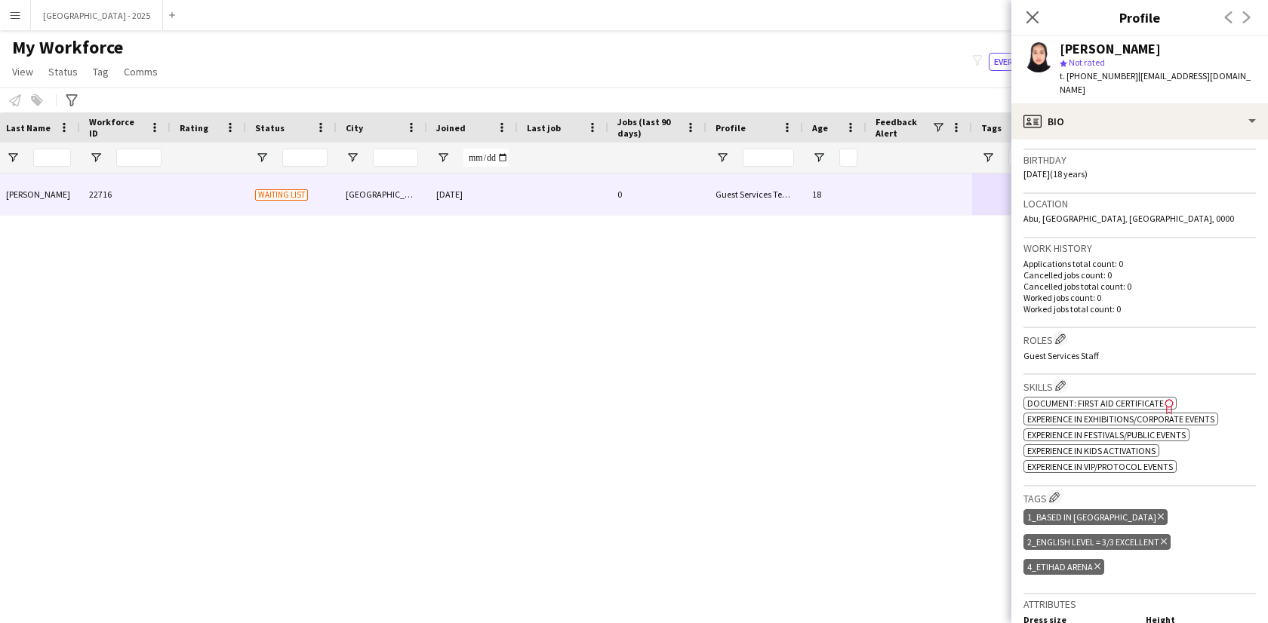
scroll to position [0, 0]
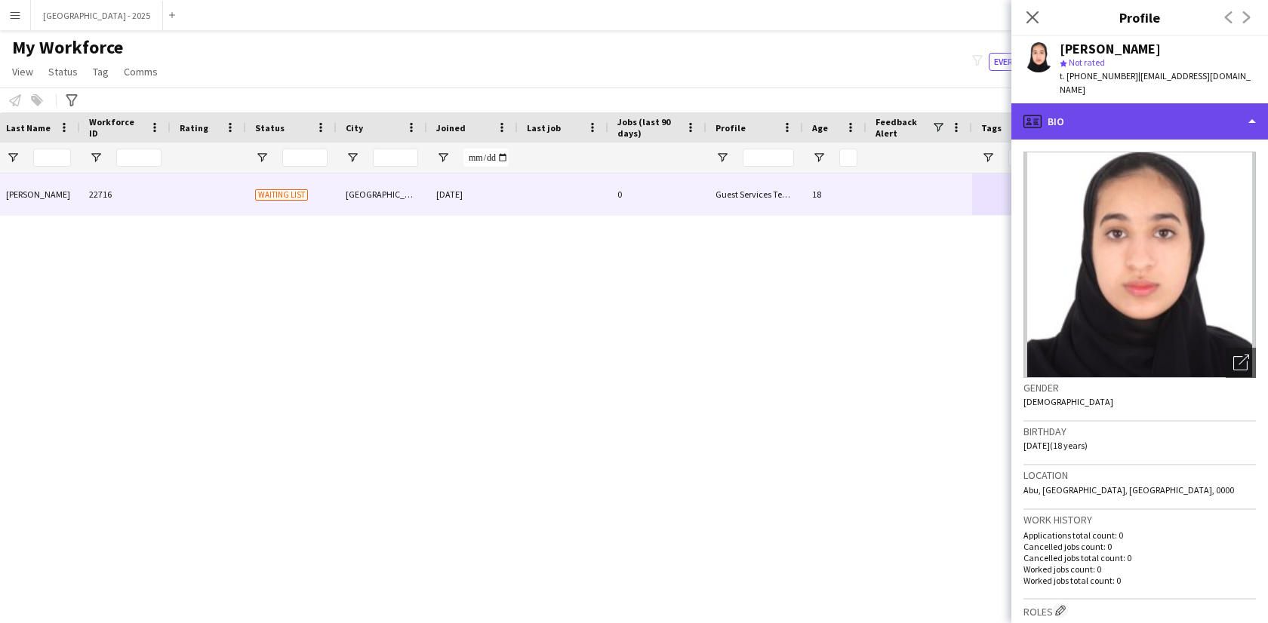
click at [1095, 116] on div "profile Bio" at bounding box center [1139, 121] width 257 height 36
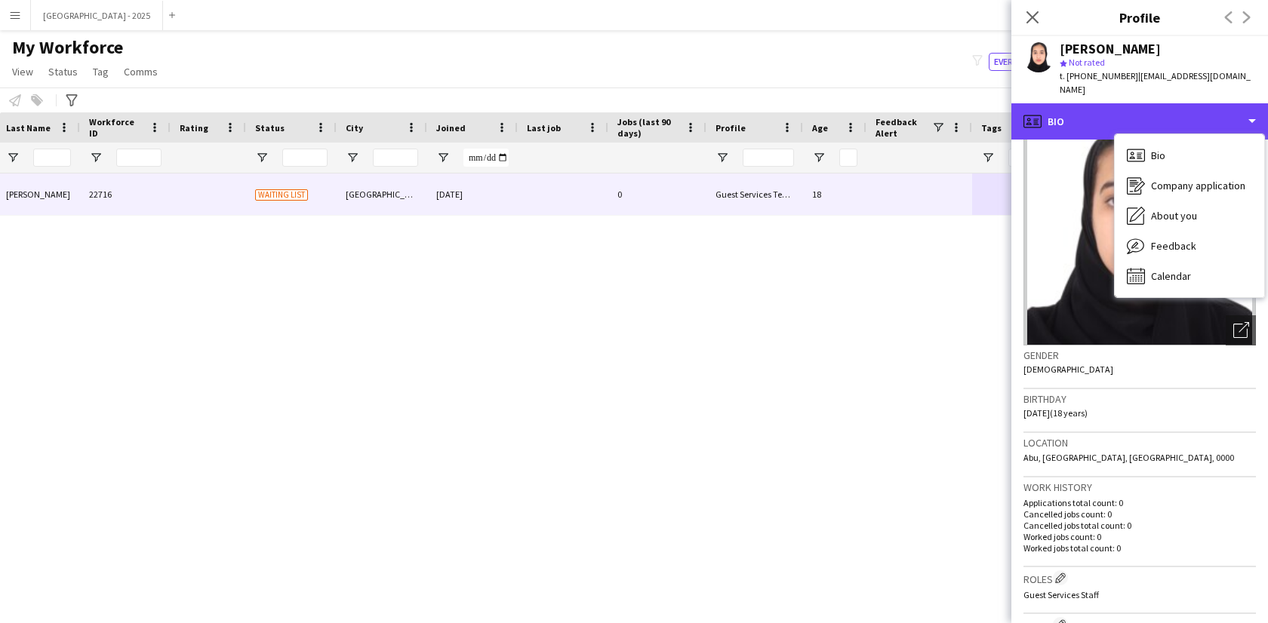
scroll to position [115, 0]
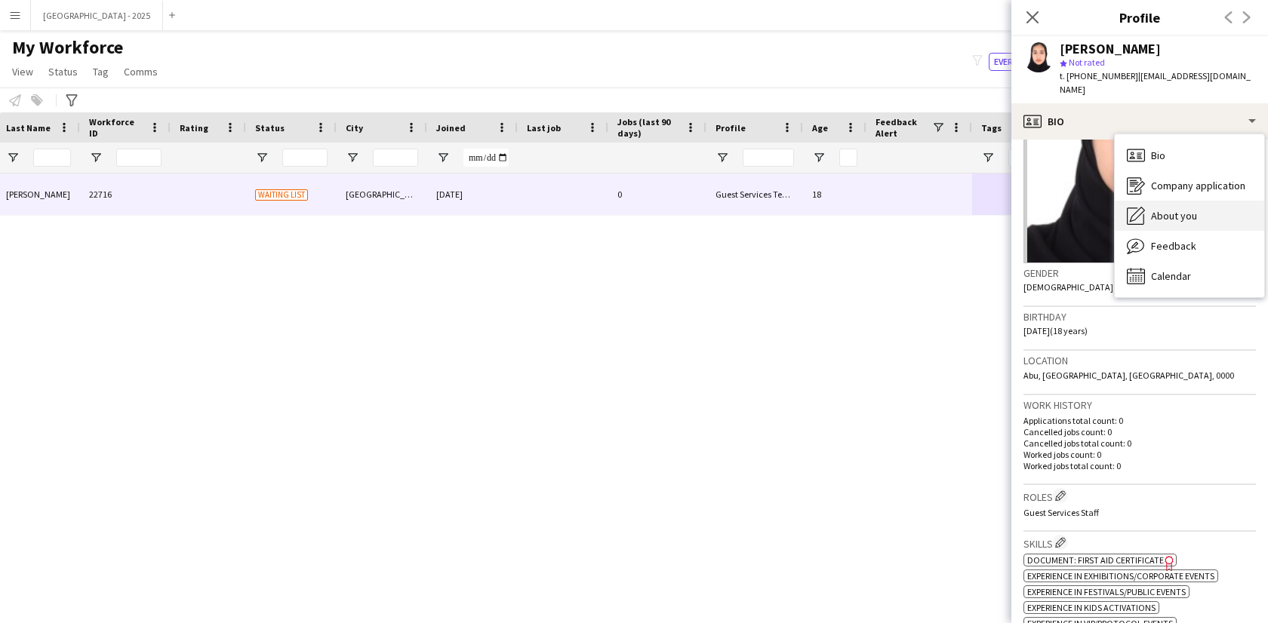
click at [1193, 209] on span "About you" at bounding box center [1174, 216] width 46 height 14
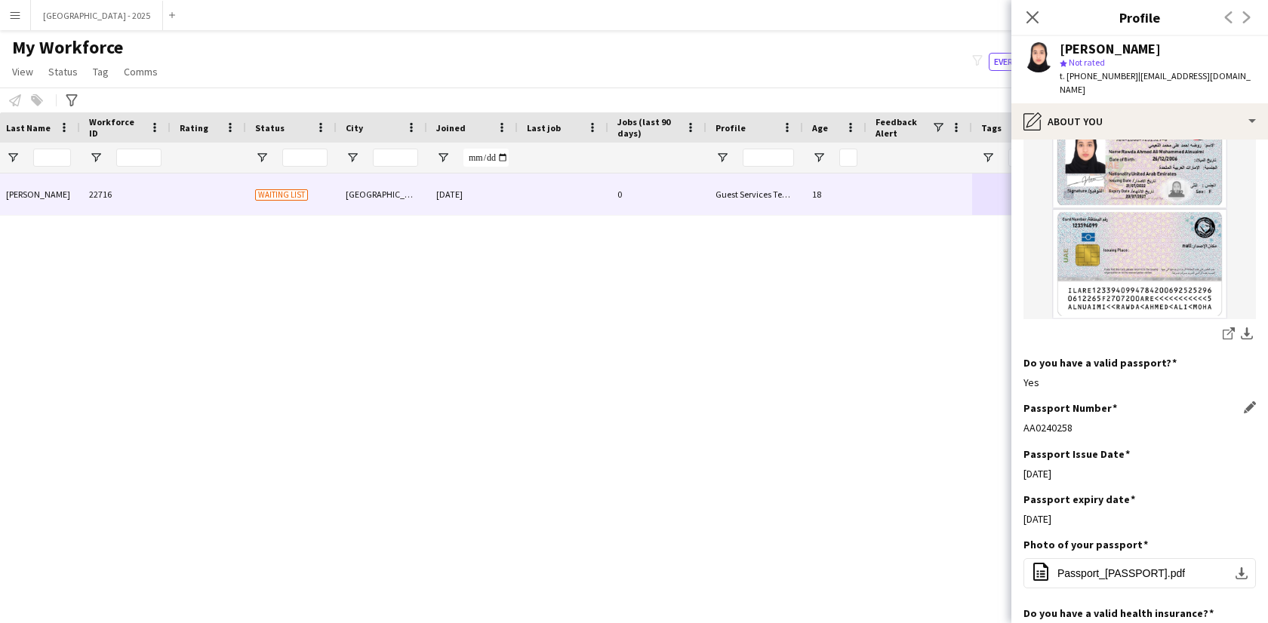
scroll to position [800, 0]
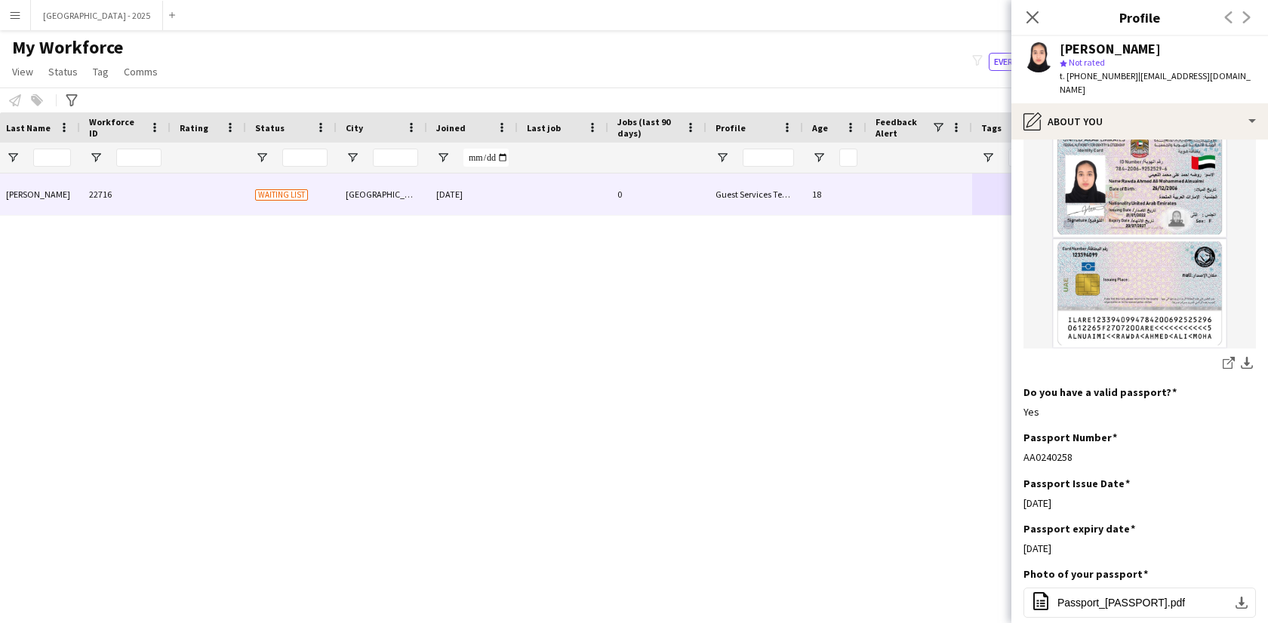
click at [1033, 17] on icon at bounding box center [1032, 17] width 12 height 12
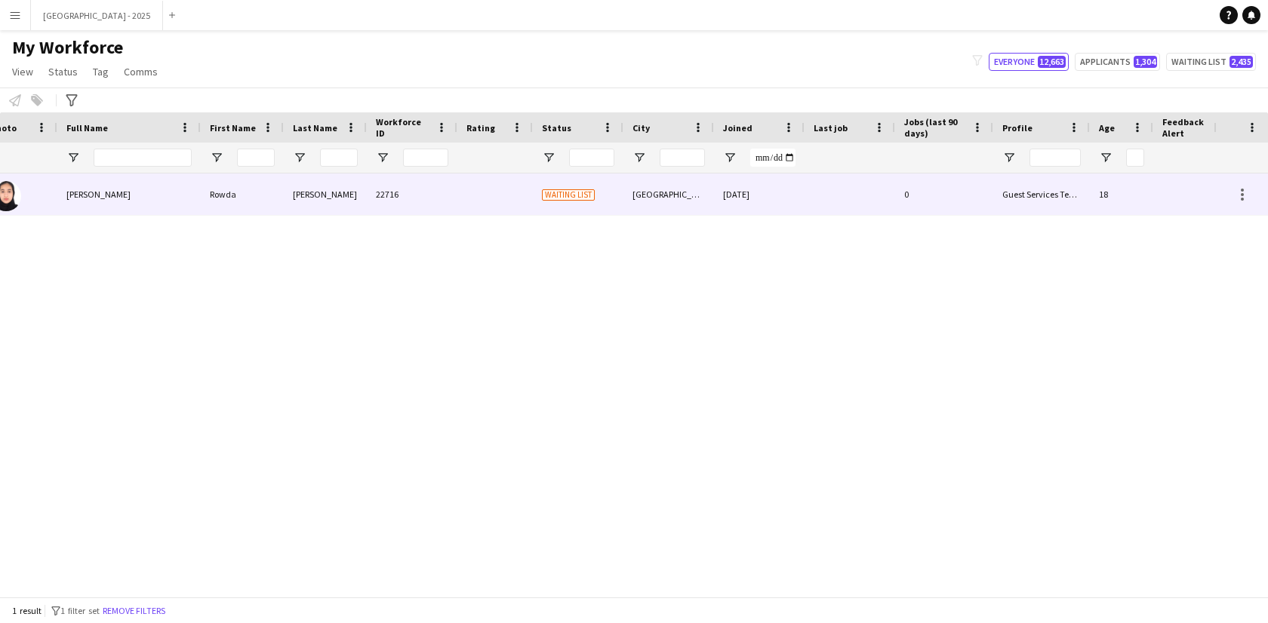
scroll to position [0, 0]
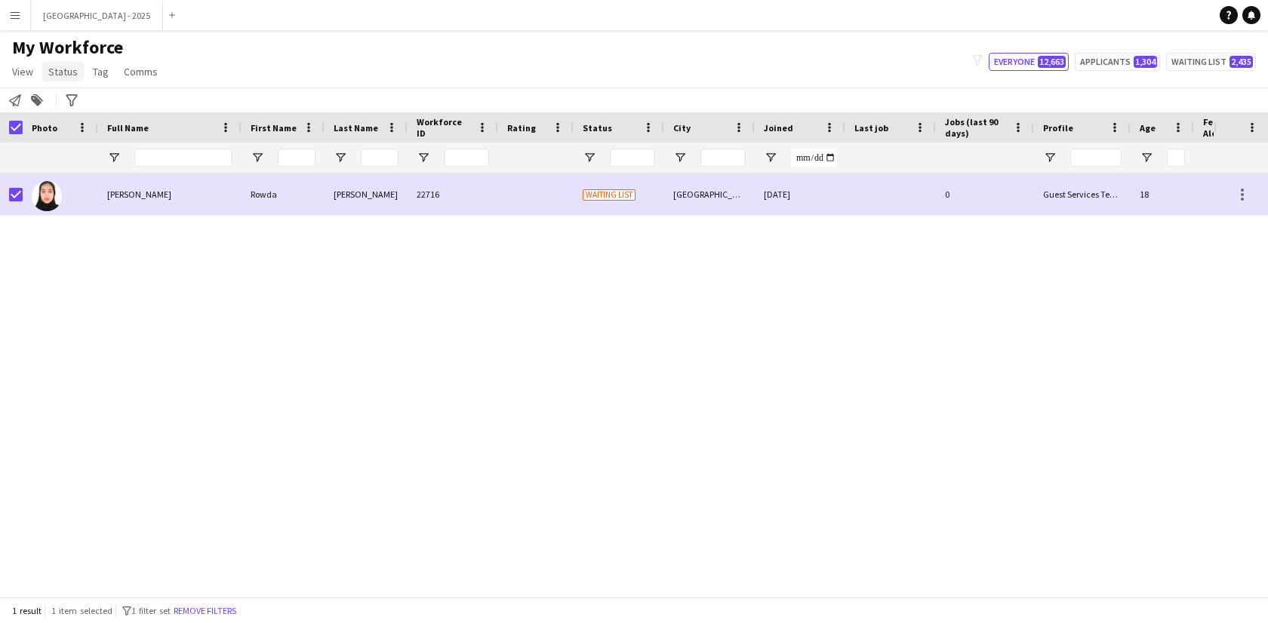
click at [70, 72] on span "Status" at bounding box center [62, 72] width 29 height 14
click at [74, 111] on link "Edit" at bounding box center [96, 104] width 106 height 32
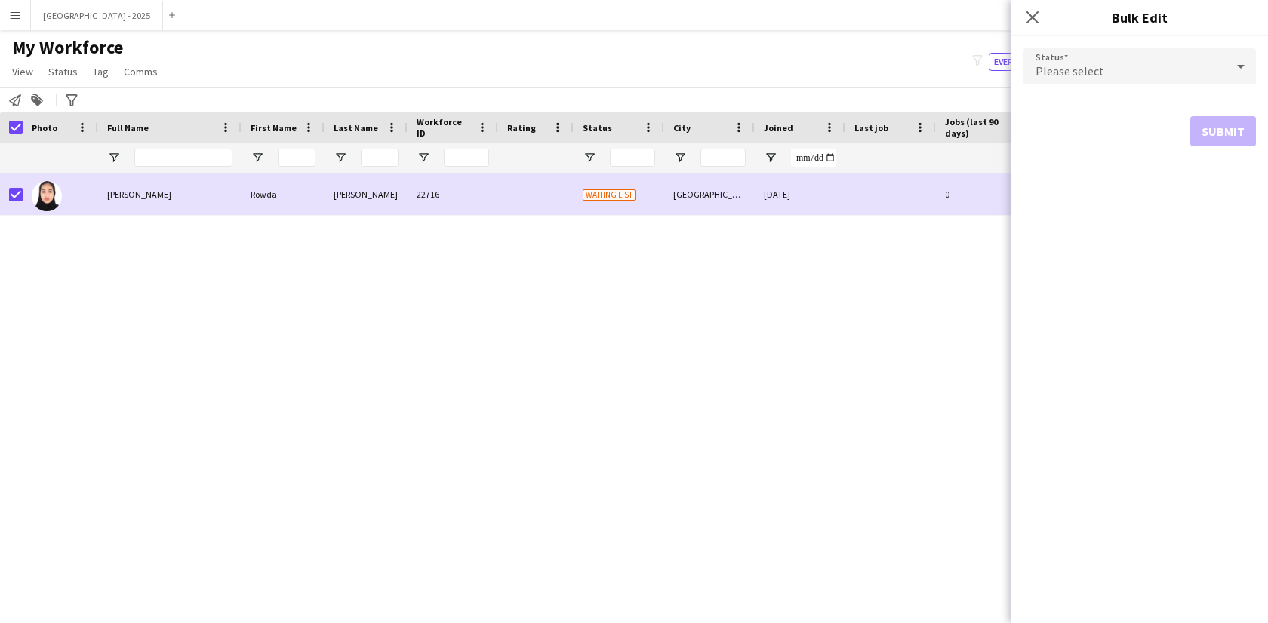
click at [1205, 67] on div "Please select" at bounding box center [1124, 66] width 202 height 36
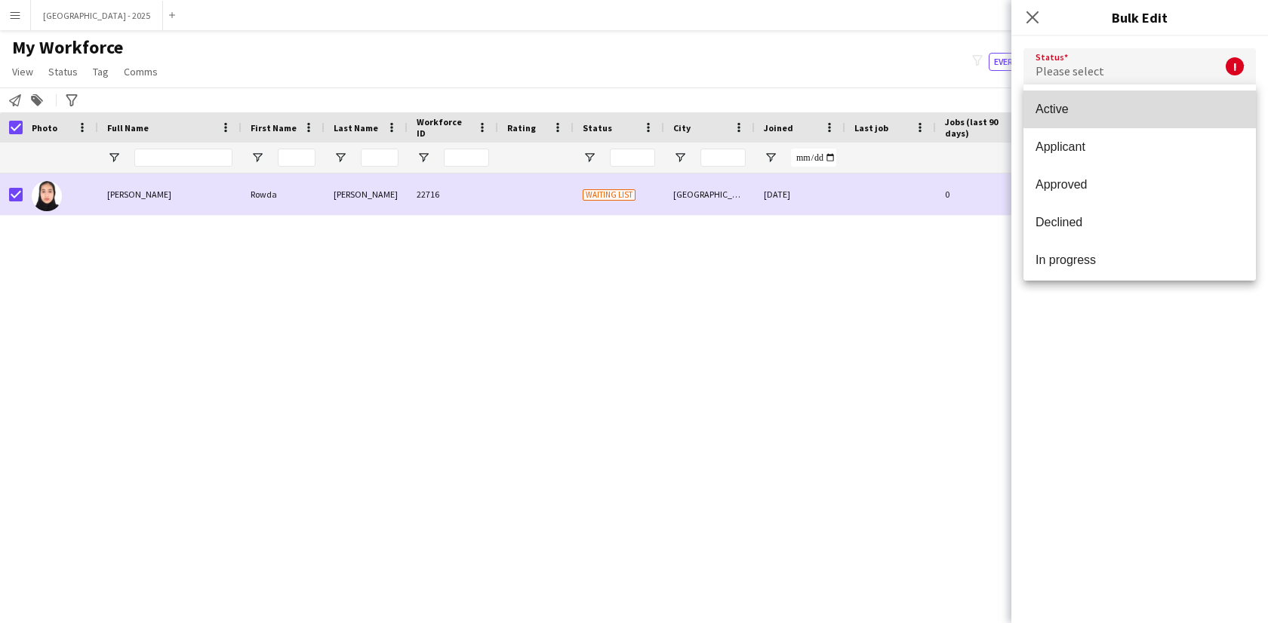
click at [1146, 108] on span "Active" at bounding box center [1140, 109] width 208 height 14
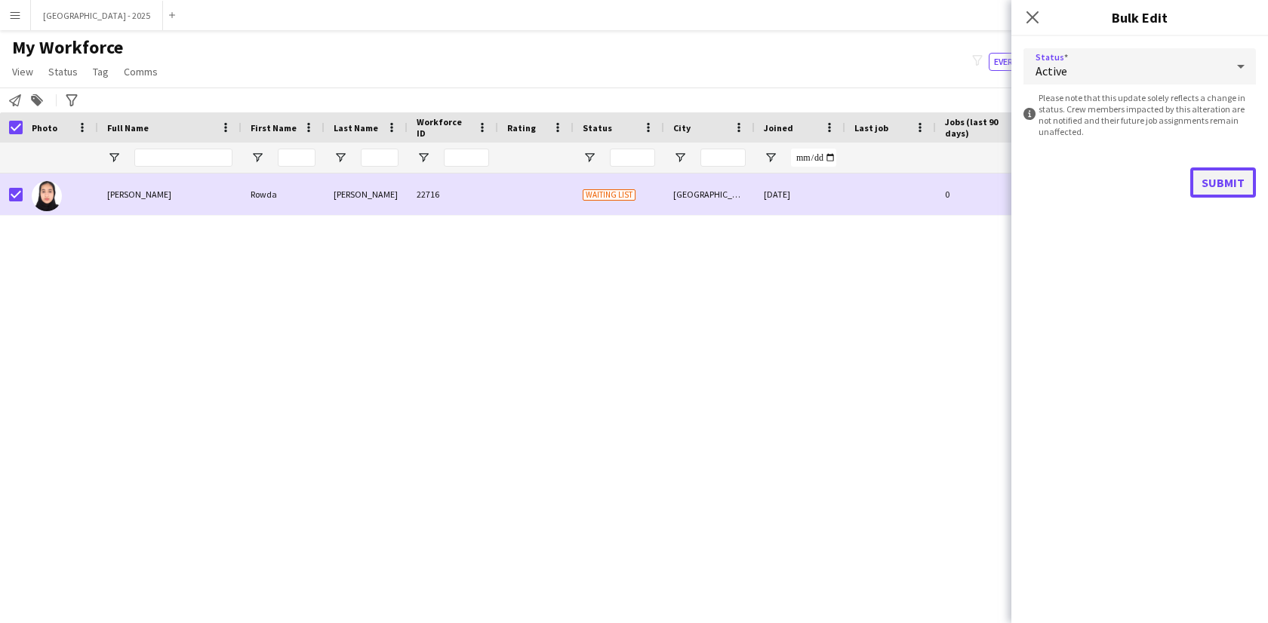
click at [1228, 177] on button "Submit" at bounding box center [1223, 183] width 66 height 30
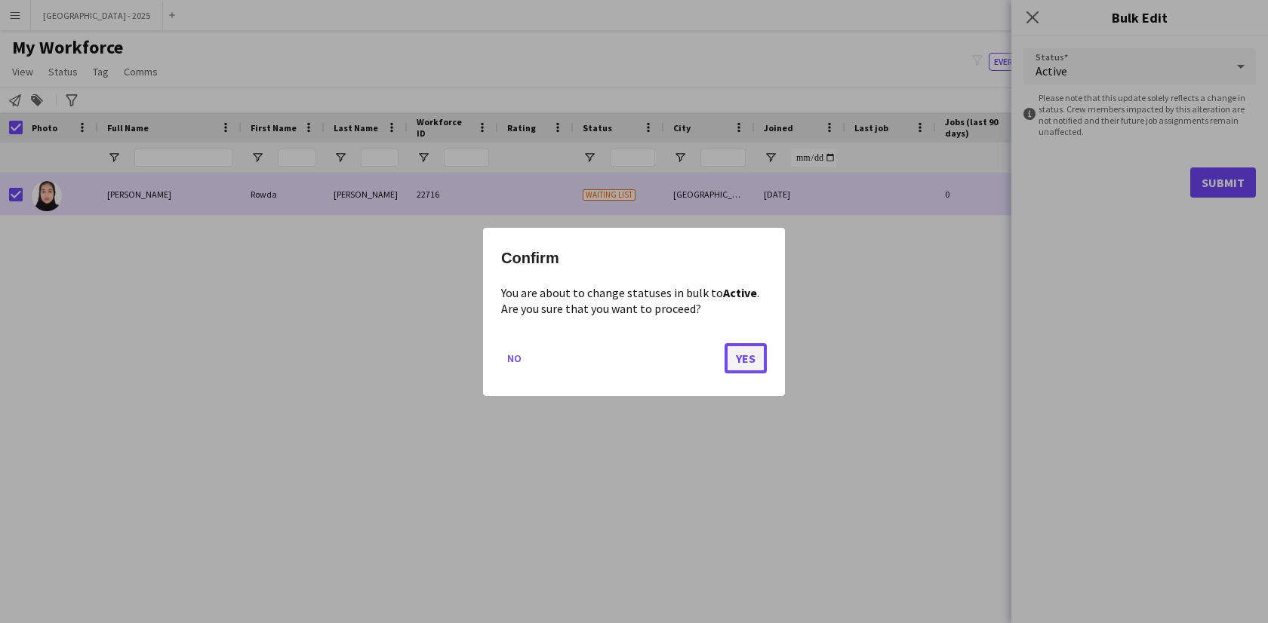
click at [754, 350] on button "Yes" at bounding box center [746, 358] width 42 height 30
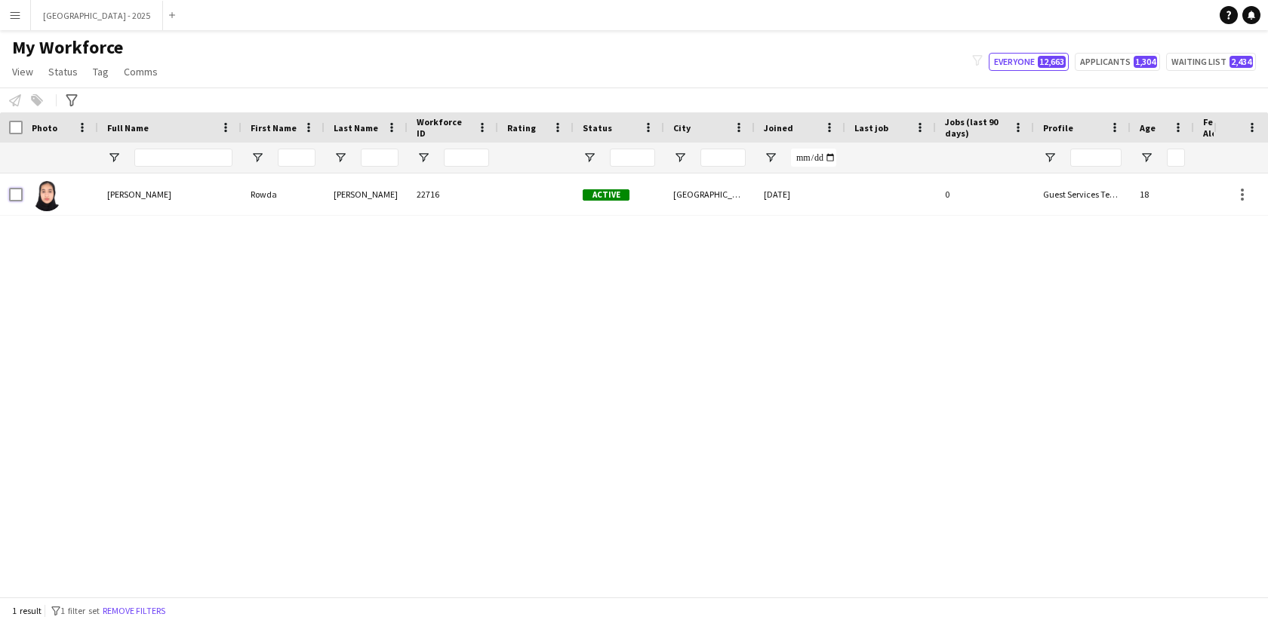
scroll to position [0, 328]
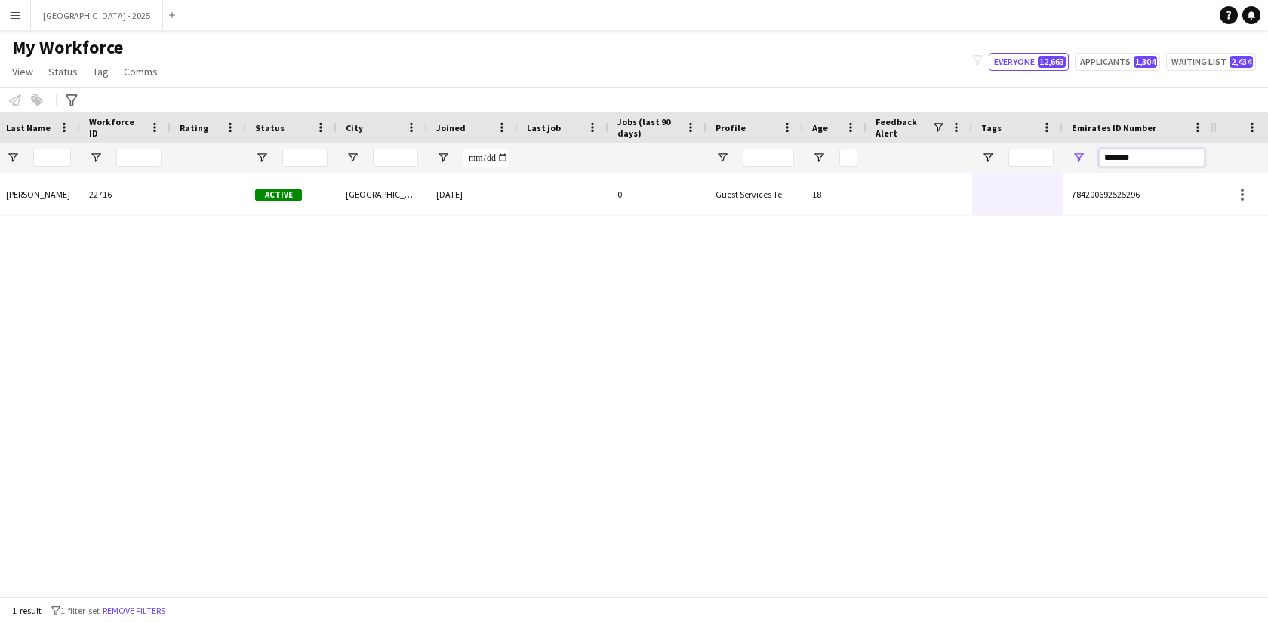
click at [1129, 164] on input "*******" at bounding box center [1152, 158] width 106 height 18
paste input "Emirates ID Number Filter Input"
click at [1107, 159] on input "*******" at bounding box center [1152, 158] width 106 height 18
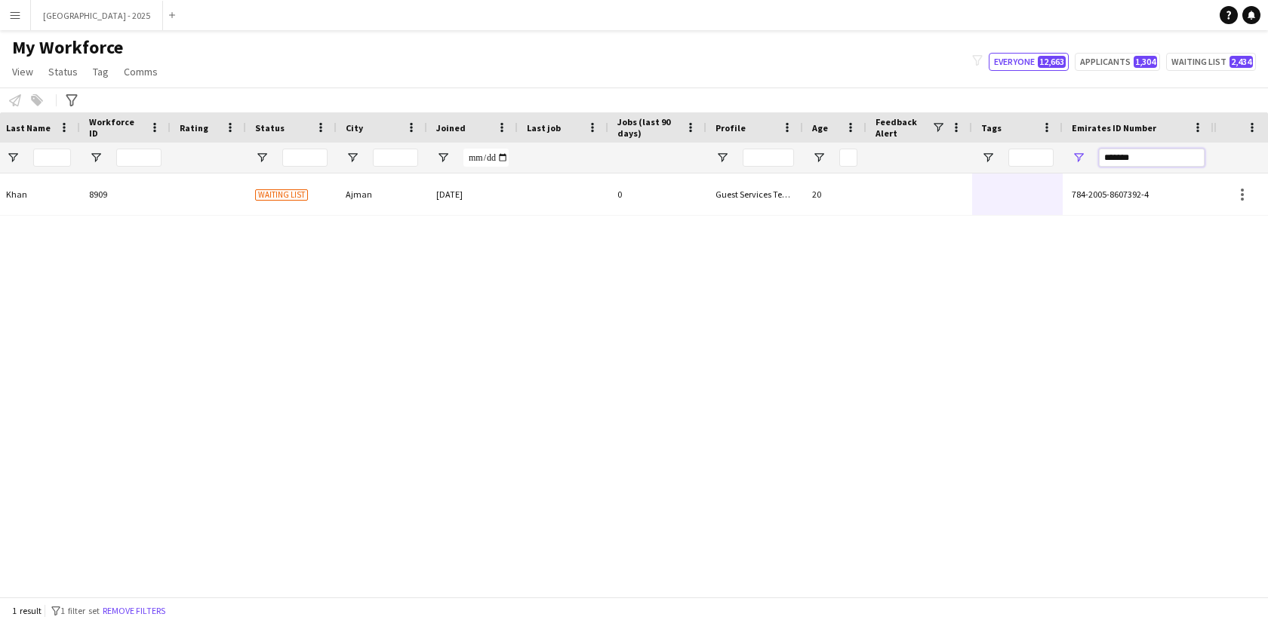
paste input "Emirates ID Number Filter Input"
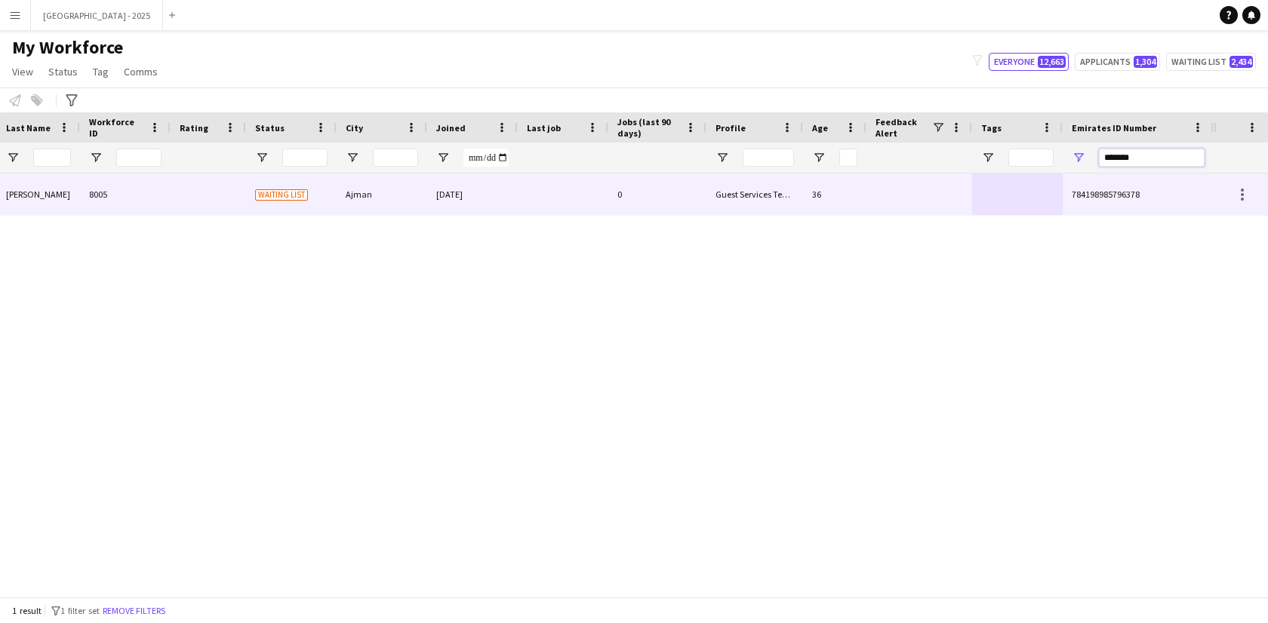
type input "*******"
click at [973, 208] on div at bounding box center [1017, 195] width 91 height 42
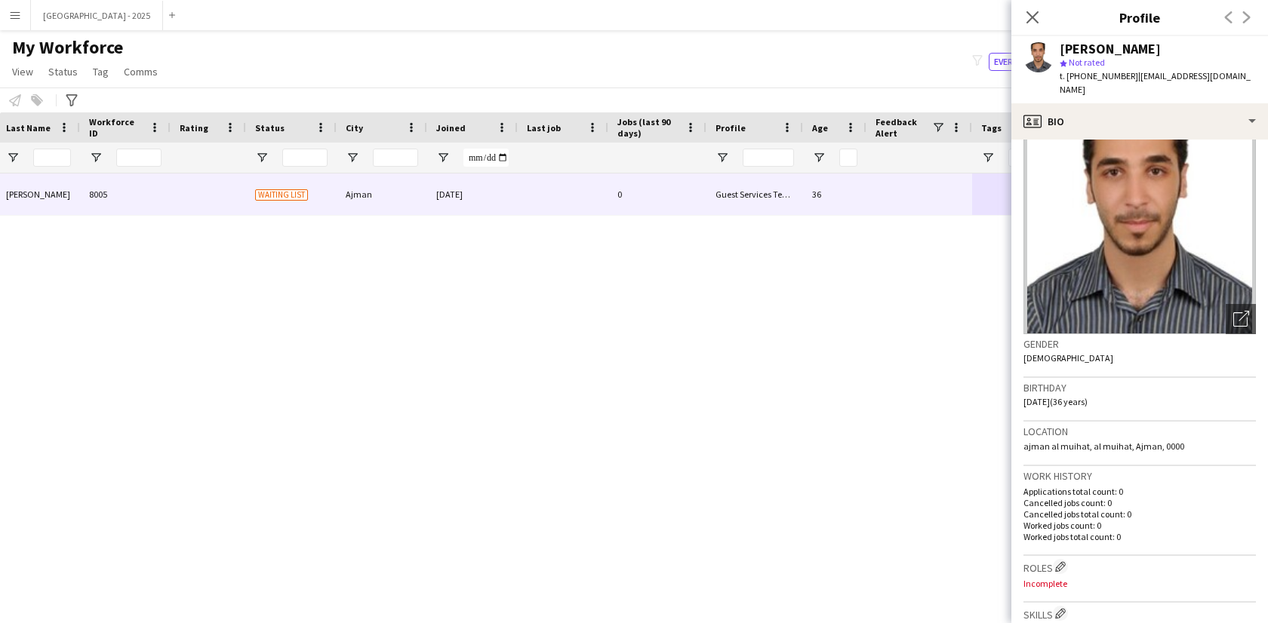
scroll to position [232, 0]
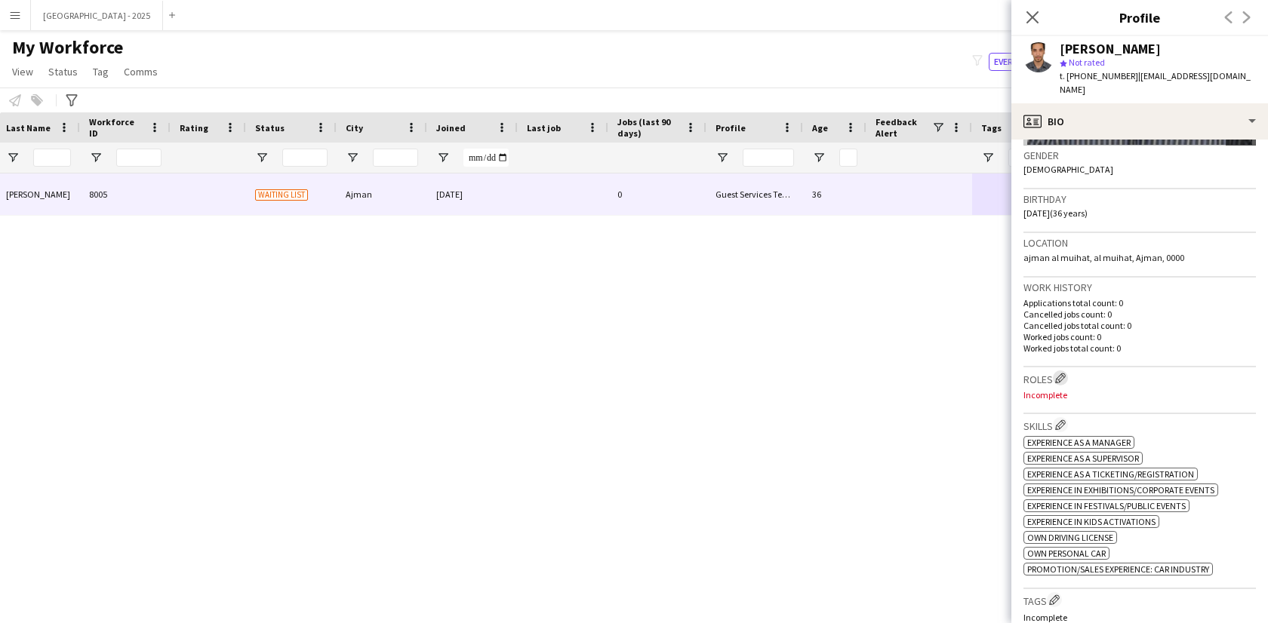
click at [1062, 373] on app-icon "Edit crew company roles" at bounding box center [1060, 378] width 11 height 11
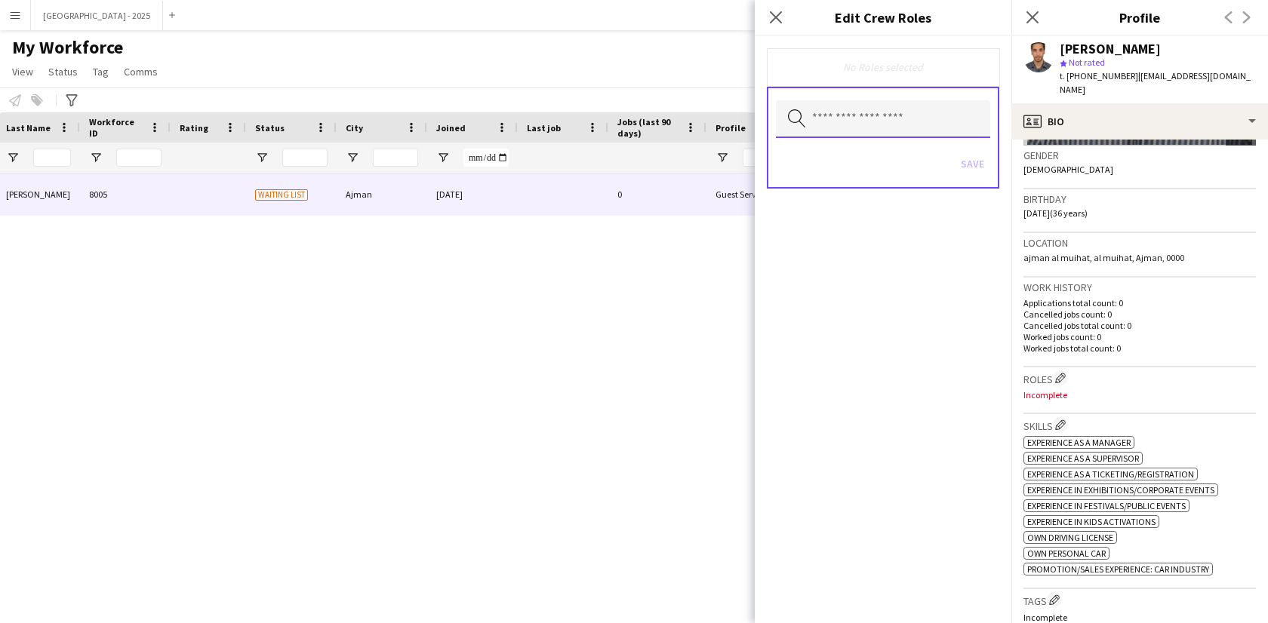
click at [882, 118] on input "text" at bounding box center [883, 119] width 214 height 38
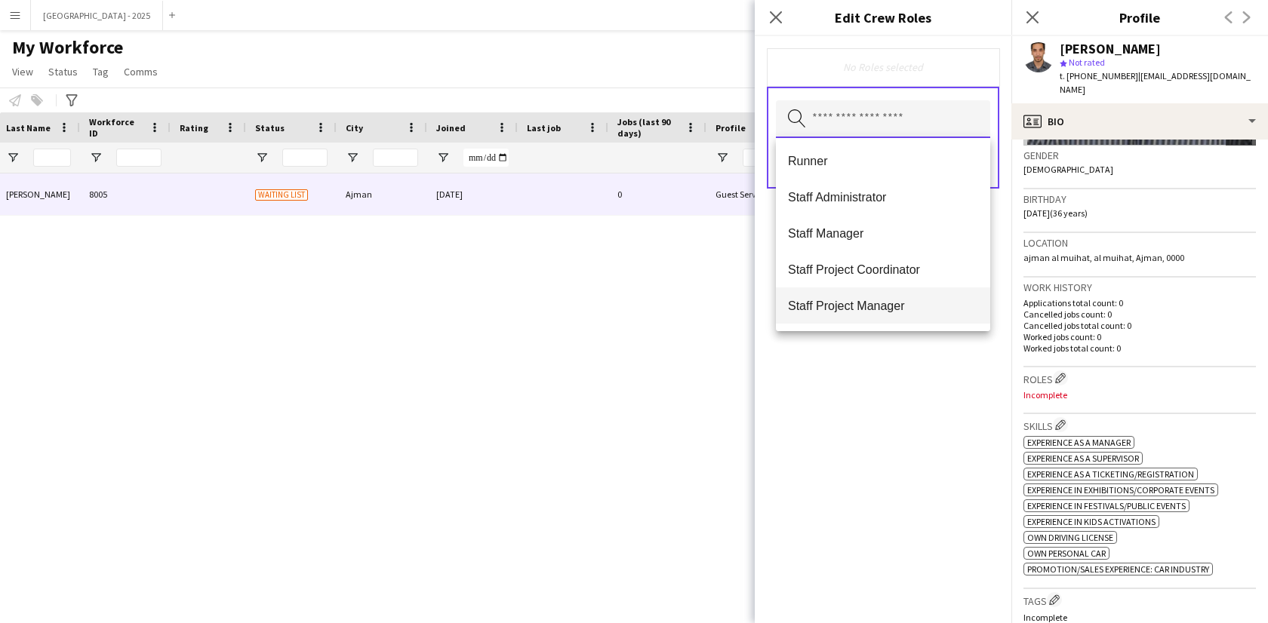
scroll to position [512, 0]
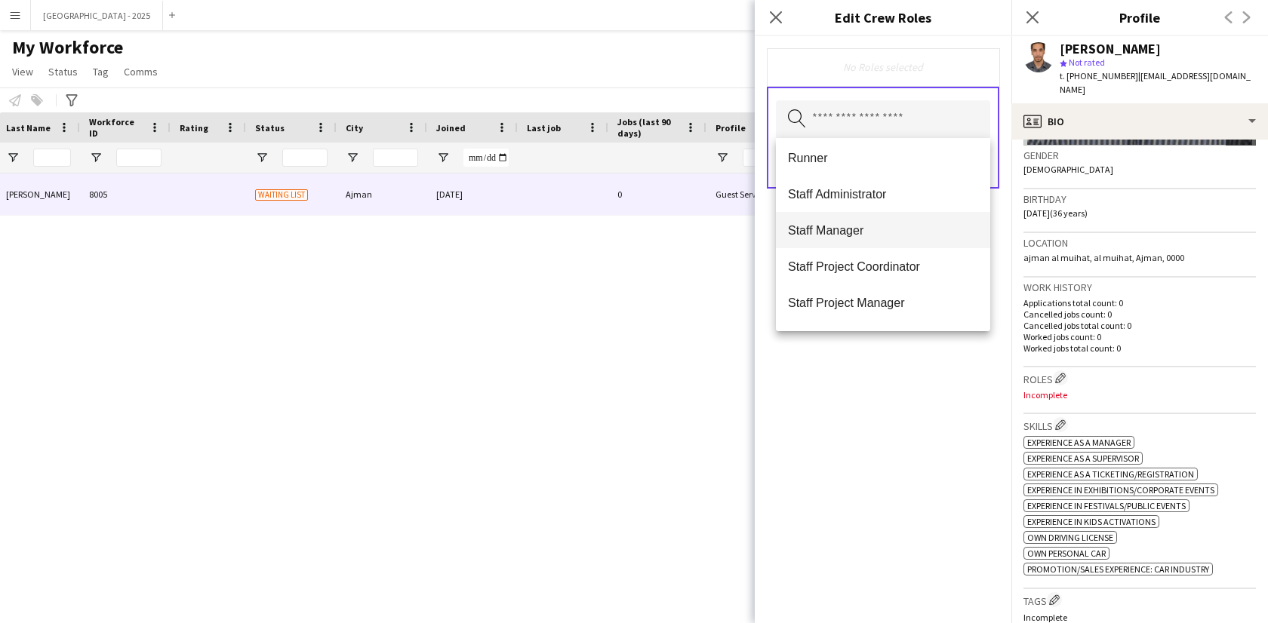
click at [863, 229] on span "Staff Manager" at bounding box center [883, 230] width 190 height 14
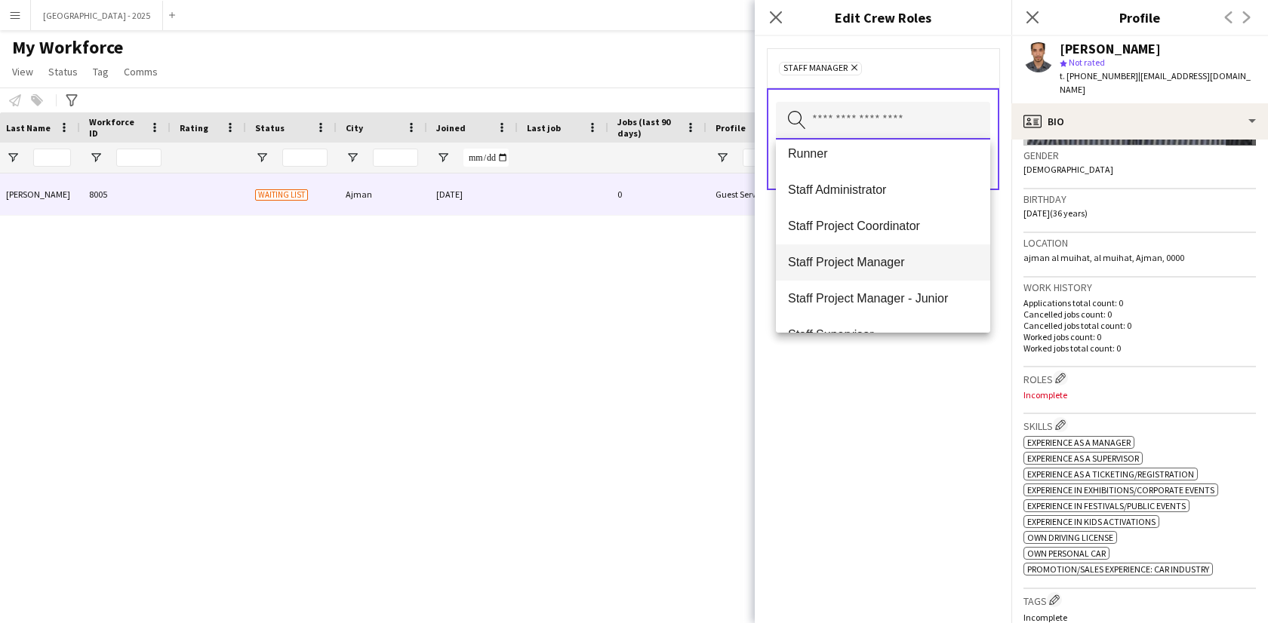
scroll to position [580, 0]
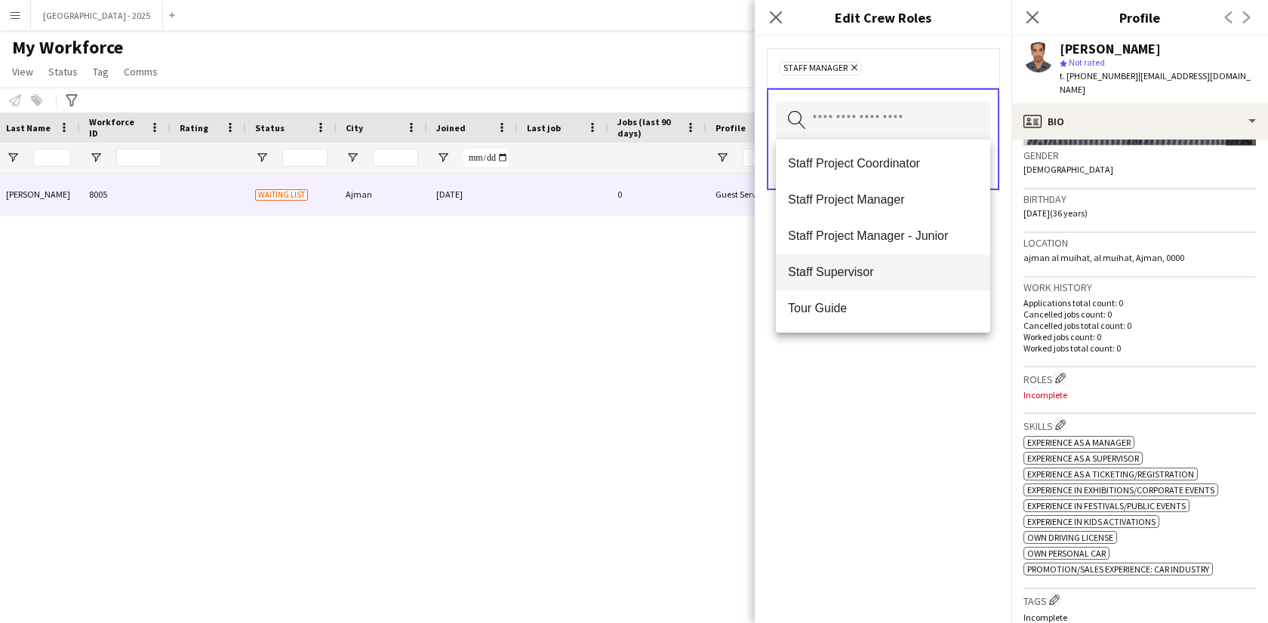
click at [882, 273] on span "Staff Supervisor" at bounding box center [883, 272] width 190 height 14
click at [908, 369] on div "Staff Manager Remove Staff Supervisor Remove Search by role type Save" at bounding box center [883, 329] width 257 height 587
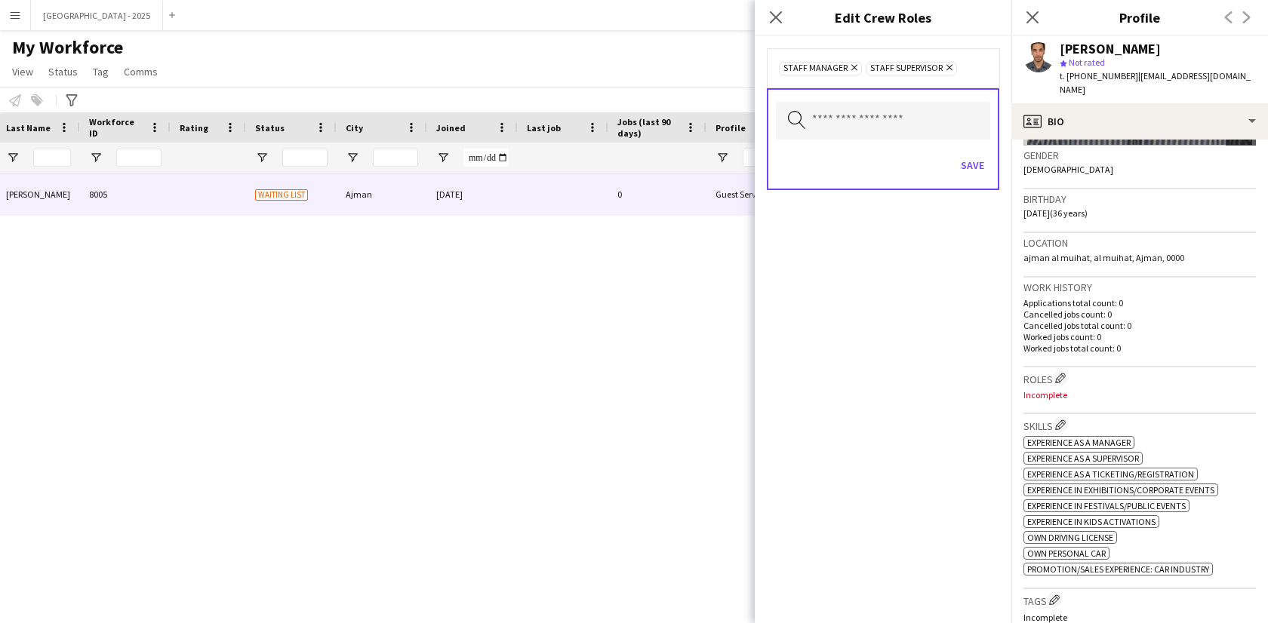
click at [969, 144] on div "Search by role type Save" at bounding box center [883, 139] width 232 height 102
click at [968, 175] on button "Save" at bounding box center [972, 165] width 35 height 24
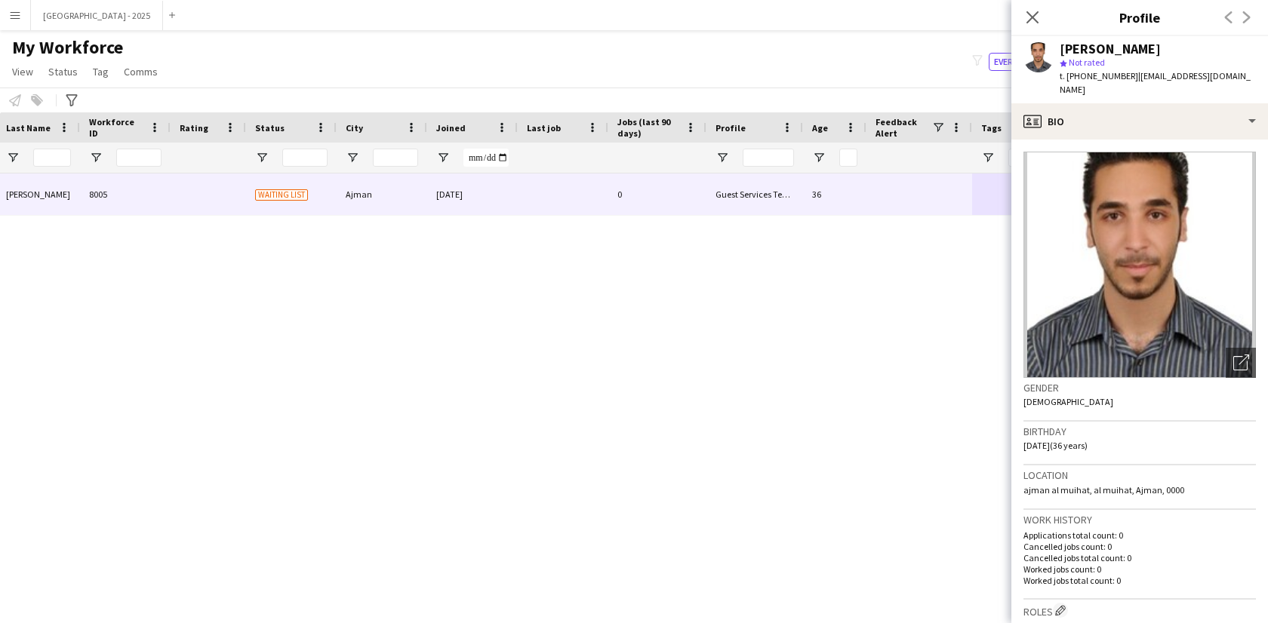
scroll to position [0, 0]
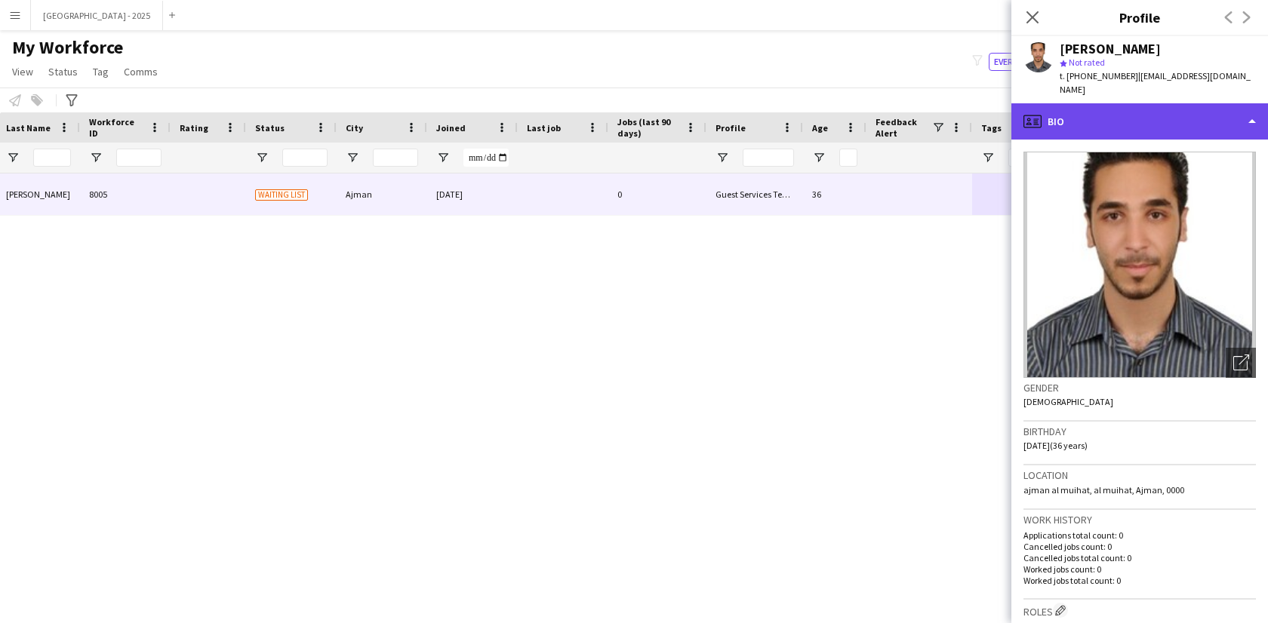
click at [1118, 103] on div "profile Bio" at bounding box center [1139, 121] width 257 height 36
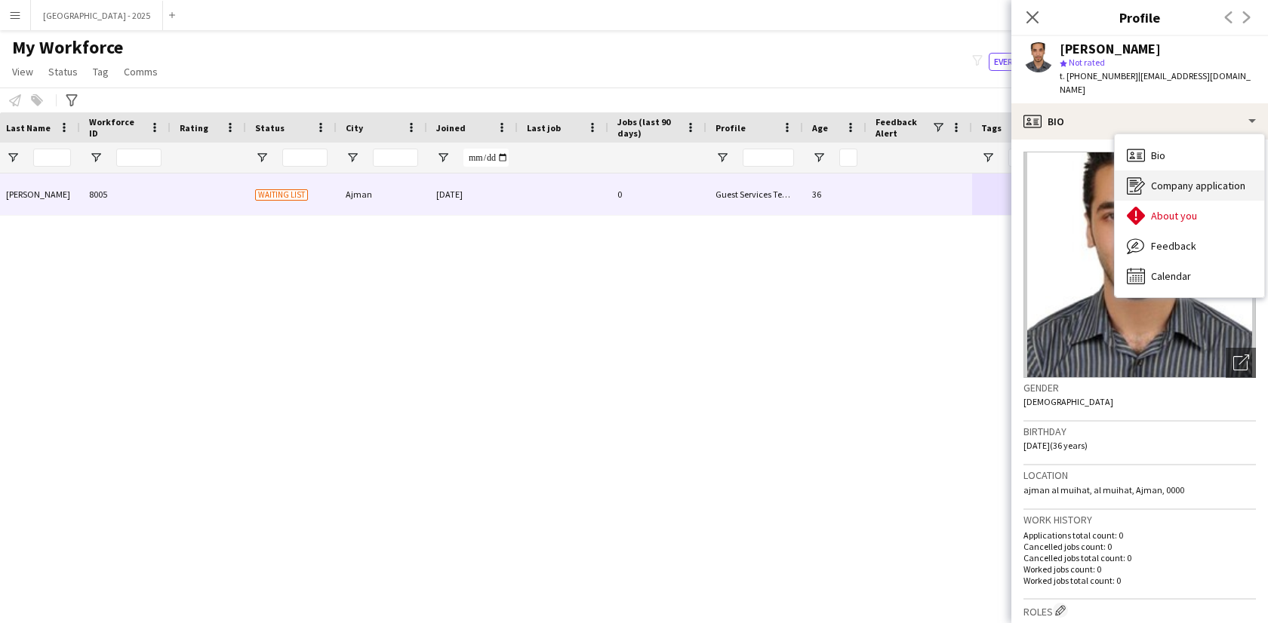
click at [1174, 184] on div "Company application Company application" at bounding box center [1189, 186] width 149 height 30
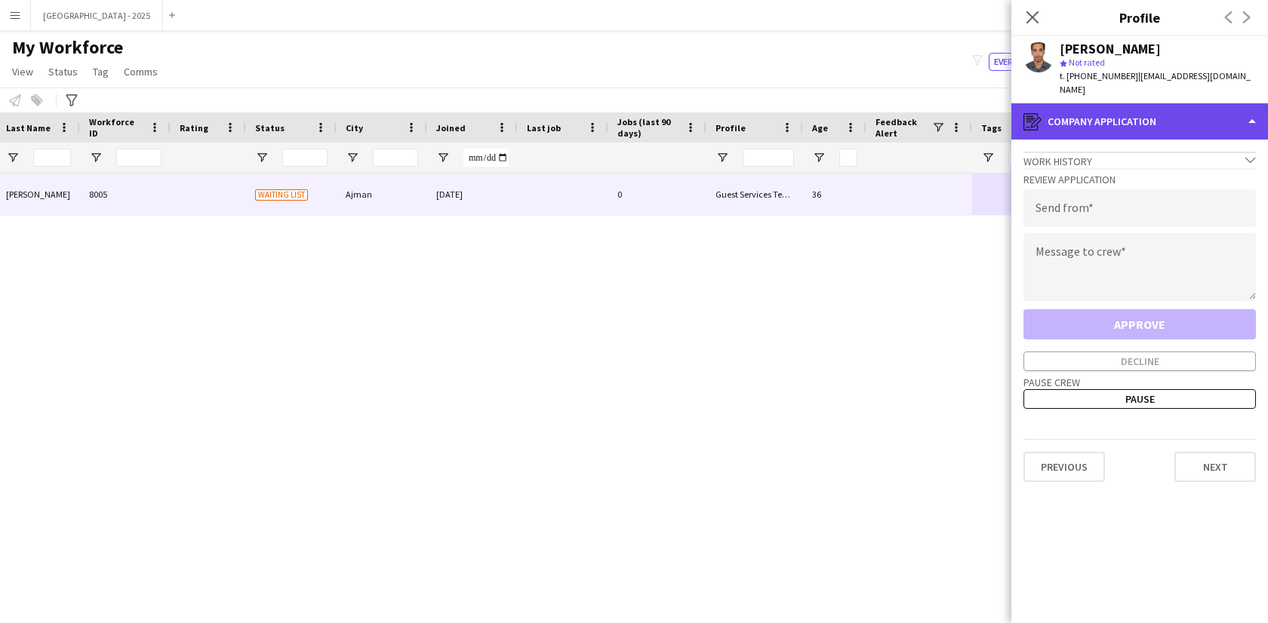
click at [1125, 118] on div "register Company application" at bounding box center [1139, 121] width 257 height 36
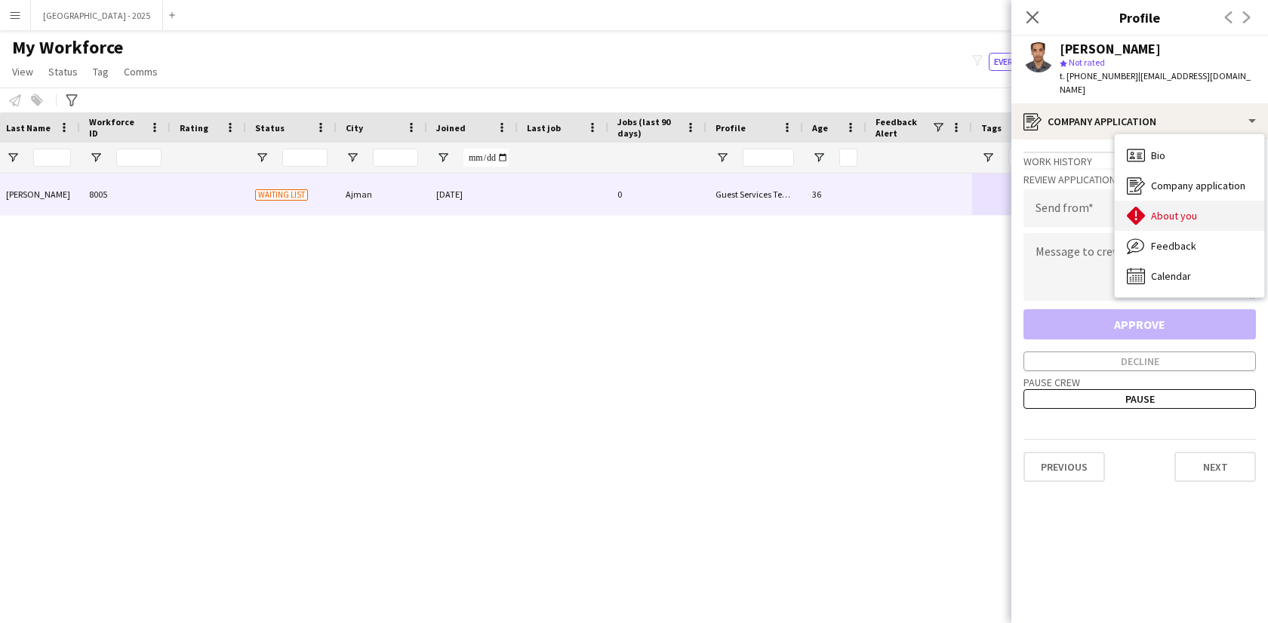
click at [1173, 209] on span "About you" at bounding box center [1174, 216] width 46 height 14
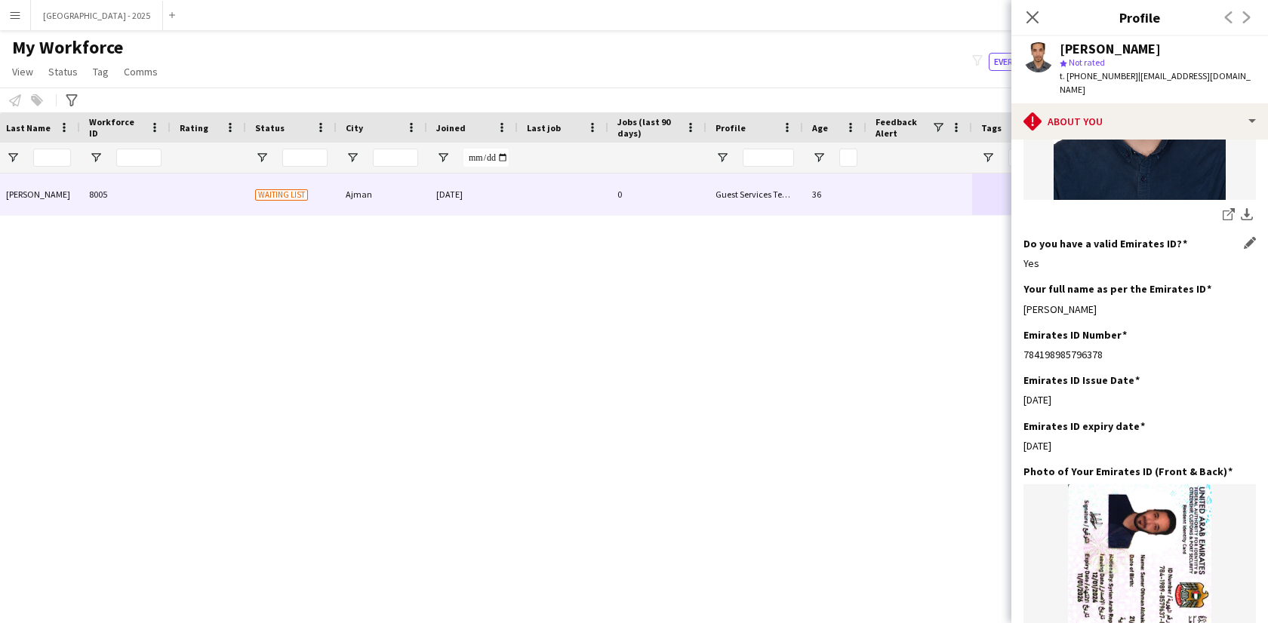
scroll to position [242, 0]
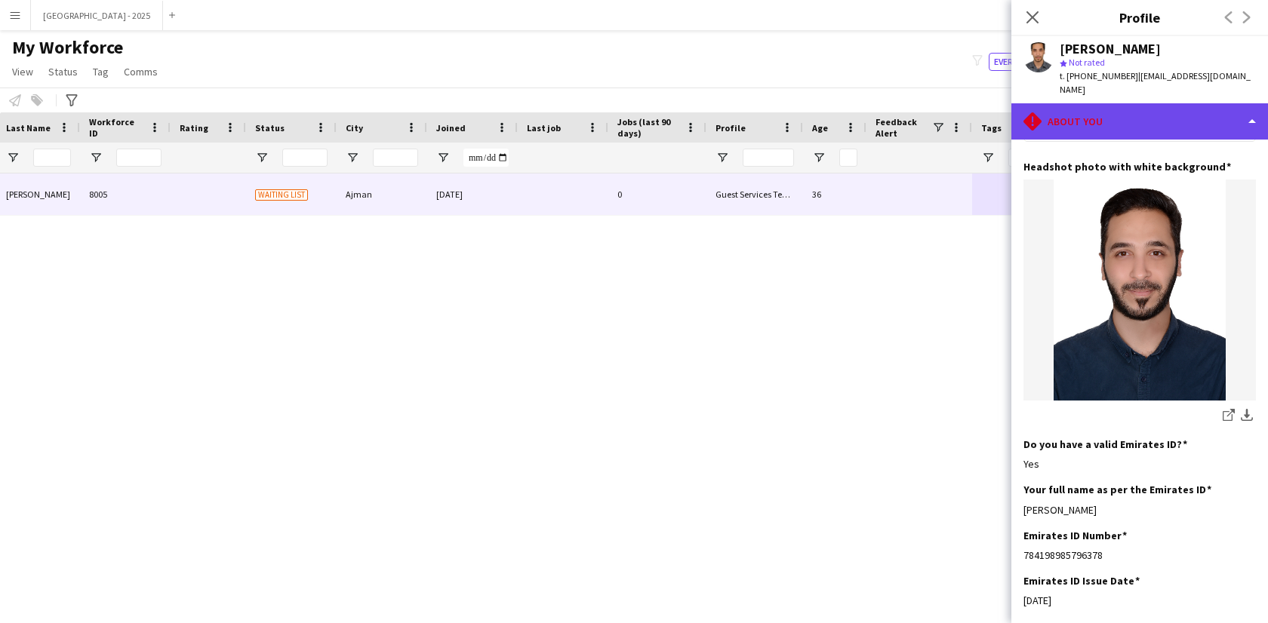
click at [1110, 118] on div "rhombus-alert About you" at bounding box center [1139, 121] width 257 height 36
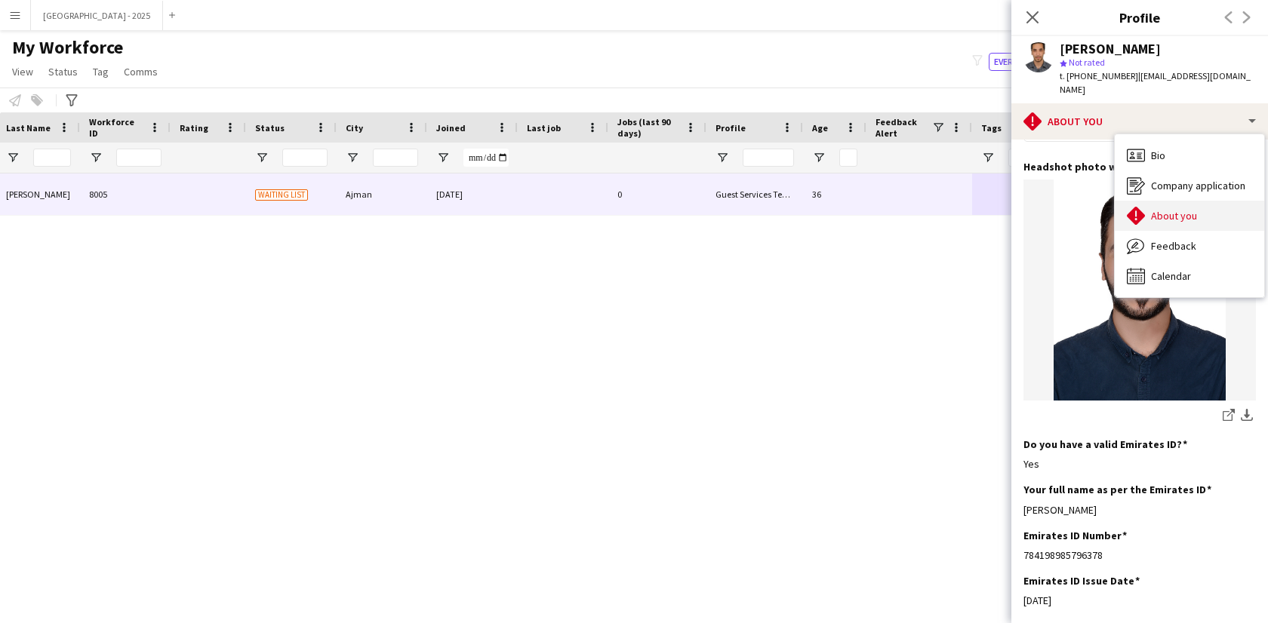
click at [1166, 209] on span "About you" at bounding box center [1174, 216] width 46 height 14
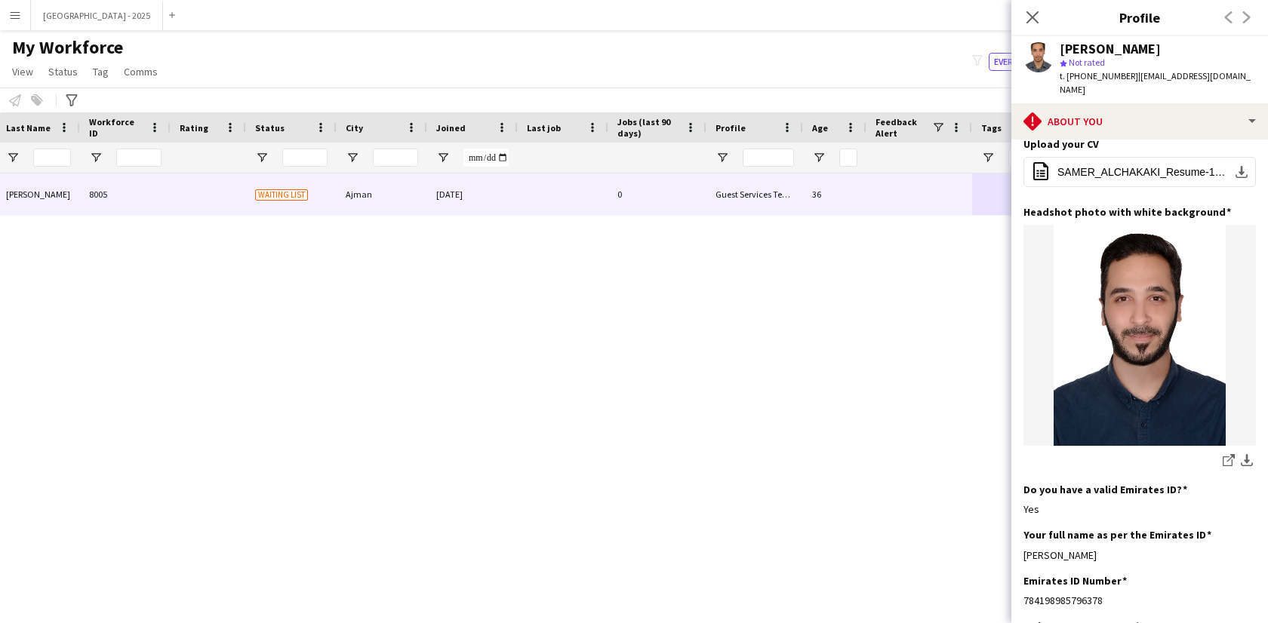
scroll to position [488, 0]
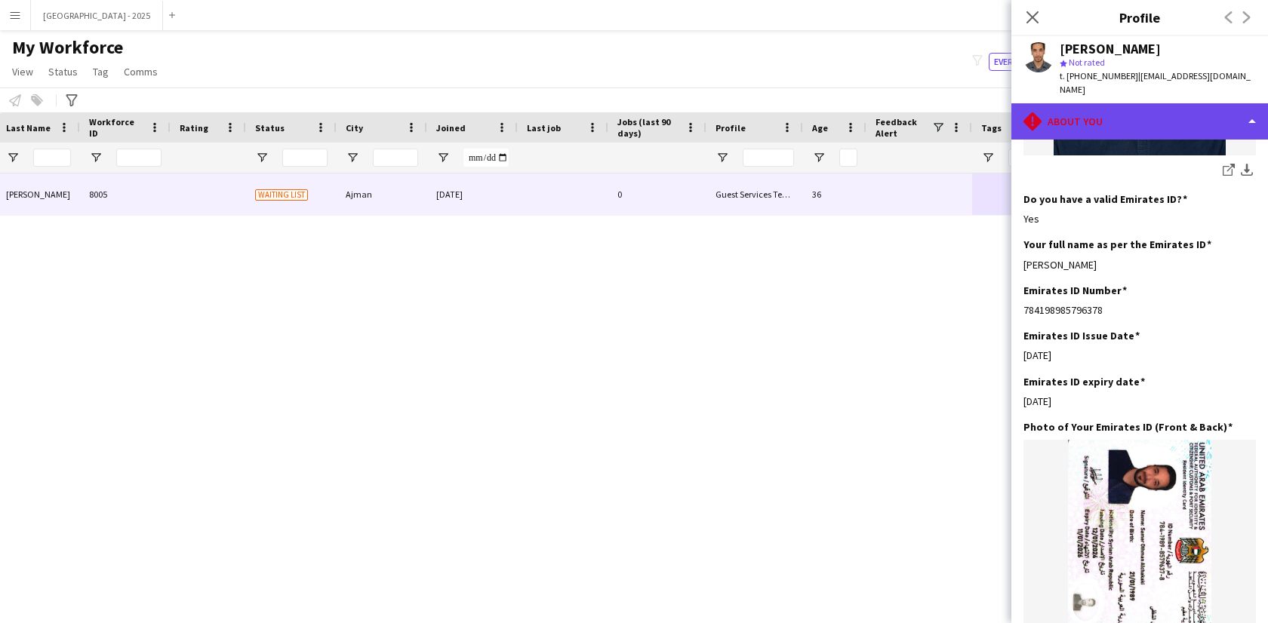
click at [1120, 122] on div "rhombus-alert About you" at bounding box center [1139, 121] width 257 height 36
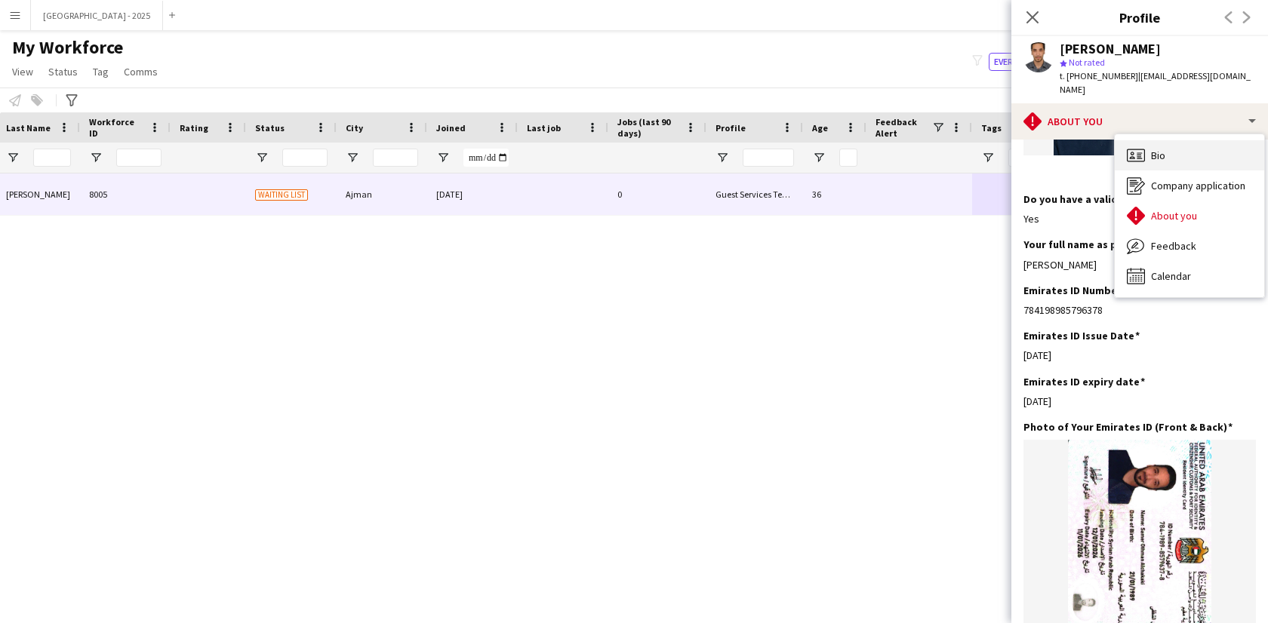
click at [1140, 146] on icon "Bio" at bounding box center [1136, 155] width 18 height 18
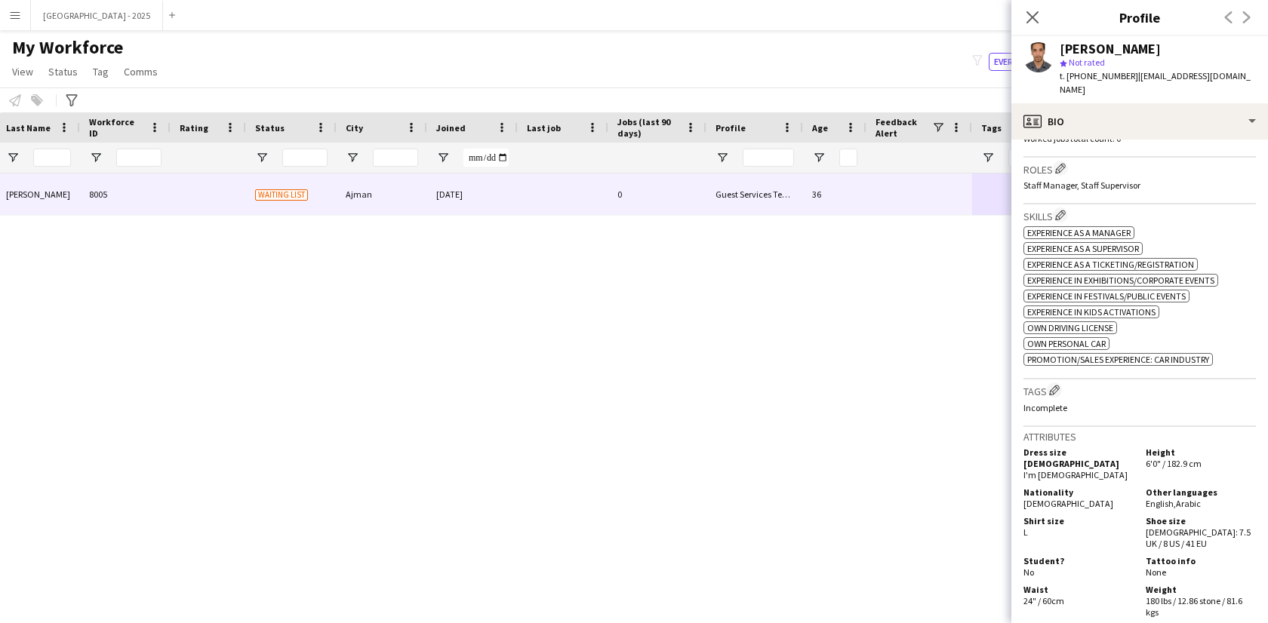
scroll to position [451, 0]
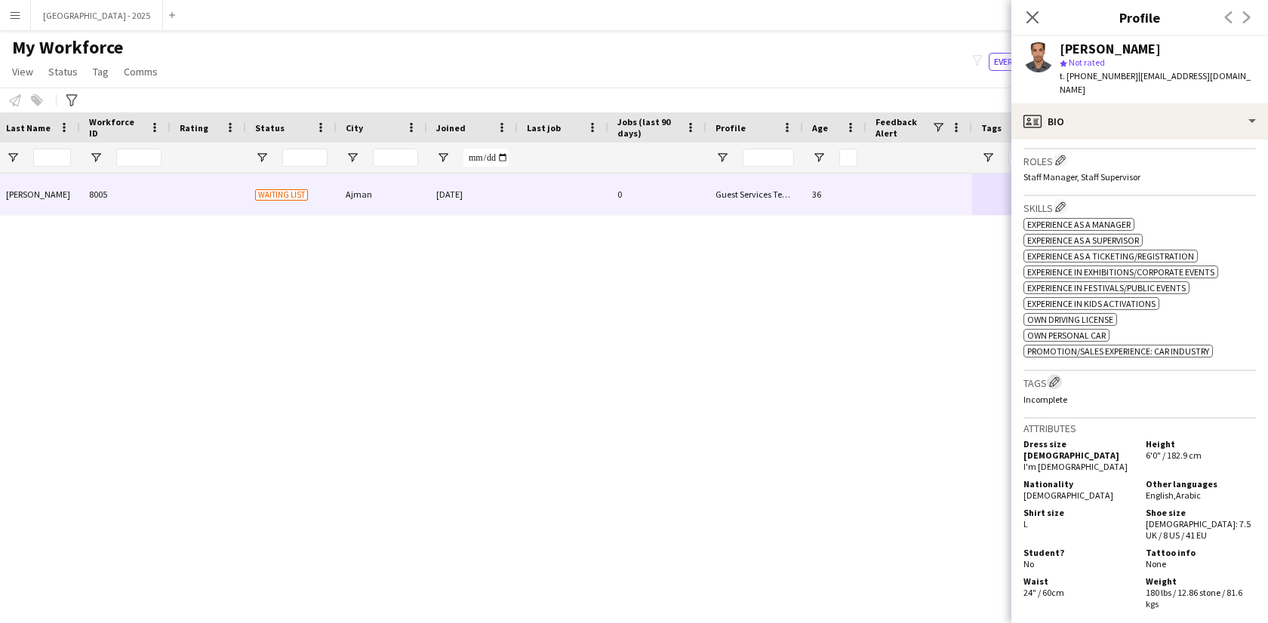
click at [1051, 377] on app-icon "Edit crew company tags" at bounding box center [1054, 382] width 11 height 11
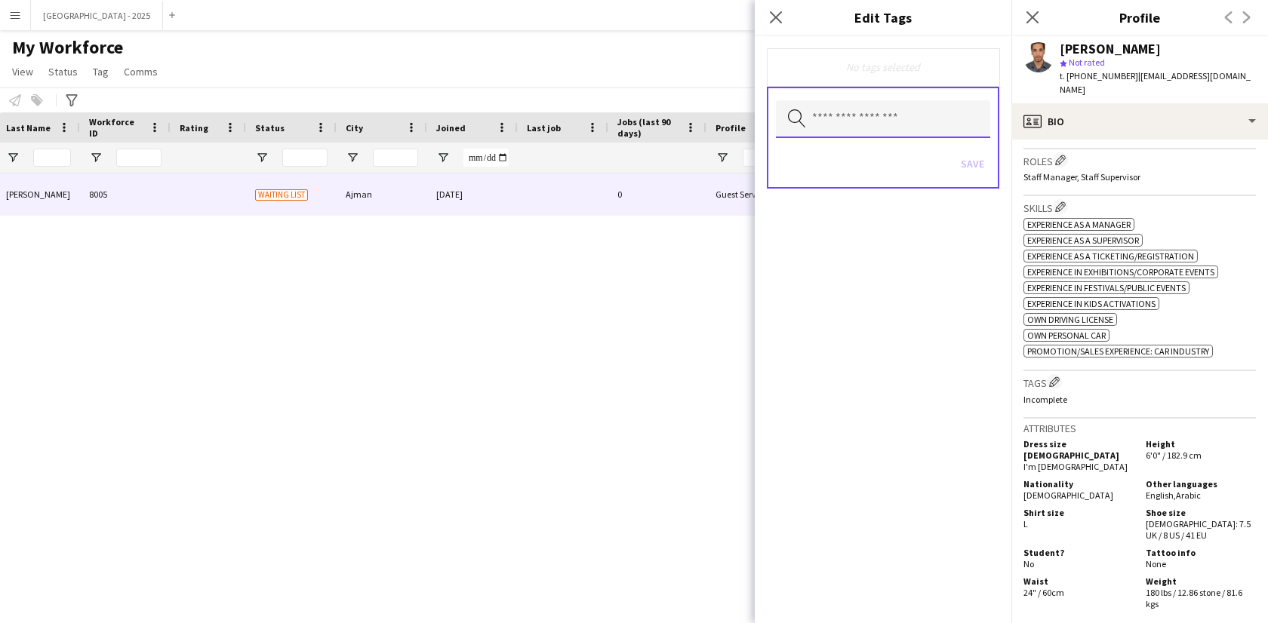
click at [890, 134] on input "text" at bounding box center [883, 119] width 214 height 38
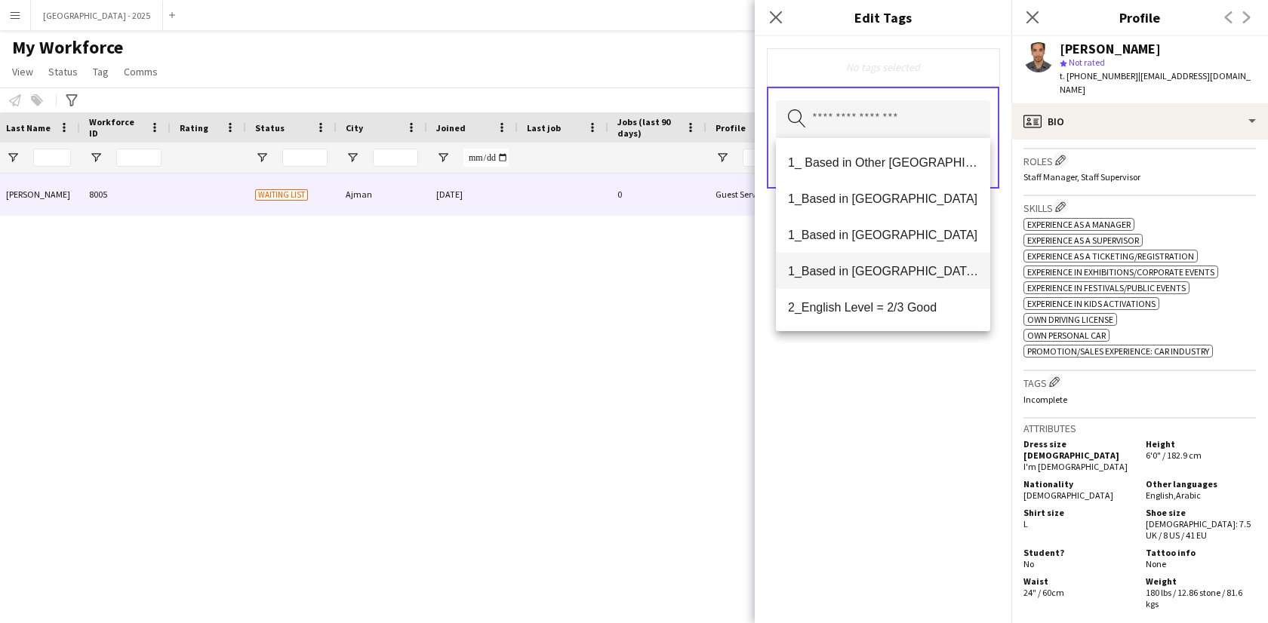
click at [891, 280] on mat-option "1_Based in [GEOGRAPHIC_DATA]/[GEOGRAPHIC_DATA]/Ajman" at bounding box center [883, 271] width 214 height 36
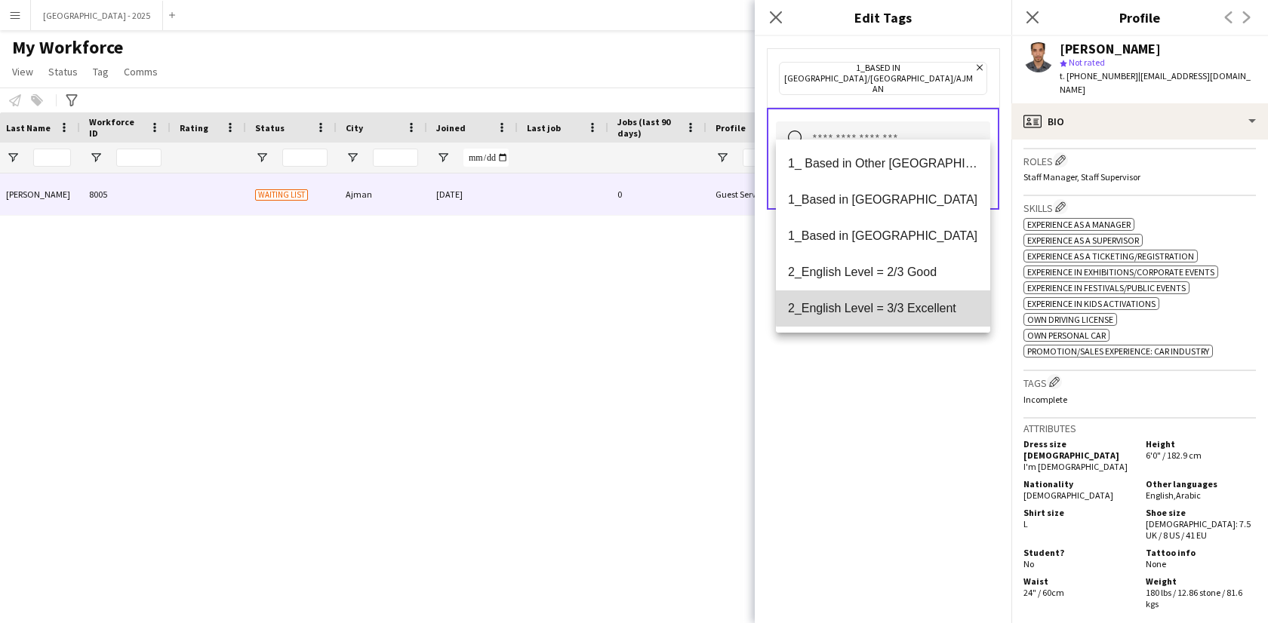
click at [894, 306] on span "2_English Level = 3/3 Excellent" at bounding box center [883, 308] width 190 height 14
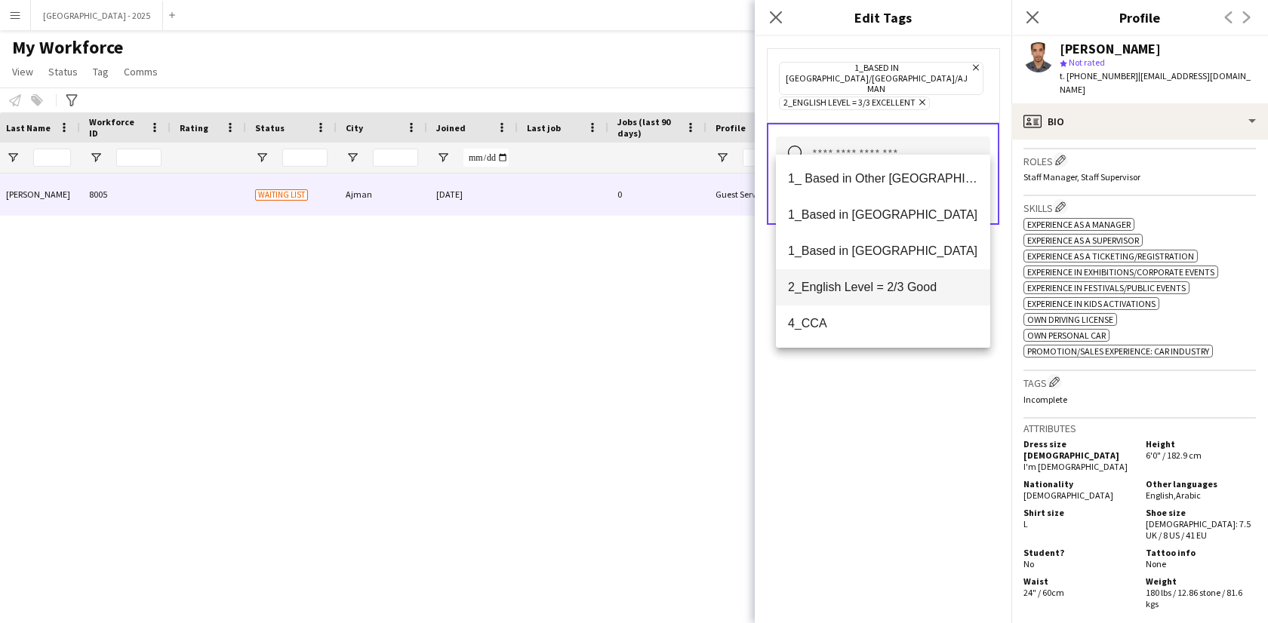
scroll to position [31, 0]
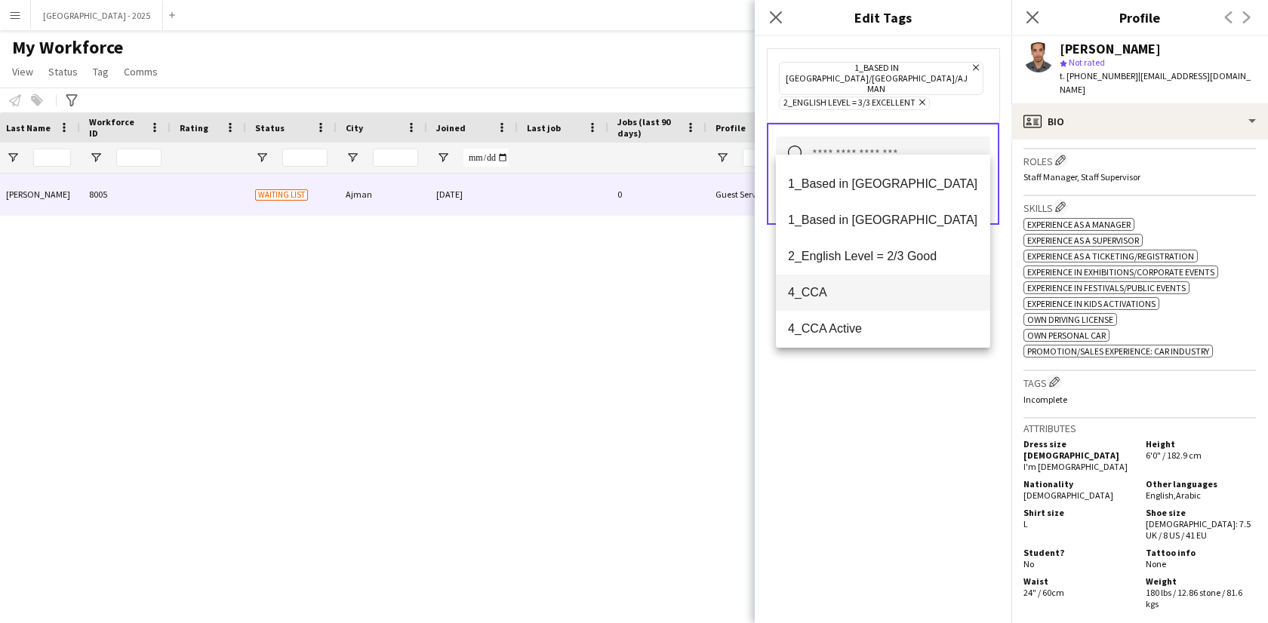
click at [860, 292] on span "4_CCA" at bounding box center [883, 292] width 190 height 14
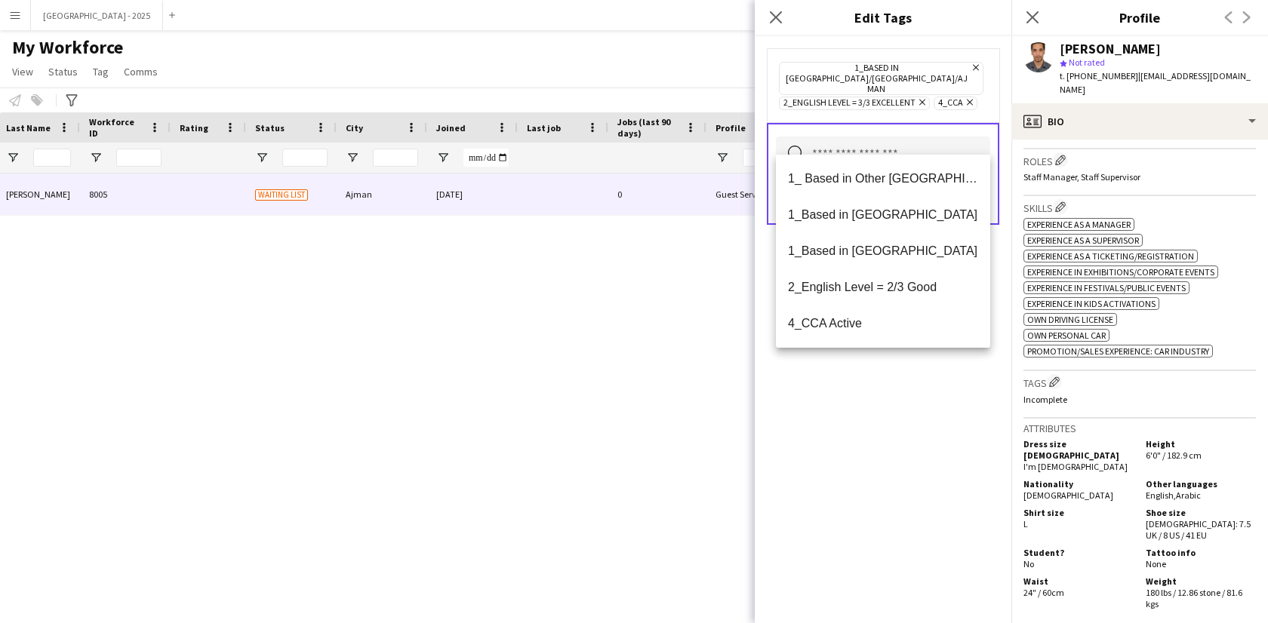
drag, startPoint x: 885, startPoint y: 420, endPoint x: 881, endPoint y: 403, distance: 17.0
click at [885, 420] on div "1_Based in [GEOGRAPHIC_DATA]/[GEOGRAPHIC_DATA]/Ajman Remove 2_English Level = 3…" at bounding box center [883, 329] width 257 height 587
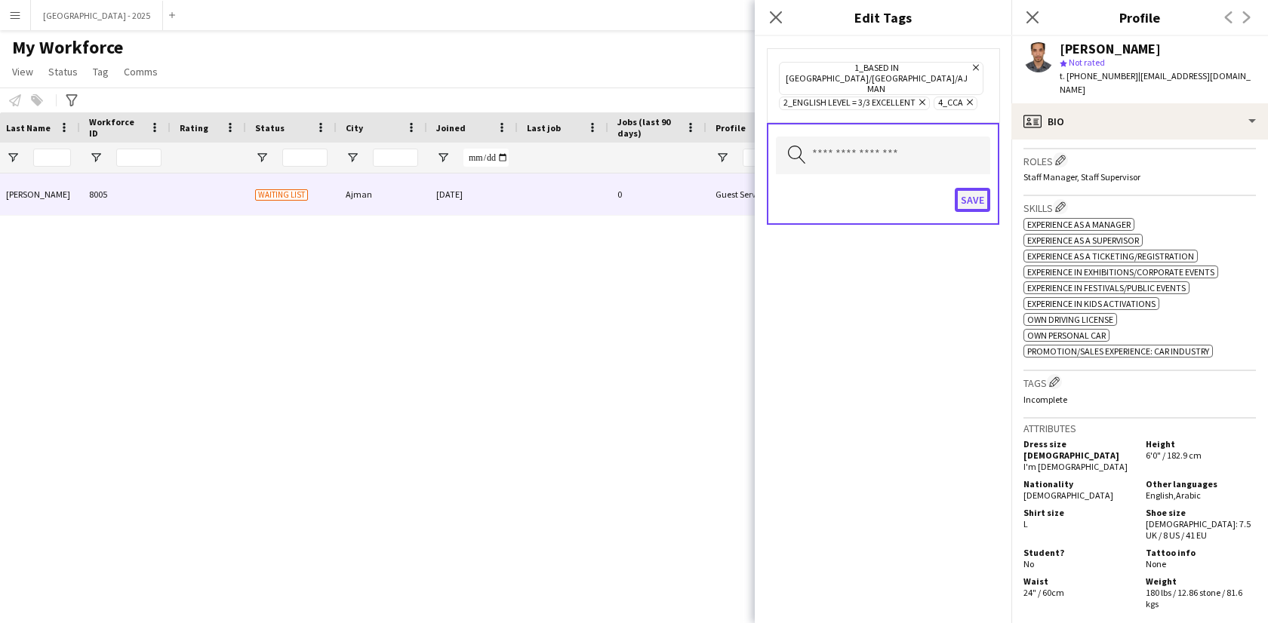
click at [971, 188] on button "Save" at bounding box center [972, 200] width 35 height 24
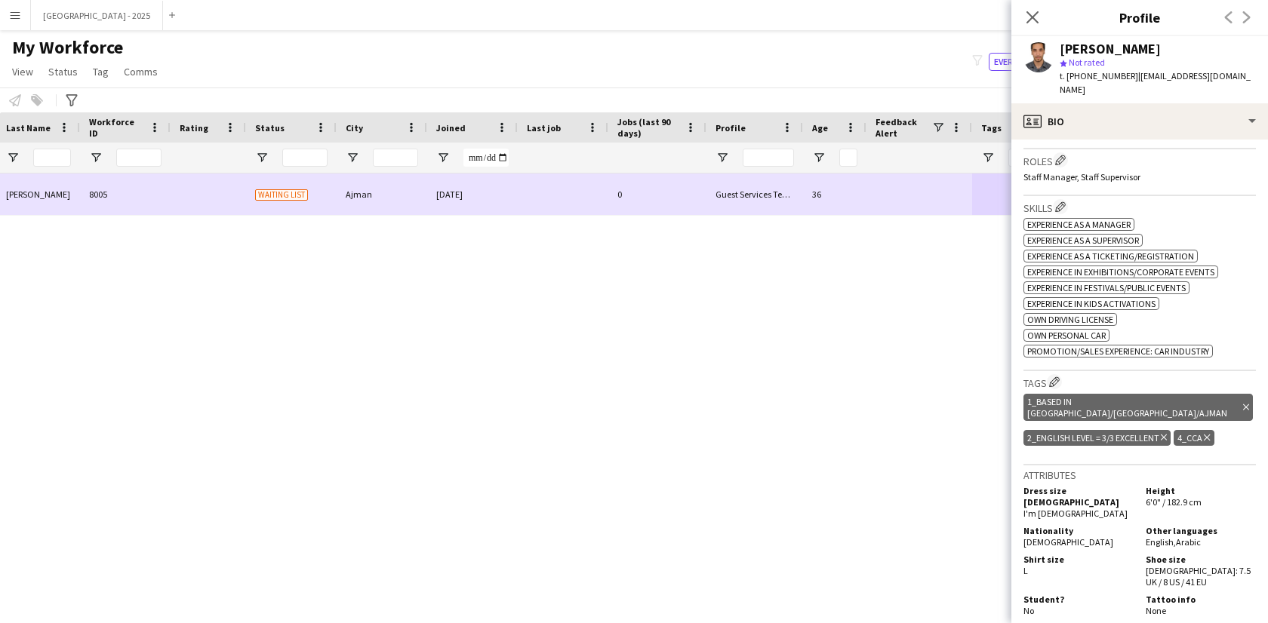
scroll to position [0, 0]
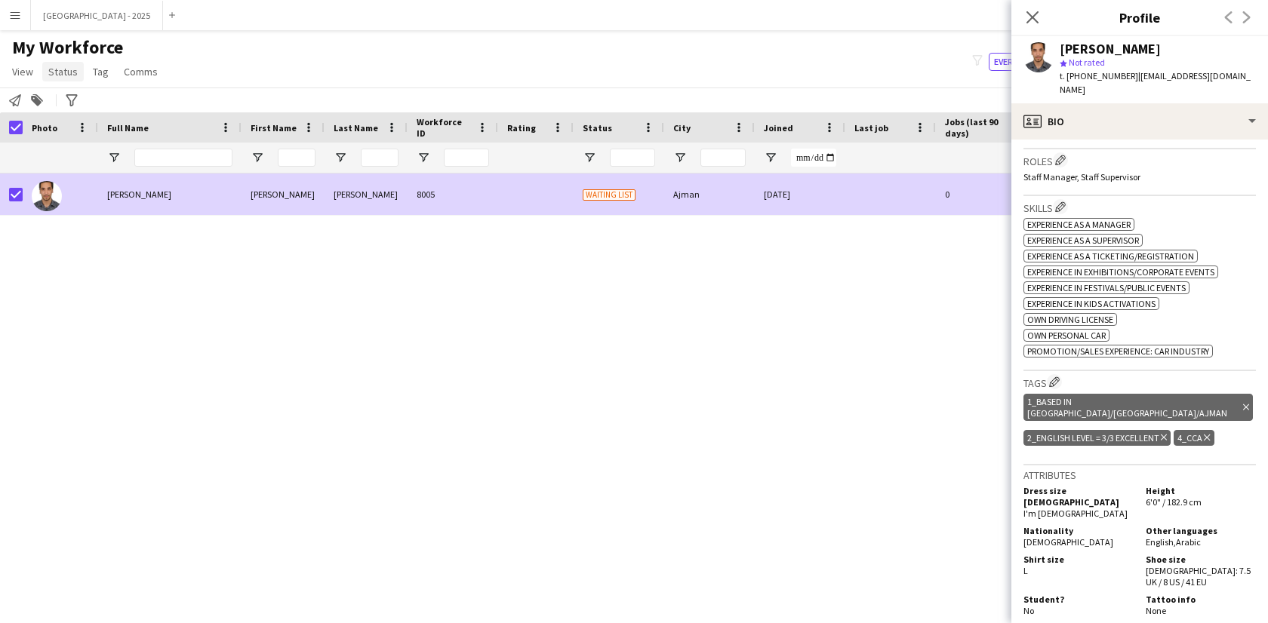
click at [54, 71] on span "Status" at bounding box center [62, 72] width 29 height 14
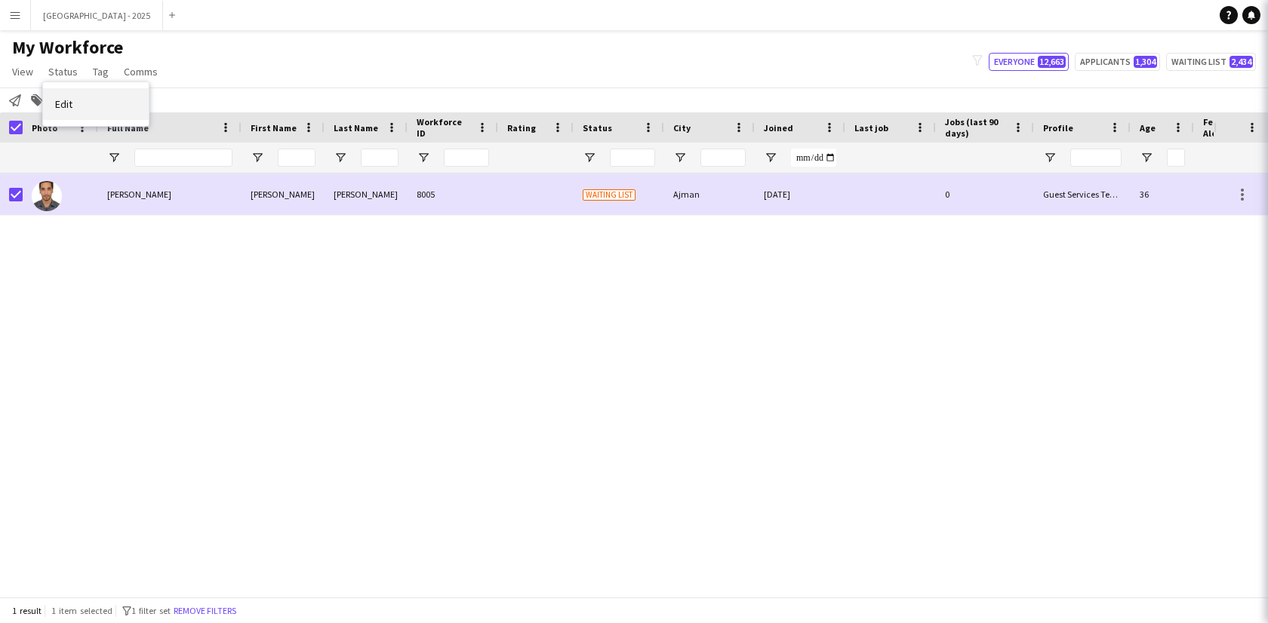
click at [99, 113] on link "Edit" at bounding box center [96, 104] width 106 height 32
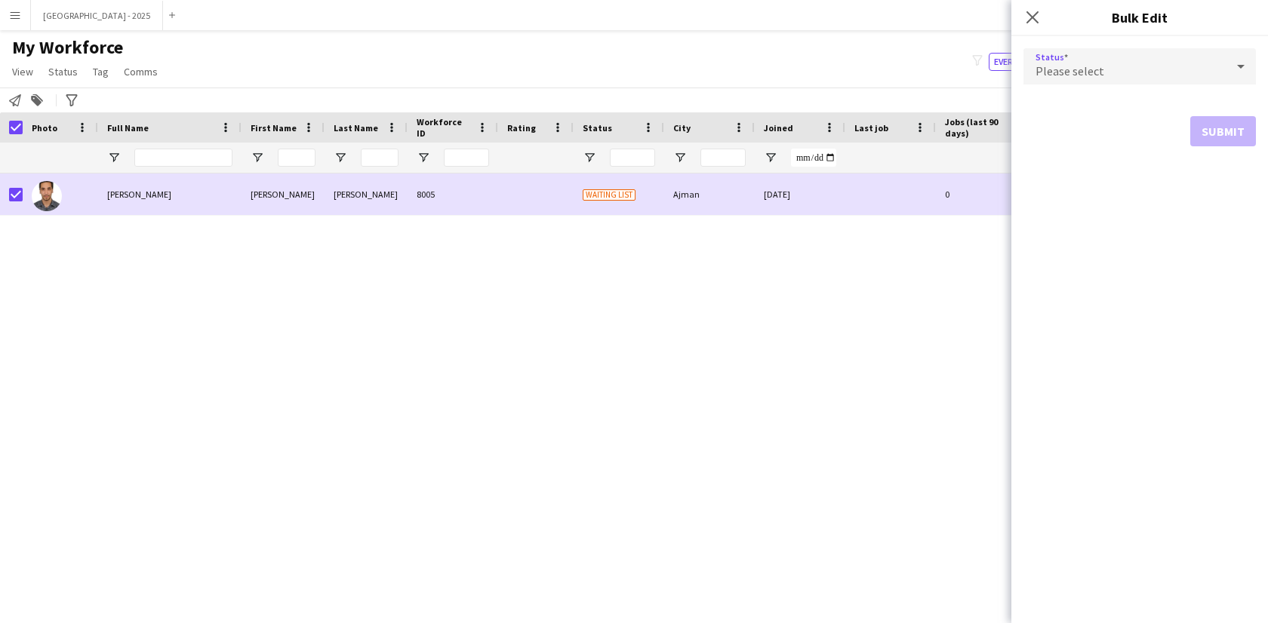
click at [1055, 71] on span "Please select" at bounding box center [1070, 70] width 69 height 15
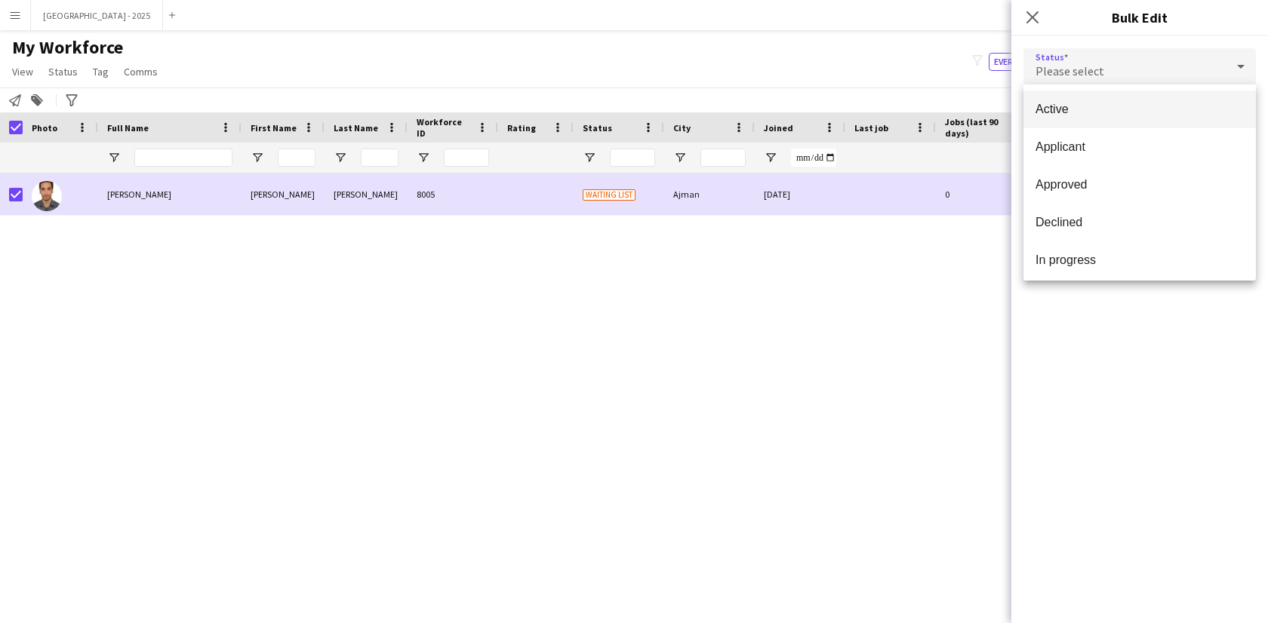
click at [1039, 117] on mat-option "Active" at bounding box center [1139, 110] width 232 height 38
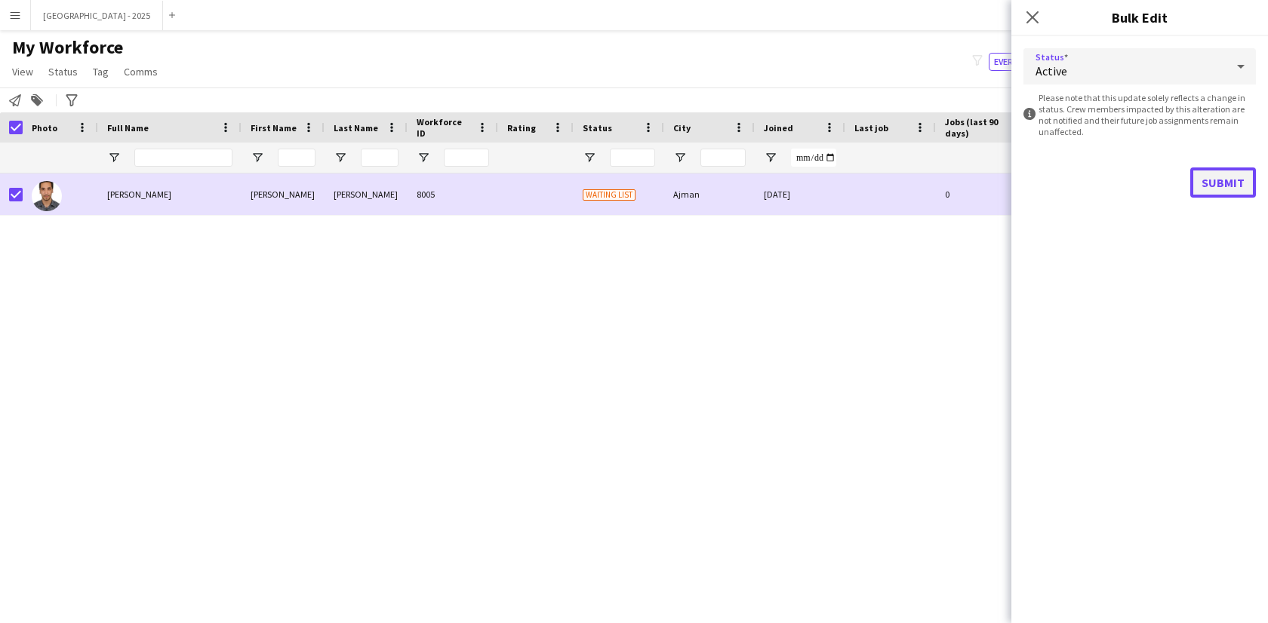
click at [1205, 180] on button "Submit" at bounding box center [1223, 183] width 66 height 30
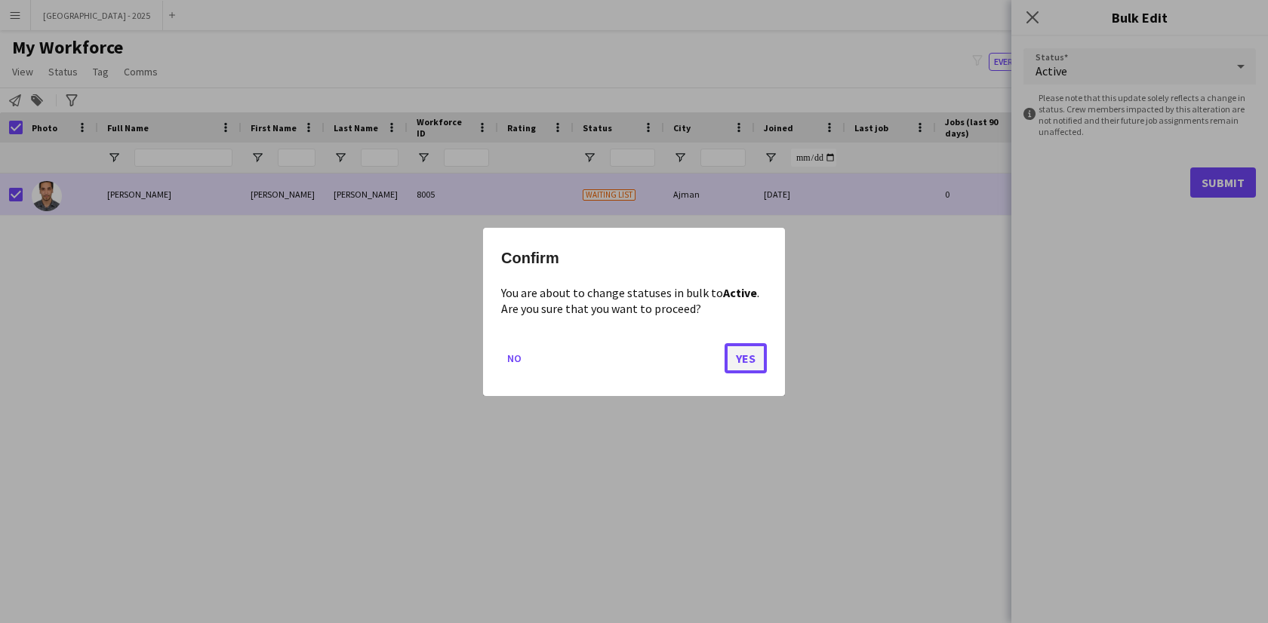
click at [732, 358] on button "Yes" at bounding box center [746, 358] width 42 height 30
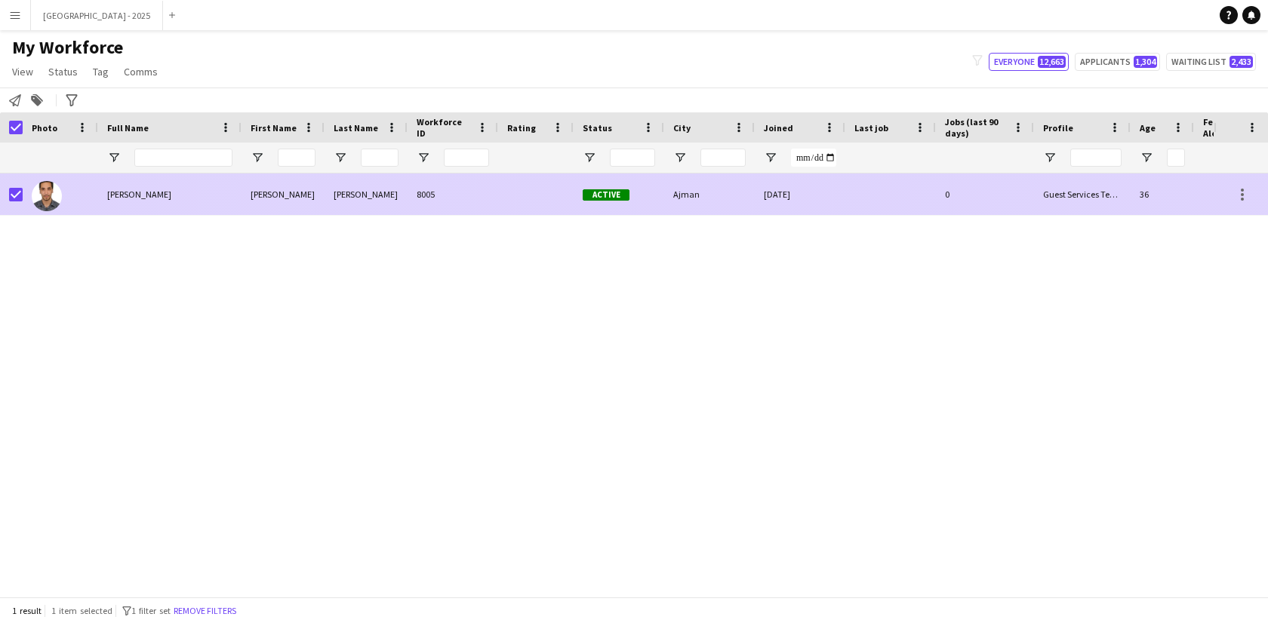
click at [106, 193] on div "[PERSON_NAME]" at bounding box center [169, 195] width 143 height 42
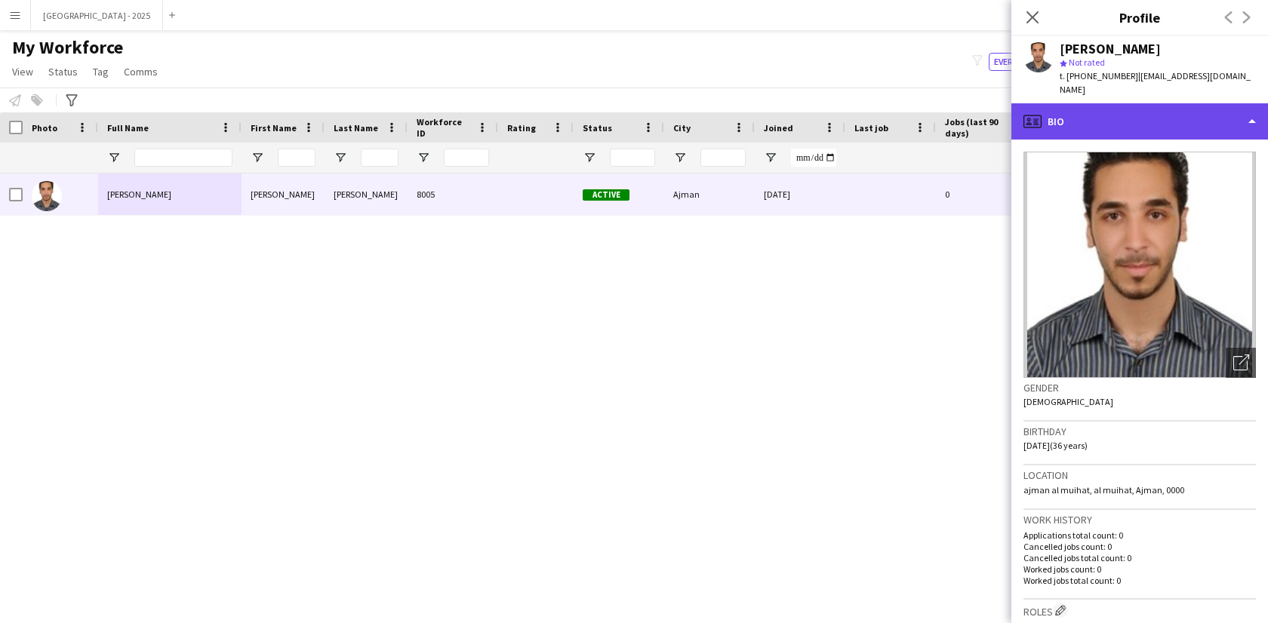
click at [1109, 112] on div "profile Bio" at bounding box center [1139, 121] width 257 height 36
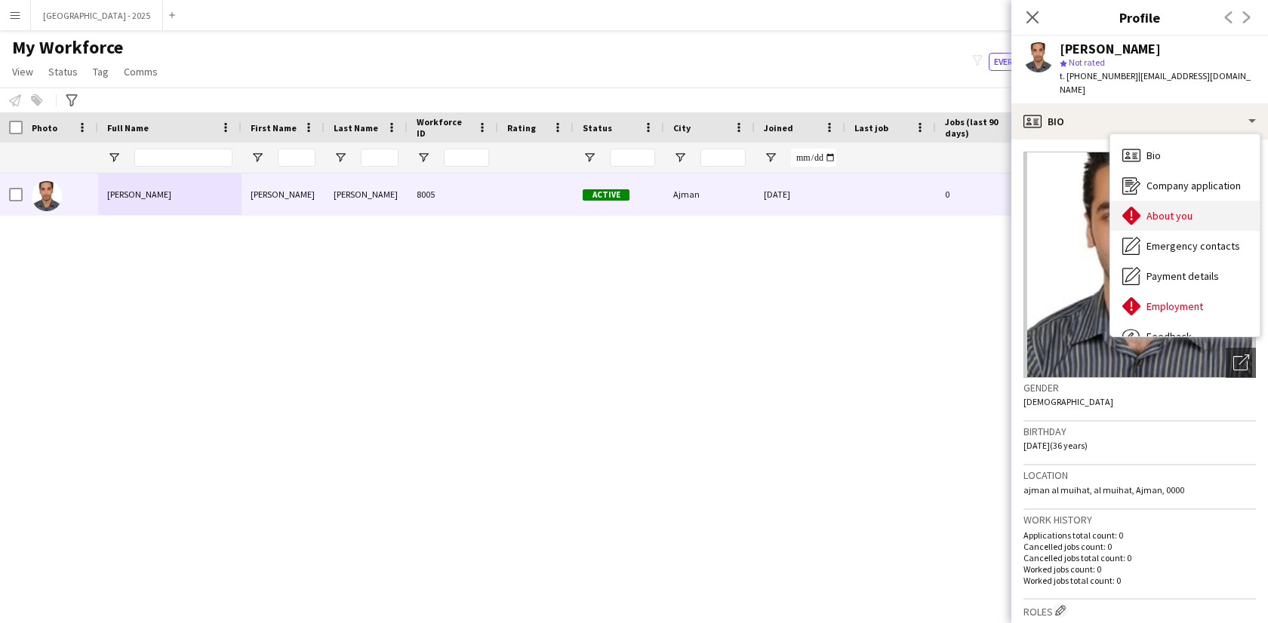
click at [1184, 209] on span "About you" at bounding box center [1169, 216] width 46 height 14
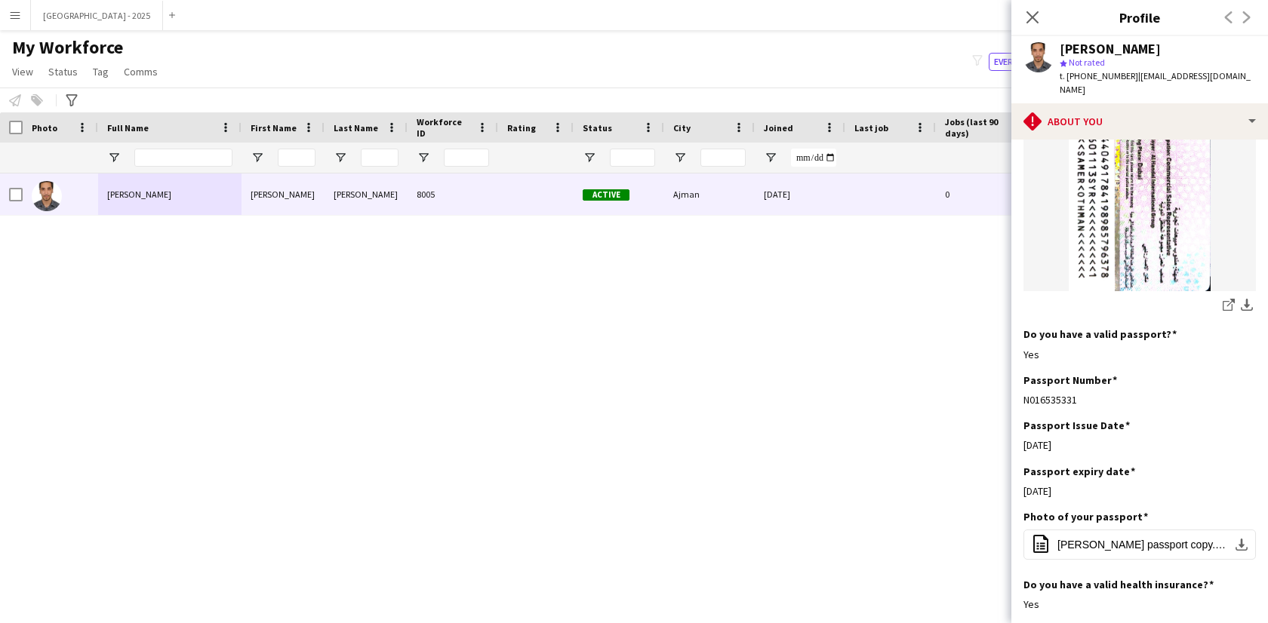
scroll to position [1431, 0]
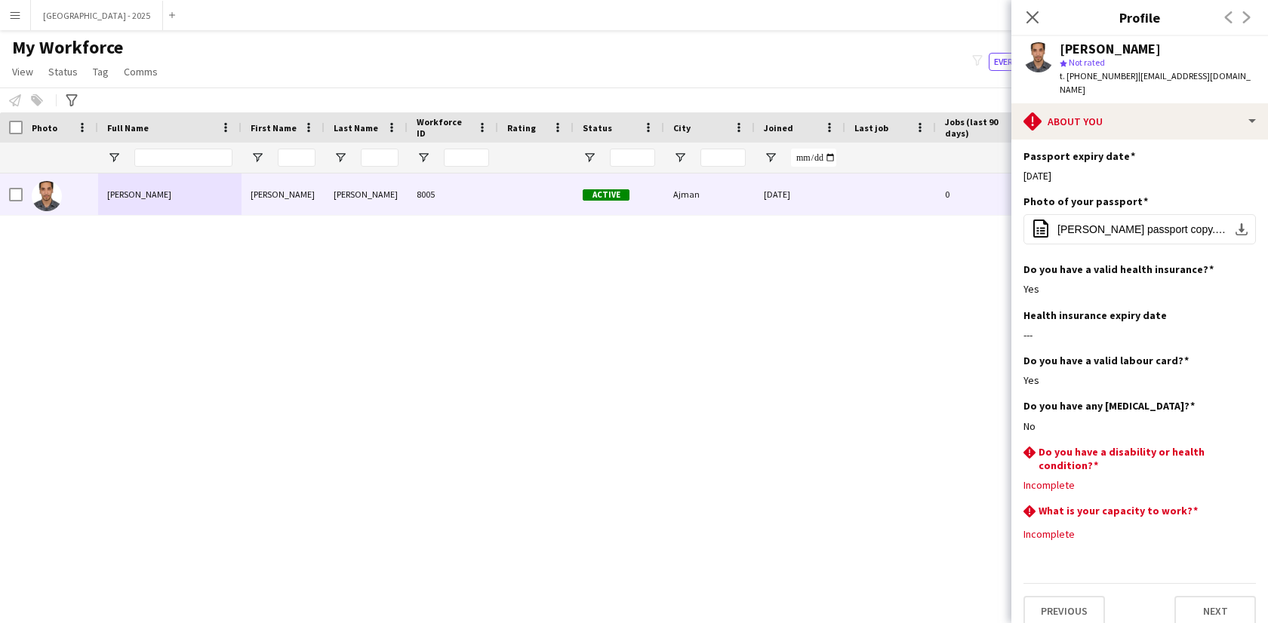
click at [1022, 14] on div "Close pop-in" at bounding box center [1032, 17] width 42 height 35
click at [1028, 16] on icon "Close pop-in" at bounding box center [1032, 17] width 14 height 14
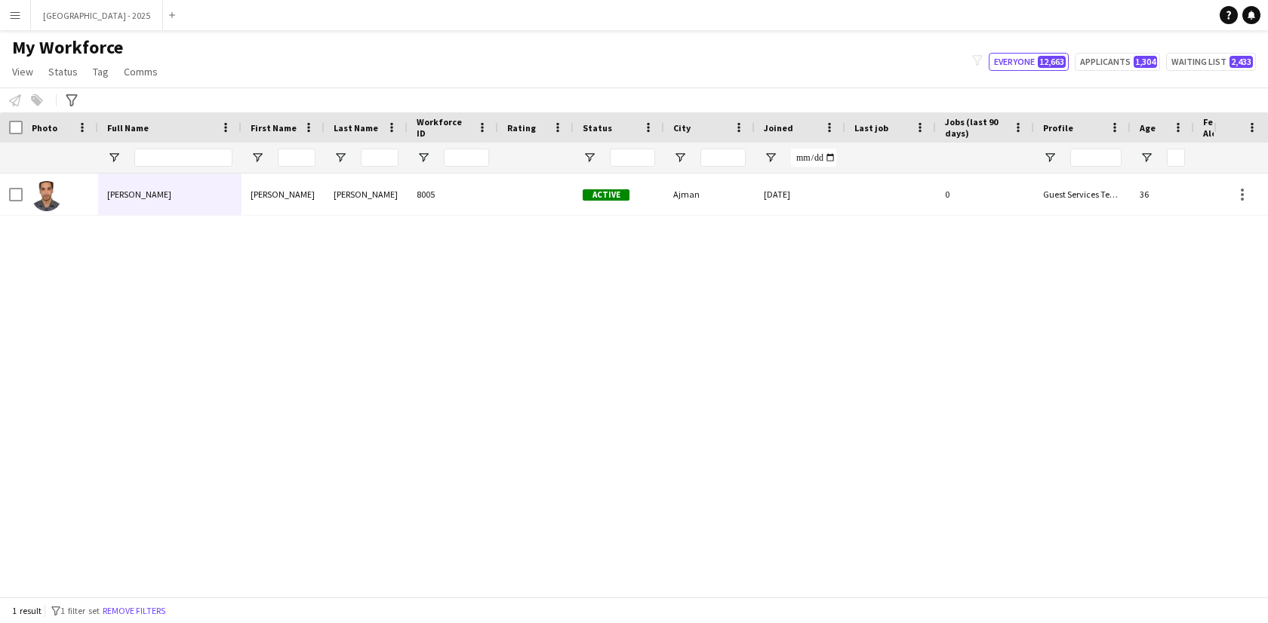
click at [159, 607] on button "Remove filters" at bounding box center [134, 611] width 69 height 17
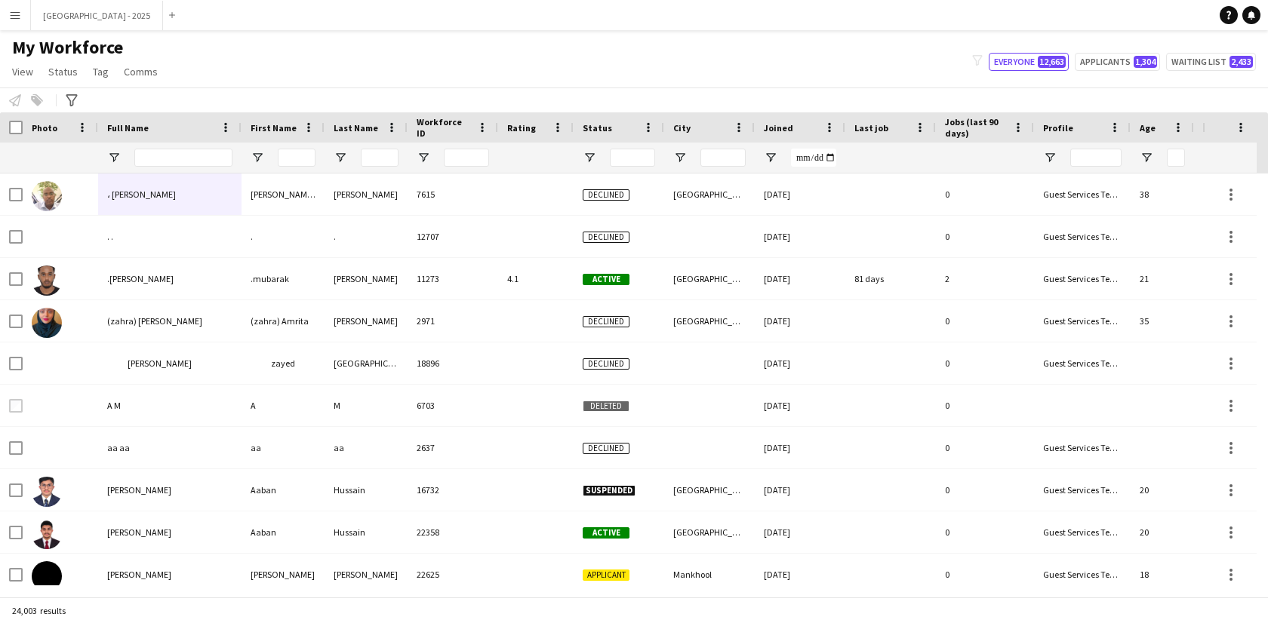
scroll to position [0, 339]
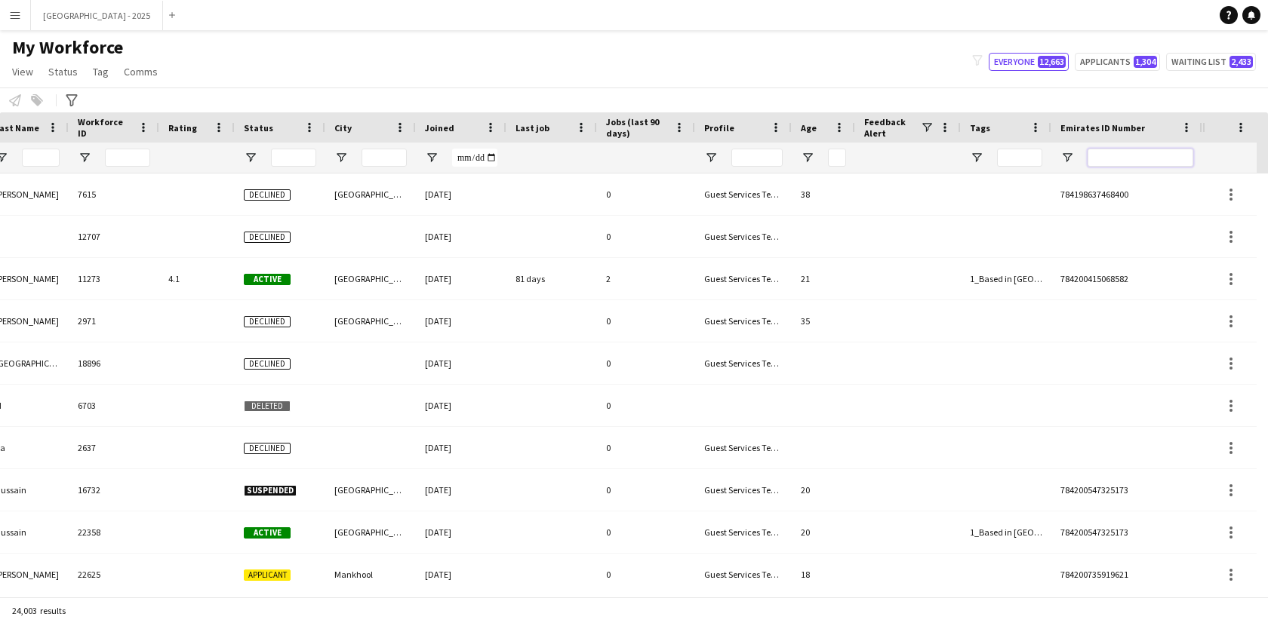
click at [1145, 166] on input "Emirates ID Number Filter Input" at bounding box center [1141, 158] width 106 height 18
paste input "*******"
type input "*******"
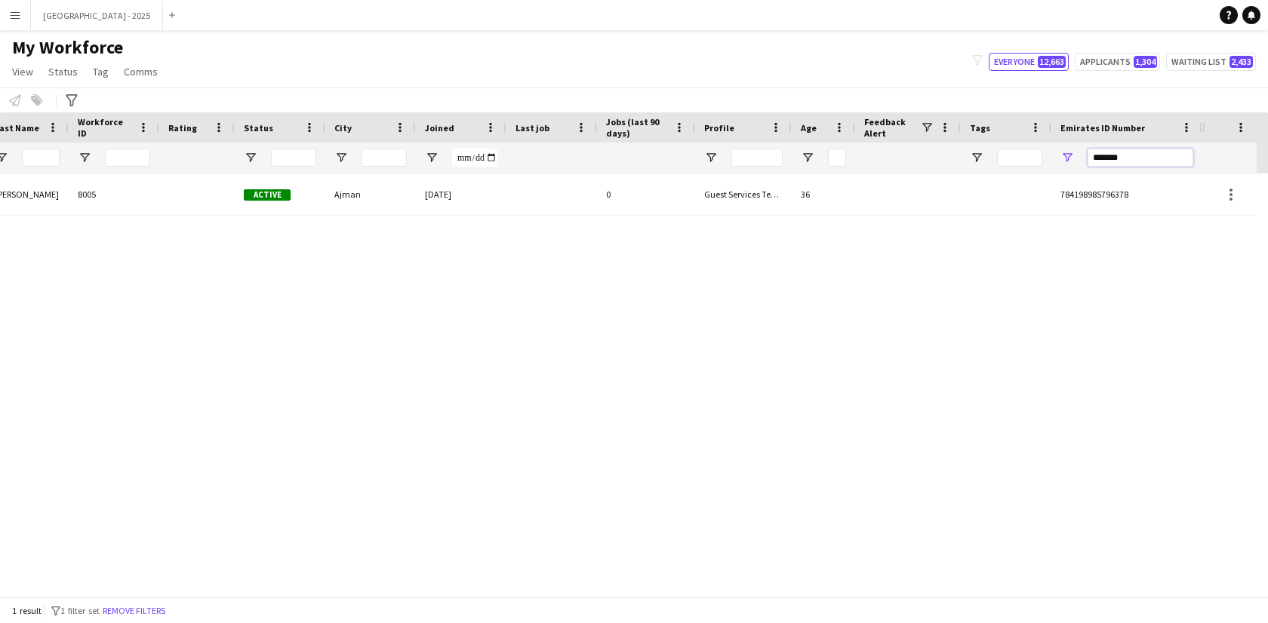
scroll to position [0, 328]
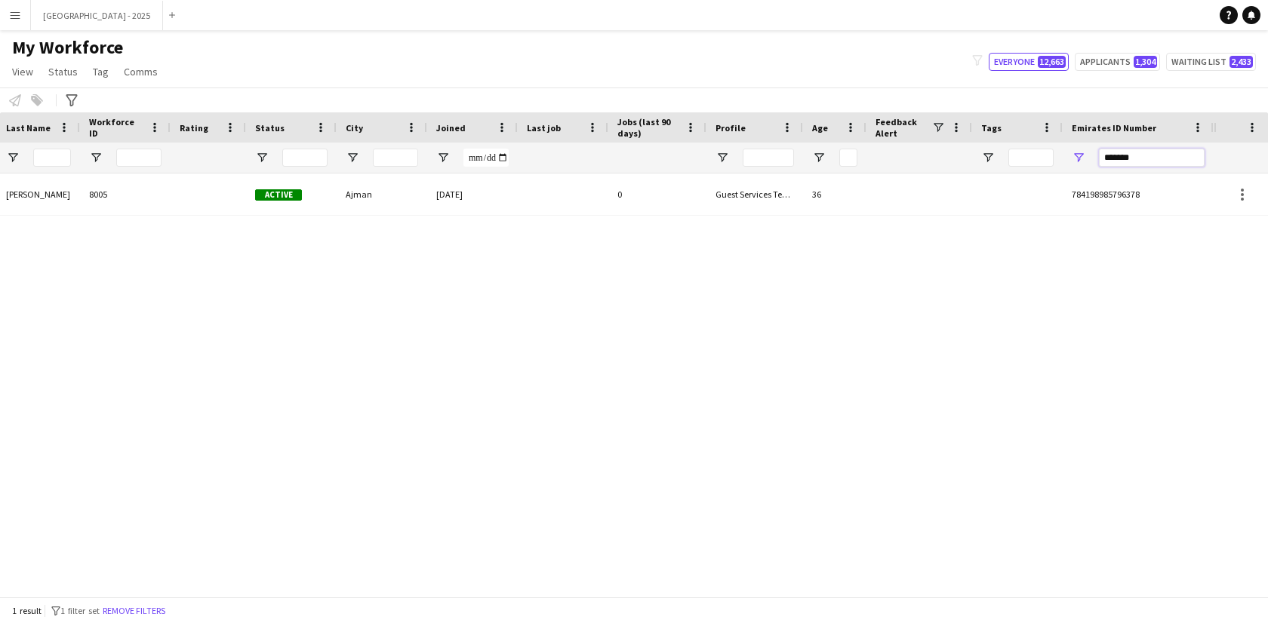
click at [1130, 162] on input "*******" at bounding box center [1152, 158] width 106 height 18
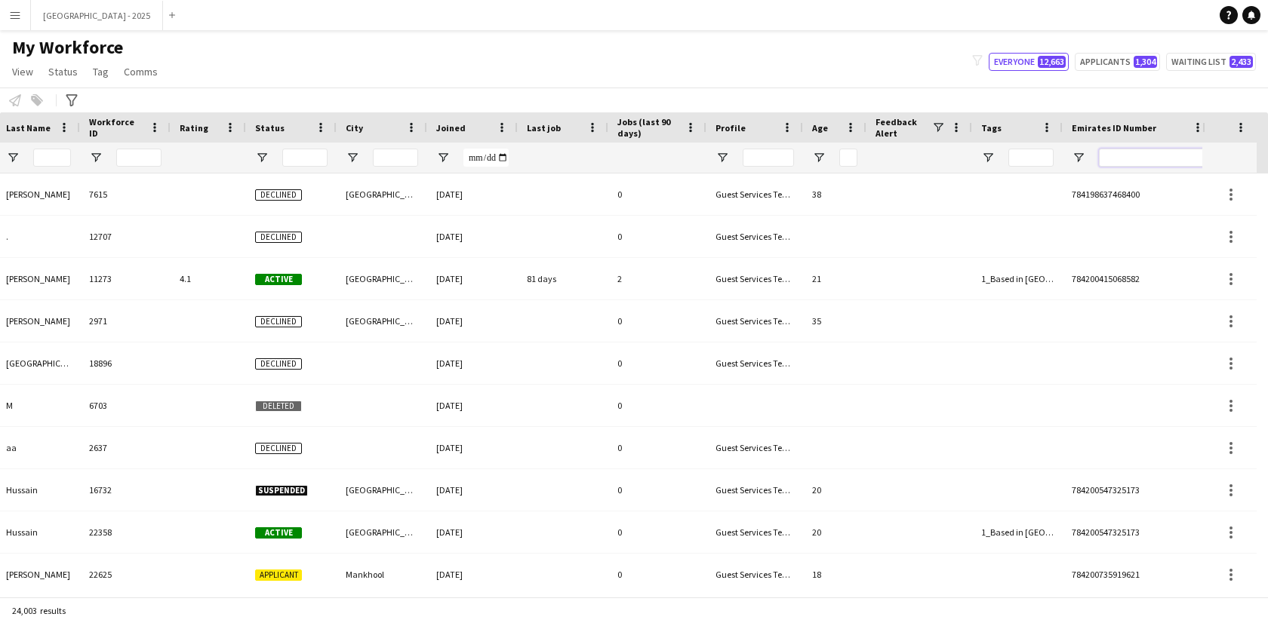
scroll to position [0, 339]
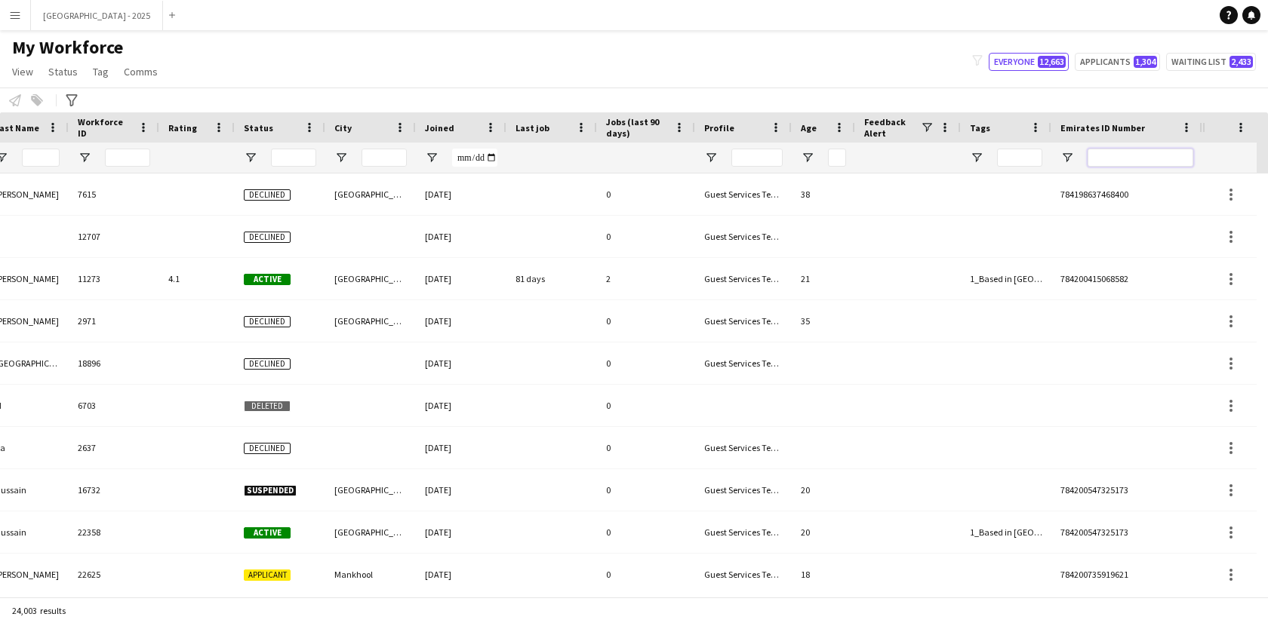
click at [1098, 165] on input "Emirates ID Number Filter Input" at bounding box center [1141, 158] width 106 height 18
paste input "*******"
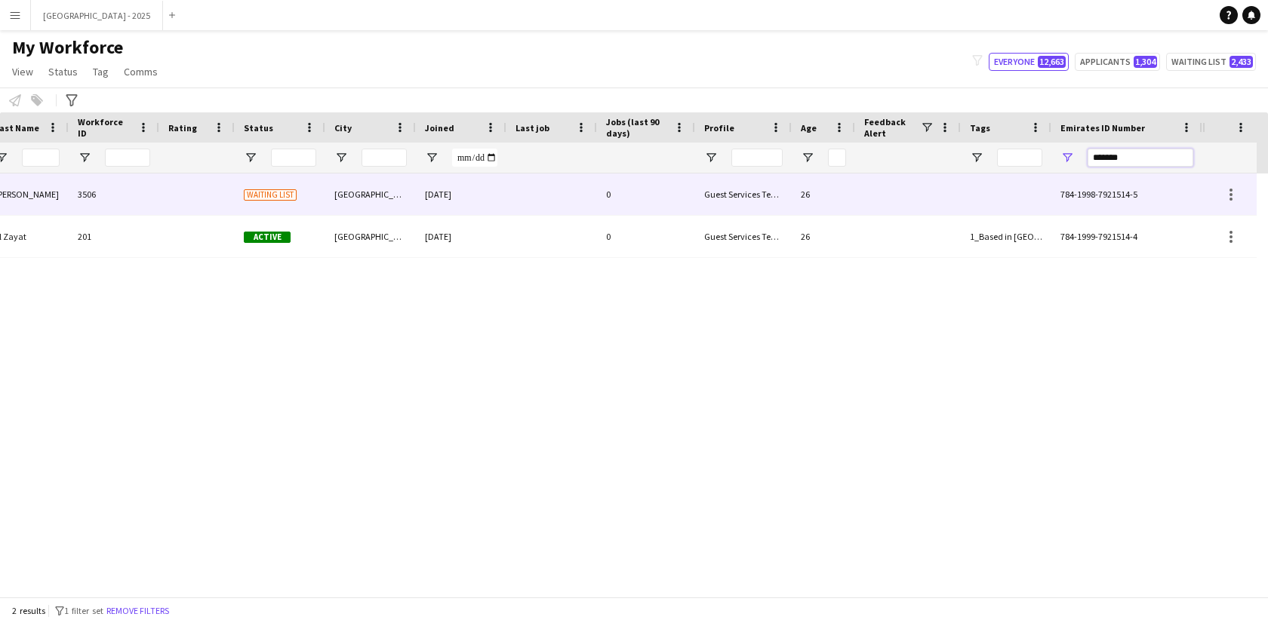
type input "*******"
click at [538, 195] on div at bounding box center [551, 195] width 91 height 42
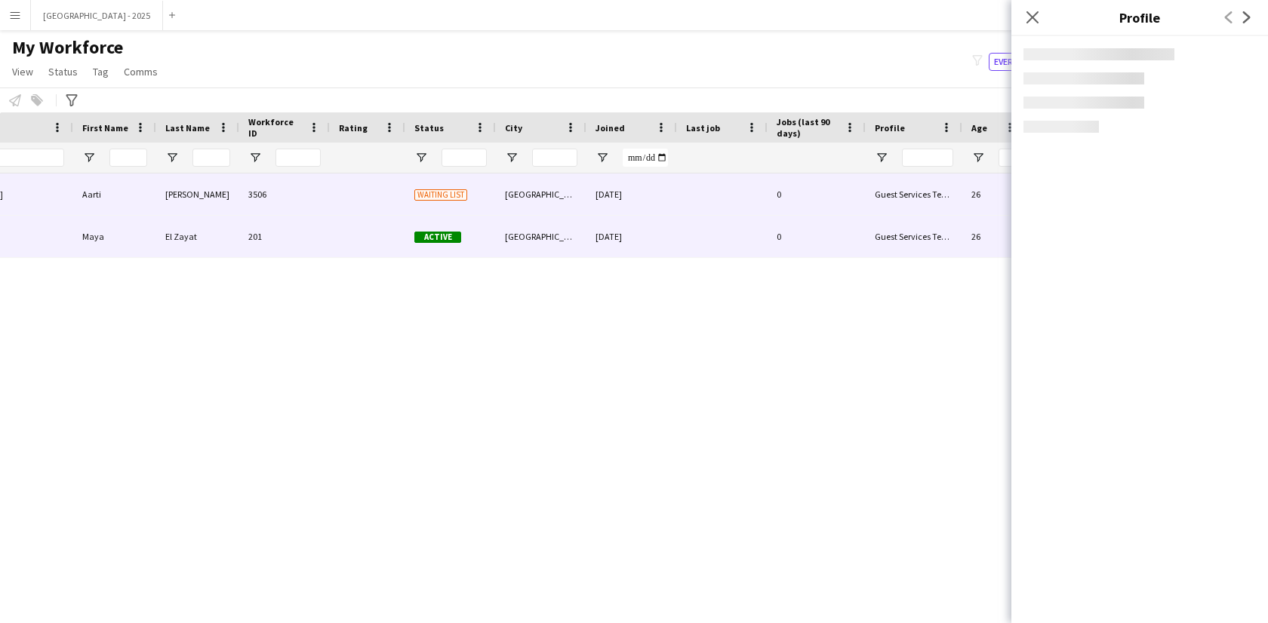
scroll to position [0, 0]
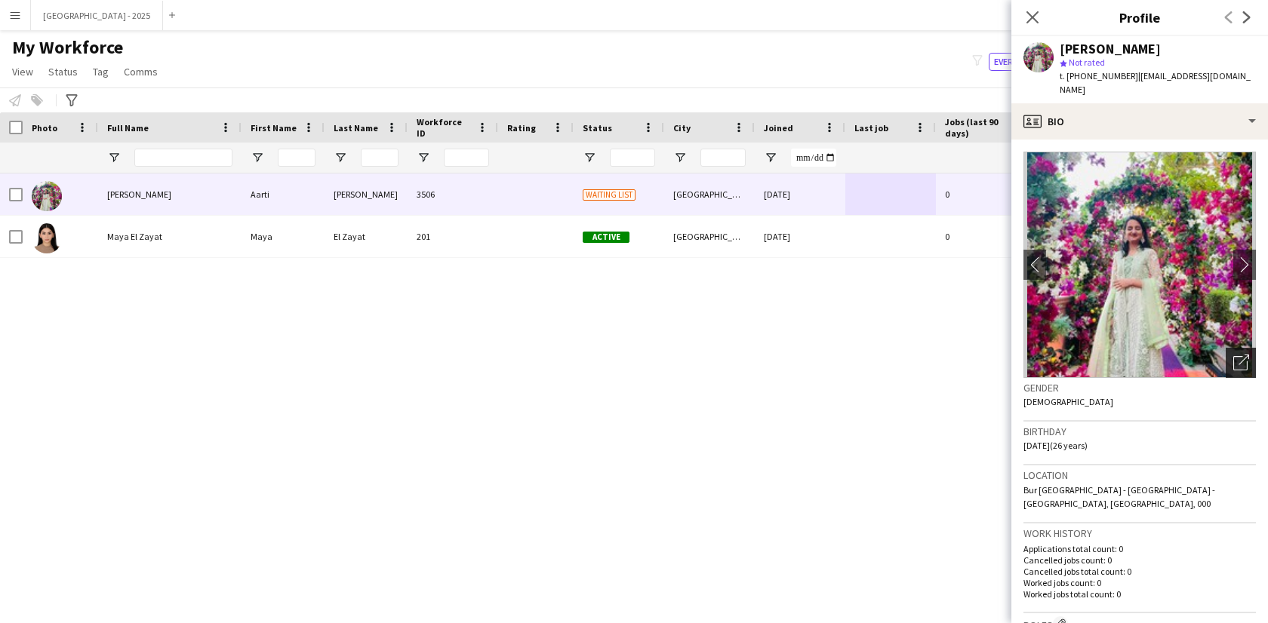
click at [1233, 355] on icon "Open photos pop-in" at bounding box center [1241, 363] width 16 height 16
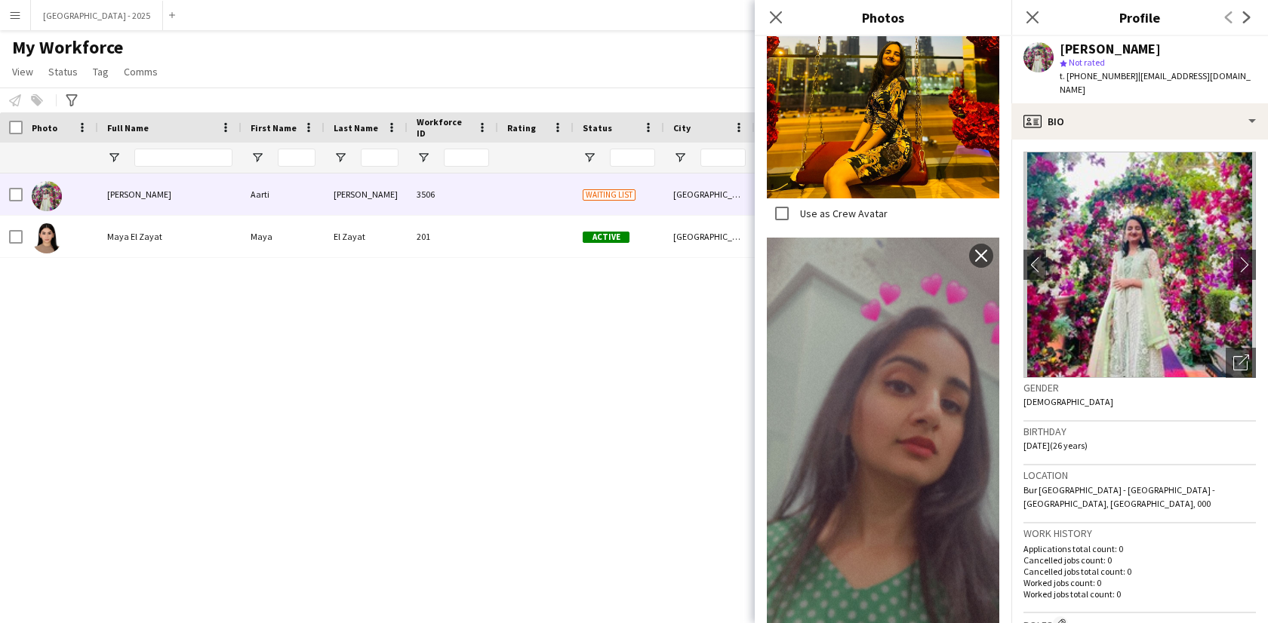
scroll to position [867, 0]
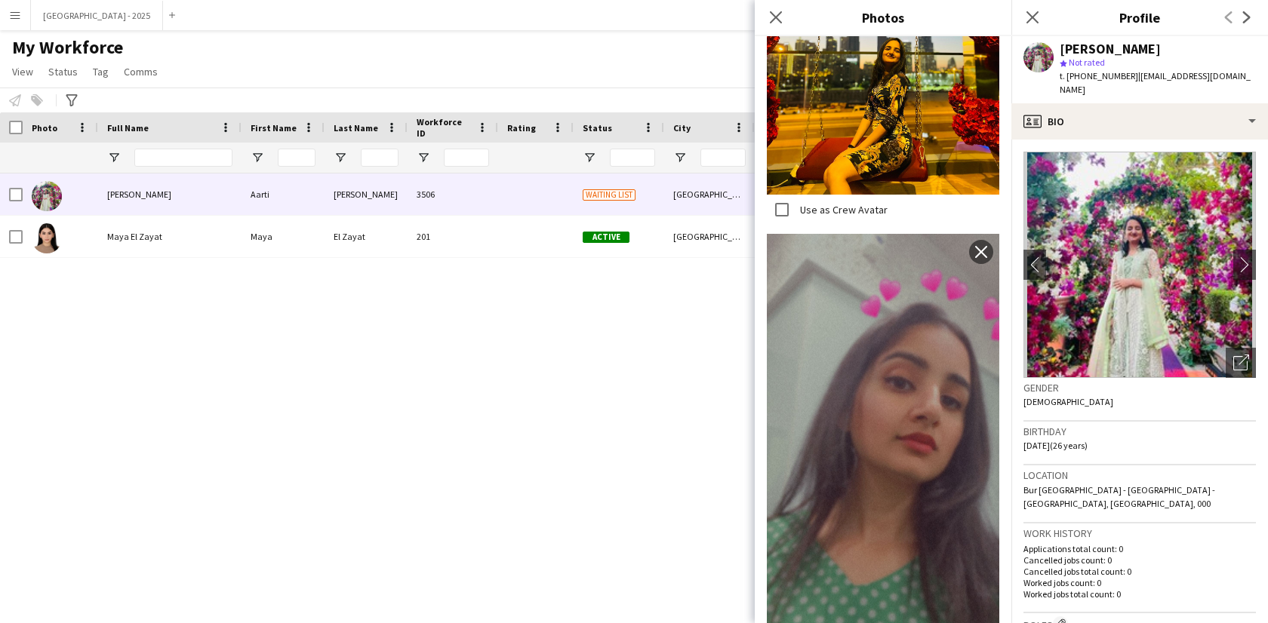
click at [1153, 422] on div "Birthday [DEMOGRAPHIC_DATA] (26 years)" at bounding box center [1139, 444] width 232 height 44
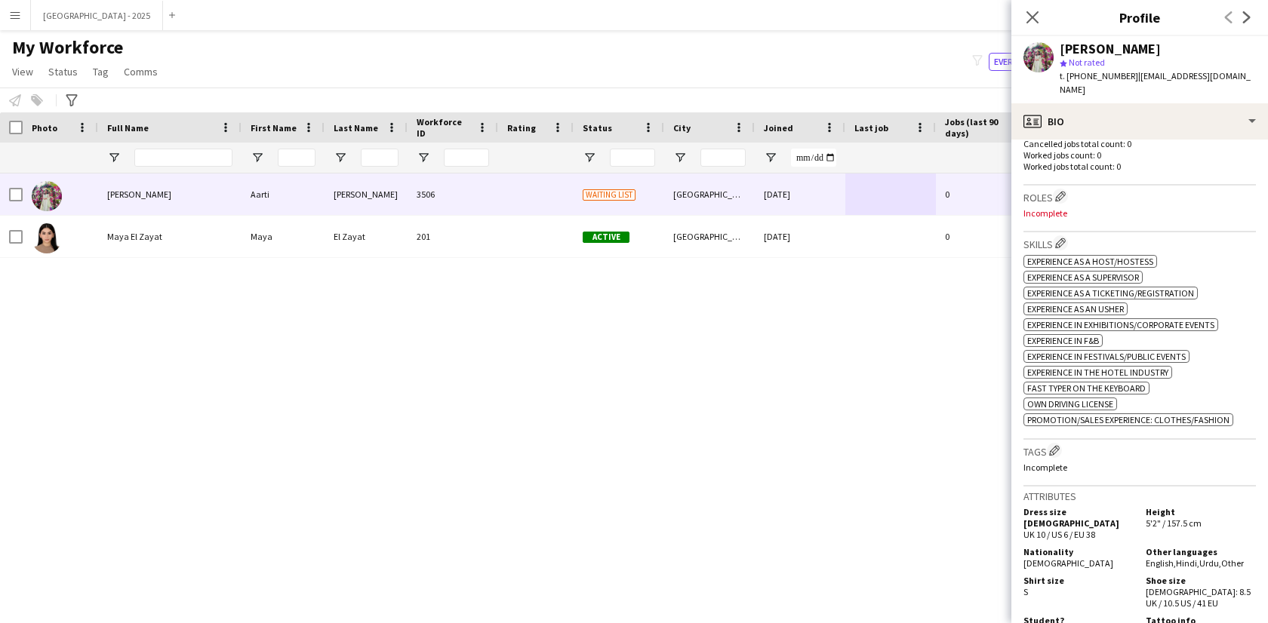
scroll to position [426, 0]
click at [1061, 190] on button "Edit crew company roles" at bounding box center [1060, 197] width 15 height 15
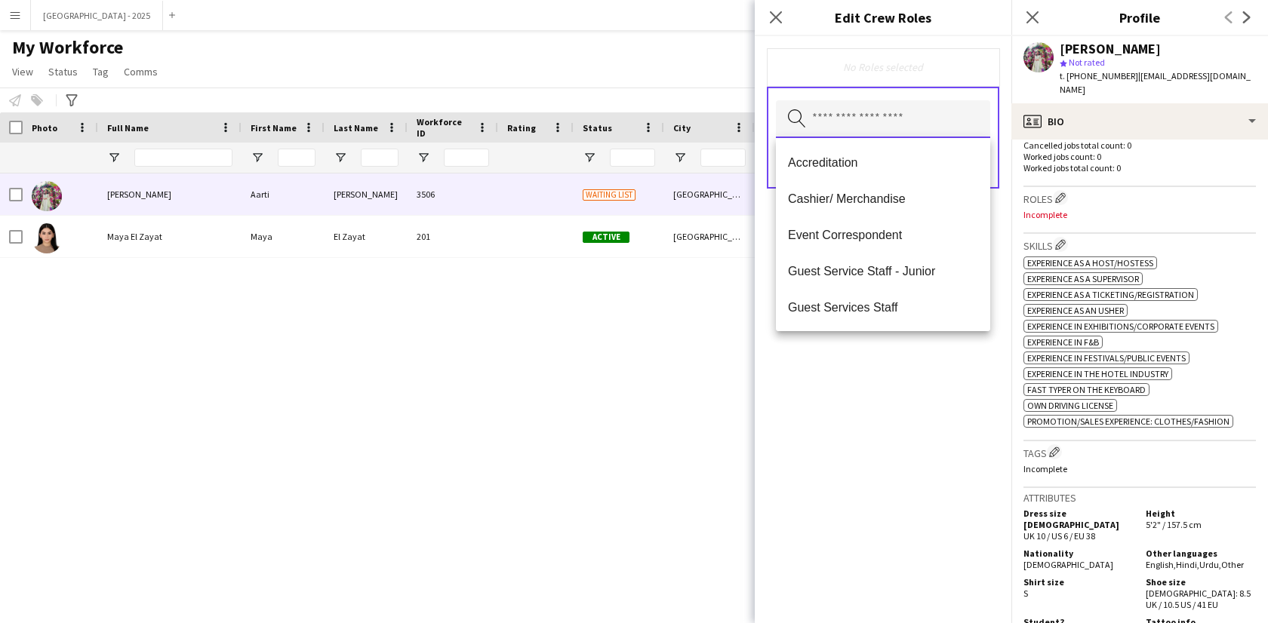
click at [909, 111] on input "text" at bounding box center [883, 119] width 214 height 38
click at [915, 300] on mat-option "Guest Services Staff" at bounding box center [883, 307] width 214 height 36
click at [914, 306] on span "Guest Services Staff - Senior" at bounding box center [883, 308] width 190 height 14
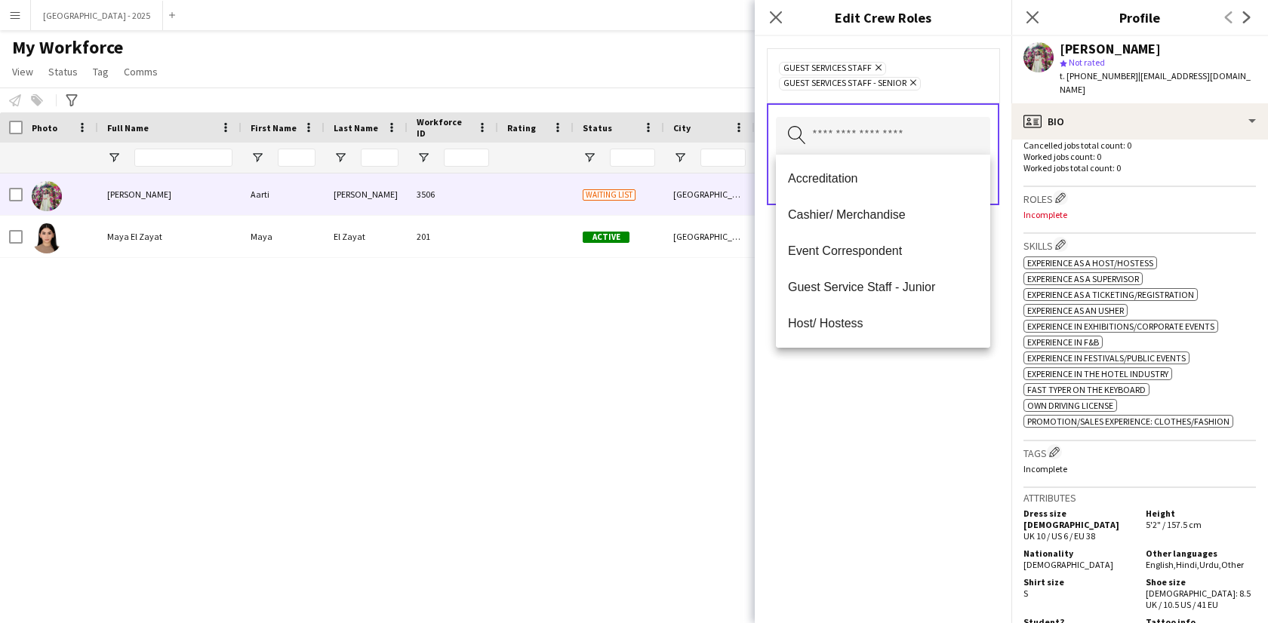
click at [924, 380] on div "Guest Services Staff Remove Guest Services Staff - Senior Remove Search by role…" at bounding box center [883, 329] width 257 height 587
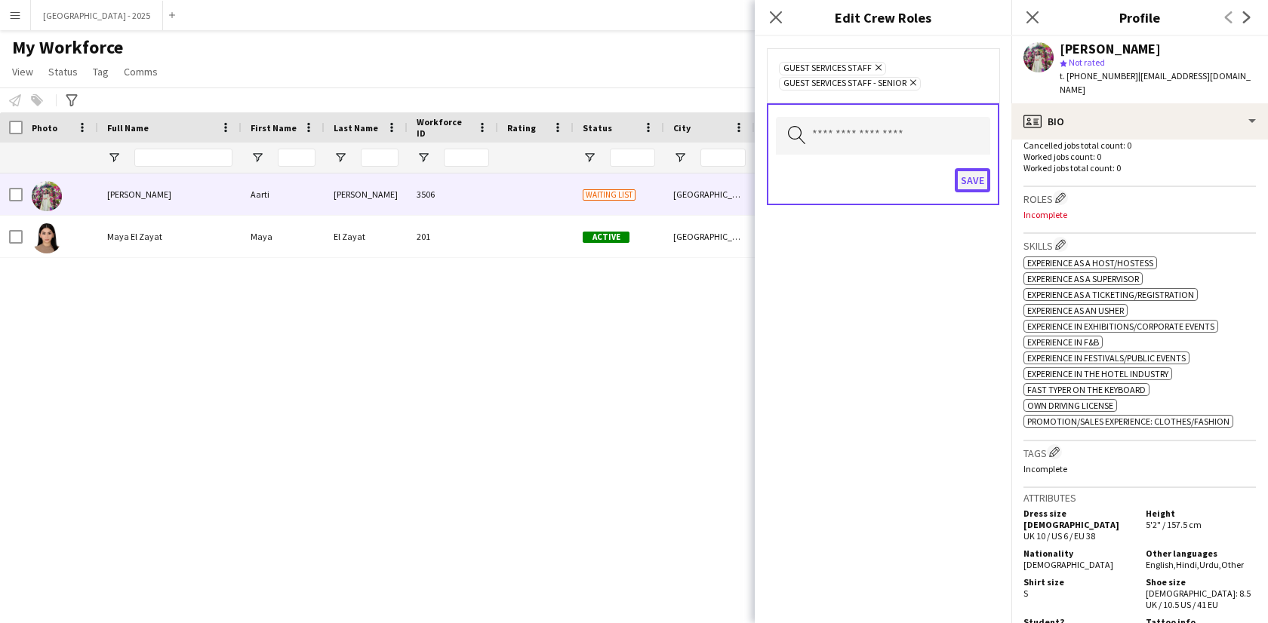
click at [965, 179] on button "Save" at bounding box center [972, 180] width 35 height 24
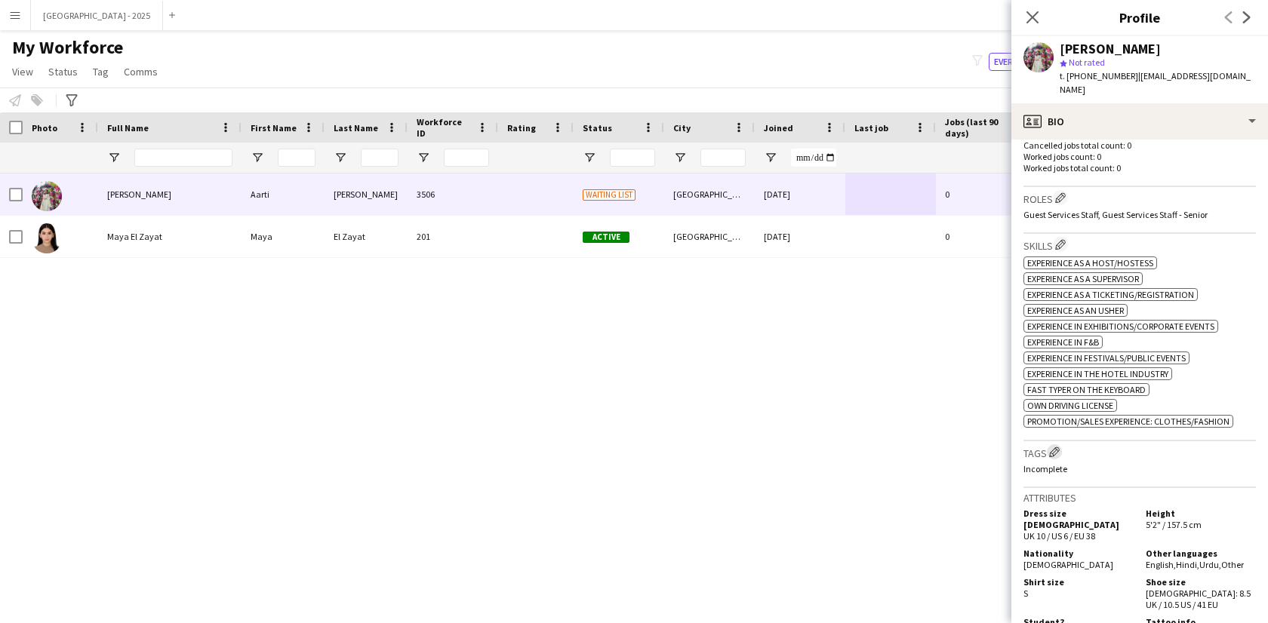
click at [1058, 447] on app-icon "Edit crew company tags" at bounding box center [1054, 452] width 11 height 11
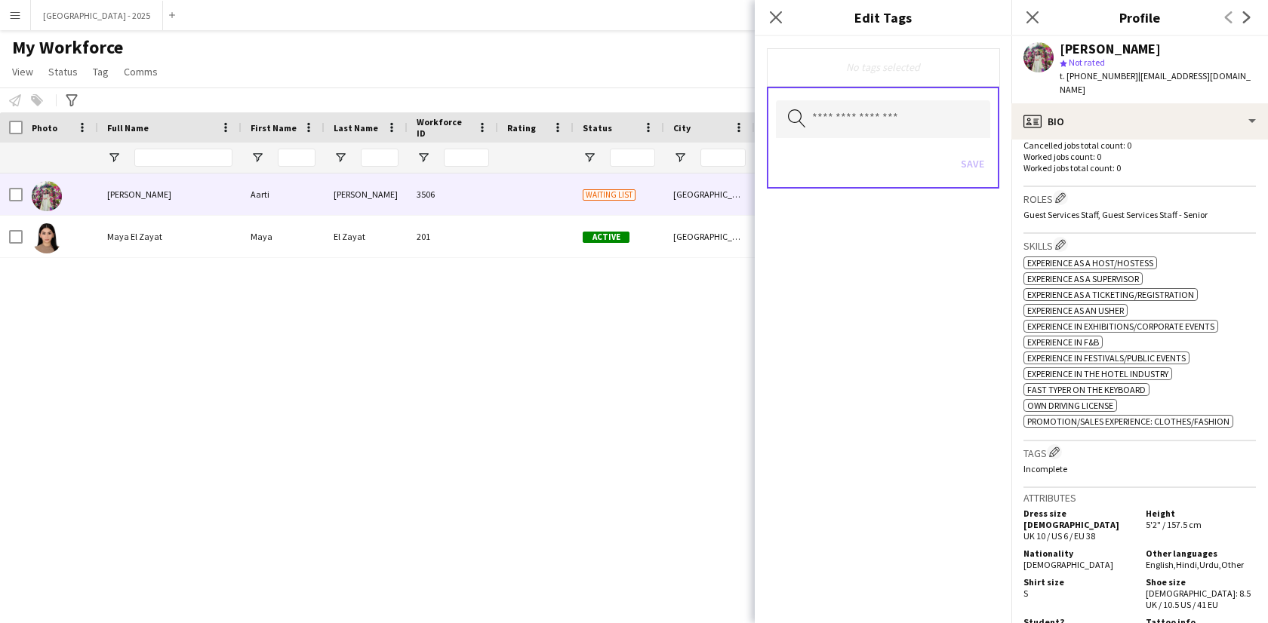
click at [839, 138] on div "Search by tag name" at bounding box center [883, 119] width 214 height 38
click at [837, 131] on input "text" at bounding box center [883, 119] width 214 height 38
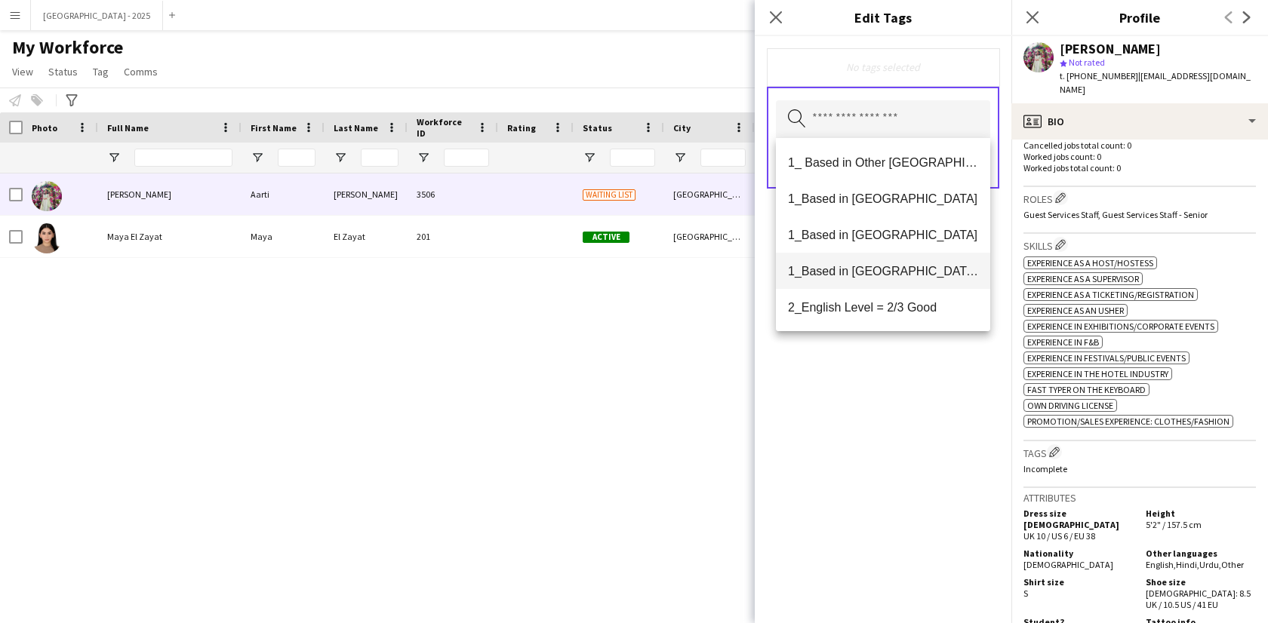
click at [912, 279] on mat-option "1_Based in [GEOGRAPHIC_DATA]/[GEOGRAPHIC_DATA]/Ajman" at bounding box center [883, 271] width 214 height 36
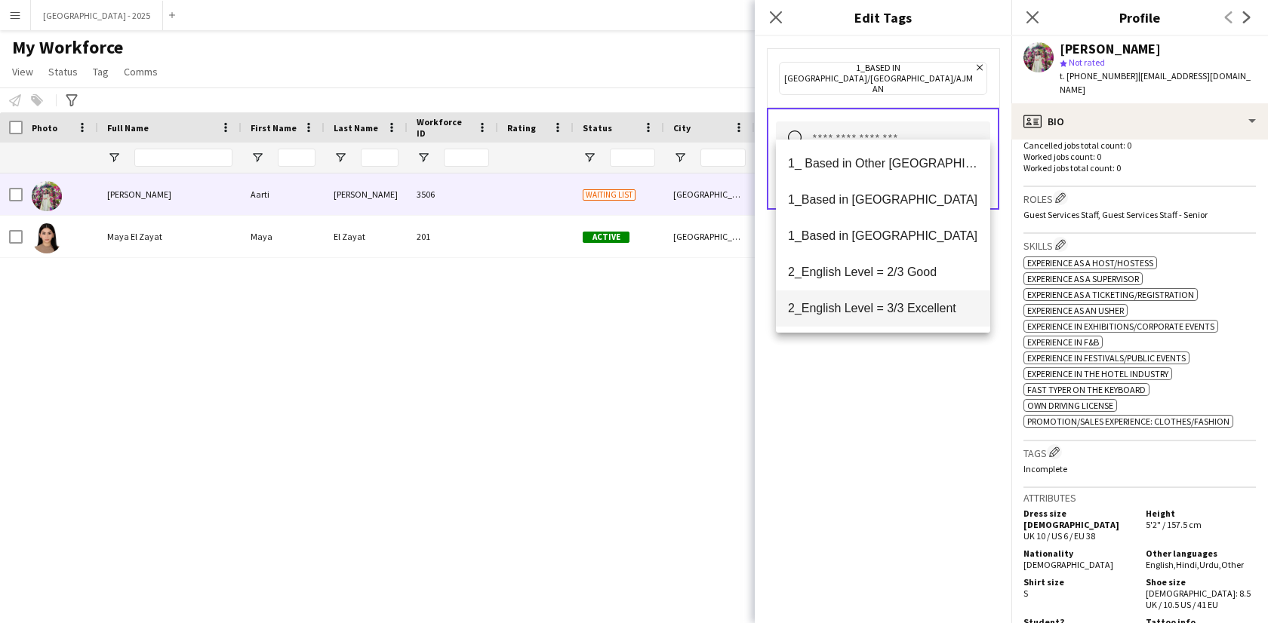
click at [911, 300] on mat-option "2_English Level = 3/3 Excellent" at bounding box center [883, 309] width 214 height 36
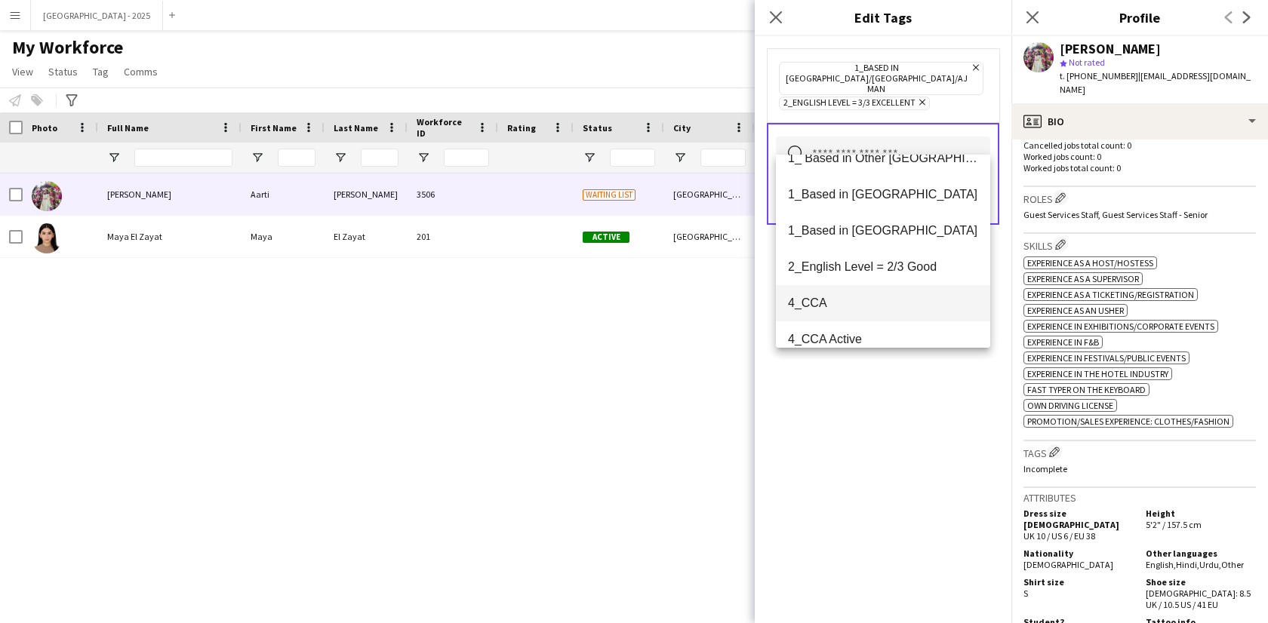
scroll to position [31, 0]
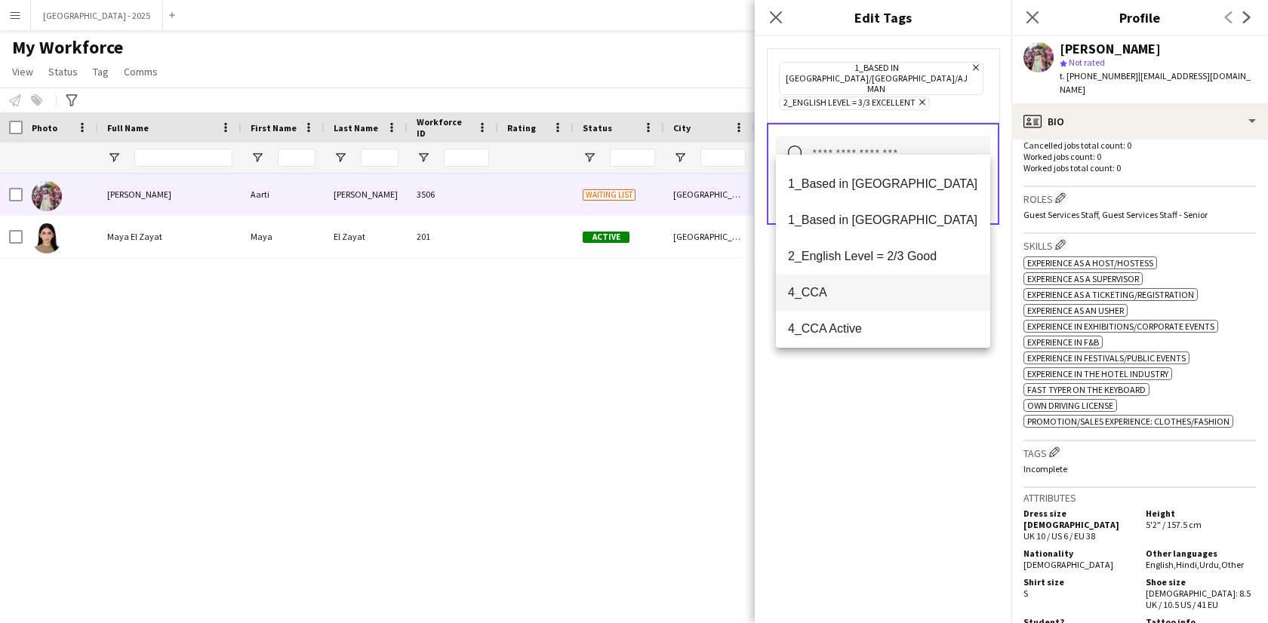
click at [845, 286] on span "4_CCA" at bounding box center [883, 292] width 190 height 14
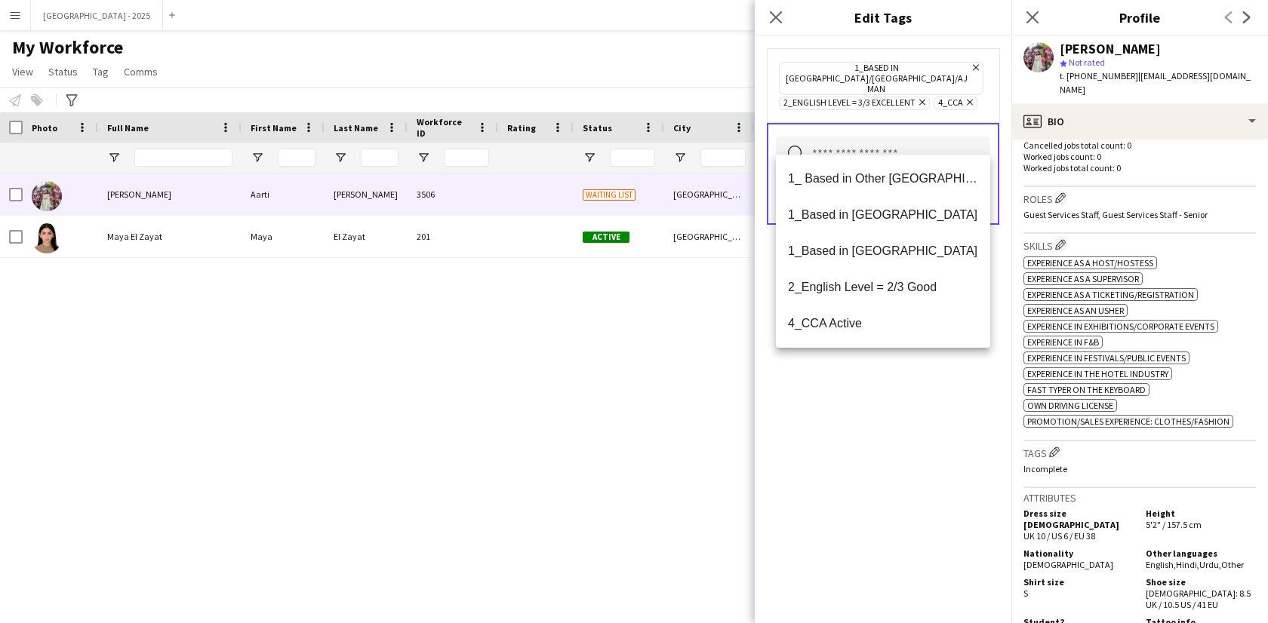
click at [907, 446] on div "1_Based in [GEOGRAPHIC_DATA]/[GEOGRAPHIC_DATA]/Ajman Remove 2_English Level = 3…" at bounding box center [883, 329] width 257 height 587
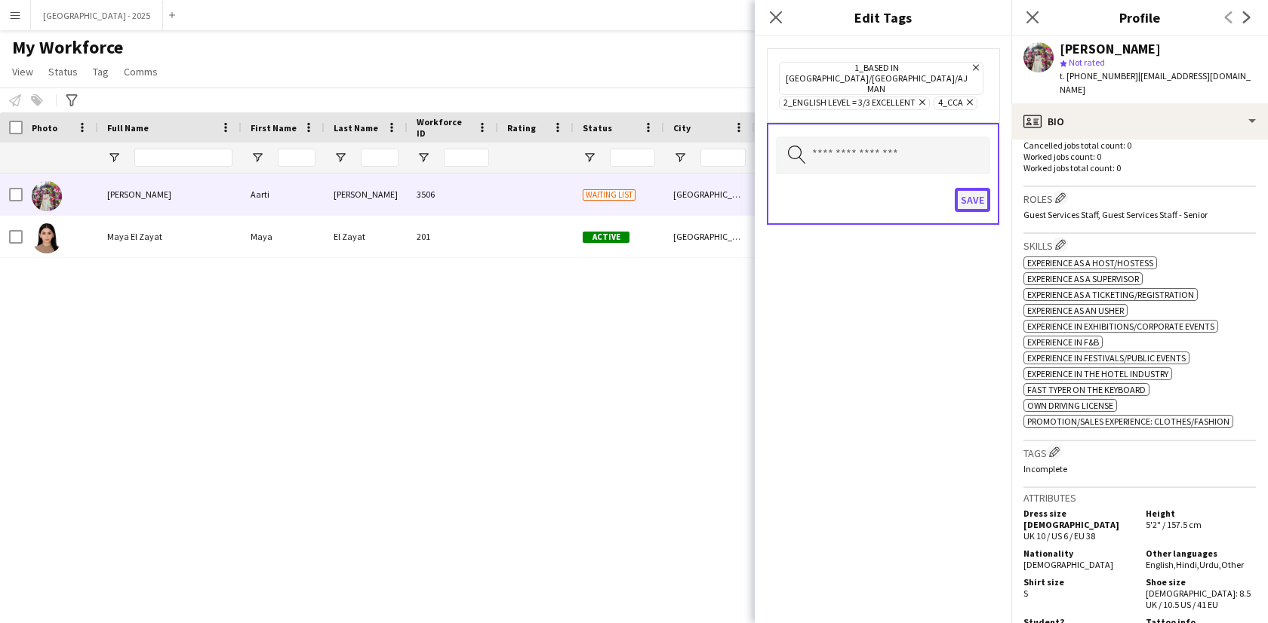
click at [974, 191] on button "Save" at bounding box center [972, 200] width 35 height 24
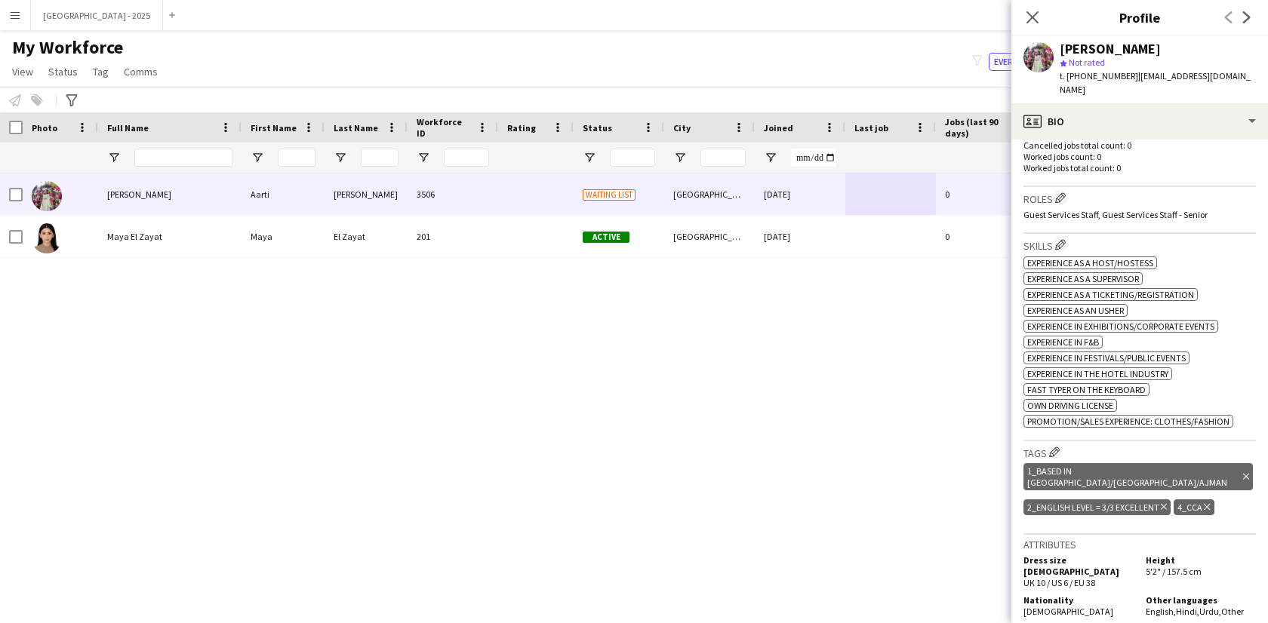
click at [1134, 77] on span "| [EMAIL_ADDRESS][DOMAIN_NAME]" at bounding box center [1155, 82] width 191 height 25
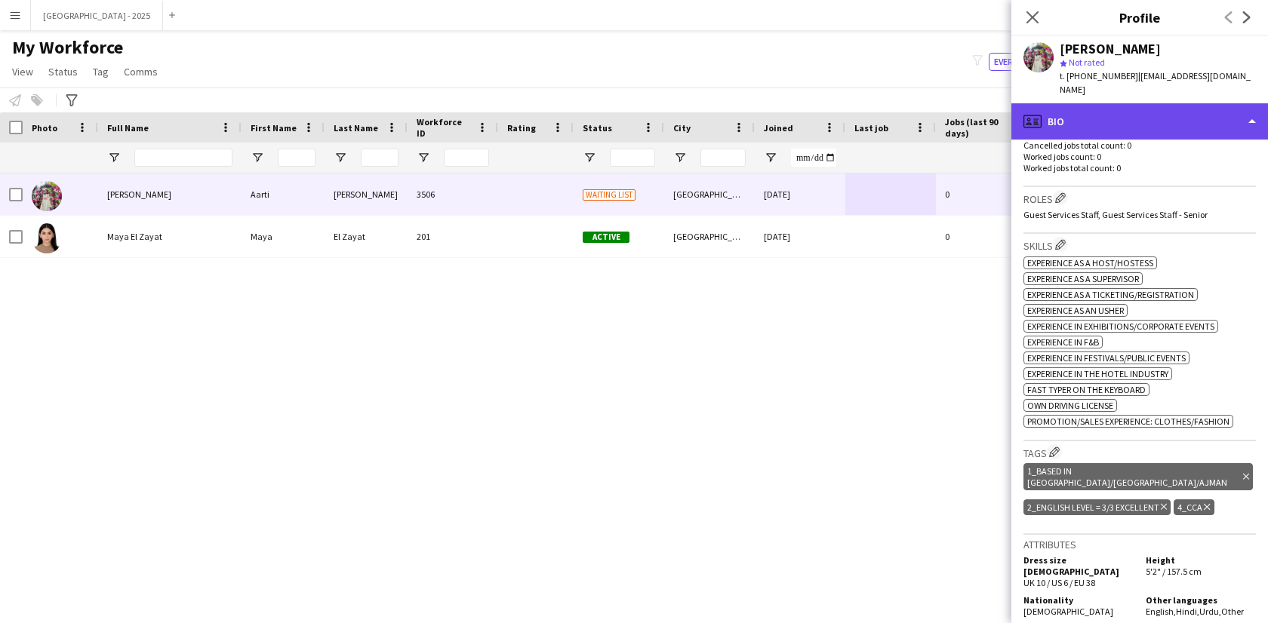
click at [1122, 112] on div "profile Bio" at bounding box center [1139, 121] width 257 height 36
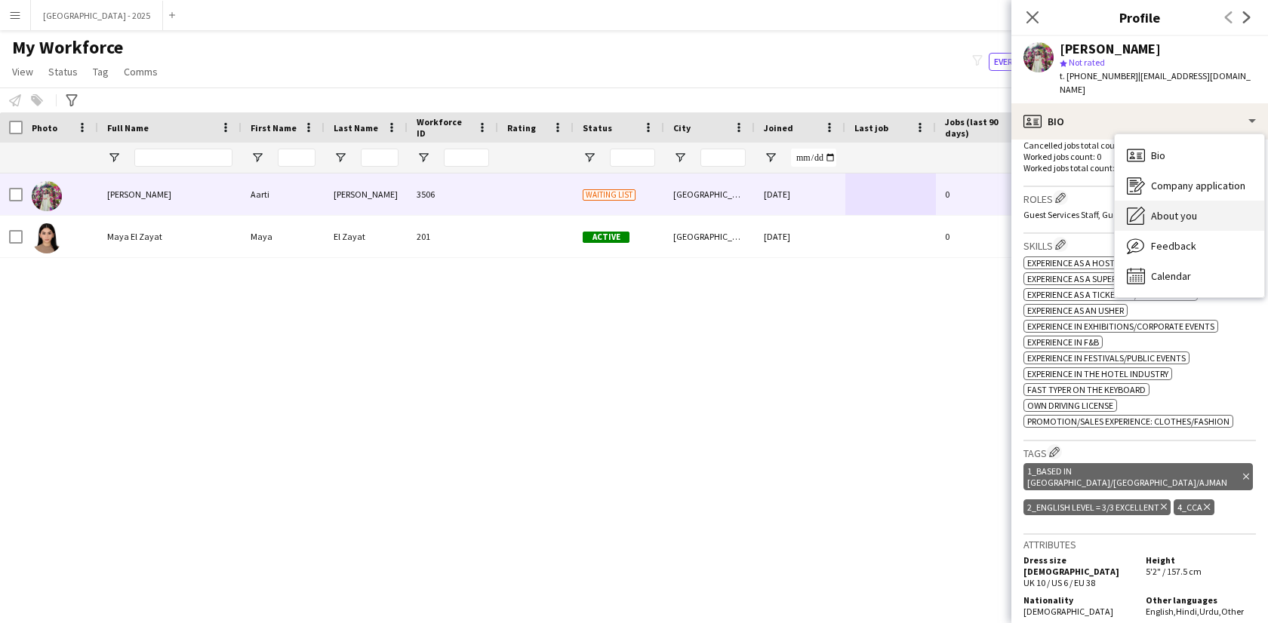
click at [1189, 201] on div "About you About you" at bounding box center [1189, 216] width 149 height 30
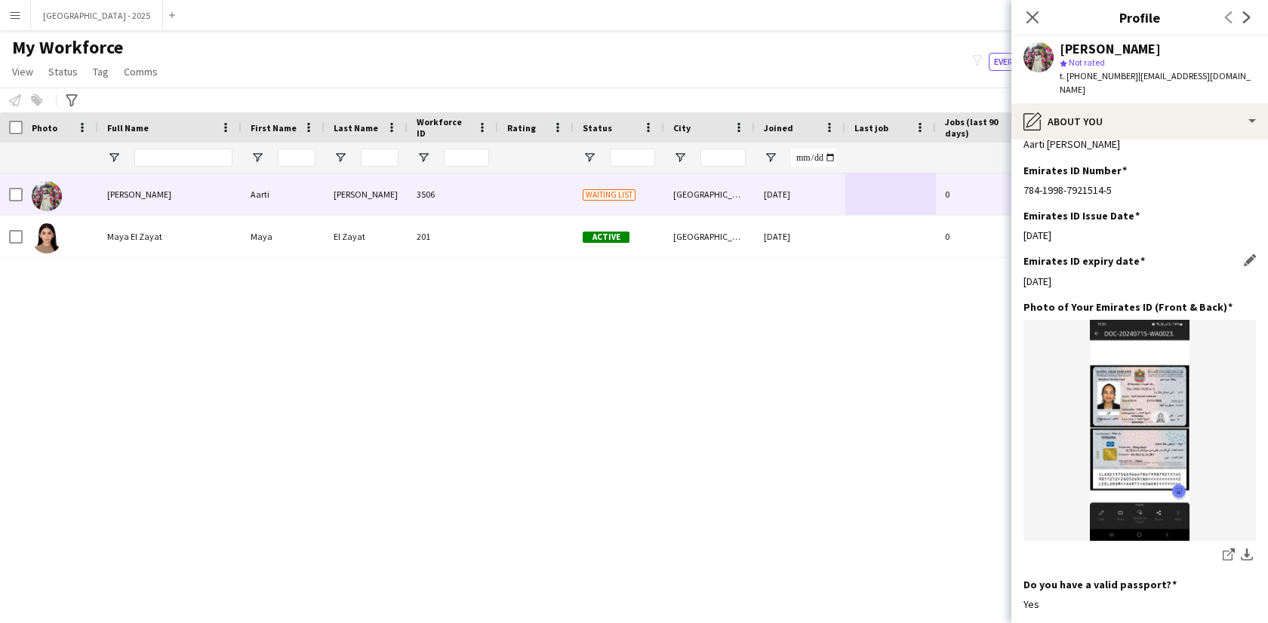
scroll to position [0, 0]
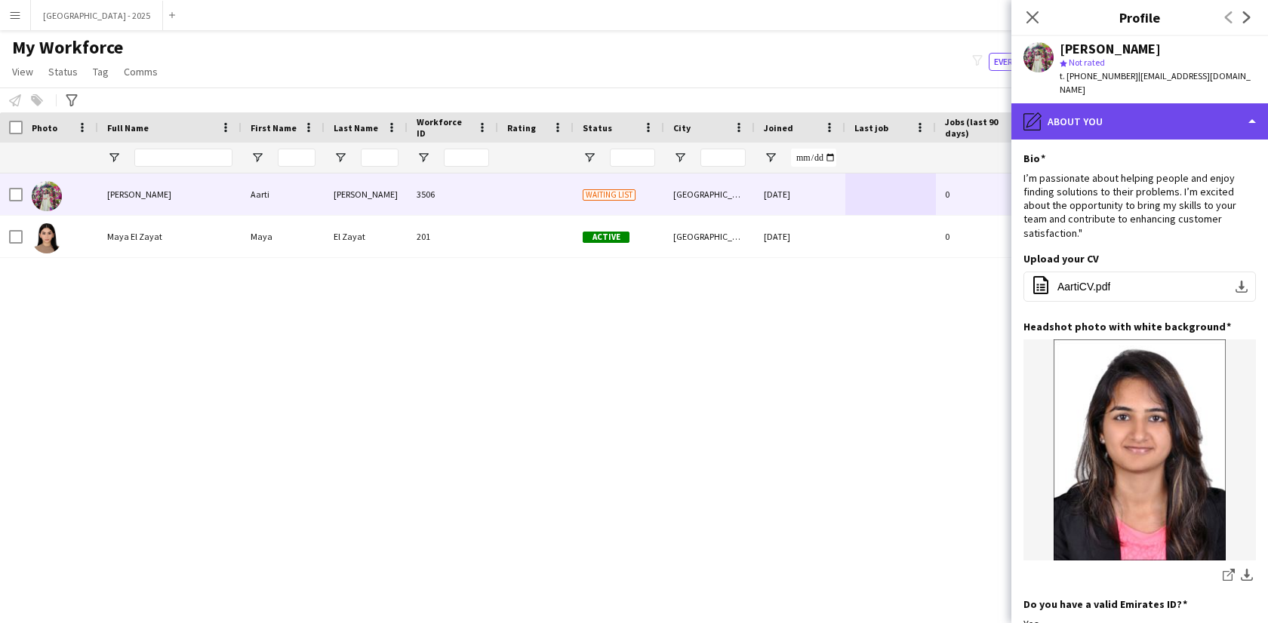
click at [1088, 103] on div "pencil4 About you" at bounding box center [1139, 121] width 257 height 36
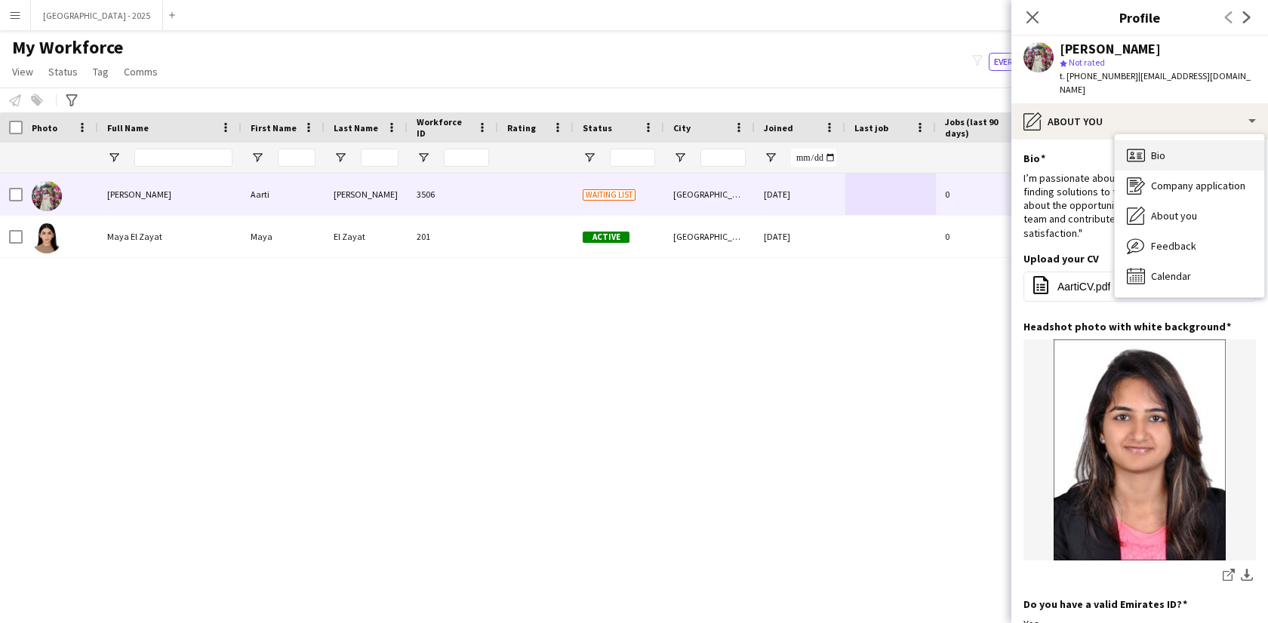
click at [1128, 146] on icon "Bio" at bounding box center [1136, 155] width 18 height 18
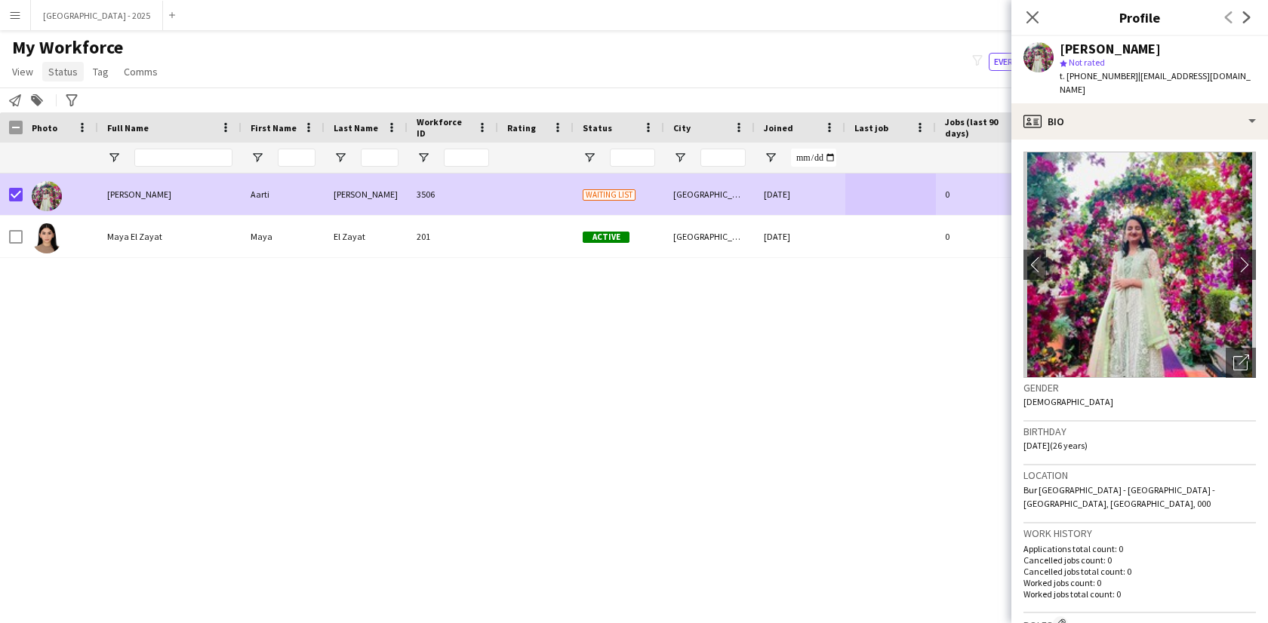
click at [56, 63] on link "Status" at bounding box center [63, 72] width 42 height 20
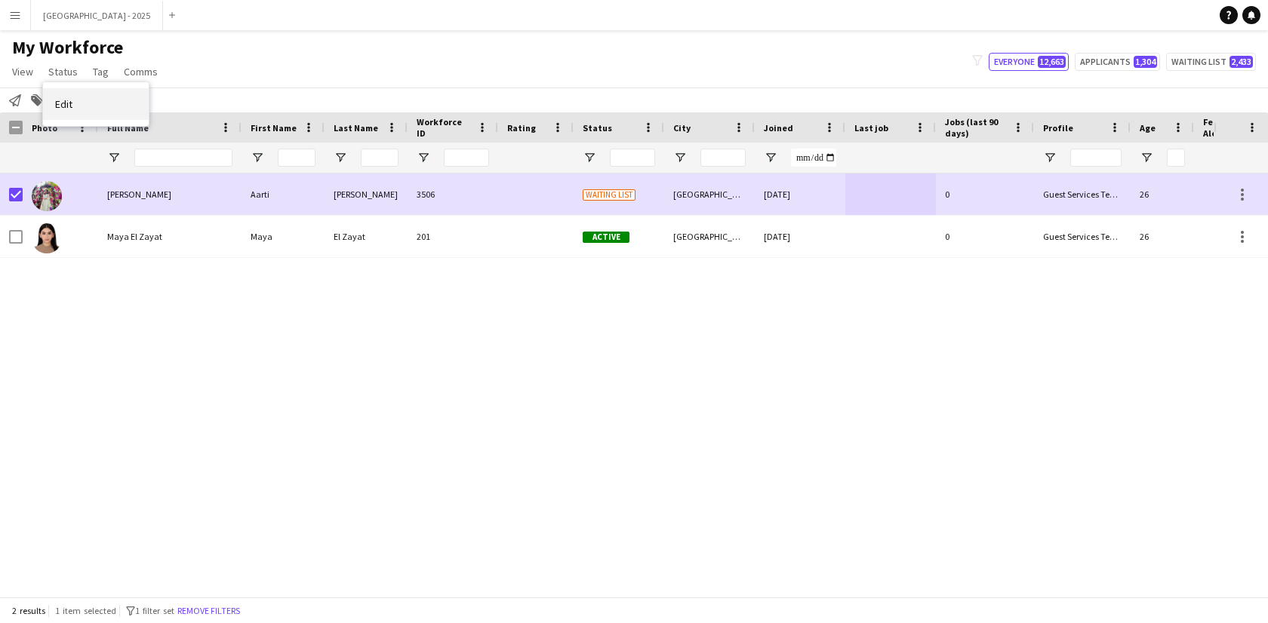
click at [77, 106] on link "Edit" at bounding box center [96, 104] width 106 height 32
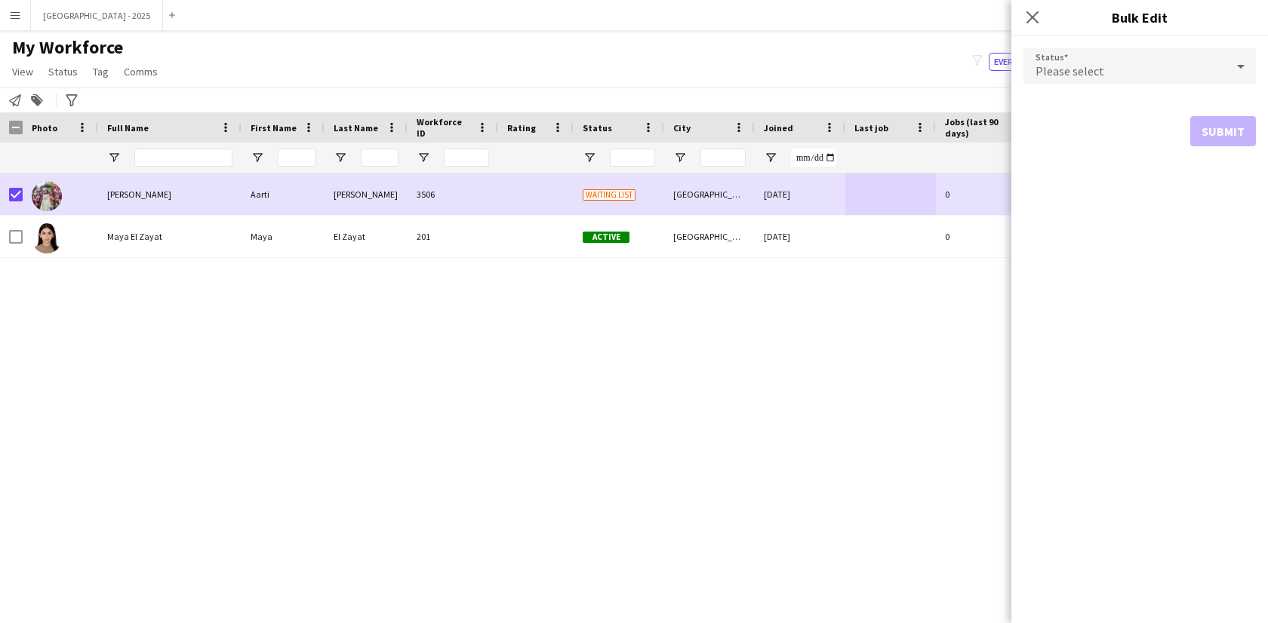
click at [1089, 75] on span "Please select" at bounding box center [1070, 70] width 69 height 15
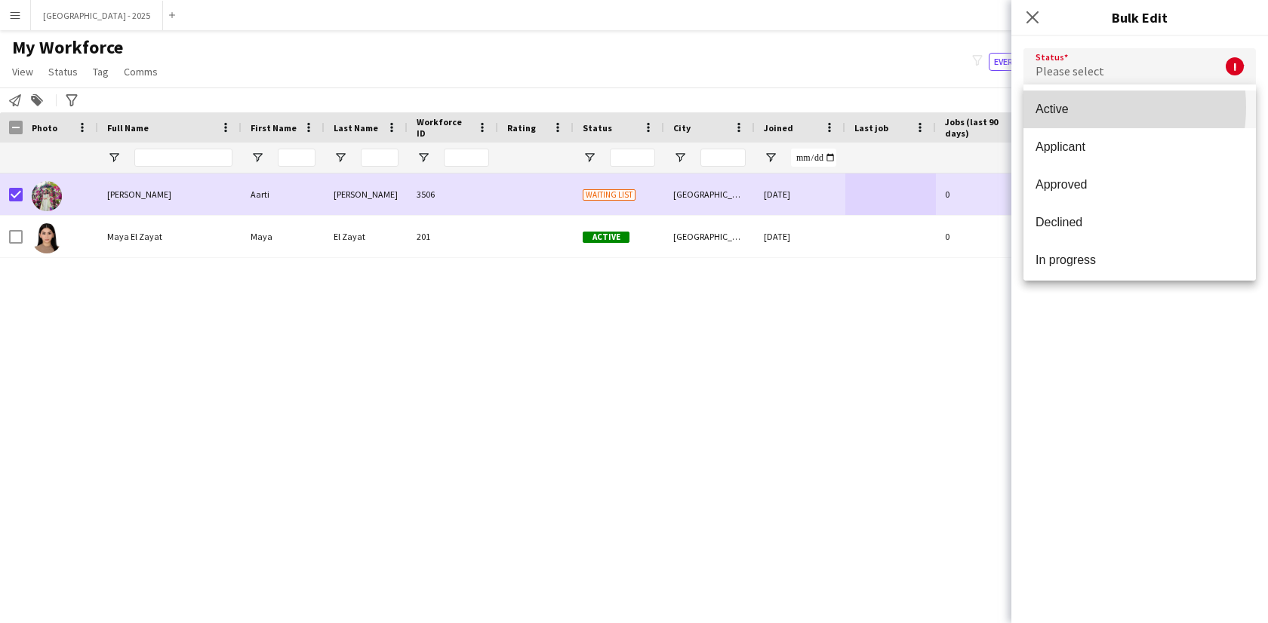
click at [1081, 107] on span "Active" at bounding box center [1140, 109] width 208 height 14
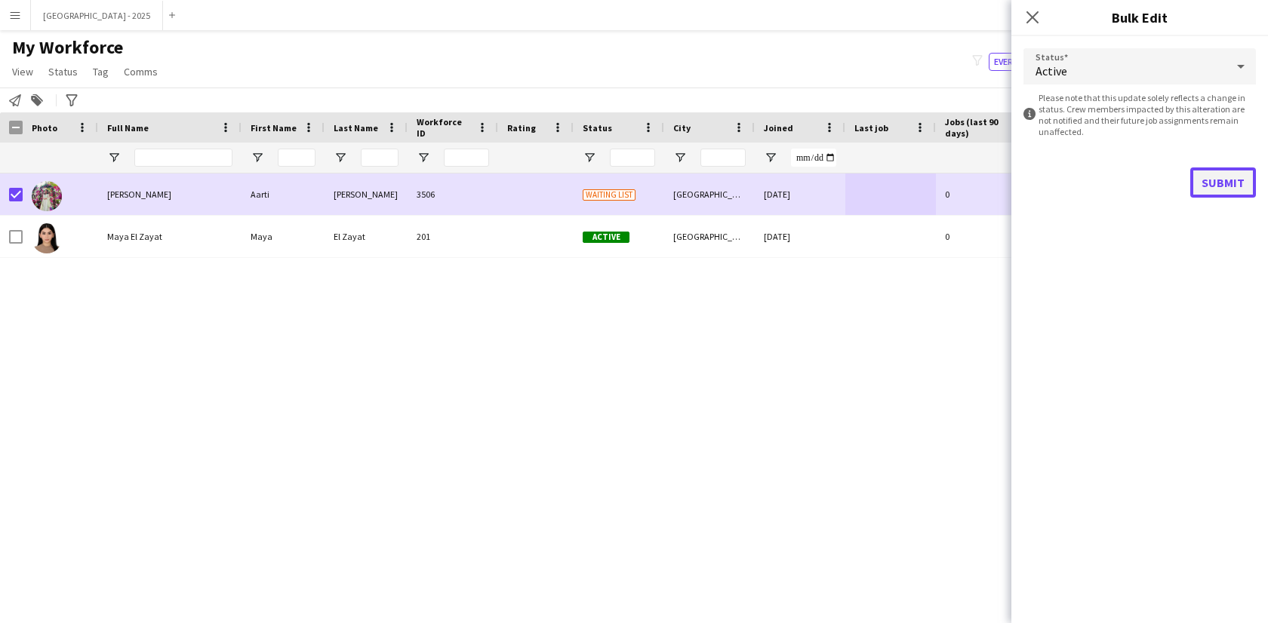
click at [1239, 186] on button "Submit" at bounding box center [1223, 183] width 66 height 30
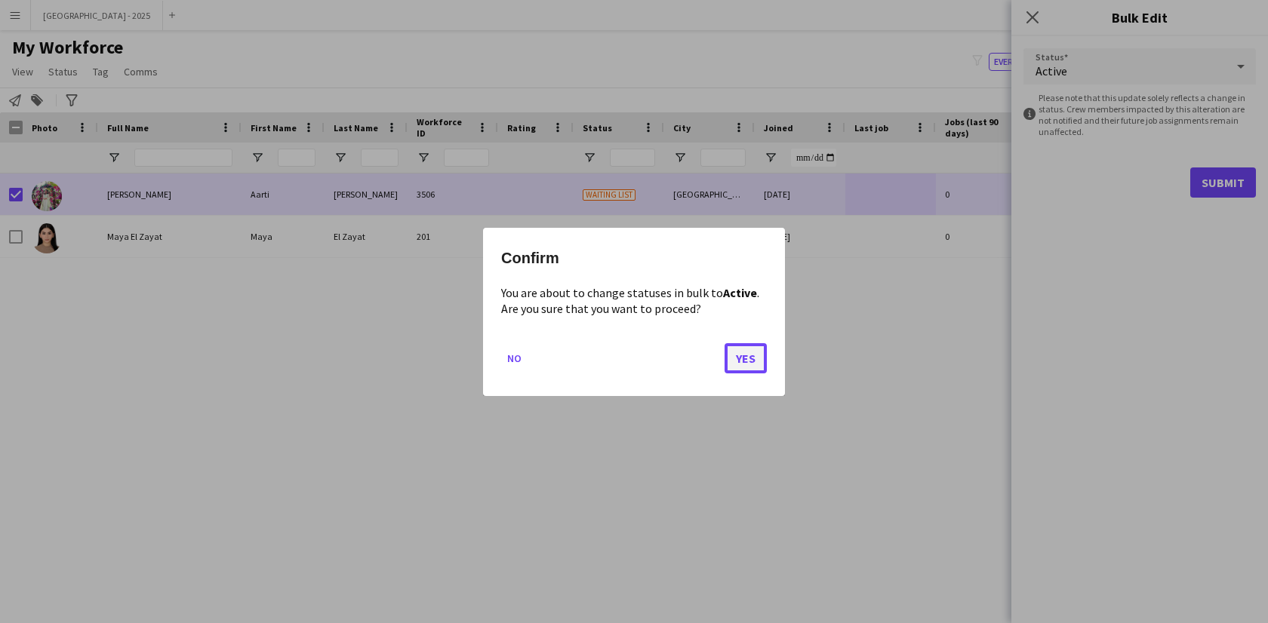
click at [754, 344] on button "Yes" at bounding box center [746, 358] width 42 height 30
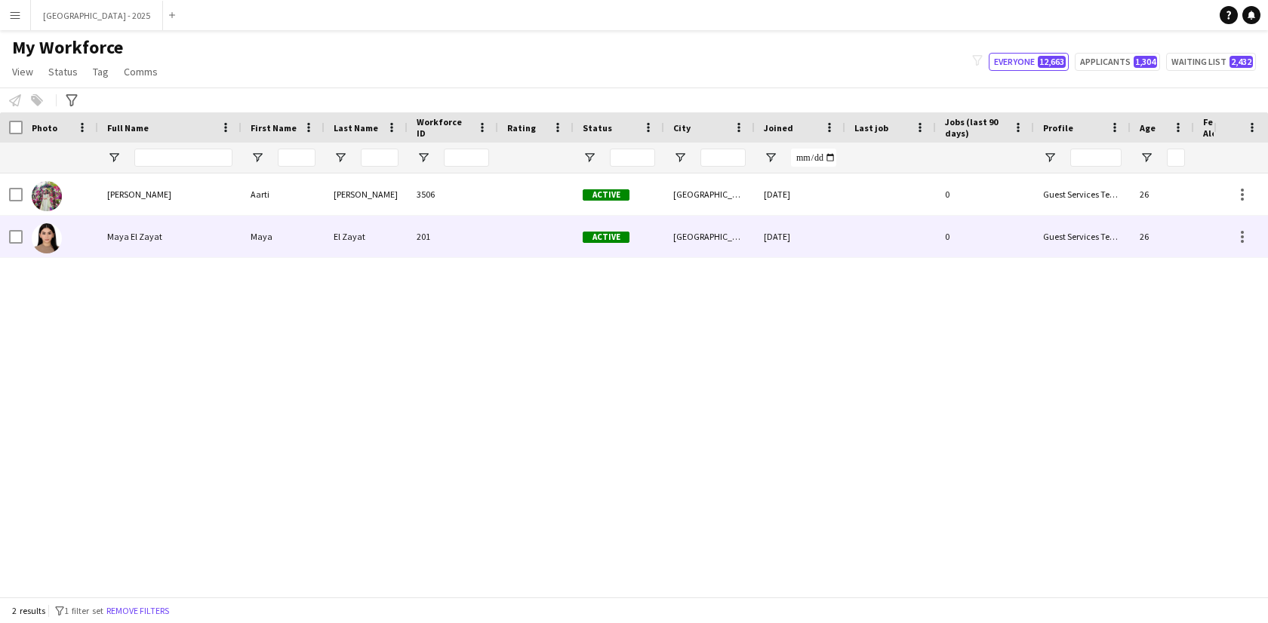
click at [234, 254] on div "Maya El Zayat" at bounding box center [169, 237] width 143 height 42
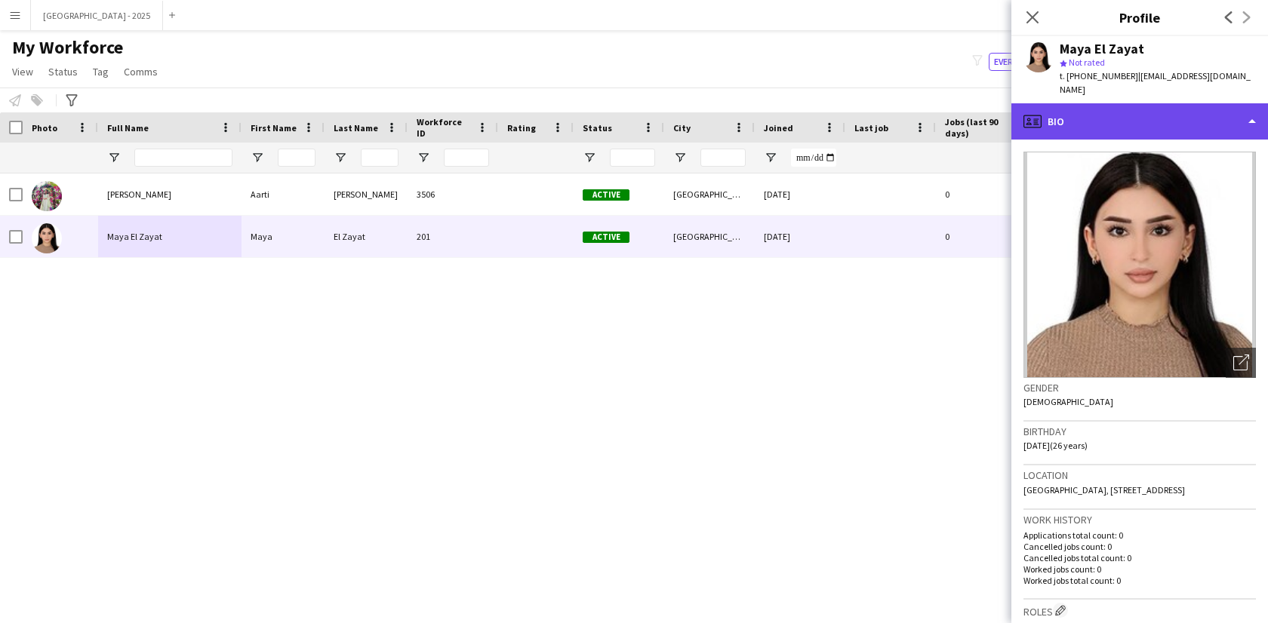
click at [1146, 114] on div "profile Bio" at bounding box center [1139, 121] width 257 height 36
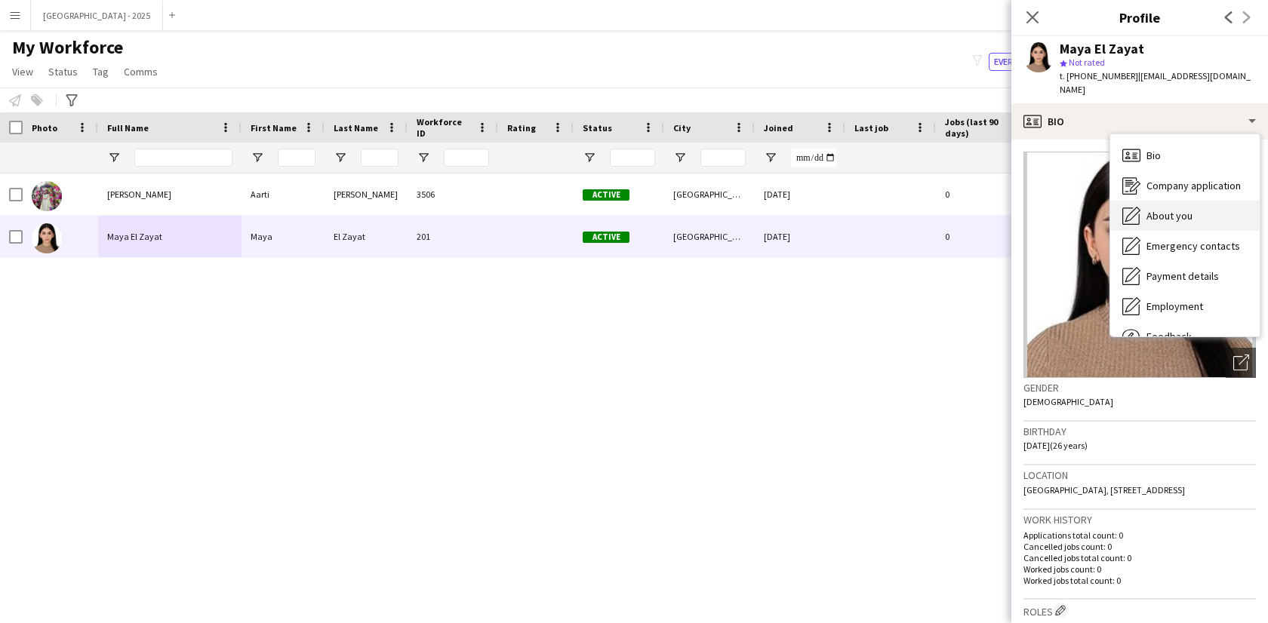
click at [1199, 205] on div "About you About you" at bounding box center [1184, 216] width 149 height 30
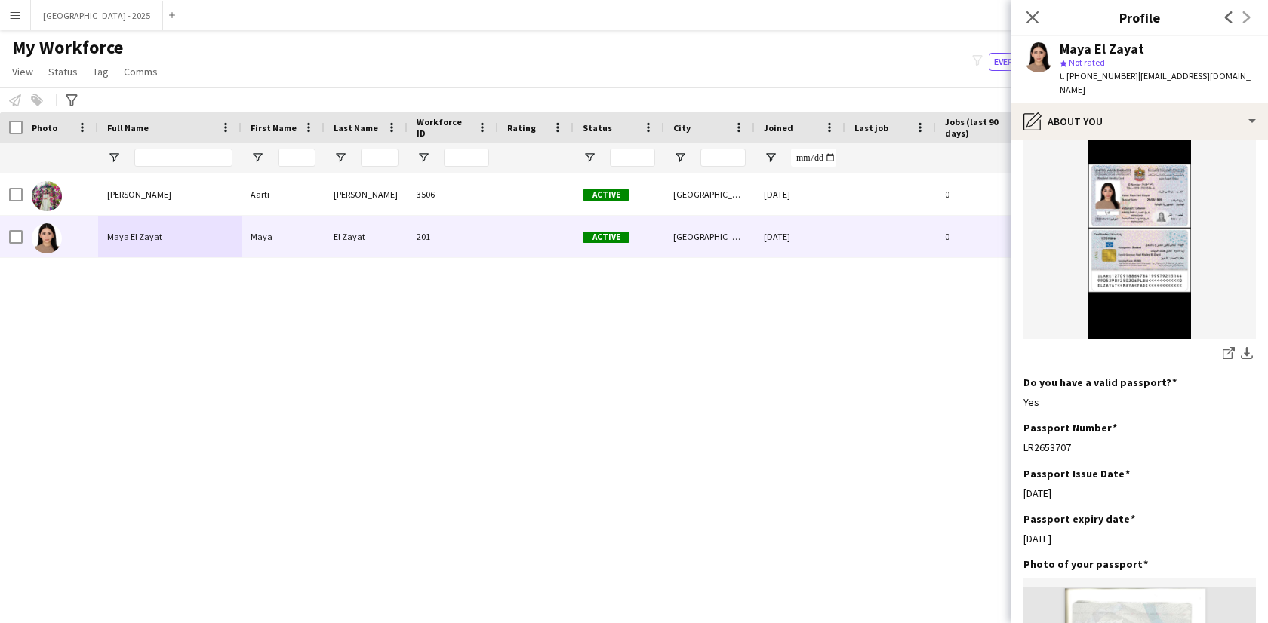
scroll to position [1097, 0]
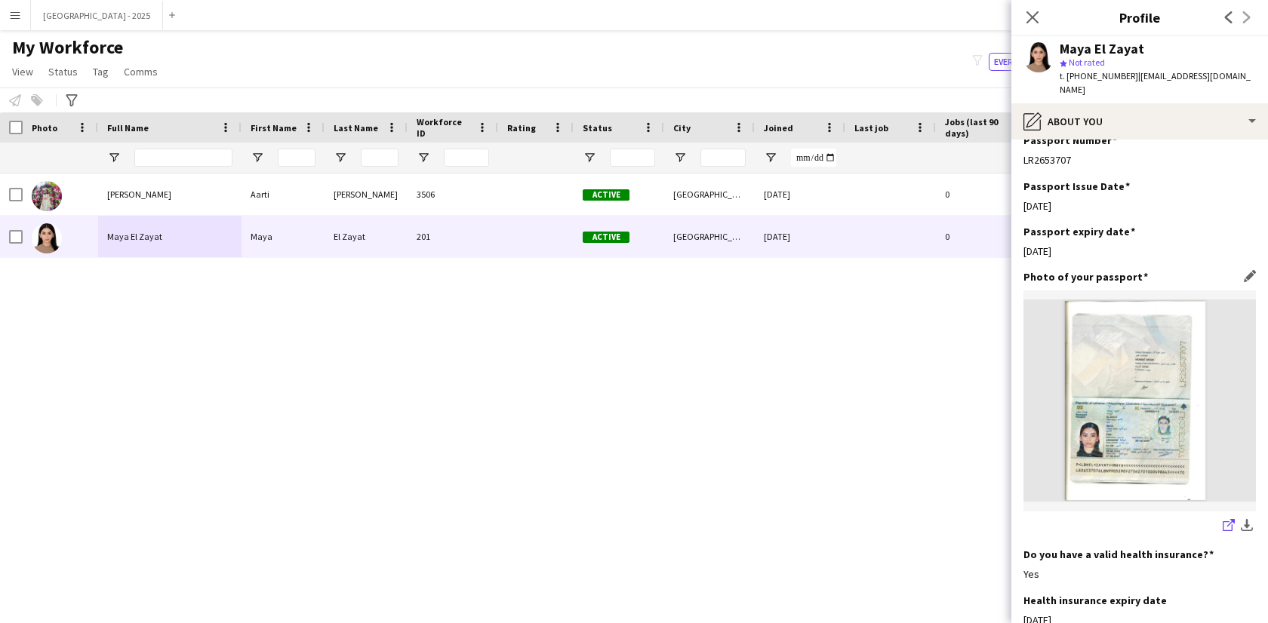
click at [1223, 519] on icon "share-external-link-1" at bounding box center [1229, 525] width 12 height 12
click at [1017, 15] on div "Close pop-in" at bounding box center [1032, 17] width 42 height 35
click at [1033, 15] on icon "Close pop-in" at bounding box center [1032, 17] width 14 height 14
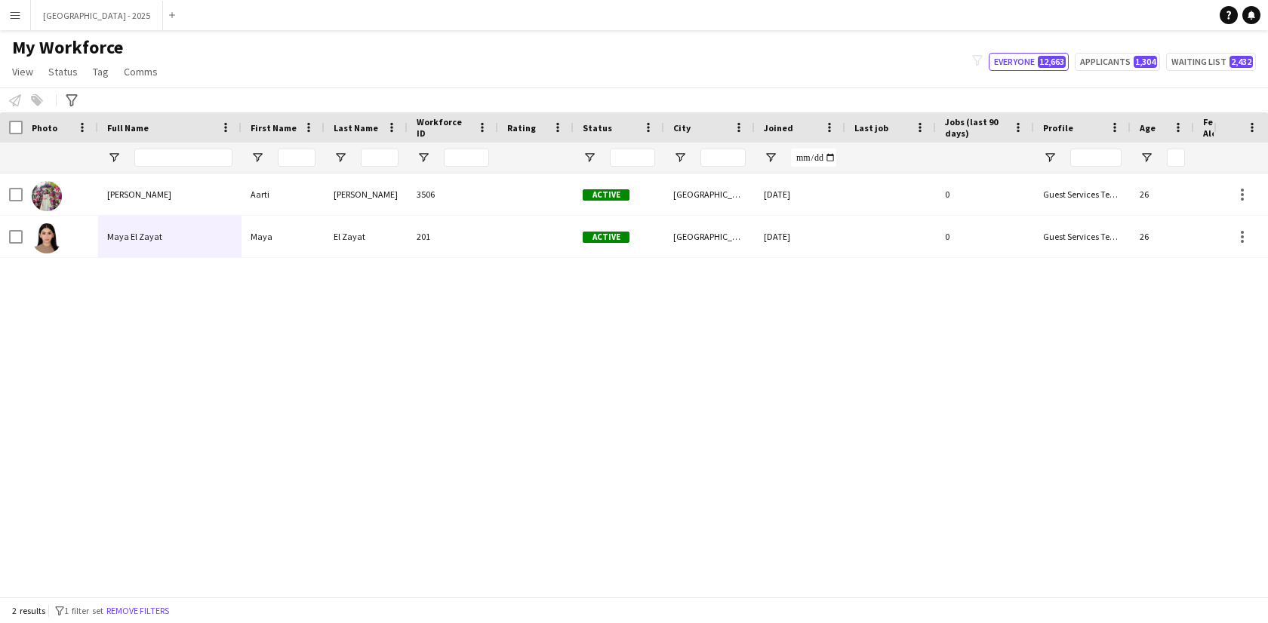
scroll to position [0, 328]
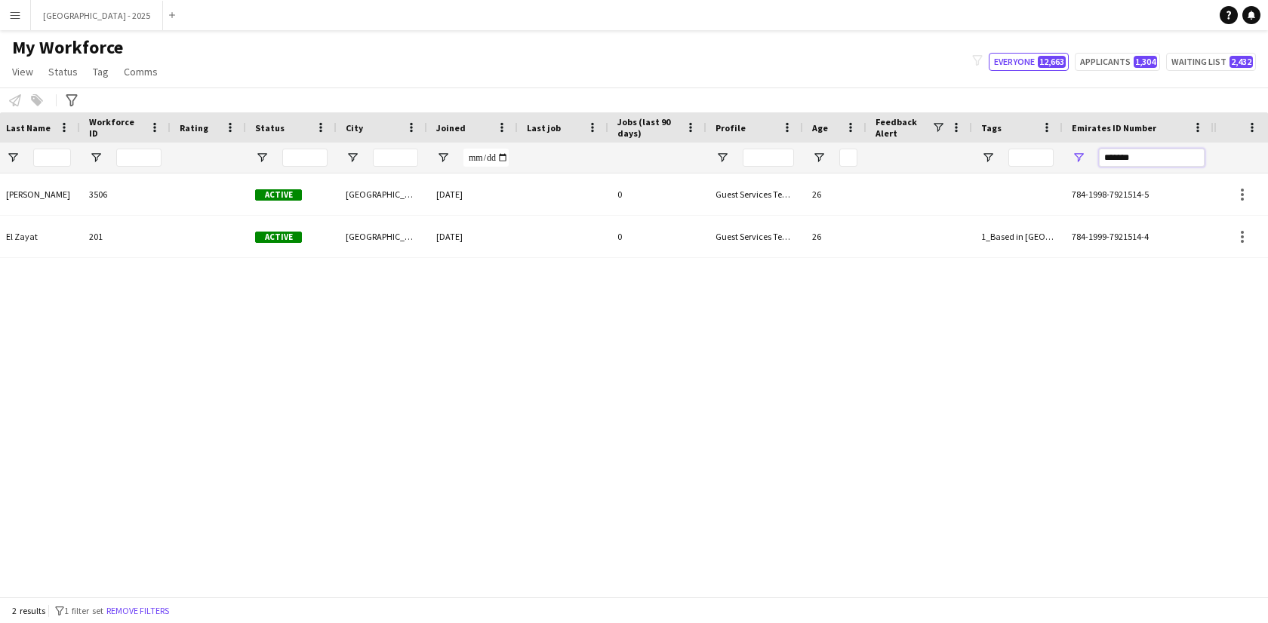
click at [1171, 153] on input "*******" at bounding box center [1152, 158] width 106 height 18
paste input "Emirates ID Number Filter Input"
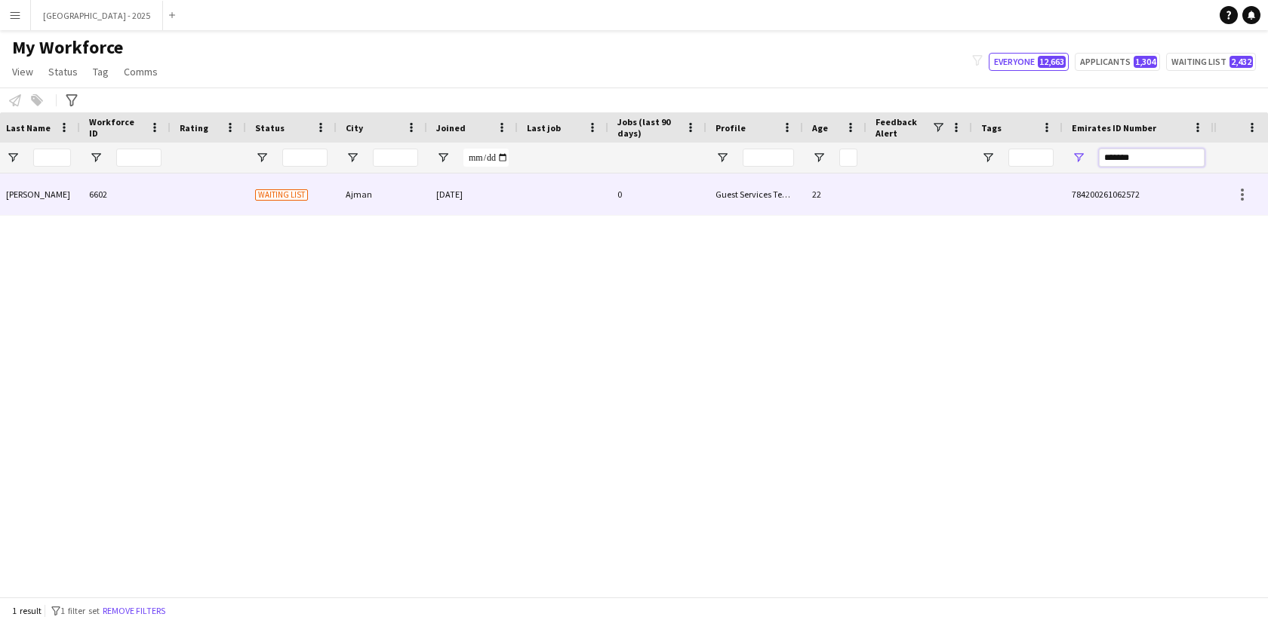
type input "*******"
click at [722, 199] on div "Guest Services Team" at bounding box center [754, 195] width 97 height 42
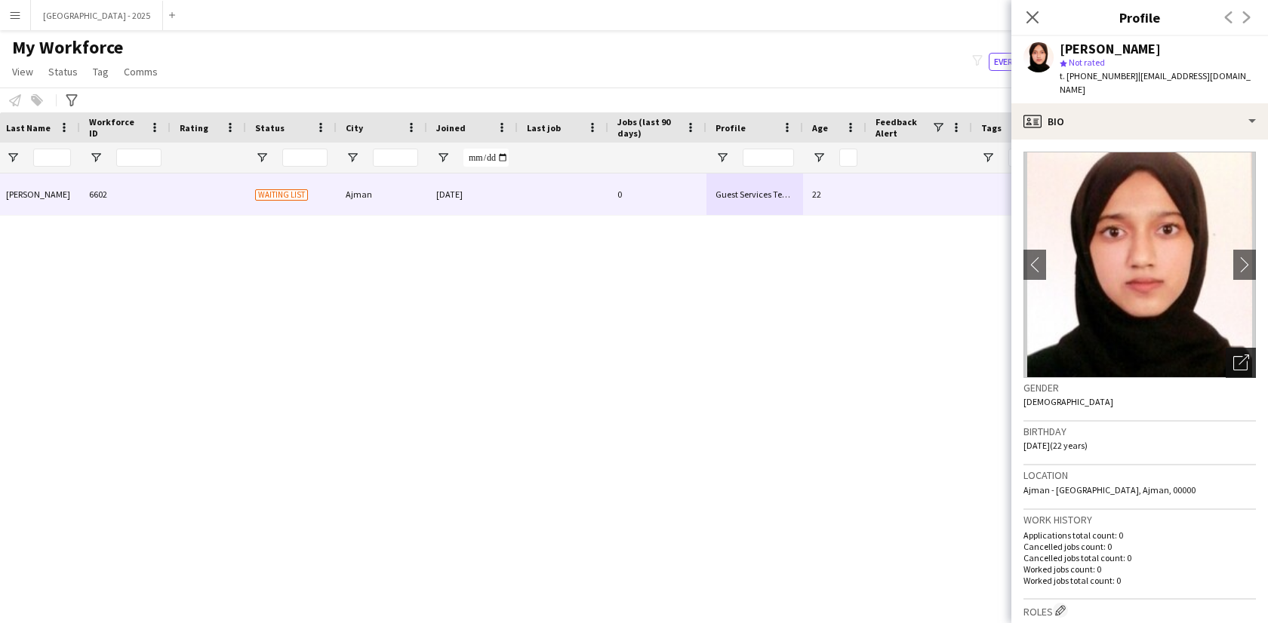
click at [1233, 355] on icon "Open photos pop-in" at bounding box center [1241, 363] width 16 height 16
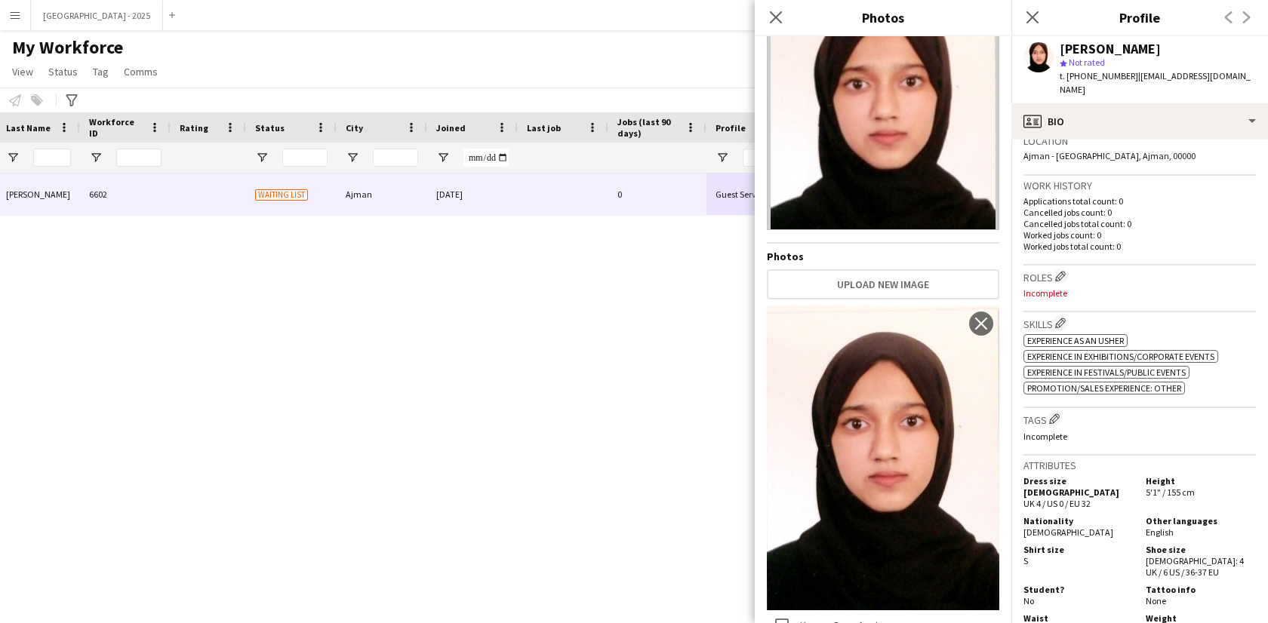
scroll to position [335, 0]
click at [1056, 268] on button "Edit crew company roles" at bounding box center [1060, 275] width 15 height 15
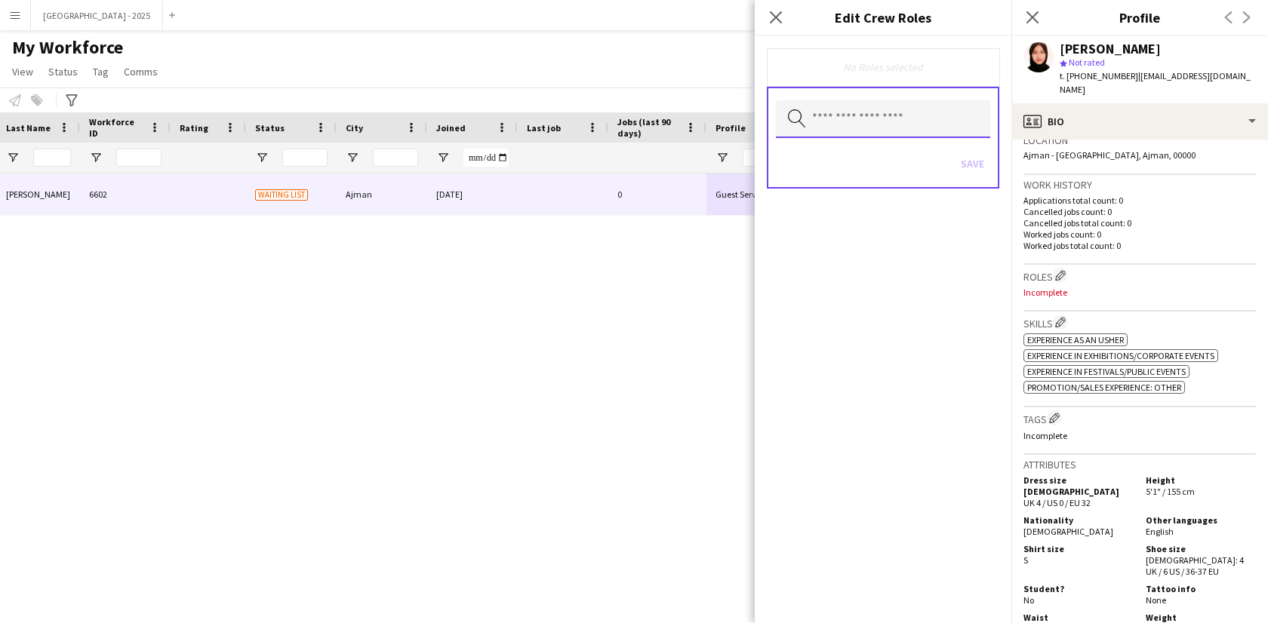
click at [896, 121] on input "text" at bounding box center [883, 119] width 214 height 38
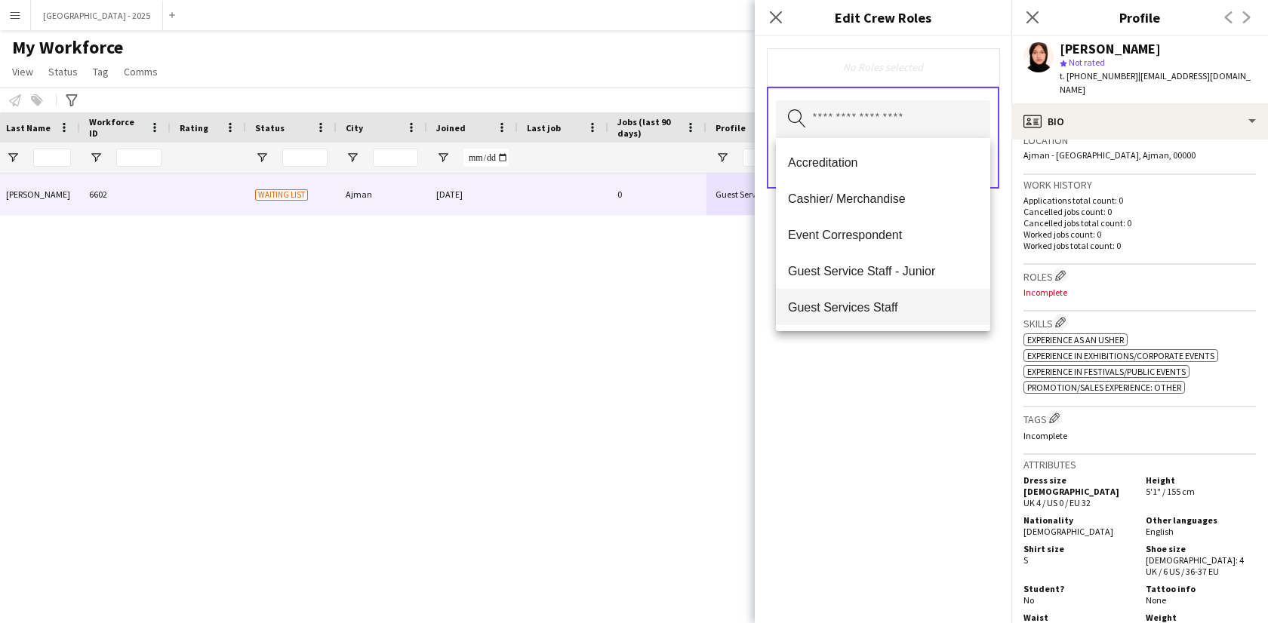
click at [882, 300] on span "Guest Services Staff" at bounding box center [883, 307] width 190 height 14
drag, startPoint x: 929, startPoint y: 402, endPoint x: 944, endPoint y: 402, distance: 15.1
click at [929, 402] on div "Guest Services Staff Remove Search by role type Save" at bounding box center [883, 329] width 257 height 587
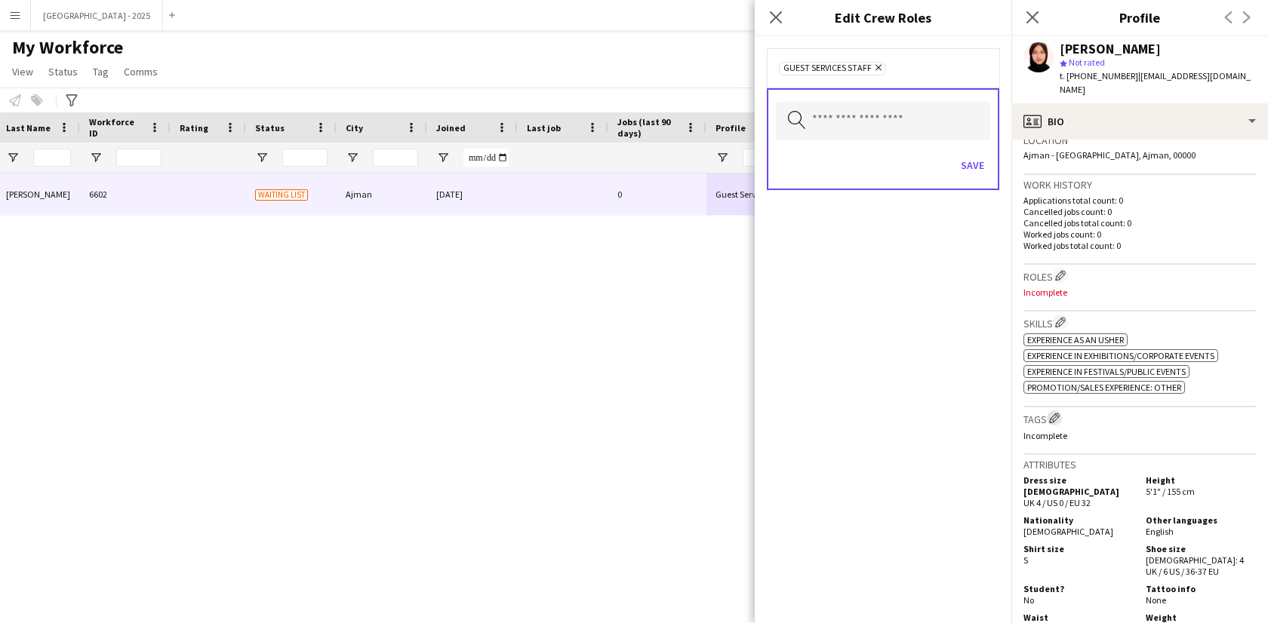
click at [1057, 413] on app-icon "Edit crew company tags" at bounding box center [1054, 418] width 11 height 11
click at [1060, 270] on app-icon "Edit crew company roles" at bounding box center [1060, 275] width 11 height 11
click at [917, 115] on input "text" at bounding box center [883, 119] width 214 height 38
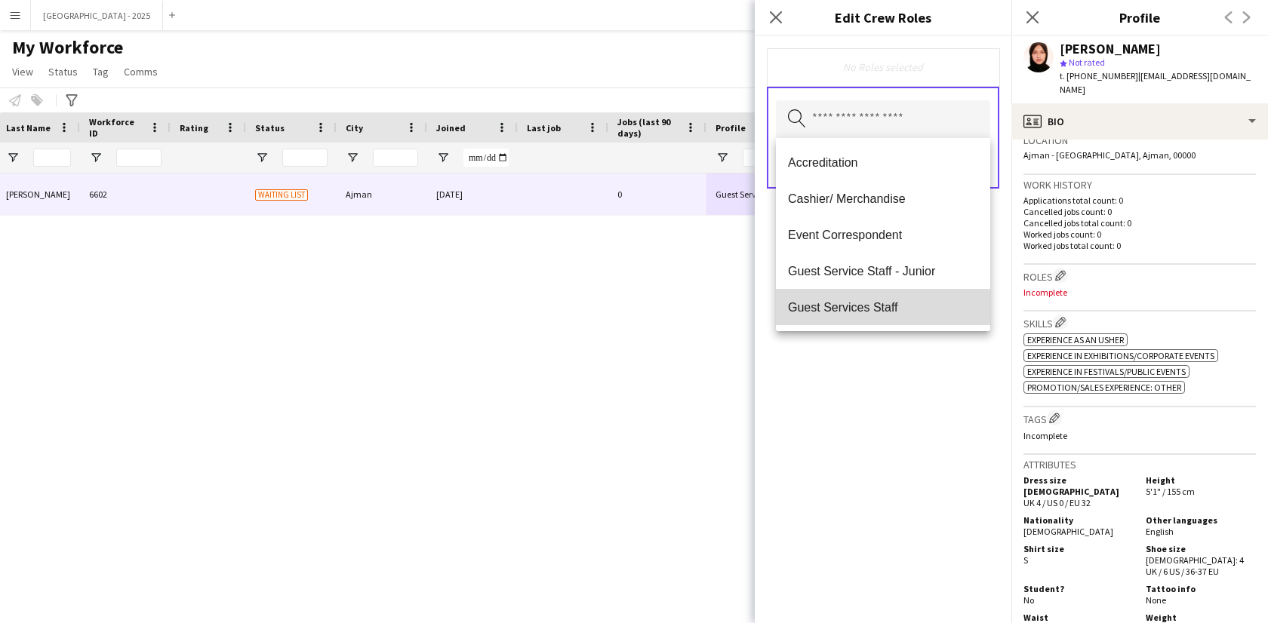
click at [898, 311] on span "Guest Services Staff" at bounding box center [883, 307] width 190 height 14
click at [912, 377] on div "Guest Services Staff Remove Search by role type Save" at bounding box center [883, 329] width 257 height 587
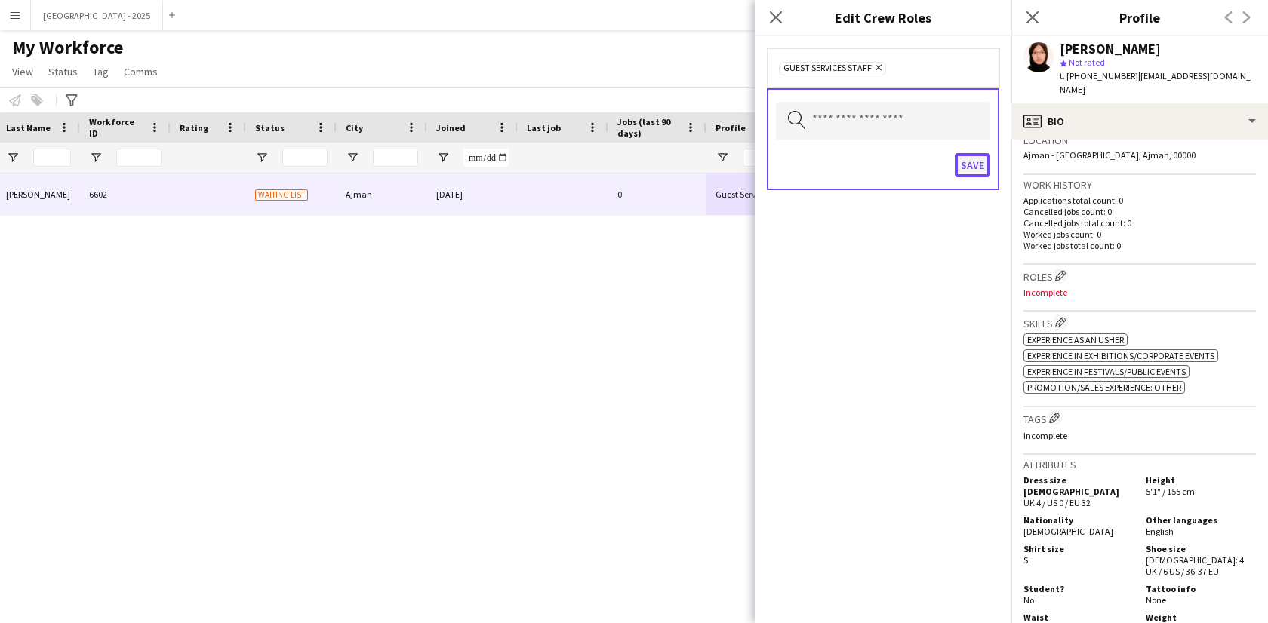
click at [970, 155] on button "Save" at bounding box center [972, 165] width 35 height 24
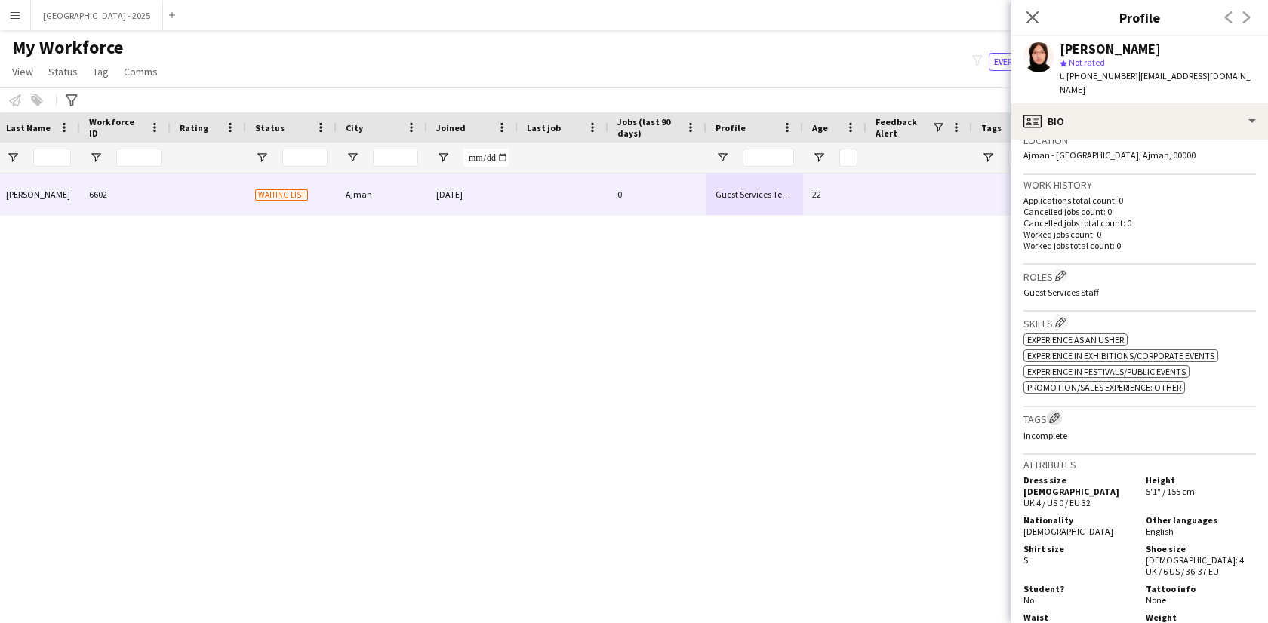
click at [1060, 413] on app-icon "Edit crew company tags" at bounding box center [1054, 418] width 11 height 11
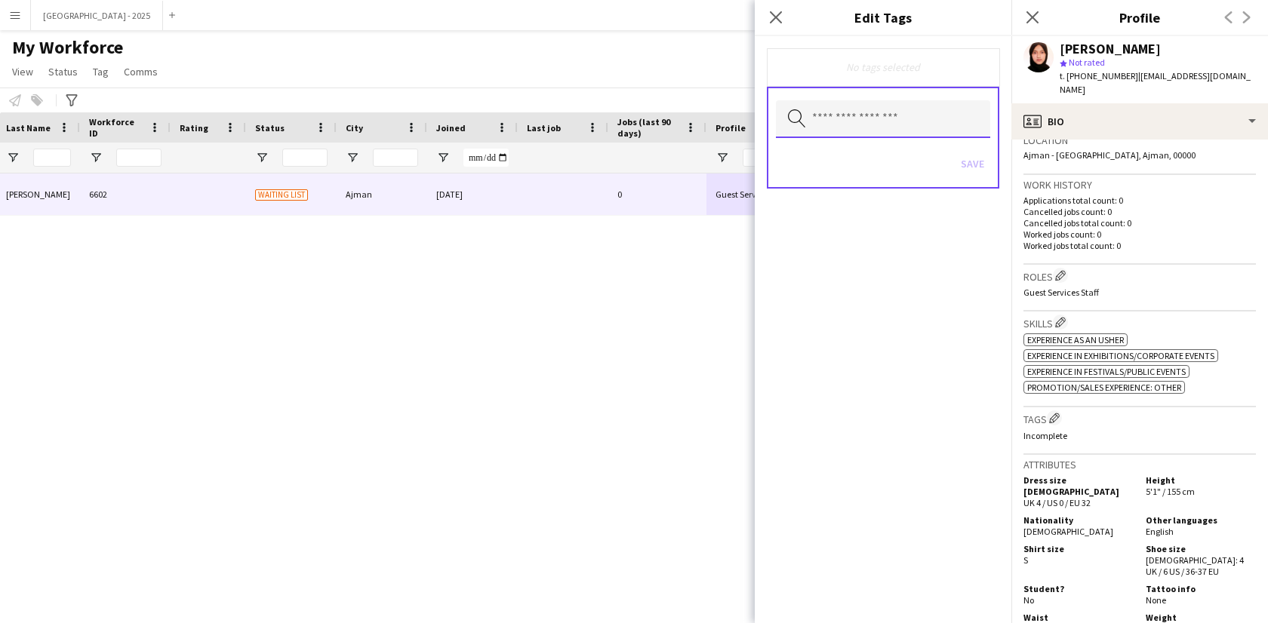
click at [909, 121] on input "text" at bounding box center [883, 119] width 214 height 38
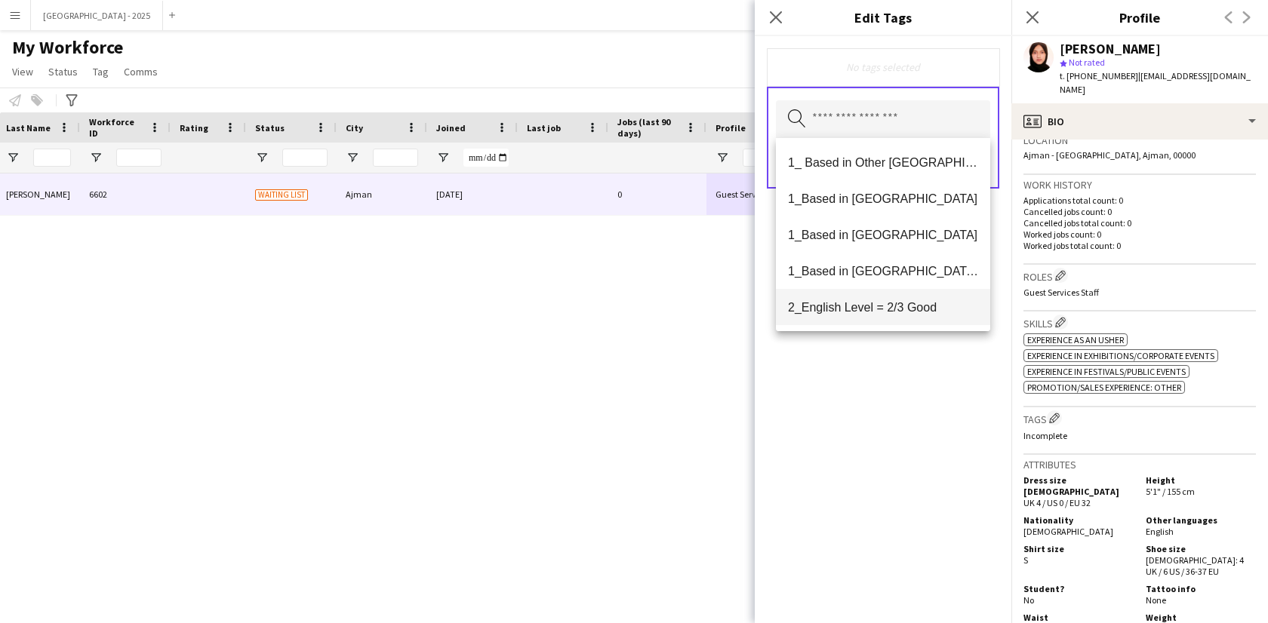
click at [912, 308] on span "2_English Level = 2/3 Good" at bounding box center [883, 307] width 190 height 14
click at [903, 282] on mat-option "1_Based in [GEOGRAPHIC_DATA]/[GEOGRAPHIC_DATA]/Ajman" at bounding box center [883, 272] width 214 height 36
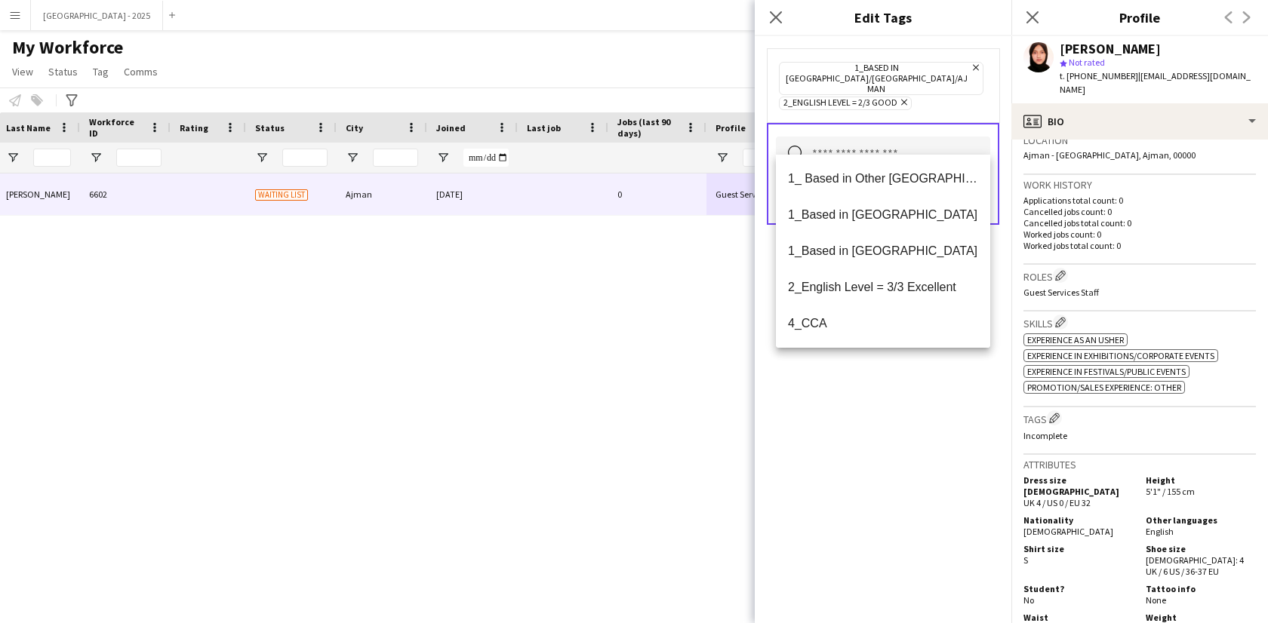
click at [928, 395] on div "1_Based in [GEOGRAPHIC_DATA]/[GEOGRAPHIC_DATA]/Ajman Remove 2_English Level = 2…" at bounding box center [883, 329] width 257 height 587
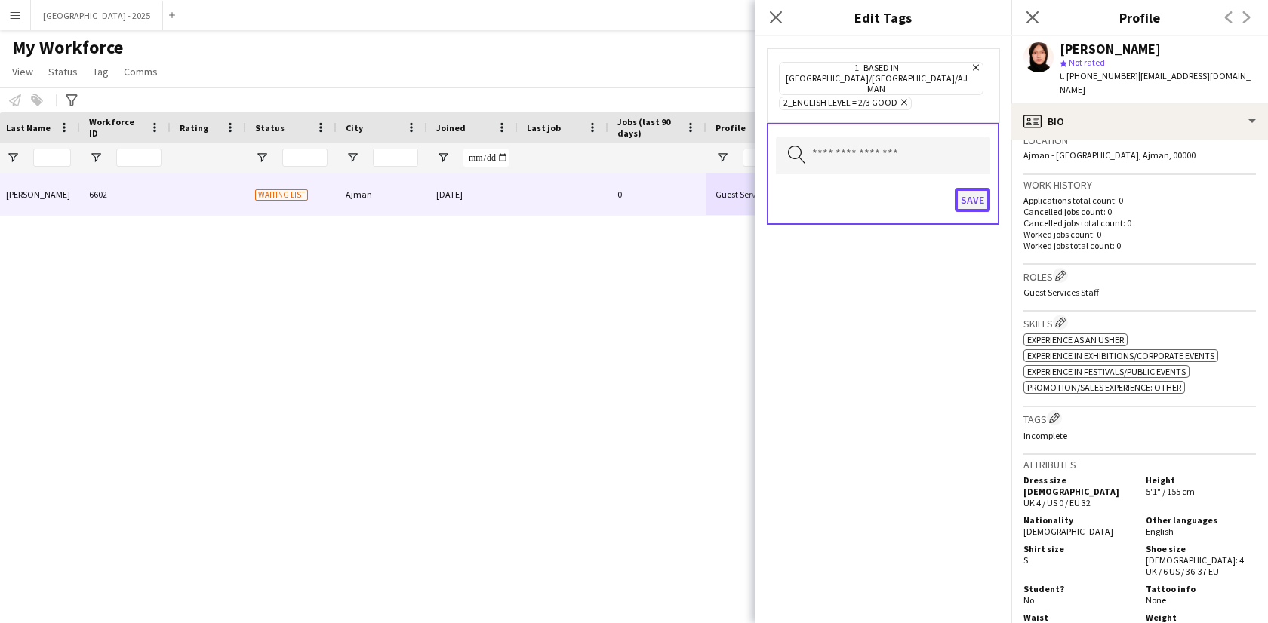
click at [984, 188] on button "Save" at bounding box center [972, 200] width 35 height 24
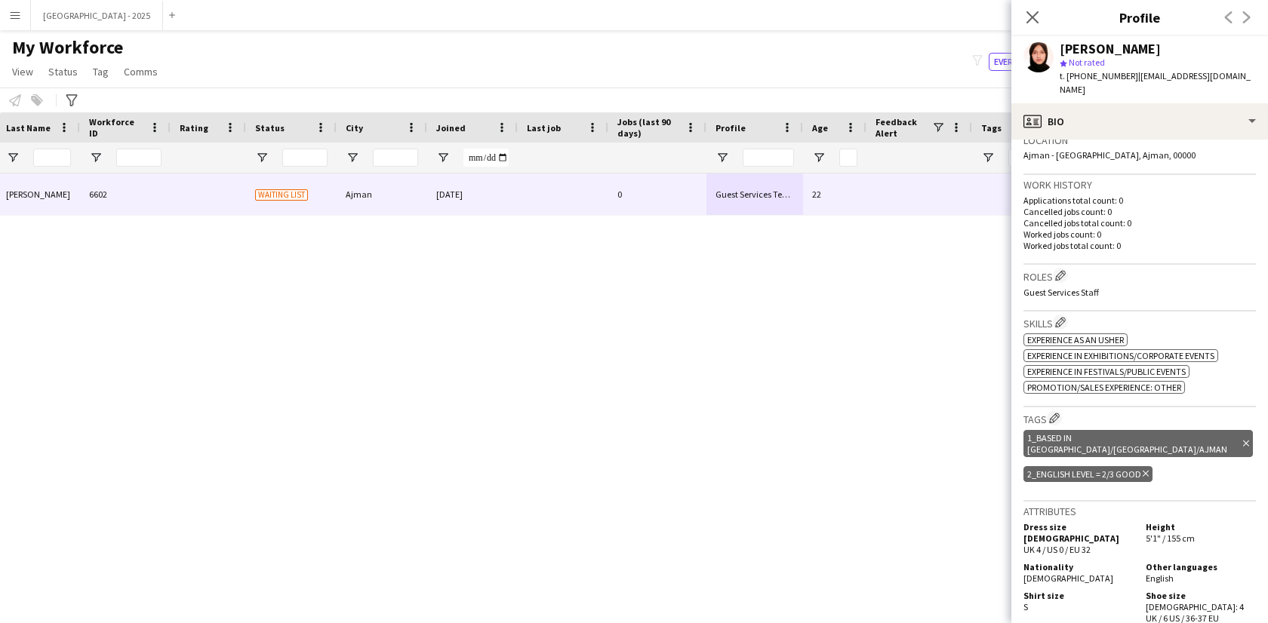
click at [1144, 84] on div "[PERSON_NAME] star Not rated t. [PHONE_NUMBER] | [EMAIL_ADDRESS][DOMAIN_NAME]" at bounding box center [1139, 69] width 257 height 67
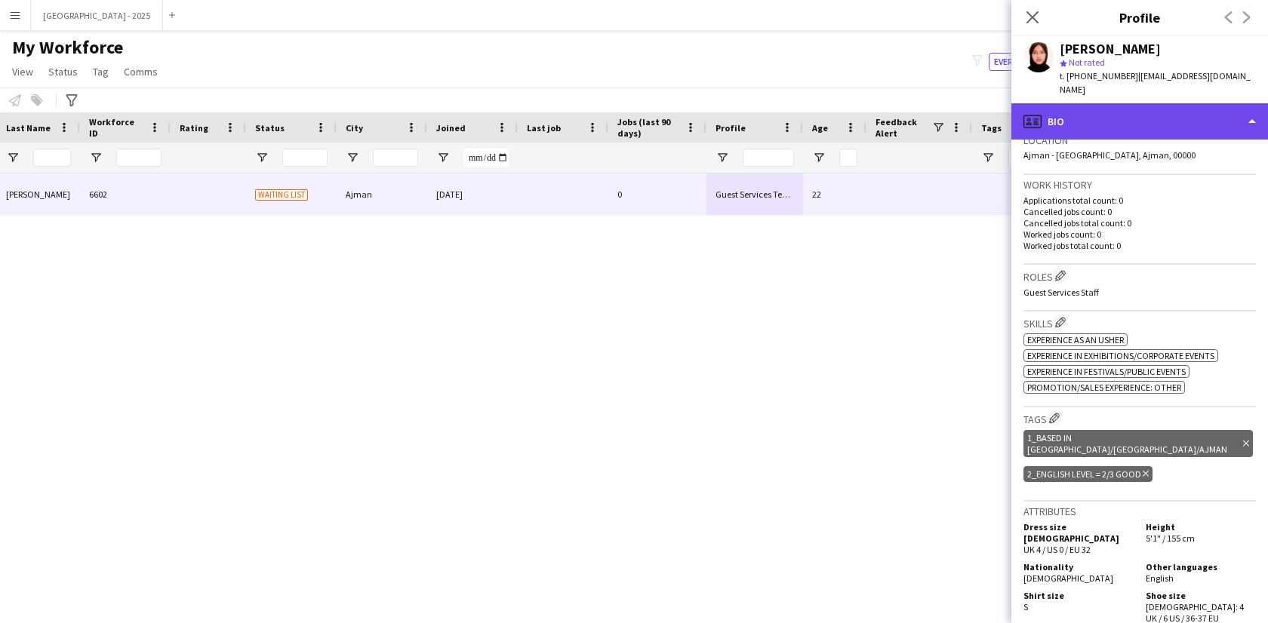
click at [1142, 103] on div "profile Bio" at bounding box center [1139, 121] width 257 height 36
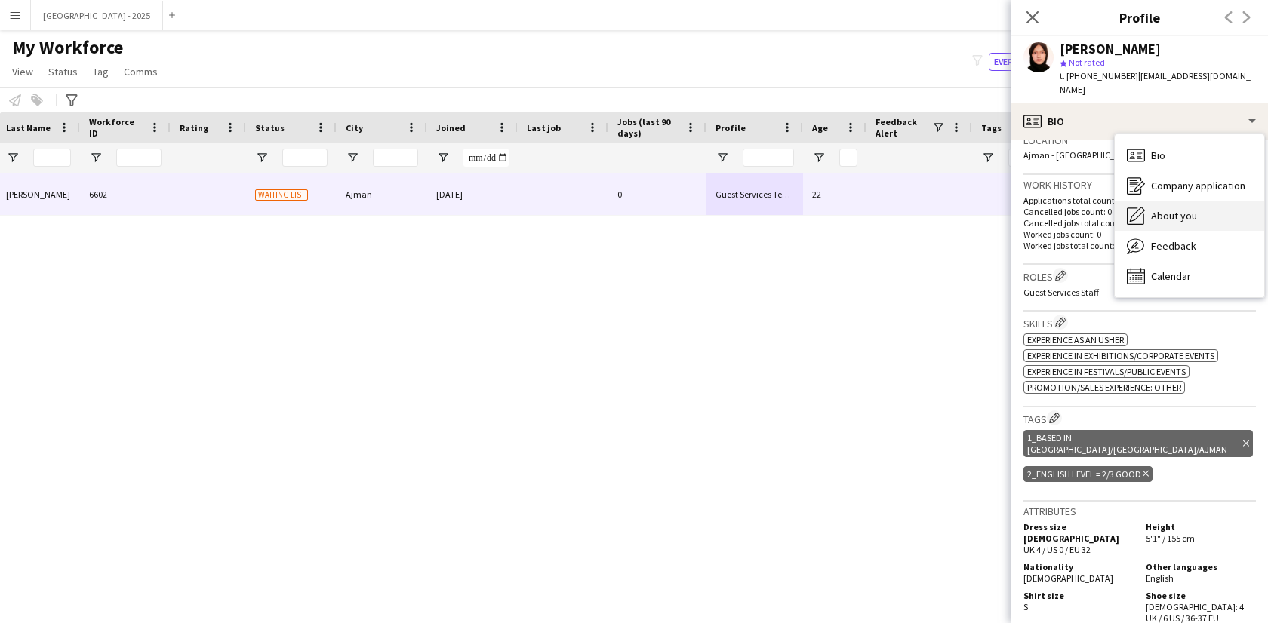
click at [1193, 213] on div "About you About you" at bounding box center [1189, 216] width 149 height 30
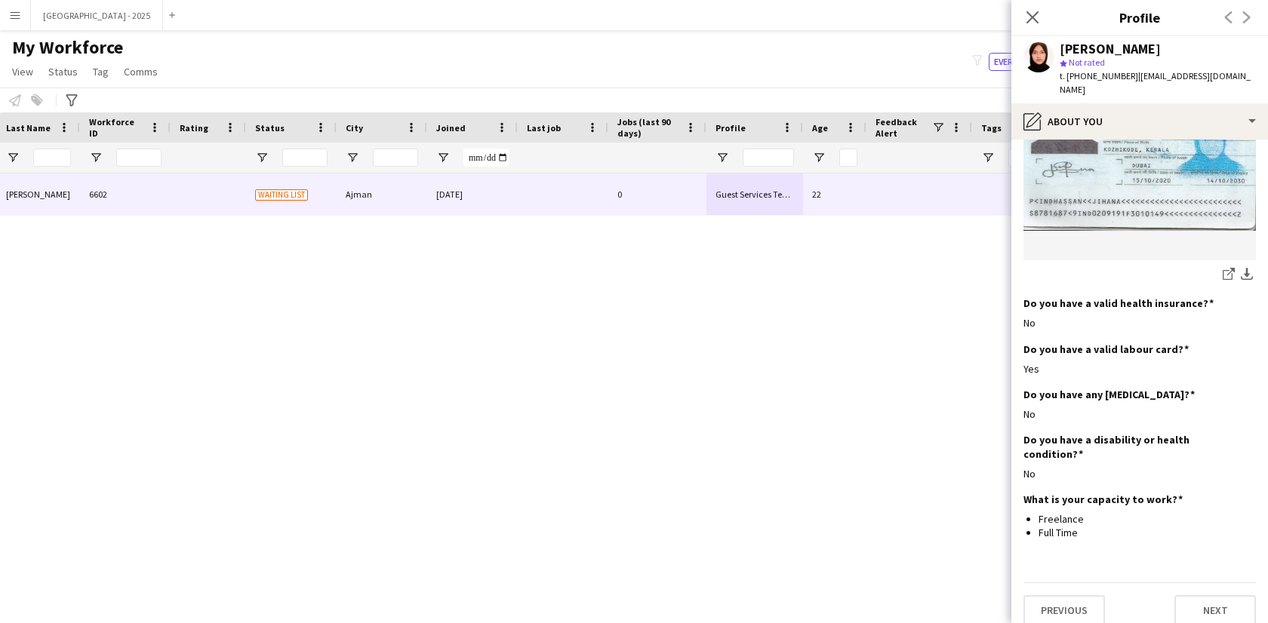
scroll to position [0, 0]
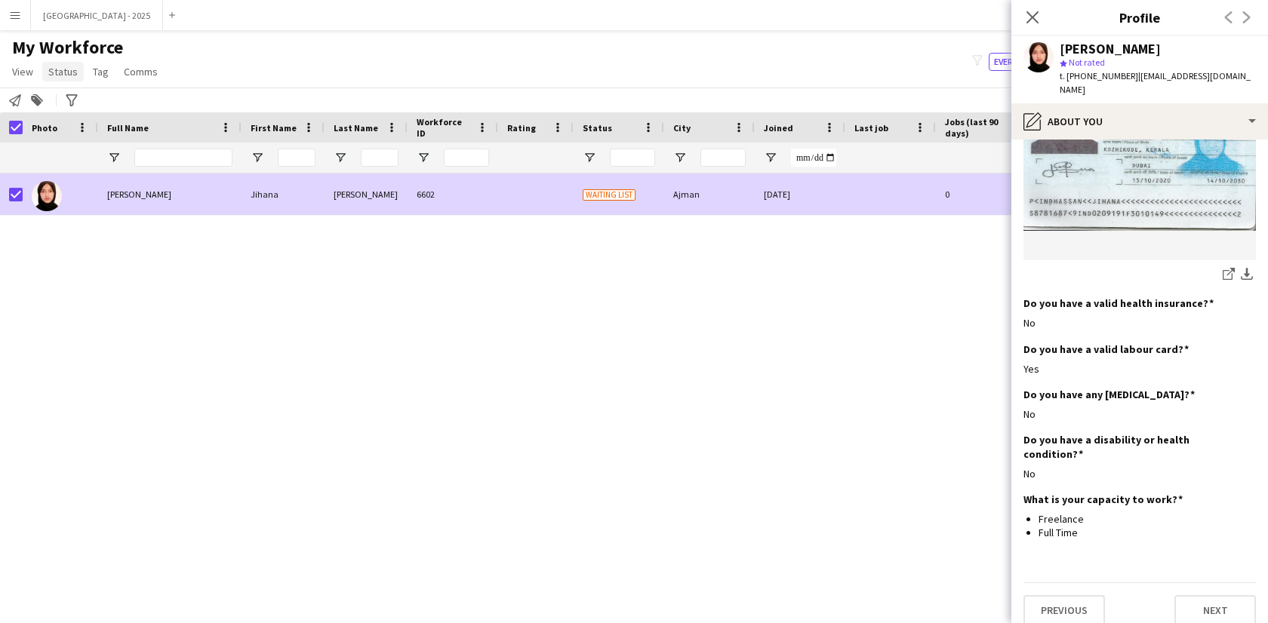
click at [63, 69] on span "Status" at bounding box center [62, 72] width 29 height 14
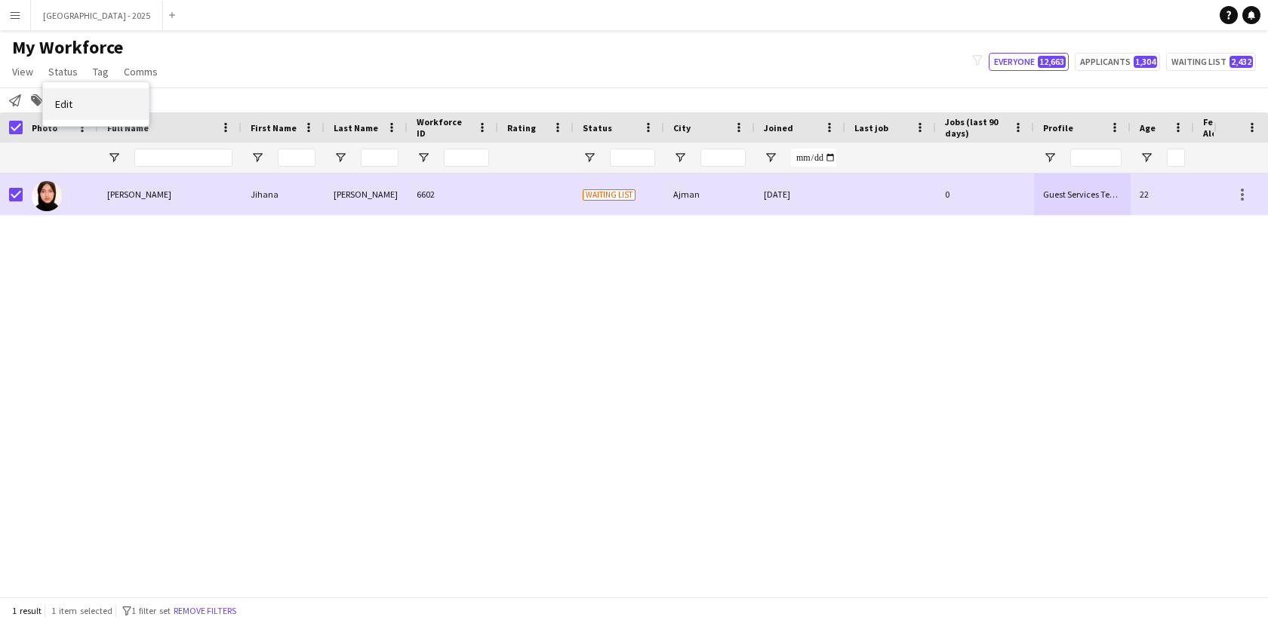
click at [76, 102] on link "Edit" at bounding box center [96, 104] width 106 height 32
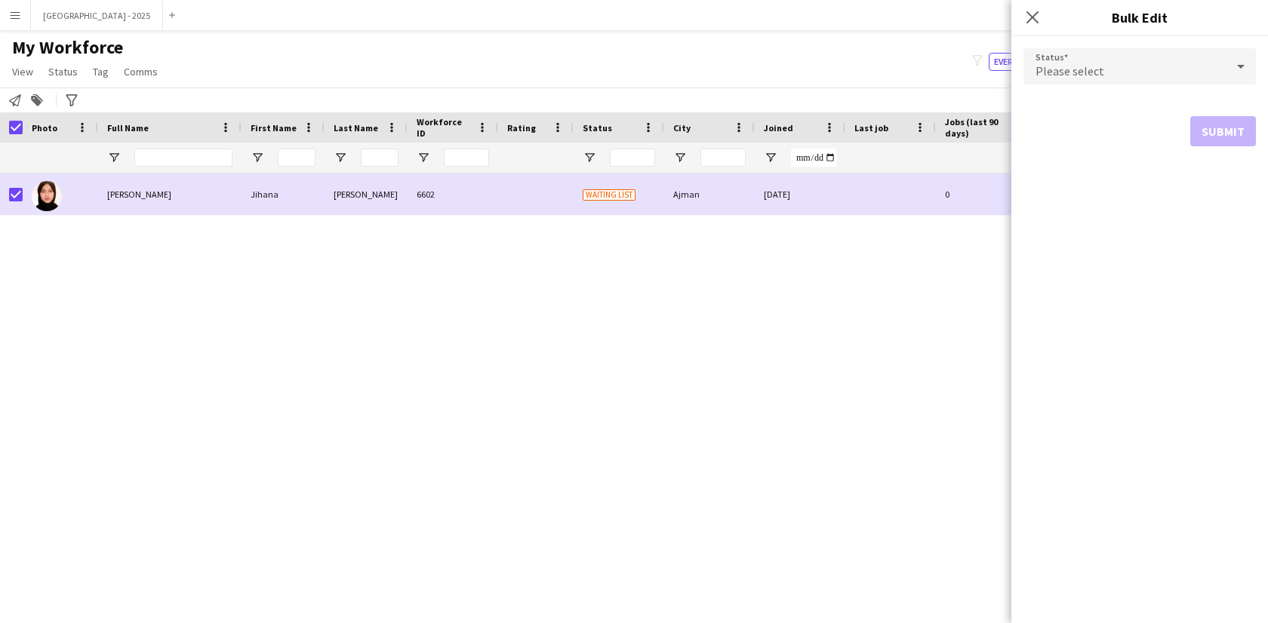
click at [1116, 42] on form "Status Please select Submit" at bounding box center [1139, 97] width 232 height 122
click at [1102, 79] on div "Please select" at bounding box center [1124, 66] width 202 height 36
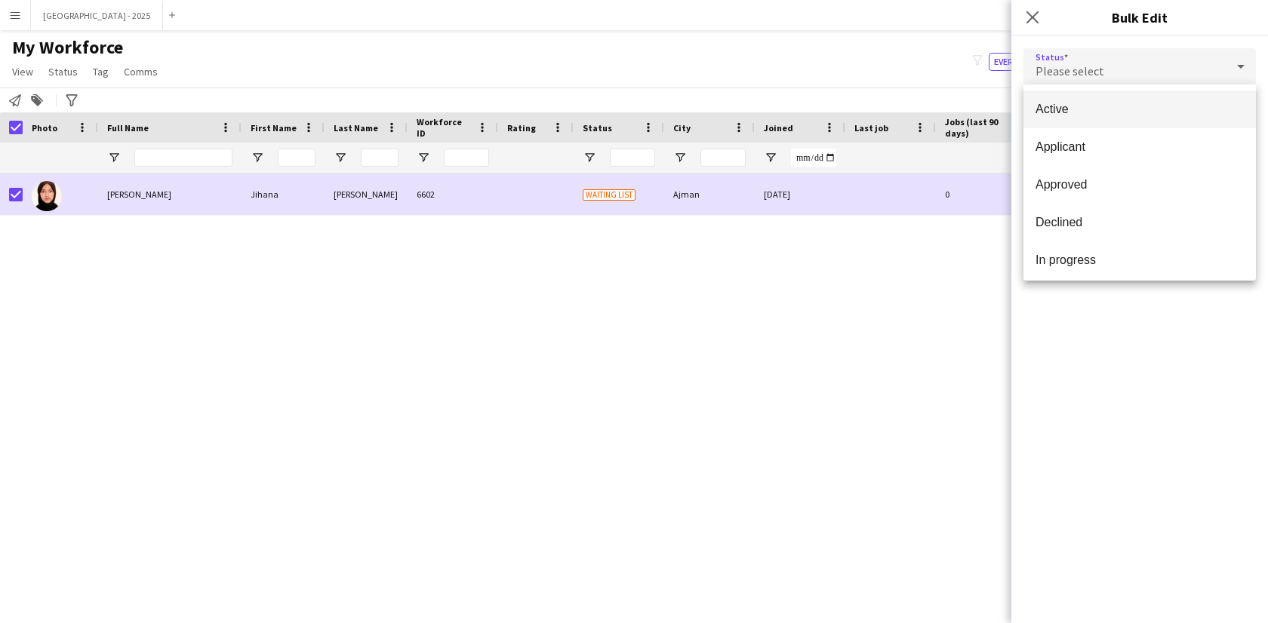
click at [1139, 120] on mat-option "Active" at bounding box center [1139, 110] width 232 height 38
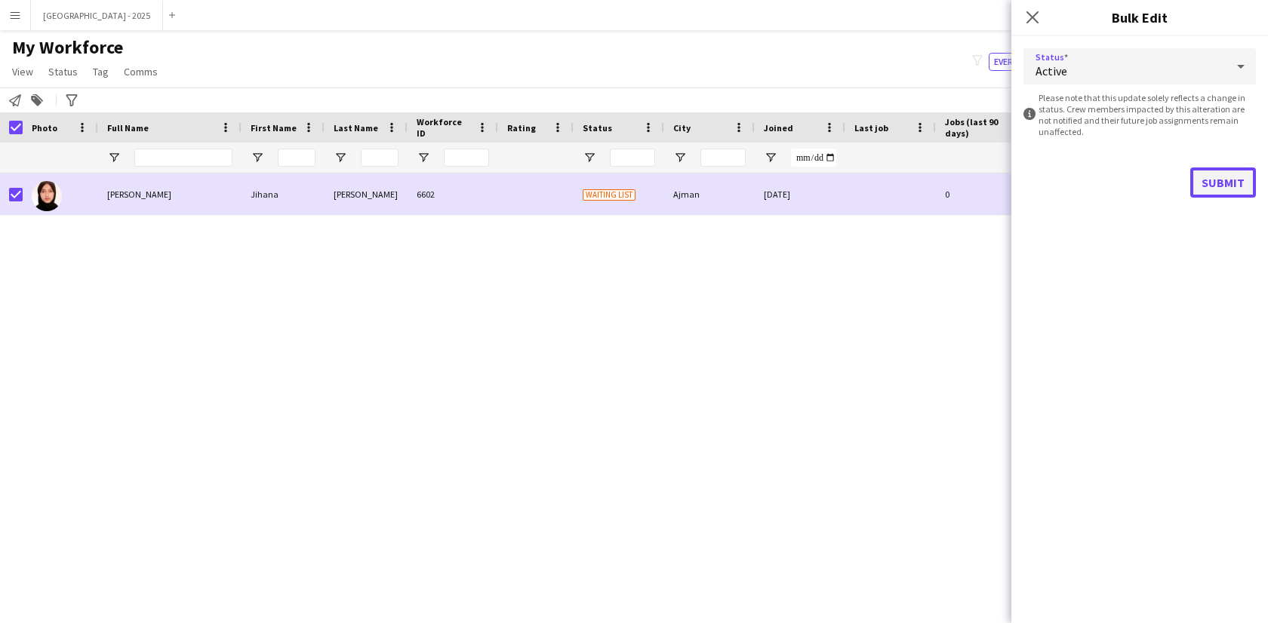
click at [1224, 177] on button "Submit" at bounding box center [1223, 183] width 66 height 30
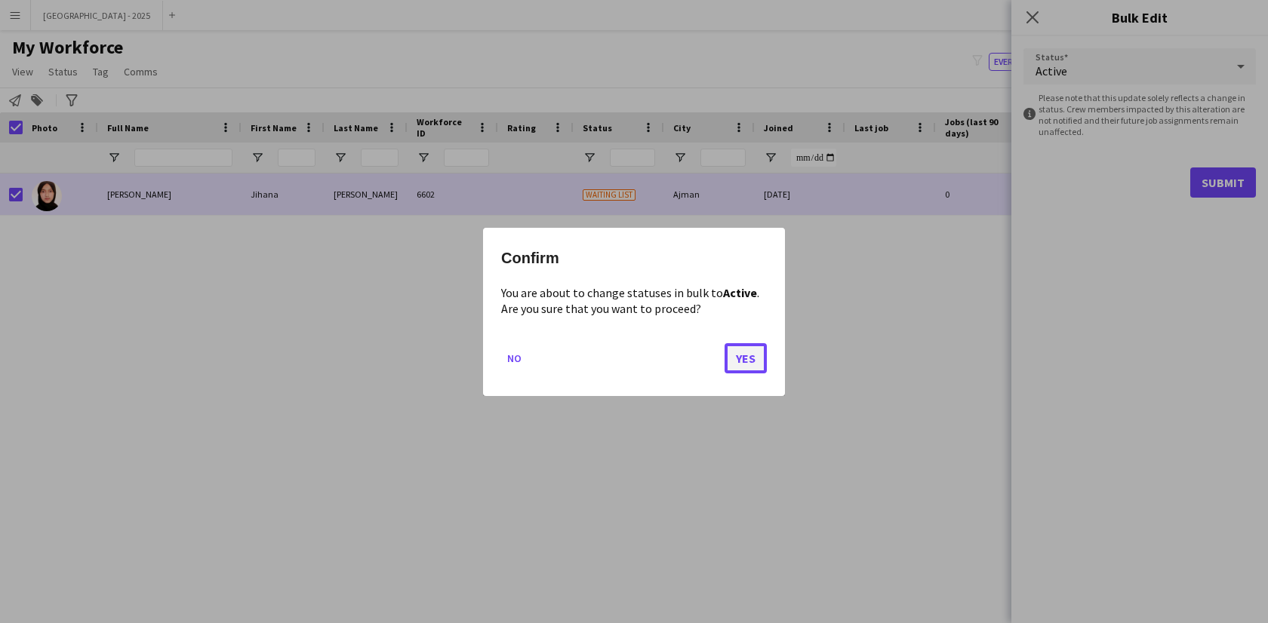
click at [740, 360] on button "Yes" at bounding box center [746, 358] width 42 height 30
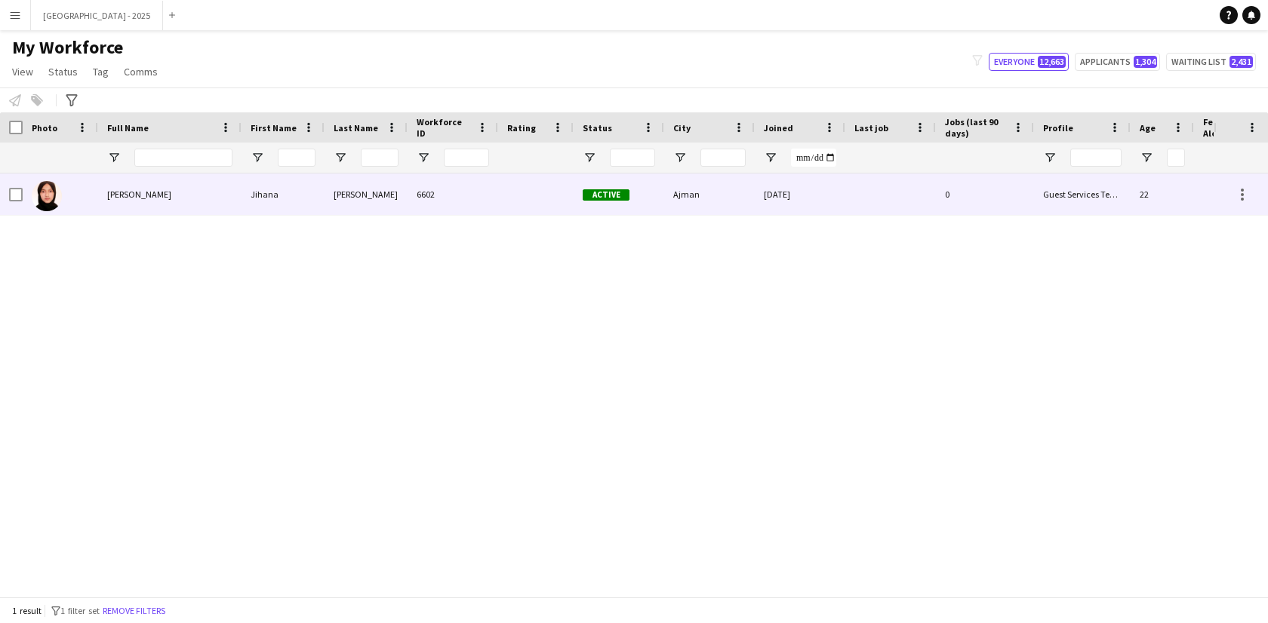
click at [58, 194] on img at bounding box center [47, 196] width 30 height 30
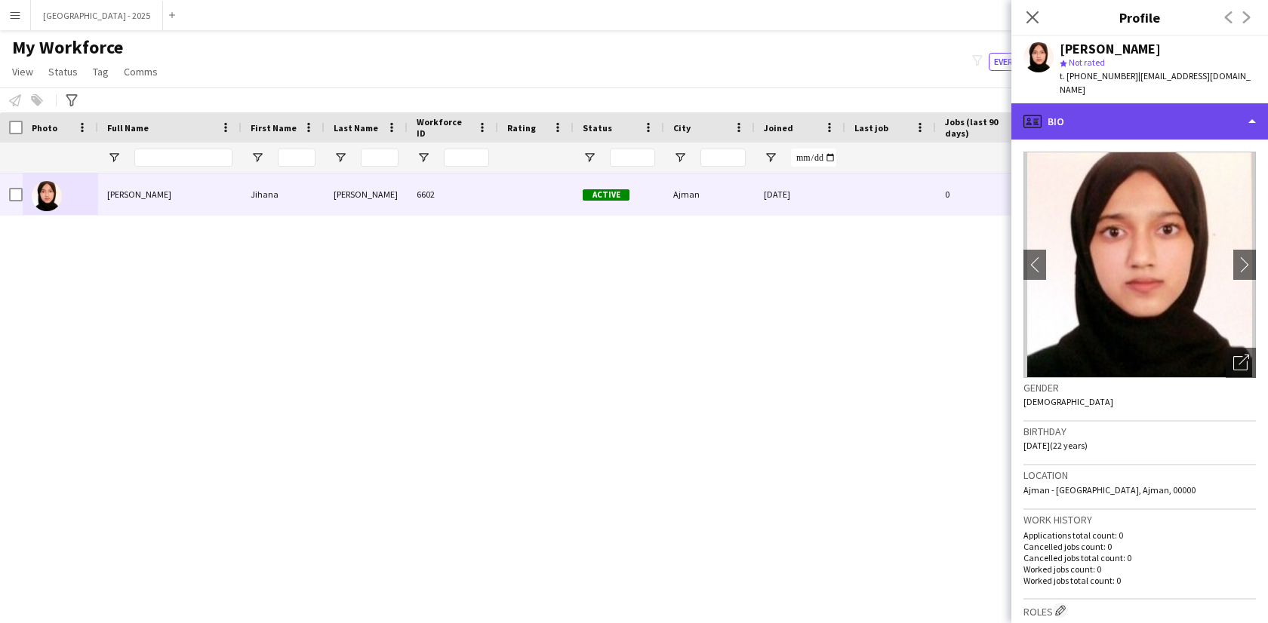
click at [1057, 123] on div "profile Bio" at bounding box center [1139, 121] width 257 height 36
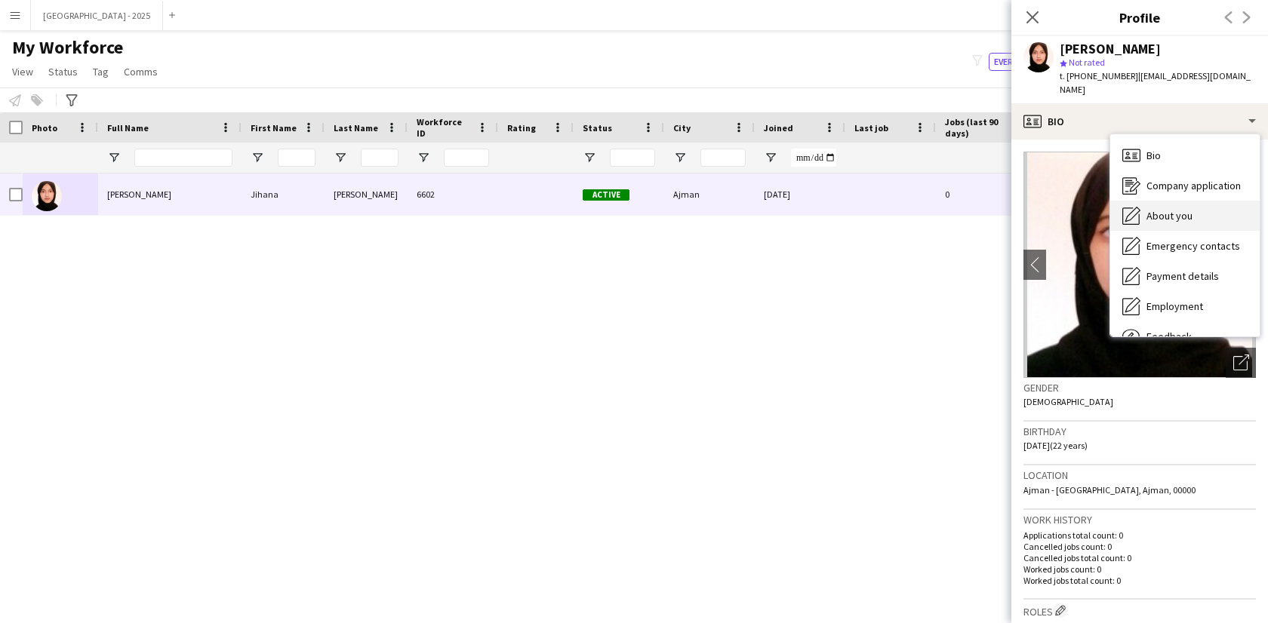
click at [1168, 201] on div "About you About you" at bounding box center [1184, 216] width 149 height 30
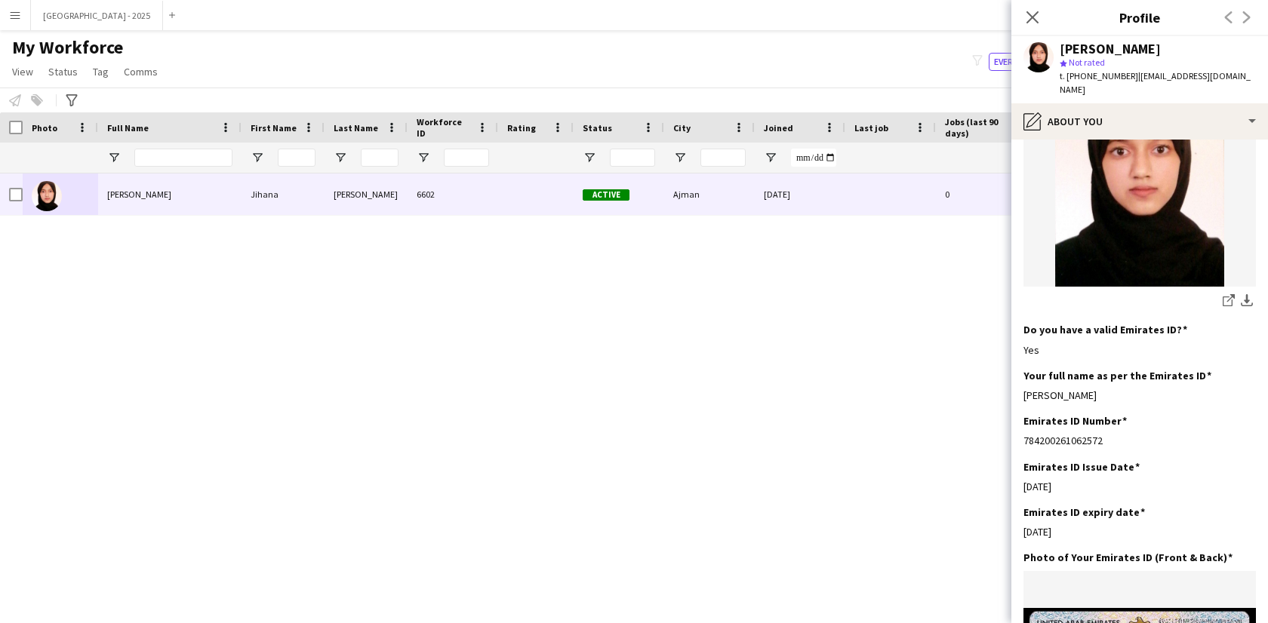
scroll to position [626, 0]
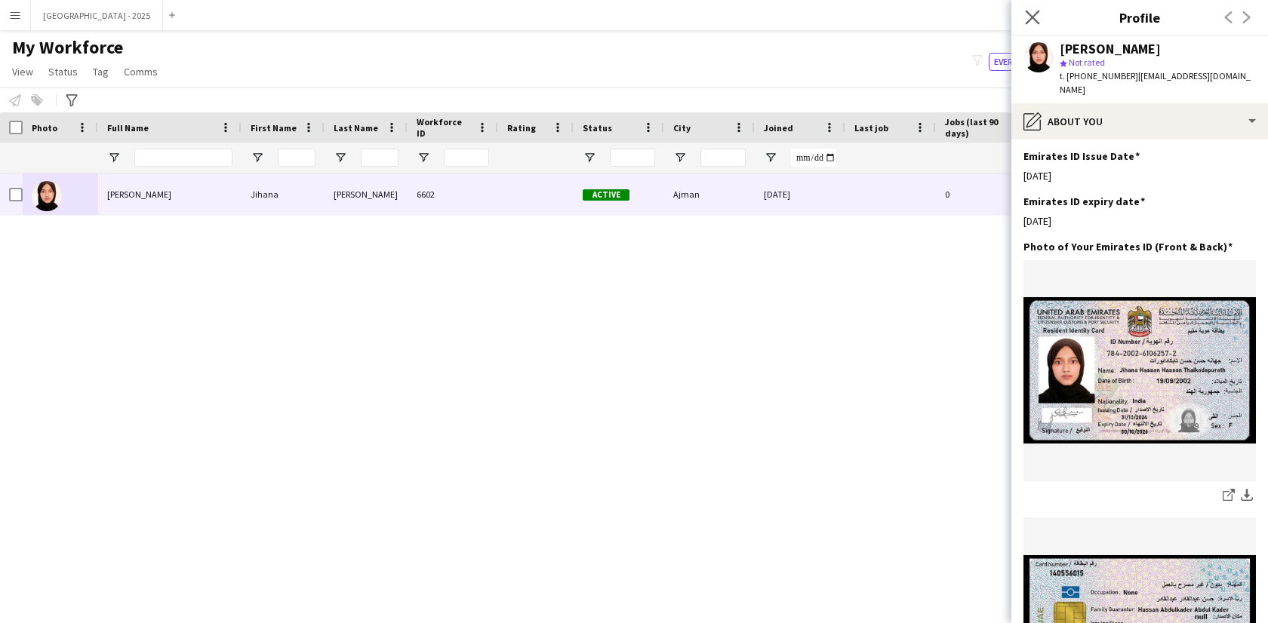
click at [1023, 19] on app-icon "Close pop-in" at bounding box center [1033, 18] width 22 height 22
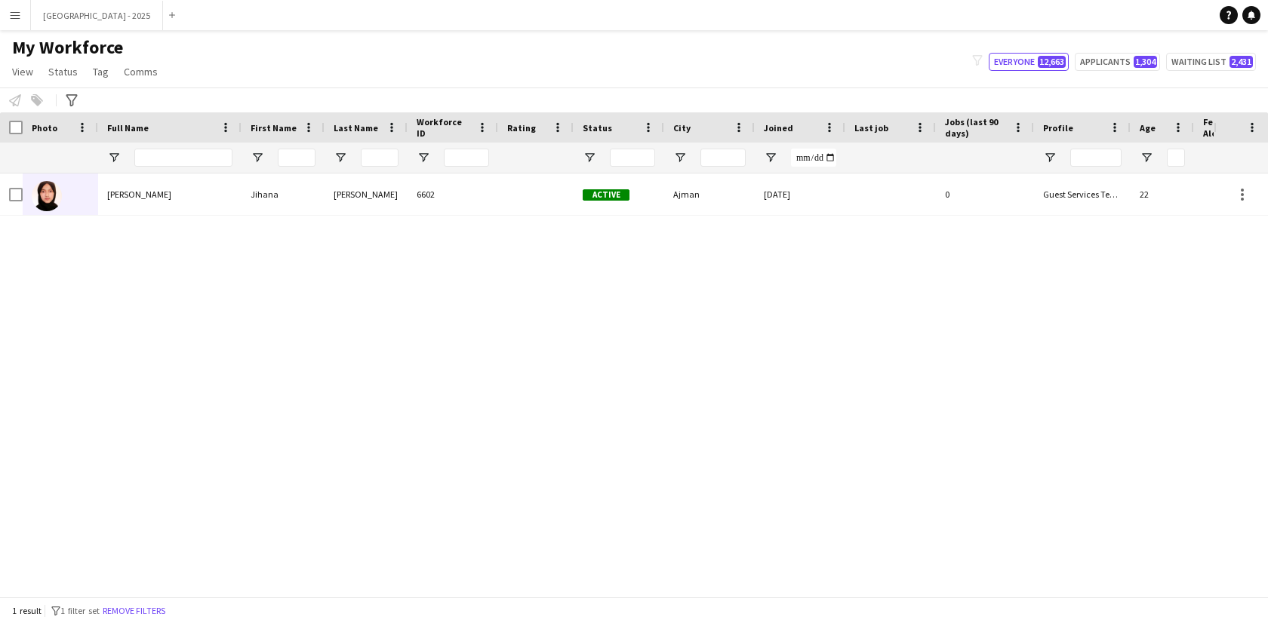
click at [150, 604] on button "Remove filters" at bounding box center [134, 611] width 69 height 17
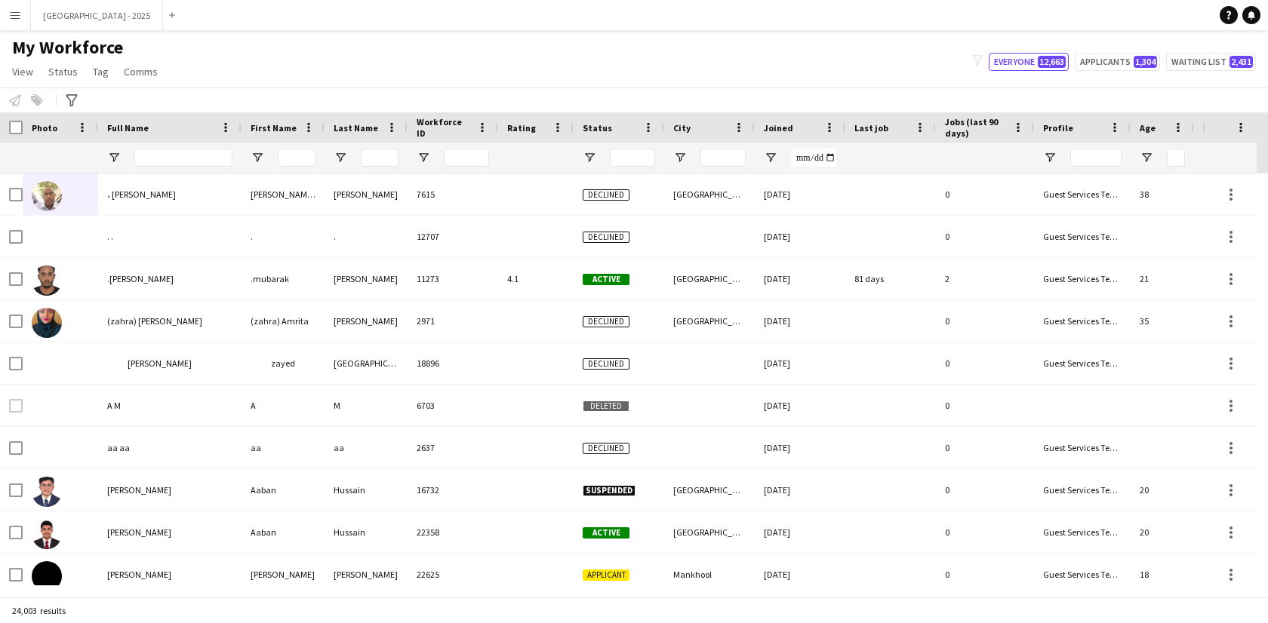
scroll to position [0, 339]
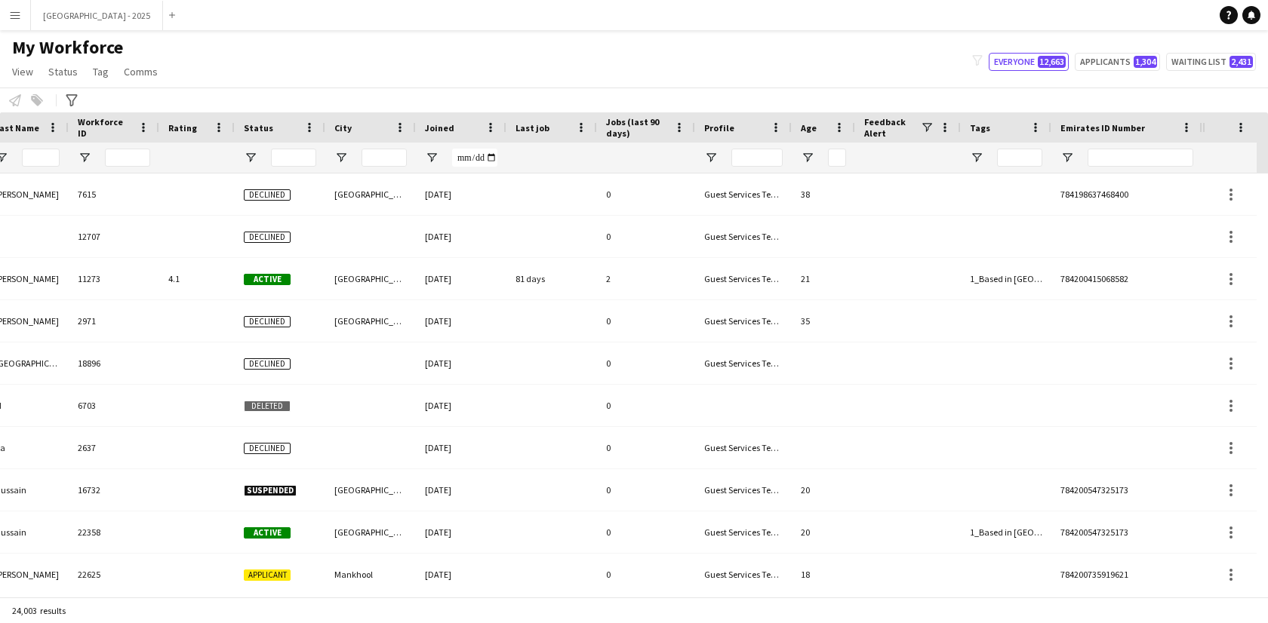
click at [1092, 146] on div at bounding box center [1141, 158] width 106 height 30
click at [1095, 155] on input "Emirates ID Number Filter Input" at bounding box center [1141, 158] width 106 height 18
paste input "*******"
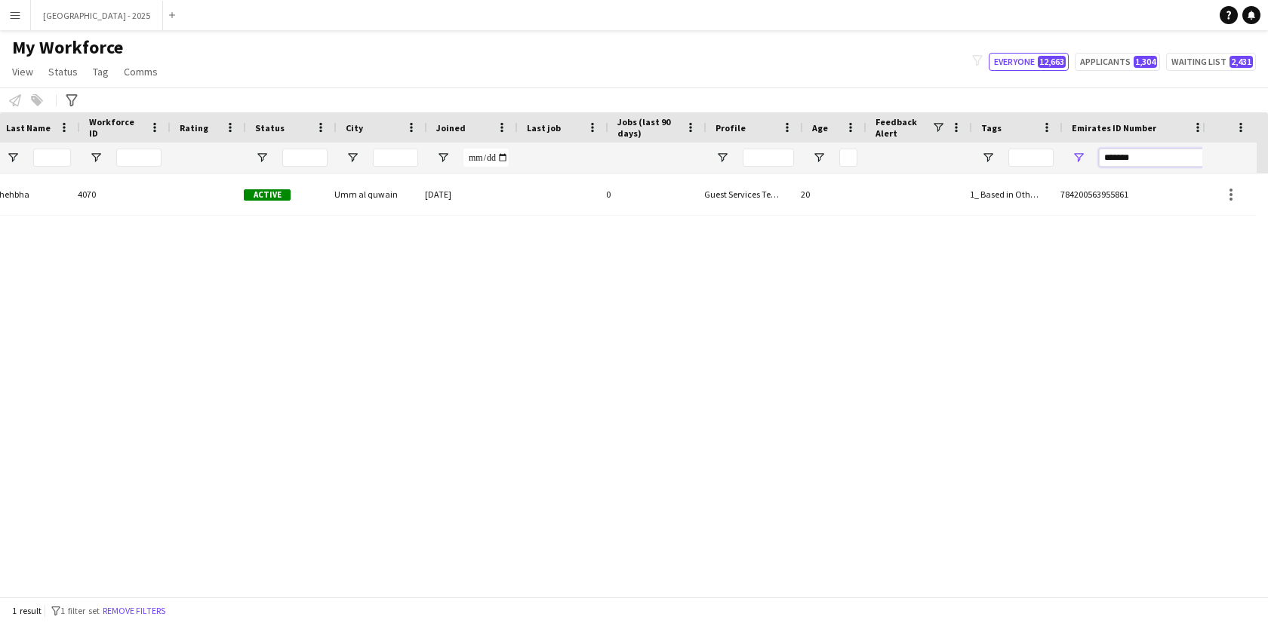
scroll to position [0, 328]
type input "*******"
